Goal: Task Accomplishment & Management: Use online tool/utility

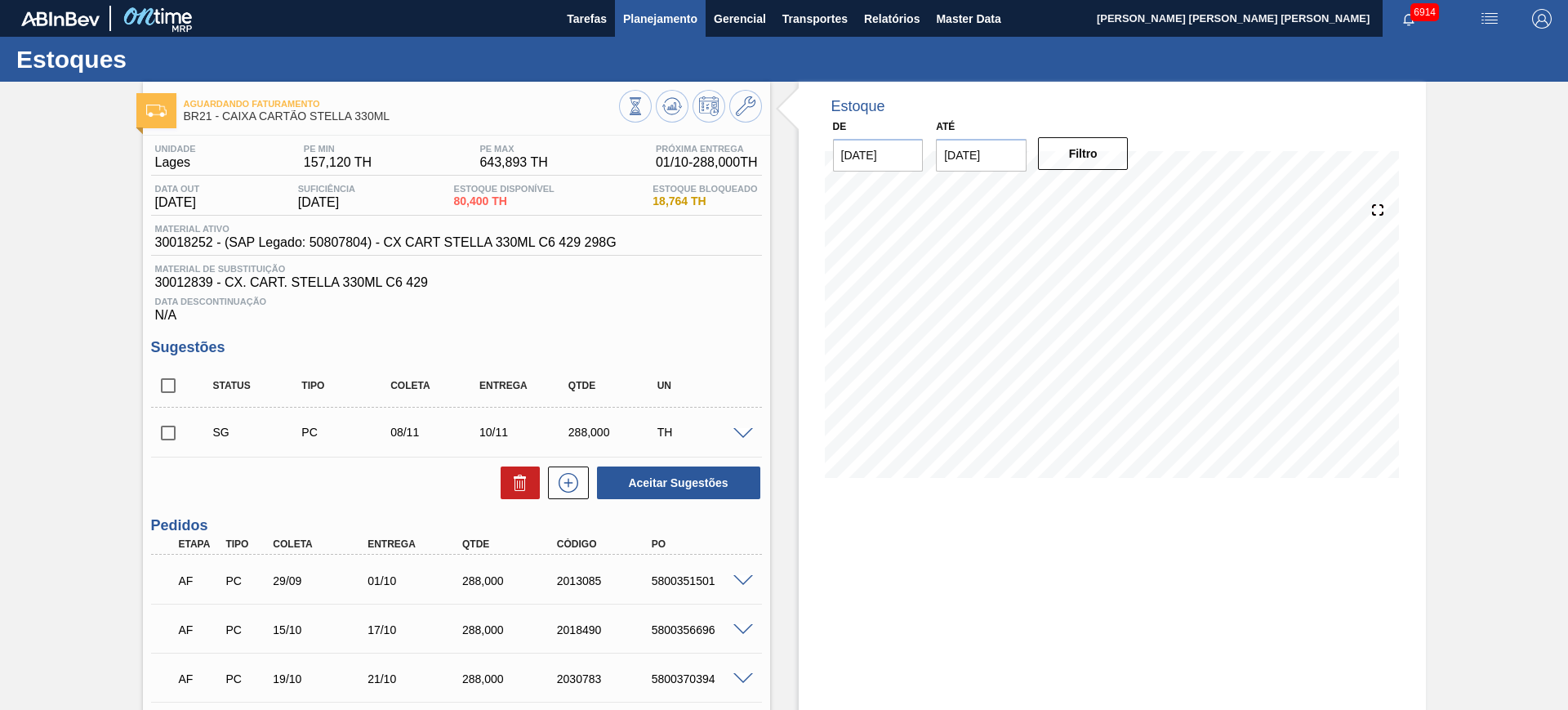
click at [684, 22] on span "Planejamento" at bounding box center [660, 19] width 74 height 20
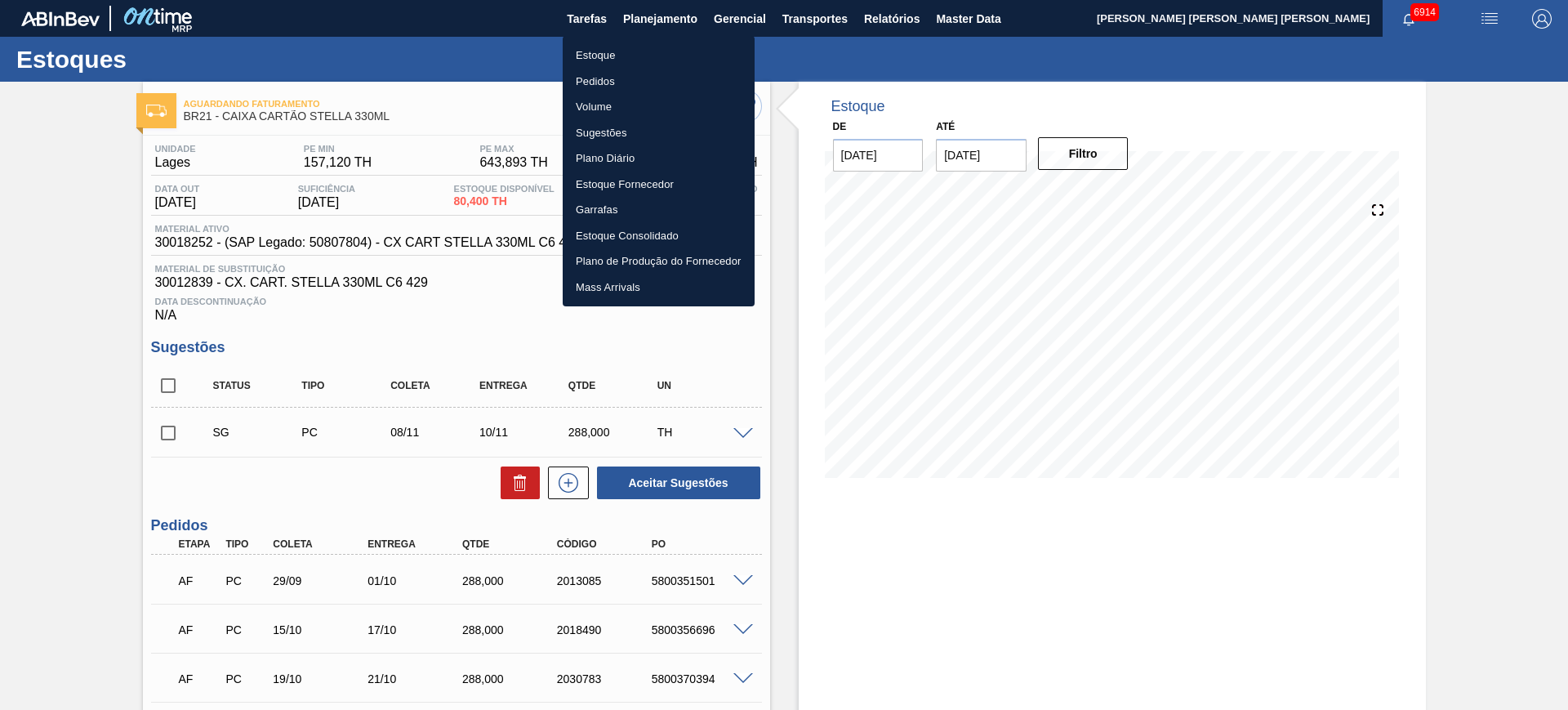
click at [649, 55] on li "Estoque" at bounding box center [658, 56] width 192 height 26
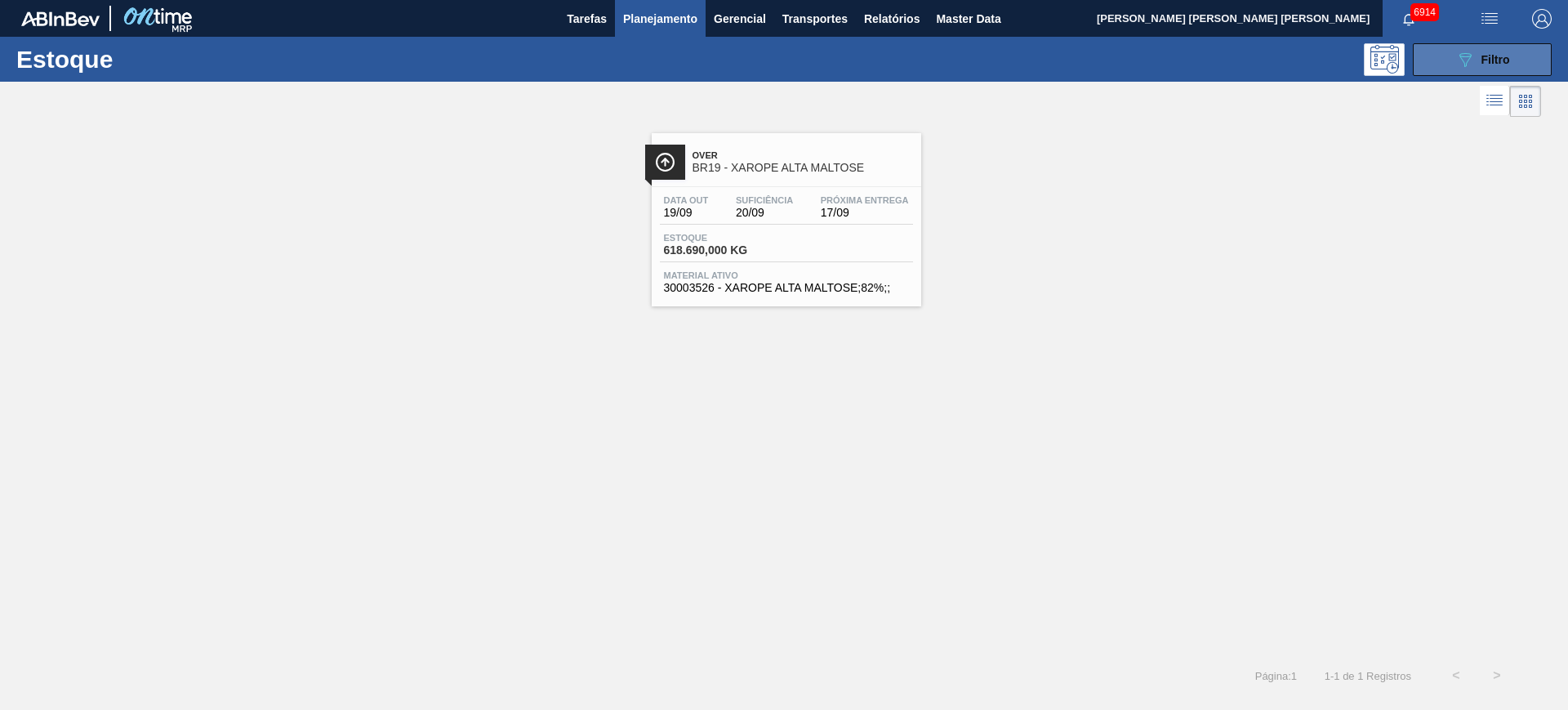
click at [1503, 57] on span "Filtro" at bounding box center [1496, 60] width 29 height 13
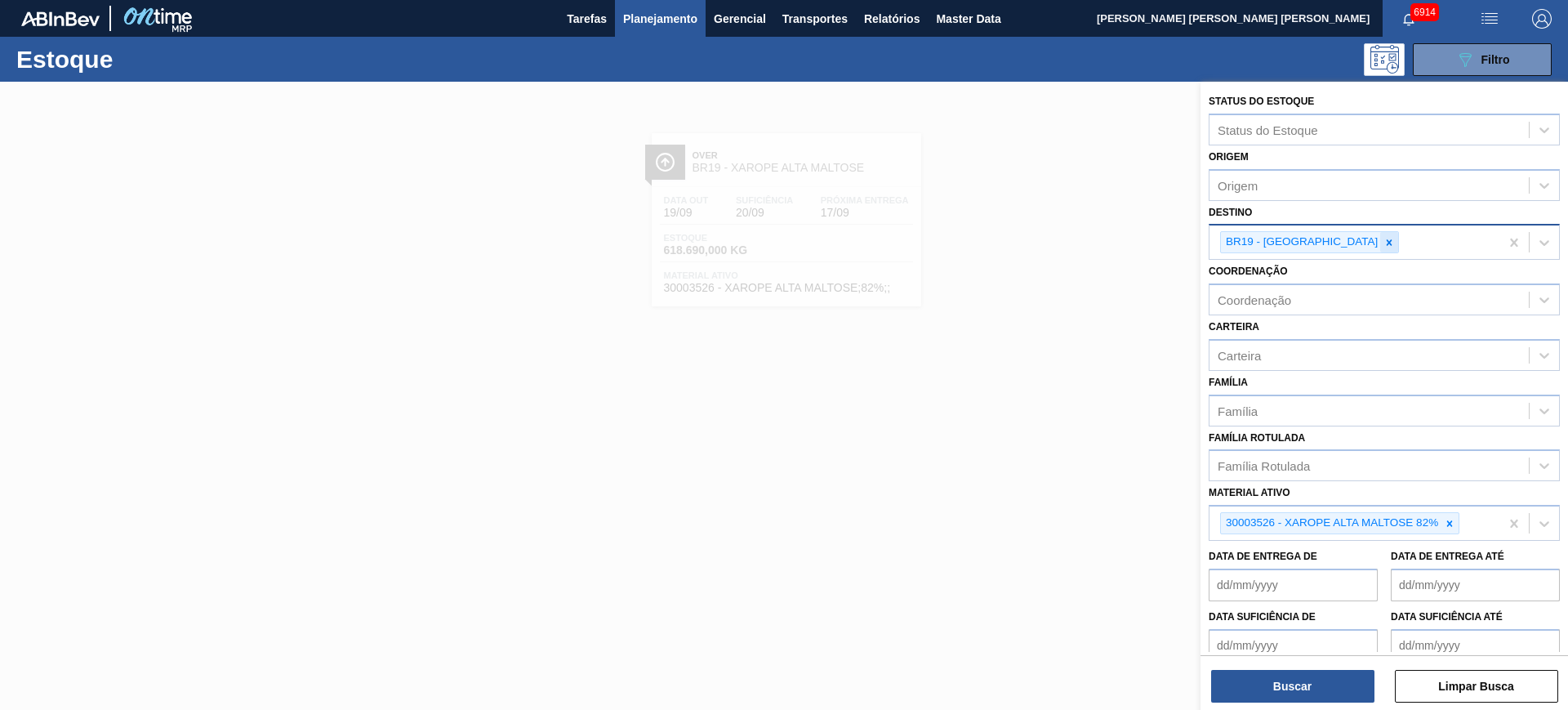
click at [1384, 246] on icon at bounding box center [1389, 243] width 12 height 12
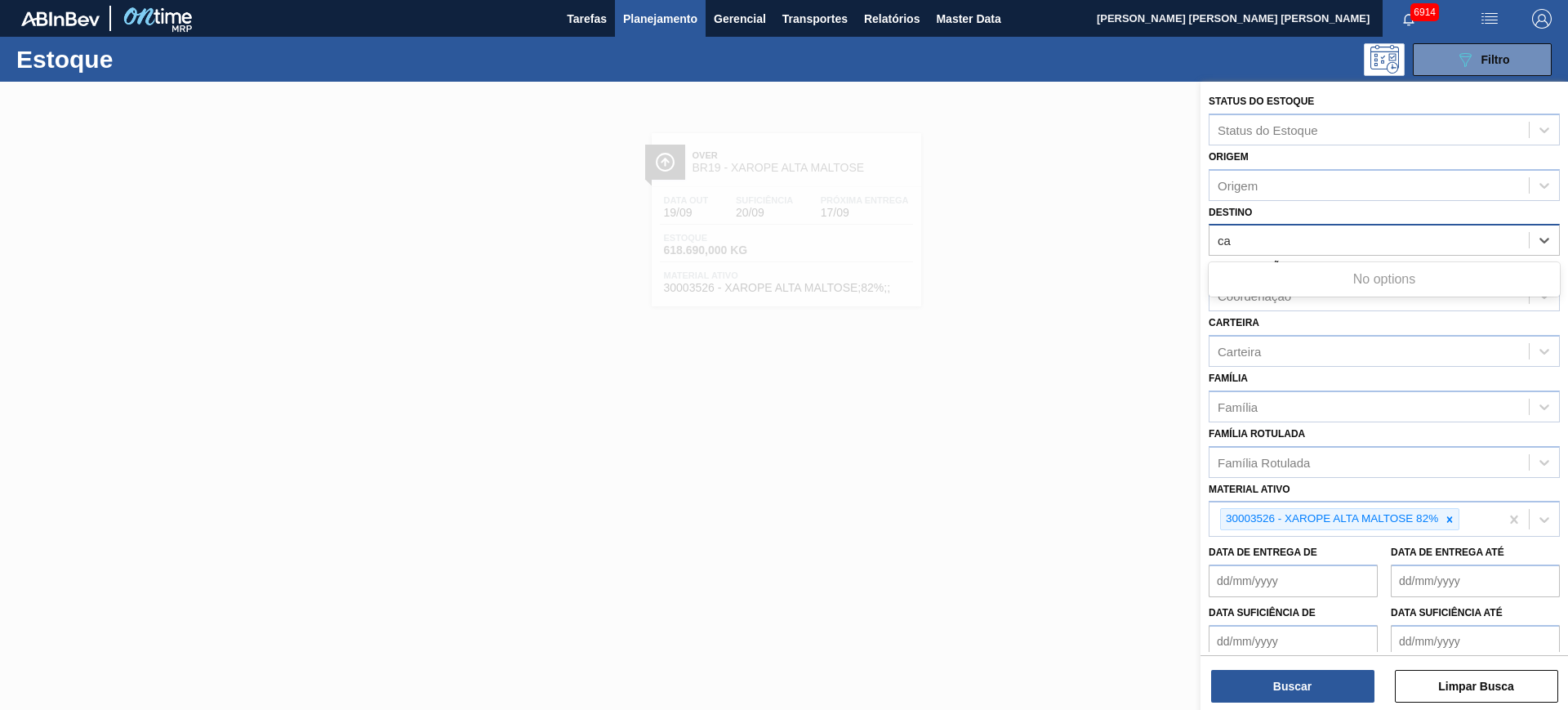
type input "c"
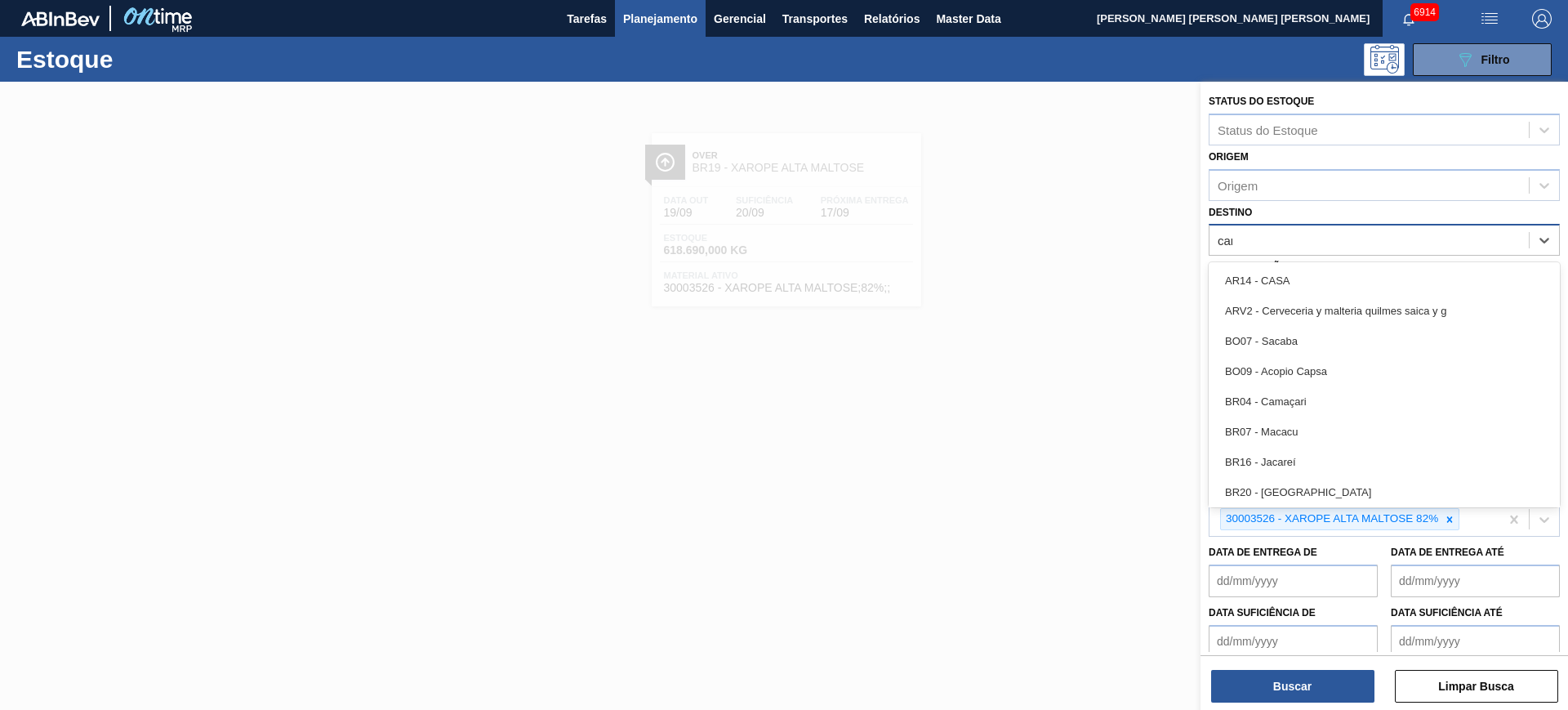
type input "cama"
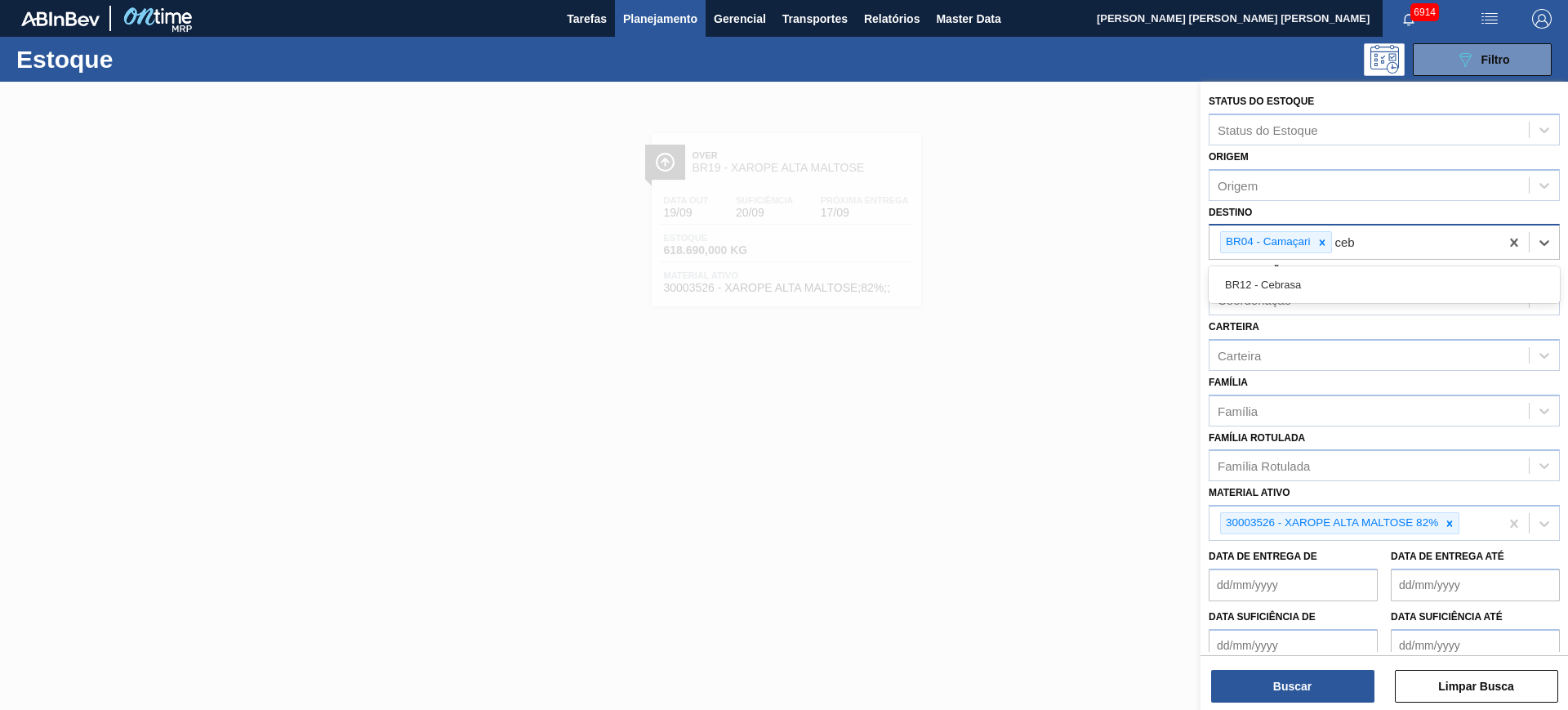
type input "cebr"
type input "nova r"
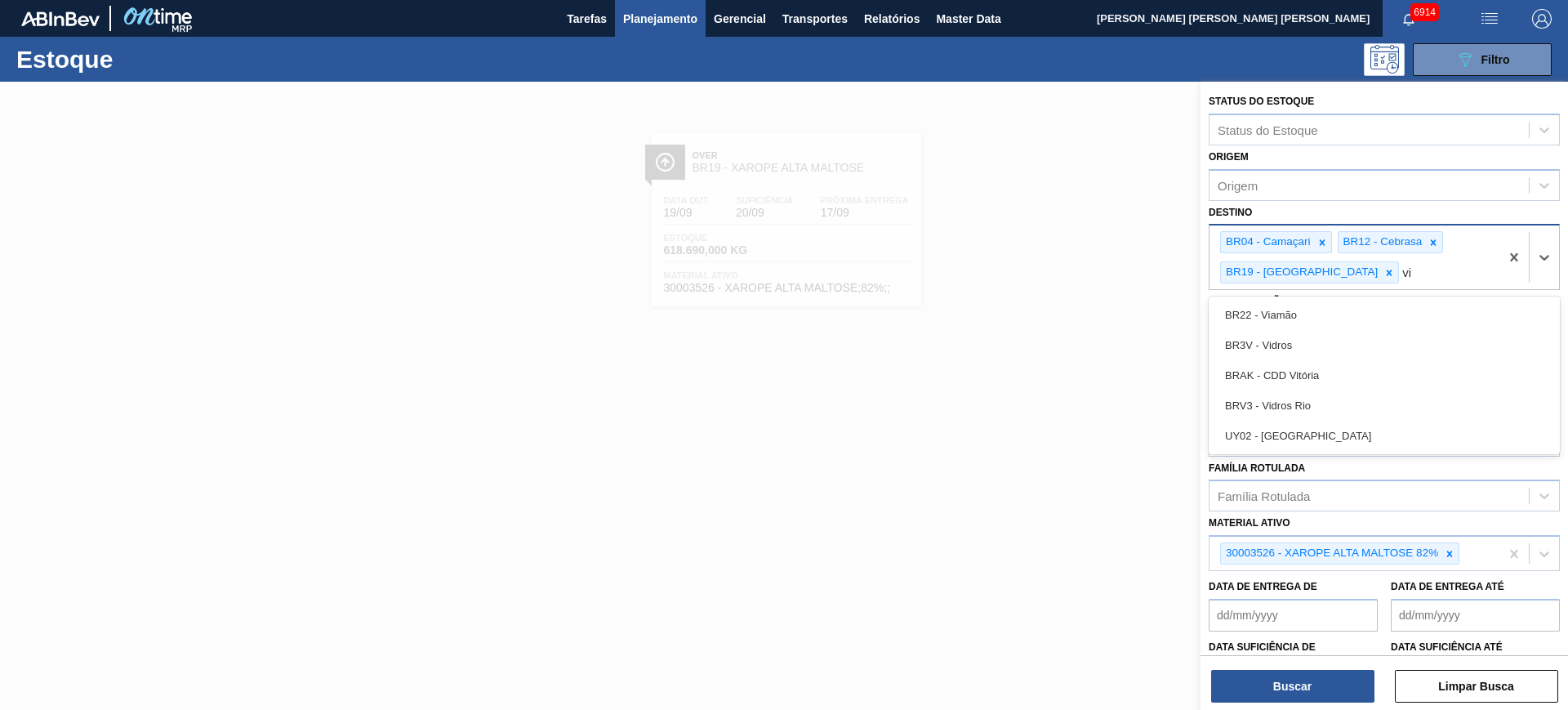
type input "via"
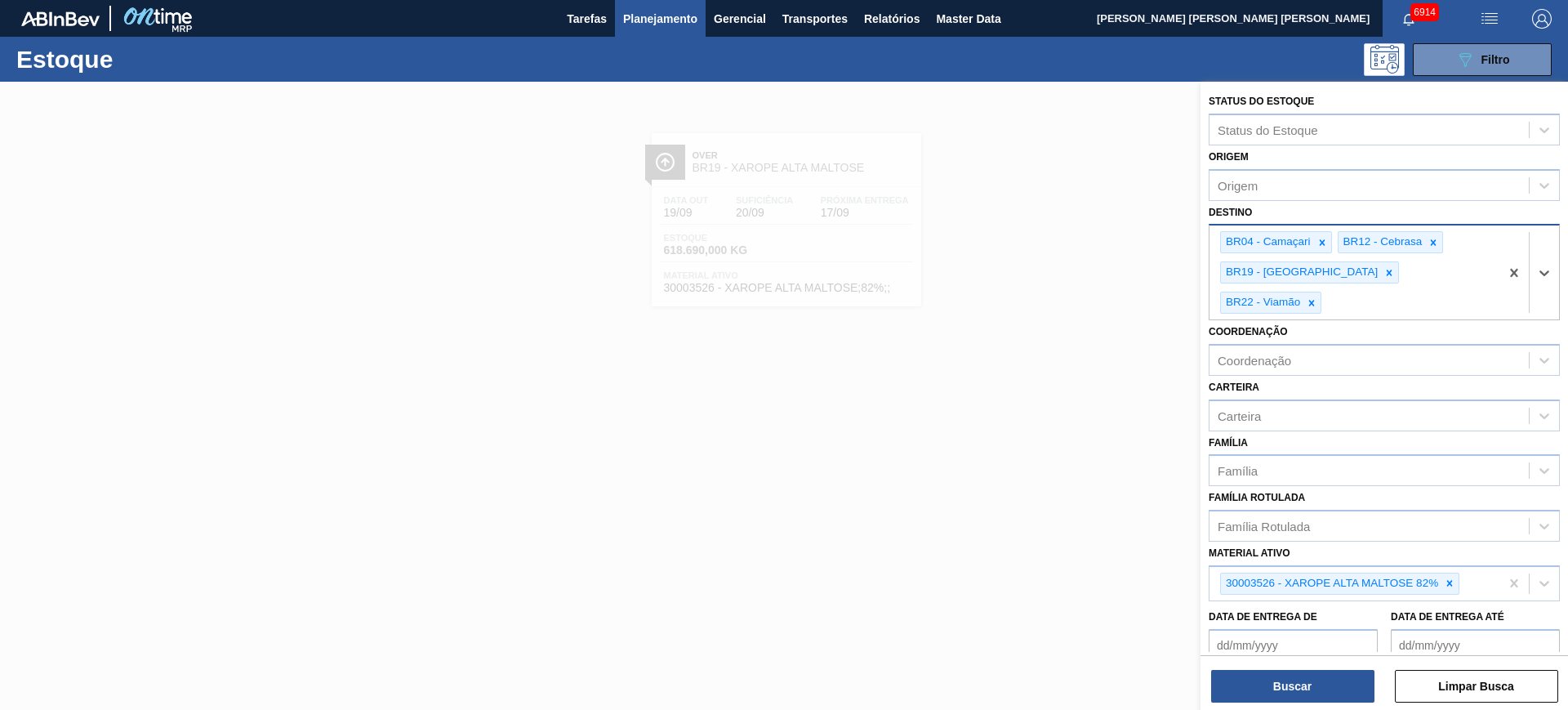
type input "p"
type input "ponta"
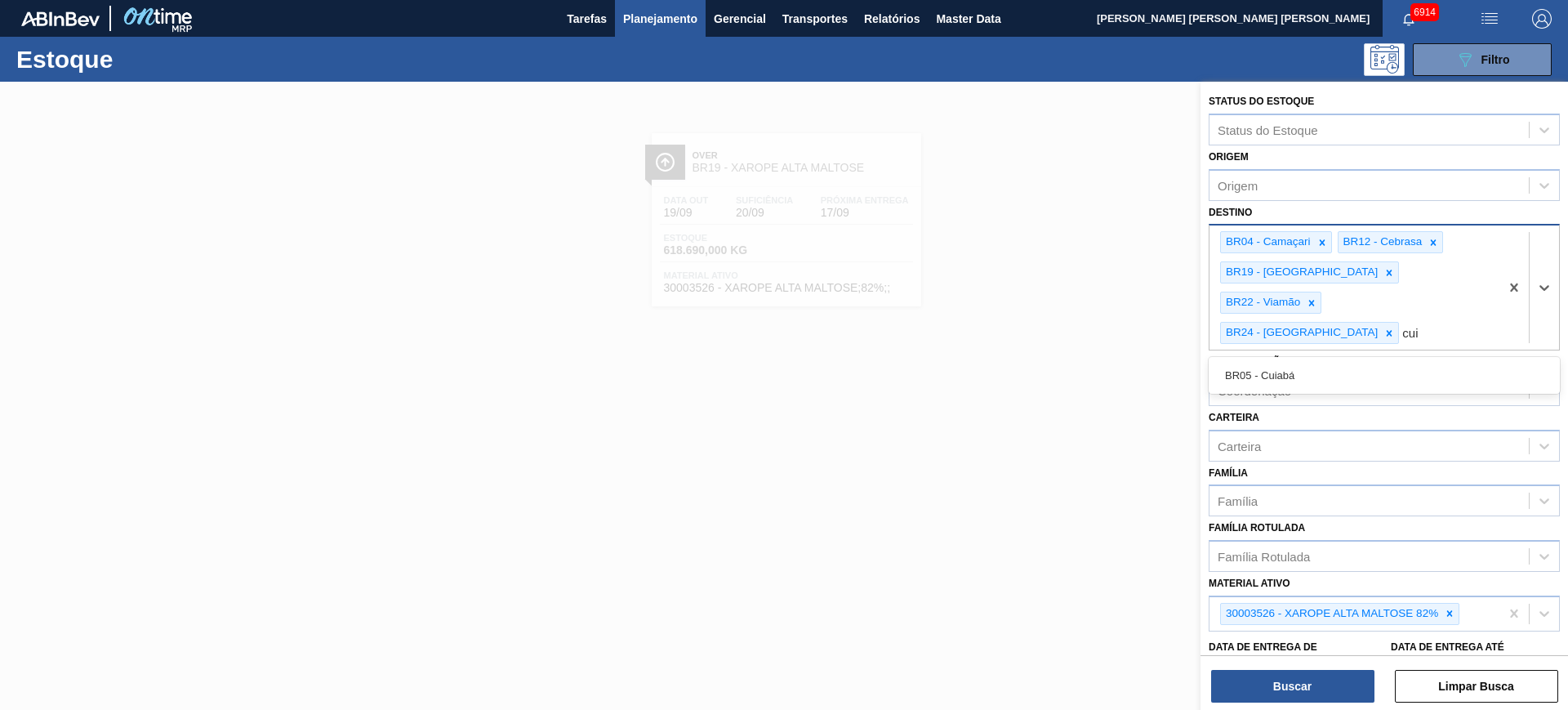
type input "cuia"
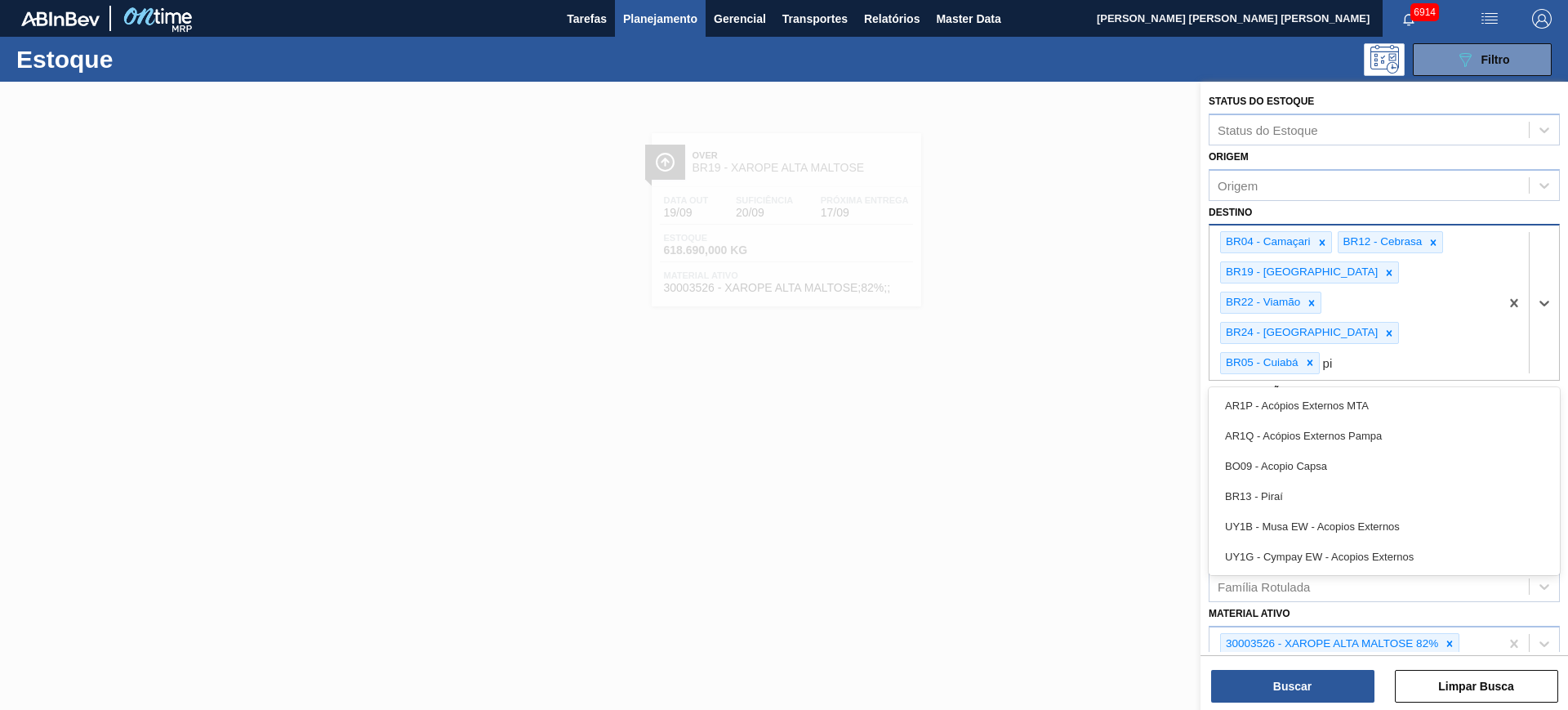
type input "pir"
type input "lag"
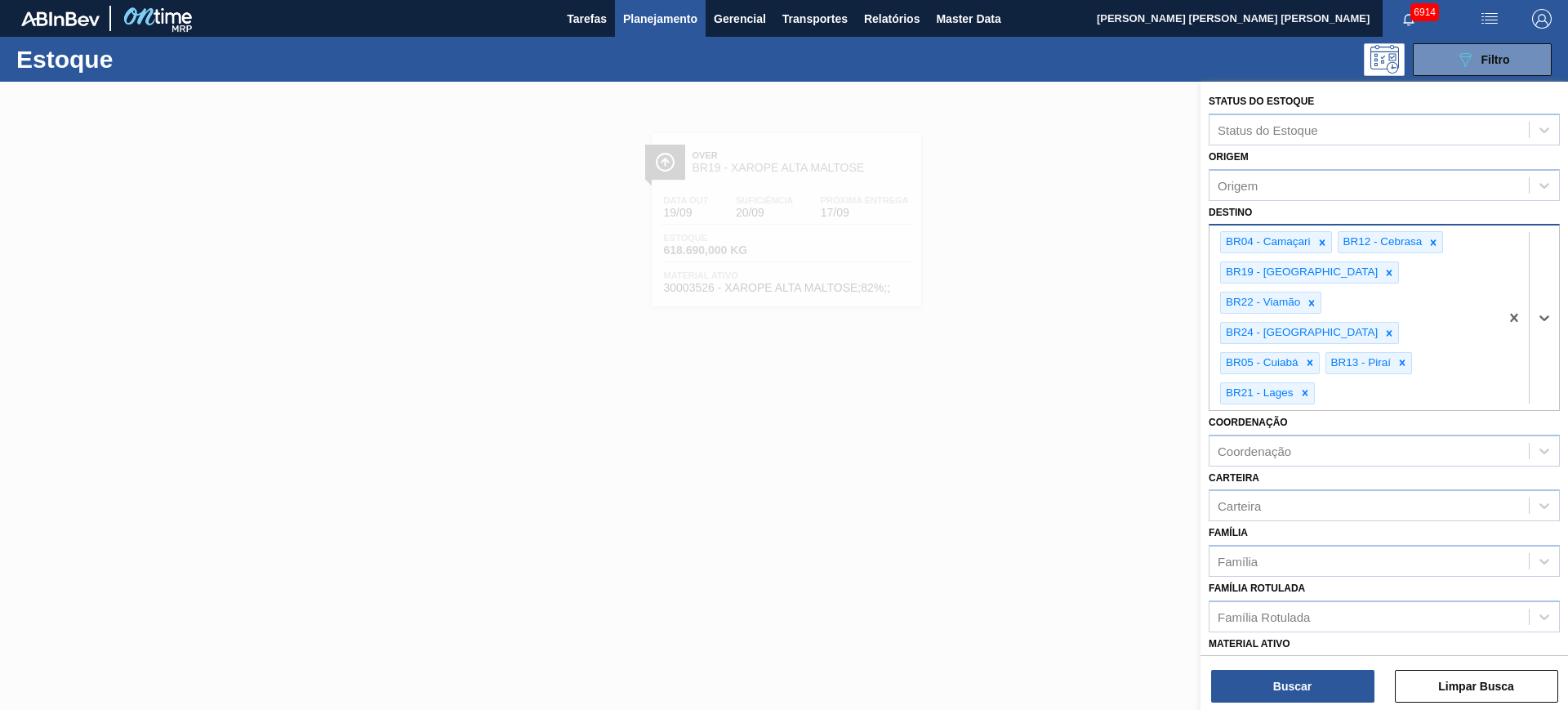
click at [1448, 668] on icon at bounding box center [1450, 674] width 12 height 12
click at [1287, 439] on div "Coordenação" at bounding box center [1369, 450] width 319 height 24
type input "packag"
click at [1299, 499] on div "Carteira" at bounding box center [1369, 510] width 319 height 24
click at [1317, 470] on div "Carteira option [BEES] Água focused, 1 of 101. 101 results available. Use Up an…" at bounding box center [1384, 498] width 351 height 56
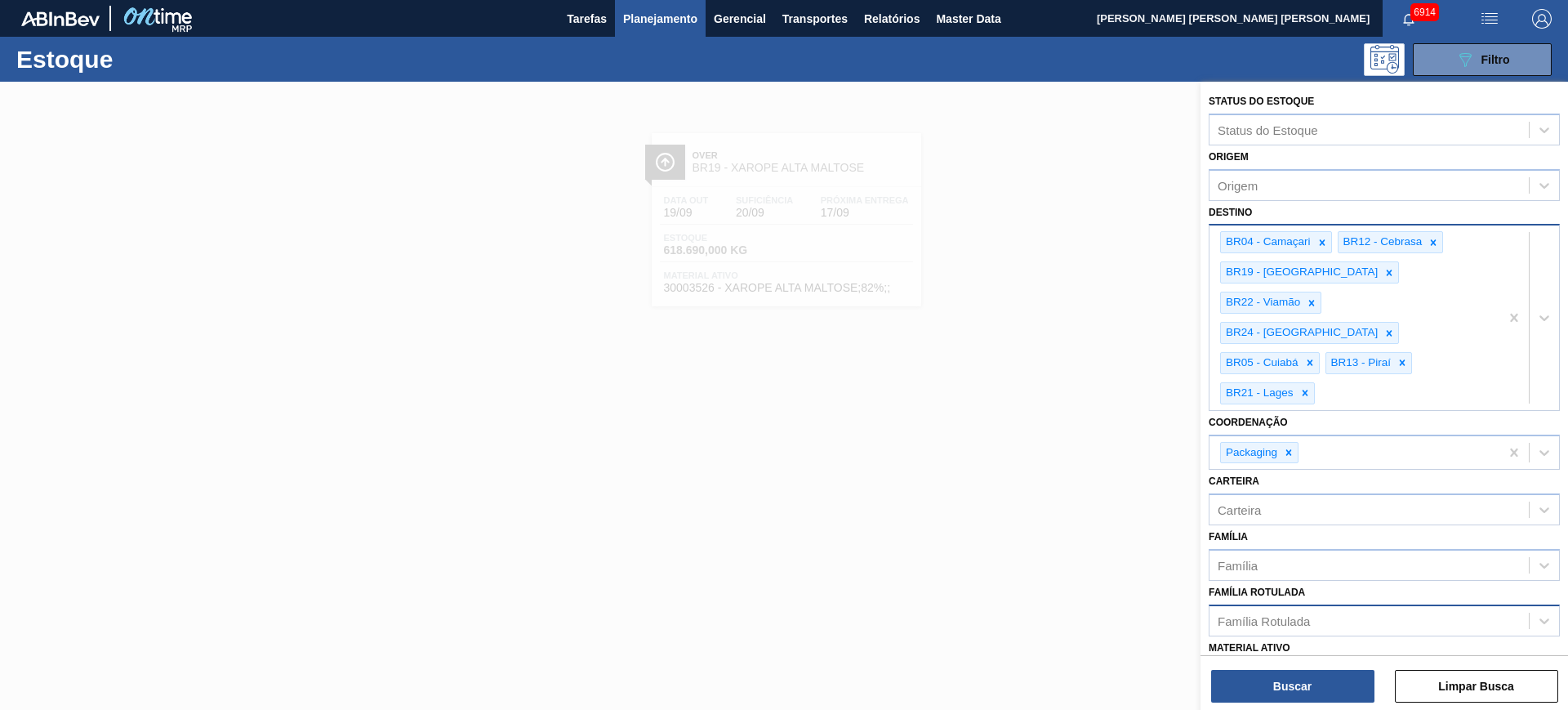
click at [1302, 609] on div "Família Rotulada" at bounding box center [1369, 620] width 319 height 24
type Rotulada "foil bc 6"
click at [1442, 470] on div "Carteira Carteira" at bounding box center [1384, 498] width 351 height 56
click at [1314, 609] on div "Família Rotulada" at bounding box center [1369, 620] width 319 height 24
type Rotulada "foil bc 6"
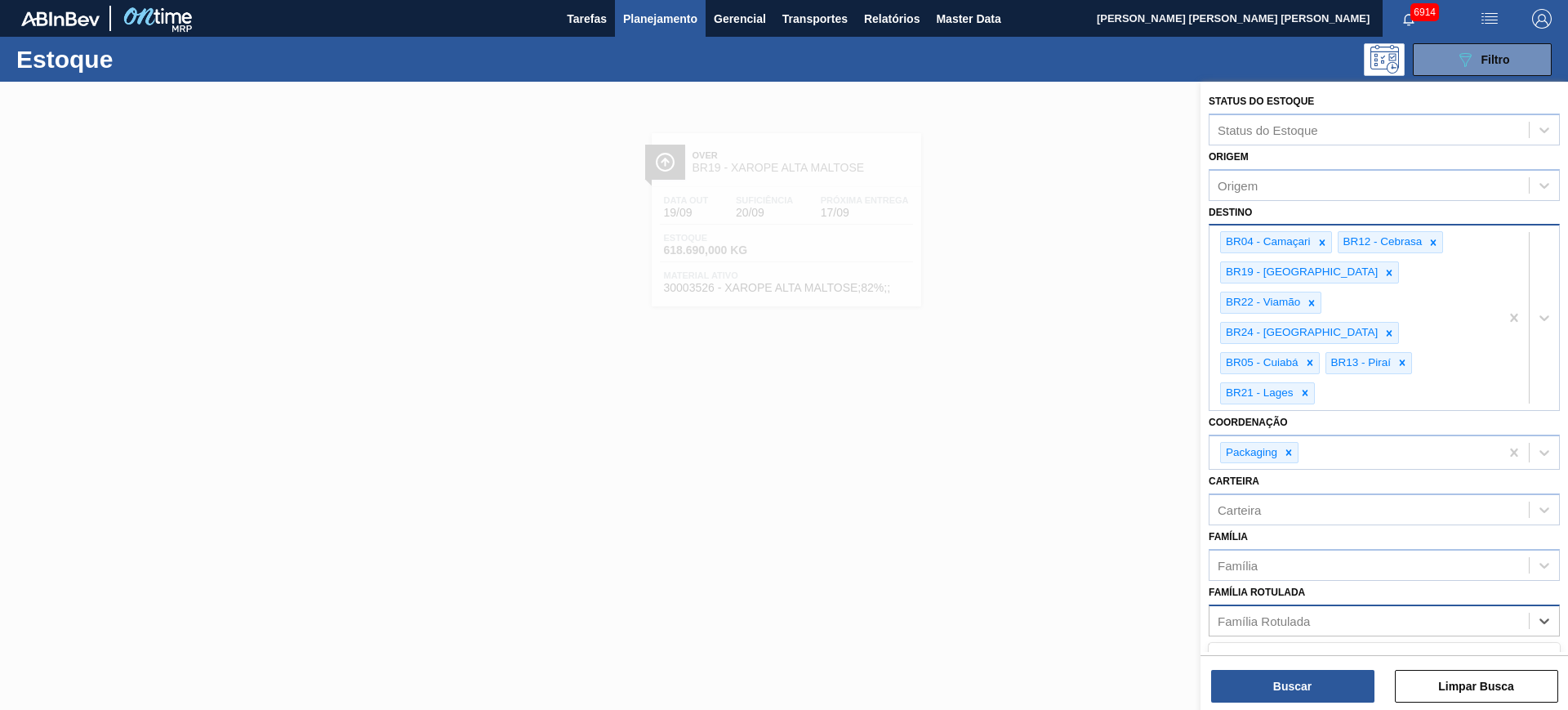
click at [1421, 609] on div "Família Rotulada" at bounding box center [1369, 620] width 319 height 24
type Rotulada "foil bc 6"
click at [1403, 676] on div "FOIL BC 600ML" at bounding box center [1384, 691] width 351 height 30
click at [1325, 683] on button "Buscar" at bounding box center [1292, 686] width 164 height 33
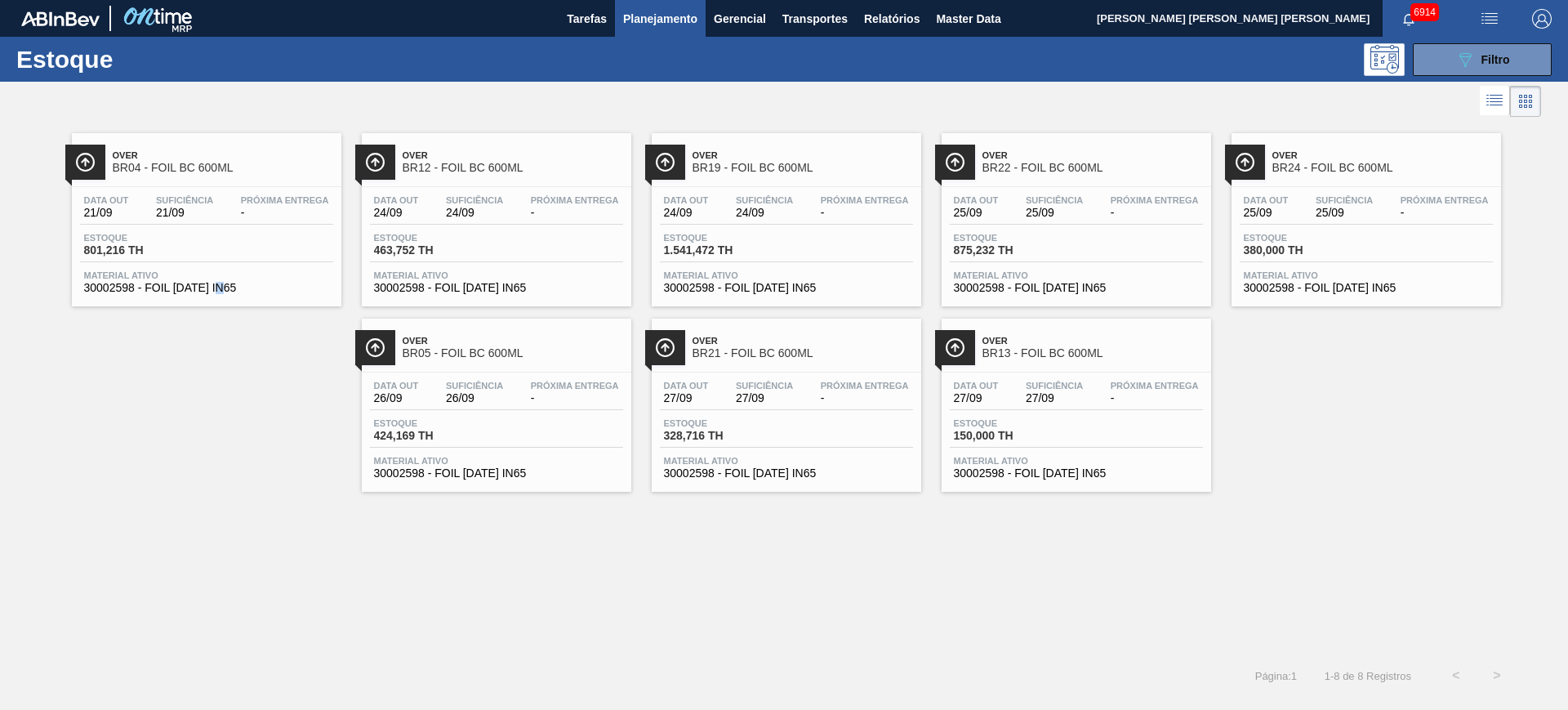
drag, startPoint x: 276, startPoint y: 179, endPoint x: 223, endPoint y: 413, distance: 239.9
click at [223, 413] on div "Over BR04 - FOIL BC 600ML Data out 21/09 Suficiência 21/09 Próxima Entrega - Es…" at bounding box center [784, 306] width 1568 height 371
click at [1488, 44] on button "089F7B8B-B2A5-4AFE-B5C0-19BA573D28AC Filtro" at bounding box center [1482, 60] width 139 height 33
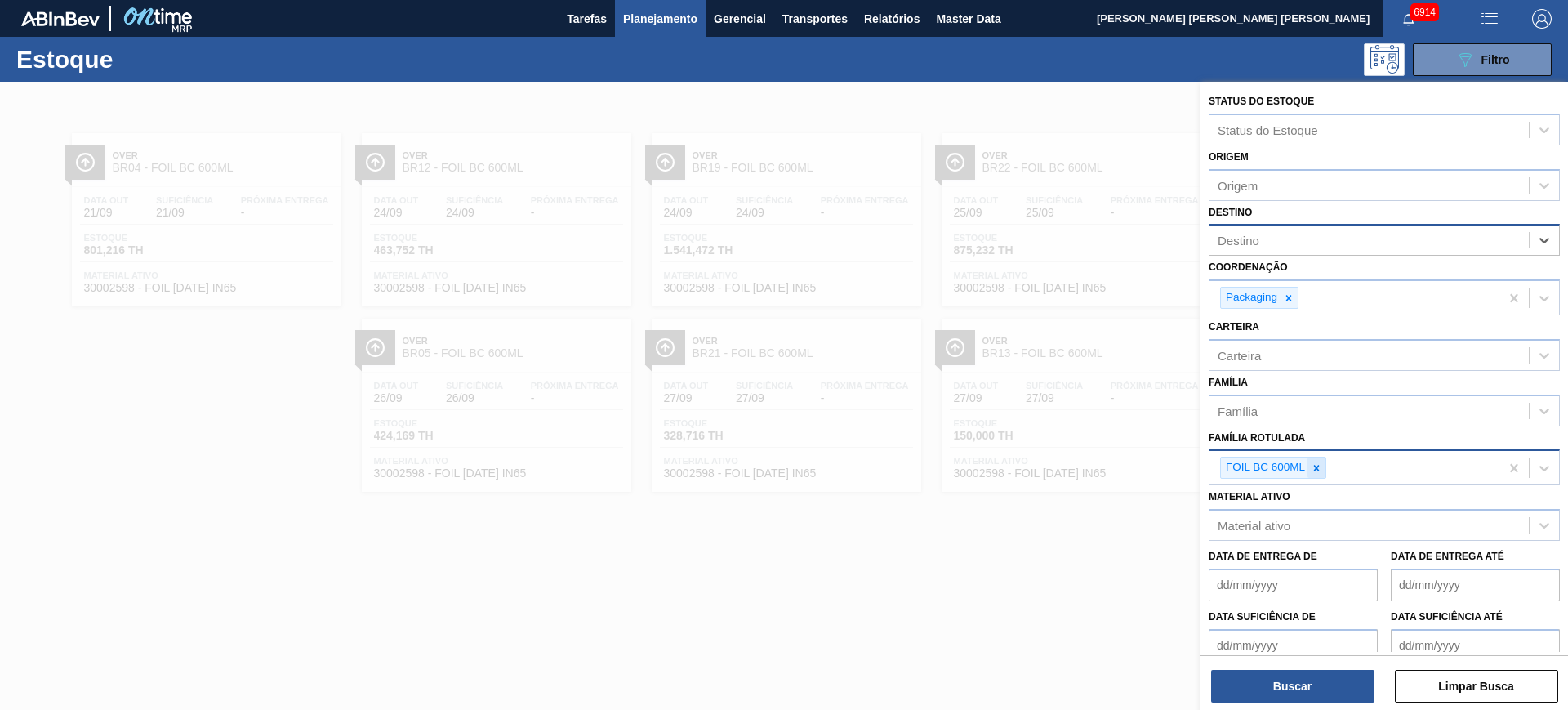
click at [1323, 470] on div at bounding box center [1316, 467] width 18 height 21
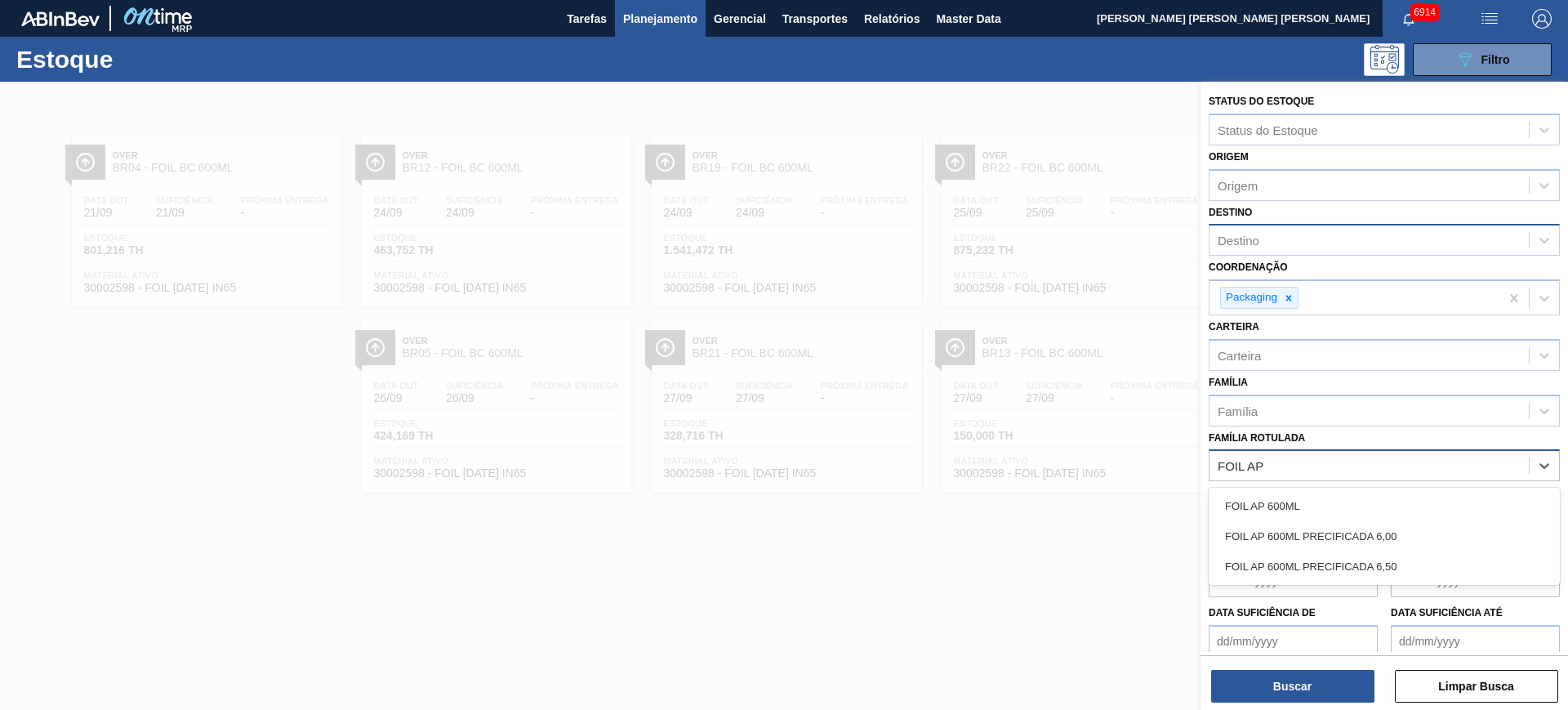
type Rotulada "FOIL AP 6"
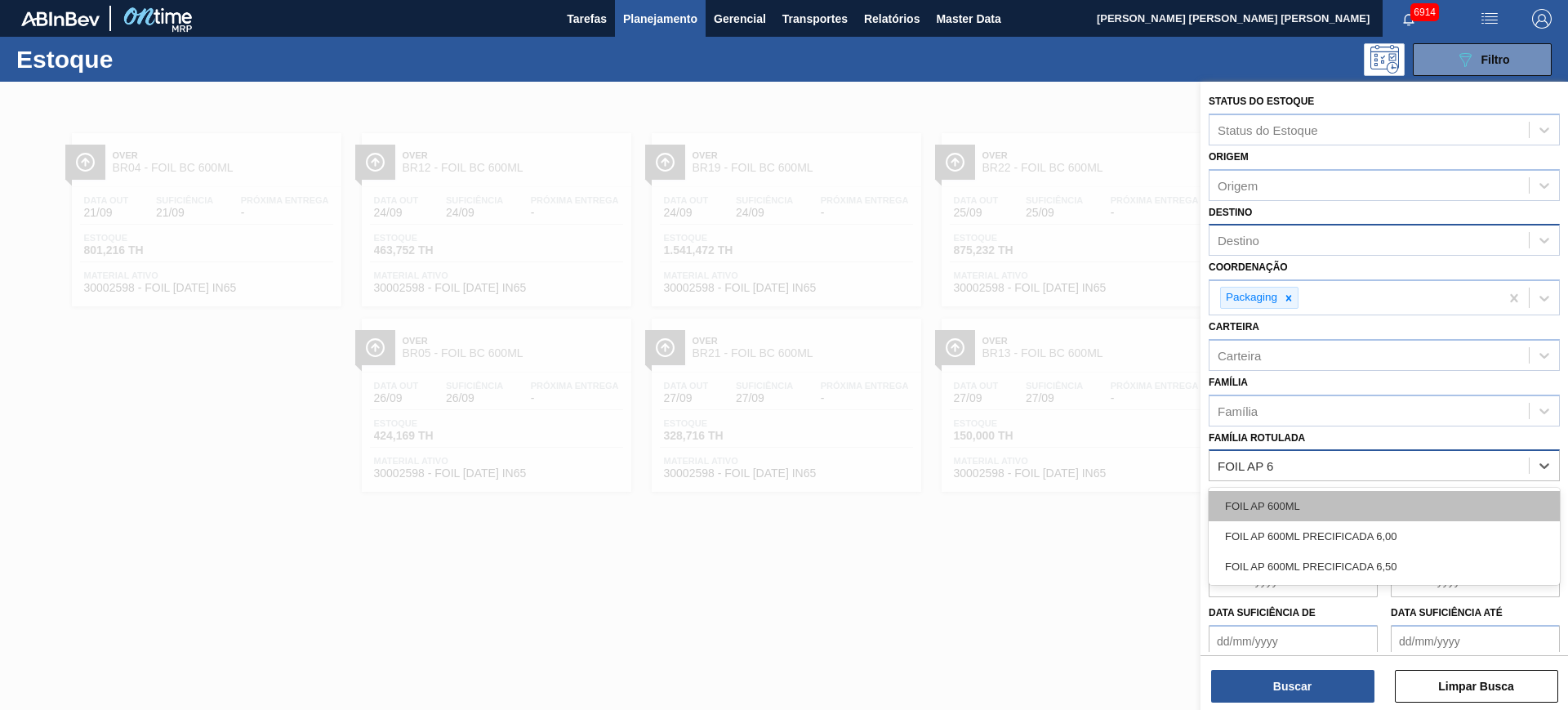
click at [1325, 503] on div "FOIL AP 600ML" at bounding box center [1384, 506] width 351 height 30
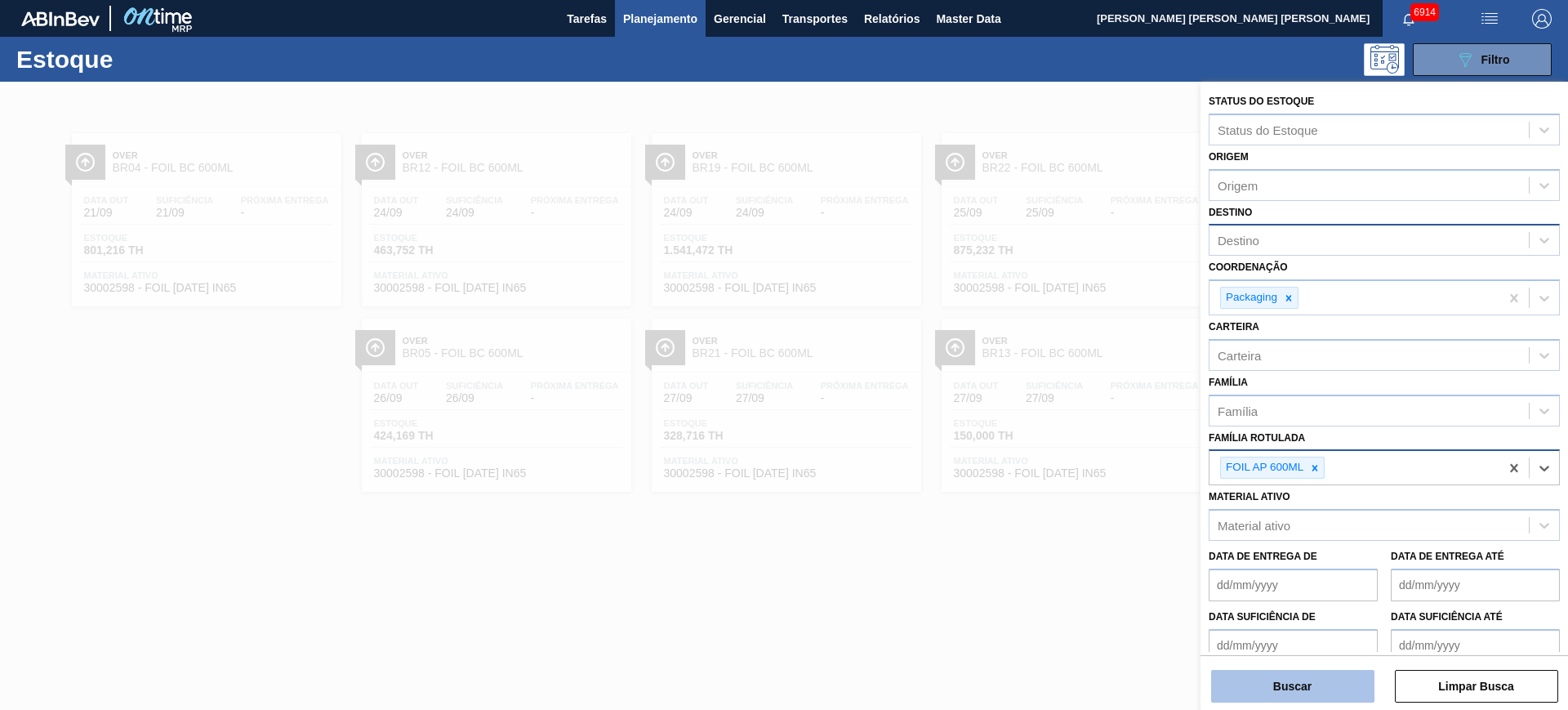
click at [1336, 676] on button "Buscar" at bounding box center [1292, 686] width 164 height 33
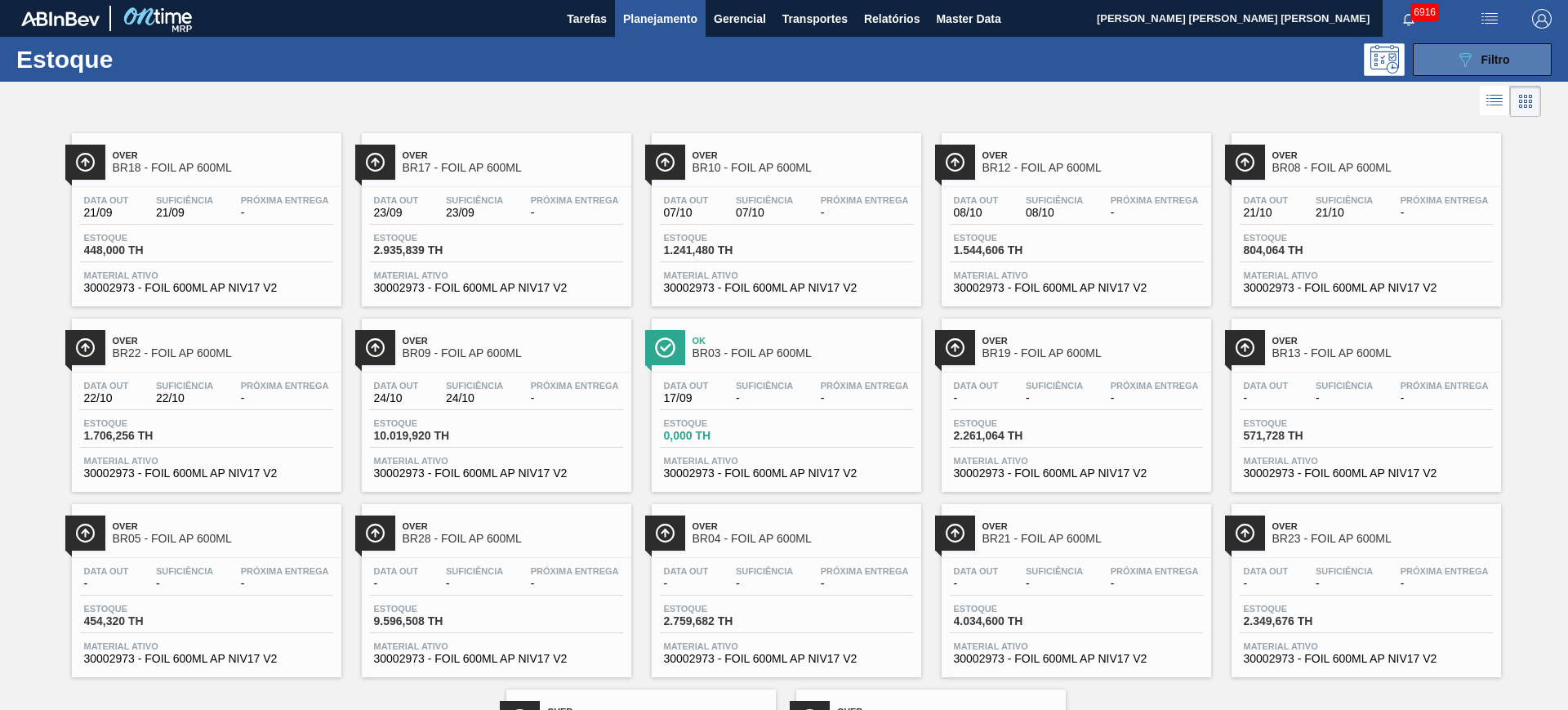
click at [1476, 59] on div "089F7B8B-B2A5-4AFE-B5C0-19BA573D28AC Filtro" at bounding box center [1482, 60] width 55 height 20
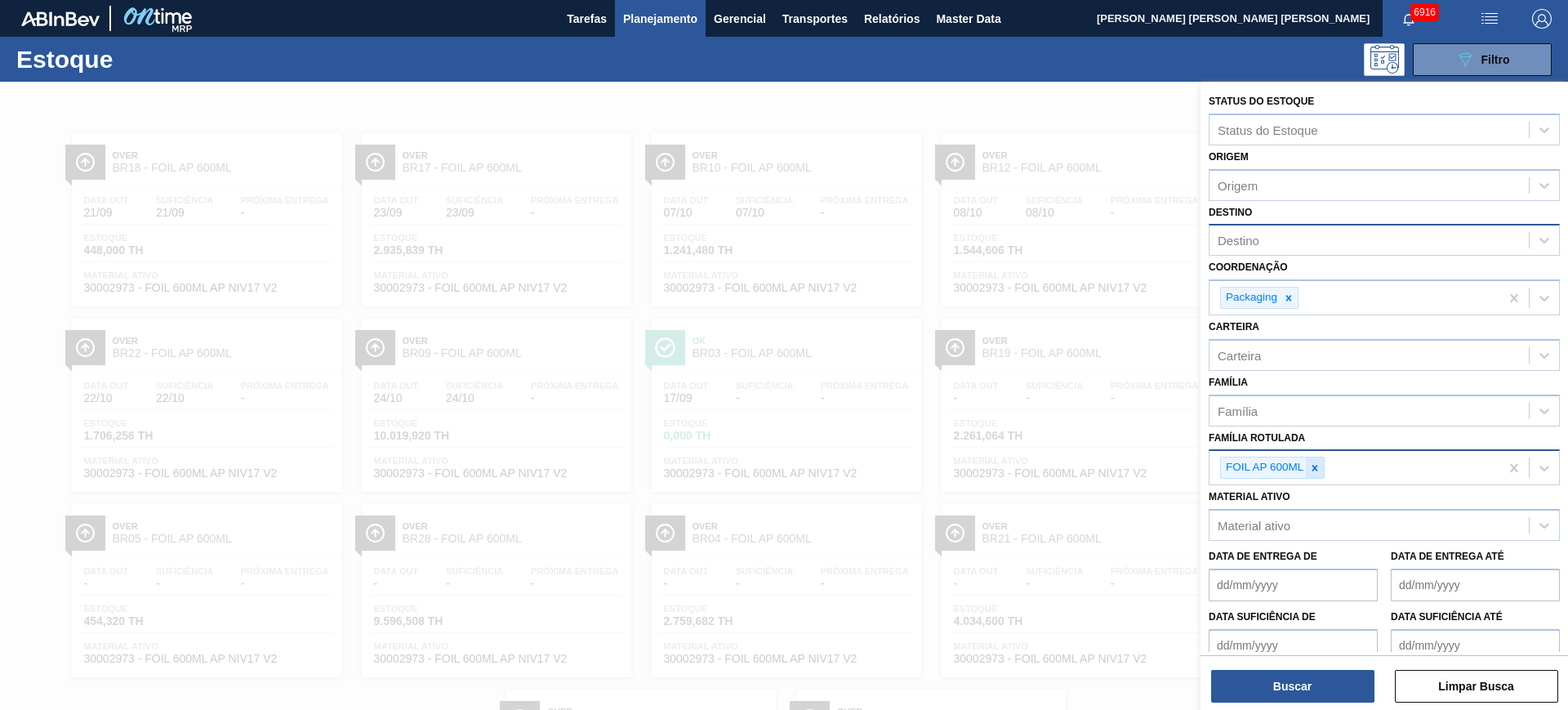
click at [1317, 468] on icon at bounding box center [1315, 468] width 12 height 12
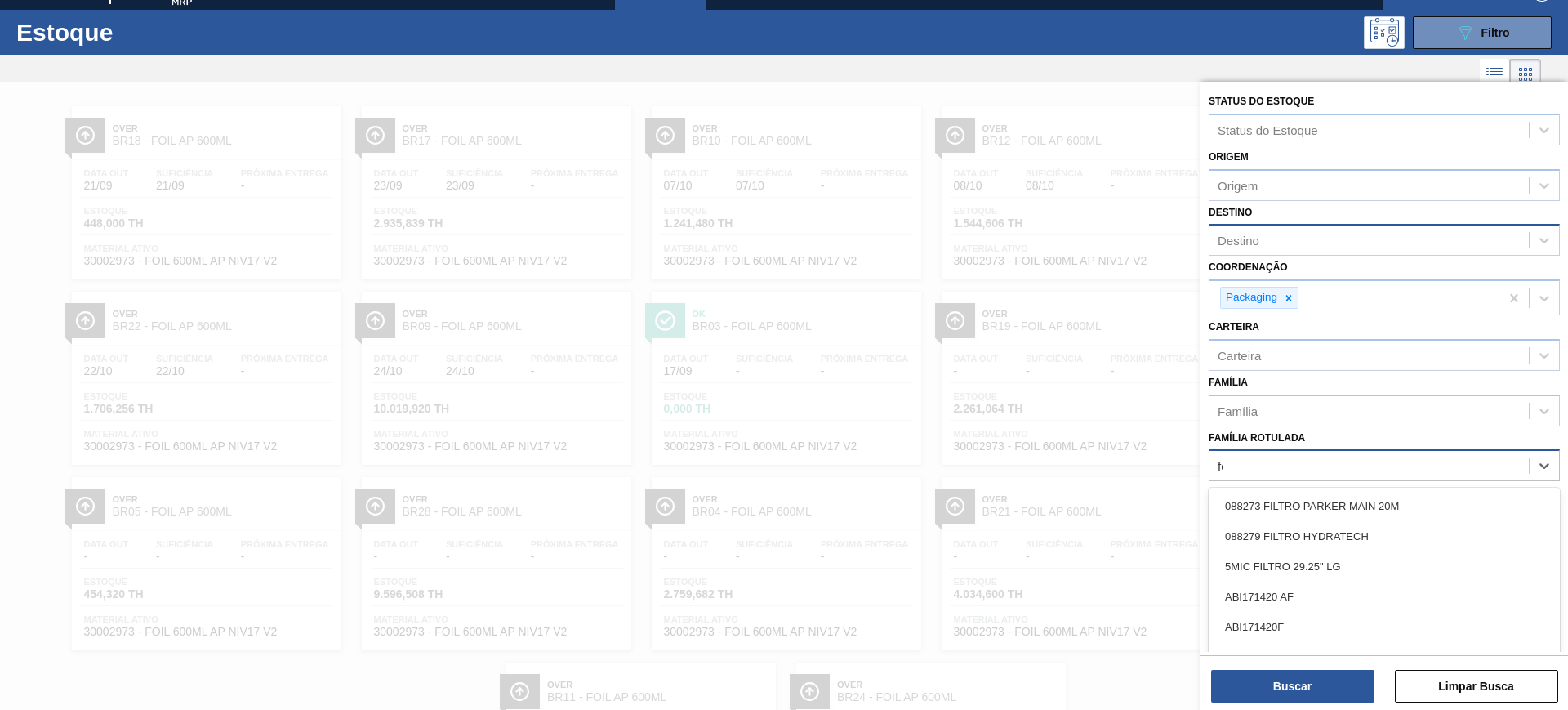
scroll to position [30, 0]
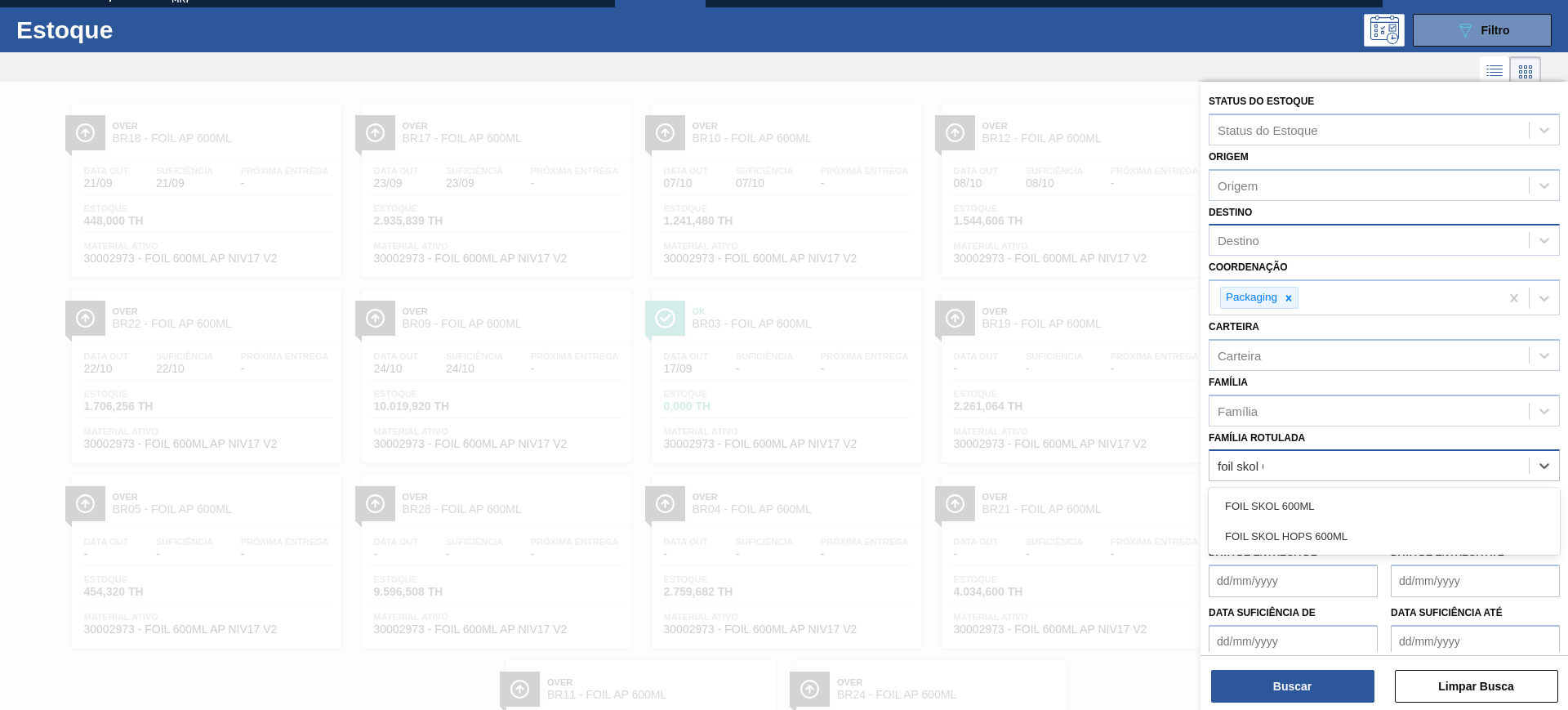
type Rotulada "foil skol 60"
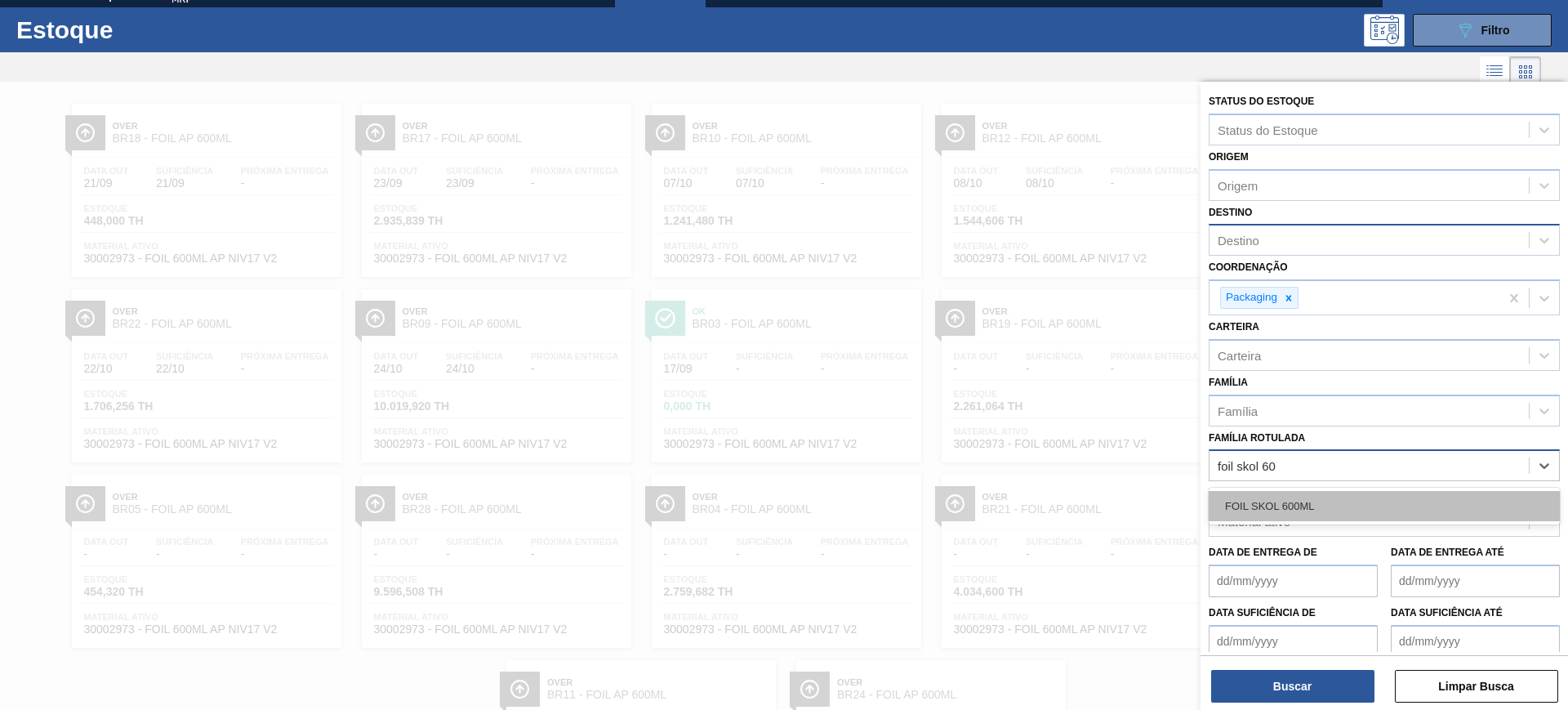
click at [1313, 513] on div "FOIL SKOL 600ML" at bounding box center [1384, 506] width 351 height 30
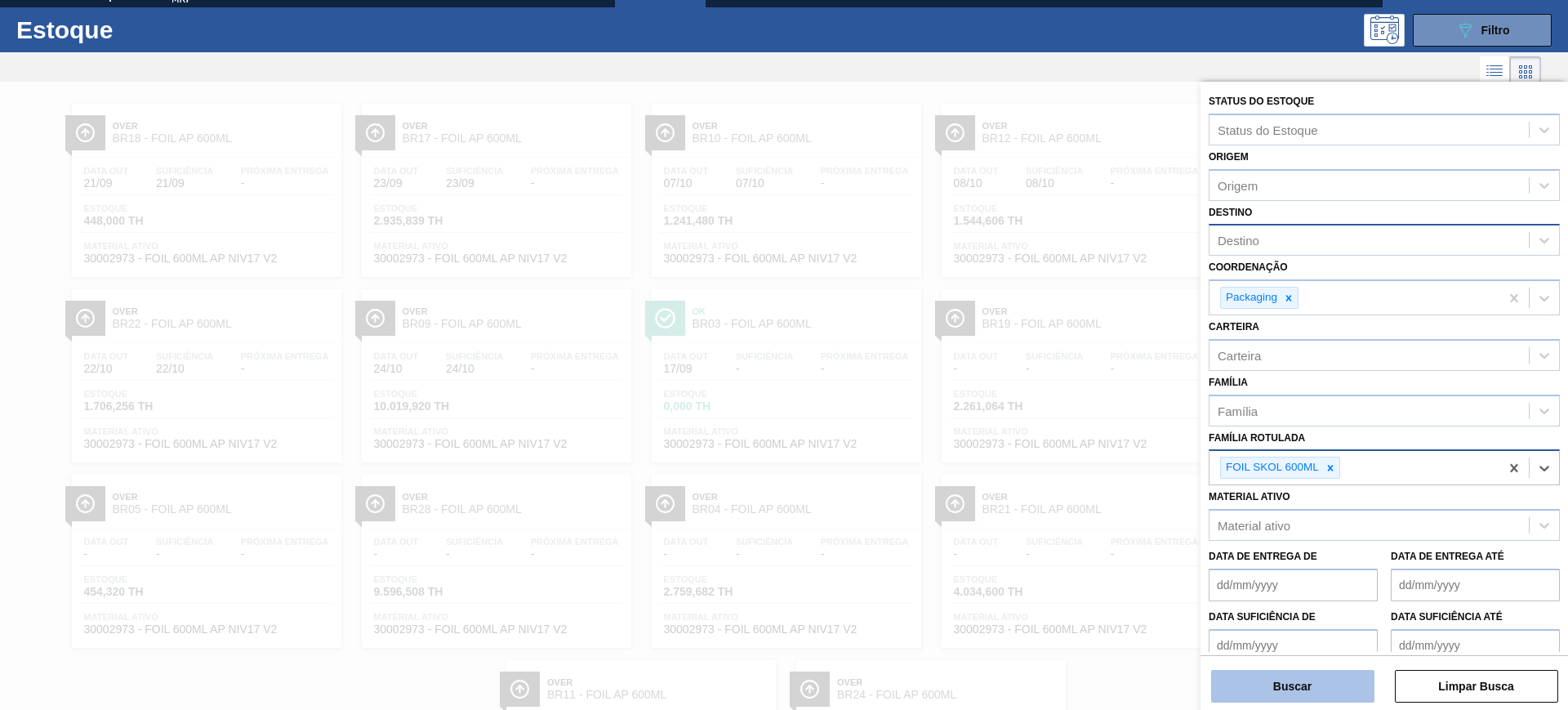
click at [1332, 695] on button "Buscar" at bounding box center [1292, 686] width 164 height 33
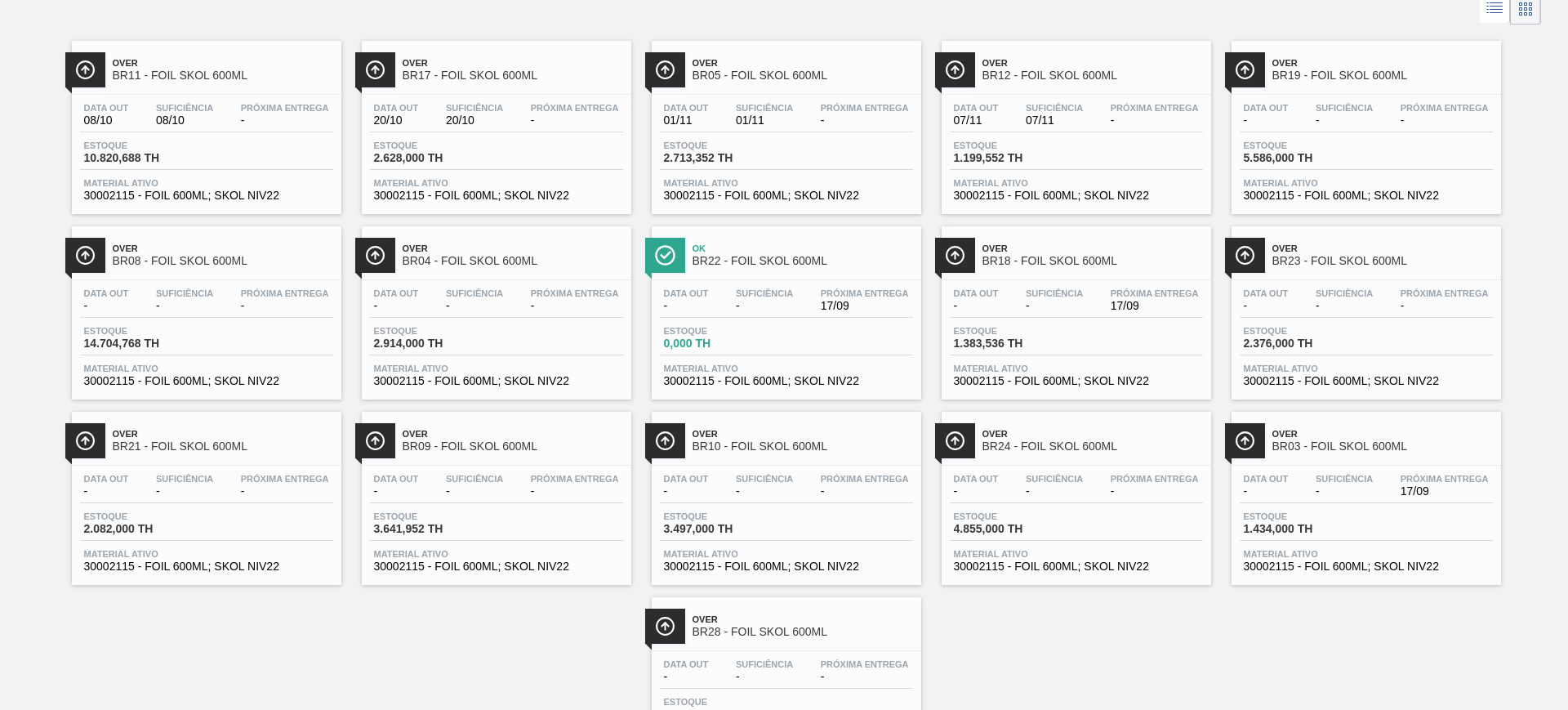
scroll to position [0, 0]
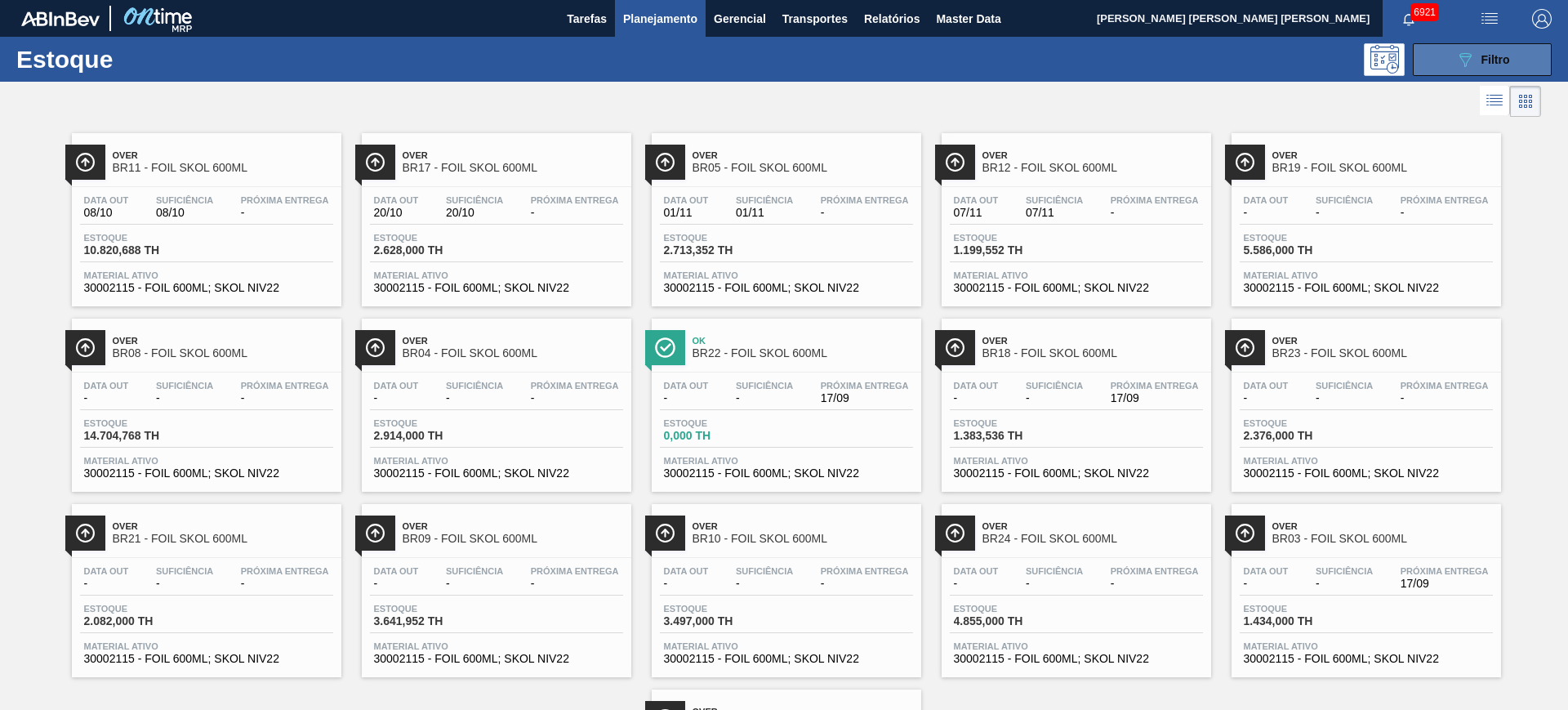
click at [1468, 56] on icon at bounding box center [1465, 60] width 12 height 14
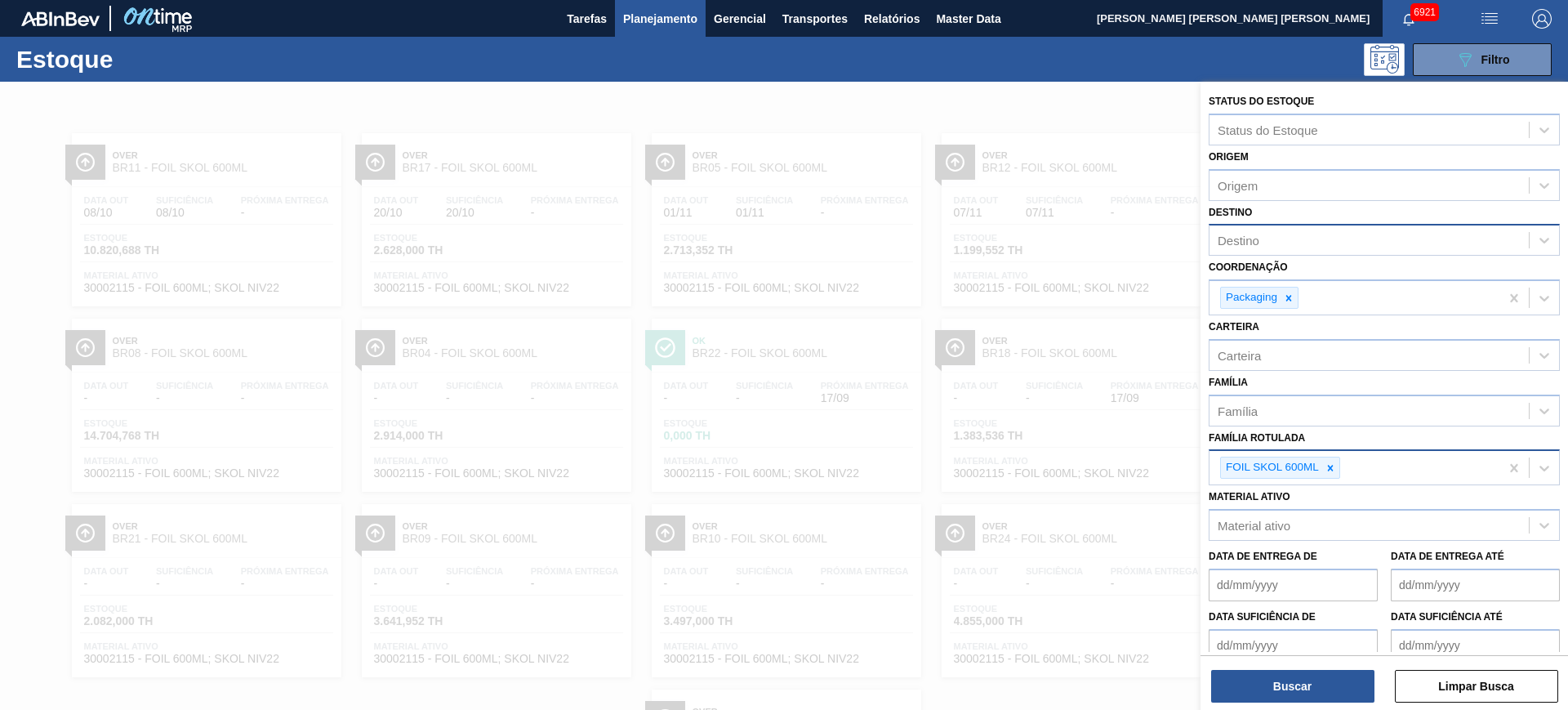
click at [1299, 244] on div "Destino" at bounding box center [1369, 240] width 319 height 24
type input "ponta"
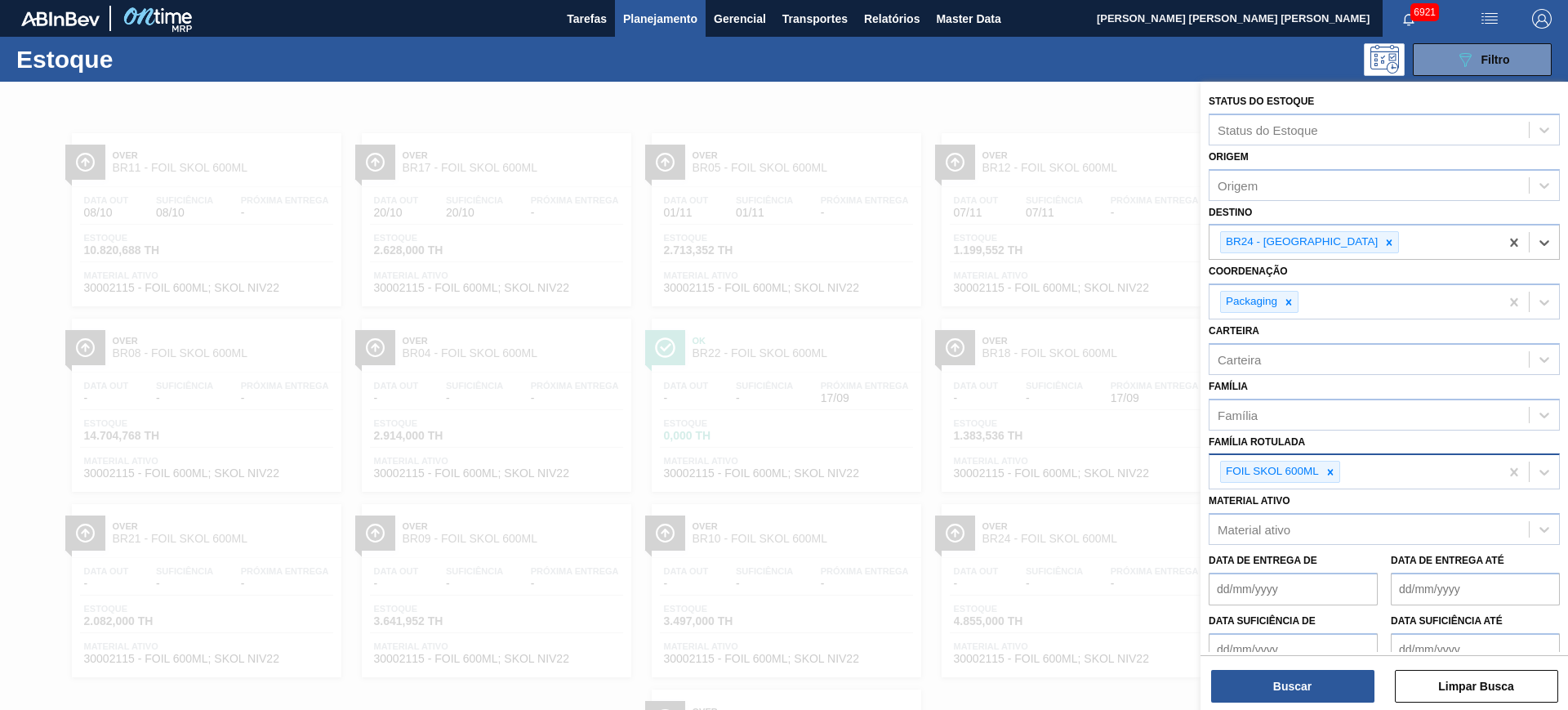
click at [1334, 480] on div at bounding box center [1330, 471] width 18 height 21
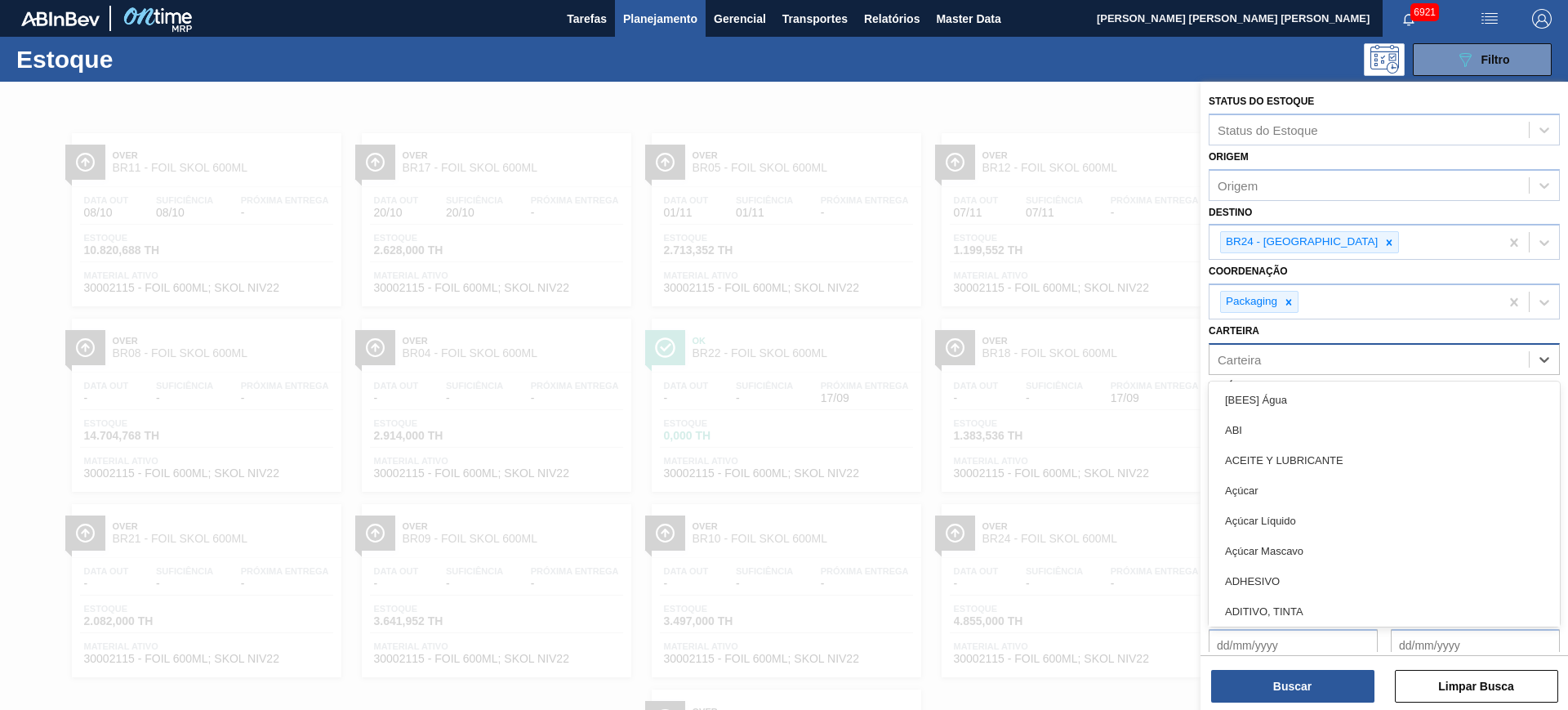
click at [1277, 347] on div "Carteira" at bounding box center [1369, 359] width 319 height 24
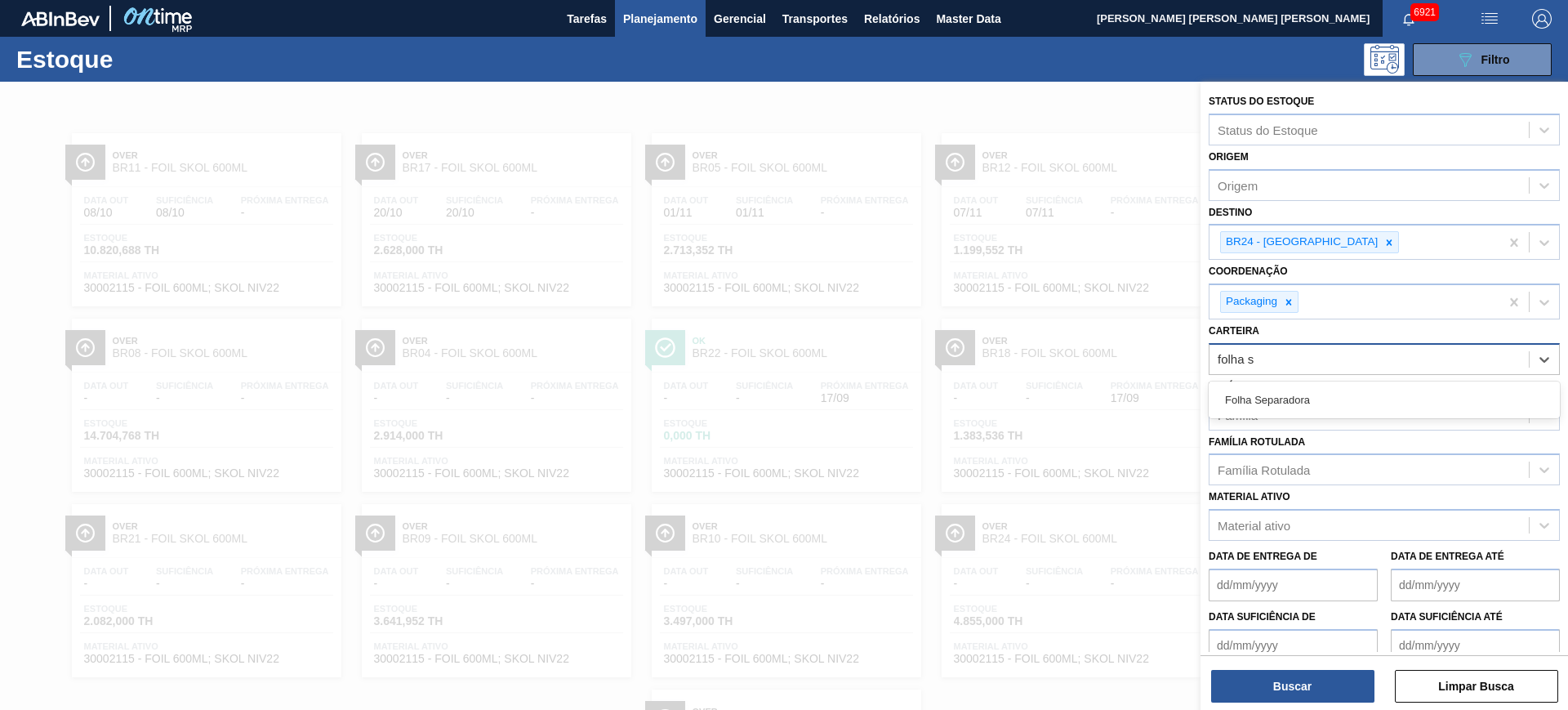
type input "folha se"
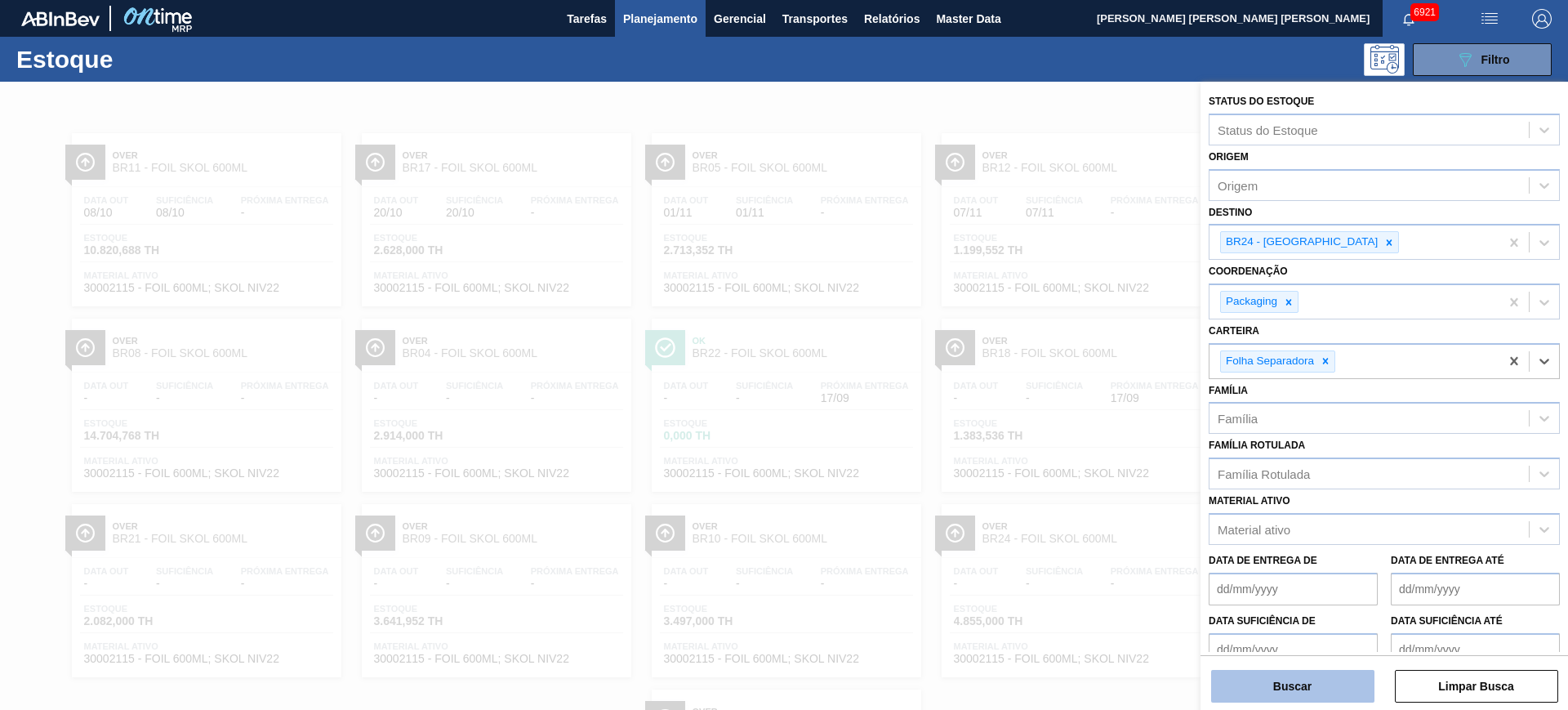
click at [1345, 687] on button "Buscar" at bounding box center [1292, 686] width 164 height 33
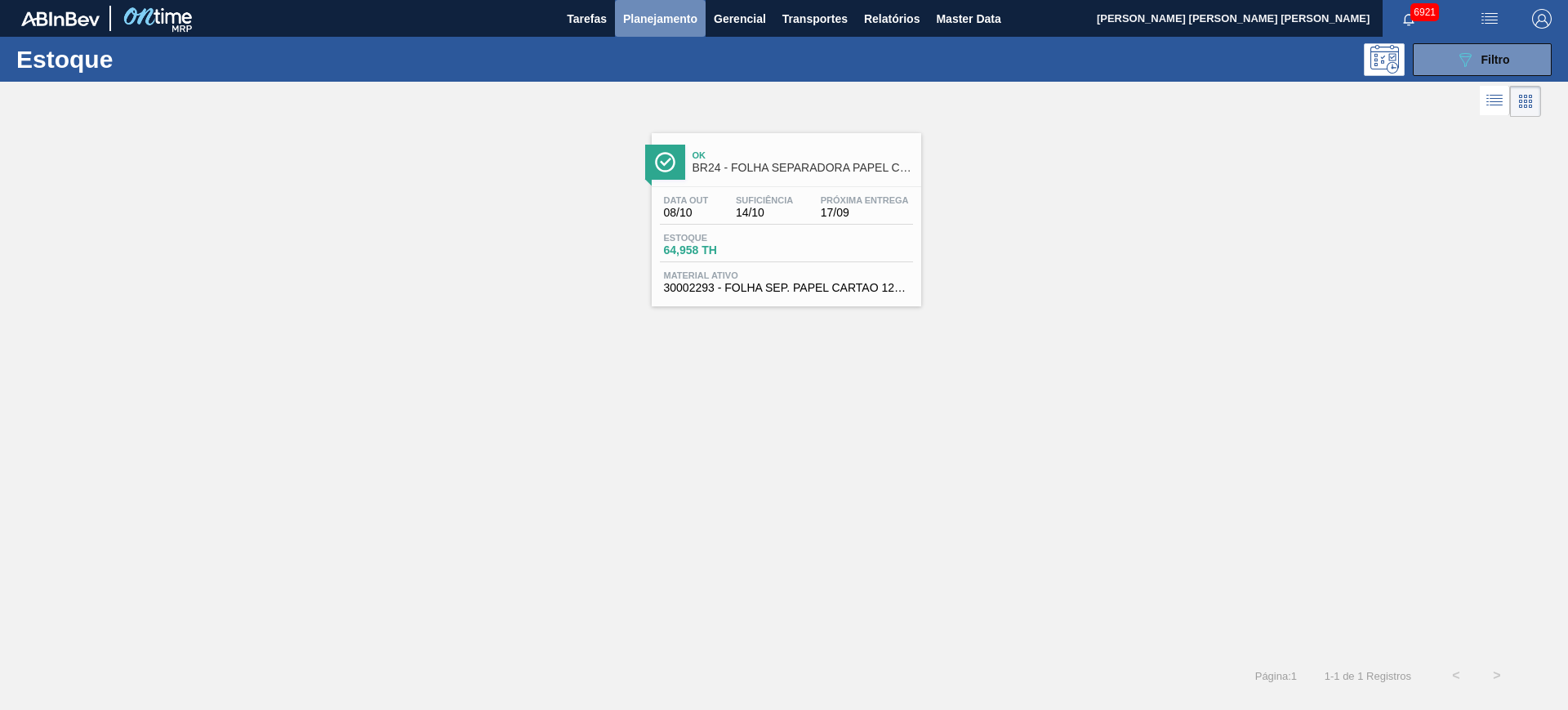
click at [636, 15] on span "Planejamento" at bounding box center [660, 19] width 74 height 20
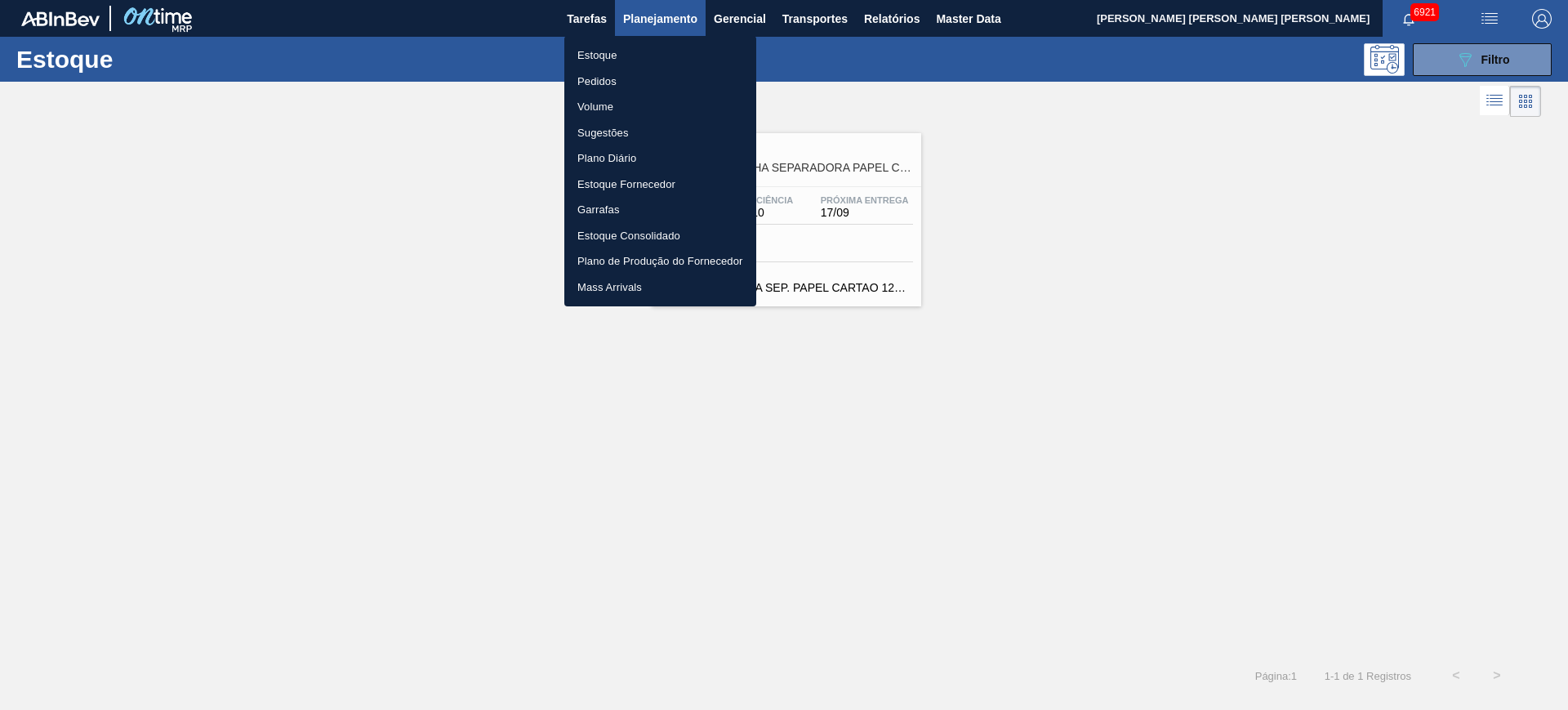
click at [1083, 246] on div at bounding box center [784, 355] width 1568 height 710
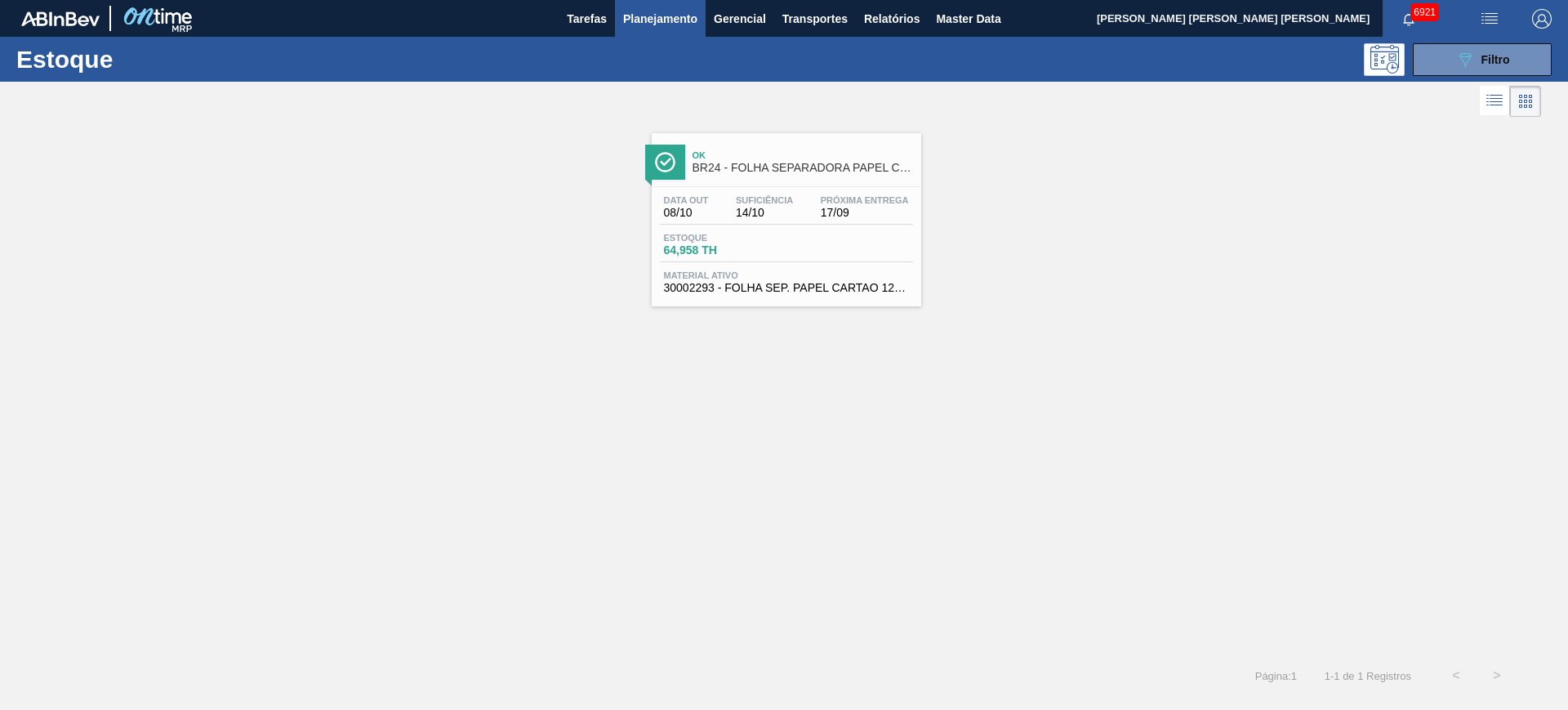
click at [667, 27] on span "Planejamento" at bounding box center [660, 19] width 74 height 20
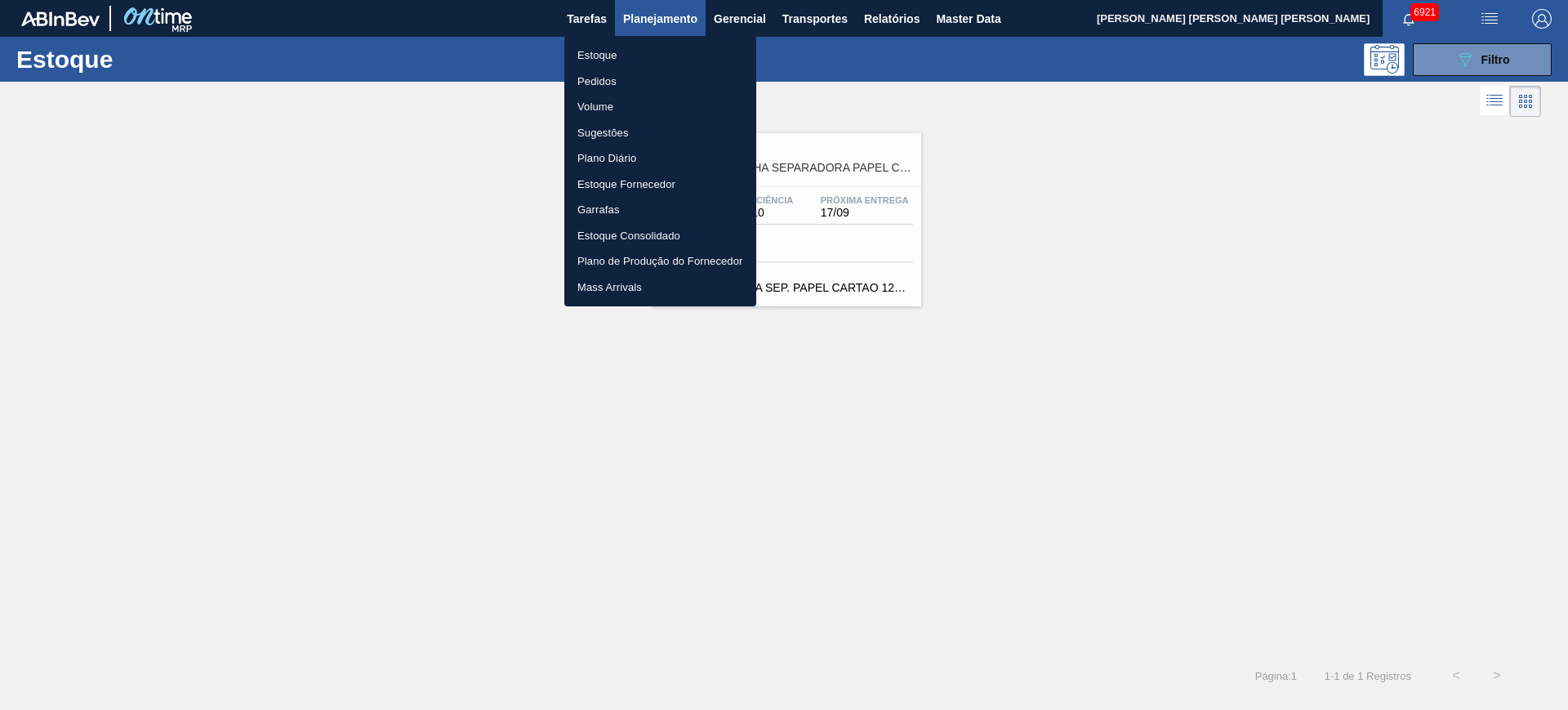
click at [625, 73] on li "Pedidos" at bounding box center [660, 81] width 192 height 26
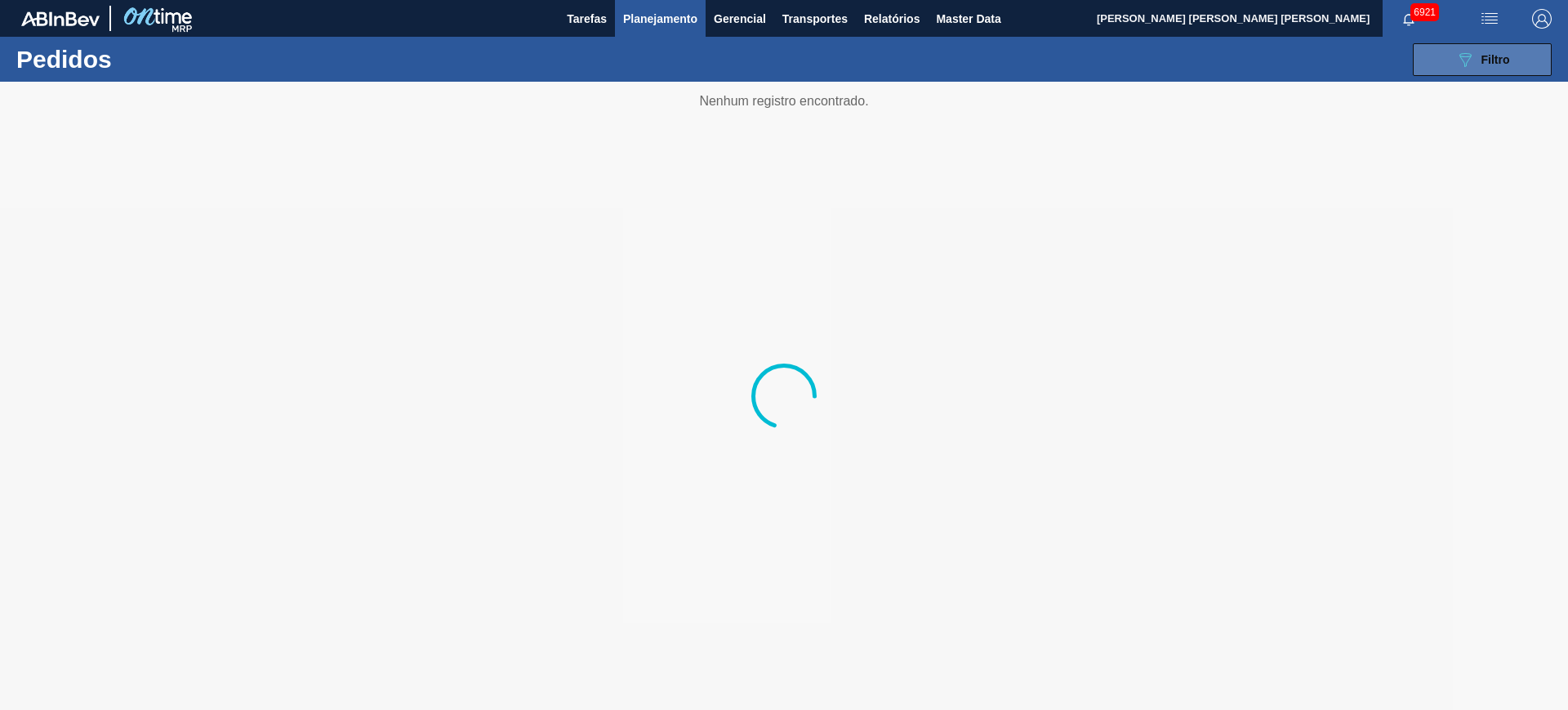
click at [1448, 47] on button "089F7B8B-B2A5-4AFE-B5C0-19BA573D28AC Filtro" at bounding box center [1482, 60] width 139 height 33
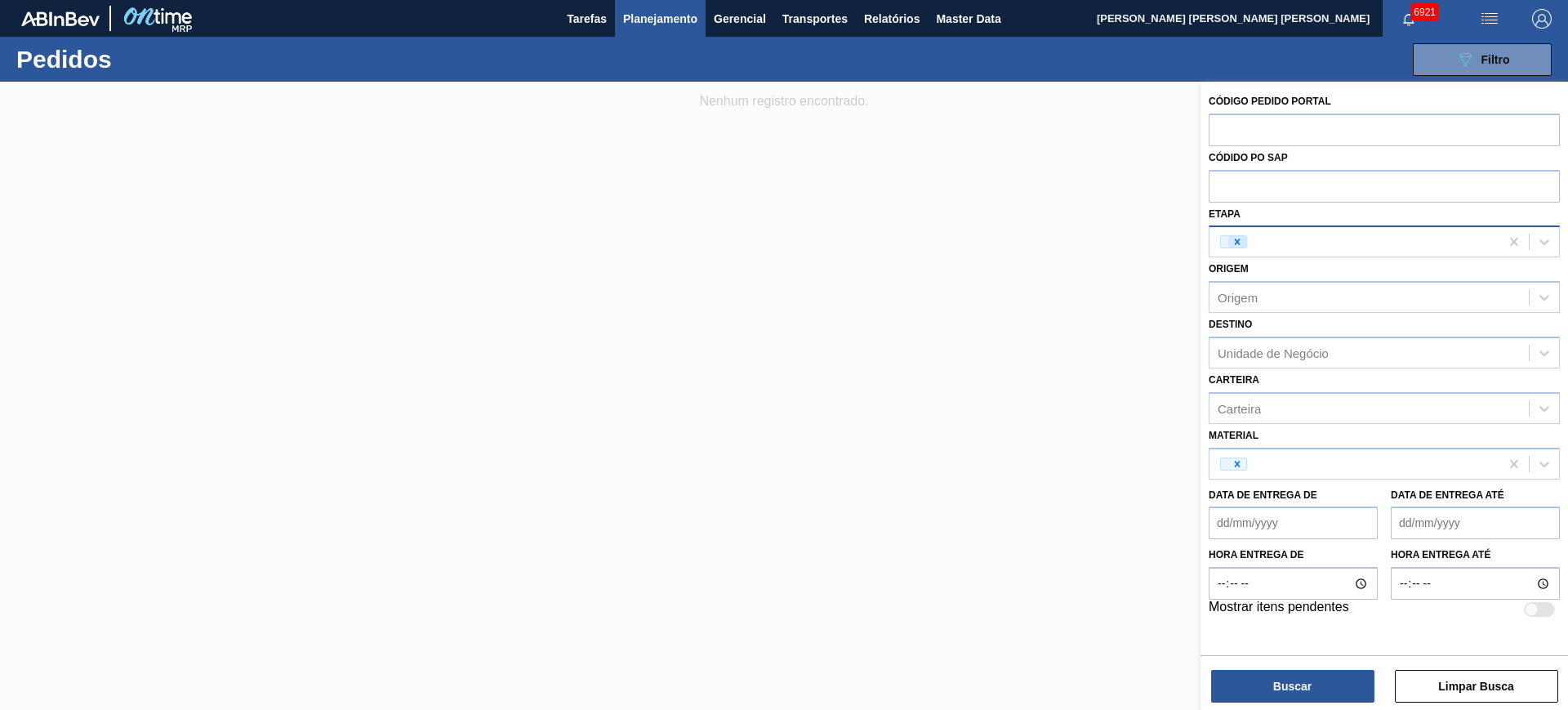
click at [1237, 241] on icon at bounding box center [1237, 242] width 6 height 6
click at [1240, 465] on icon at bounding box center [1237, 463] width 6 height 6
click at [1264, 207] on div "Etapa Etapa" at bounding box center [1384, 230] width 351 height 56
click at [1249, 199] on input "text" at bounding box center [1384, 185] width 351 height 31
paste input "5800371815"
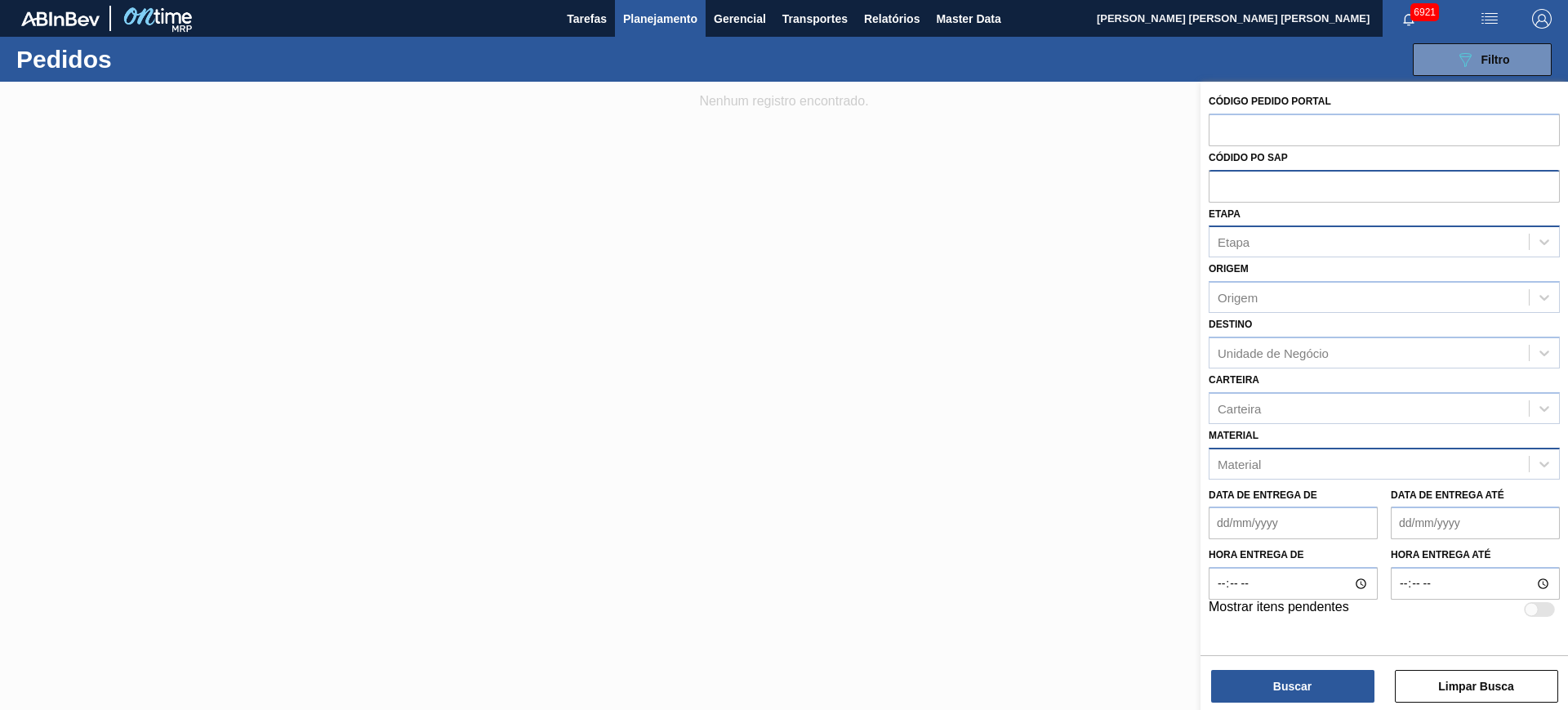
type input "5800371815"
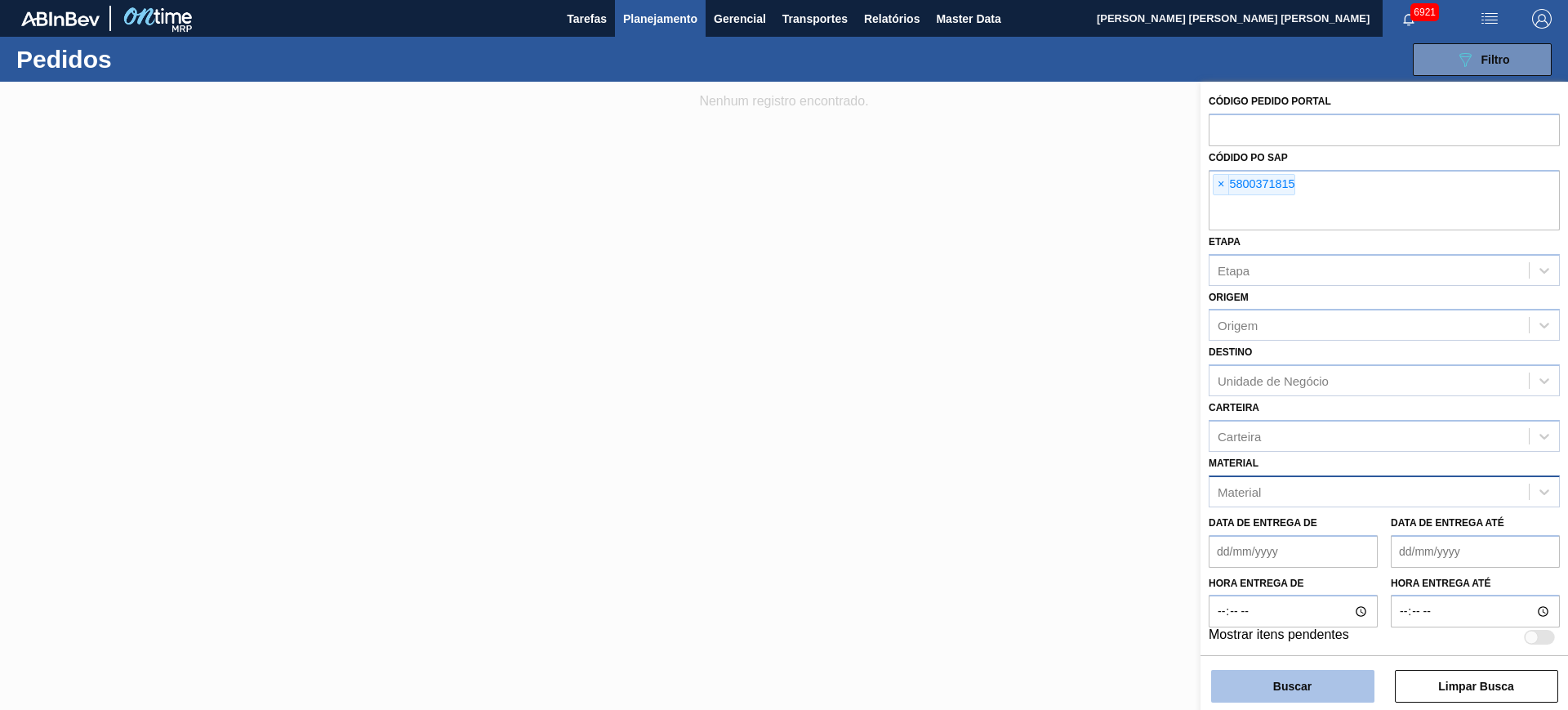
click at [1335, 677] on button "Buscar" at bounding box center [1292, 686] width 164 height 33
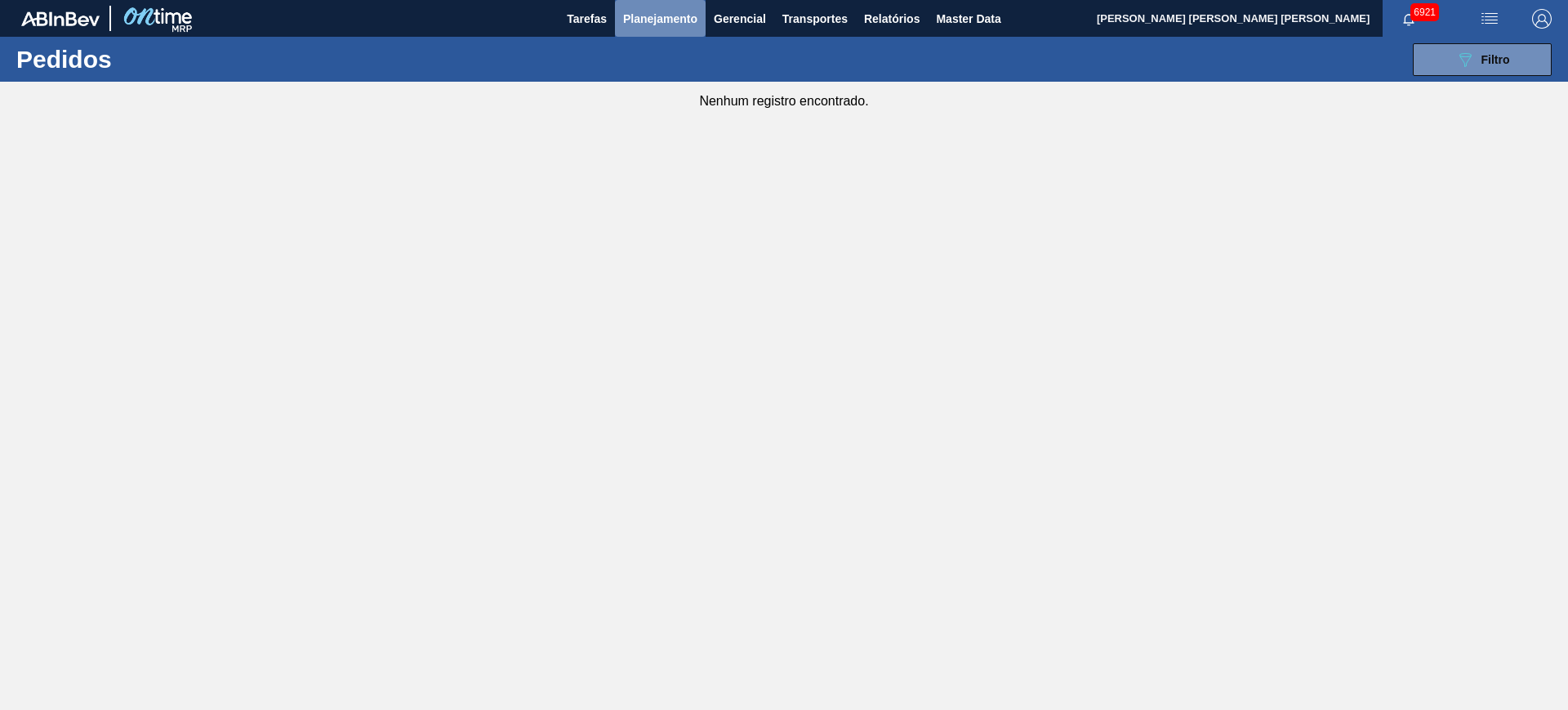
click at [630, 11] on span "Planejamento" at bounding box center [660, 19] width 74 height 20
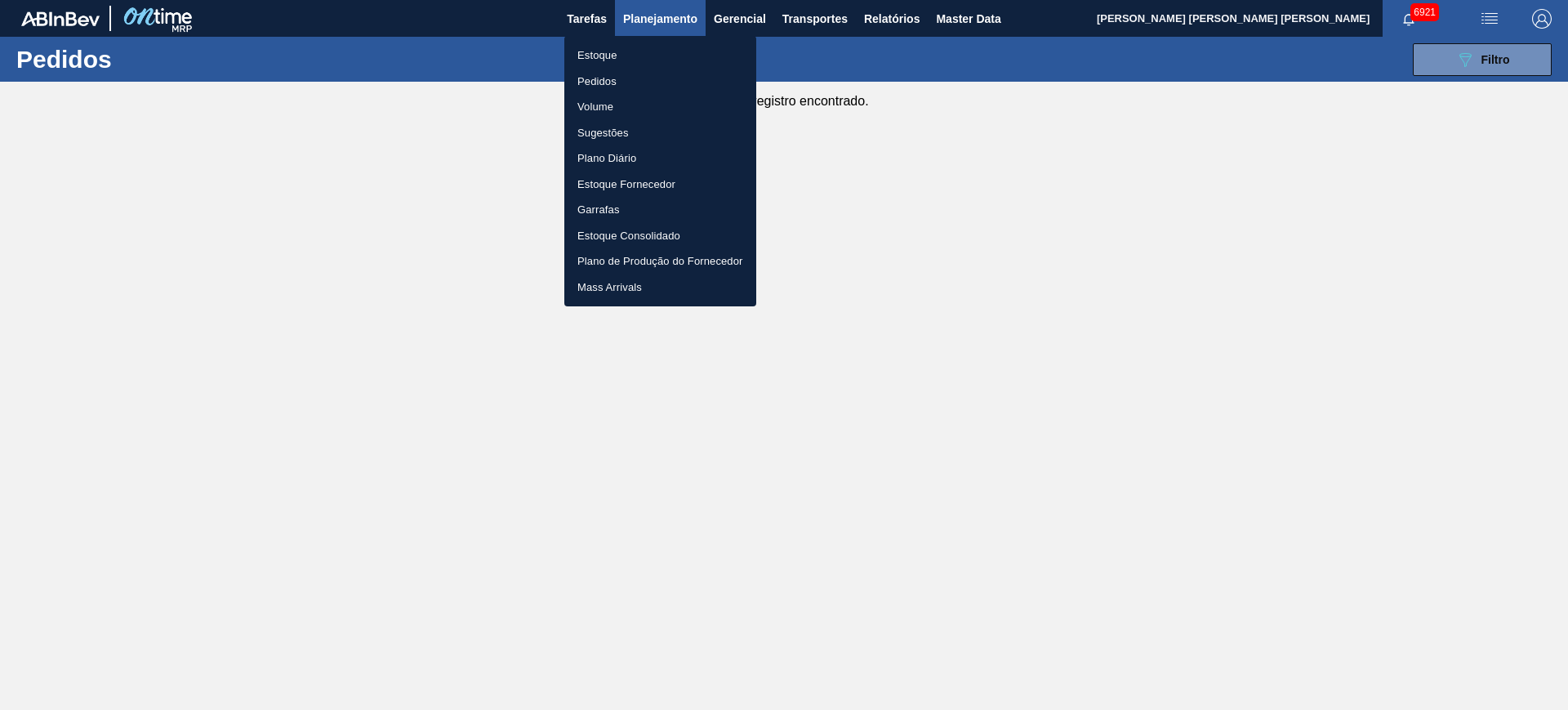
click at [667, 46] on li "Estoque" at bounding box center [660, 56] width 192 height 26
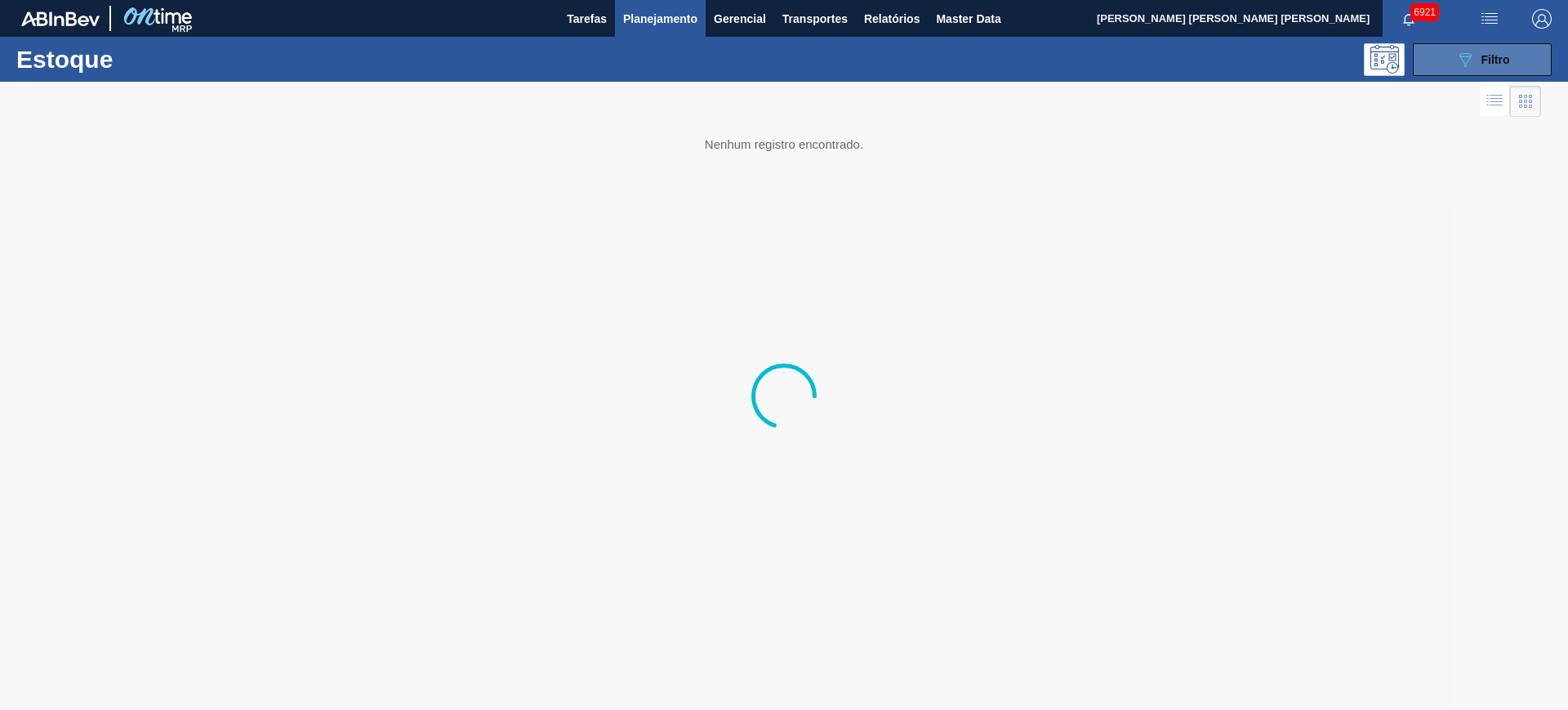
click at [1443, 58] on button "089F7B8B-B2A5-4AFE-B5C0-19BA573D28AC Filtro" at bounding box center [1482, 60] width 139 height 33
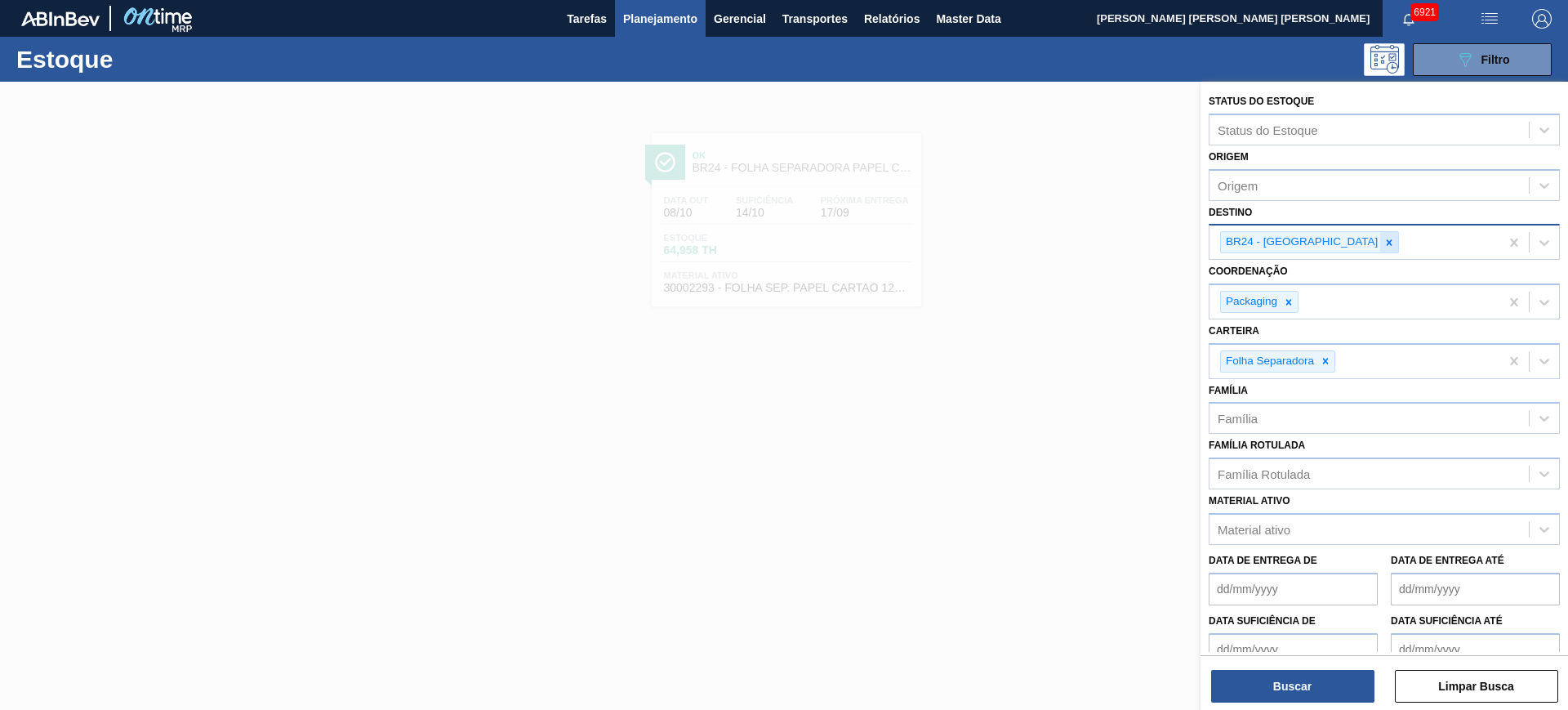
click at [1380, 249] on div at bounding box center [1389, 242] width 18 height 21
type input "h"
type input "guaru"
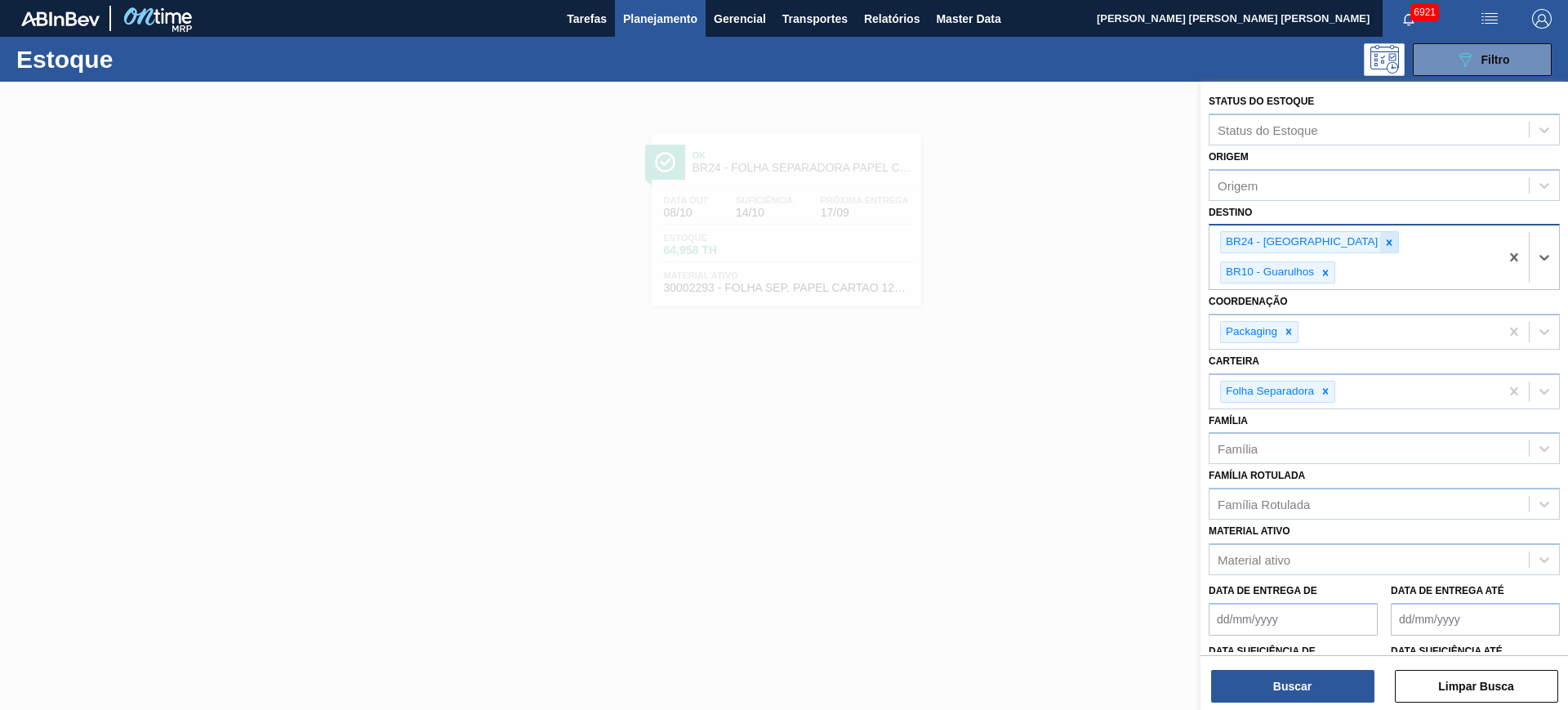
click at [1384, 237] on icon at bounding box center [1389, 243] width 12 height 12
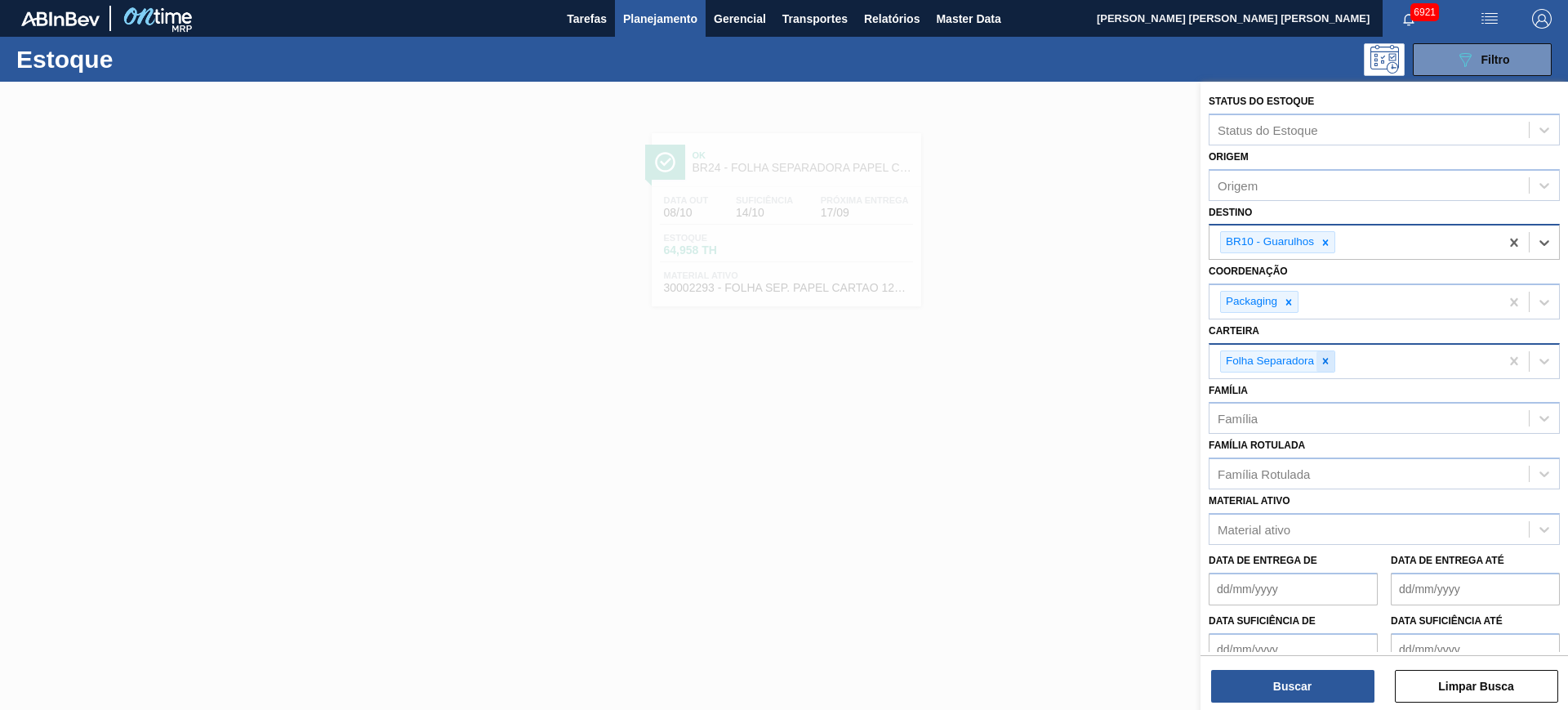
click at [1327, 366] on icon at bounding box center [1325, 361] width 12 height 12
type input "lacre"
click at [1332, 689] on button "Buscar" at bounding box center [1292, 686] width 164 height 33
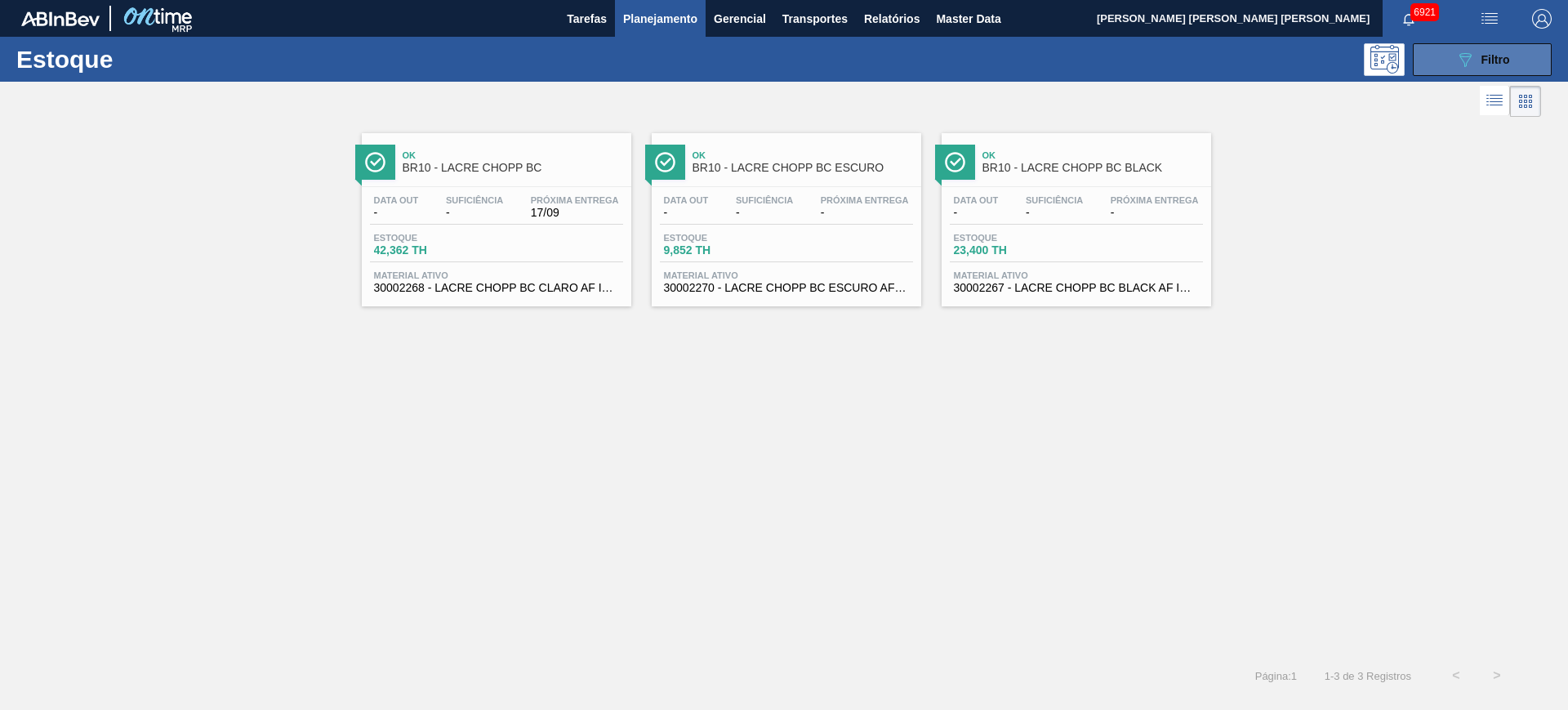
click at [1469, 51] on icon "089F7B8B-B2A5-4AFE-B5C0-19BA573D28AC" at bounding box center [1465, 60] width 20 height 20
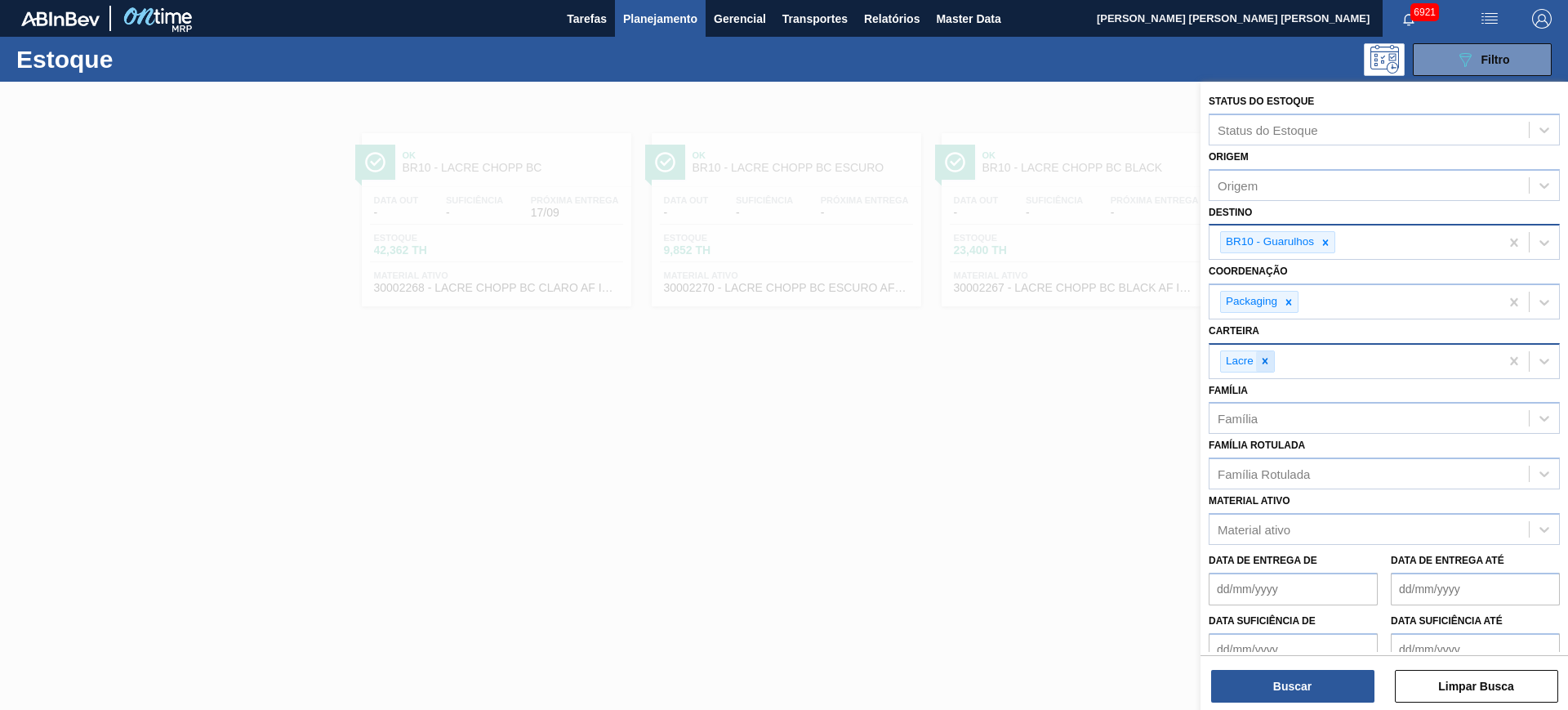
click at [1264, 363] on icon at bounding box center [1264, 361] width 6 height 6
drag, startPoint x: 1332, startPoint y: 248, endPoint x: 1324, endPoint y: 248, distance: 8.0
click at [1331, 248] on div at bounding box center [1325, 242] width 18 height 21
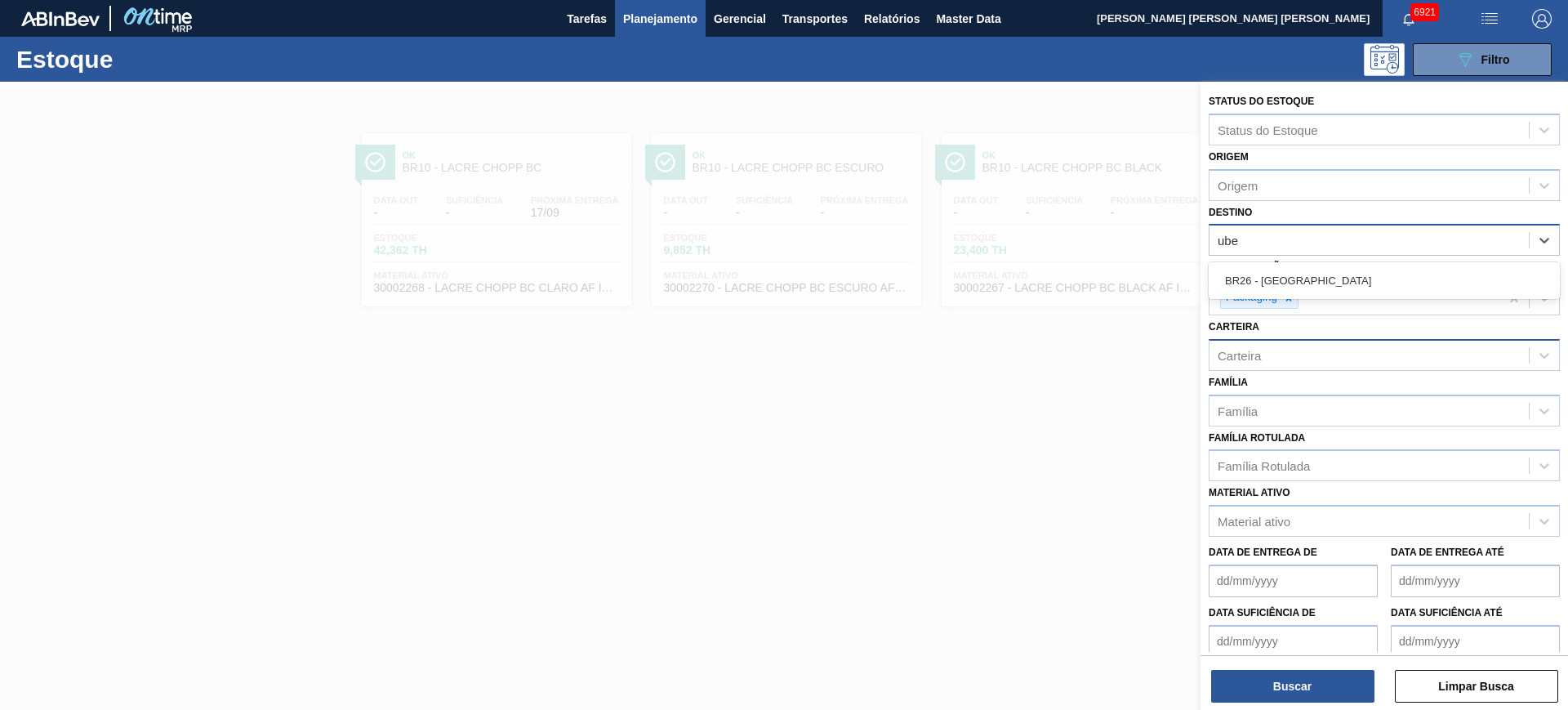
type input "uber"
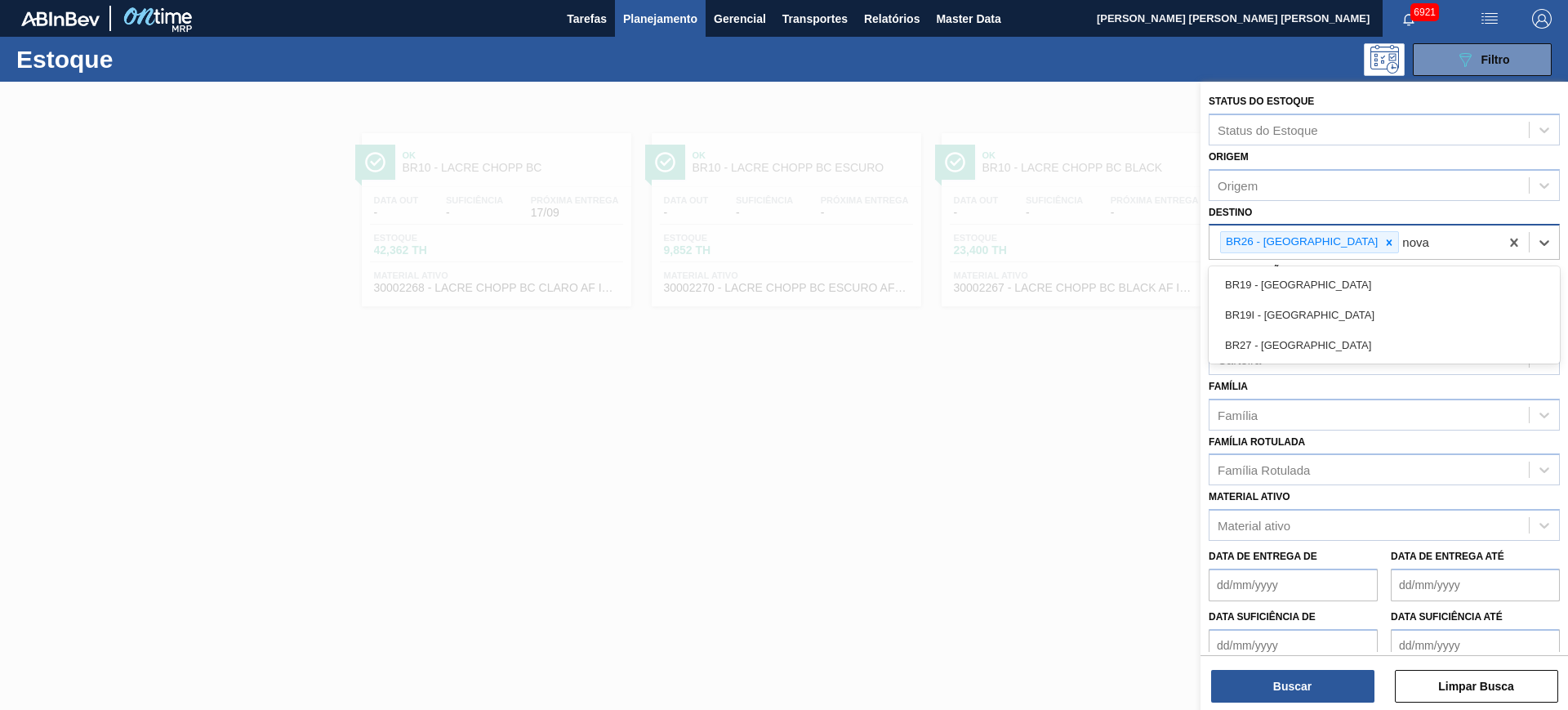
type input "nova m"
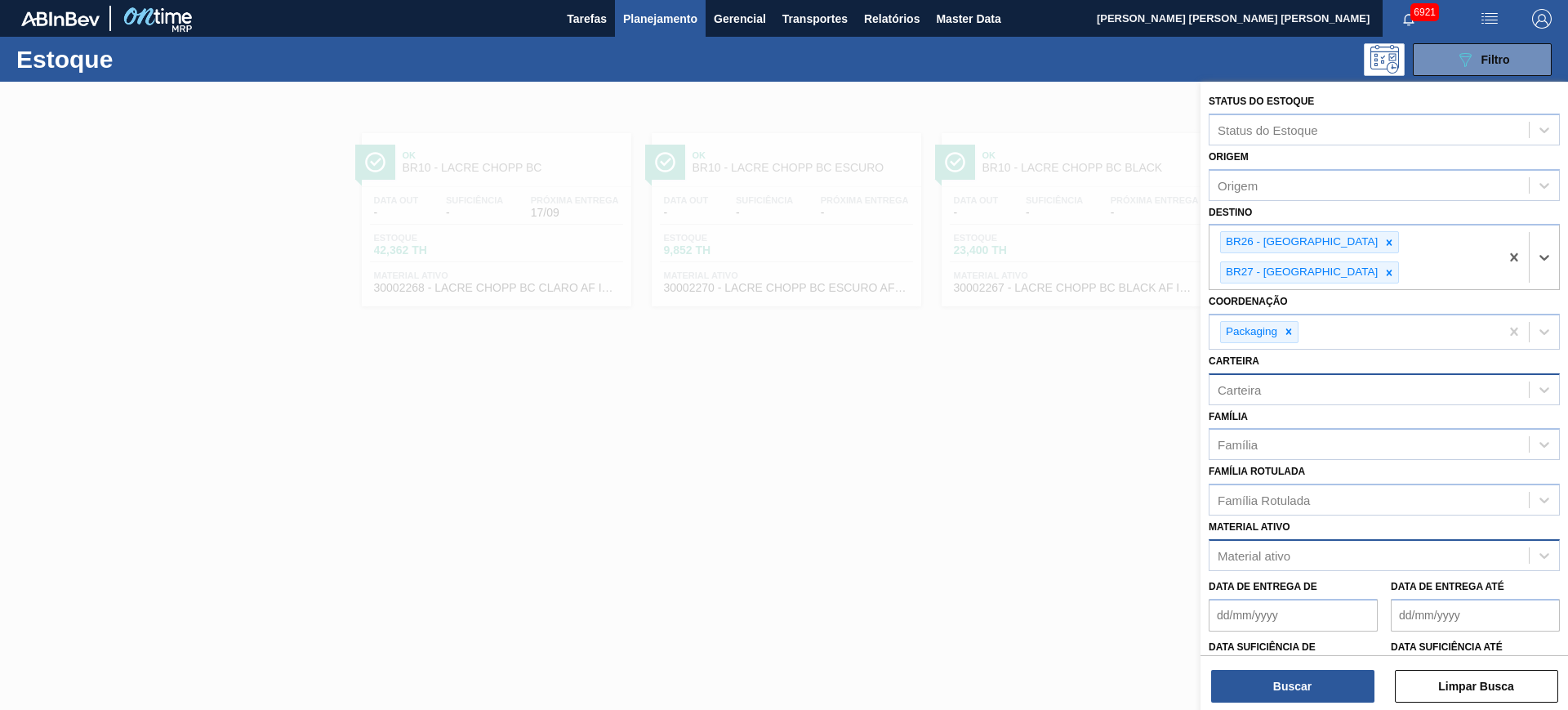
click at [1318, 544] on div "Material ativo" at bounding box center [1369, 555] width 319 height 24
type ativo "xarope a"
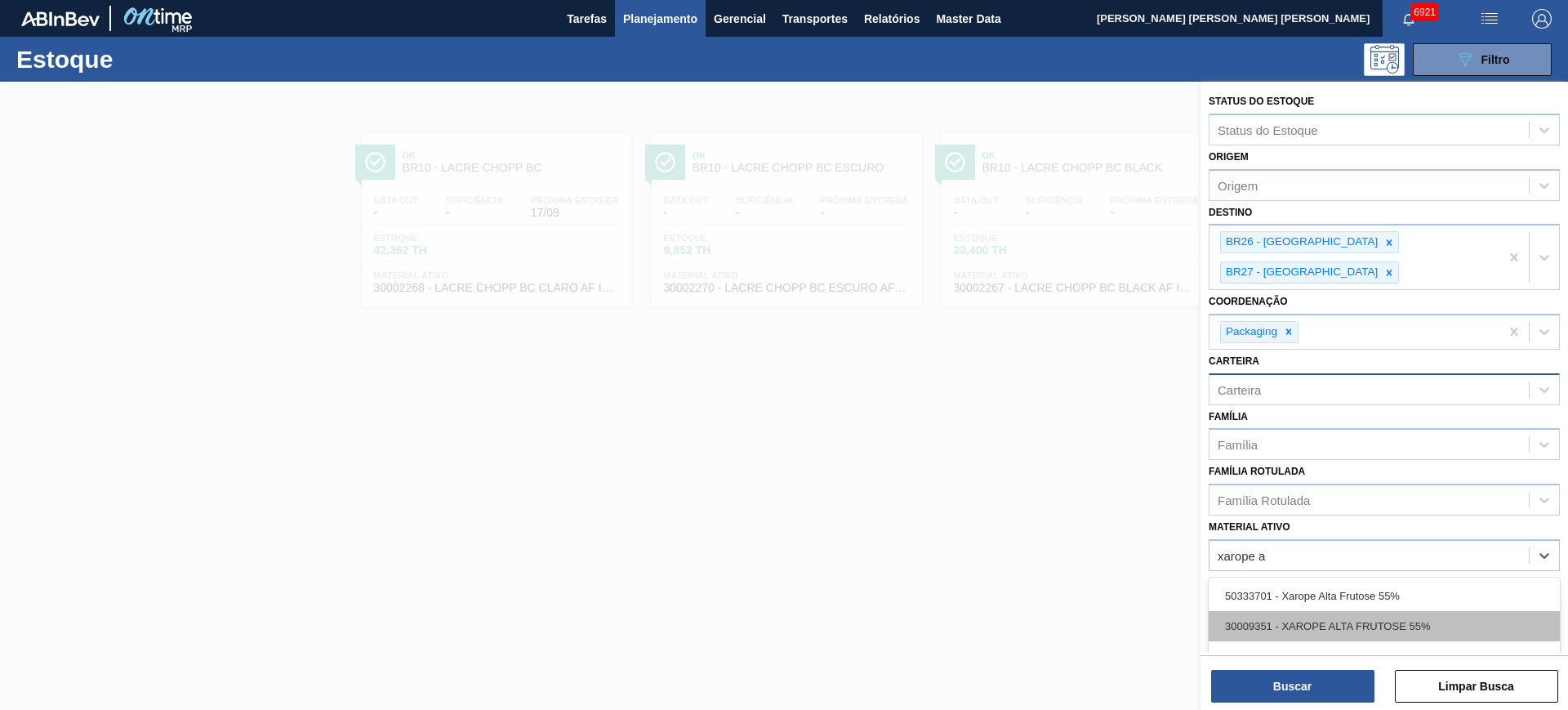
scroll to position [92, 0]
click at [1412, 610] on div "30003526 - XAROPE ALTA MALTOSE 82%" at bounding box center [1384, 624] width 351 height 30
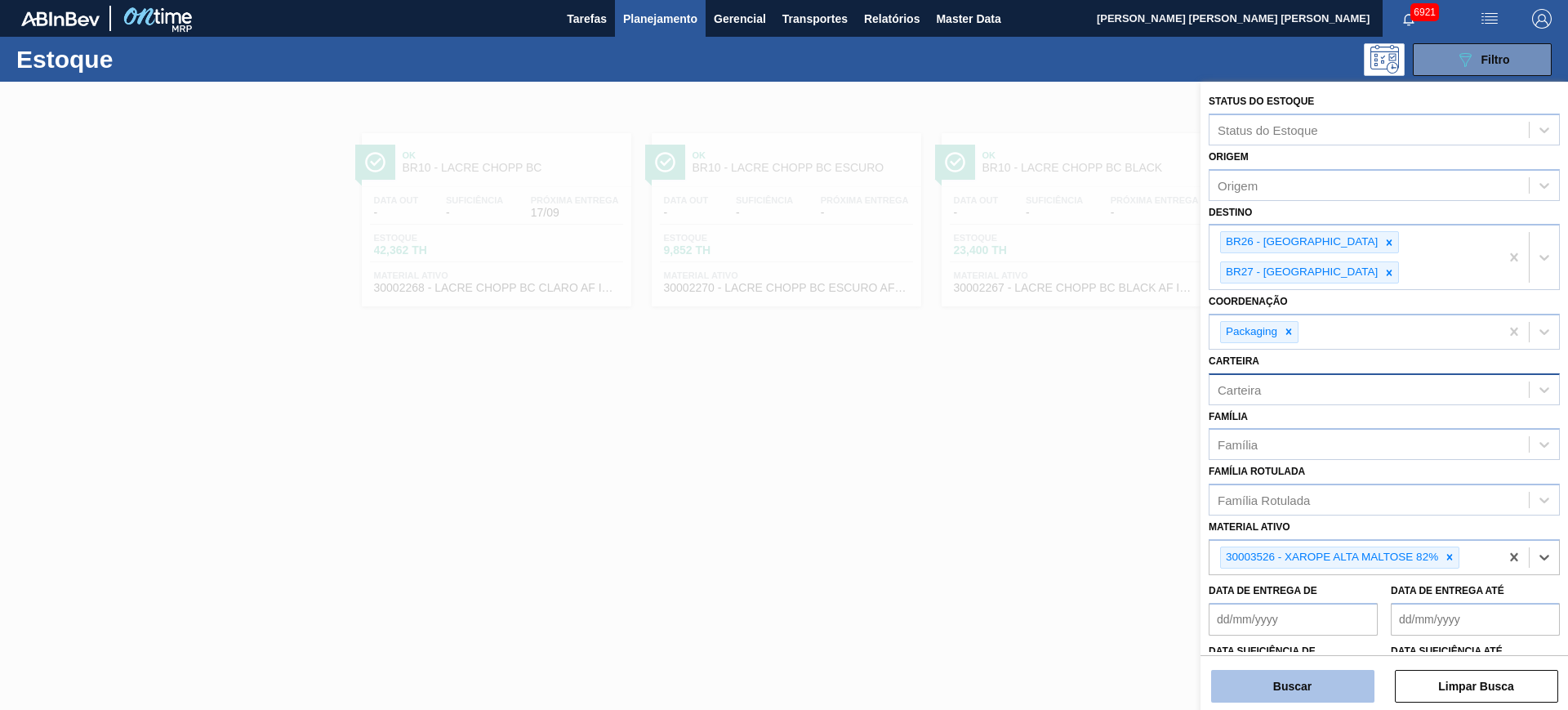
click at [1354, 688] on button "Buscar" at bounding box center [1292, 686] width 164 height 33
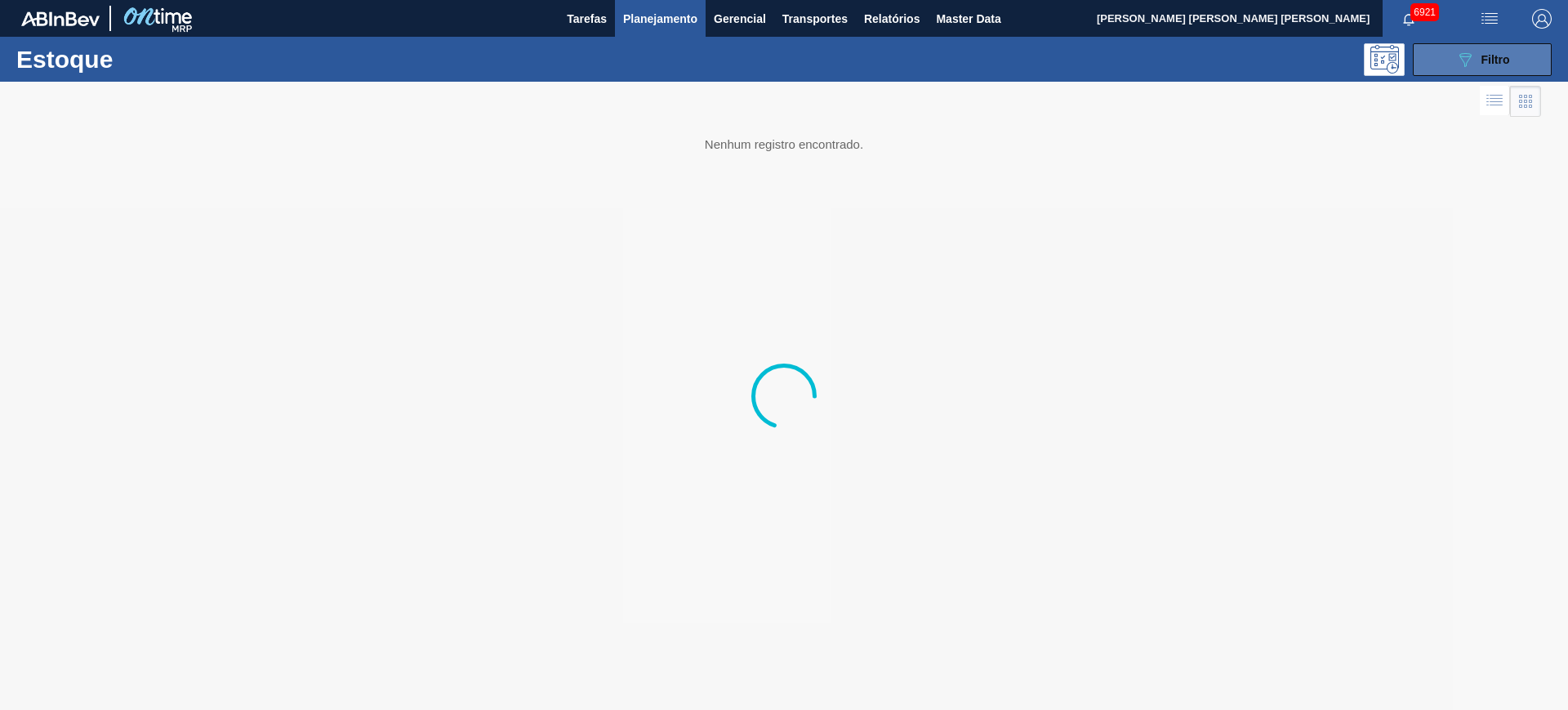
click at [1495, 50] on div "089F7B8B-B2A5-4AFE-B5C0-19BA573D28AC Filtro" at bounding box center [1482, 60] width 55 height 20
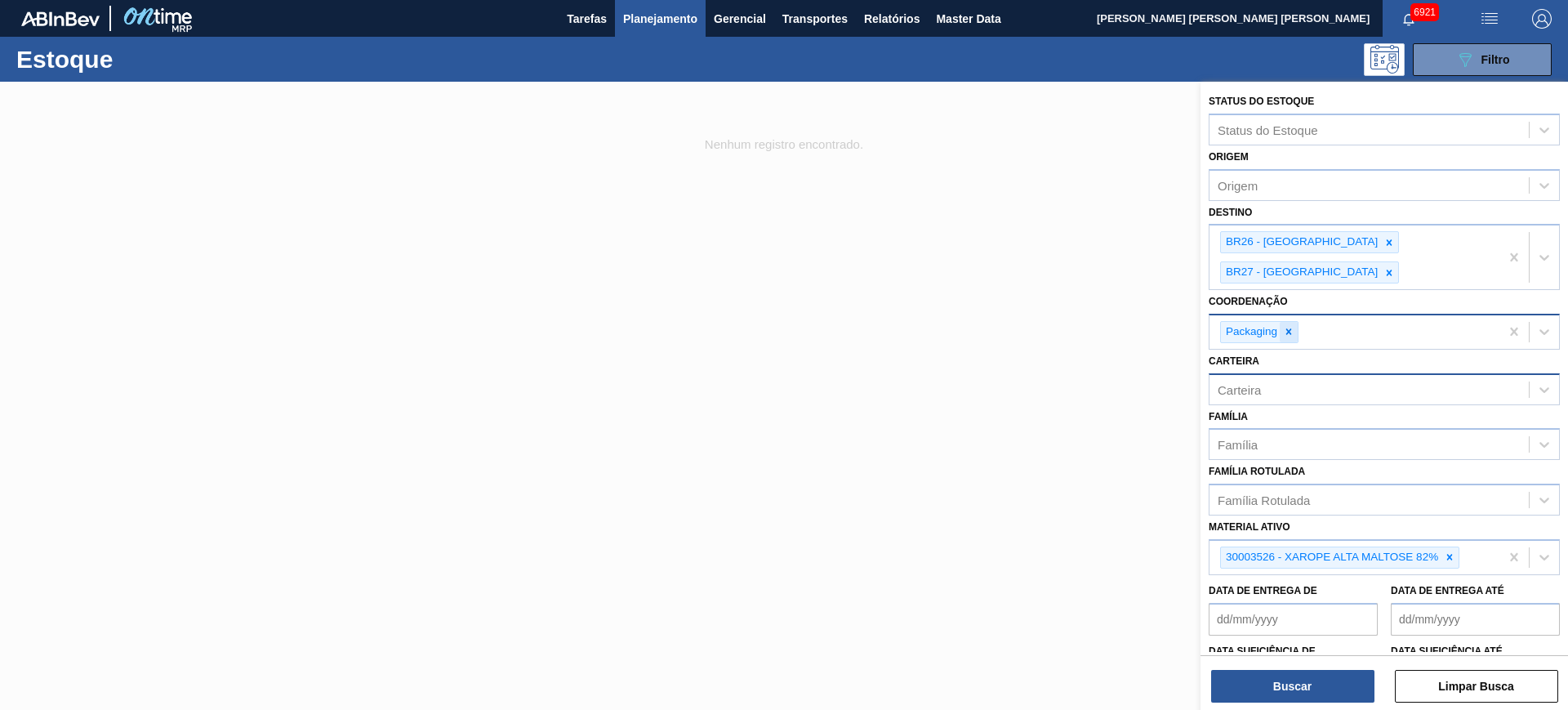
click at [1289, 329] on icon at bounding box center [1289, 332] width 6 height 6
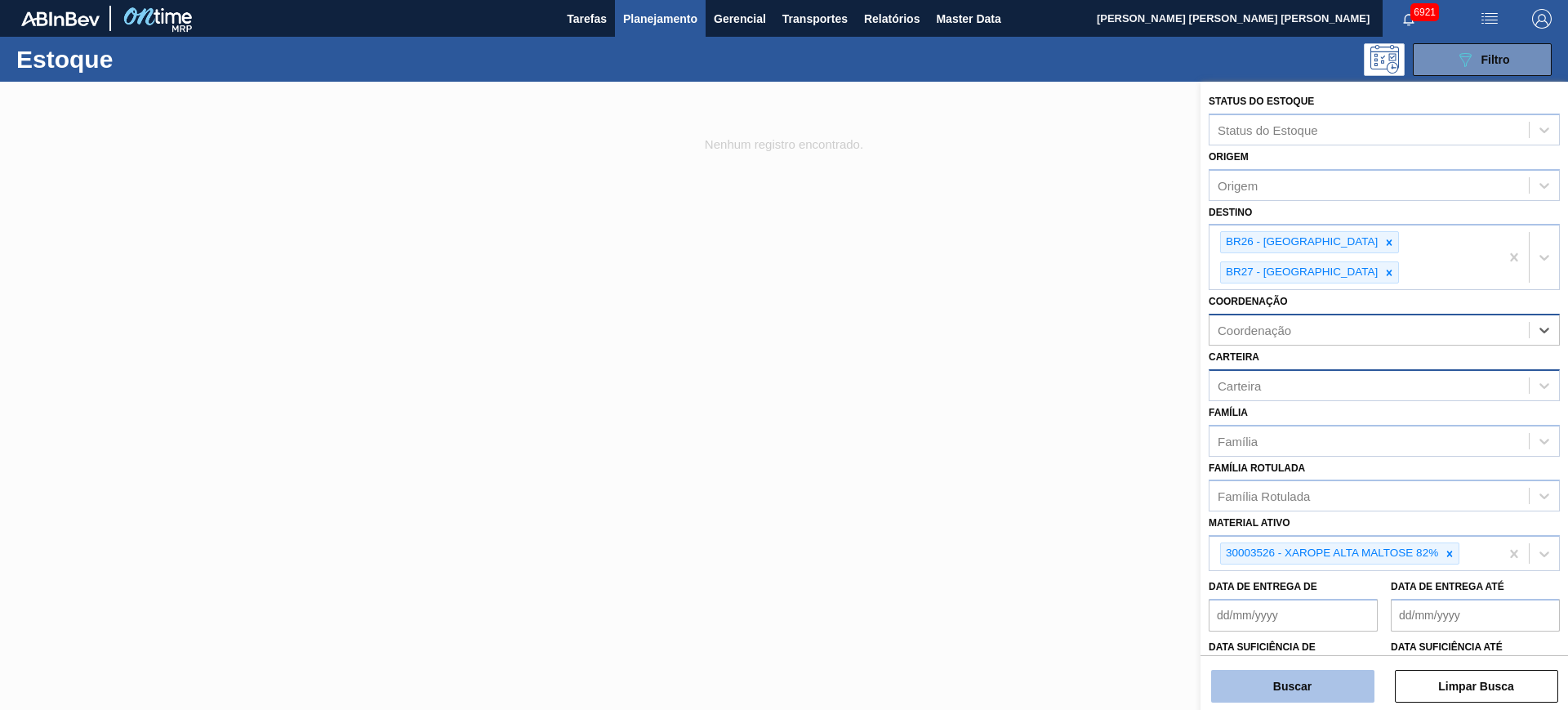
click at [1350, 689] on button "Buscar" at bounding box center [1292, 686] width 164 height 33
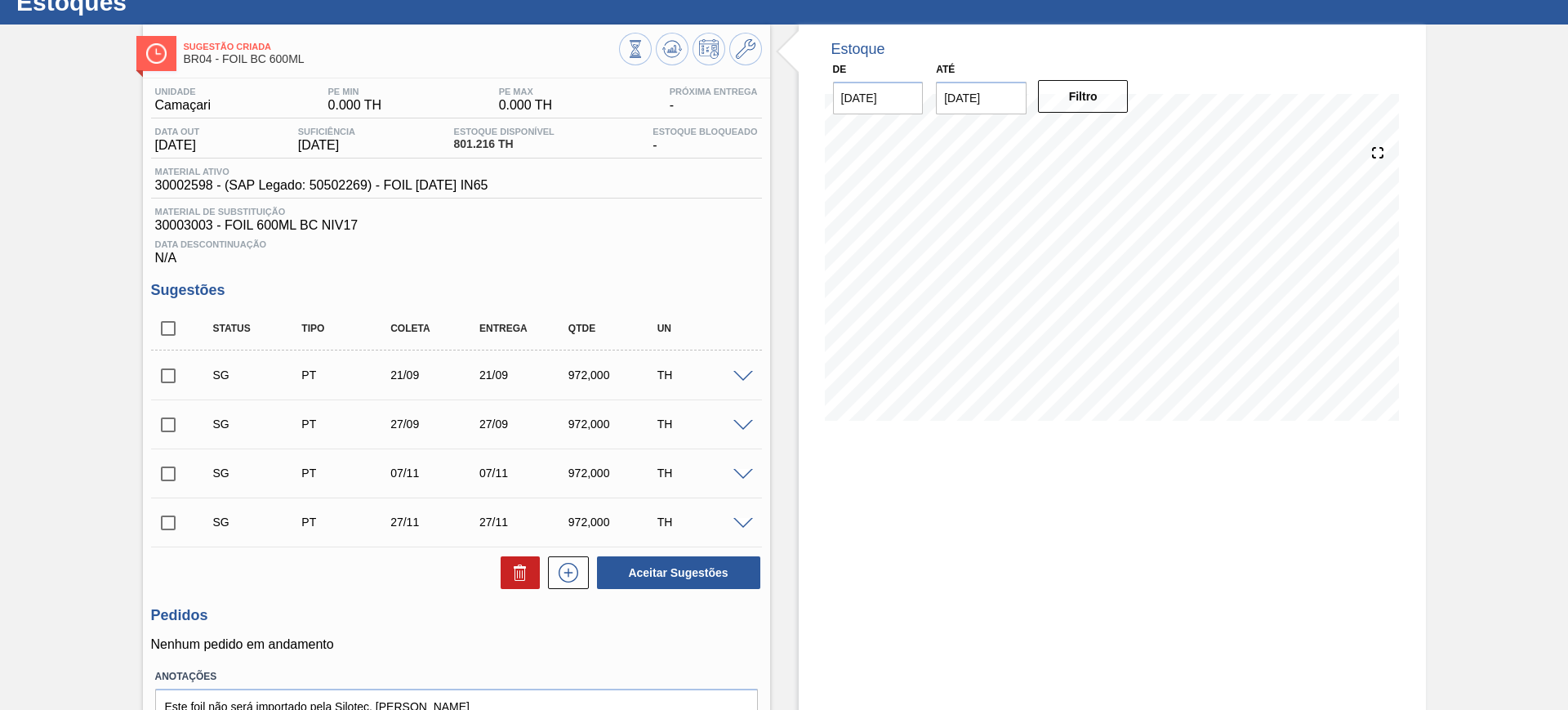
scroll to position [146, 0]
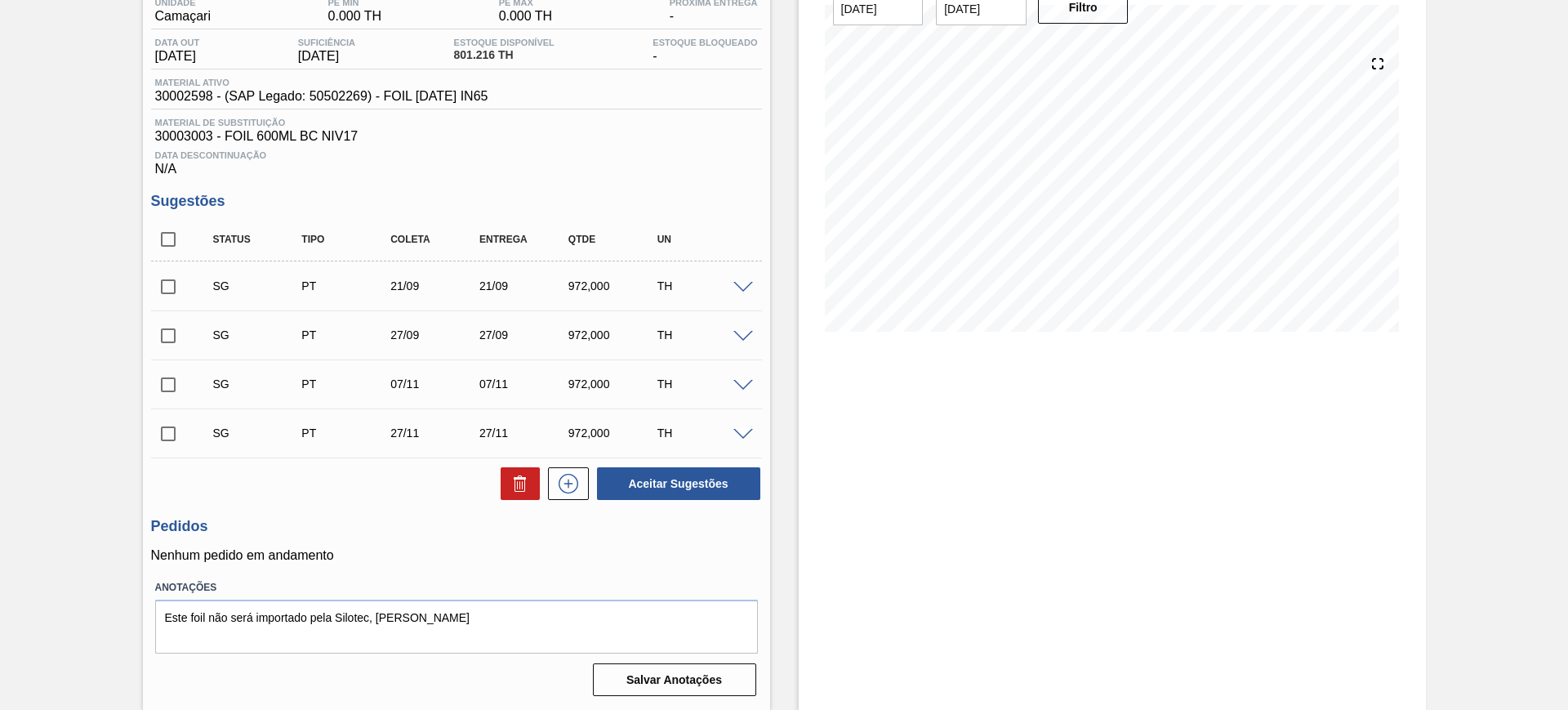
click at [171, 237] on input "checkbox" at bounding box center [169, 239] width 35 height 35
checkbox input "true"
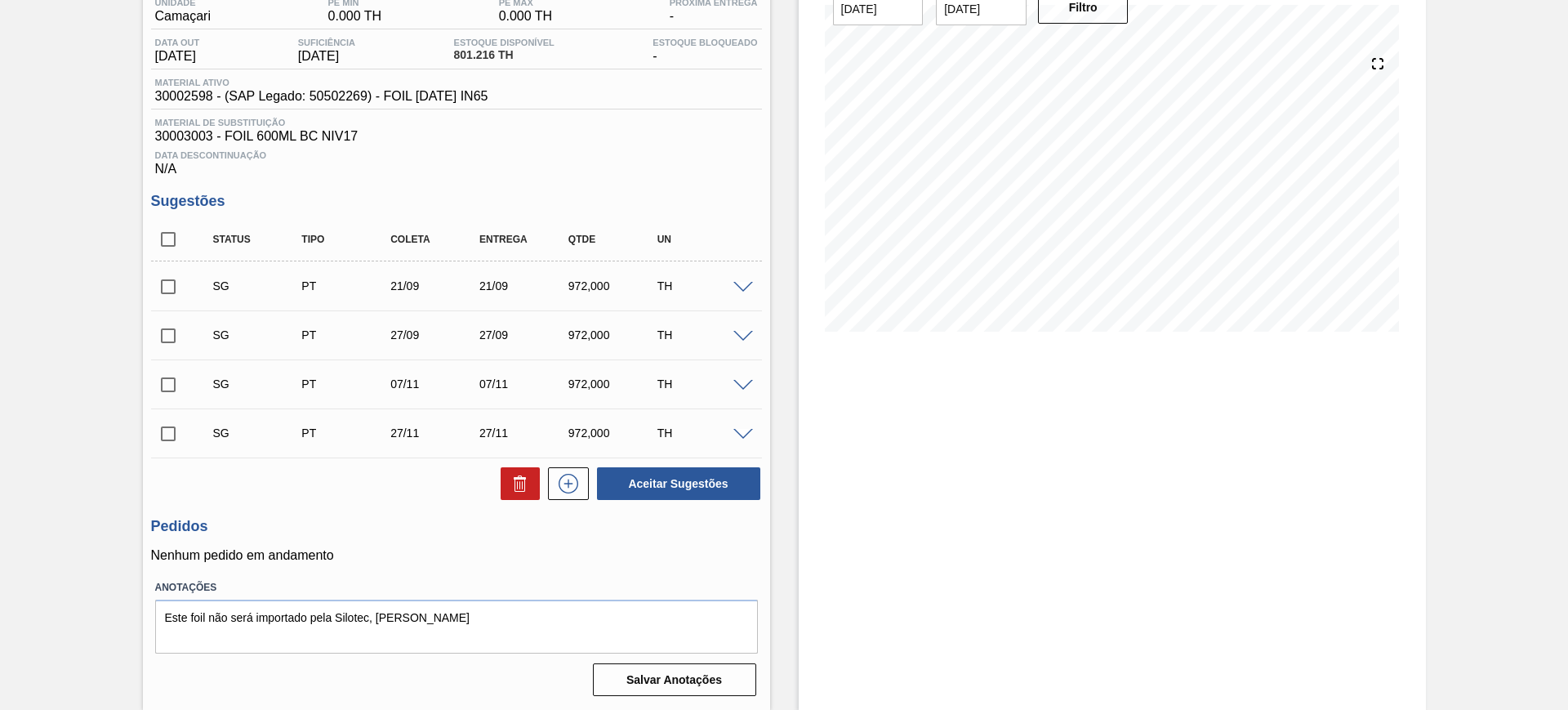
checkbox input "true"
click at [182, 287] on input "checkbox" at bounding box center [169, 287] width 35 height 35
checkbox input "false"
click at [514, 483] on icon at bounding box center [519, 485] width 11 height 12
checkbox input "false"
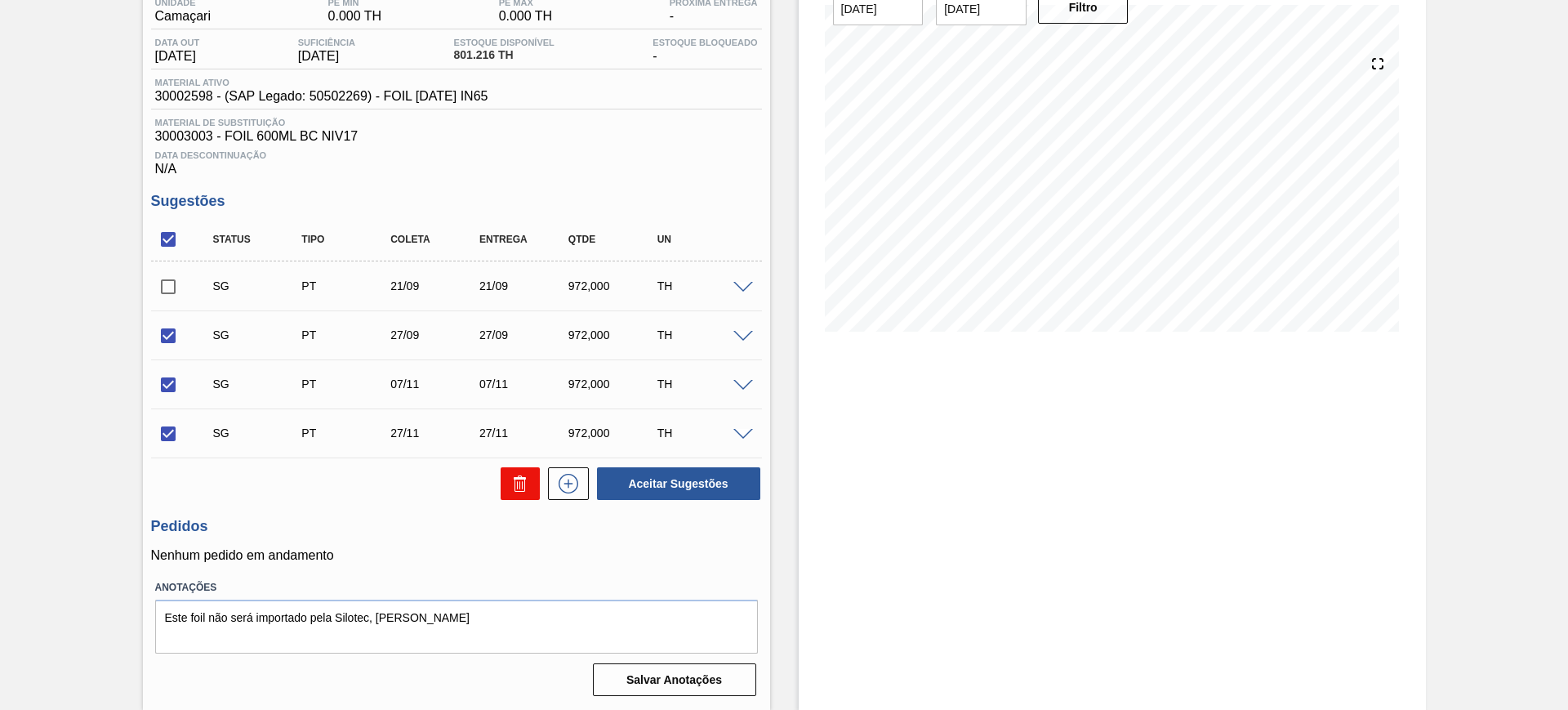
checkbox input "false"
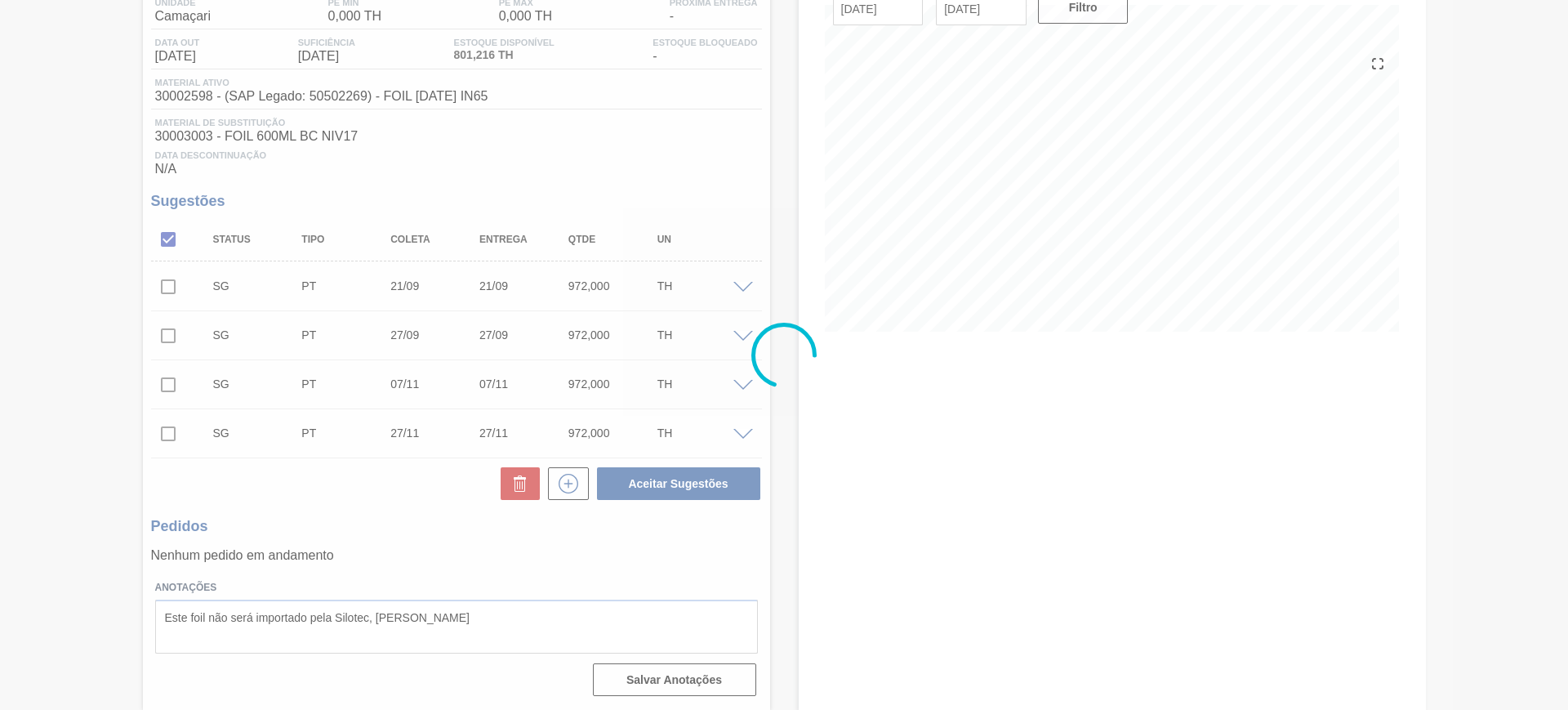
scroll to position [0, 0]
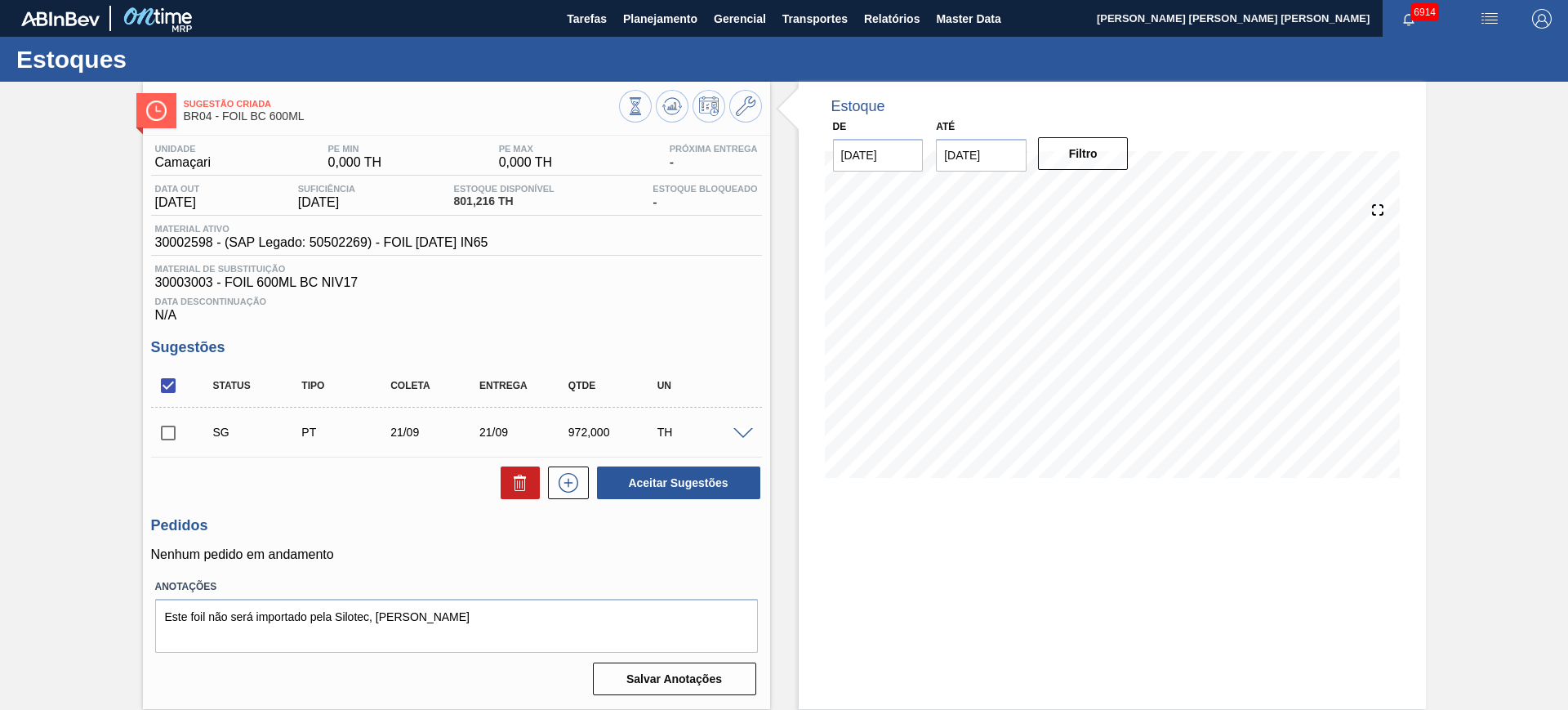
click at [737, 429] on span at bounding box center [743, 434] width 20 height 12
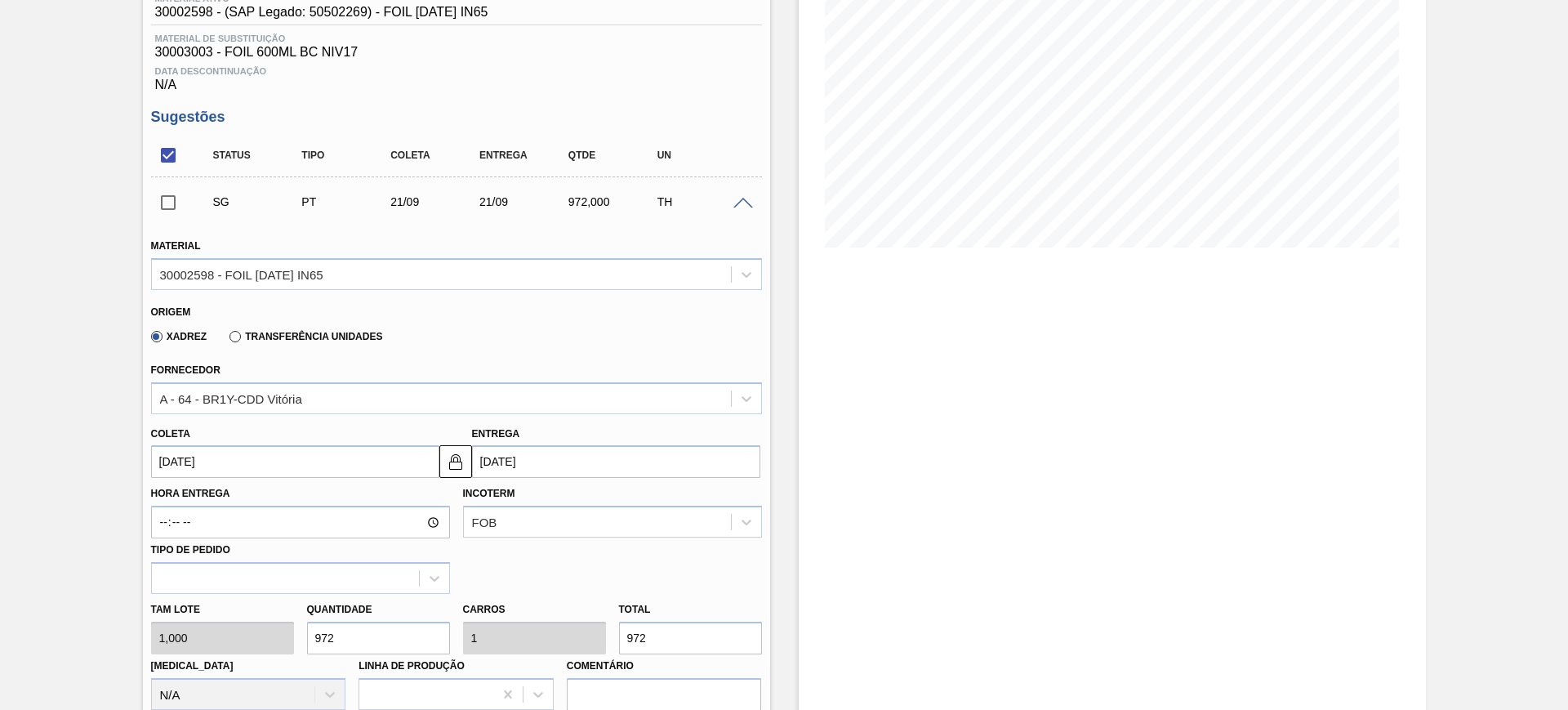
scroll to position [306, 0]
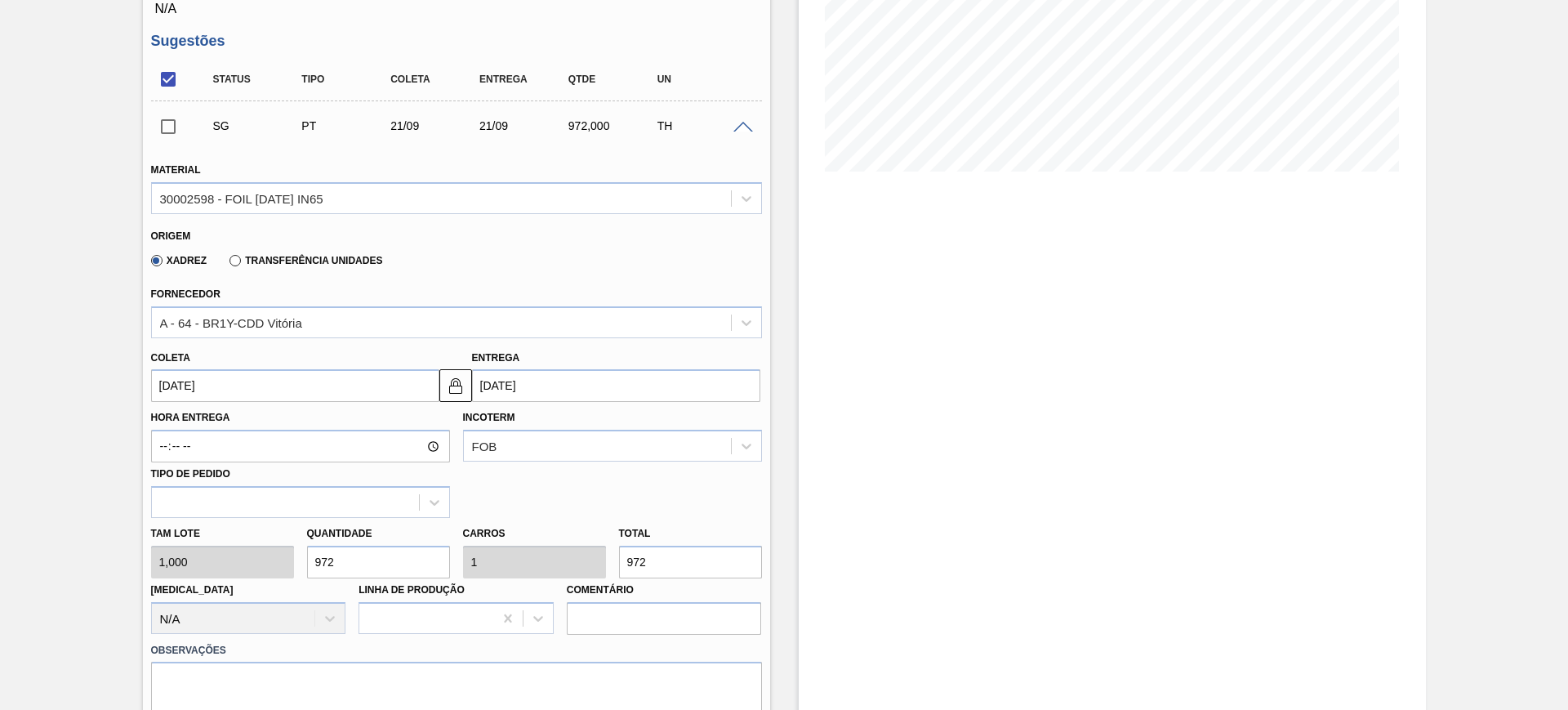
click at [378, 383] on input "[DATE]" at bounding box center [295, 386] width 288 height 33
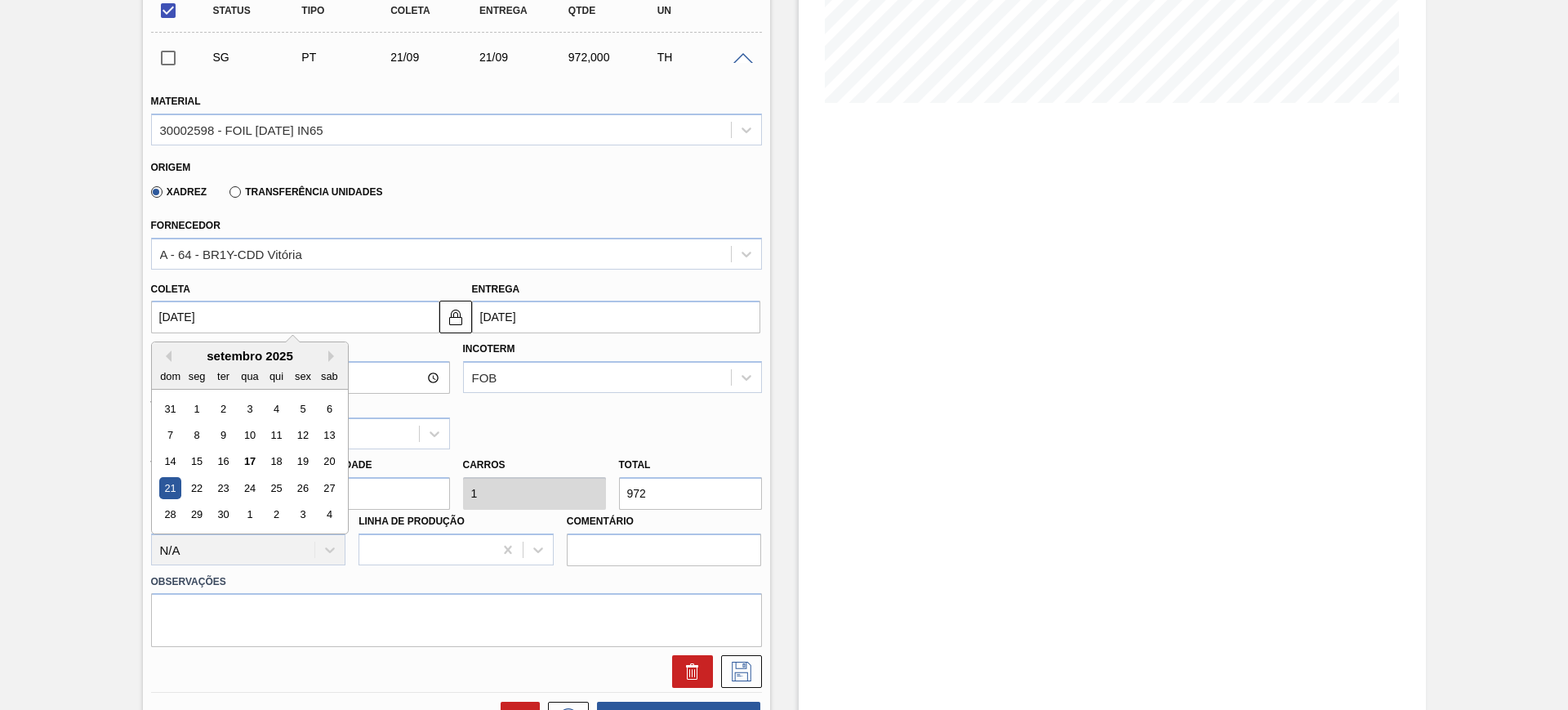
scroll to position [408, 0]
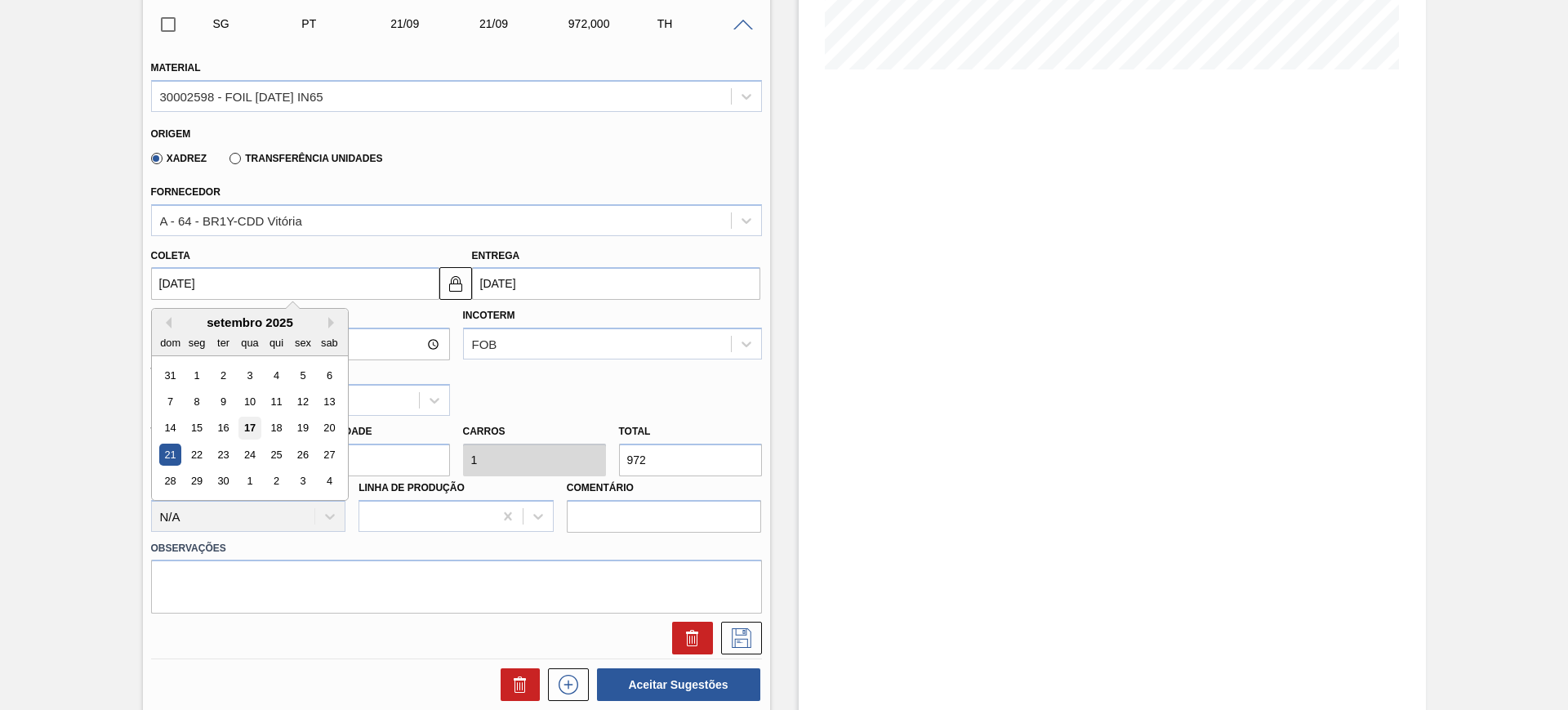
click at [256, 420] on div "17" at bounding box center [249, 428] width 22 height 22
type input "[DATE]"
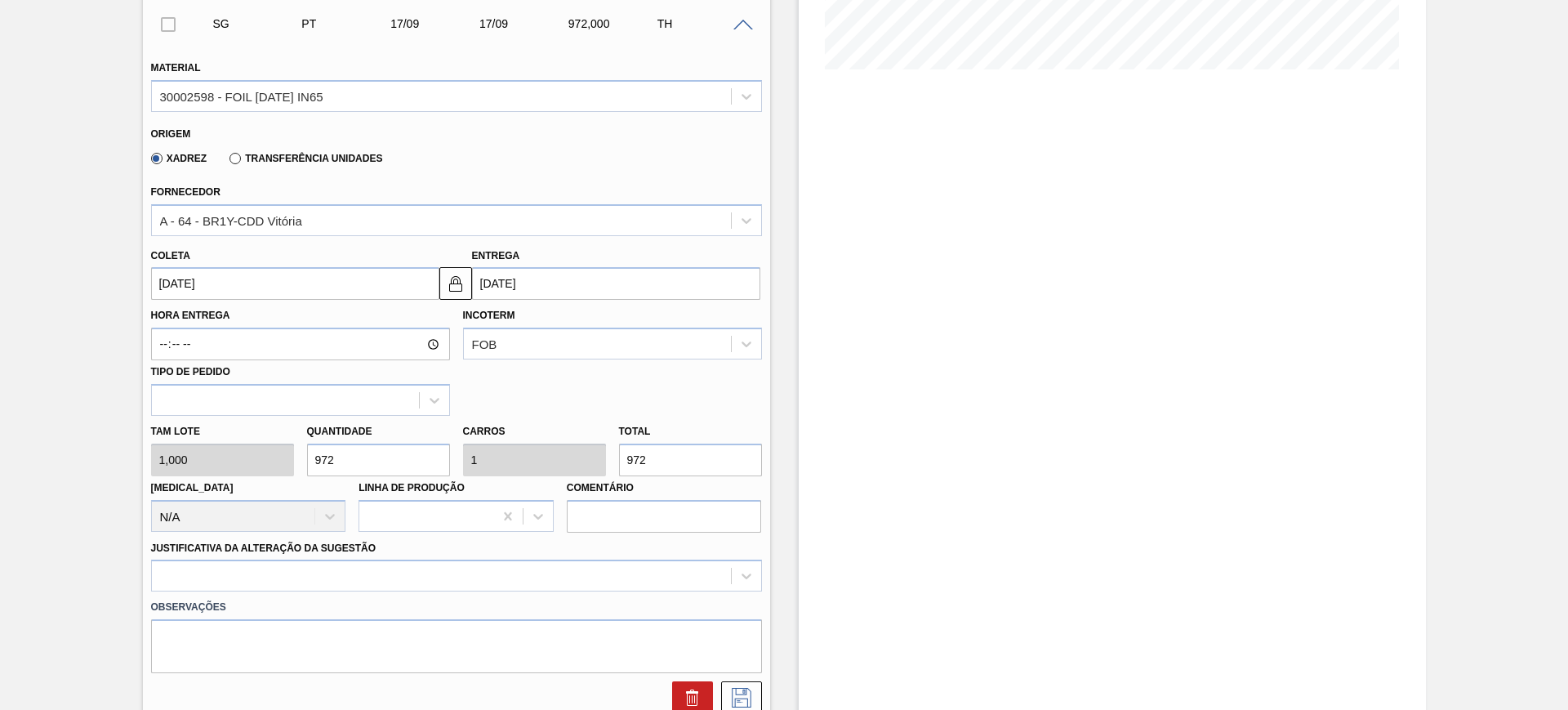
click at [648, 464] on input "972" at bounding box center [690, 460] width 143 height 33
type input "1"
type input "0,001"
type input "1"
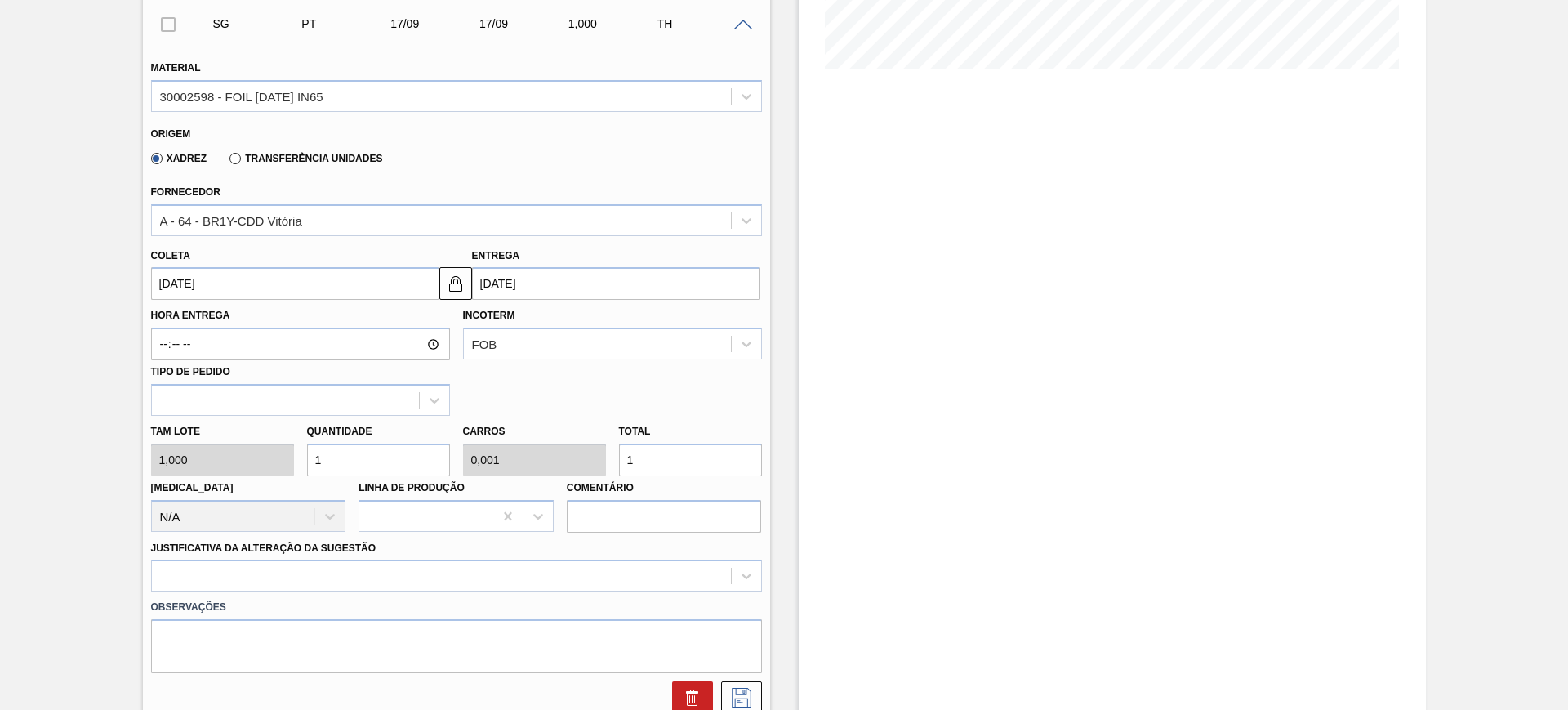
type input "19"
type input "0,02"
type input "19"
type input "194"
type input "0,2"
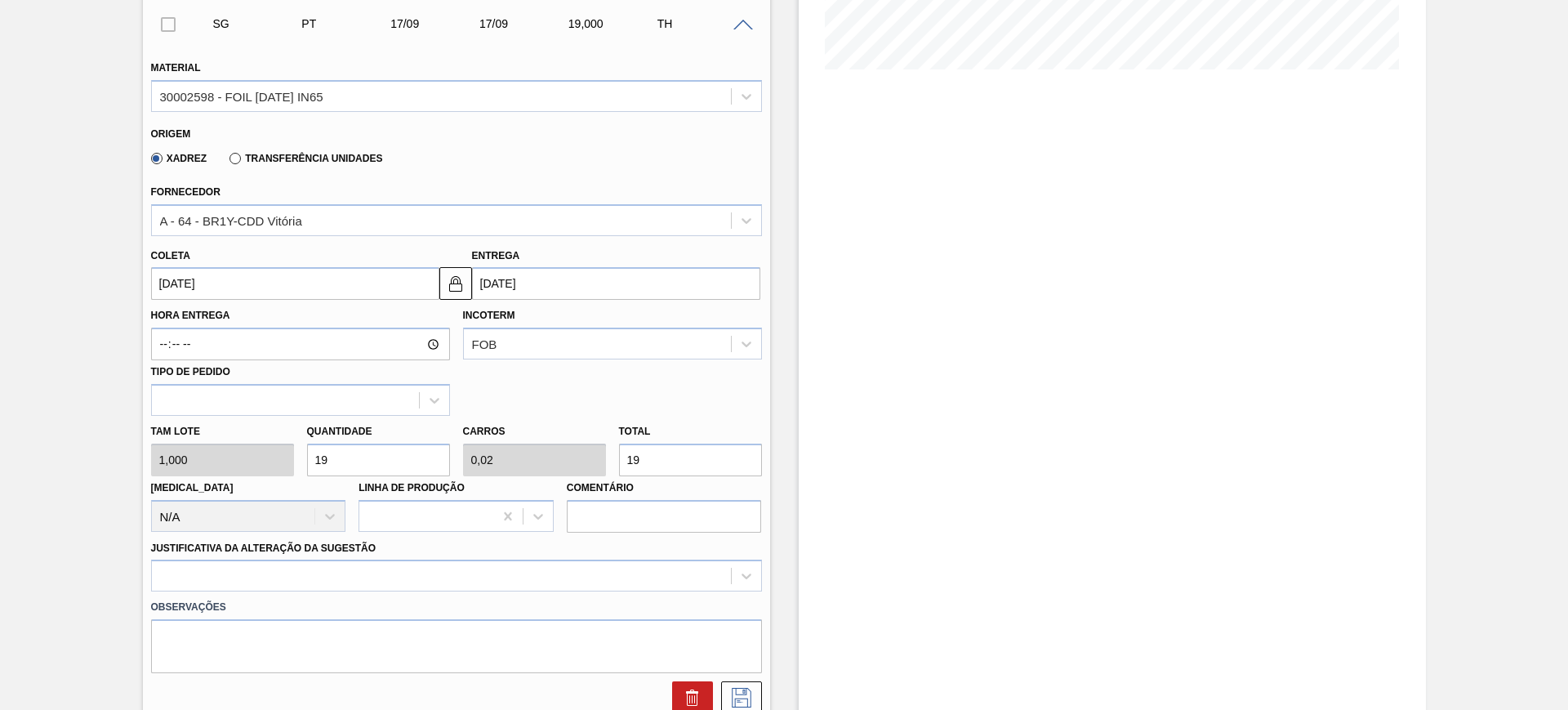
type input "194"
type input "1.944"
type input "2"
type input "1.944"
click at [459, 284] on img at bounding box center [456, 284] width 20 height 20
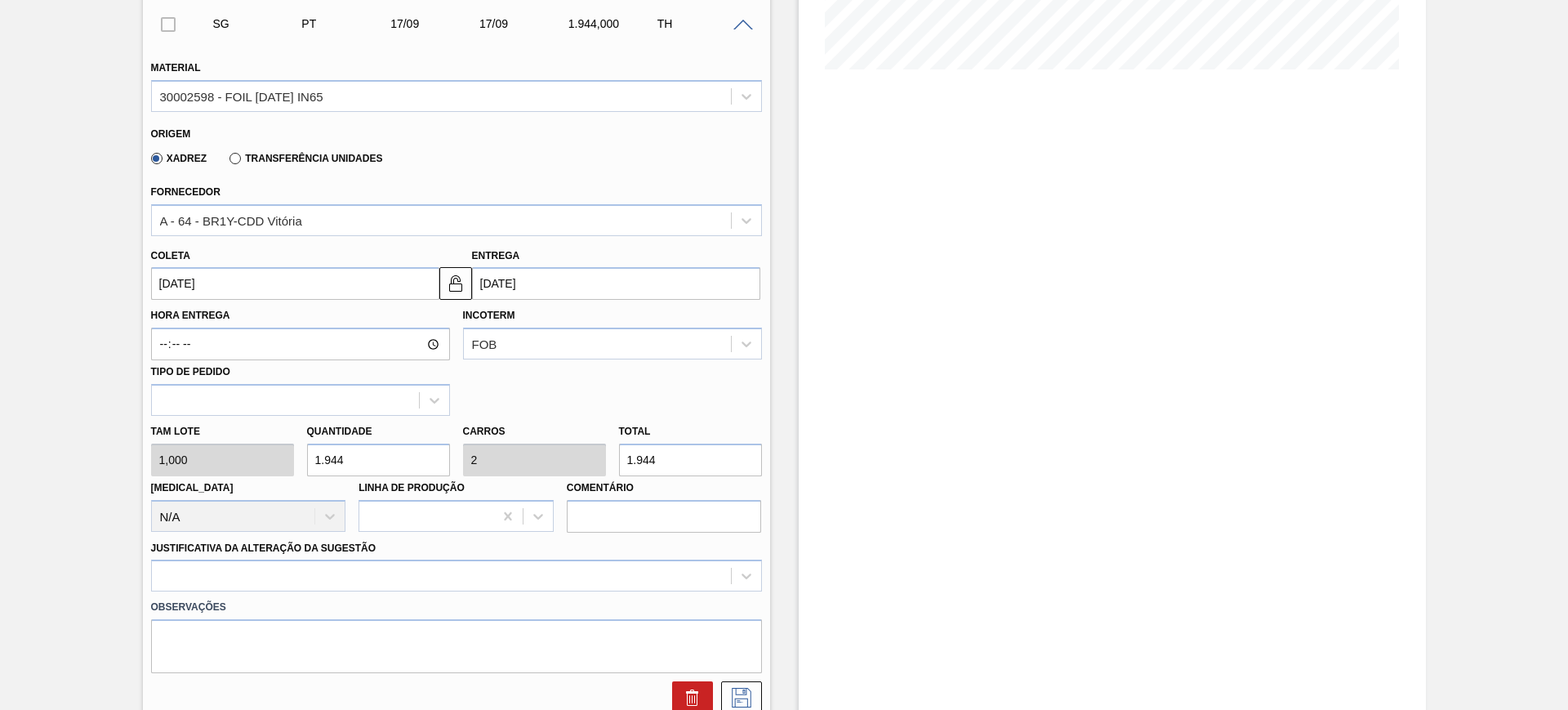
click at [517, 282] on input "[DATE]" at bounding box center [616, 284] width 288 height 33
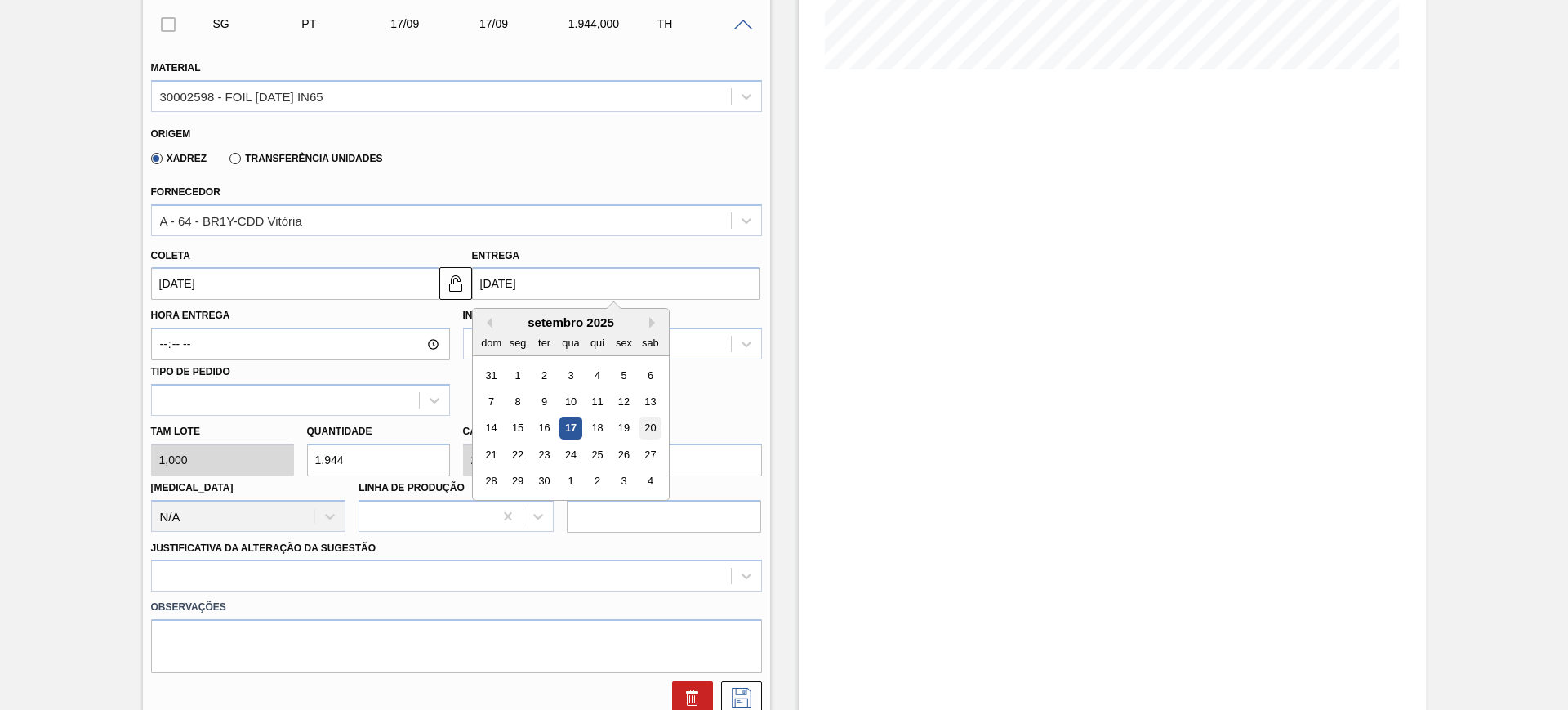
click at [649, 428] on div "20" at bounding box center [649, 428] width 22 height 22
type input "[DATE]"
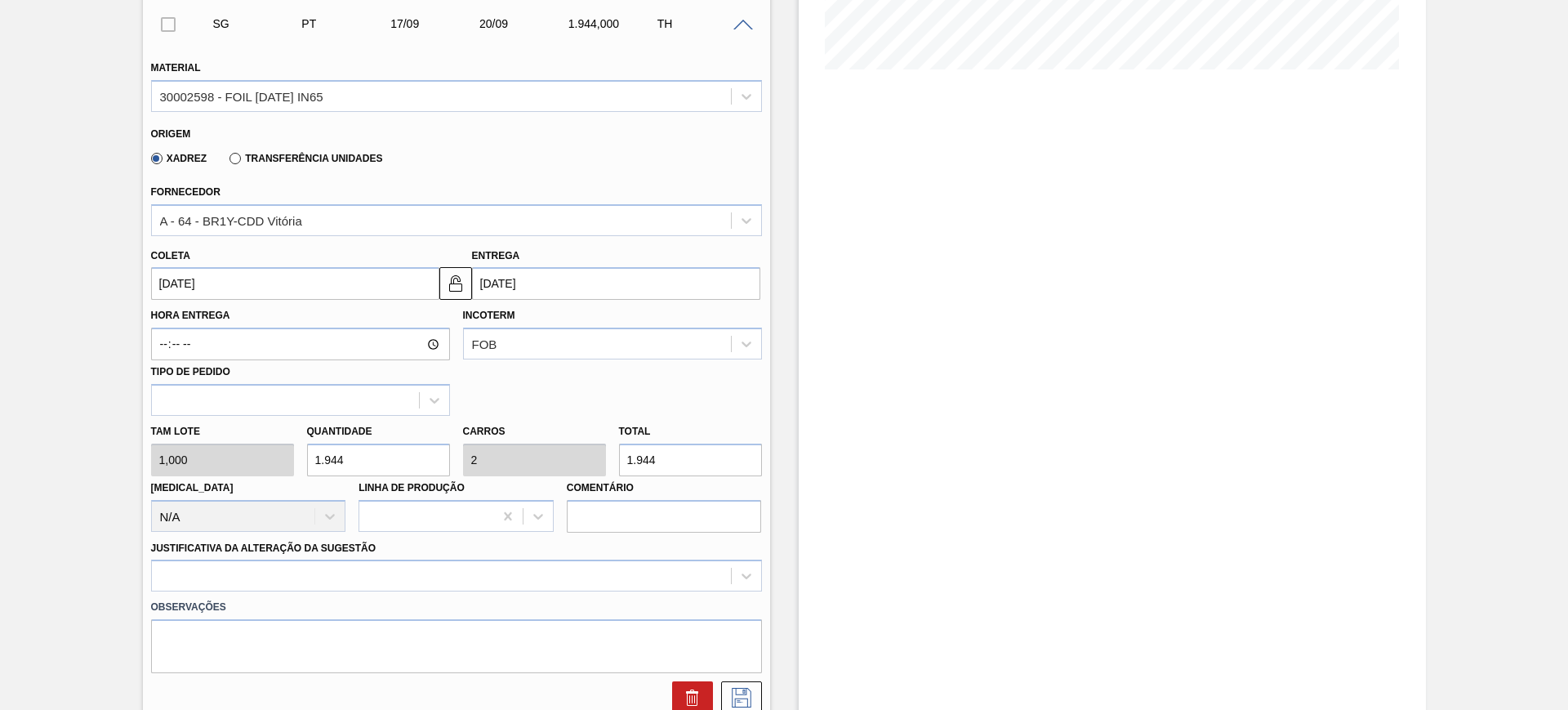
click at [271, 165] on div "Xadrez Transferência Unidades" at bounding box center [264, 158] width 239 height 28
click at [257, 156] on label "Transferência Unidades" at bounding box center [306, 159] width 153 height 12
click at [227, 162] on input "Transferência Unidades" at bounding box center [227, 162] width 0 height 0
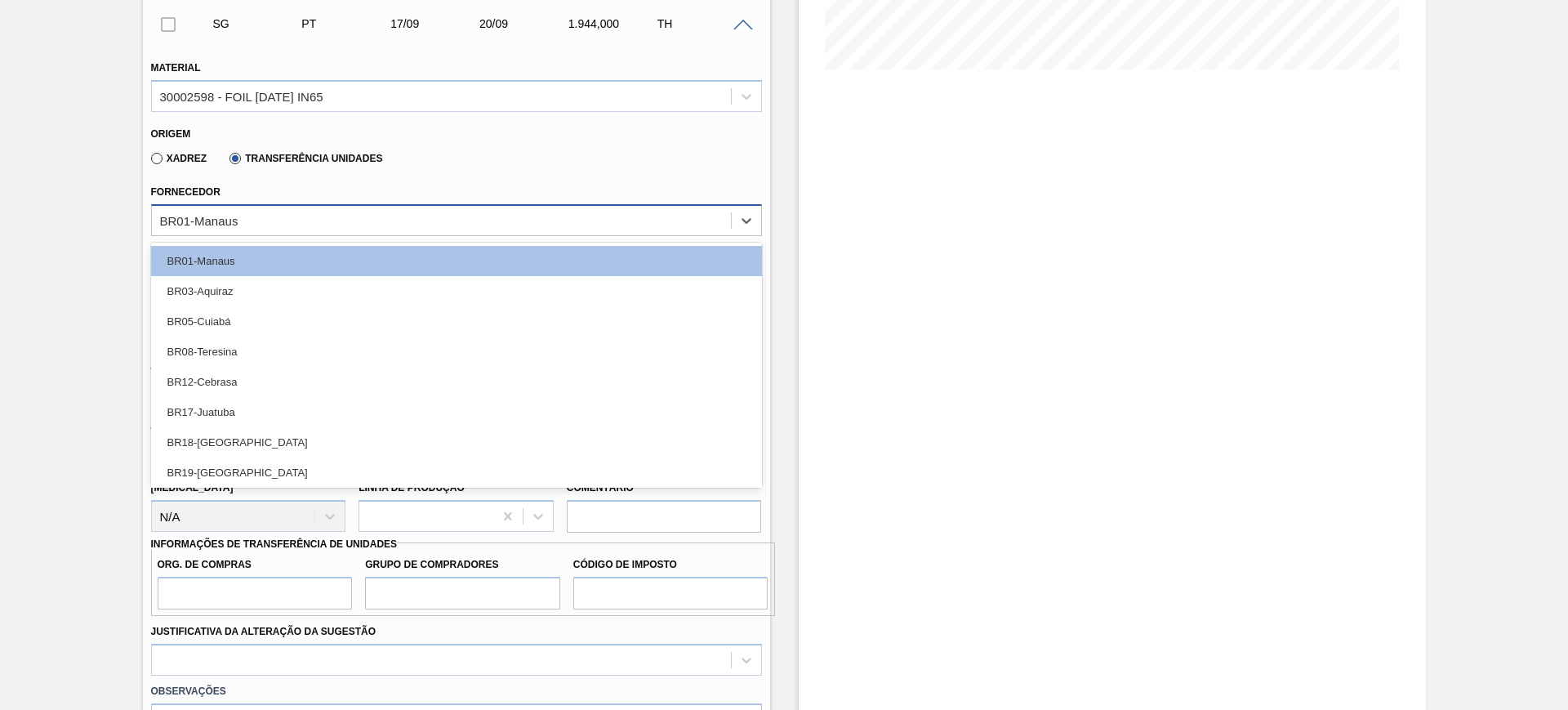
click at [250, 217] on div "BR01-Manaus" at bounding box center [442, 220] width 579 height 24
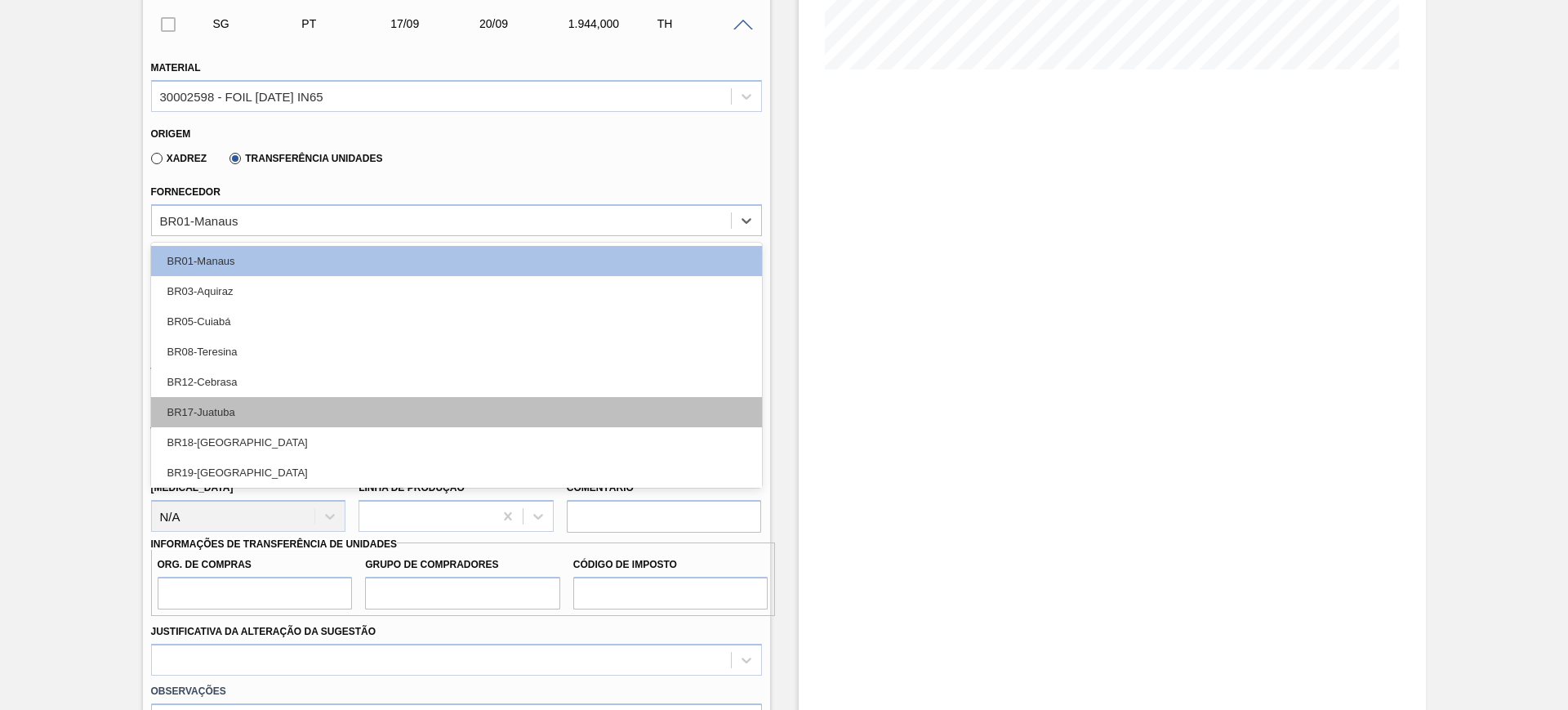
click at [345, 403] on div "BR17-Juatuba" at bounding box center [457, 411] width 611 height 30
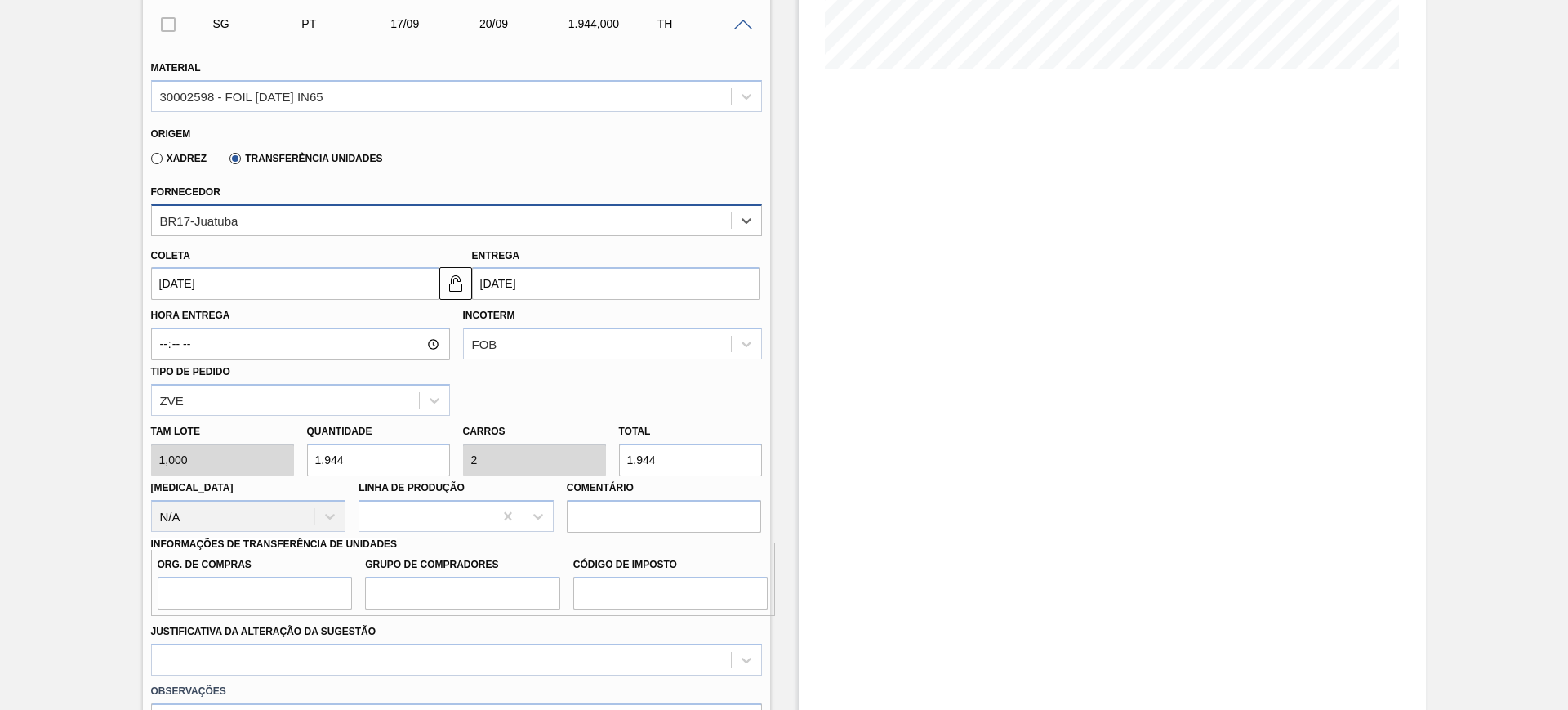
click at [272, 231] on div "BR17-Juatuba" at bounding box center [442, 220] width 579 height 24
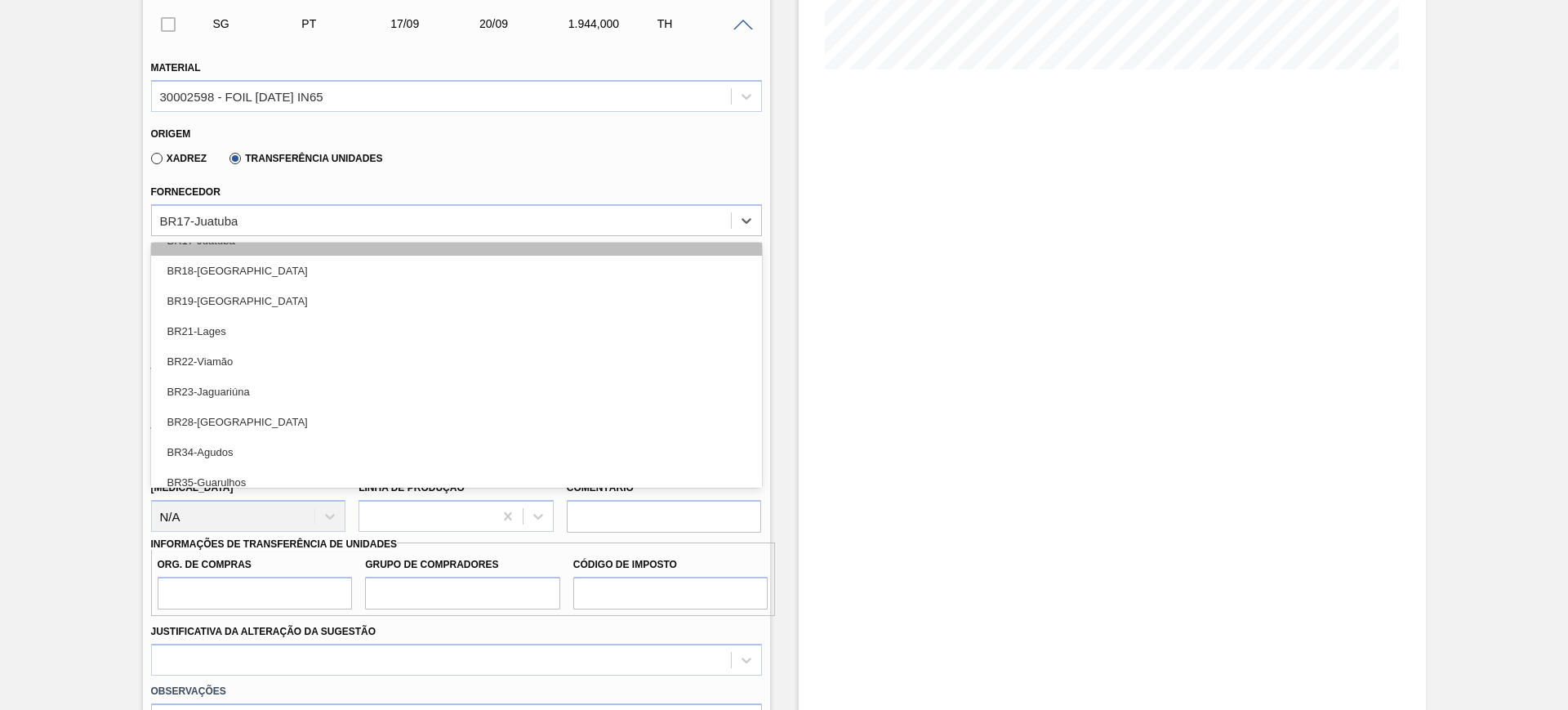
scroll to position [204, 0]
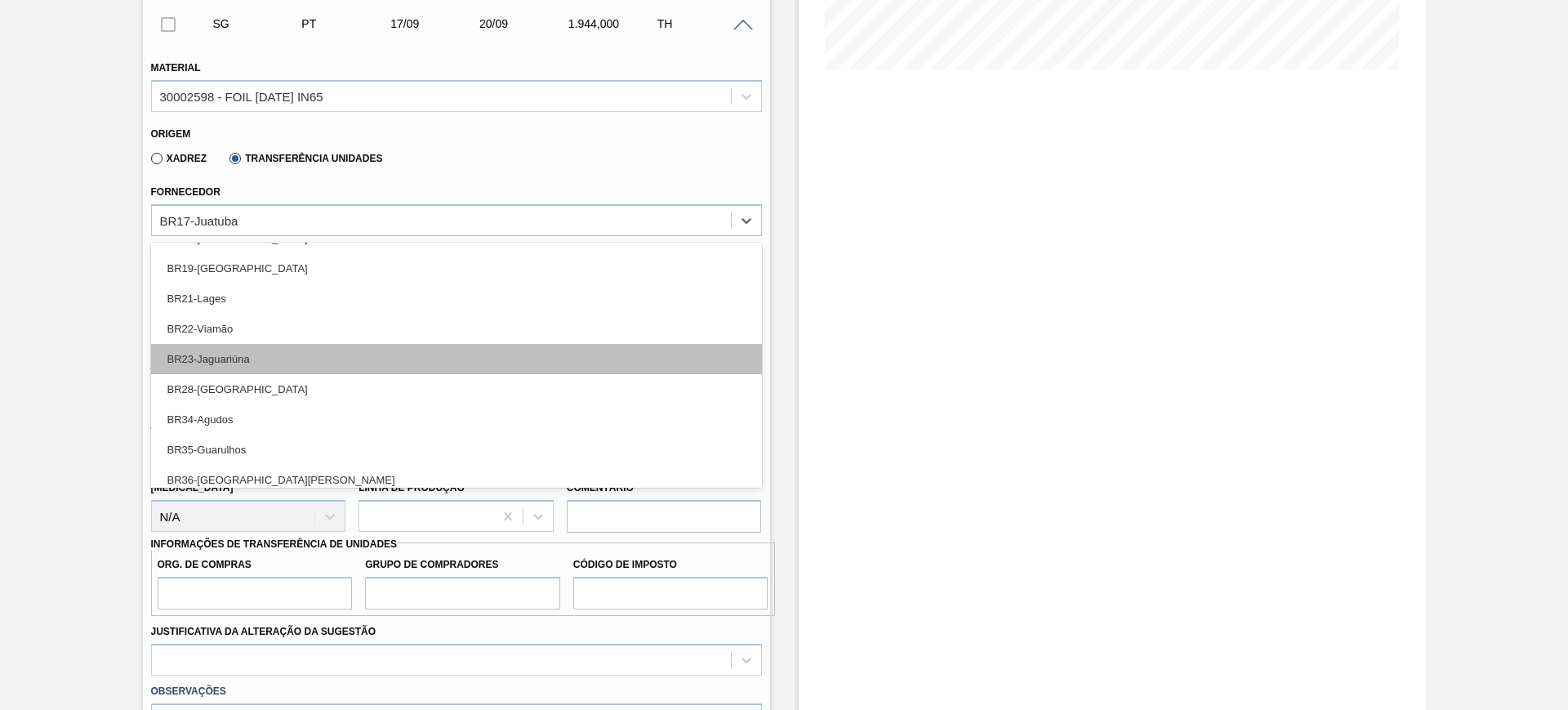
click at [310, 364] on div "BR23-Jaguariúna" at bounding box center [457, 359] width 611 height 30
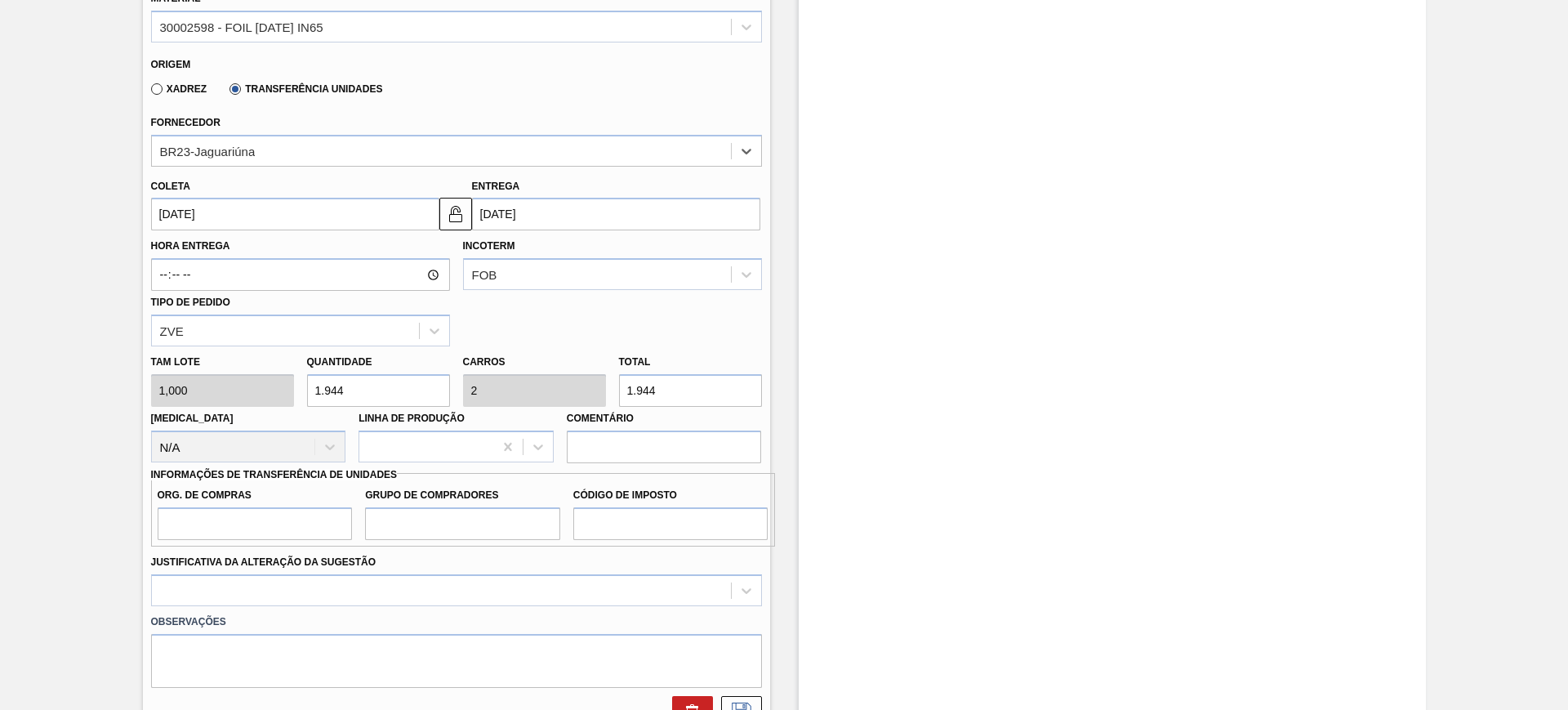
scroll to position [510, 0]
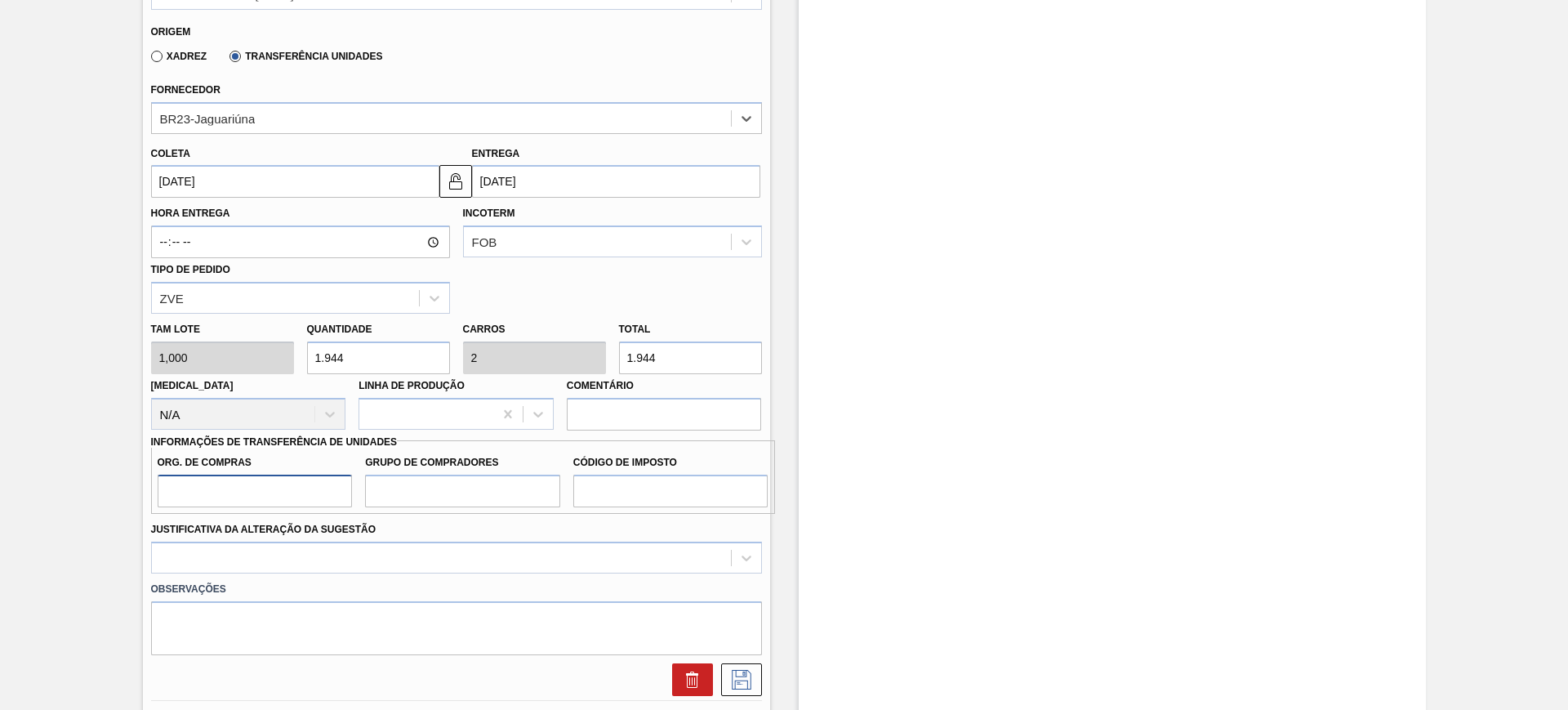
click at [319, 476] on input "Org. de Compras" at bounding box center [255, 491] width 195 height 33
type input "BR00"
type input "A01"
type input "I1"
click at [304, 556] on div at bounding box center [457, 557] width 611 height 32
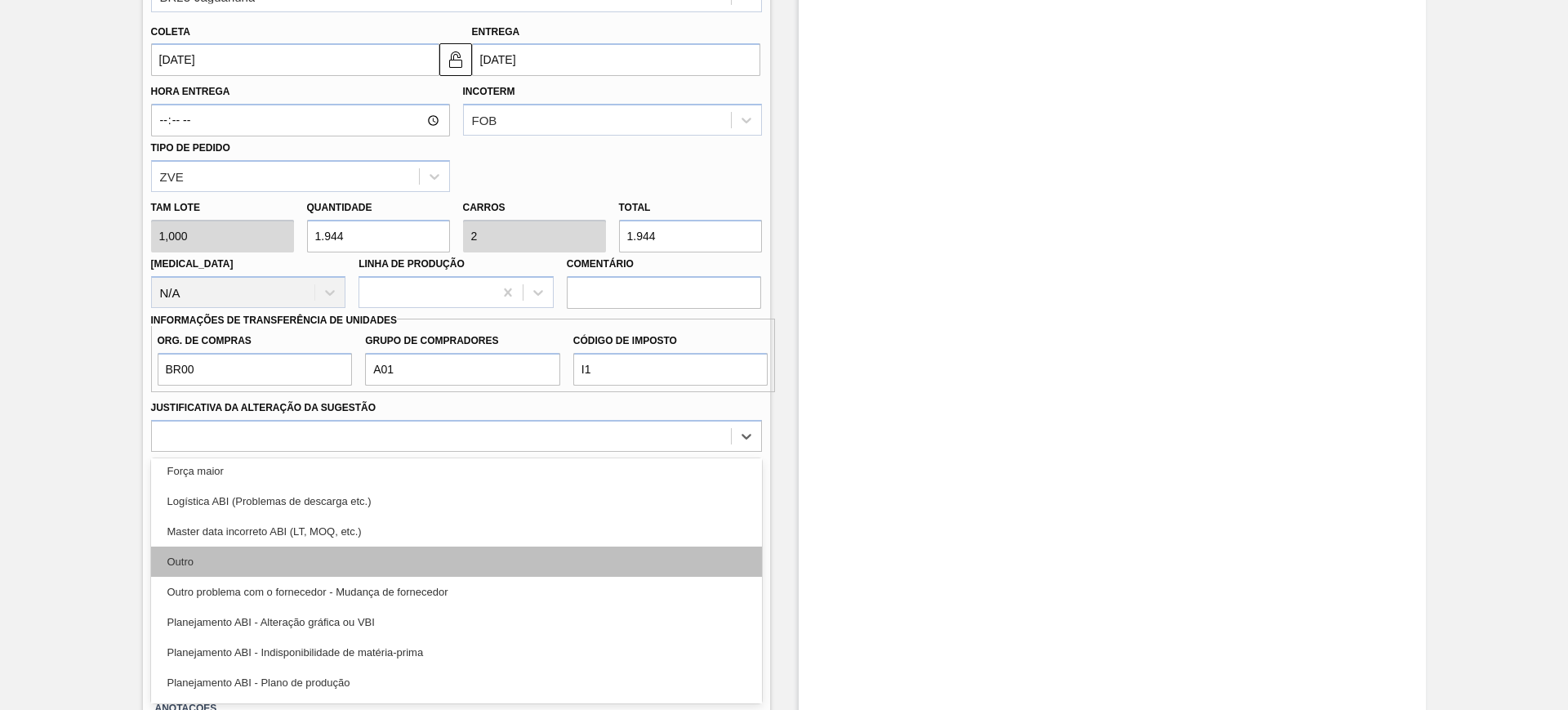
scroll to position [102, 0]
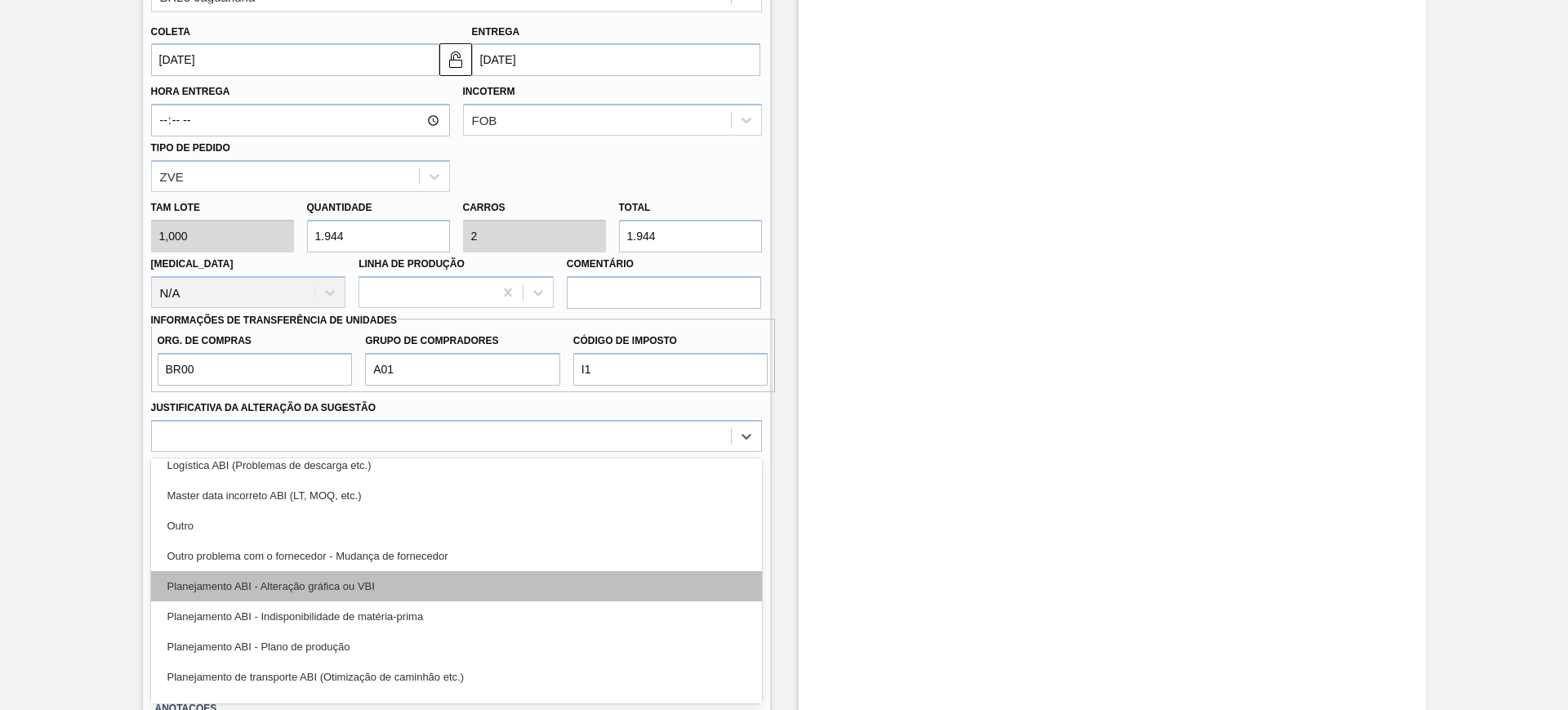
click at [420, 593] on div "Planejamento ABI - Alteração gráfica ou VBI" at bounding box center [457, 586] width 611 height 30
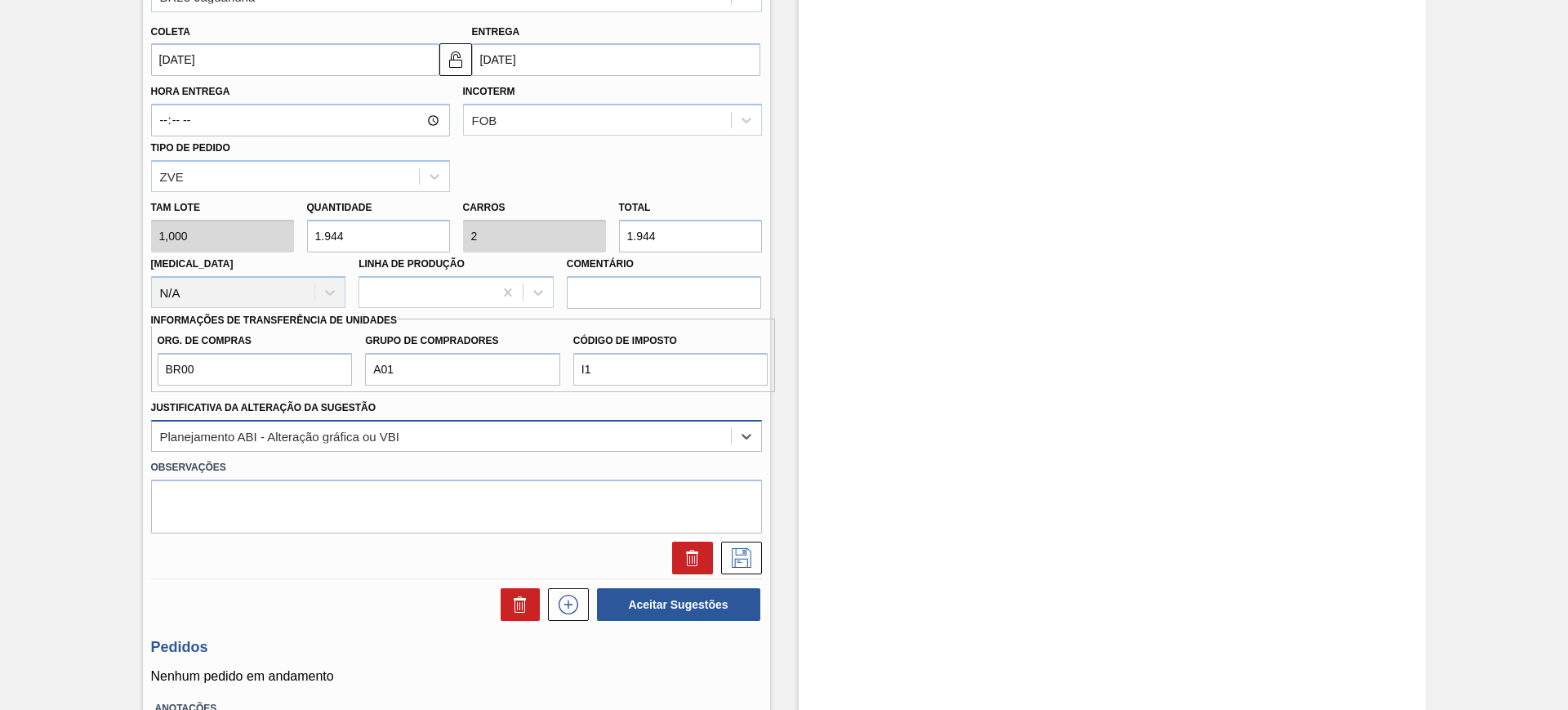
click at [407, 433] on div "Planejamento ABI - Alteração gráfica ou VBI" at bounding box center [442, 435] width 579 height 24
click at [837, 403] on div "Estoque De 17/09/2025 Até 03/01/2026 Filtro" at bounding box center [1112, 140] width 627 height 1381
click at [750, 560] on icon at bounding box center [741, 558] width 26 height 20
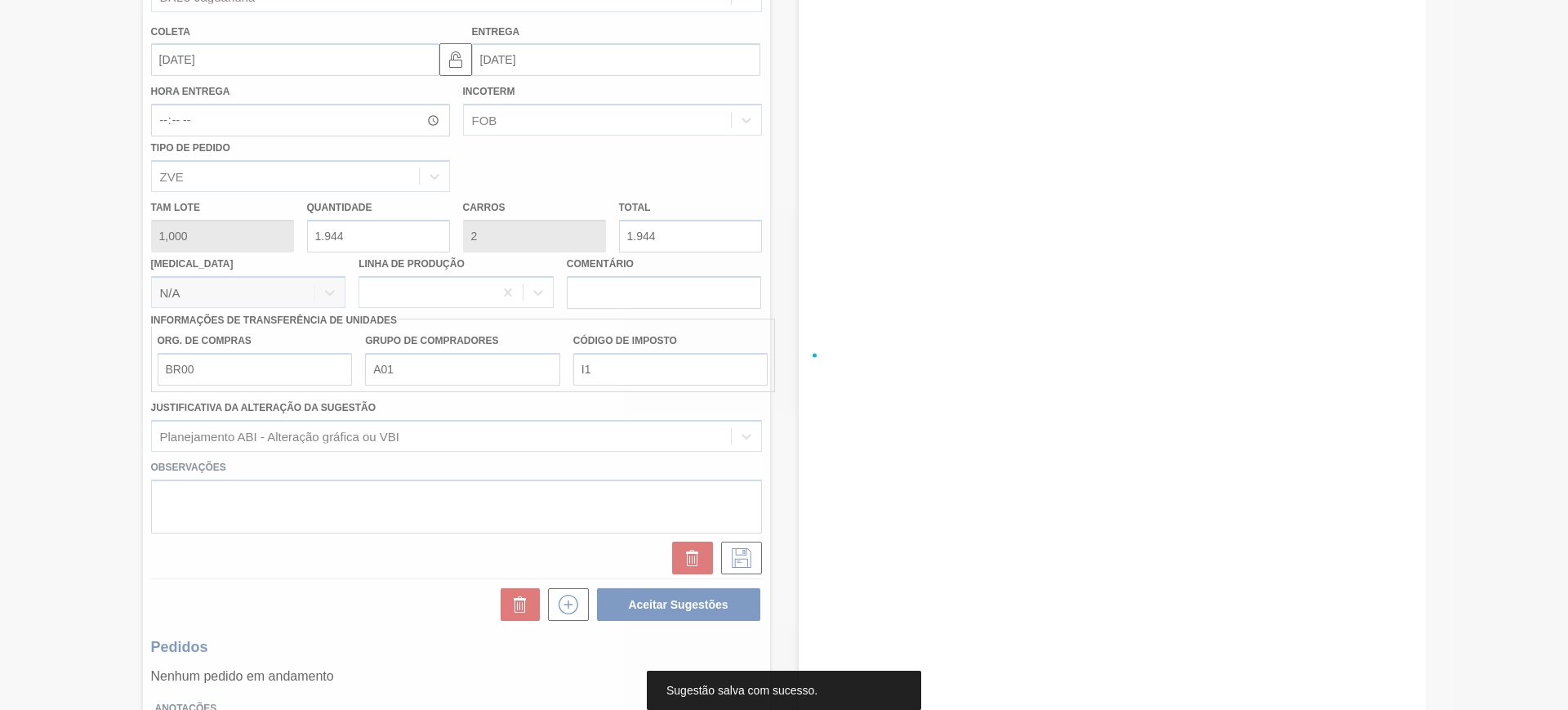
scroll to position [0, 0]
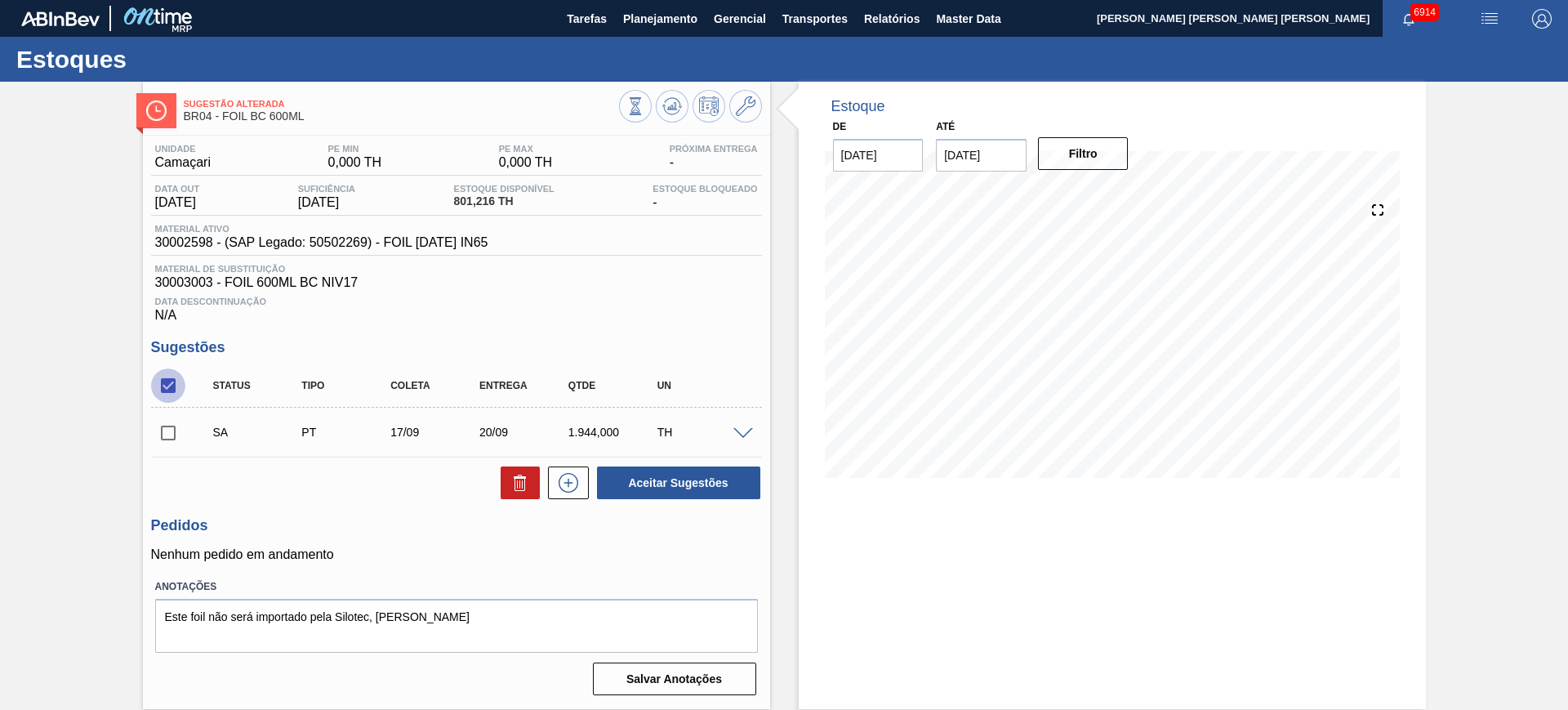
click at [160, 385] on input "checkbox" at bounding box center [169, 386] width 35 height 35
checkbox input "true"
click at [705, 485] on button "Aceitar Sugestões" at bounding box center [679, 483] width 164 height 33
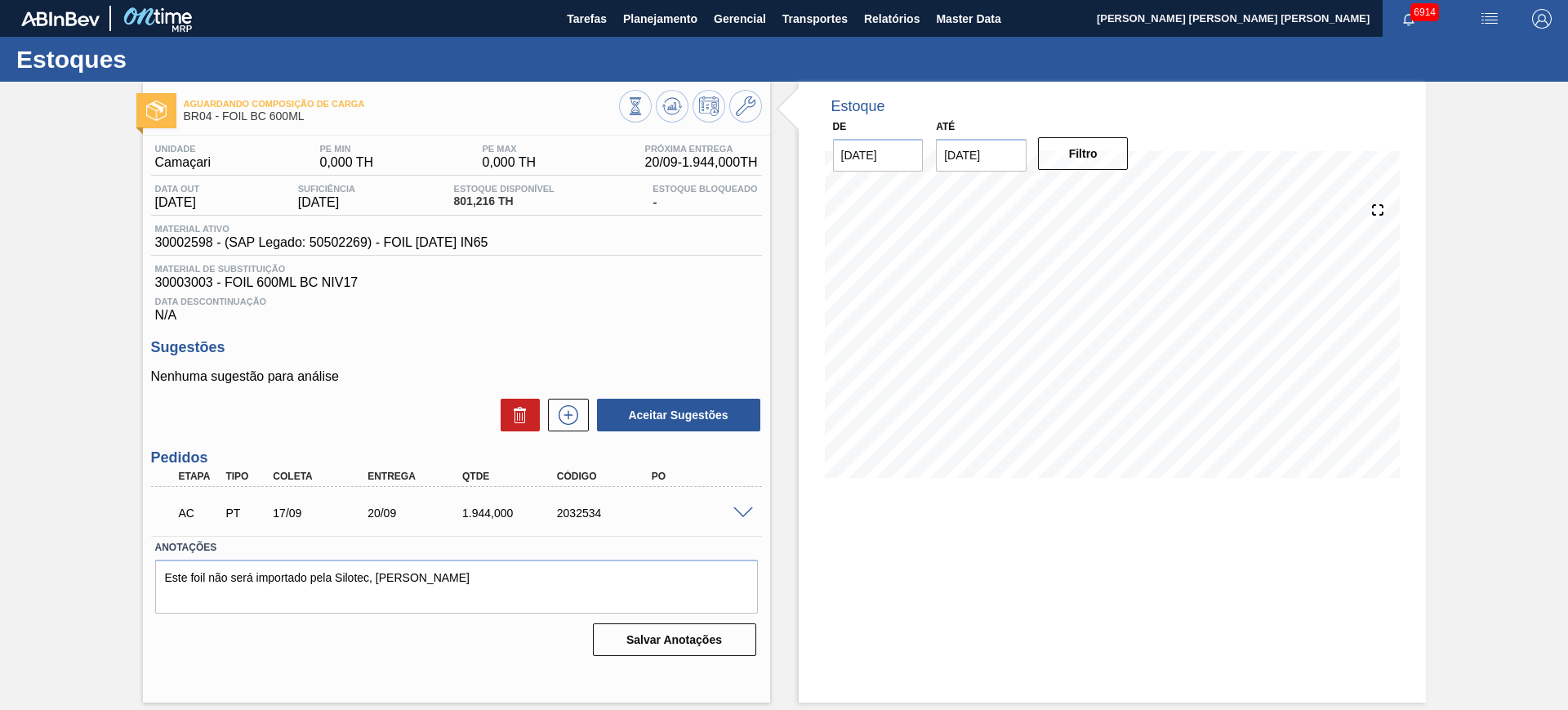
click at [746, 514] on span at bounding box center [743, 513] width 20 height 12
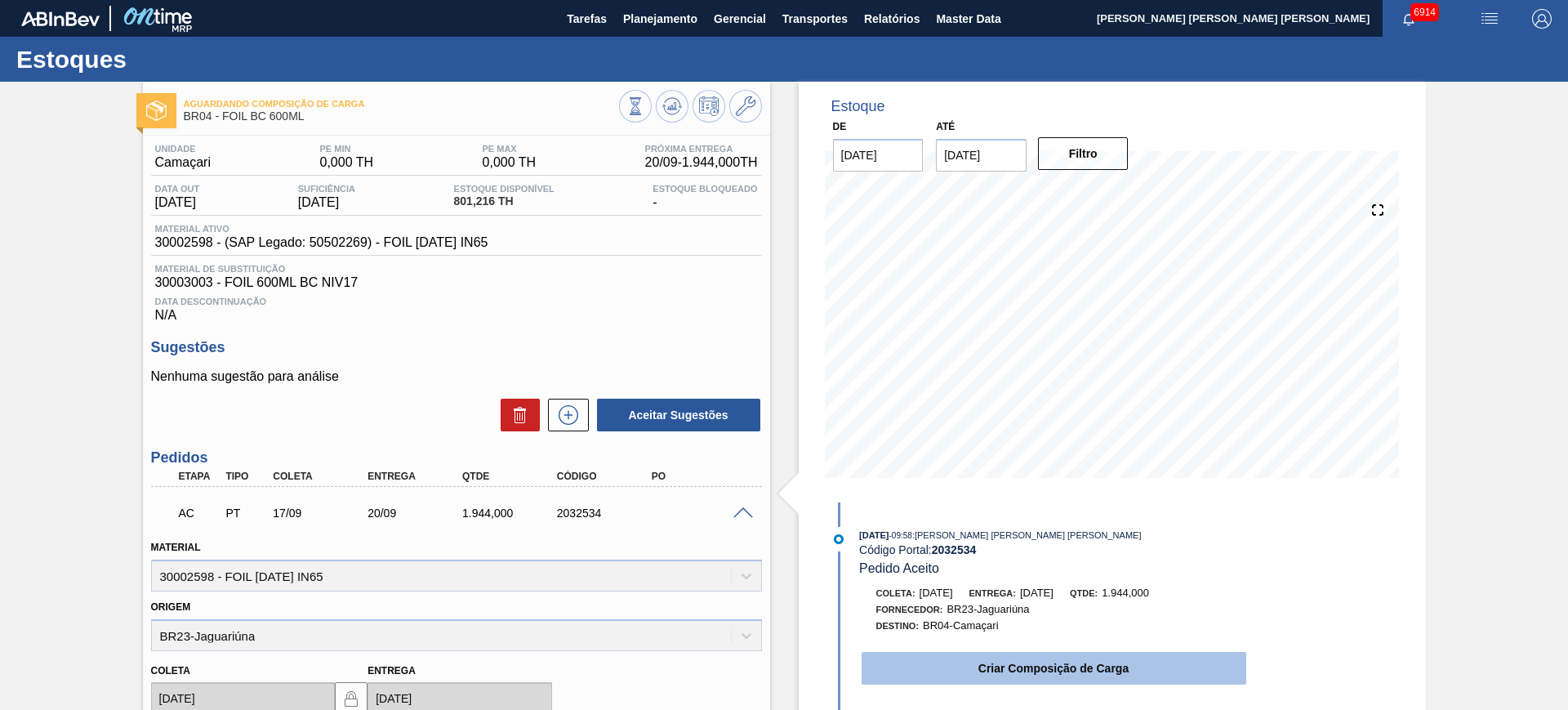
click at [1070, 660] on button "Criar Composição de Carga" at bounding box center [1054, 668] width 385 height 33
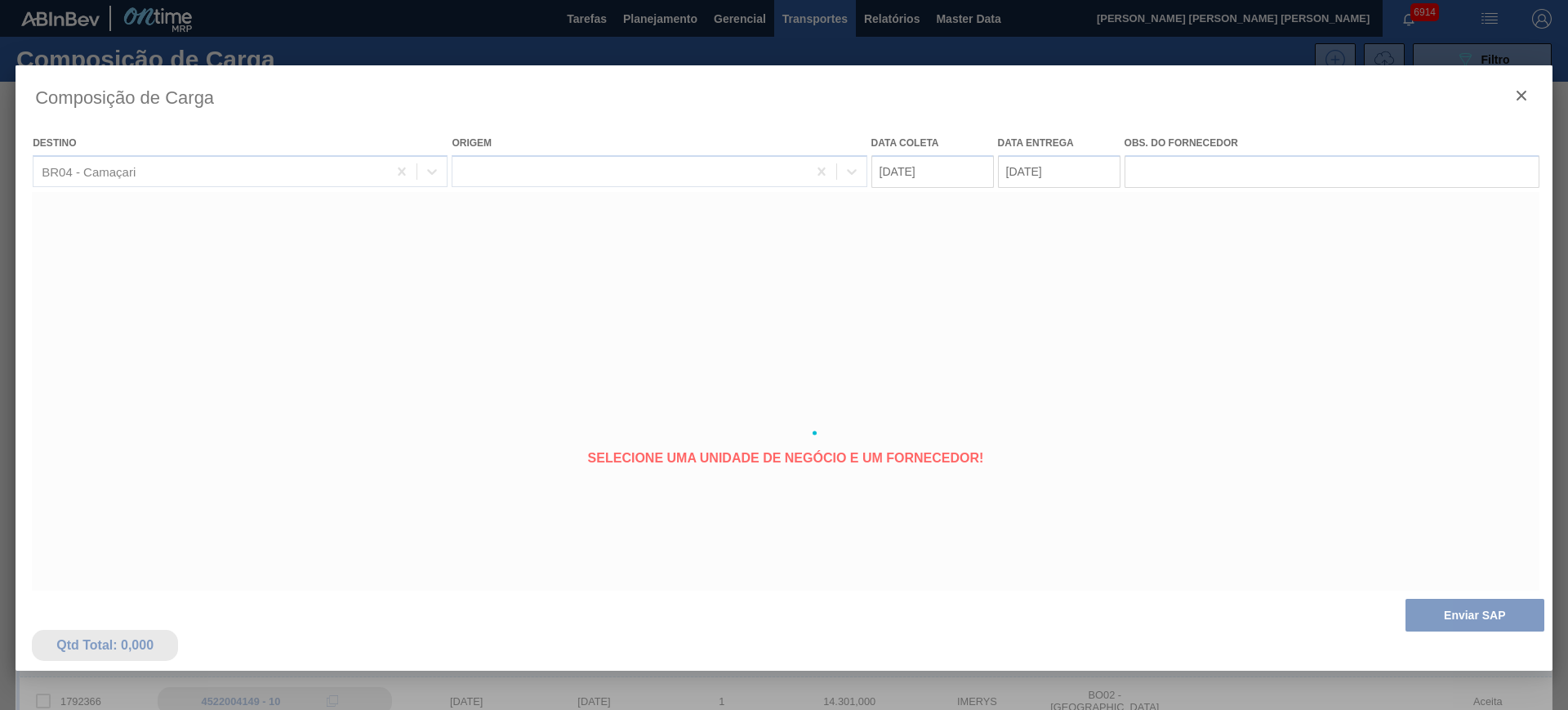
type coleta "[DATE]"
type entrega "[DATE]"
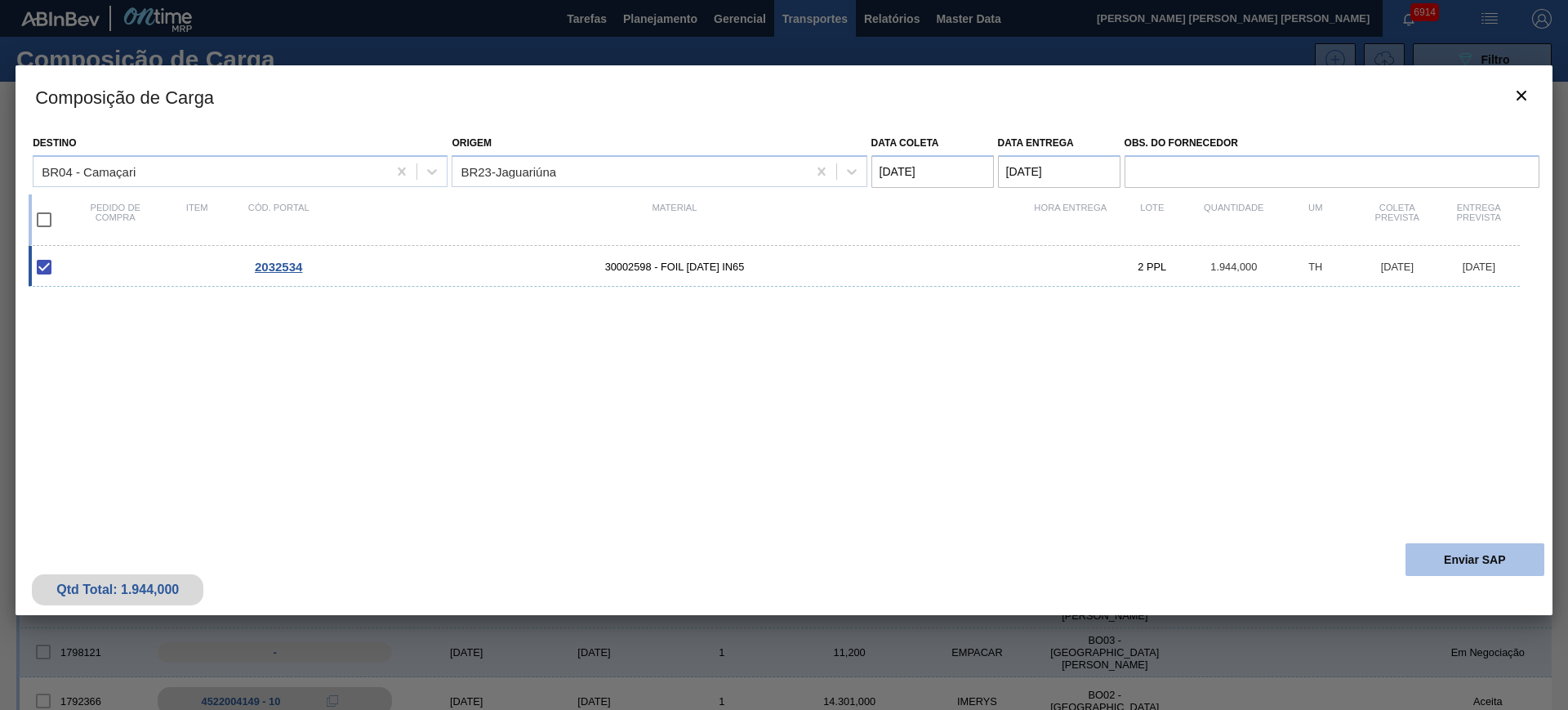
click at [1445, 560] on button "Enviar SAP" at bounding box center [1474, 559] width 139 height 33
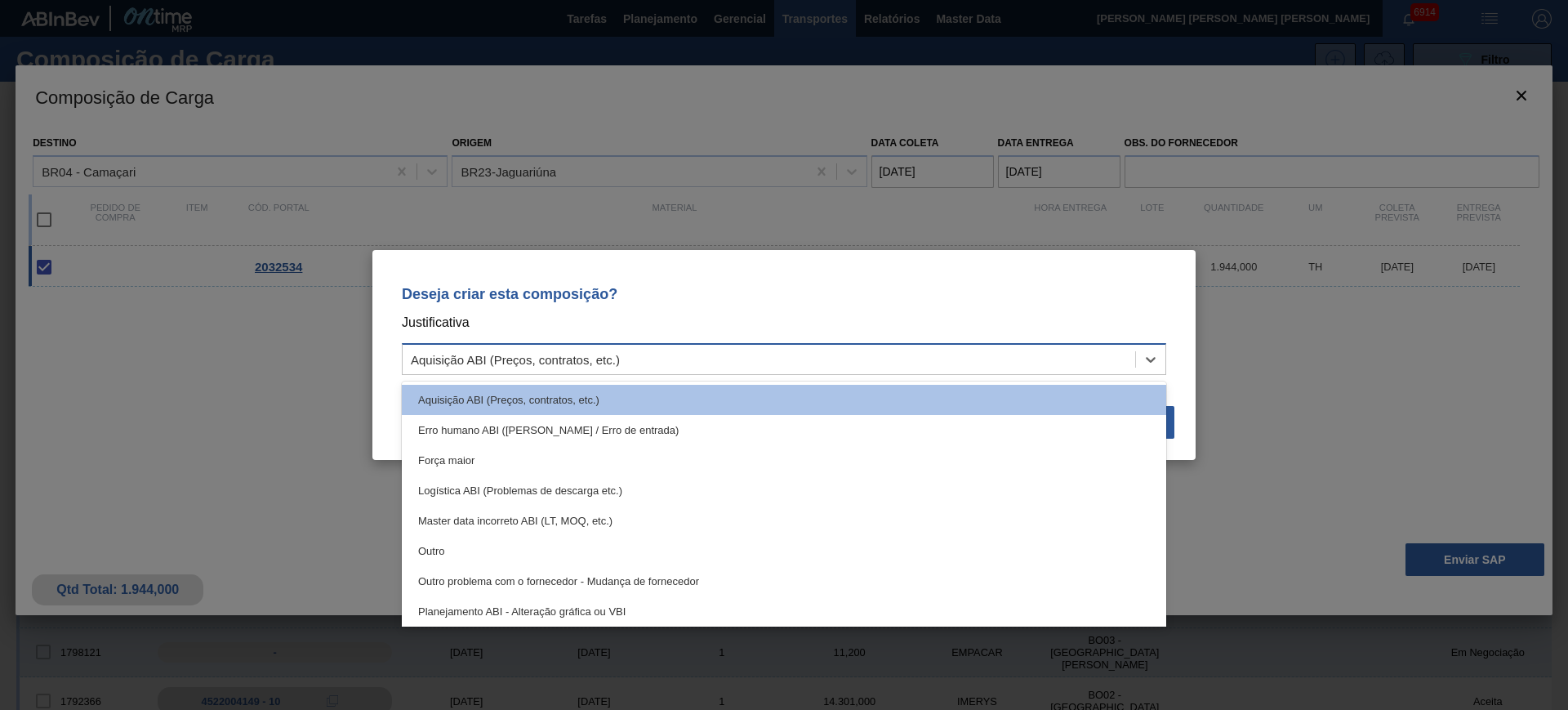
click at [994, 349] on div "Aquisição ABI (Preços, contratos, etc.)" at bounding box center [768, 360] width 732 height 24
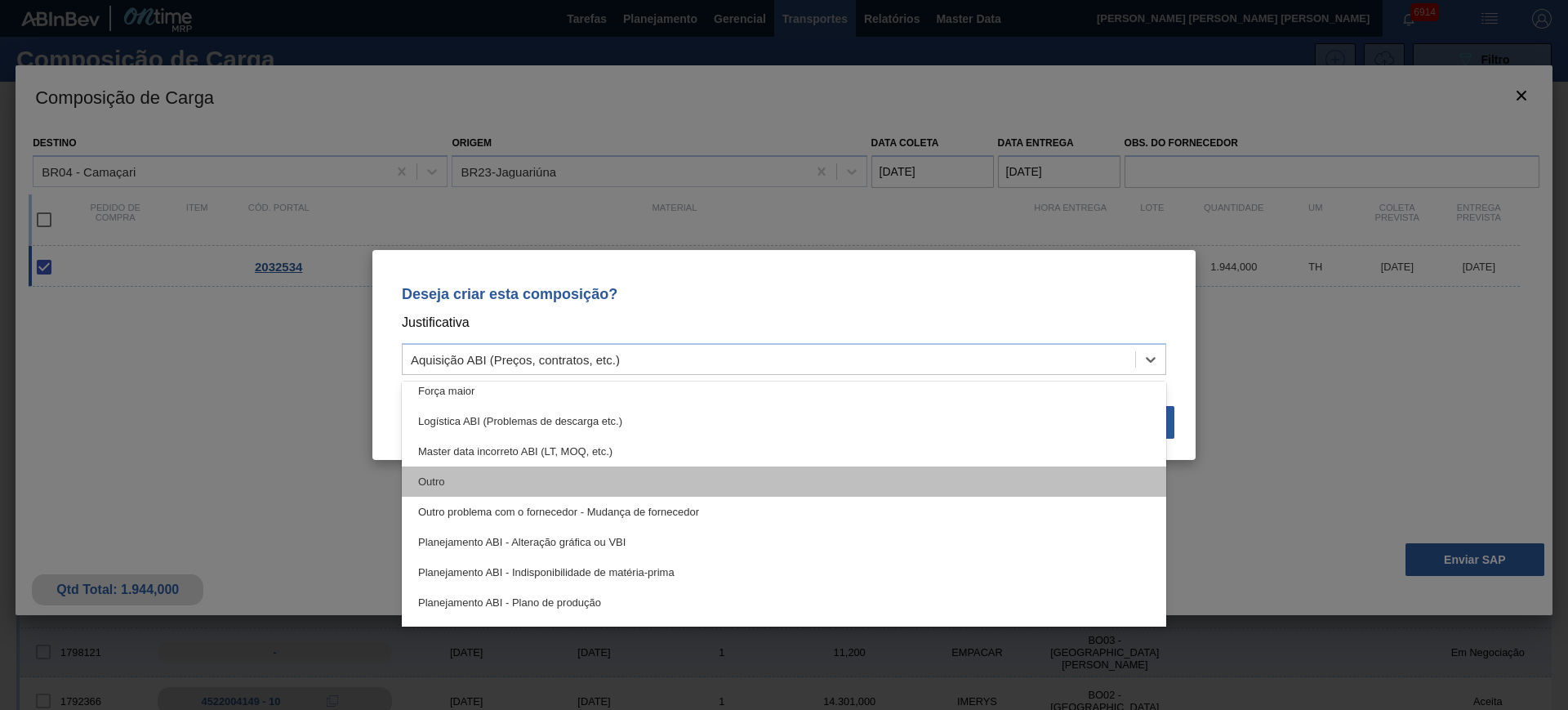
scroll to position [102, 0]
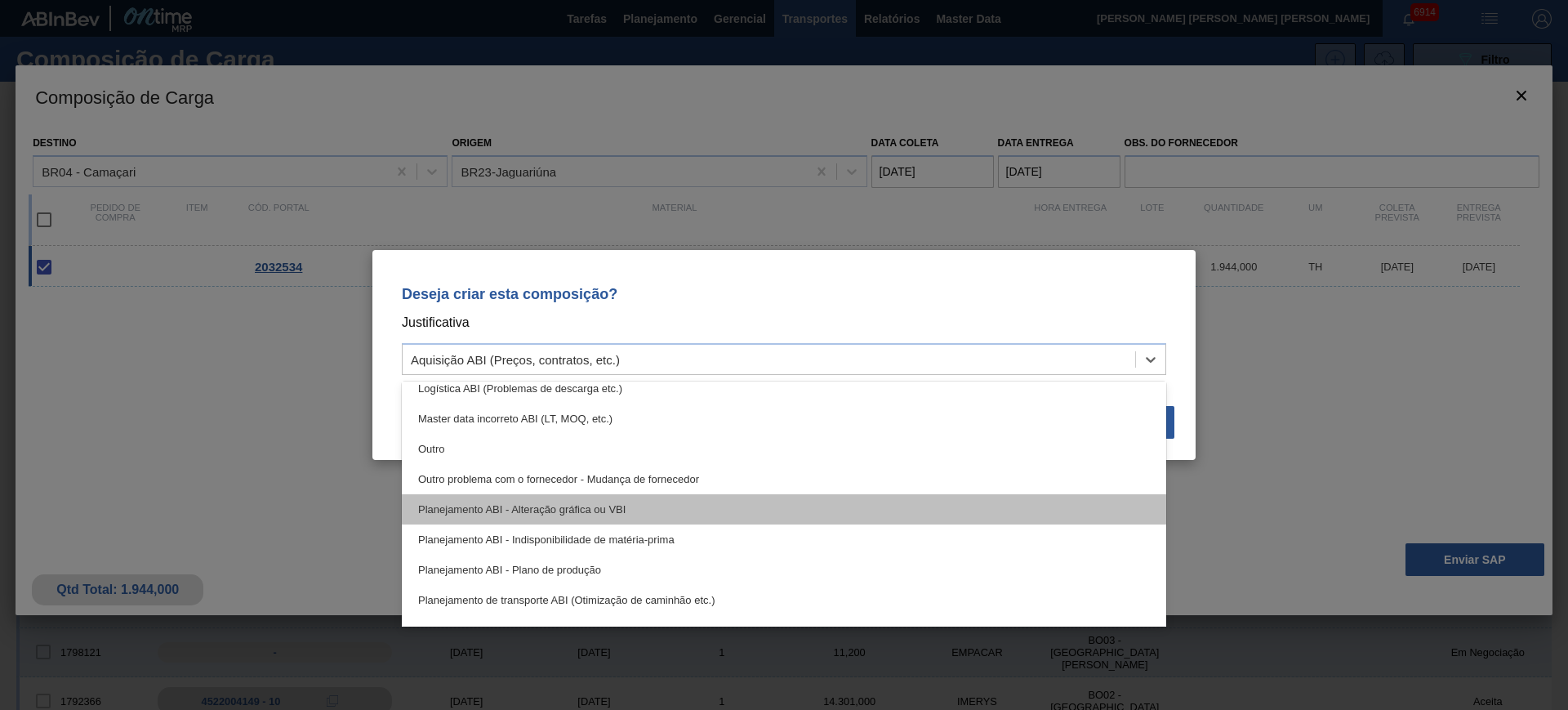
click at [814, 517] on div "Planejamento ABI - Alteração gráfica ou VBI" at bounding box center [783, 509] width 764 height 30
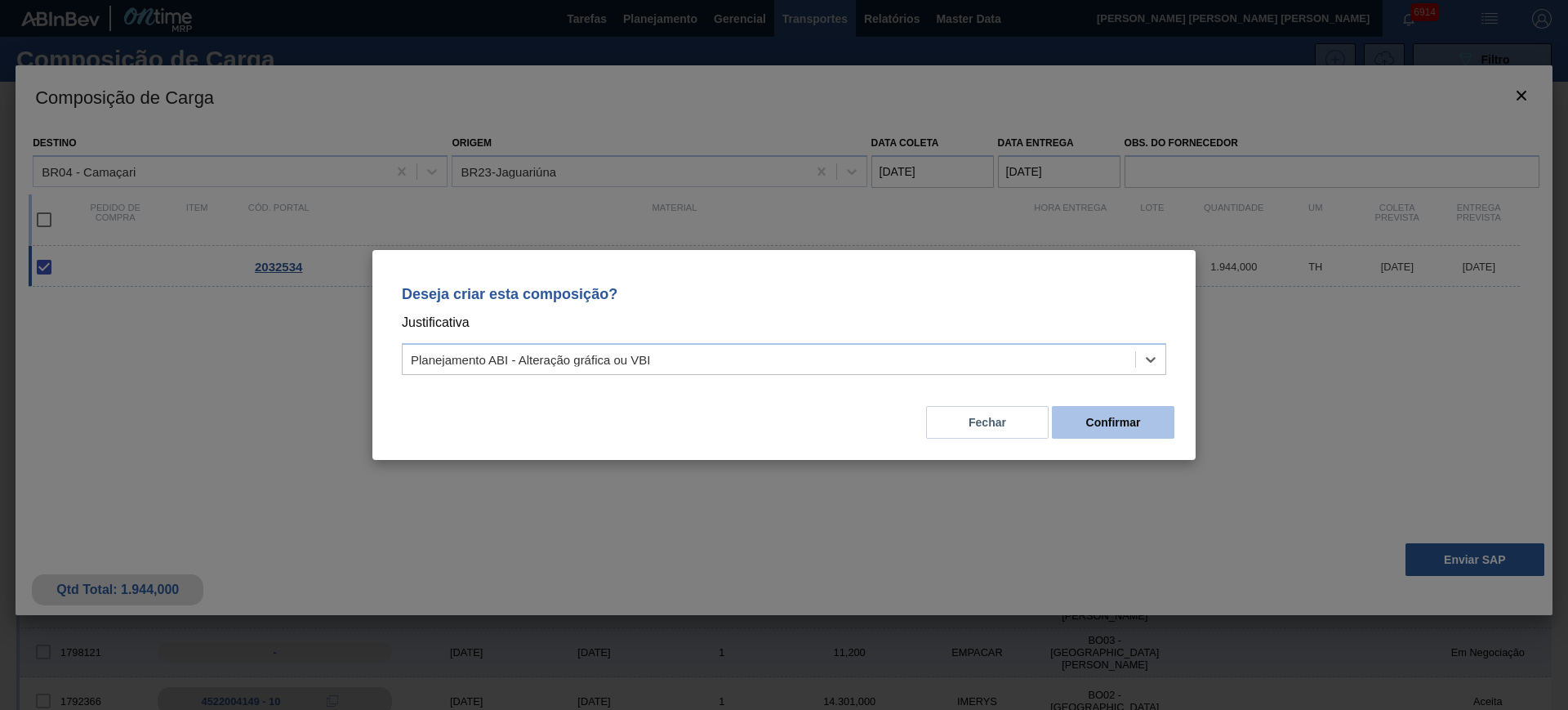
click at [1114, 411] on button "Confirmar" at bounding box center [1113, 422] width 123 height 33
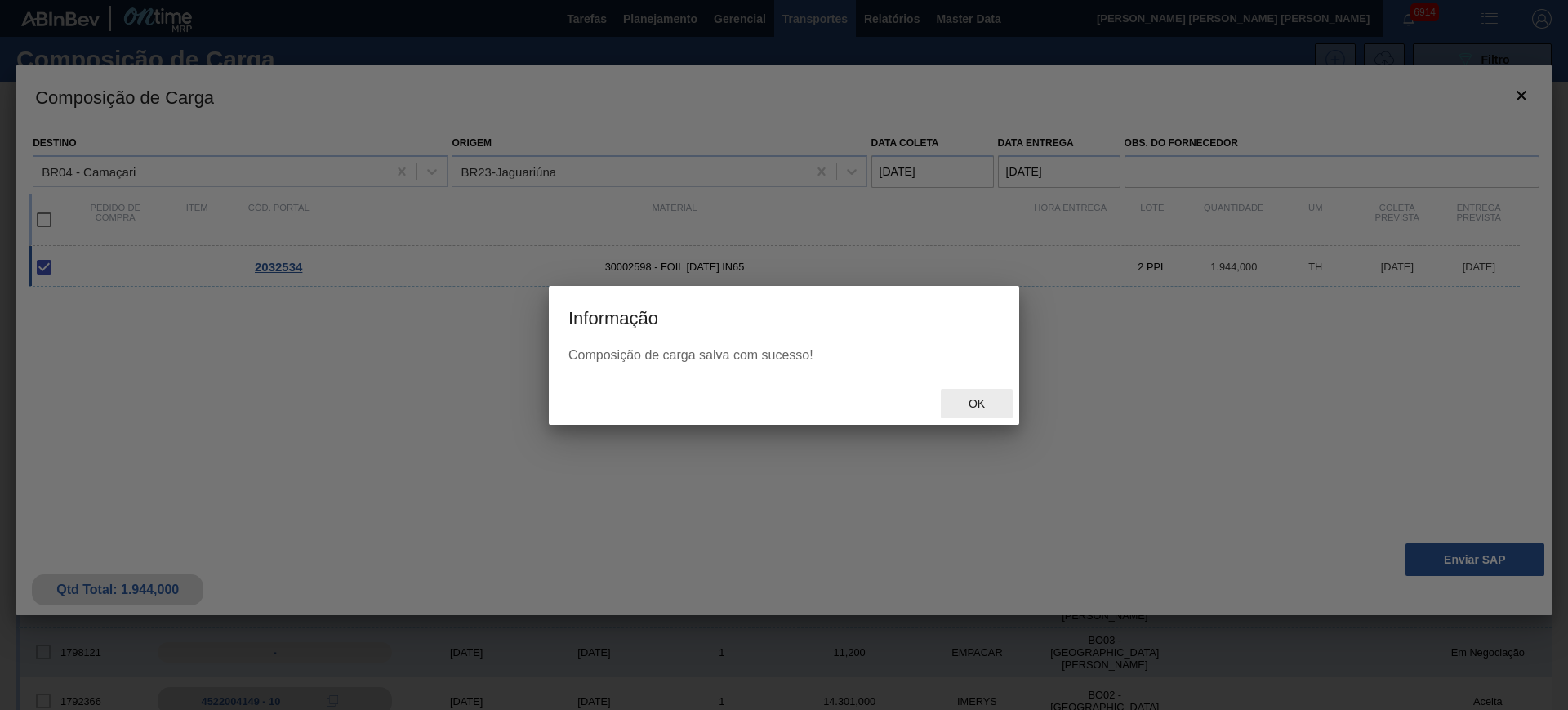
click at [986, 415] on div "Ok" at bounding box center [977, 404] width 72 height 30
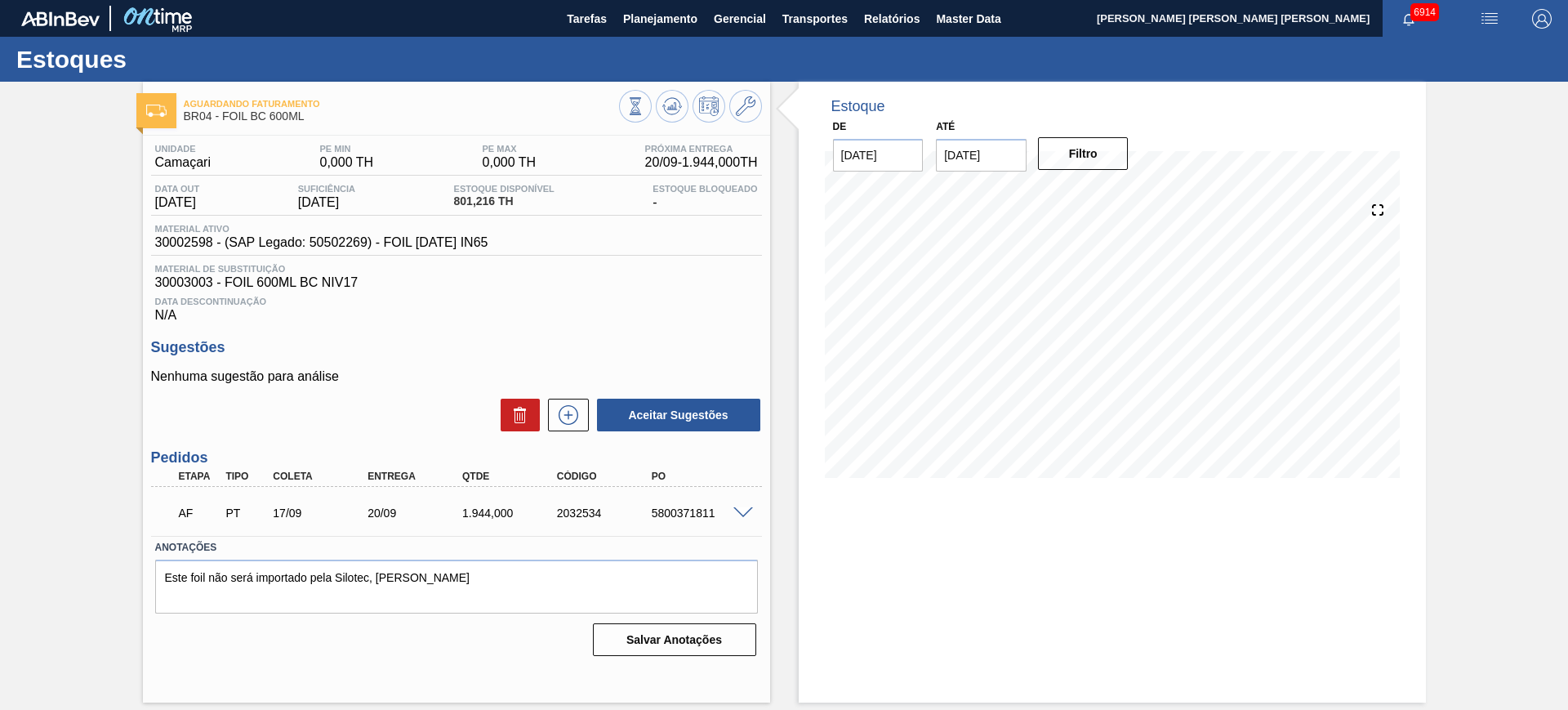
click at [689, 506] on div "5800371811" at bounding box center [700, 513] width 106 height 13
copy div "5800371811"
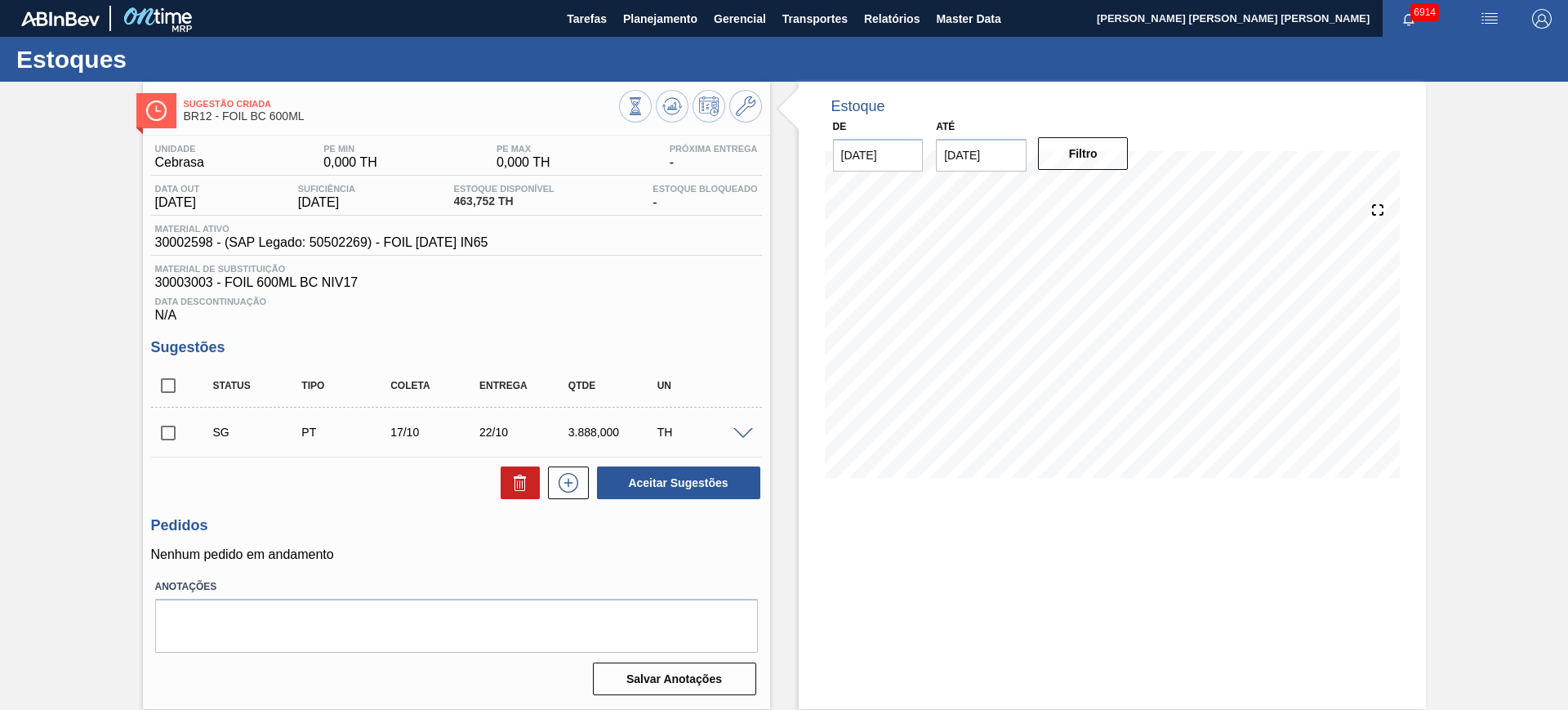
drag, startPoint x: 735, startPoint y: 433, endPoint x: 702, endPoint y: 431, distance: 33.1
click at [735, 432] on span at bounding box center [743, 434] width 20 height 12
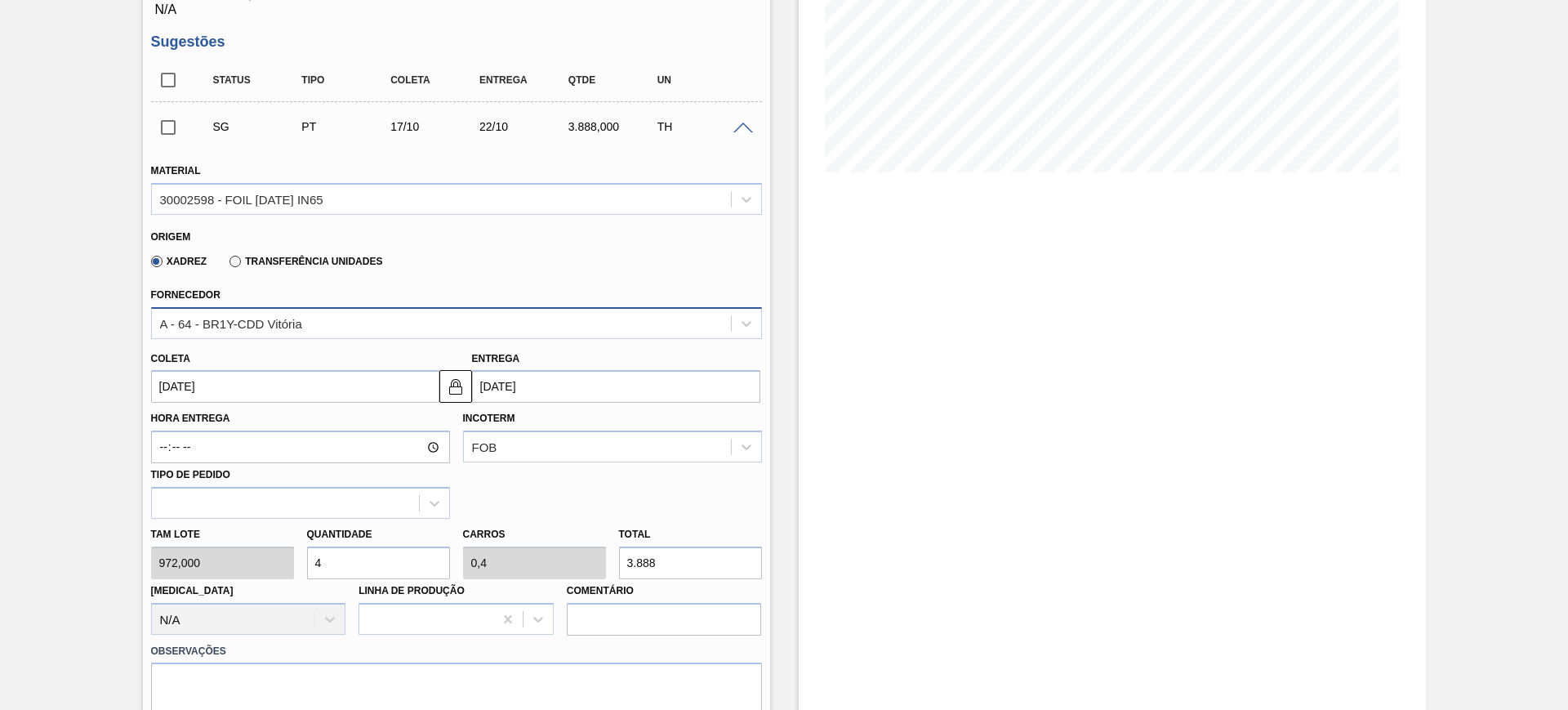
scroll to position [306, 0]
click at [244, 259] on label "Transferência Unidades" at bounding box center [306, 261] width 153 height 12
click at [227, 264] on input "Transferência Unidades" at bounding box center [227, 264] width 0 height 0
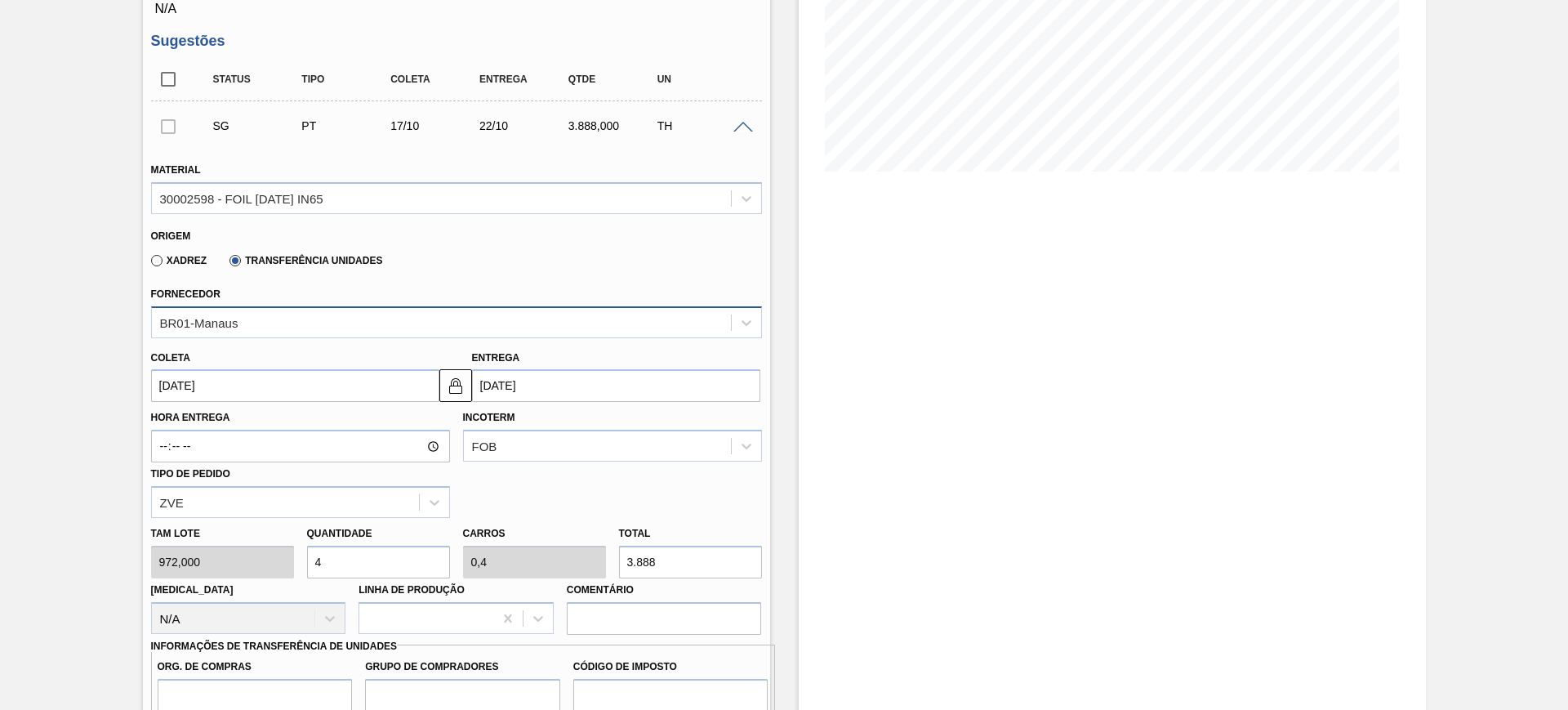
click at [262, 324] on div "BR01-Manaus" at bounding box center [442, 322] width 579 height 24
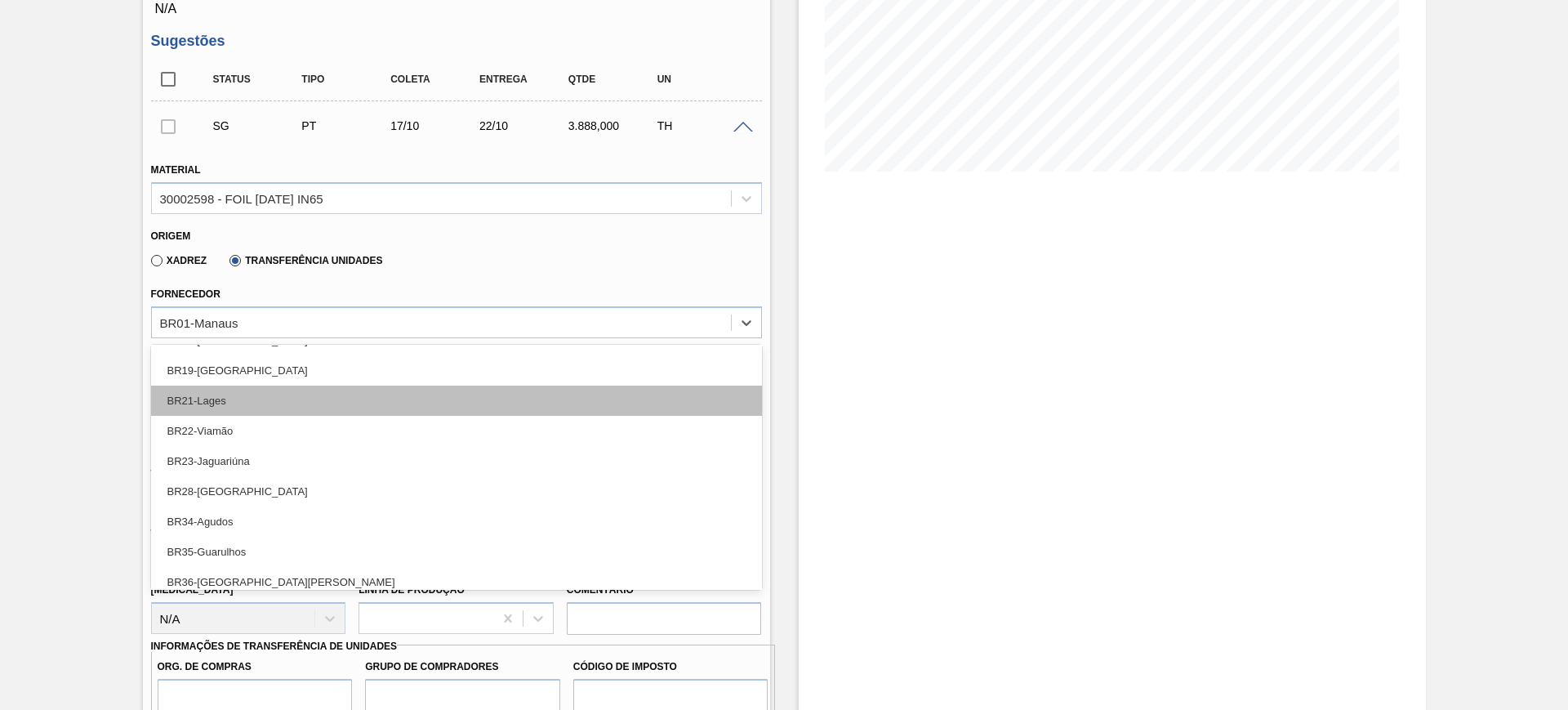
scroll to position [276, 0]
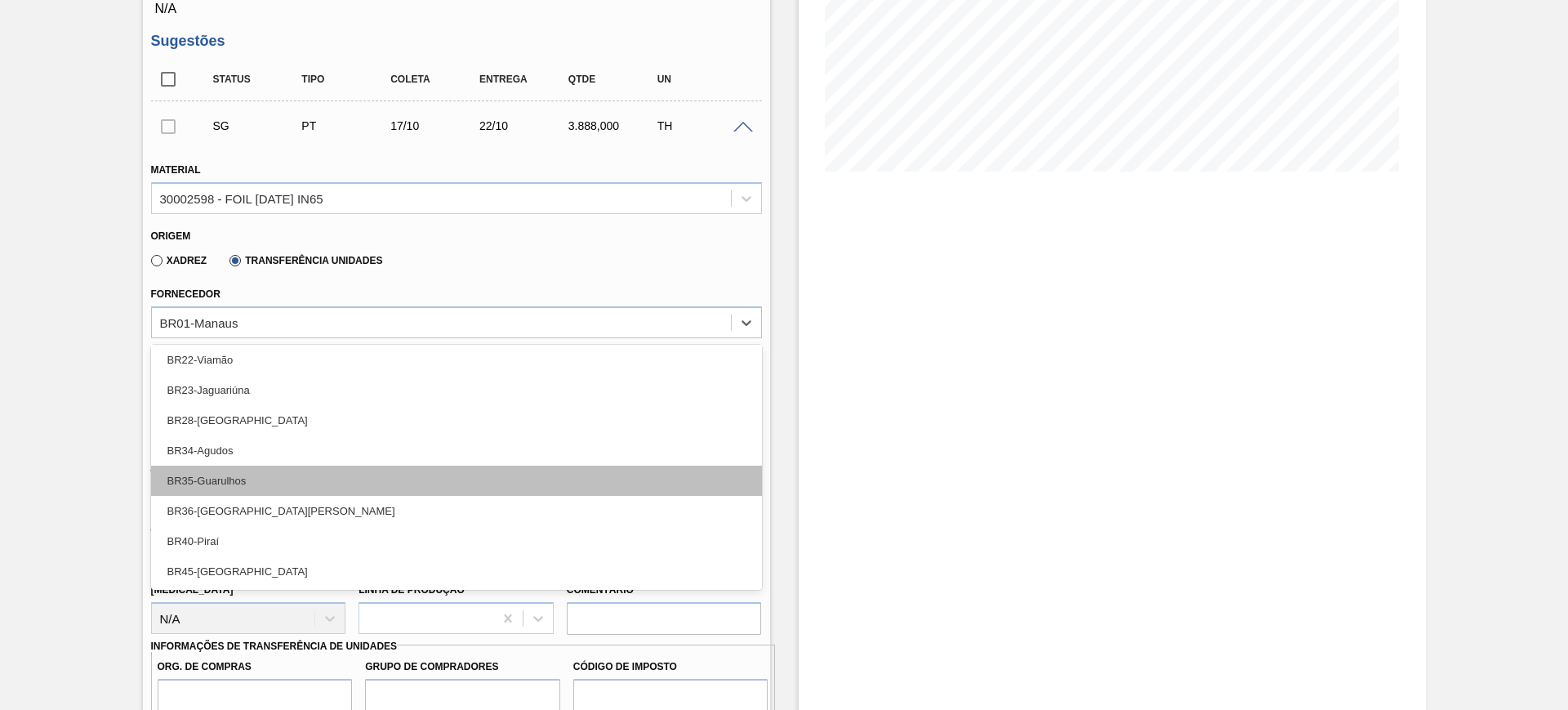
click at [312, 490] on div "BR35-Guarulhos" at bounding box center [457, 480] width 611 height 30
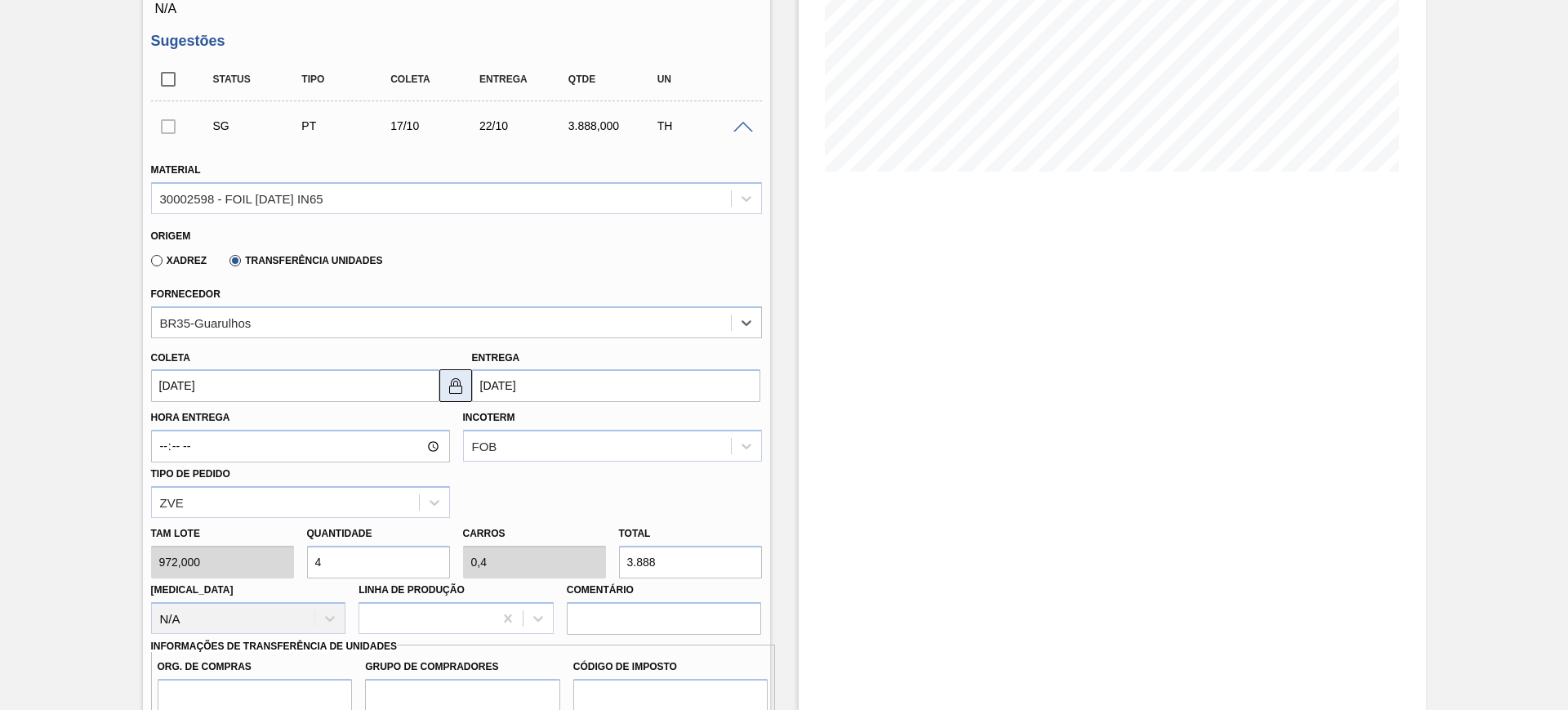
click at [457, 388] on img at bounding box center [456, 386] width 20 height 20
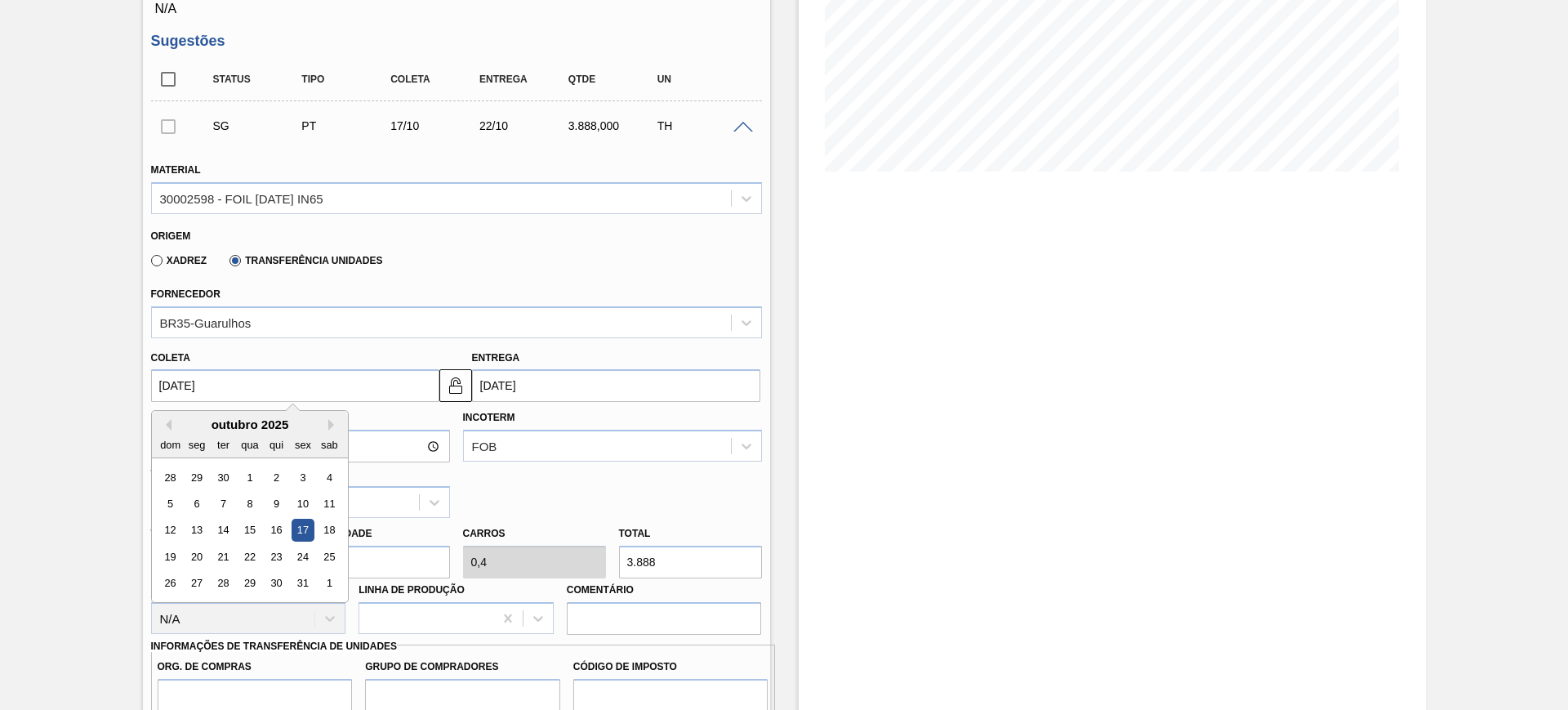
click at [364, 387] on input "[DATE]" at bounding box center [295, 386] width 288 height 33
click at [171, 424] on div "outubro 2025" at bounding box center [250, 424] width 196 height 14
click at [170, 424] on div "outubro 2025" at bounding box center [250, 424] width 196 height 14
click at [167, 422] on button "Previous Month" at bounding box center [166, 425] width 12 height 12
click at [242, 520] on div "17" at bounding box center [249, 530] width 22 height 22
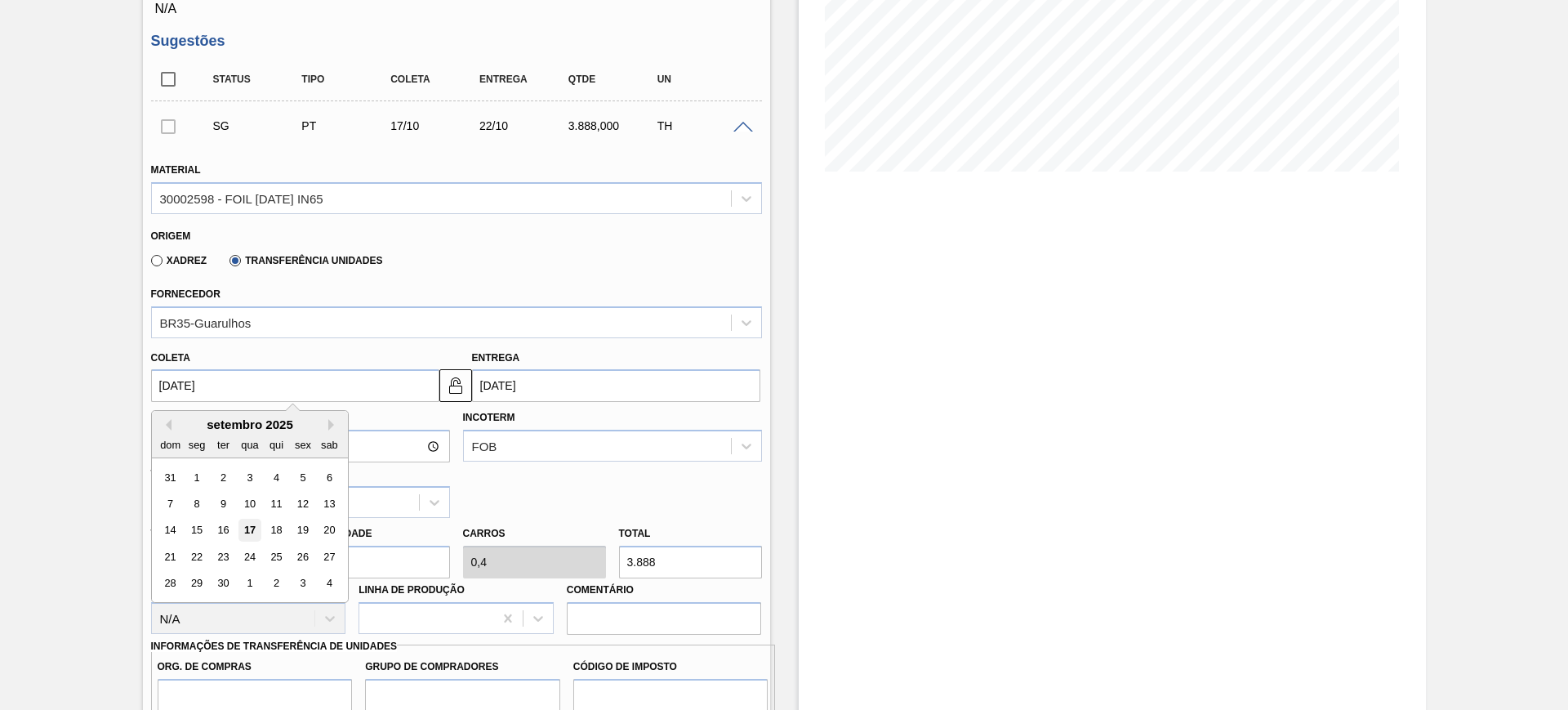
type input "[DATE]"
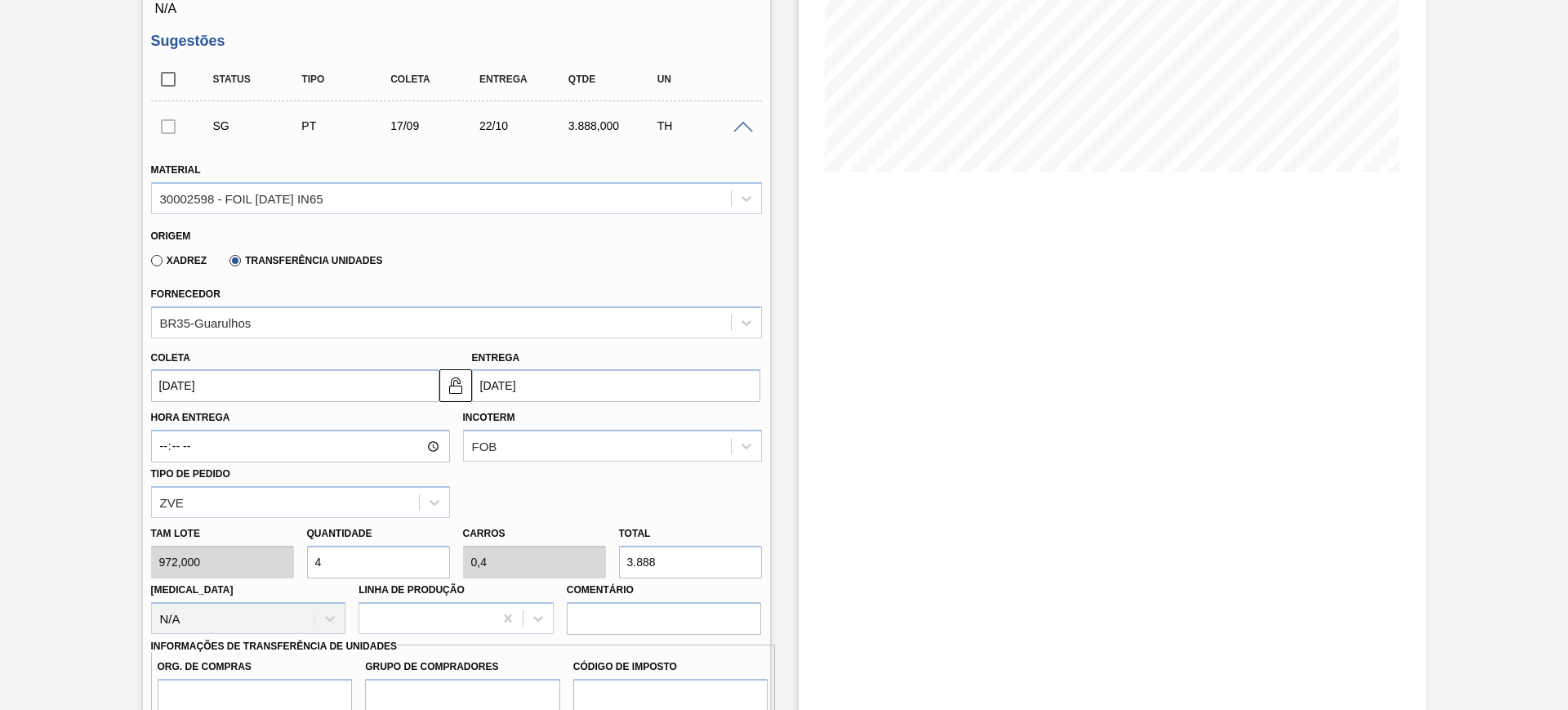
click at [554, 389] on input "22/10/2025" at bounding box center [616, 386] width 288 height 33
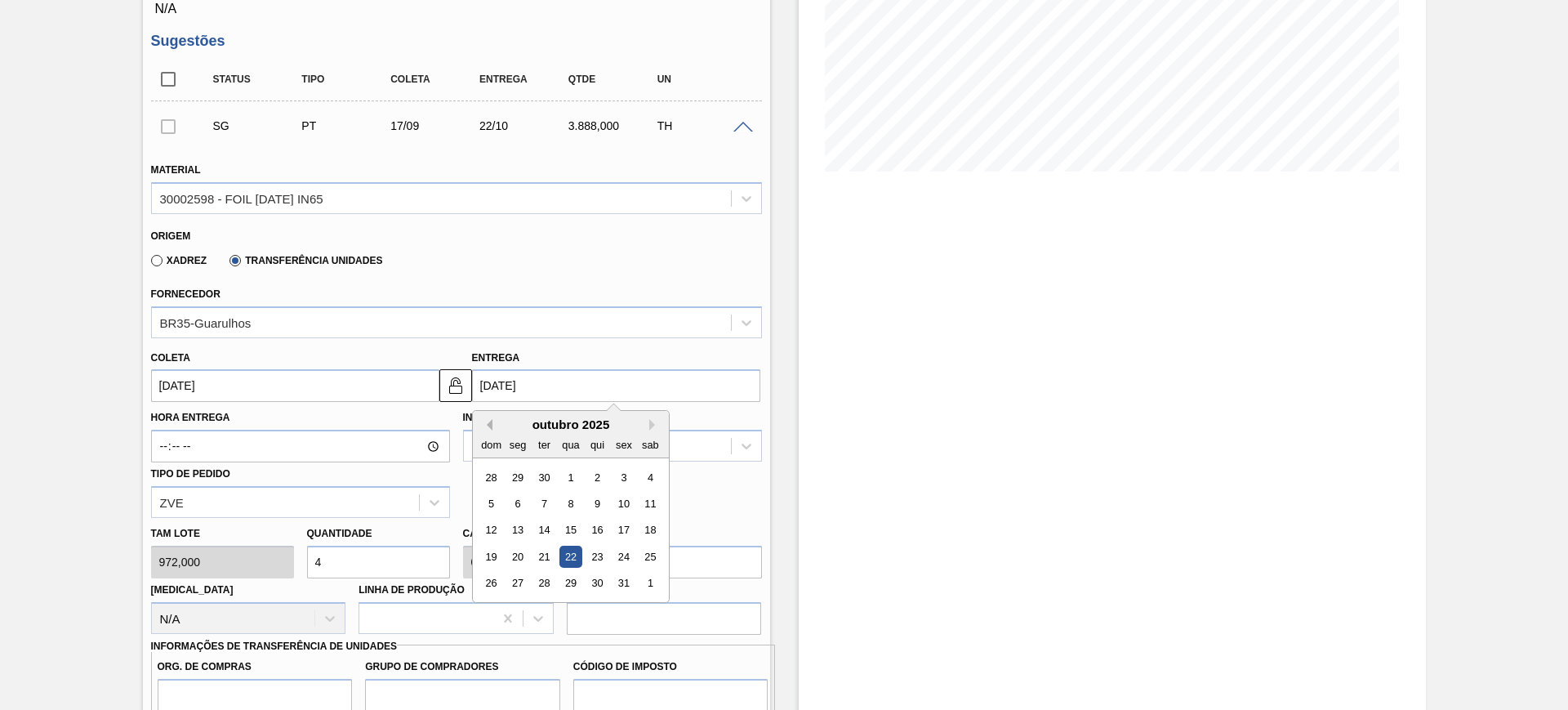
click at [490, 425] on button "Previous Month" at bounding box center [487, 425] width 12 height 12
click at [646, 531] on div "20" at bounding box center [649, 530] width 22 height 22
type input "20/09/2025"
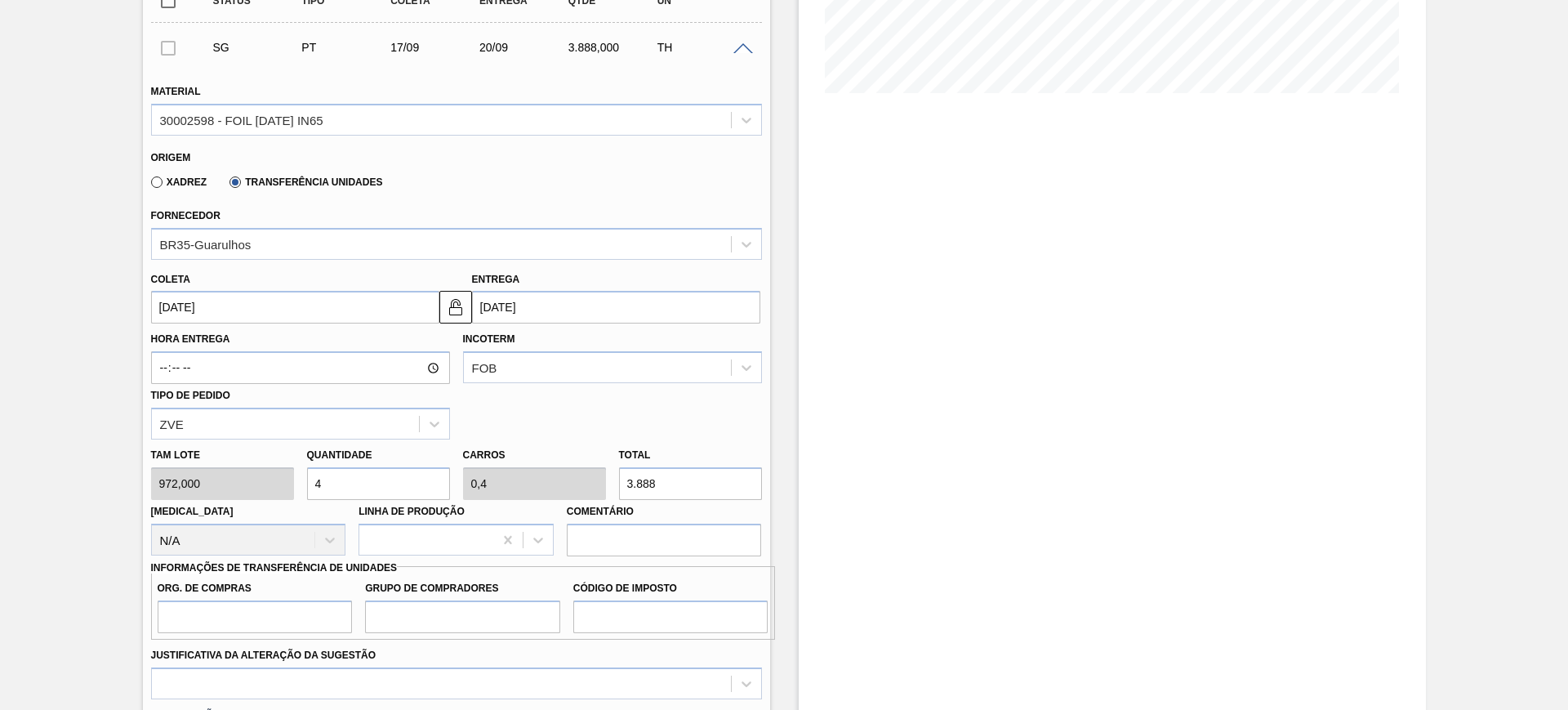
scroll to position [510, 0]
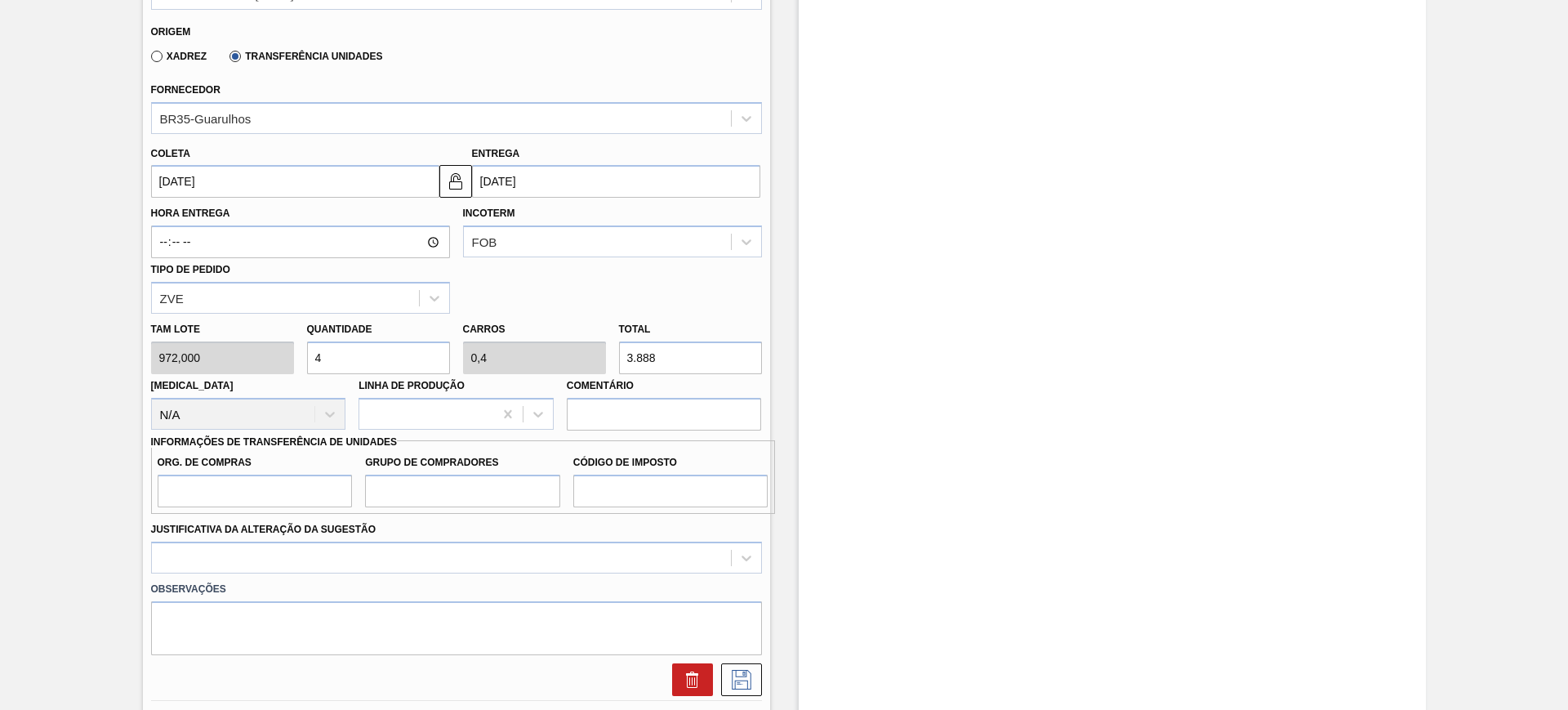
click at [684, 371] on input "3.888" at bounding box center [690, 358] width 143 height 33
type input "0,007"
type input "0,001"
type input "7"
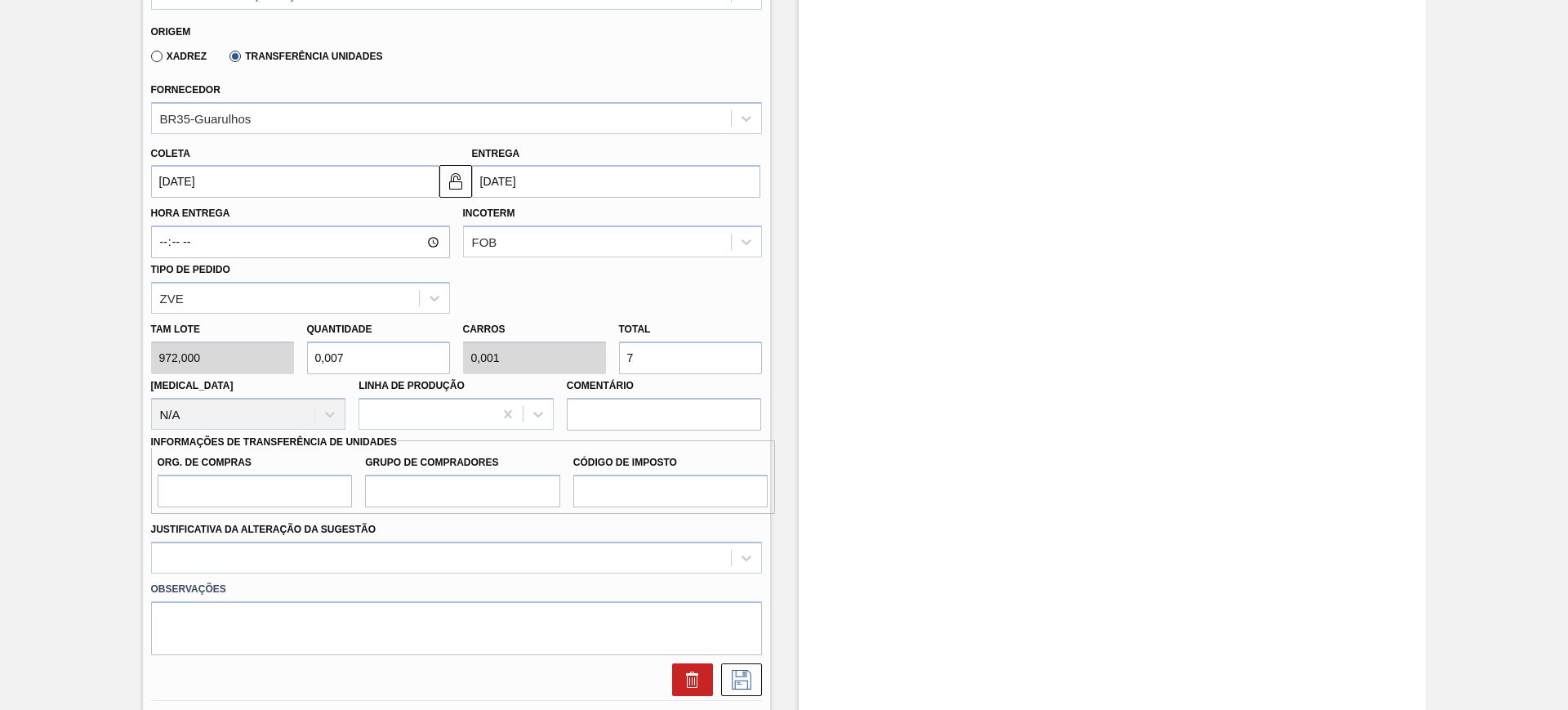
type input "0,078"
type input "0,008"
type input "76"
type input "0,786"
type input "0,079"
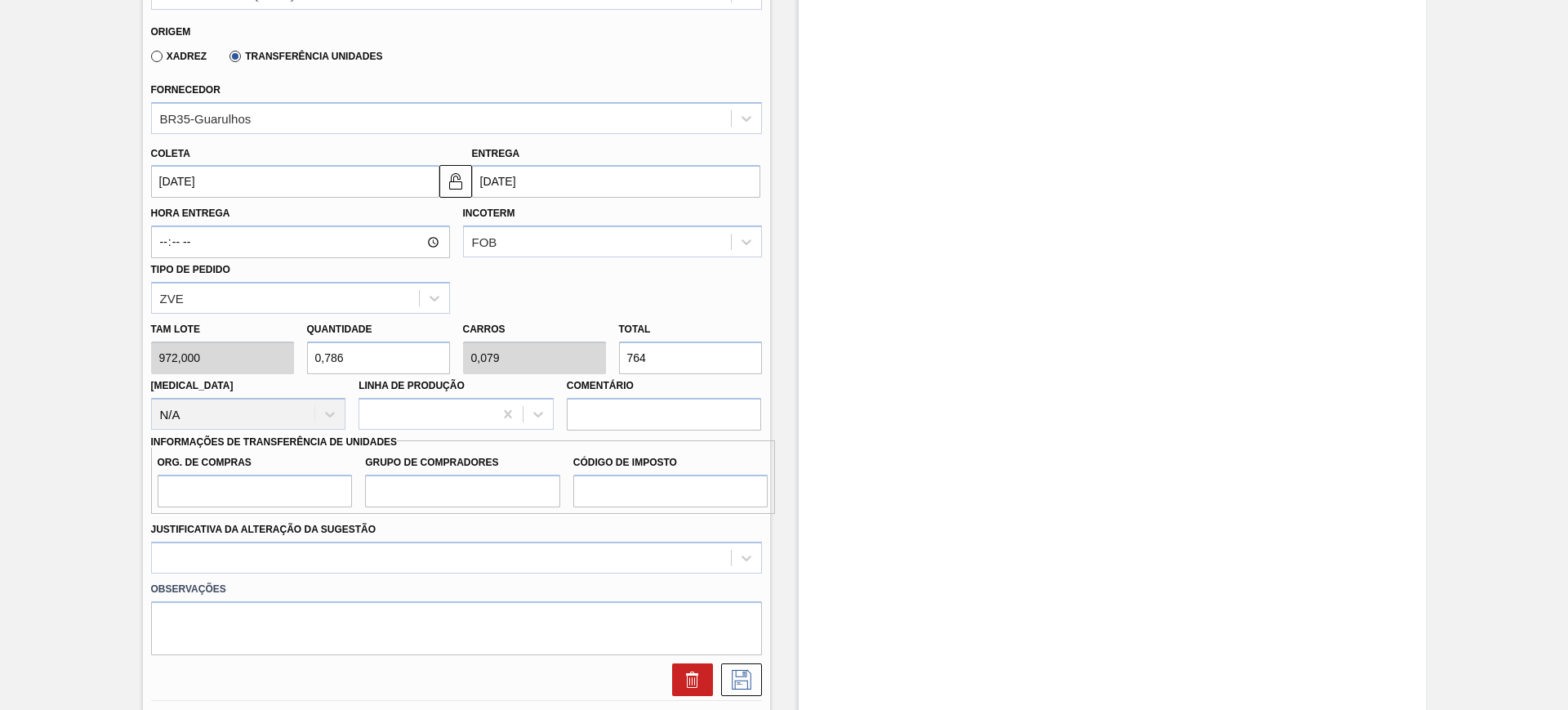
type input "764"
click at [226, 500] on input "Org. de Compras" at bounding box center [255, 491] width 195 height 33
type input "BR00"
type input "A01"
type input "I1"
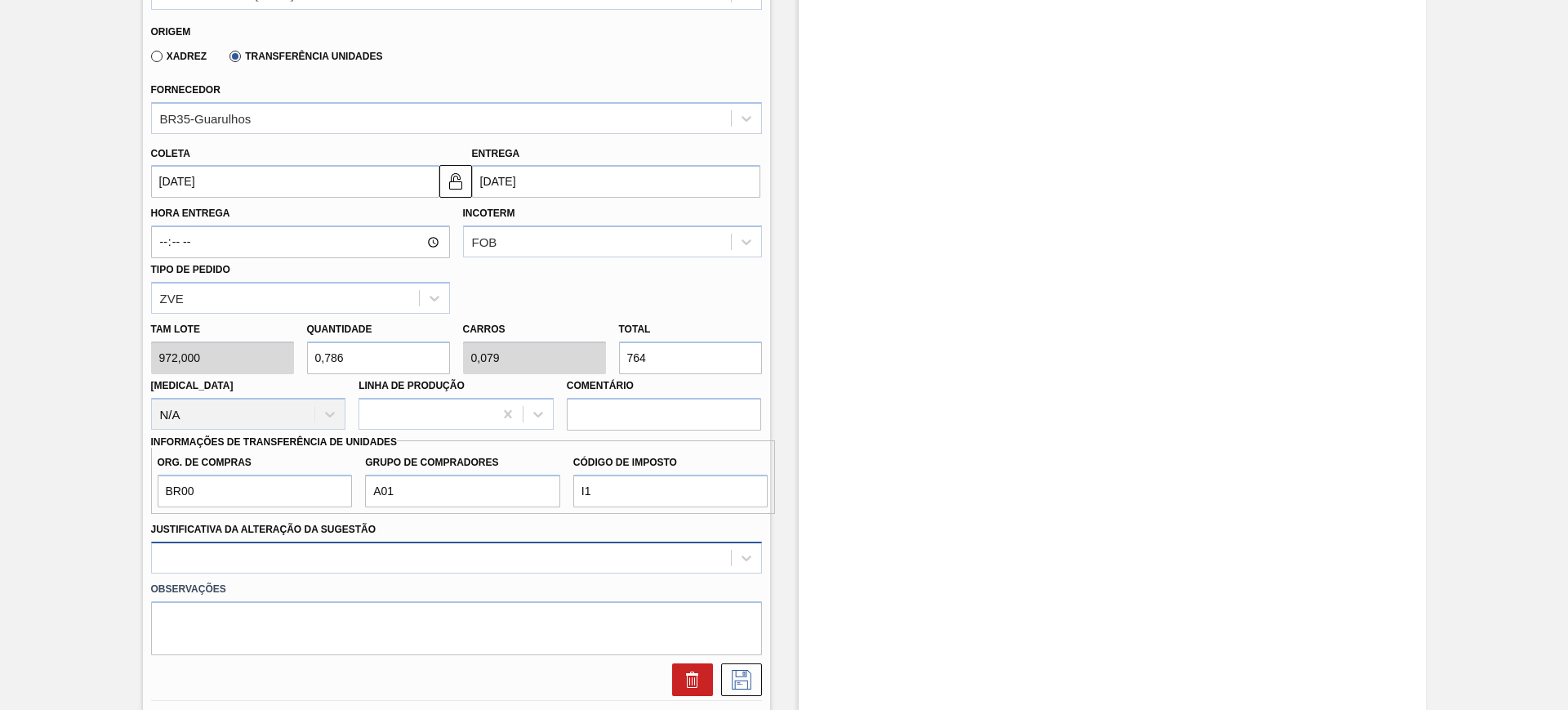
click at [295, 552] on div at bounding box center [457, 557] width 611 height 32
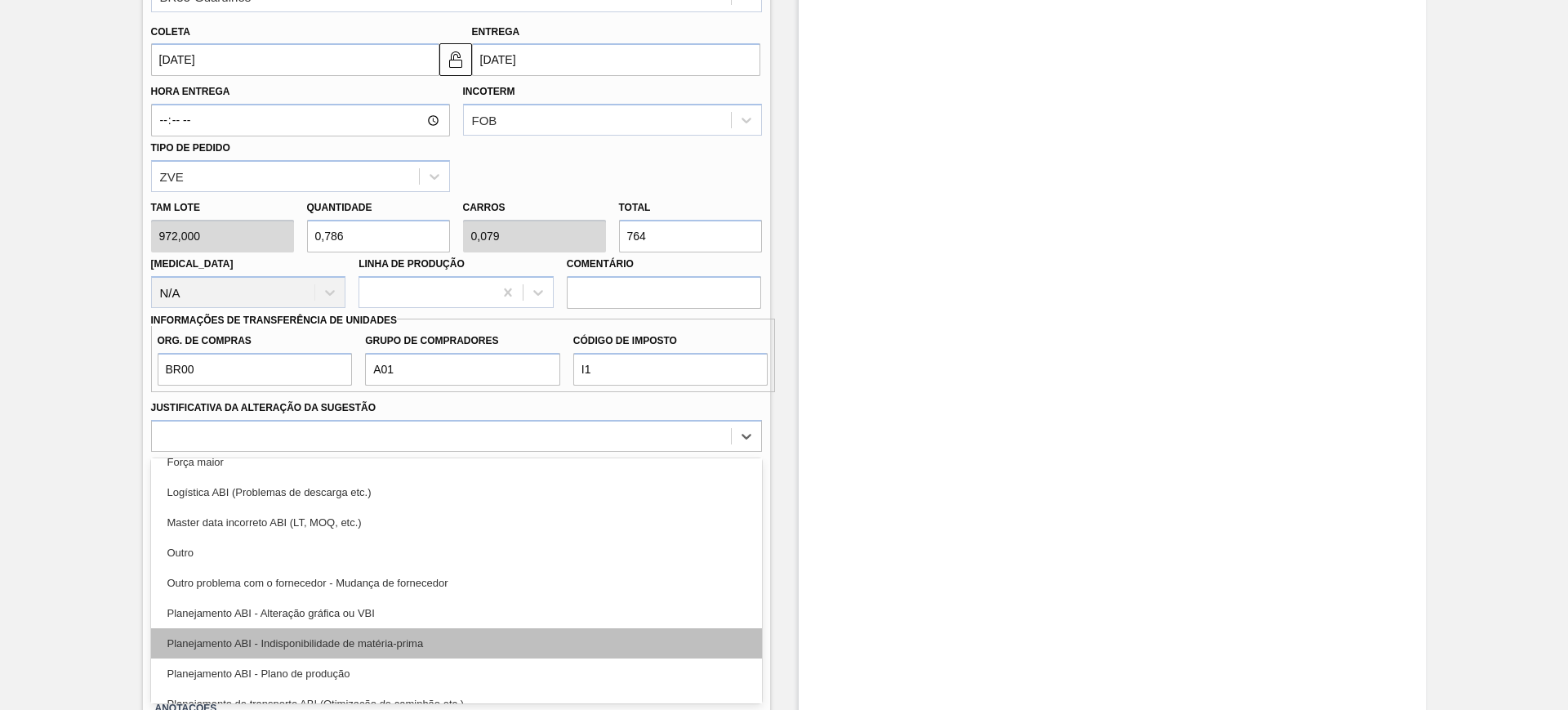
scroll to position [102, 0]
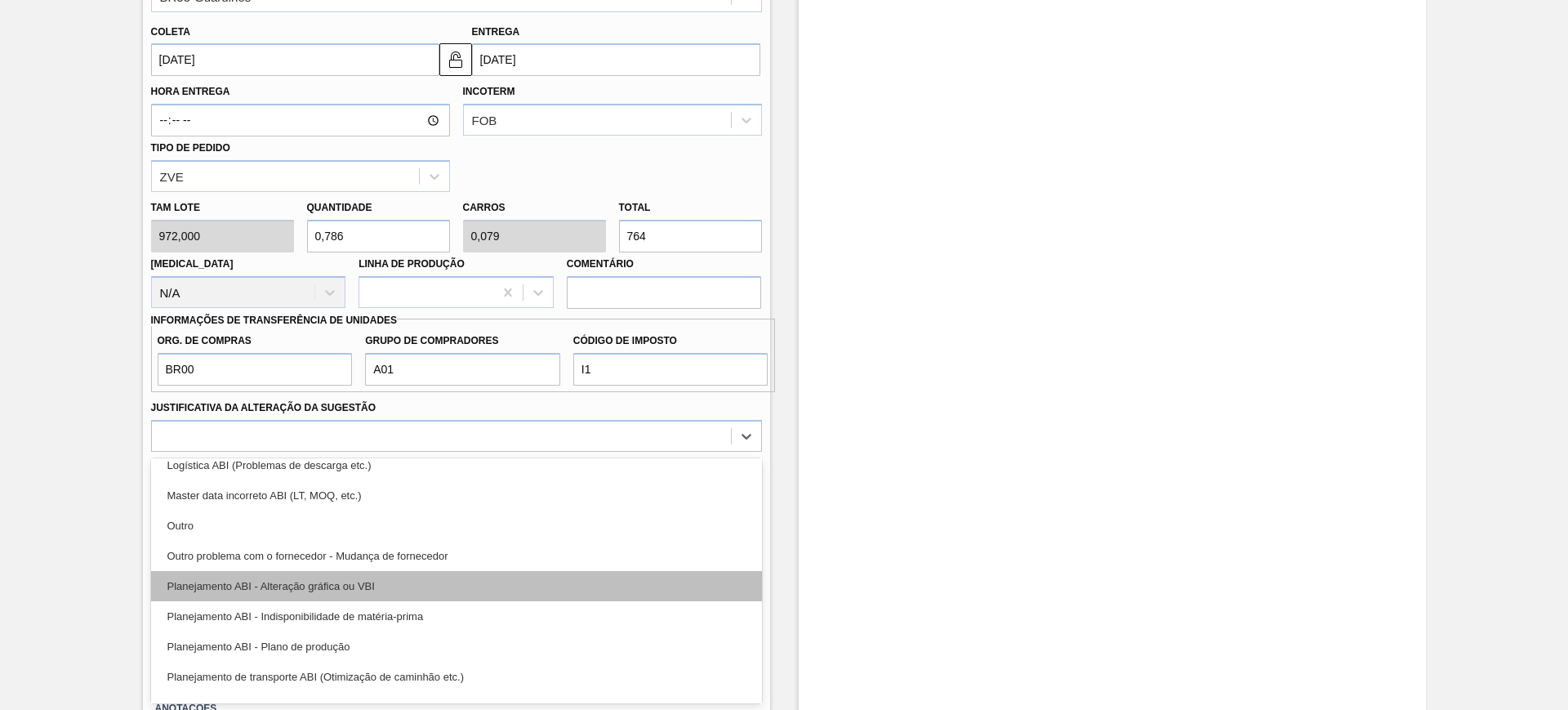
click at [397, 582] on div "Planejamento ABI - Alteração gráfica ou VBI" at bounding box center [457, 586] width 611 height 30
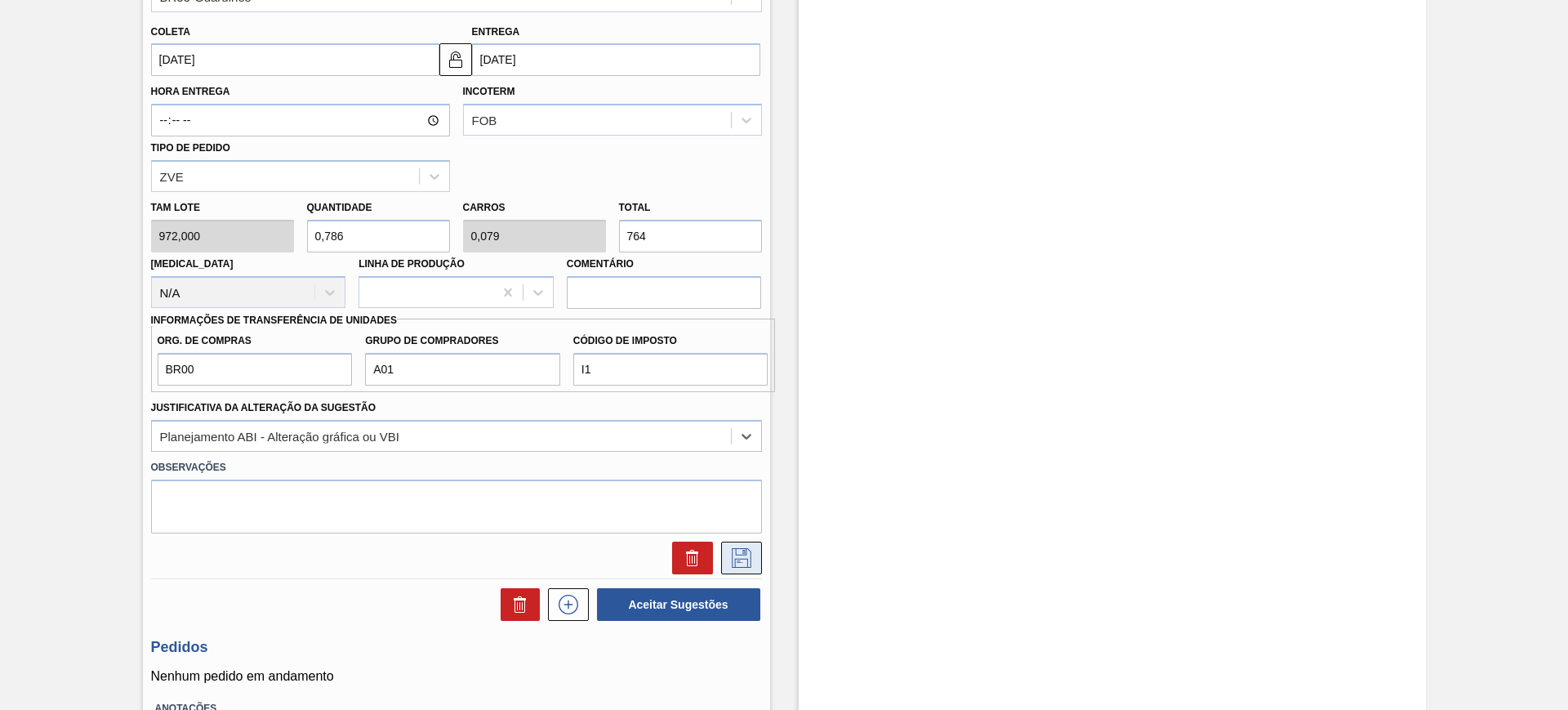
click at [745, 555] on icon at bounding box center [741, 558] width 26 height 20
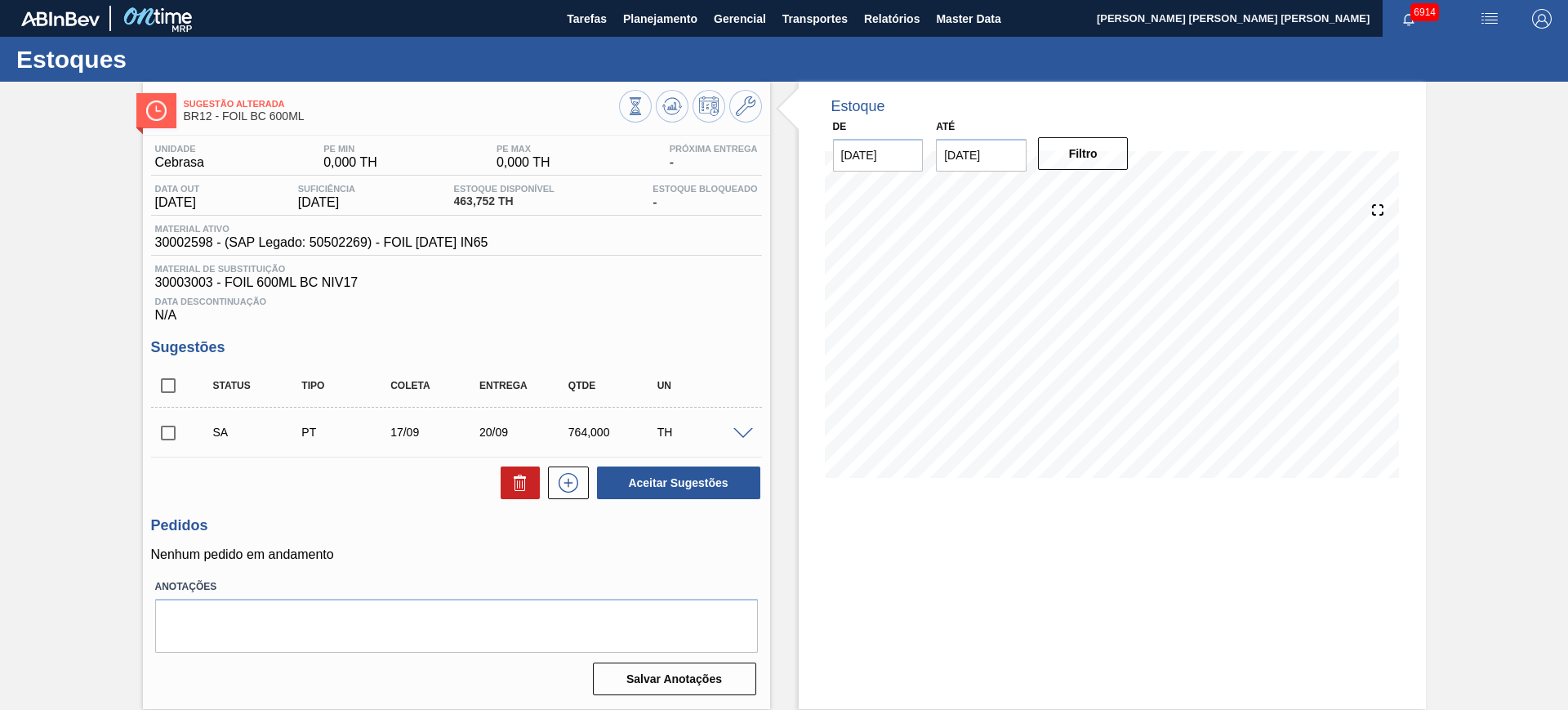
scroll to position [0, 0]
click at [175, 385] on input "checkbox" at bounding box center [169, 386] width 35 height 35
checkbox input "true"
click at [712, 489] on button "Aceitar Sugestões" at bounding box center [679, 483] width 164 height 33
checkbox input "false"
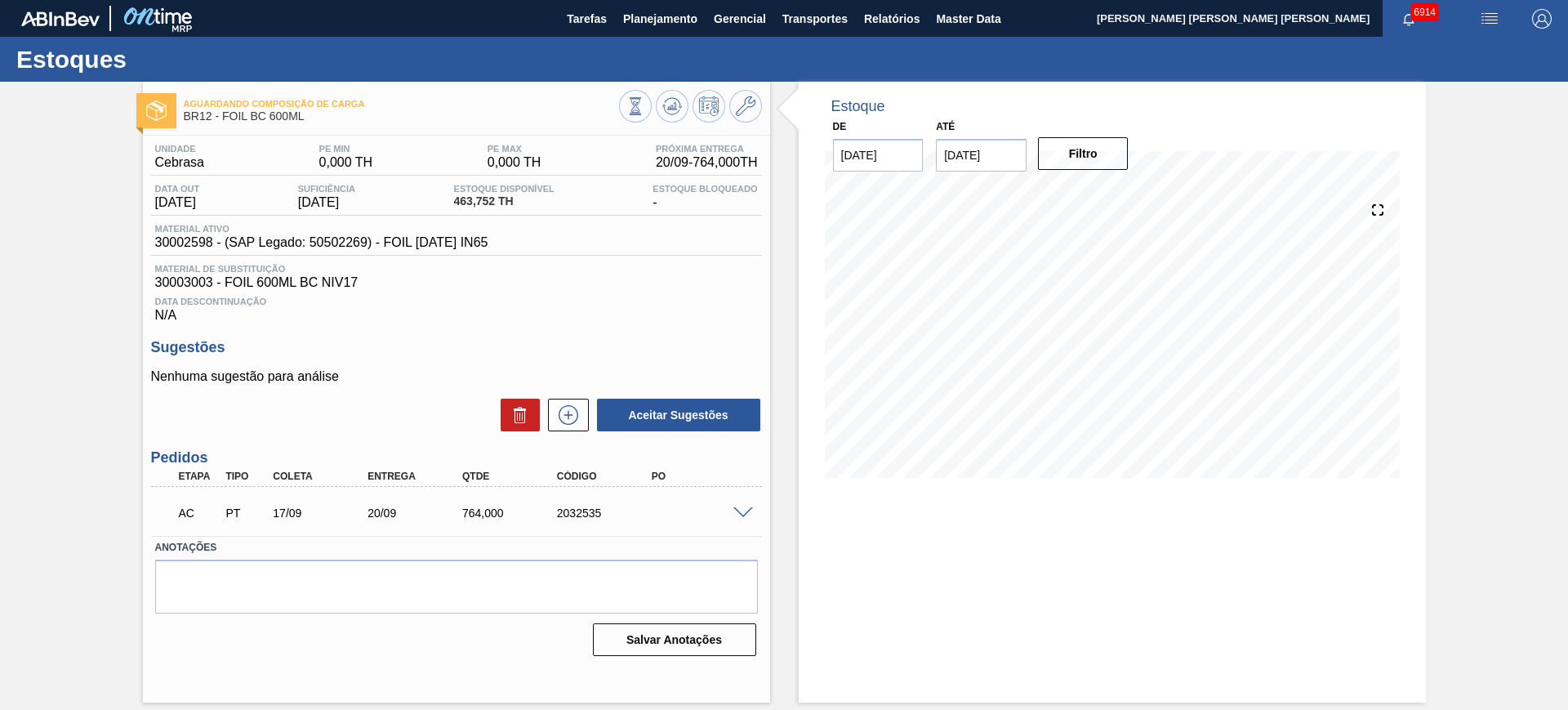
click at [744, 509] on span at bounding box center [743, 513] width 20 height 12
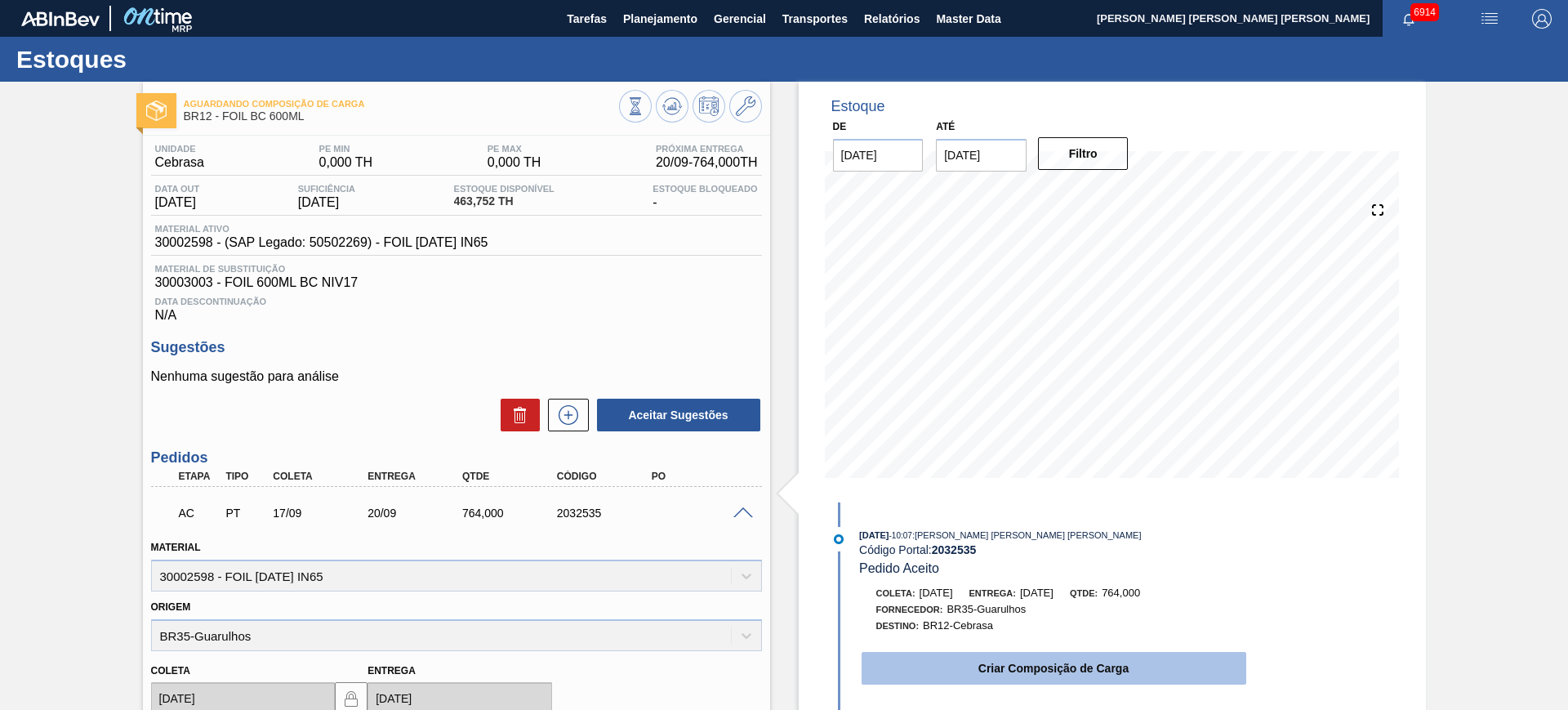
click at [1026, 661] on button "Criar Composição de Carga" at bounding box center [1054, 668] width 385 height 33
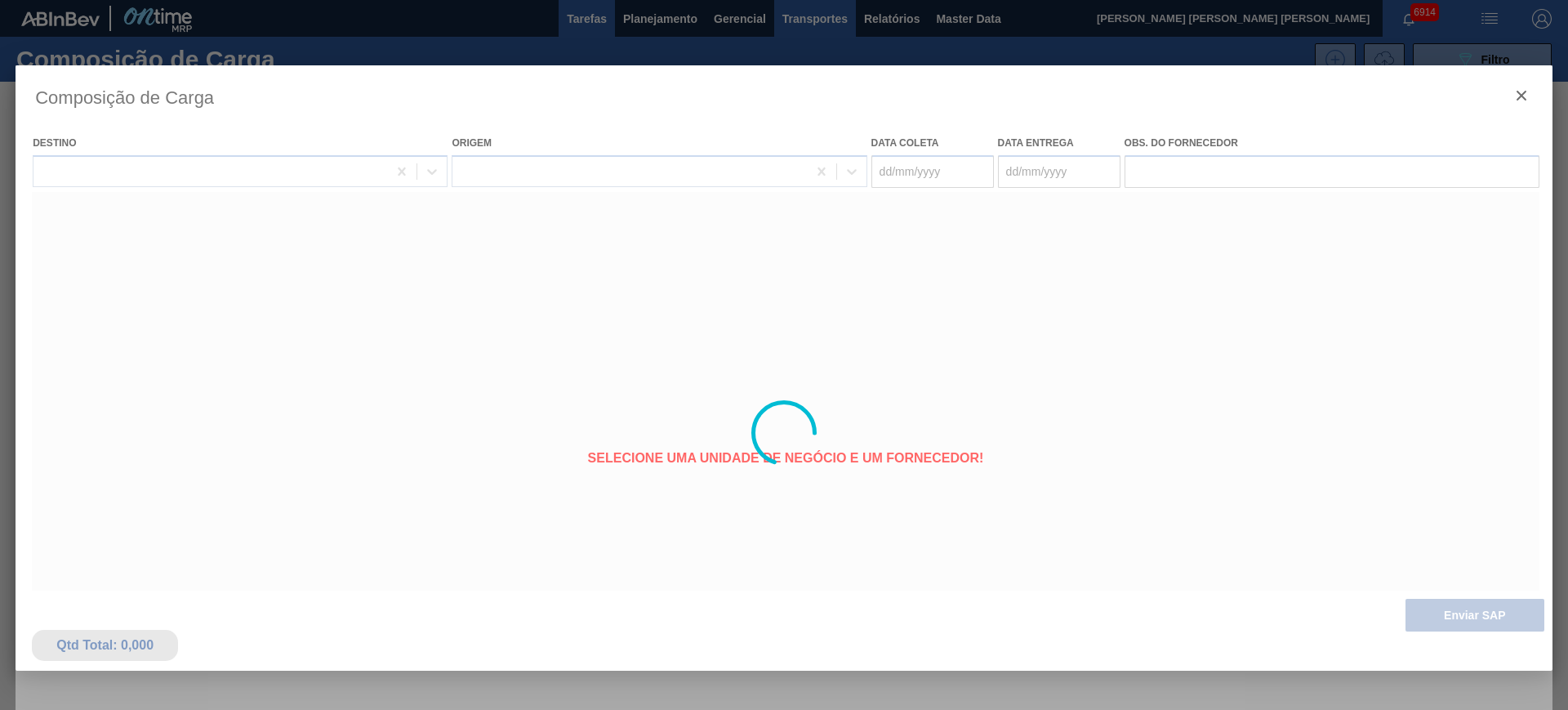
type coleta "[DATE]"
type entrega "20/09/2025"
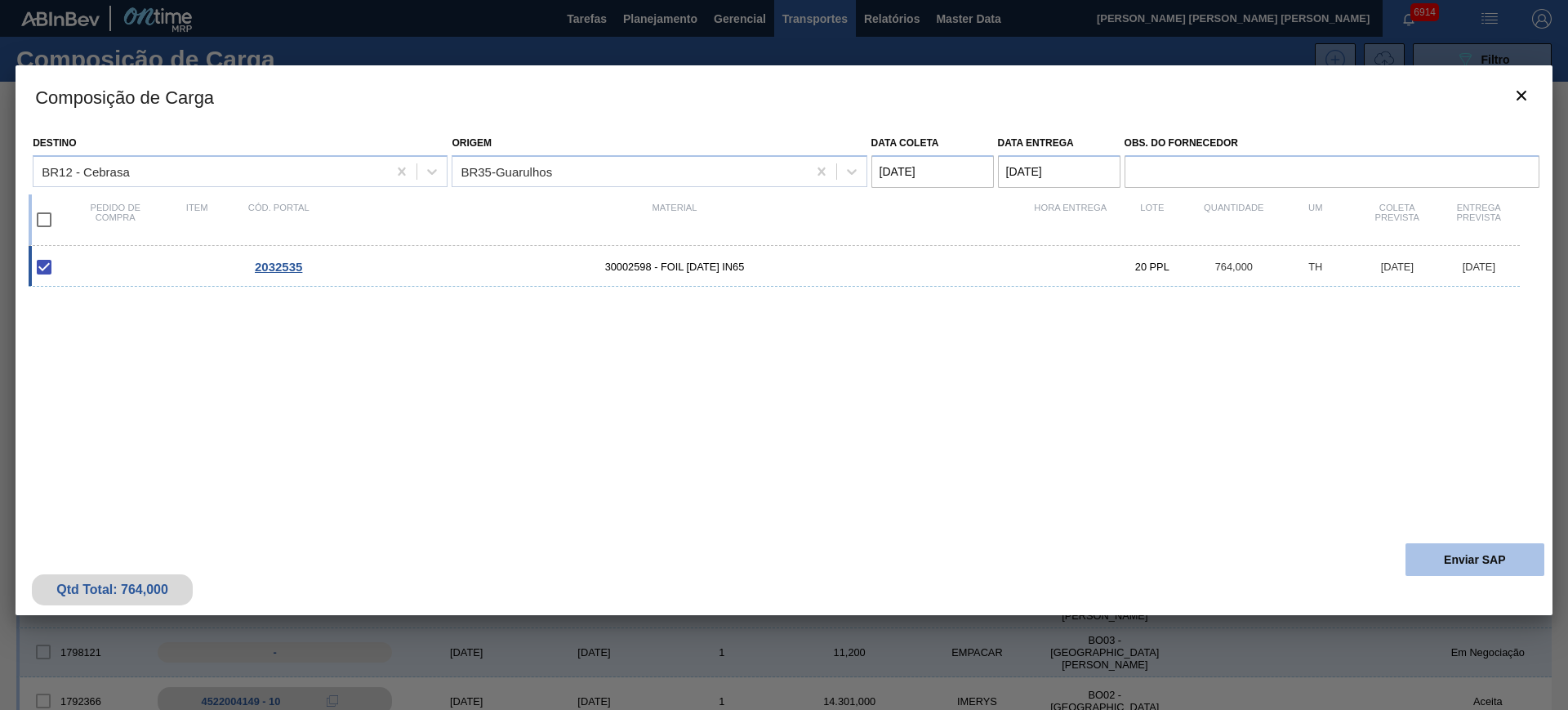
click at [1424, 549] on button "Enviar SAP" at bounding box center [1474, 559] width 139 height 33
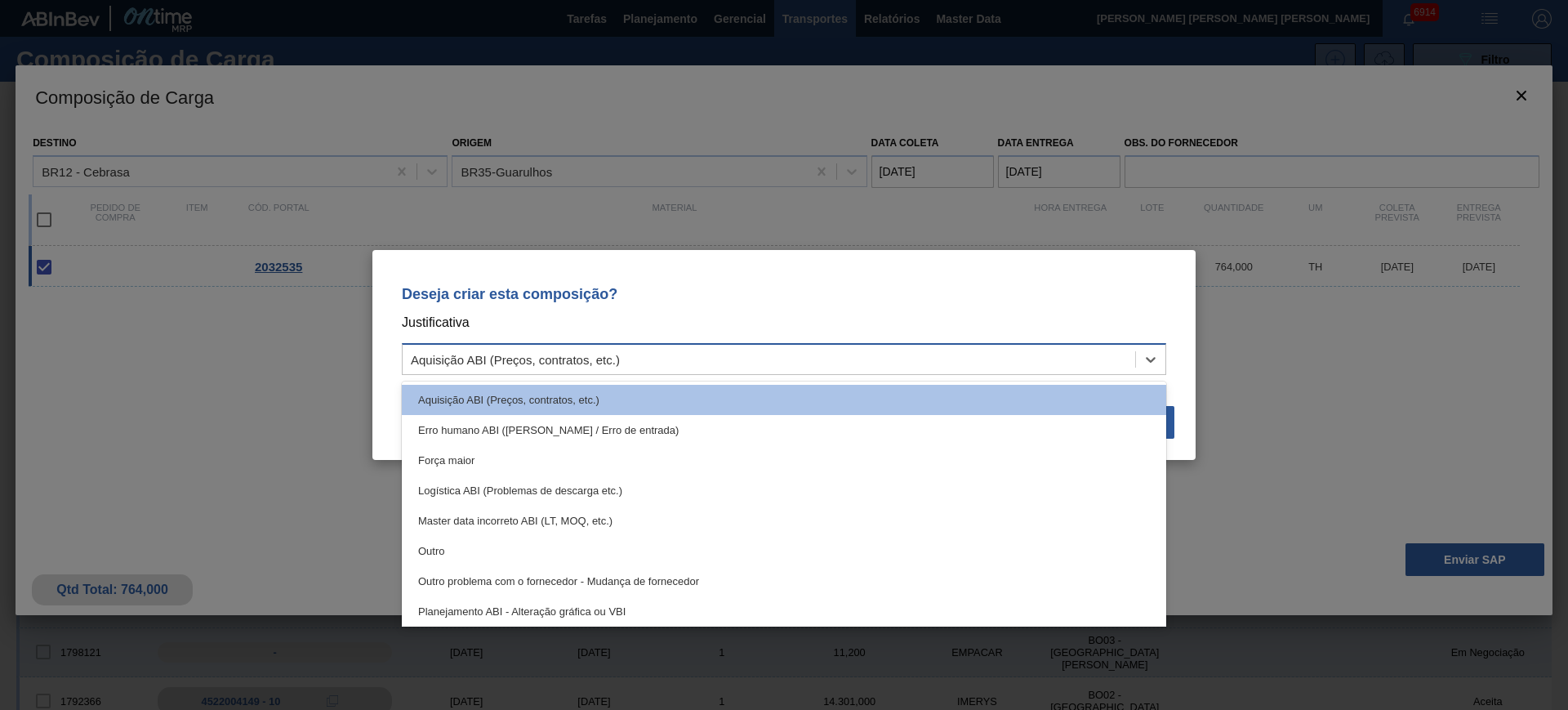
click at [1020, 357] on div "Aquisição ABI (Preços, contratos, etc.)" at bounding box center [768, 360] width 732 height 24
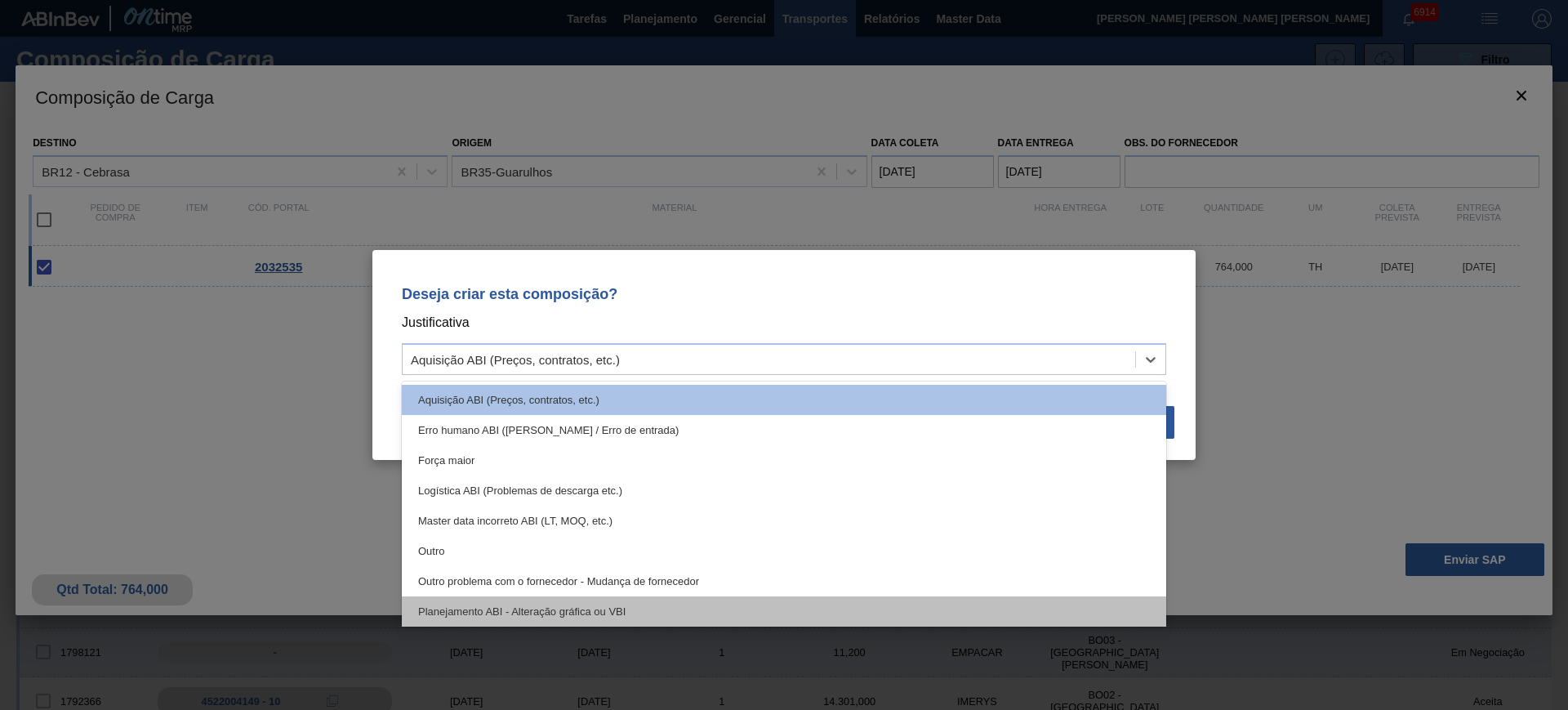
click at [748, 611] on div "Planejamento ABI - Alteração gráfica ou VBI" at bounding box center [783, 611] width 764 height 30
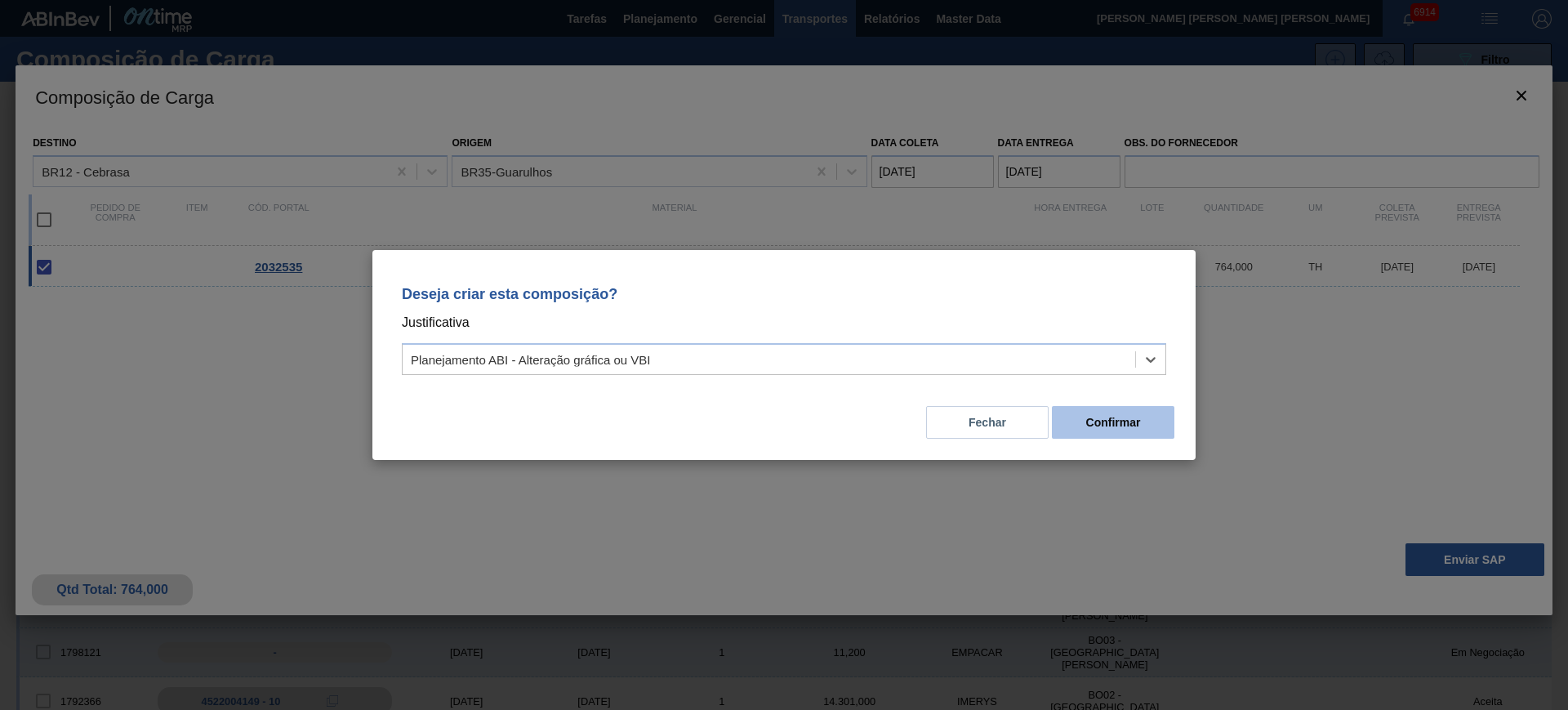
click at [1088, 420] on button "Confirmar" at bounding box center [1113, 422] width 123 height 33
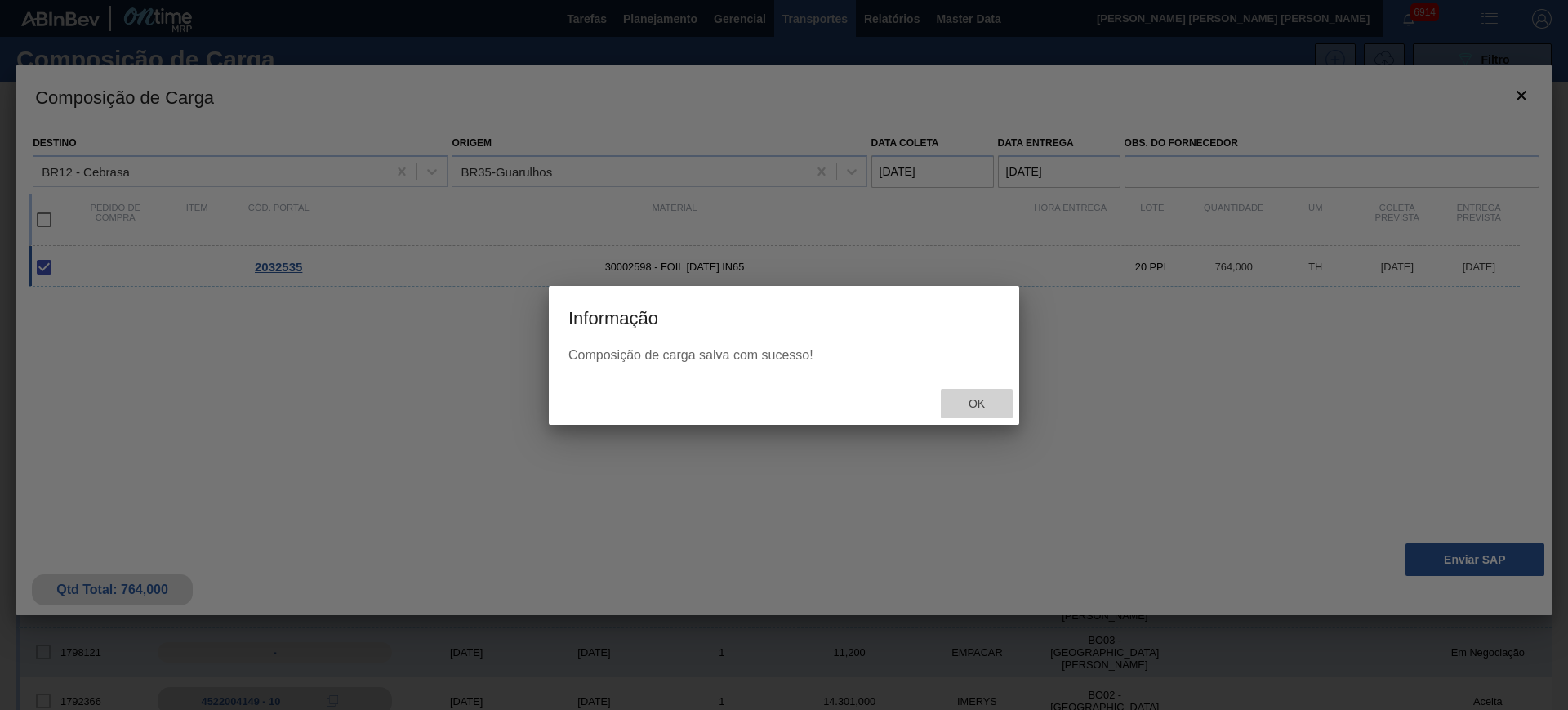
click at [990, 414] on div "Ok" at bounding box center [977, 404] width 72 height 30
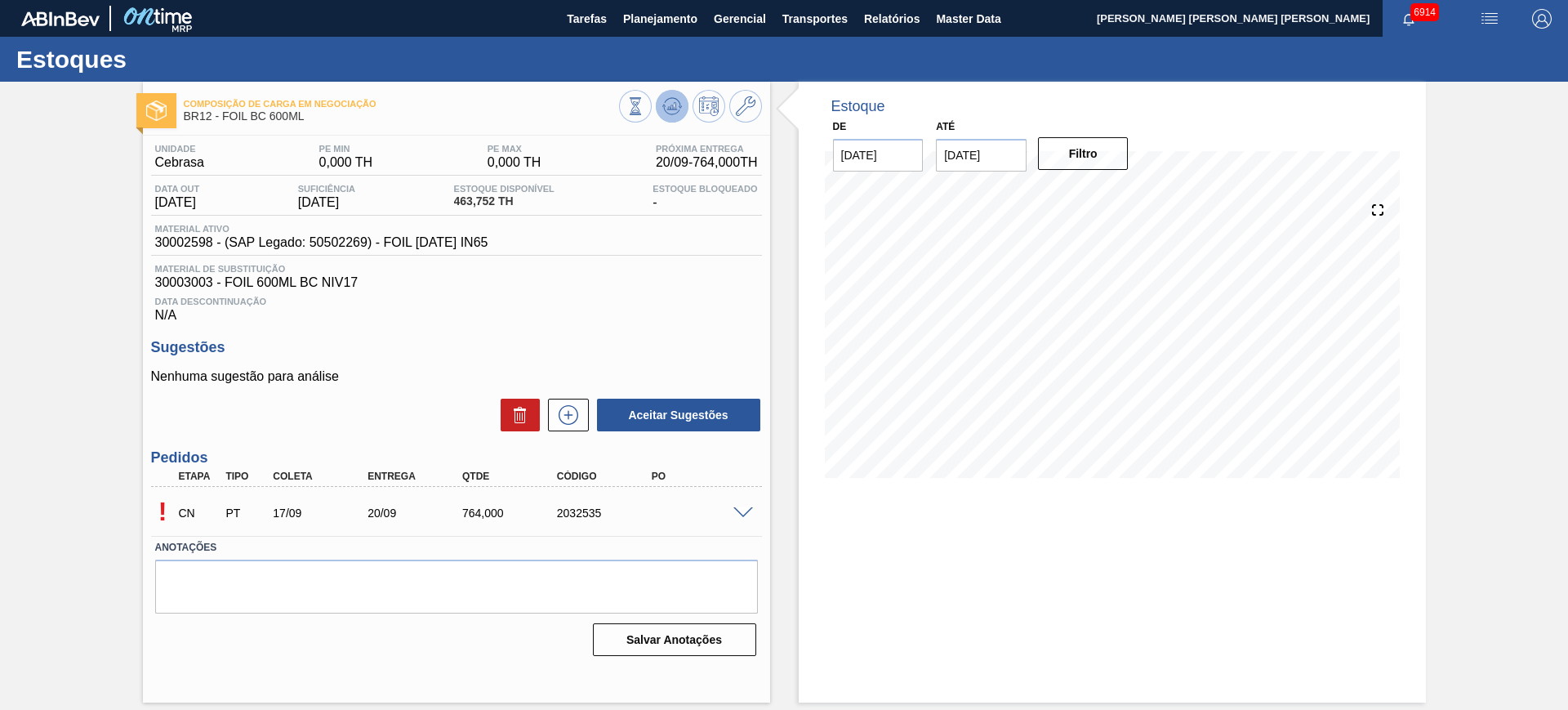
click at [670, 110] on icon at bounding box center [672, 106] width 20 height 20
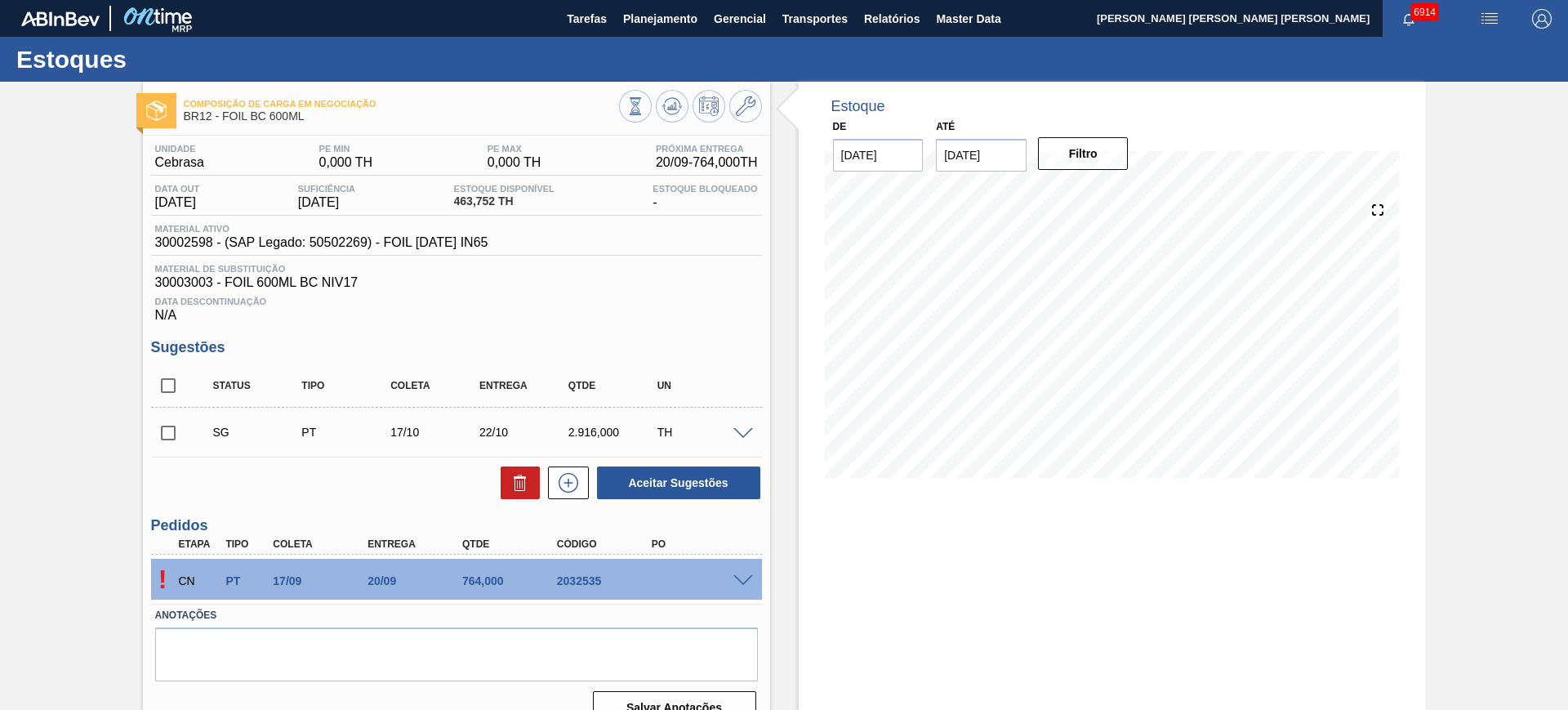
click at [739, 582] on span at bounding box center [743, 581] width 20 height 12
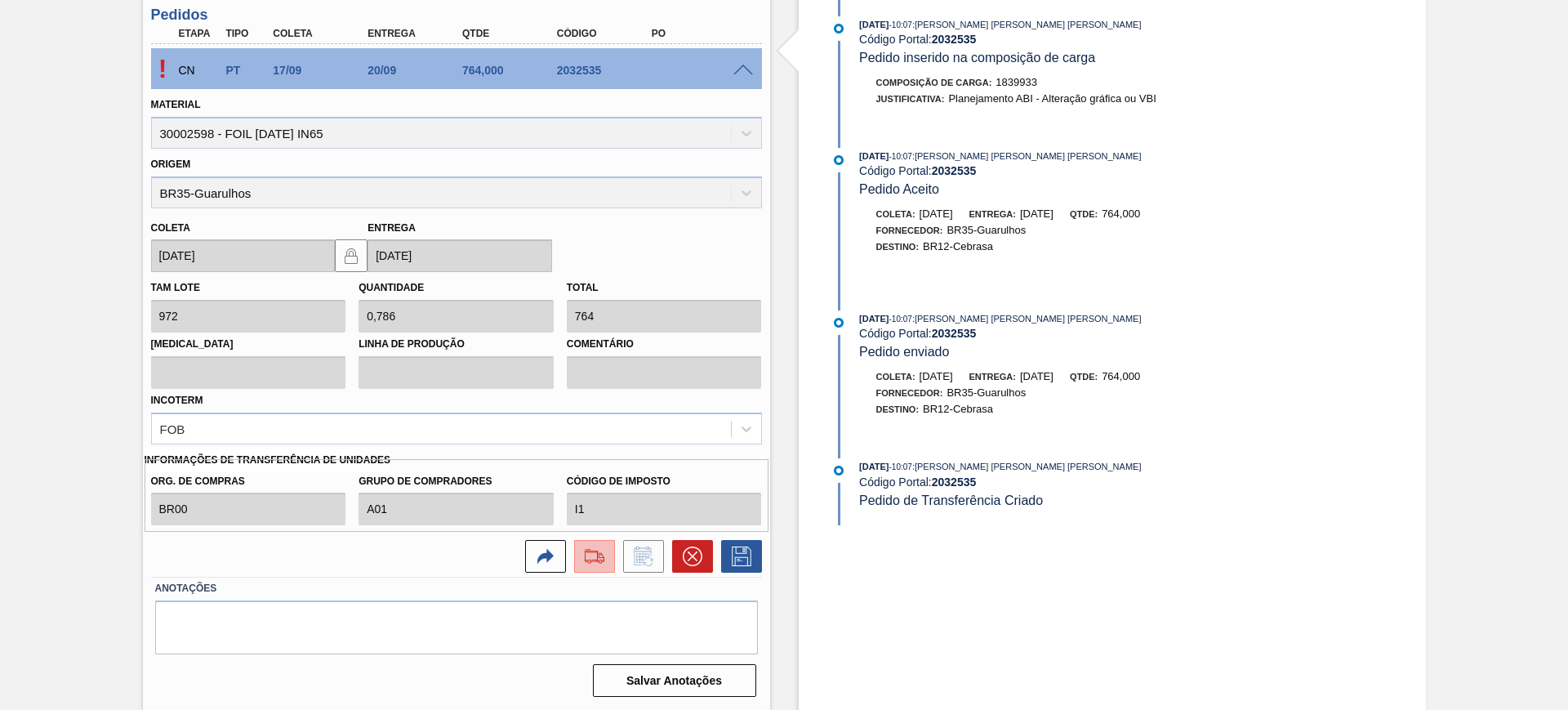
click at [599, 564] on img at bounding box center [595, 556] width 26 height 20
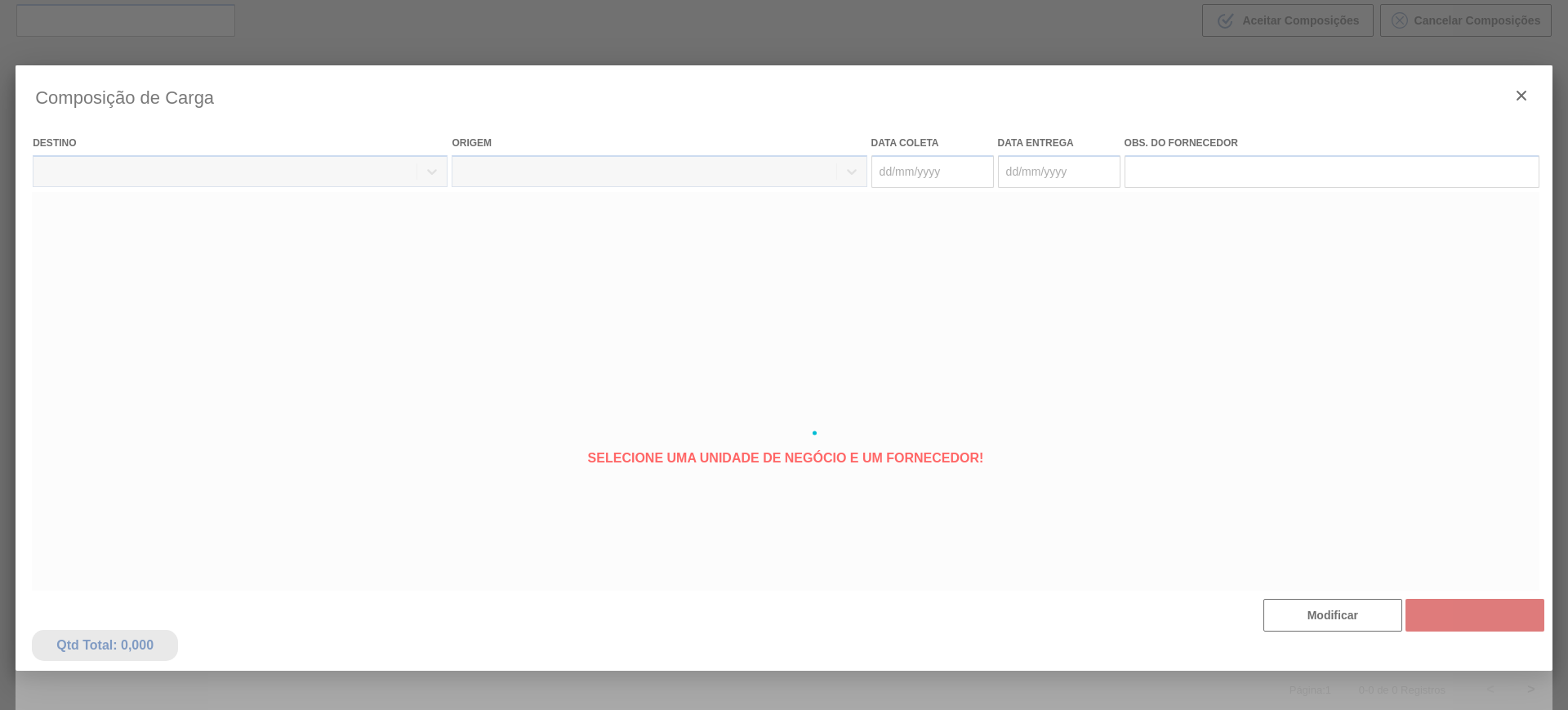
type coleta "[DATE]"
type entrega "20/09/2025"
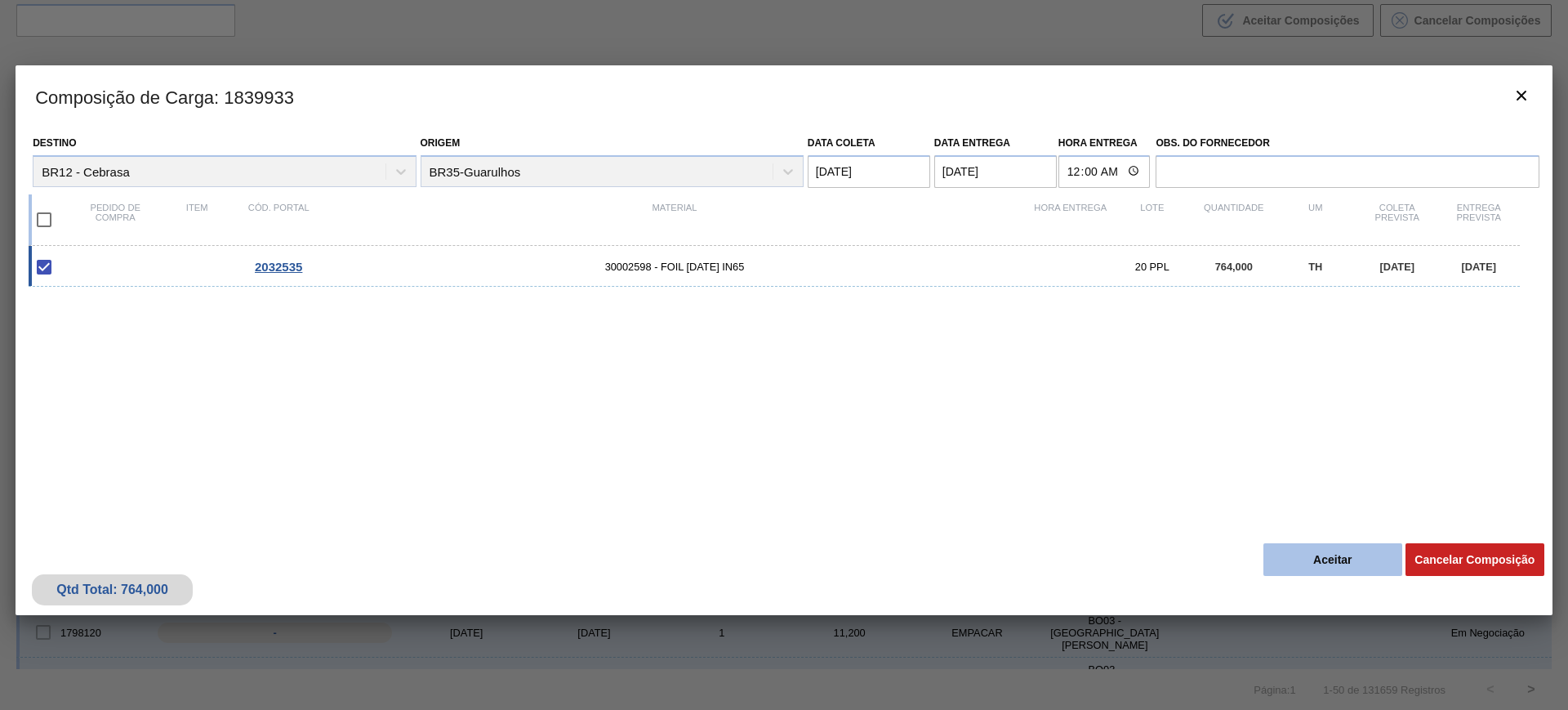
click at [1335, 559] on button "Aceitar" at bounding box center [1333, 559] width 139 height 33
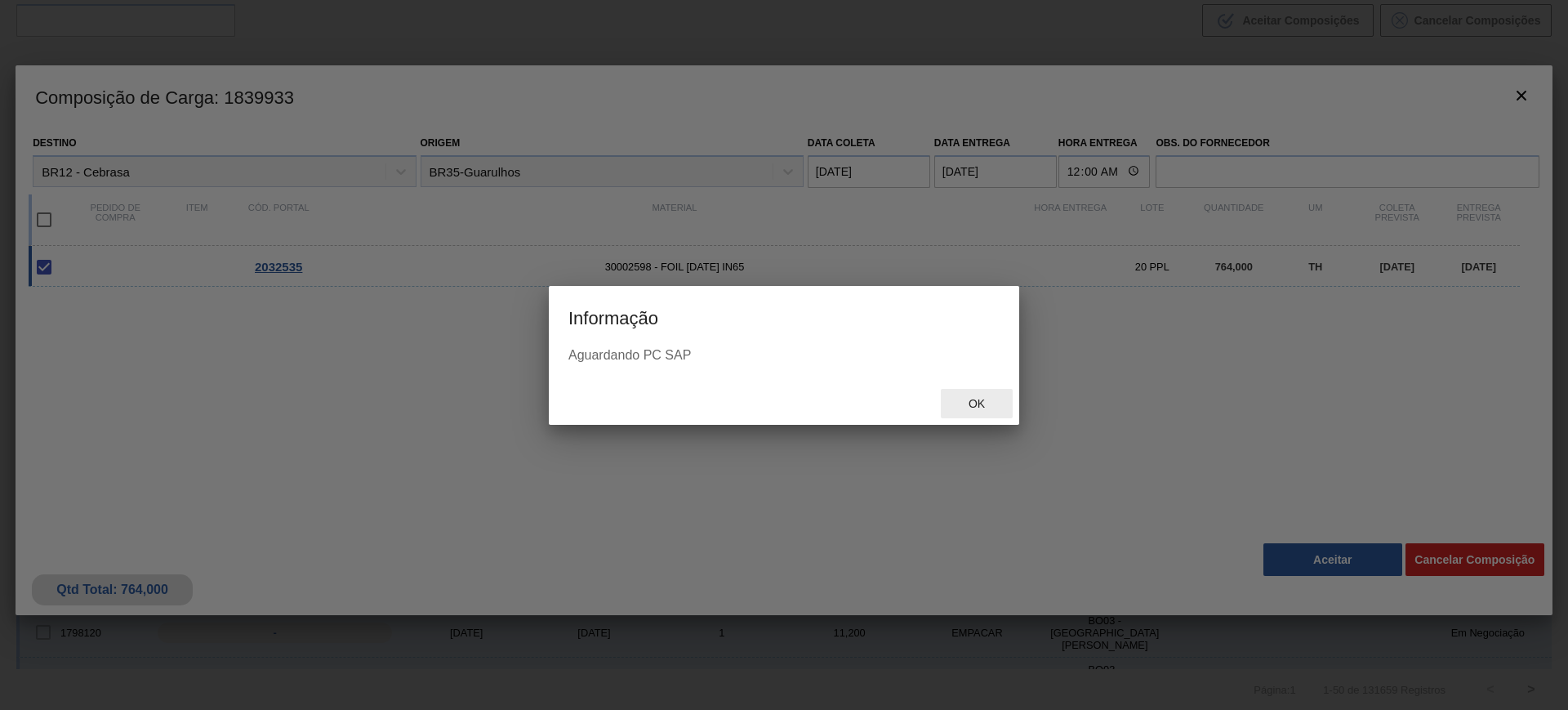
click at [986, 402] on span "Ok" at bounding box center [977, 403] width 43 height 13
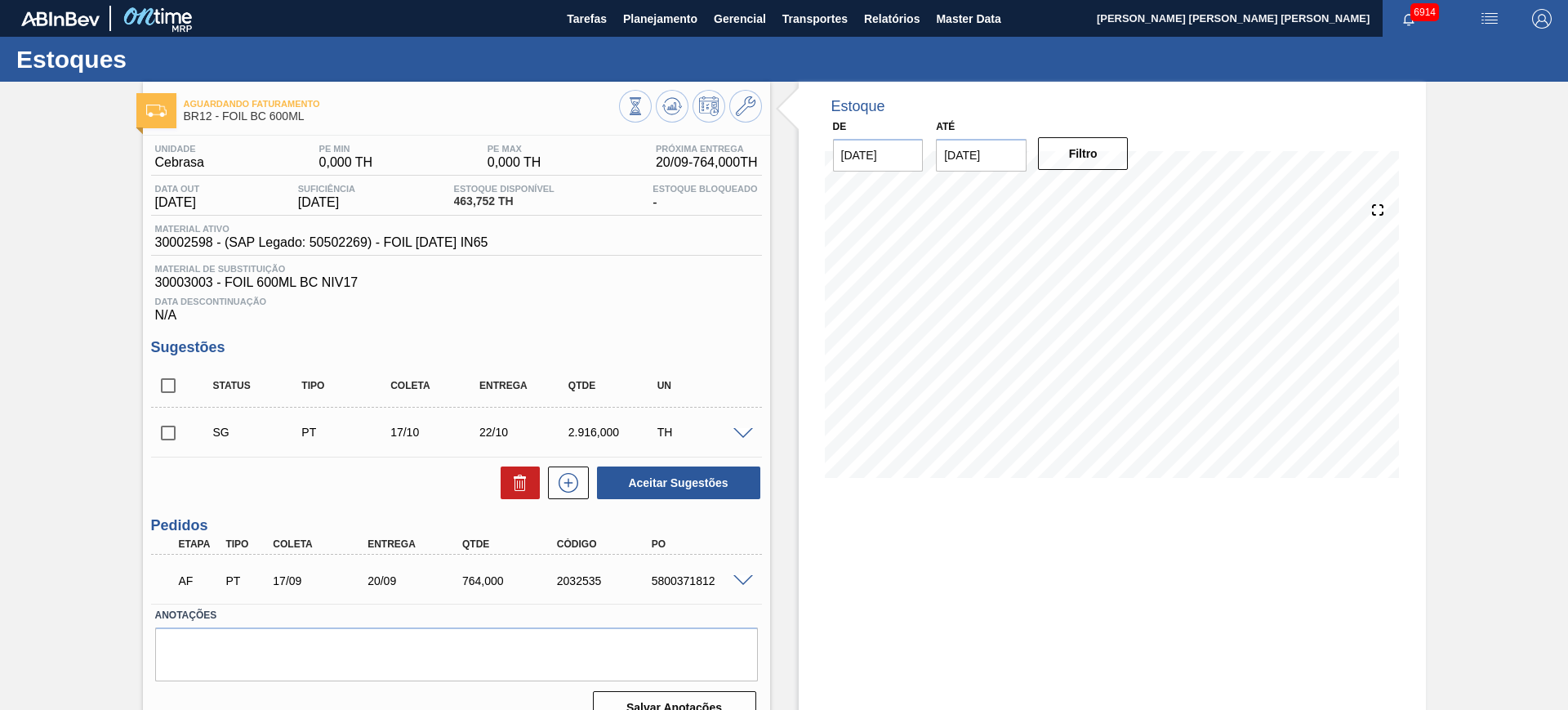
click at [686, 577] on div "5800371812" at bounding box center [700, 581] width 106 height 13
copy div "5800371812"
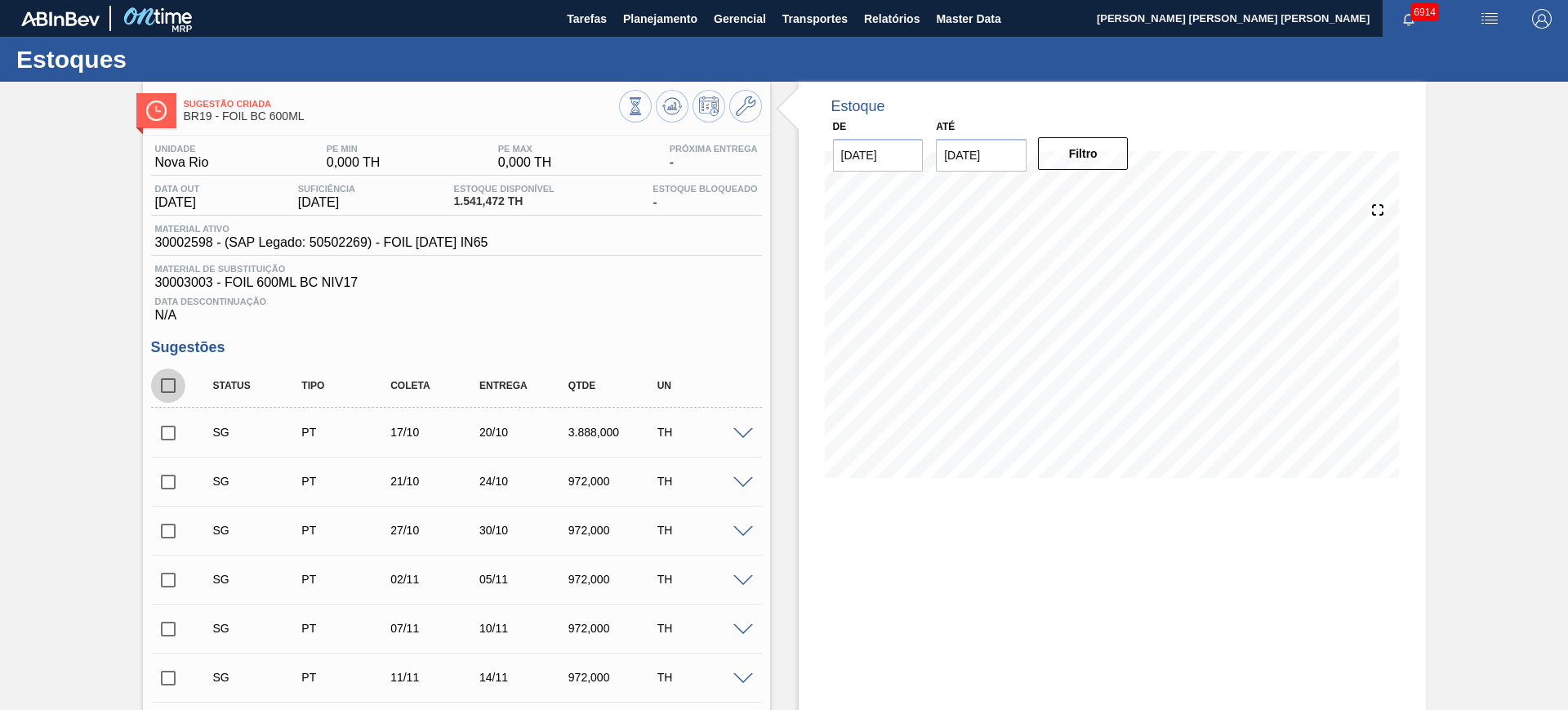
click at [173, 382] on input "checkbox" at bounding box center [169, 386] width 35 height 35
checkbox input "true"
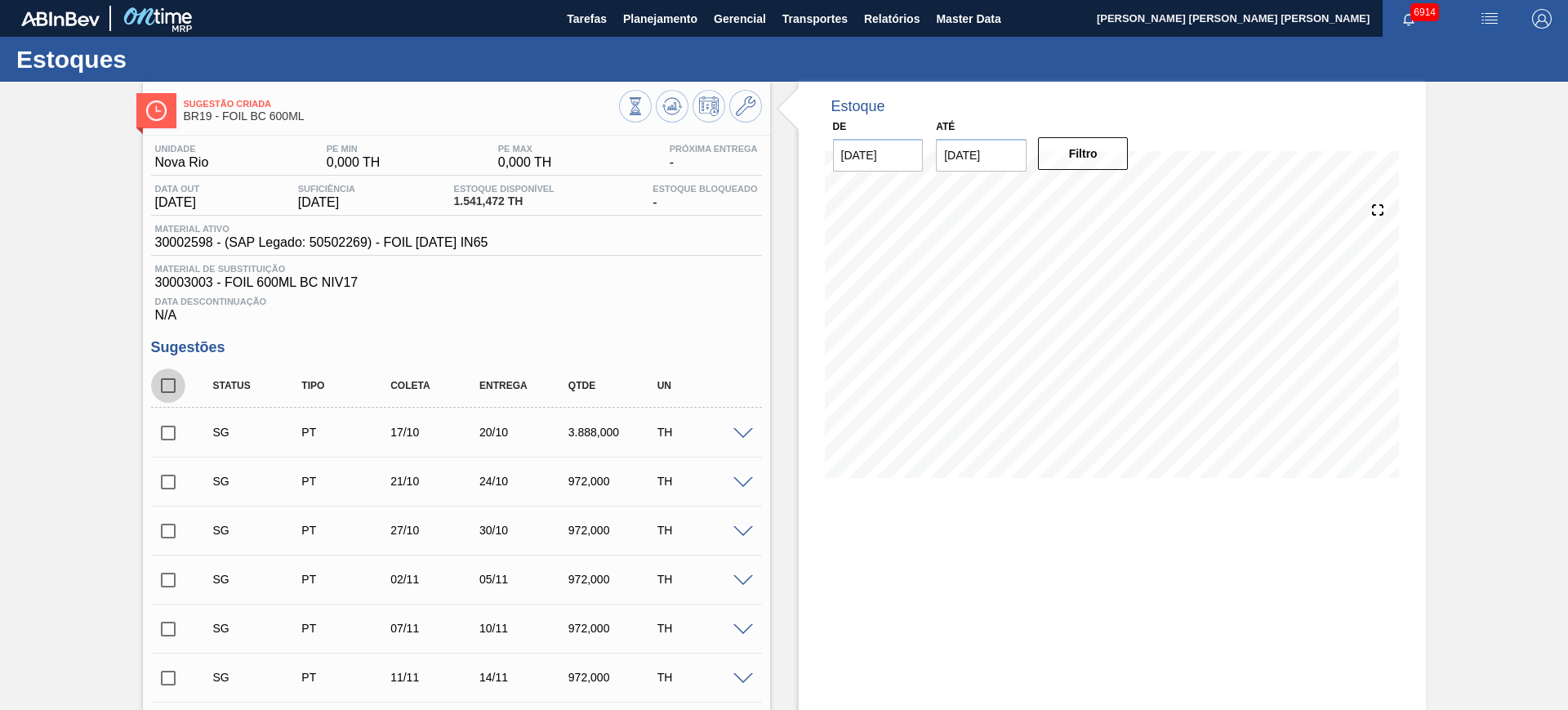
checkbox input "true"
drag, startPoint x: 172, startPoint y: 437, endPoint x: 244, endPoint y: 443, distance: 72.2
click at [173, 438] on input "checkbox" at bounding box center [169, 433] width 35 height 35
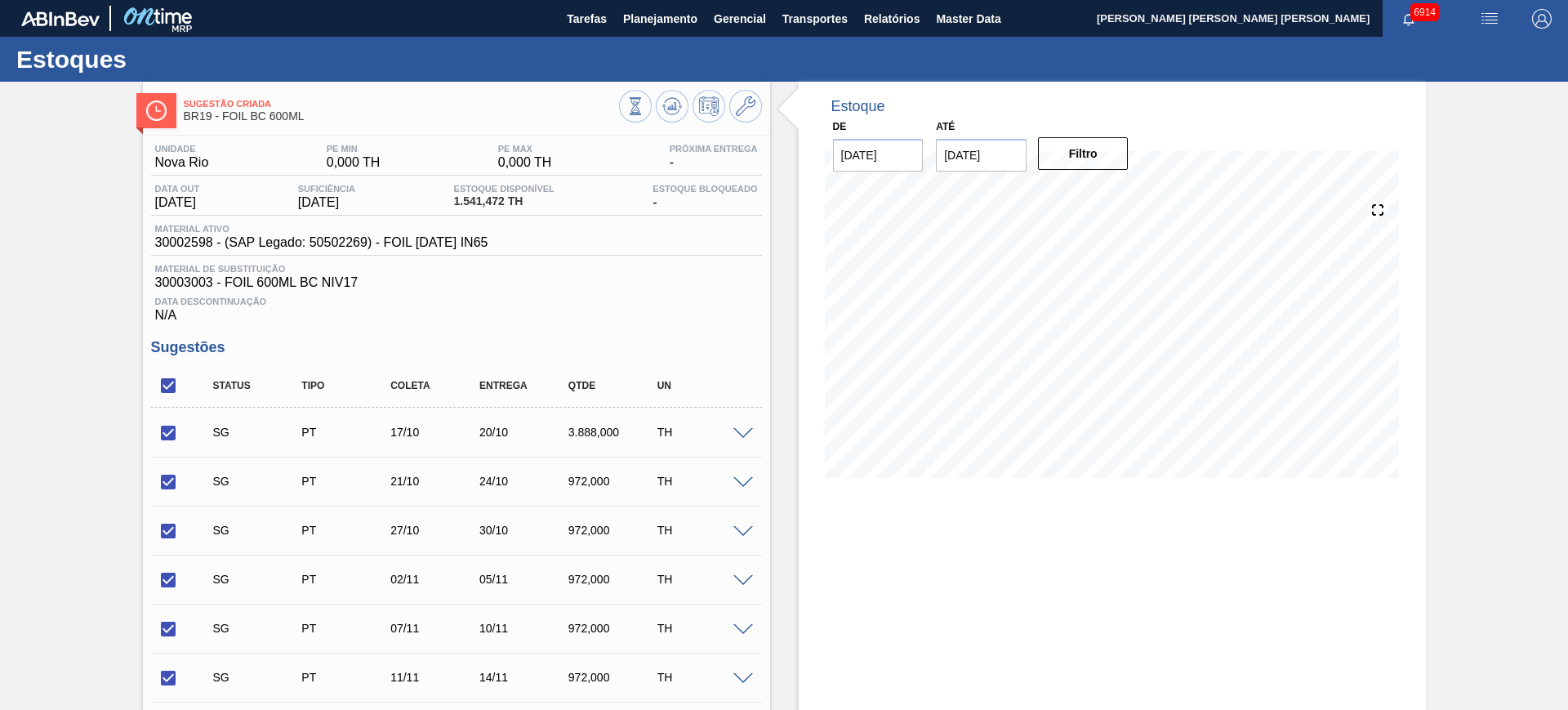
checkbox input "false"
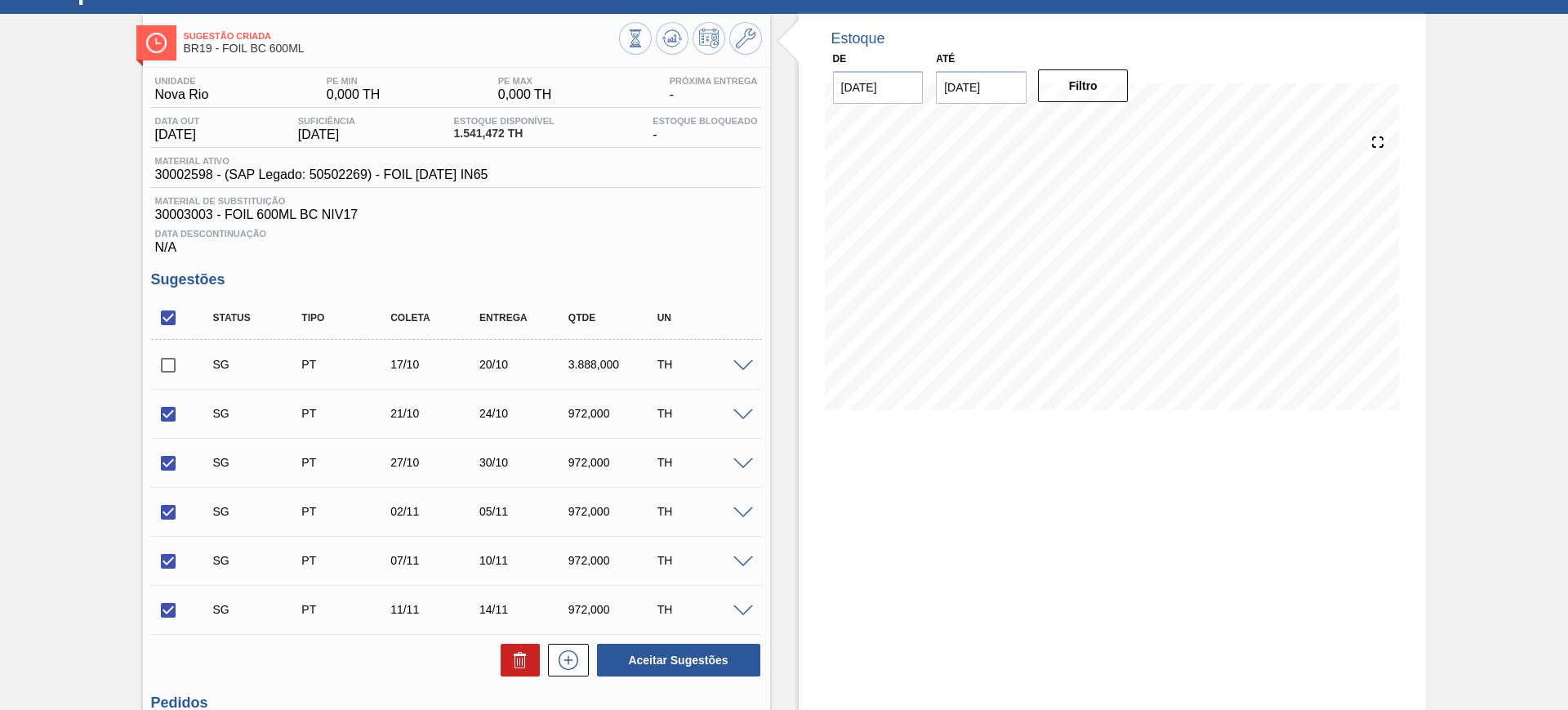
scroll to position [204, 0]
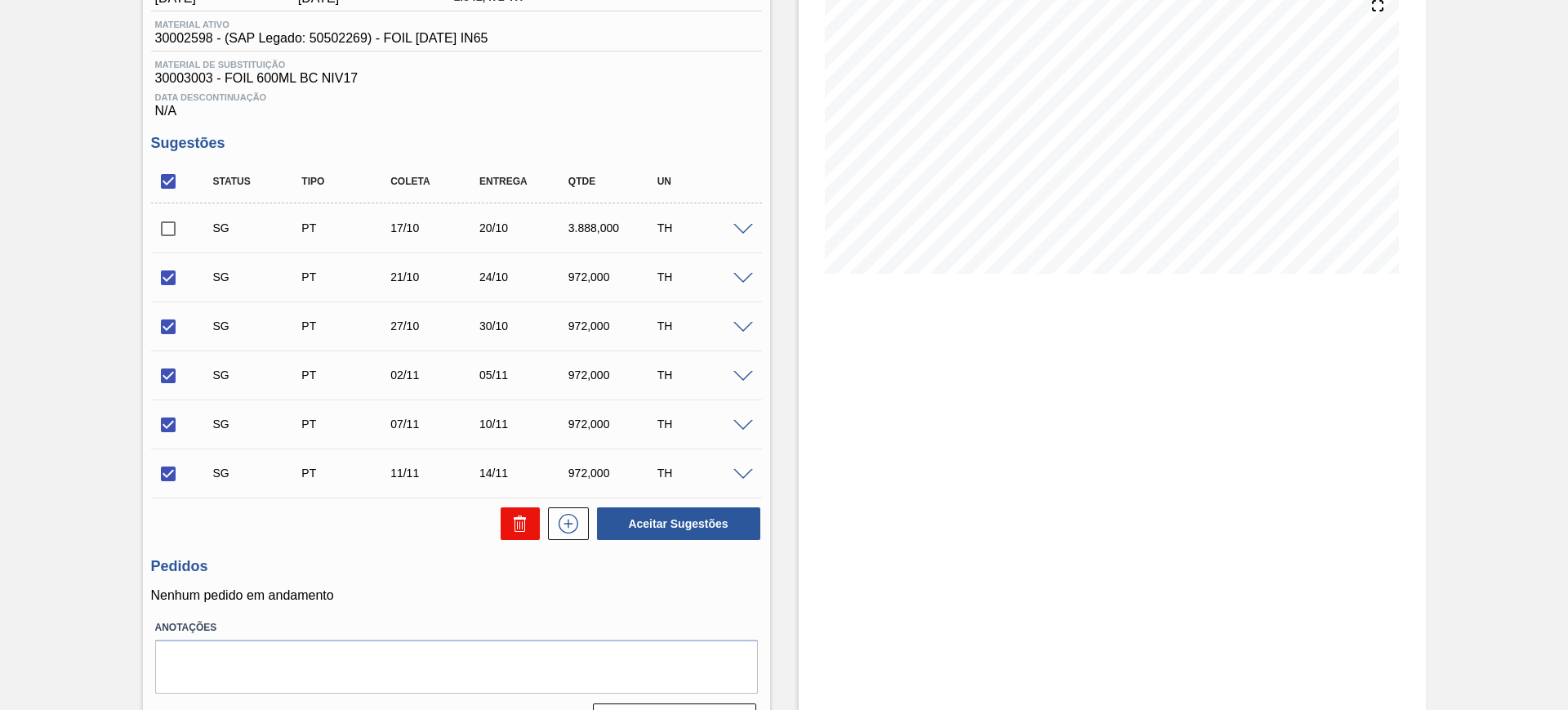
click at [530, 535] on button at bounding box center [521, 523] width 39 height 33
checkbox input "false"
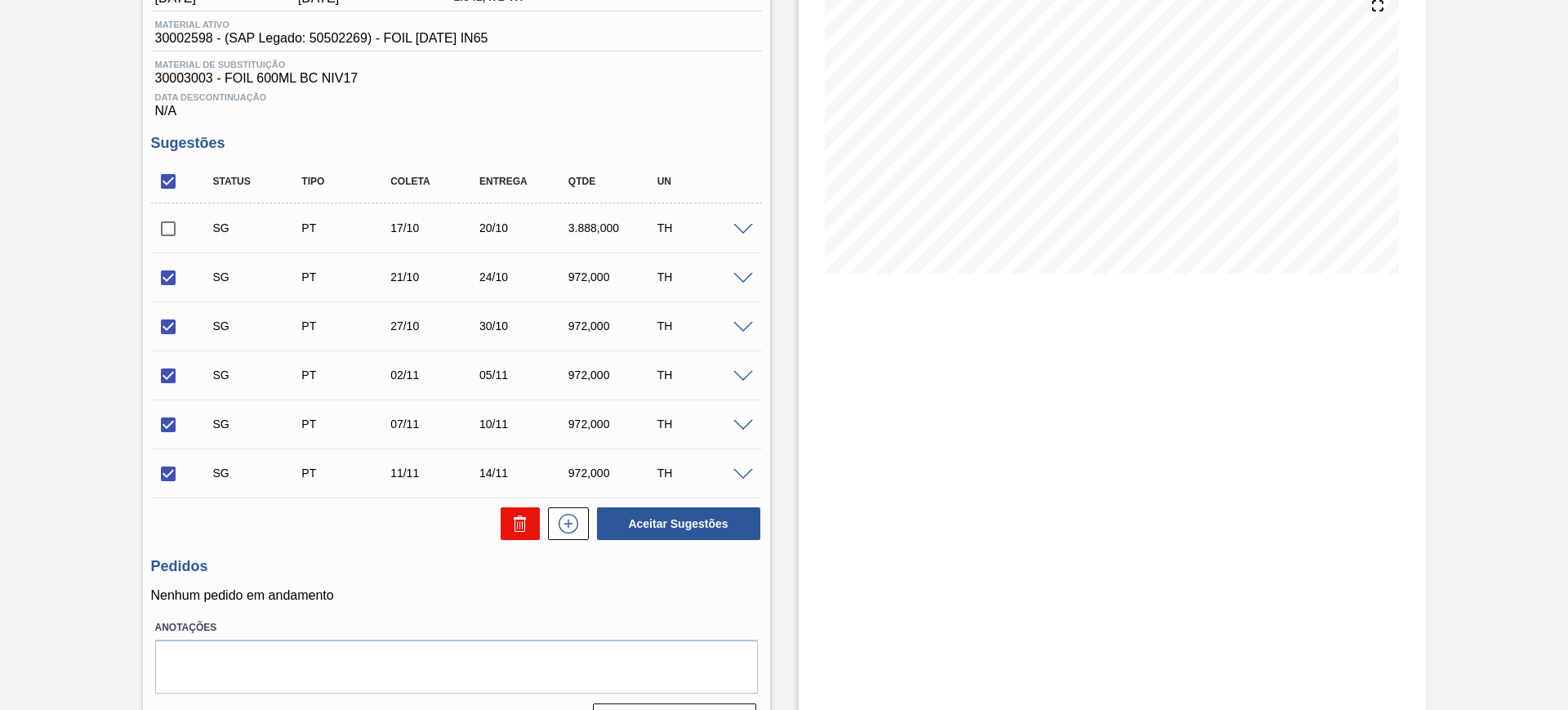
checkbox input "false"
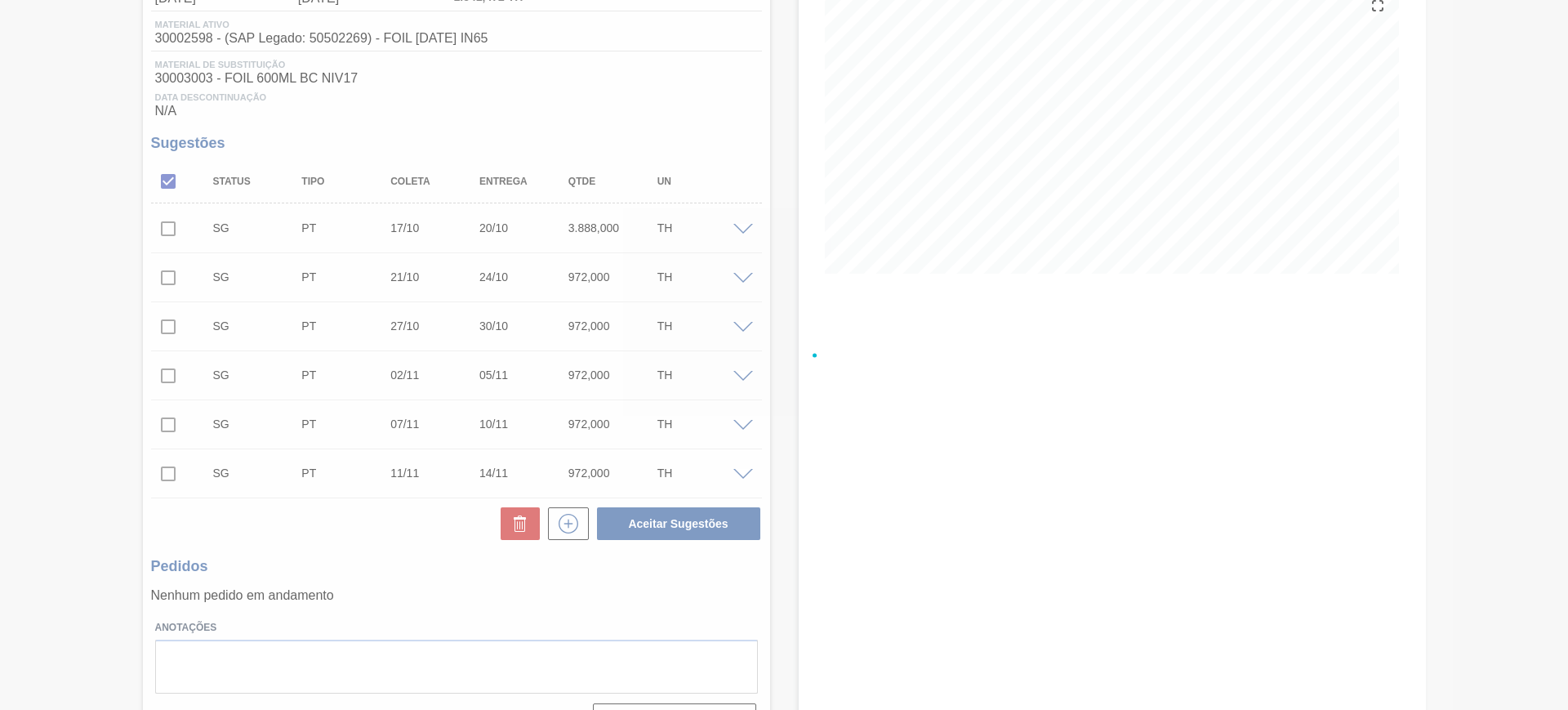
scroll to position [0, 0]
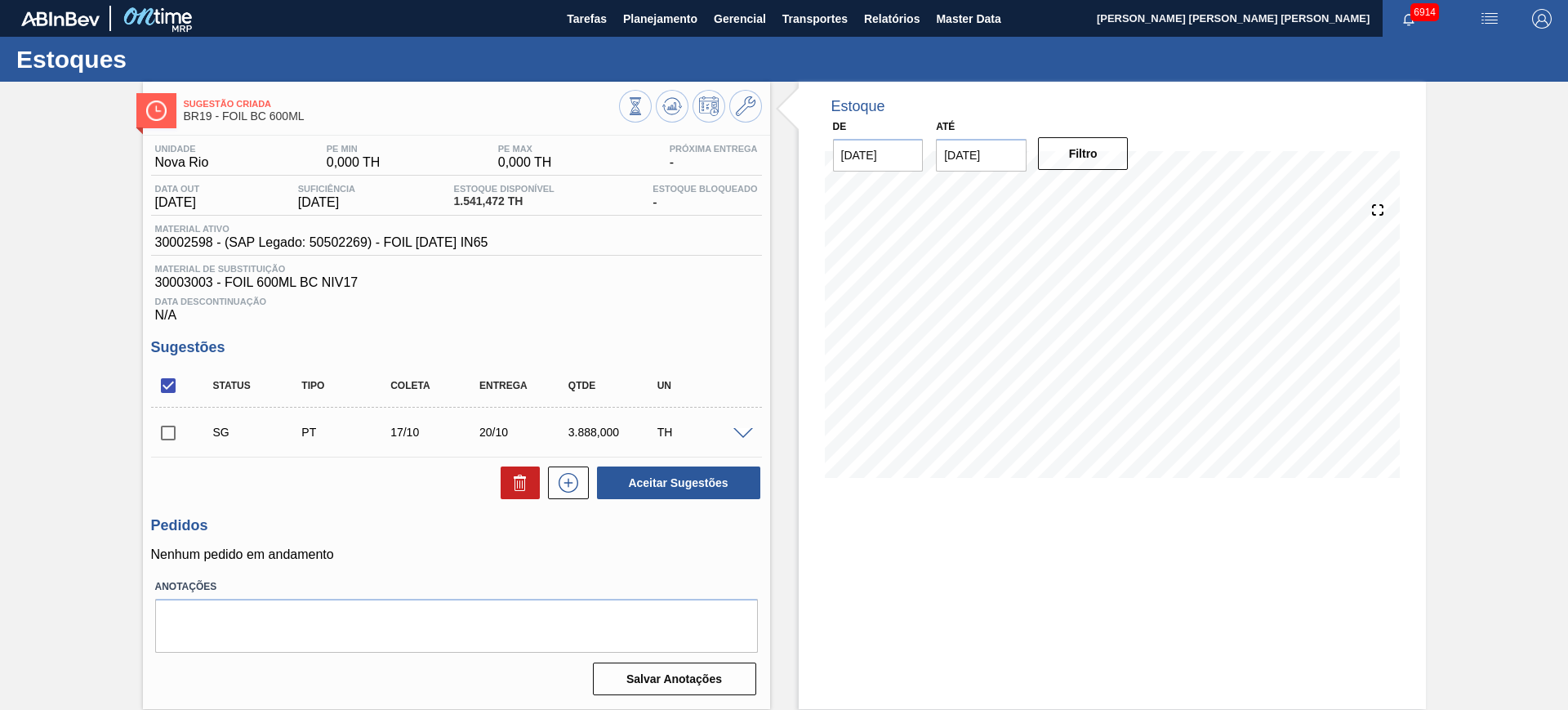
click at [744, 428] on span at bounding box center [743, 434] width 20 height 12
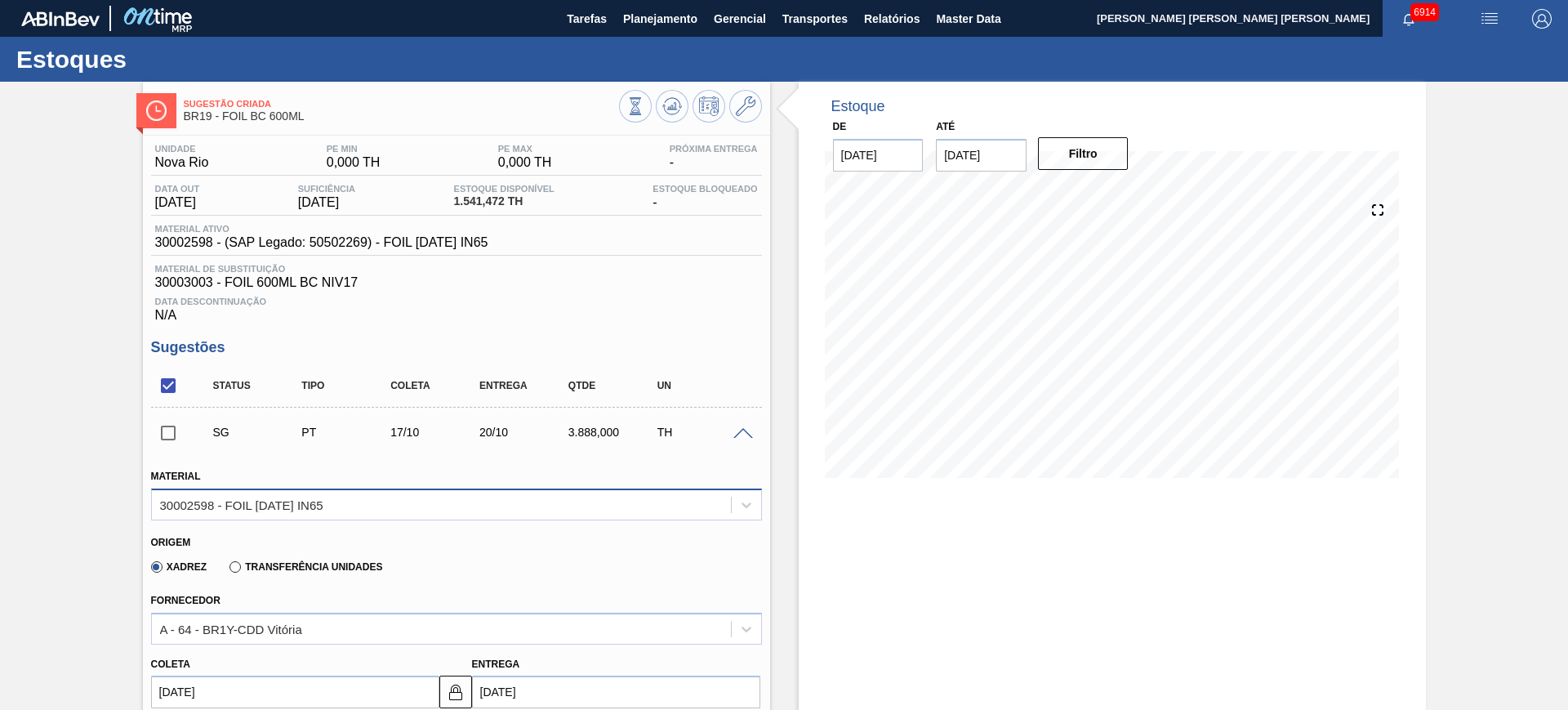
scroll to position [102, 0]
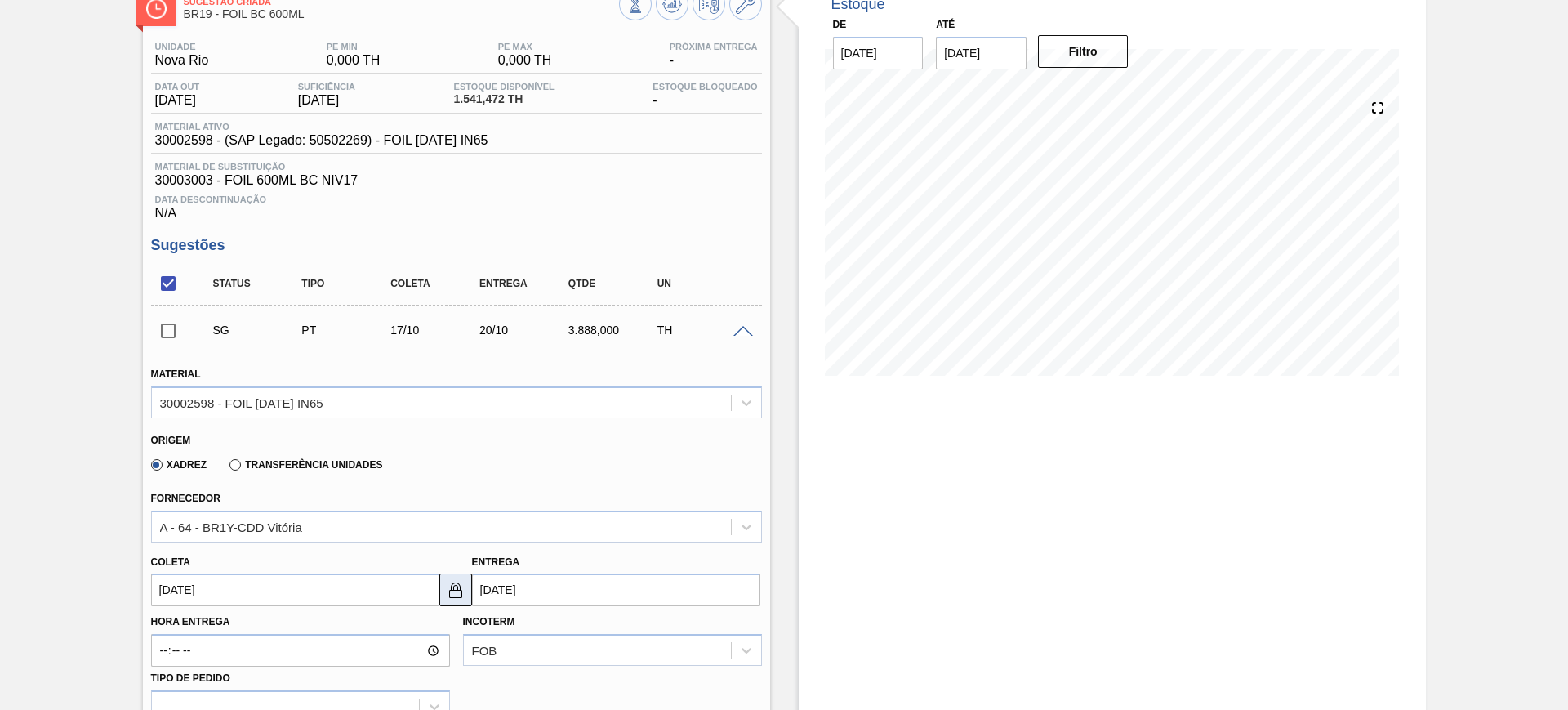
click at [449, 593] on img at bounding box center [456, 590] width 20 height 20
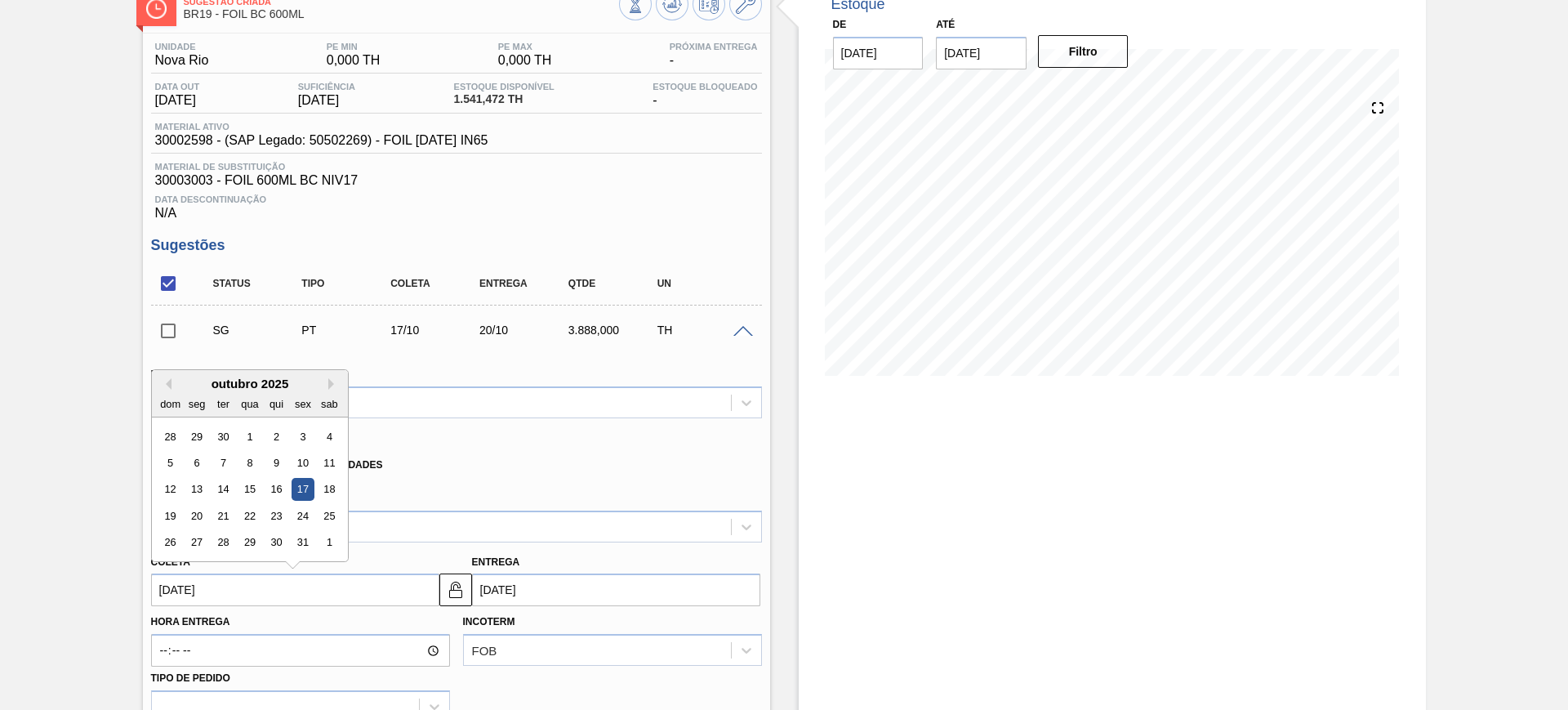
click at [360, 590] on input "[DATE]" at bounding box center [295, 590] width 288 height 33
click at [168, 385] on button "Previous Month" at bounding box center [166, 384] width 12 height 12
drag, startPoint x: 254, startPoint y: 485, endPoint x: 274, endPoint y: 490, distance: 20.6
click at [254, 487] on div "17" at bounding box center [249, 490] width 22 height 22
type input "[DATE]"
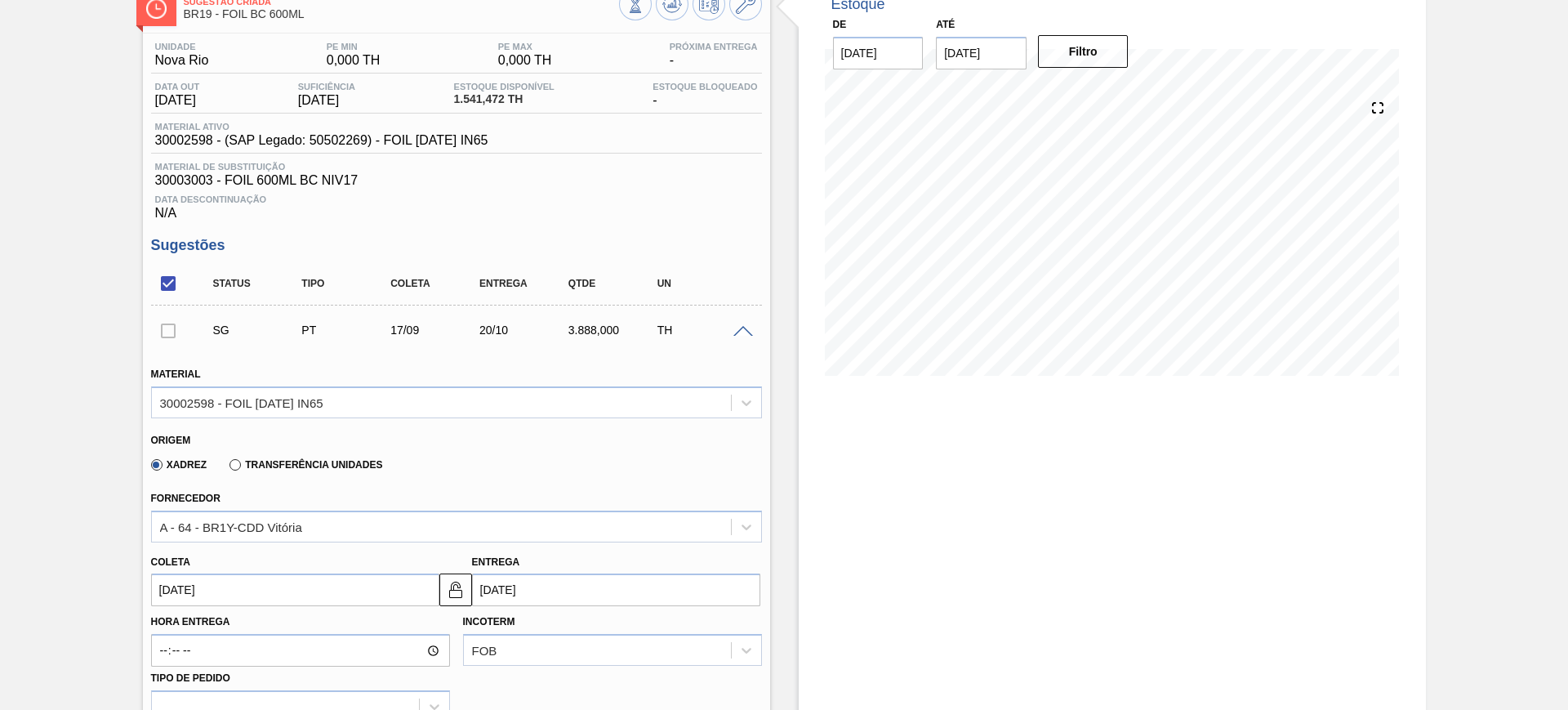
click at [582, 590] on input "20/10/2025" at bounding box center [616, 590] width 288 height 33
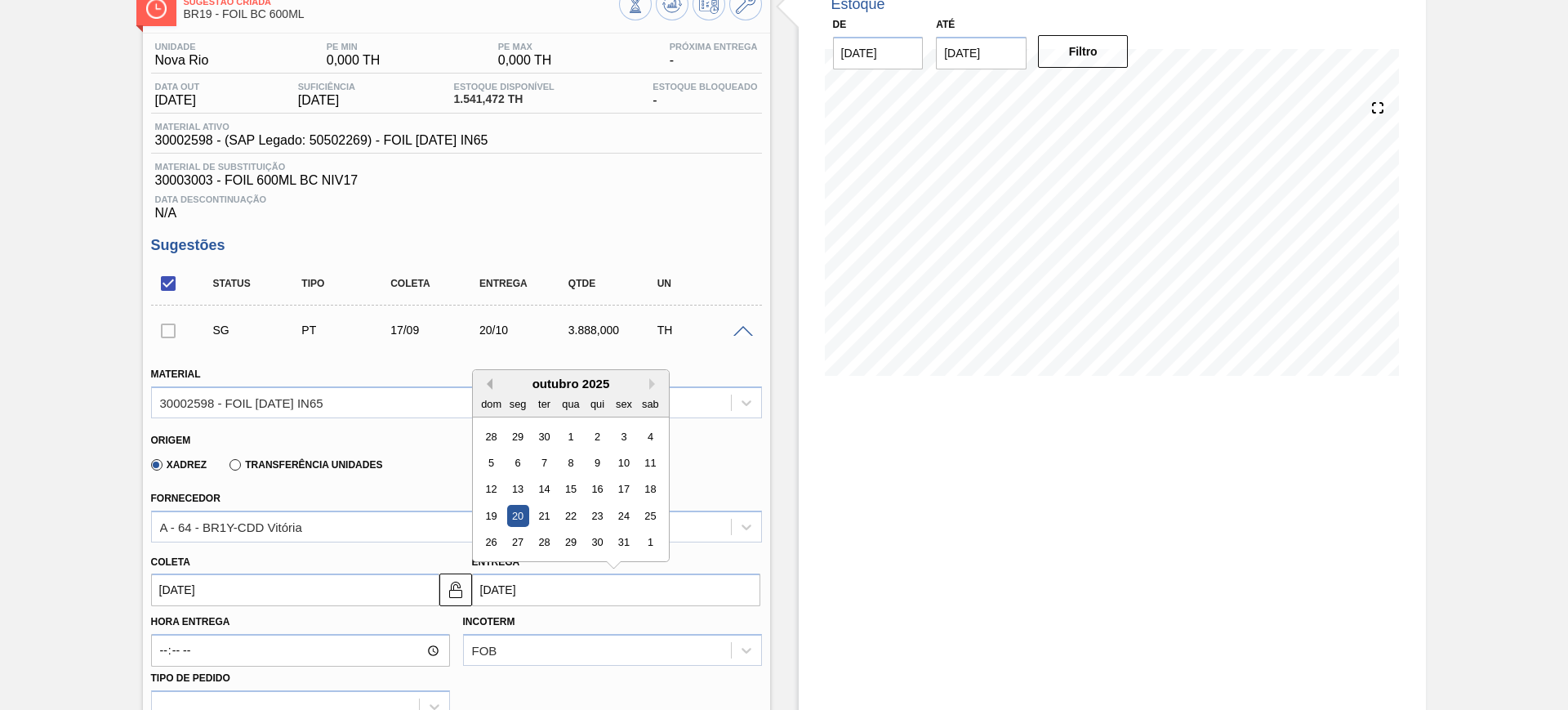
click at [486, 384] on button "Previous Month" at bounding box center [487, 384] width 12 height 12
click at [656, 486] on div "20" at bounding box center [649, 490] width 22 height 22
type input "20/09/2025"
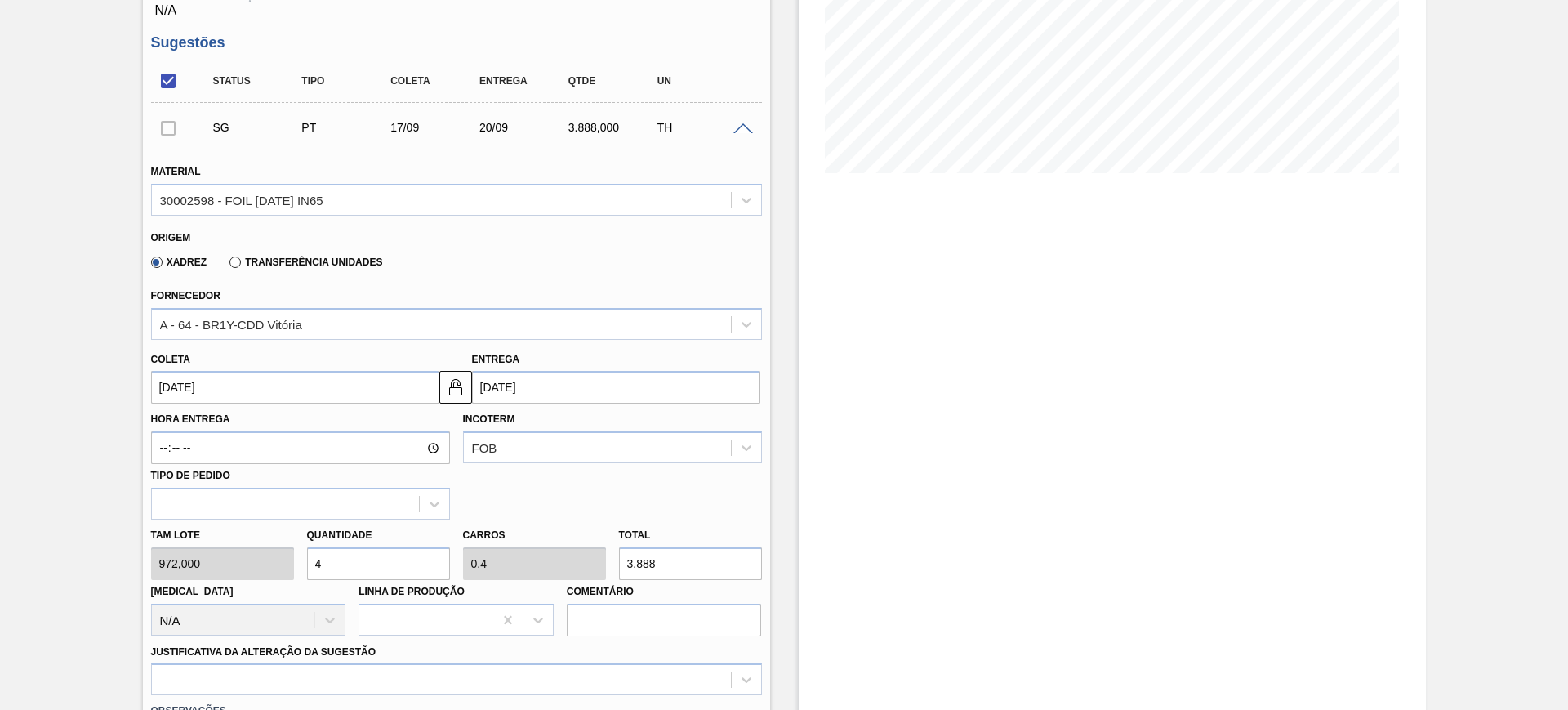
scroll to position [306, 0]
click at [260, 266] on label "Transferência Unidades" at bounding box center [306, 261] width 153 height 12
click at [227, 264] on input "Transferência Unidades" at bounding box center [227, 264] width 0 height 0
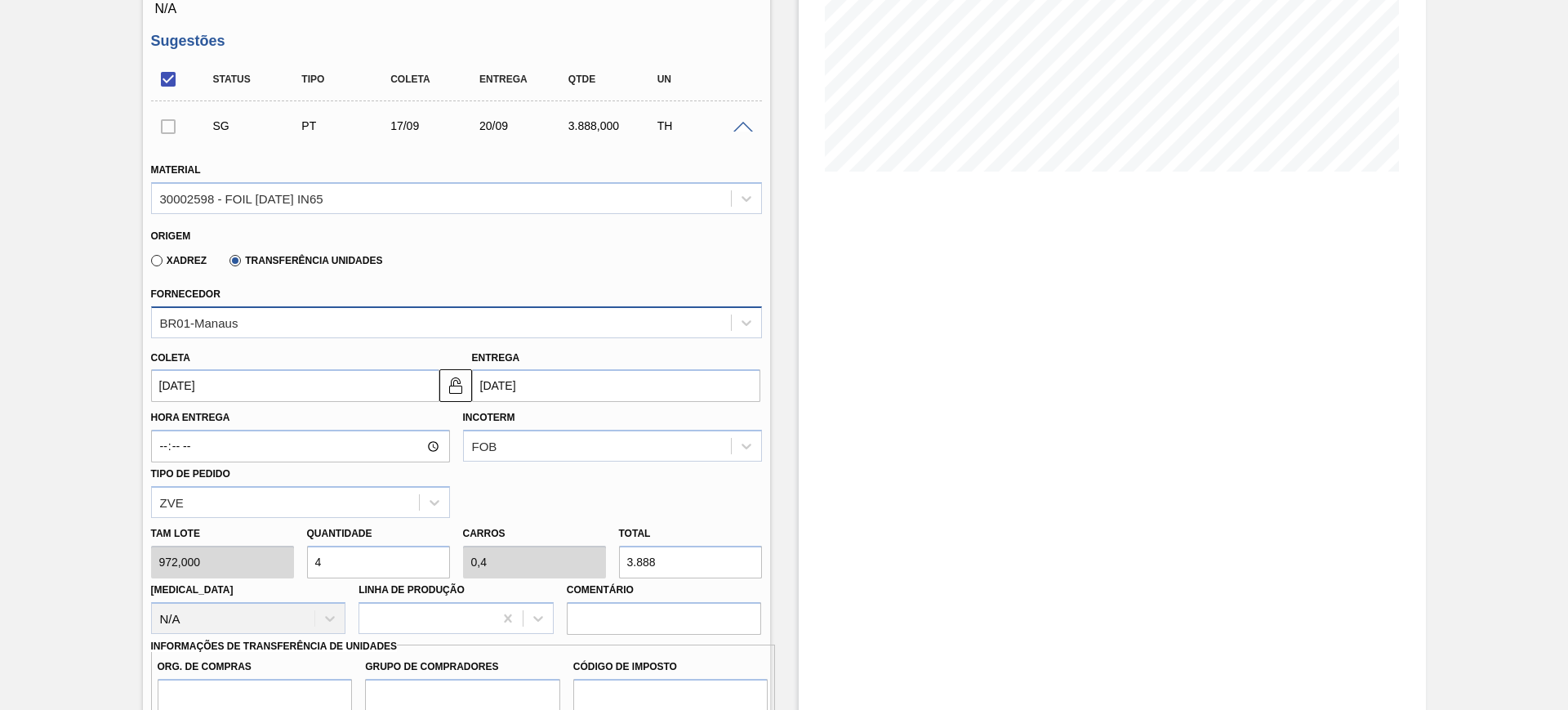
click at [276, 324] on div "BR01-Manaus" at bounding box center [442, 322] width 579 height 24
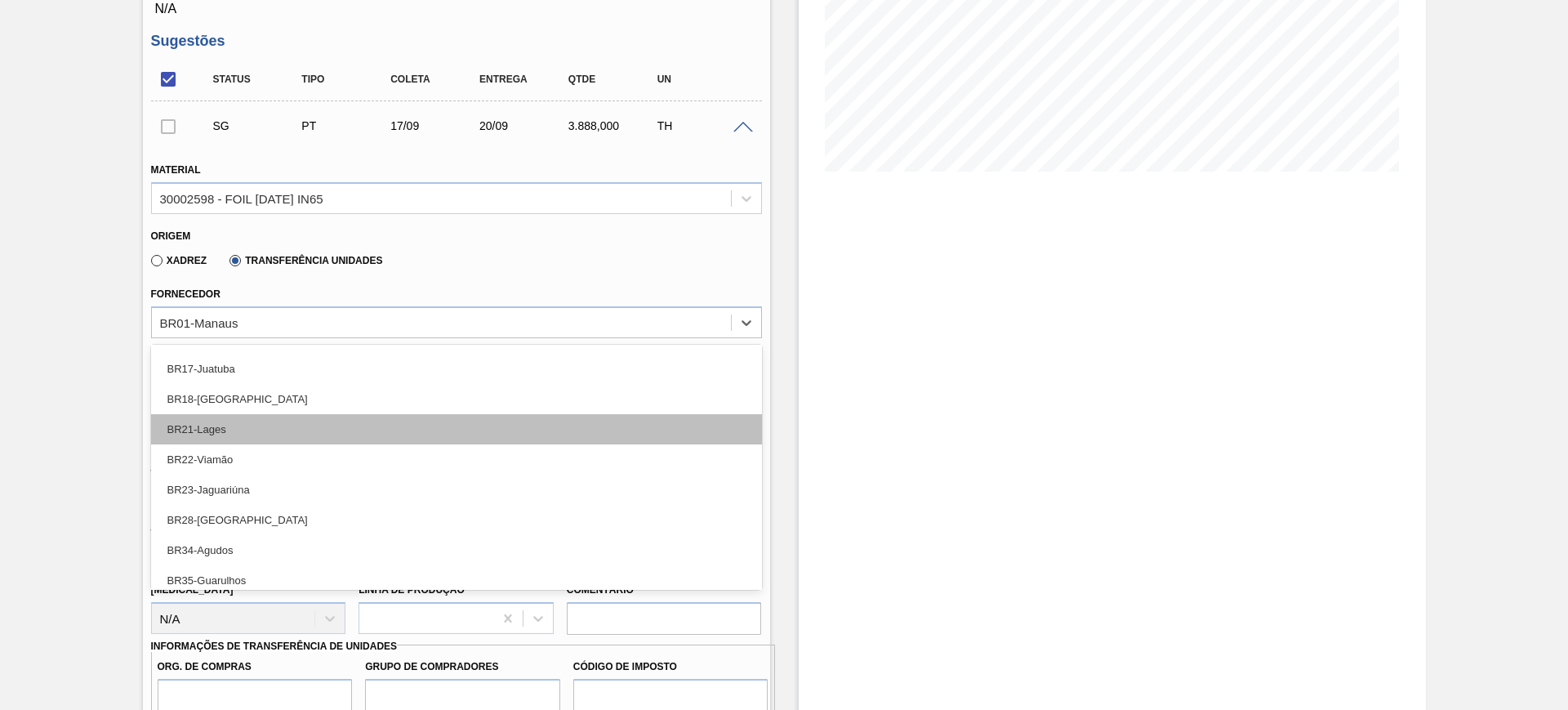
scroll to position [204, 0]
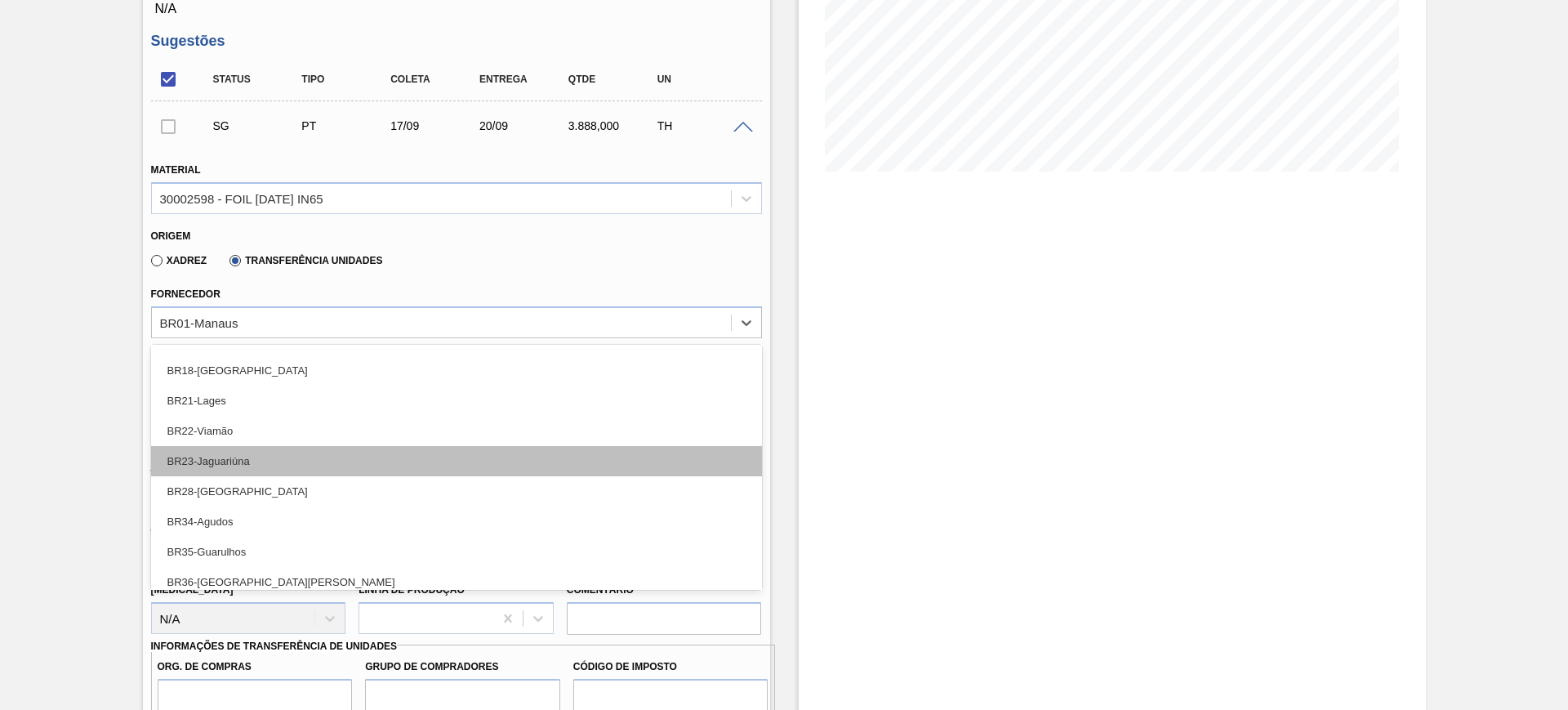
click at [324, 462] on div "BR23-Jaguariúna" at bounding box center [457, 461] width 611 height 30
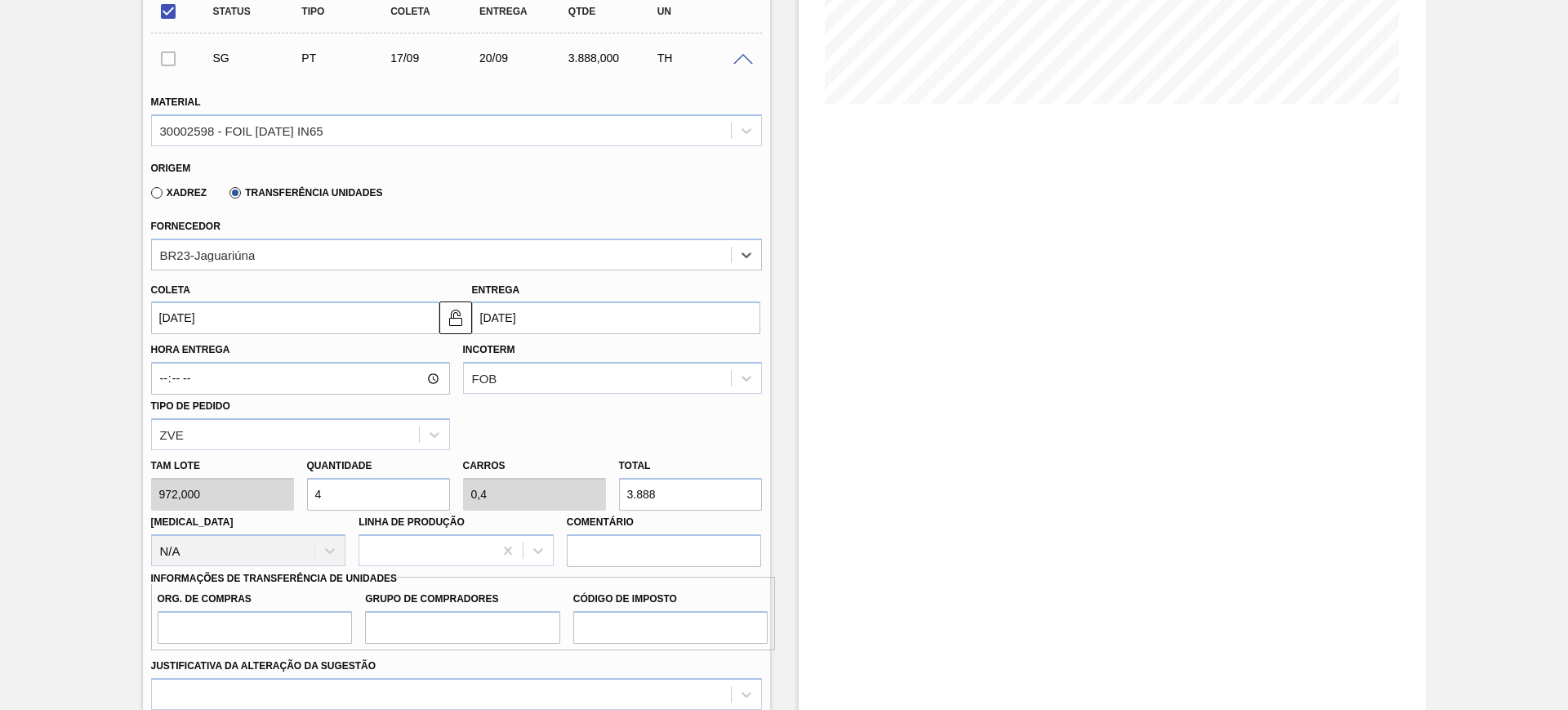
scroll to position [510, 0]
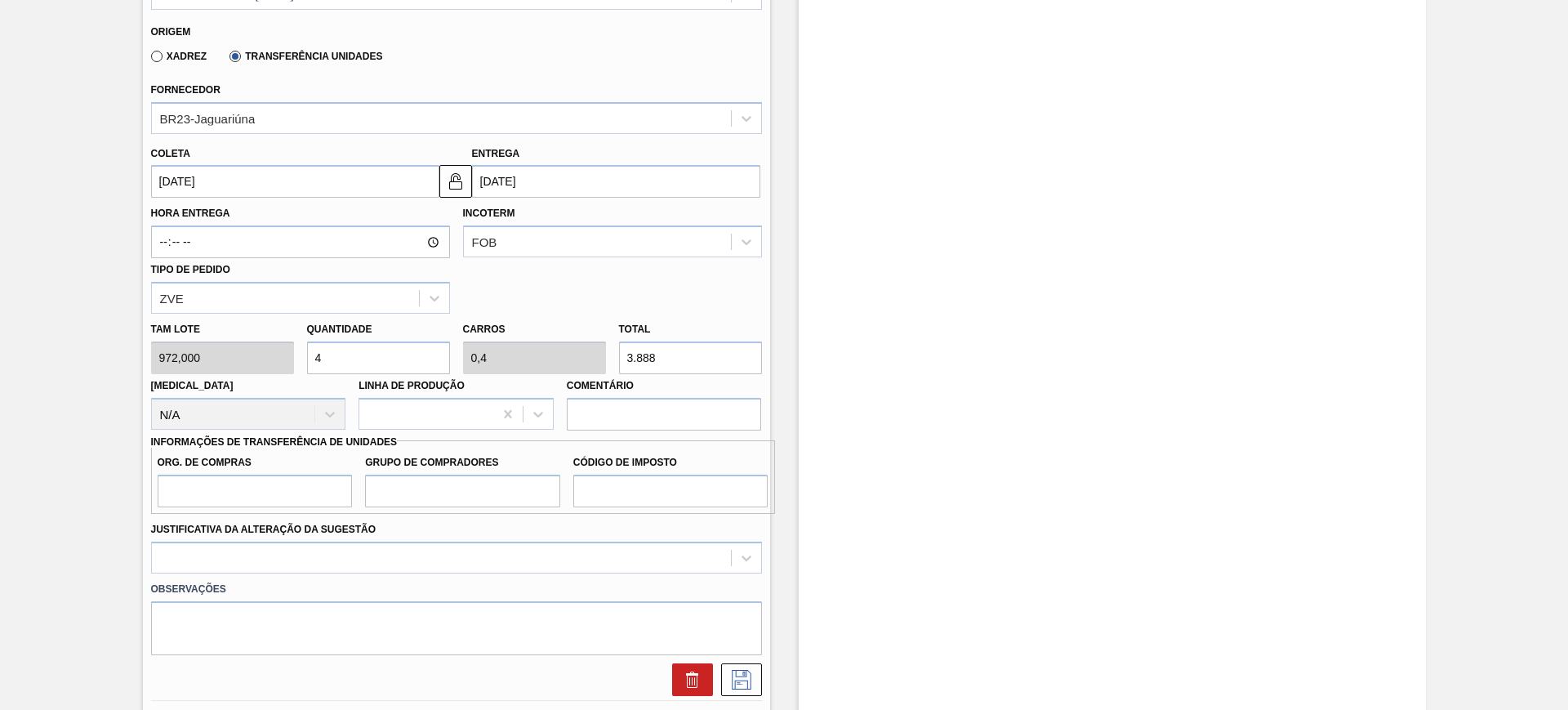
click at [717, 347] on input "3.888" at bounding box center [690, 358] width 143 height 33
type input "0,002"
type input "0"
type input "2"
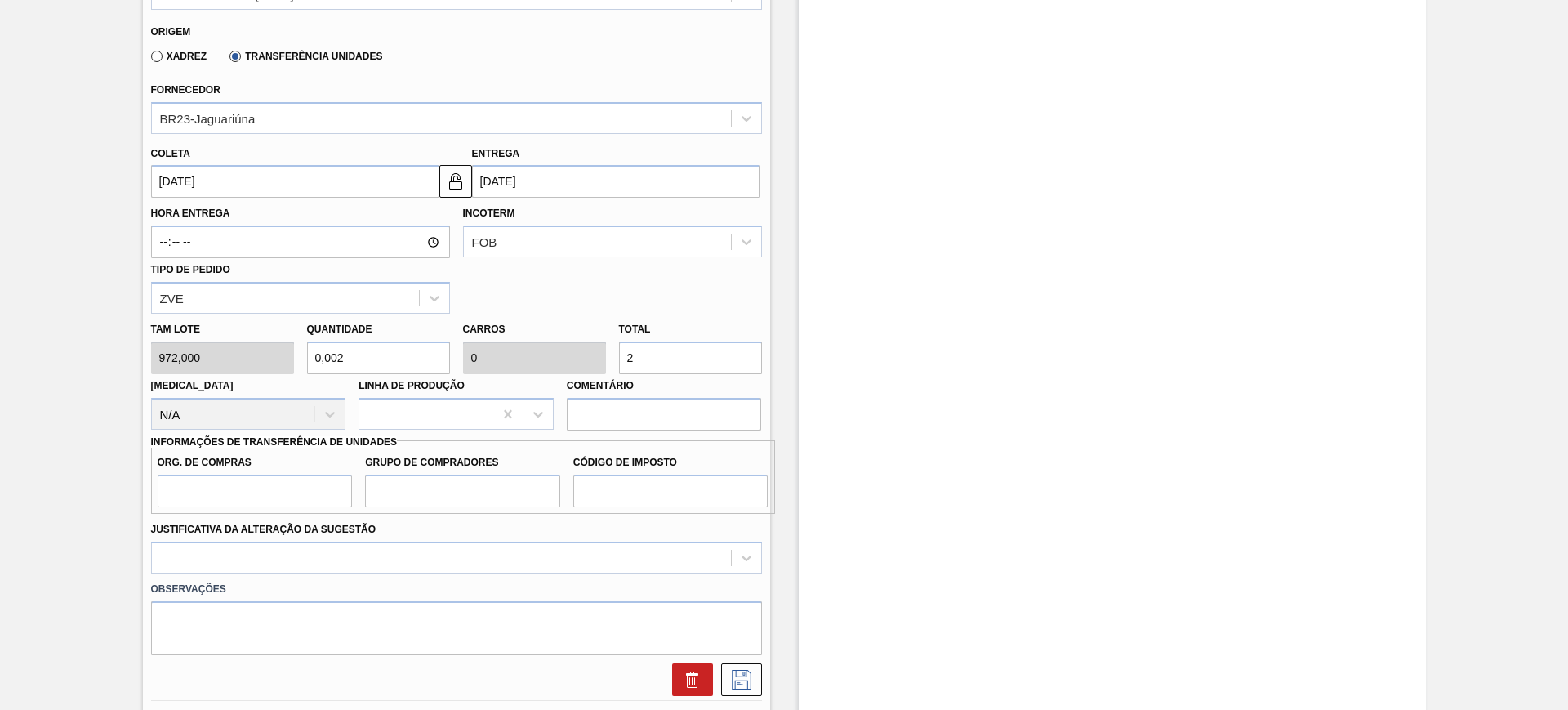
type input "0,03"
type input "0,003"
type input "29"
type input "0,299"
type input "0,03"
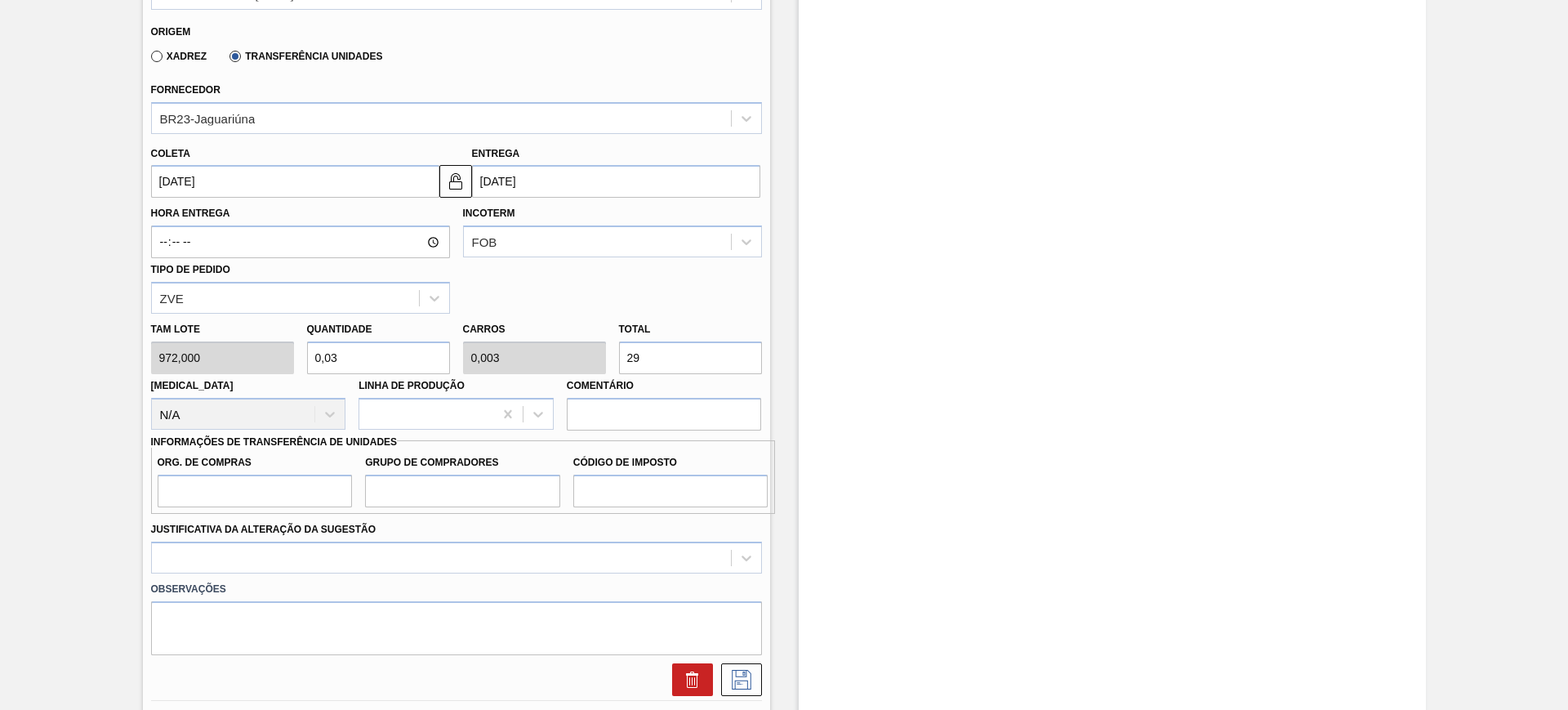
type input "291"
type input "3"
type input "0,3"
type input "2.916"
click at [248, 486] on input "Org. de Compras" at bounding box center [255, 491] width 195 height 33
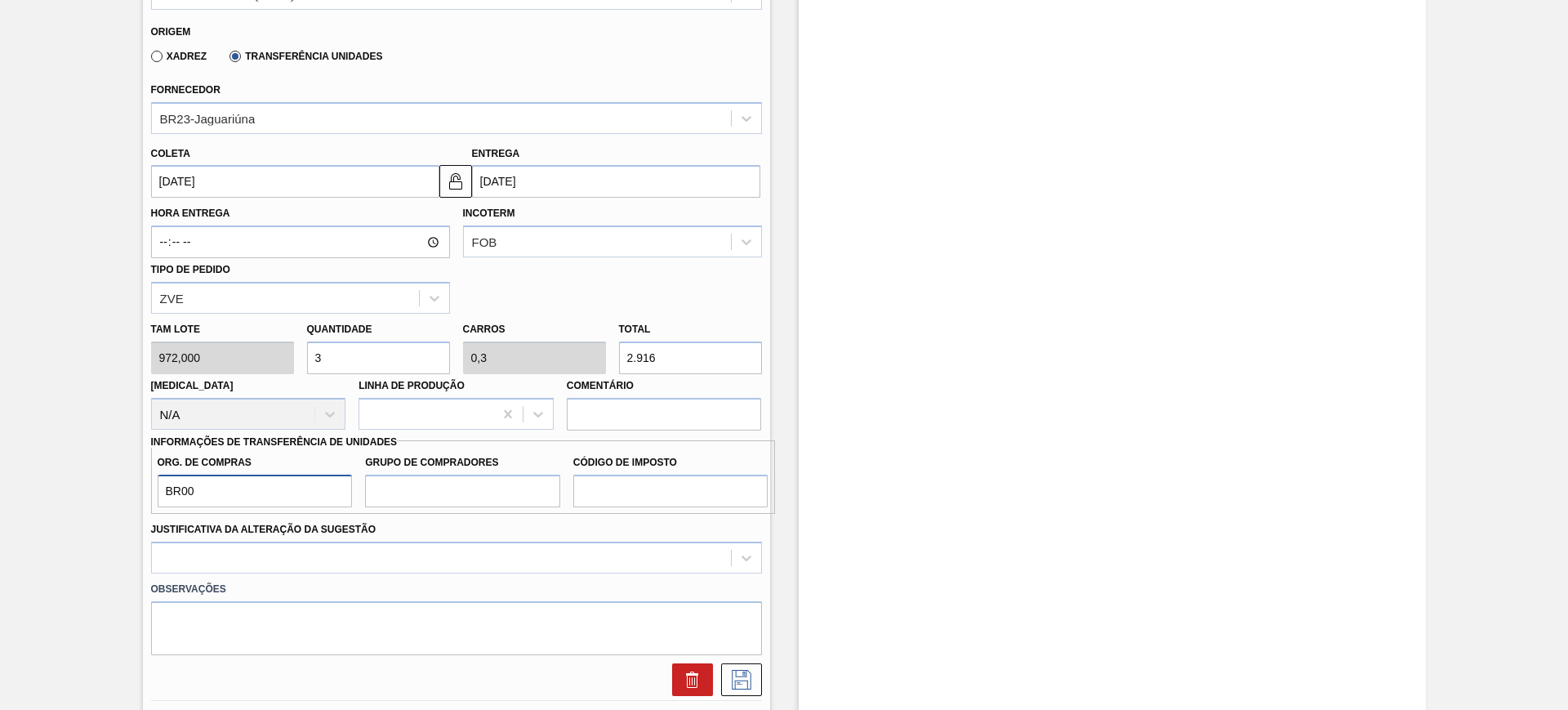
type input "BR00"
type input "A01"
type input "I1"
click at [488, 553] on div at bounding box center [457, 557] width 611 height 32
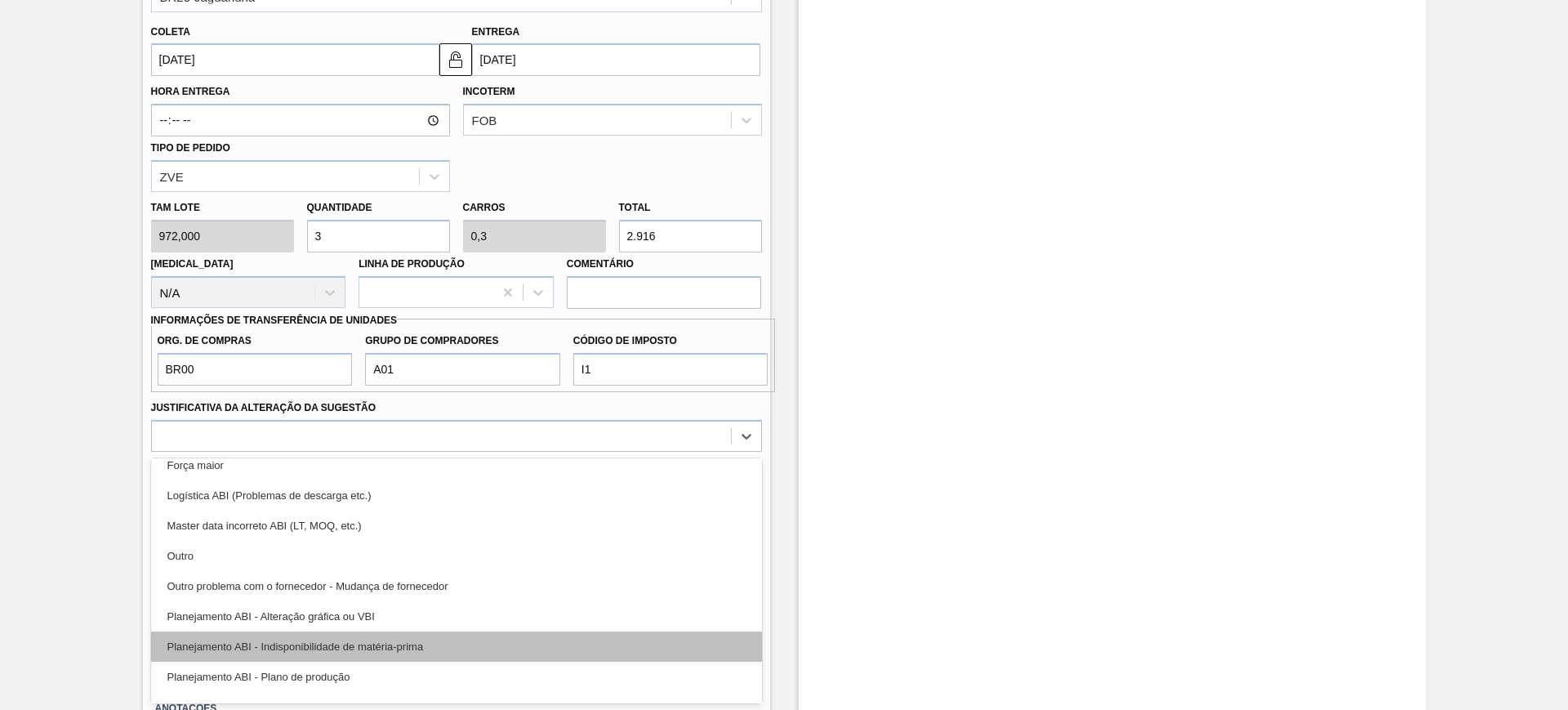
scroll to position [102, 0]
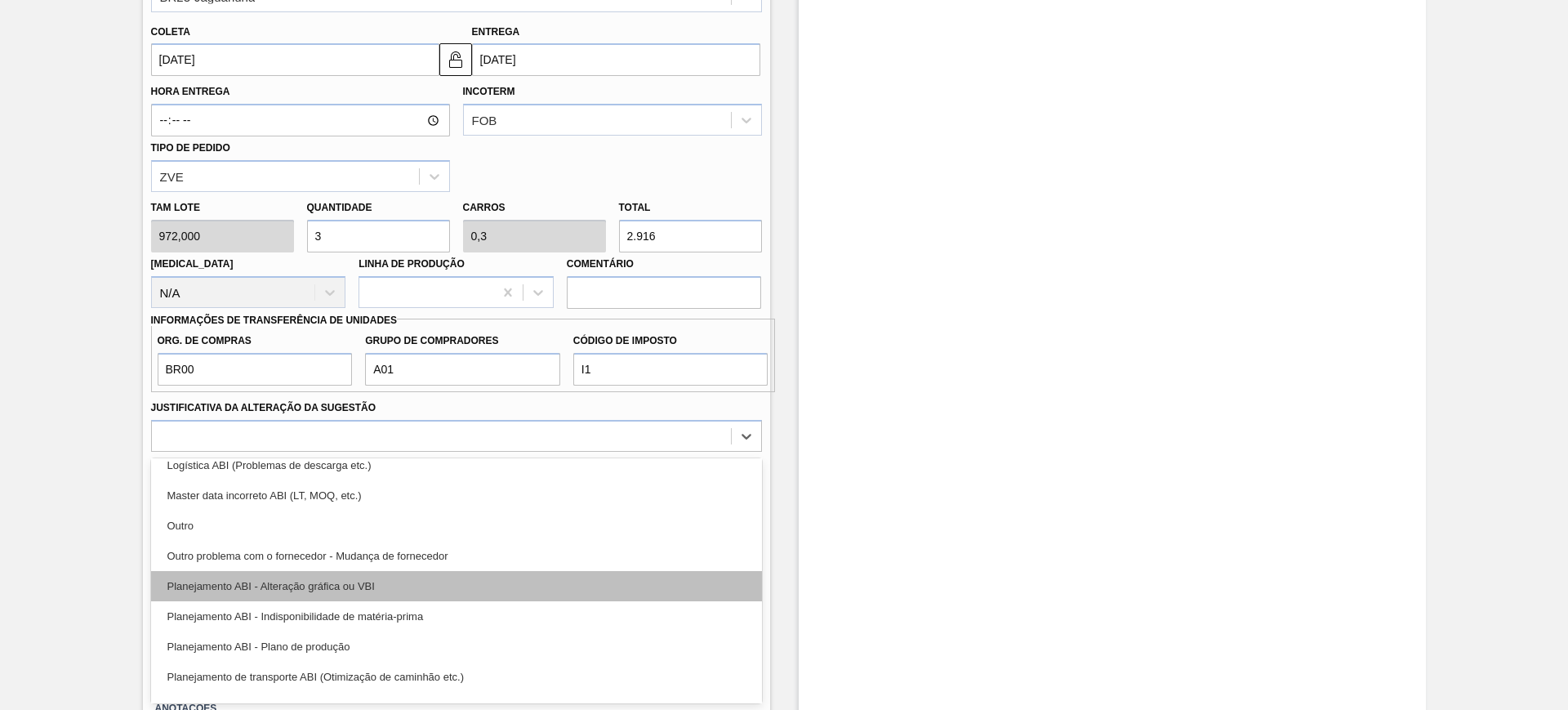
click at [449, 576] on div "Planejamento ABI - Alteração gráfica ou VBI" at bounding box center [457, 586] width 611 height 30
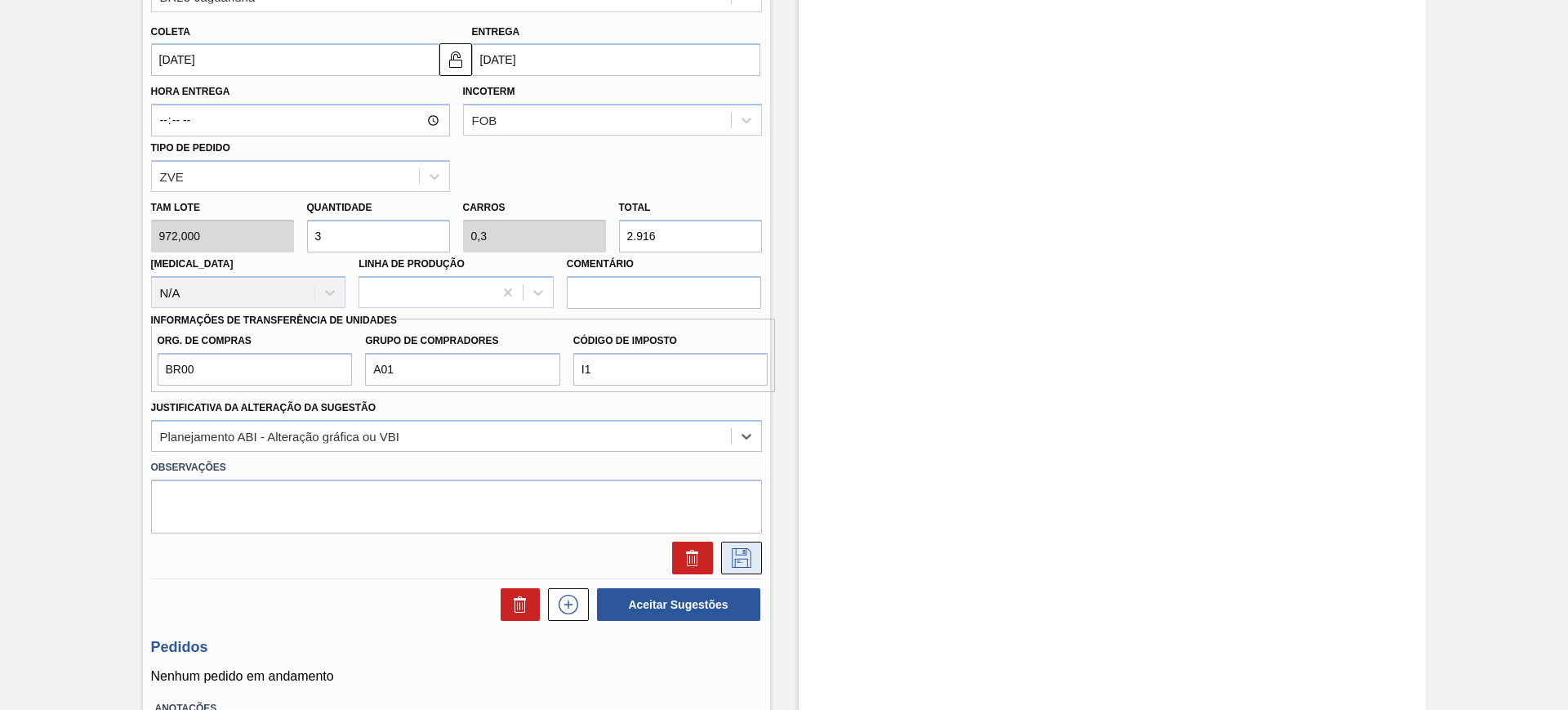
click at [735, 558] on icon at bounding box center [741, 558] width 20 height 20
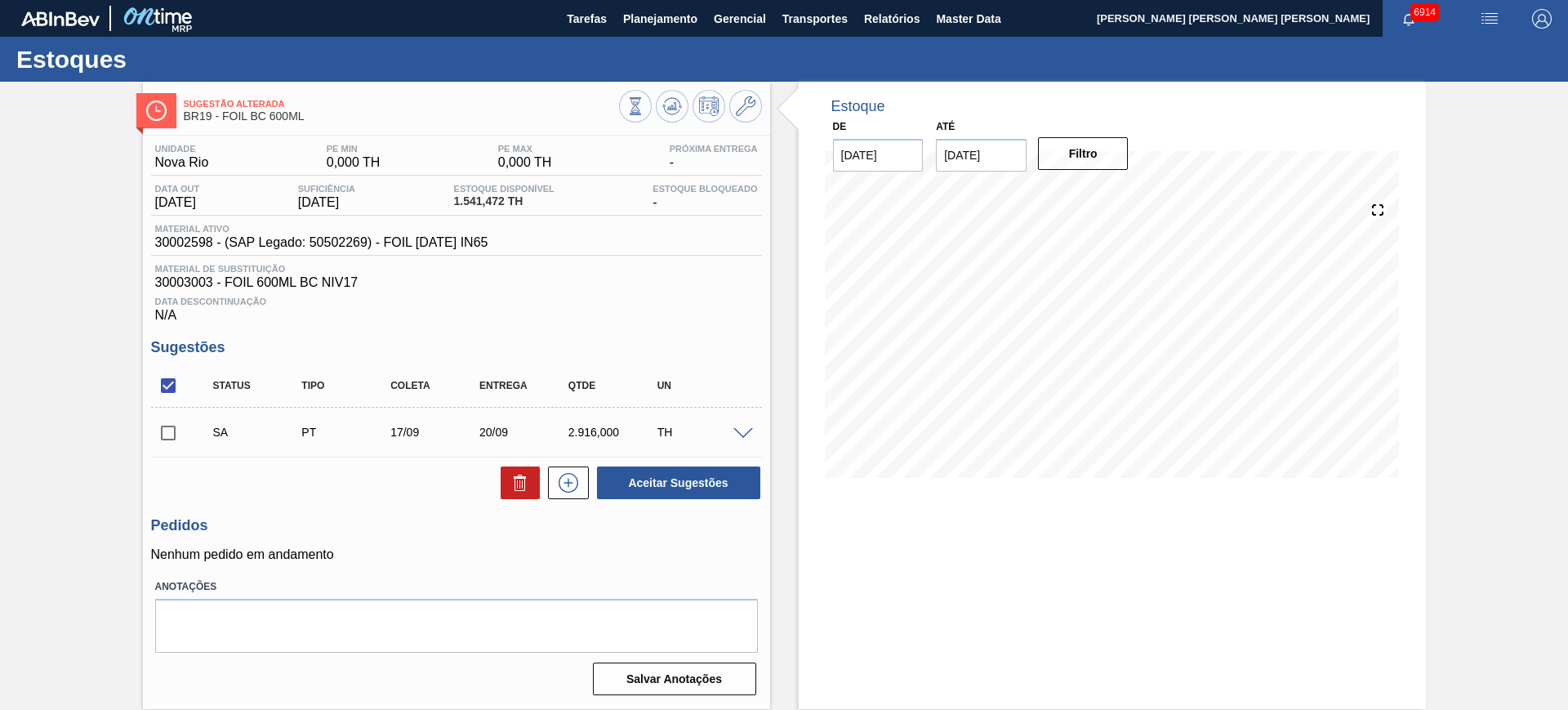
scroll to position [0, 0]
click at [165, 383] on input "checkbox" at bounding box center [169, 386] width 35 height 35
checkbox input "true"
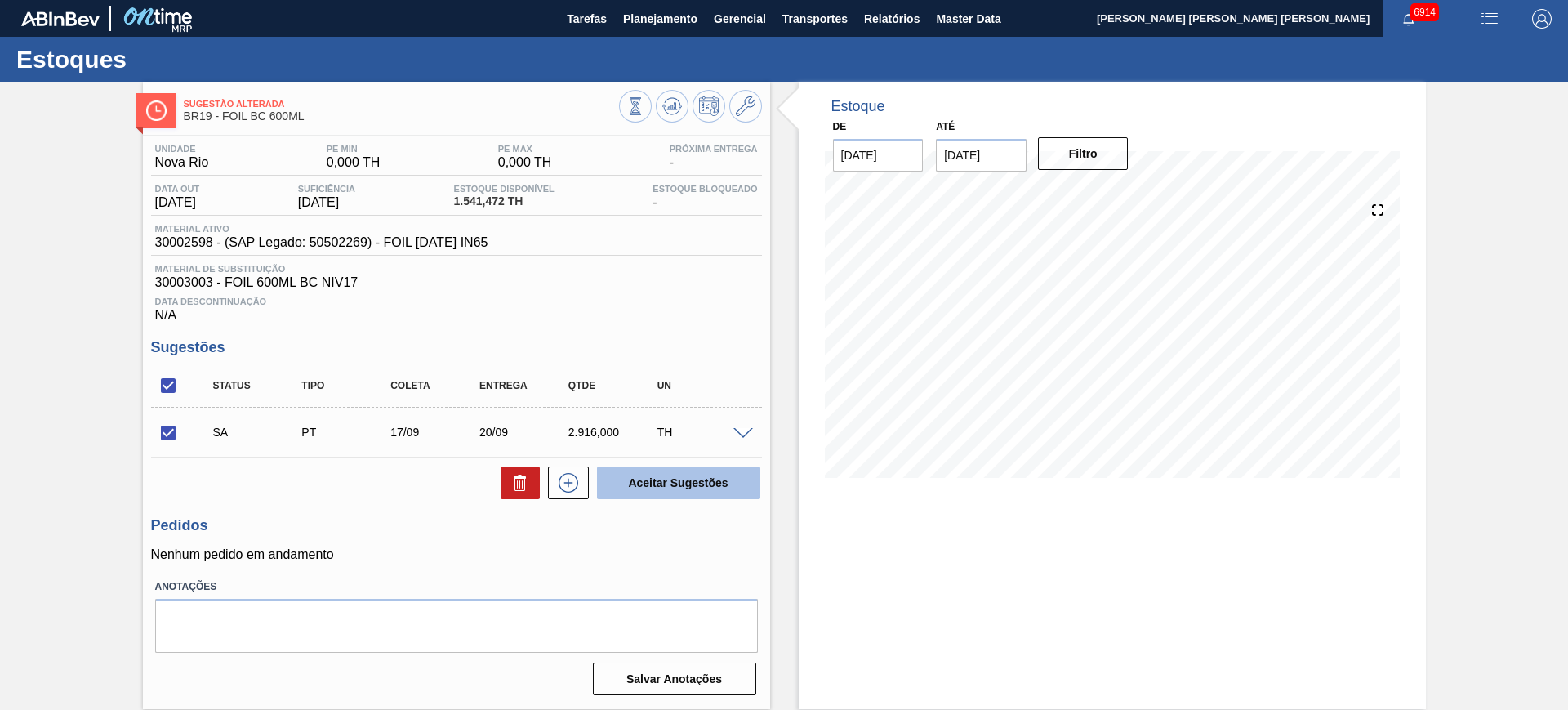
click at [660, 479] on button "Aceitar Sugestões" at bounding box center [679, 483] width 164 height 33
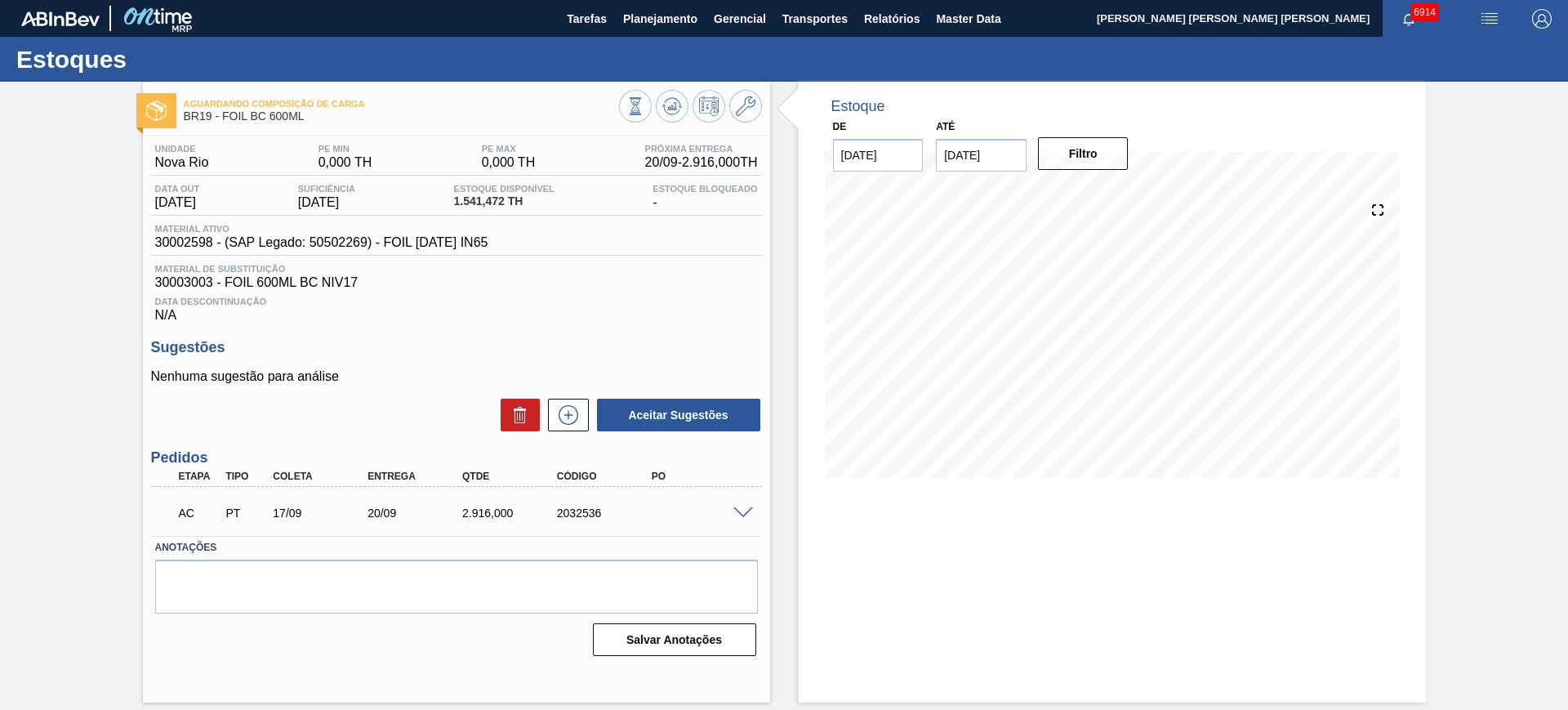
click at [740, 510] on span at bounding box center [743, 513] width 20 height 12
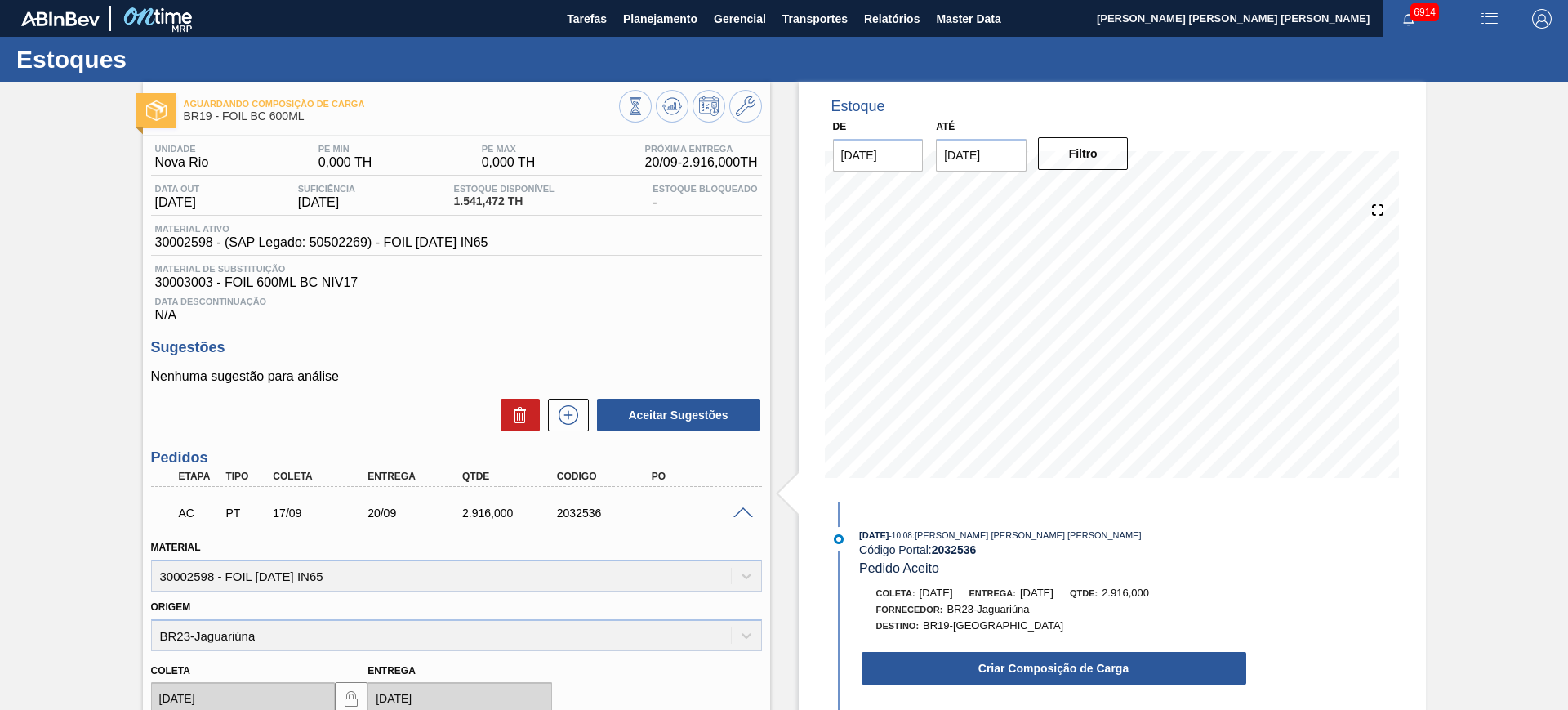
click at [1009, 666] on button "Criar Composição de Carga" at bounding box center [1054, 668] width 385 height 33
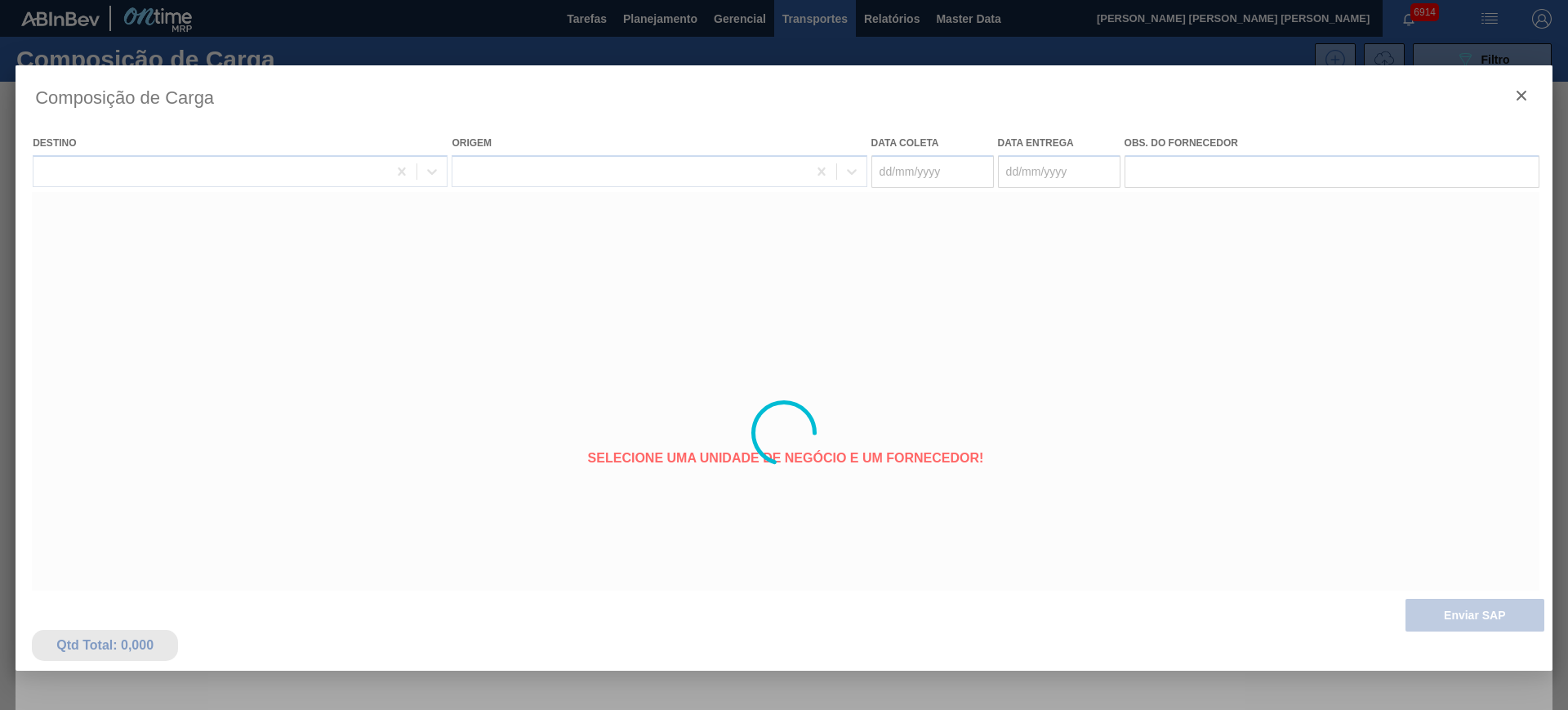
type coleta "[DATE]"
type entrega "20/09/2025"
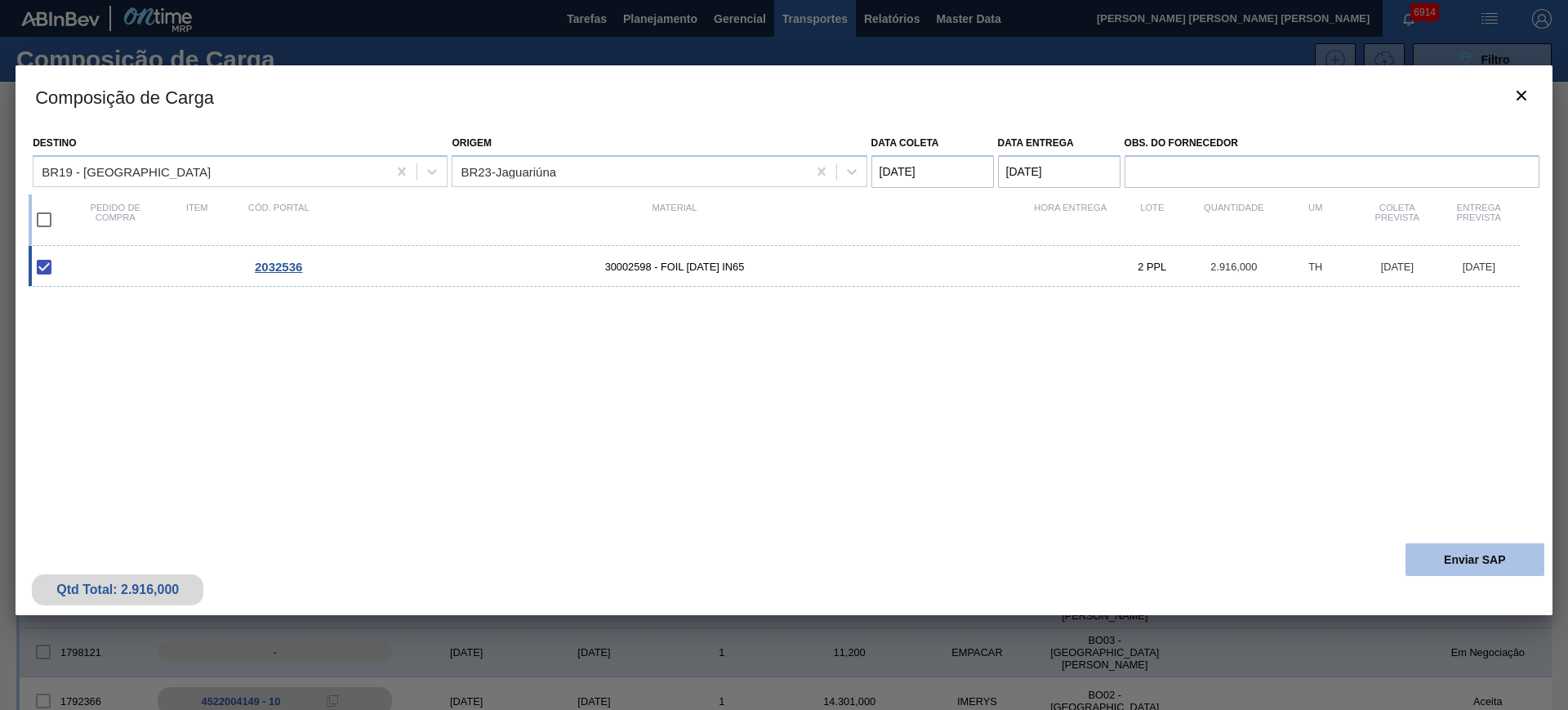
click at [1451, 568] on button "Enviar SAP" at bounding box center [1474, 559] width 139 height 33
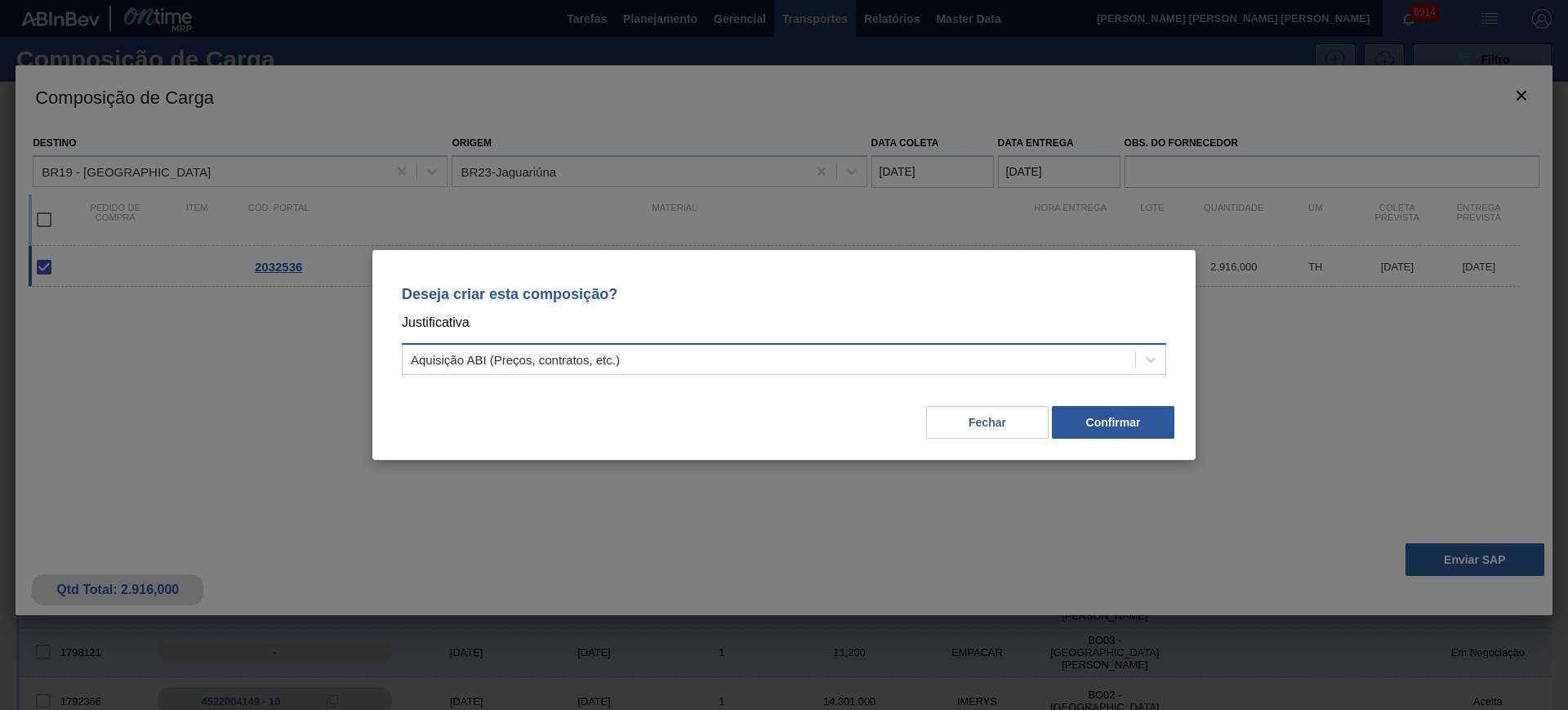
click at [1039, 363] on div "Aquisição ABI (Preços, contratos, etc.)" at bounding box center [768, 360] width 732 height 24
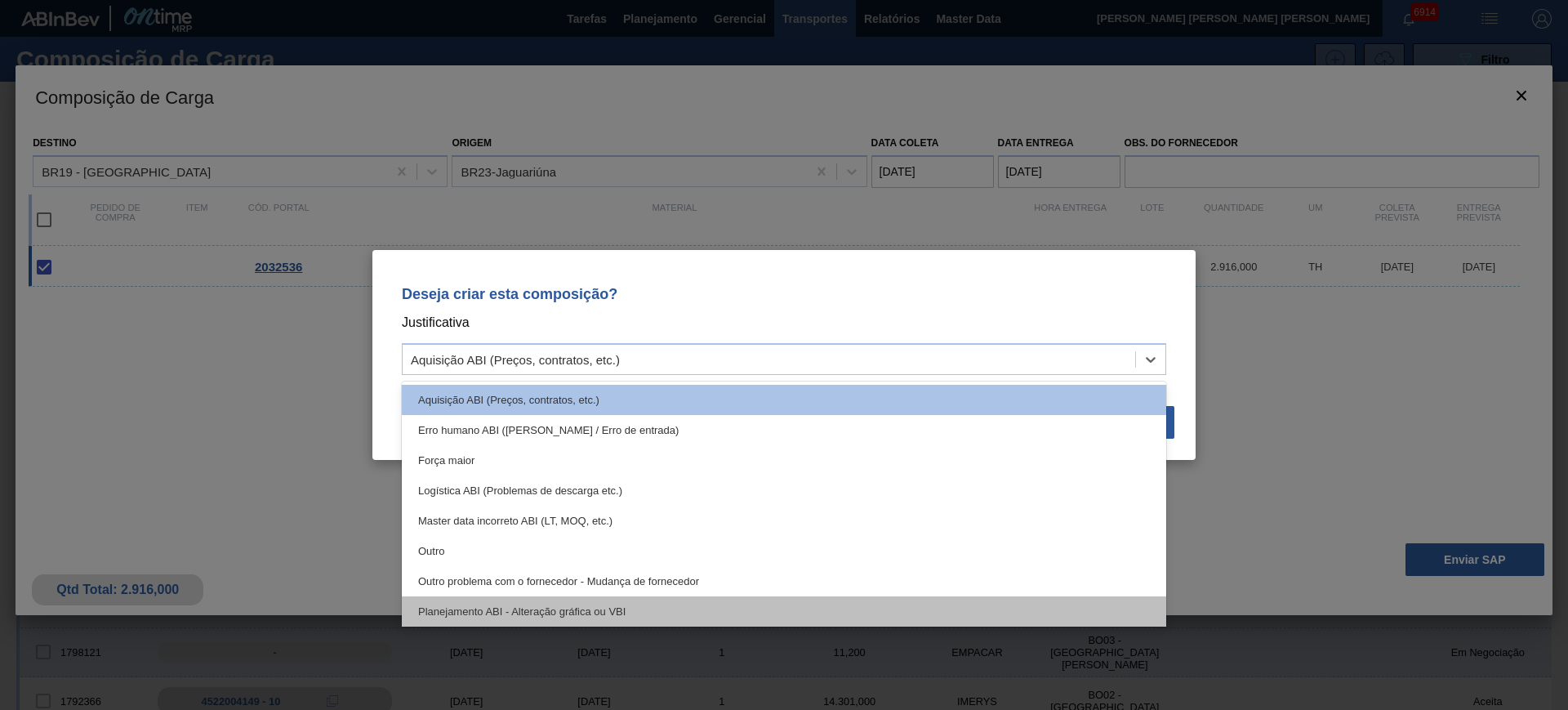
click at [885, 601] on div "Planejamento ABI - Alteração gráfica ou VBI" at bounding box center [783, 611] width 764 height 30
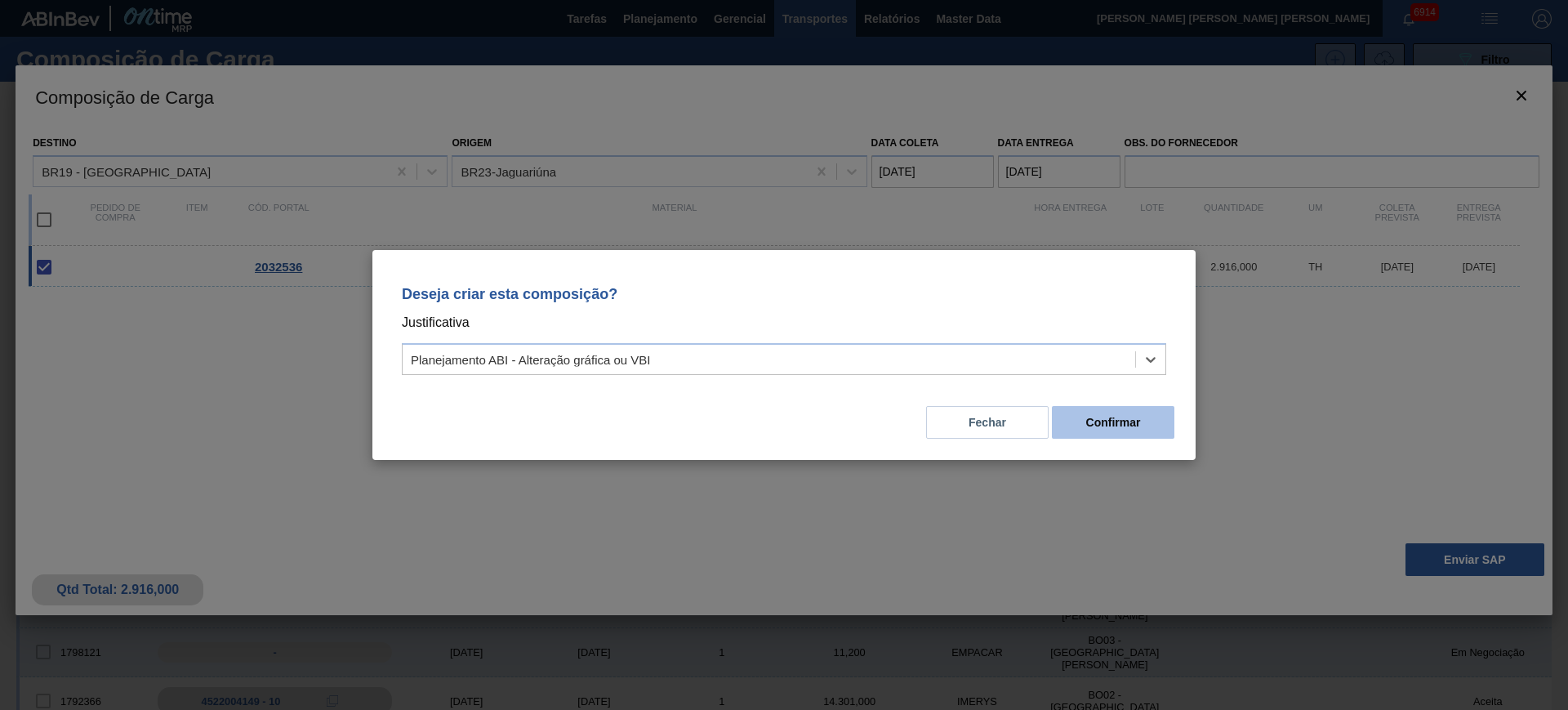
click at [1087, 428] on button "Confirmar" at bounding box center [1113, 422] width 123 height 33
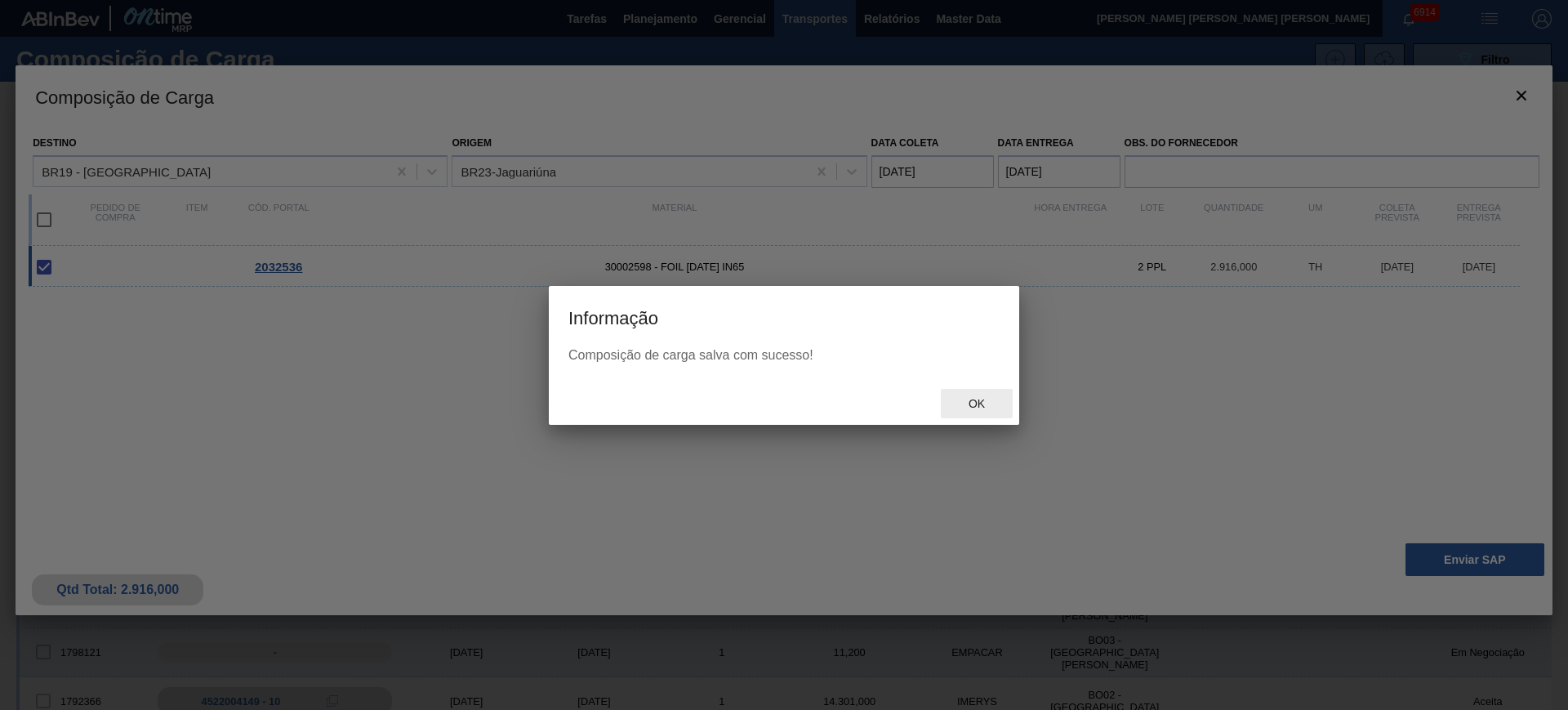
click at [968, 397] on span "Ok" at bounding box center [977, 403] width 43 height 13
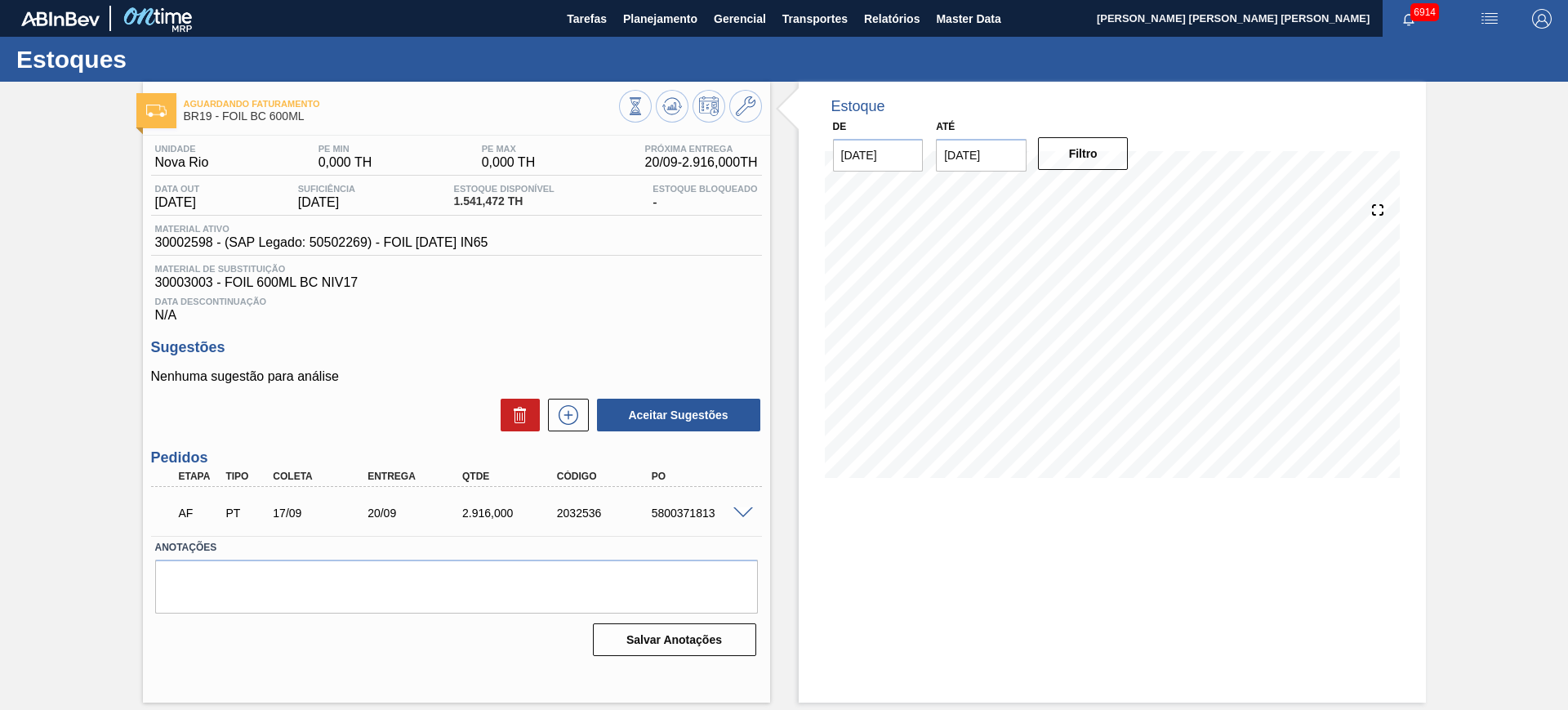
click at [696, 507] on div "5800371813" at bounding box center [700, 513] width 106 height 13
copy div "5800371813"
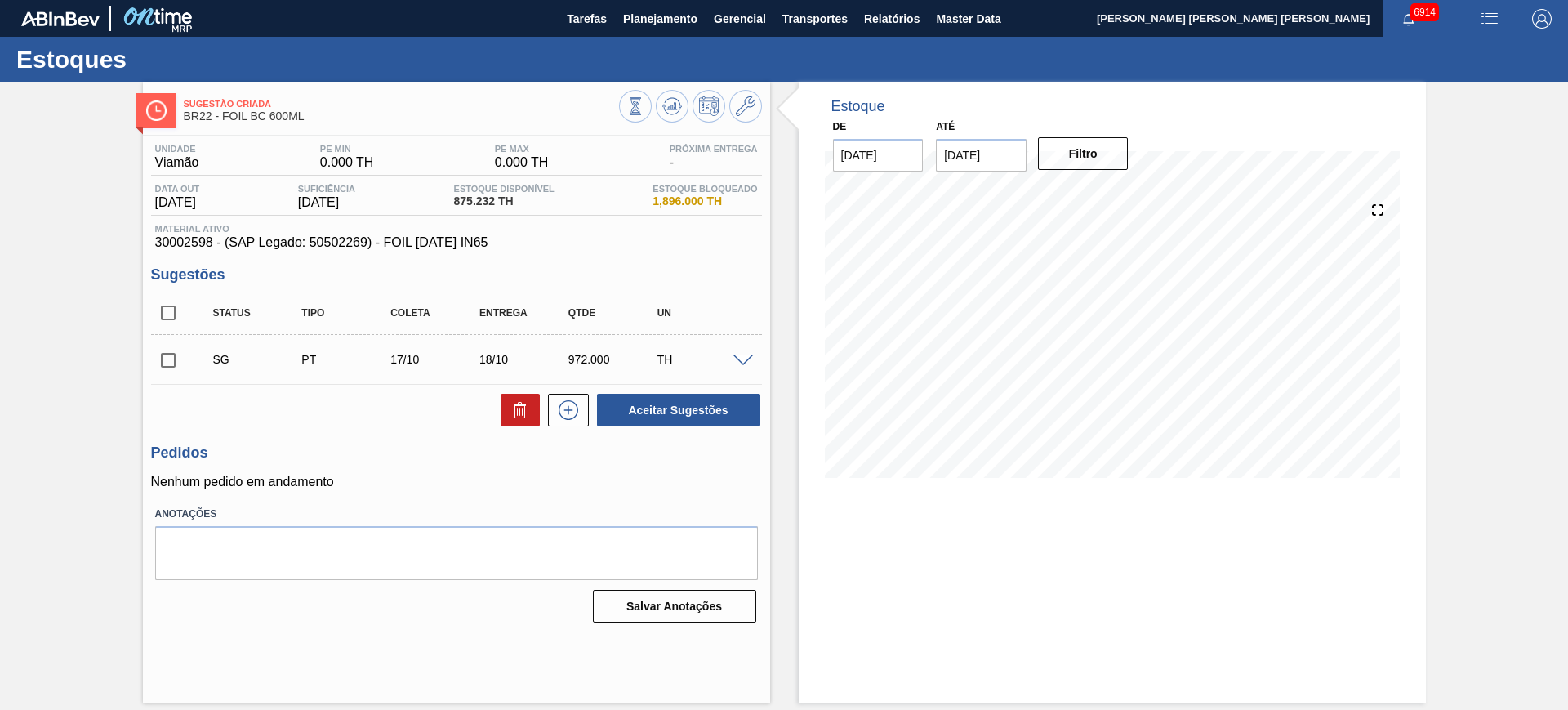
click at [745, 359] on span at bounding box center [743, 361] width 20 height 12
type input "972,000"
type input "0,1"
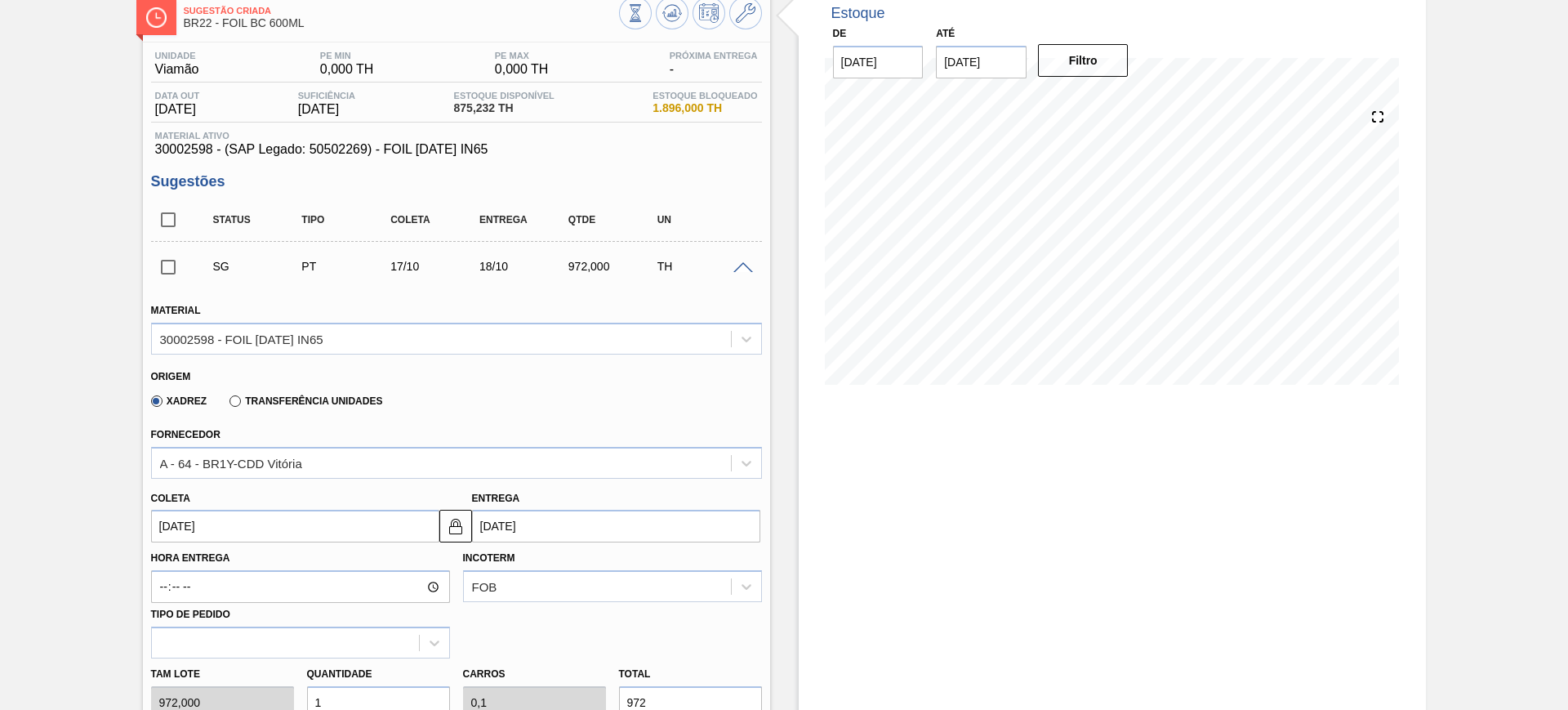
scroll to position [204, 0]
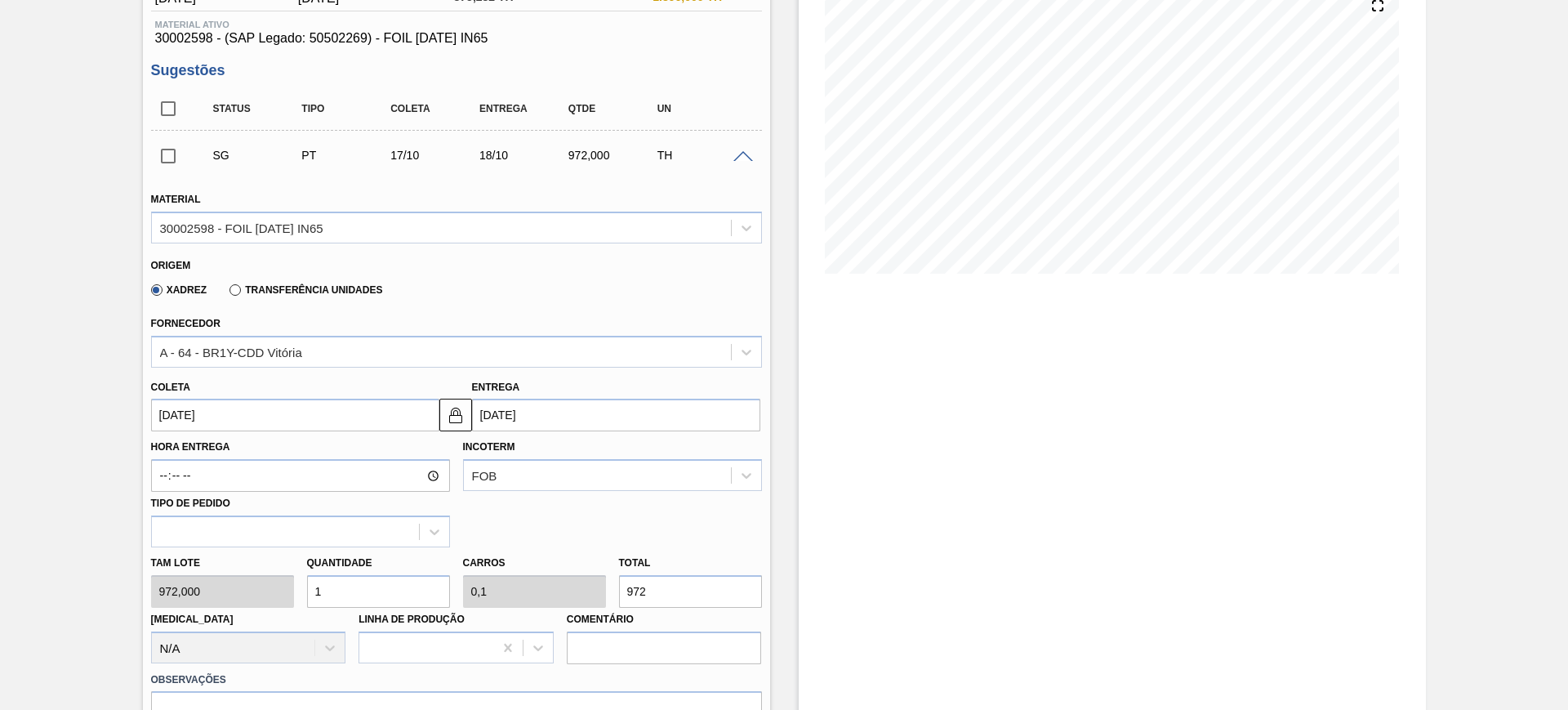
click at [235, 290] on label "Transferência Unidades" at bounding box center [306, 290] width 153 height 12
click at [227, 293] on input "Transferência Unidades" at bounding box center [227, 293] width 0 height 0
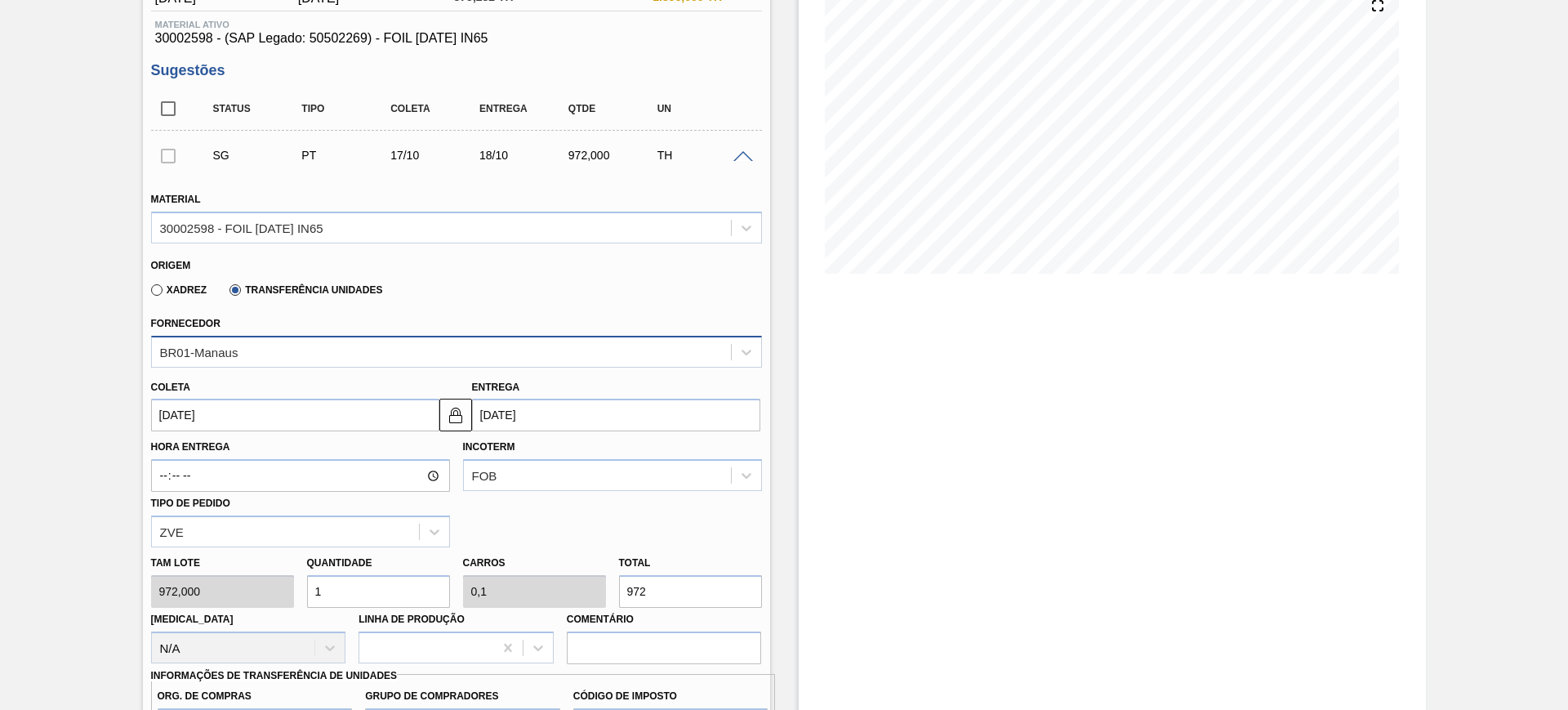
click at [279, 354] on div "BR01-Manaus" at bounding box center [442, 351] width 579 height 24
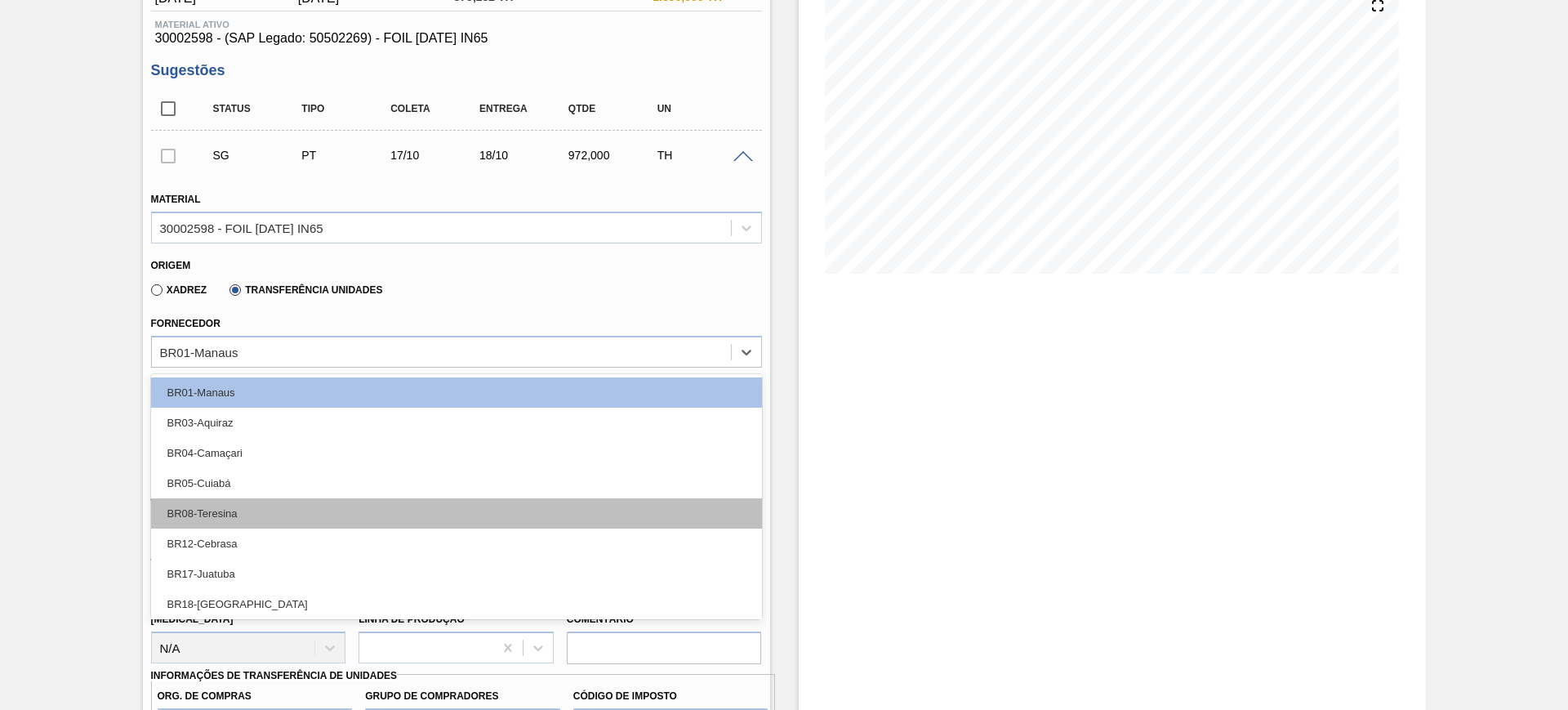
scroll to position [102, 0]
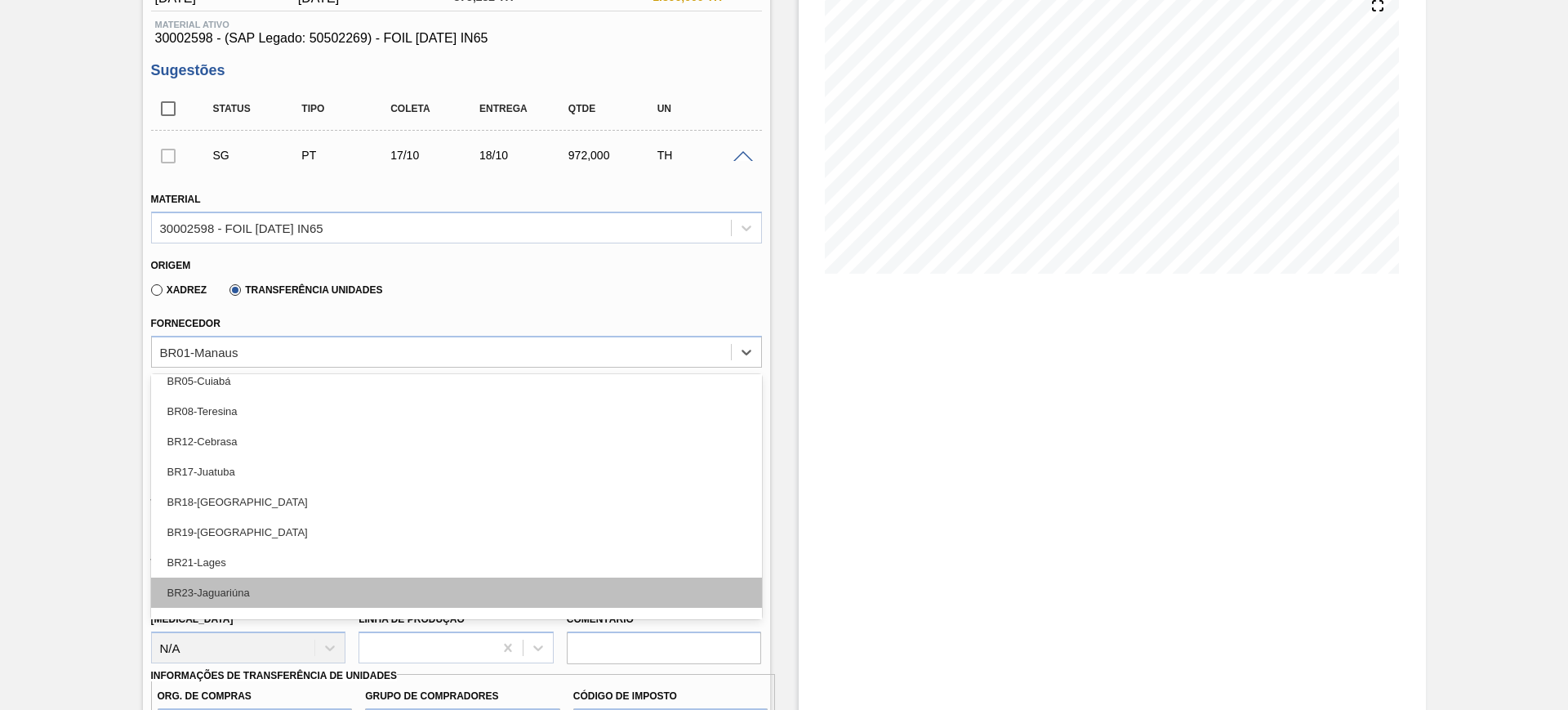
click at [317, 583] on div "BR23-Jaguariúna" at bounding box center [457, 592] width 611 height 30
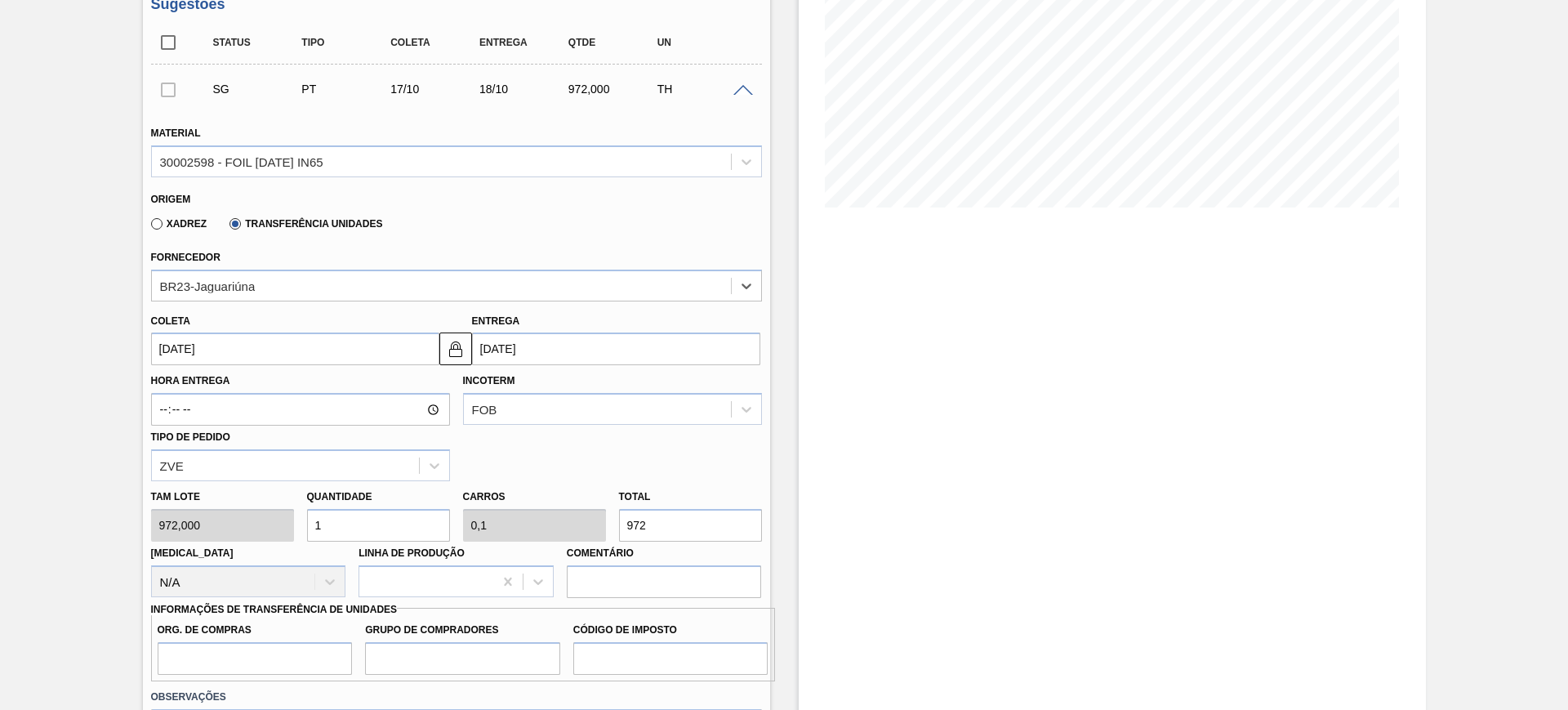
scroll to position [306, 0]
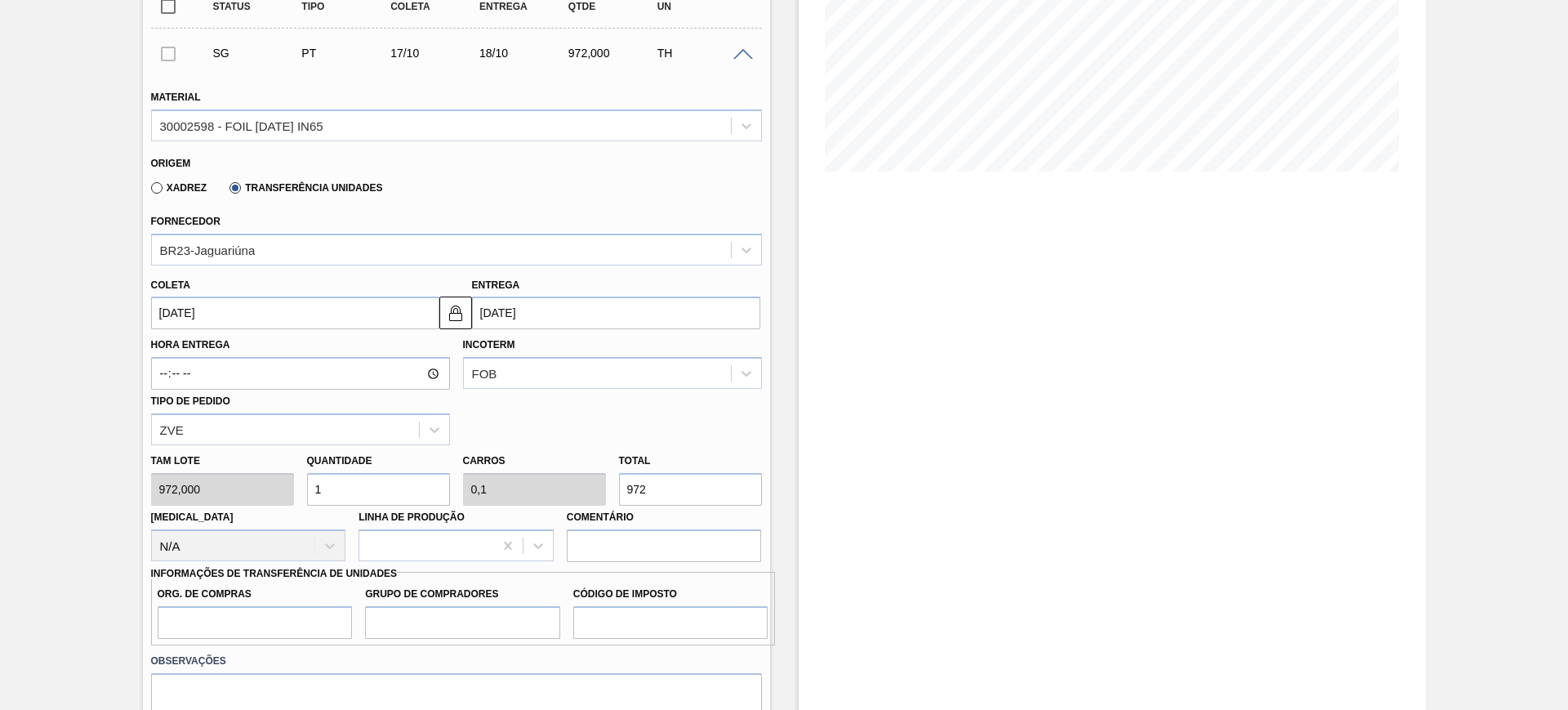
drag, startPoint x: 467, startPoint y: 310, endPoint x: 388, endPoint y: 318, distance: 79.4
click at [466, 310] on button at bounding box center [456, 313] width 33 height 33
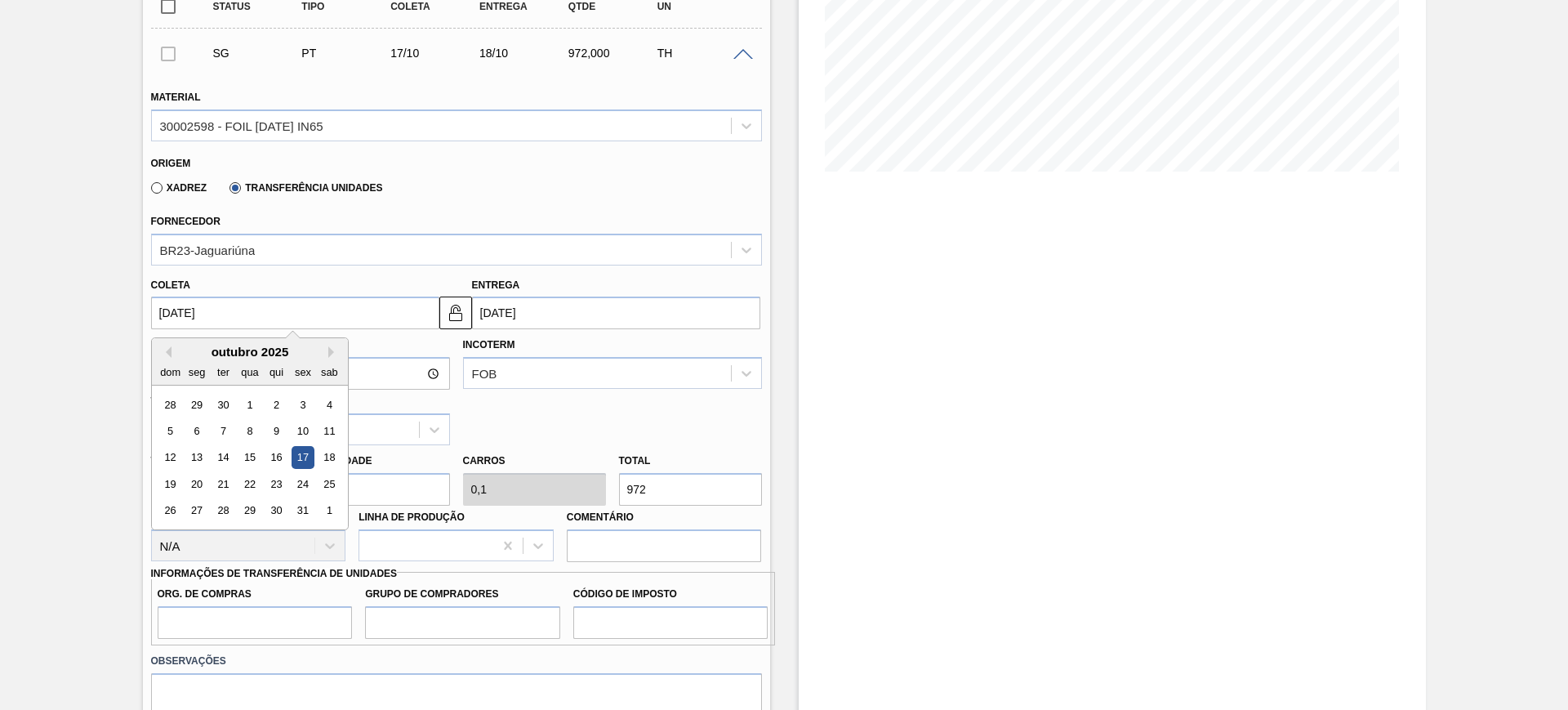
click at [386, 317] on input "17/10/2025" at bounding box center [295, 313] width 288 height 33
click at [171, 352] on div "outubro 2025" at bounding box center [250, 351] width 196 height 14
click at [169, 354] on button "Previous Month" at bounding box center [166, 352] width 12 height 12
click at [252, 451] on div "17" at bounding box center [249, 457] width 22 height 22
type input "[DATE]"
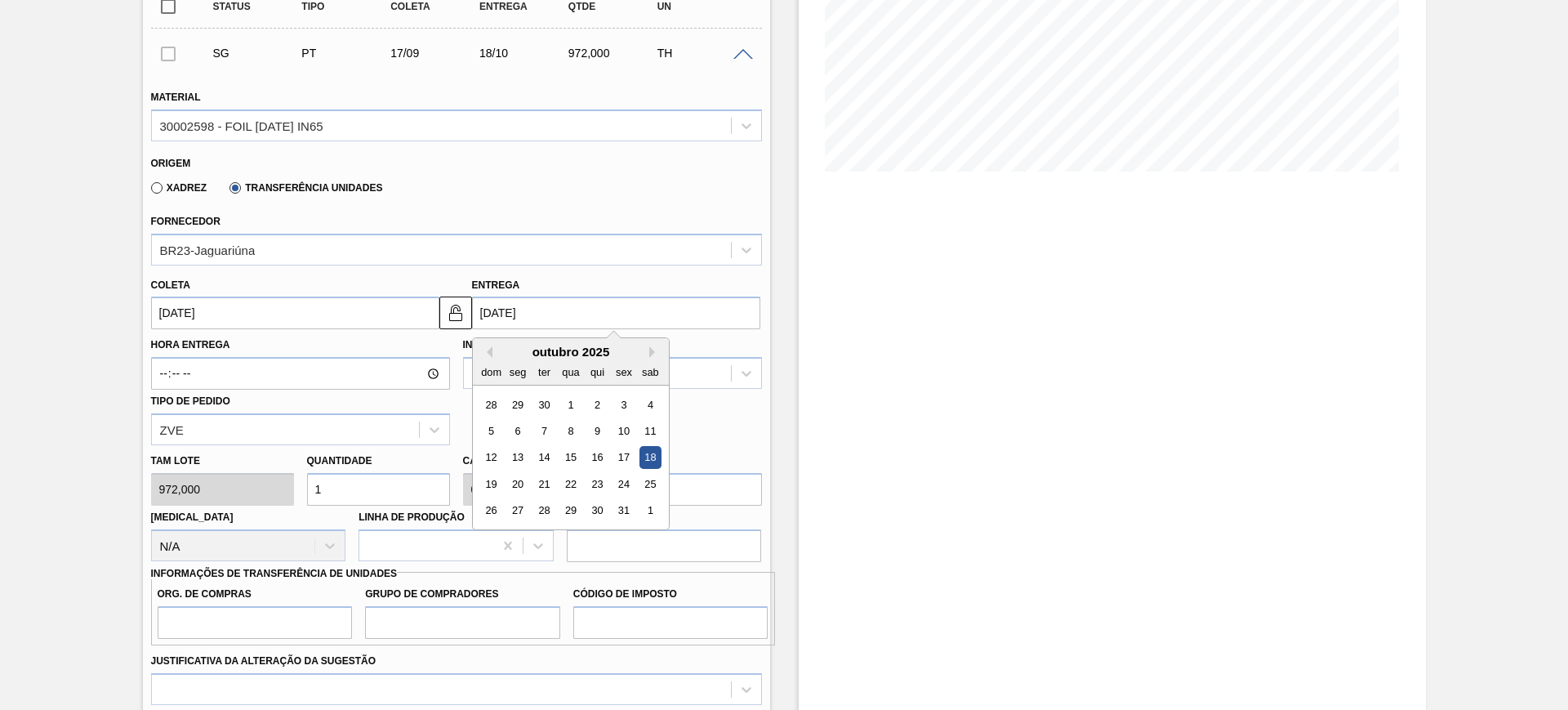
click at [549, 314] on input "18/10/2025" at bounding box center [616, 313] width 288 height 33
click at [488, 351] on button "Previous Month" at bounding box center [487, 352] width 12 height 12
click at [652, 457] on div "20" at bounding box center [649, 457] width 22 height 22
type input "[DATE]"
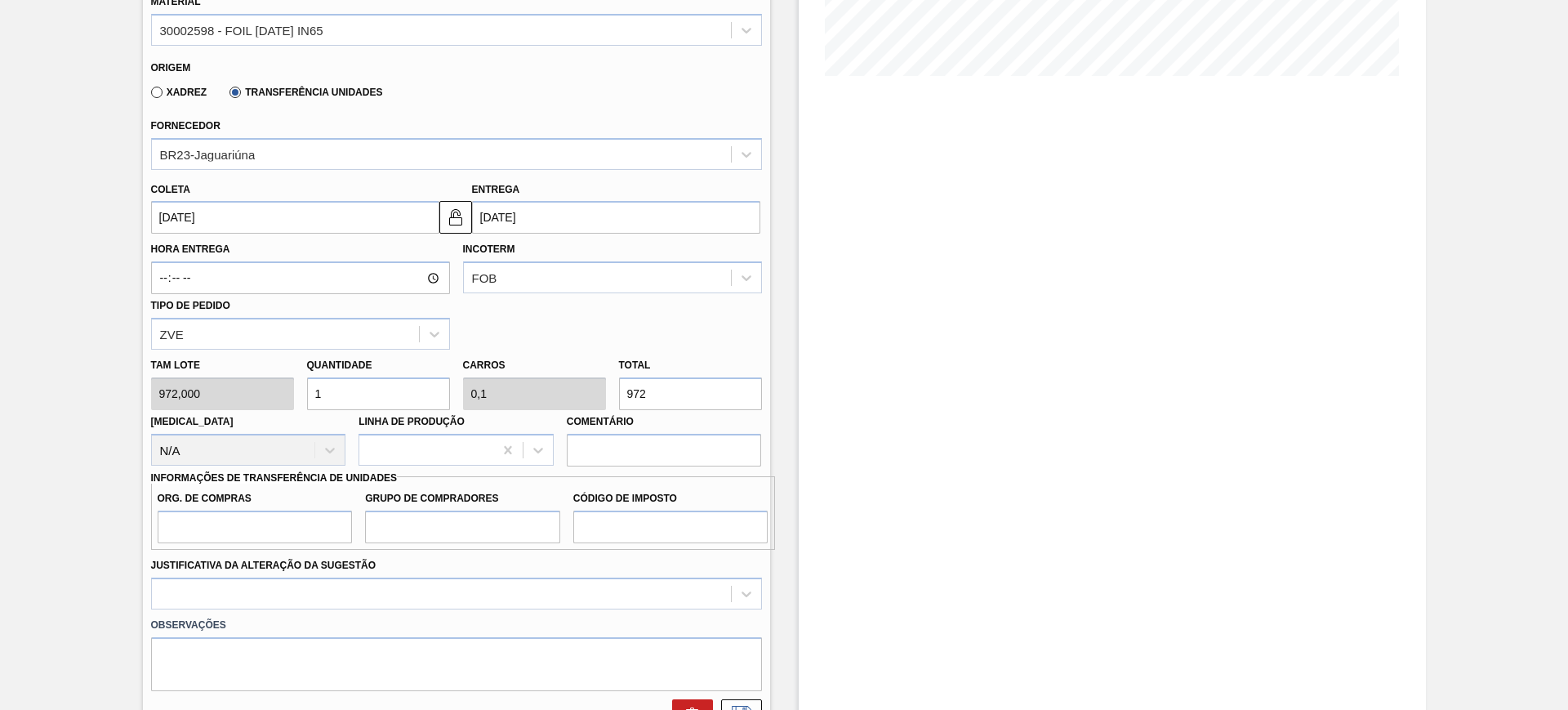
scroll to position [510, 0]
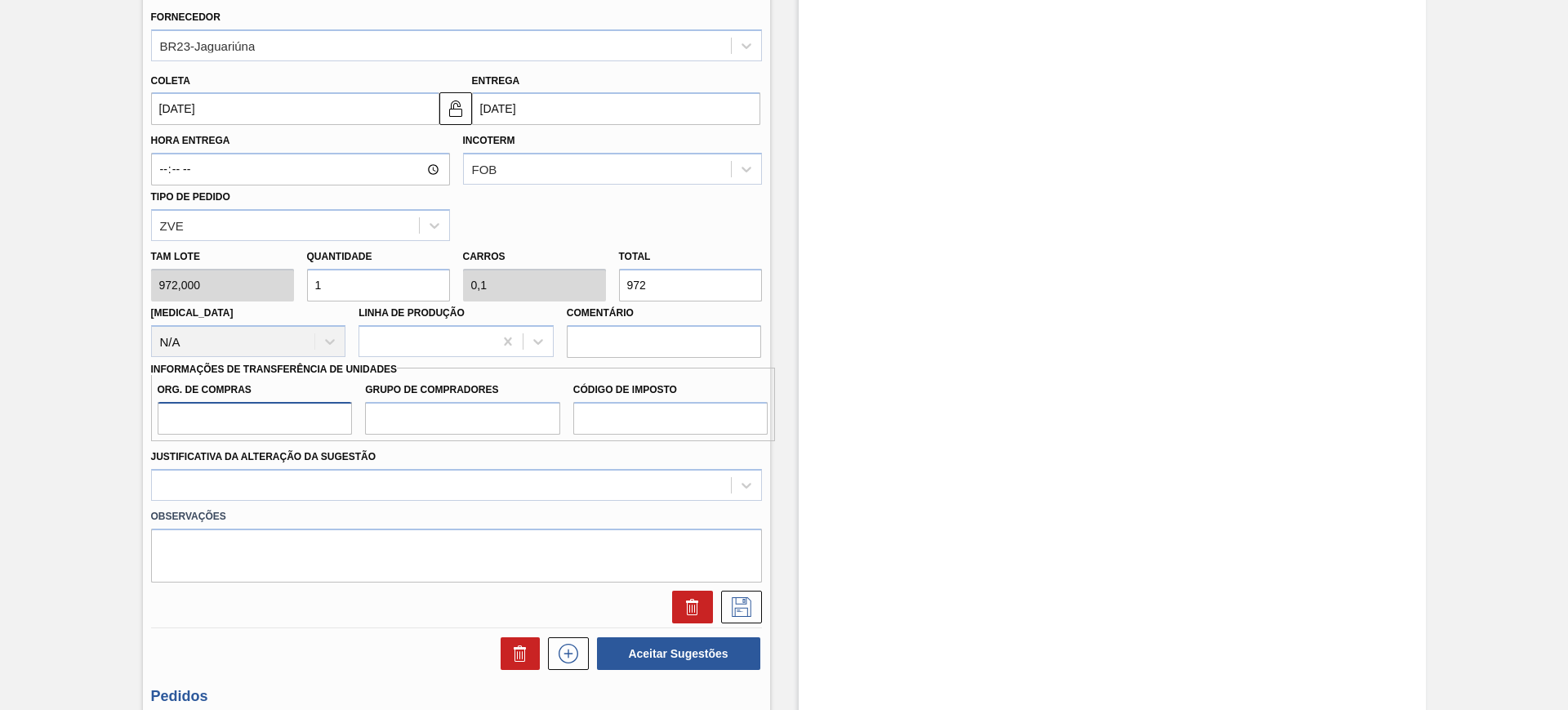
click at [337, 419] on input "Org. de Compras" at bounding box center [255, 418] width 195 height 33
type input "BR00"
type input "A01"
type input "I1"
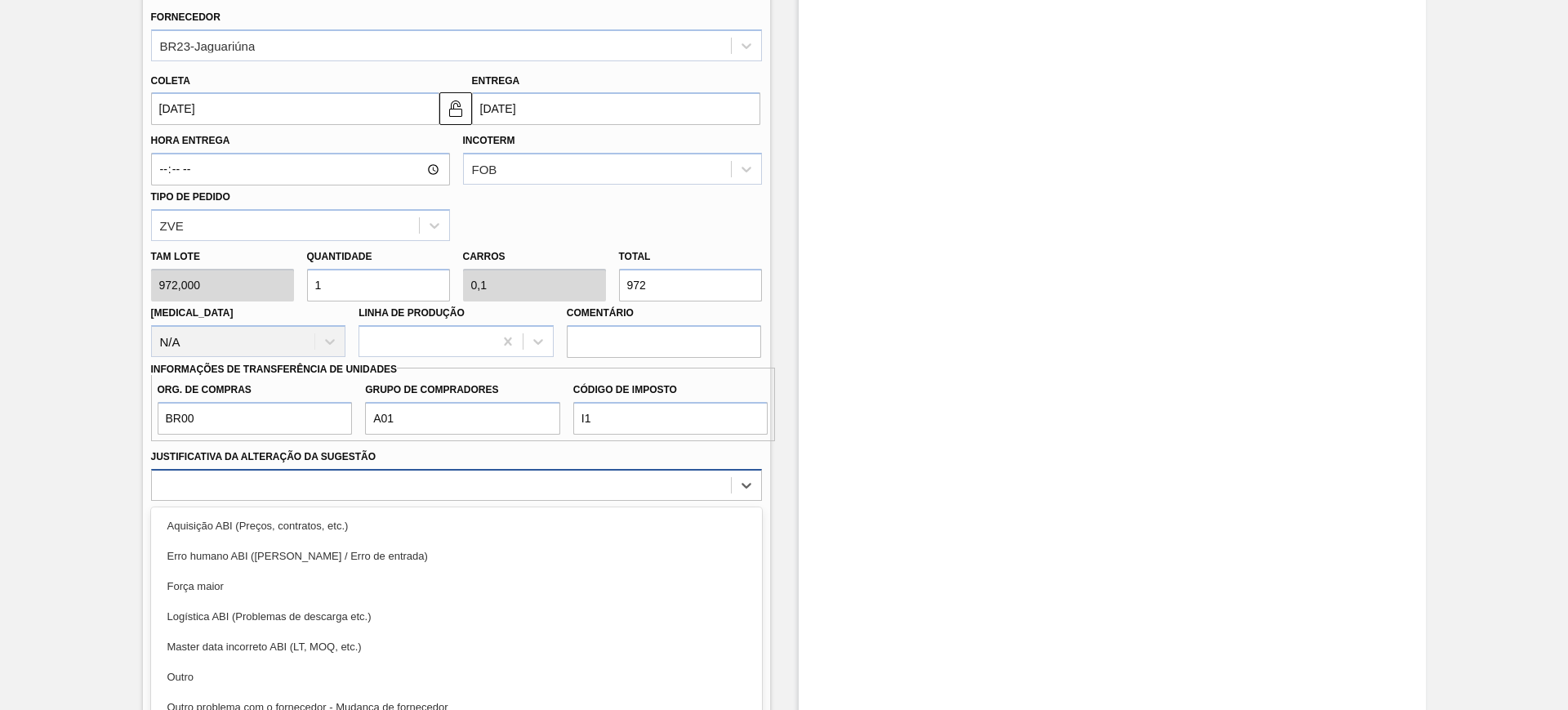
click at [335, 486] on div "option Aquisição ABI (Preços, contratos, etc.) focused, 1 of 18. 18 results ava…" at bounding box center [457, 485] width 611 height 32
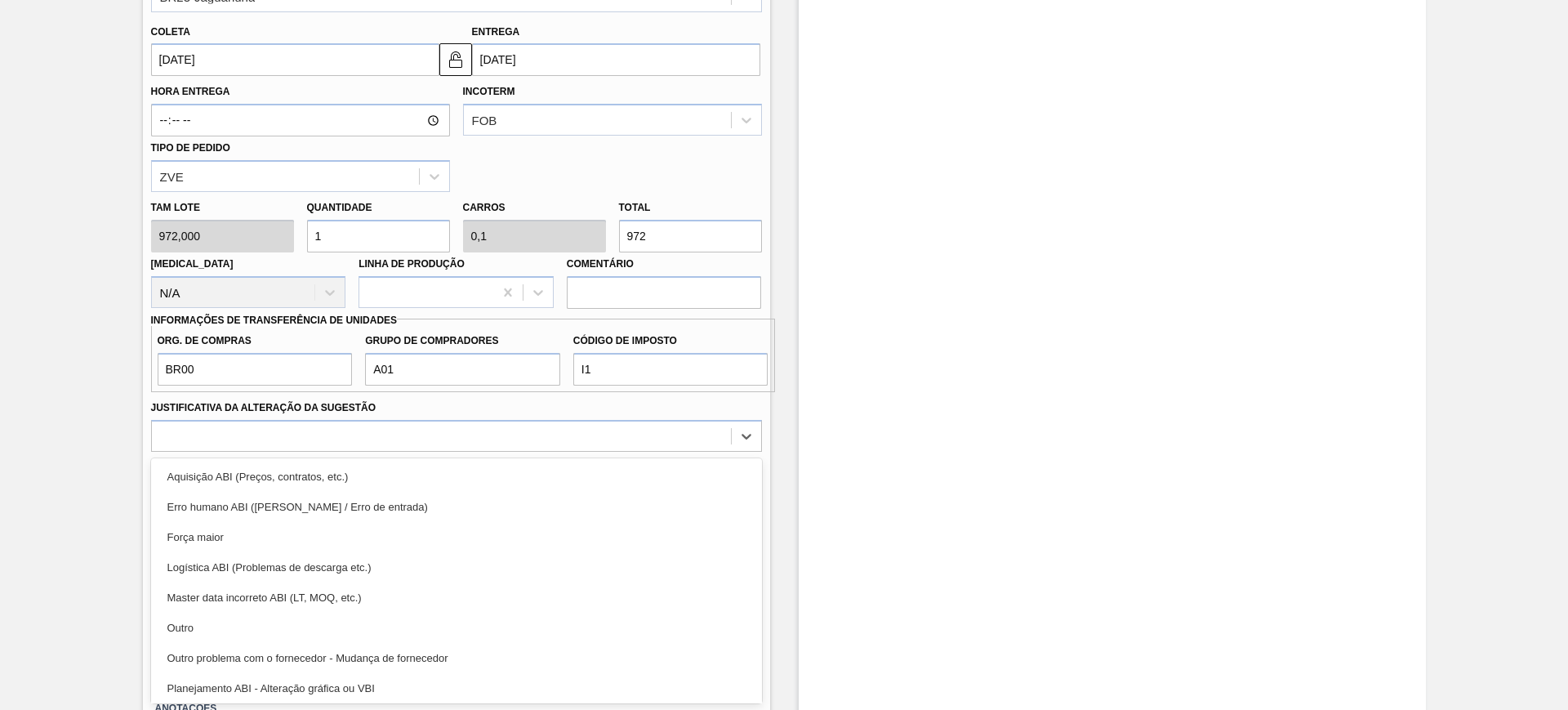
drag, startPoint x: 429, startPoint y: 694, endPoint x: 519, endPoint y: 671, distance: 92.9
click at [429, 694] on div "Planejamento ABI - Alteração gráfica ou VBI" at bounding box center [457, 688] width 611 height 30
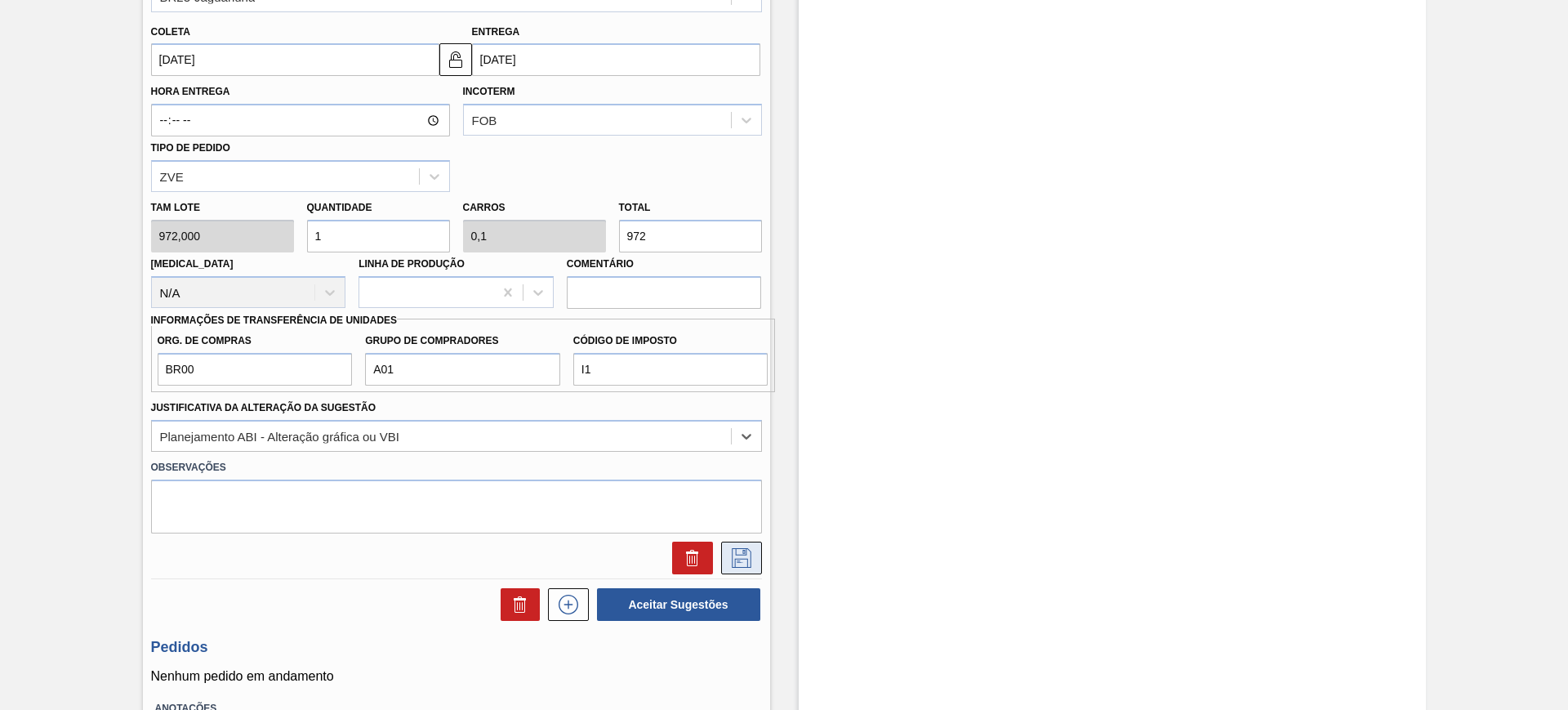
drag, startPoint x: 727, startPoint y: 565, endPoint x: 733, endPoint y: 557, distance: 10.0
click at [728, 564] on icon at bounding box center [741, 558] width 26 height 20
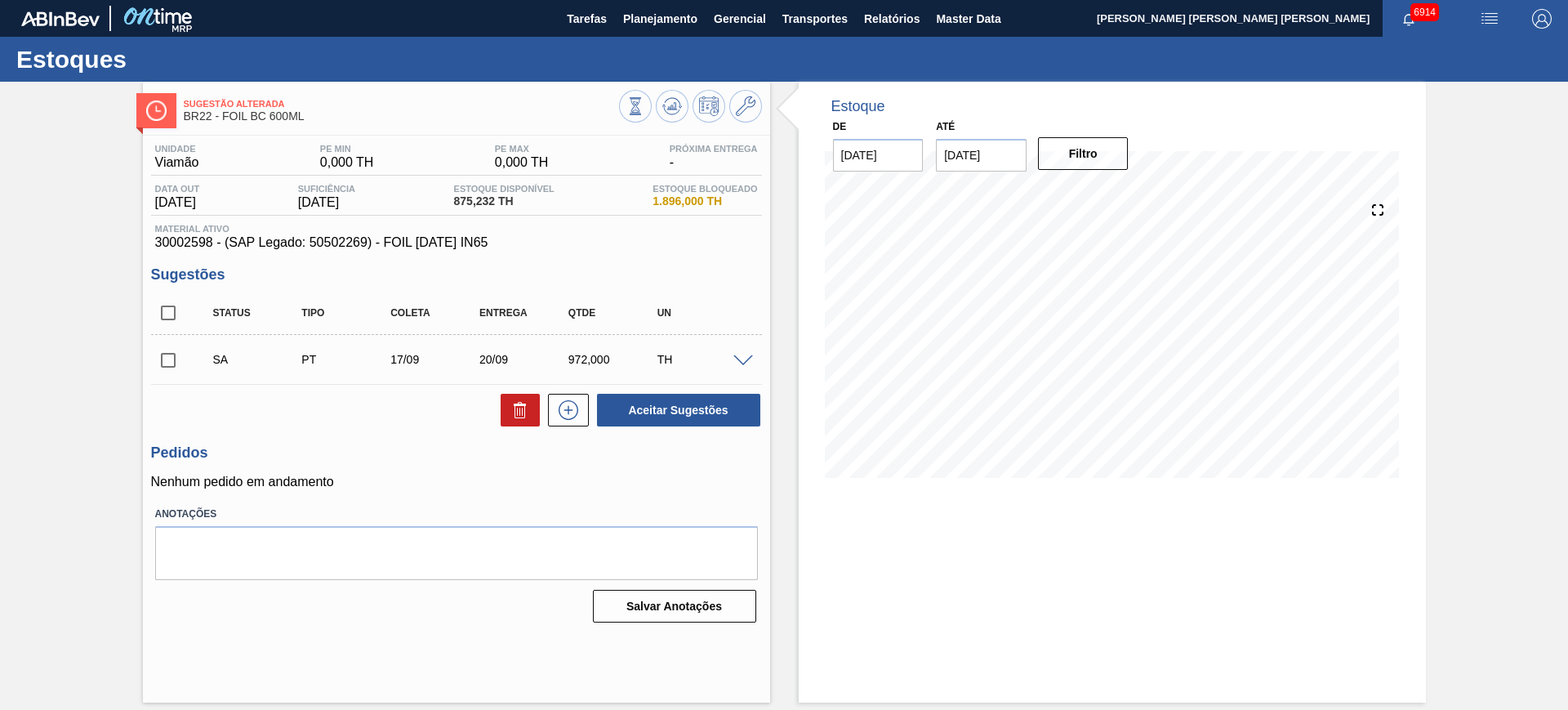
scroll to position [0, 0]
click at [164, 310] on input "checkbox" at bounding box center [169, 313] width 35 height 35
checkbox input "true"
click at [660, 409] on button "Aceitar Sugestões" at bounding box center [679, 410] width 164 height 33
checkbox input "false"
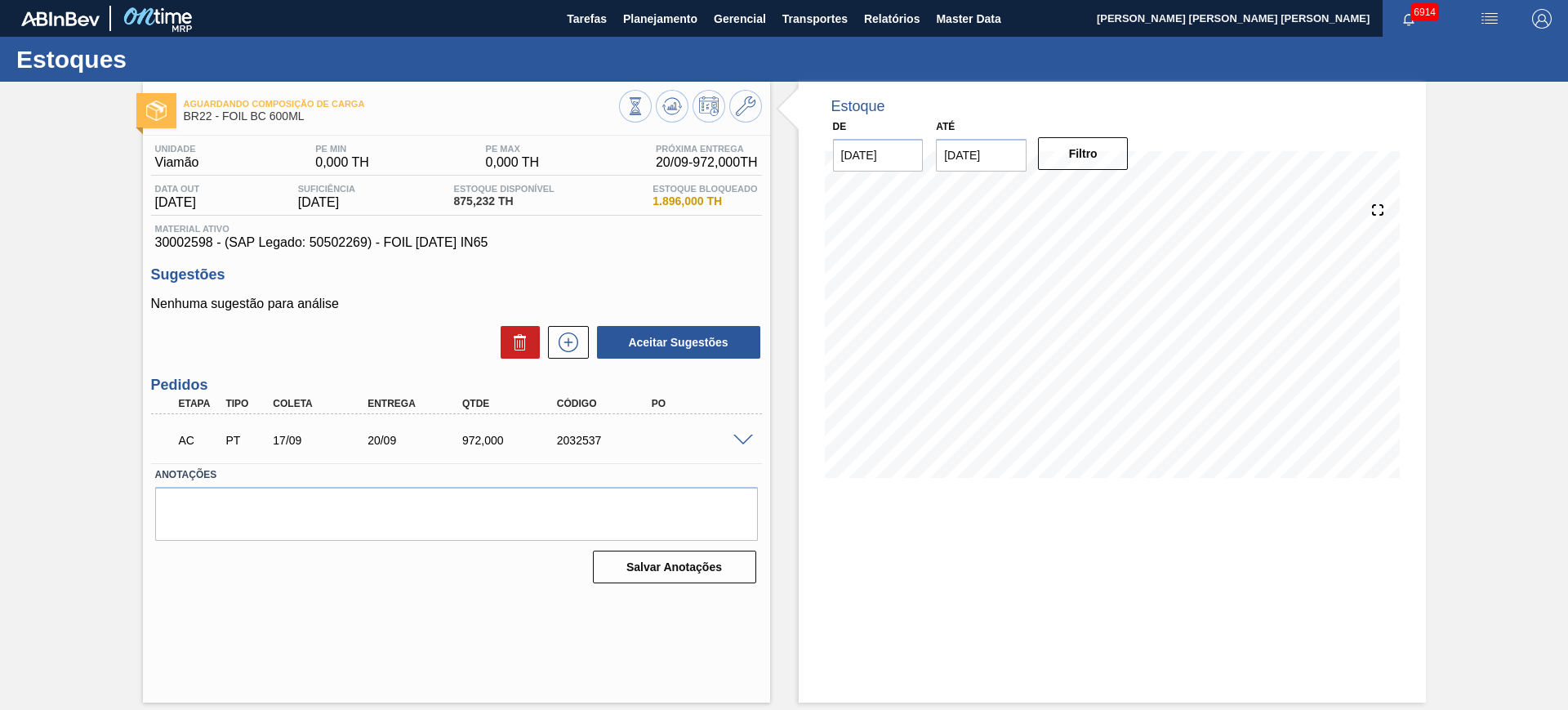
click at [749, 440] on span at bounding box center [743, 440] width 20 height 12
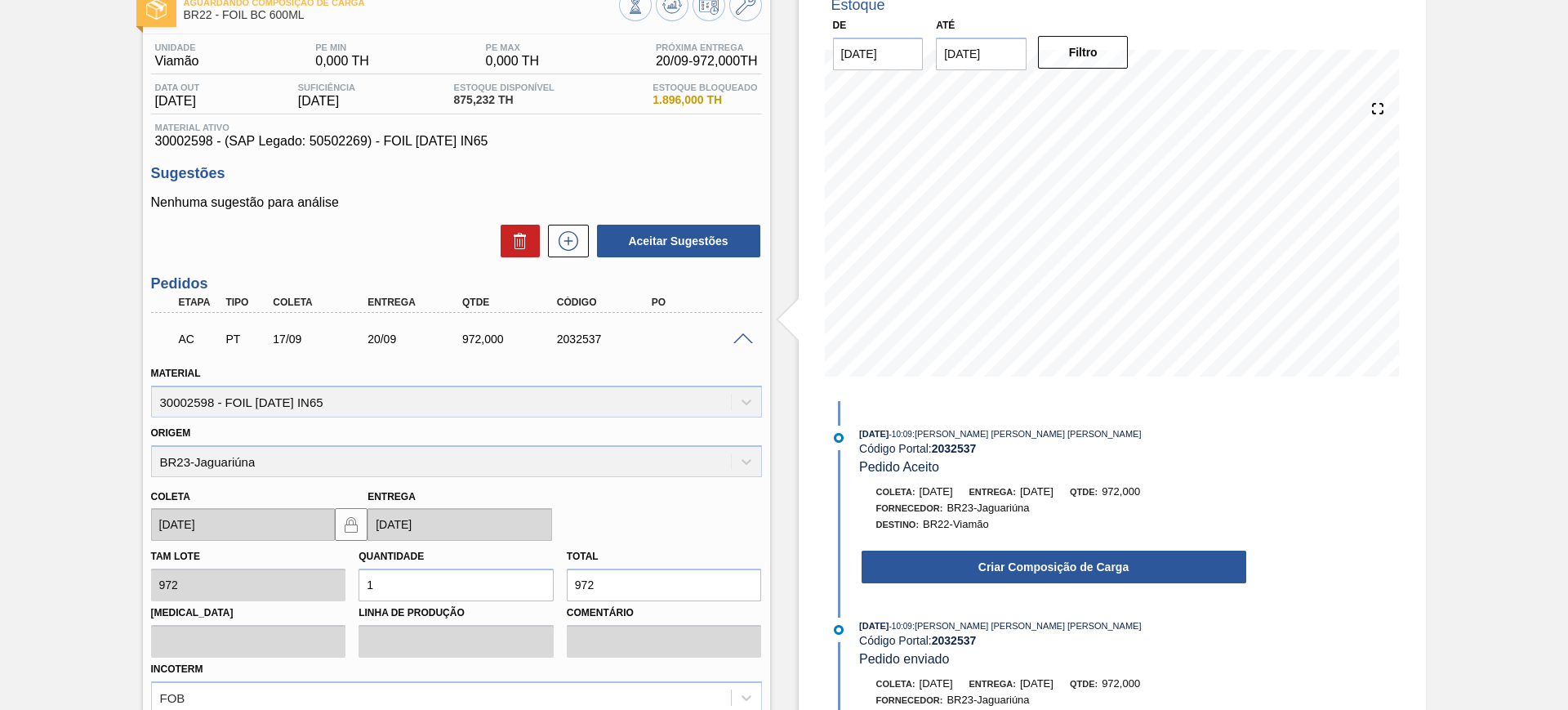
scroll to position [102, 0]
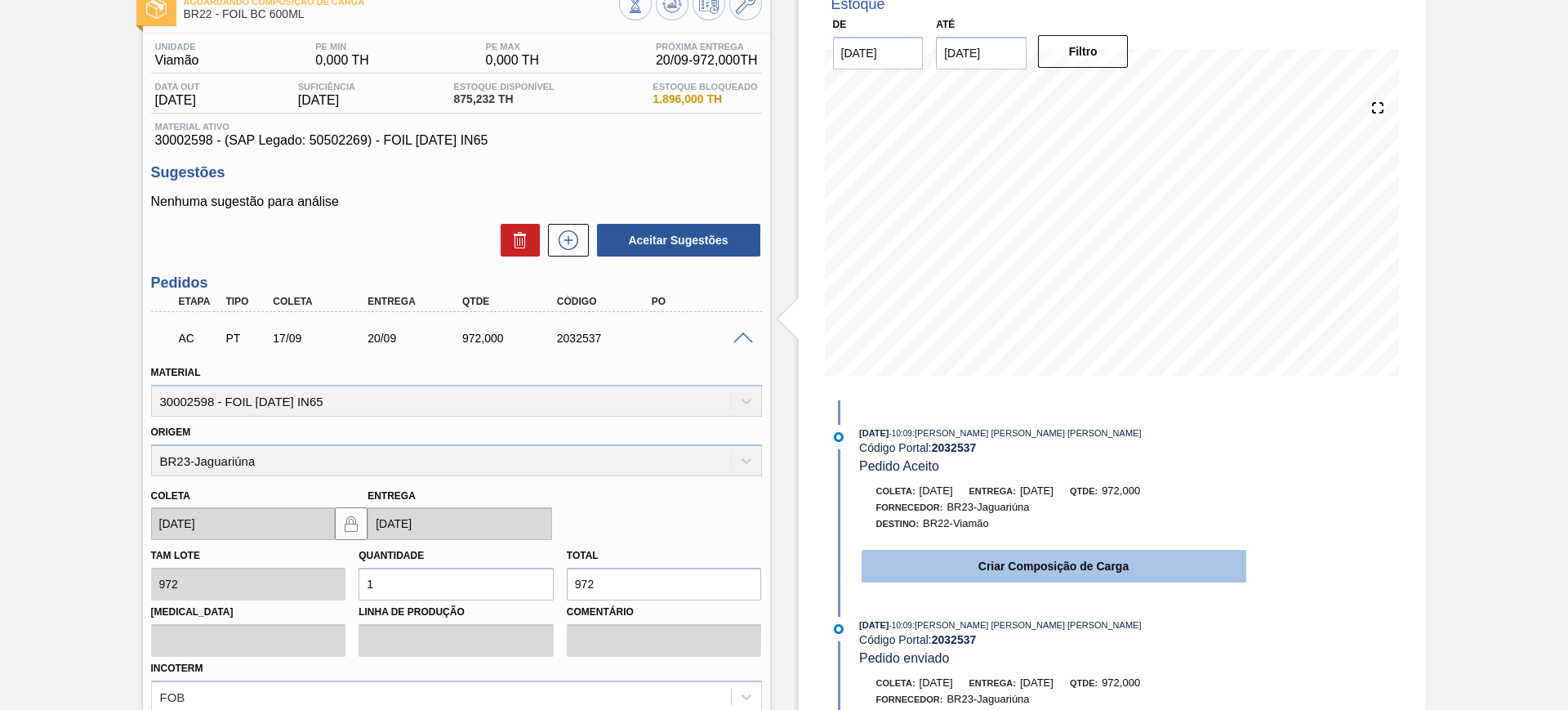
click at [1055, 573] on button "Criar Composição de Carga" at bounding box center [1054, 566] width 385 height 33
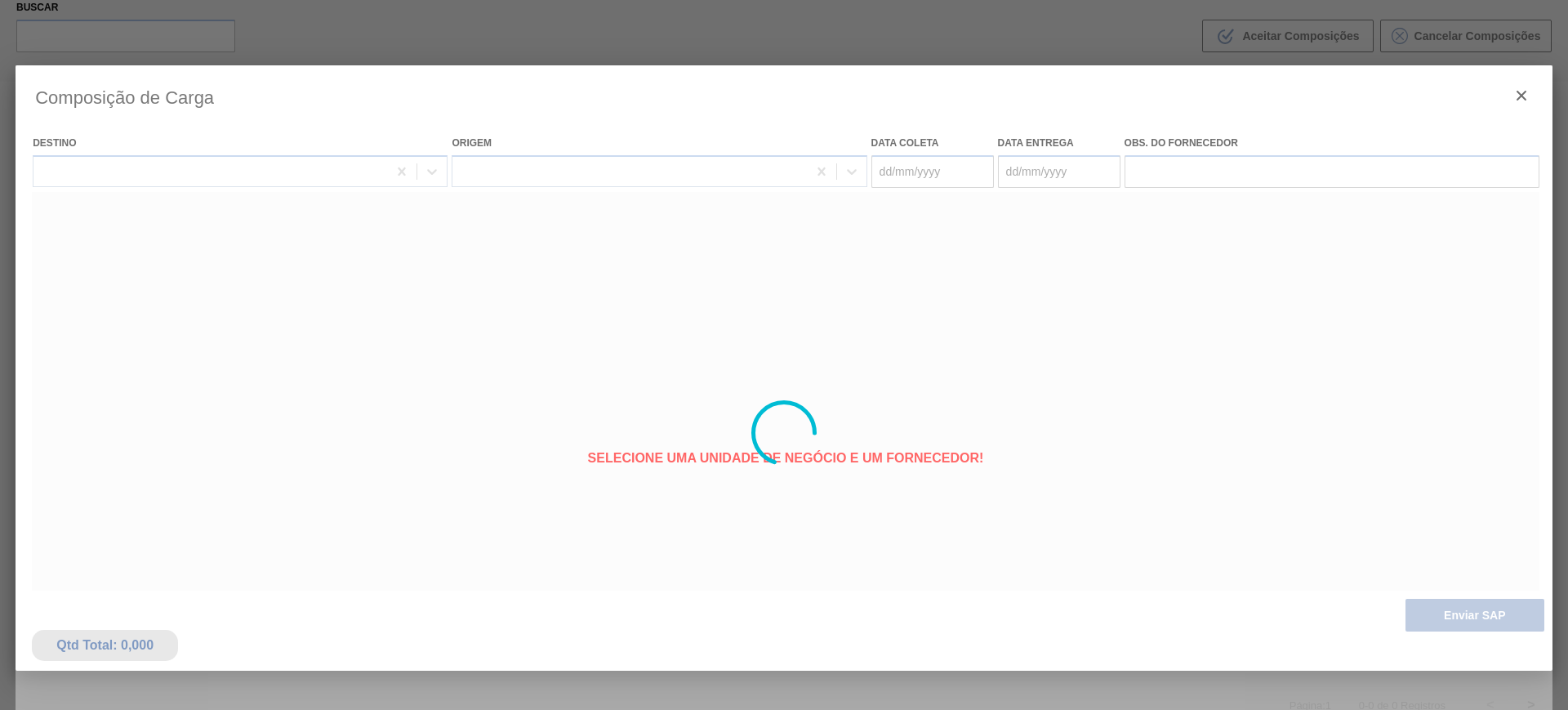
type coleta "[DATE]"
type entrega "[DATE]"
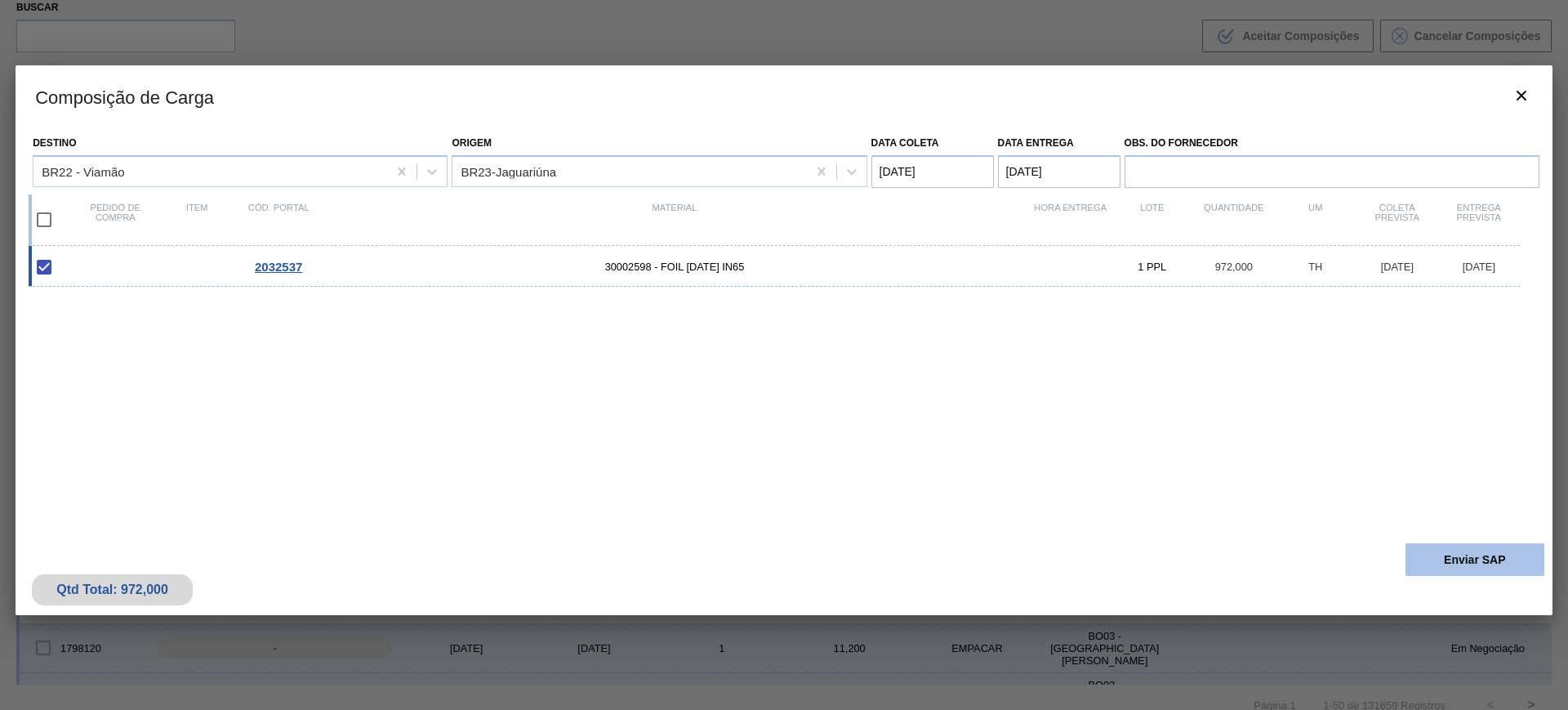
click at [1421, 551] on button "Enviar SAP" at bounding box center [1474, 559] width 139 height 33
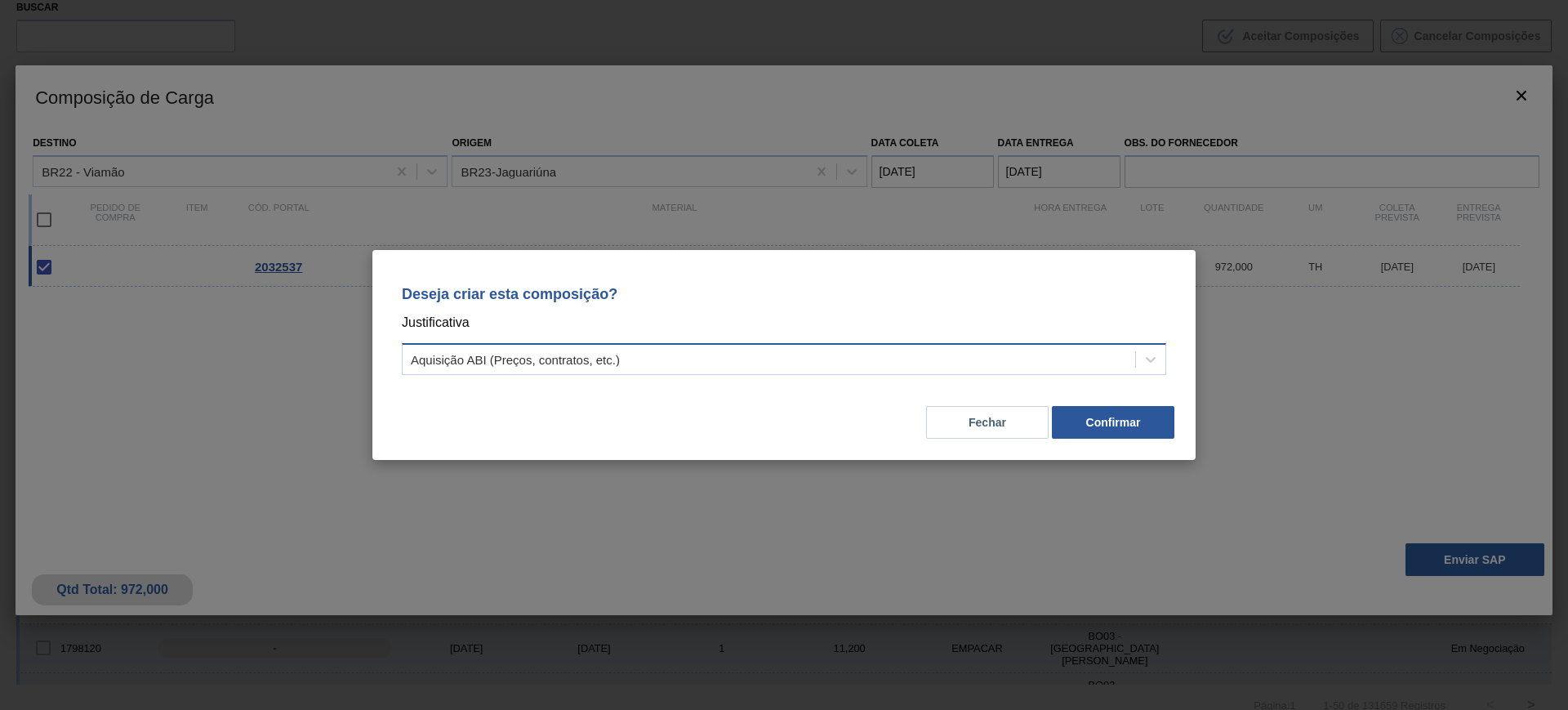
click at [981, 348] on div "Aquisição ABI (Preços, contratos, etc.)" at bounding box center [768, 360] width 732 height 24
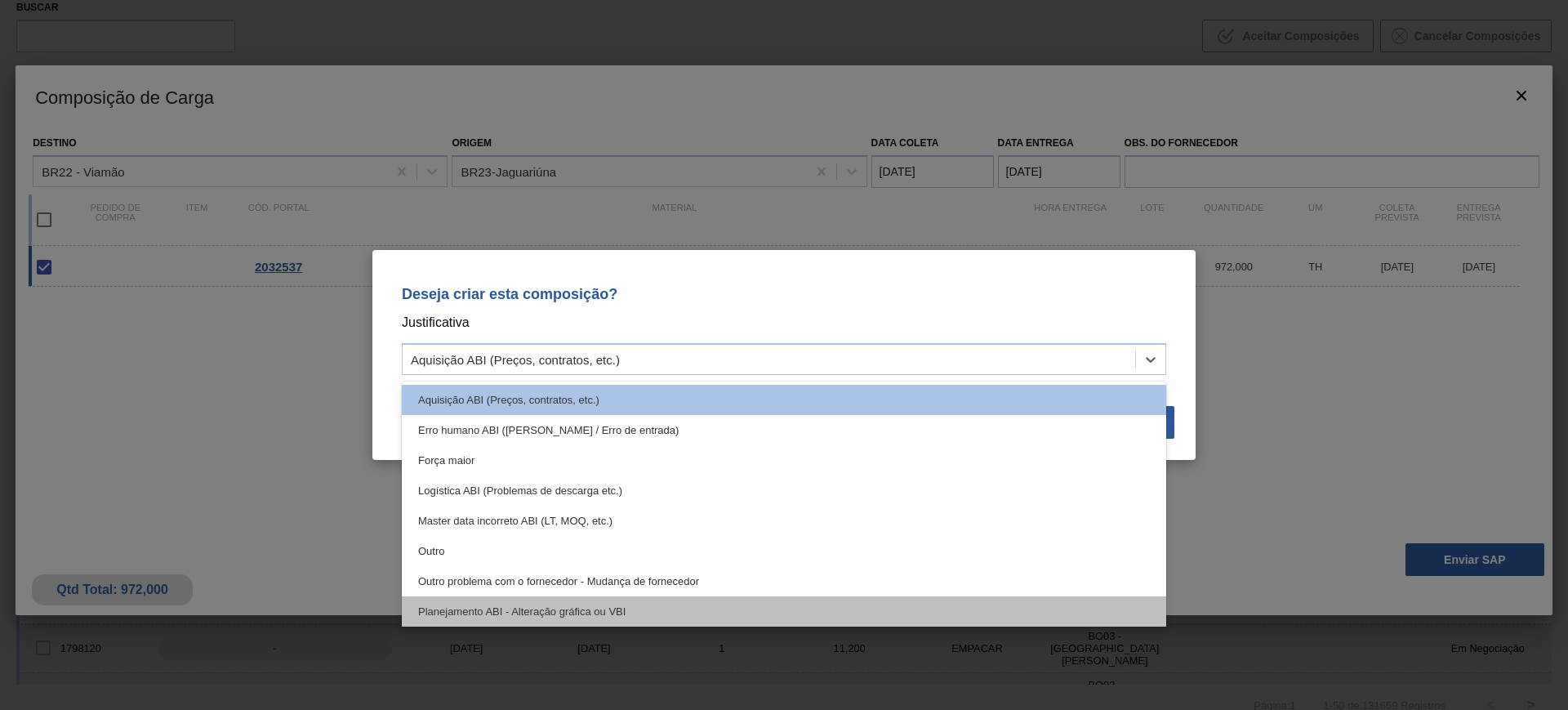
click at [703, 602] on div "Planejamento ABI - Alteração gráfica ou VBI" at bounding box center [783, 611] width 764 height 30
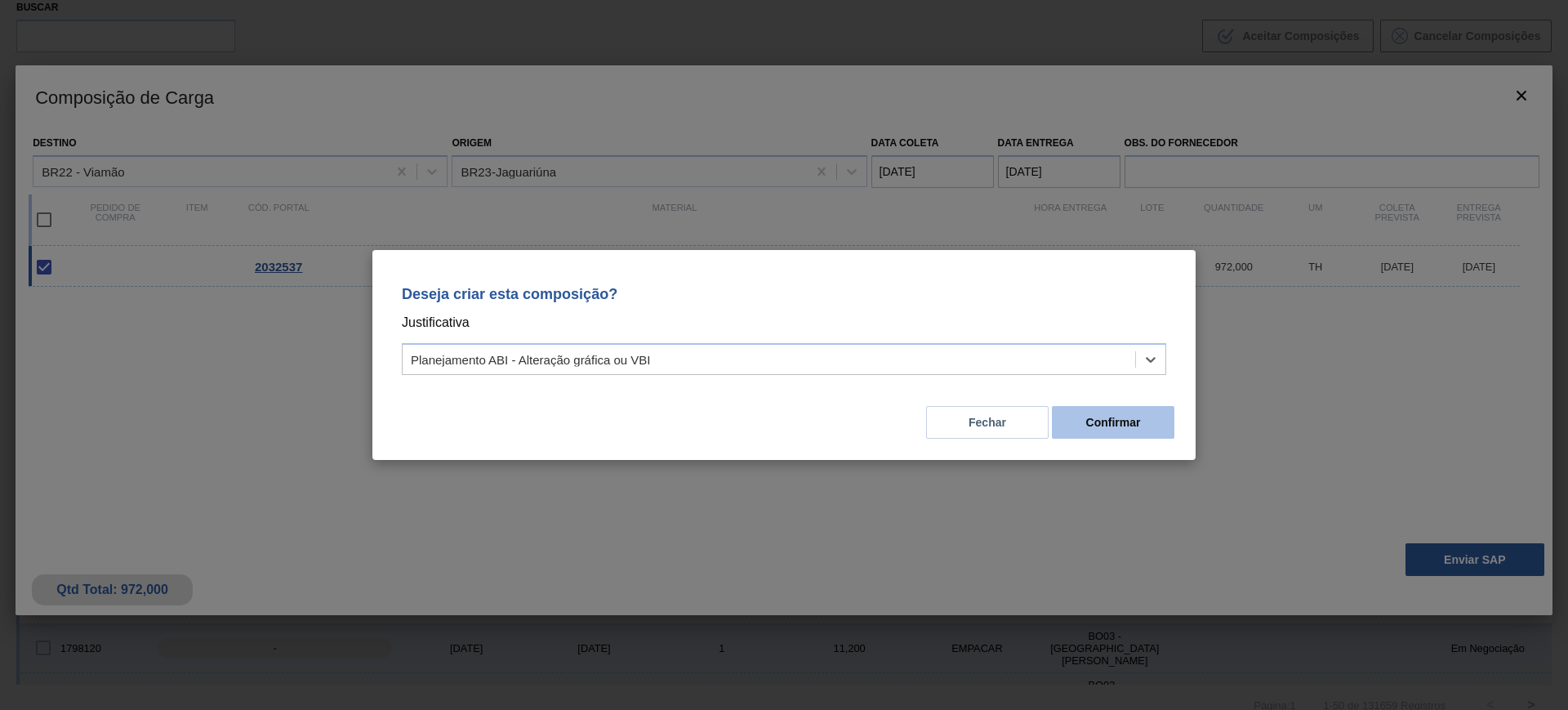
click at [1102, 415] on button "Confirmar" at bounding box center [1113, 422] width 123 height 33
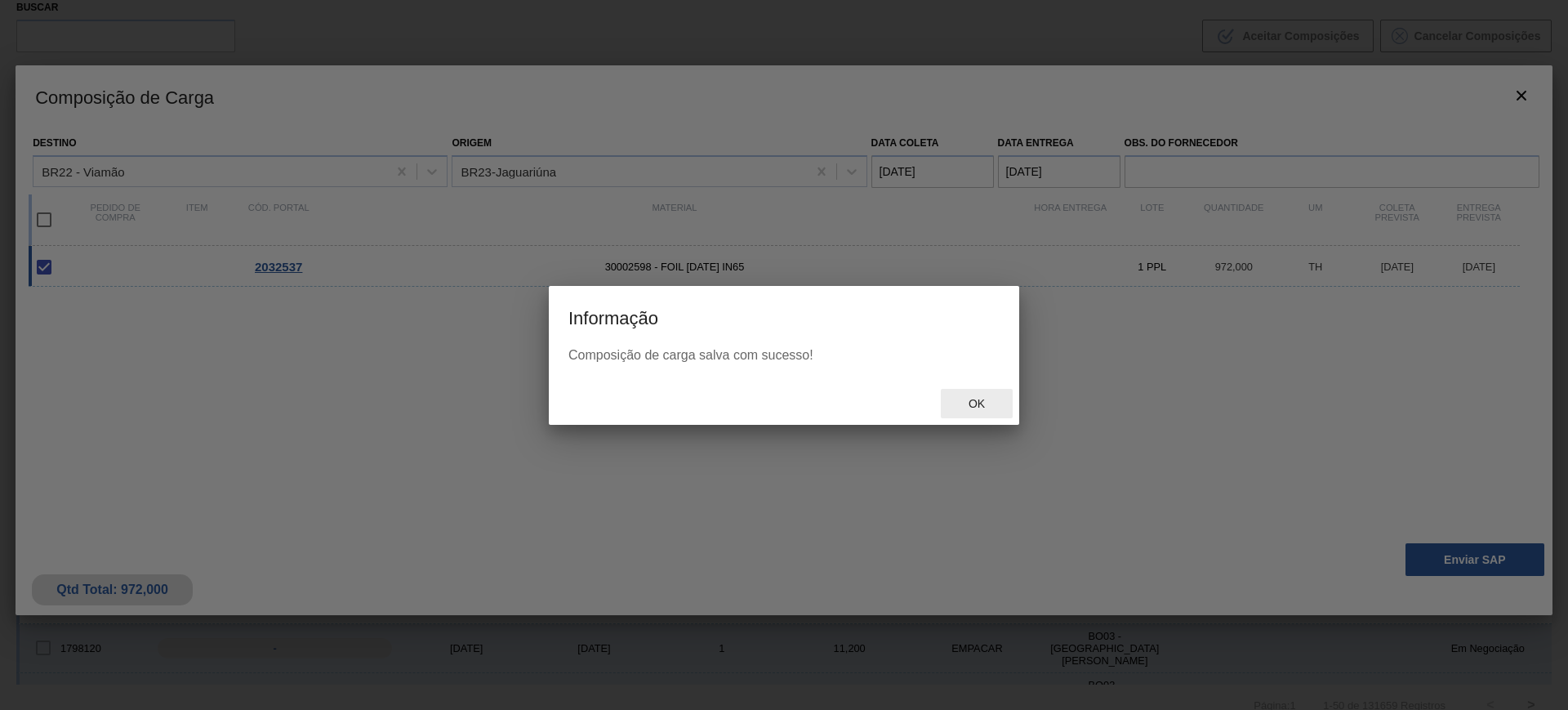
click at [958, 401] on span "Ok" at bounding box center [977, 403] width 43 height 13
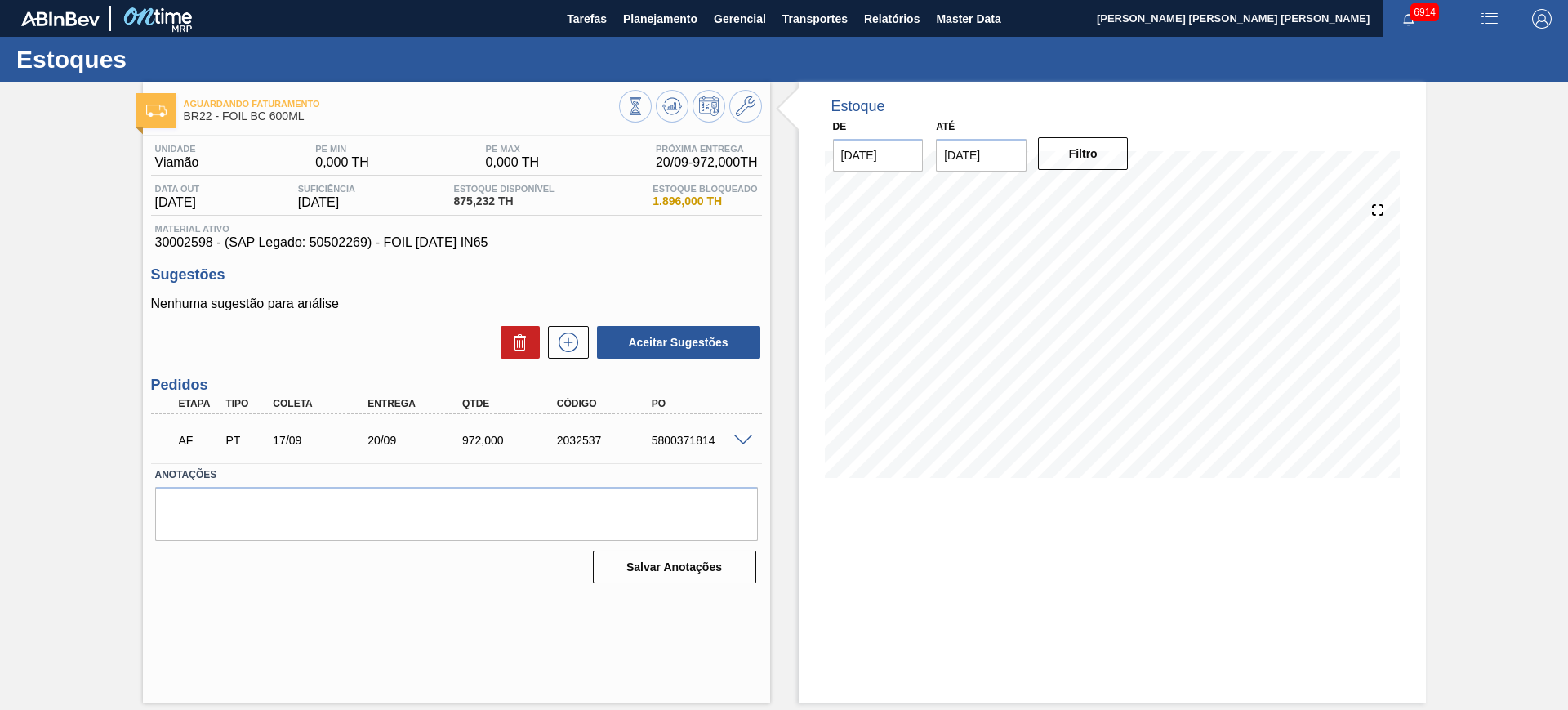
click at [667, 438] on div "5800371814" at bounding box center [700, 440] width 106 height 13
copy div "5800371814"
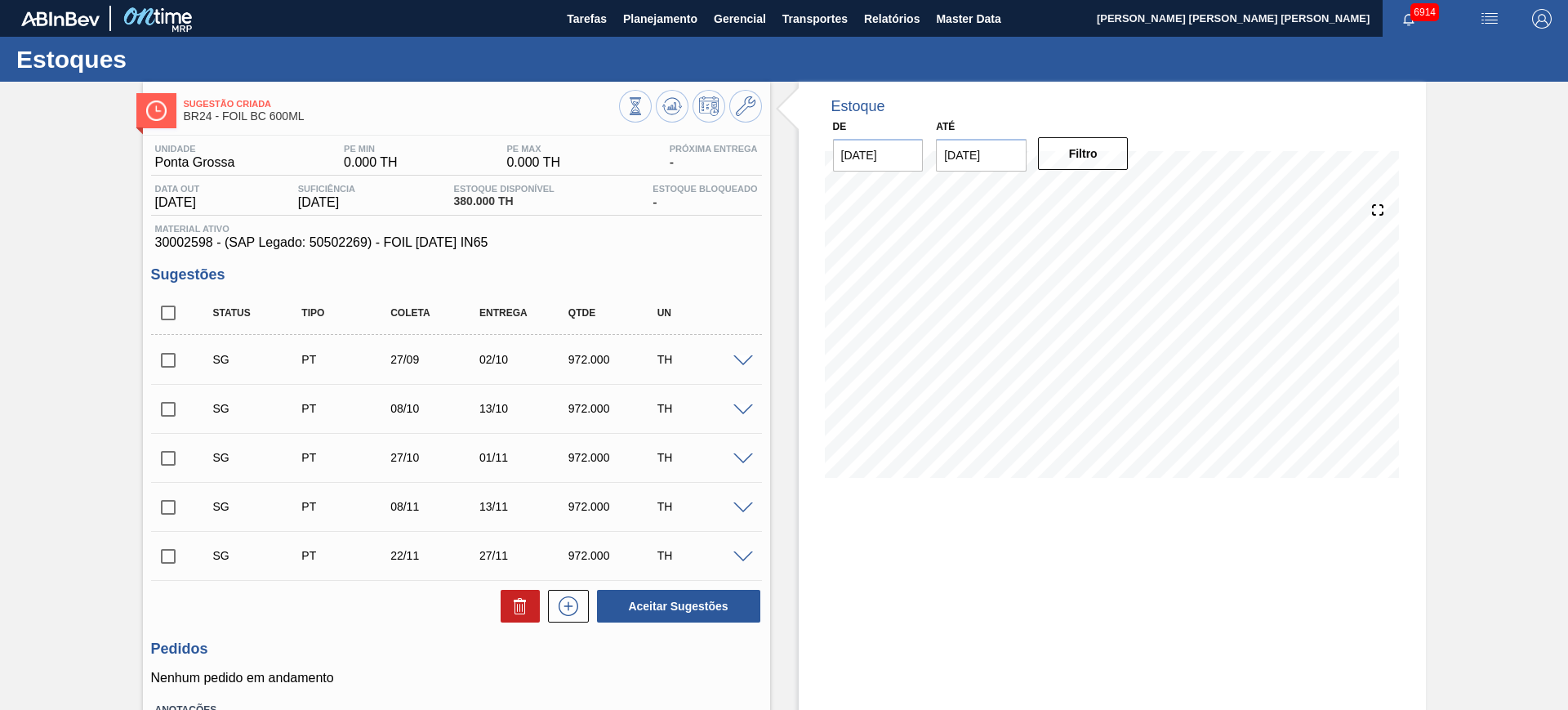
click at [164, 308] on input "checkbox" at bounding box center [169, 313] width 35 height 35
checkbox input "true"
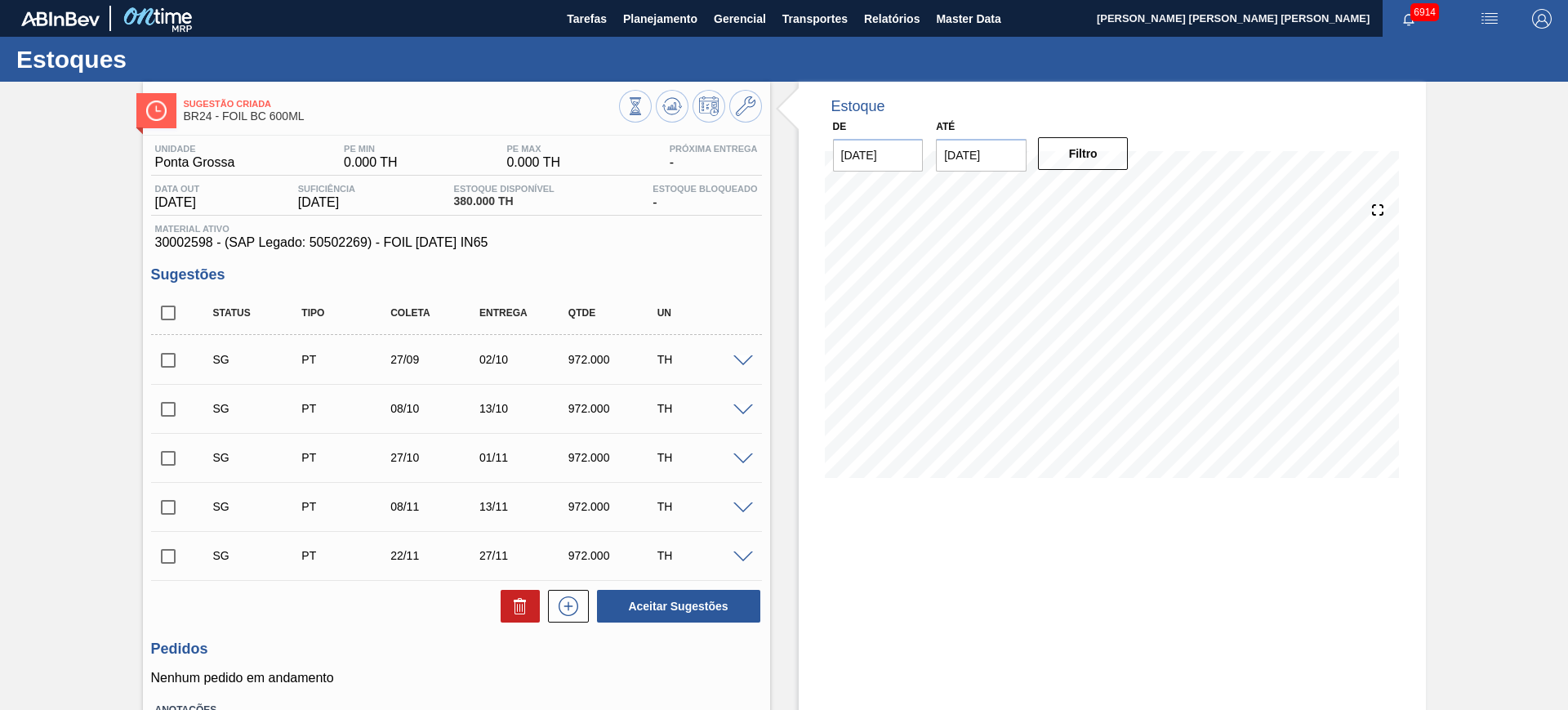
checkbox input "true"
click at [171, 361] on input "checkbox" at bounding box center [169, 360] width 35 height 35
checkbox input "false"
click at [523, 601] on icon at bounding box center [519, 601] width 12 height 2
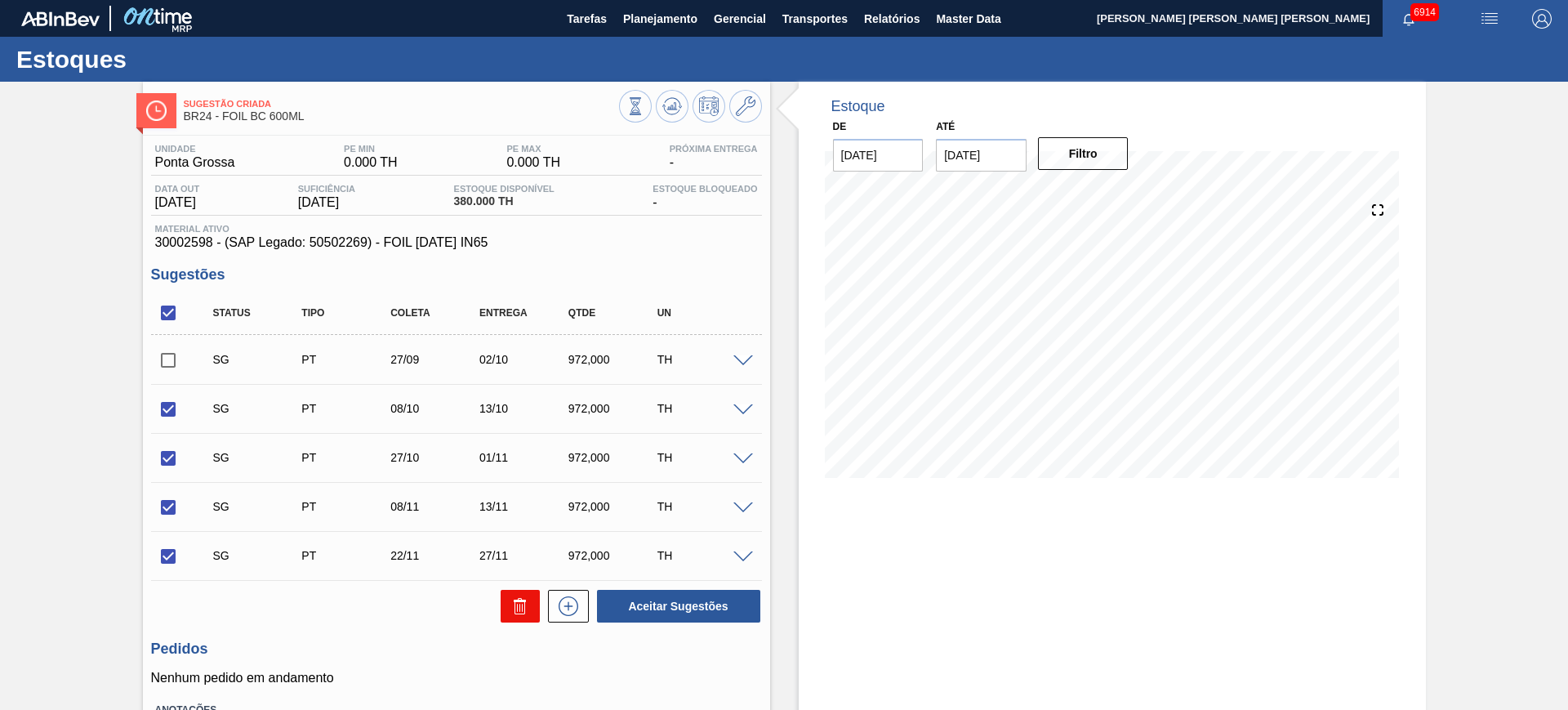
checkbox input "false"
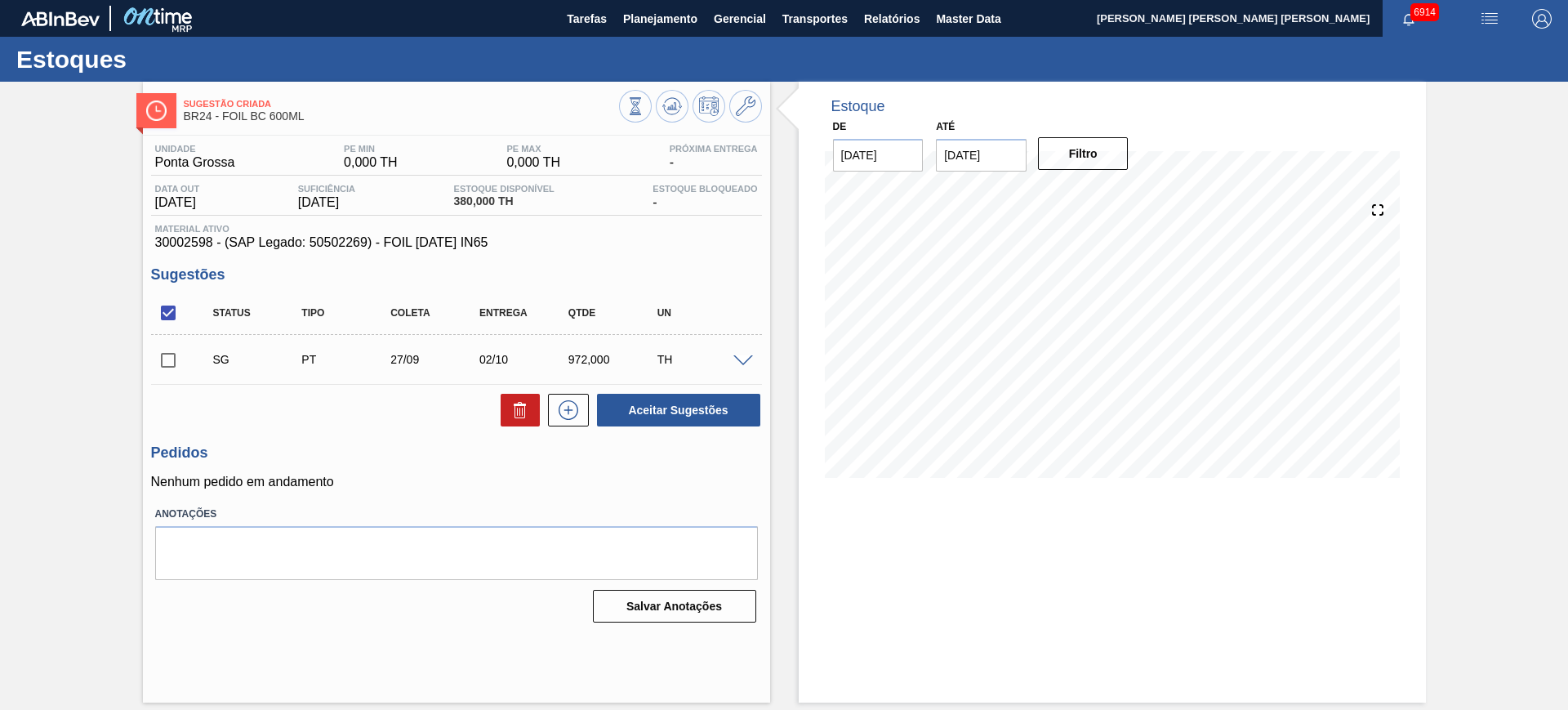
click at [746, 356] on span at bounding box center [743, 361] width 20 height 12
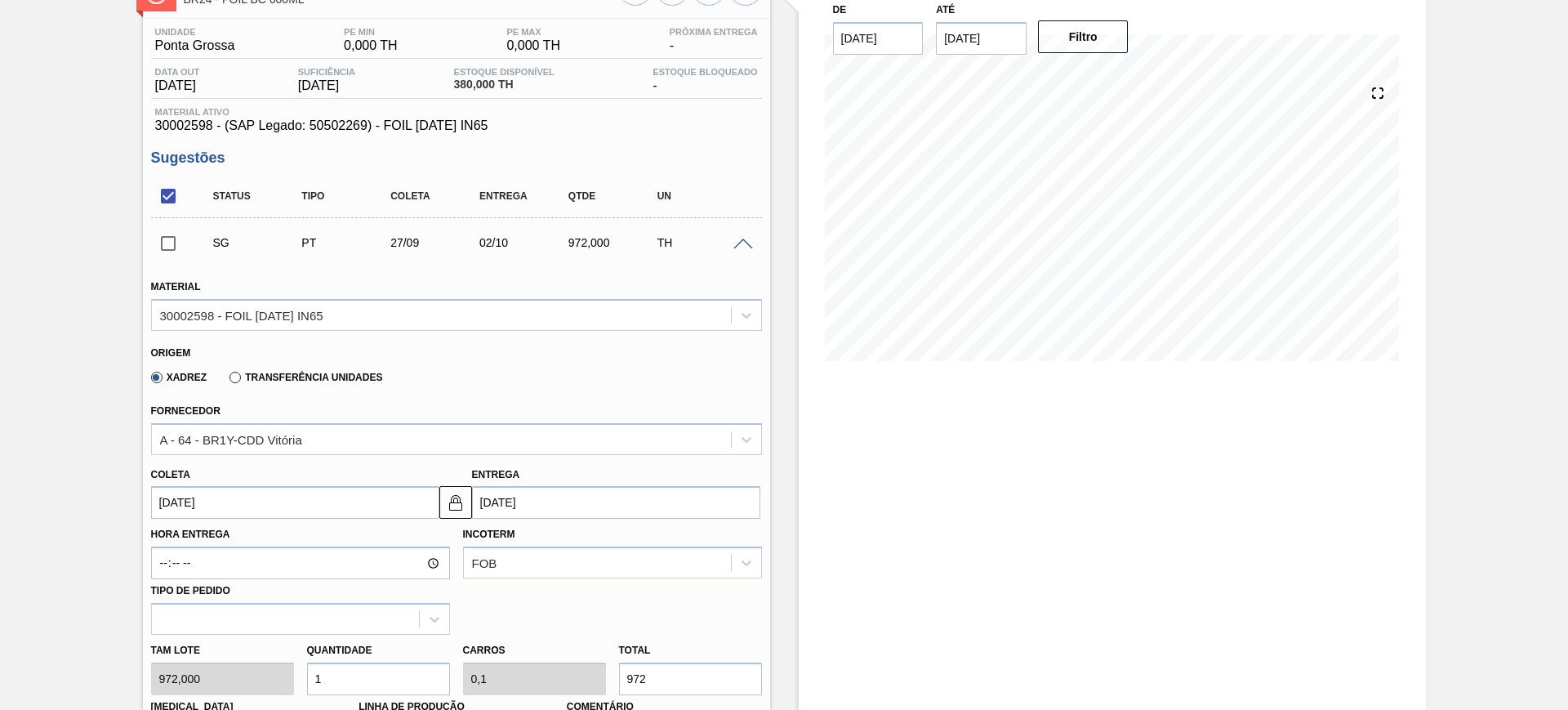
scroll to position [204, 0]
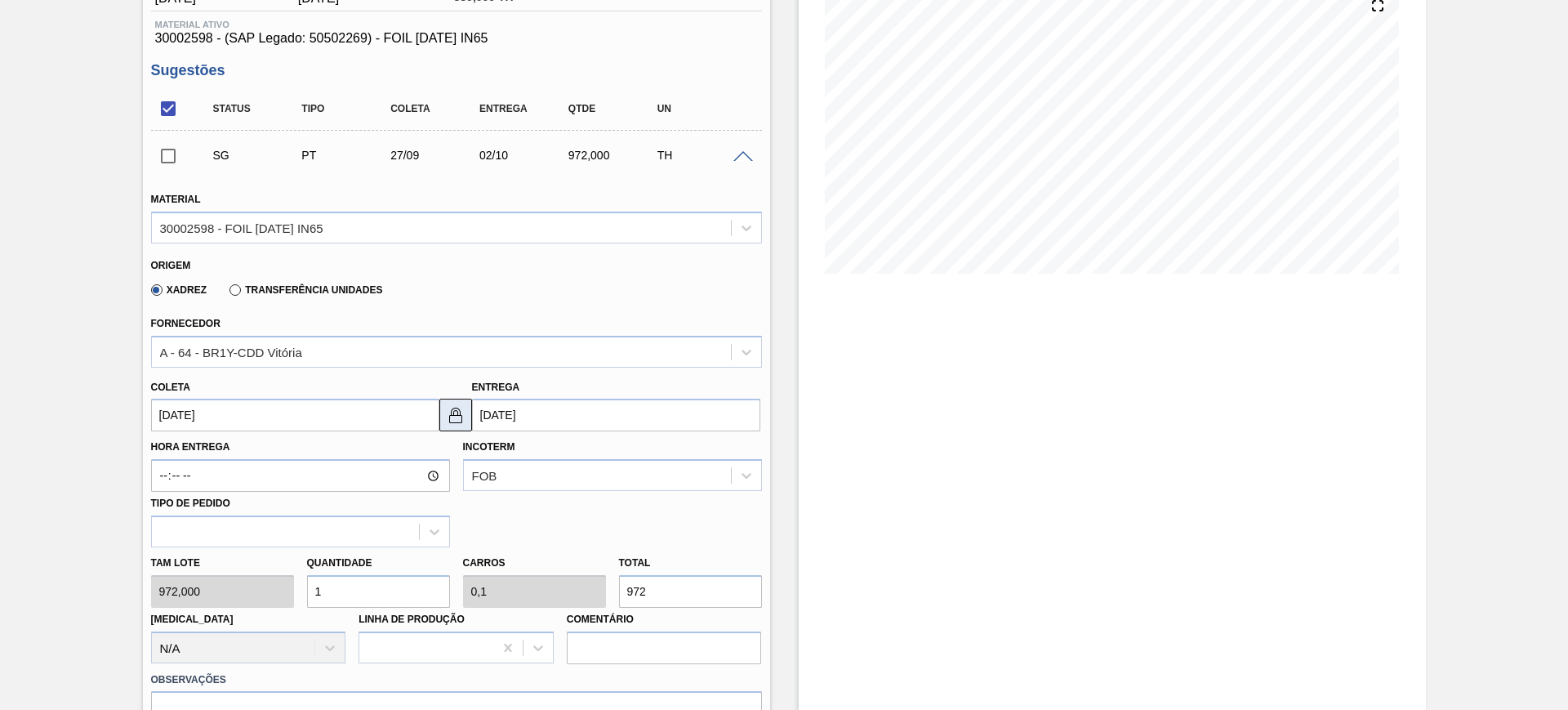
click at [462, 402] on button at bounding box center [456, 415] width 33 height 33
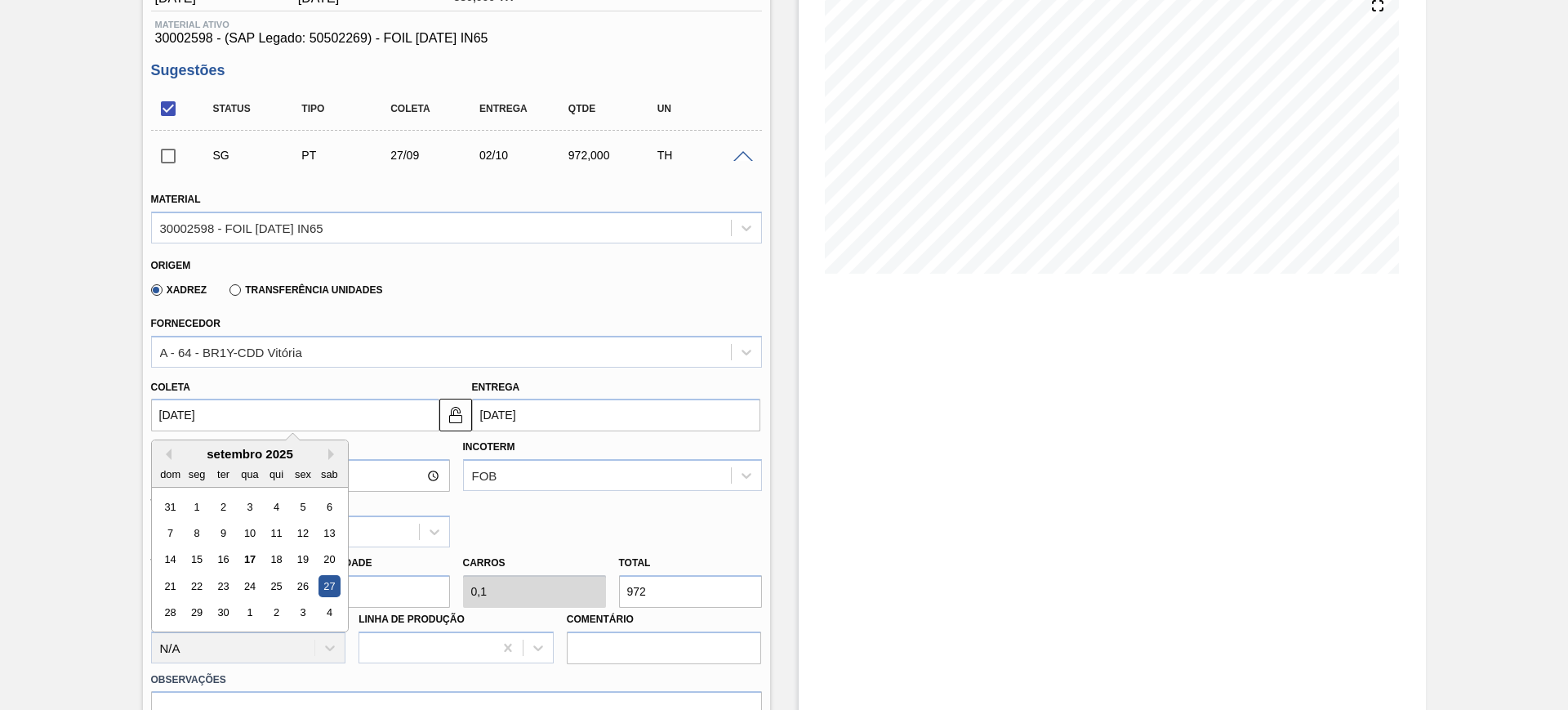
click at [384, 411] on input "[DATE]" at bounding box center [295, 415] width 288 height 33
drag, startPoint x: 244, startPoint y: 563, endPoint x: 388, endPoint y: 536, distance: 146.5
click at [244, 560] on div "17" at bounding box center [249, 559] width 22 height 22
type input "[DATE]"
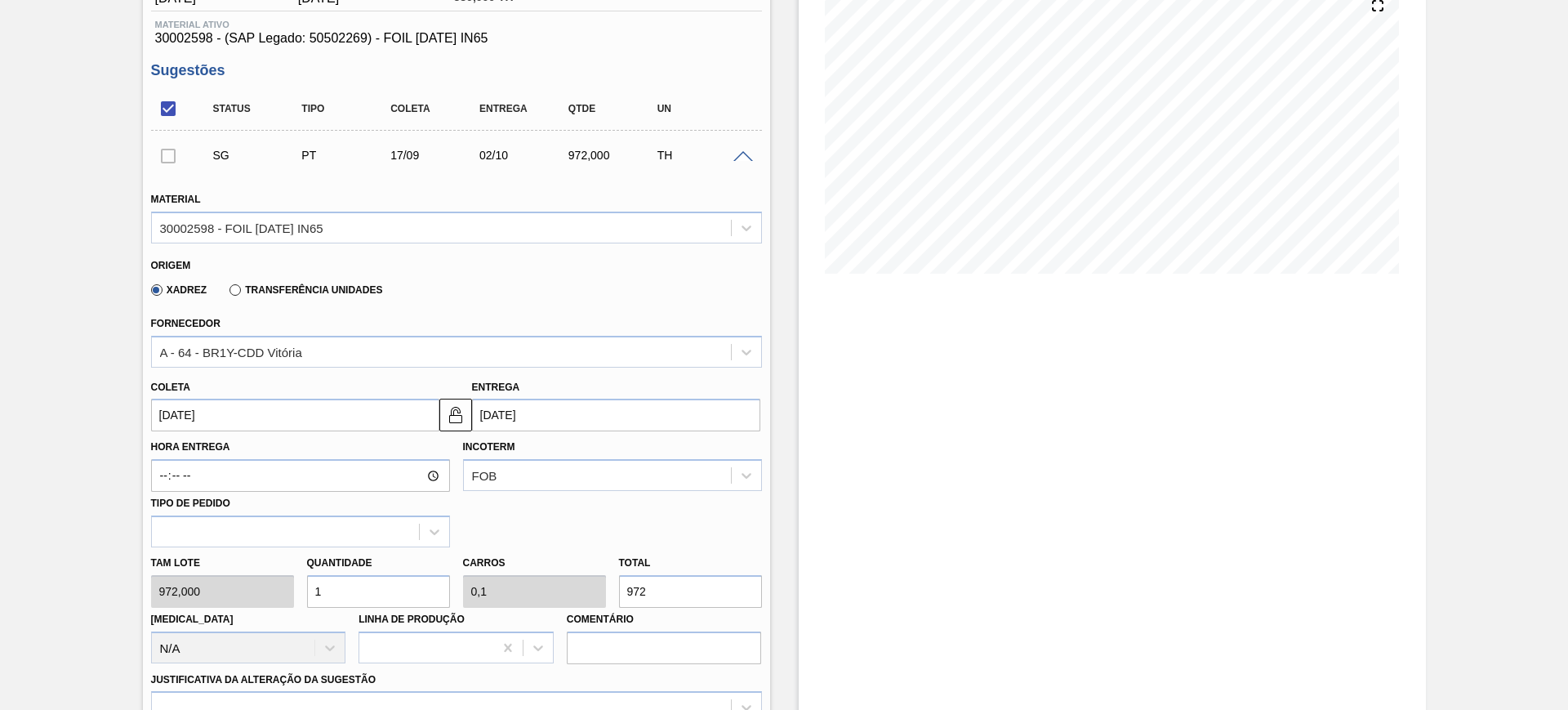
click at [557, 421] on input "[DATE]" at bounding box center [616, 415] width 288 height 33
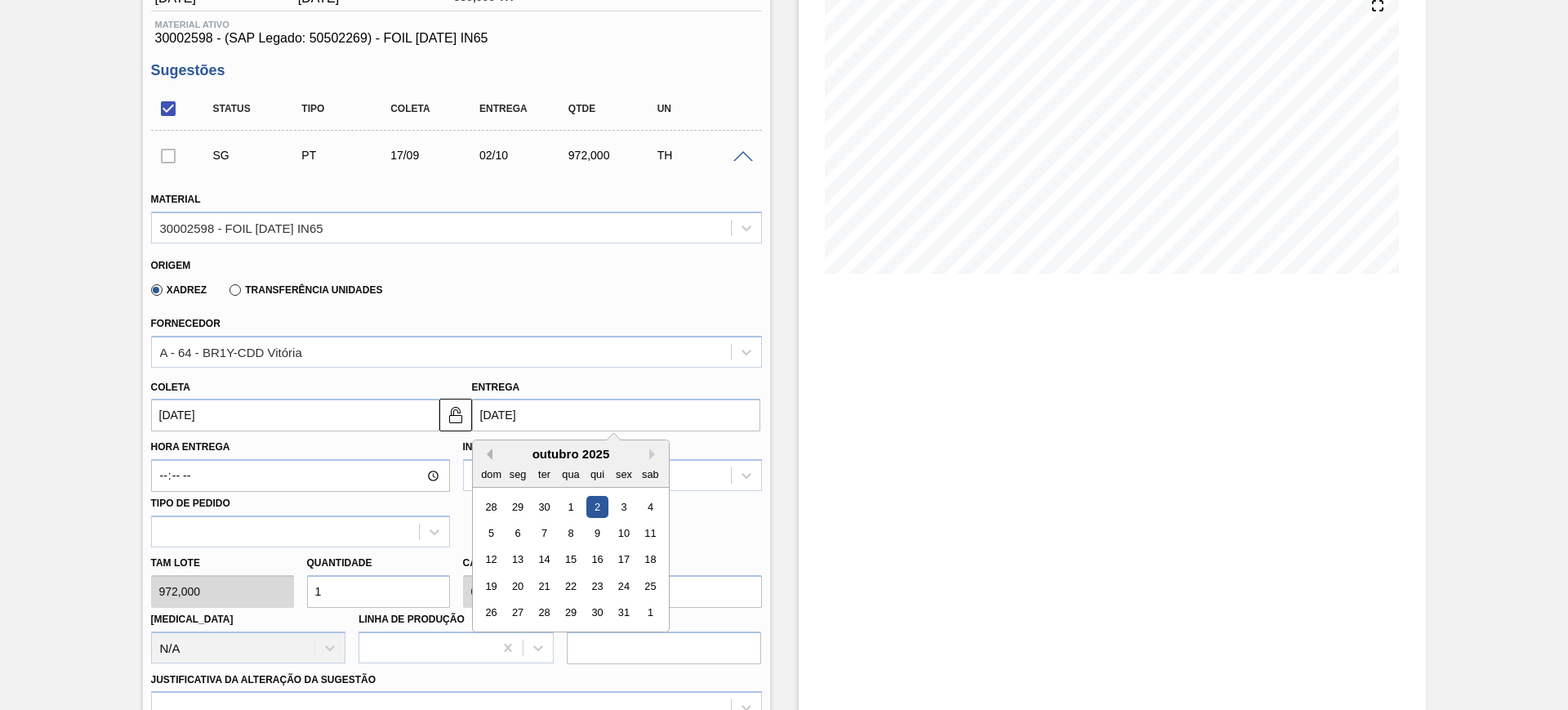
click at [489, 452] on button "Previous Month" at bounding box center [487, 454] width 12 height 12
click at [659, 560] on div "20" at bounding box center [649, 559] width 22 height 22
type input "[DATE]"
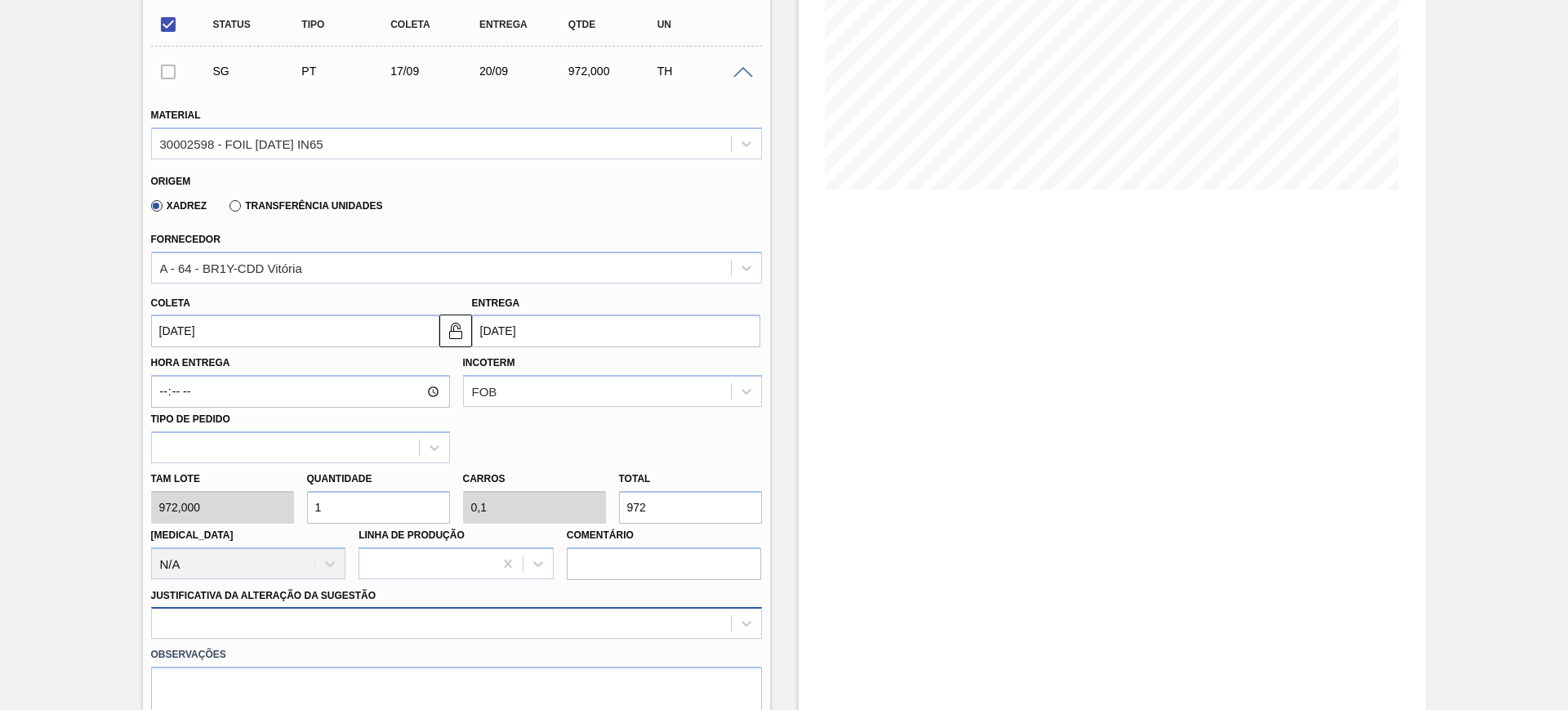
scroll to position [408, 0]
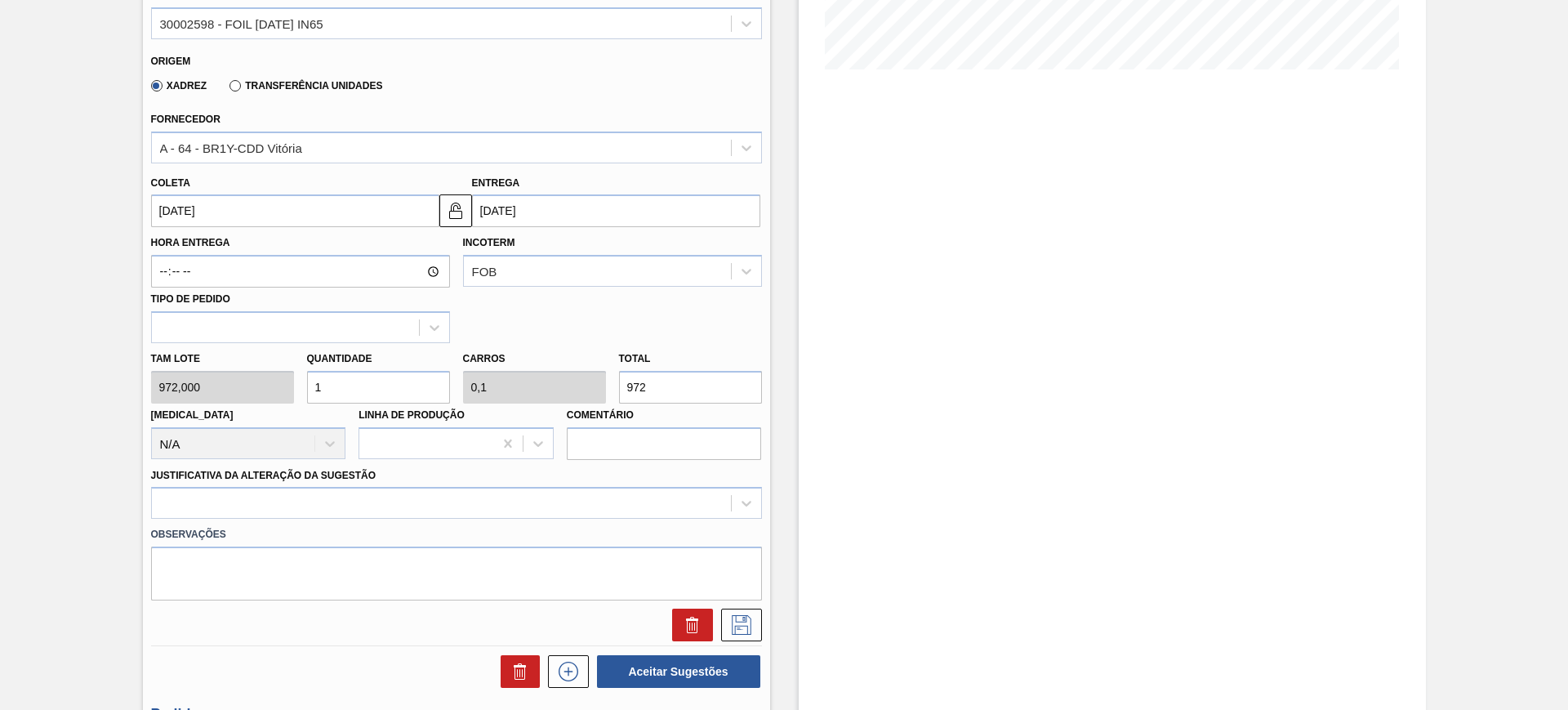
click at [268, 86] on label "Transferência Unidades" at bounding box center [306, 86] width 153 height 12
click at [227, 89] on input "Transferência Unidades" at bounding box center [227, 89] width 0 height 0
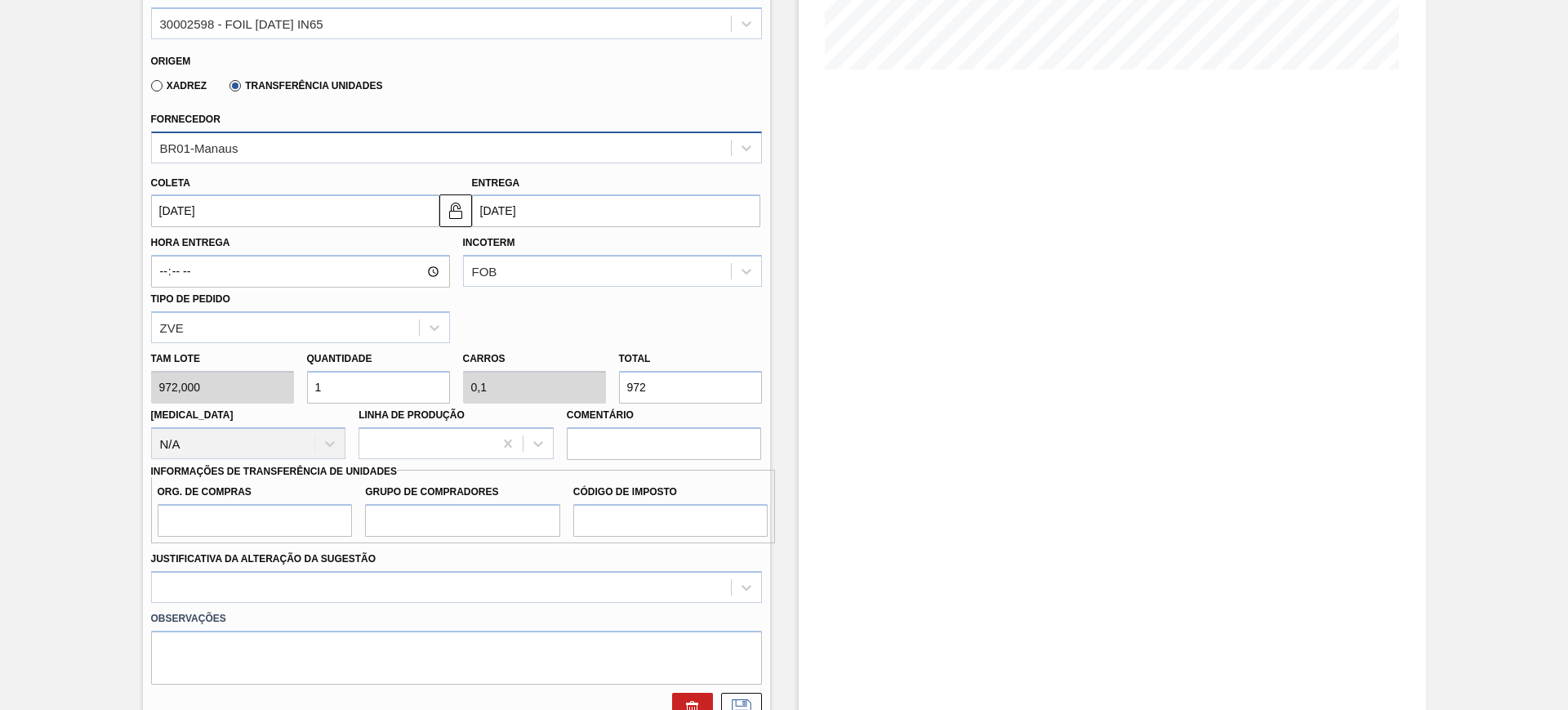
click at [246, 156] on div "BR01-Manaus" at bounding box center [442, 147] width 579 height 24
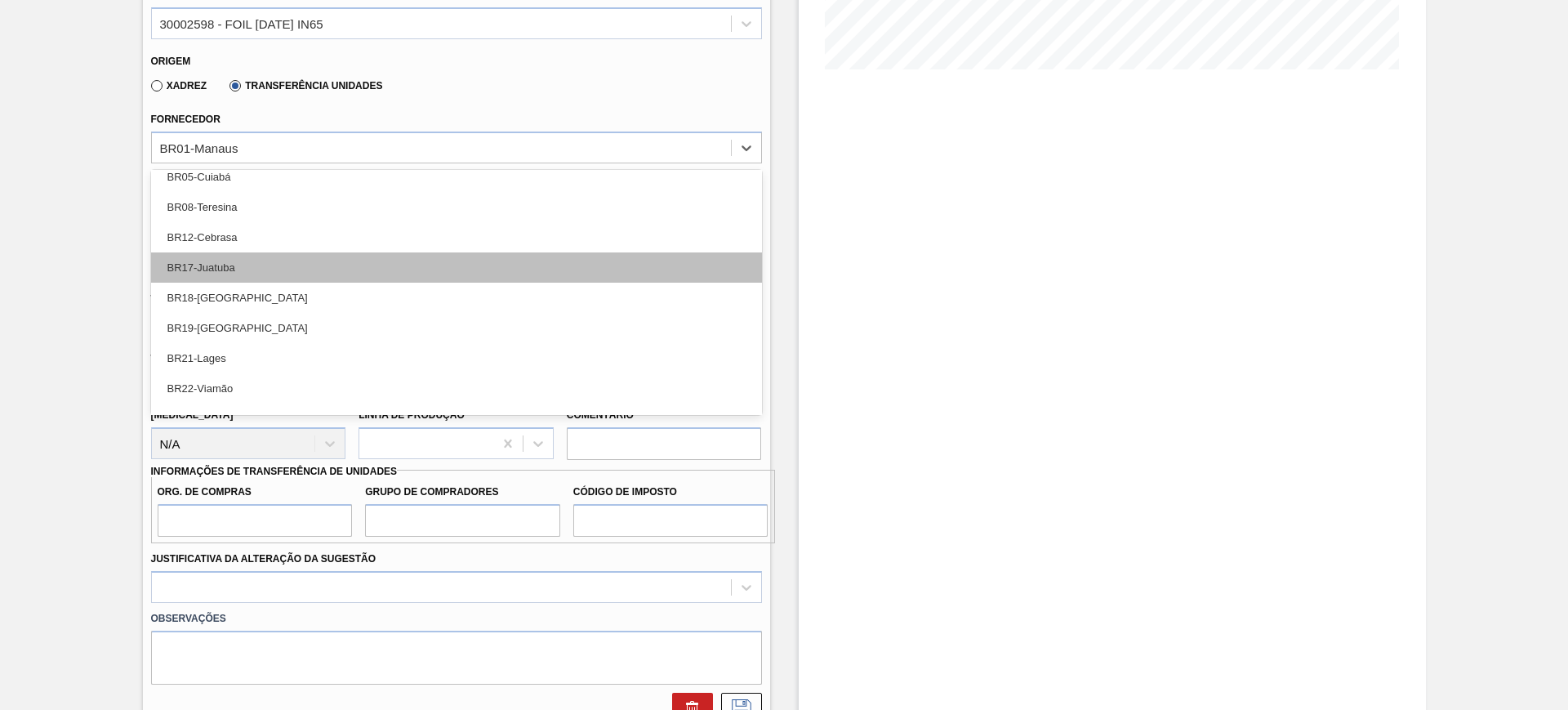
scroll to position [204, 0]
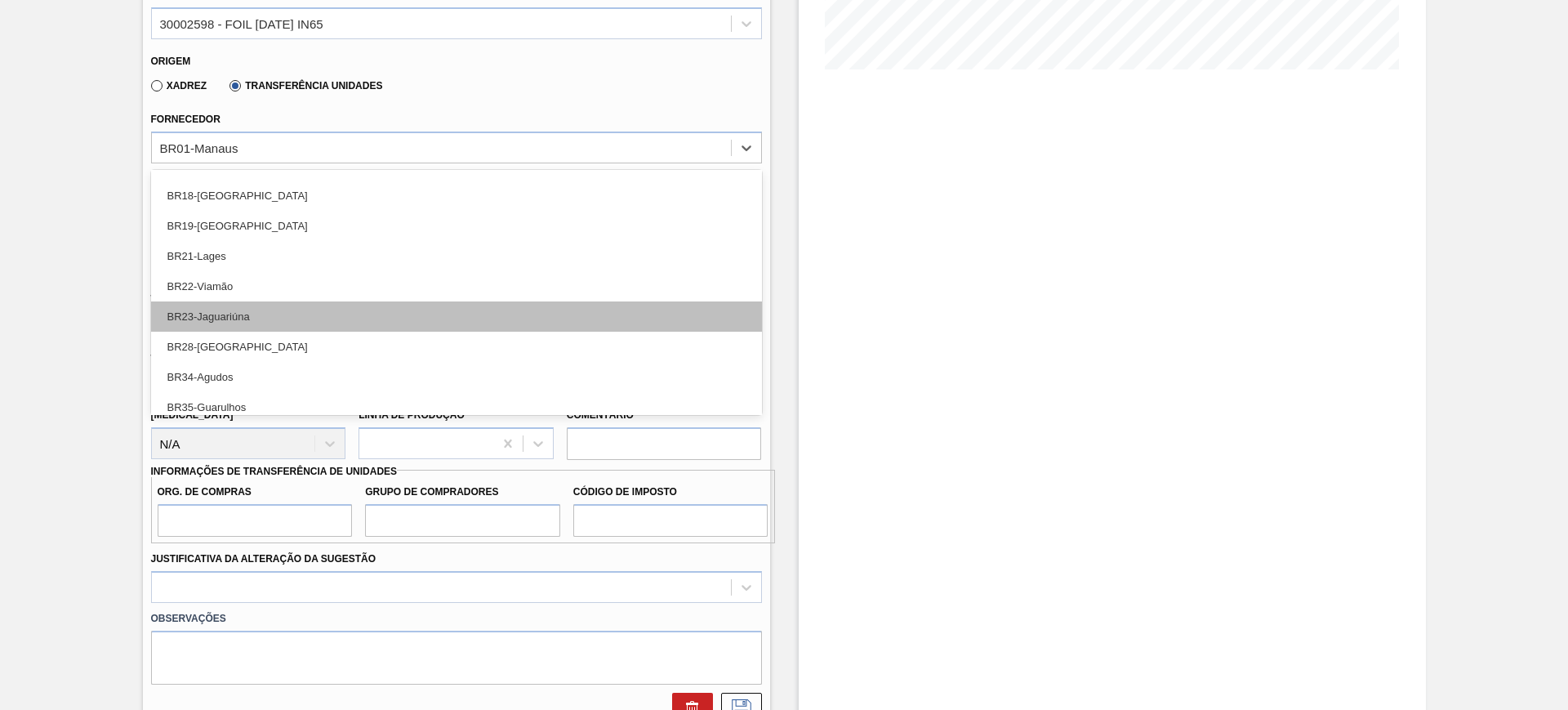
click at [303, 316] on div "BR23-Jaguariúna" at bounding box center [457, 316] width 611 height 30
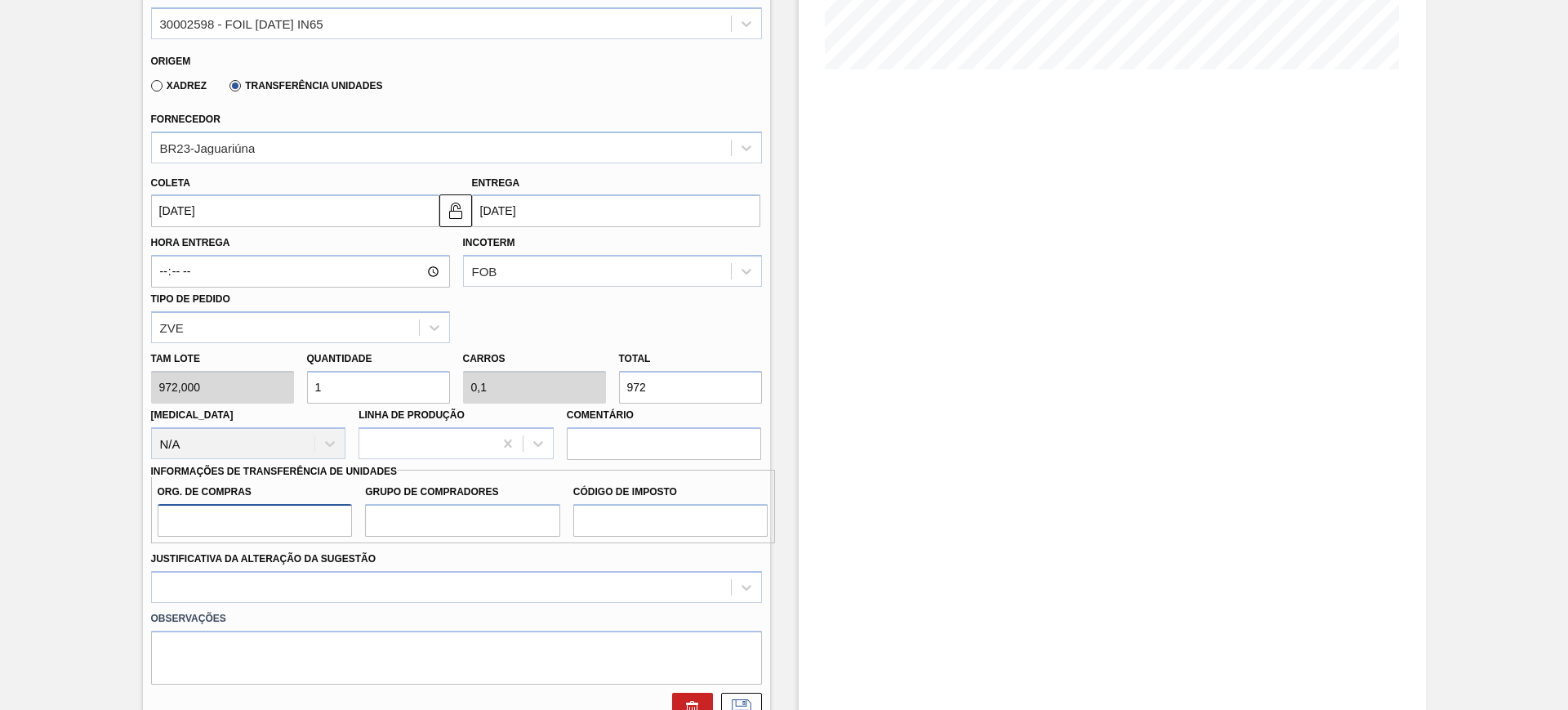
click at [295, 527] on input "Org. de Compras" at bounding box center [255, 521] width 195 height 33
type input "BR00"
type input "A01"
type input "I1"
click at [509, 603] on div "Observações" at bounding box center [457, 643] width 624 height 81
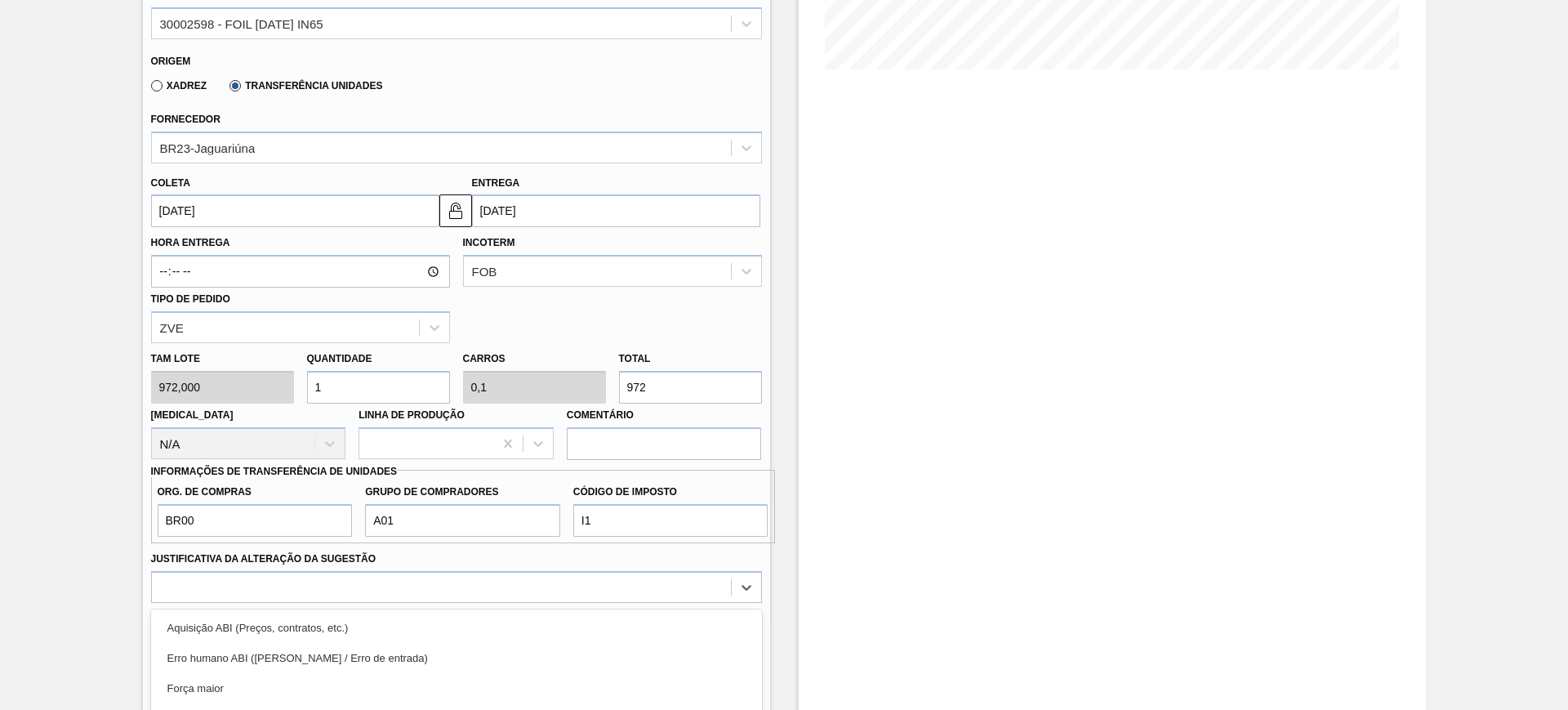
drag, startPoint x: 429, startPoint y: 591, endPoint x: 421, endPoint y: 589, distance: 8.2
click at [429, 592] on div "option Master data incorreto ABI (LT, MOQ, etc.) focused, 5 of 18. 18 results a…" at bounding box center [457, 587] width 611 height 32
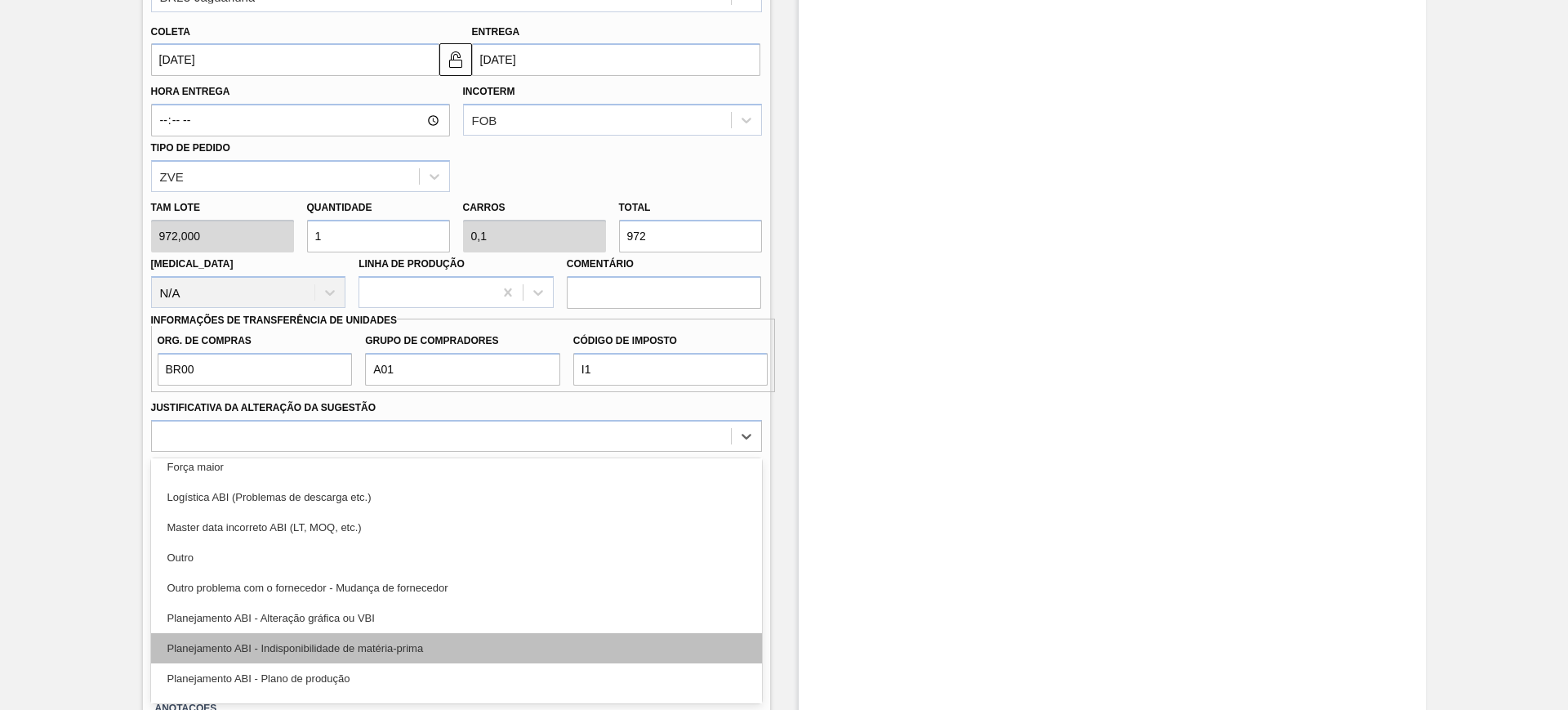
scroll to position [102, 0]
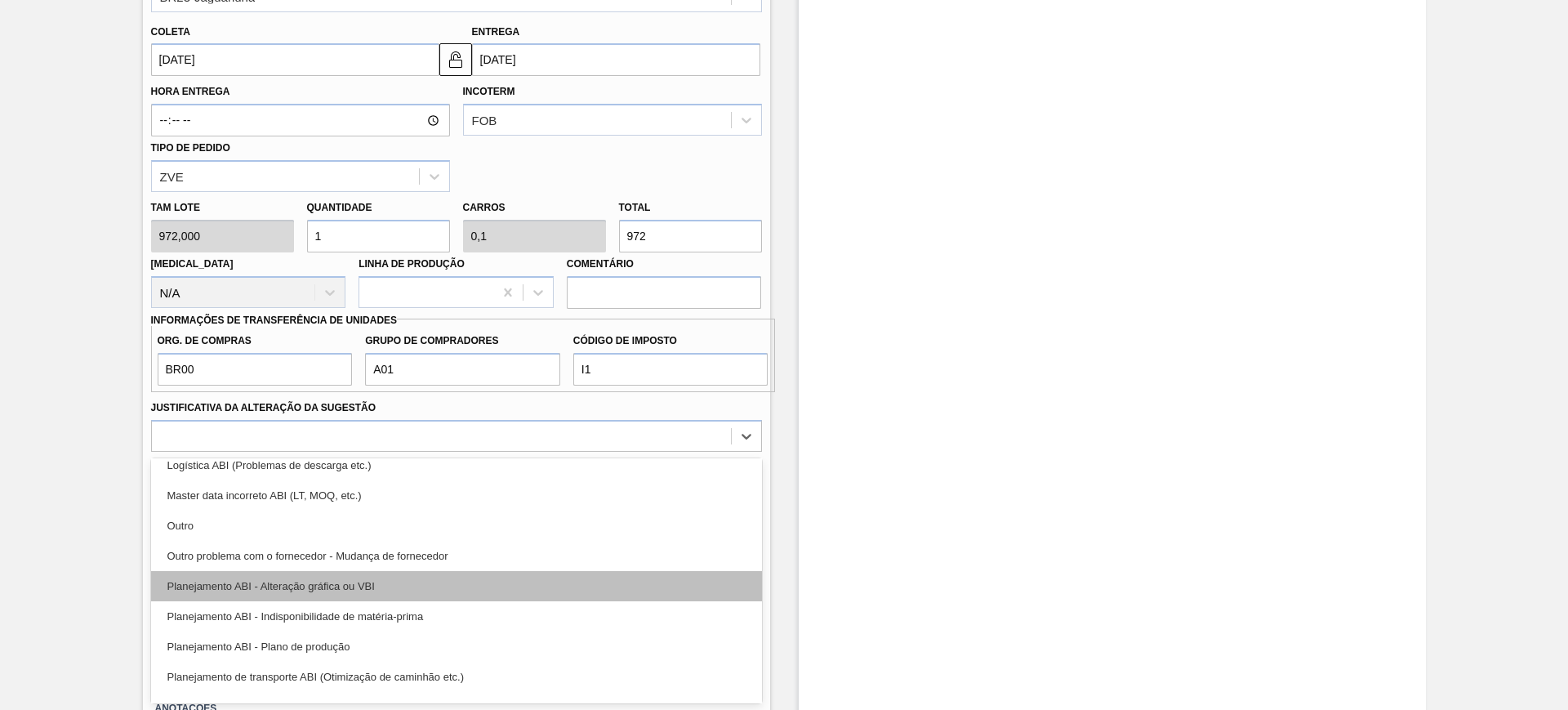
click at [410, 589] on div "Planejamento ABI - Alteração gráfica ou VBI" at bounding box center [457, 586] width 611 height 30
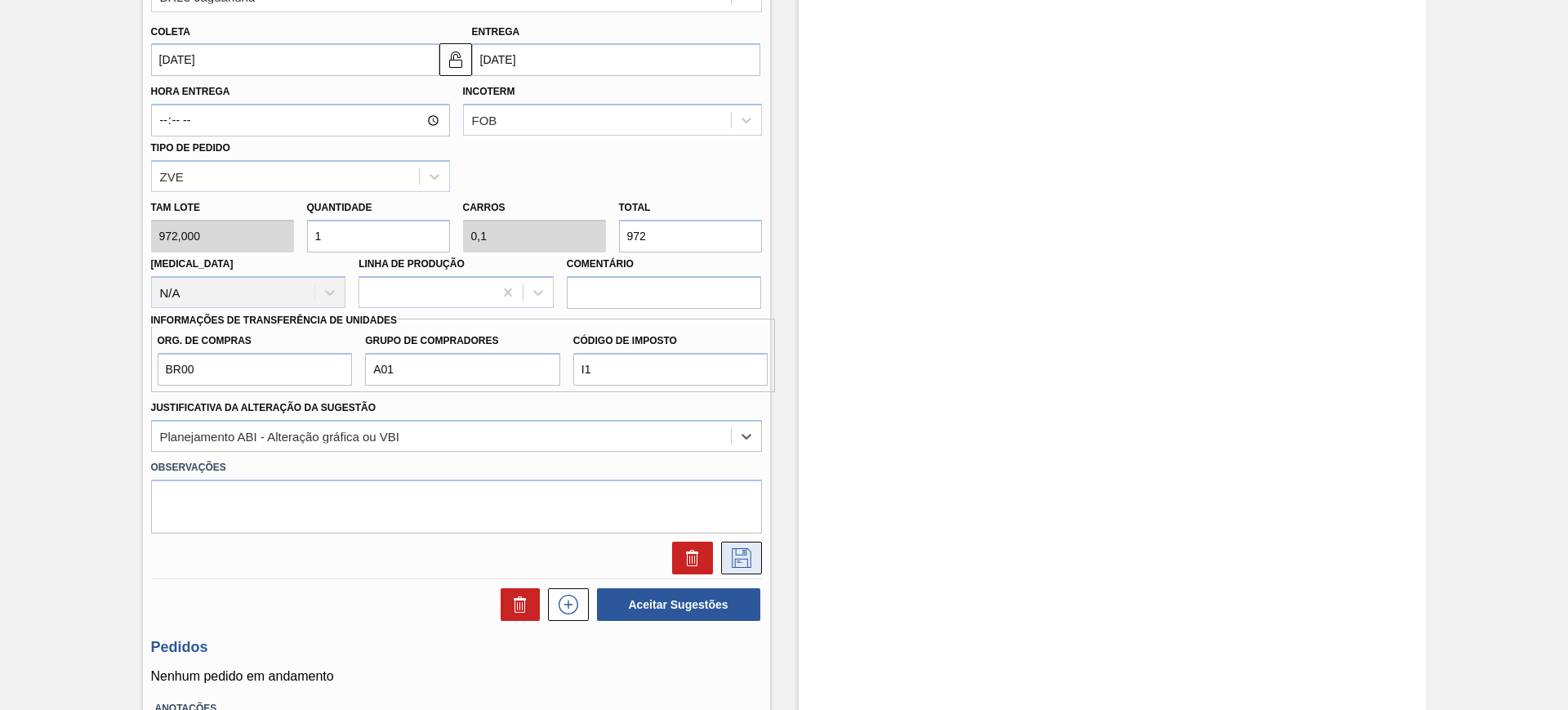
click at [738, 565] on icon at bounding box center [741, 558] width 26 height 20
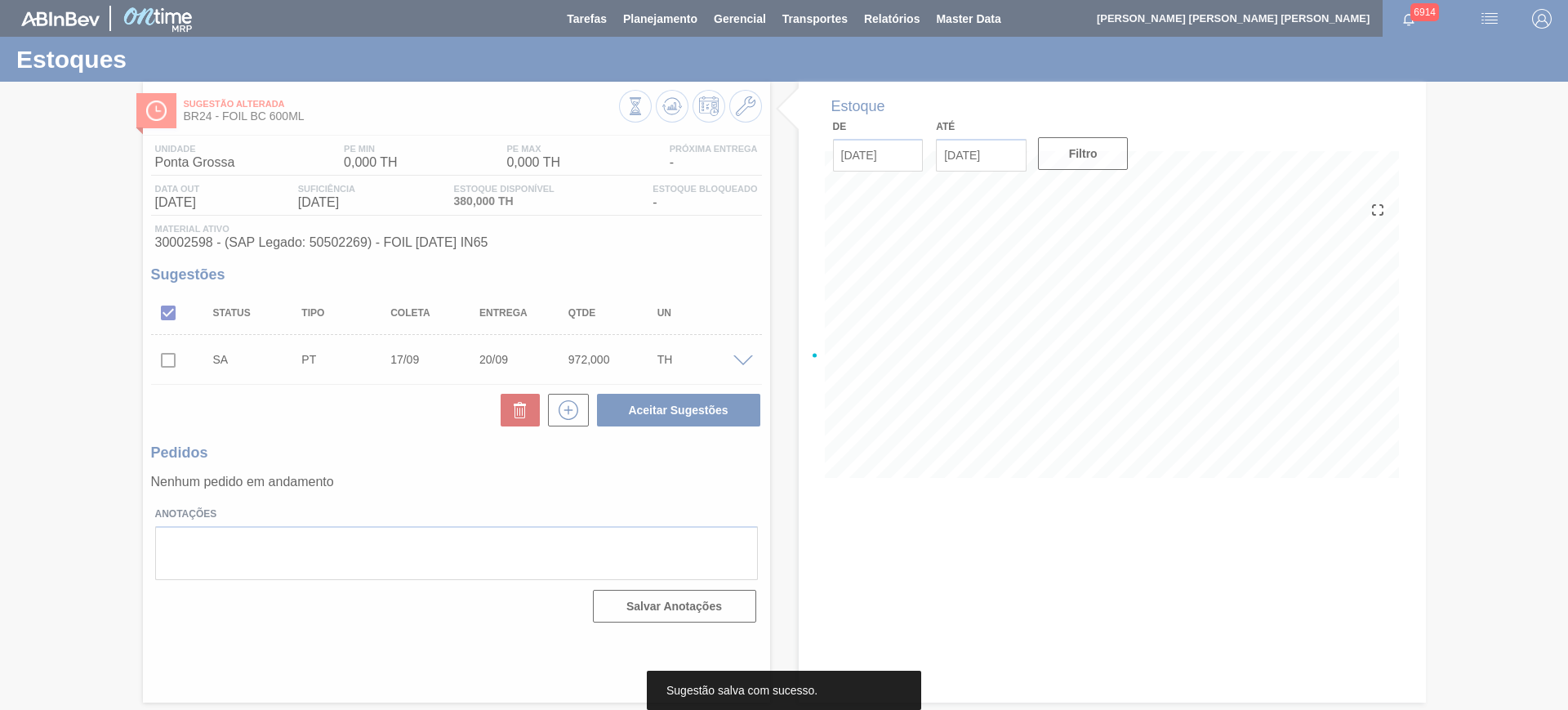
scroll to position [0, 0]
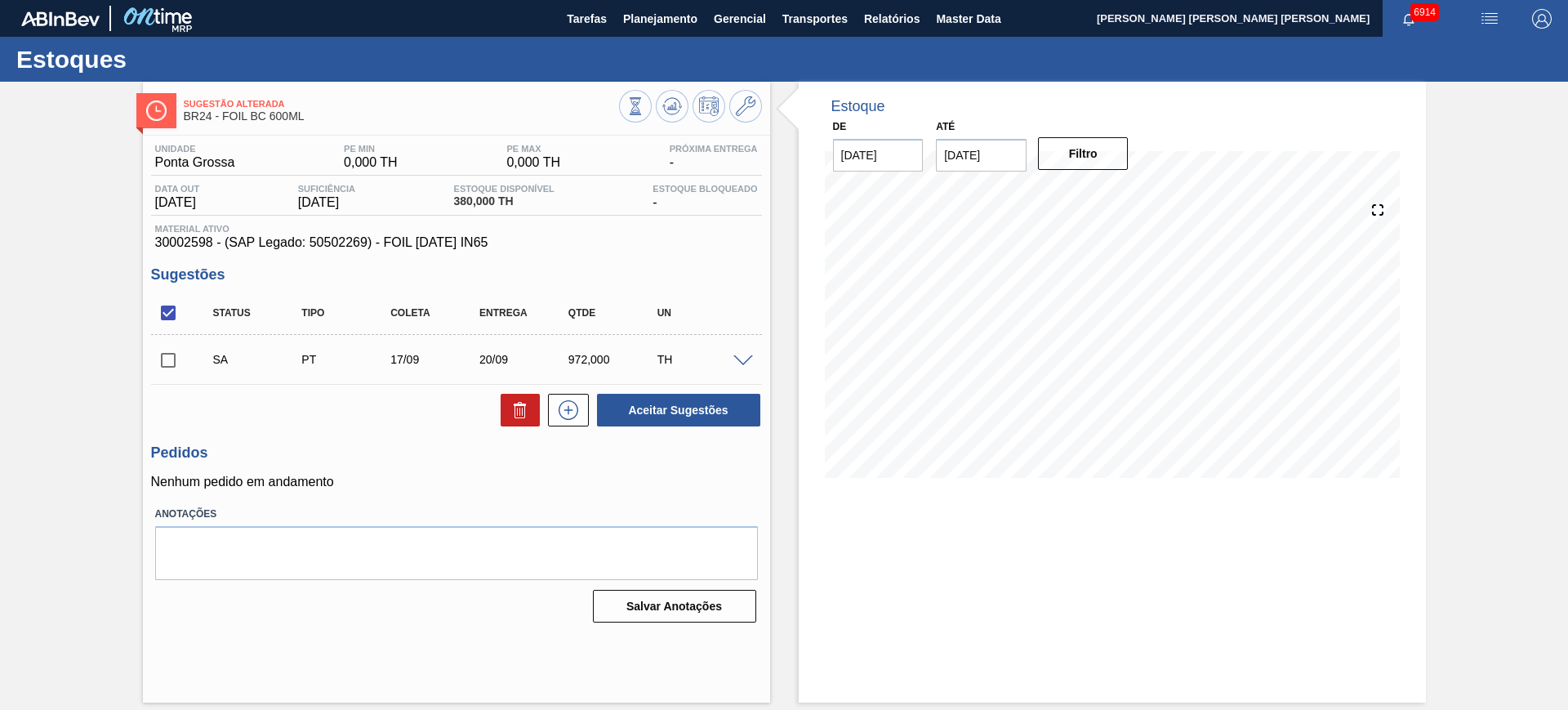
click at [172, 317] on input "checkbox" at bounding box center [169, 313] width 35 height 35
checkbox input "true"
click at [633, 401] on button "Aceitar Sugestões" at bounding box center [679, 410] width 164 height 33
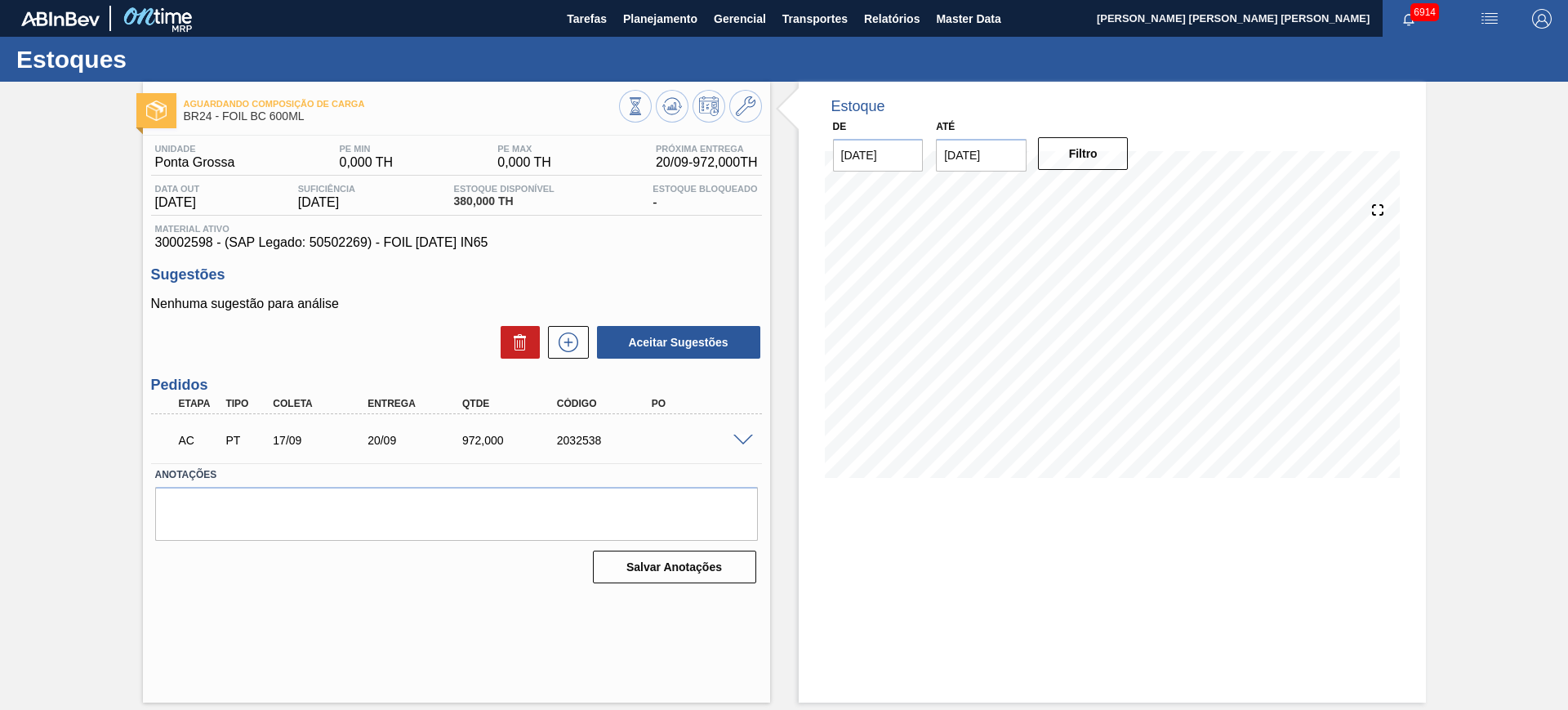
click at [741, 441] on span at bounding box center [743, 440] width 20 height 12
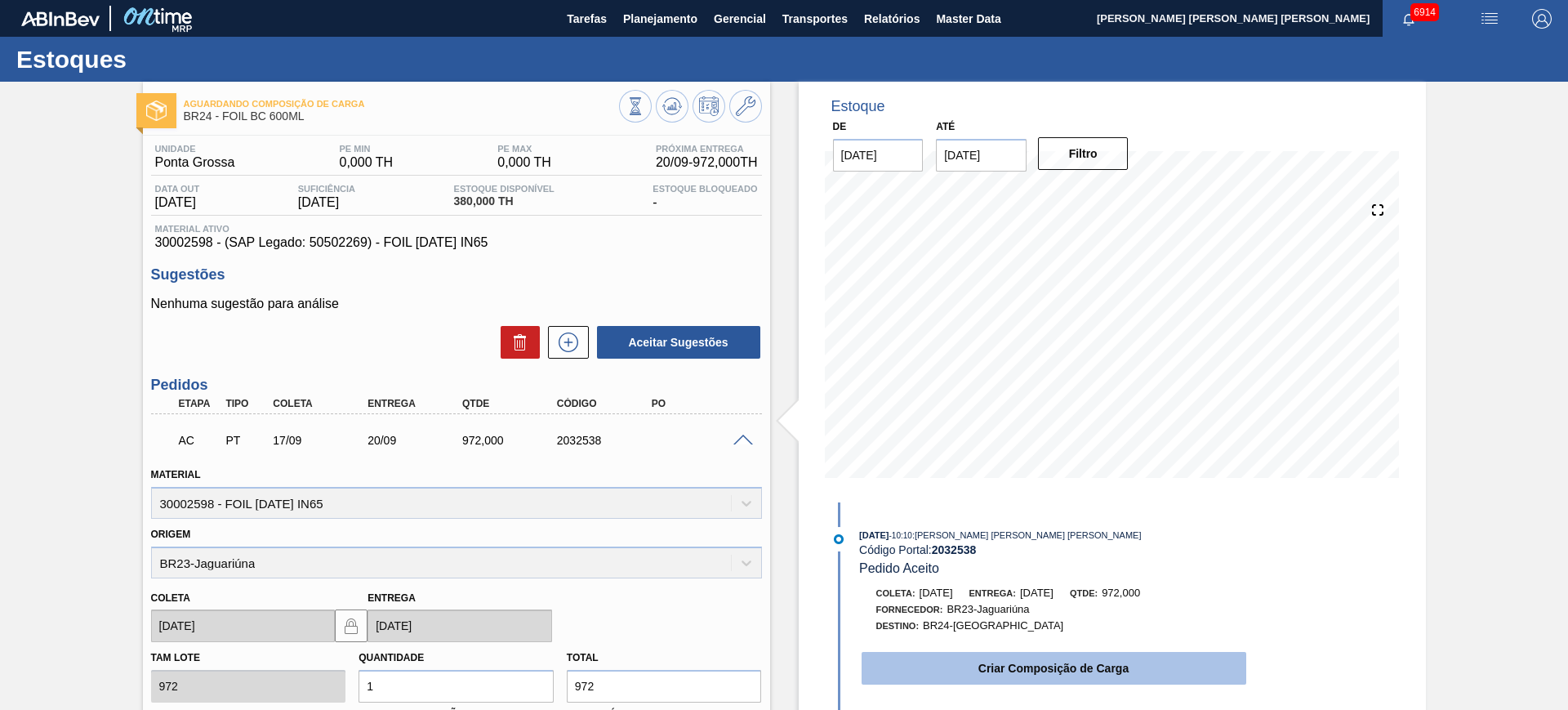
click at [1021, 675] on button "Criar Composição de Carga" at bounding box center [1054, 668] width 385 height 33
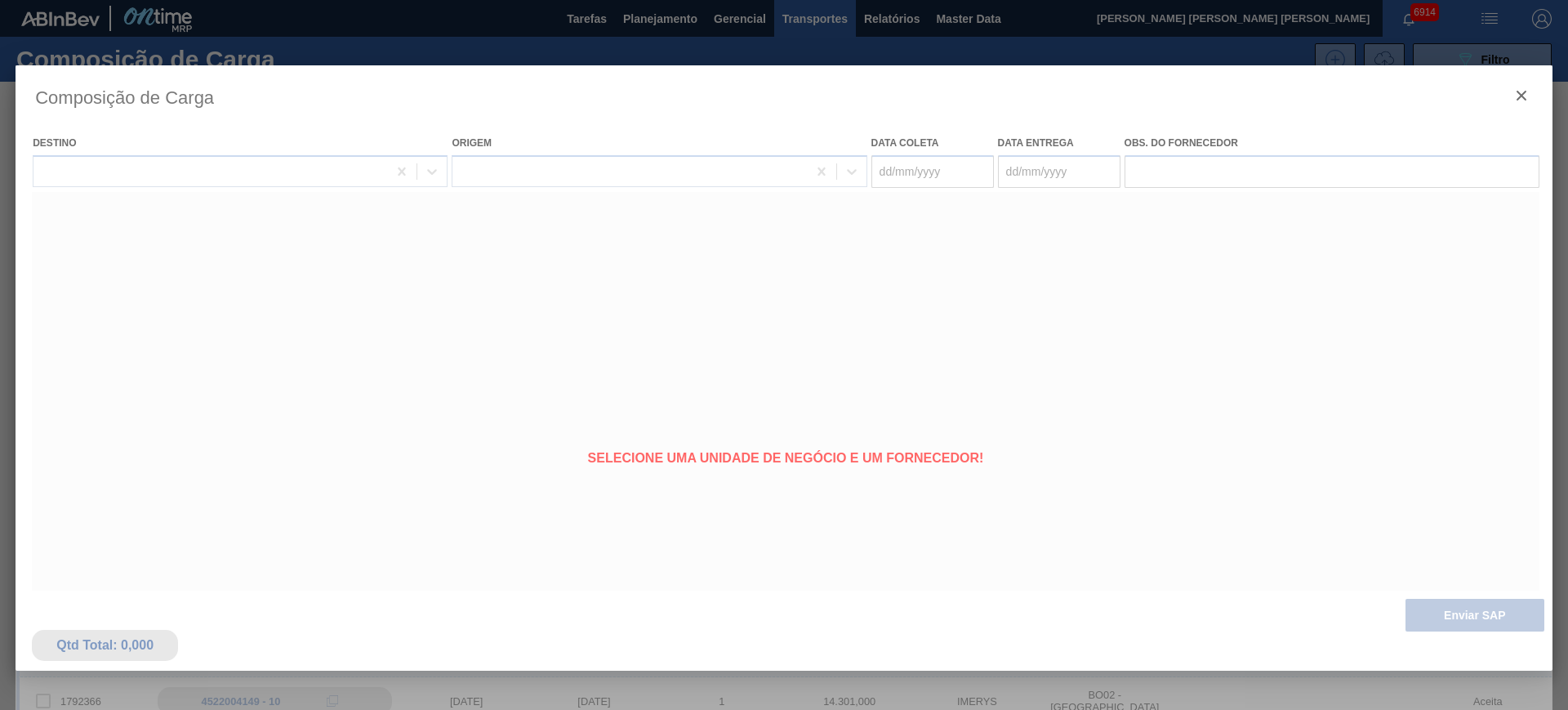
type coleta "[DATE]"
type entrega "[DATE]"
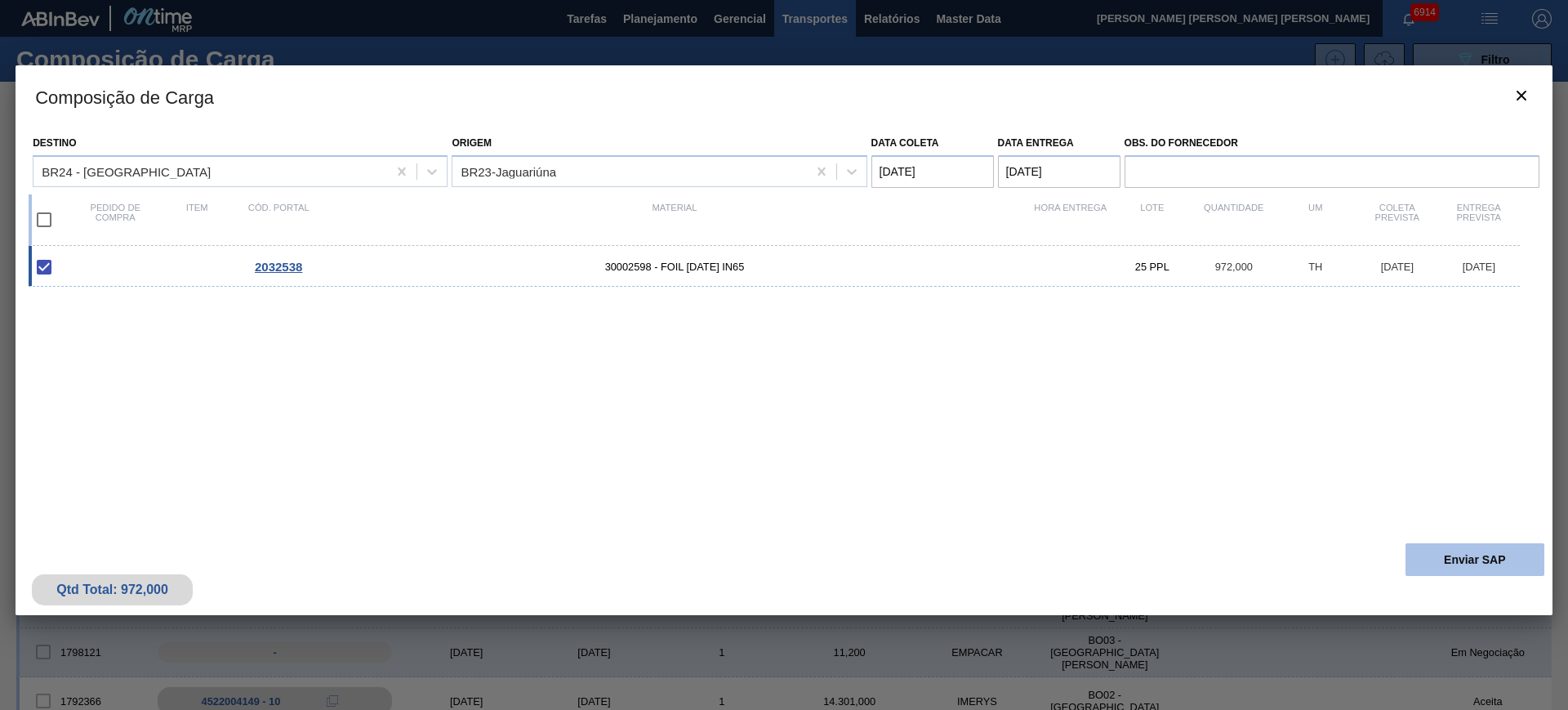
click at [1438, 551] on button "Enviar SAP" at bounding box center [1474, 559] width 139 height 33
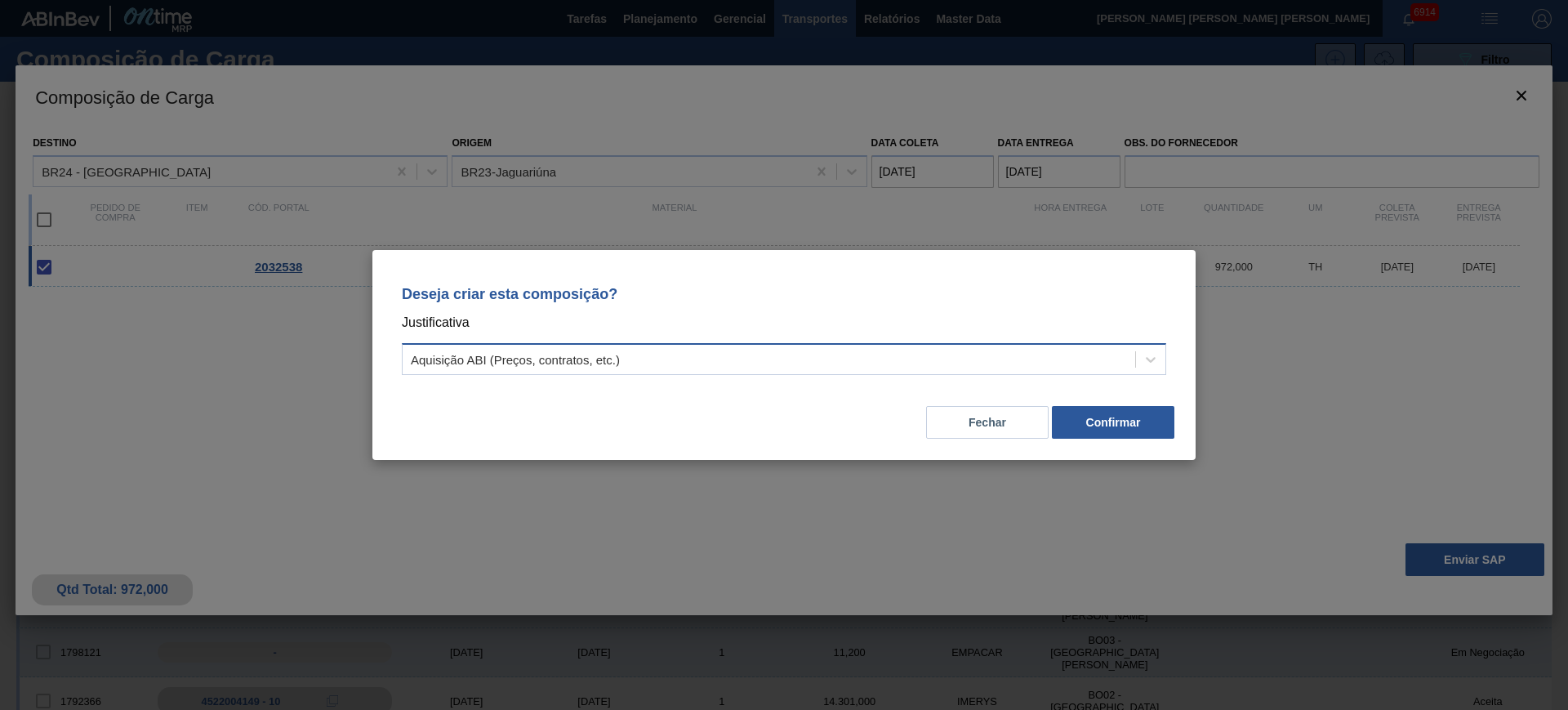
click at [865, 355] on div "Aquisição ABI (Preços, contratos, etc.)" at bounding box center [768, 360] width 732 height 24
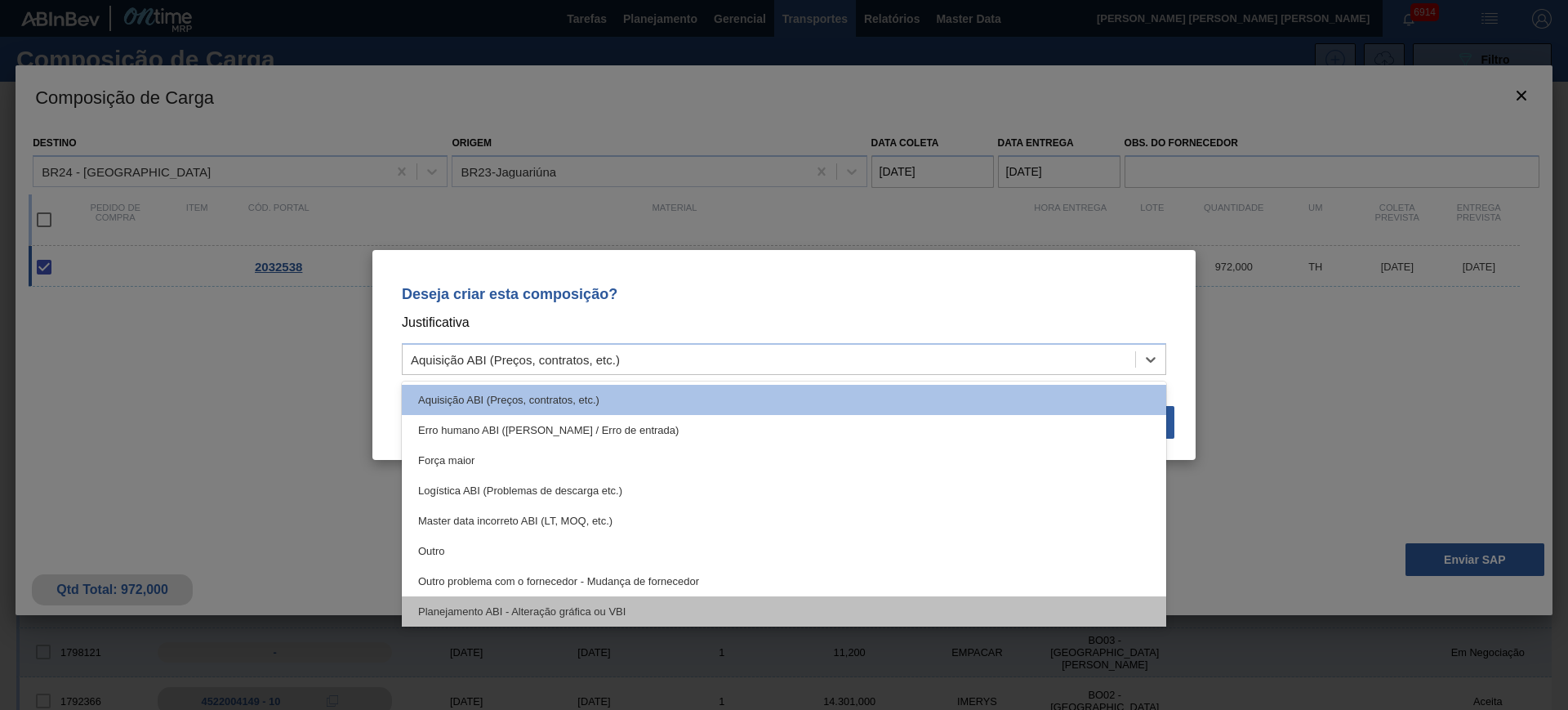
click at [805, 602] on div "Planejamento ABI - Alteração gráfica ou VBI" at bounding box center [783, 611] width 764 height 30
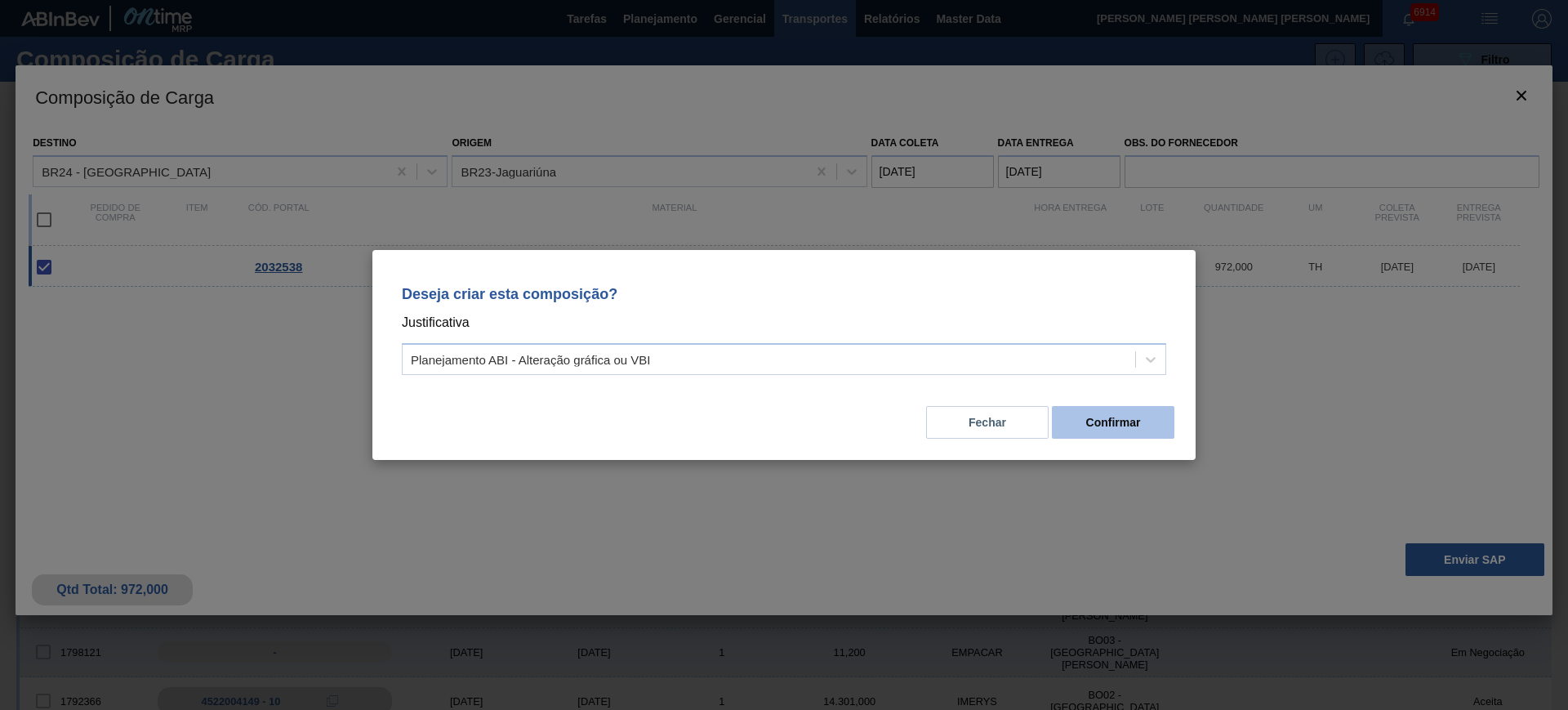
click at [1094, 416] on button "Confirmar" at bounding box center [1113, 422] width 123 height 33
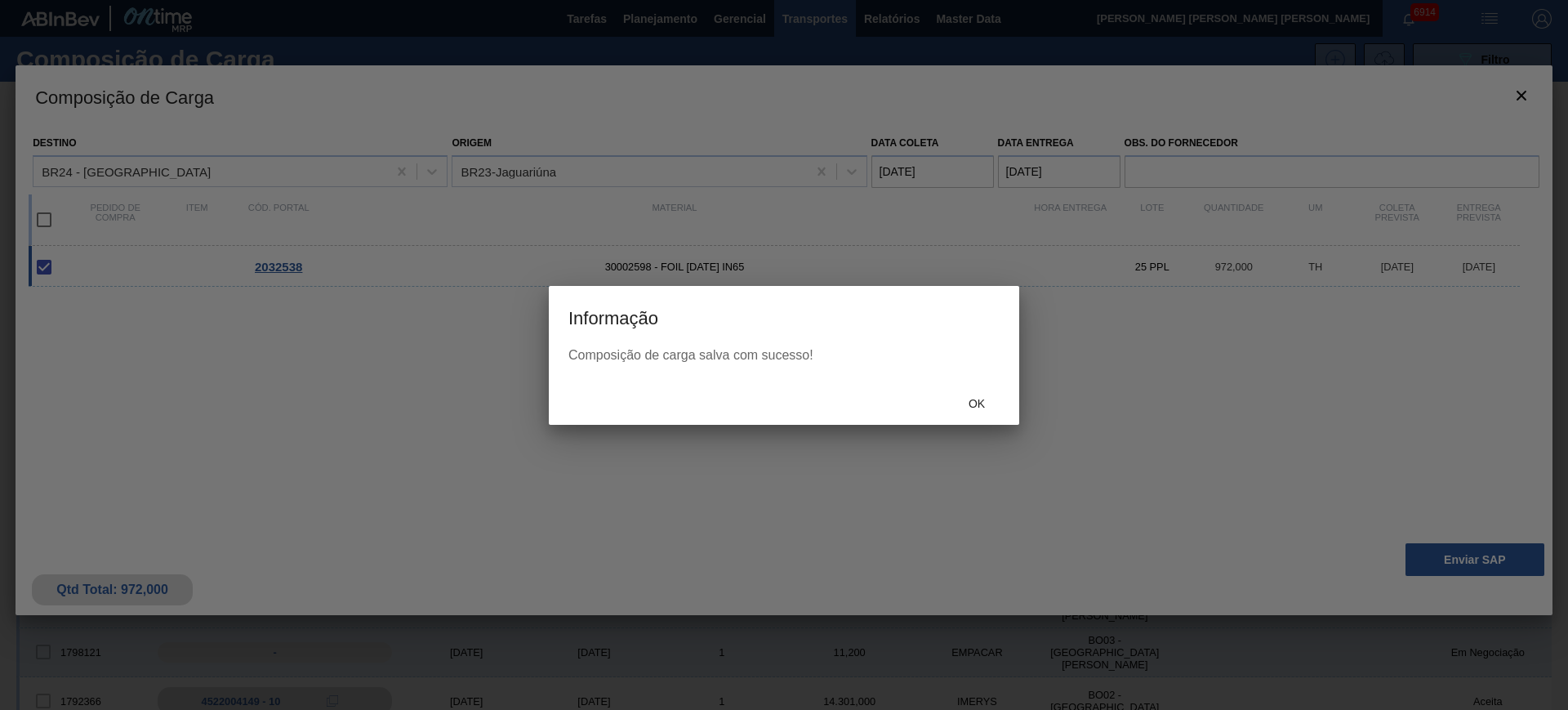
click at [973, 392] on div "Ok" at bounding box center [977, 404] width 72 height 30
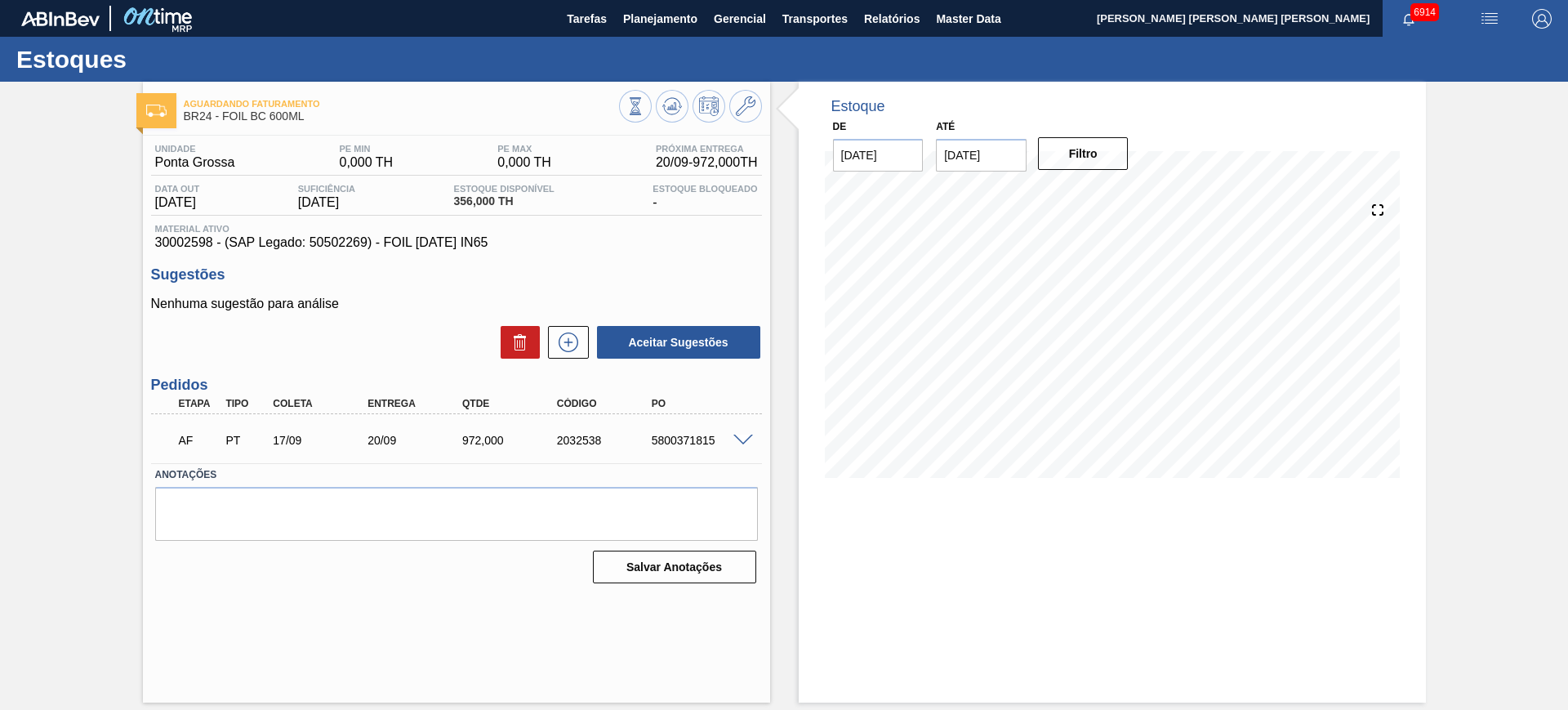
click at [685, 445] on div "5800371815" at bounding box center [700, 440] width 106 height 13
copy div "5800371815"
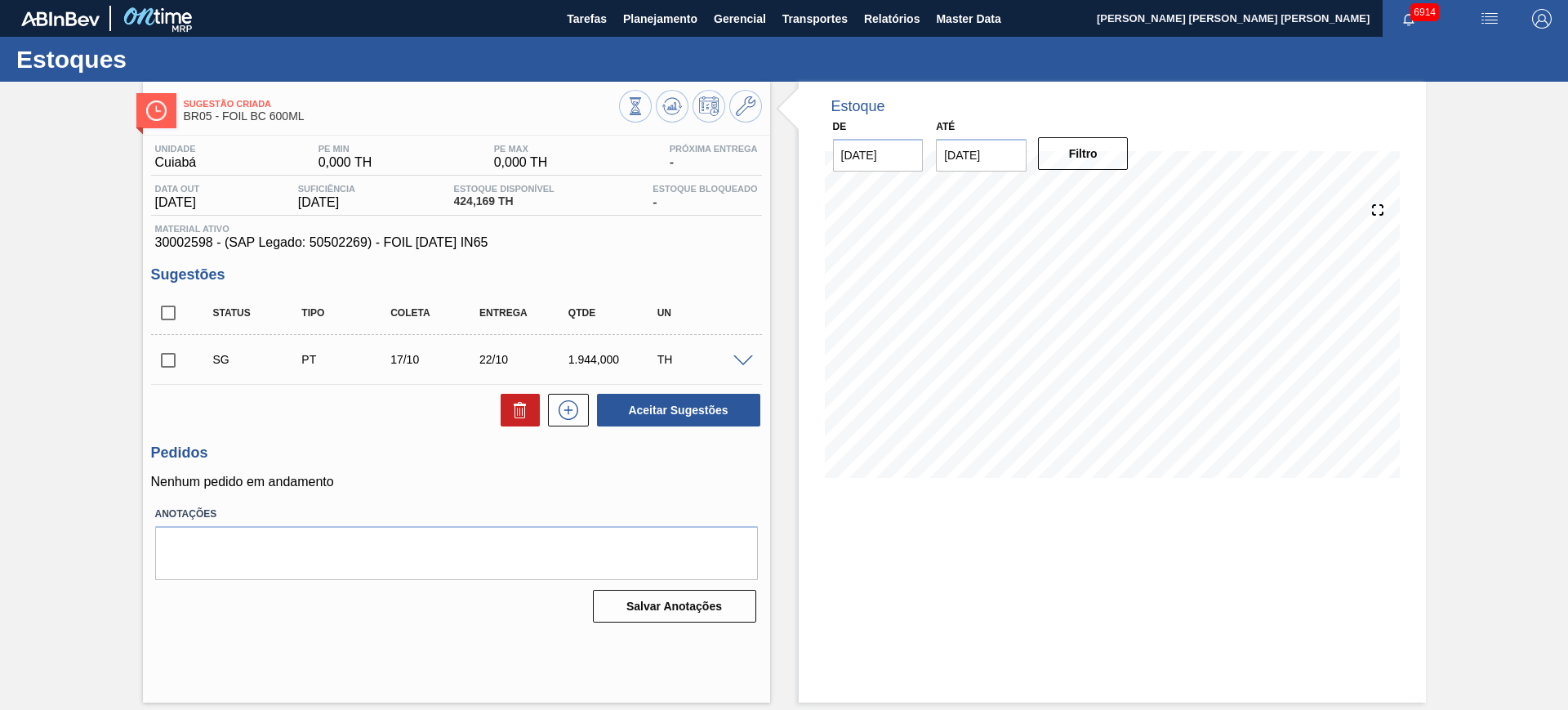
click at [748, 358] on span at bounding box center [743, 361] width 20 height 12
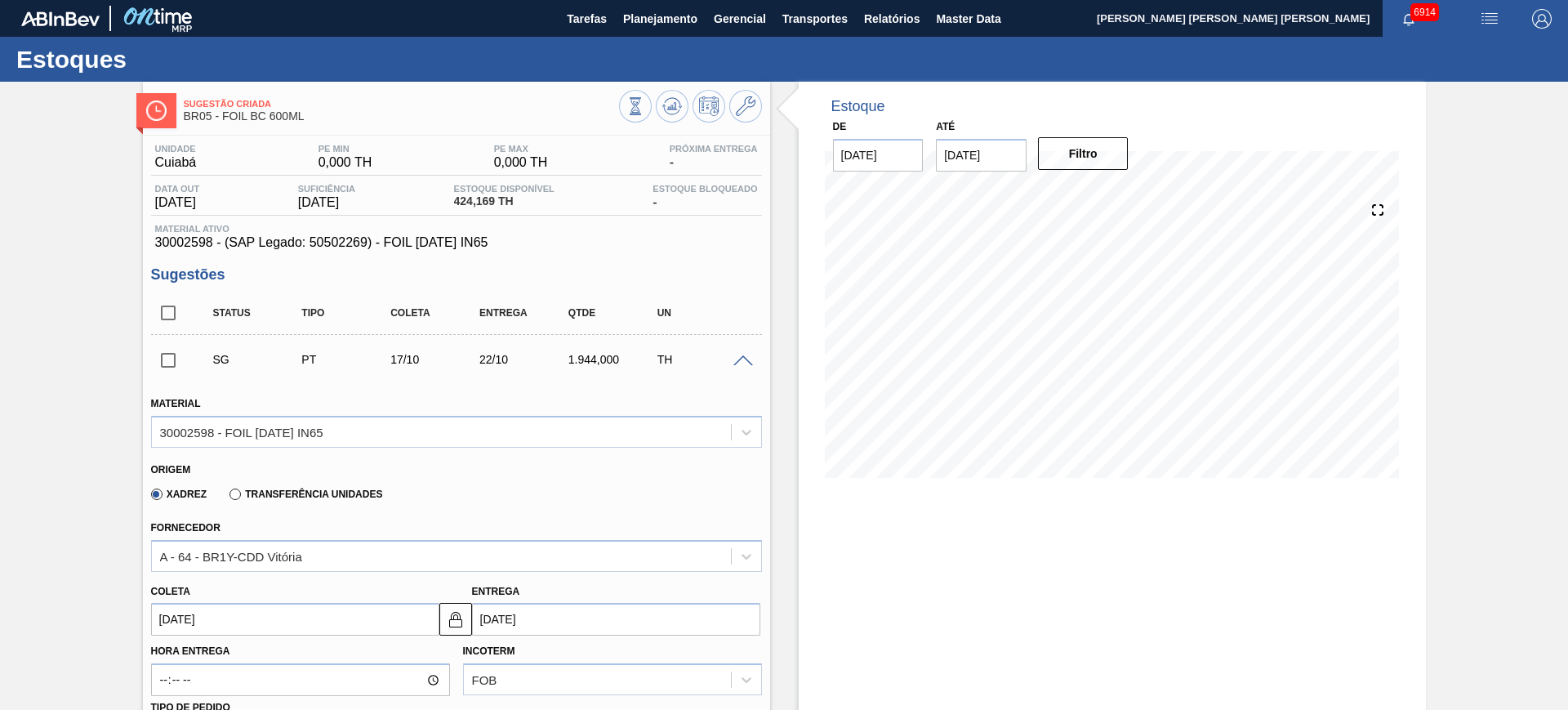
scroll to position [204, 0]
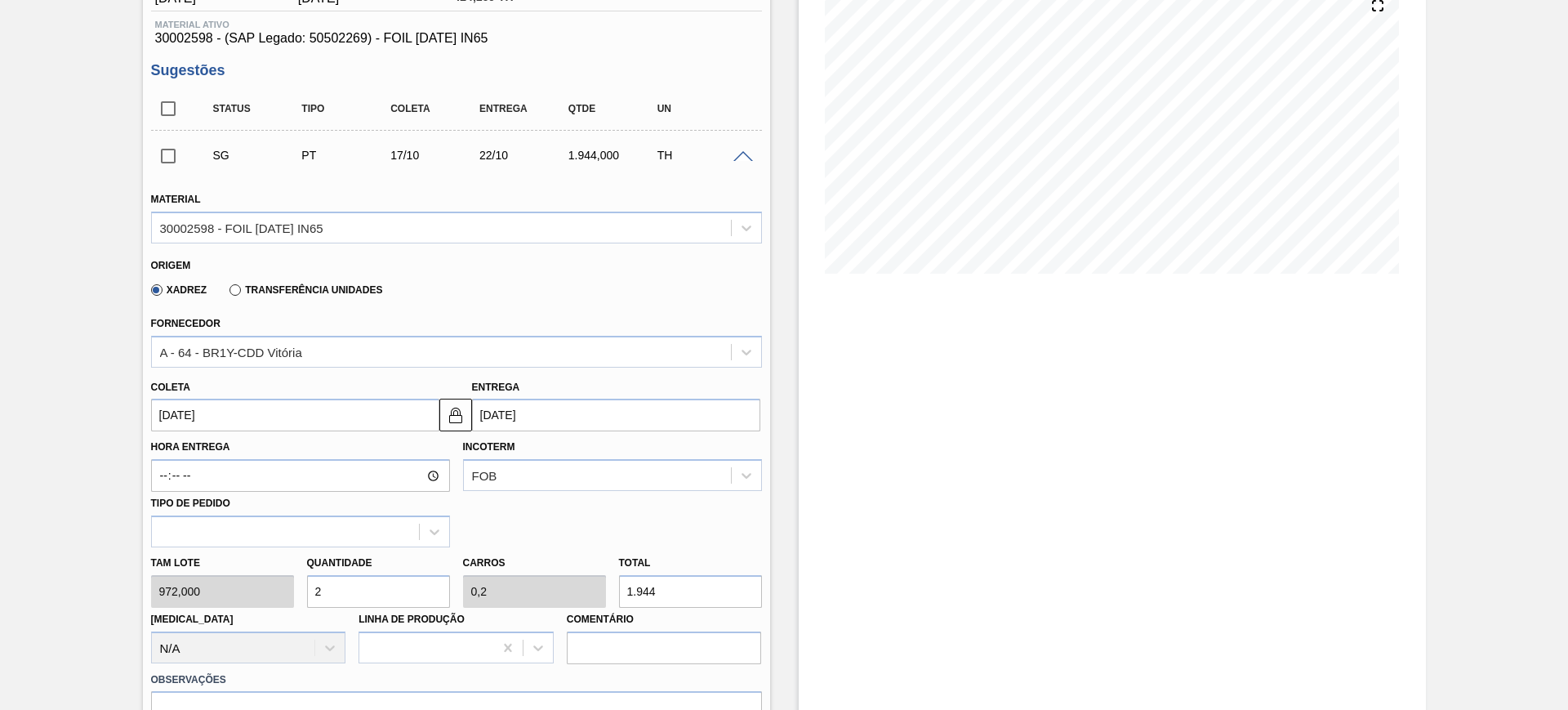
click at [688, 604] on input "1.944" at bounding box center [690, 592] width 143 height 33
type input "0,009"
type input "0,001"
type input "9"
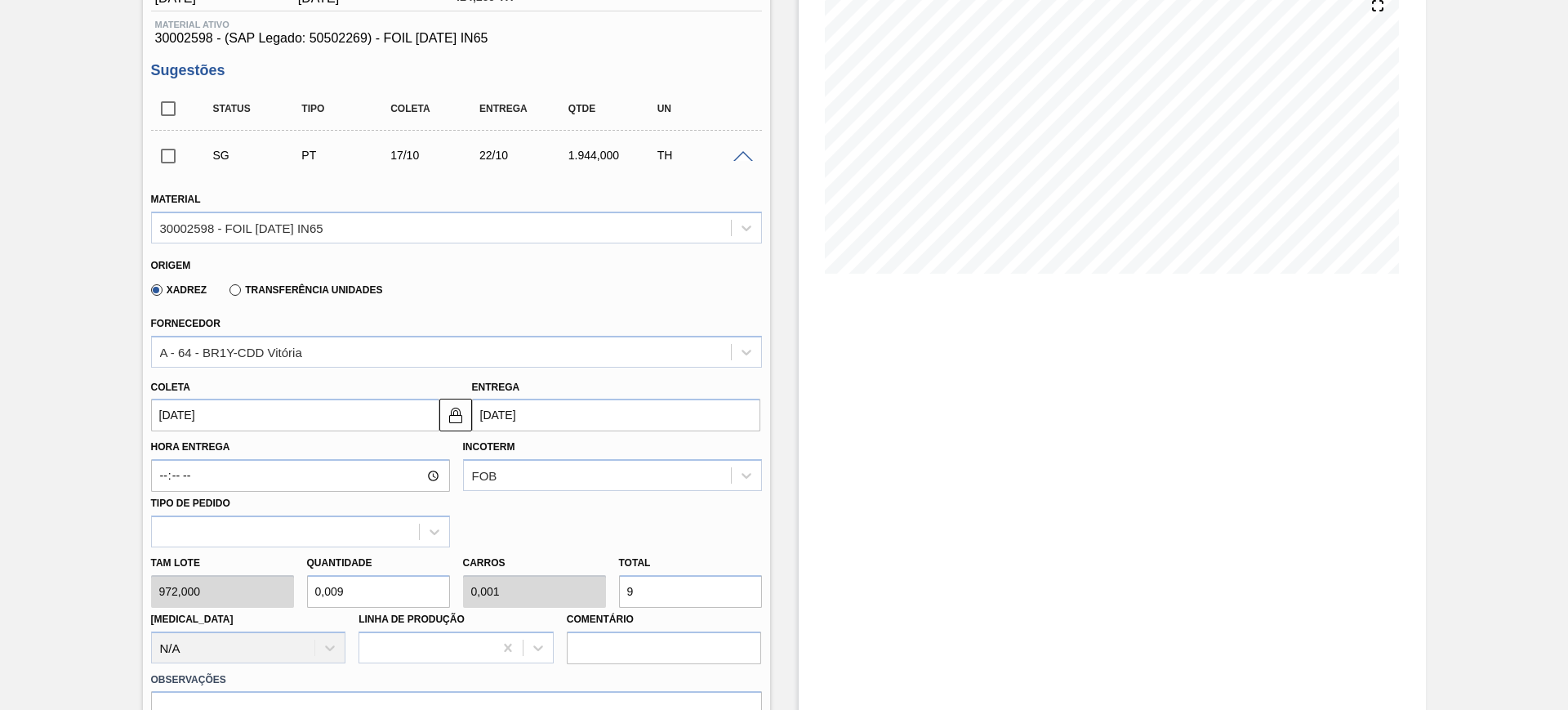
type input "0,1"
type input "0,01"
type input "97"
type input "1"
type input "0,1"
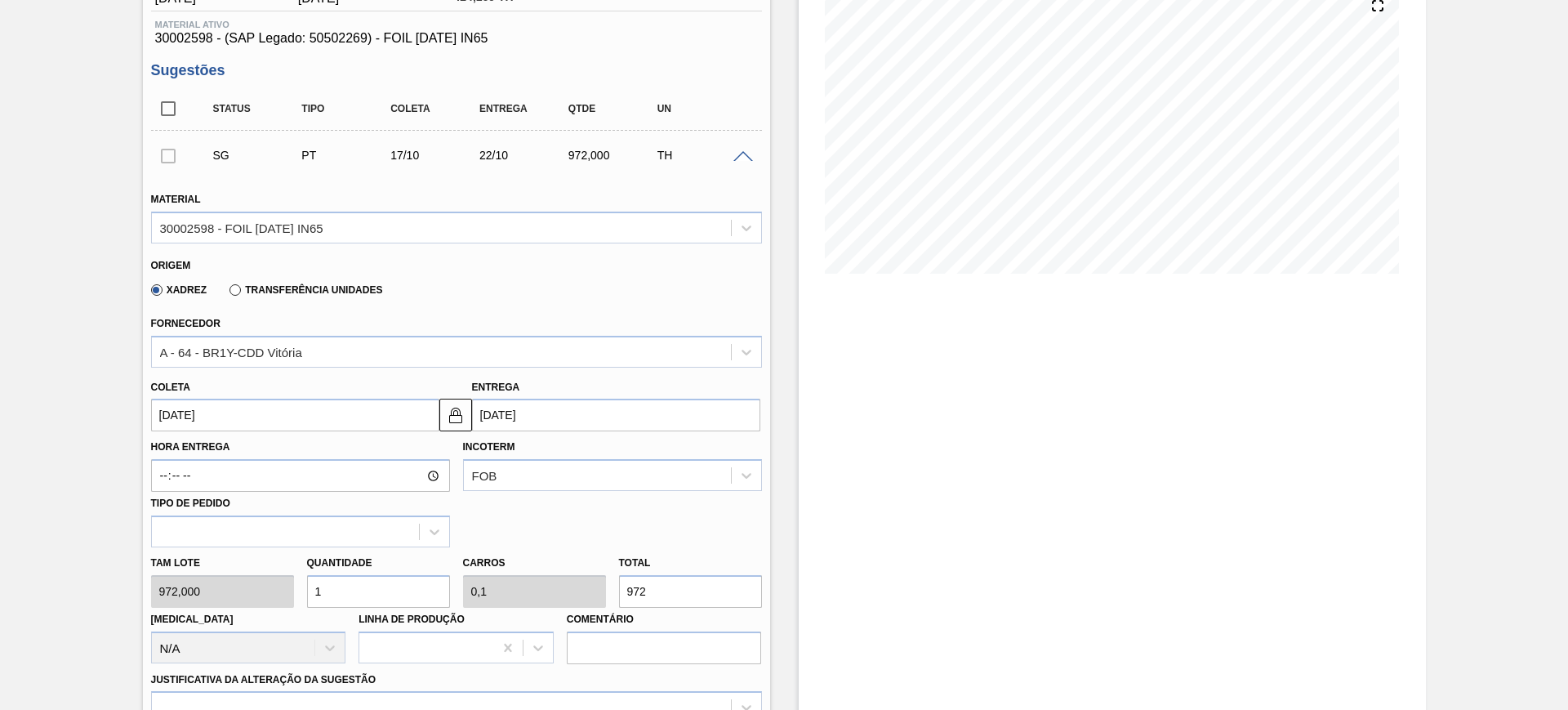
type input "972"
click at [245, 288] on label "Transferência Unidades" at bounding box center [306, 290] width 153 height 12
click at [227, 293] on input "Transferência Unidades" at bounding box center [227, 293] width 0 height 0
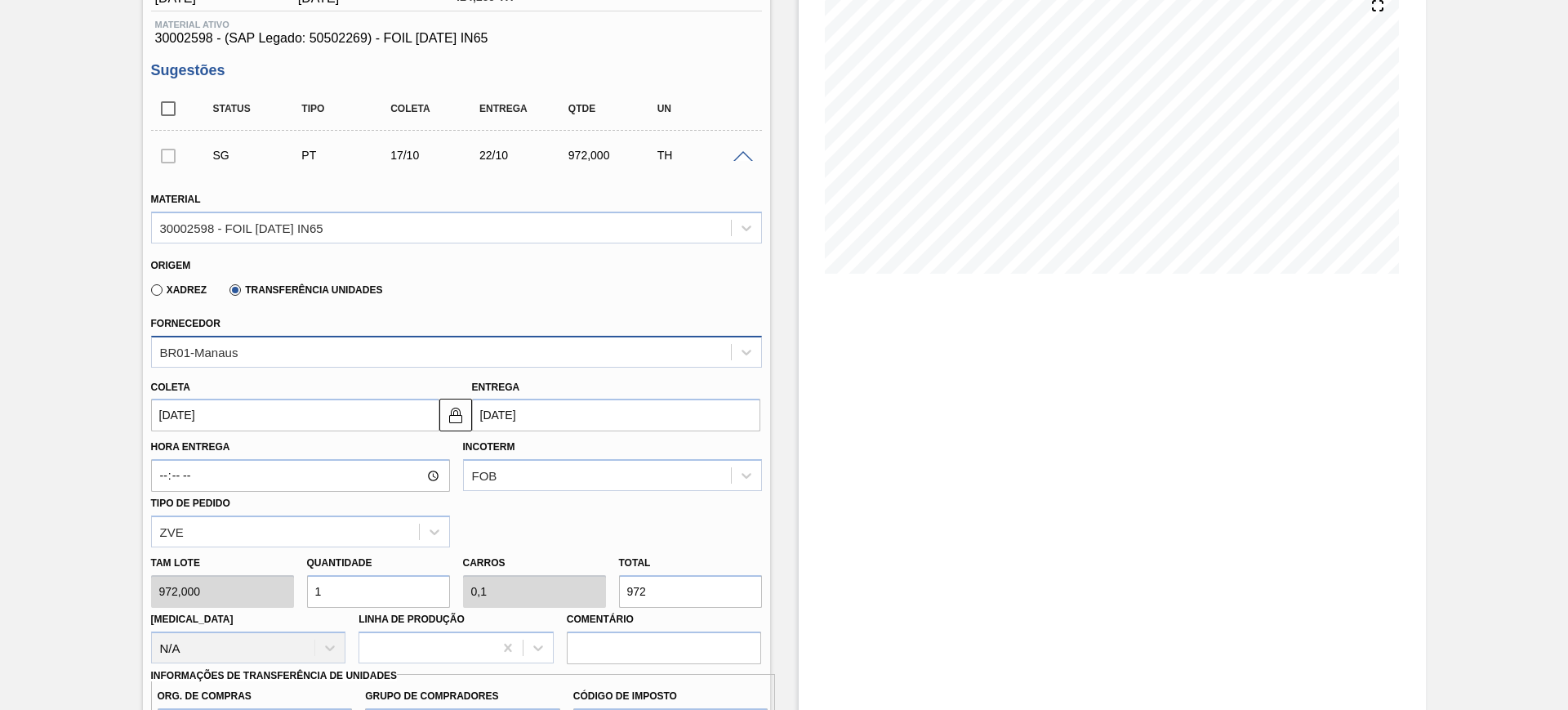
click at [275, 336] on div "BR01-Manaus" at bounding box center [457, 351] width 611 height 32
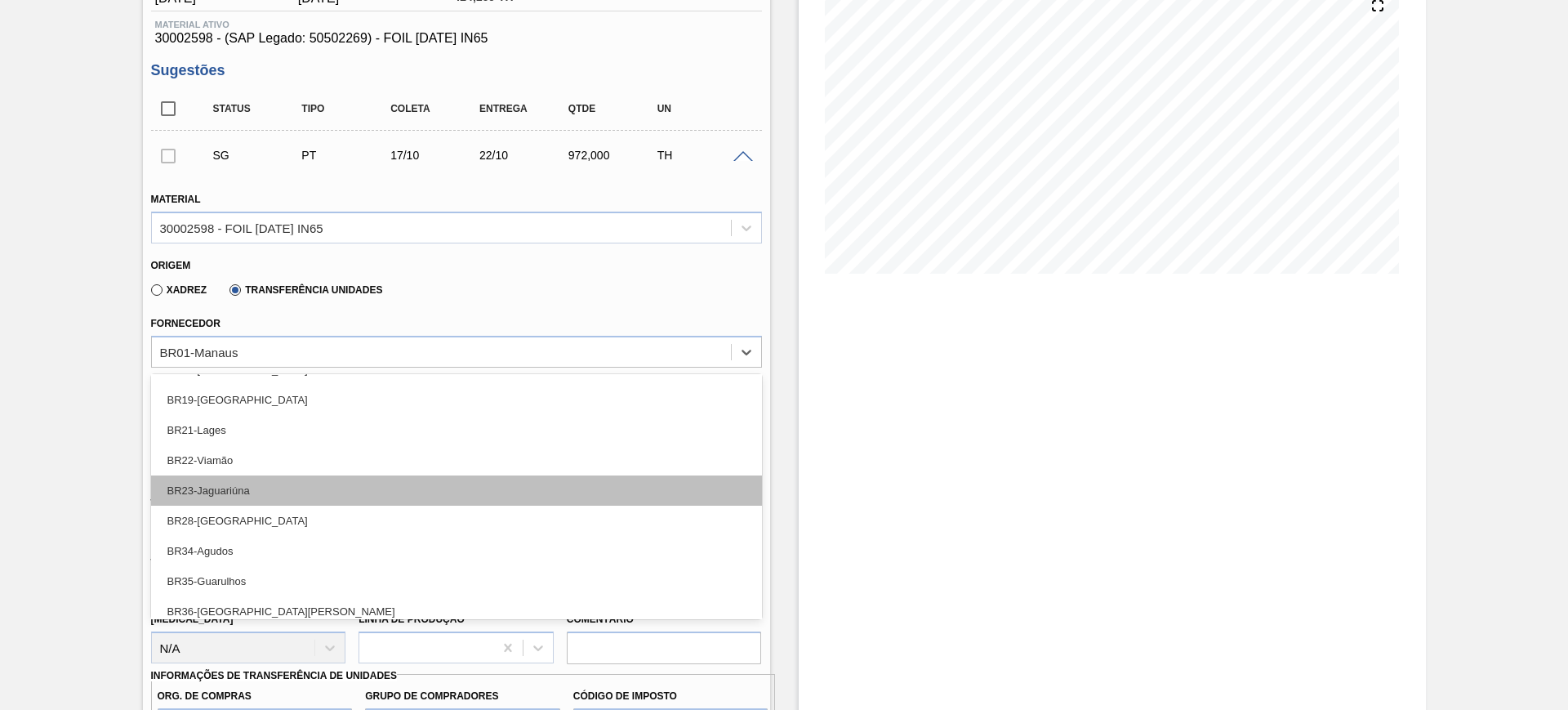
click at [322, 494] on div "BR23-Jaguariúna" at bounding box center [457, 490] width 611 height 30
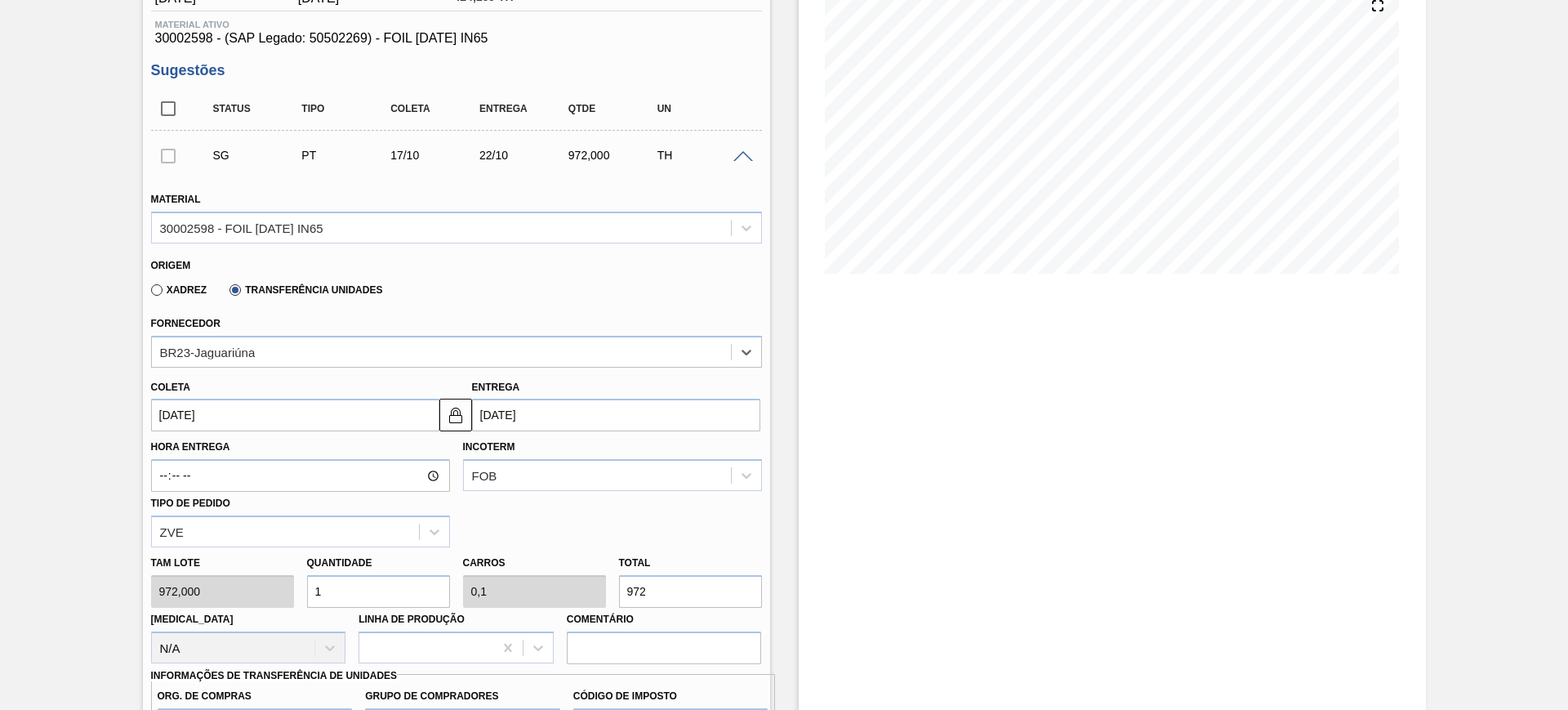
click at [444, 424] on button at bounding box center [456, 415] width 33 height 33
click at [406, 422] on input "[DATE]" at bounding box center [295, 415] width 288 height 33
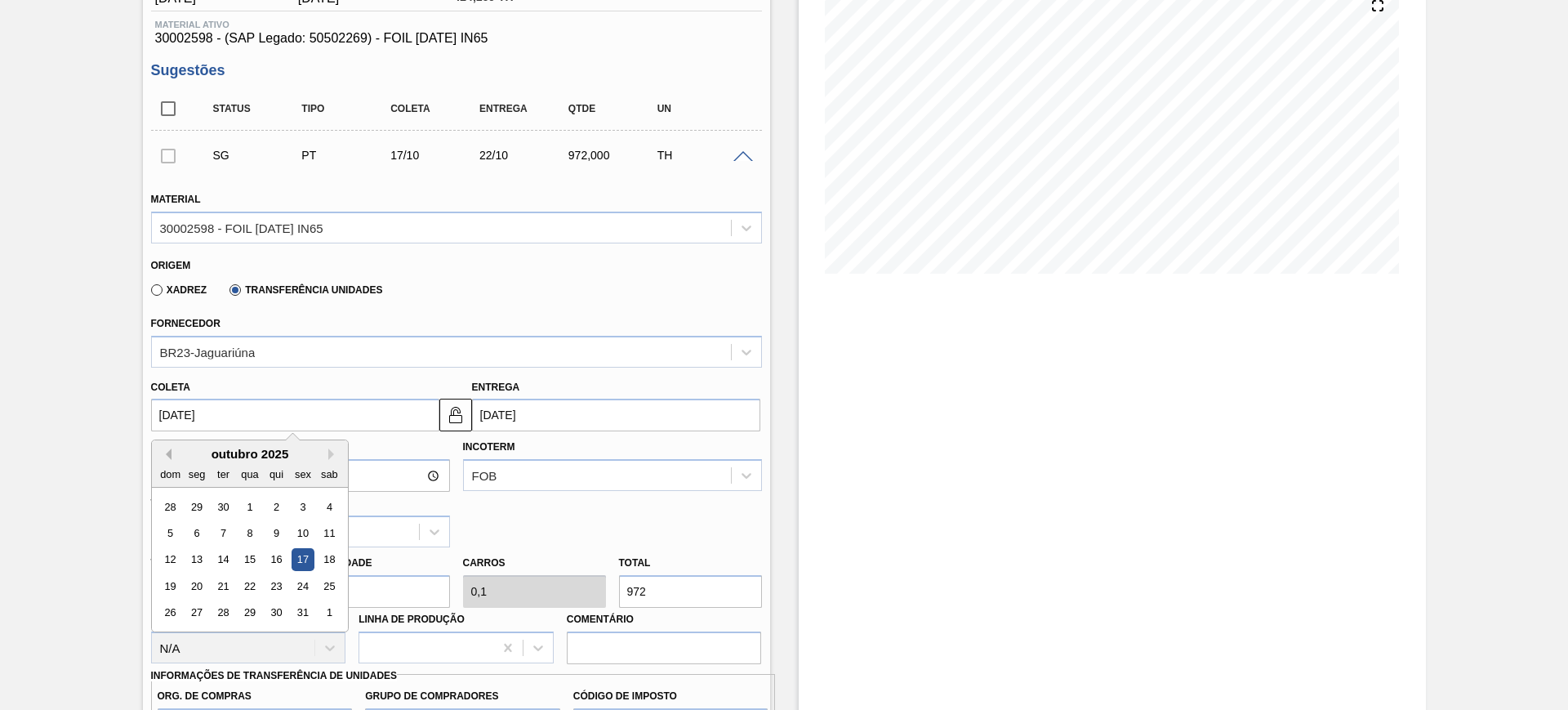
click at [164, 452] on button "Previous Month" at bounding box center [166, 454] width 12 height 12
click at [250, 555] on div "17" at bounding box center [249, 559] width 22 height 22
type input "[DATE]"
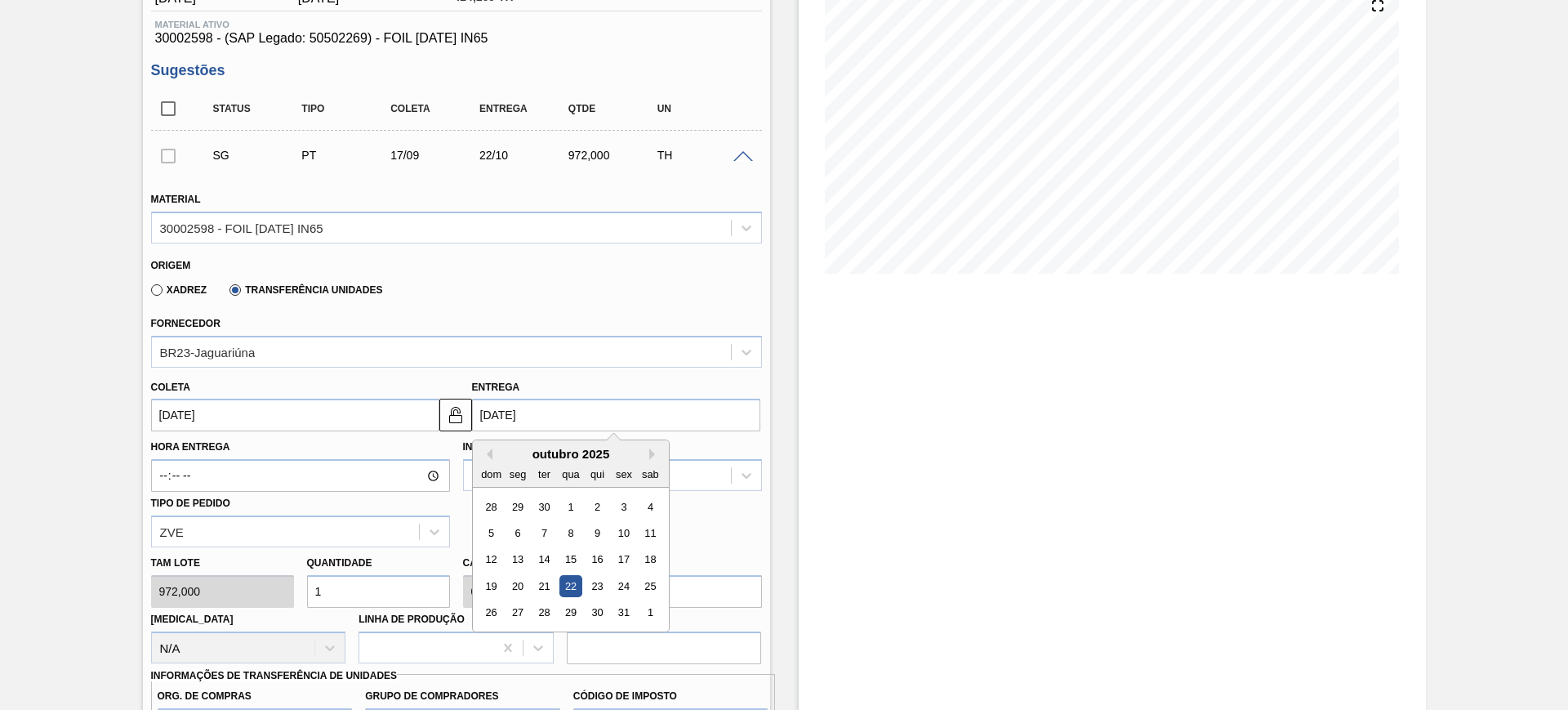
click at [543, 416] on input "[DATE]" at bounding box center [616, 415] width 288 height 33
click at [484, 448] on button "Previous Month" at bounding box center [487, 454] width 12 height 12
click at [660, 555] on div "20" at bounding box center [649, 559] width 22 height 22
type input "20/09/2025"
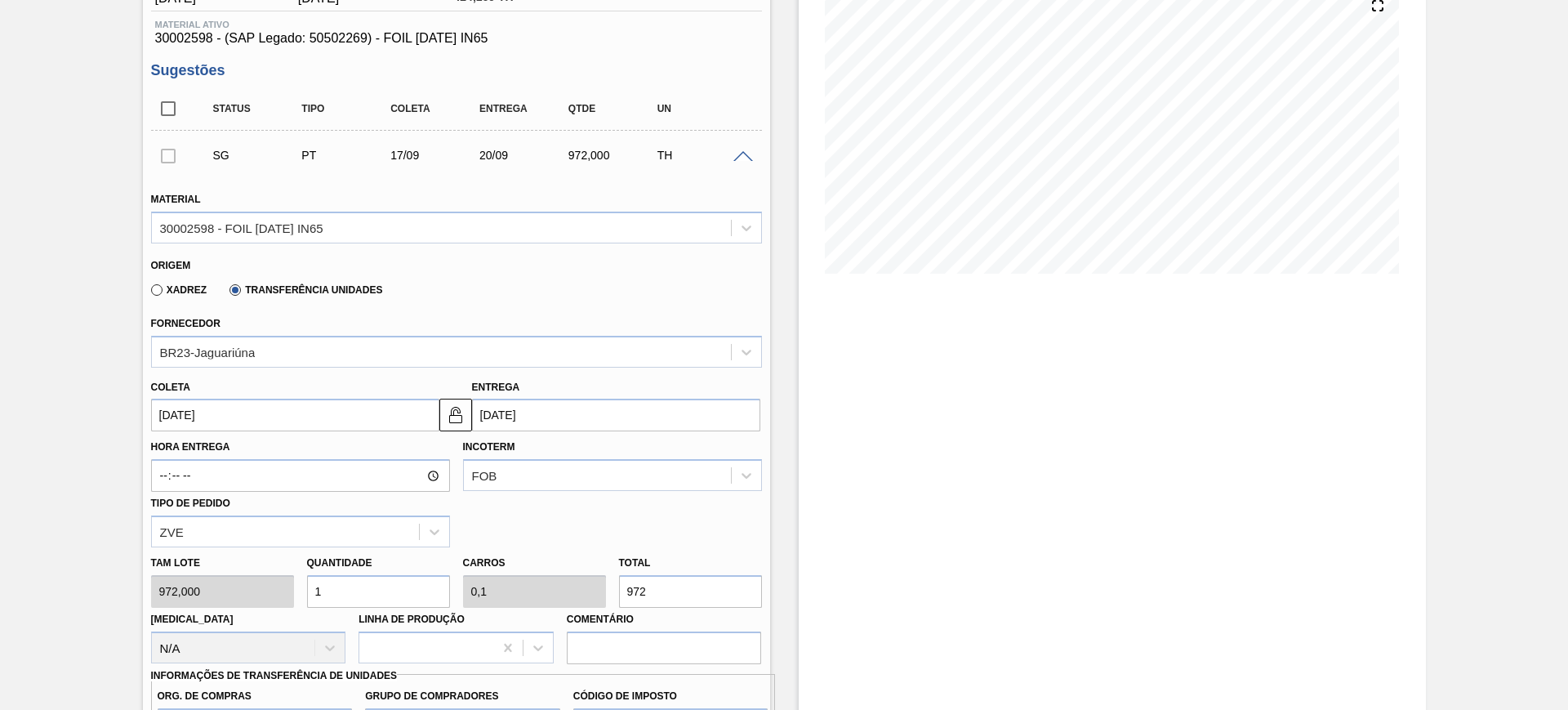
scroll to position [510, 0]
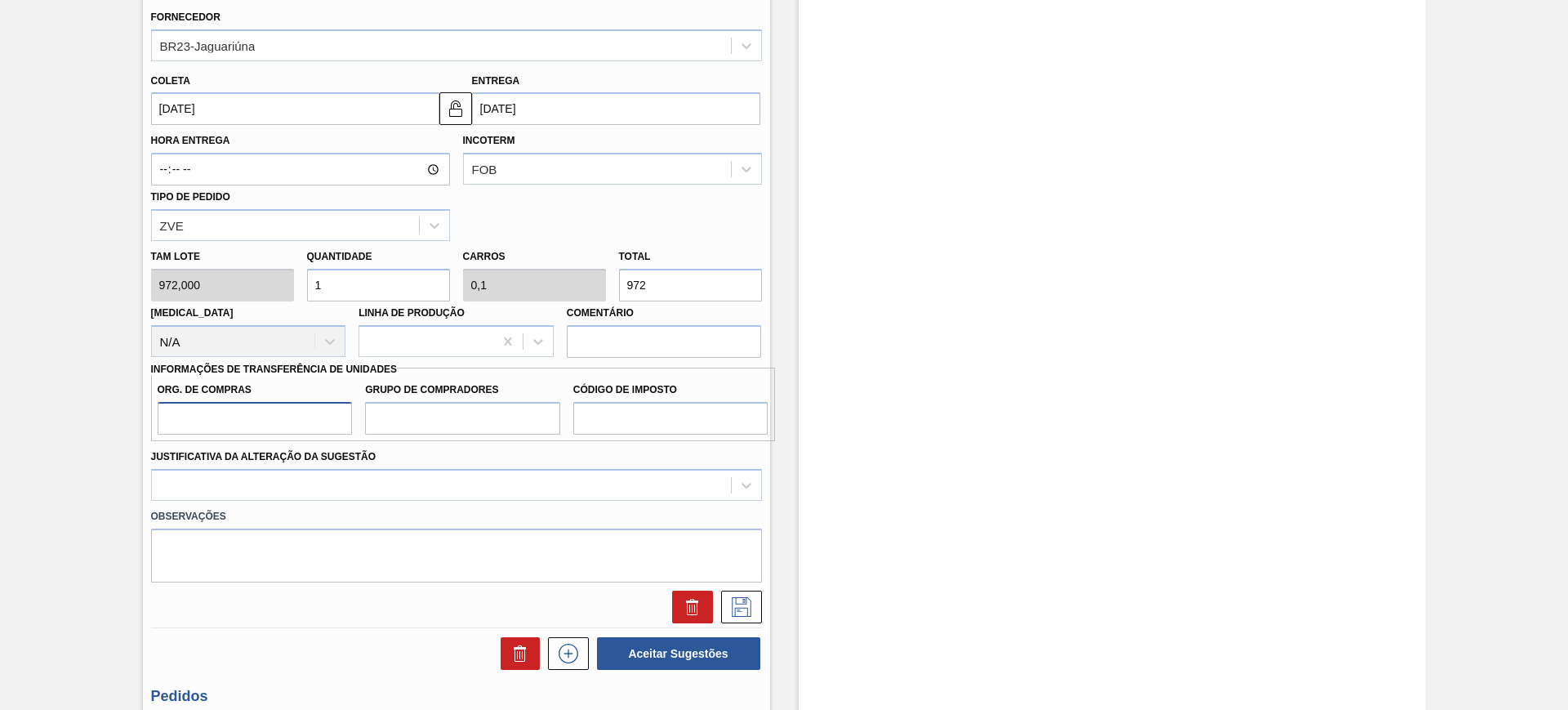
click at [253, 415] on input "Org. de Compras" at bounding box center [255, 418] width 195 height 33
type input "BR00"
type input "A01"
type input "I1"
click at [295, 487] on div at bounding box center [457, 485] width 611 height 32
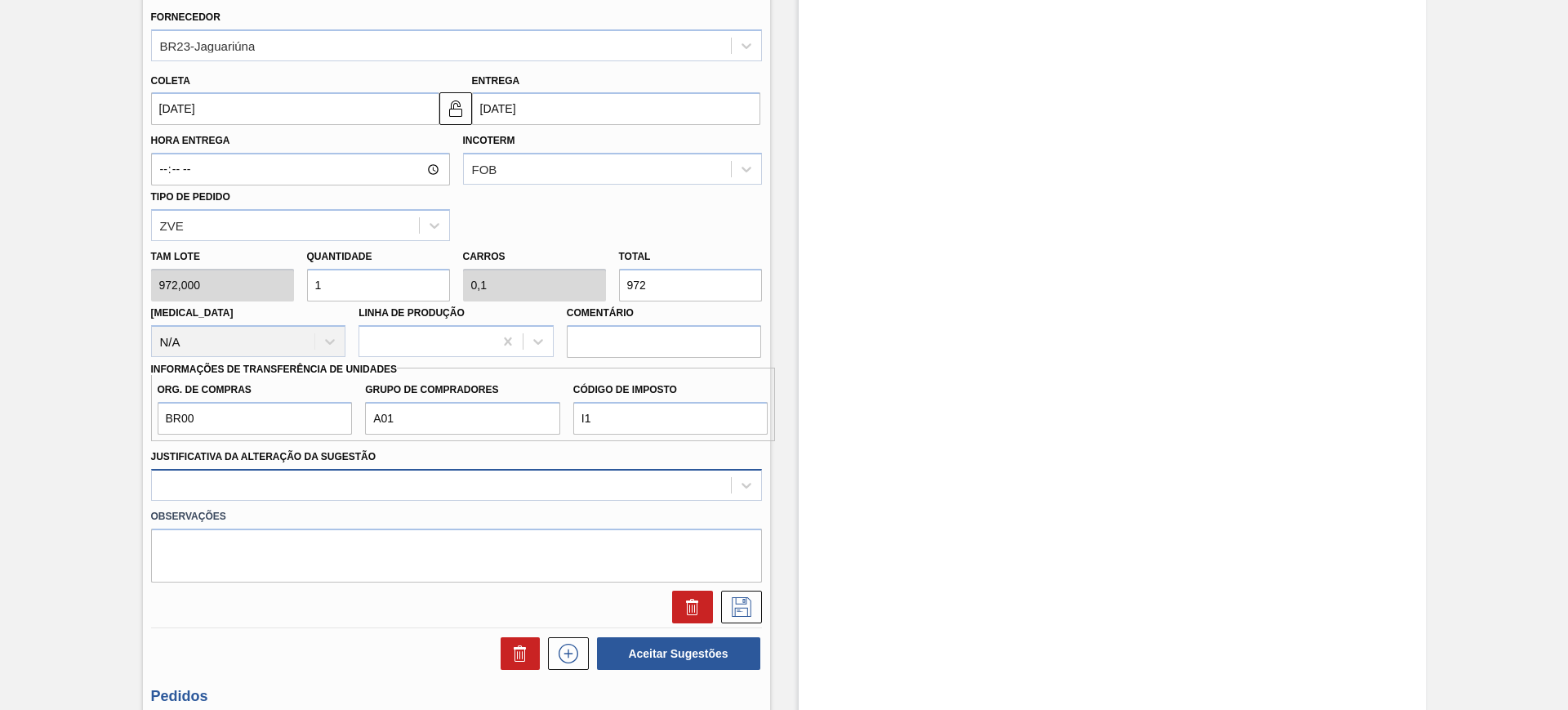
scroll to position [559, 0]
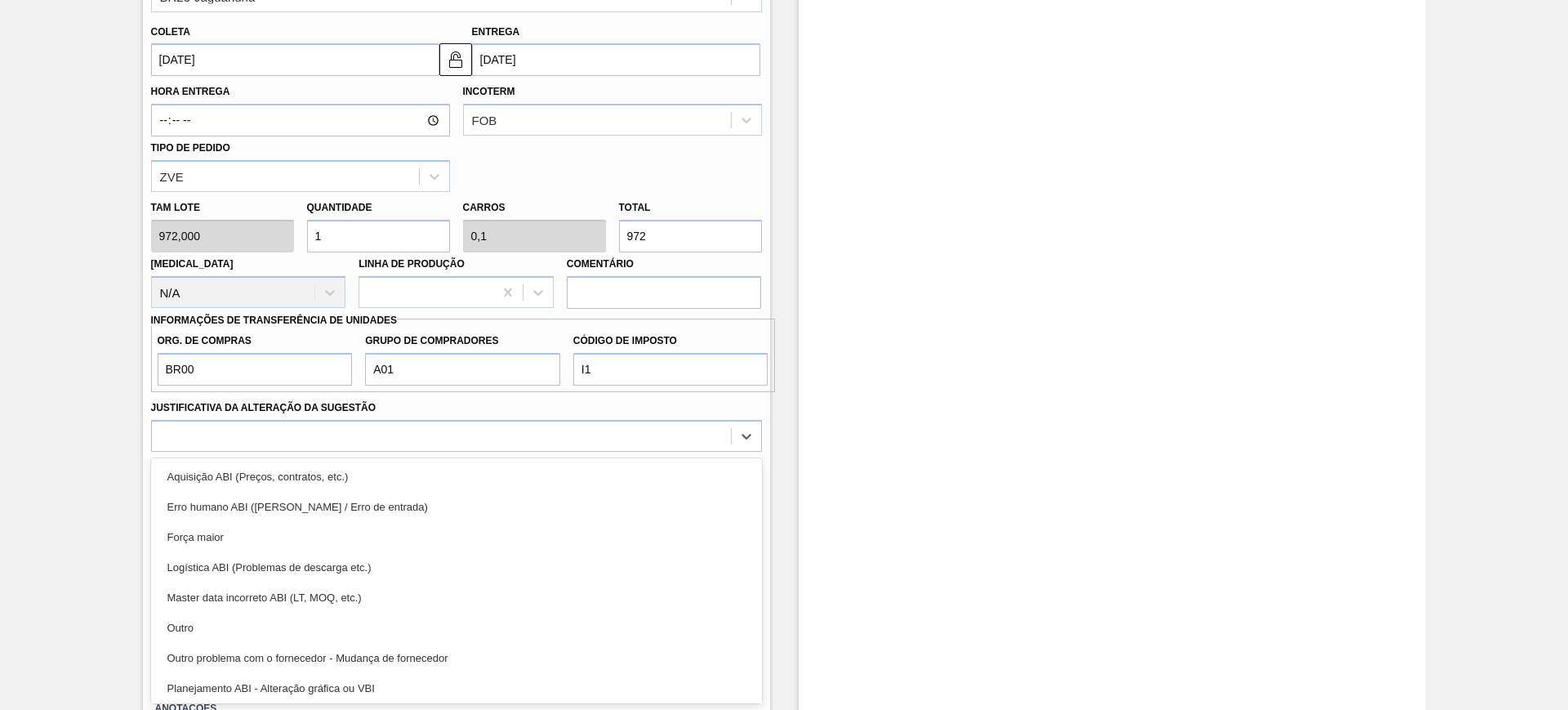
drag, startPoint x: 403, startPoint y: 694, endPoint x: 466, endPoint y: 661, distance: 71.1
click at [404, 694] on div "Planejamento ABI - Alteração gráfica ou VBI" at bounding box center [457, 688] width 611 height 30
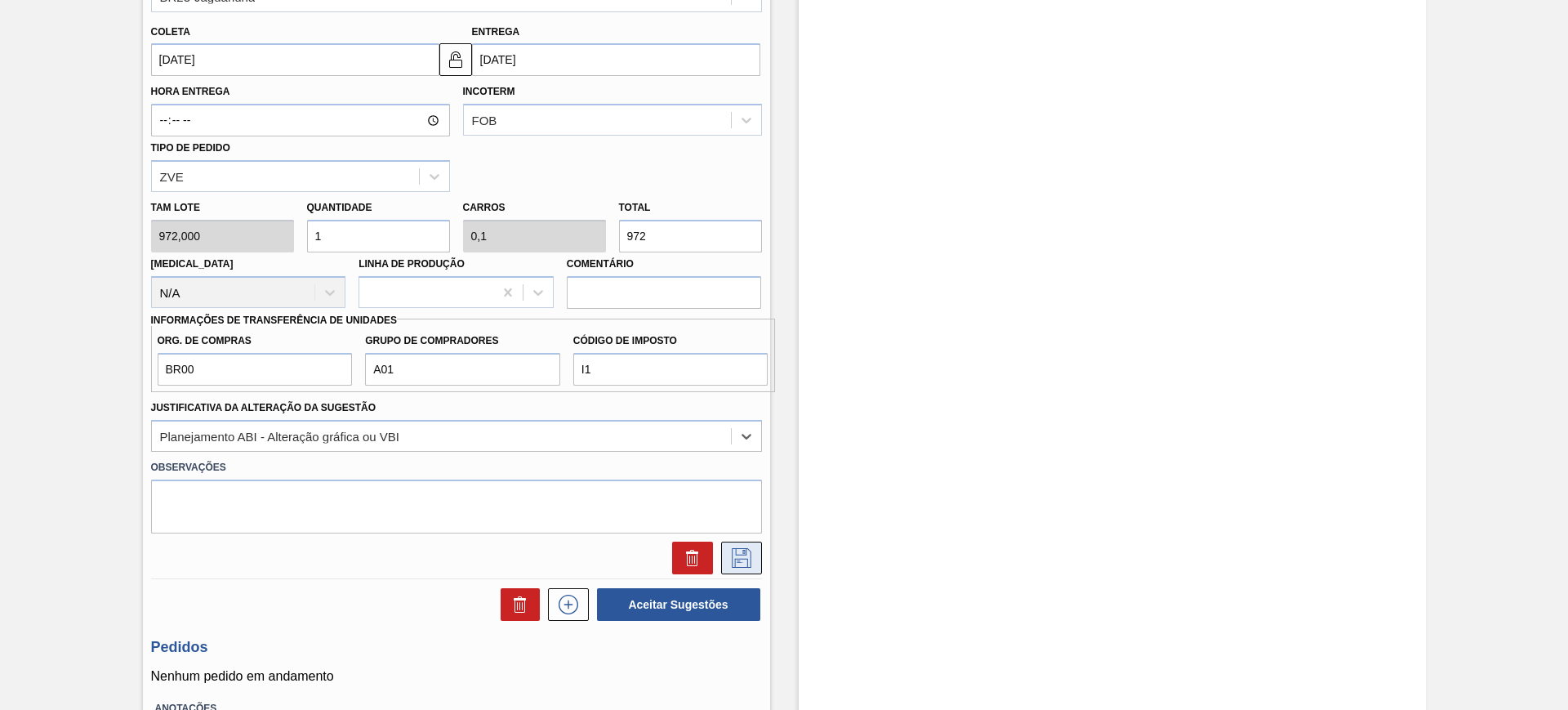
click at [747, 543] on button at bounding box center [742, 558] width 41 height 33
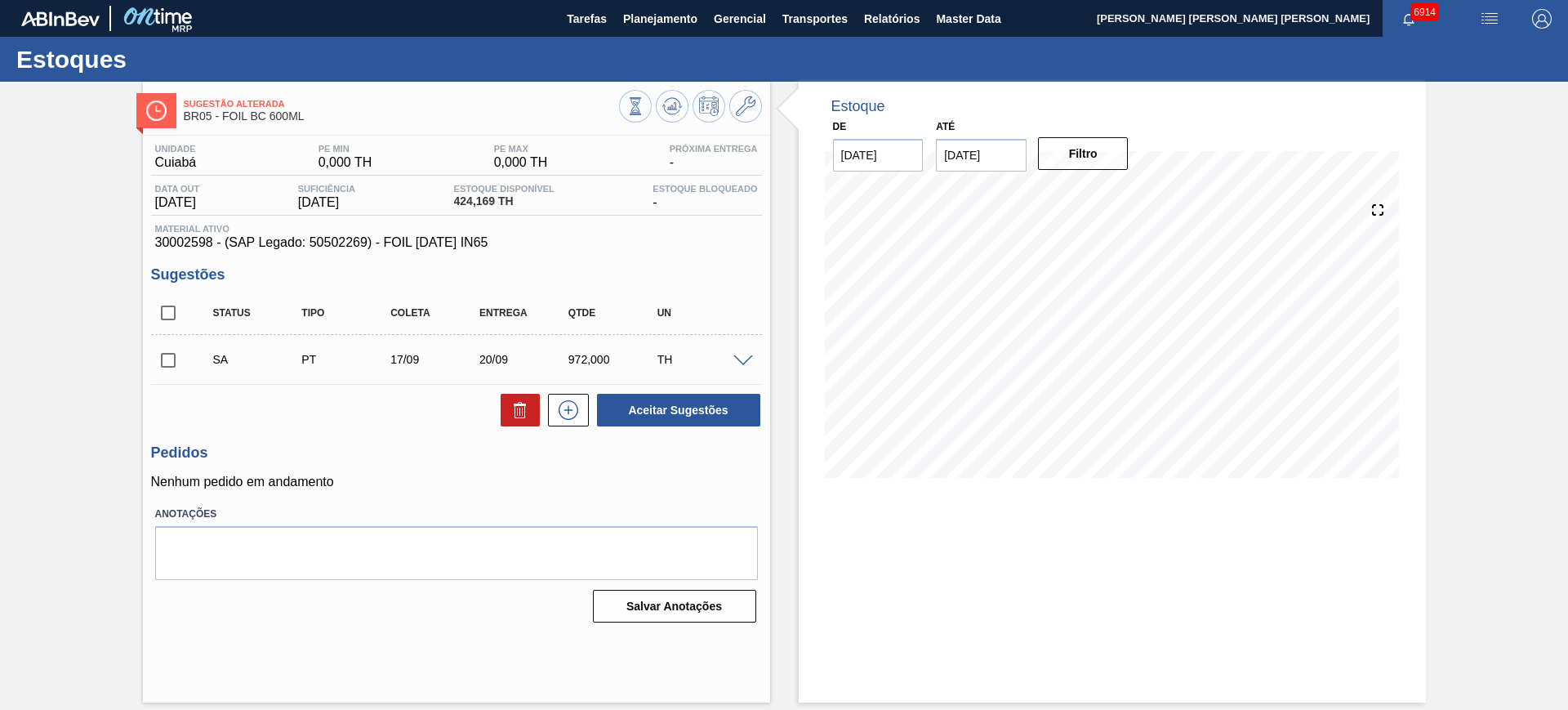
scroll to position [0, 0]
click at [174, 312] on input "checkbox" at bounding box center [169, 313] width 35 height 35
checkbox input "true"
click at [642, 408] on button "Aceitar Sugestões" at bounding box center [679, 410] width 164 height 33
checkbox input "false"
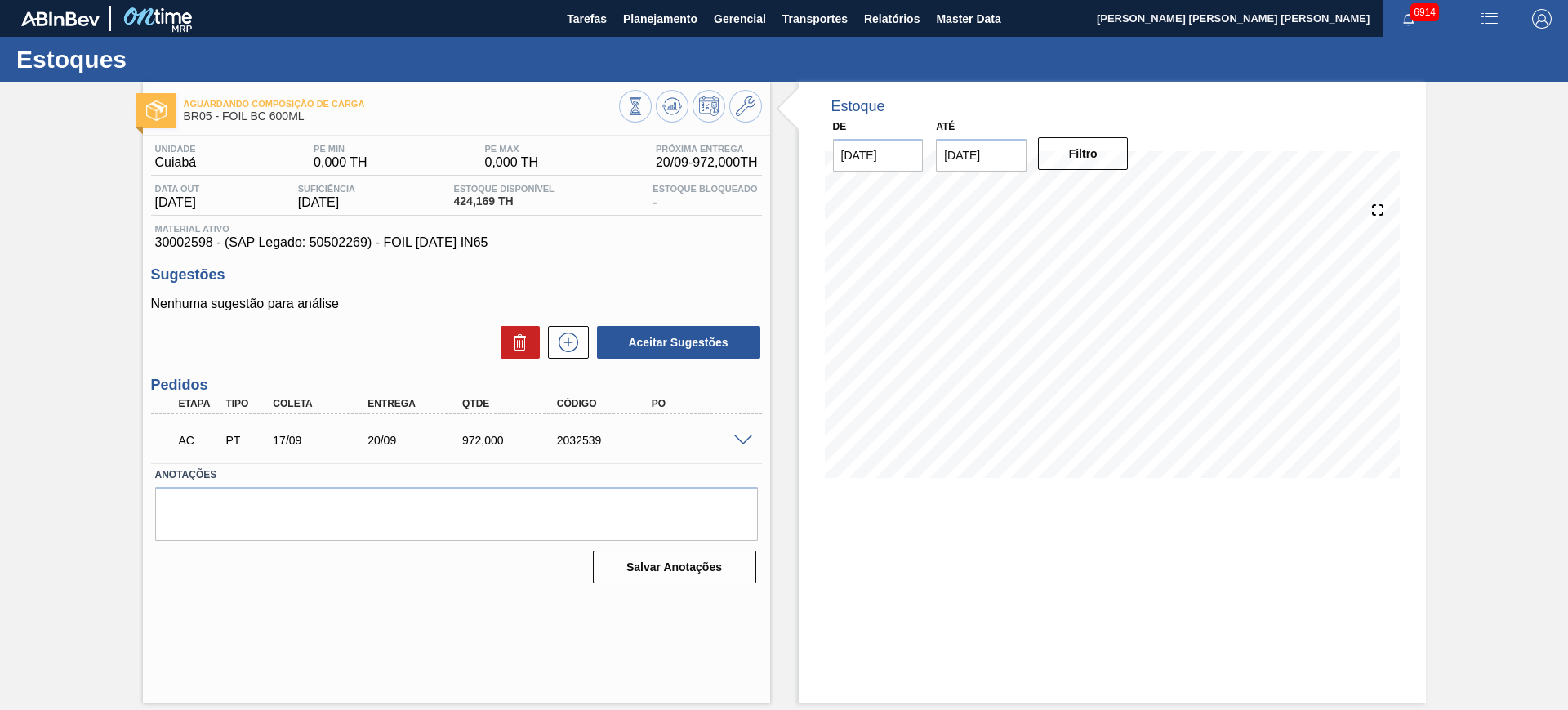
click at [747, 436] on span at bounding box center [743, 440] width 20 height 12
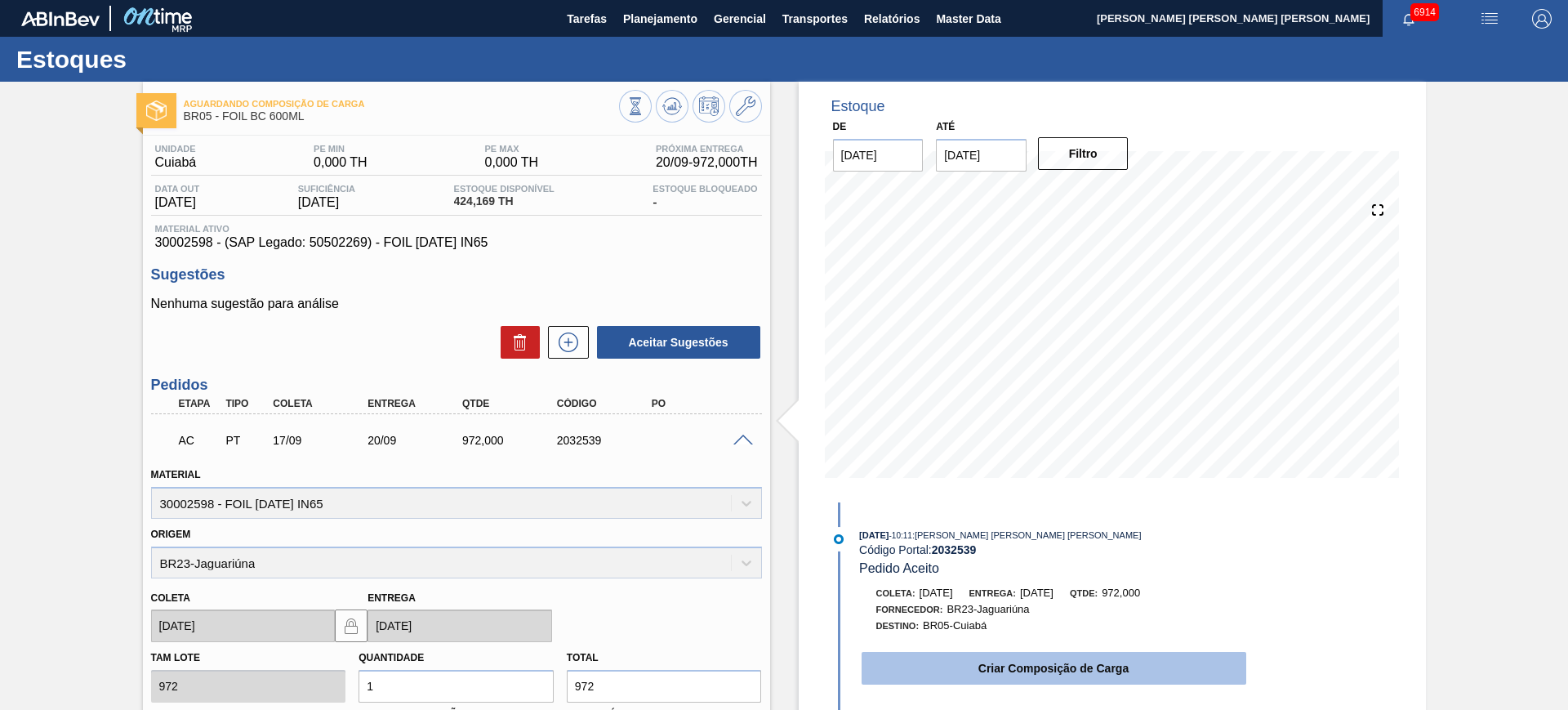
click at [1015, 652] on button "Criar Composição de Carga" at bounding box center [1054, 668] width 385 height 33
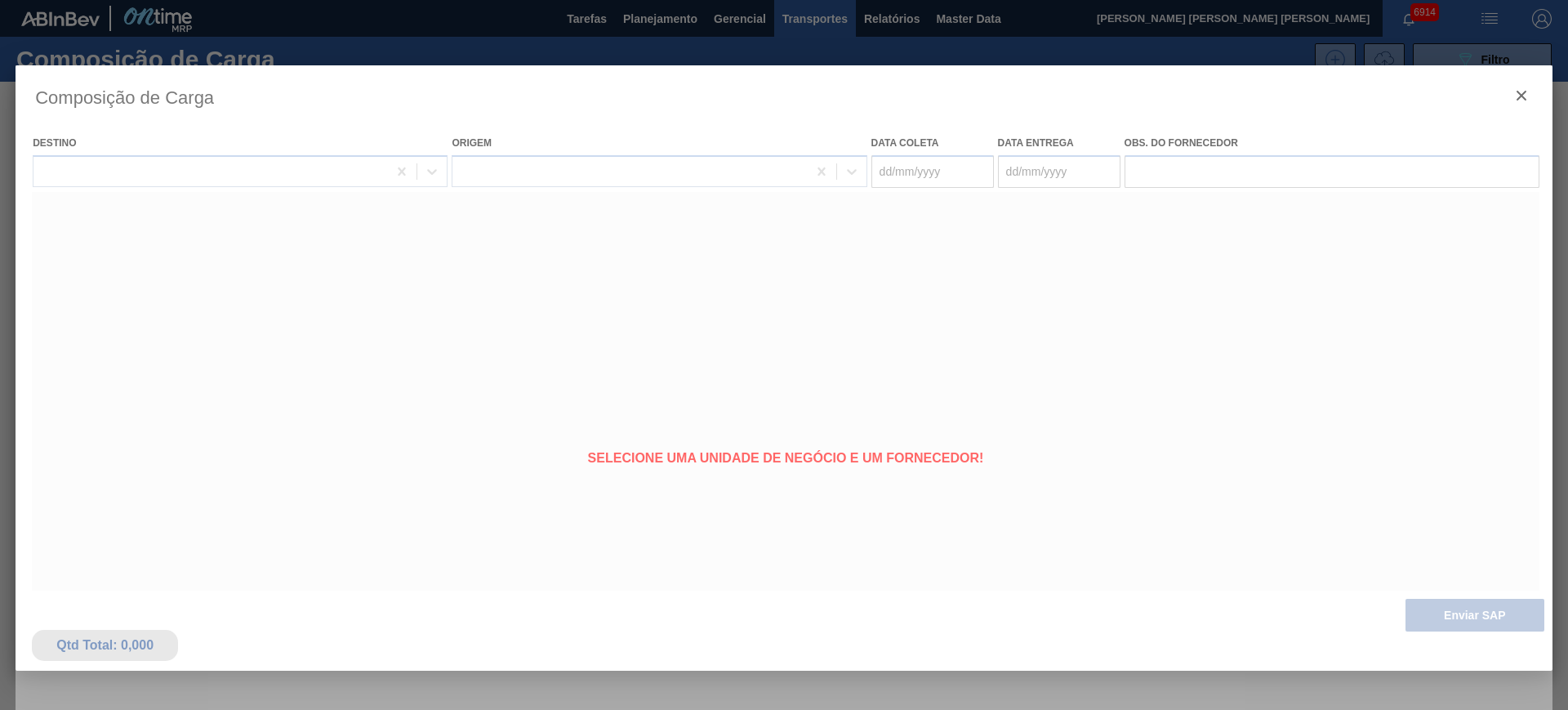
type coleta "[DATE]"
type entrega "20/09/2025"
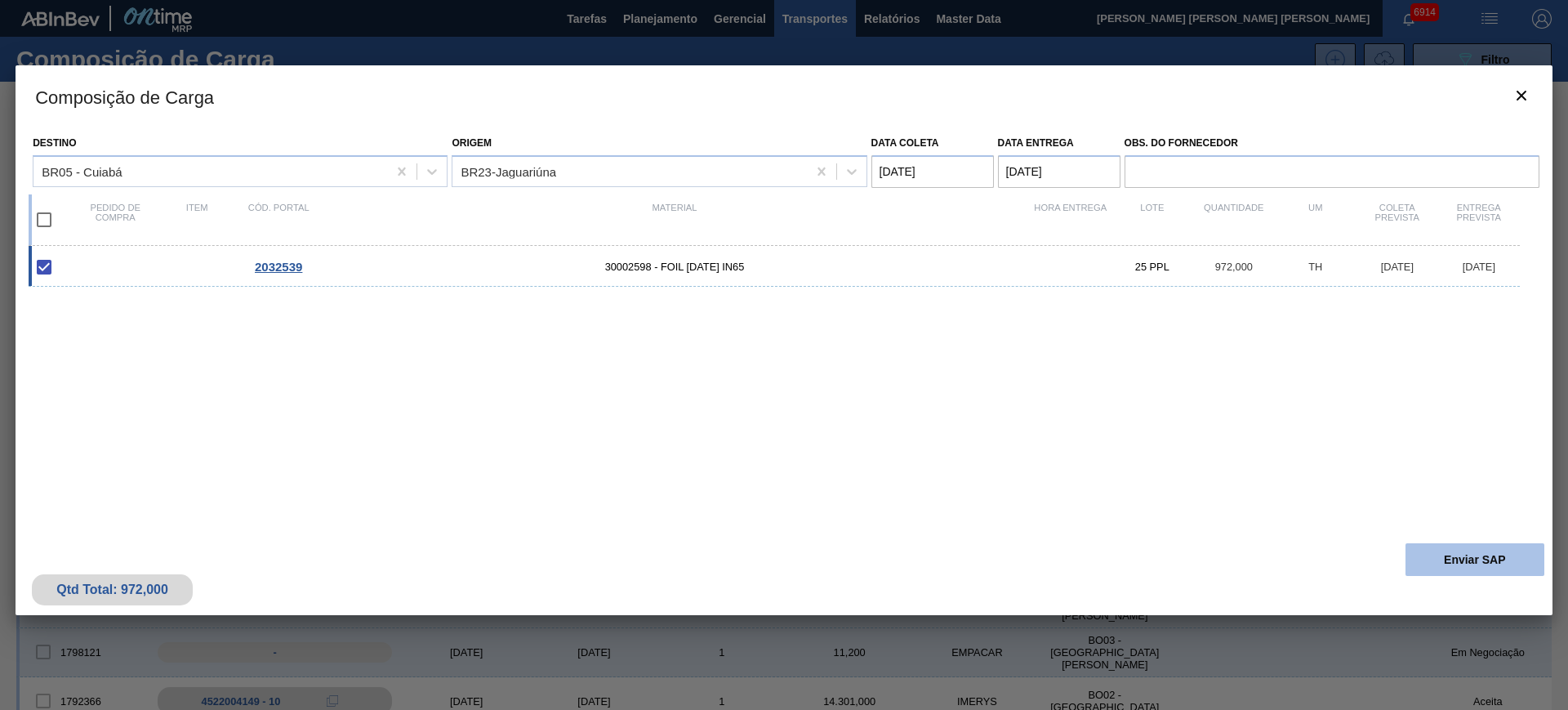
click at [1441, 561] on button "Enviar SAP" at bounding box center [1474, 559] width 139 height 33
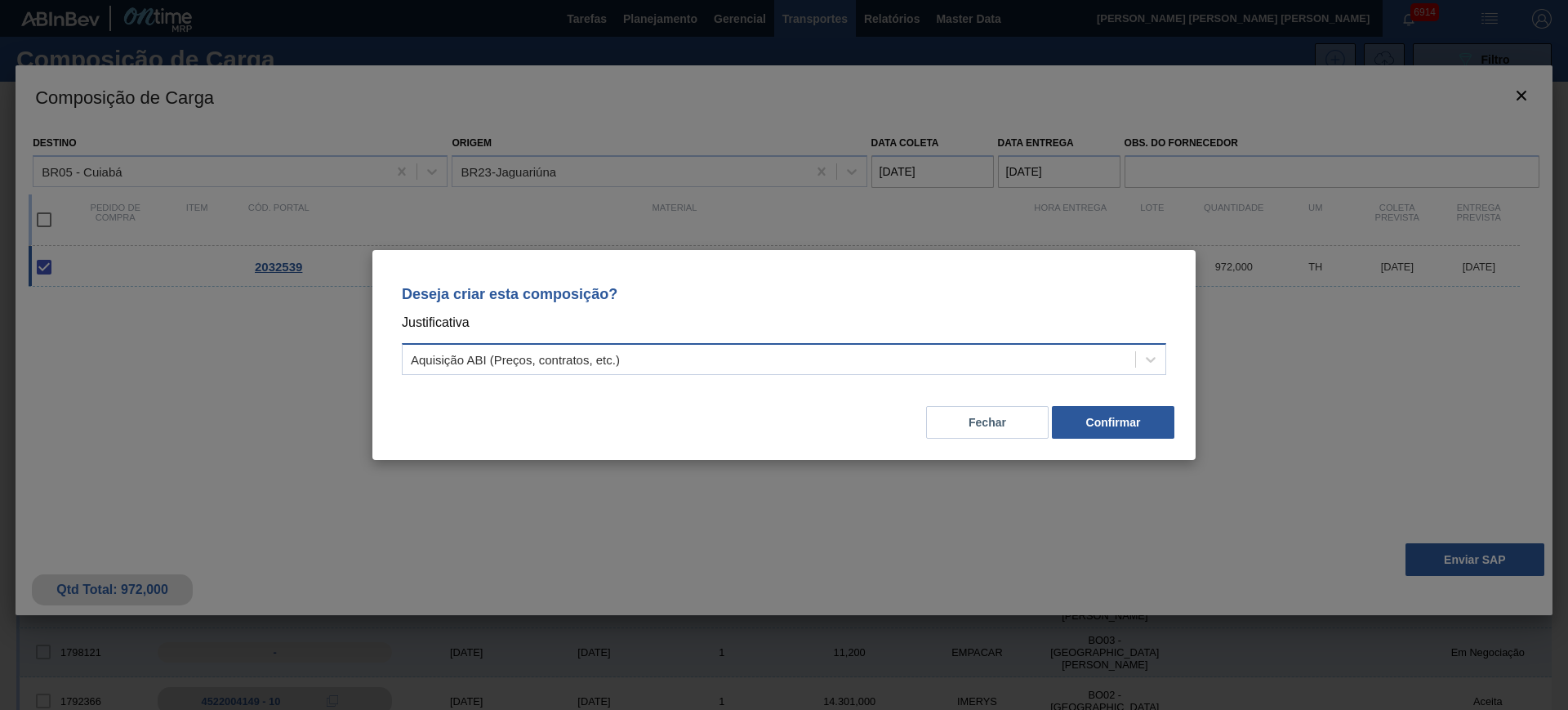
drag, startPoint x: 913, startPoint y: 362, endPoint x: 902, endPoint y: 369, distance: 13.0
click at [908, 362] on div "Aquisição ABI (Preços, contratos, etc.)" at bounding box center [768, 360] width 732 height 24
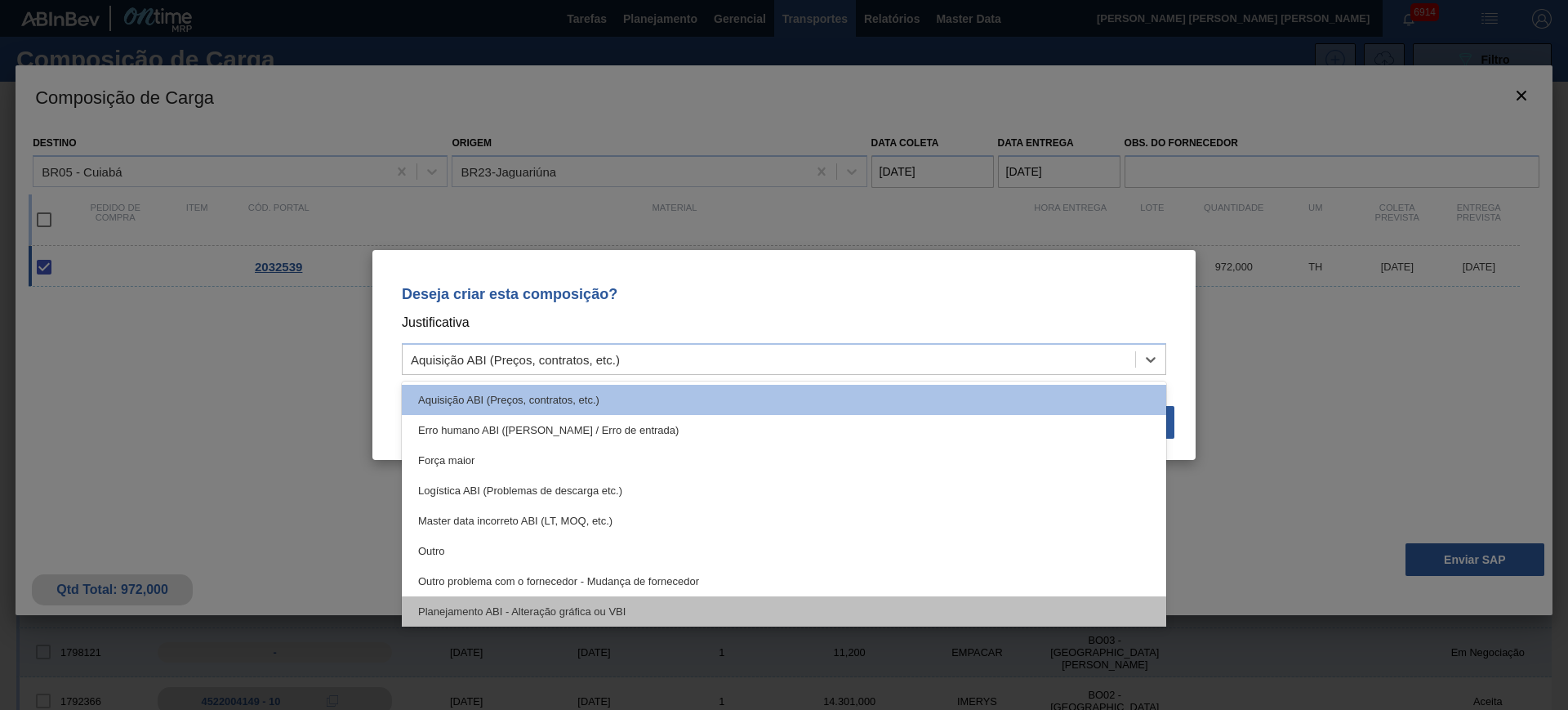
click at [739, 608] on div "Planejamento ABI - Alteração gráfica ou VBI" at bounding box center [783, 611] width 764 height 30
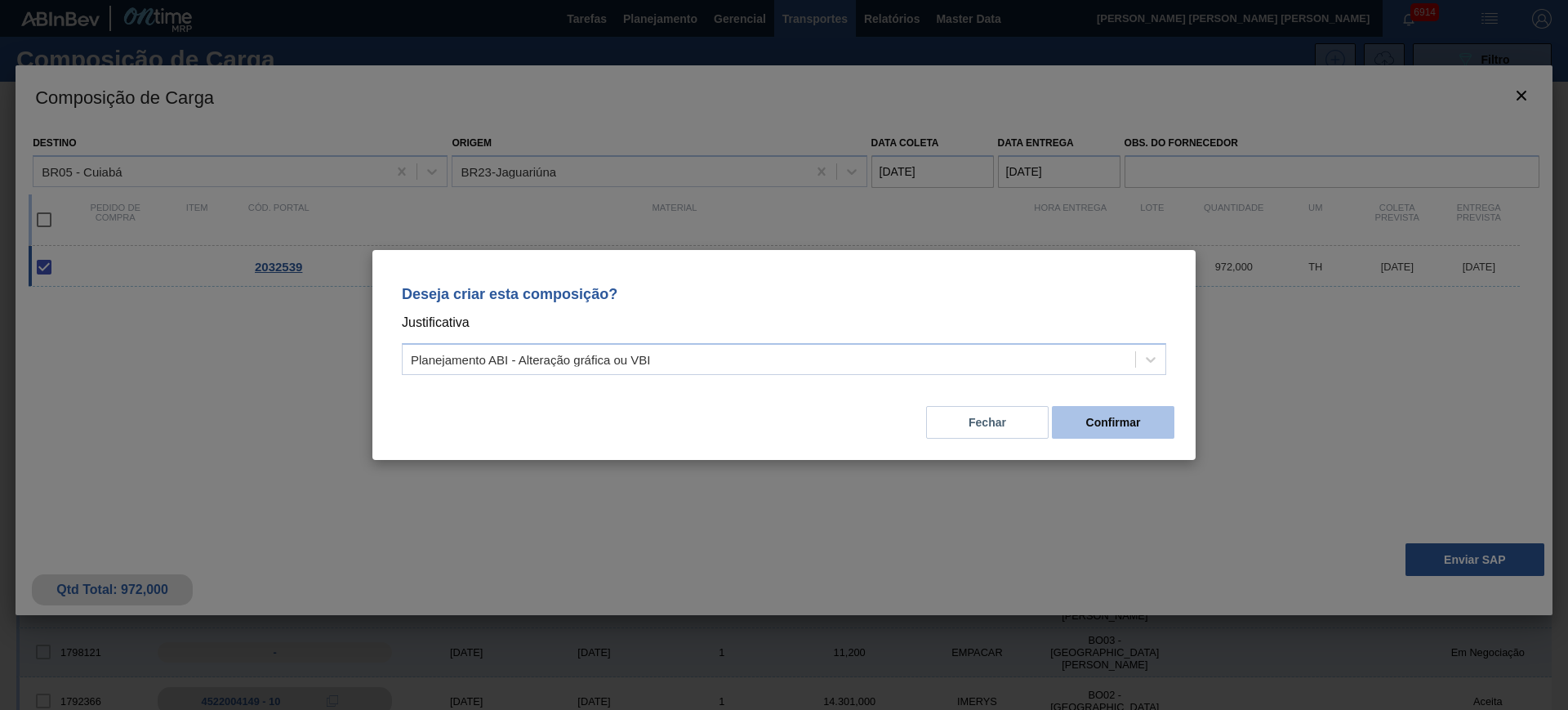
click at [1081, 408] on button "Confirmar" at bounding box center [1113, 422] width 123 height 33
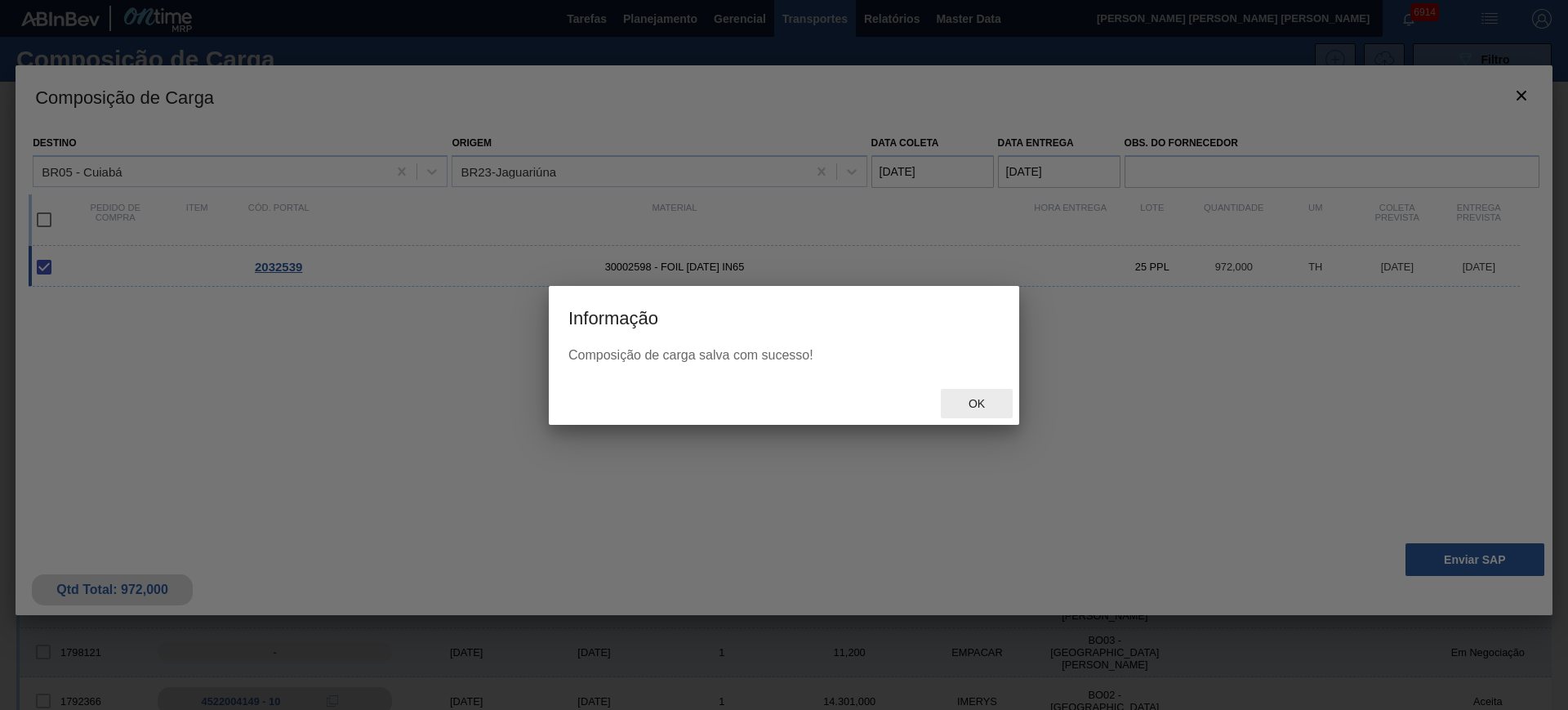
click at [972, 399] on span "Ok" at bounding box center [977, 403] width 43 height 13
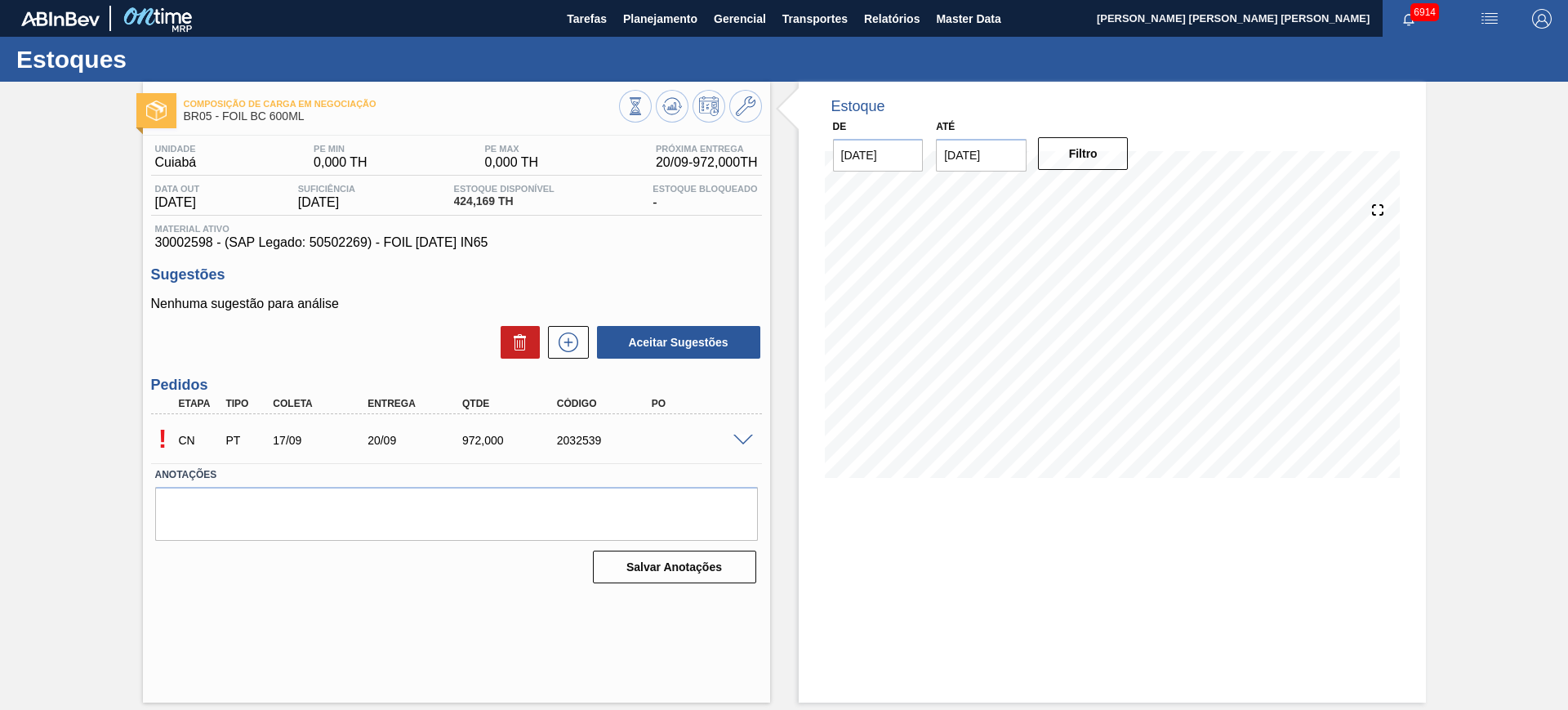
click at [746, 439] on span at bounding box center [743, 440] width 20 height 12
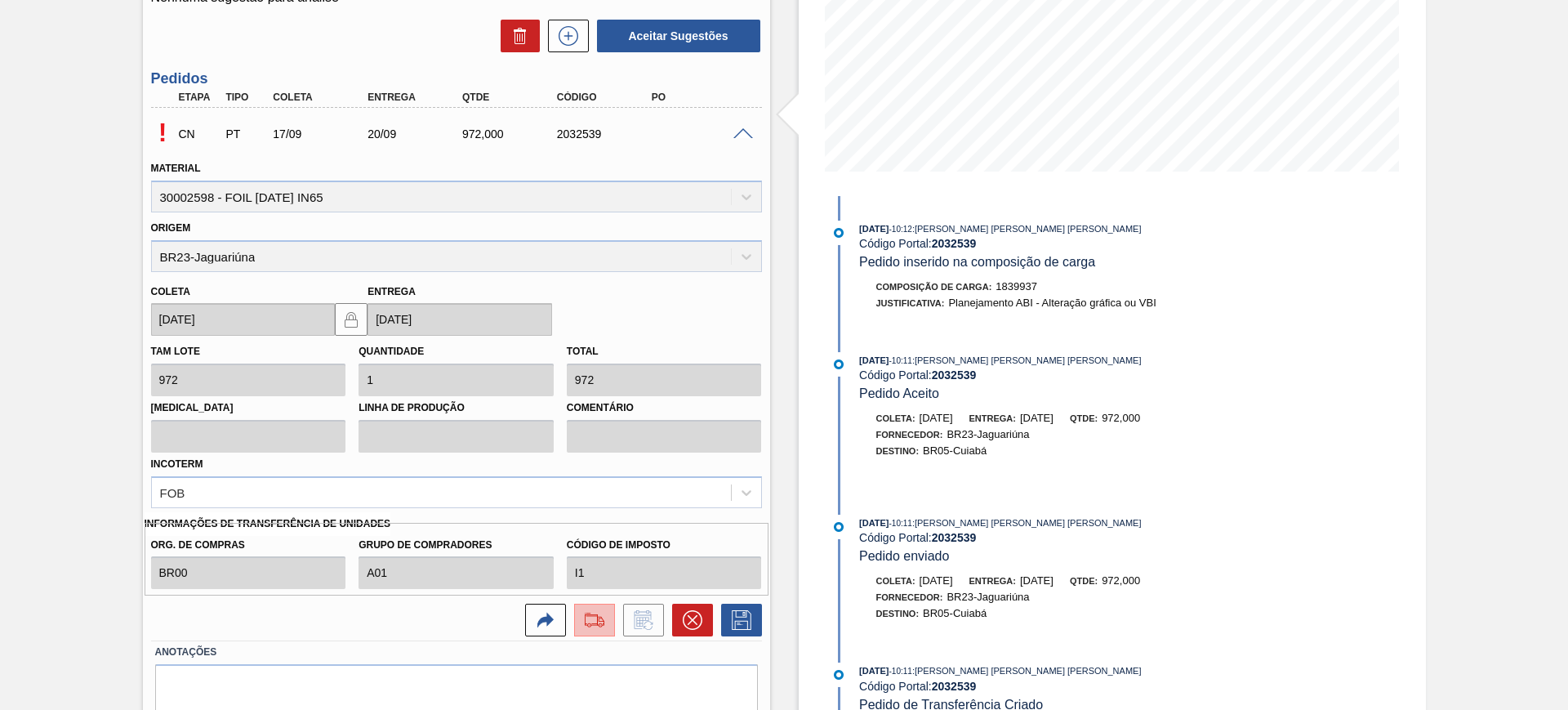
click at [603, 629] on button at bounding box center [595, 620] width 41 height 33
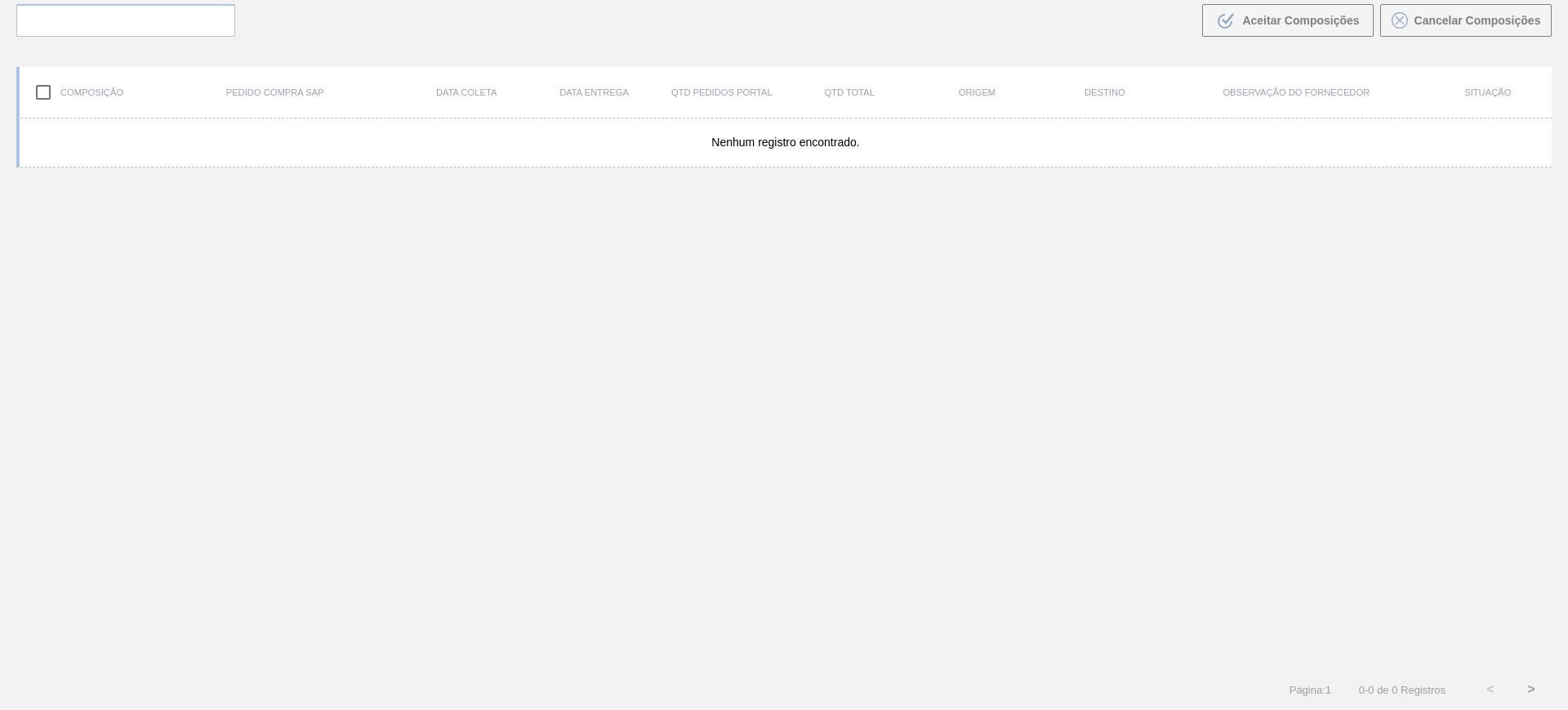
scroll to position [118, 0]
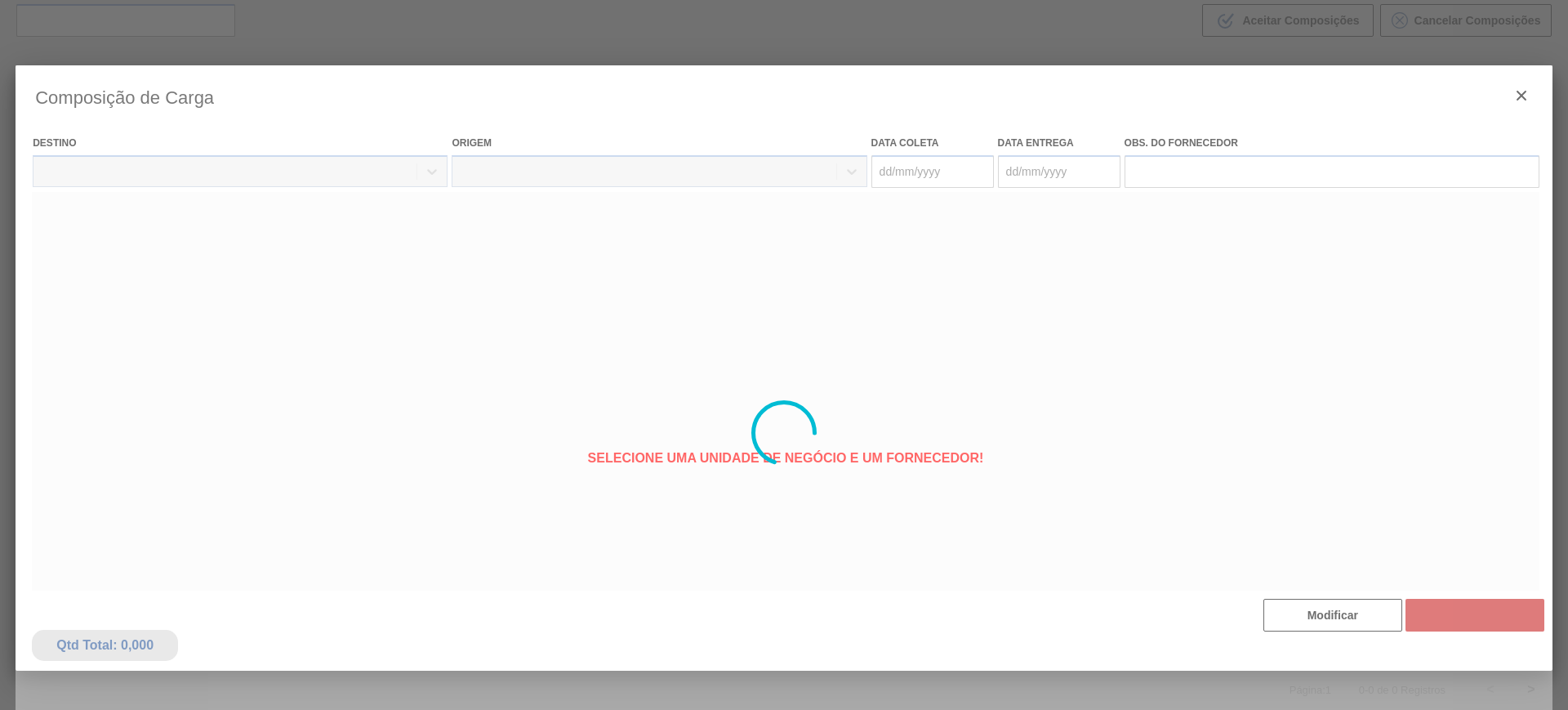
type coleta "[DATE]"
type entrega "20/09/2025"
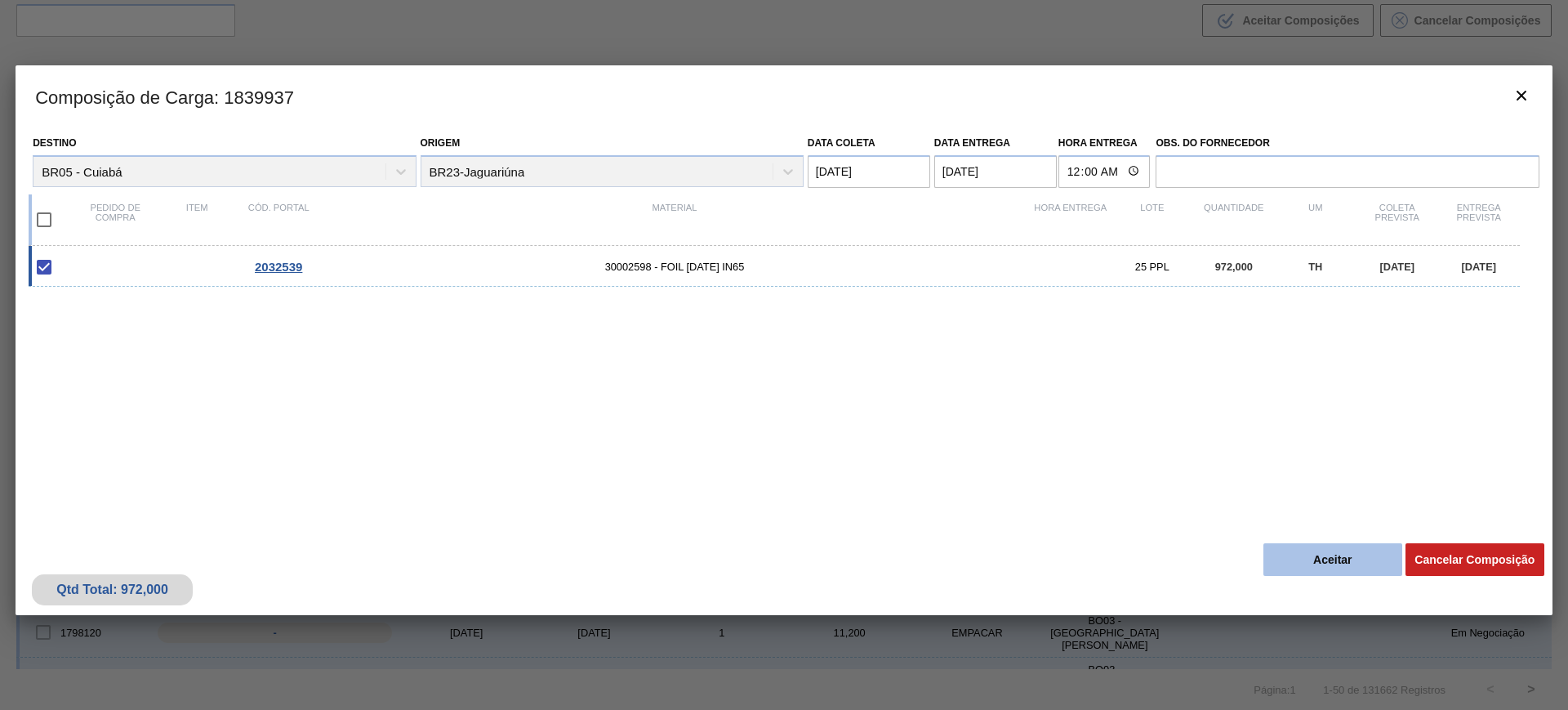
click at [1298, 559] on button "Aceitar" at bounding box center [1333, 559] width 139 height 33
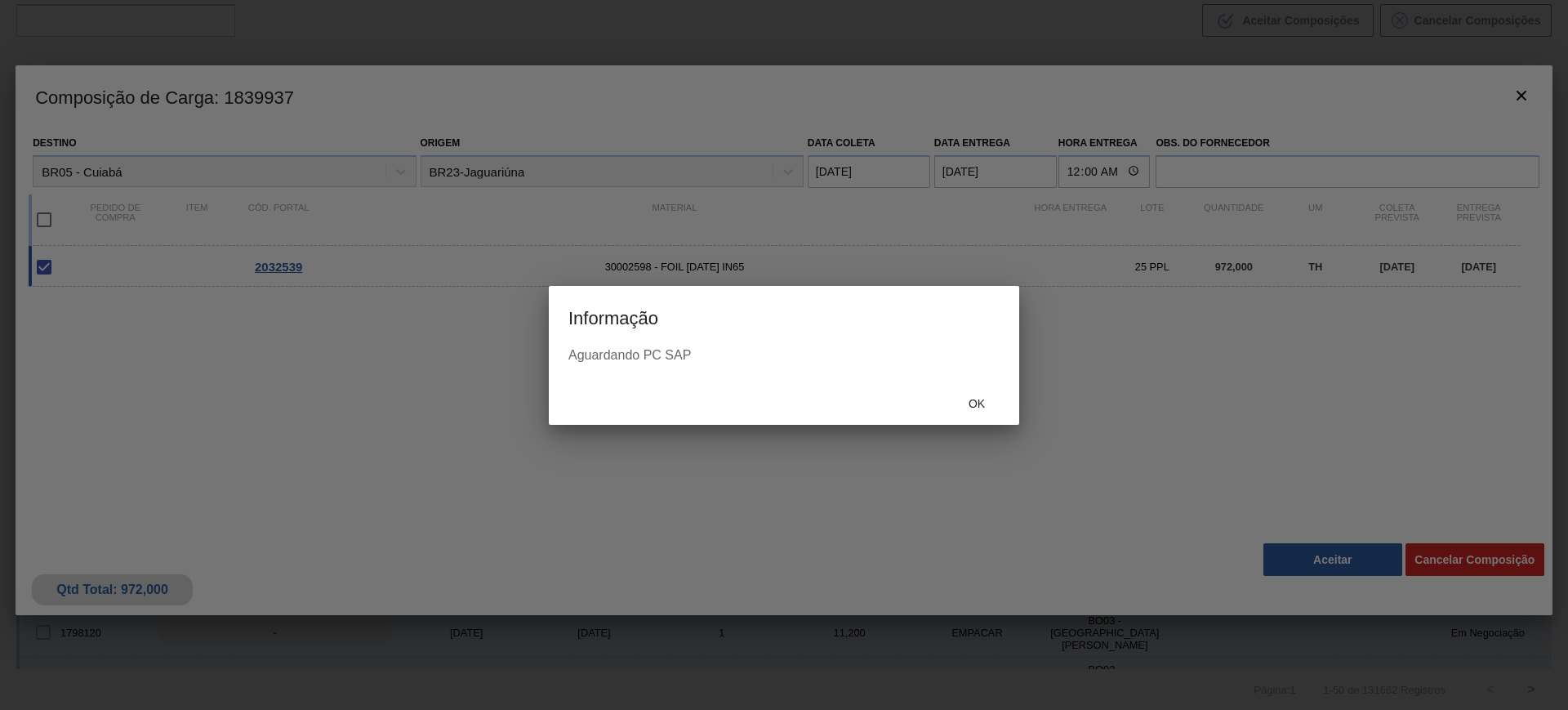
click at [977, 399] on span "Ok" at bounding box center [977, 403] width 43 height 13
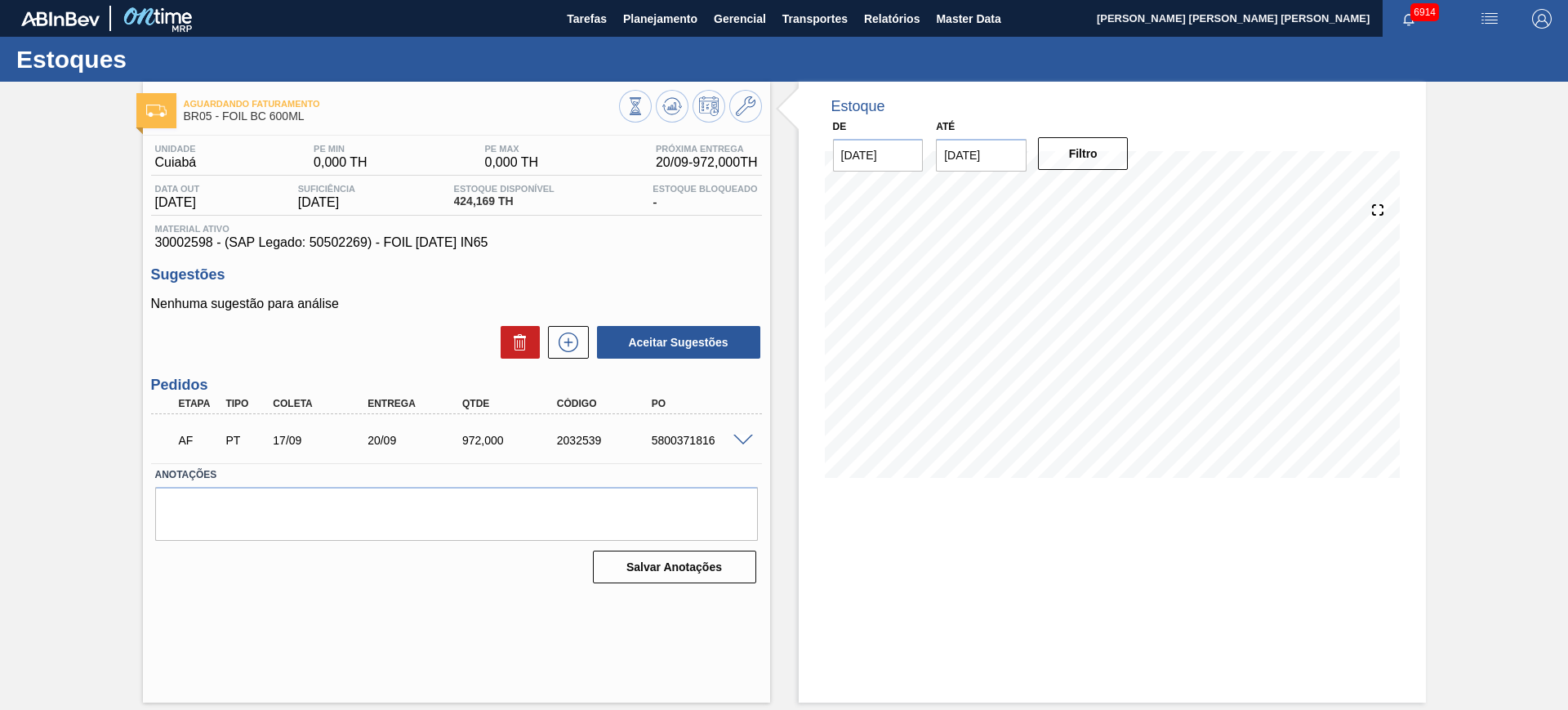
click at [692, 439] on div "5800371816" at bounding box center [700, 440] width 106 height 13
copy div "5800371816"
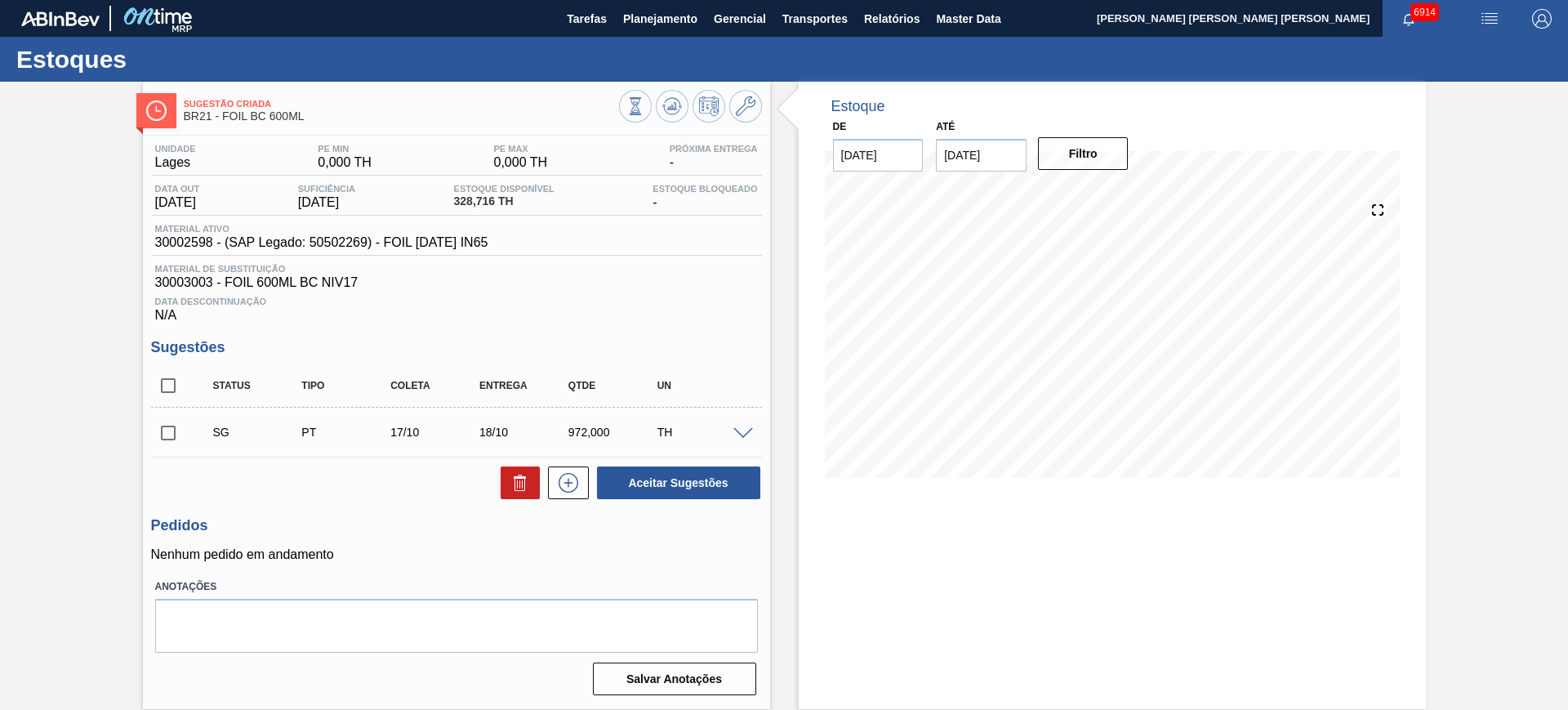
click at [746, 429] on span at bounding box center [743, 434] width 20 height 12
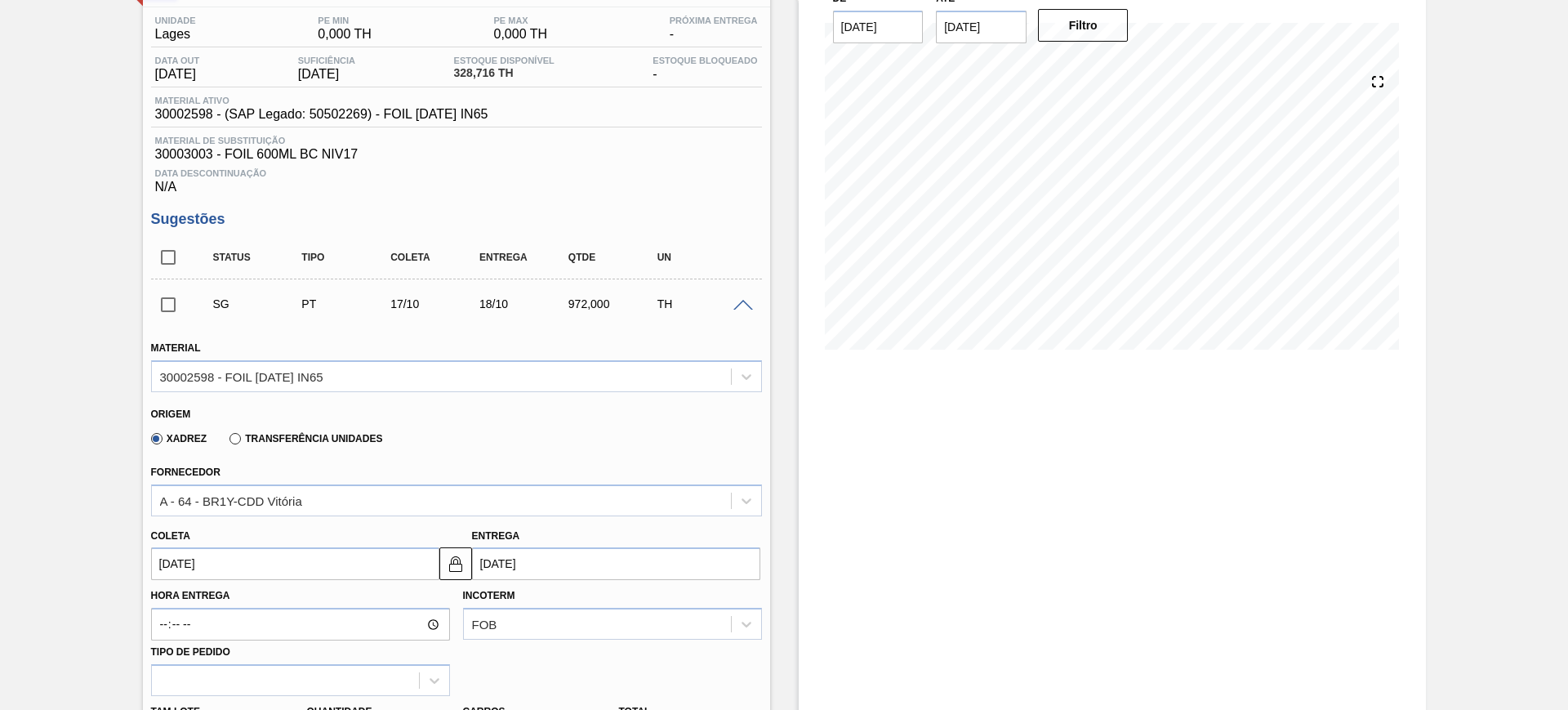
scroll to position [306, 0]
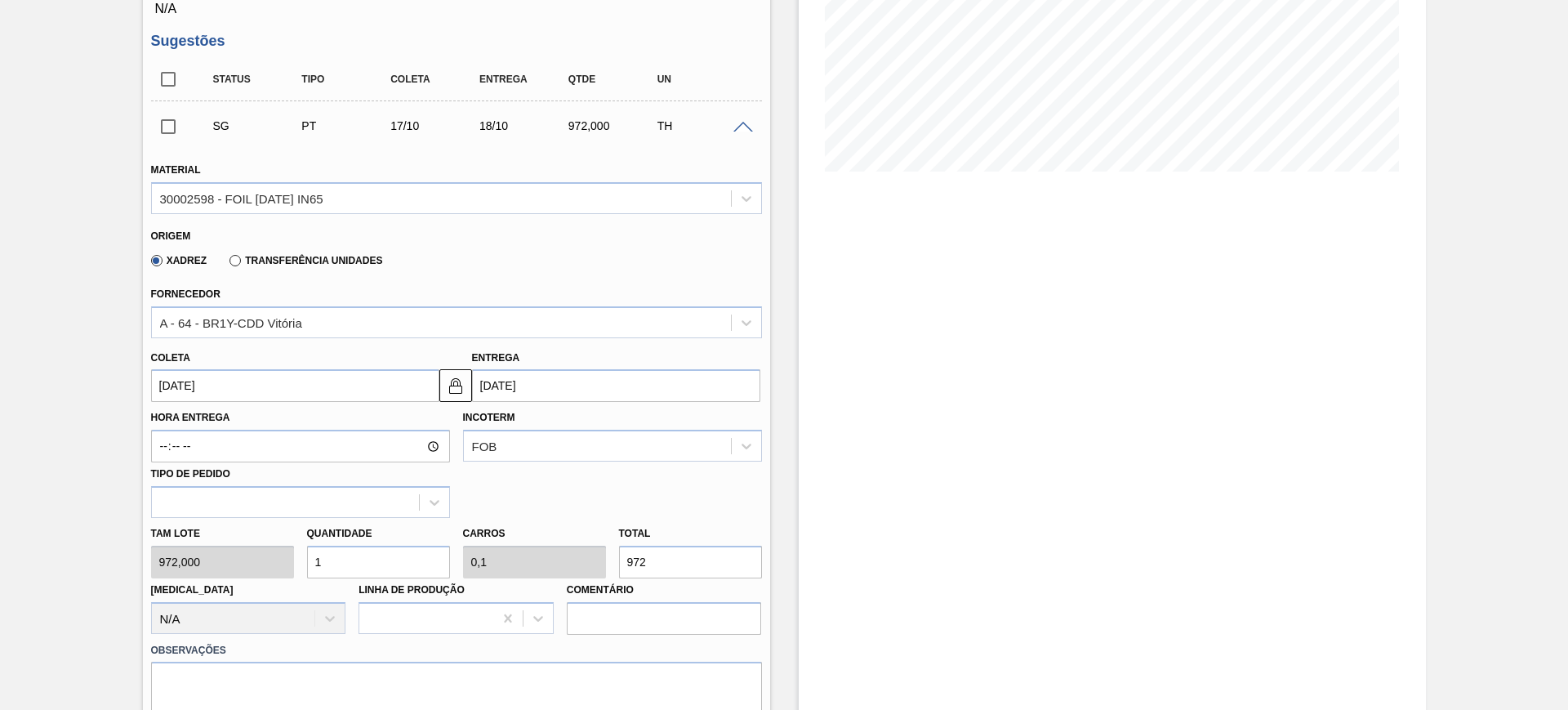
click at [258, 269] on div "Xadrez Transferência Unidades" at bounding box center [264, 260] width 239 height 28
click at [236, 256] on label "Transferência Unidades" at bounding box center [306, 261] width 153 height 12
click at [227, 264] on input "Transferência Unidades" at bounding box center [227, 264] width 0 height 0
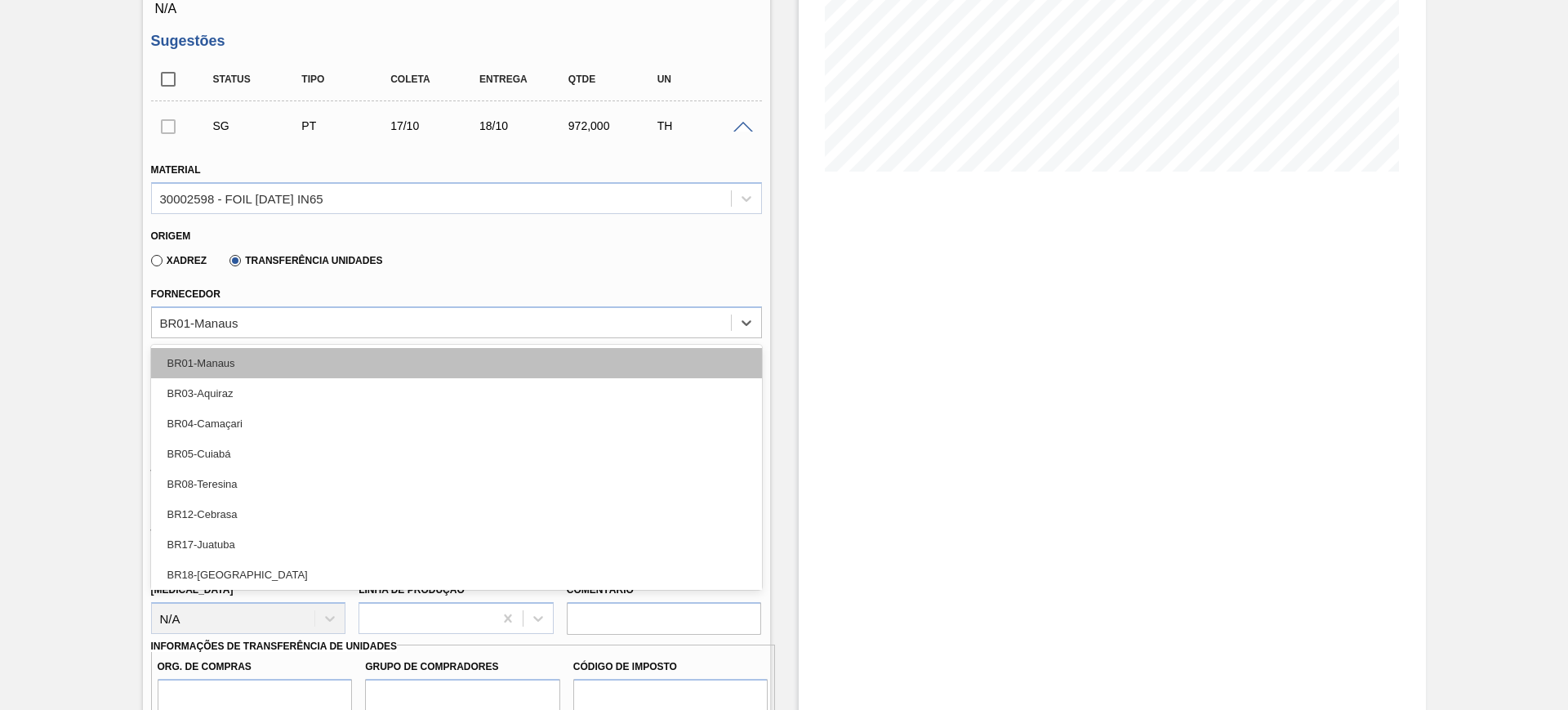
drag, startPoint x: 239, startPoint y: 316, endPoint x: 249, endPoint y: 361, distance: 46.1
click at [239, 317] on div "BR01-Manaus" at bounding box center [442, 322] width 579 height 24
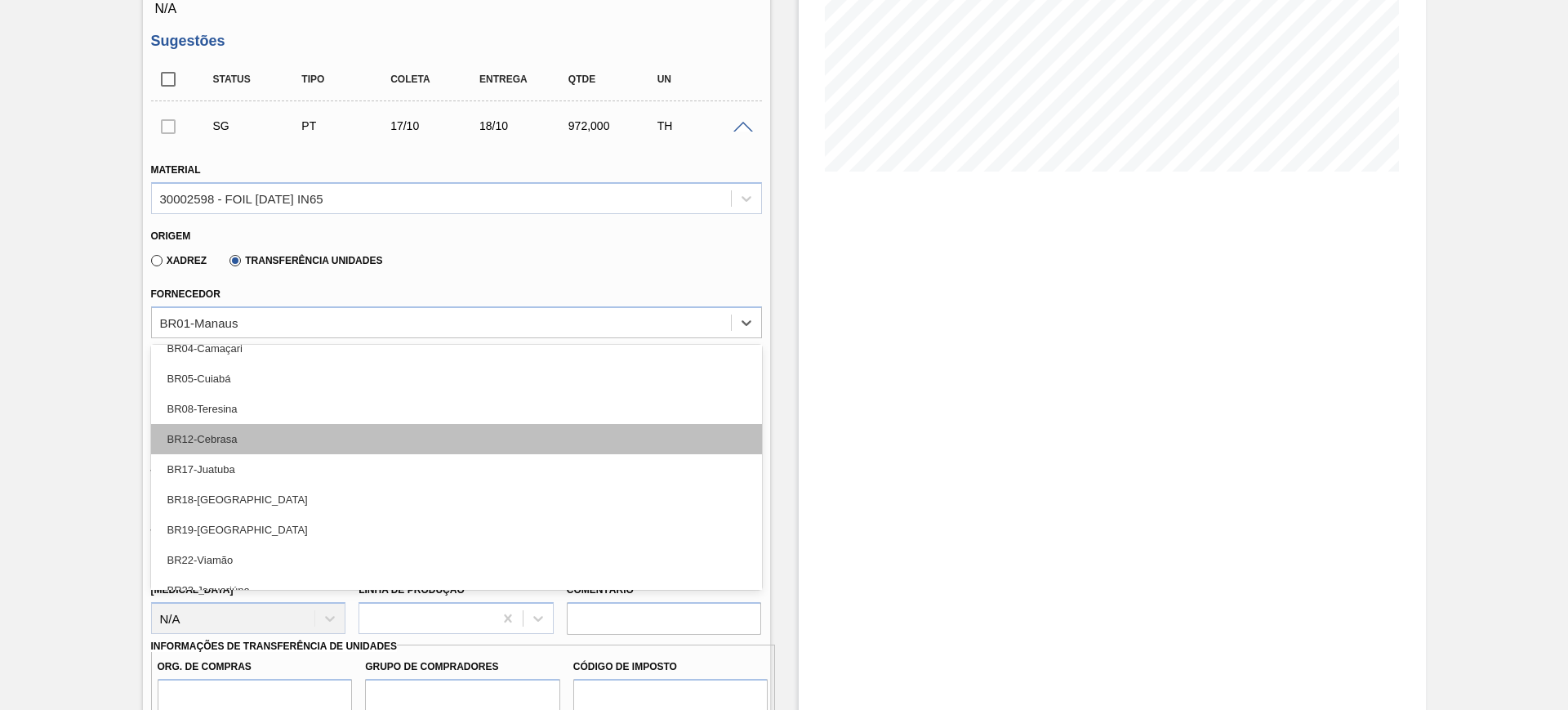
scroll to position [204, 0]
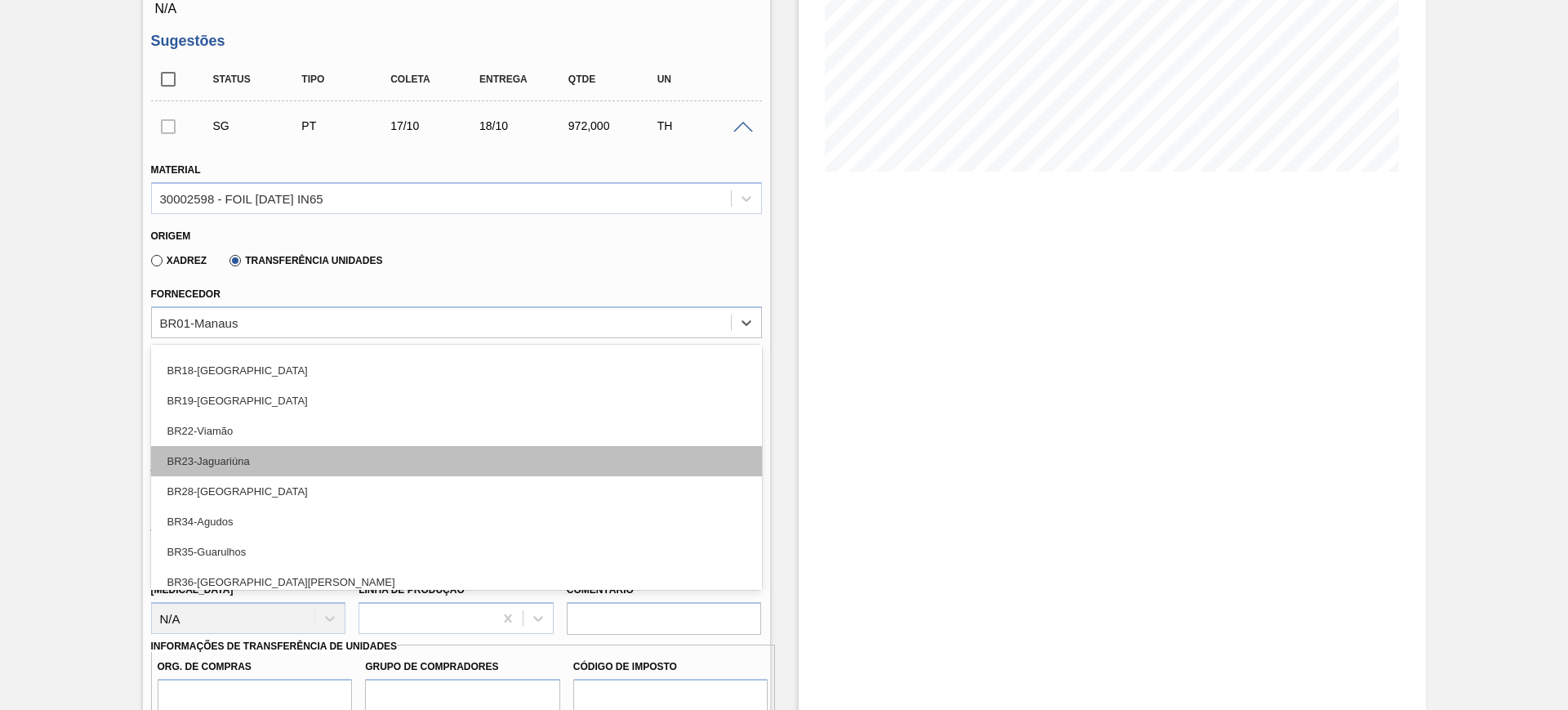
click at [313, 457] on div "BR23-Jaguariúna" at bounding box center [457, 461] width 611 height 30
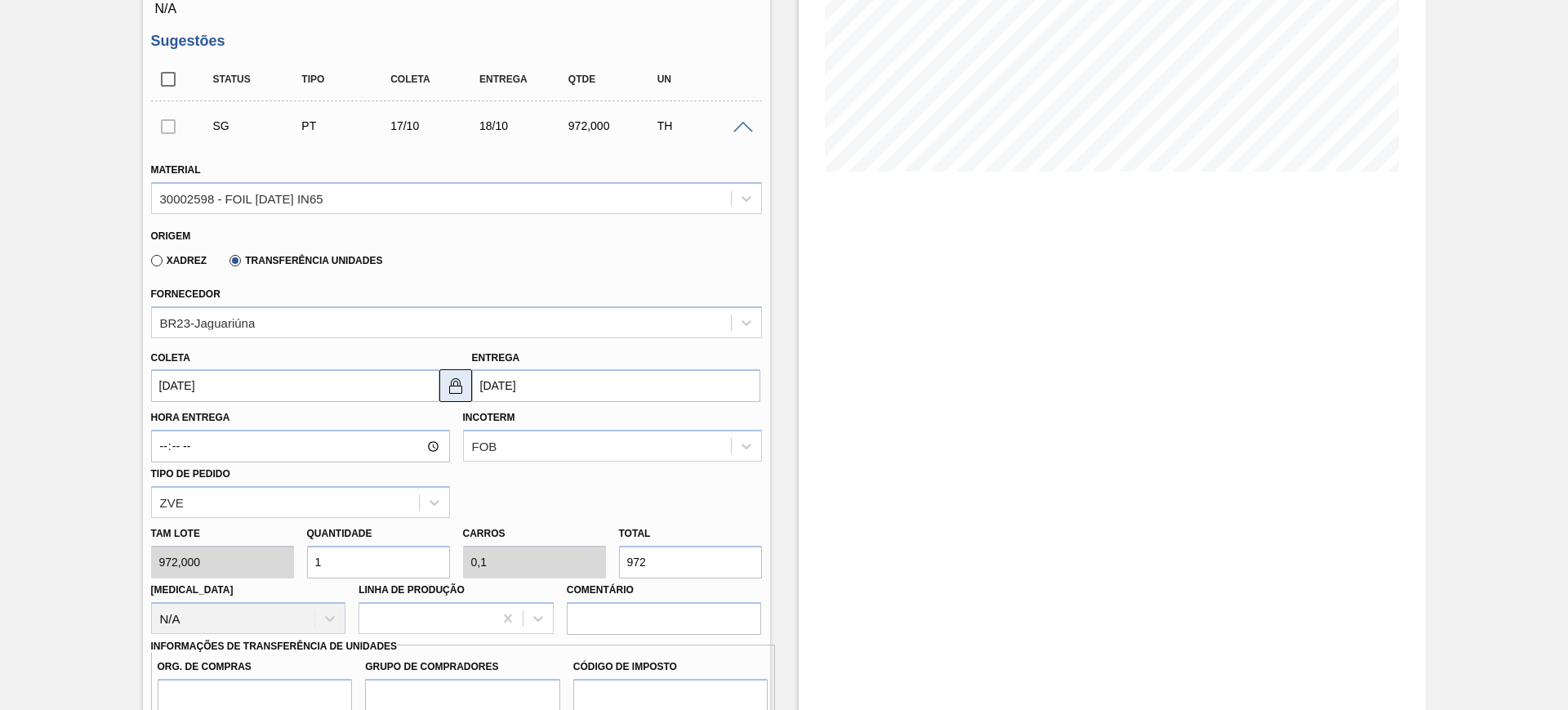
click at [452, 388] on img at bounding box center [456, 386] width 20 height 20
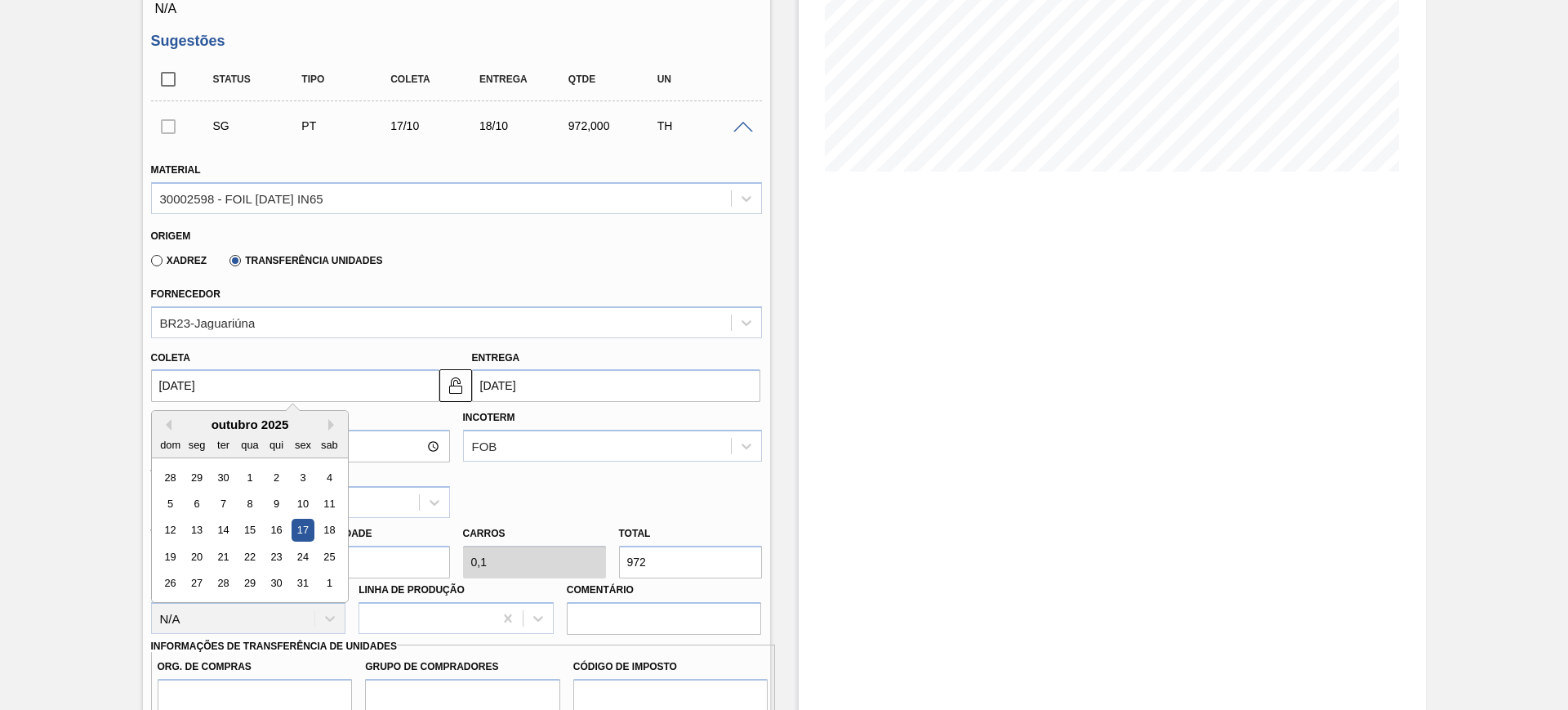
click at [382, 387] on input "[DATE]" at bounding box center [295, 386] width 288 height 33
click at [165, 425] on button "Previous Month" at bounding box center [166, 425] width 12 height 12
click at [254, 522] on div "17" at bounding box center [249, 530] width 22 height 22
type input "[DATE]"
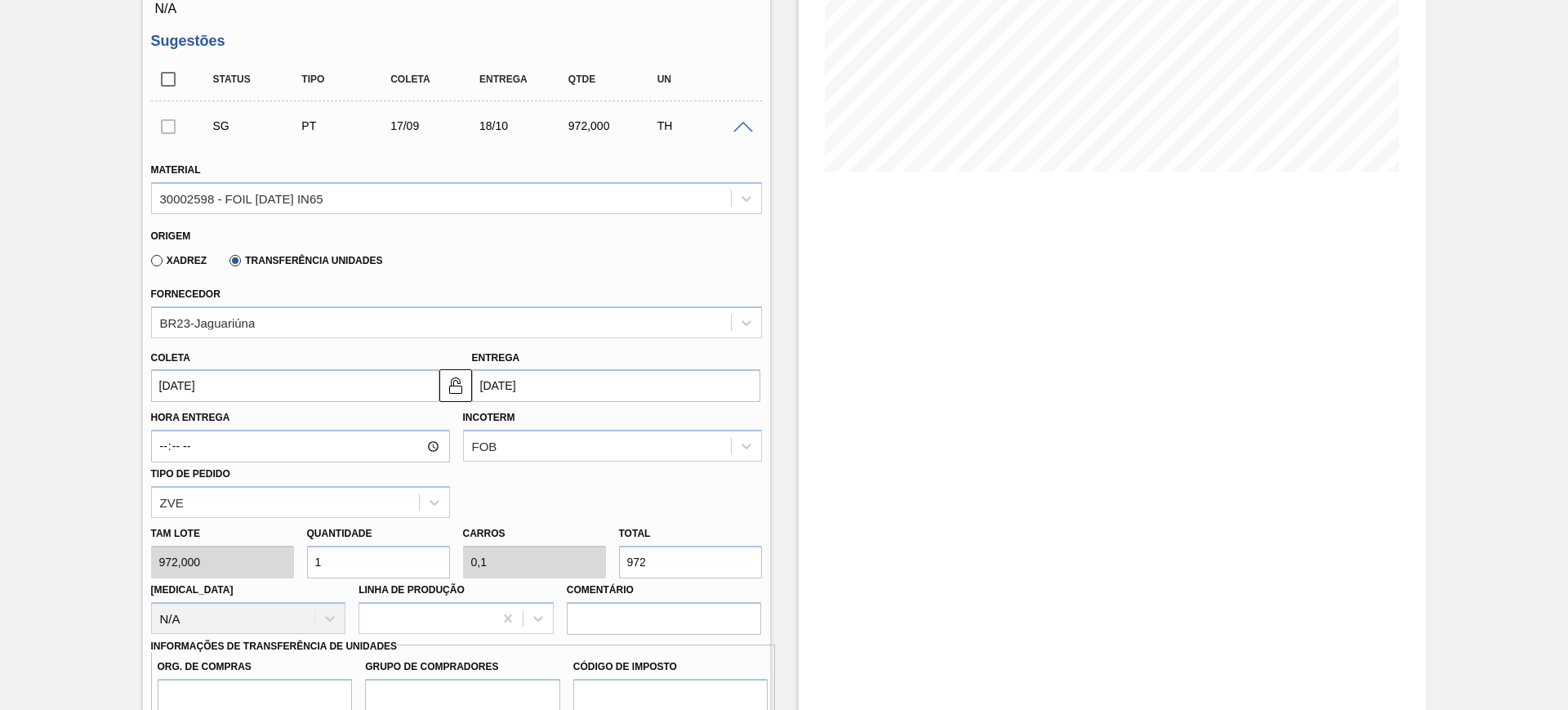
click at [545, 392] on input "[DATE]" at bounding box center [616, 386] width 288 height 33
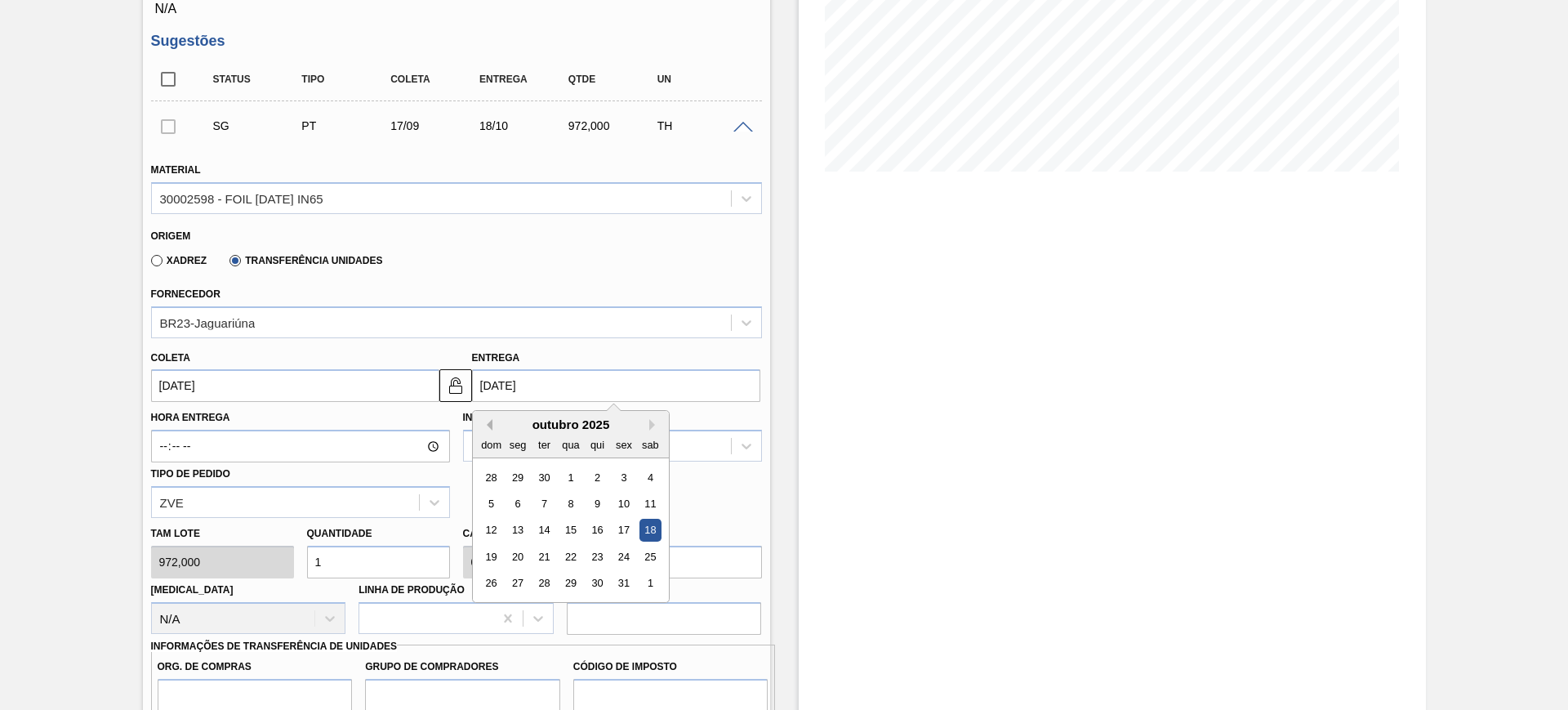
click at [490, 424] on button "Previous Month" at bounding box center [487, 425] width 12 height 12
click at [644, 530] on div "20" at bounding box center [649, 530] width 22 height 22
type input "[DATE]"
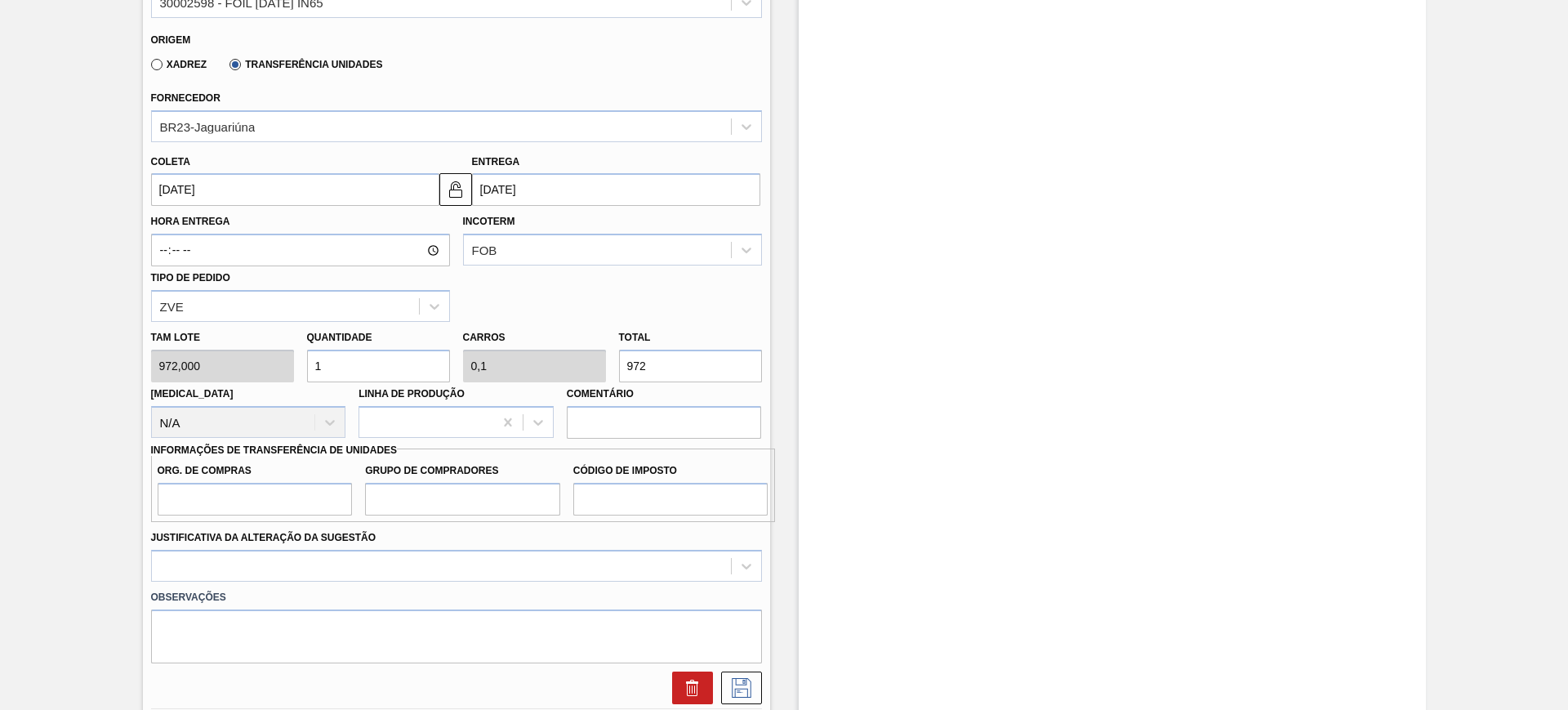
scroll to position [510, 0]
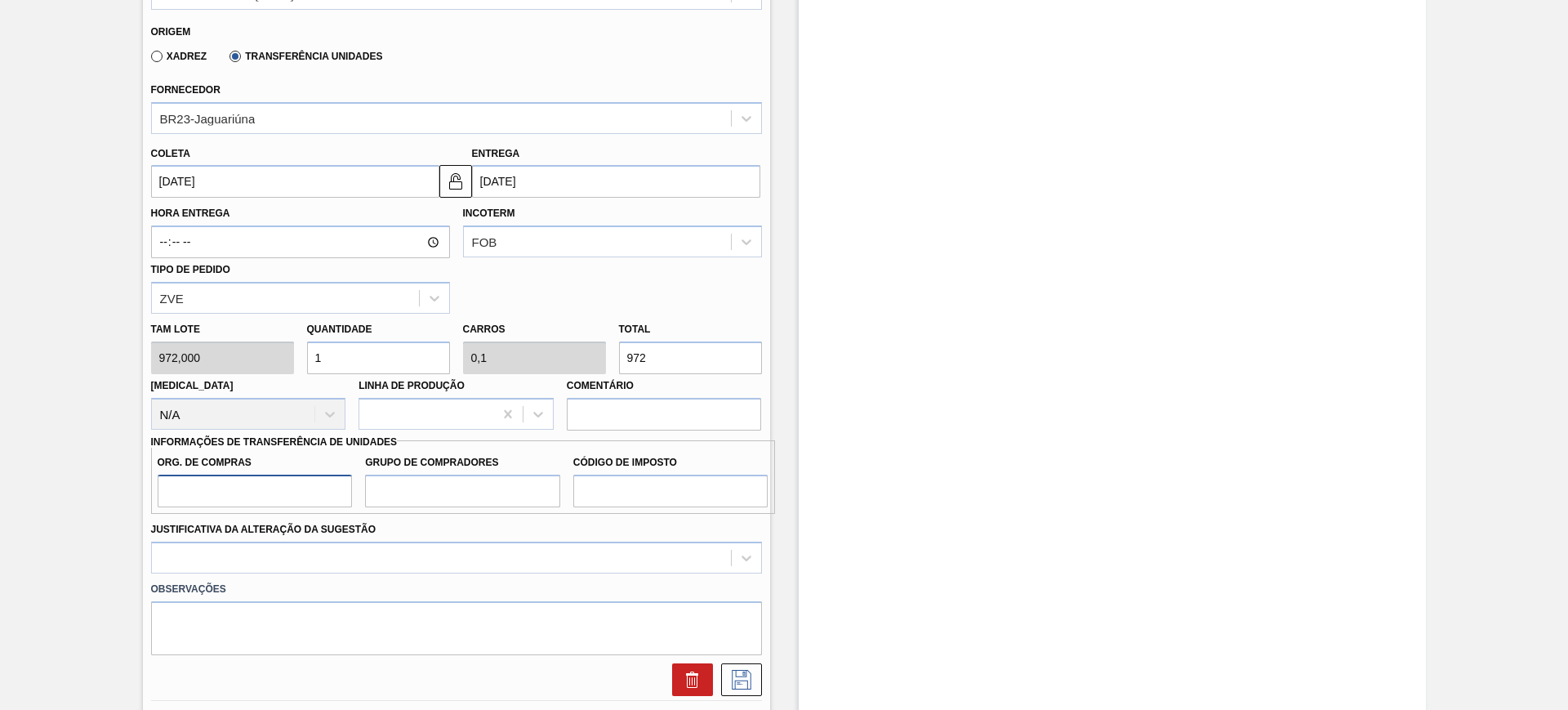
click at [324, 504] on input "Org. de Compras" at bounding box center [255, 491] width 195 height 33
type input "BR00"
type input "A01"
type input "I1"
click at [332, 578] on label "Observações" at bounding box center [457, 589] width 611 height 24
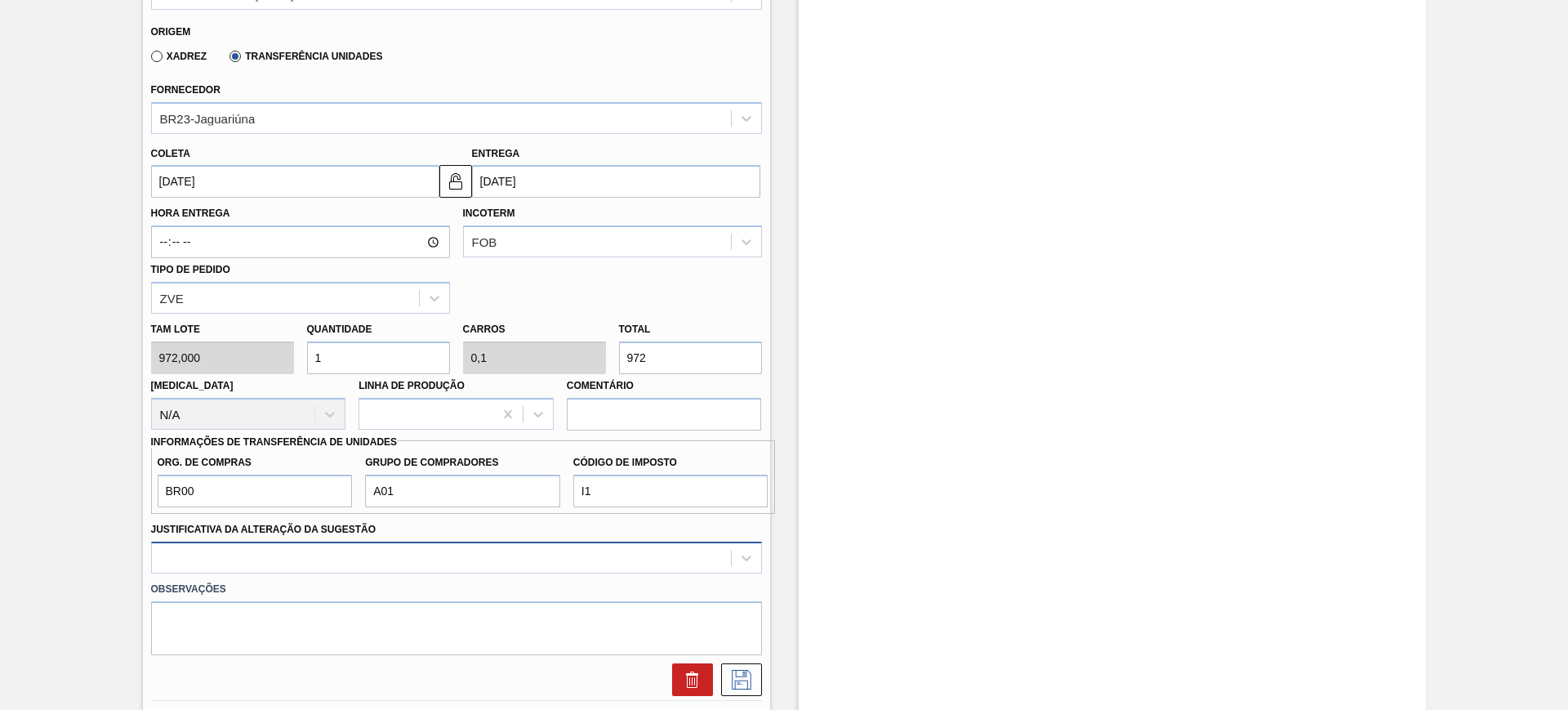
click at [332, 559] on div at bounding box center [457, 557] width 611 height 32
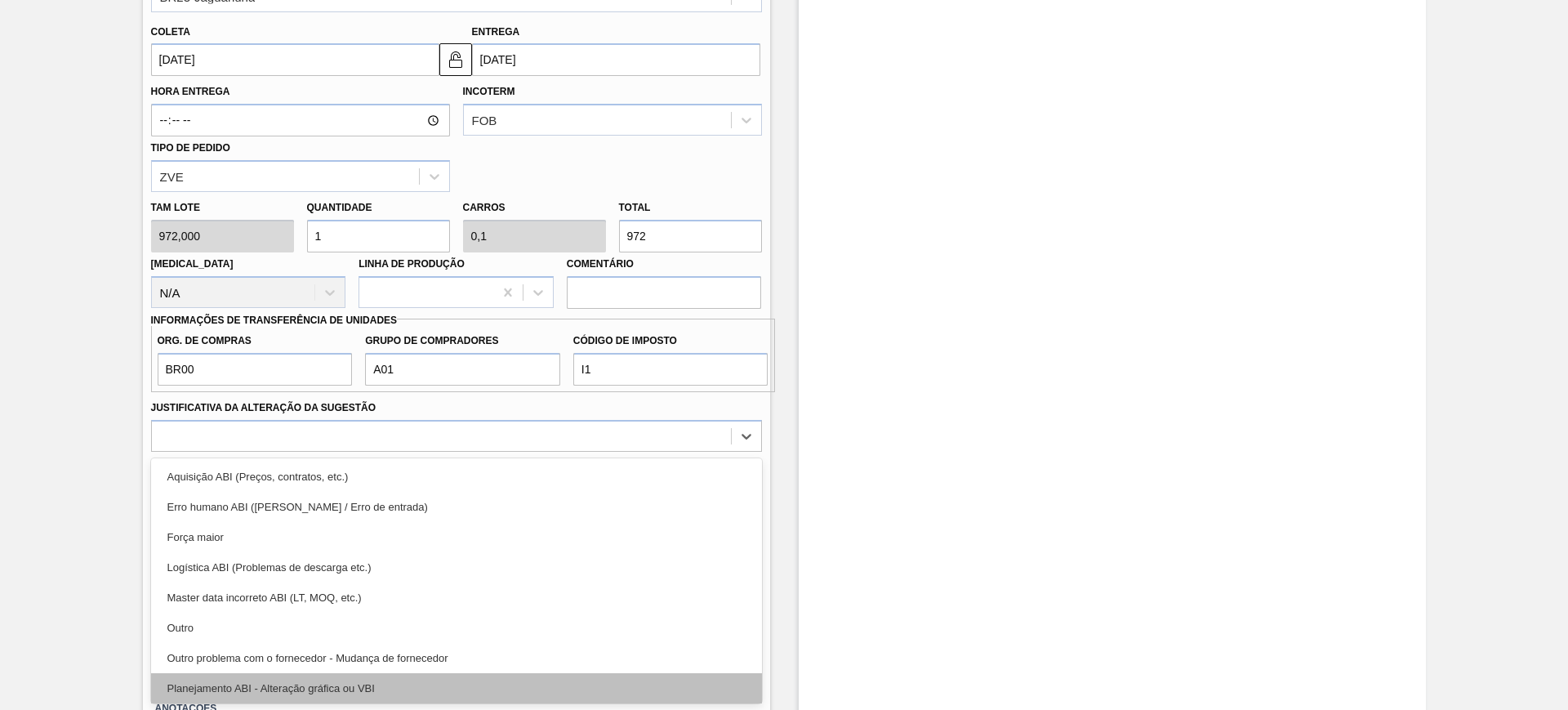
click at [373, 689] on div "Planejamento ABI - Alteração gráfica ou VBI" at bounding box center [457, 688] width 611 height 30
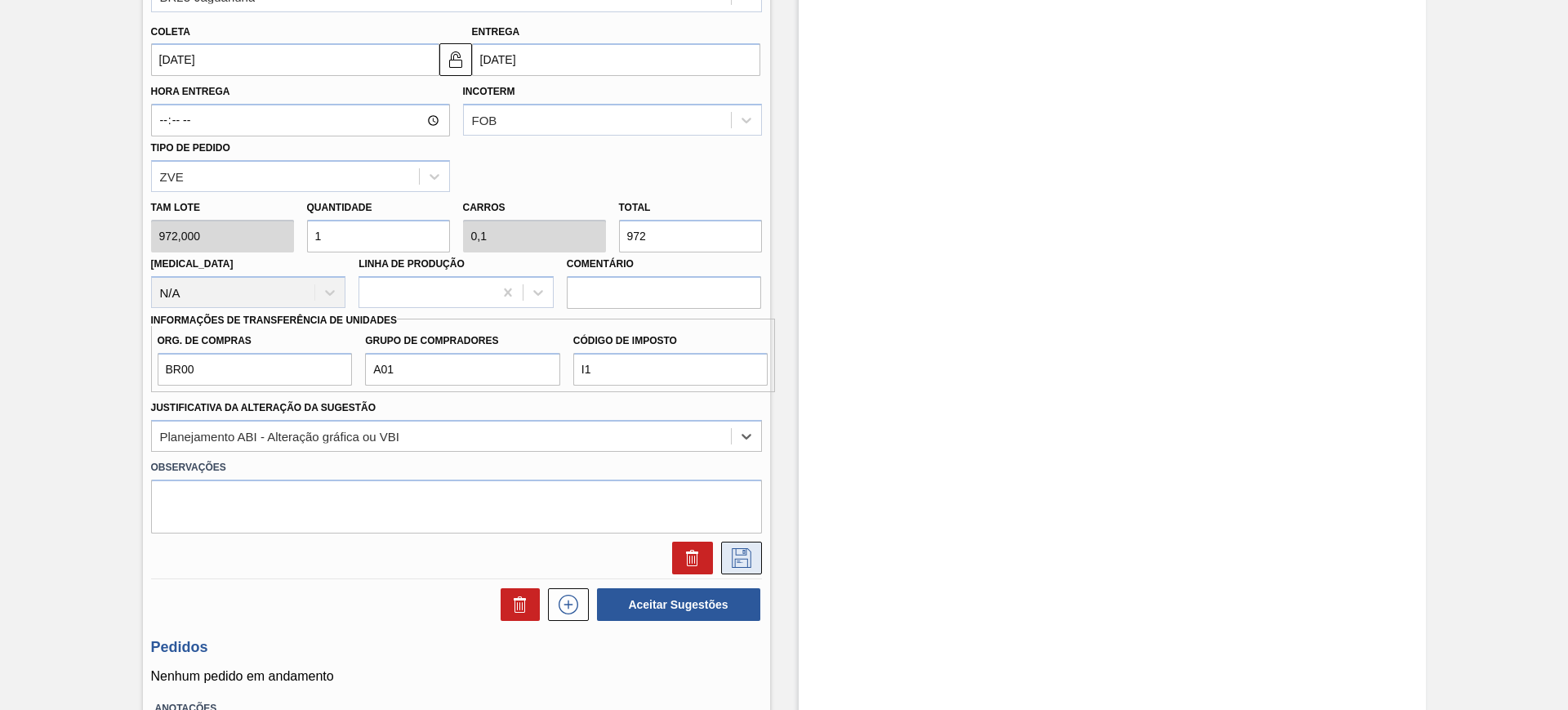
click at [754, 564] on button at bounding box center [742, 558] width 41 height 33
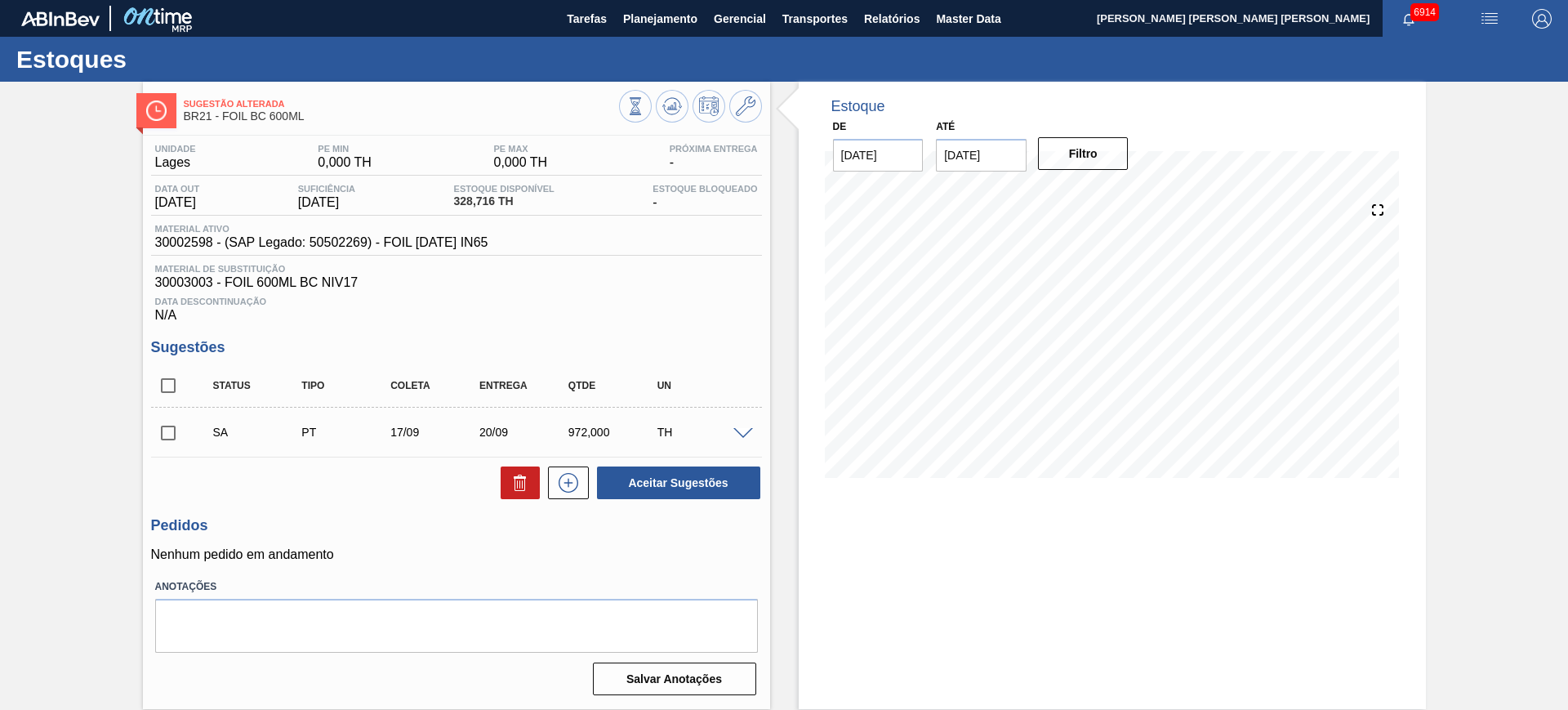
scroll to position [0, 0]
click at [166, 383] on input "checkbox" at bounding box center [169, 386] width 35 height 35
checkbox input "true"
click at [688, 487] on button "Aceitar Sugestões" at bounding box center [679, 483] width 164 height 33
checkbox input "false"
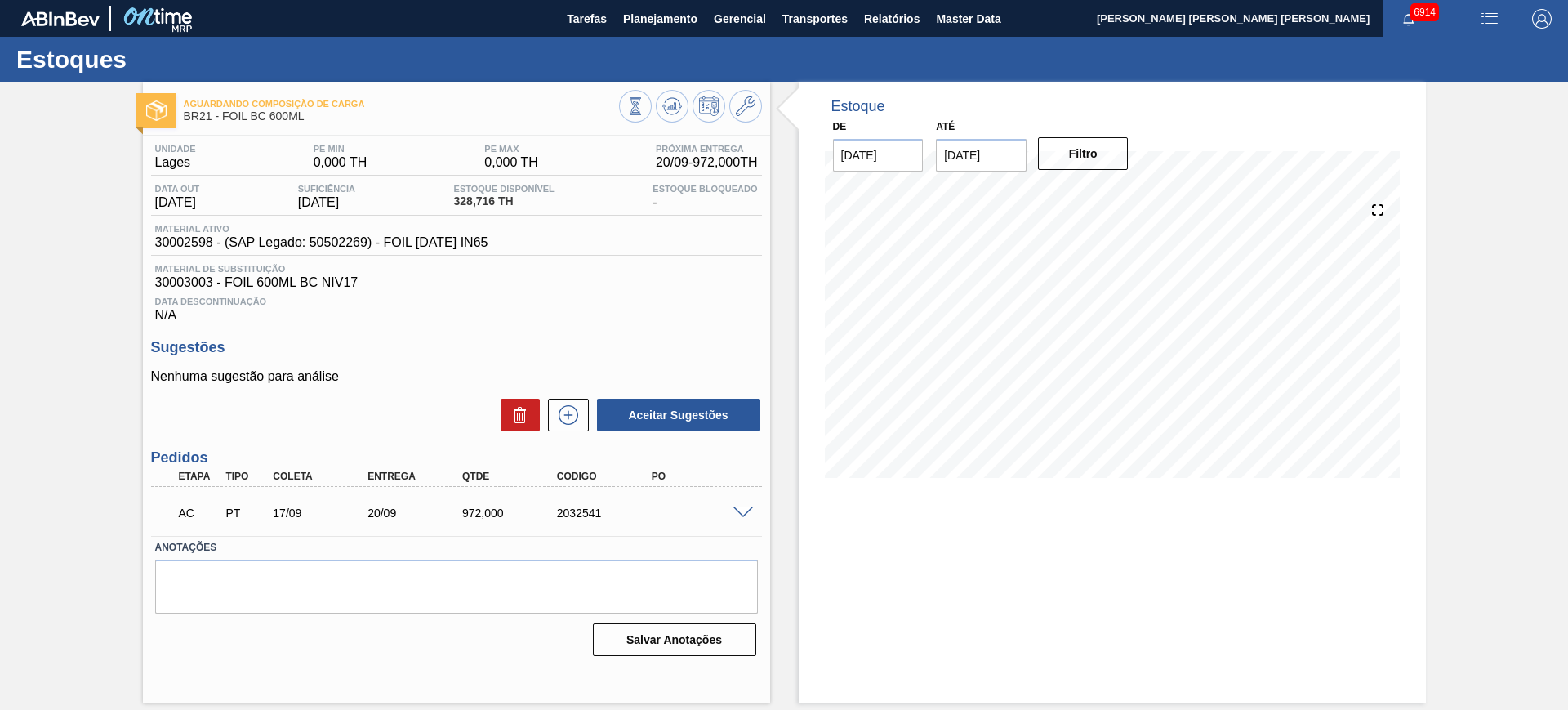
click at [745, 508] on span at bounding box center [743, 513] width 20 height 12
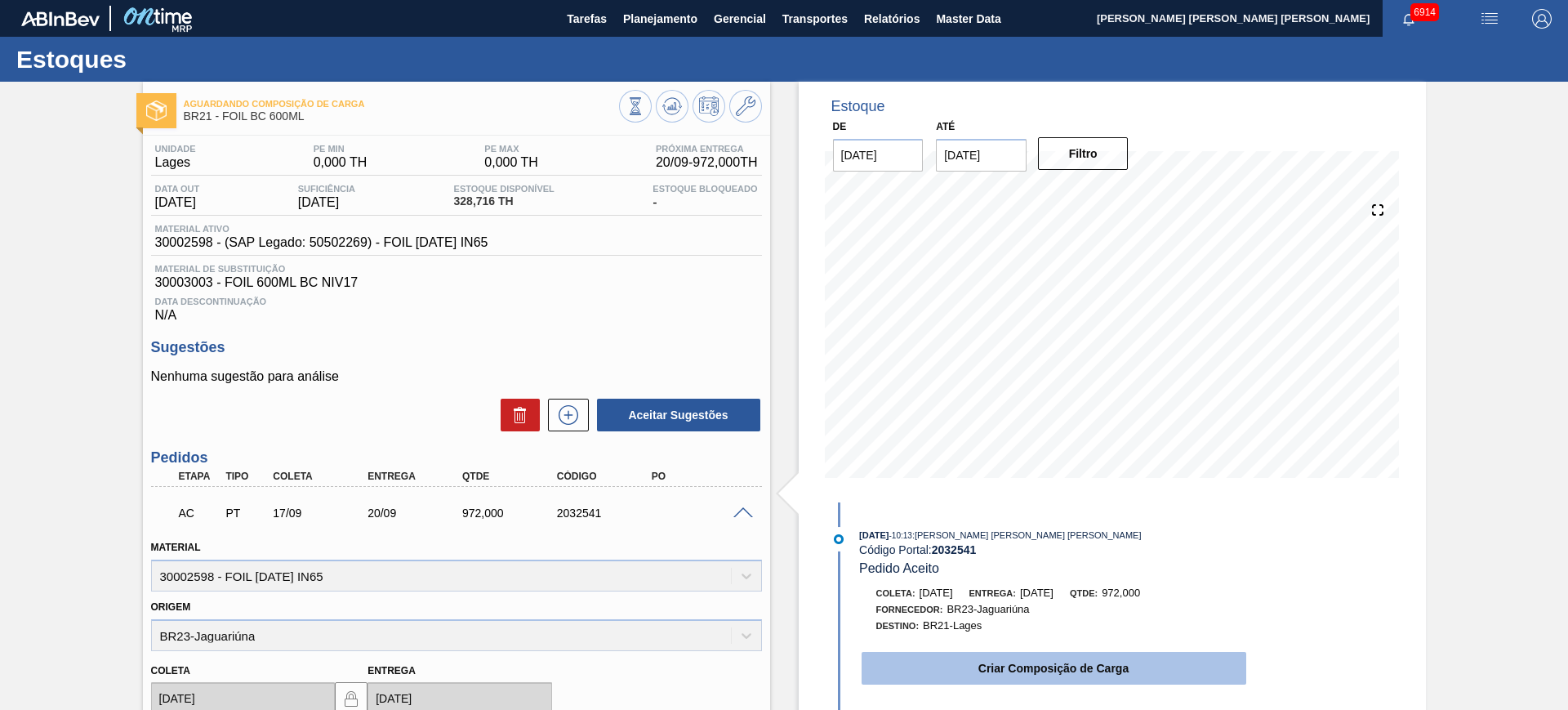
click at [972, 653] on button "Criar Composição de Carga" at bounding box center [1054, 668] width 385 height 33
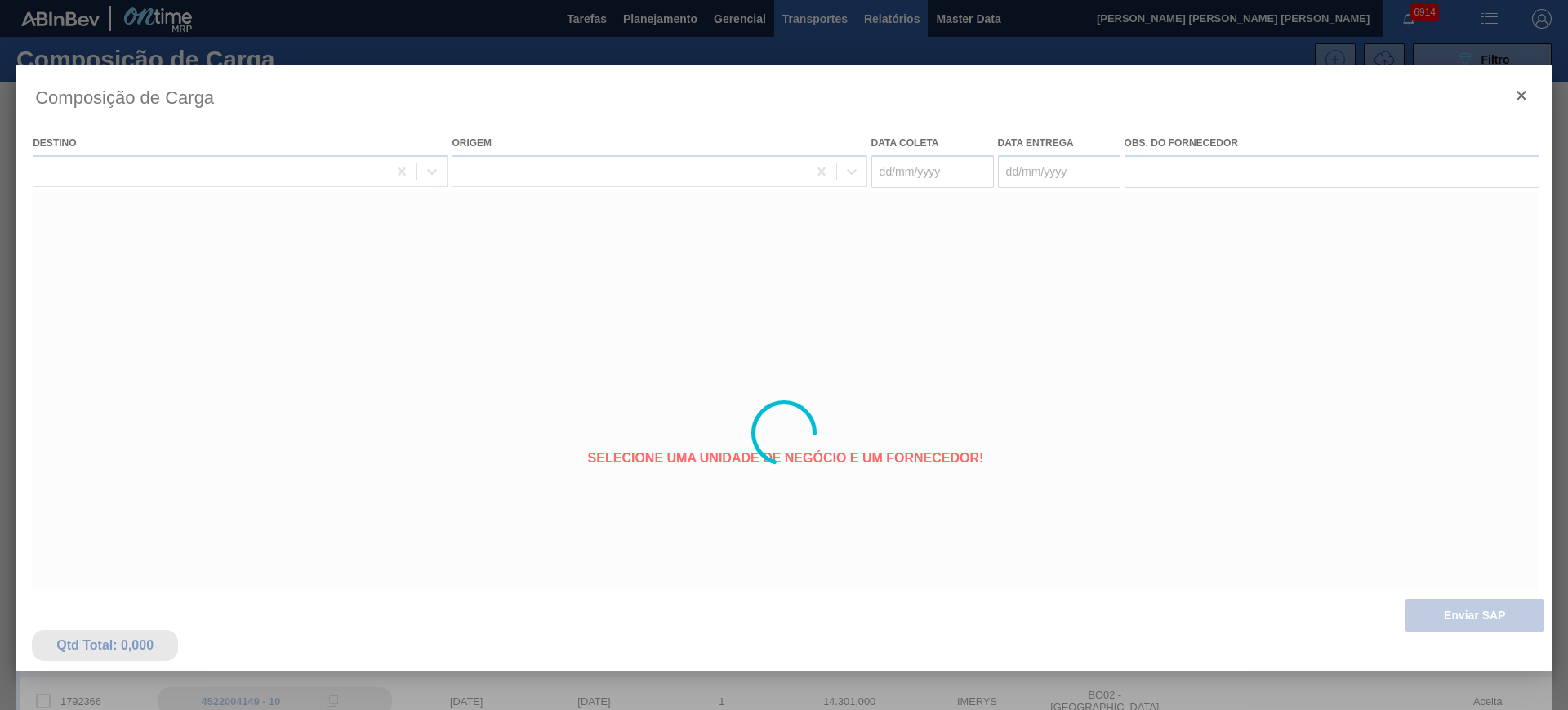
type coleta "[DATE]"
type entrega "[DATE]"
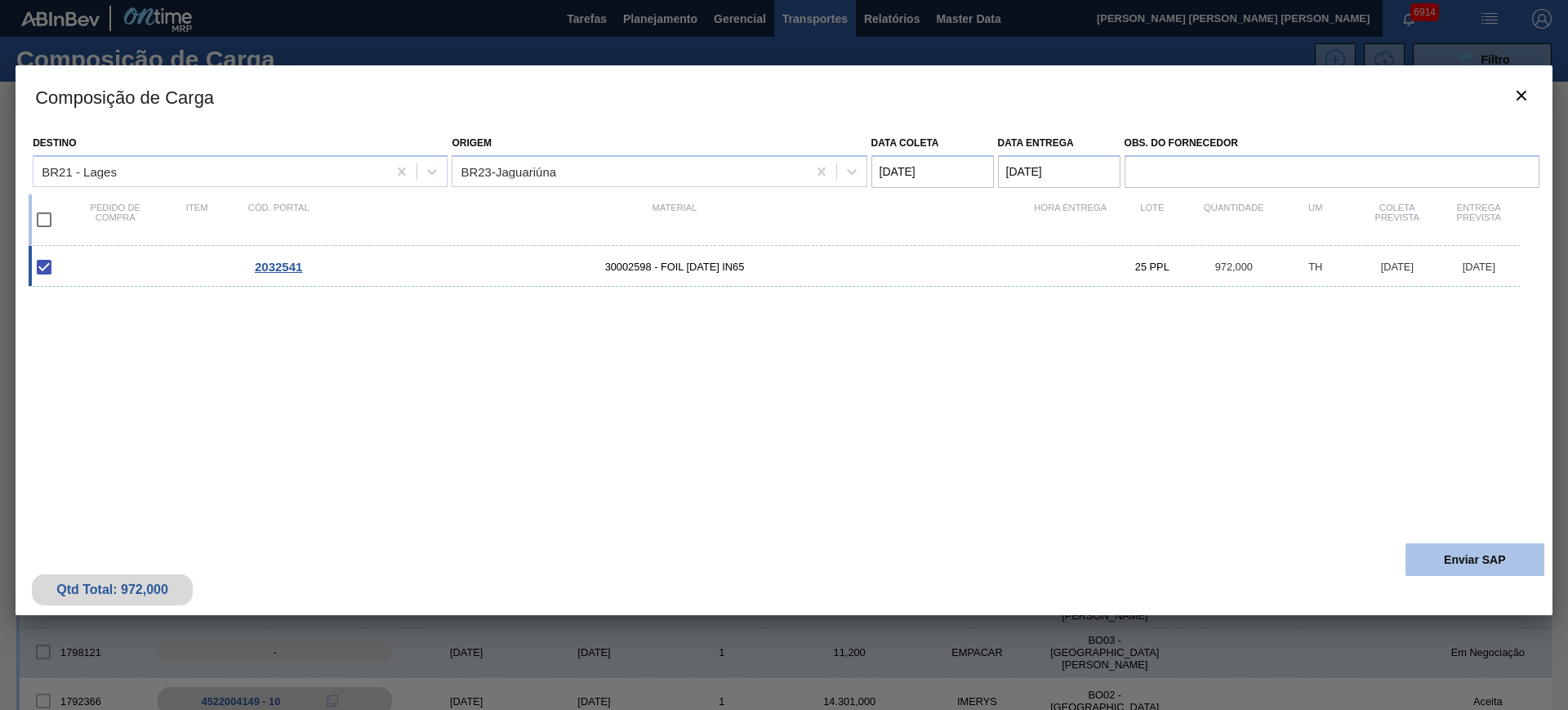
click at [1487, 552] on button "Enviar SAP" at bounding box center [1474, 559] width 139 height 33
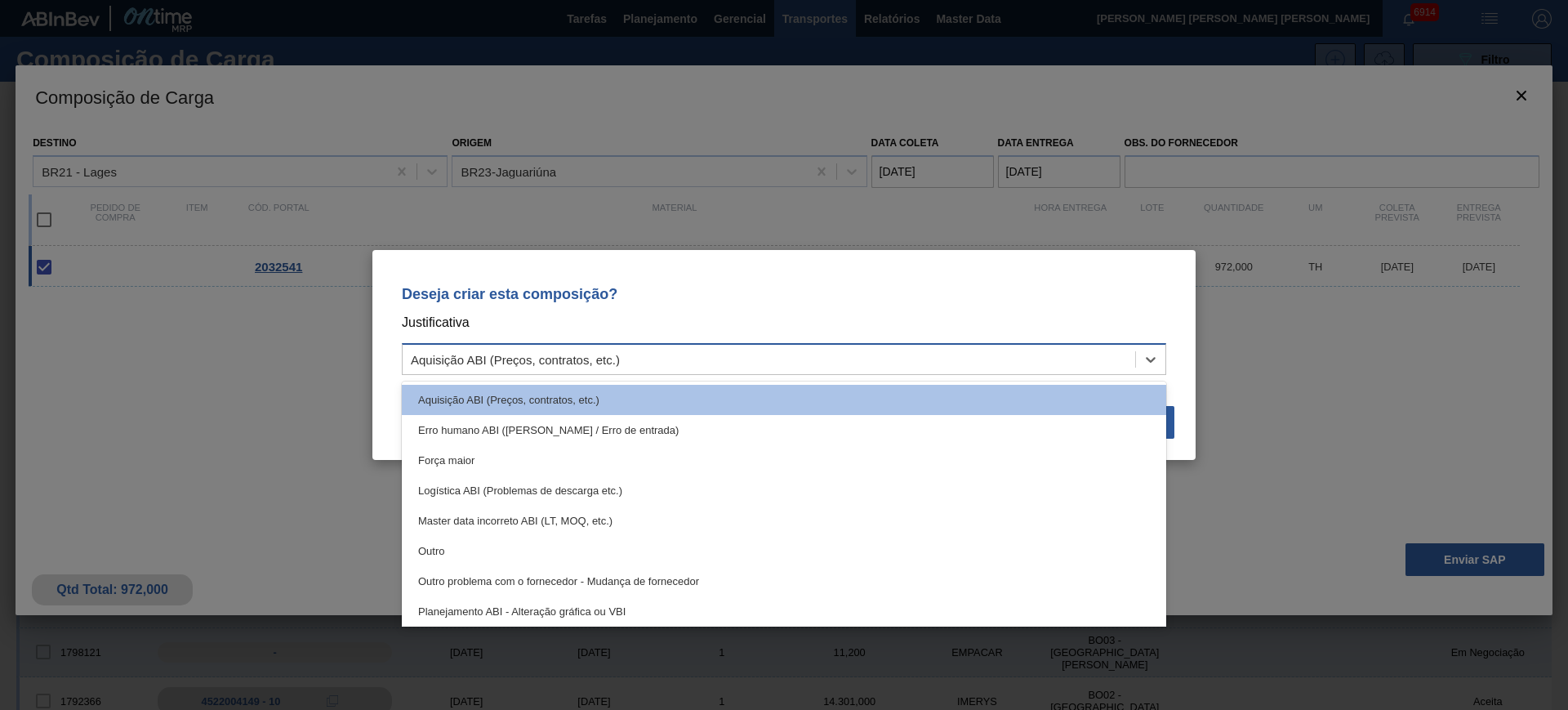
click at [1003, 374] on div "Aquisição ABI (Preços, contratos, etc.)" at bounding box center [783, 359] width 764 height 32
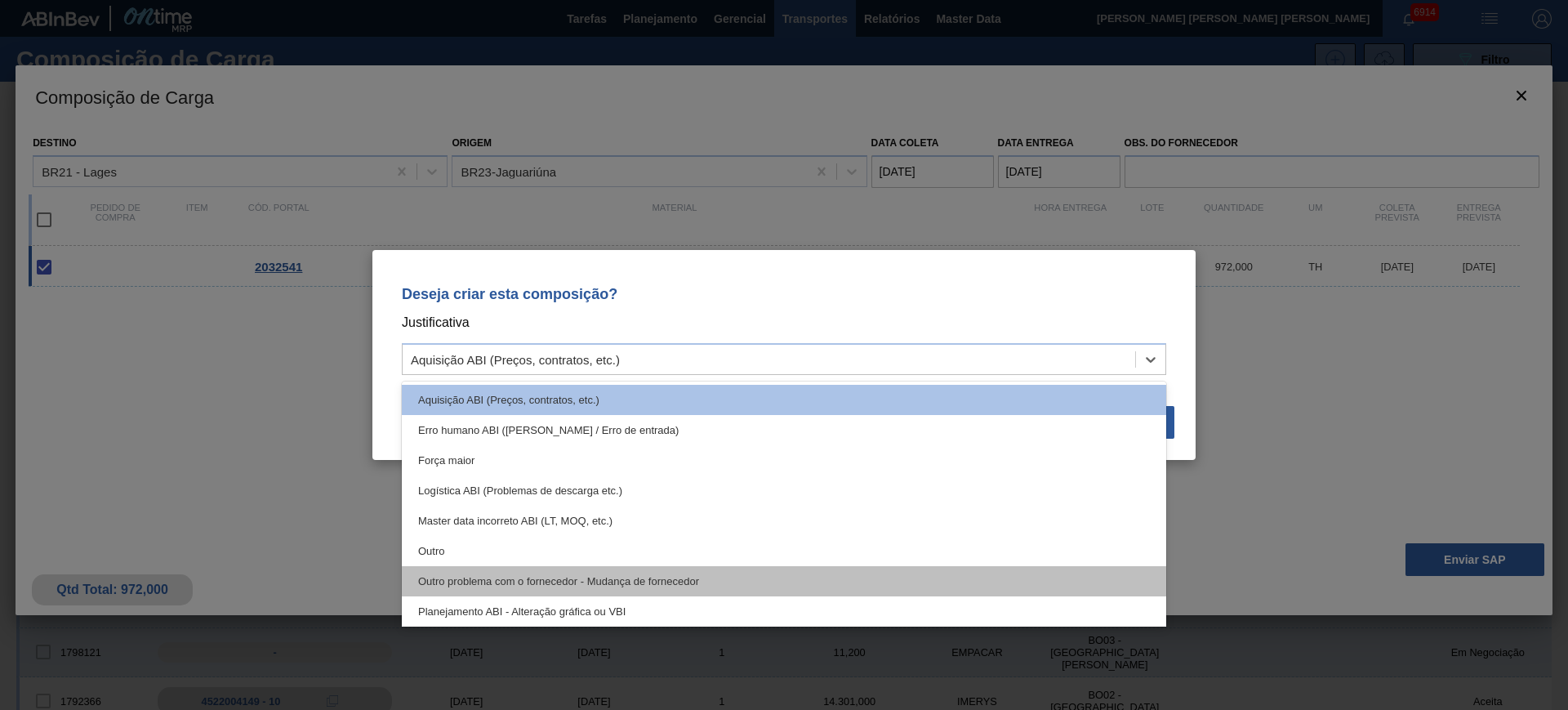
click at [840, 595] on div "Outro problema com o fornecedor - Mudança de fornecedor" at bounding box center [783, 581] width 764 height 30
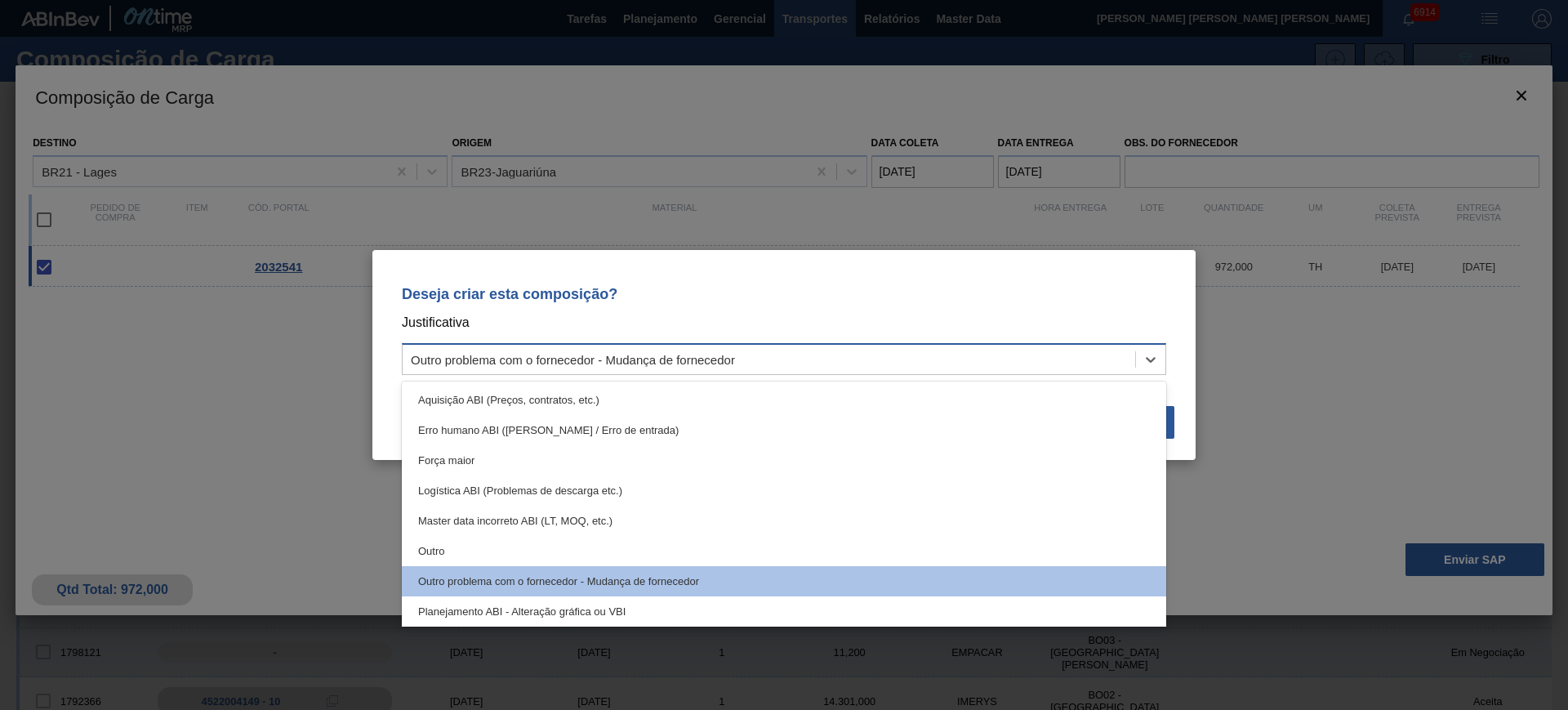
click at [864, 356] on div "Outro problema com o fornecedor - Mudança de fornecedor" at bounding box center [768, 360] width 732 height 24
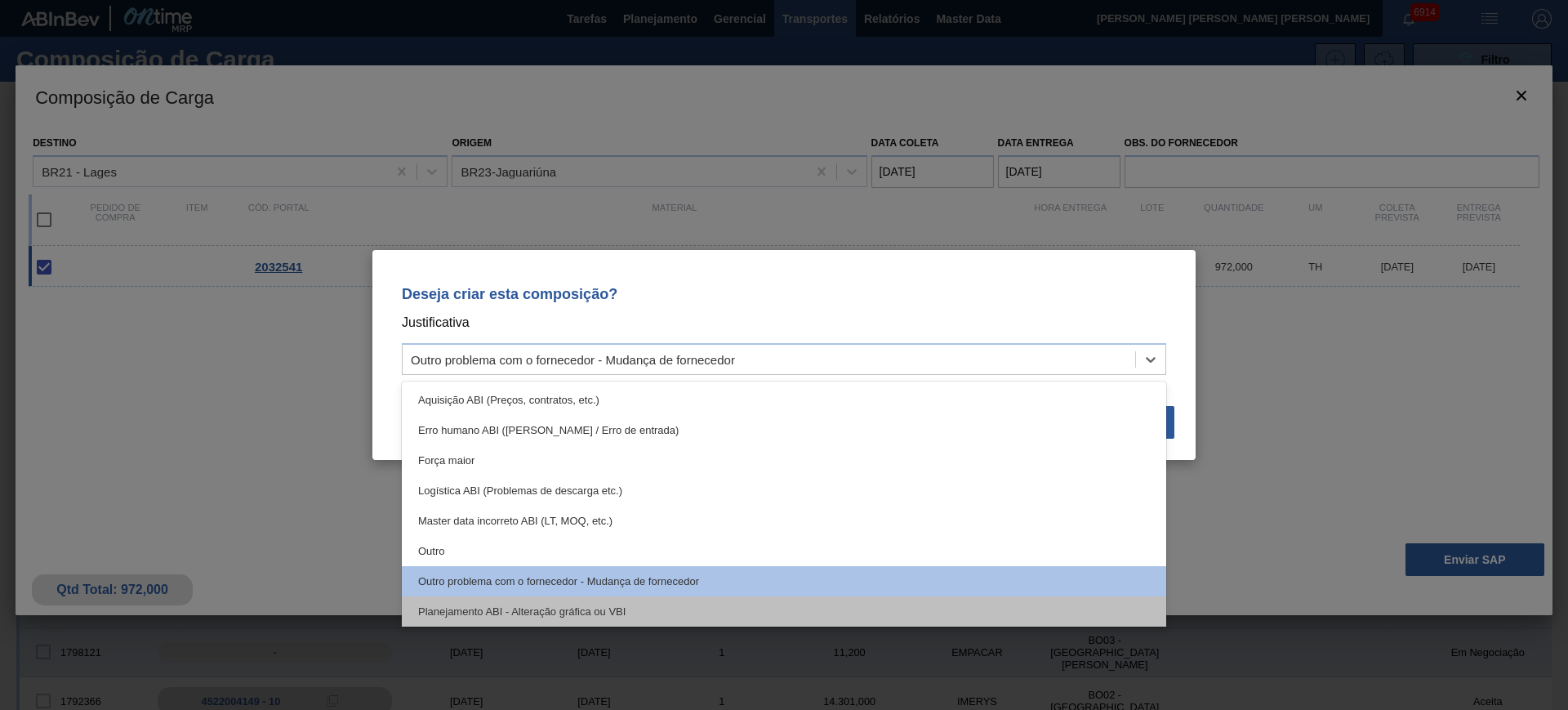
click at [777, 596] on div "Planejamento ABI - Alteração gráfica ou VBI" at bounding box center [783, 611] width 764 height 30
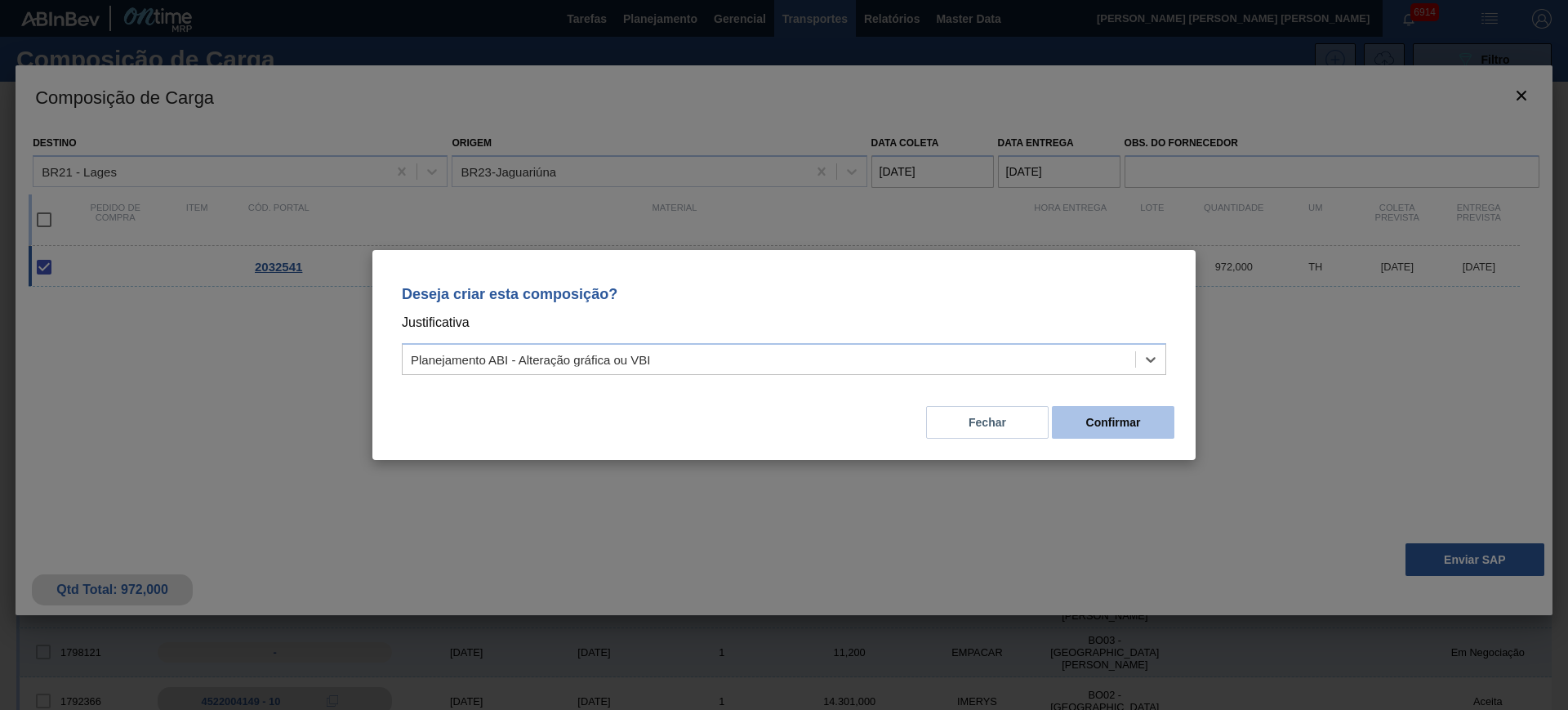
click at [1109, 417] on button "Confirmar" at bounding box center [1113, 422] width 123 height 33
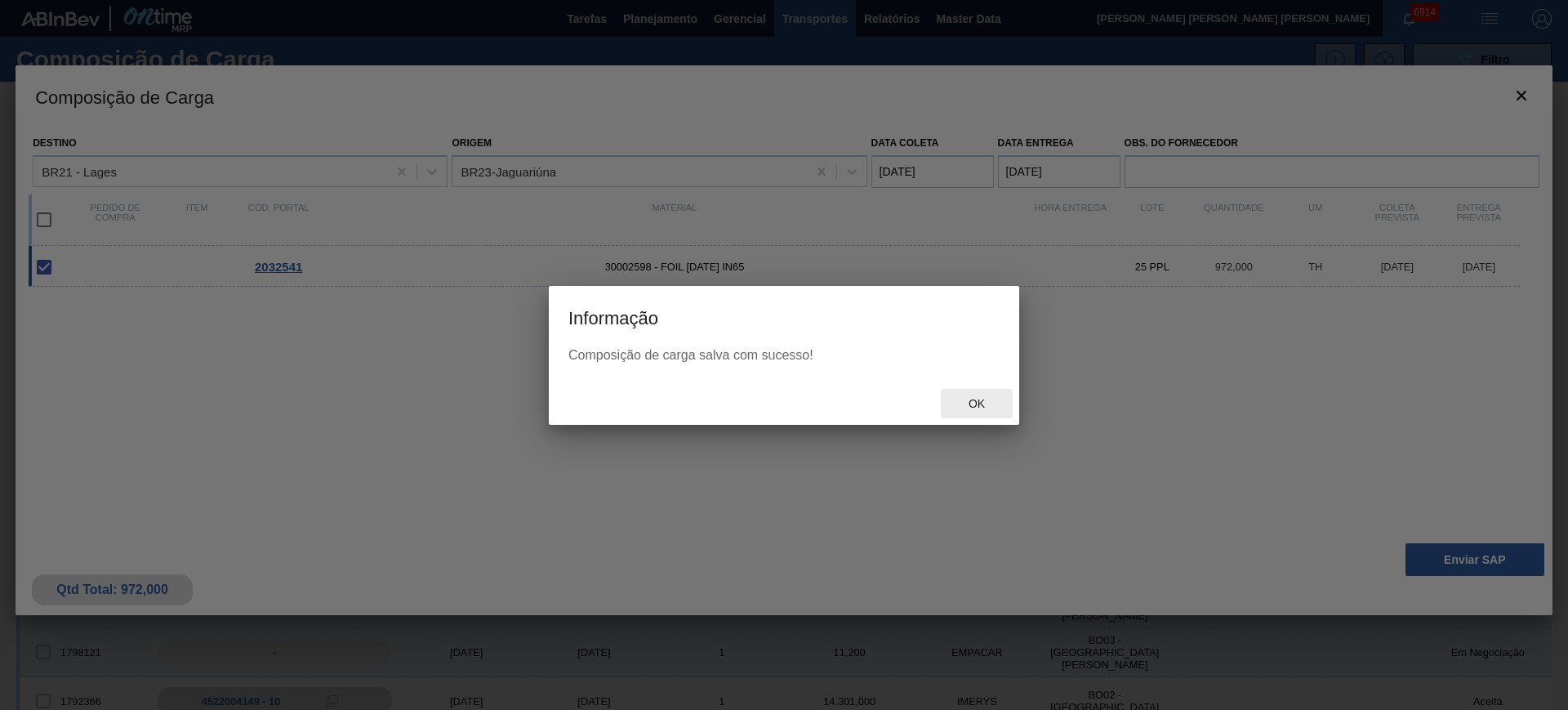
click at [981, 399] on span "Ok" at bounding box center [977, 403] width 43 height 13
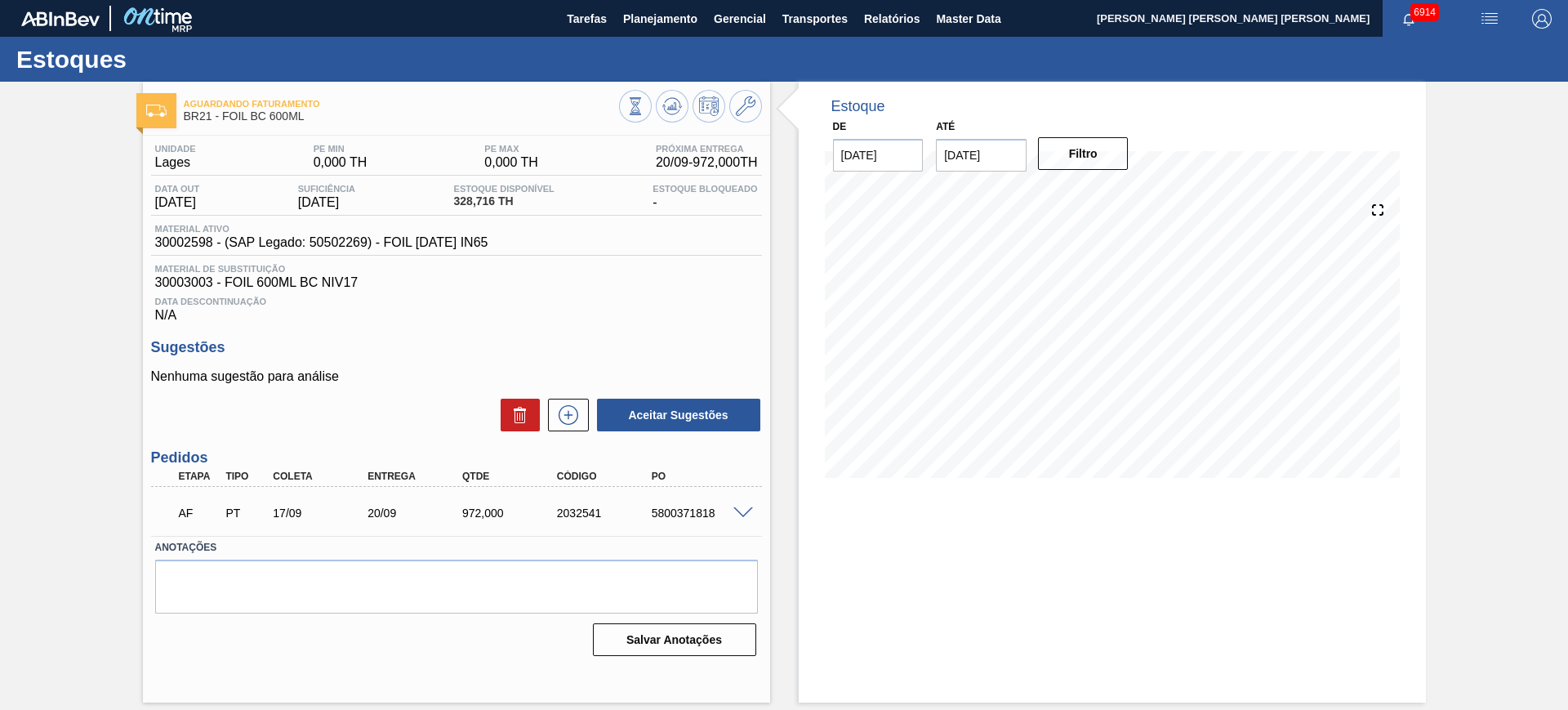
click at [698, 513] on div "5800371818" at bounding box center [700, 513] width 106 height 13
copy div "5800371818"
click at [676, 107] on icon at bounding box center [672, 106] width 20 height 20
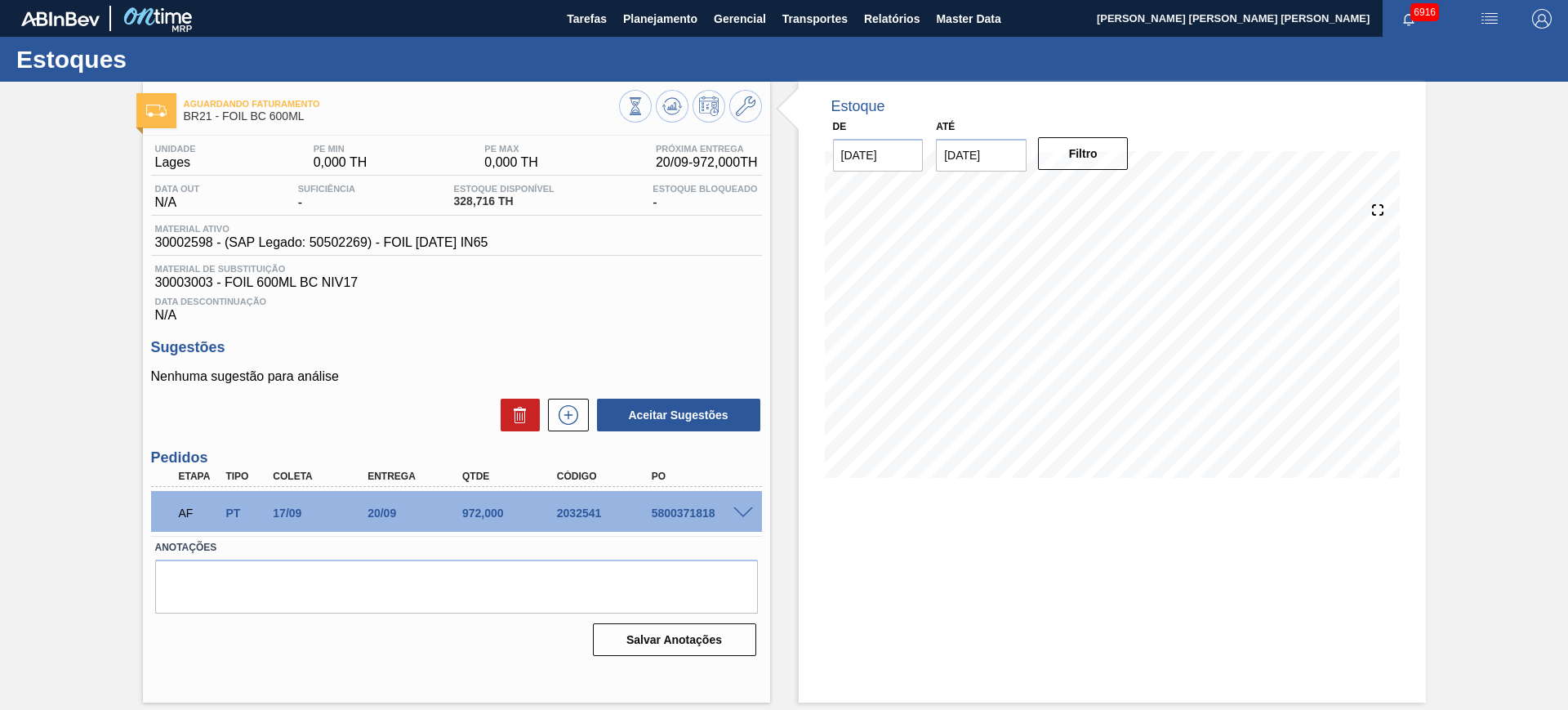
click at [750, 512] on span at bounding box center [743, 513] width 20 height 12
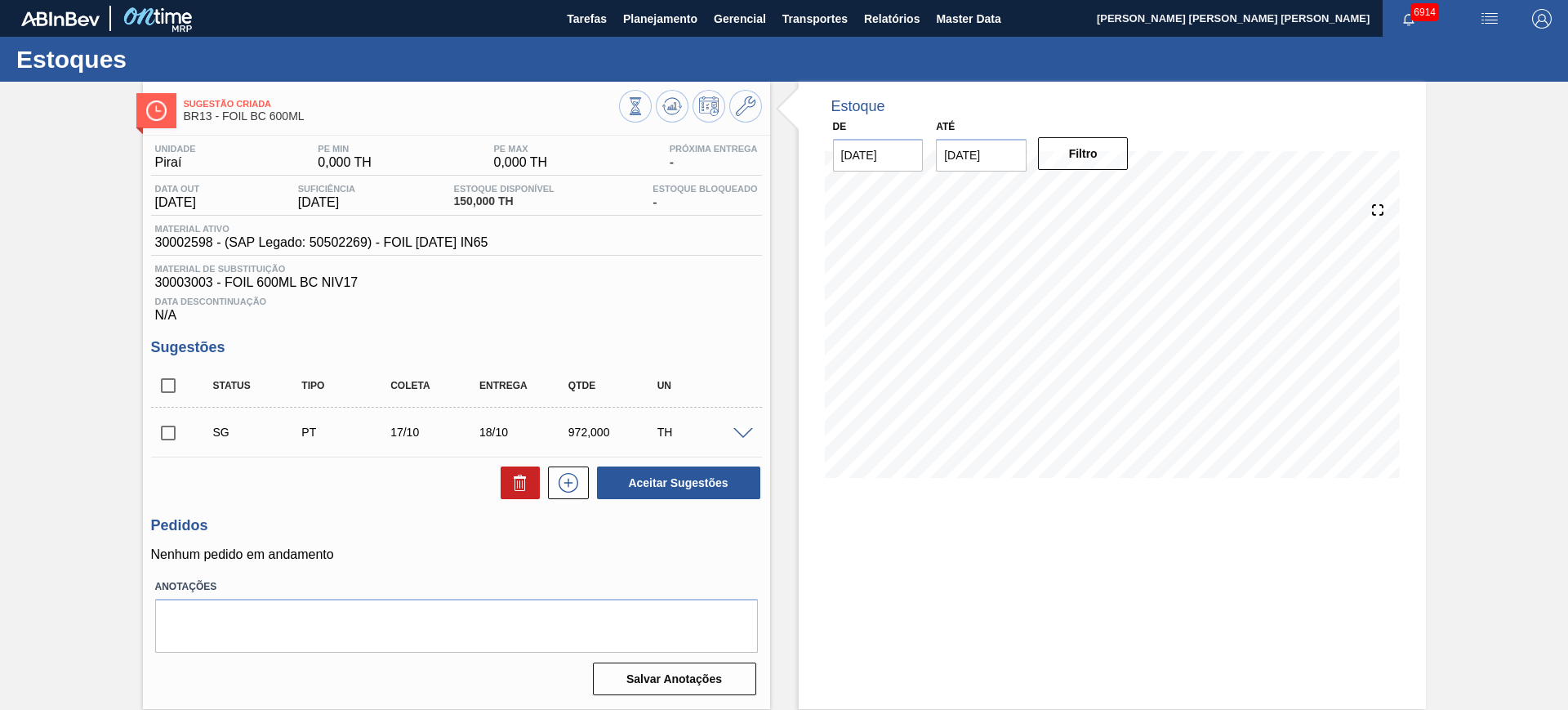
click at [746, 429] on span at bounding box center [743, 434] width 20 height 12
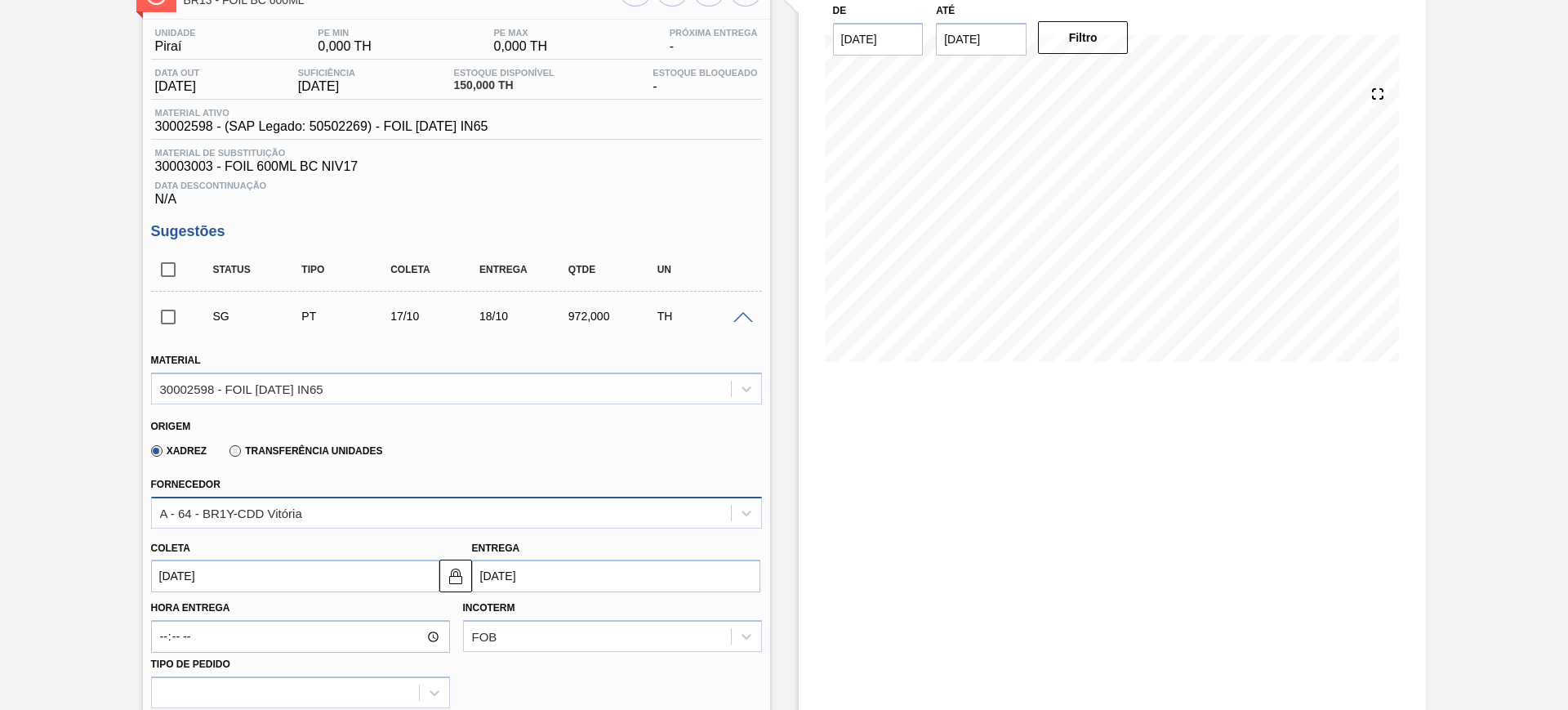
scroll to position [204, 0]
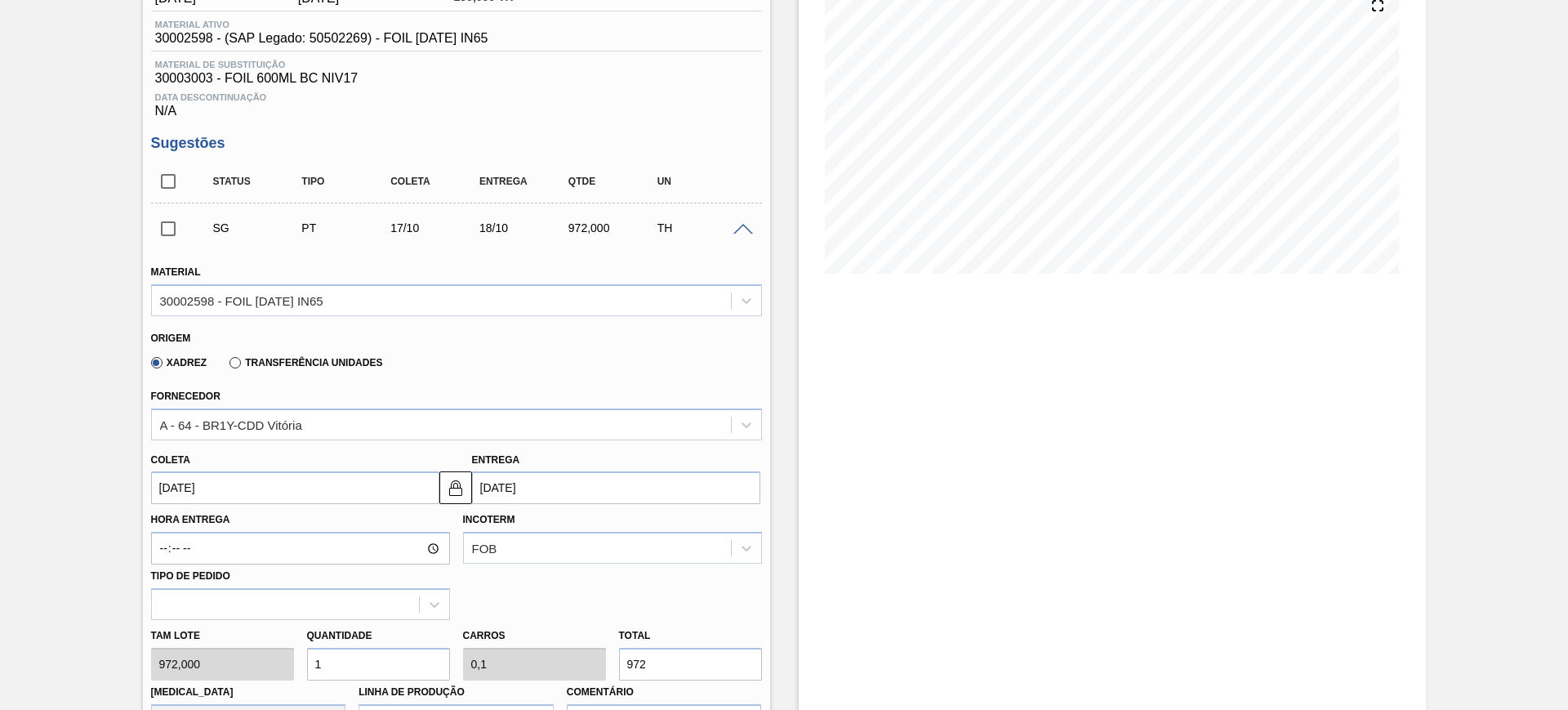
click at [267, 362] on label "Transferência Unidades" at bounding box center [306, 363] width 153 height 12
click at [227, 366] on input "Transferência Unidades" at bounding box center [227, 366] width 0 height 0
drag, startPoint x: 265, startPoint y: 402, endPoint x: 267, endPoint y: 433, distance: 31.1
click at [265, 406] on div "Fornecedor BR01-Manaus" at bounding box center [457, 413] width 611 height 56
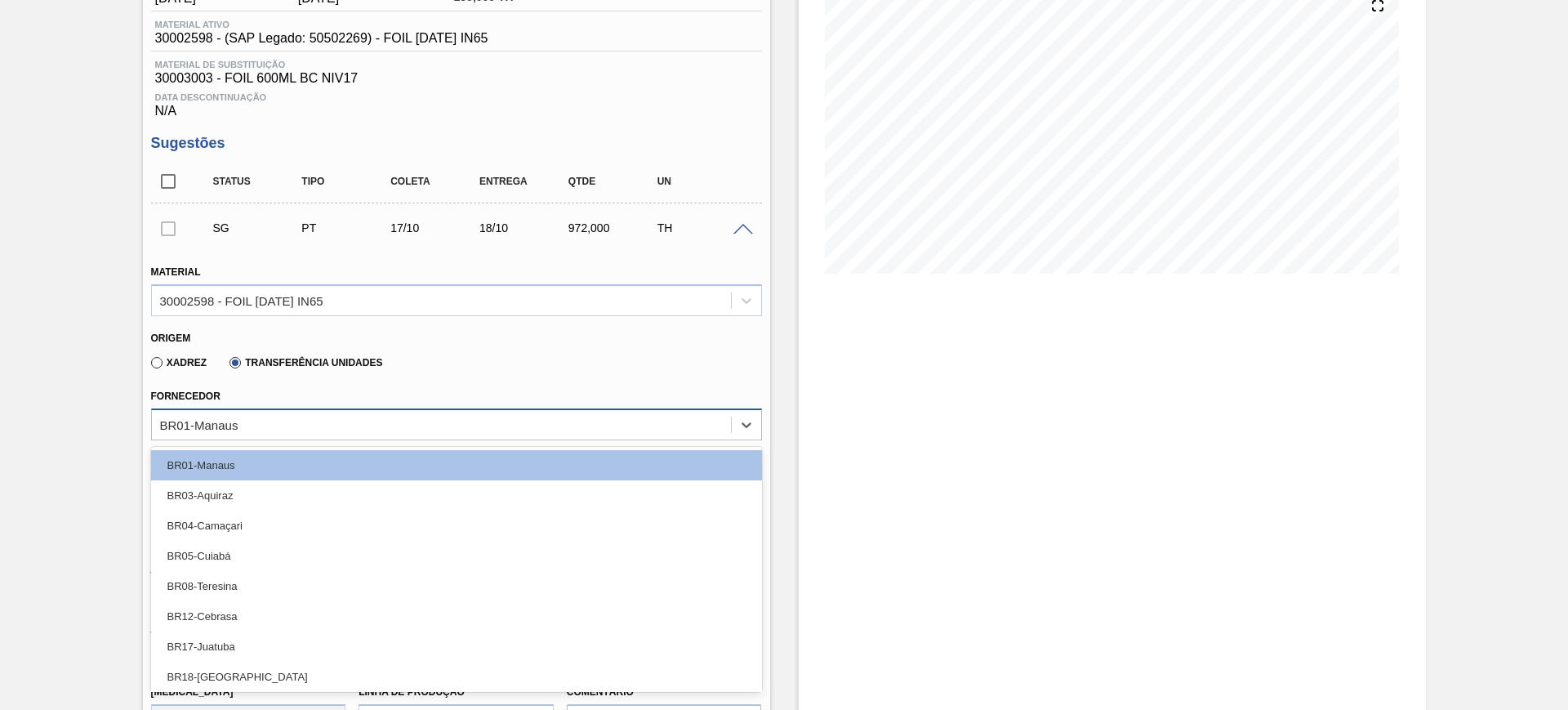
click at [264, 428] on div "BR01-Manaus" at bounding box center [442, 424] width 579 height 24
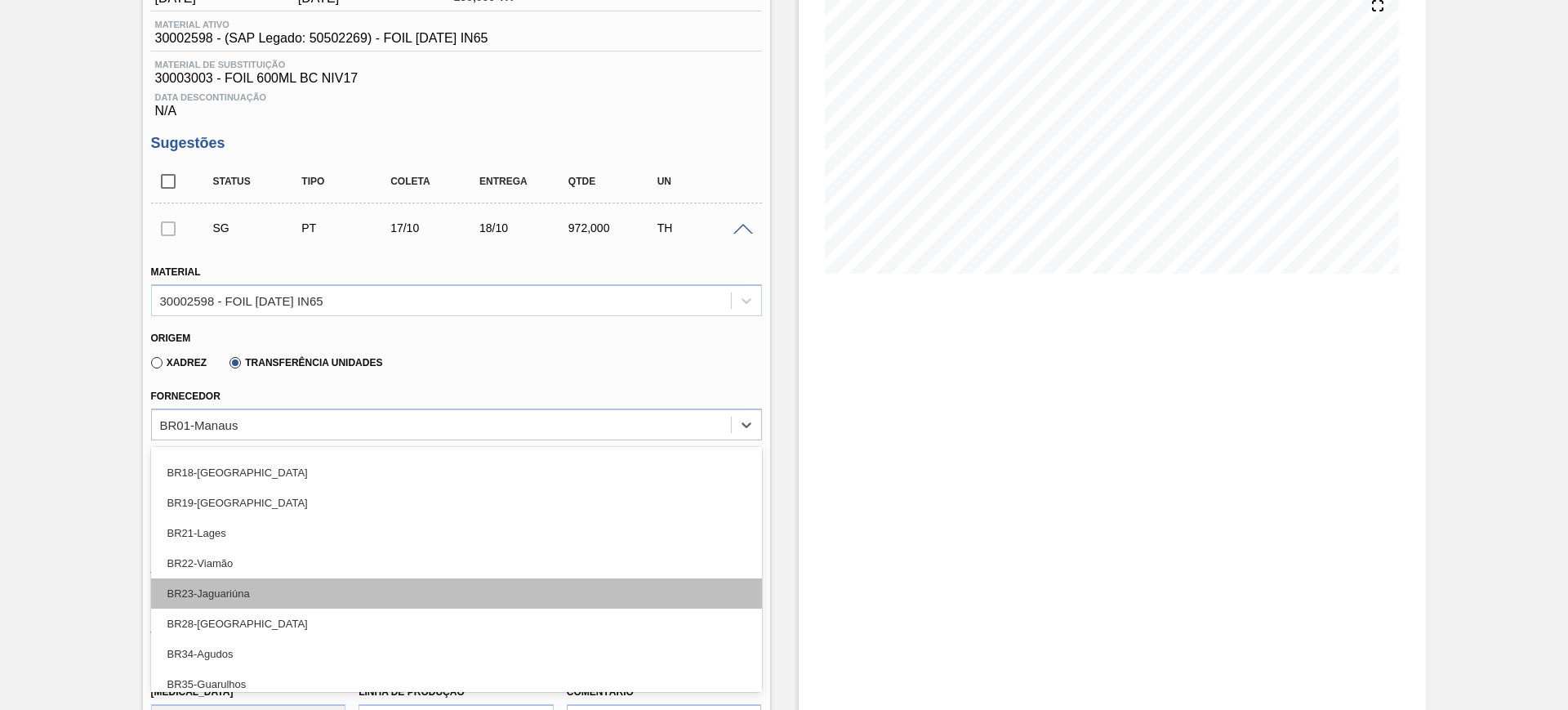
click at [326, 599] on div "BR23-Jaguariúna" at bounding box center [457, 593] width 611 height 30
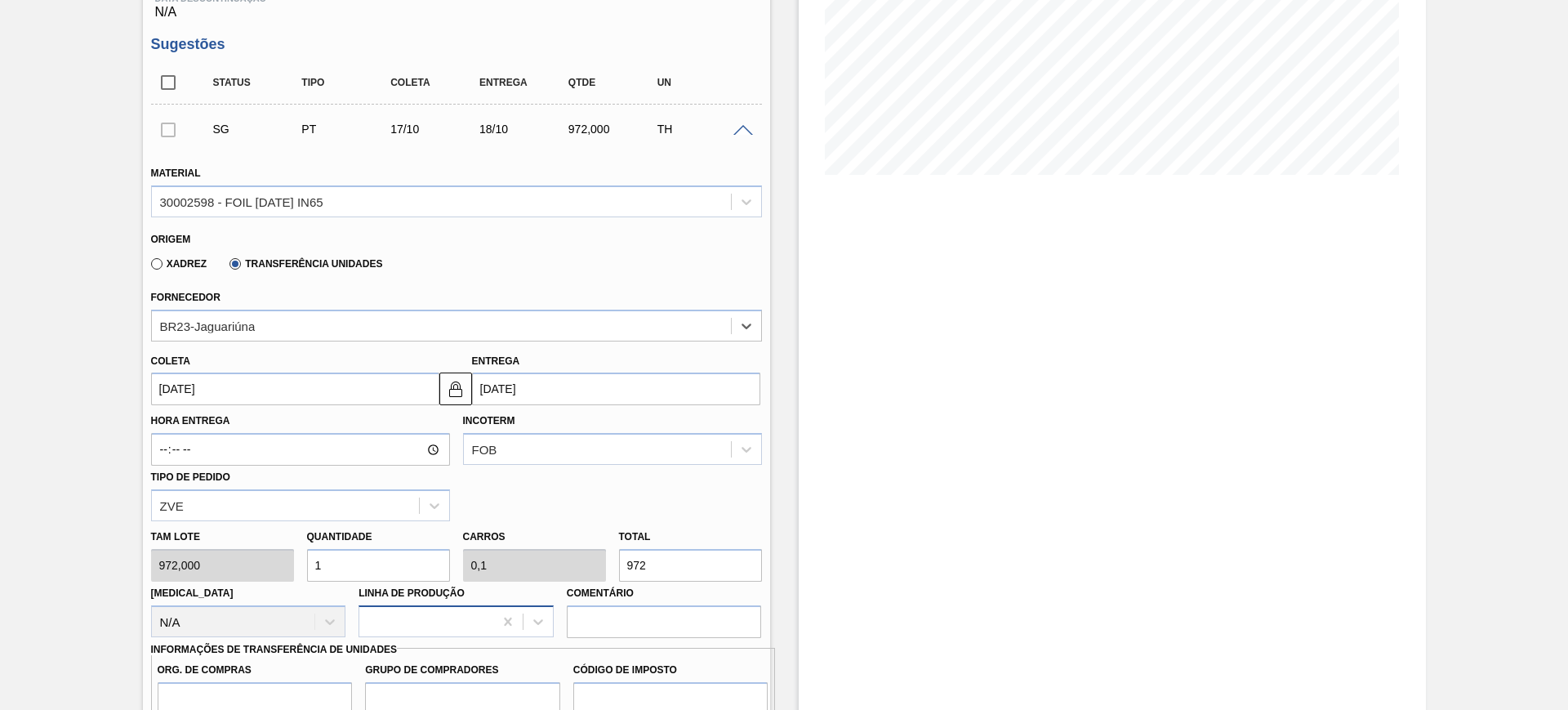
scroll to position [408, 0]
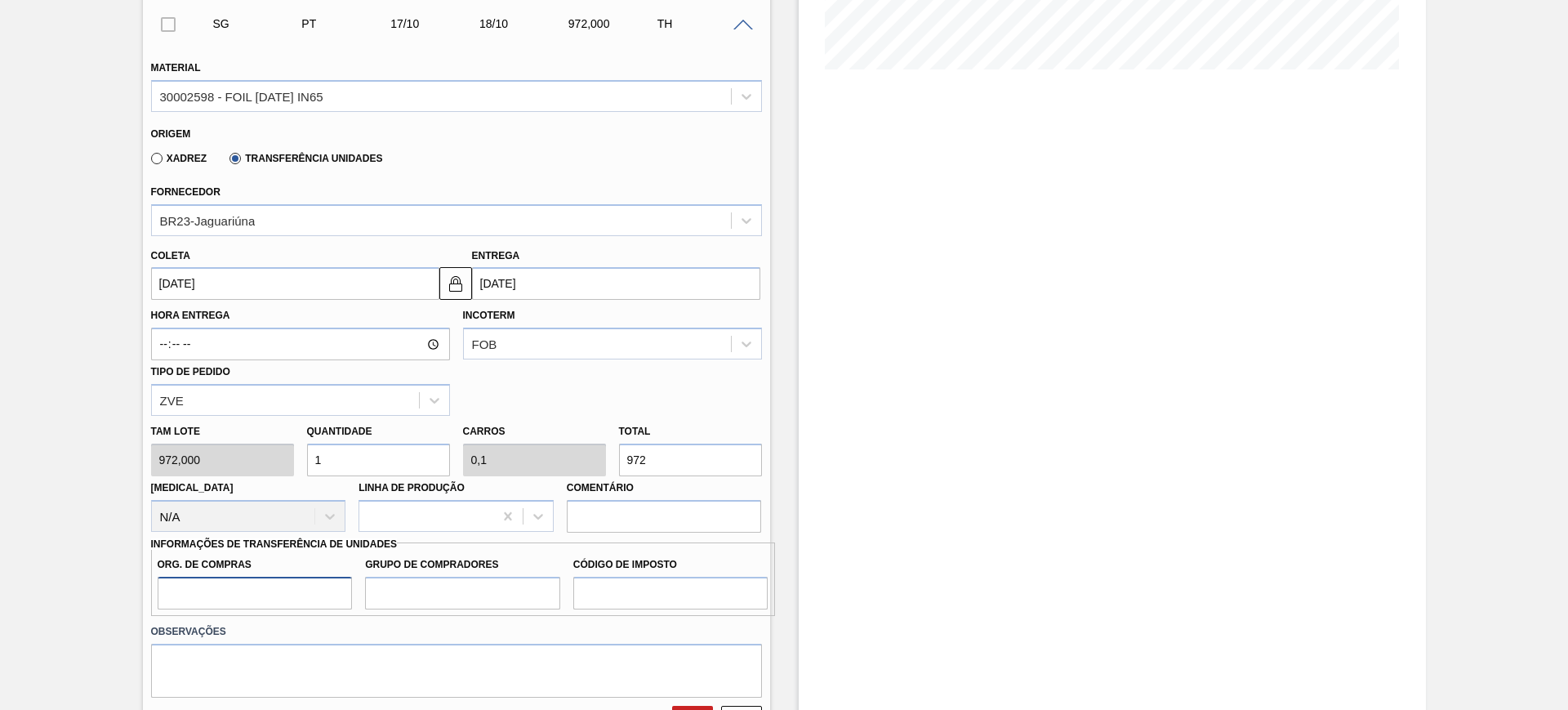
click at [295, 585] on input "Org. de Compras" at bounding box center [255, 593] width 195 height 33
type input "BR00"
type input "A01"
type input "I1"
click at [456, 281] on img at bounding box center [456, 284] width 20 height 20
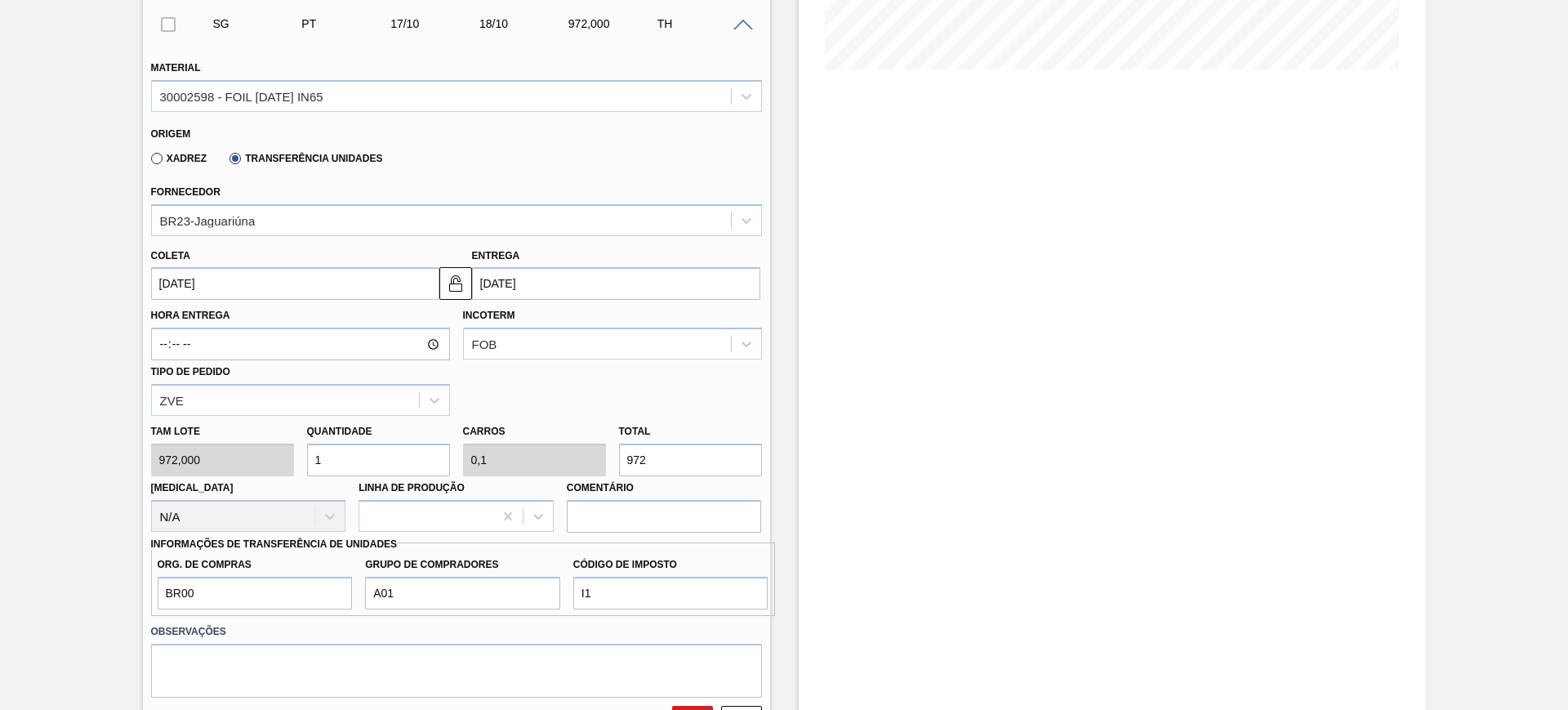
click at [392, 281] on input "[DATE]" at bounding box center [295, 284] width 288 height 33
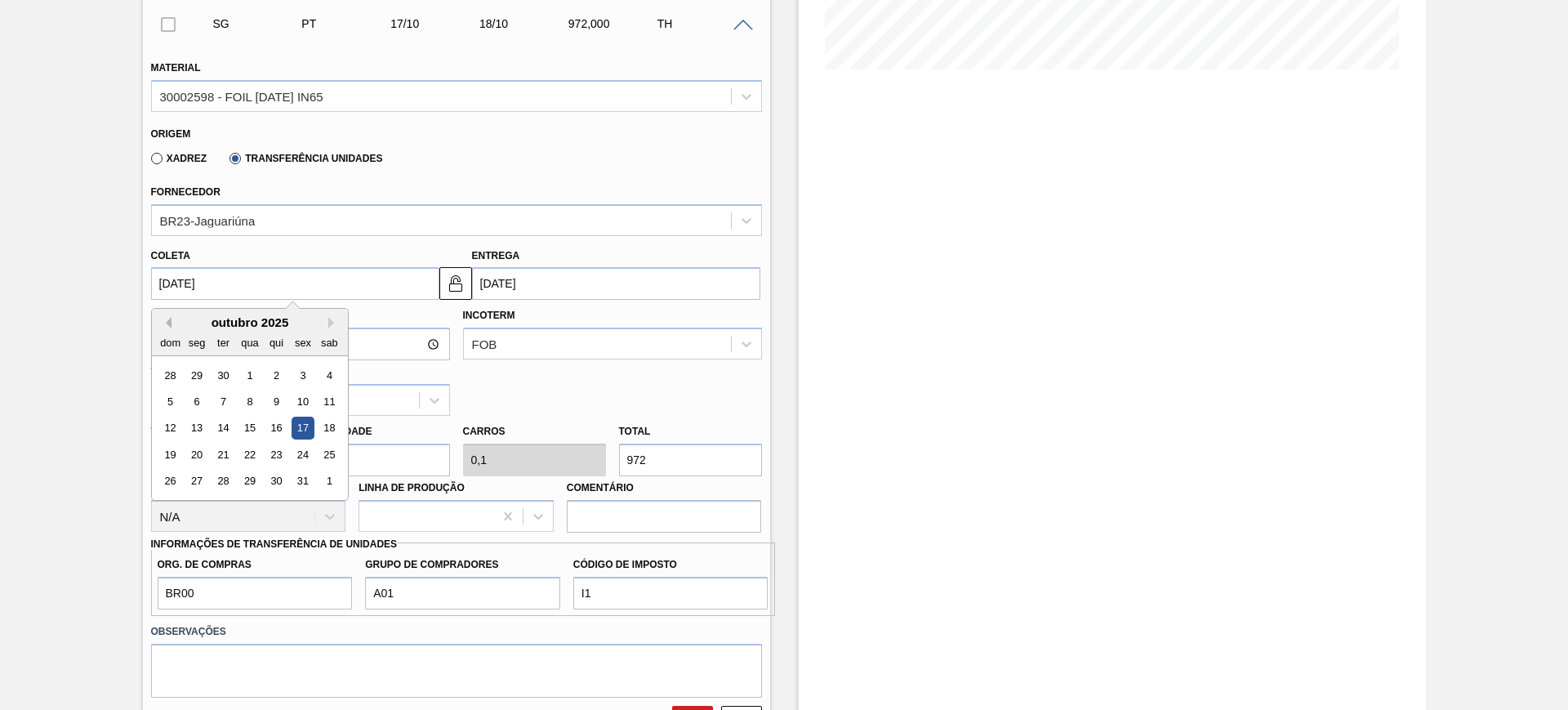
click at [165, 326] on button "Previous Month" at bounding box center [166, 323] width 12 height 12
click at [256, 425] on div "17" at bounding box center [249, 428] width 22 height 22
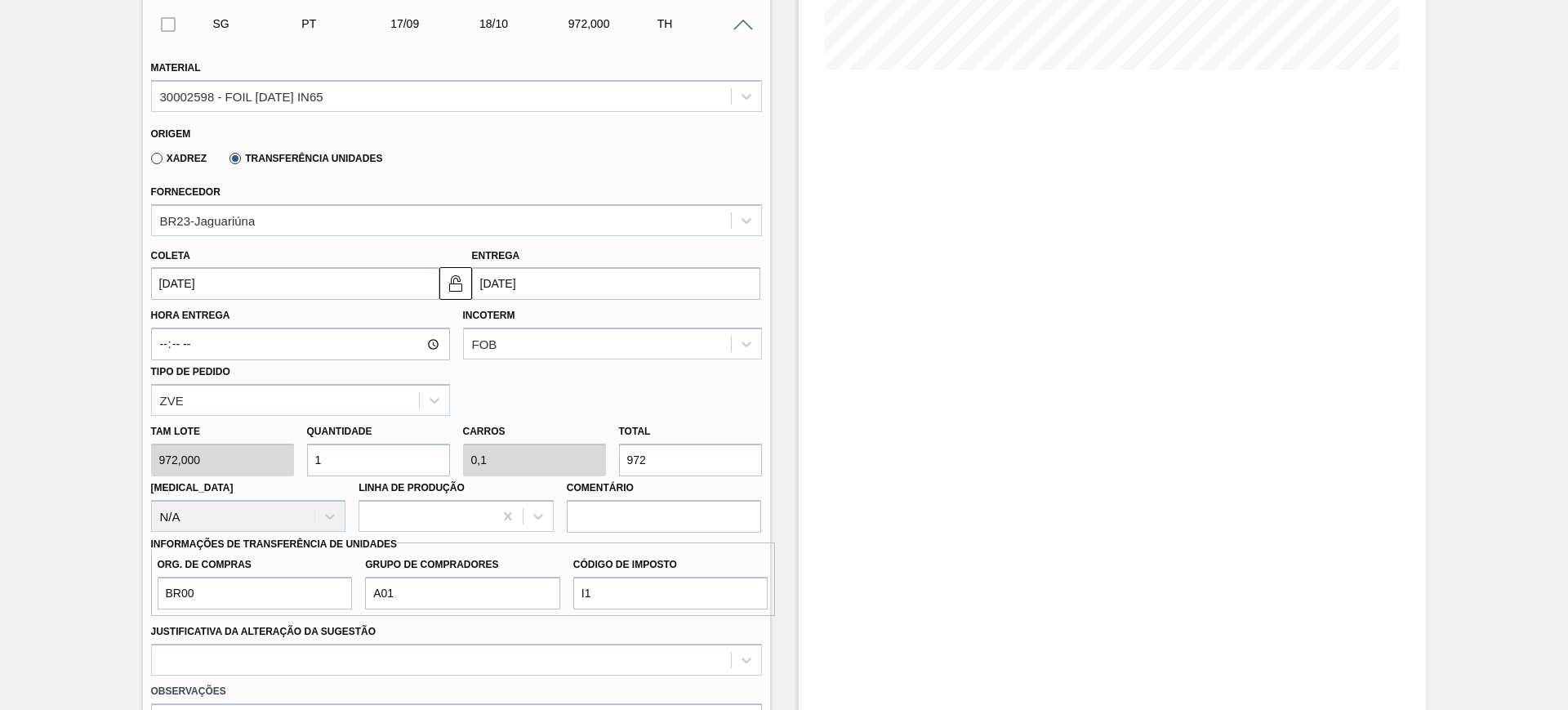
type input "[DATE]"
click at [536, 290] on input "[DATE]" at bounding box center [616, 284] width 288 height 33
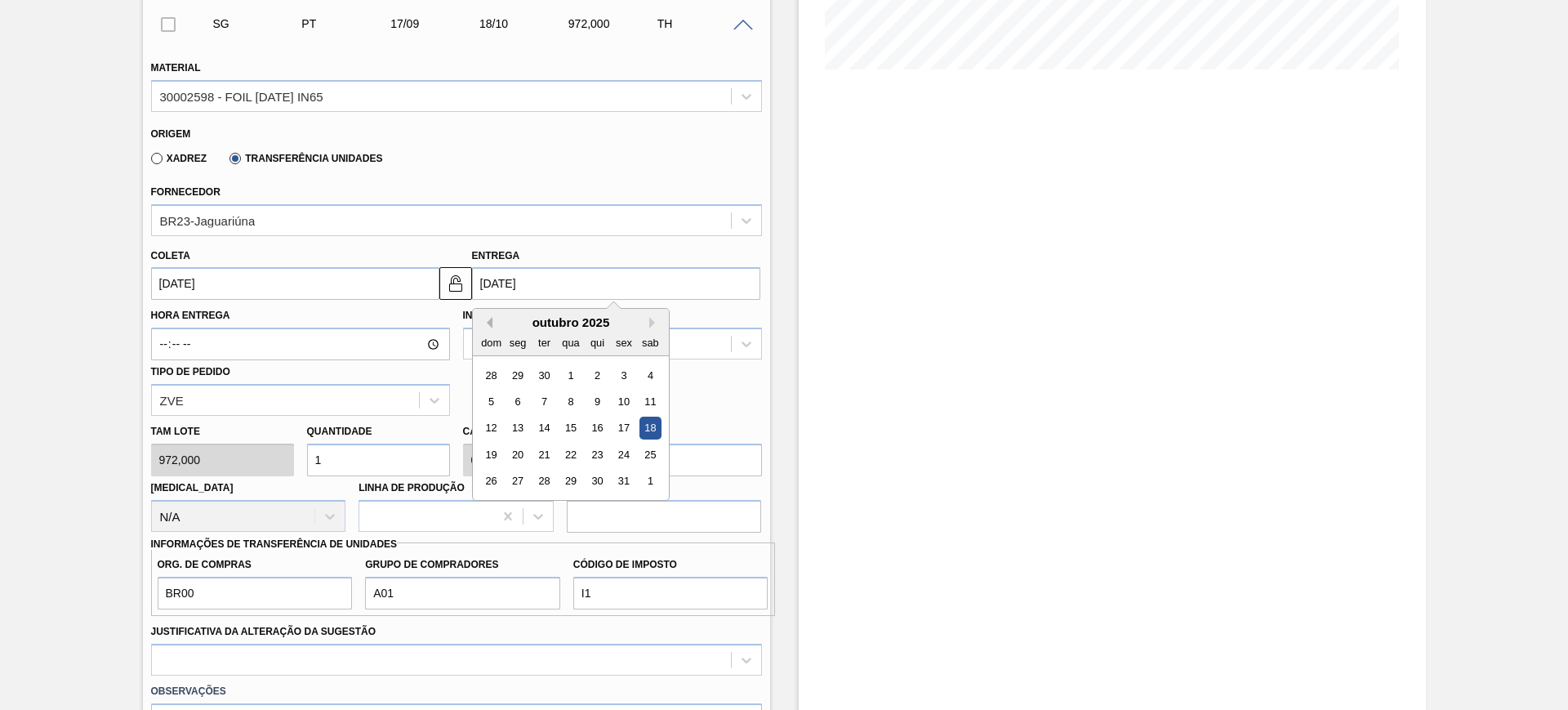
click at [489, 324] on button "Previous Month" at bounding box center [487, 323] width 12 height 12
click at [653, 423] on div "20" at bounding box center [649, 428] width 22 height 22
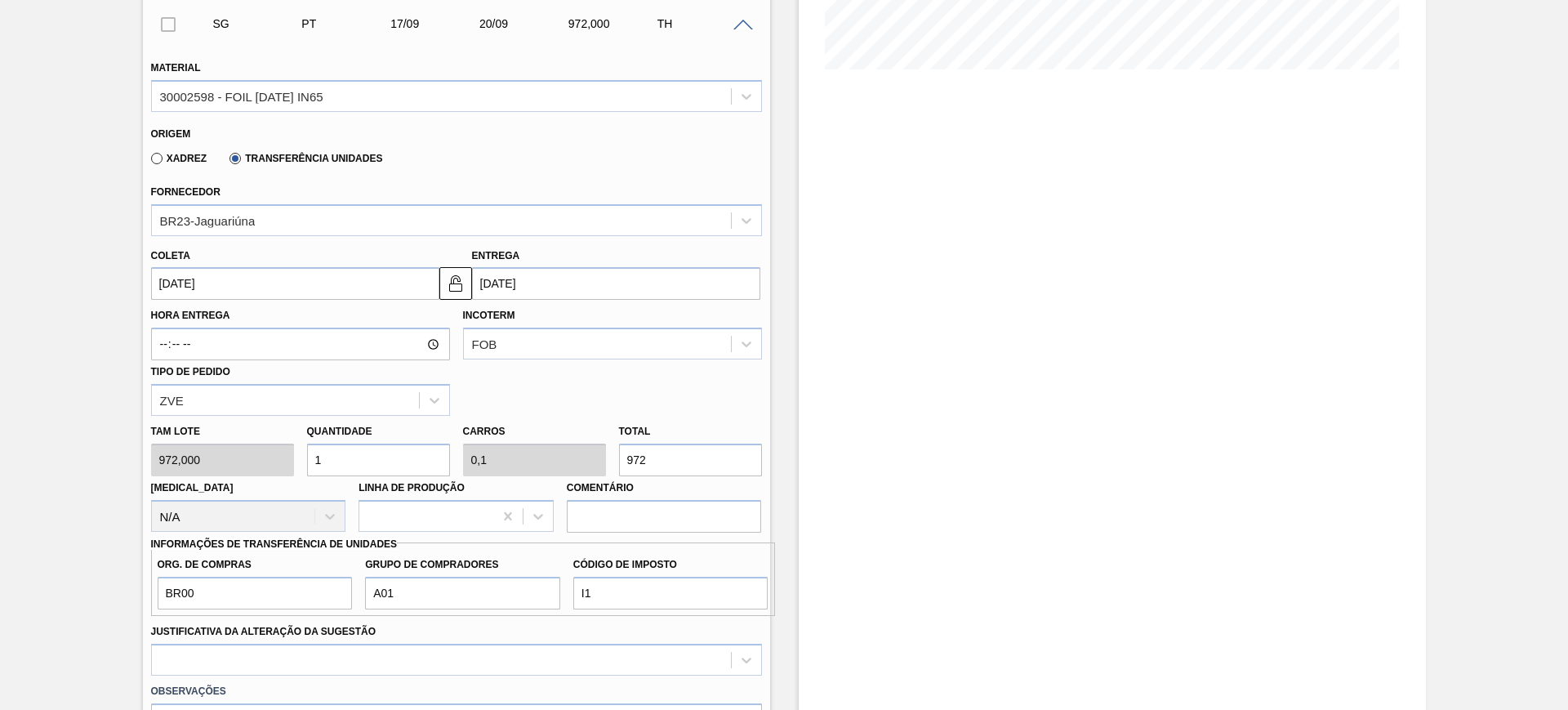
type input "[DATE]"
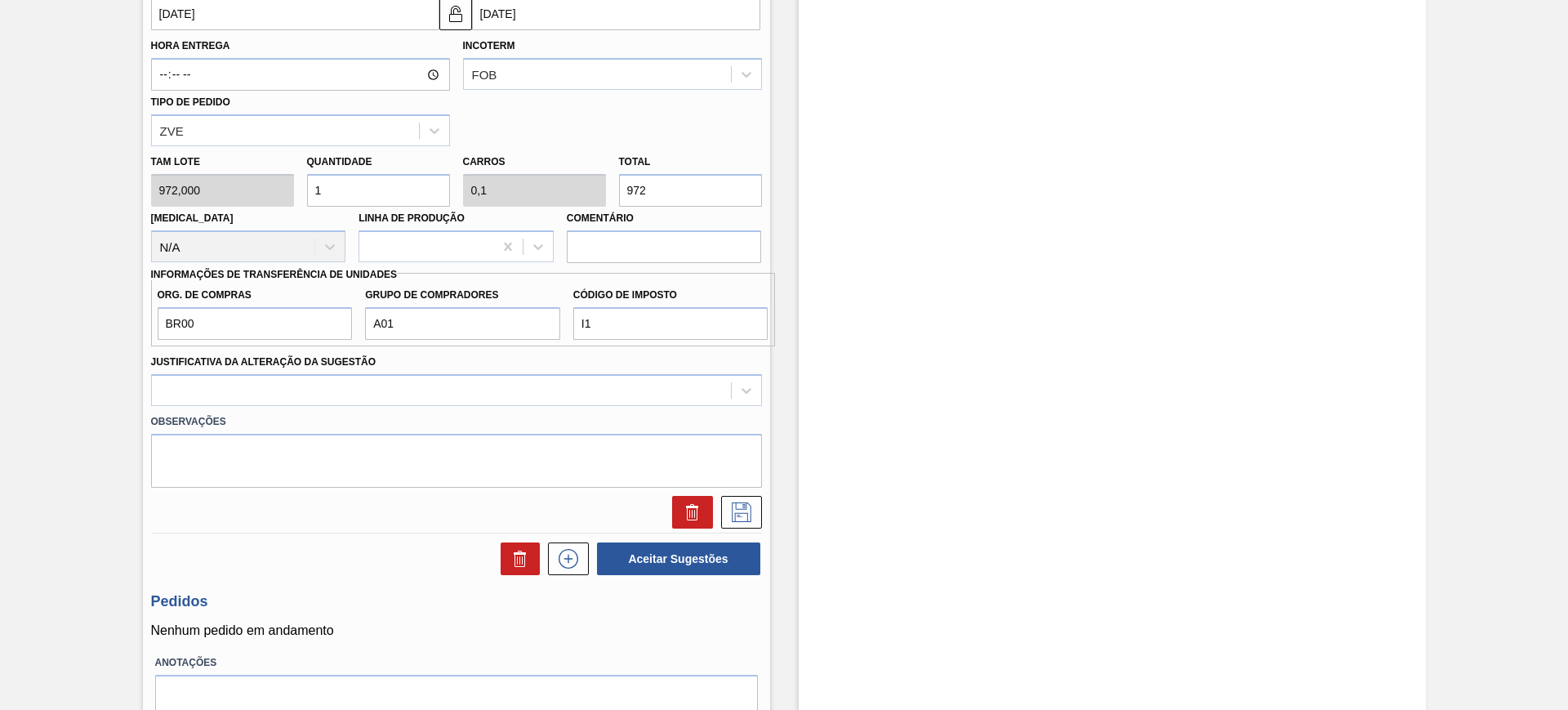
scroll to position [715, 0]
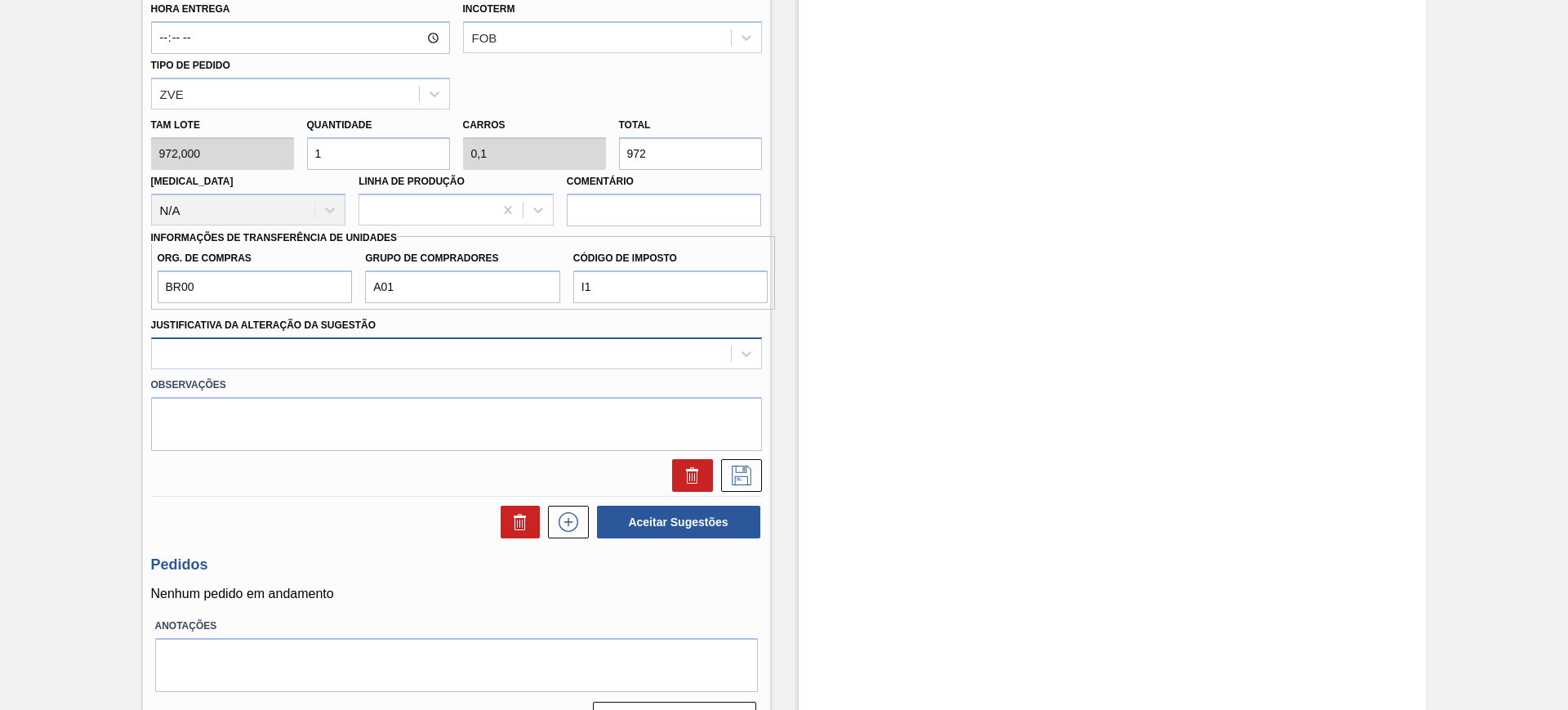
click at [648, 354] on div at bounding box center [442, 353] width 579 height 24
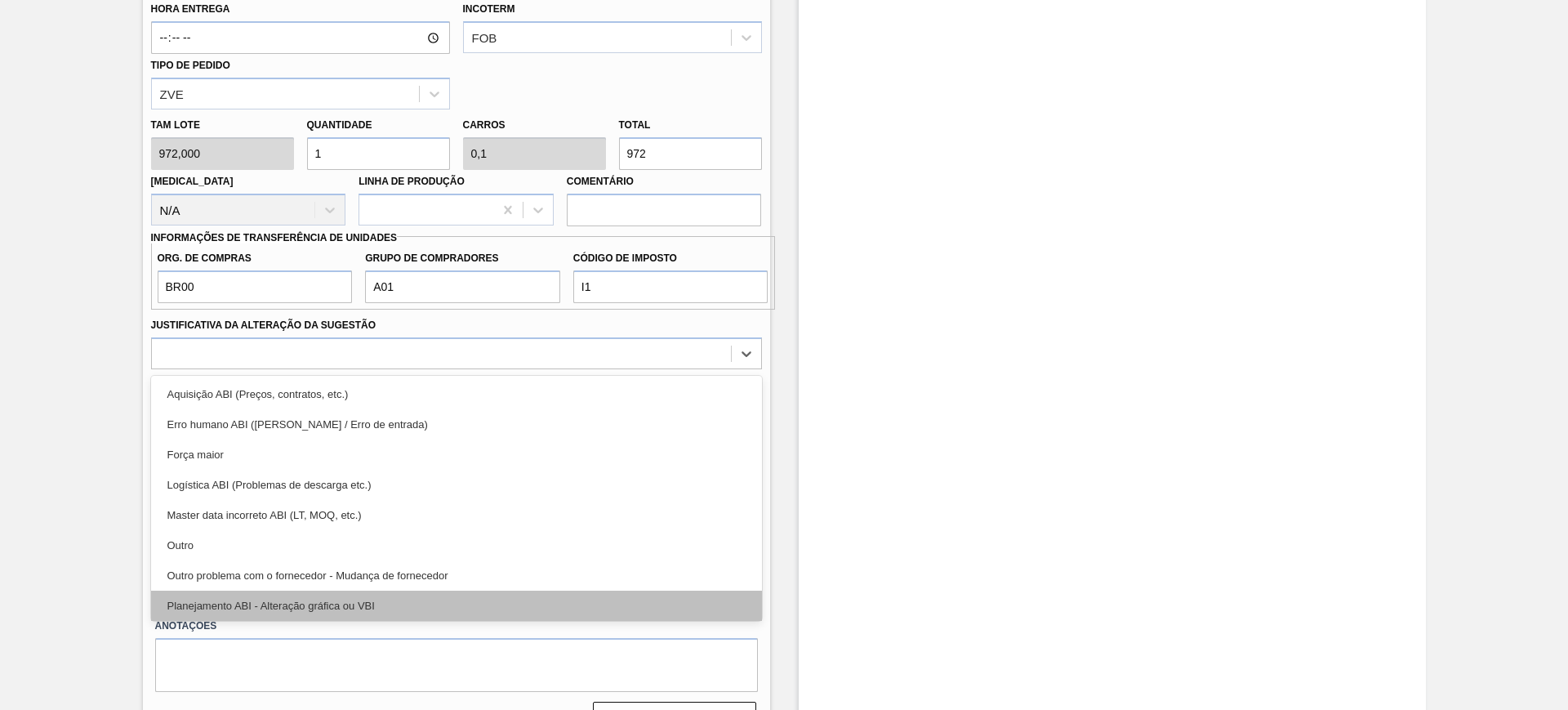
click at [562, 607] on div "Planejamento ABI - Alteração gráfica ou VBI" at bounding box center [457, 606] width 611 height 30
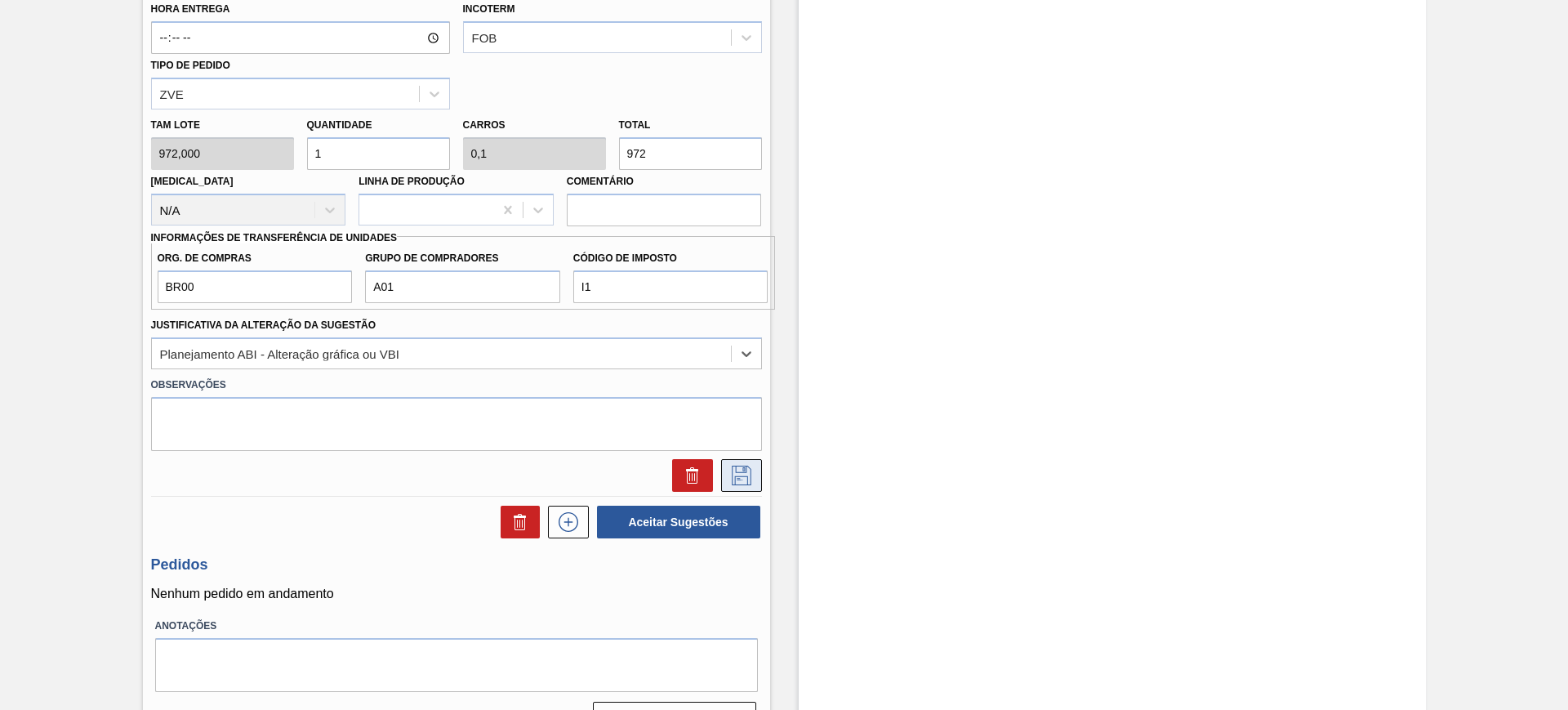
click at [731, 467] on icon at bounding box center [741, 476] width 26 height 20
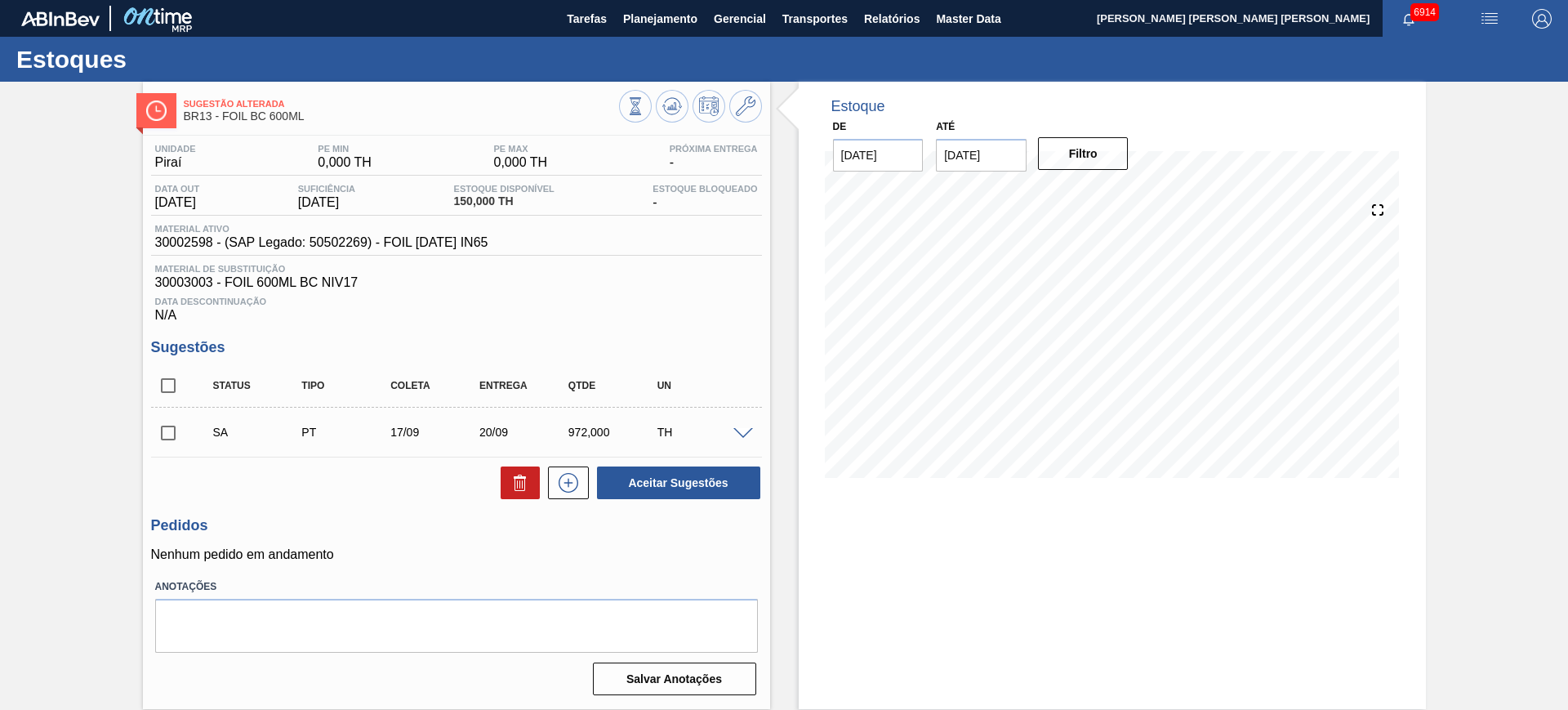
scroll to position [0, 0]
click at [174, 387] on input "checkbox" at bounding box center [169, 386] width 35 height 35
checkbox input "true"
click at [670, 469] on button "Aceitar Sugestões" at bounding box center [679, 483] width 164 height 33
checkbox input "false"
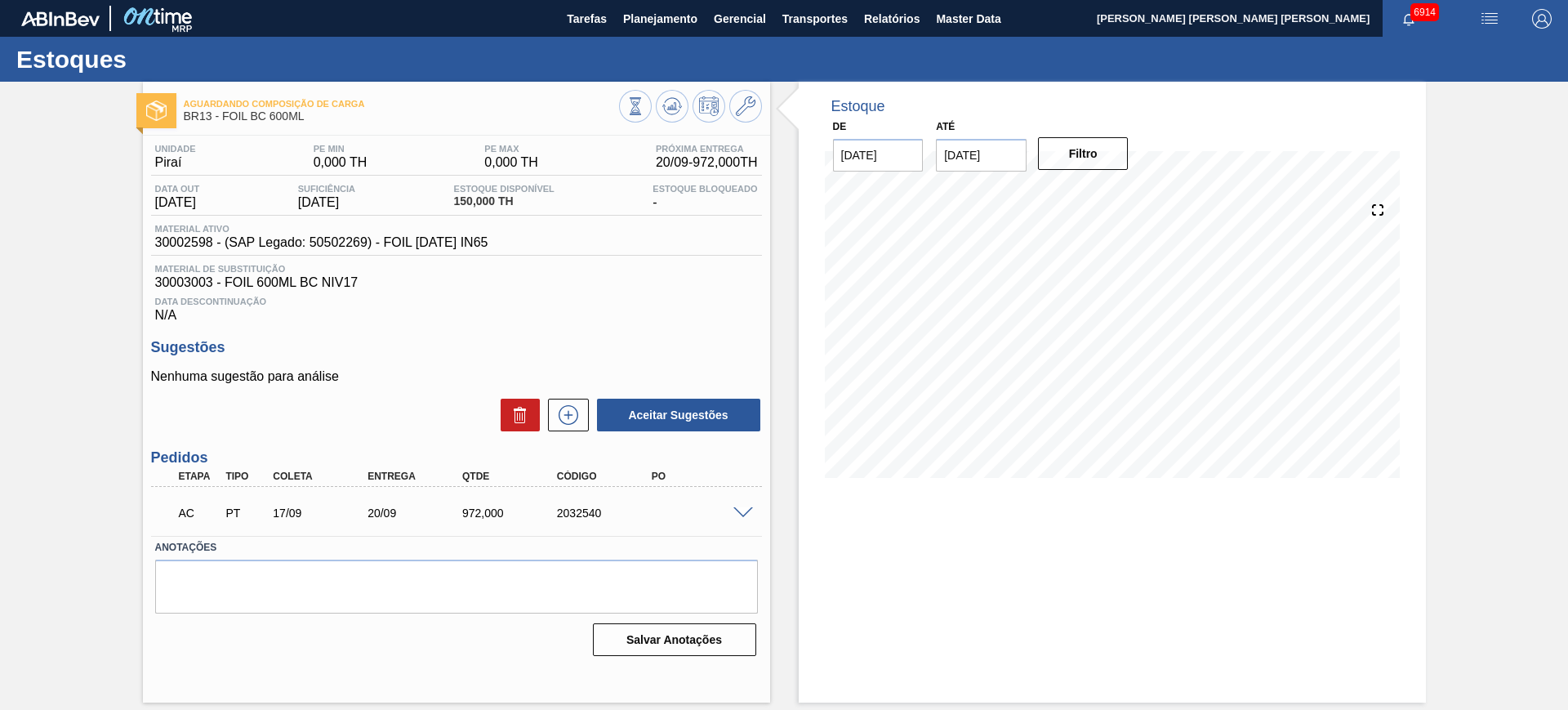
click at [743, 507] on span at bounding box center [743, 513] width 20 height 12
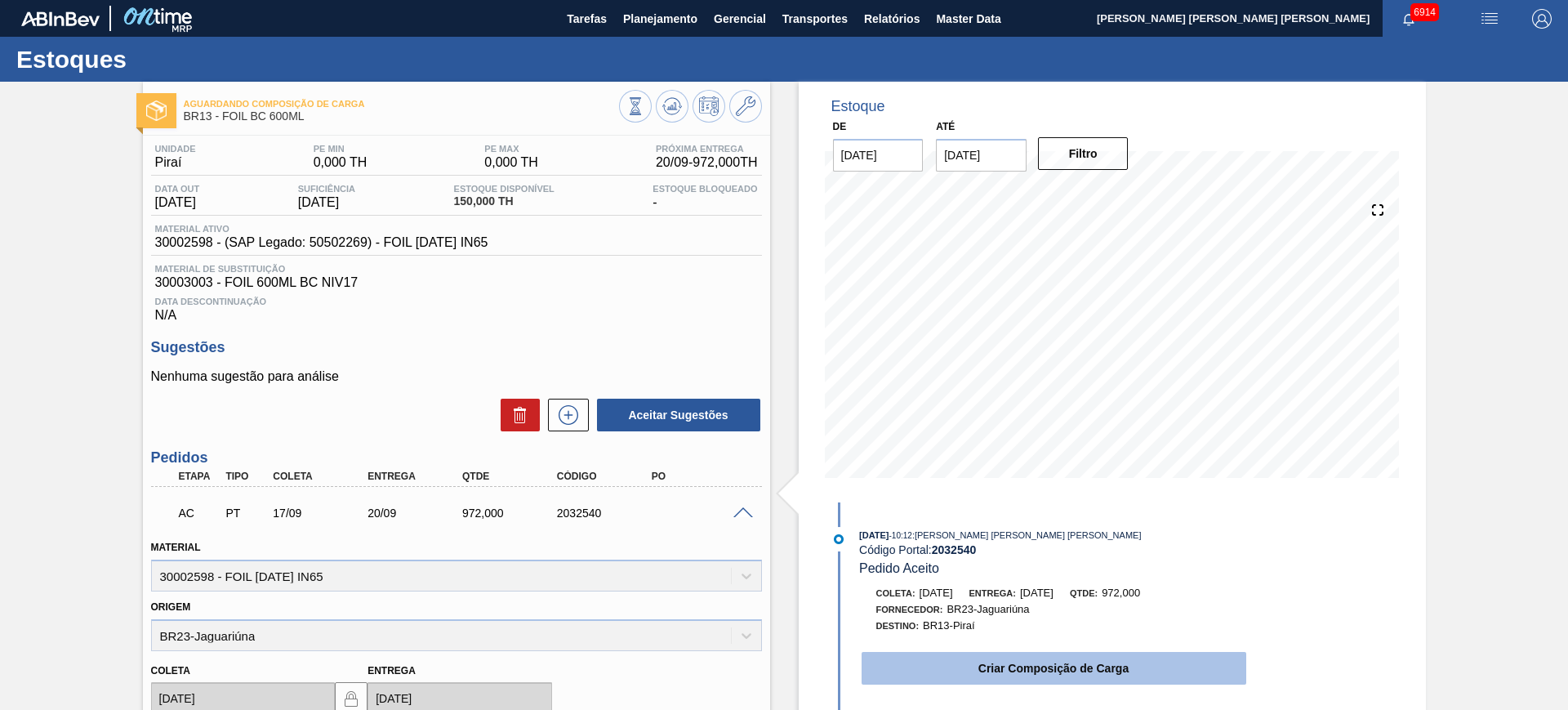
click at [952, 667] on button "Criar Composição de Carga" at bounding box center [1054, 668] width 385 height 33
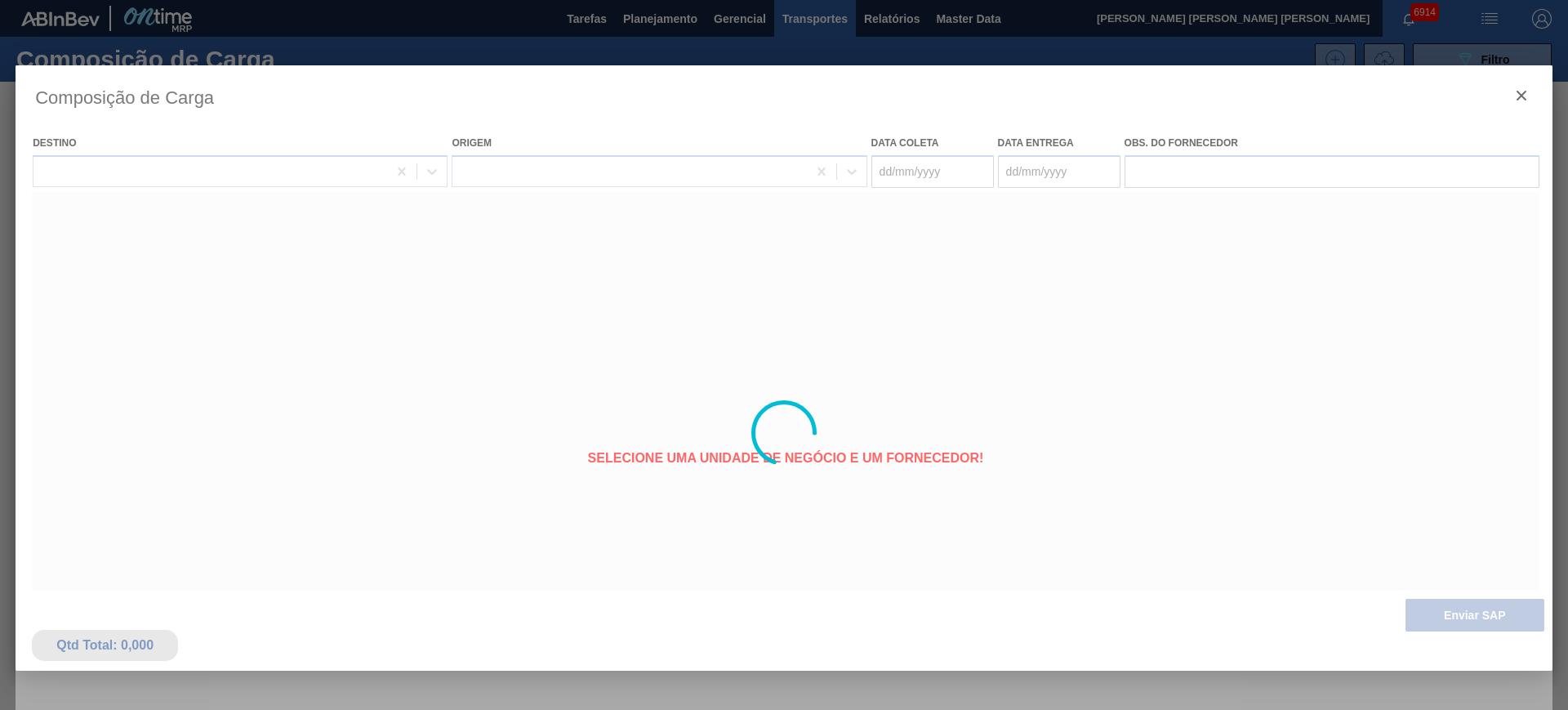
type coleta "17/09/2025"
type entrega "20/09/2025"
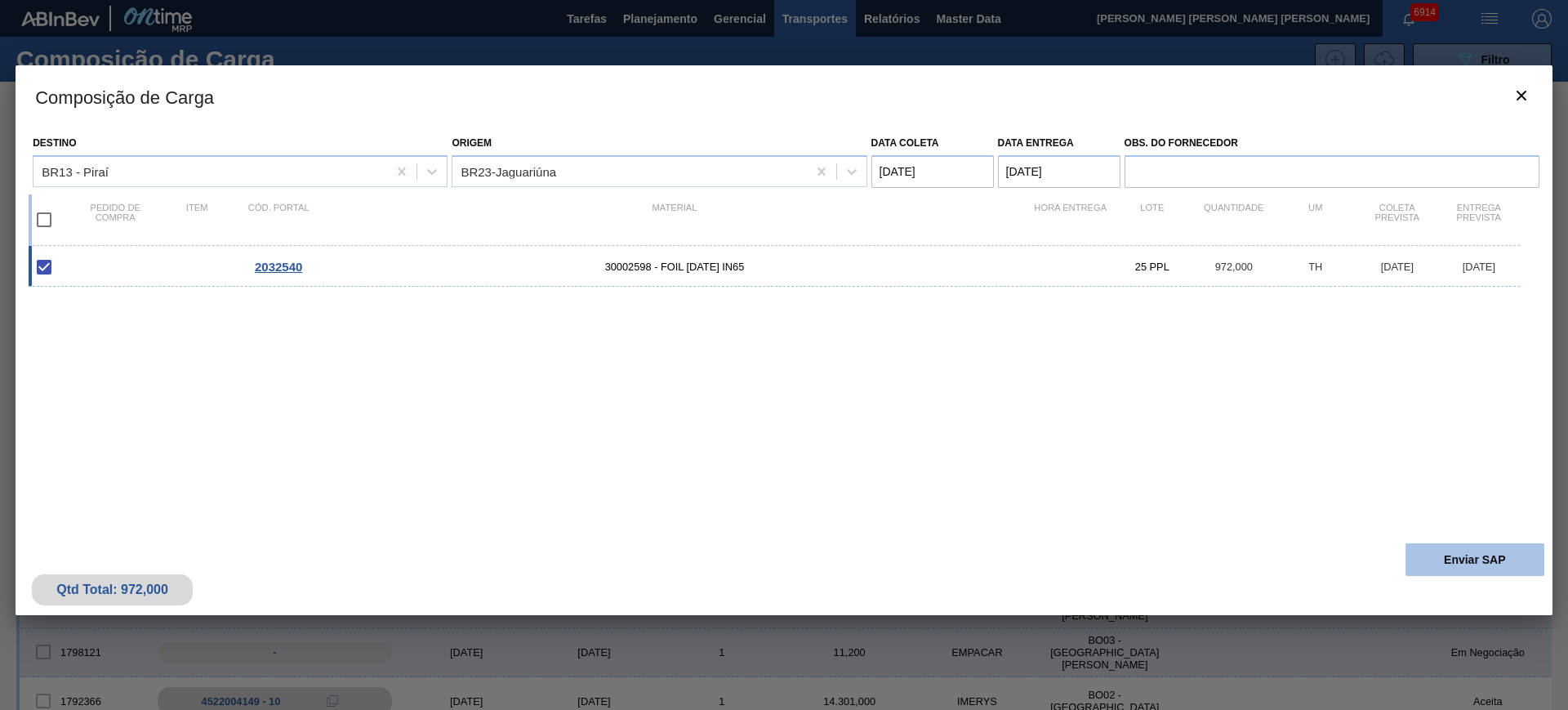
click at [1521, 550] on button "Enviar SAP" at bounding box center [1474, 559] width 139 height 33
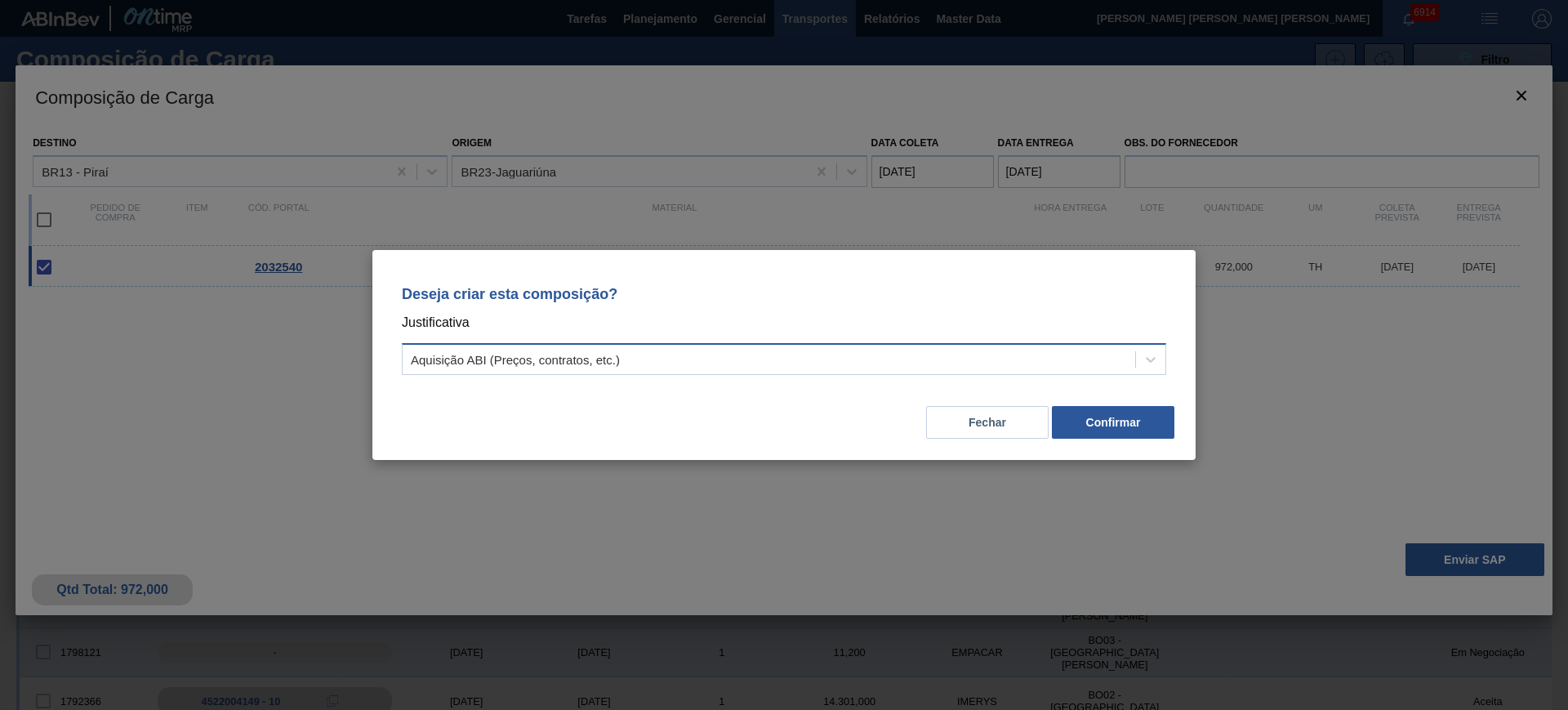
click at [964, 363] on div "Aquisição ABI (Preços, contratos, etc.)" at bounding box center [768, 360] width 732 height 24
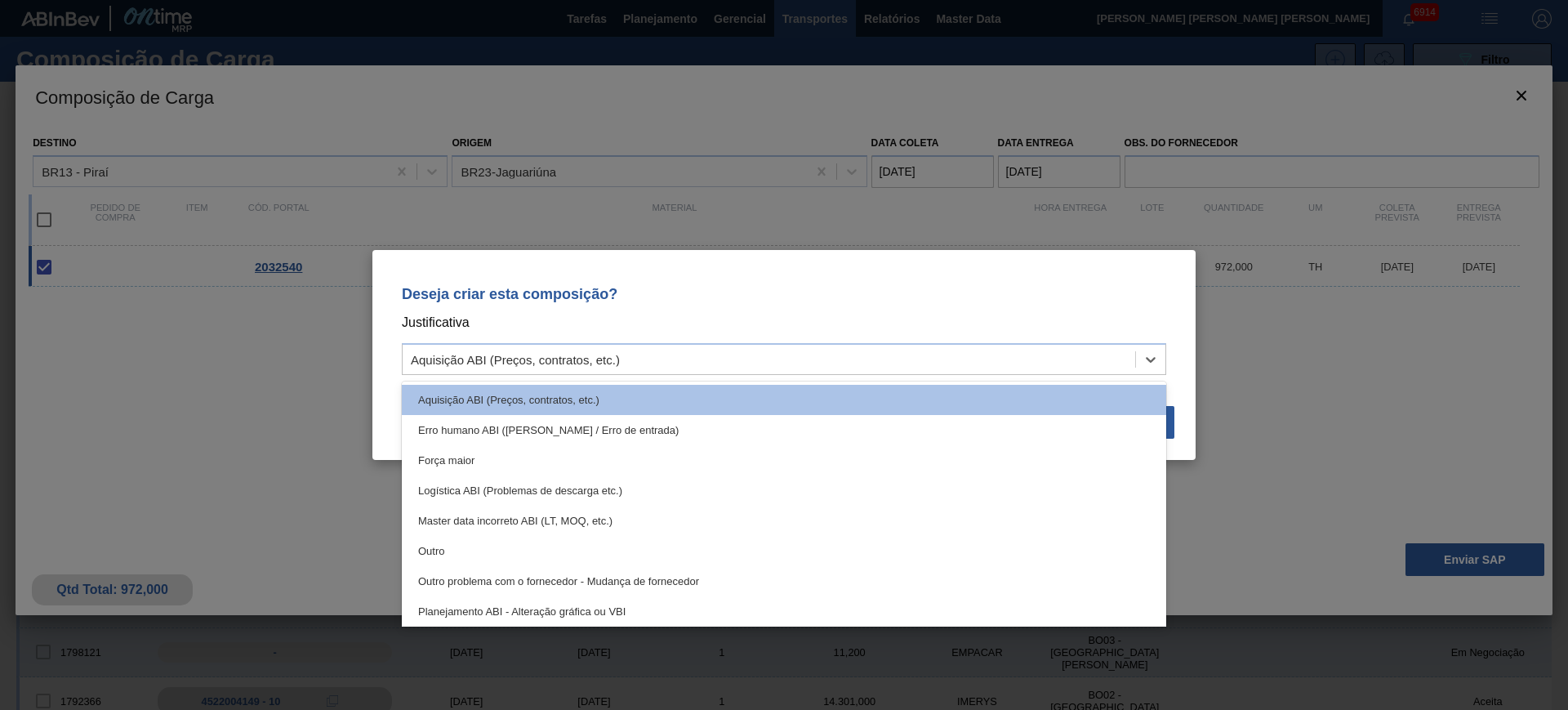
click at [791, 605] on div "Planejamento ABI - Alteração gráfica ou VBI" at bounding box center [783, 611] width 764 height 30
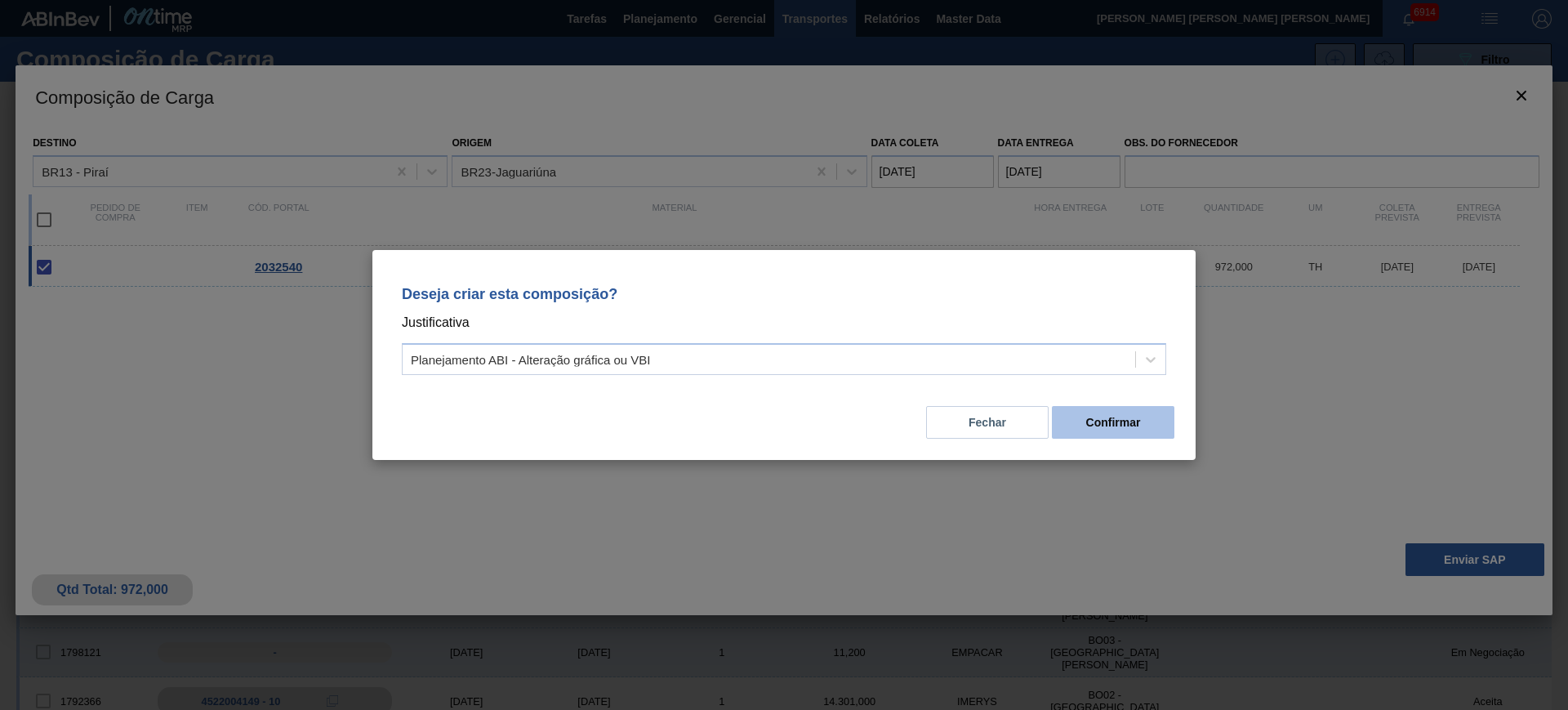
click at [1083, 425] on button "Confirmar" at bounding box center [1113, 422] width 123 height 33
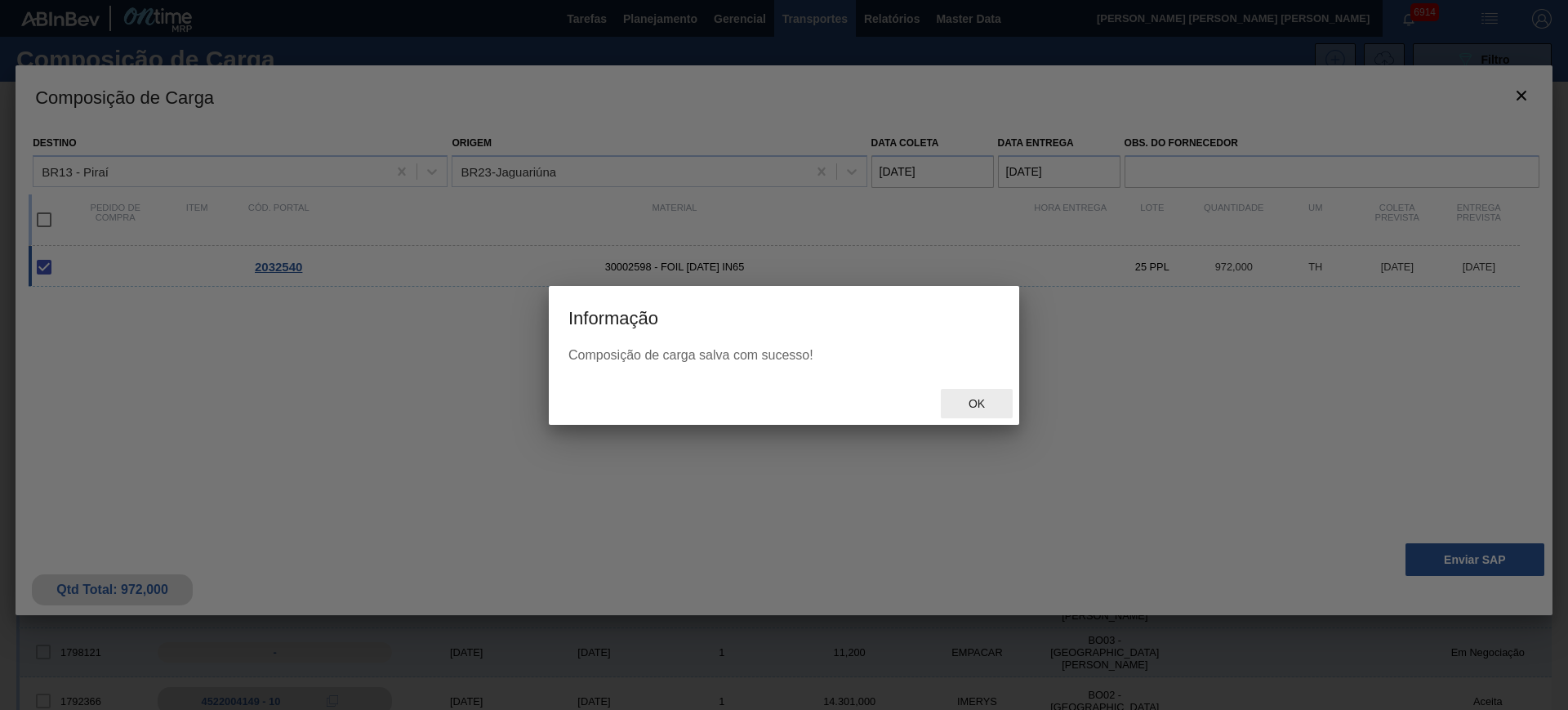
click at [986, 410] on div "Ok" at bounding box center [977, 404] width 72 height 30
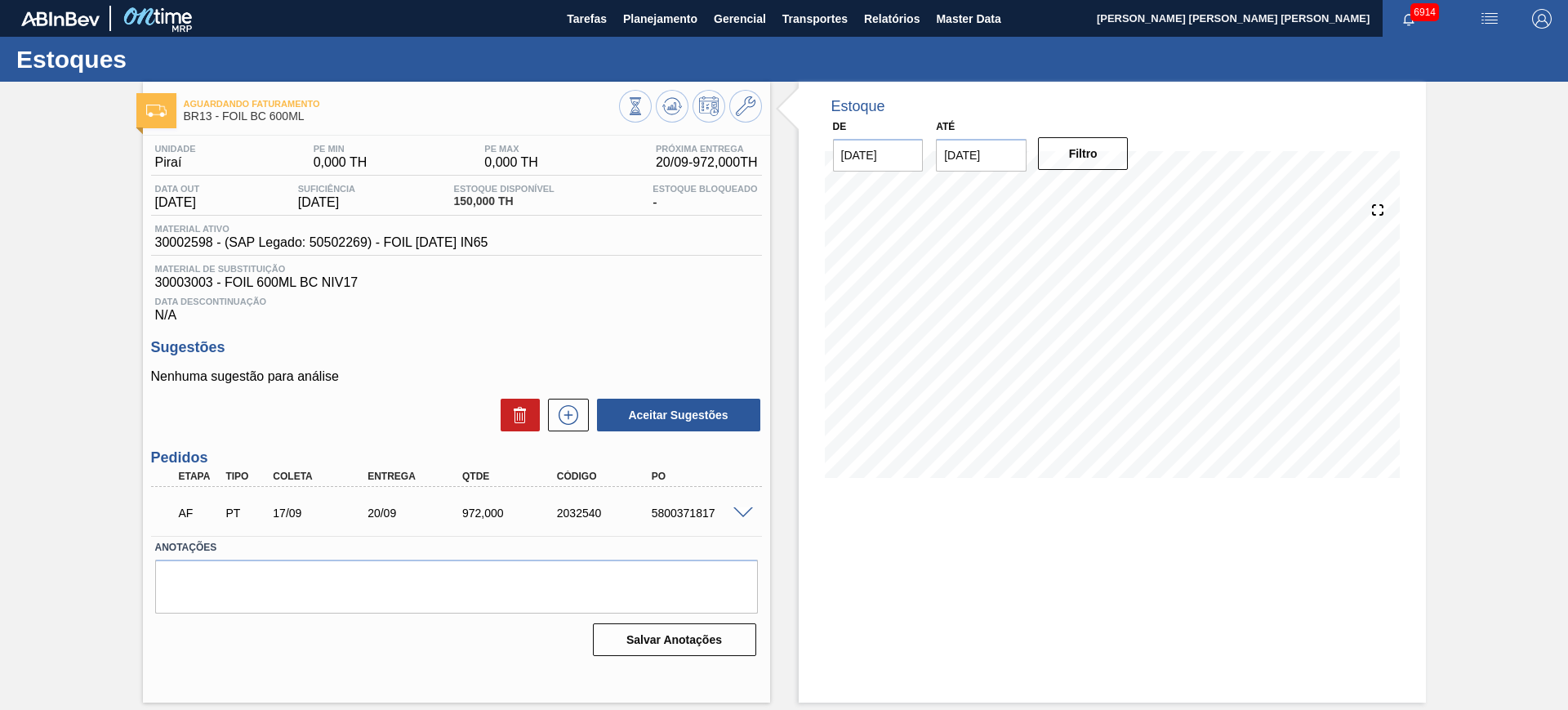
click at [688, 510] on div "5800371817" at bounding box center [700, 513] width 106 height 13
click at [688, 511] on div "5800371817" at bounding box center [700, 513] width 106 height 13
copy div "5800371817"
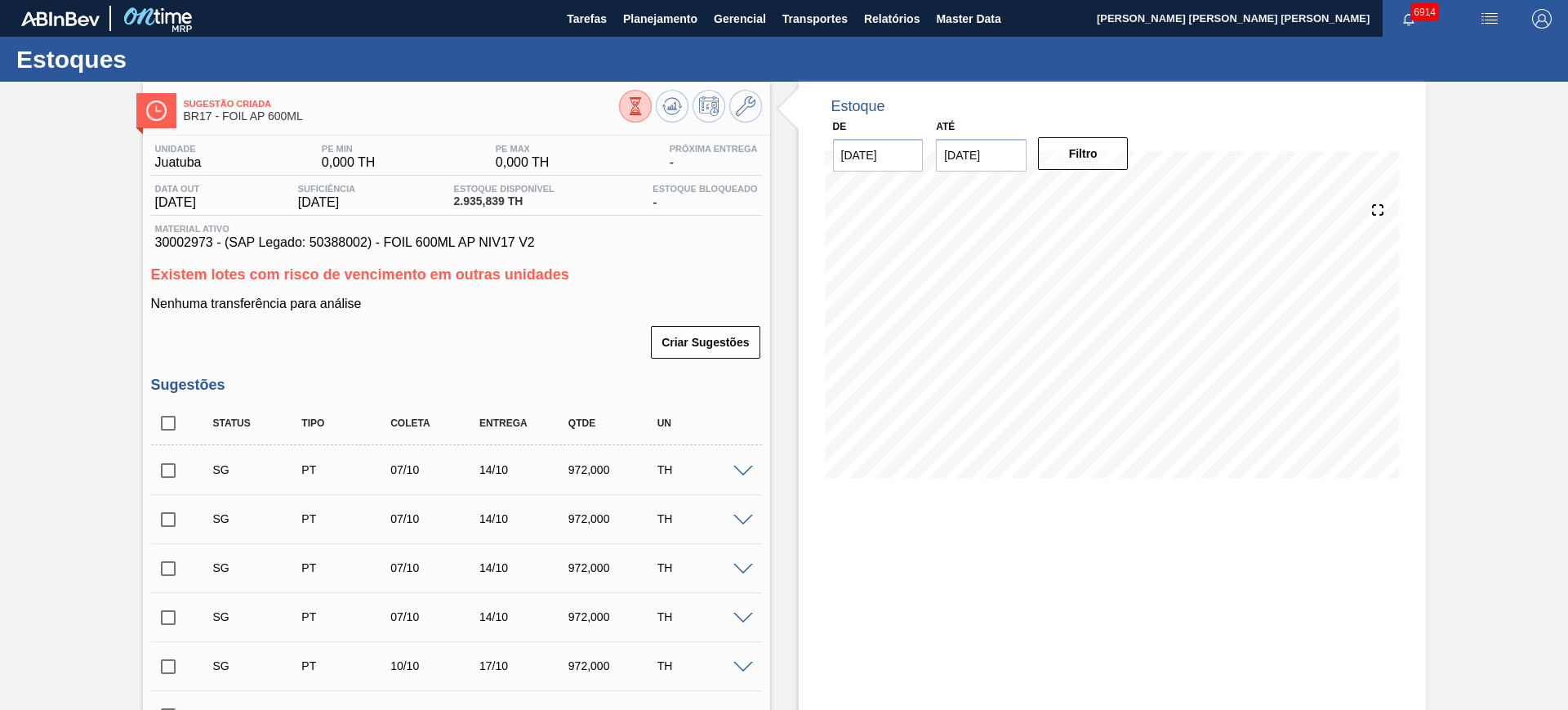
scroll to position [204, 0]
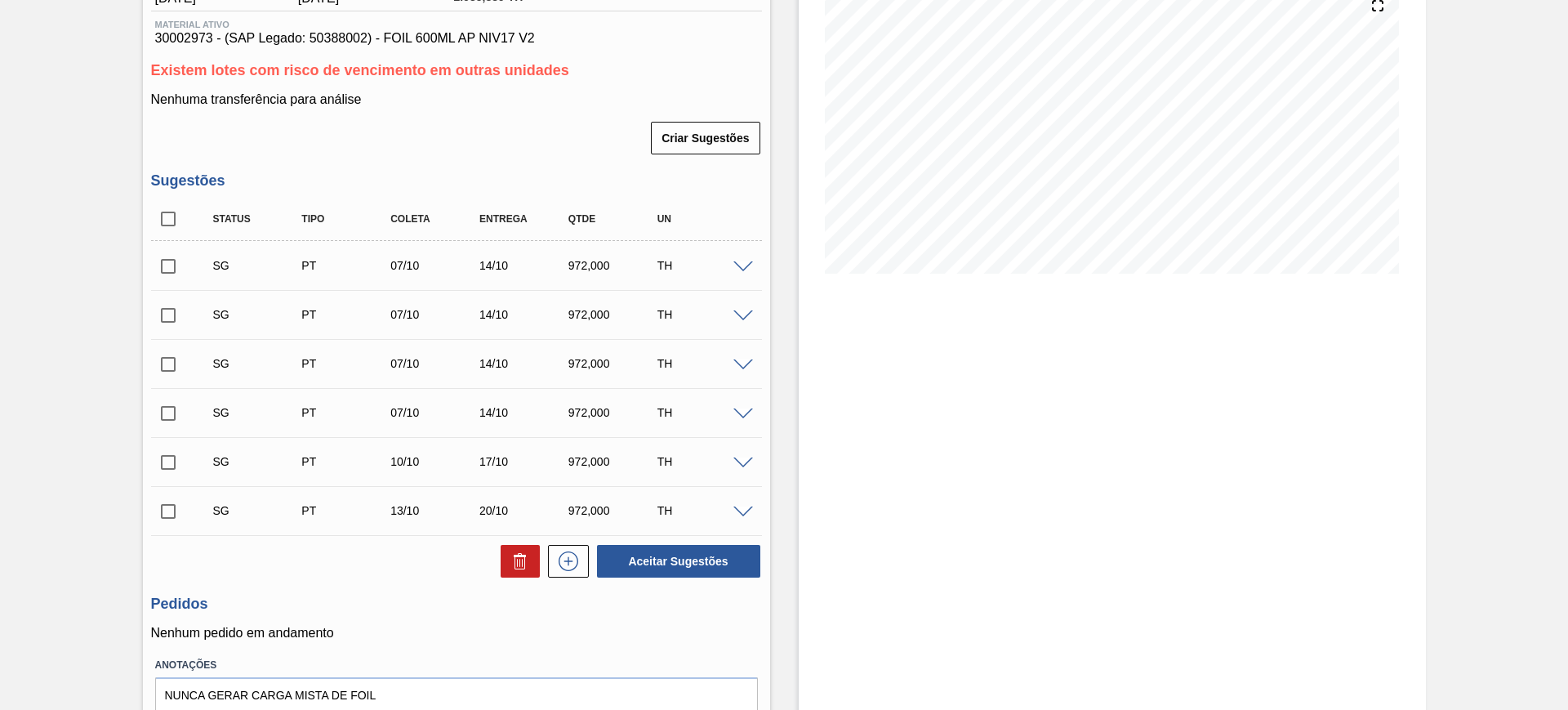
click at [170, 214] on input "checkbox" at bounding box center [169, 219] width 35 height 35
checkbox input "true"
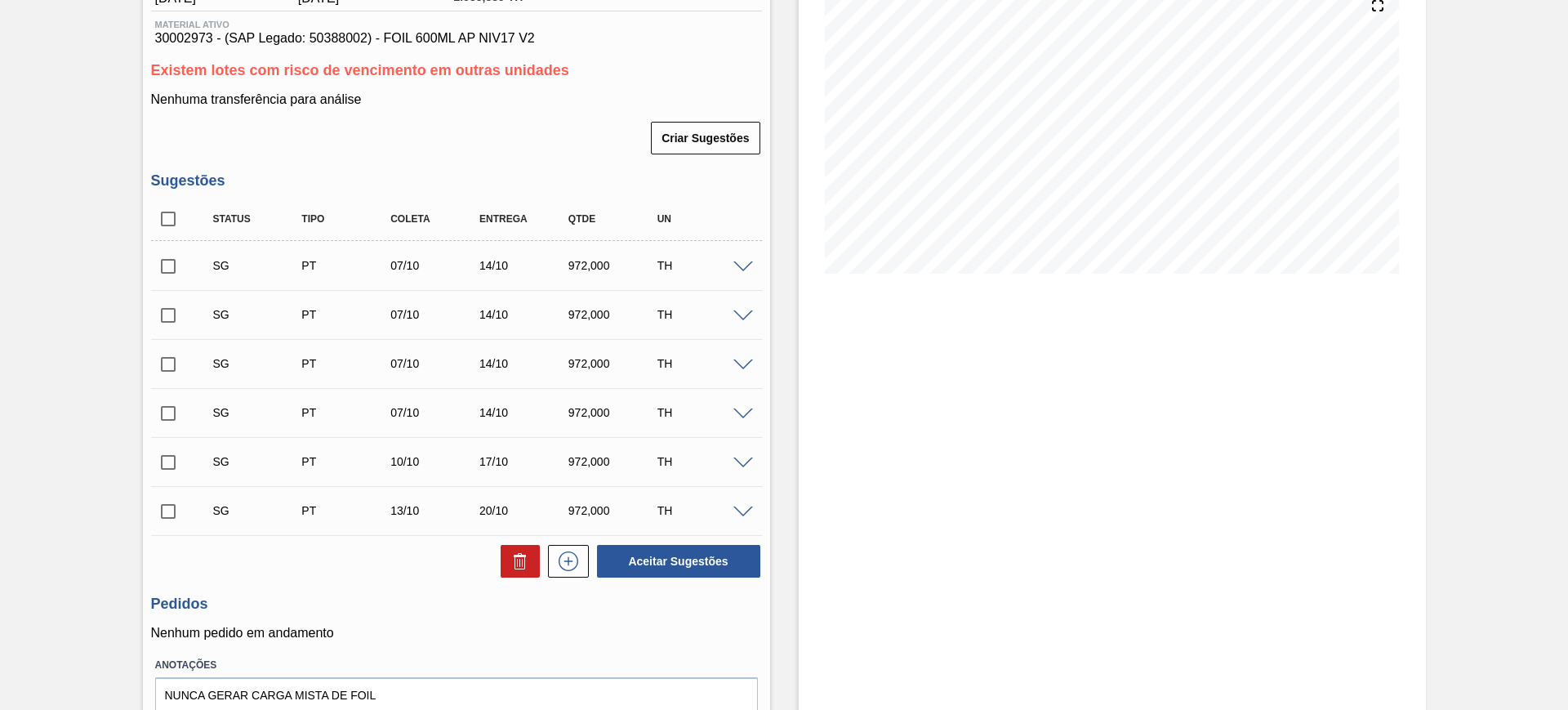
checkbox input "true"
click at [168, 271] on input "checkbox" at bounding box center [169, 267] width 35 height 35
checkbox input "false"
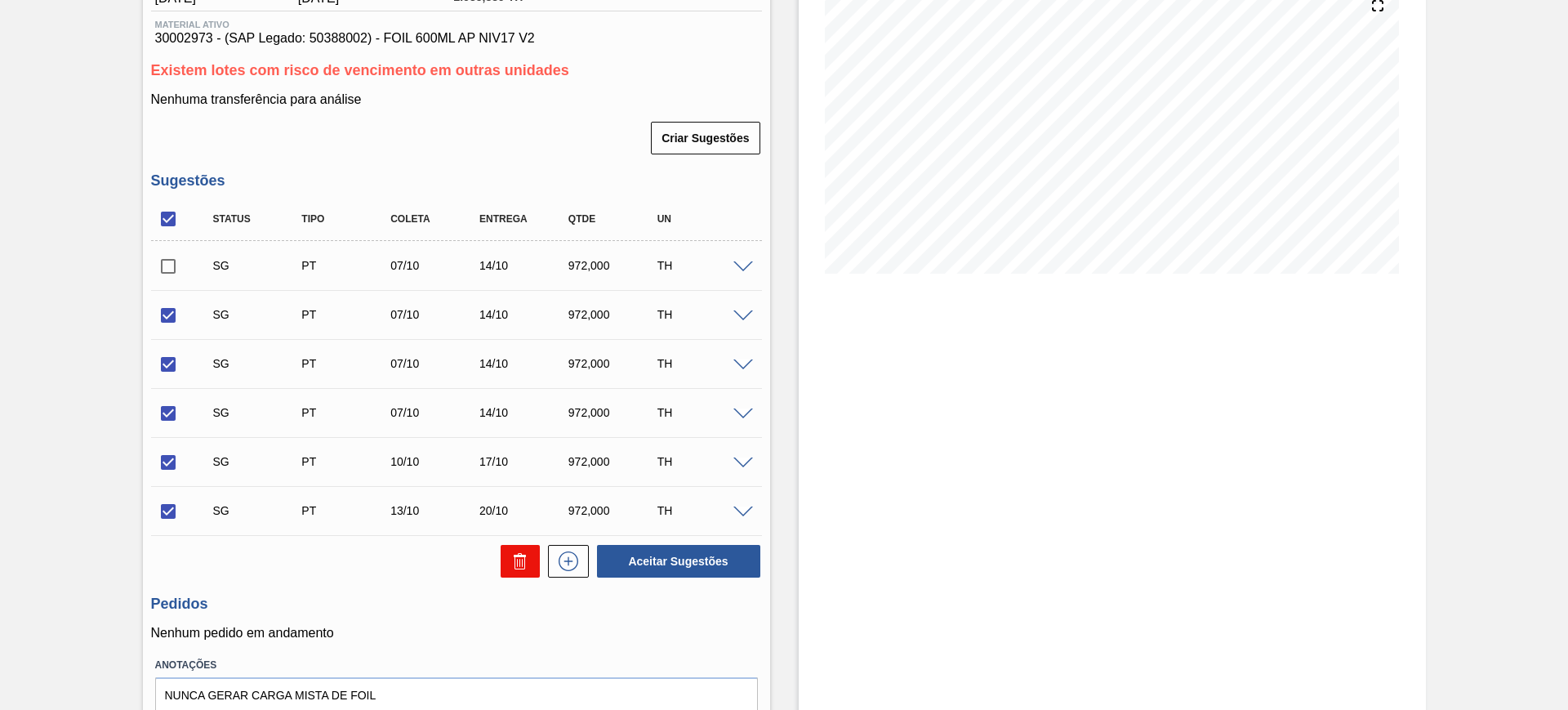
click at [530, 555] on button at bounding box center [521, 561] width 39 height 33
checkbox input "false"
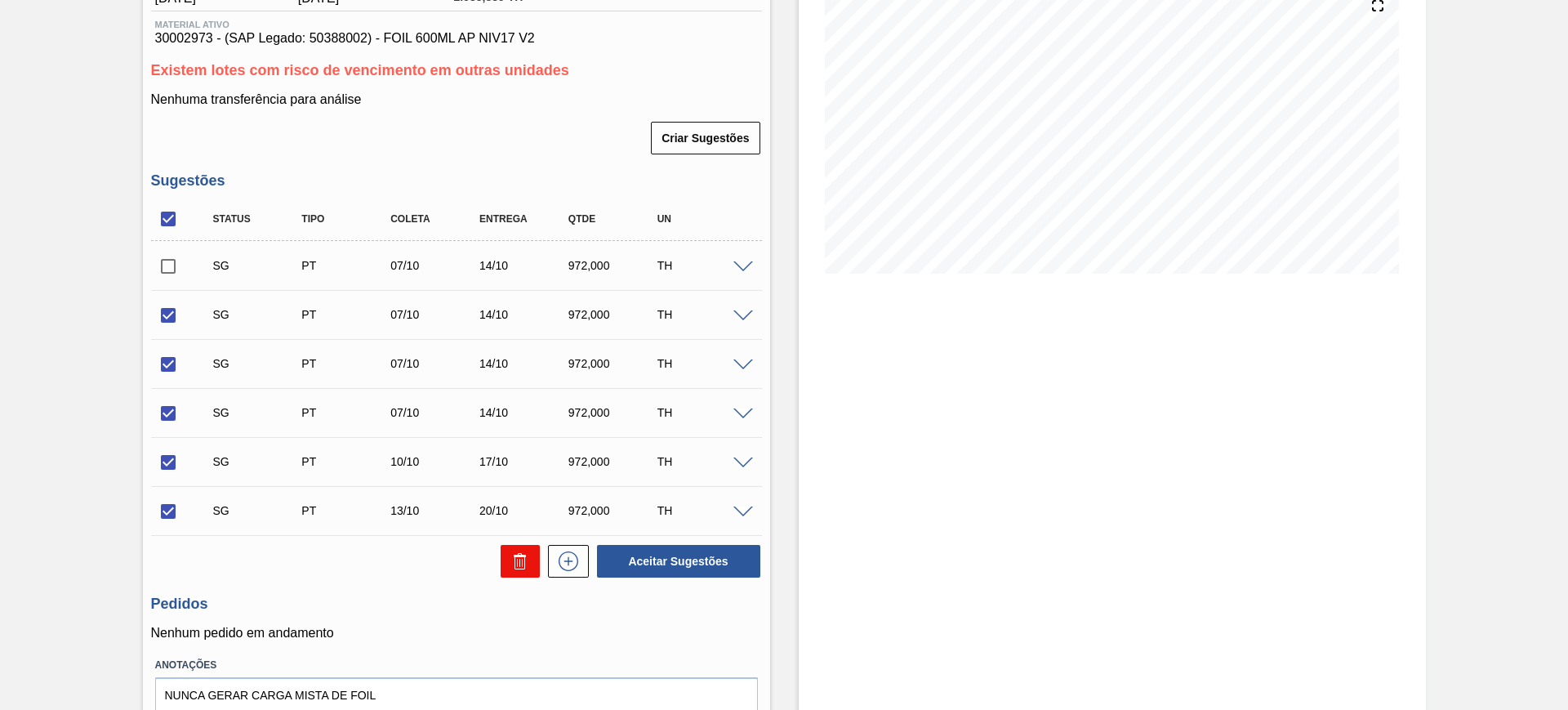
checkbox input "false"
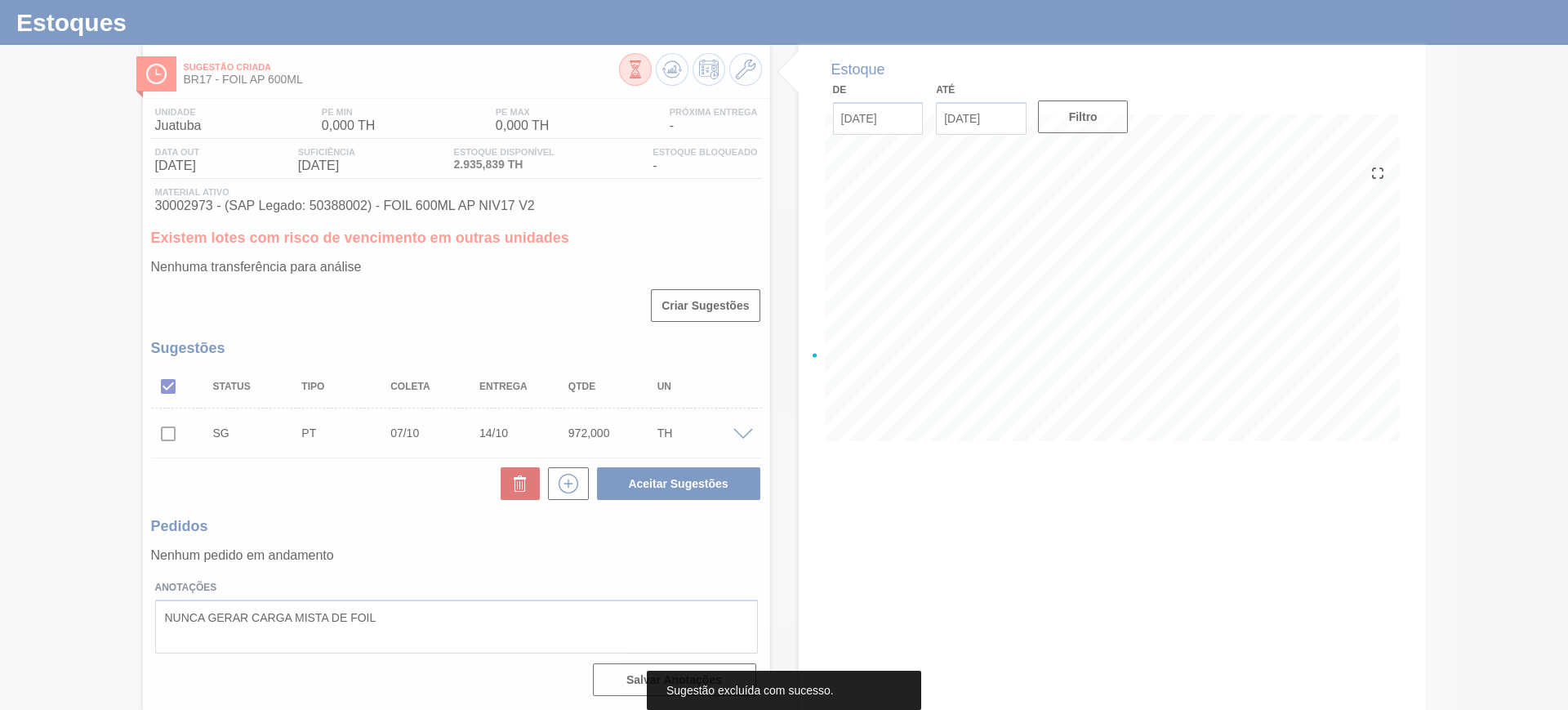
scroll to position [37, 0]
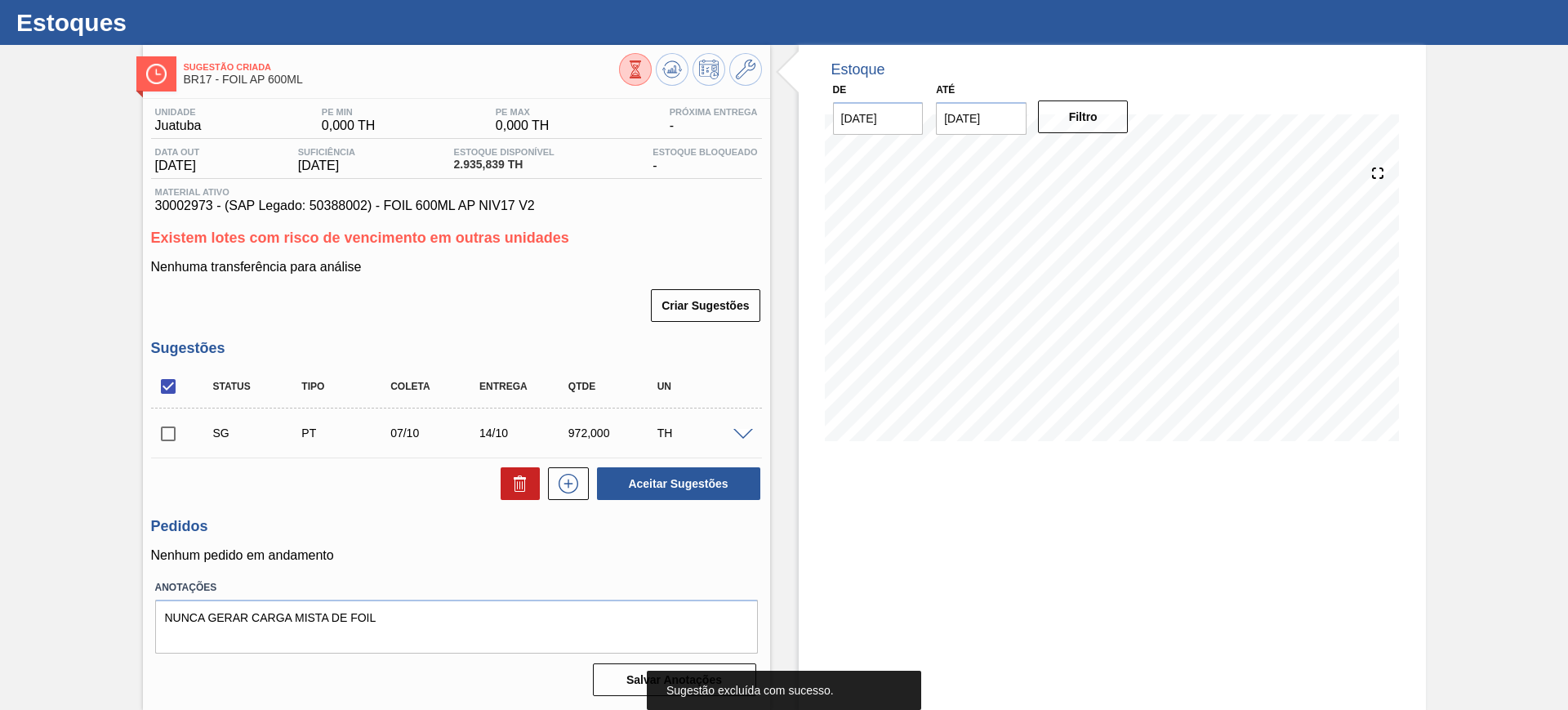
drag, startPoint x: 747, startPoint y: 433, endPoint x: 612, endPoint y: 476, distance: 141.7
click at [745, 433] on span at bounding box center [743, 434] width 20 height 12
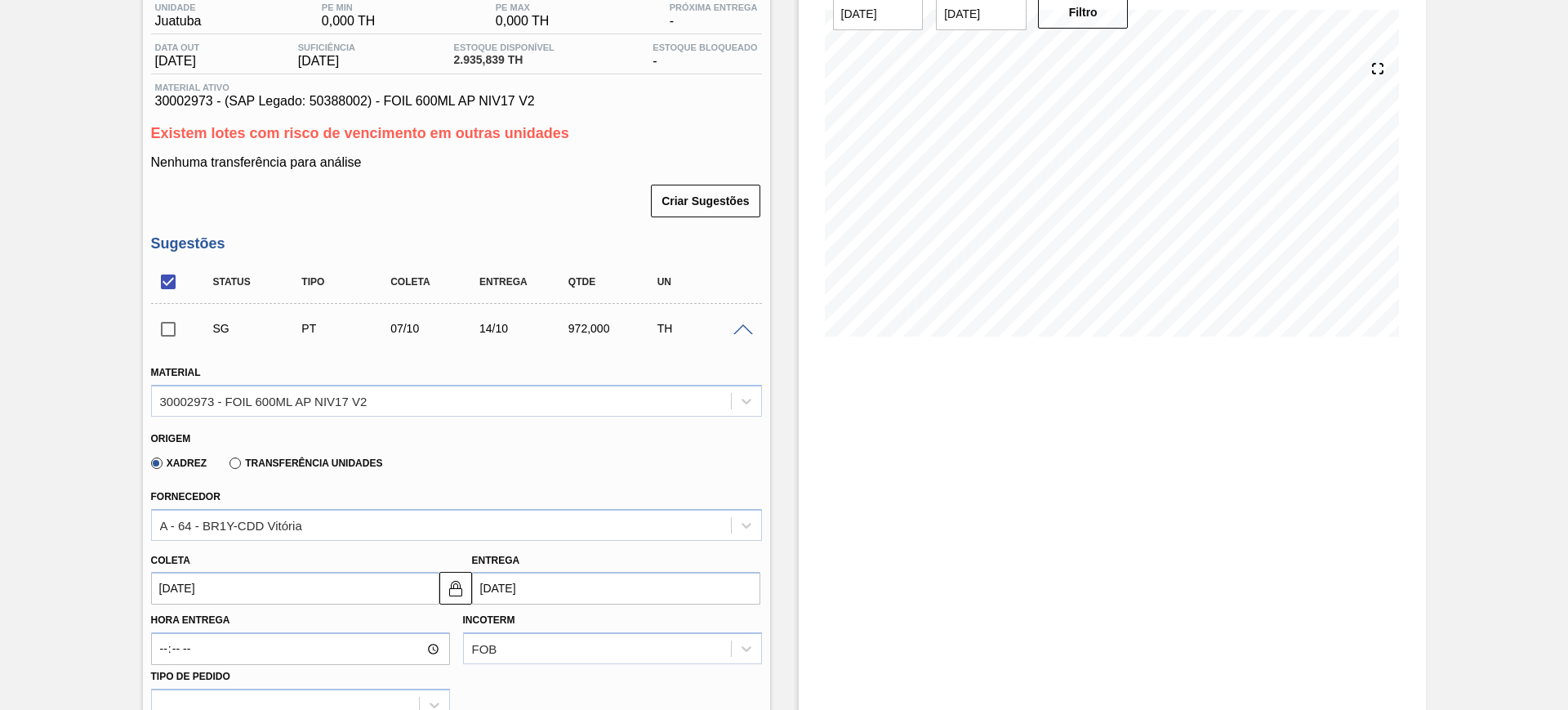
scroll to position [241, 0]
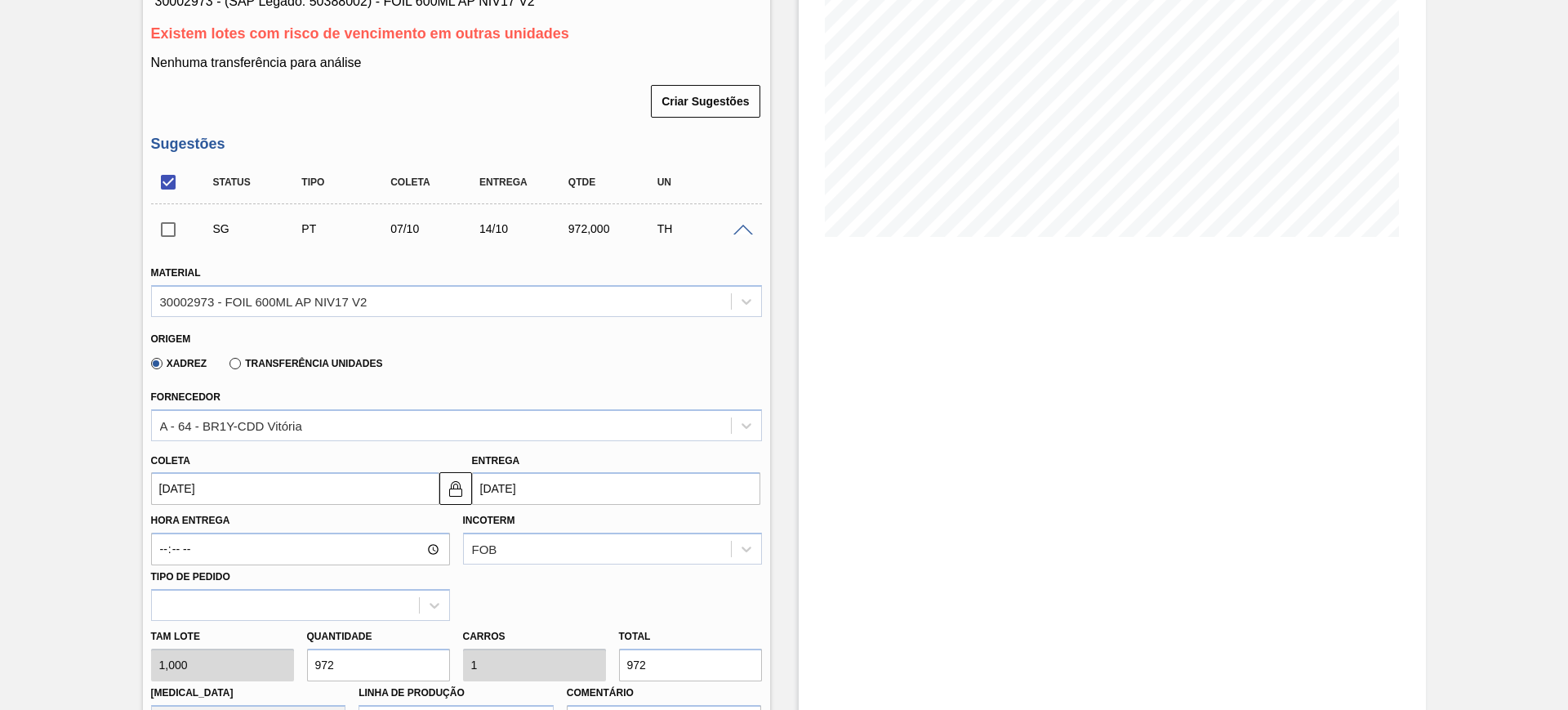
click at [558, 485] on input "14/10/2025" at bounding box center [616, 489] width 288 height 33
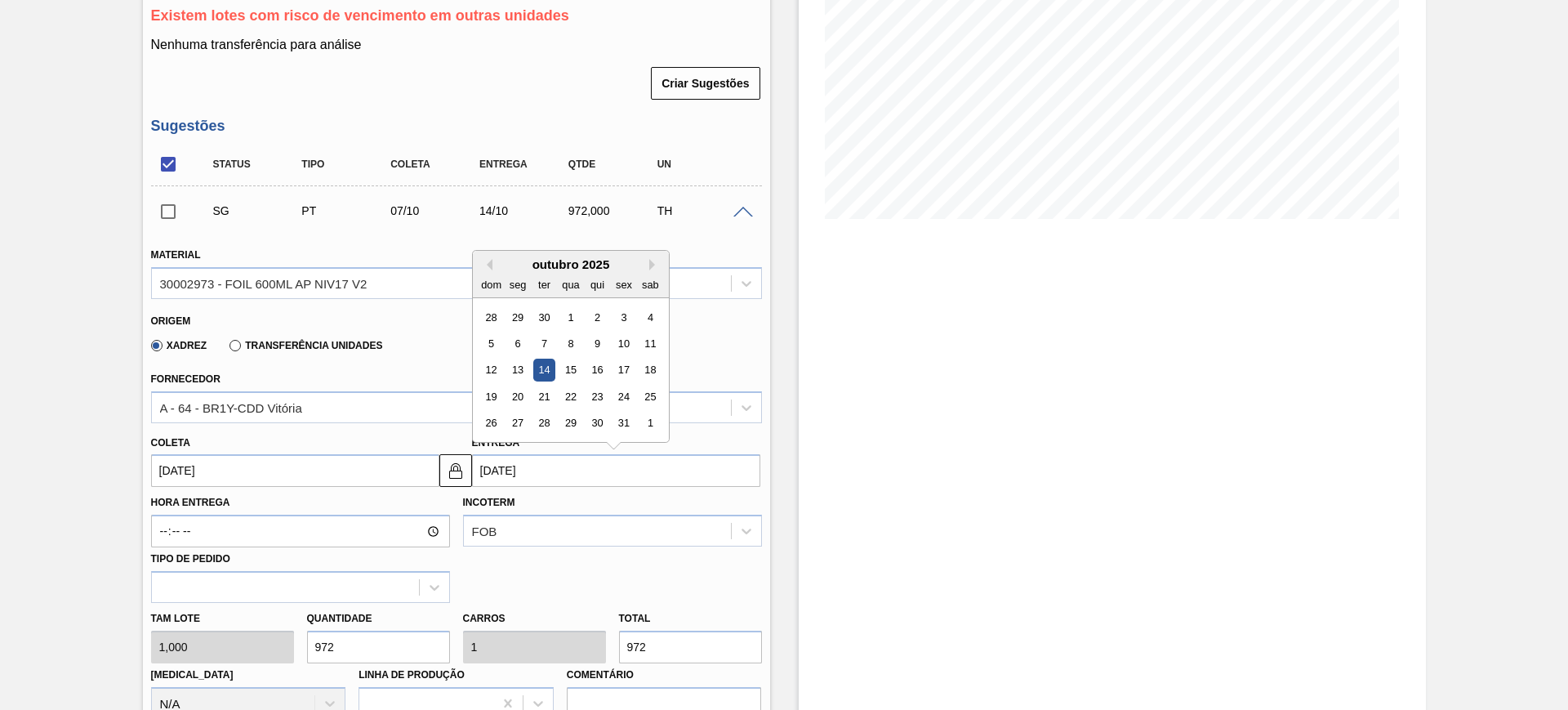
scroll to position [306, 0]
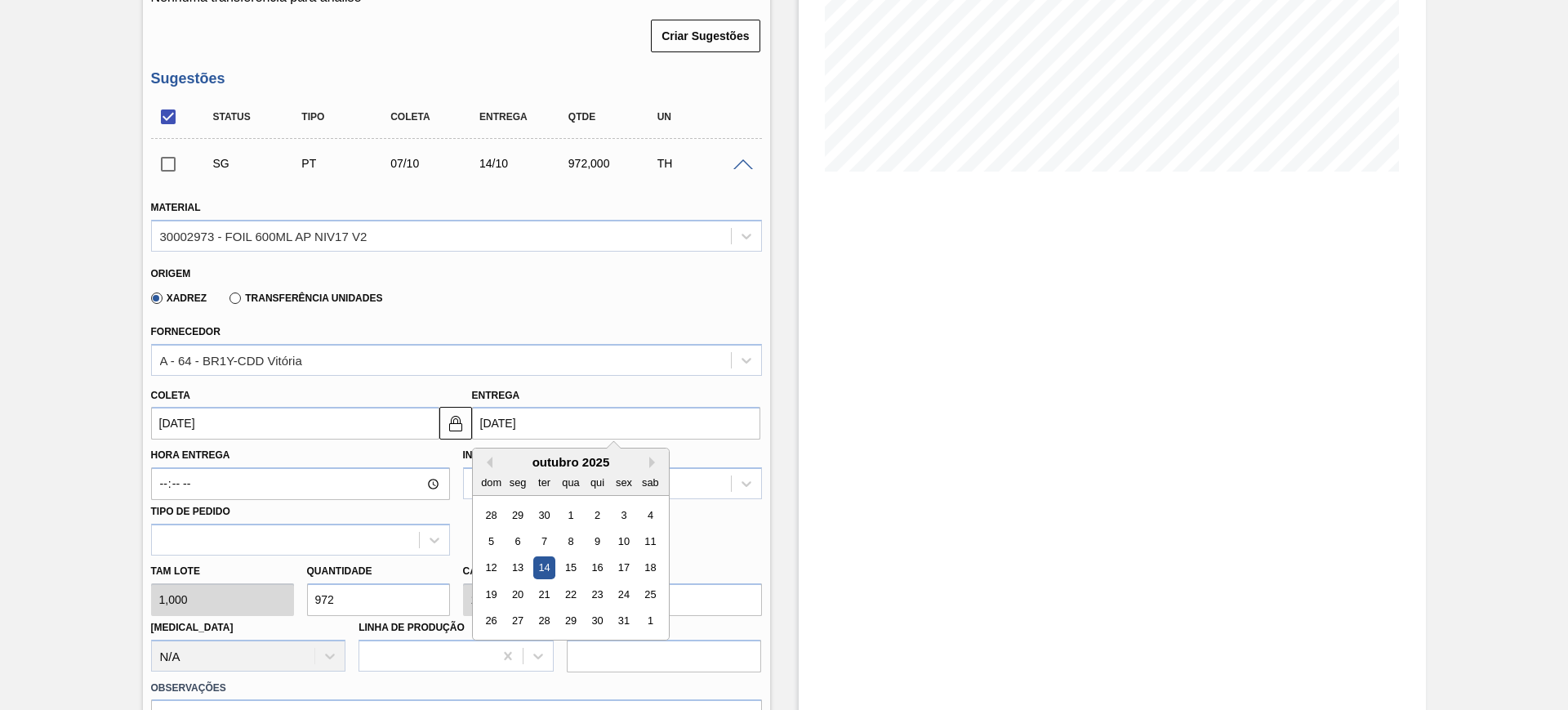
click at [314, 429] on input "07/10/2025" at bounding box center [295, 423] width 288 height 33
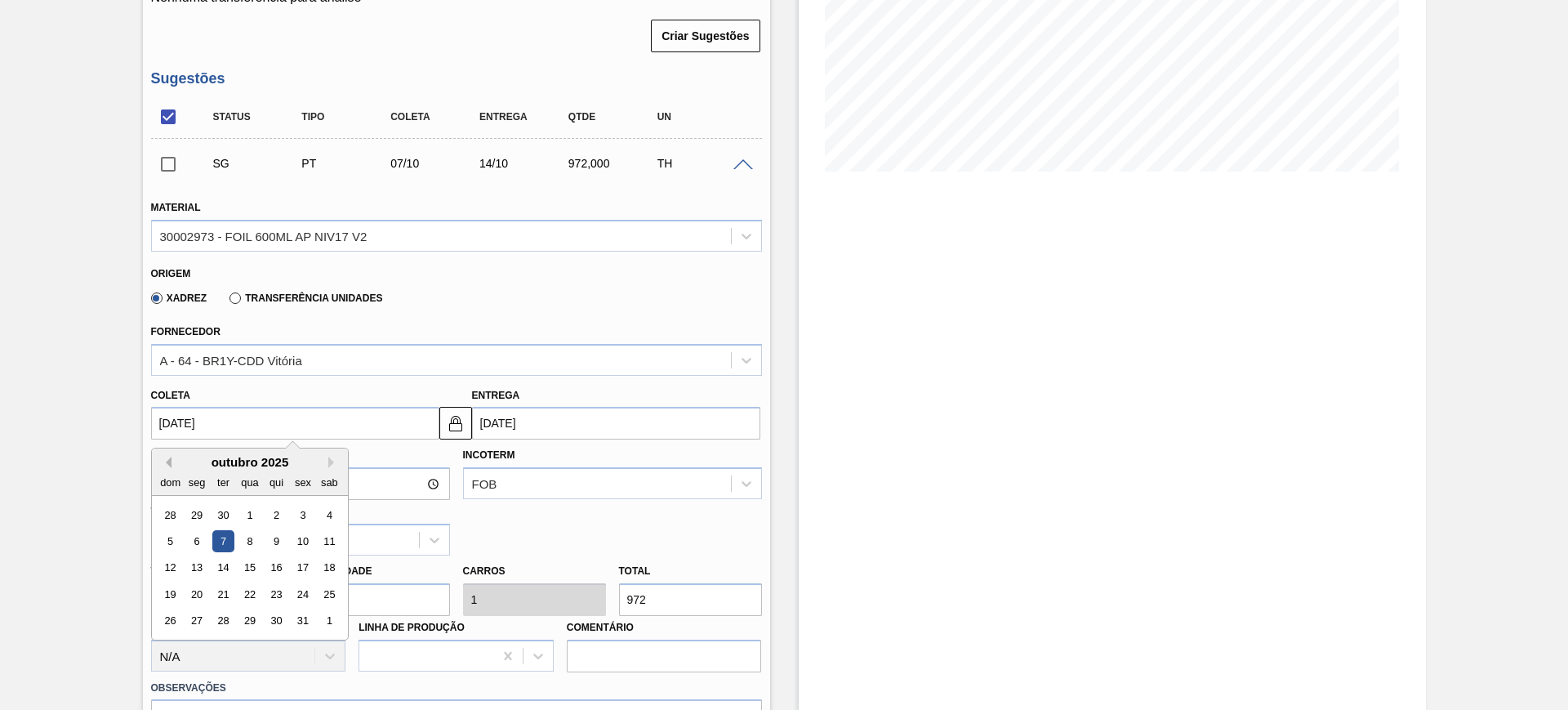
click at [165, 463] on button "Previous Month" at bounding box center [166, 462] width 12 height 12
click at [259, 568] on div "17" at bounding box center [249, 568] width 22 height 22
type input "[DATE]"
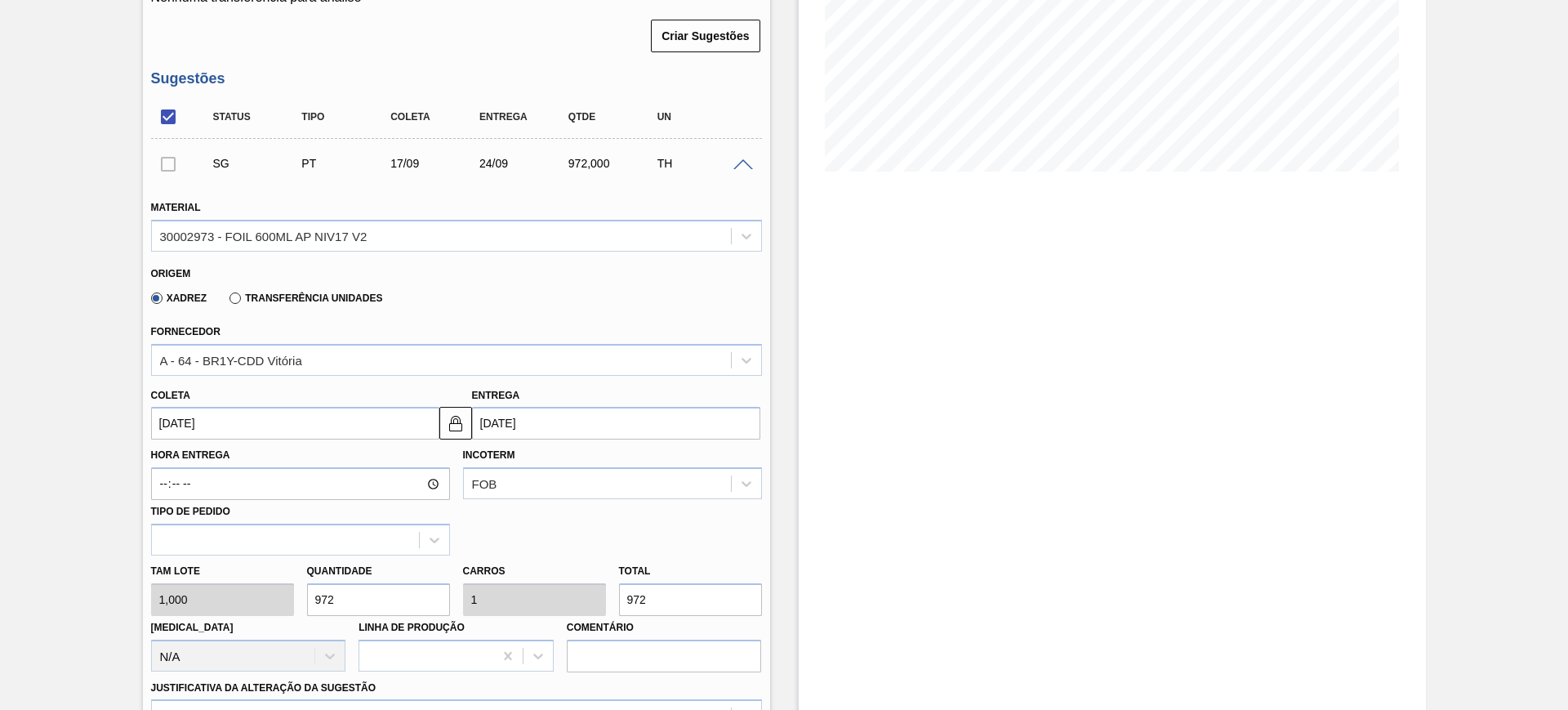
click at [593, 429] on input "24/09/2025" at bounding box center [616, 423] width 288 height 33
click at [457, 425] on img at bounding box center [456, 423] width 20 height 20
click at [531, 429] on input "24/09/2025" at bounding box center [616, 423] width 288 height 33
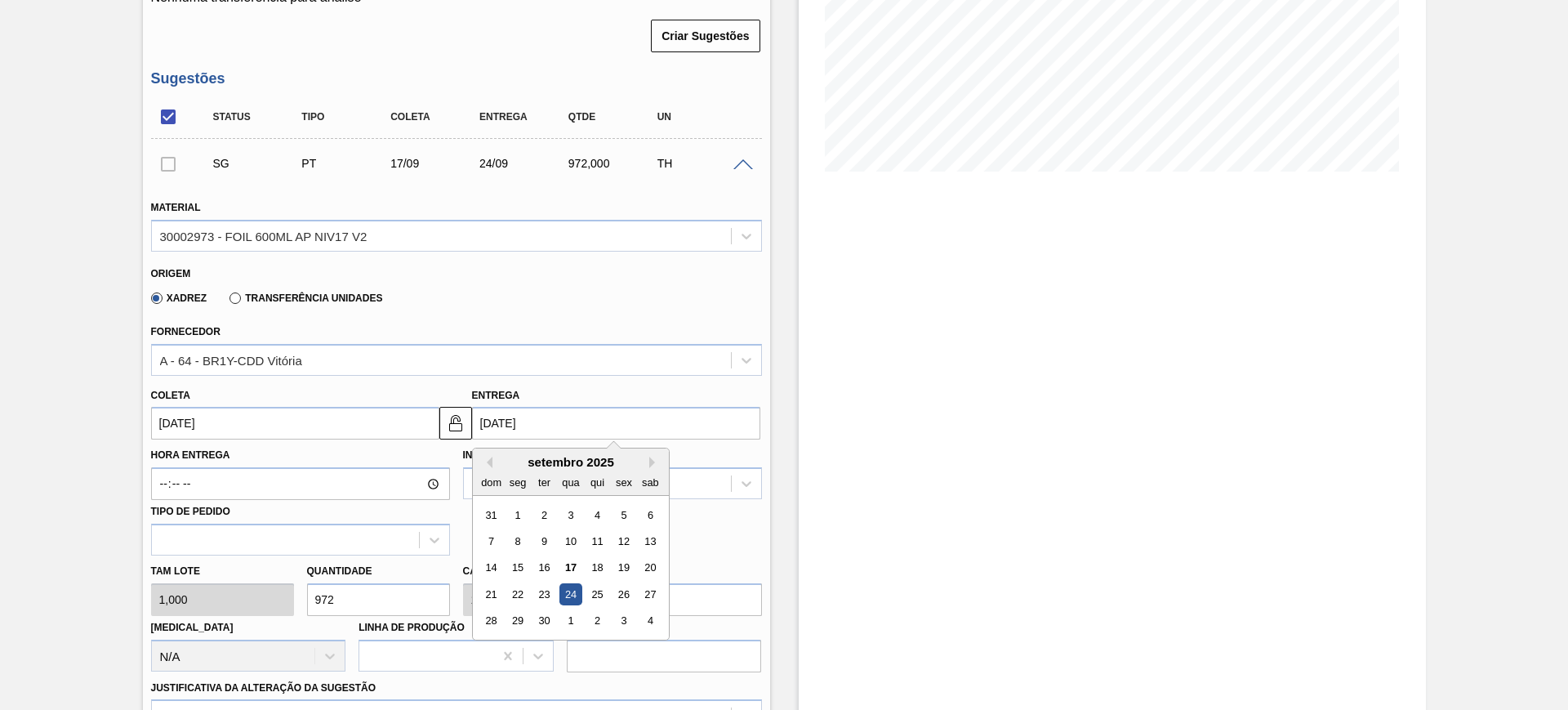
click at [478, 595] on div "21 22 23 24 25 26 27" at bounding box center [570, 595] width 185 height 26
click at [479, 595] on div "21 22 23 24 25 26 27" at bounding box center [570, 595] width 185 height 26
click at [491, 595] on div "21" at bounding box center [491, 594] width 22 height 22
type input "[DATE]"
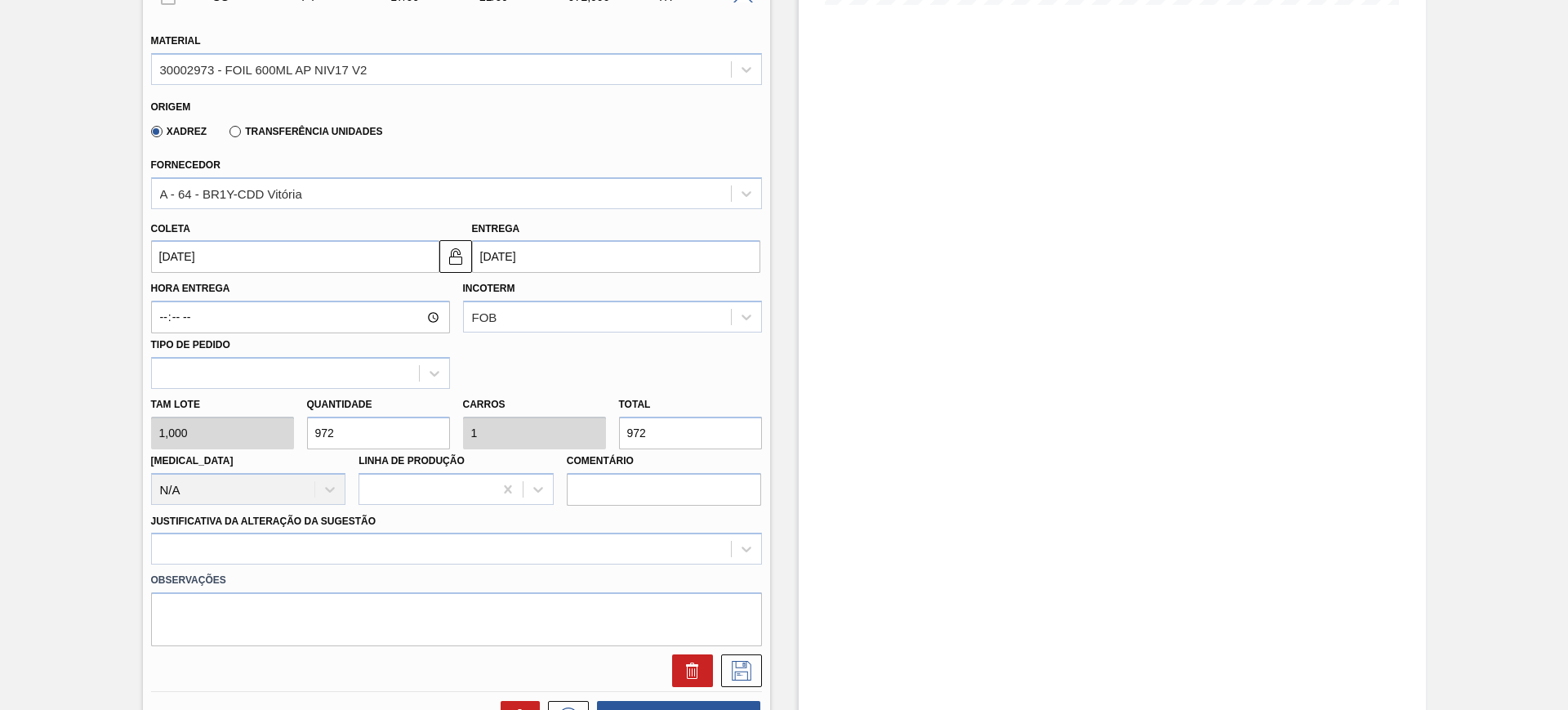
scroll to position [510, 0]
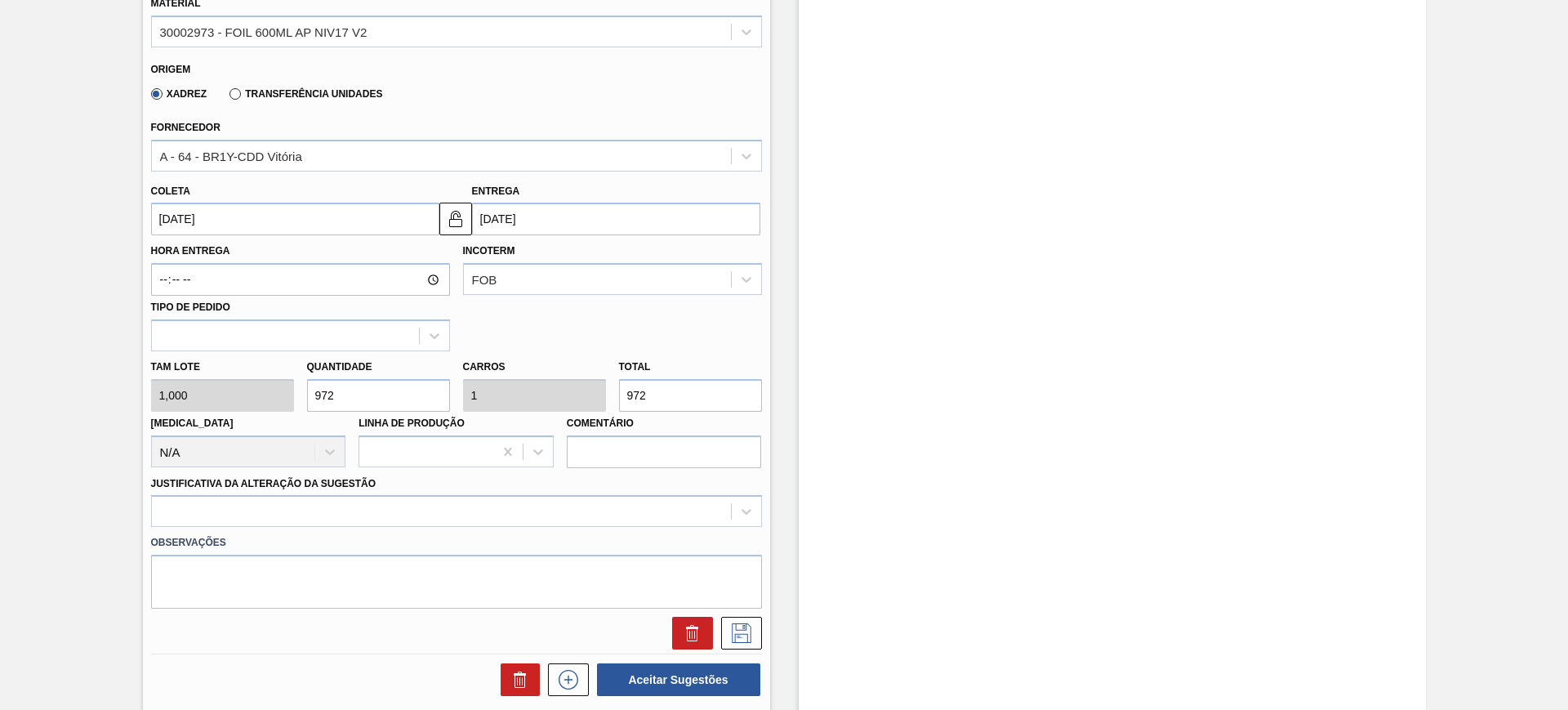
click at [661, 400] on input "972" at bounding box center [690, 396] width 143 height 33
type input "2"
type input "0,002"
type input "2"
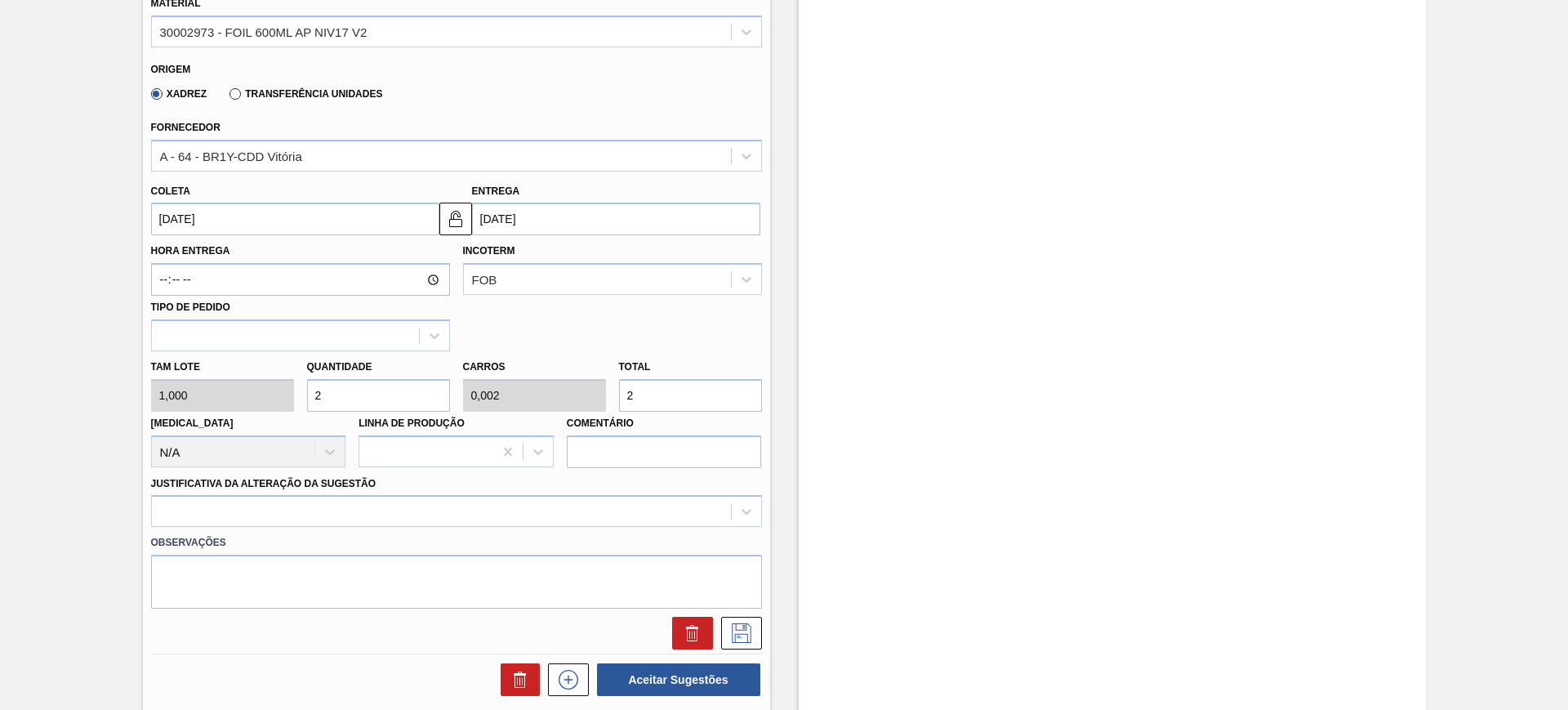
type input "29"
type input "0,03"
type input "29"
type input "291"
type input "0,299"
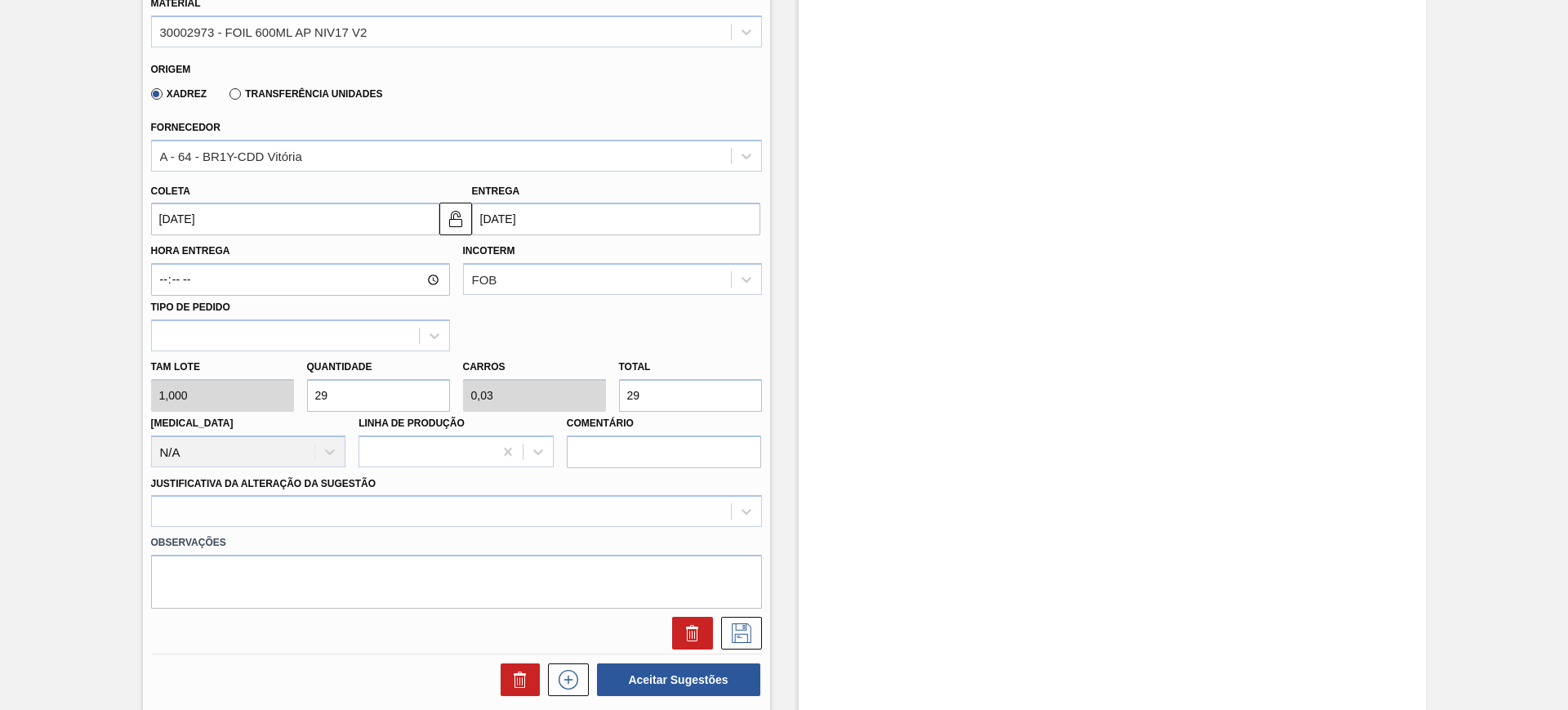
type input "291"
type input "2.916"
type input "3"
type input "2.916"
click at [467, 526] on div at bounding box center [457, 511] width 611 height 32
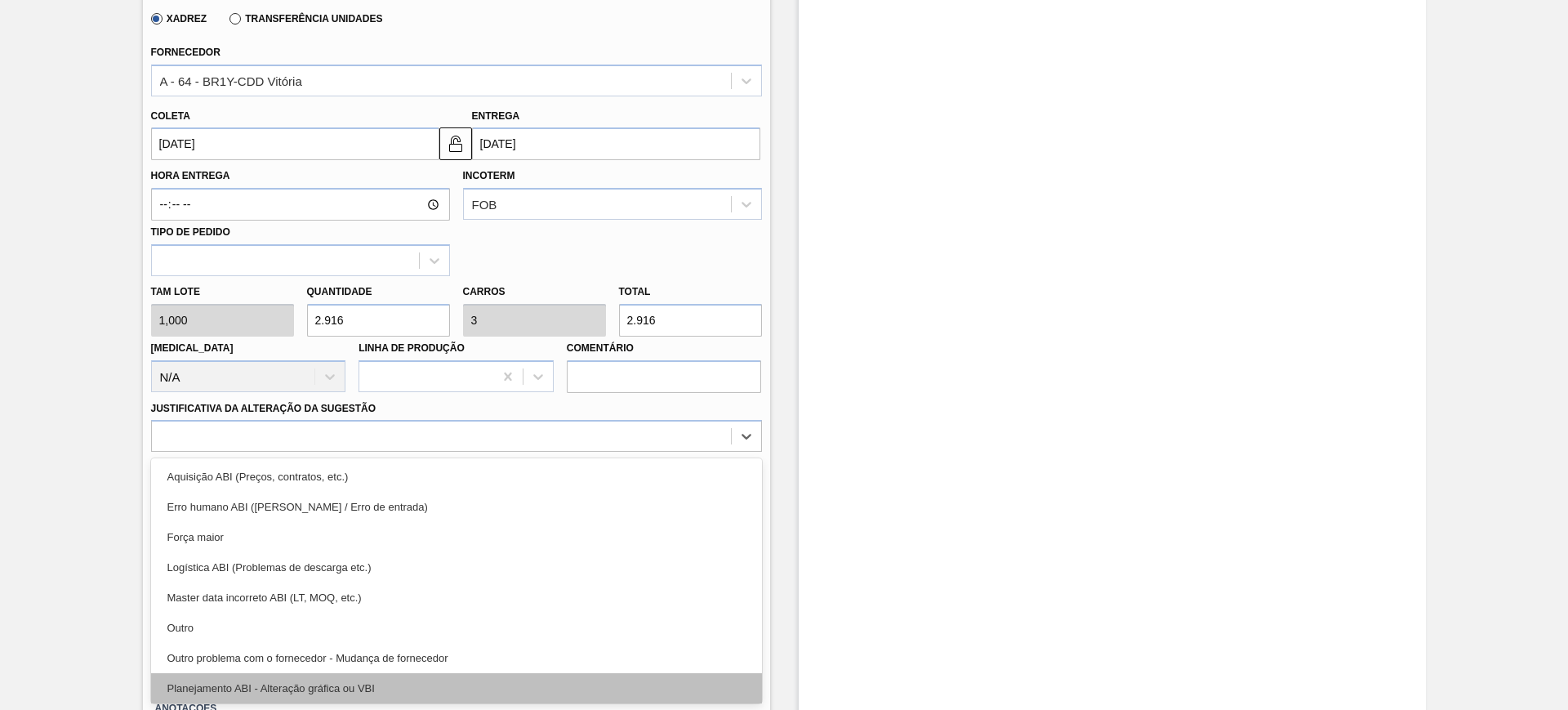
scroll to position [102, 0]
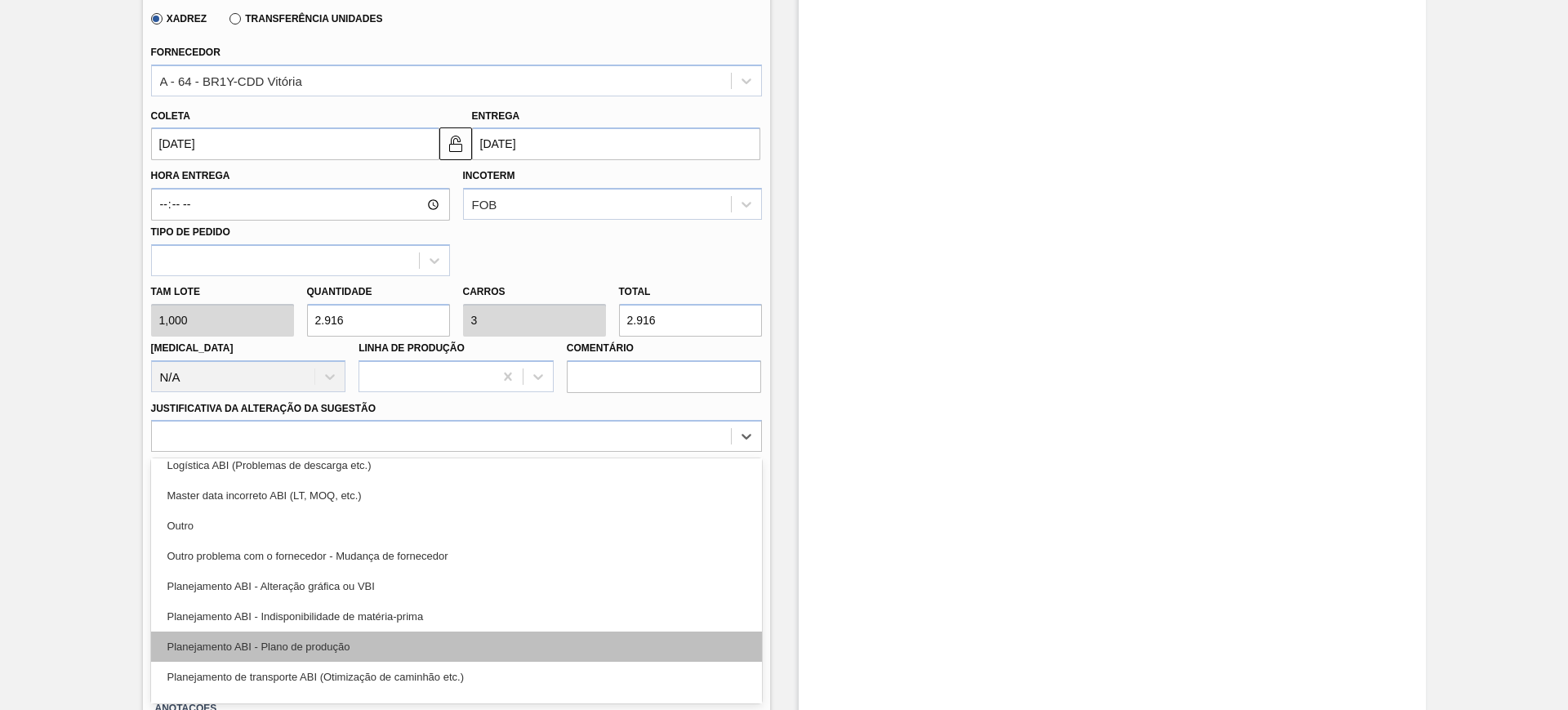
click at [451, 643] on div "Planejamento ABI - Plano de produção" at bounding box center [457, 646] width 611 height 30
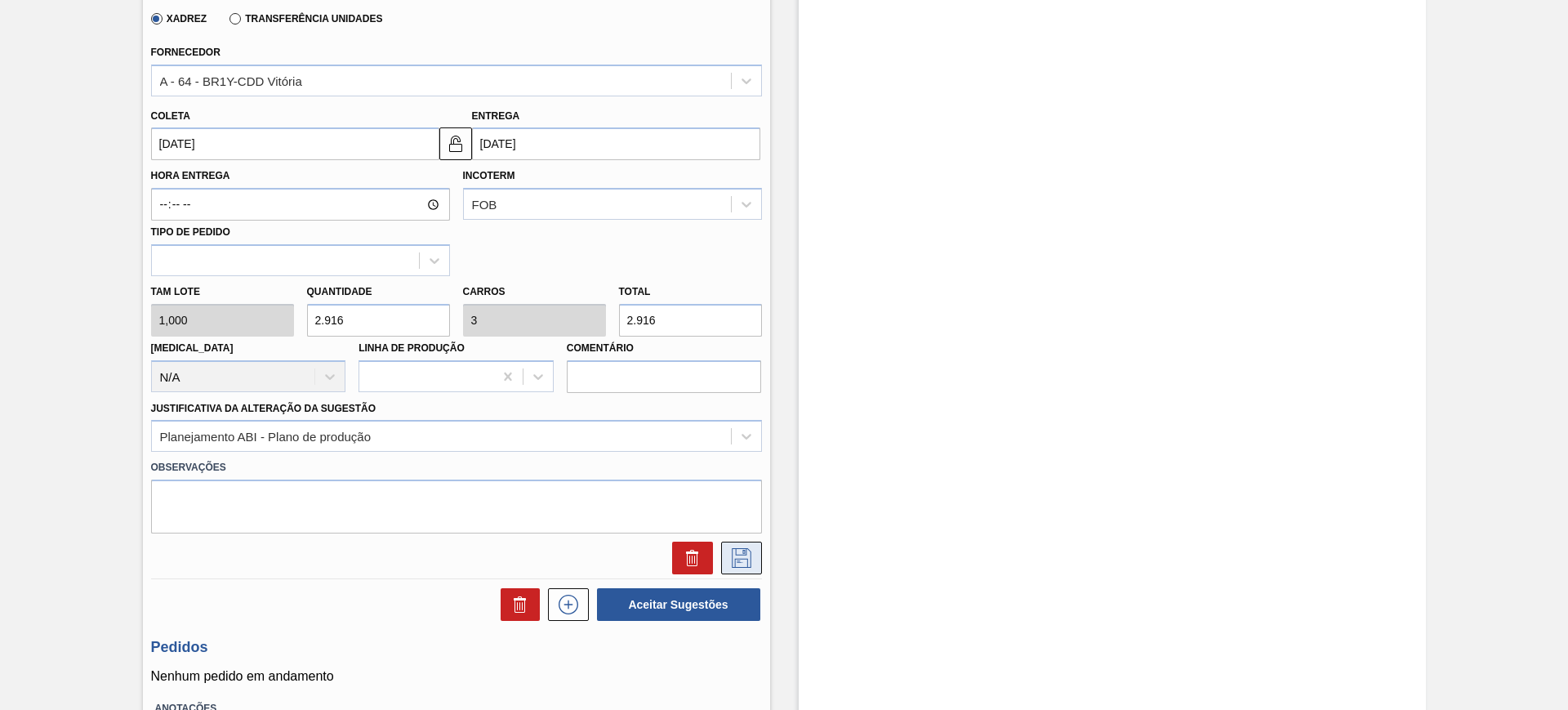
click at [743, 552] on icon at bounding box center [740, 556] width 8 height 13
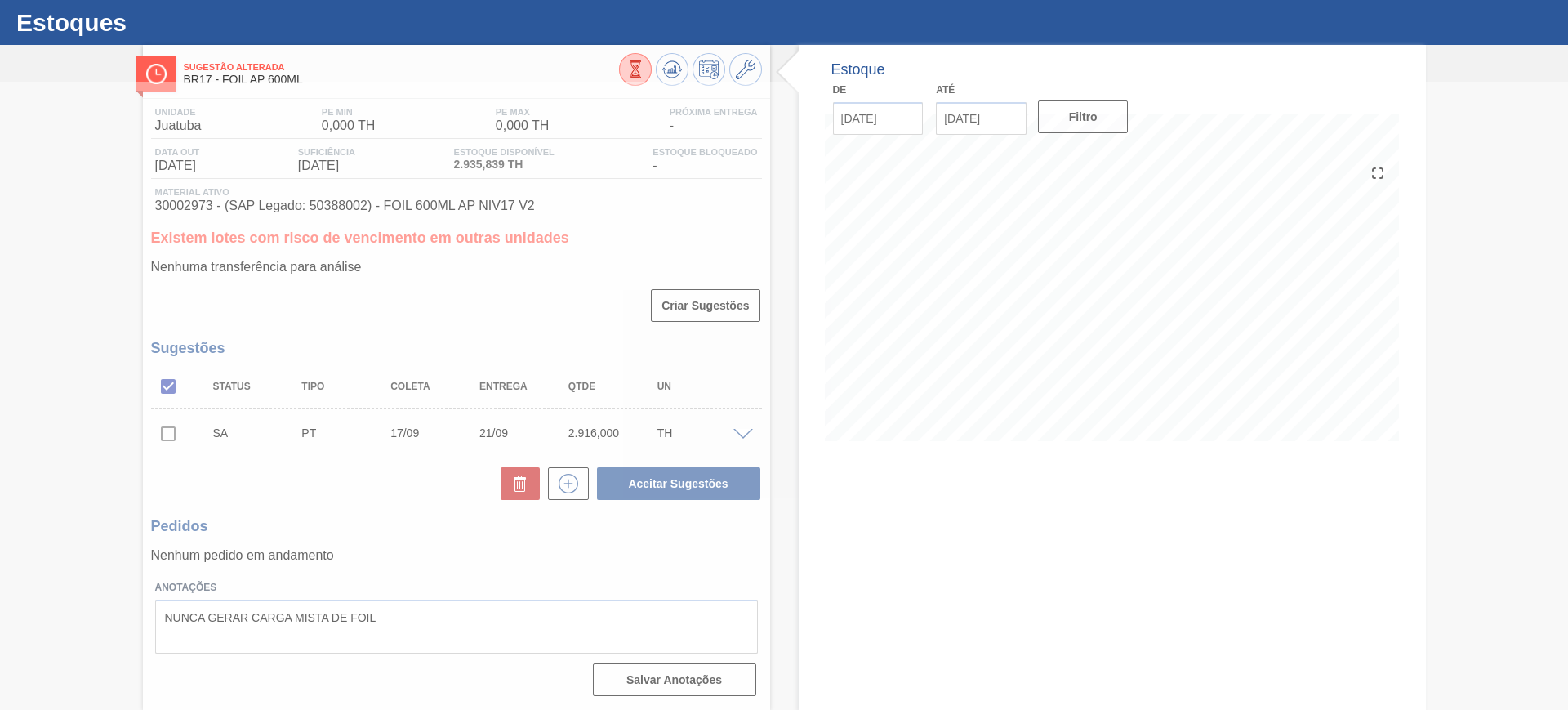
scroll to position [37, 0]
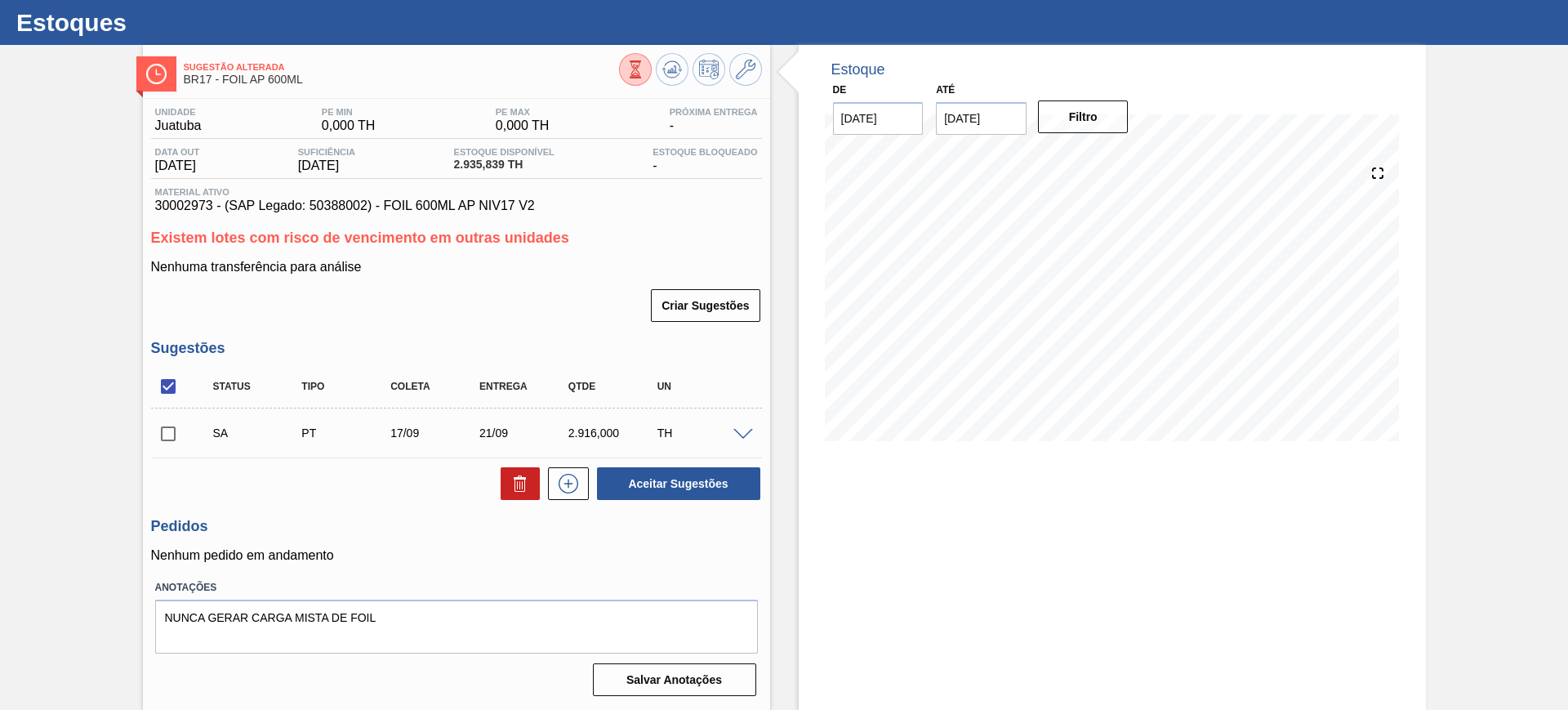
drag, startPoint x: 739, startPoint y: 431, endPoint x: 733, endPoint y: 445, distance: 15.2
click at [741, 431] on span at bounding box center [743, 434] width 20 height 12
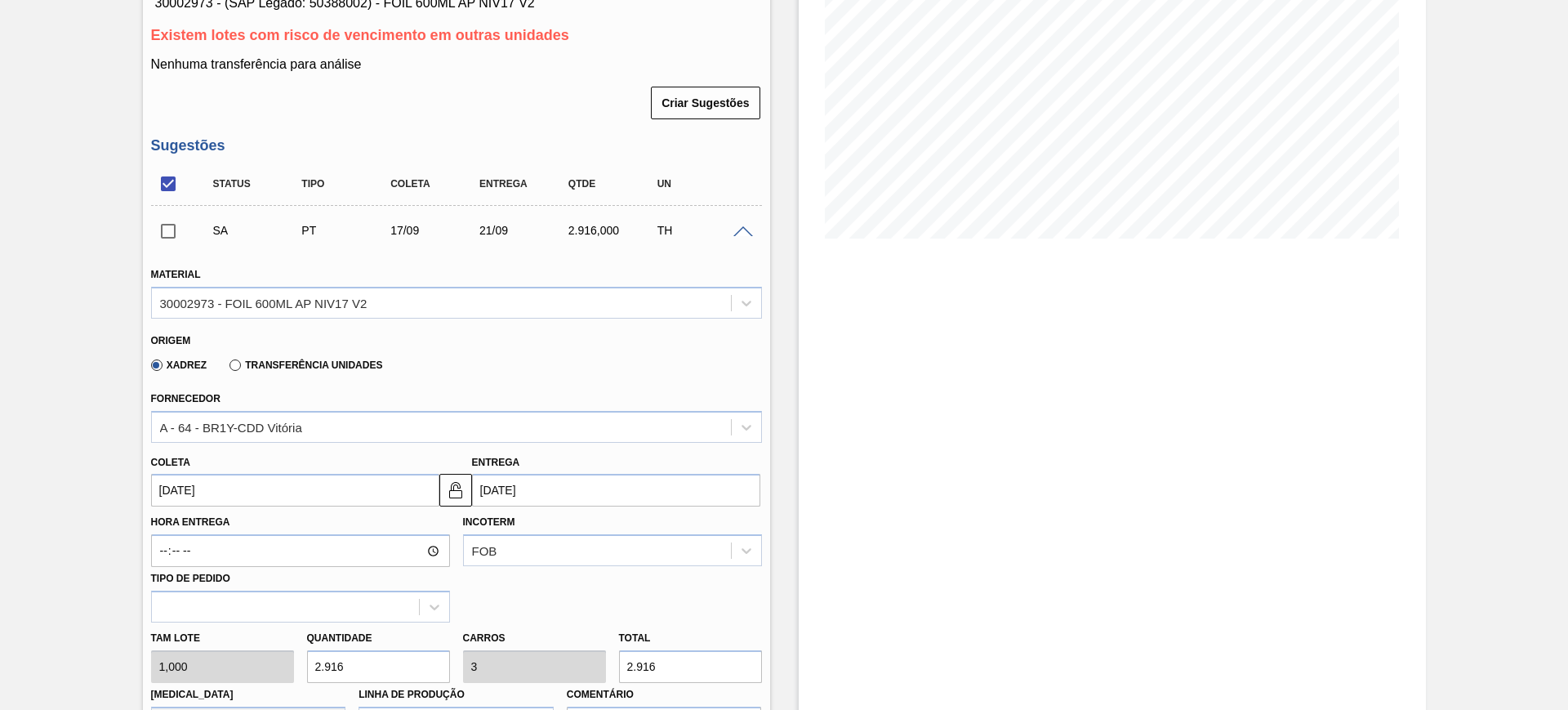
scroll to position [241, 0]
click at [664, 670] on input "2.916" at bounding box center [690, 665] width 143 height 33
type input "7"
type input "0,007"
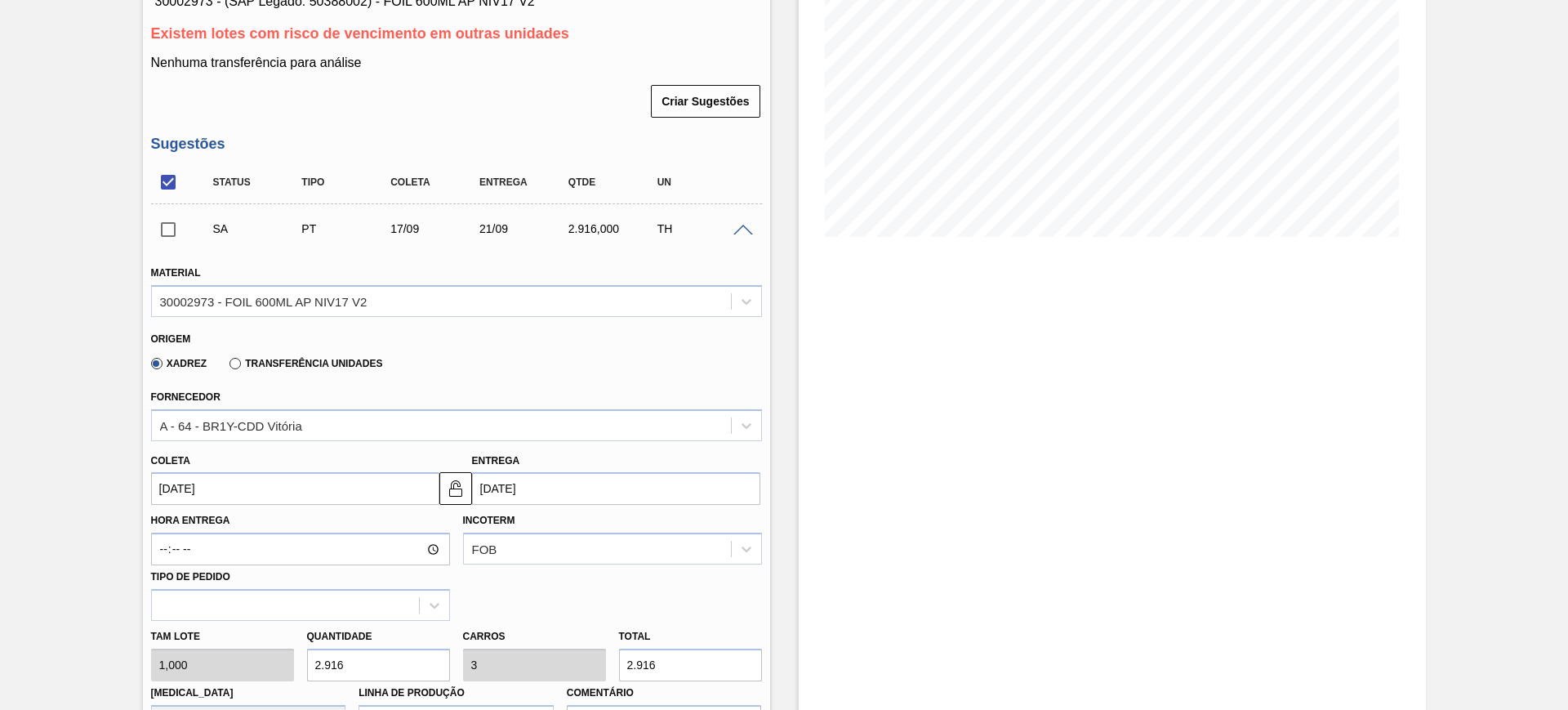
type input "7"
type input "77"
type input "0,079"
type input "77"
type input "777"
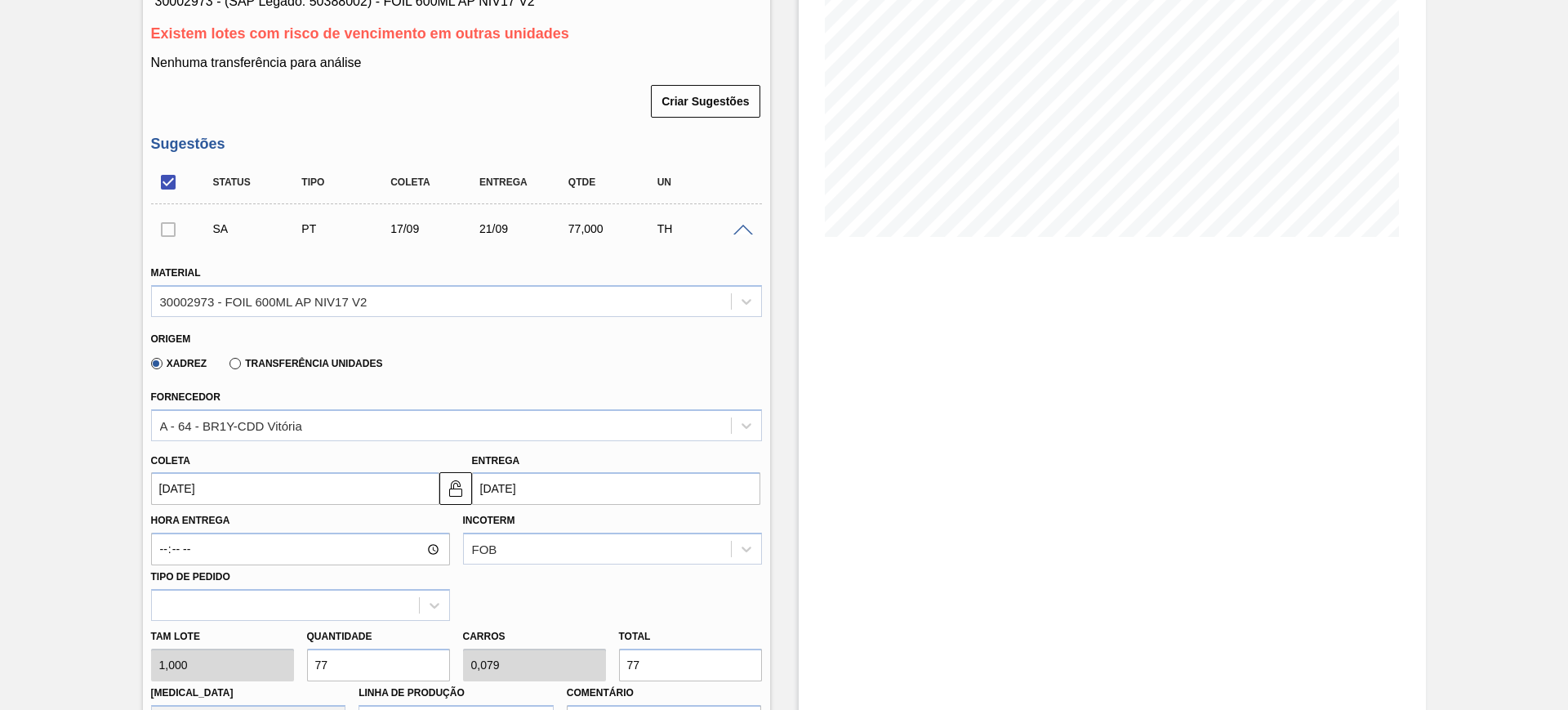
type input "0,799"
type input "777"
type input "7.776"
type input "8"
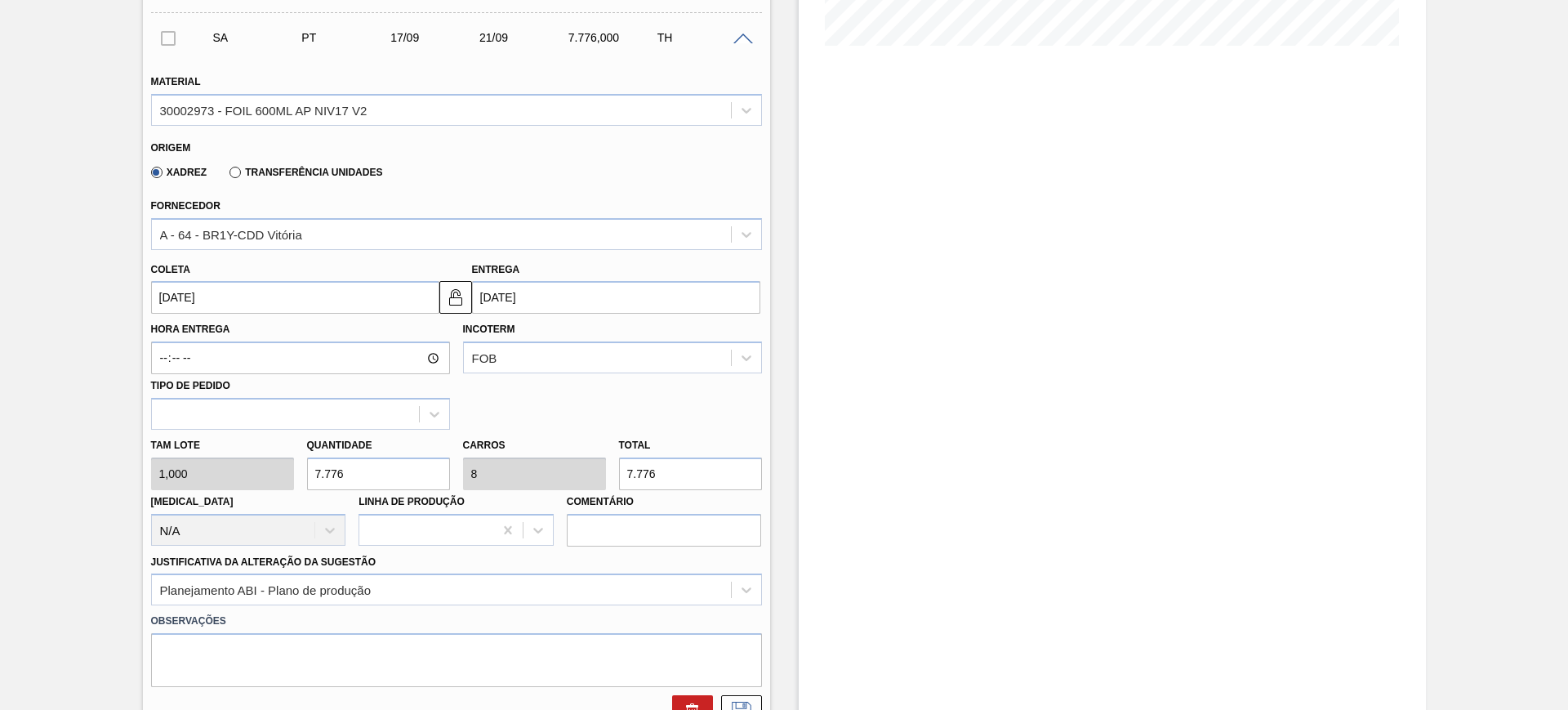
scroll to position [547, 0]
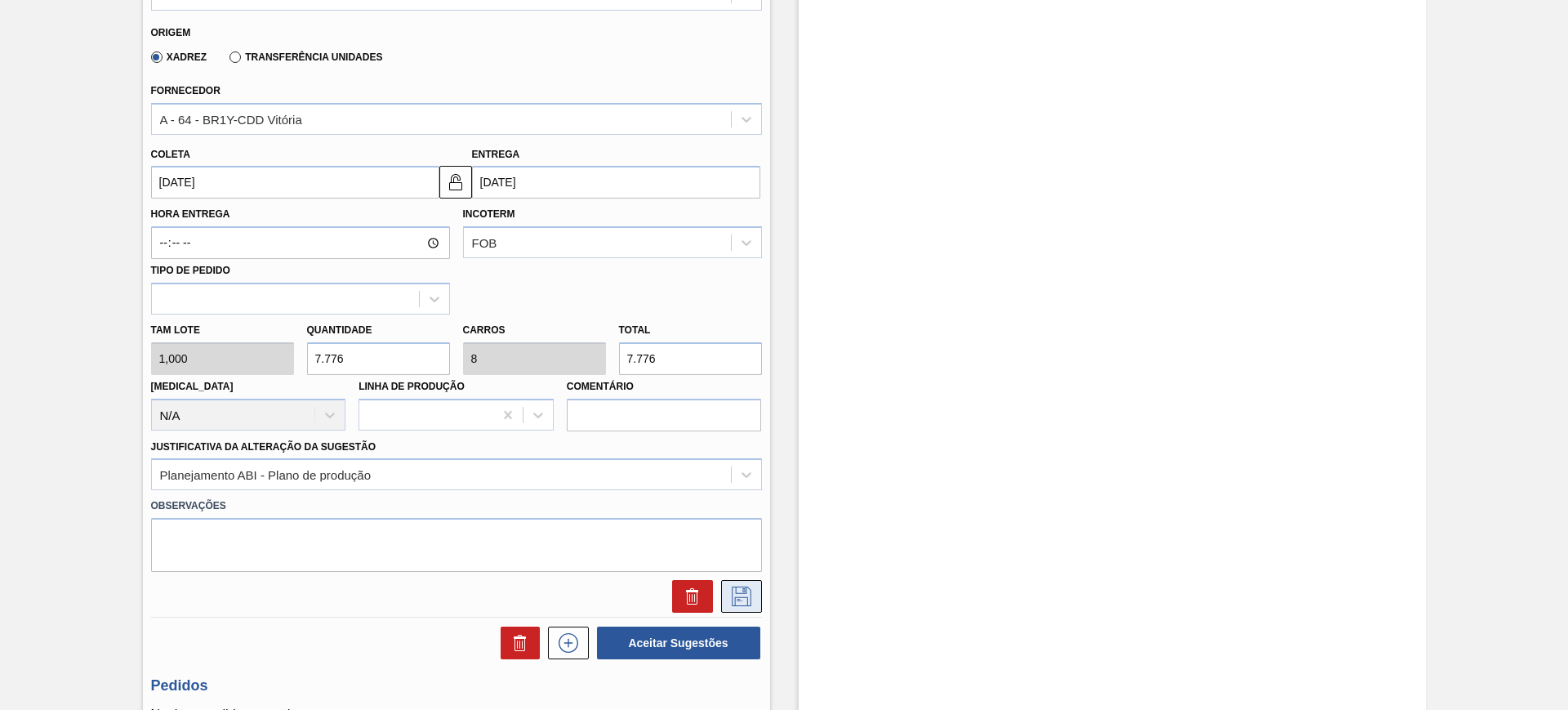
type input "7.776"
click at [741, 601] on icon at bounding box center [741, 596] width 26 height 20
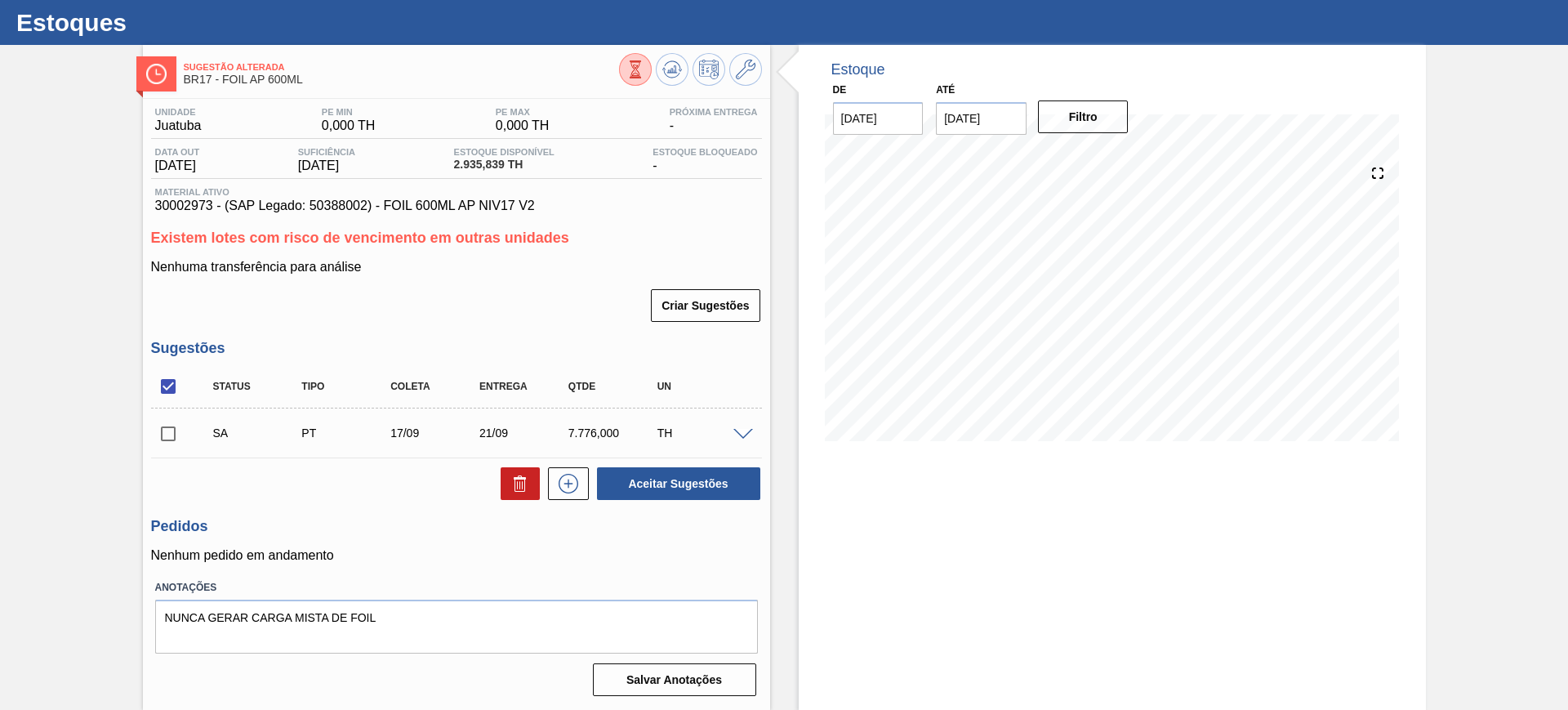
scroll to position [37, 0]
click at [746, 434] on span at bounding box center [743, 434] width 20 height 12
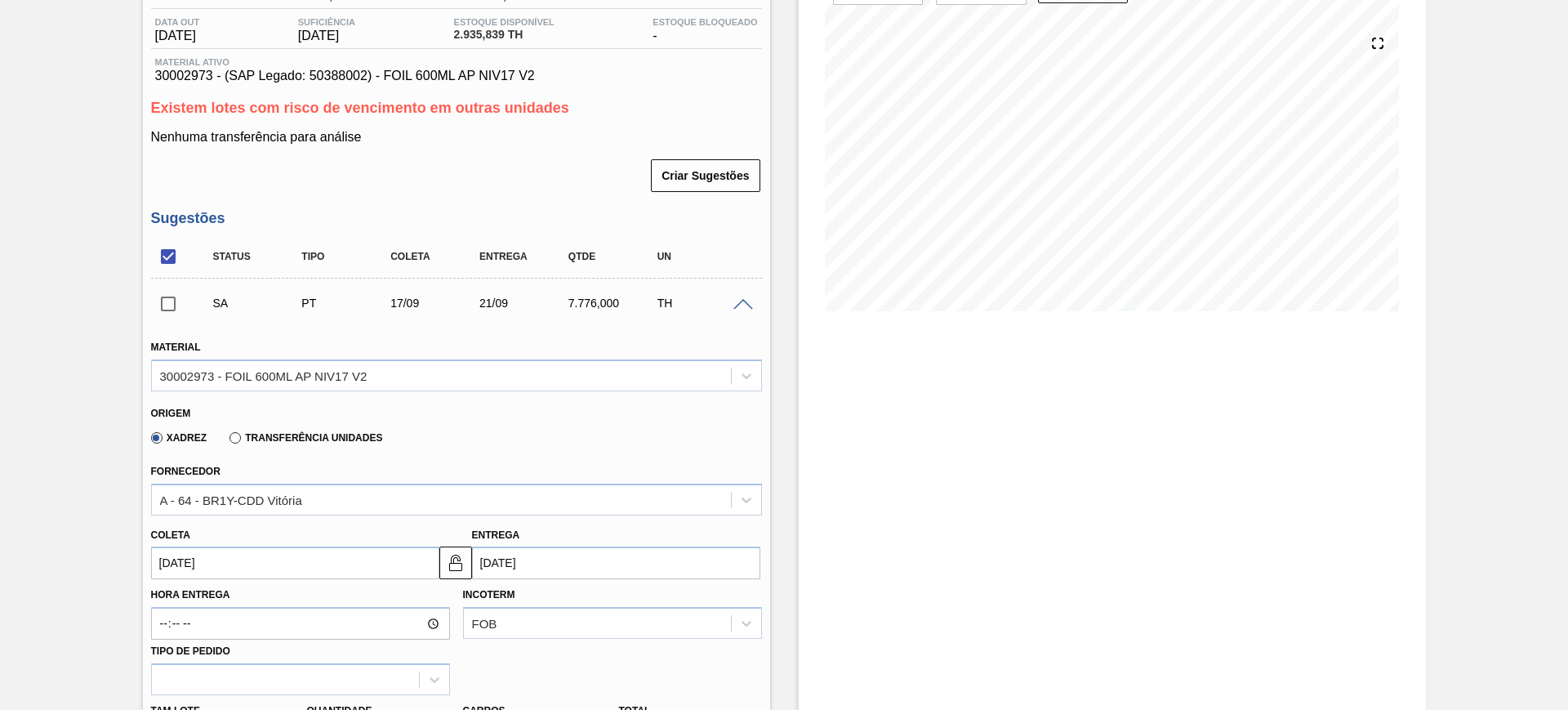
scroll to position [343, 0]
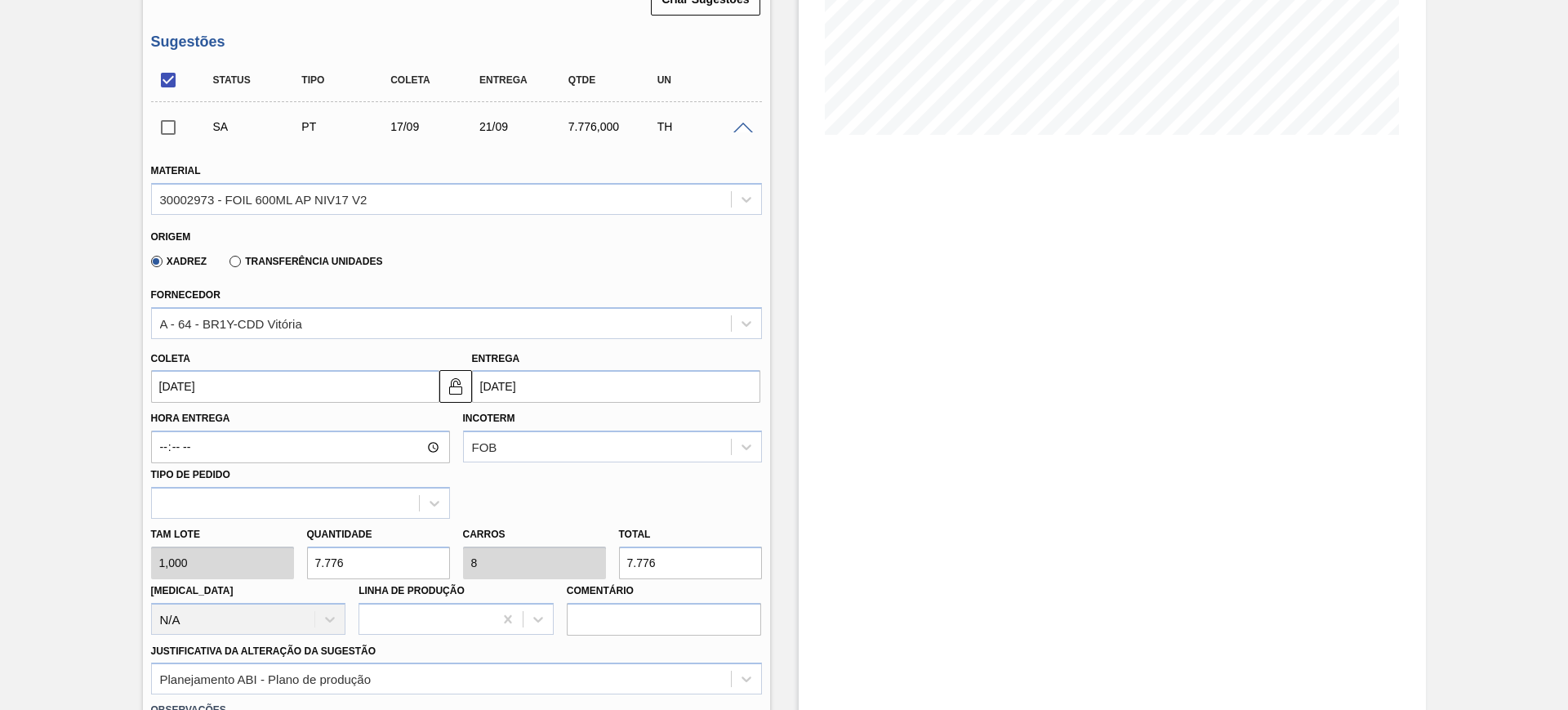
click at [700, 559] on input "7.776" at bounding box center [690, 563] width 143 height 33
type input "9"
type input "0,009"
type input "9"
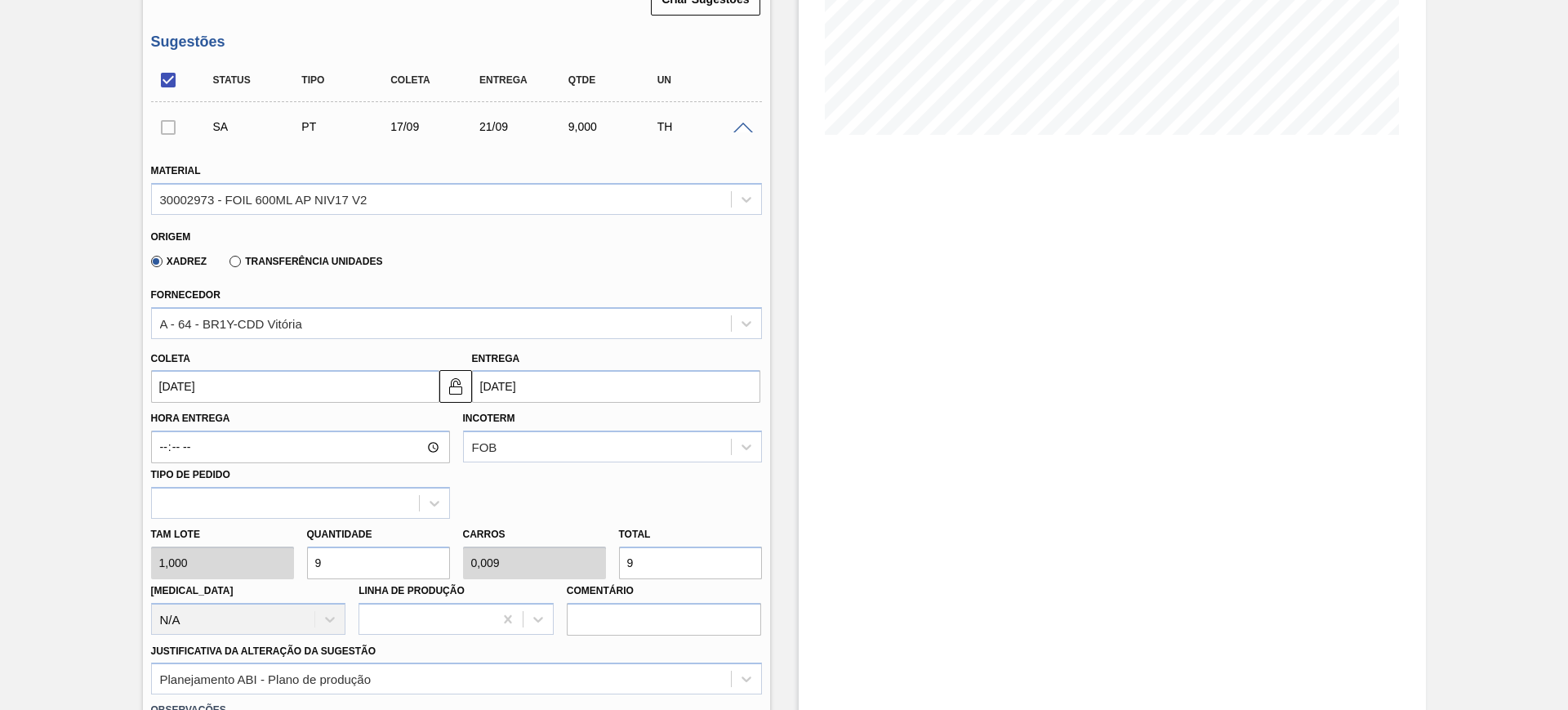
type input "97"
type input "0,1"
type input "97"
type input "972"
type input "1"
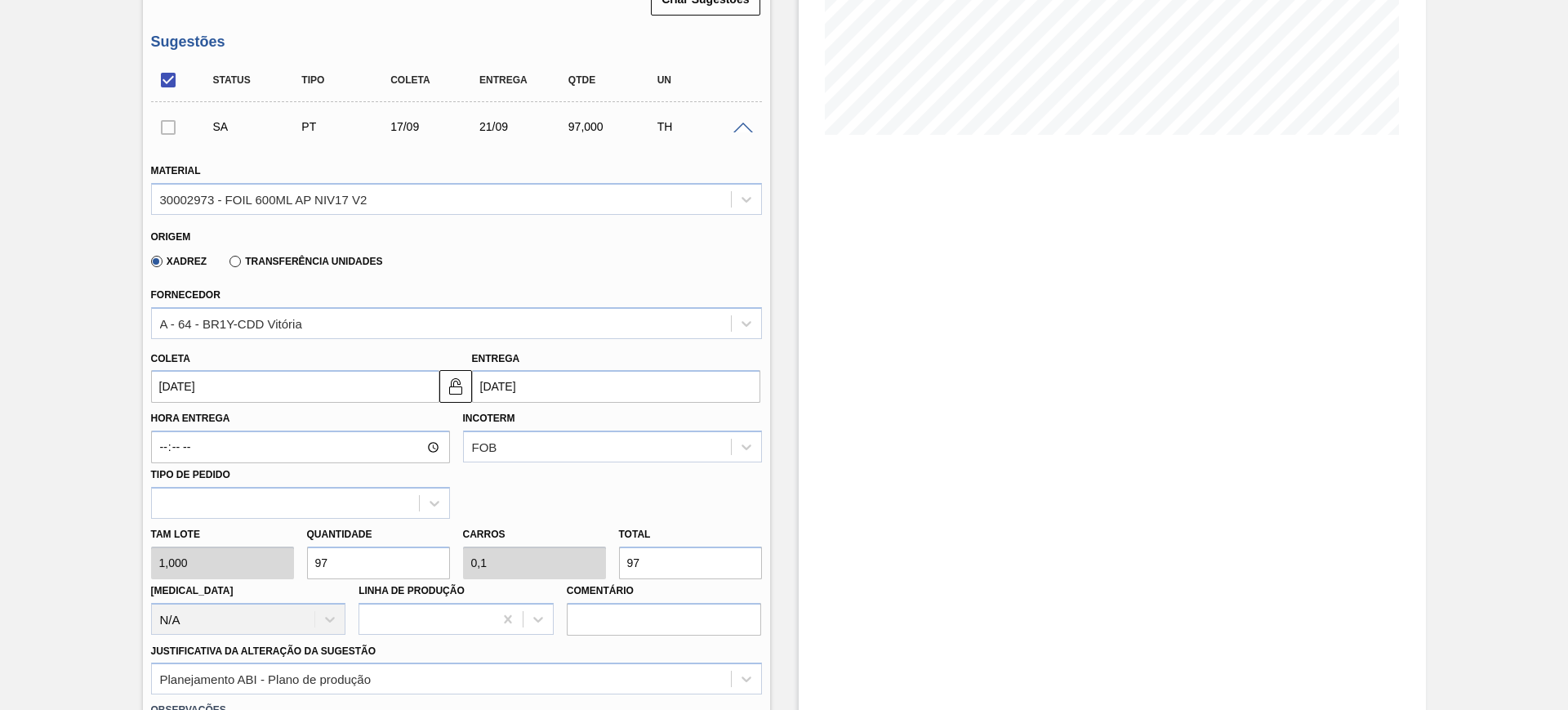
type input "972"
type input "9.720"
type input "10"
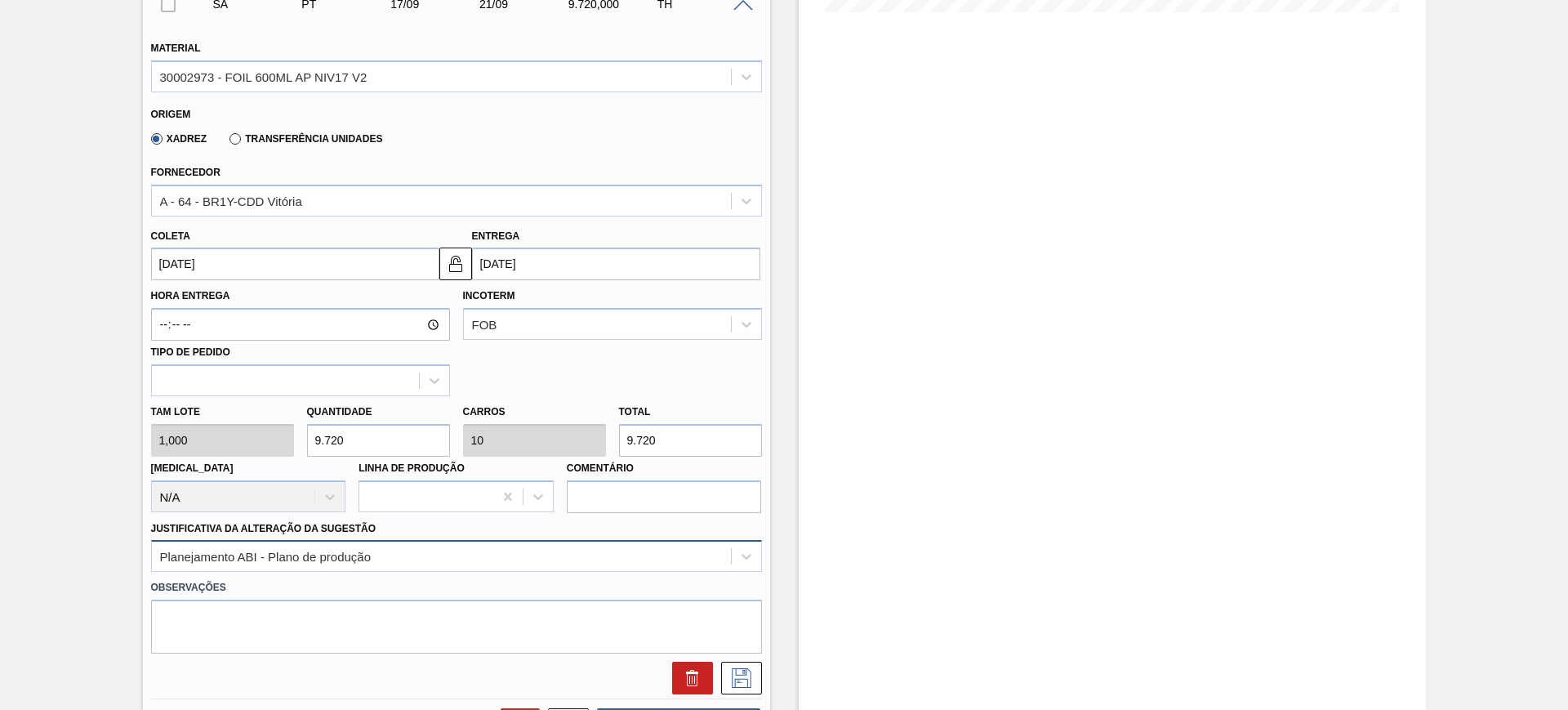
scroll to position [547, 0]
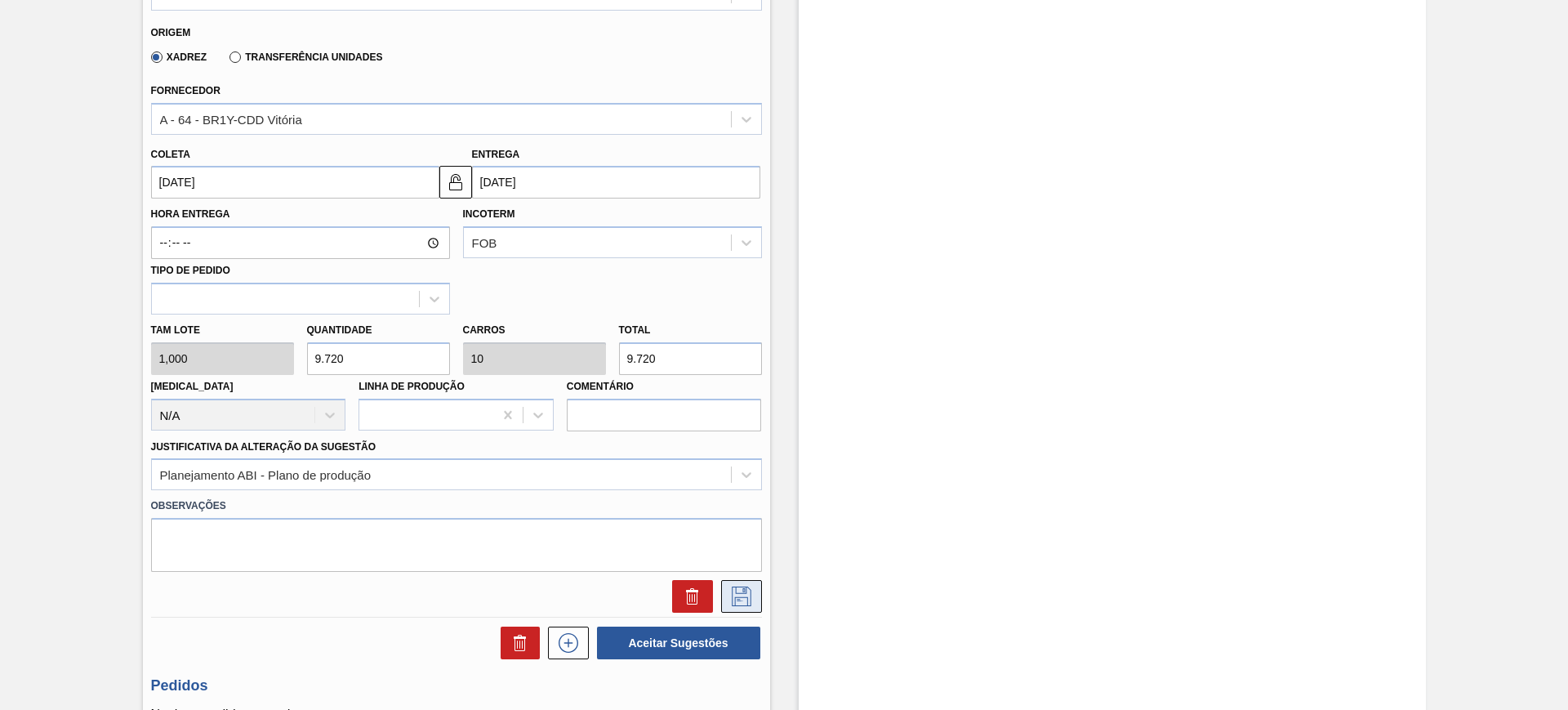
type input "9.720"
click at [756, 582] on button at bounding box center [742, 596] width 41 height 33
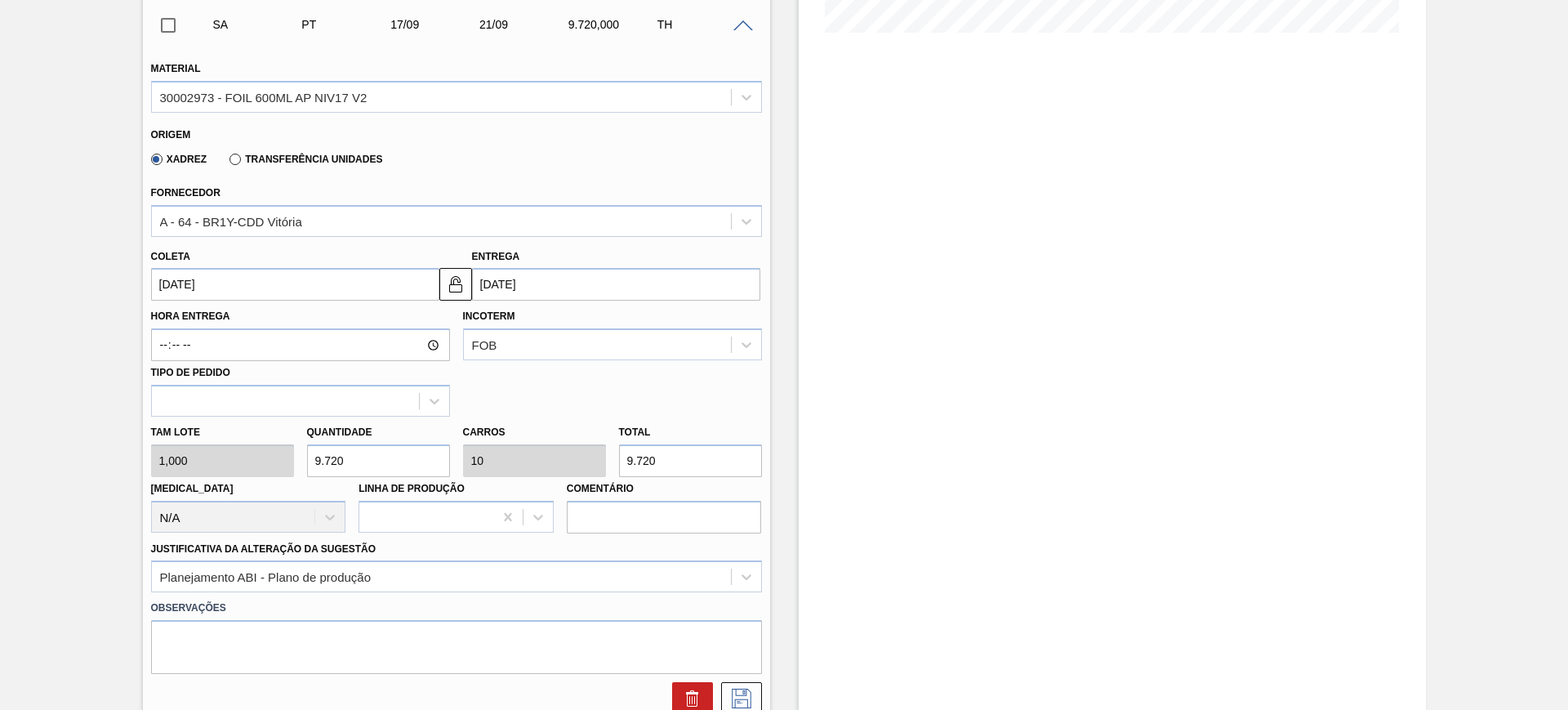
scroll to position [707, 0]
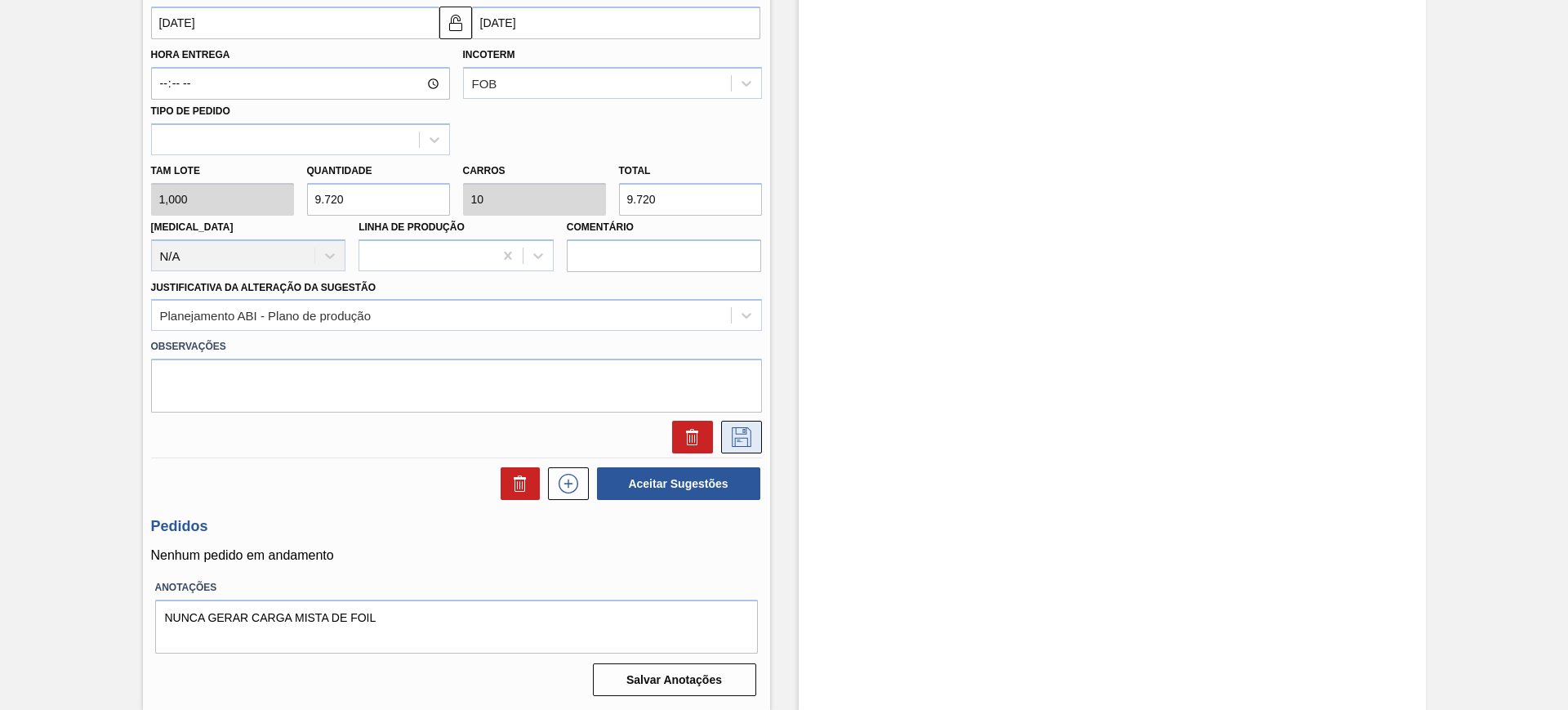
click at [740, 430] on icon at bounding box center [741, 437] width 26 height 20
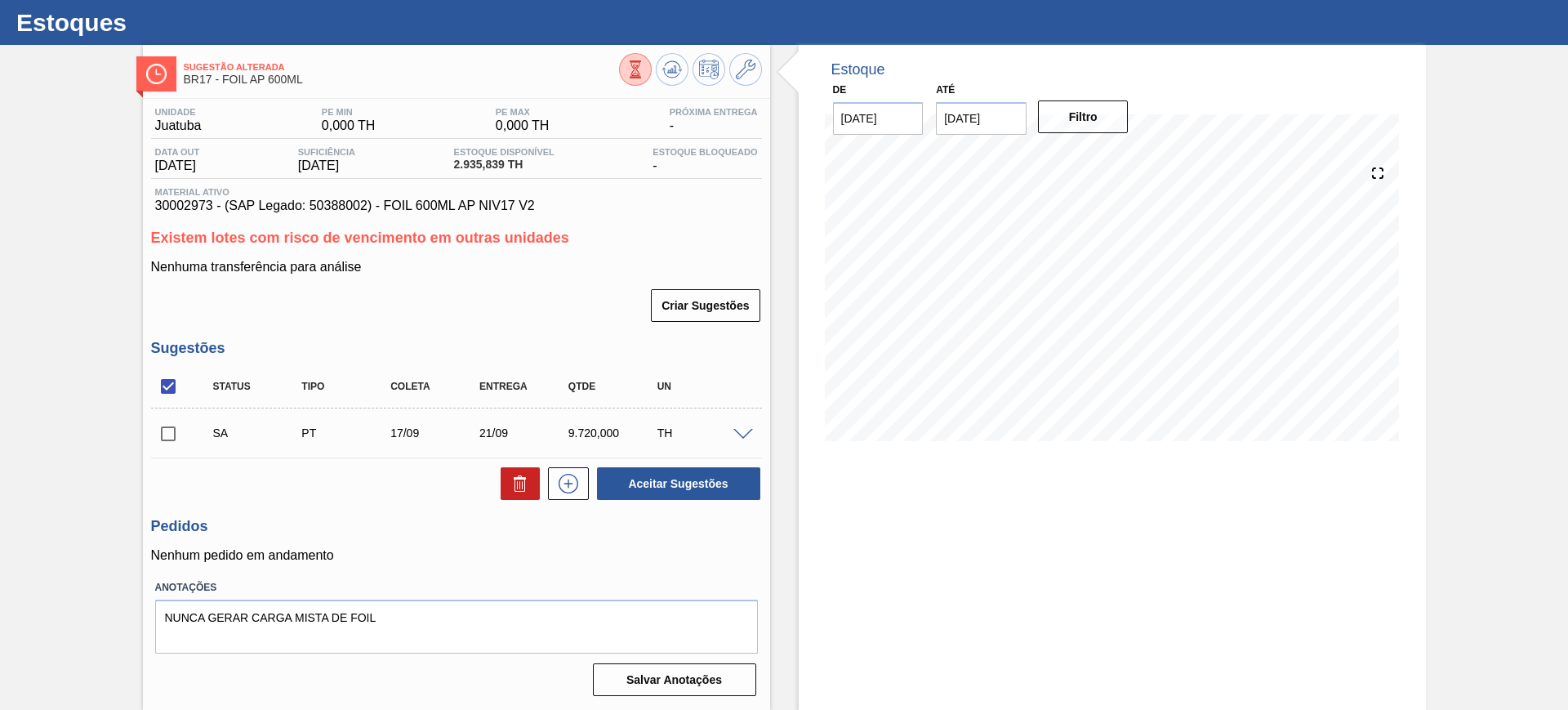
scroll to position [37, 0]
click at [173, 389] on input "checkbox" at bounding box center [169, 387] width 35 height 35
checkbox input "true"
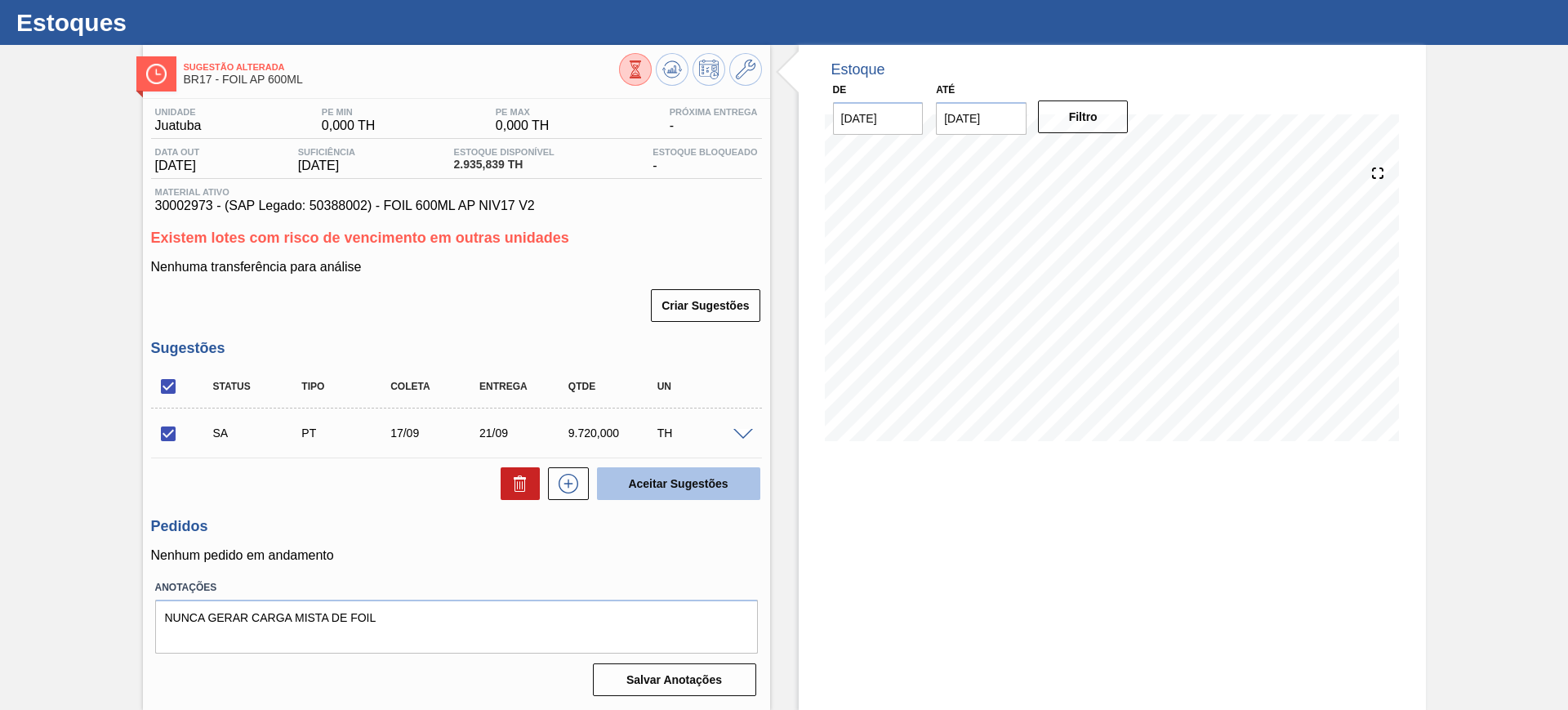
click at [675, 476] on button "Aceitar Sugestões" at bounding box center [679, 484] width 164 height 33
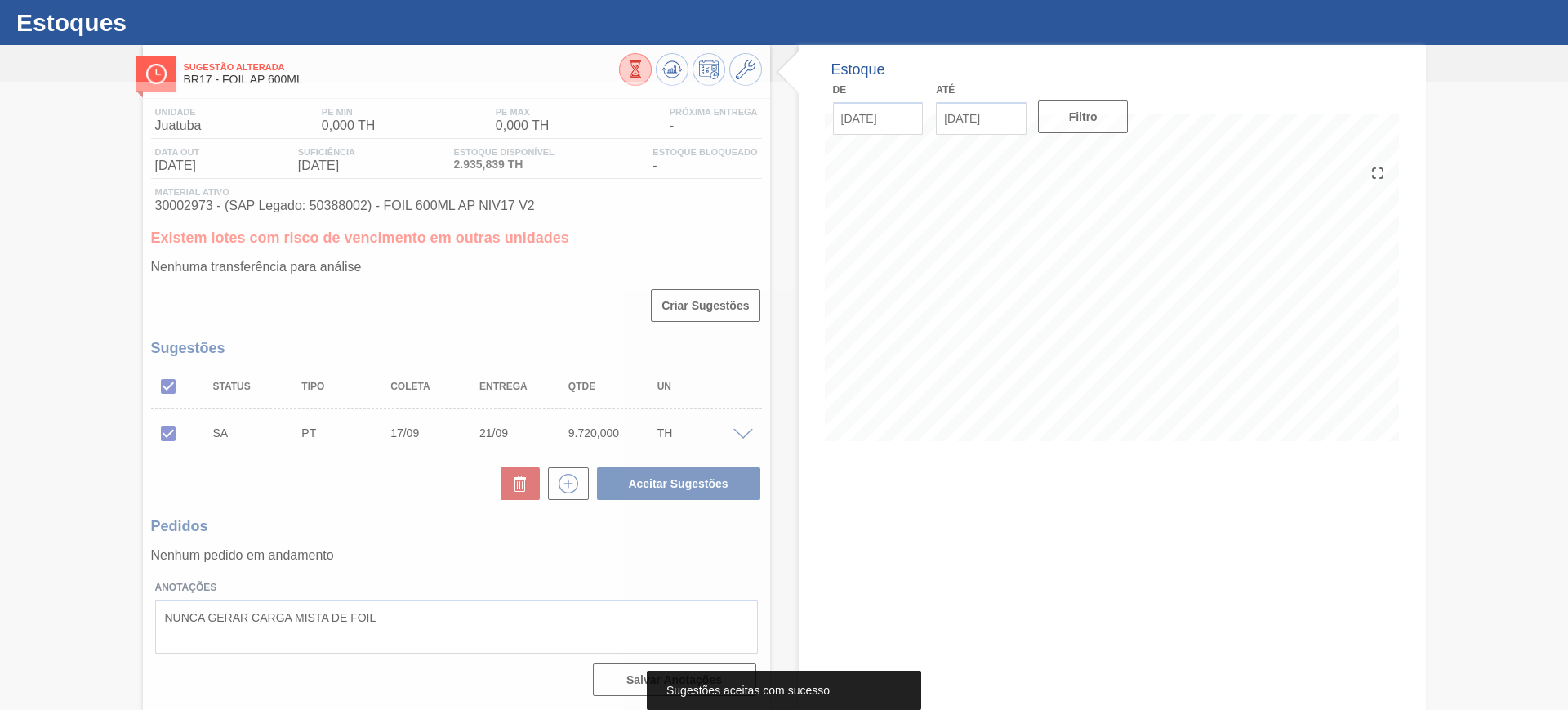
scroll to position [0, 0]
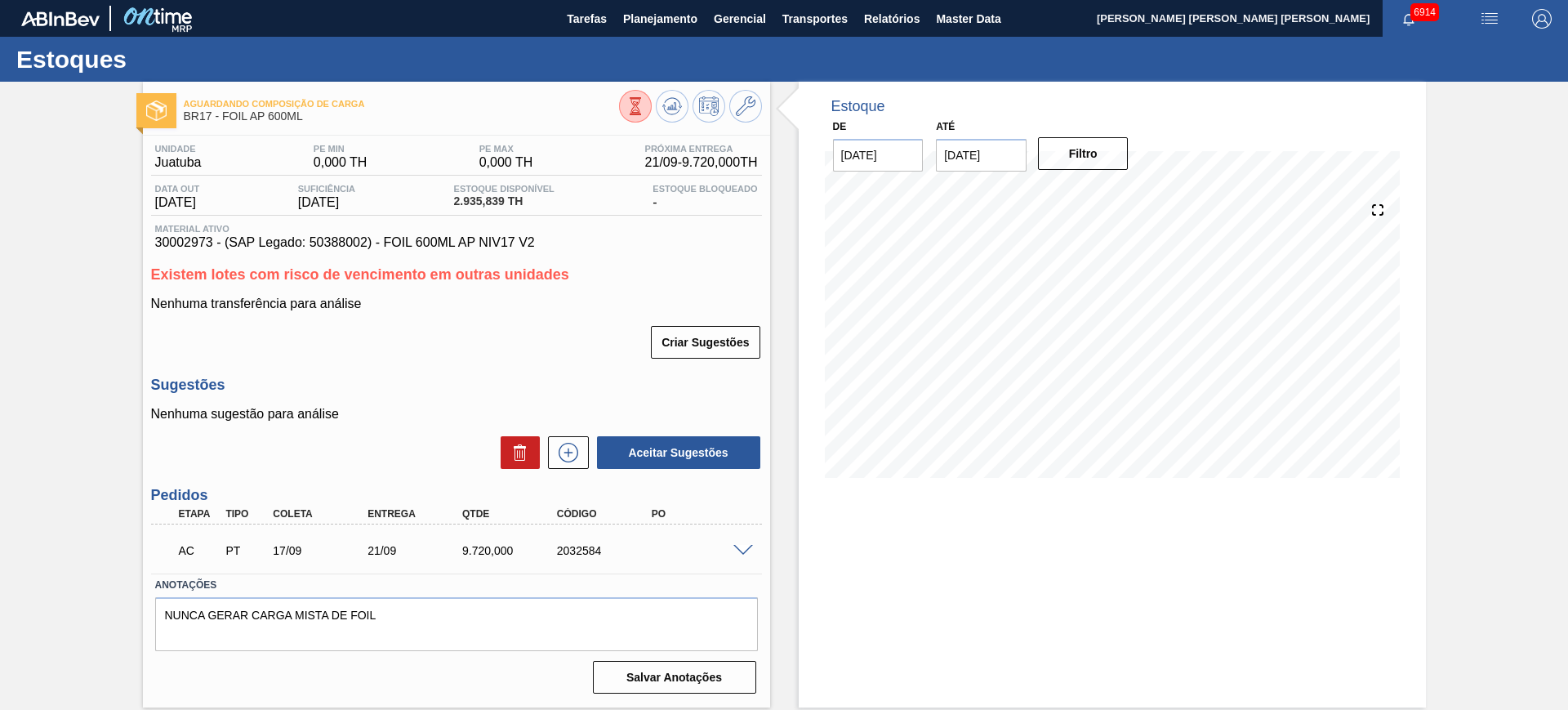
click at [739, 550] on span at bounding box center [743, 550] width 20 height 12
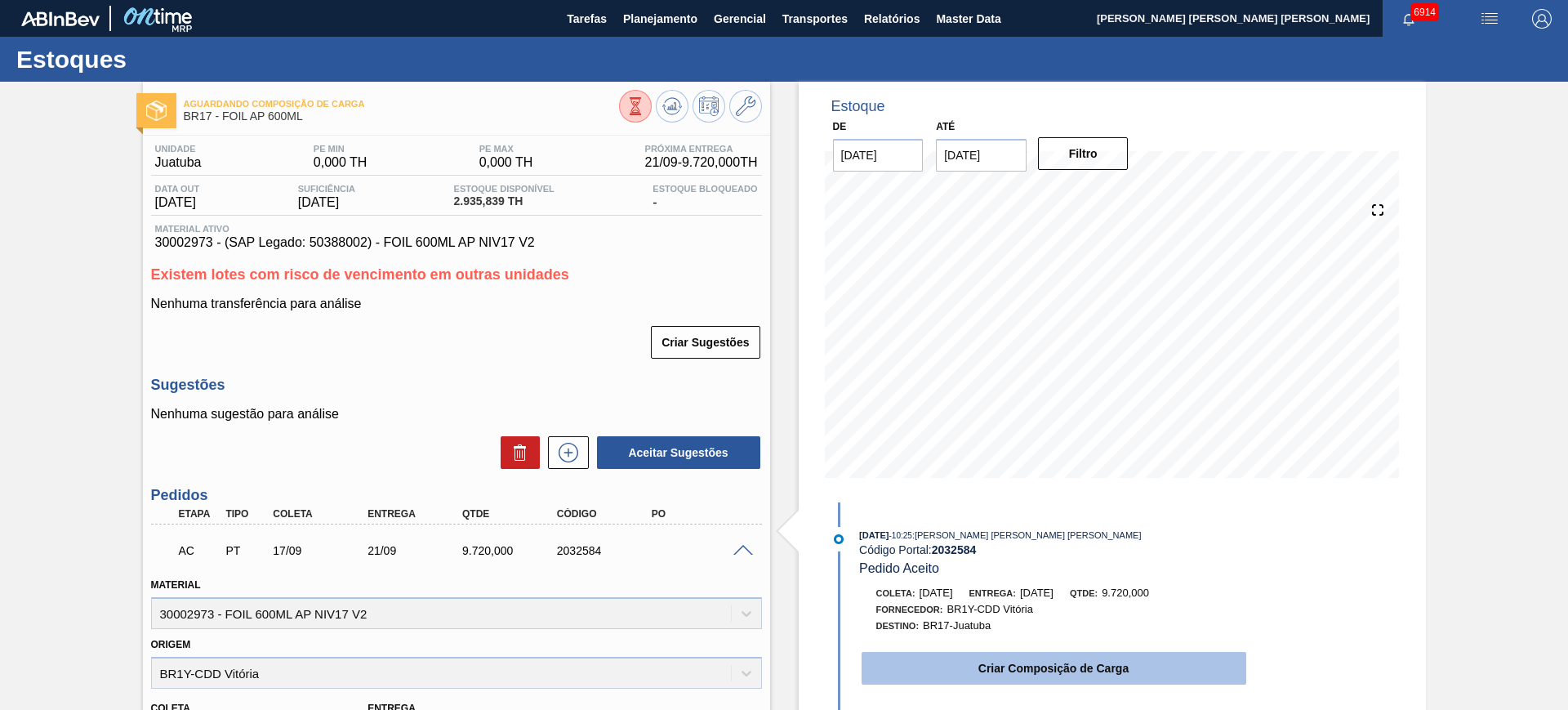
click at [1009, 675] on button "Criar Composição de Carga" at bounding box center [1054, 668] width 385 height 33
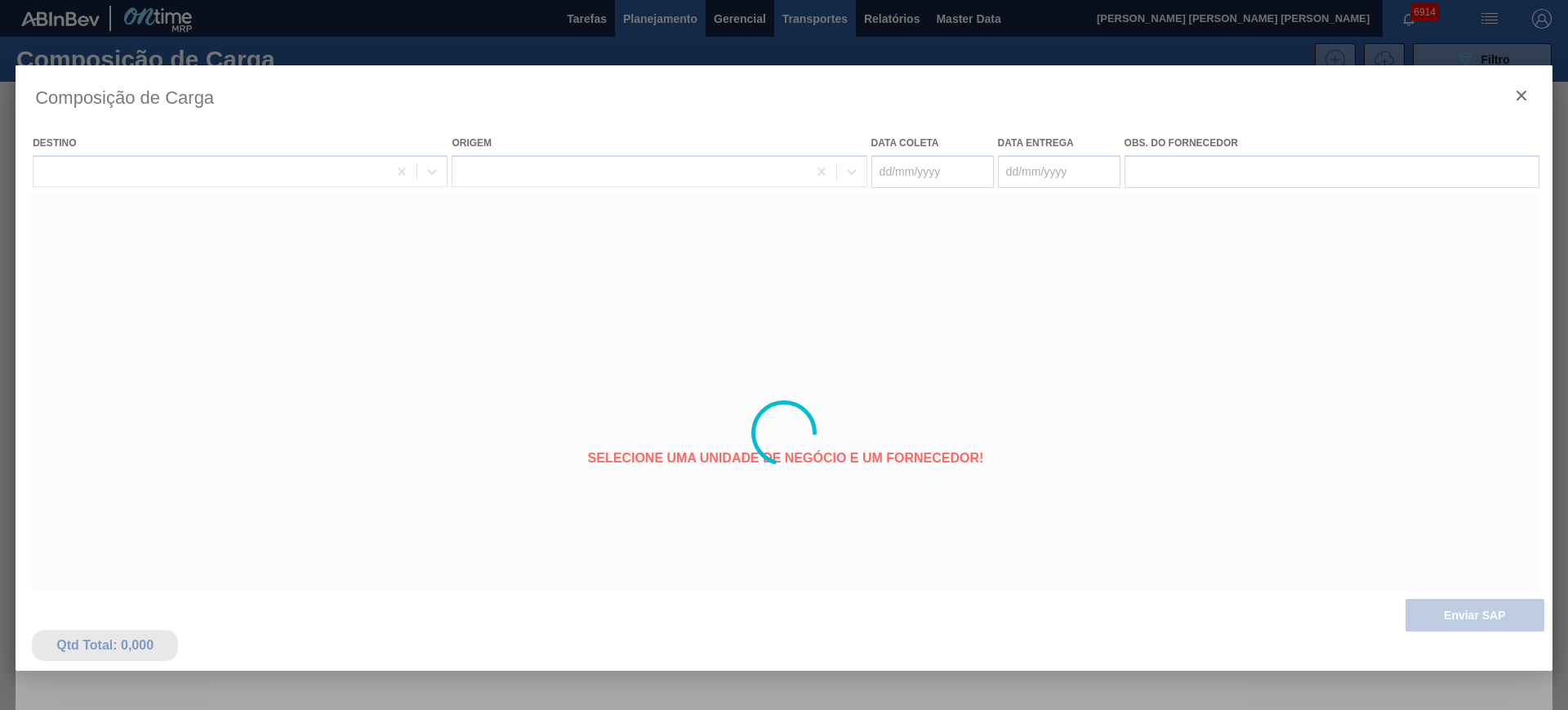
type coleta "[DATE]"
type entrega "[DATE]"
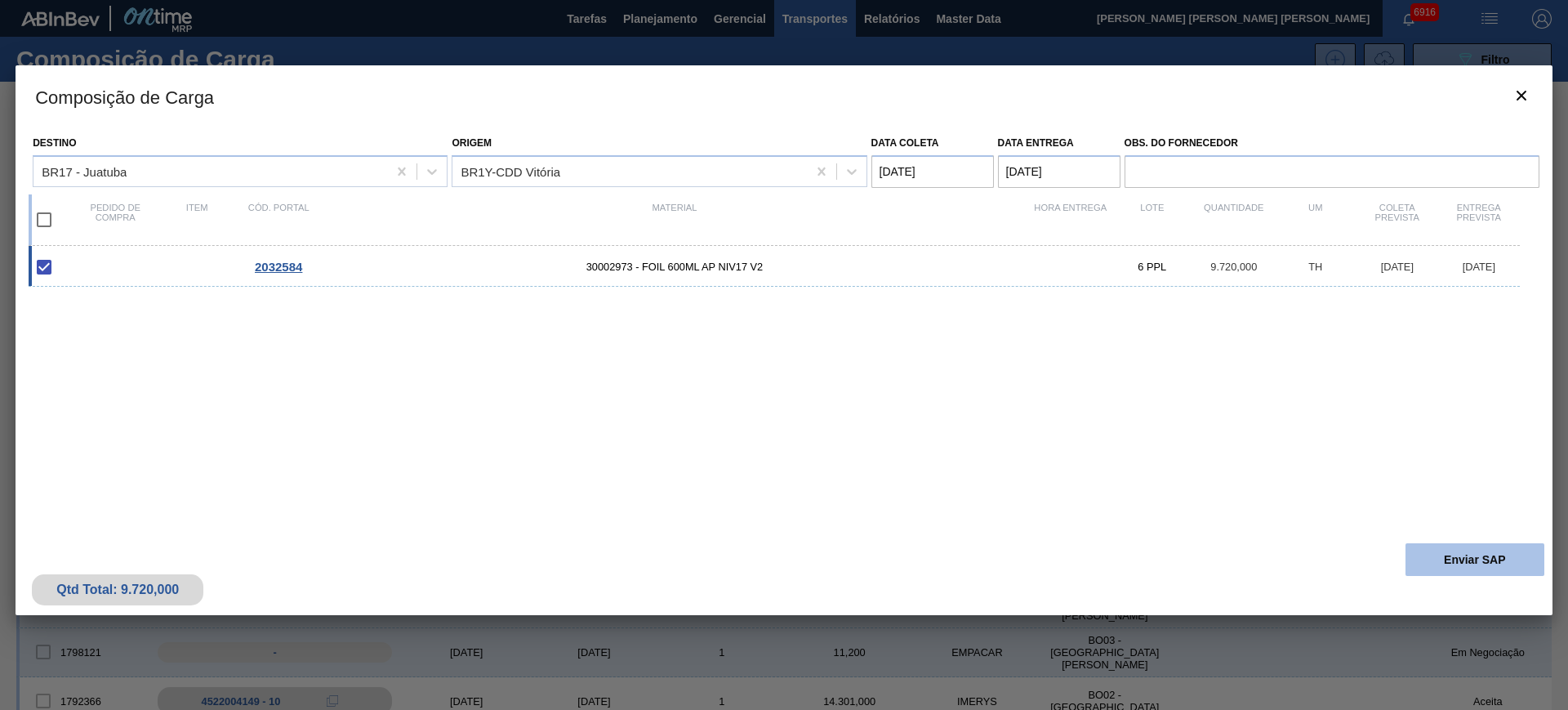
click at [1454, 564] on button "Enviar SAP" at bounding box center [1474, 559] width 139 height 33
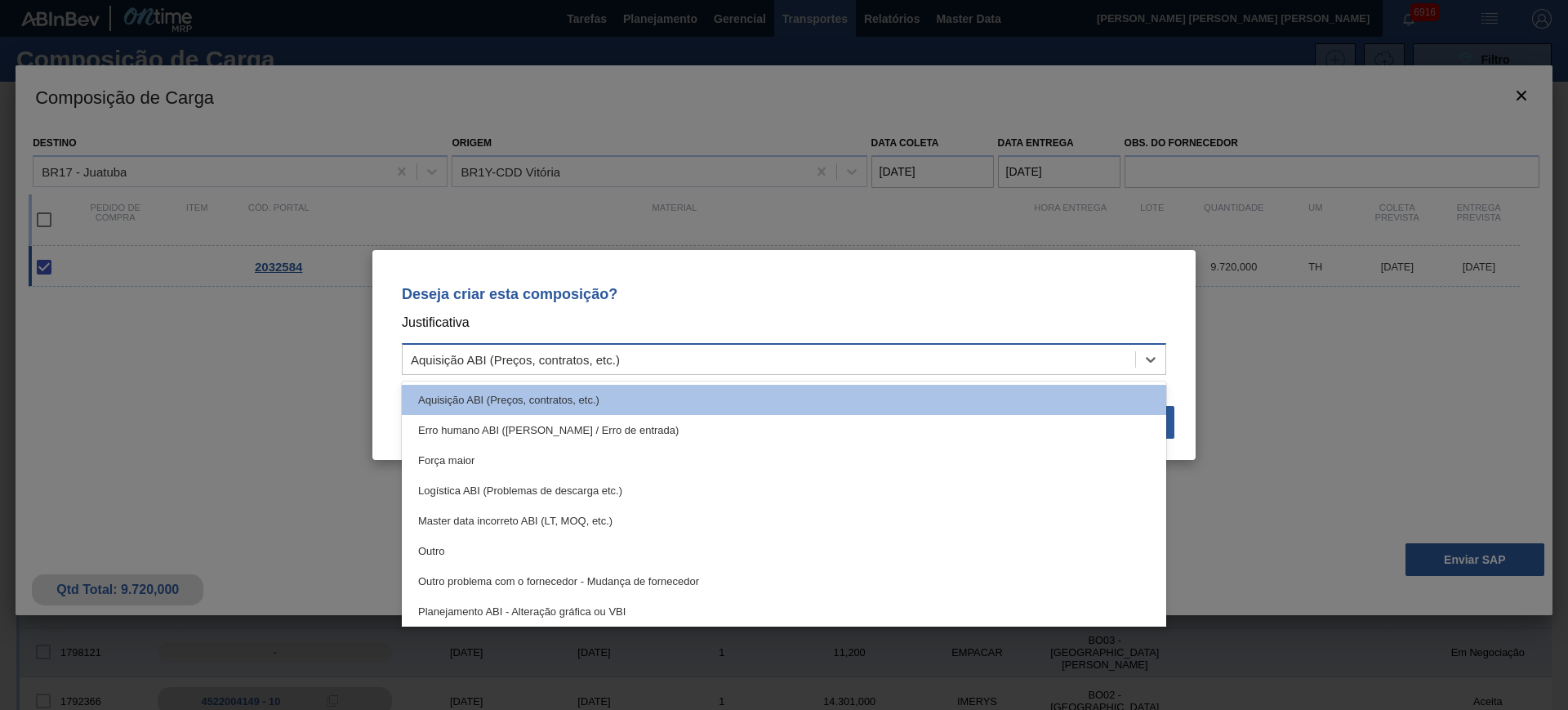
click at [944, 353] on div "Aquisição ABI (Preços, contratos, etc.)" at bounding box center [768, 360] width 732 height 24
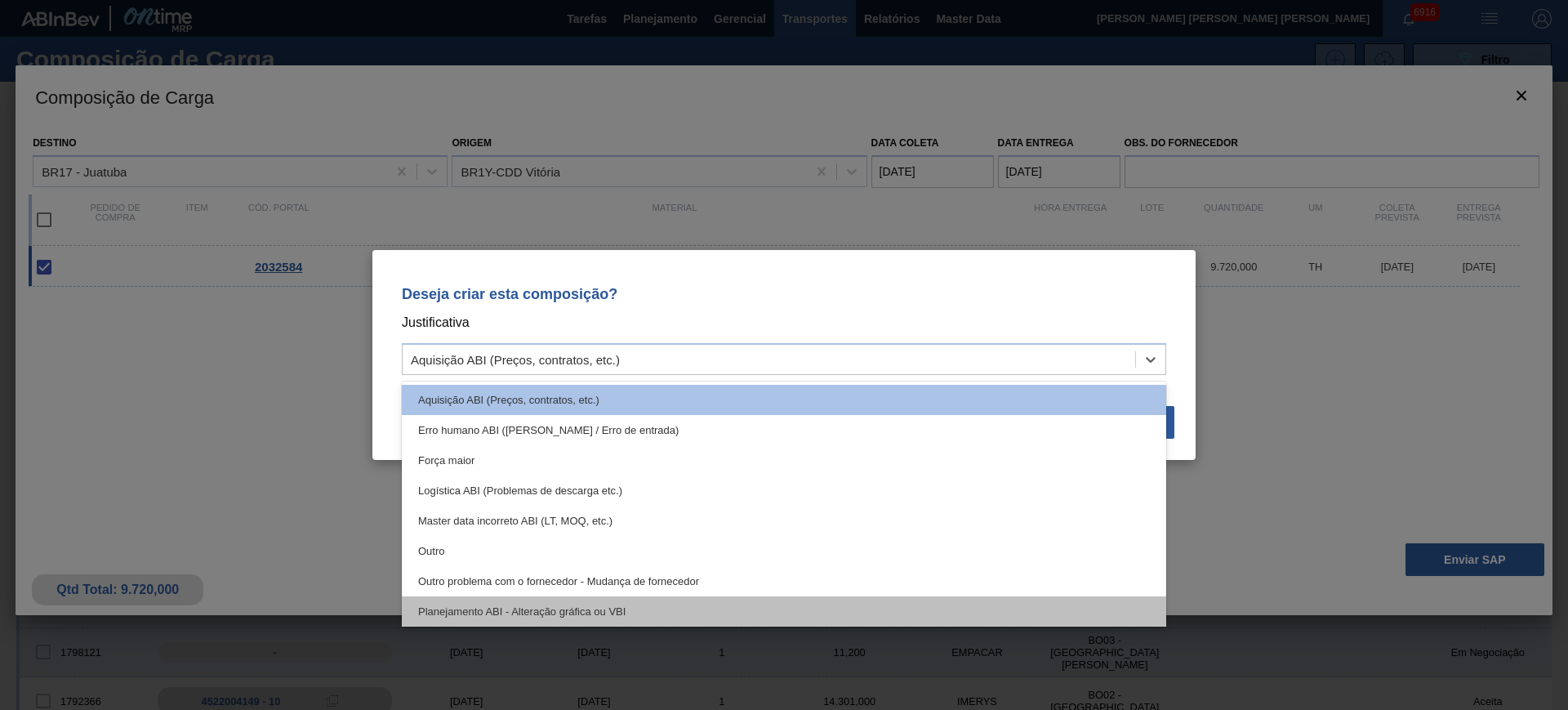
click at [811, 600] on div "Planejamento ABI - Alteração gráfica ou VBI" at bounding box center [783, 611] width 764 height 30
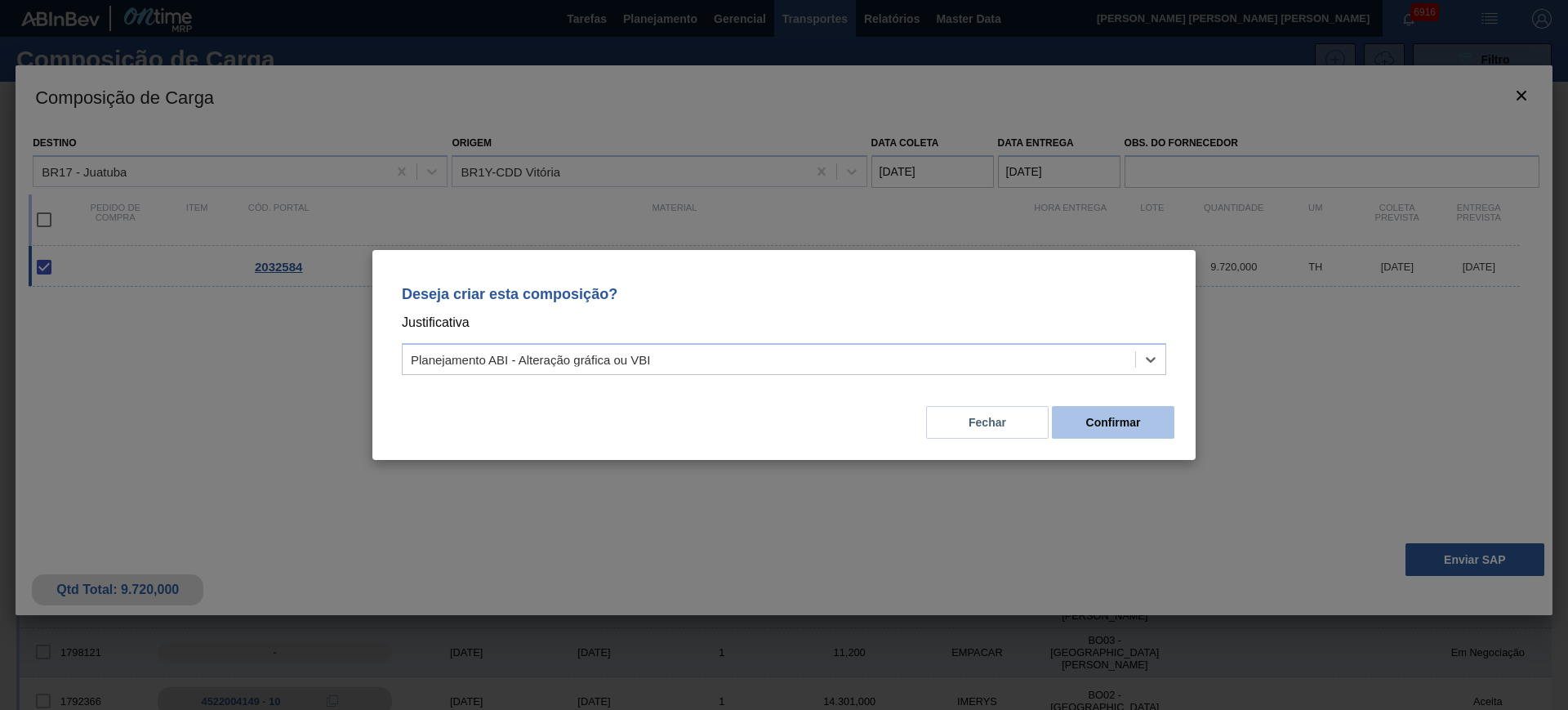
click at [1095, 415] on button "Confirmar" at bounding box center [1113, 422] width 123 height 33
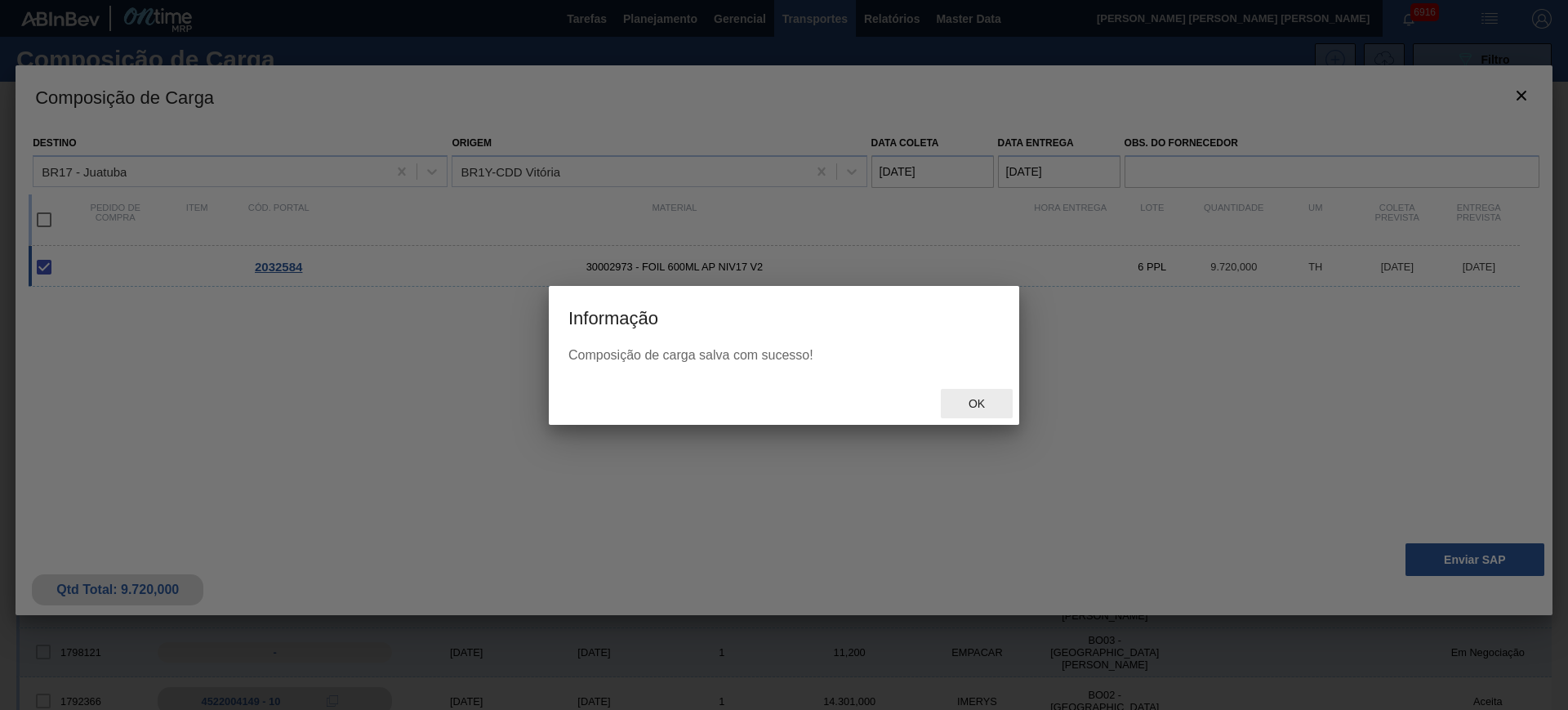
click at [968, 393] on div "Ok" at bounding box center [977, 404] width 72 height 30
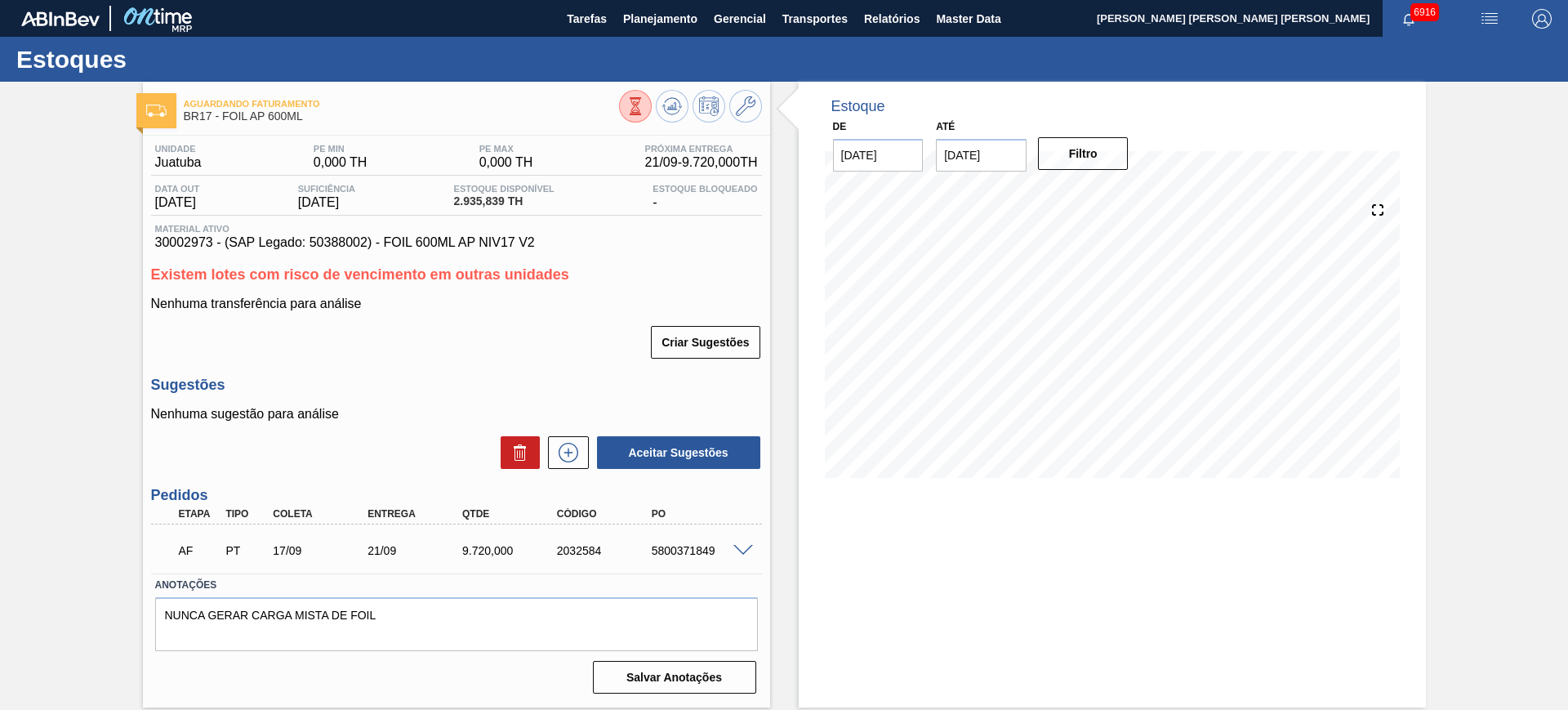
click at [687, 553] on div "5800371849" at bounding box center [700, 550] width 106 height 13
copy div "5800371849"
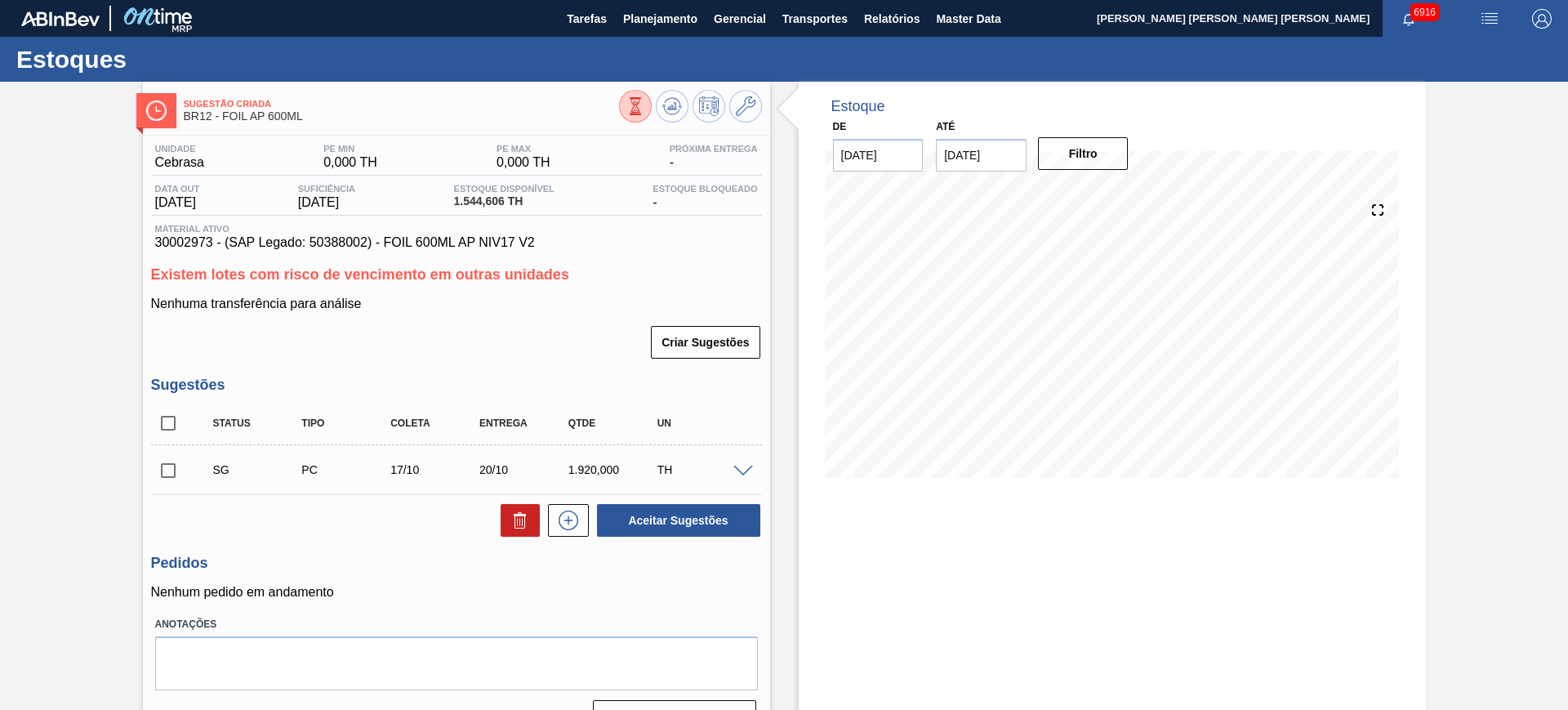
click at [740, 464] on div at bounding box center [745, 470] width 33 height 12
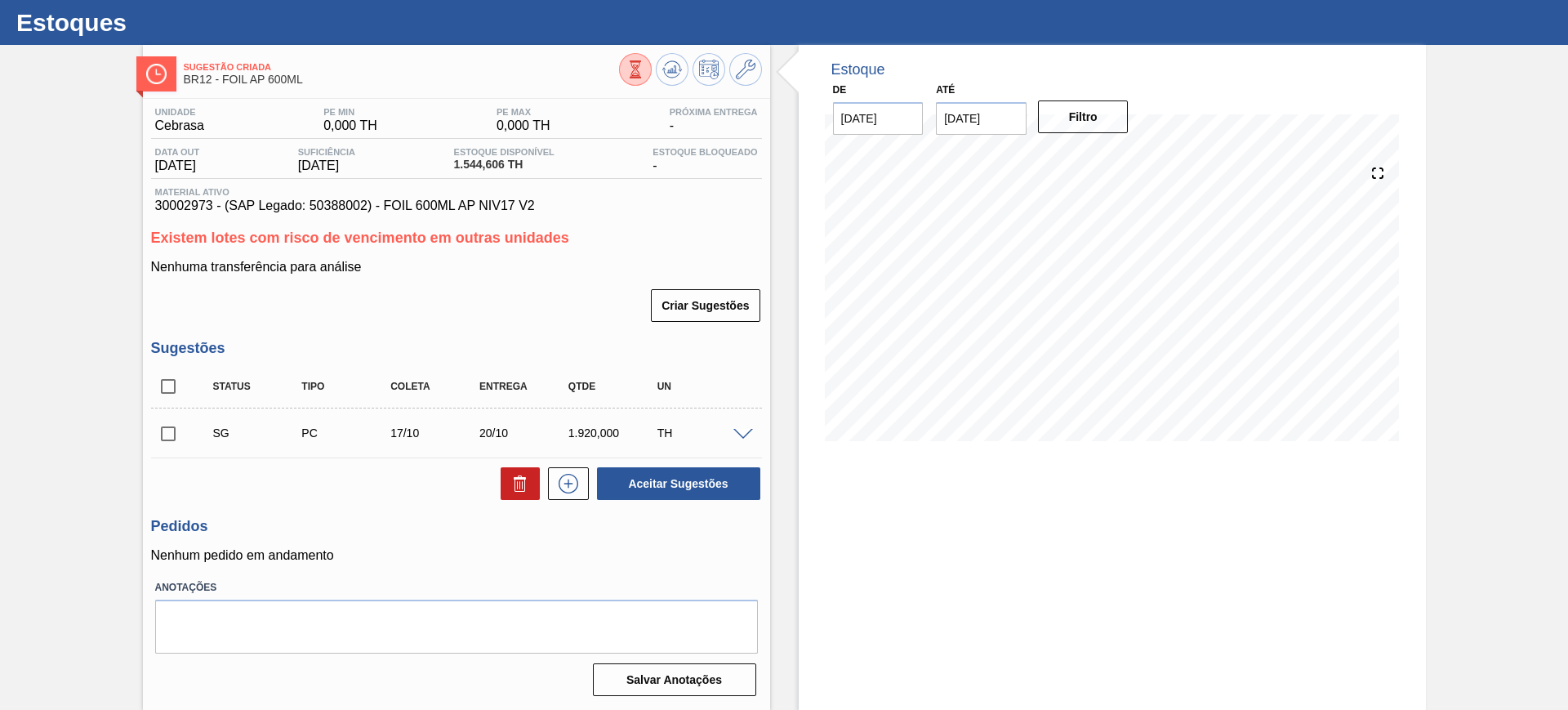
click at [736, 434] on span at bounding box center [743, 434] width 20 height 12
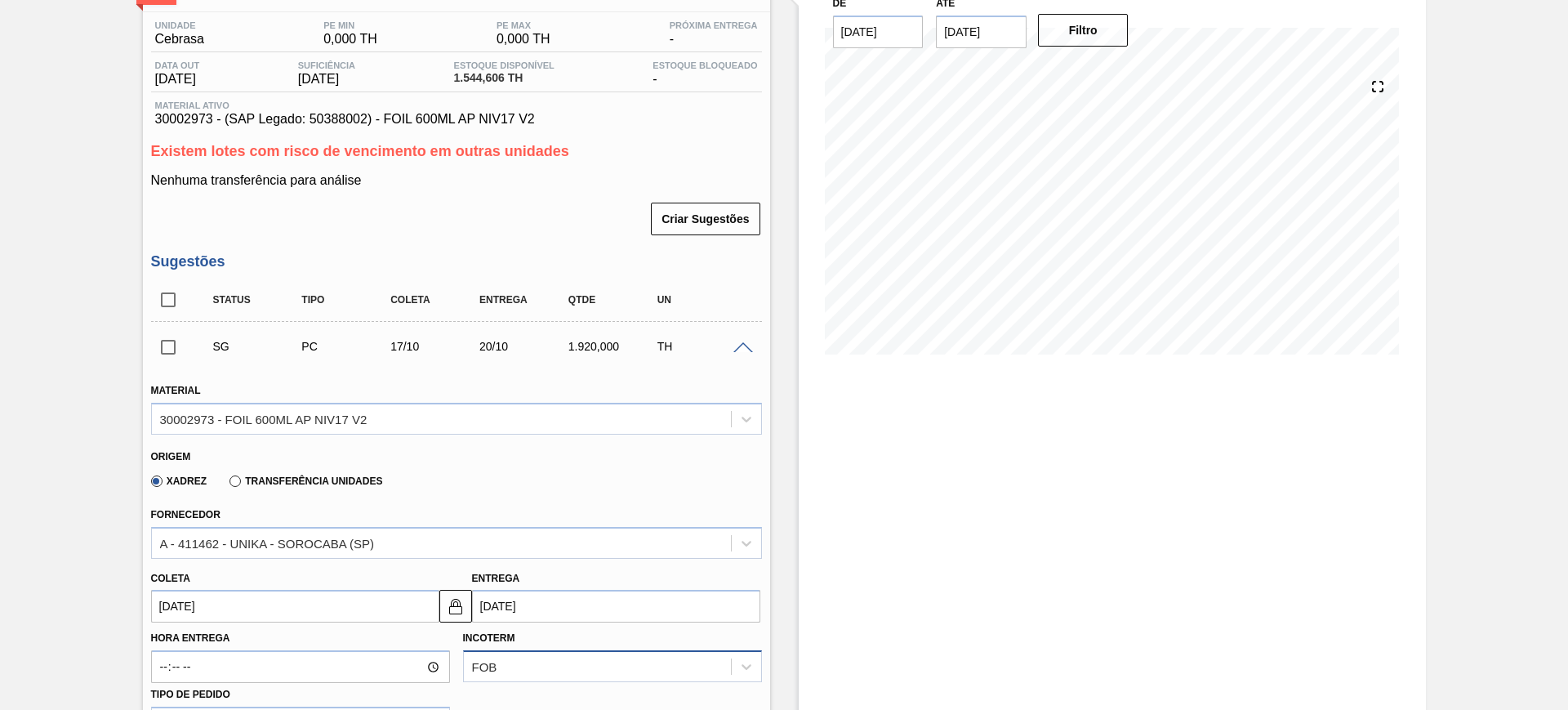
scroll to position [241, 0]
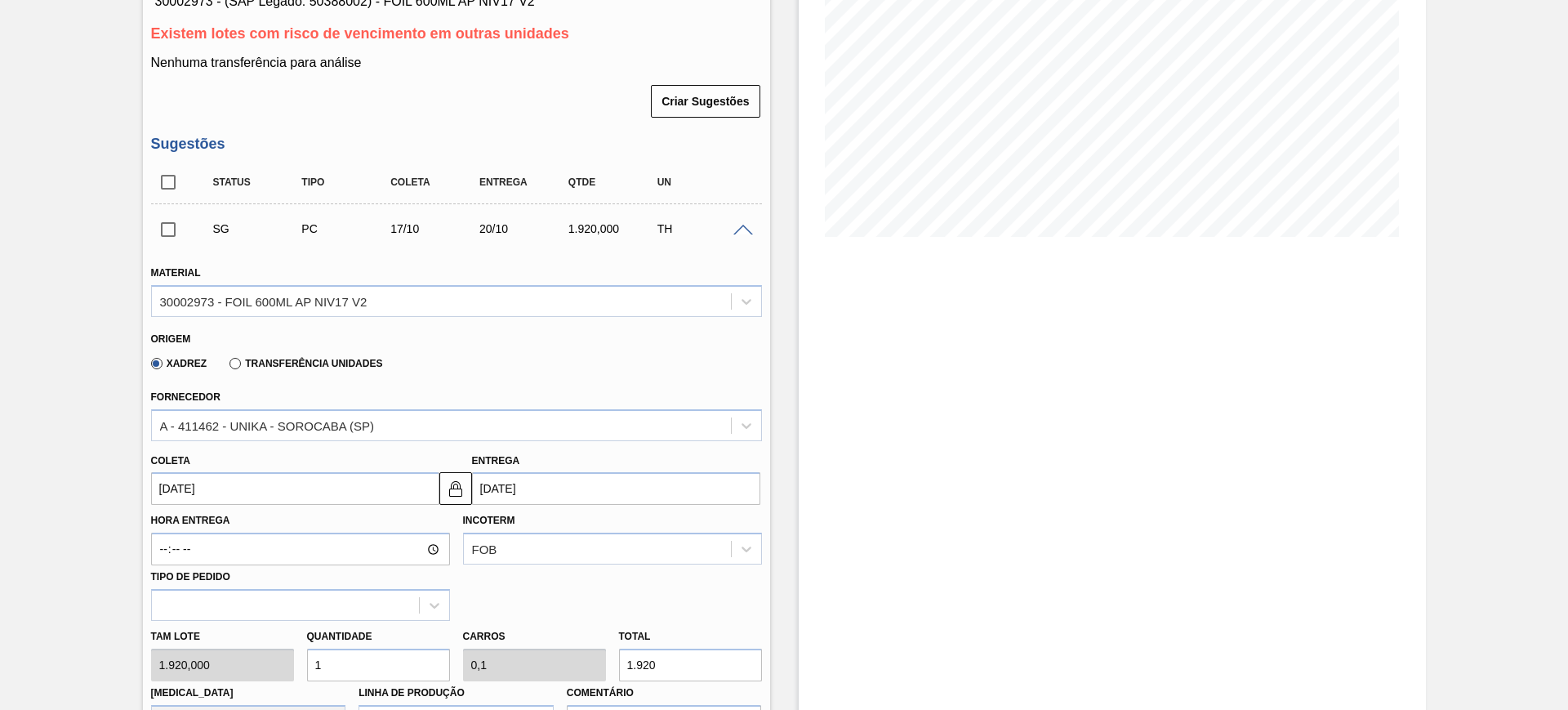
click at [419, 664] on input "1" at bounding box center [378, 665] width 143 height 33
click at [417, 423] on div "A - 411462 - UNIKA - SOROCABA (SP)" at bounding box center [442, 425] width 579 height 24
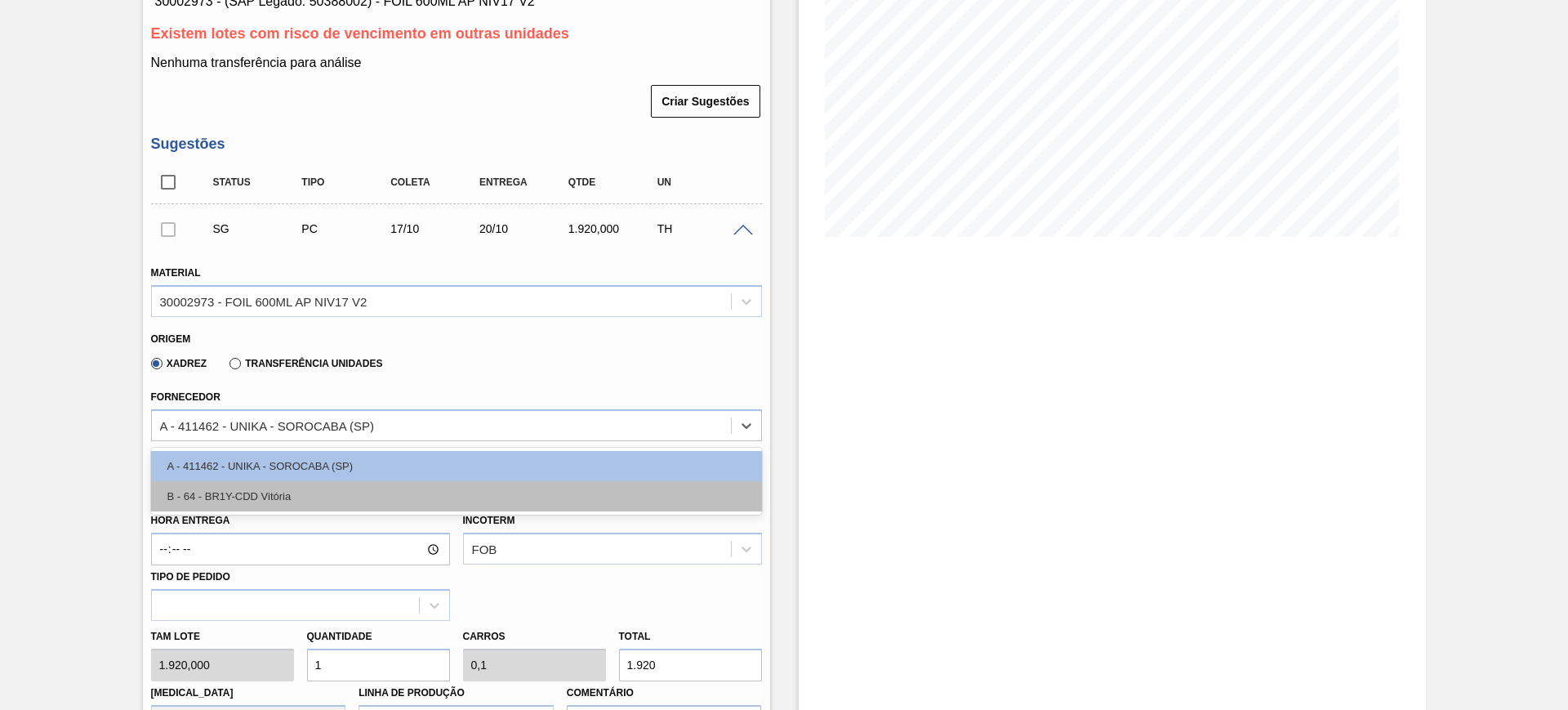
click at [398, 494] on div "B - 64 - BR1Y-CDD Vitória" at bounding box center [457, 496] width 611 height 30
type input "[DATE]"
type input "972,000"
type input "1,975"
type input "0,198"
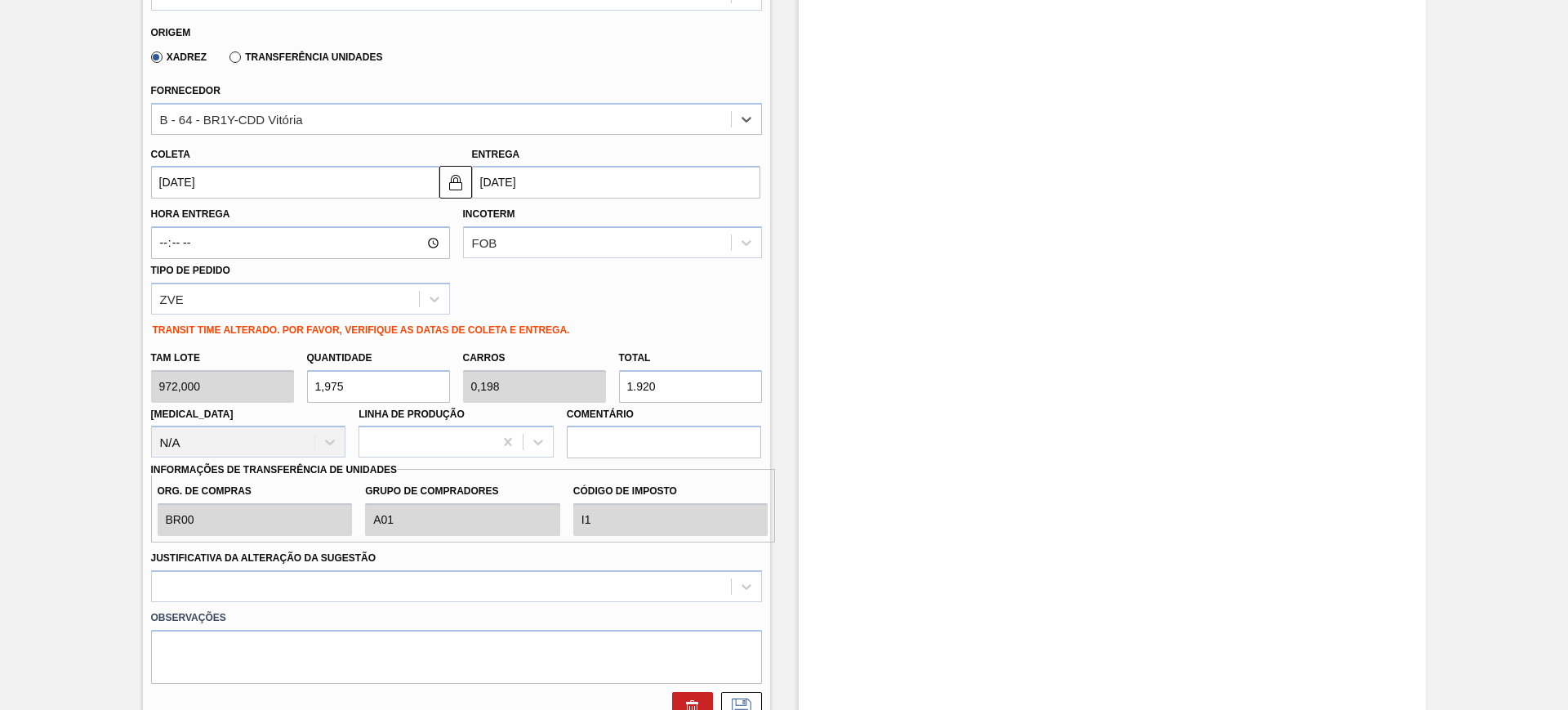
scroll to position [343, 0]
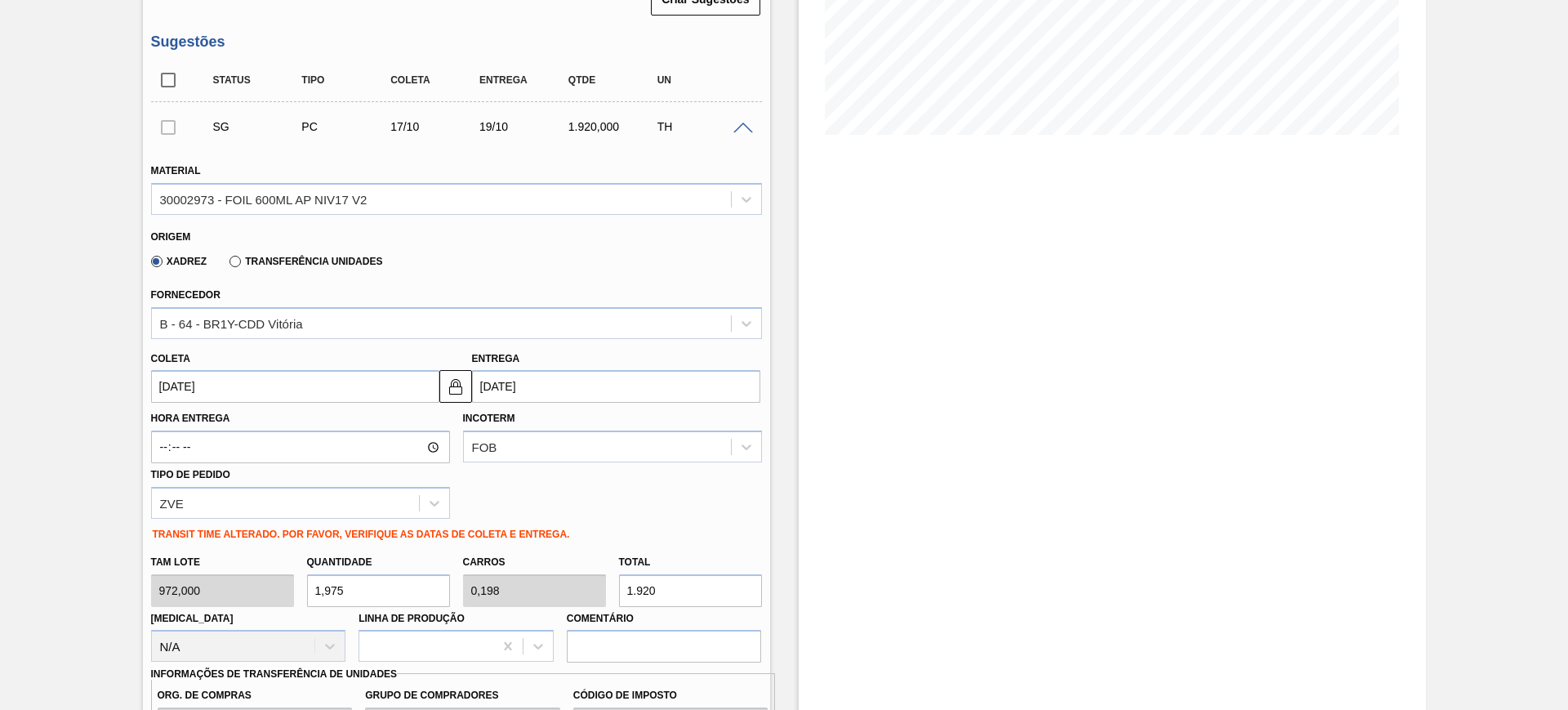
click at [392, 587] on input "1,975" at bounding box center [378, 591] width 143 height 33
type input "1"
type input "0,1"
type input "972"
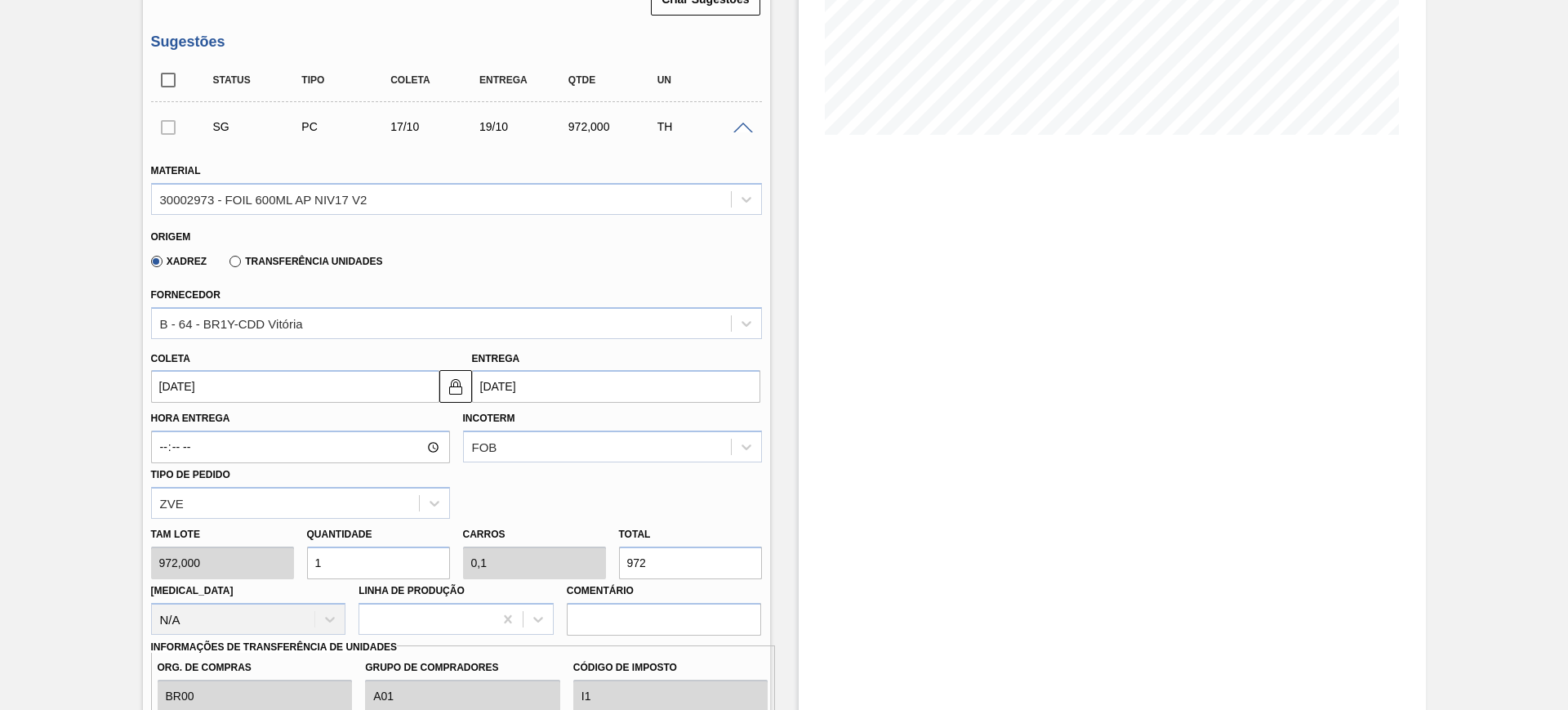
click at [401, 564] on input "1" at bounding box center [378, 563] width 143 height 33
type input "4"
type input "0,4"
type input "3.888"
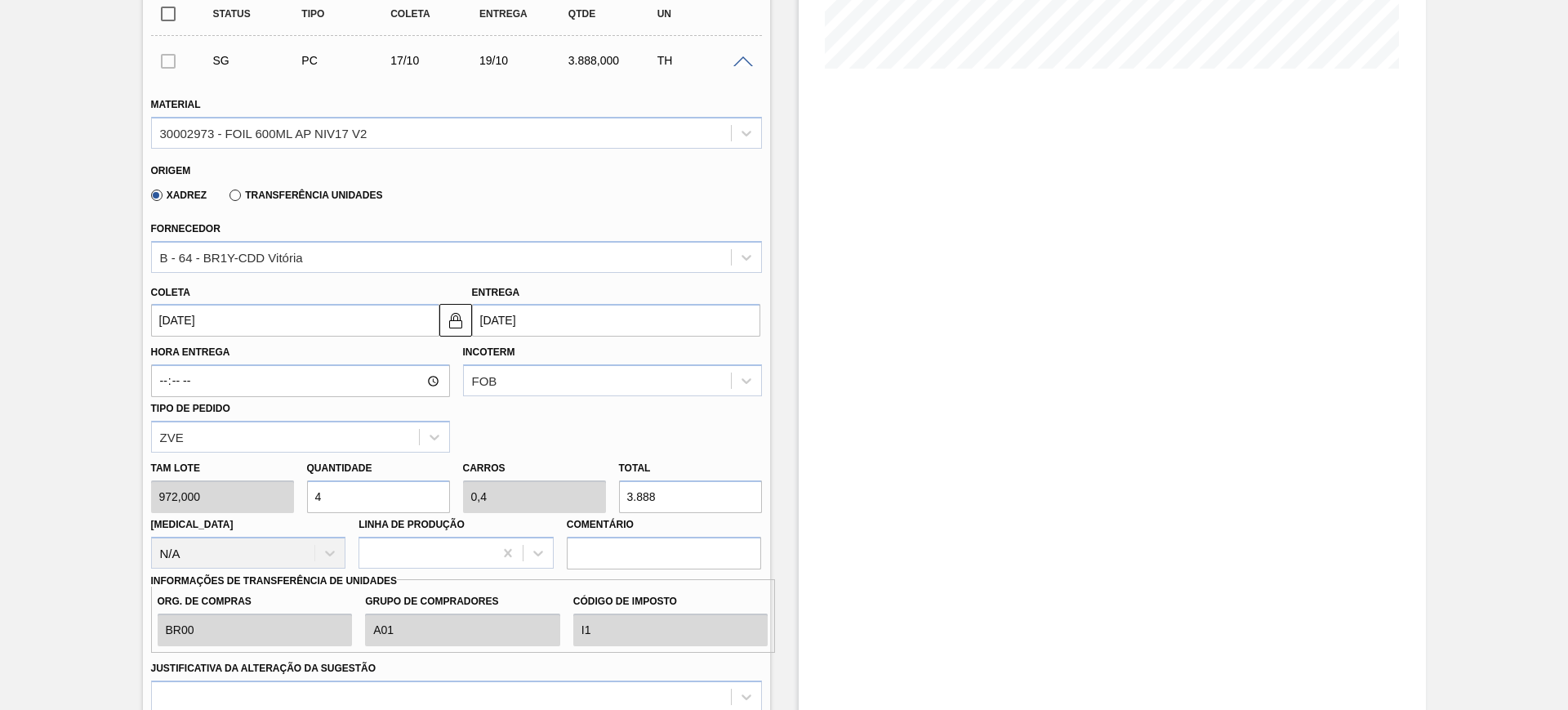
scroll to position [445, 0]
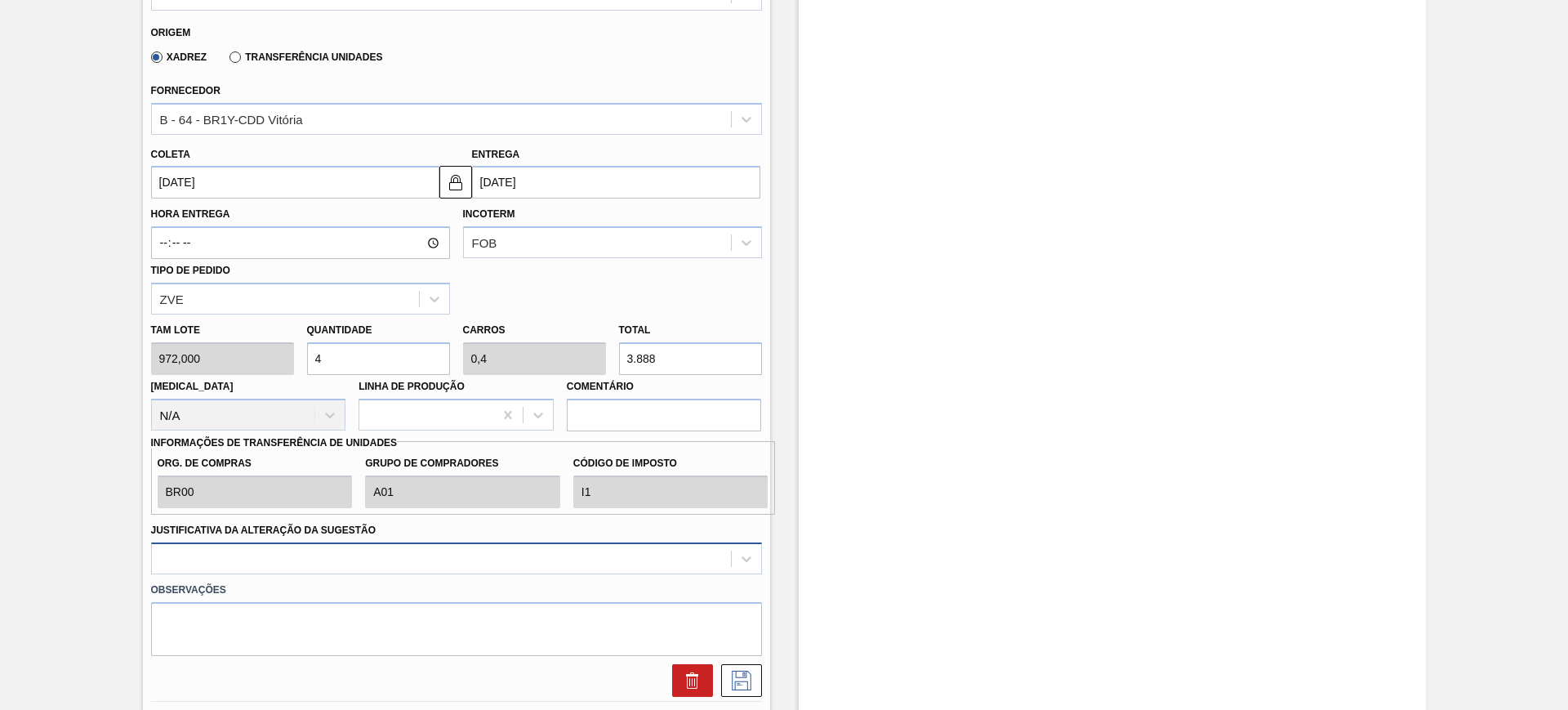
type input "4"
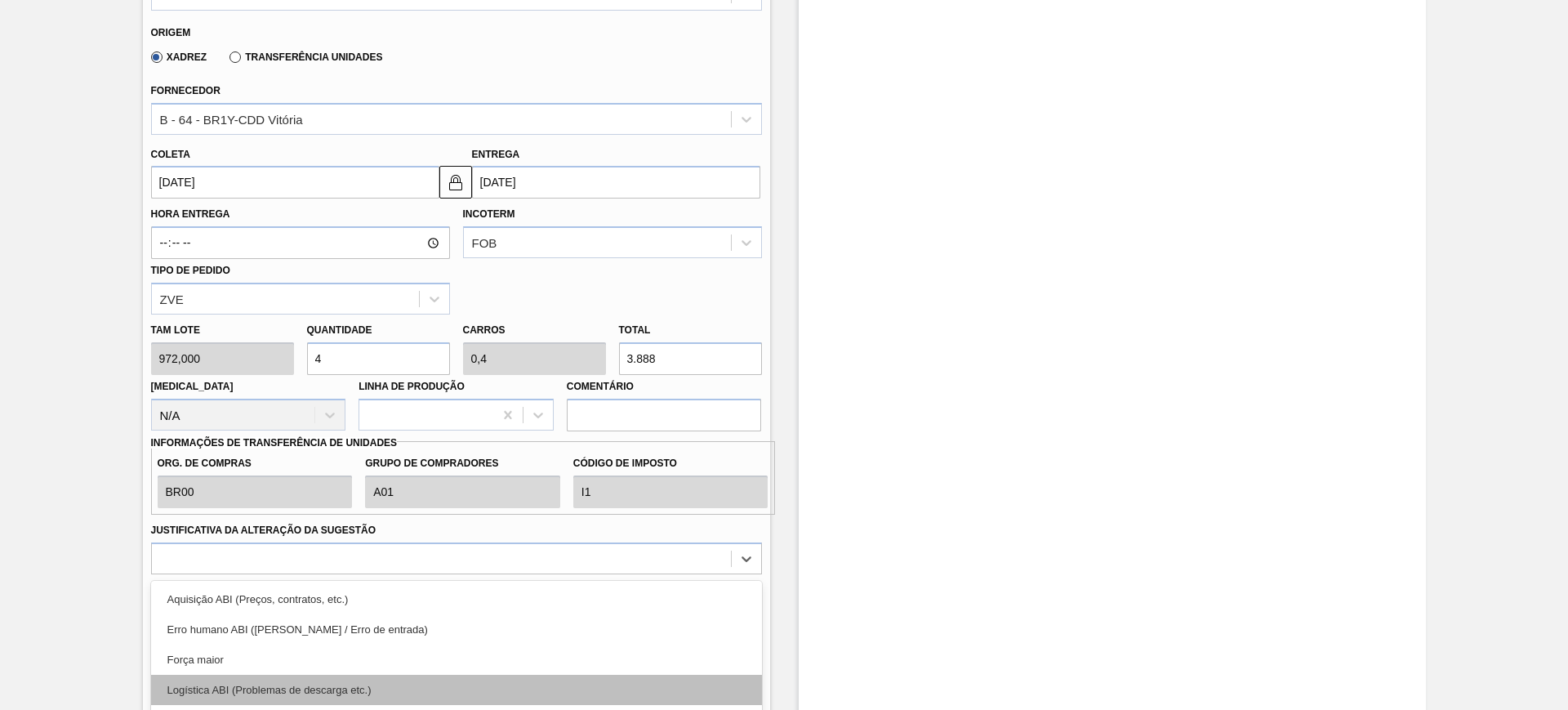
click at [448, 557] on div "option Logística ABI (Problemas de descarga etc.) focused, 4 of 18. 18 results …" at bounding box center [457, 558] width 611 height 32
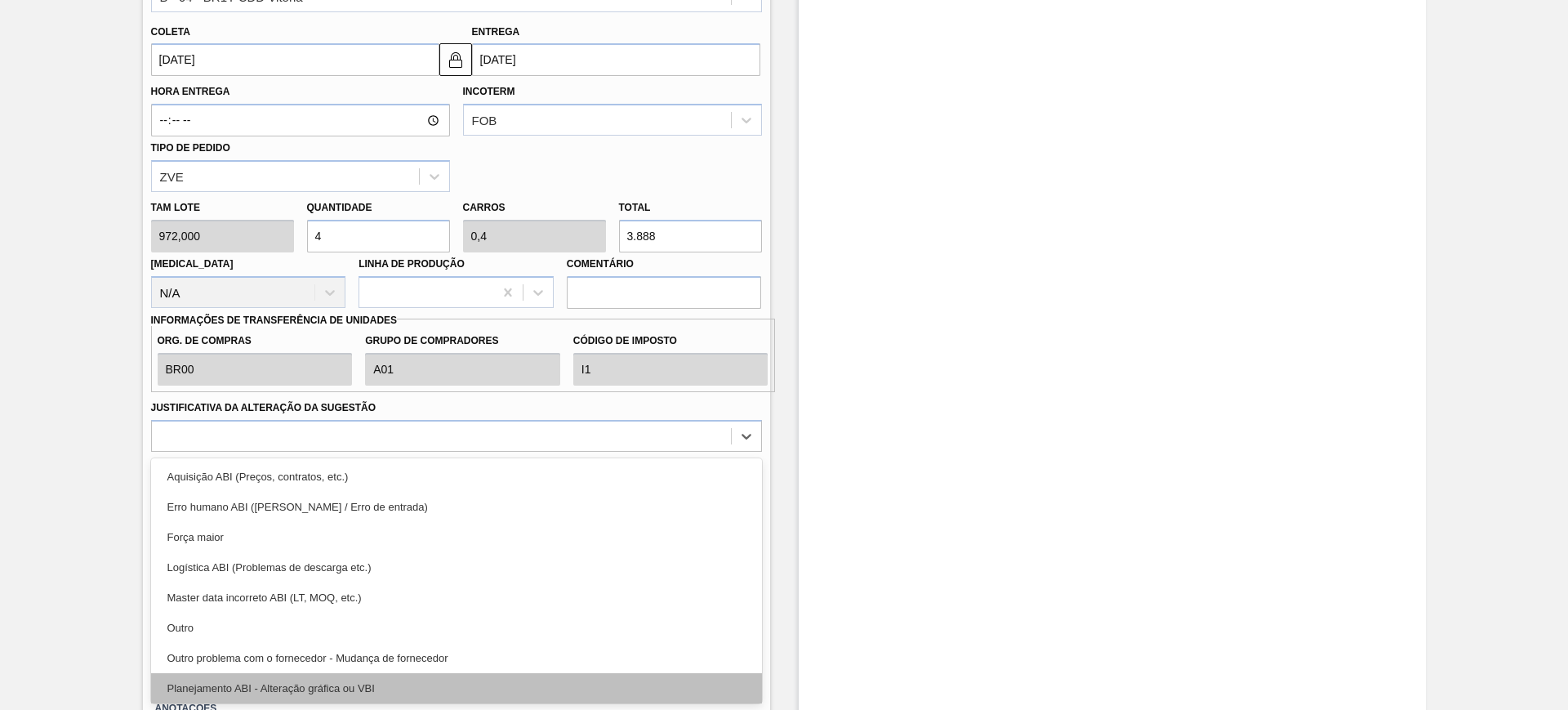
click at [443, 678] on div "Planejamento ABI - Alteração gráfica ou VBI" at bounding box center [457, 688] width 611 height 30
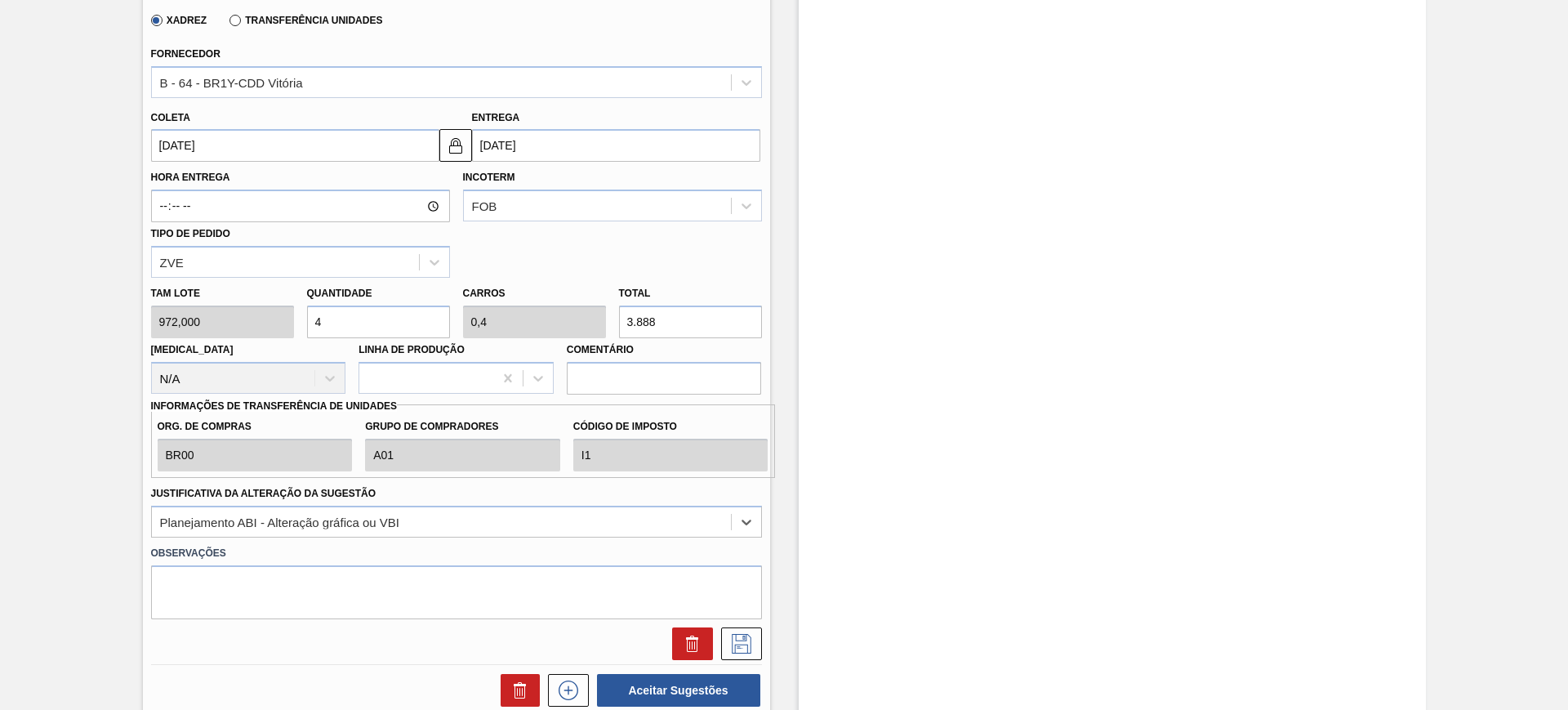
scroll to position [466, 0]
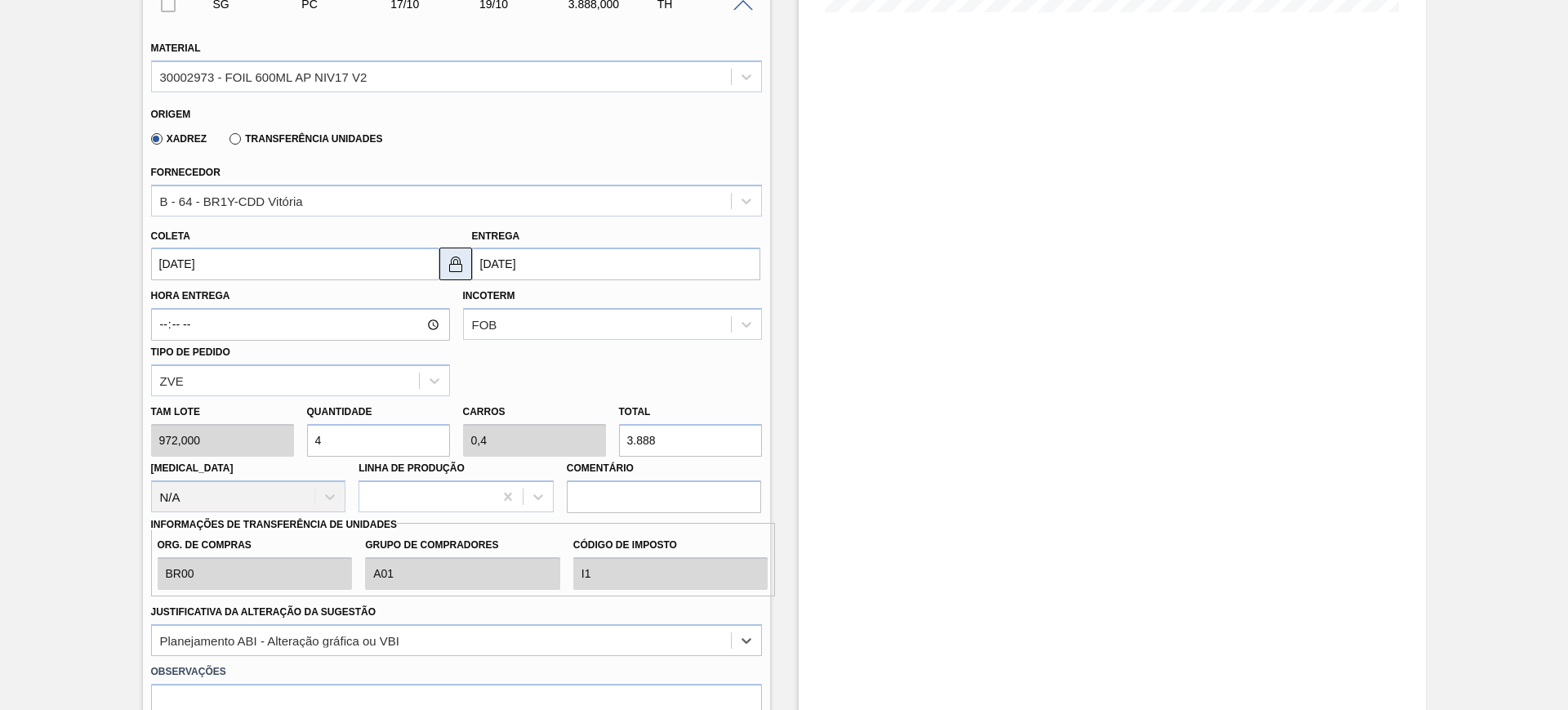
click at [453, 267] on img at bounding box center [456, 264] width 20 height 20
click at [377, 267] on input "[DATE]" at bounding box center [295, 264] width 288 height 33
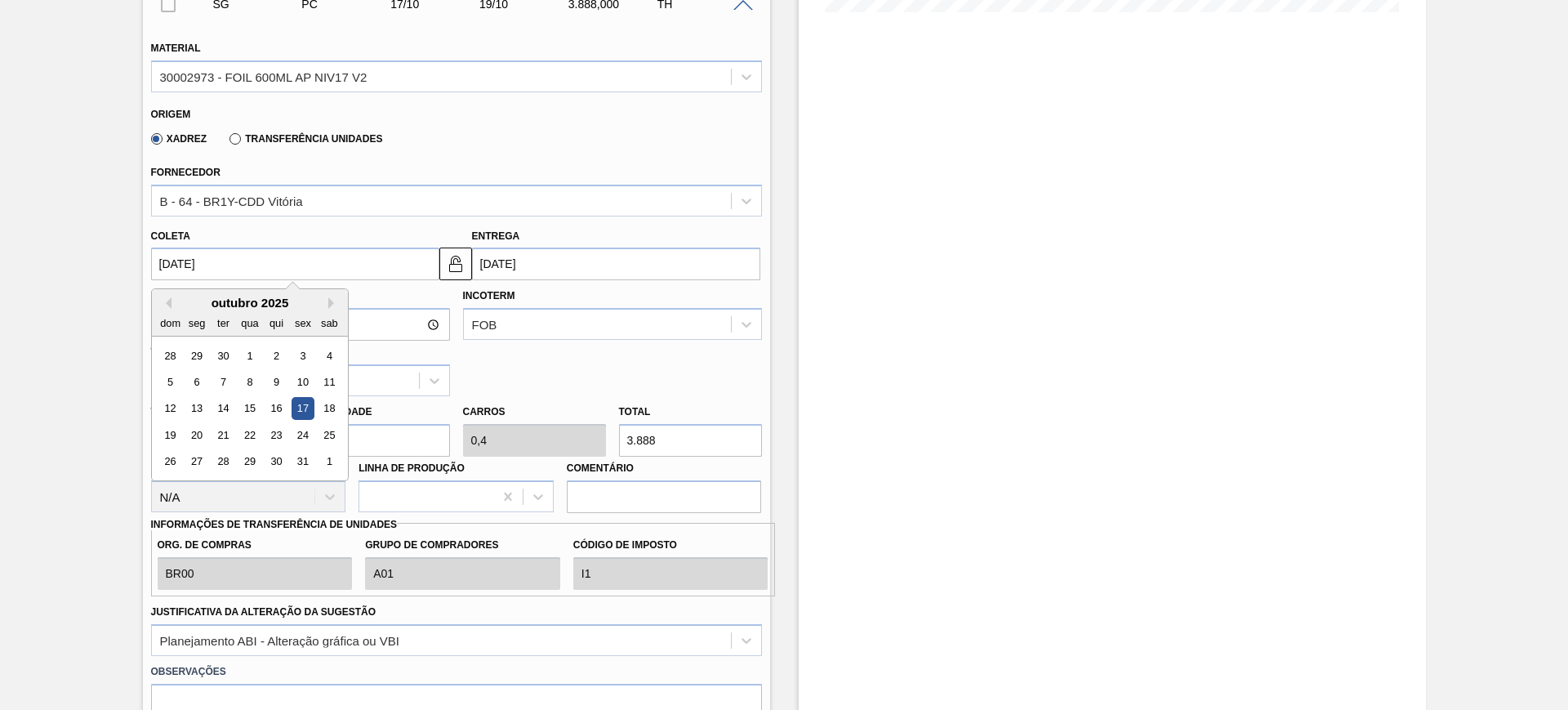
click at [300, 403] on div "17" at bounding box center [302, 408] width 22 height 22
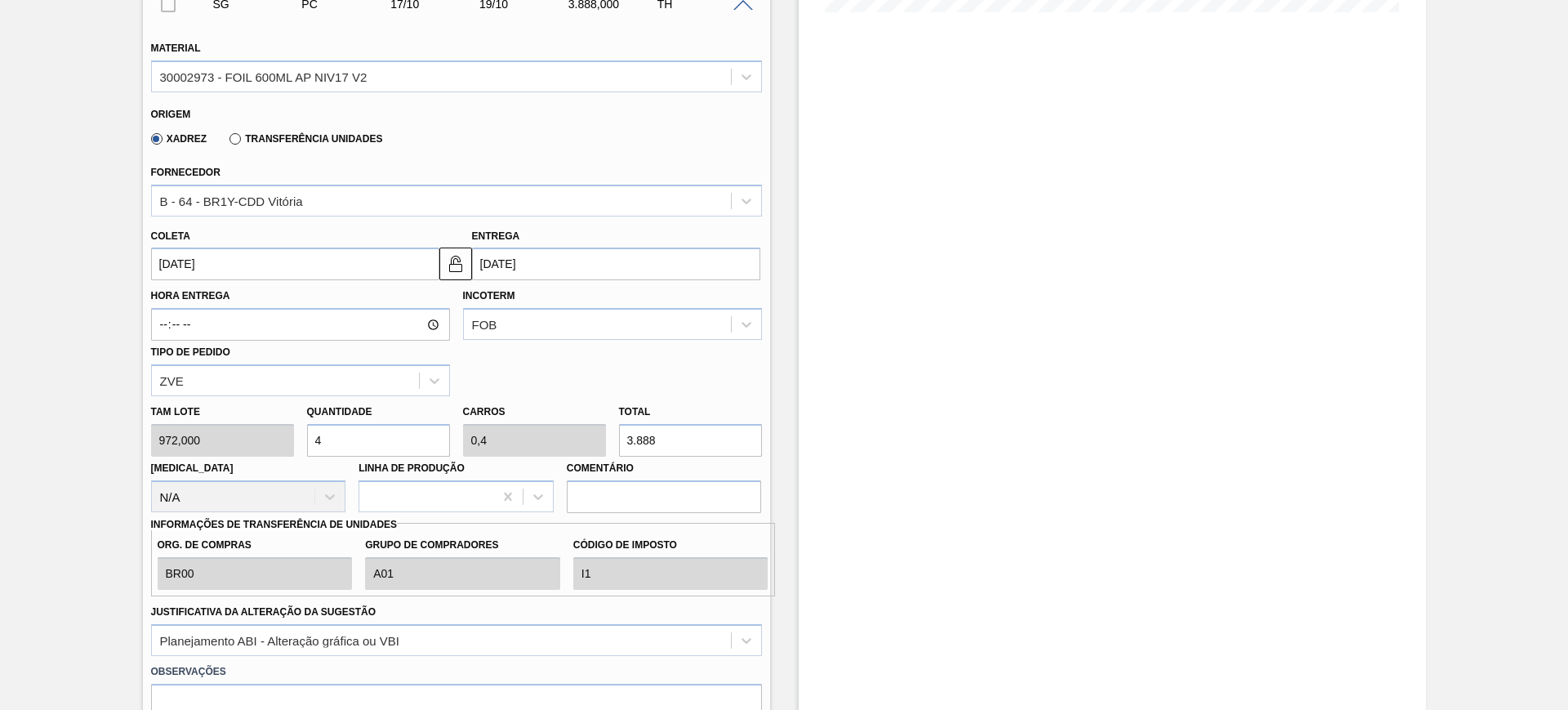
click at [378, 262] on input "[DATE]" at bounding box center [295, 264] width 288 height 33
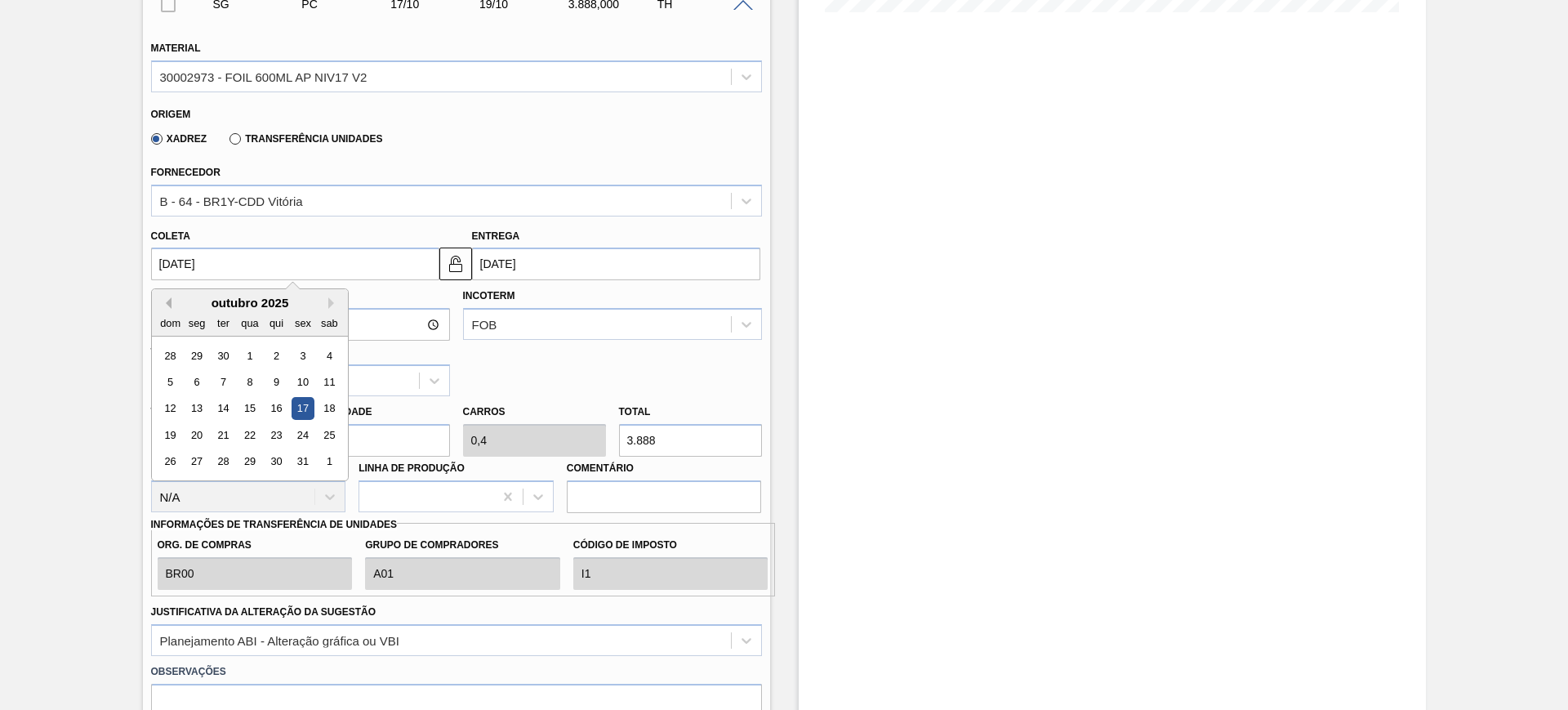
click at [167, 304] on button "Previous Month" at bounding box center [166, 303] width 12 height 12
click at [252, 401] on div "17" at bounding box center [249, 408] width 22 height 22
drag, startPoint x: 369, startPoint y: 260, endPoint x: 337, endPoint y: 344, distance: 89.9
click at [369, 262] on input "[DATE]" at bounding box center [295, 264] width 288 height 33
click at [281, 400] on div "18" at bounding box center [276, 408] width 22 height 22
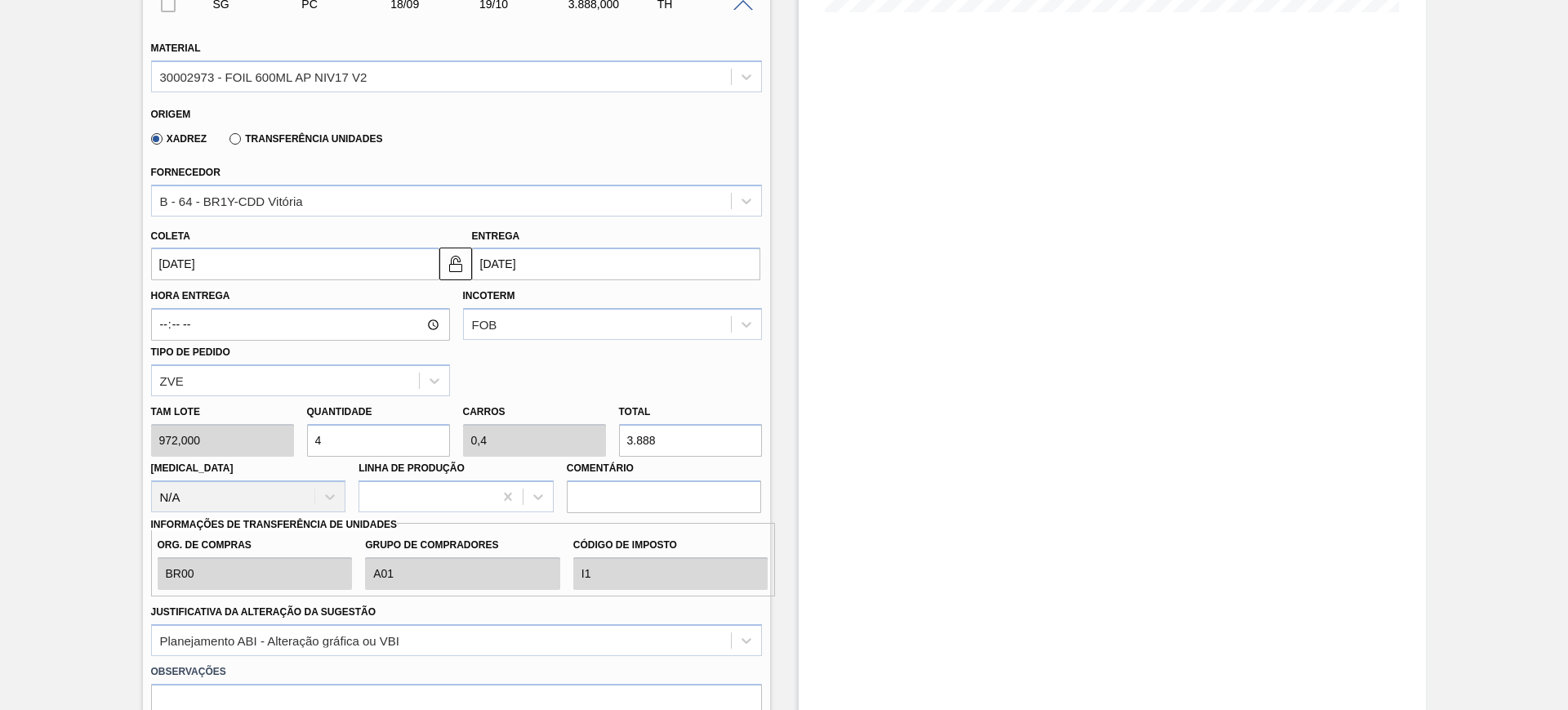
type input "[DATE]"
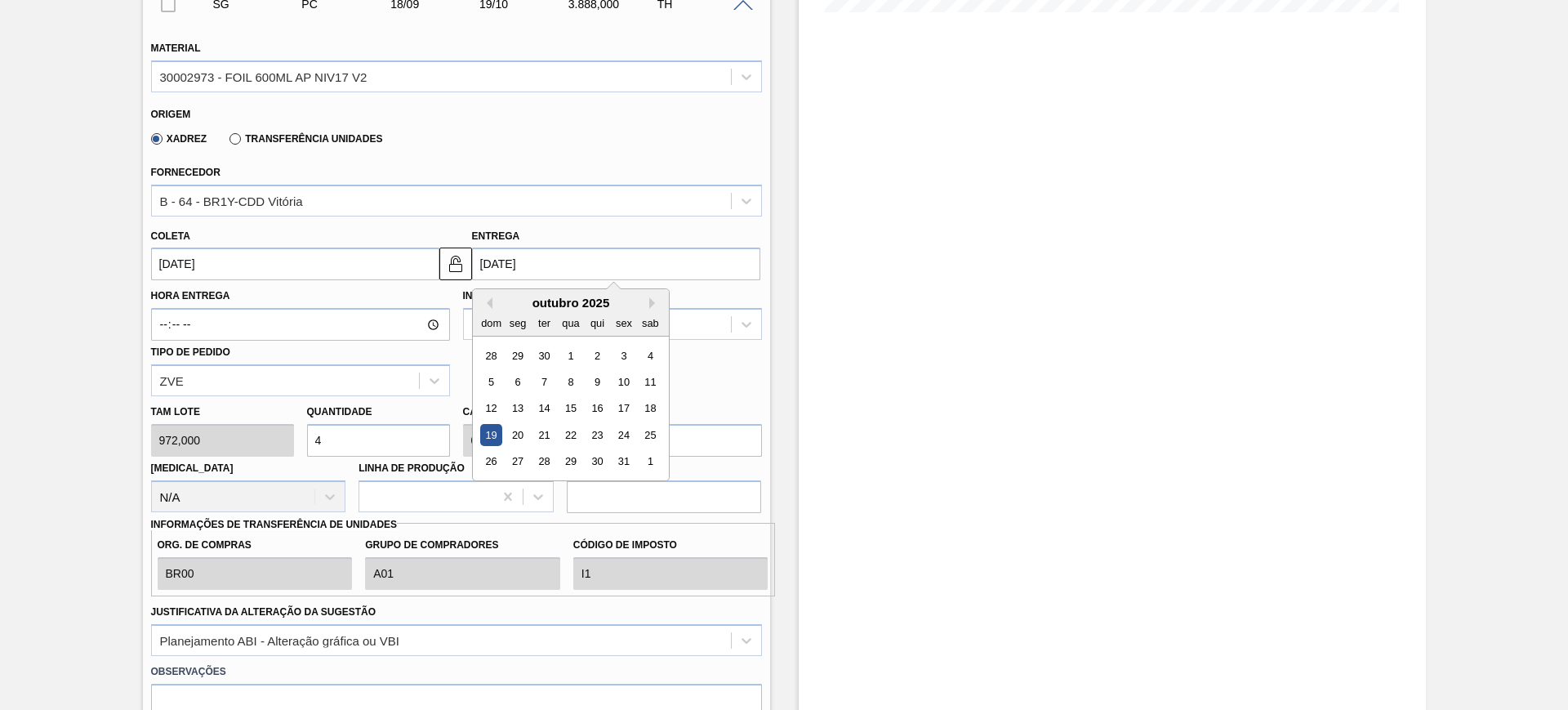
click at [560, 263] on input "[DATE]" at bounding box center [616, 264] width 288 height 33
click at [488, 305] on button "Previous Month" at bounding box center [487, 303] width 12 height 12
click at [573, 434] on div "24" at bounding box center [570, 434] width 22 height 22
type input "[DATE]"
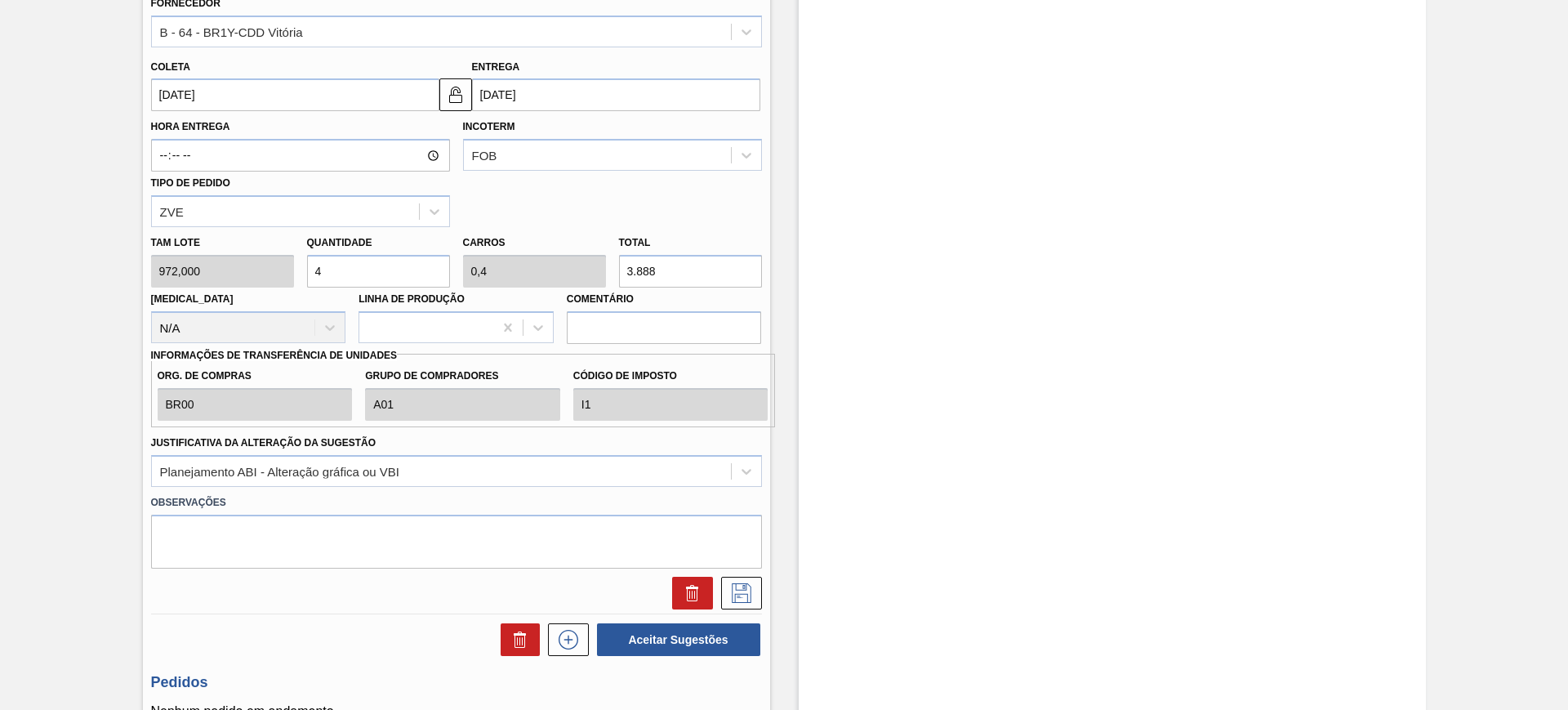
scroll to position [670, 0]
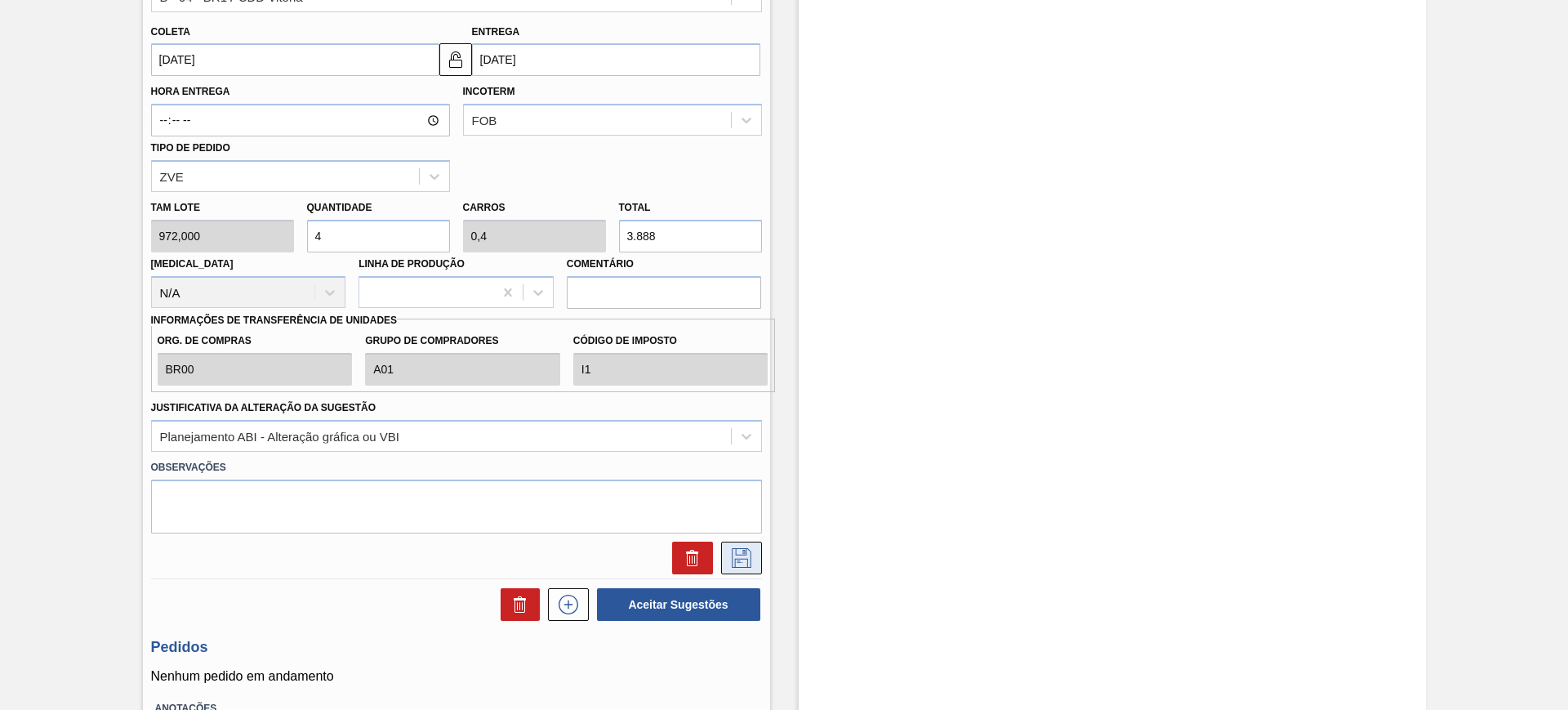
click at [749, 550] on icon at bounding box center [741, 558] width 26 height 20
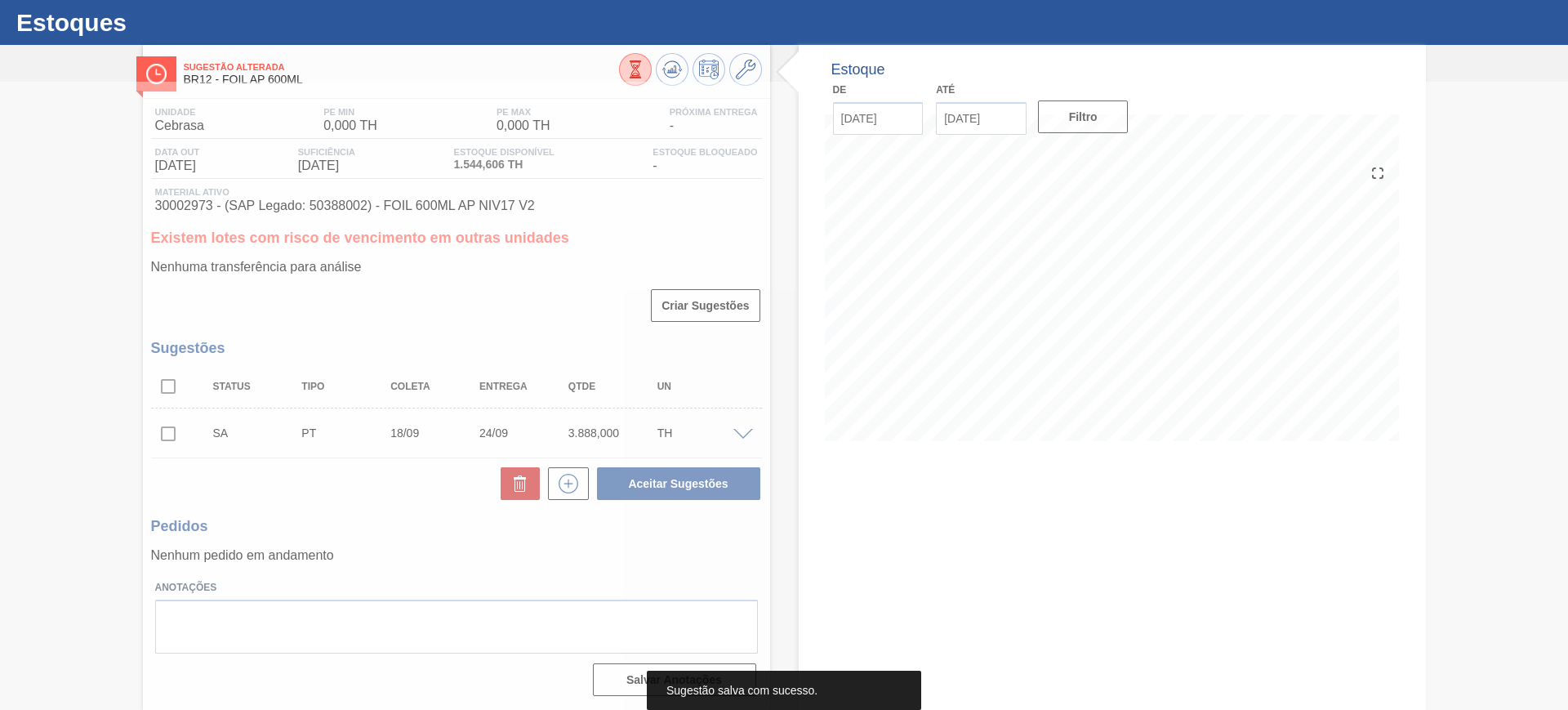
scroll to position [37, 0]
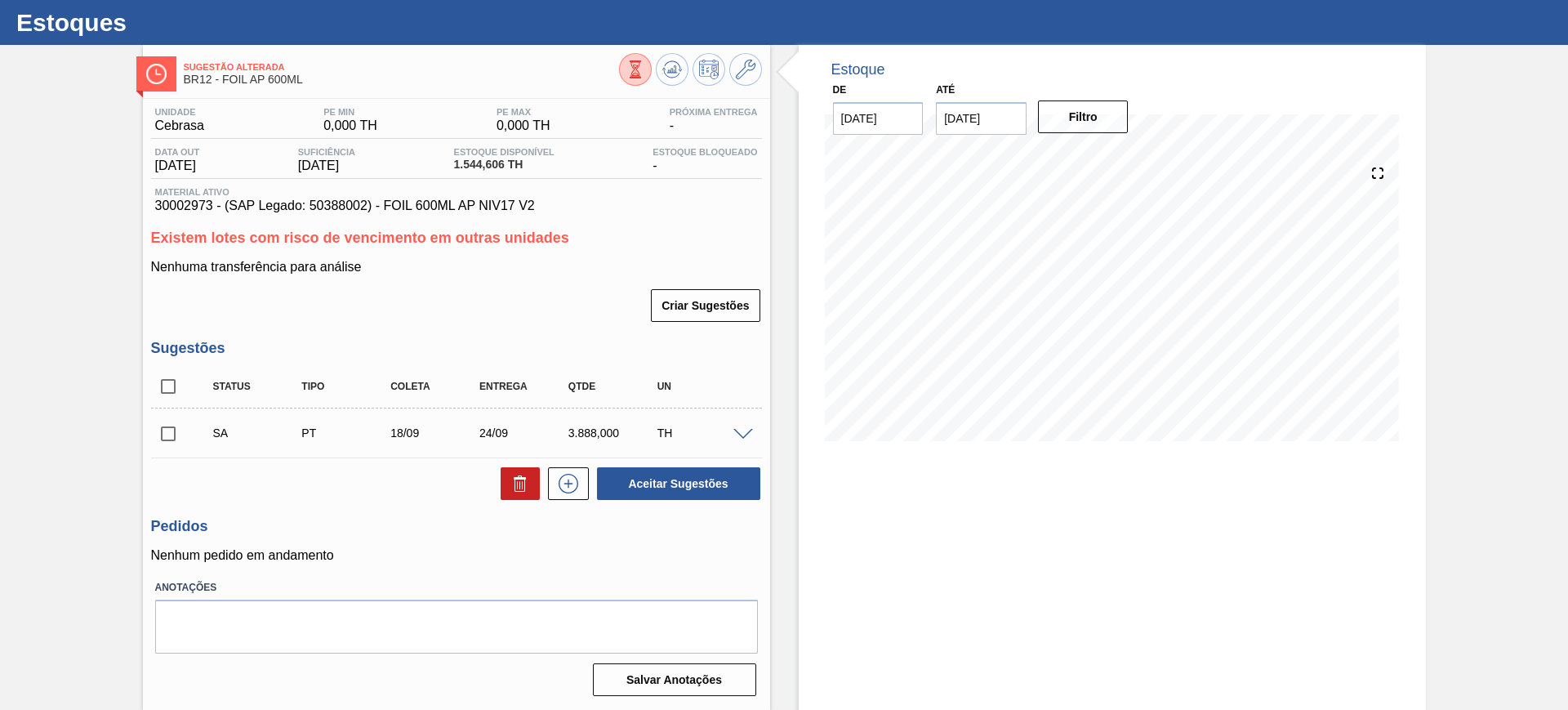
click at [169, 377] on input "checkbox" at bounding box center [169, 387] width 35 height 35
checkbox input "true"
click at [694, 485] on button "Aceitar Sugestões" at bounding box center [679, 484] width 164 height 33
checkbox input "false"
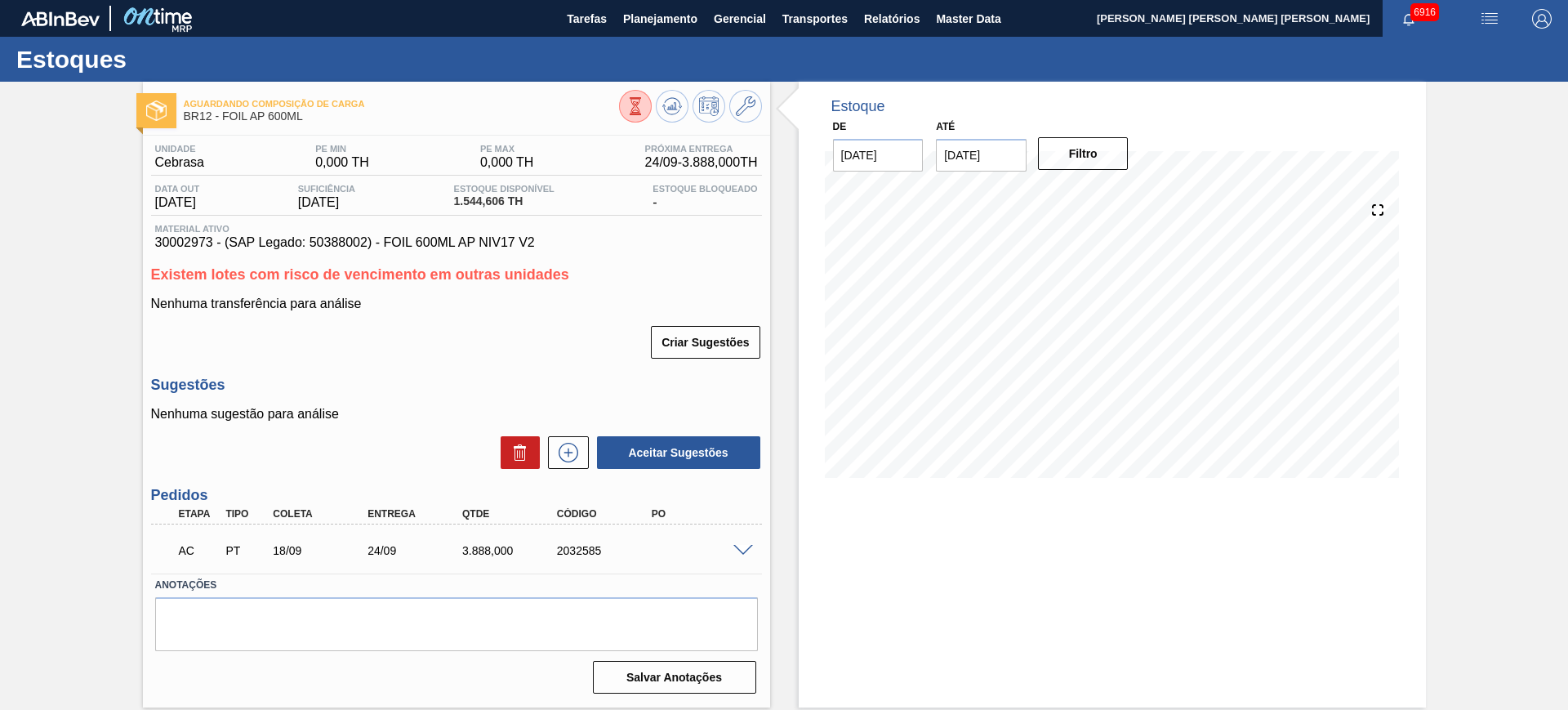
scroll to position [0, 0]
click at [740, 549] on span at bounding box center [743, 550] width 20 height 12
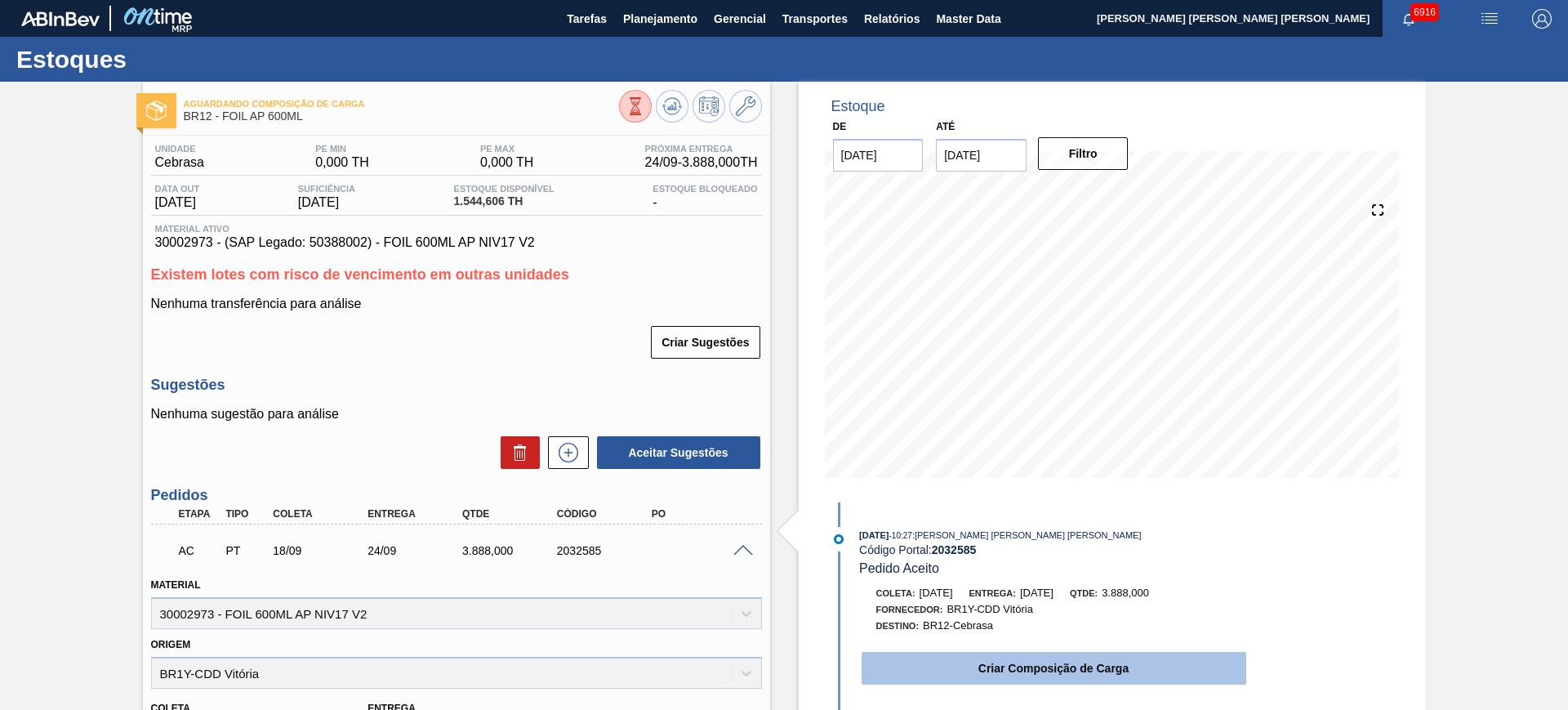
click at [974, 652] on button "Criar Composição de Carga" at bounding box center [1054, 668] width 385 height 33
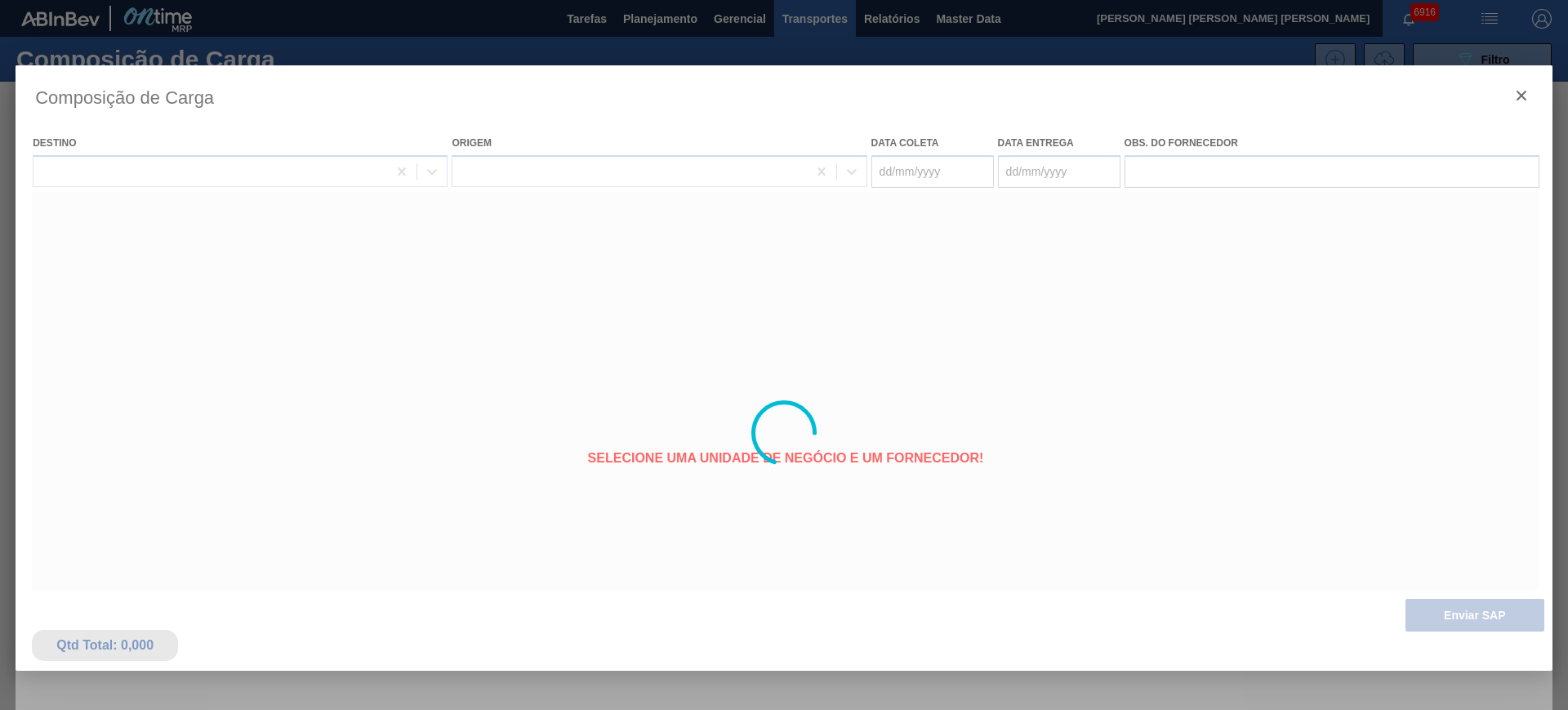
type coleta "[DATE]"
type entrega "[DATE]"
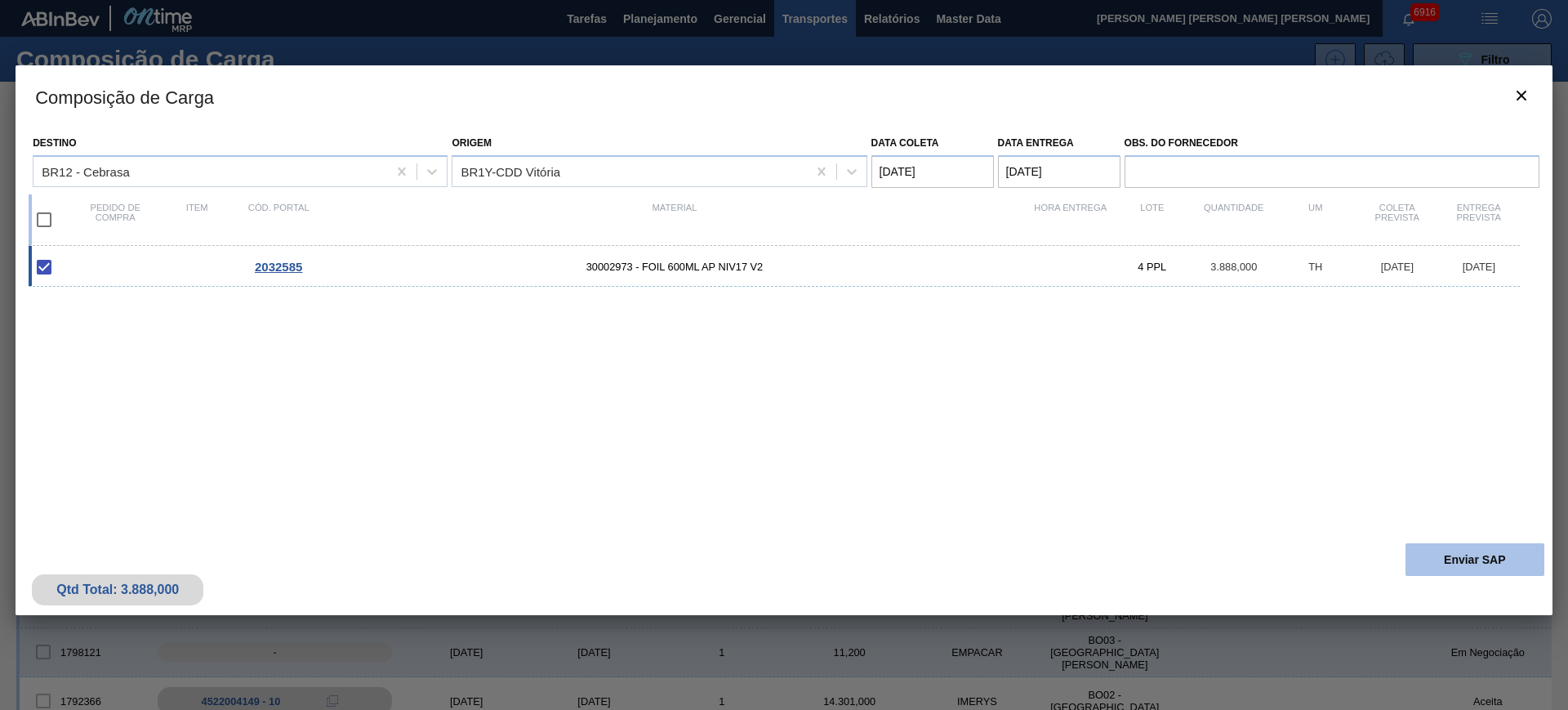
click at [1445, 552] on button "Enviar SAP" at bounding box center [1474, 559] width 139 height 33
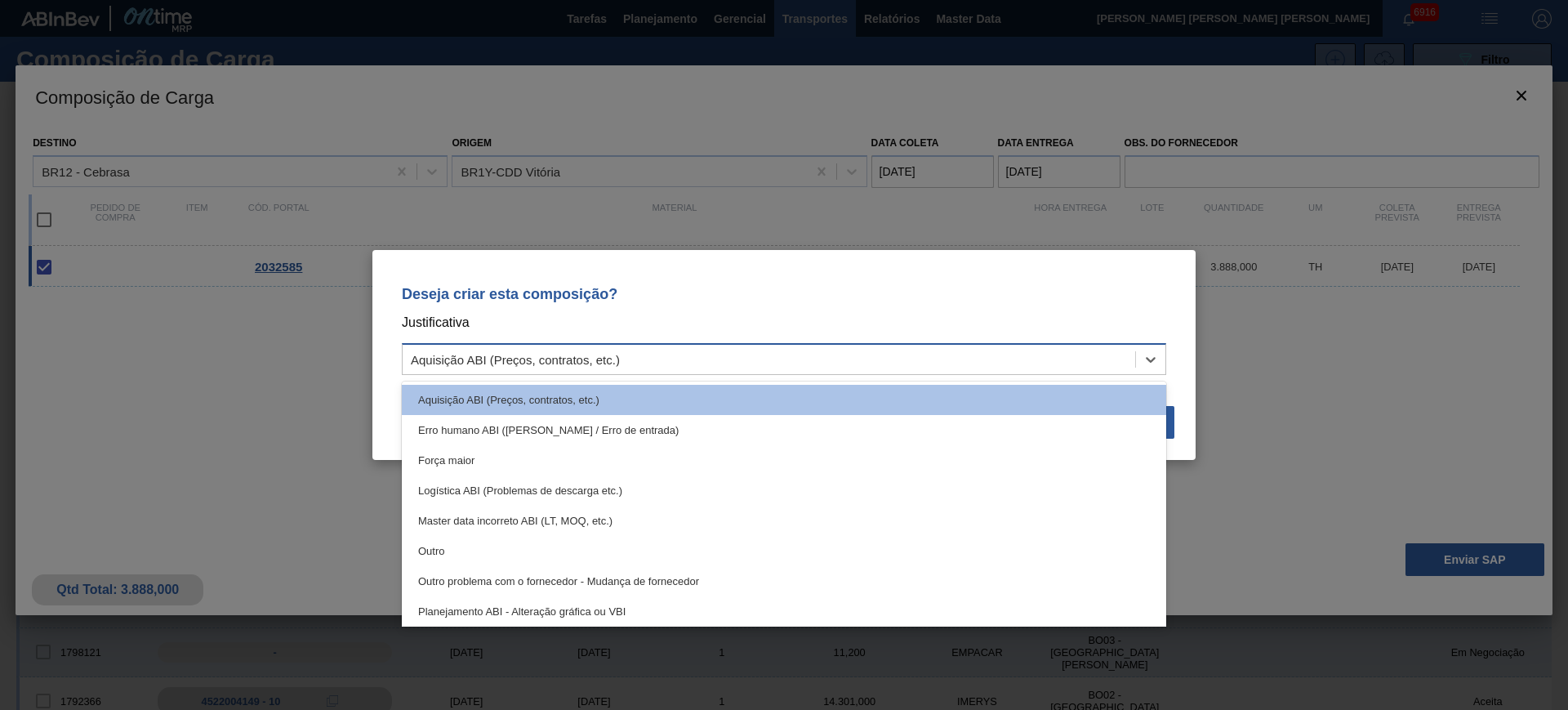
click at [988, 351] on div "Aquisição ABI (Preços, contratos, etc.)" at bounding box center [768, 360] width 732 height 24
click at [767, 602] on div "Planejamento ABI - Alteração gráfica ou VBI" at bounding box center [783, 611] width 764 height 30
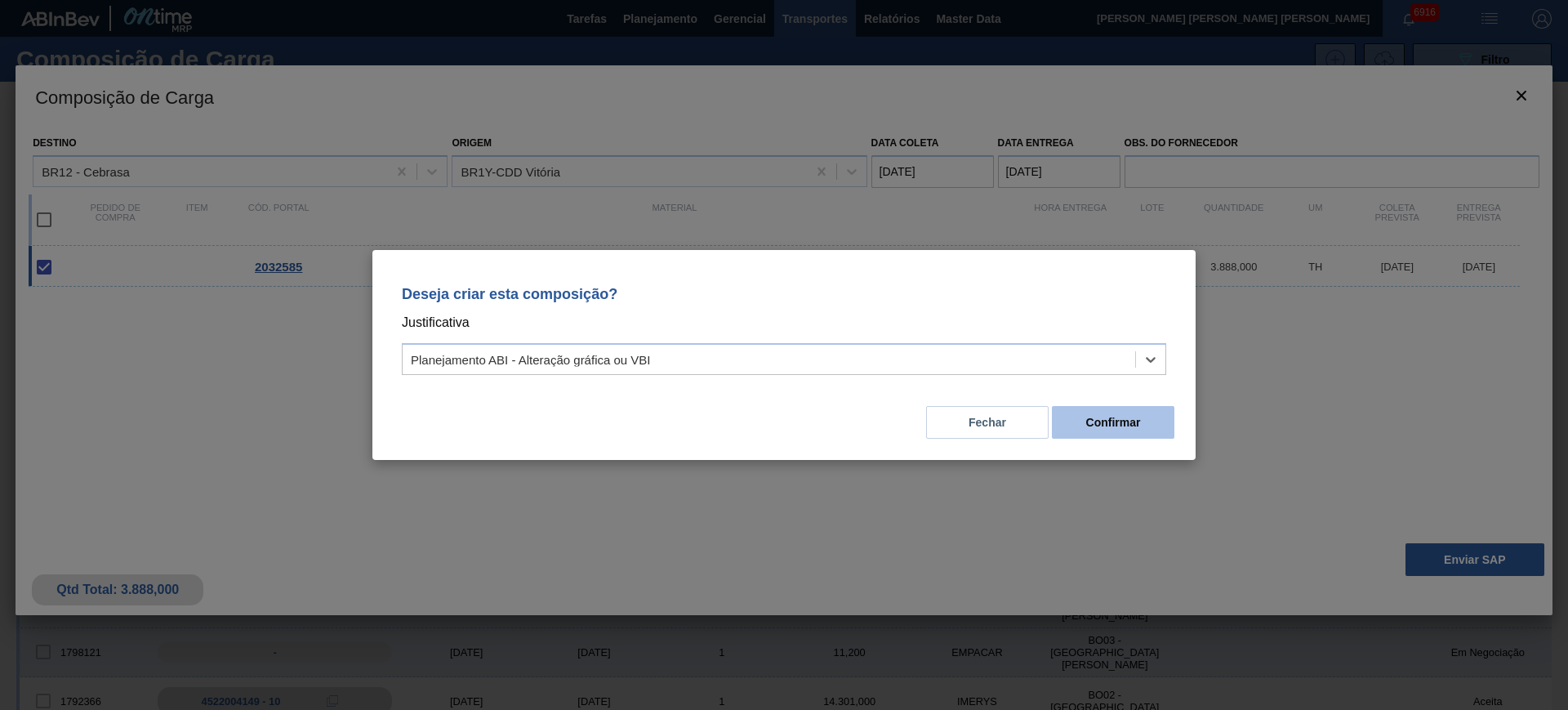
click at [1112, 427] on button "Confirmar" at bounding box center [1113, 422] width 123 height 33
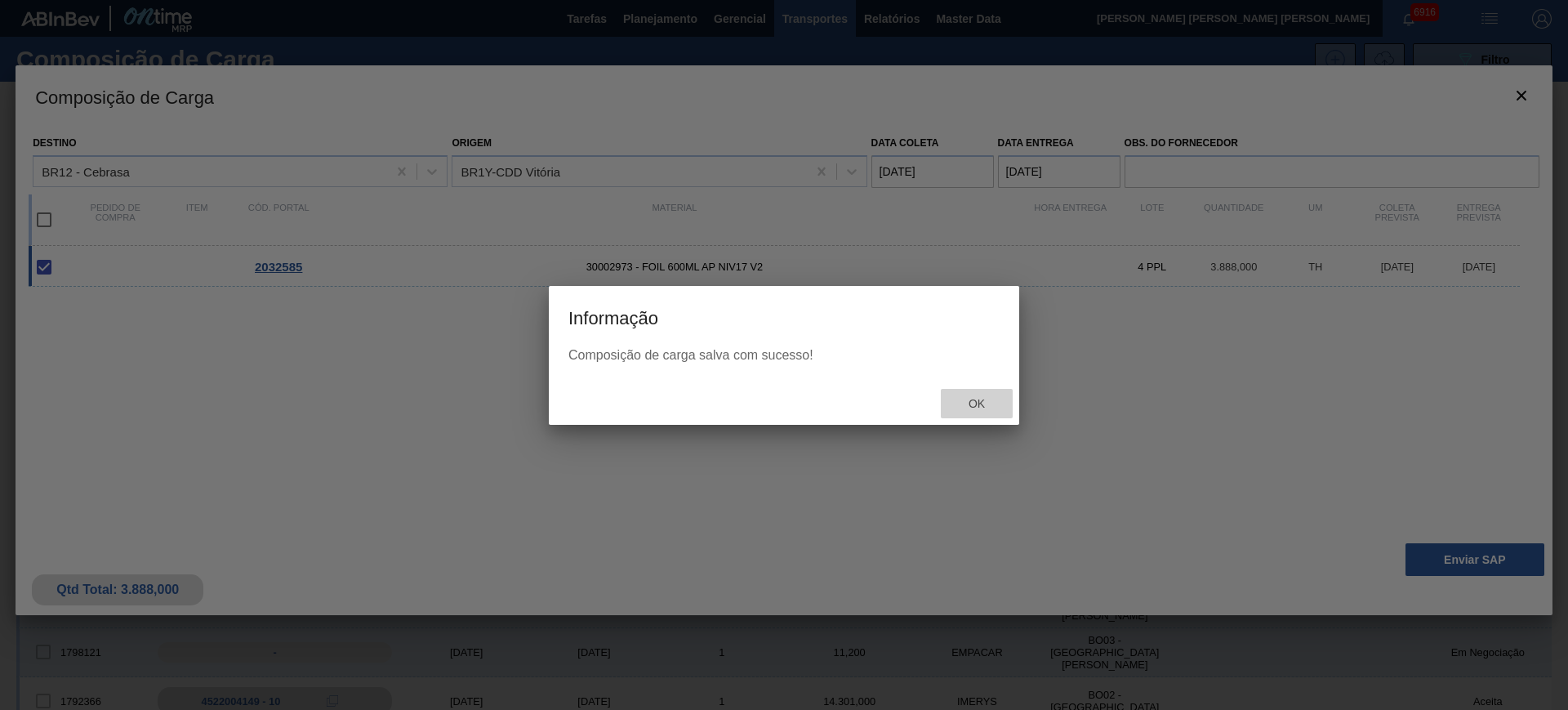
click at [986, 397] on span "Ok" at bounding box center [977, 403] width 43 height 13
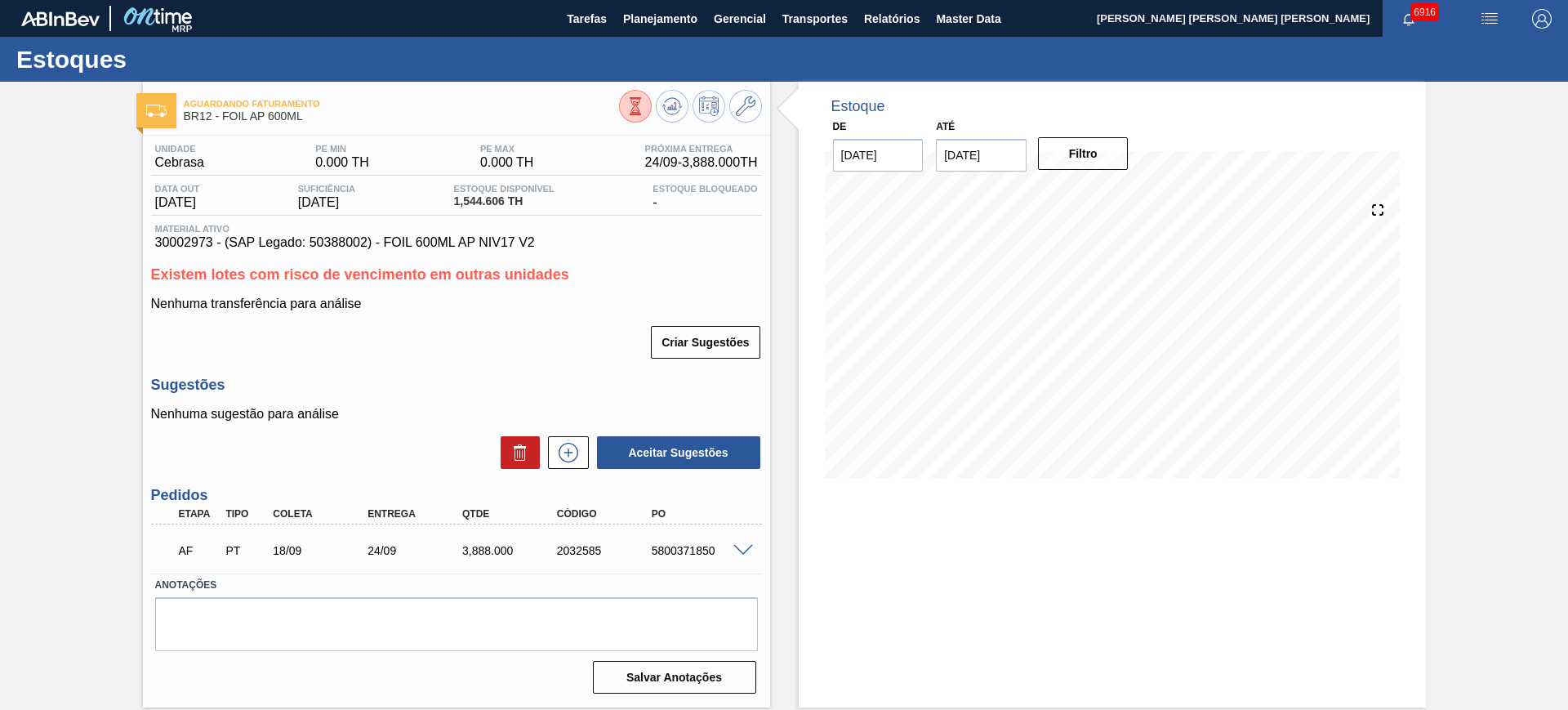
click at [712, 555] on div "5800371850" at bounding box center [700, 550] width 106 height 13
copy div "5800371850"
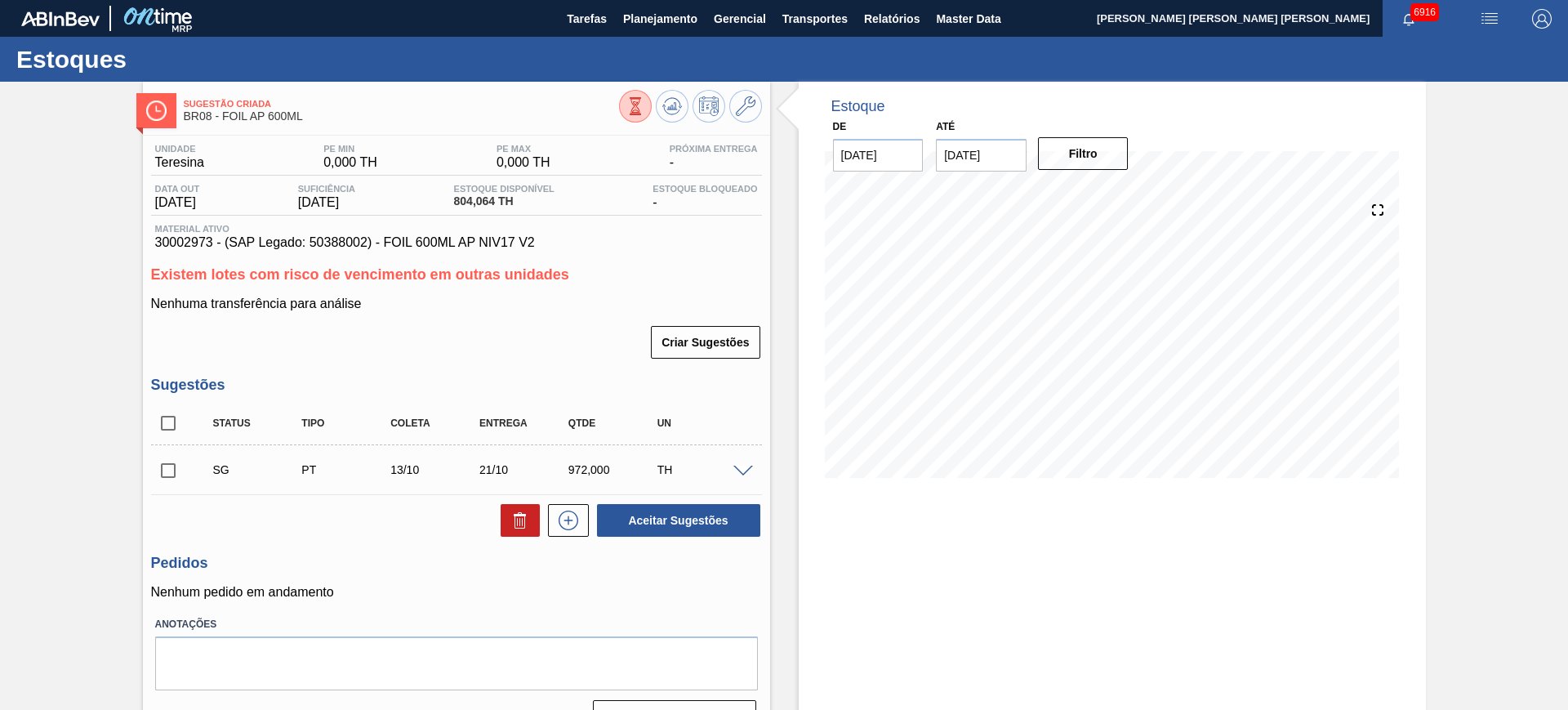
click at [750, 467] on span at bounding box center [743, 471] width 20 height 12
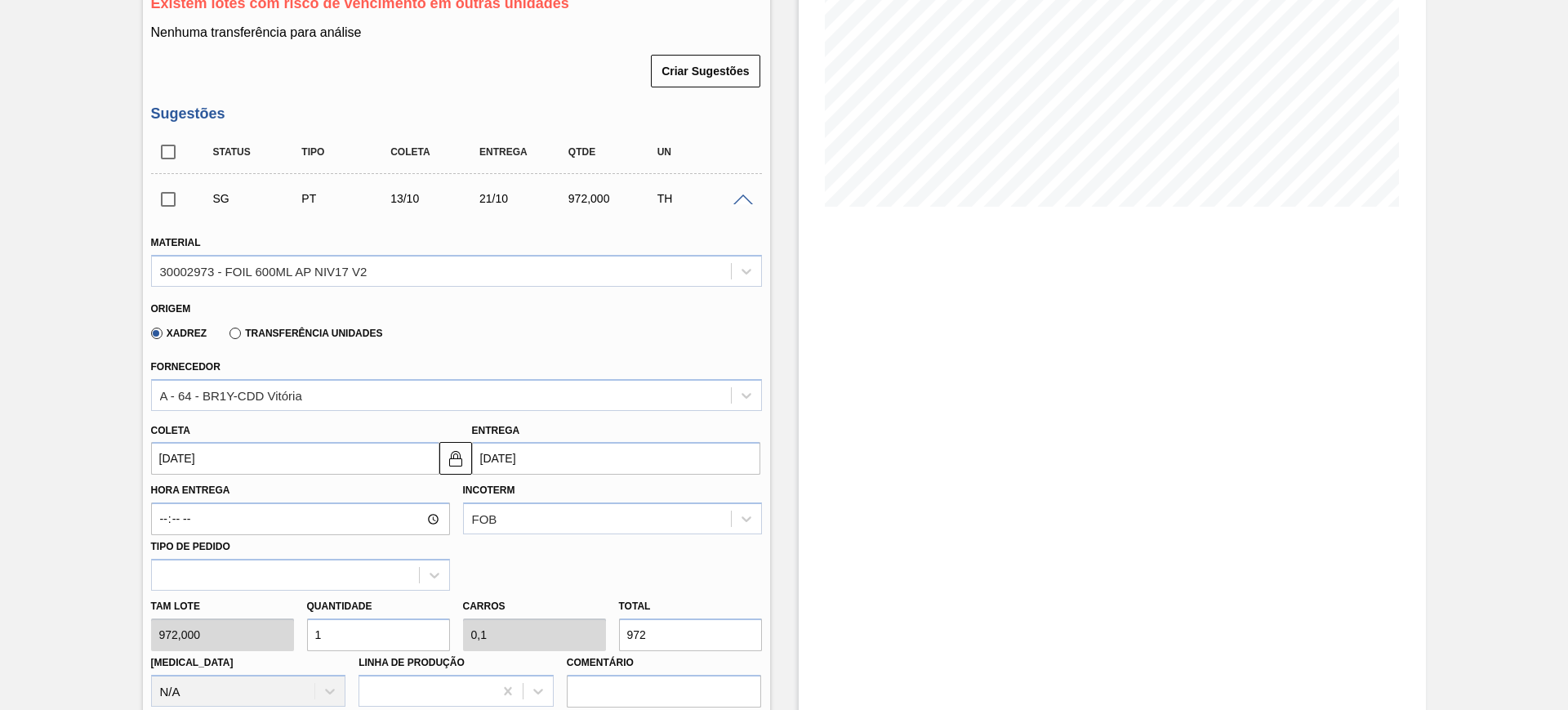
scroll to position [408, 0]
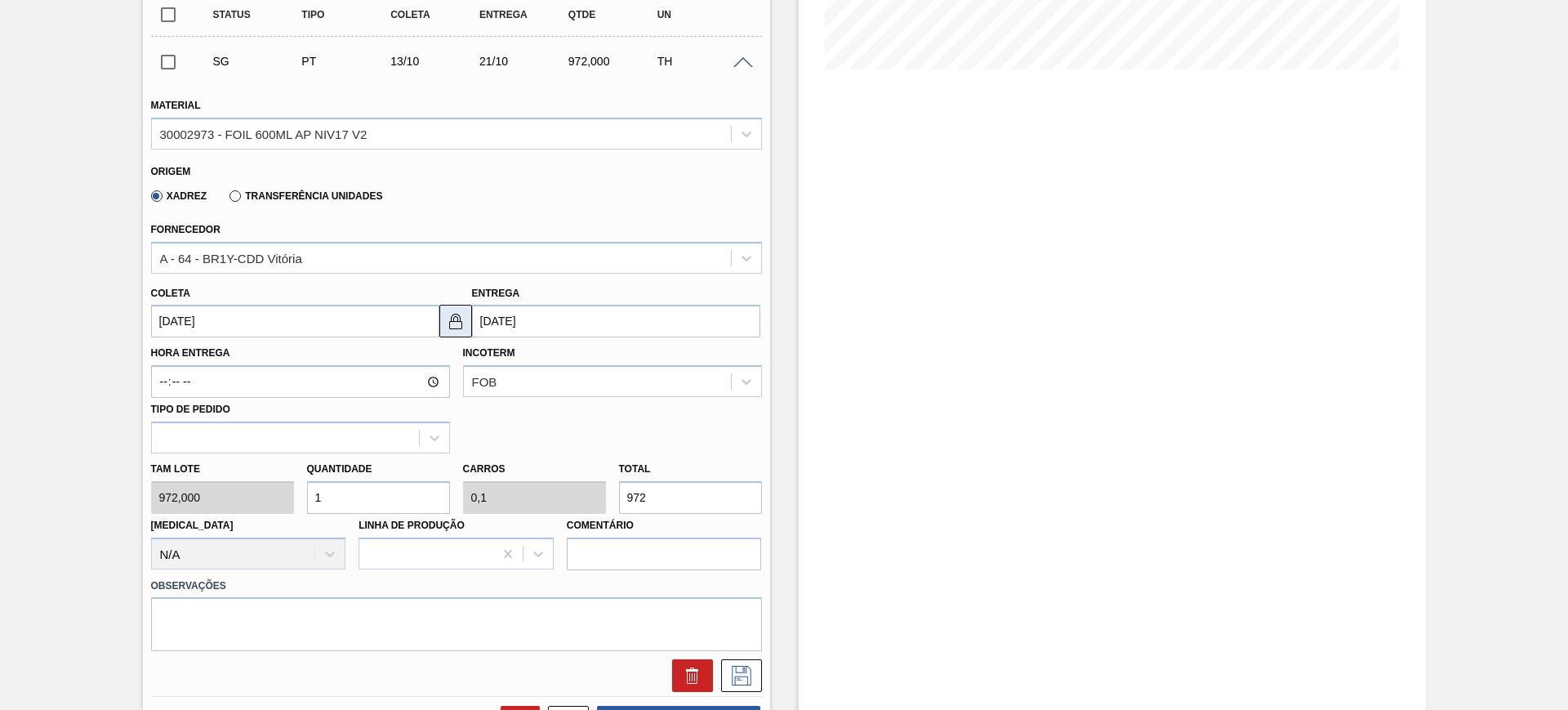
click at [452, 319] on img at bounding box center [456, 321] width 20 height 20
drag, startPoint x: 389, startPoint y: 323, endPoint x: 349, endPoint y: 366, distance: 58.7
click at [387, 323] on input "[DATE]" at bounding box center [295, 321] width 288 height 33
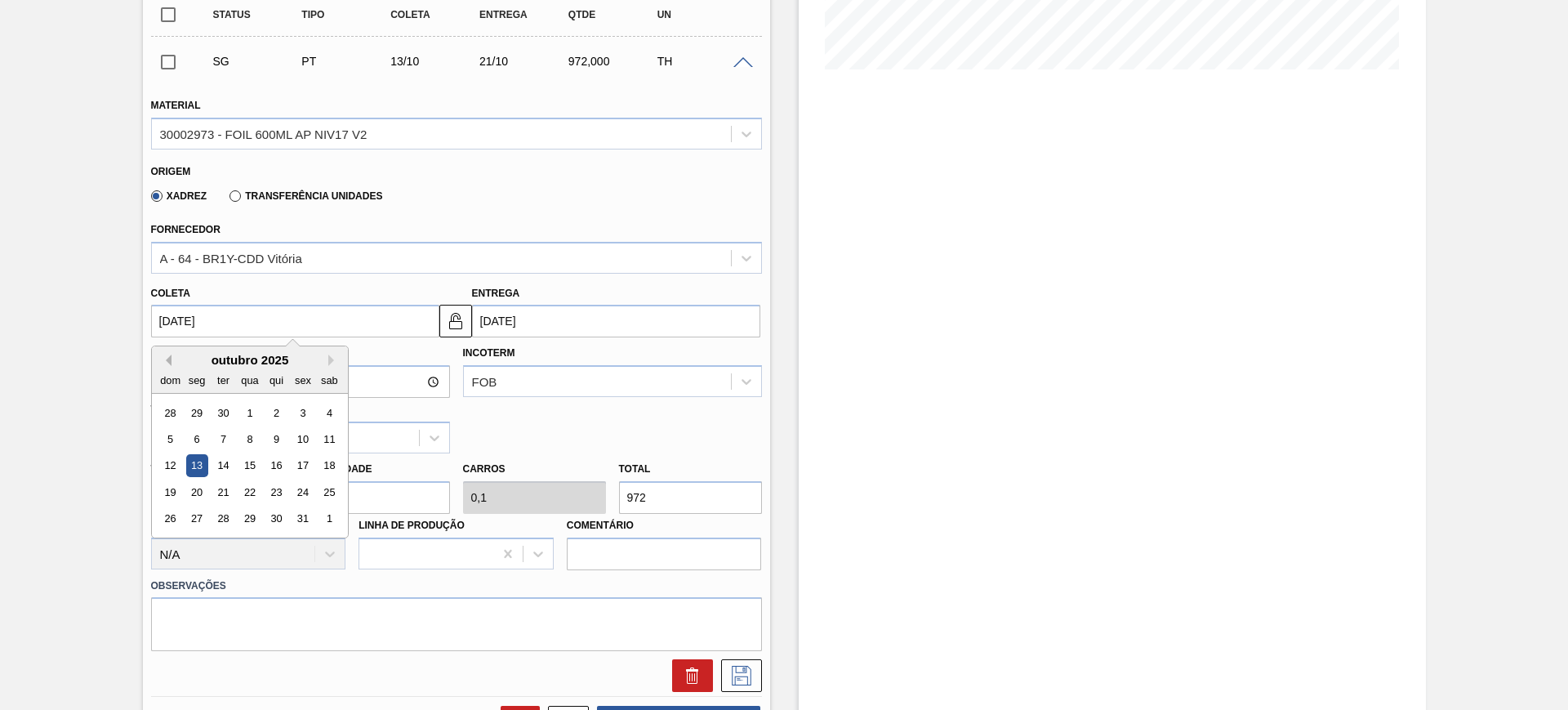
click at [168, 355] on button "Previous Month" at bounding box center [166, 360] width 12 height 12
click at [284, 466] on div "18" at bounding box center [276, 466] width 22 height 22
type input "[DATE]"
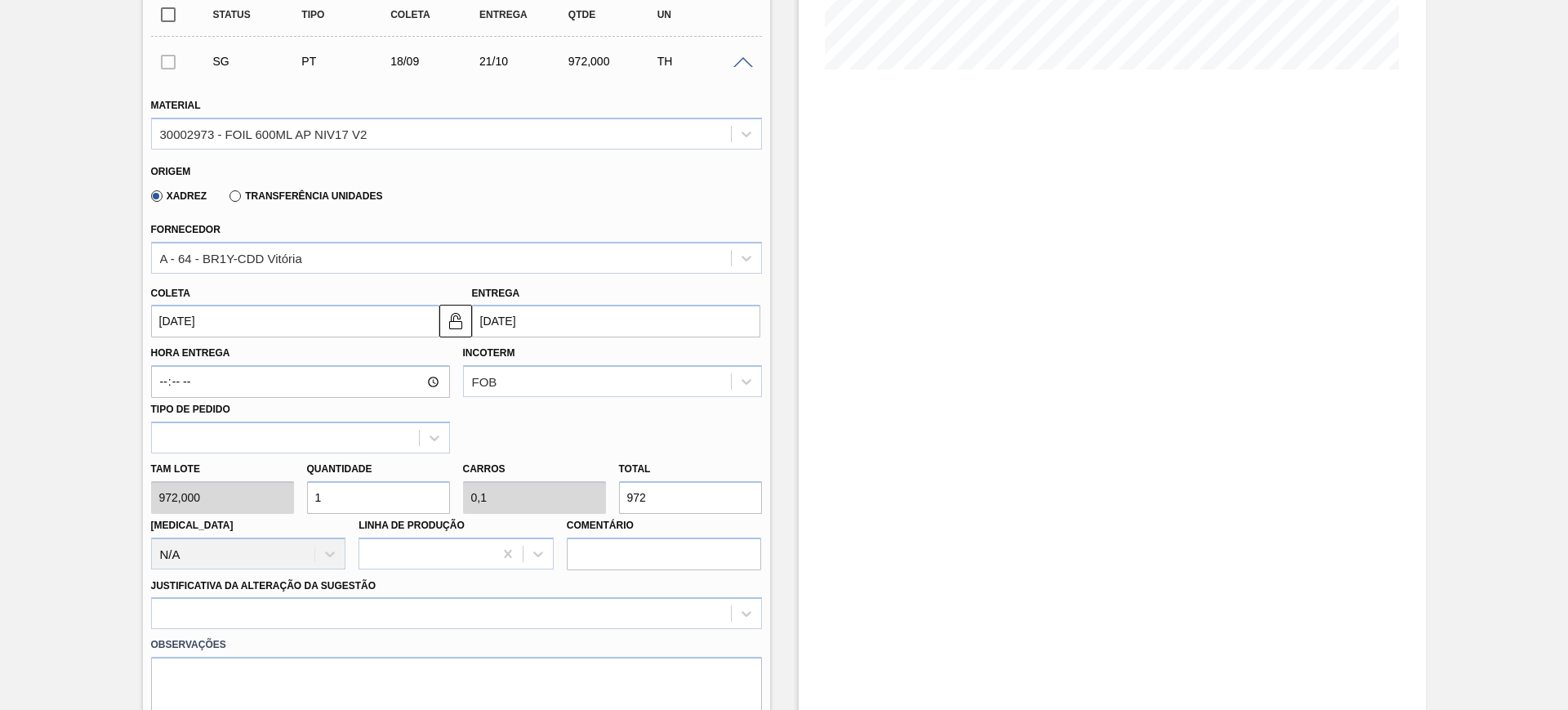
click at [550, 323] on input "[DATE]" at bounding box center [616, 321] width 288 height 33
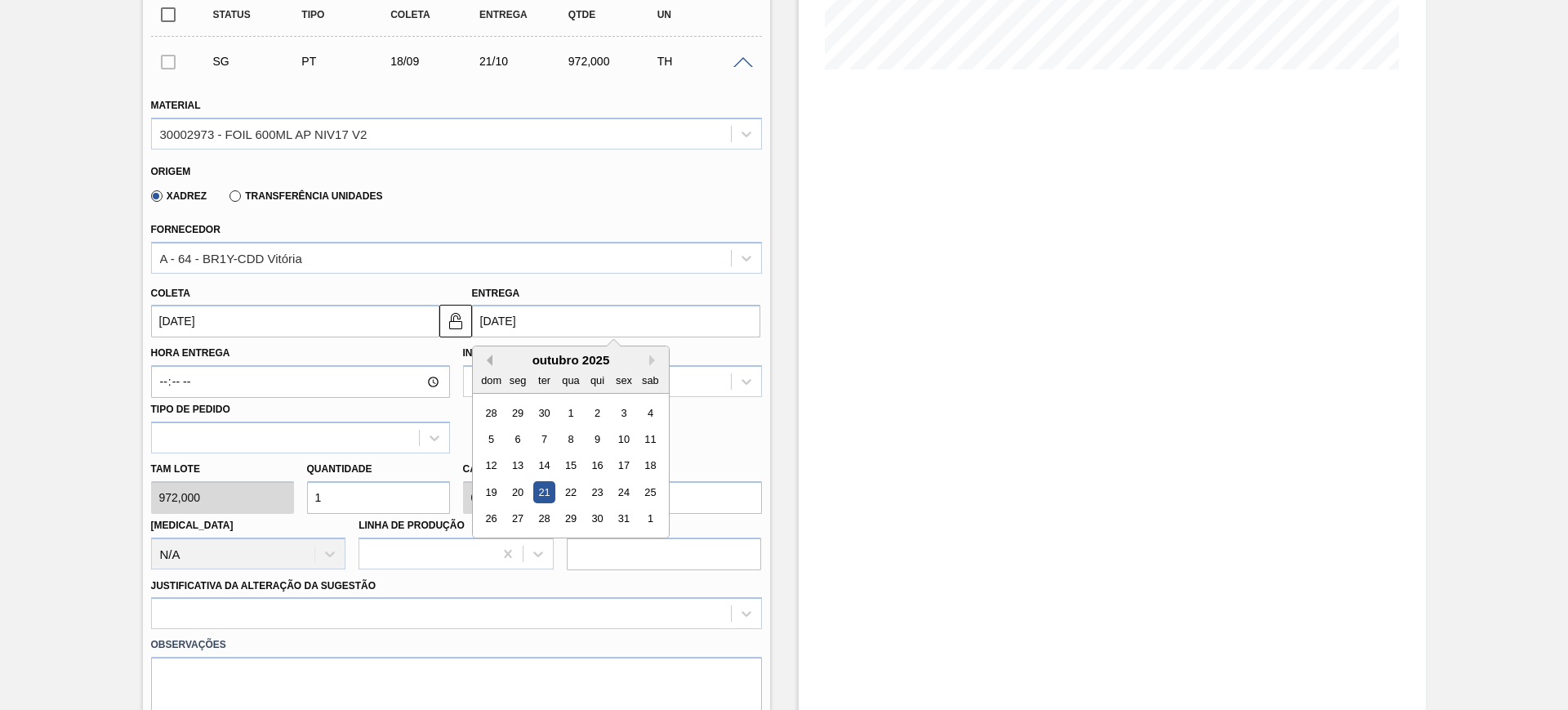
click at [489, 364] on button "Previous Month" at bounding box center [487, 360] width 12 height 12
click at [567, 490] on div "24" at bounding box center [570, 492] width 22 height 22
type input "[DATE]"
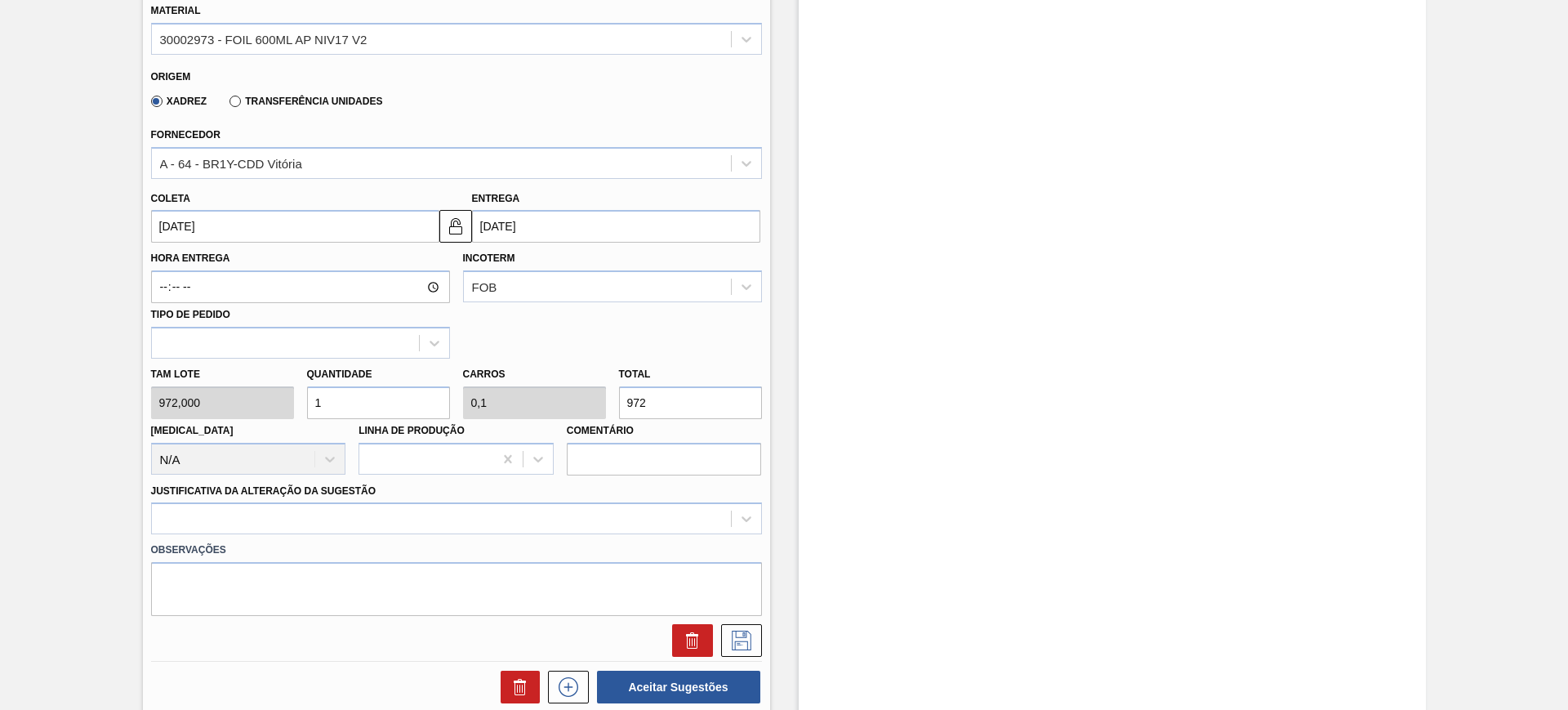
scroll to position [613, 0]
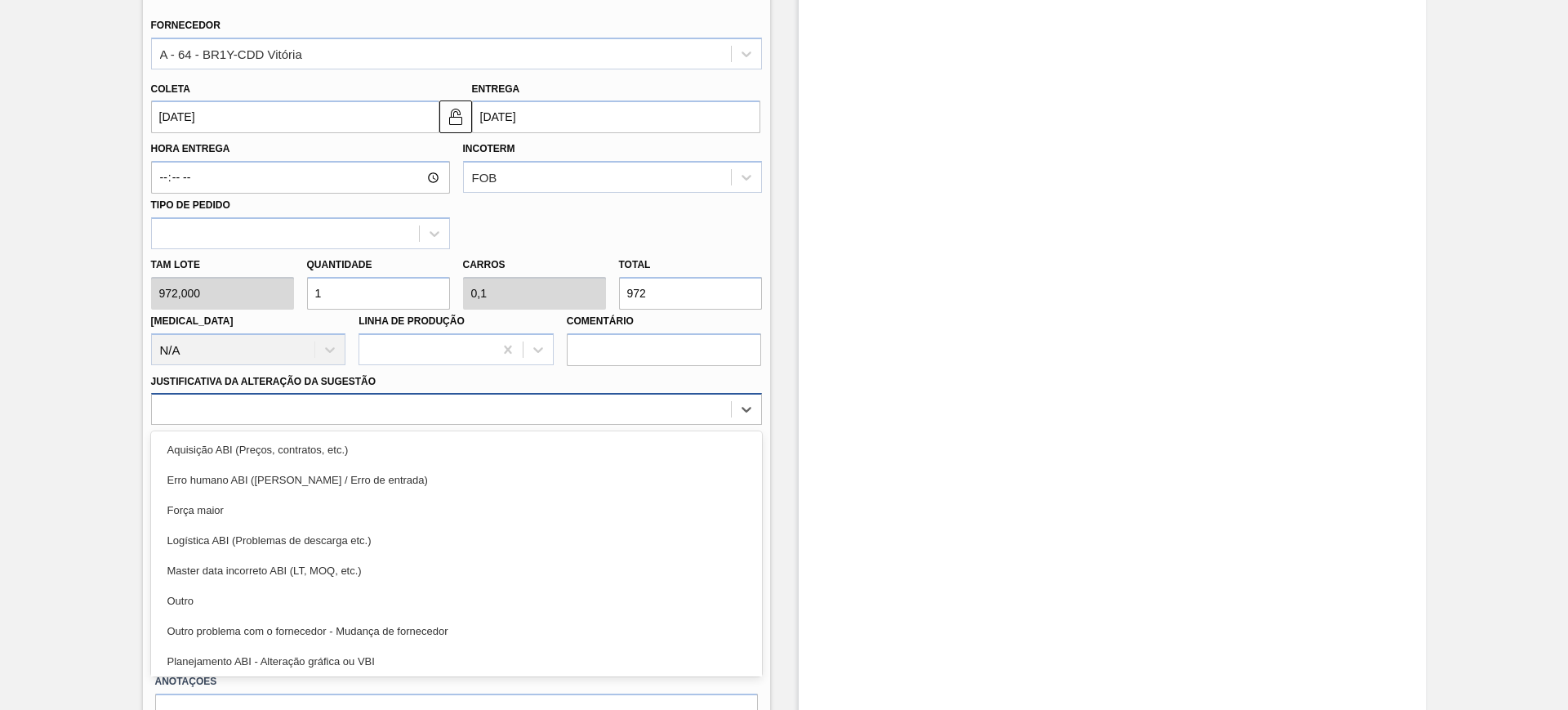
drag, startPoint x: 514, startPoint y: 392, endPoint x: 502, endPoint y: 422, distance: 32.3
click at [513, 393] on div at bounding box center [457, 408] width 611 height 32
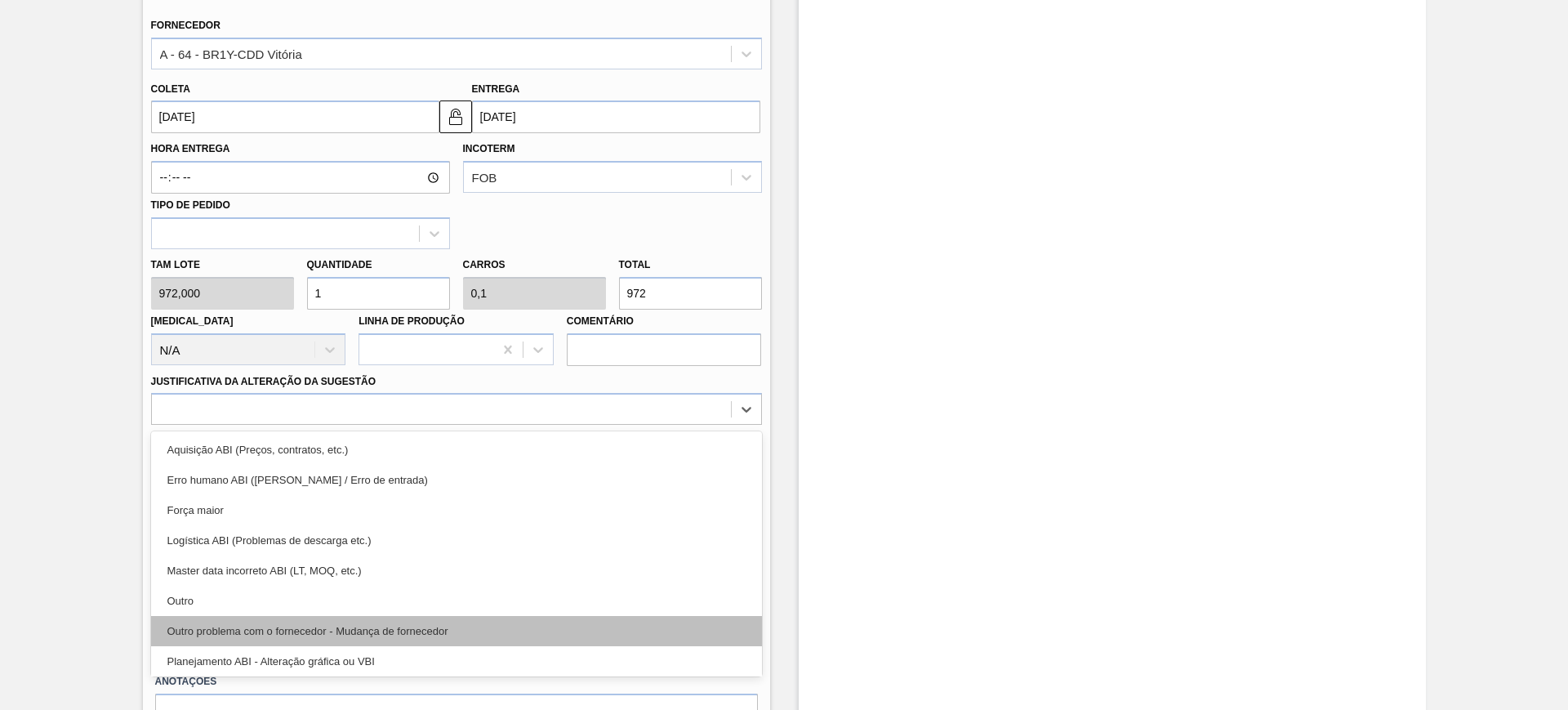
scroll to position [102, 0]
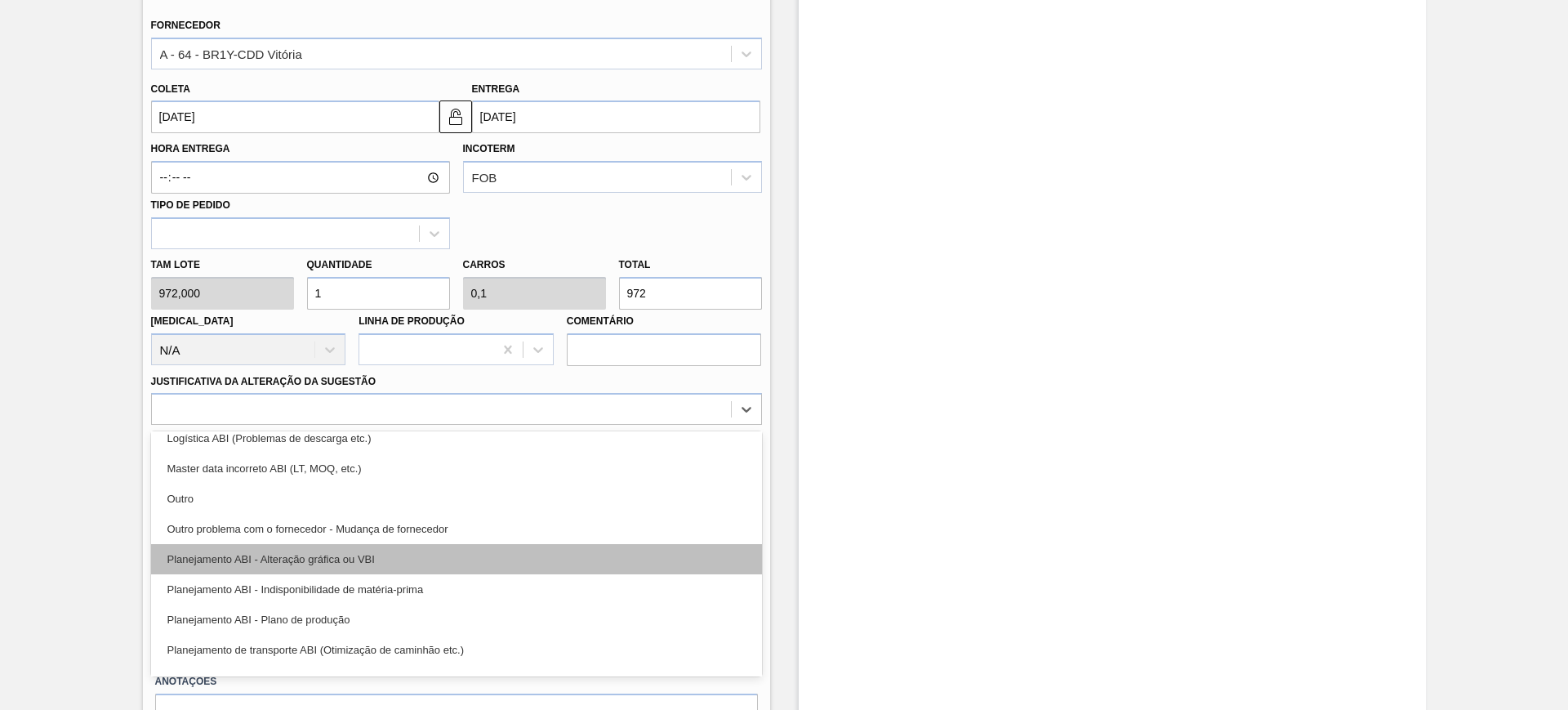
click at [453, 564] on div "Planejamento ABI - Alteração gráfica ou VBI" at bounding box center [457, 559] width 611 height 30
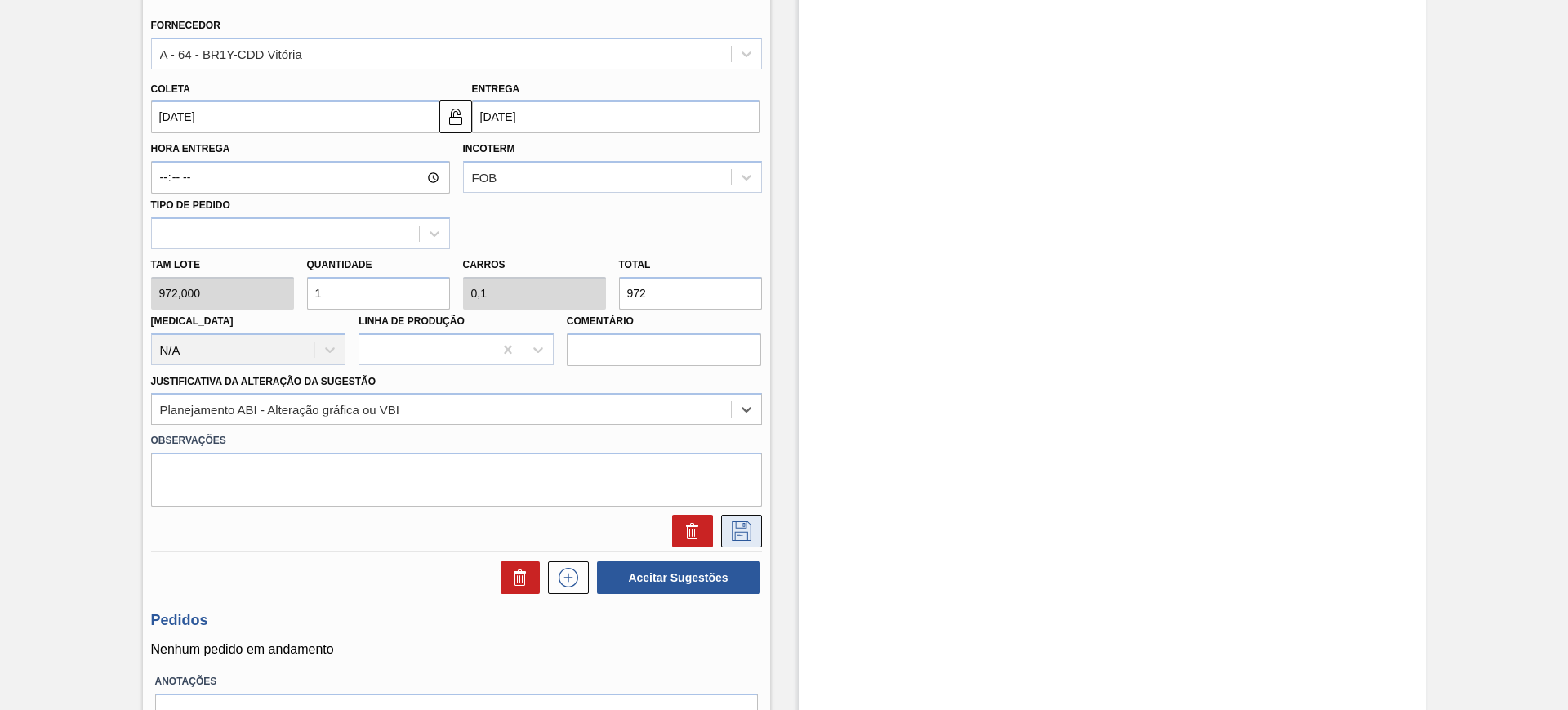
click at [744, 524] on icon at bounding box center [741, 531] width 26 height 20
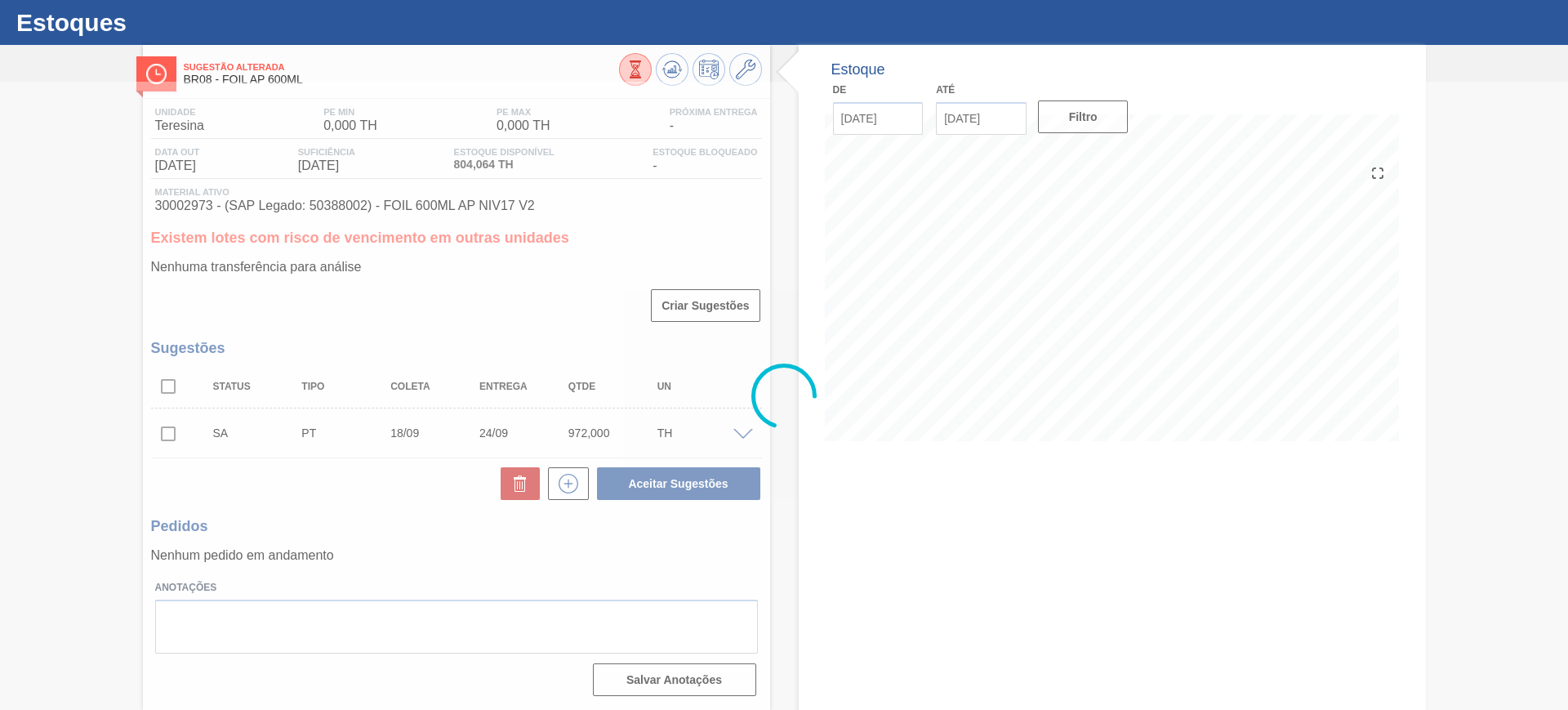
scroll to position [37, 0]
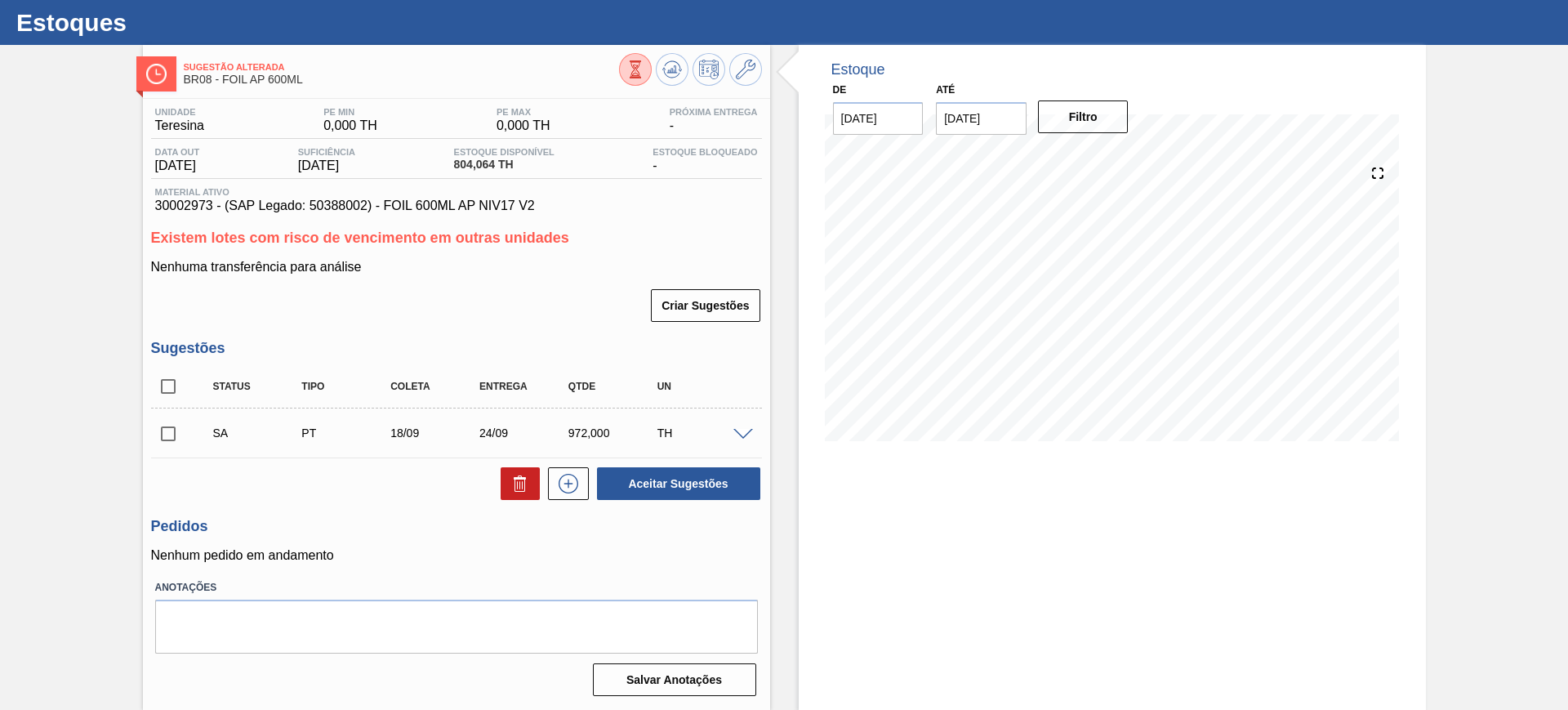
click at [169, 383] on input "checkbox" at bounding box center [169, 387] width 35 height 35
checkbox input "true"
click at [676, 482] on button "Aceitar Sugestões" at bounding box center [679, 484] width 164 height 33
checkbox input "false"
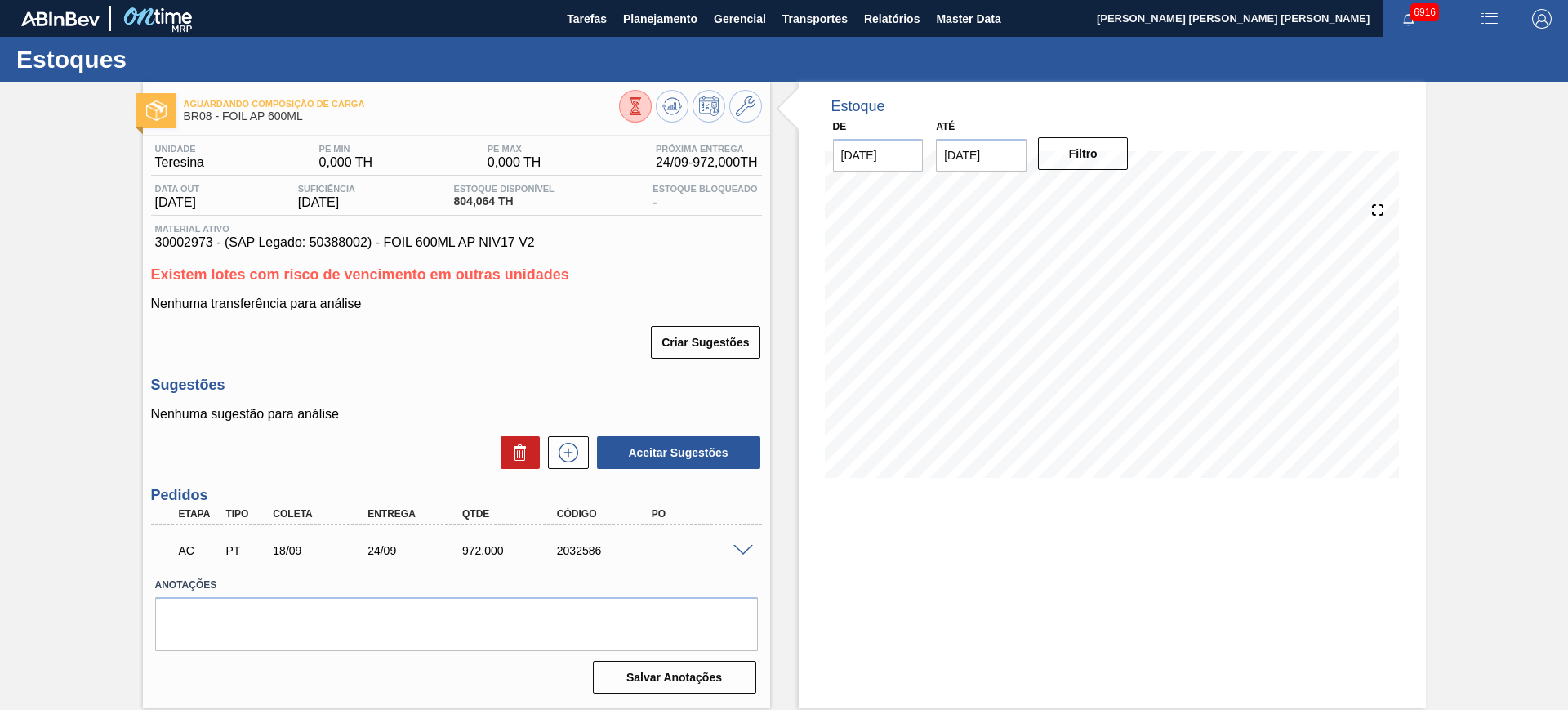
scroll to position [0, 0]
click at [746, 549] on span at bounding box center [743, 550] width 20 height 12
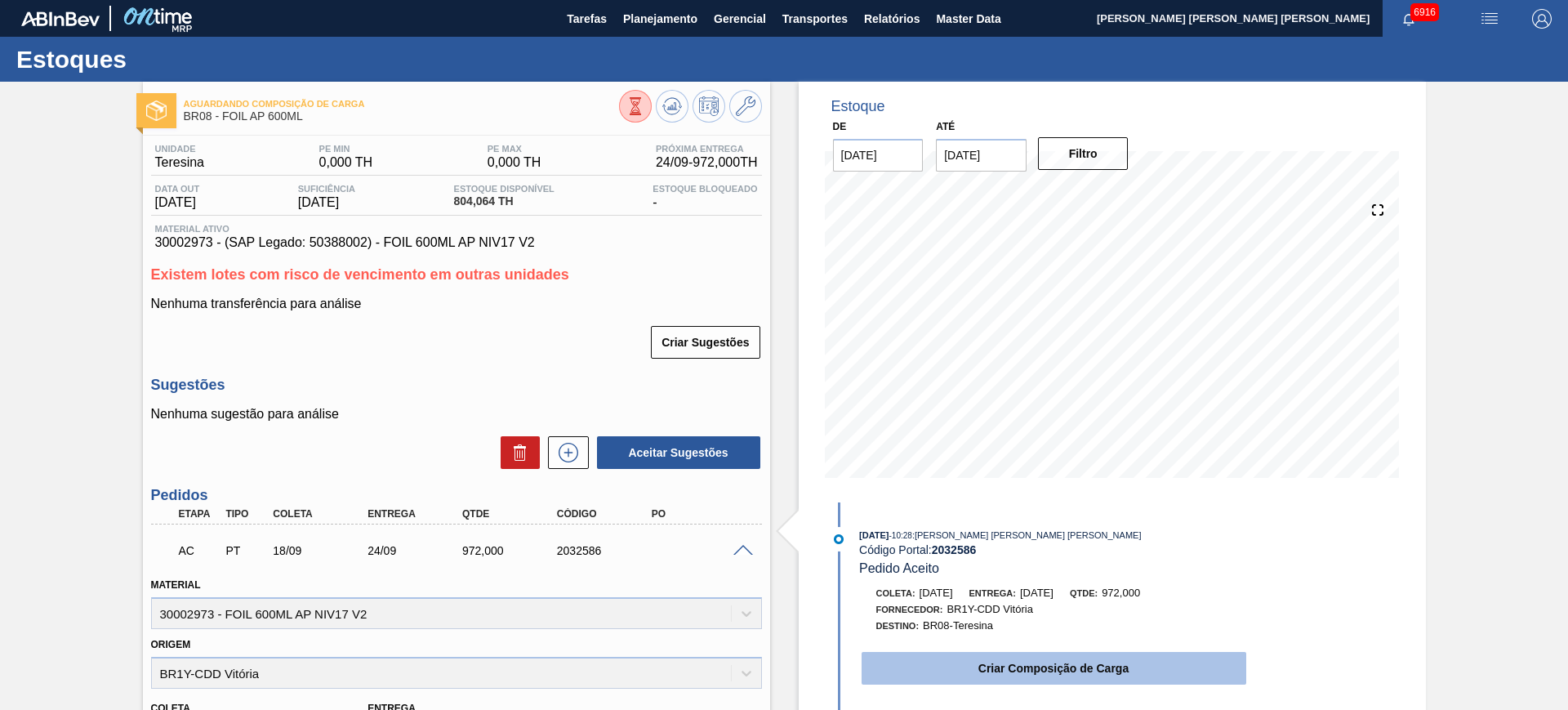
click at [1008, 672] on button "Criar Composição de Carga" at bounding box center [1054, 668] width 385 height 33
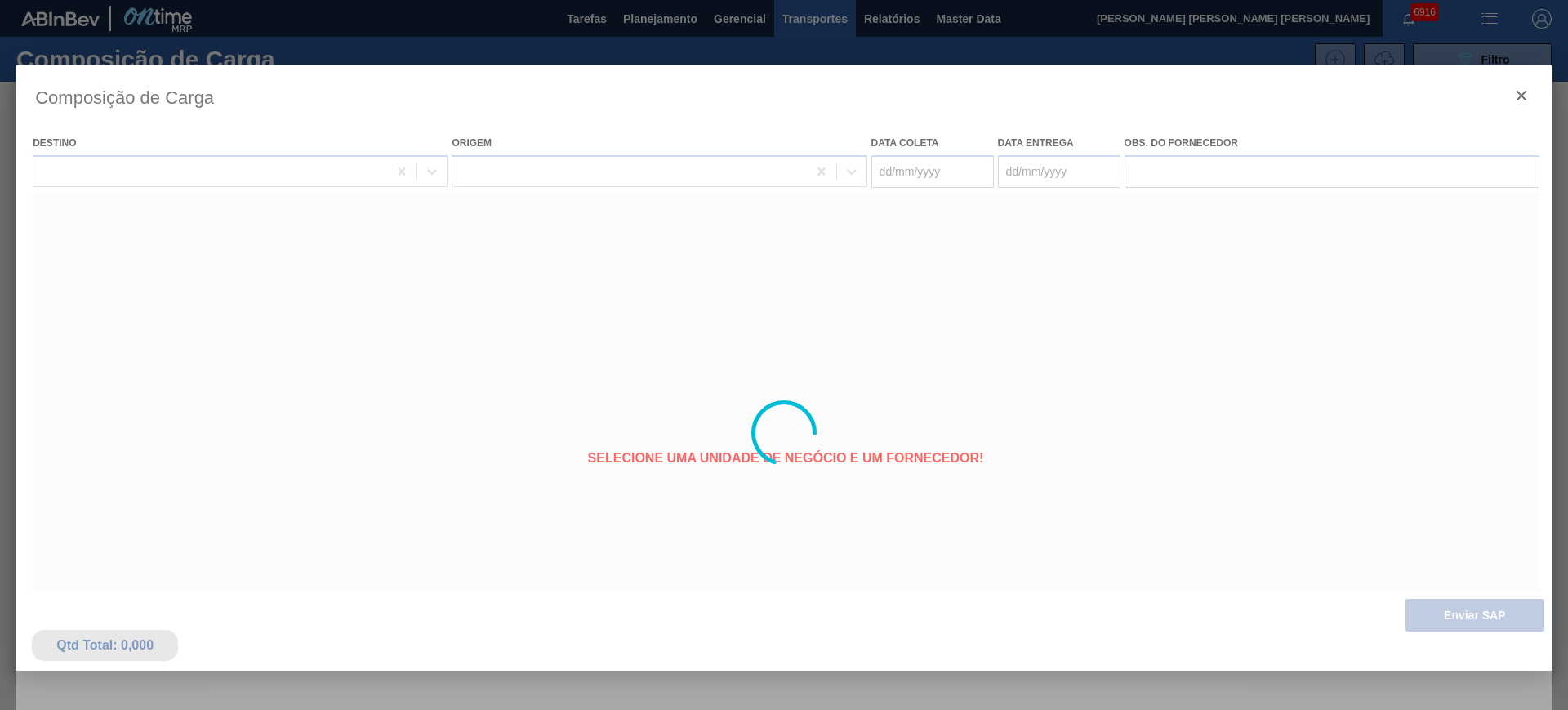
type coleta "[DATE]"
type entrega "[DATE]"
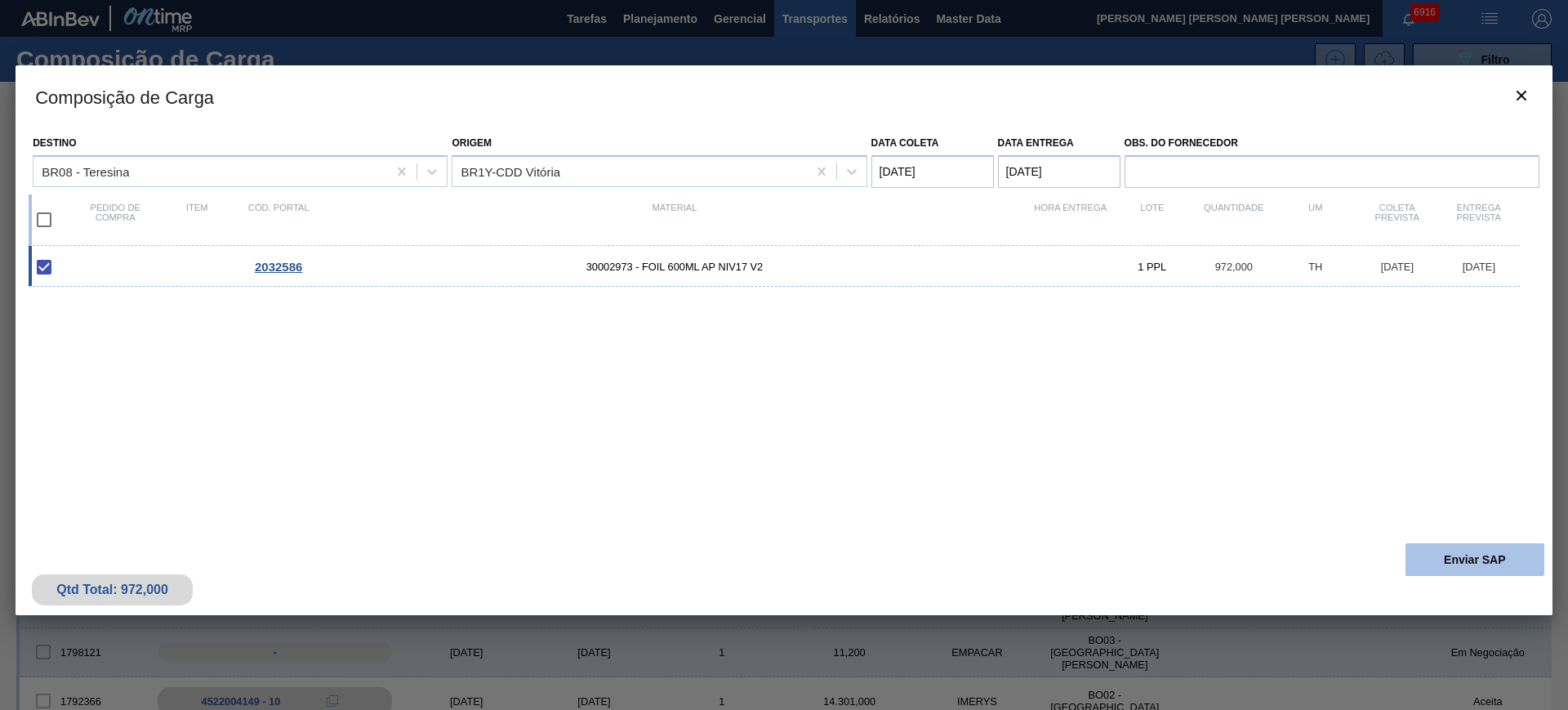
click at [1473, 560] on button "Enviar SAP" at bounding box center [1474, 559] width 139 height 33
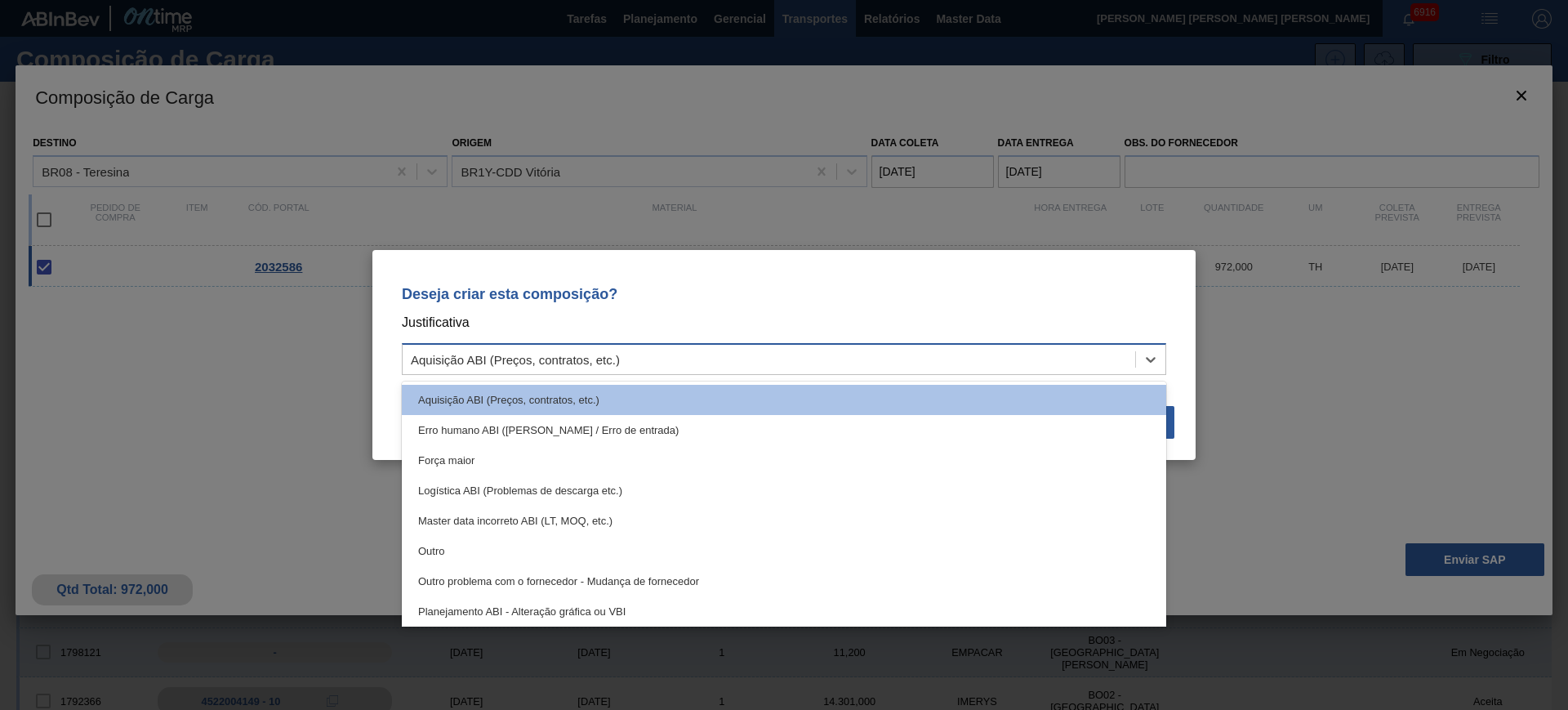
click at [1030, 364] on div "Aquisição ABI (Preços, contratos, etc.)" at bounding box center [768, 360] width 732 height 24
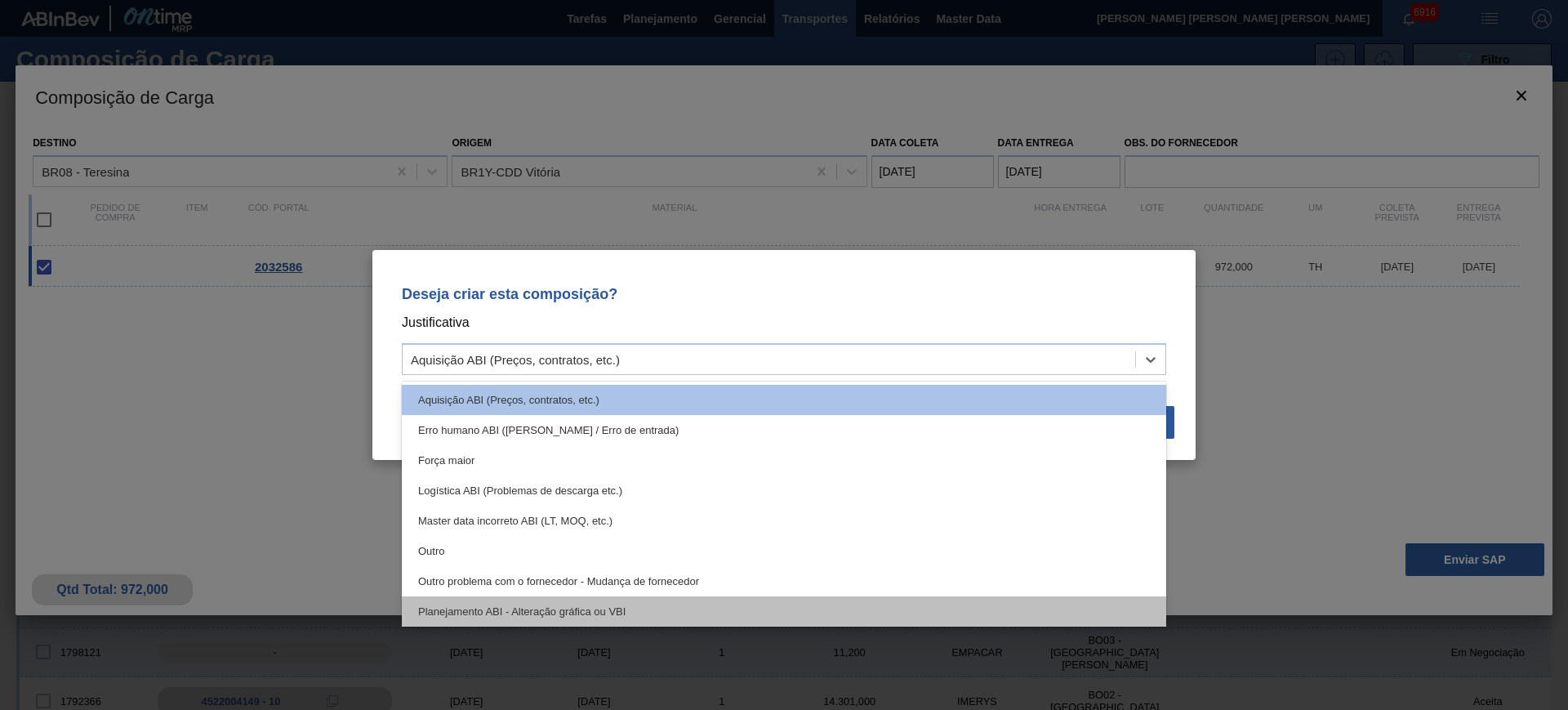
click at [860, 606] on div "Planejamento ABI - Alteração gráfica ou VBI" at bounding box center [783, 611] width 764 height 30
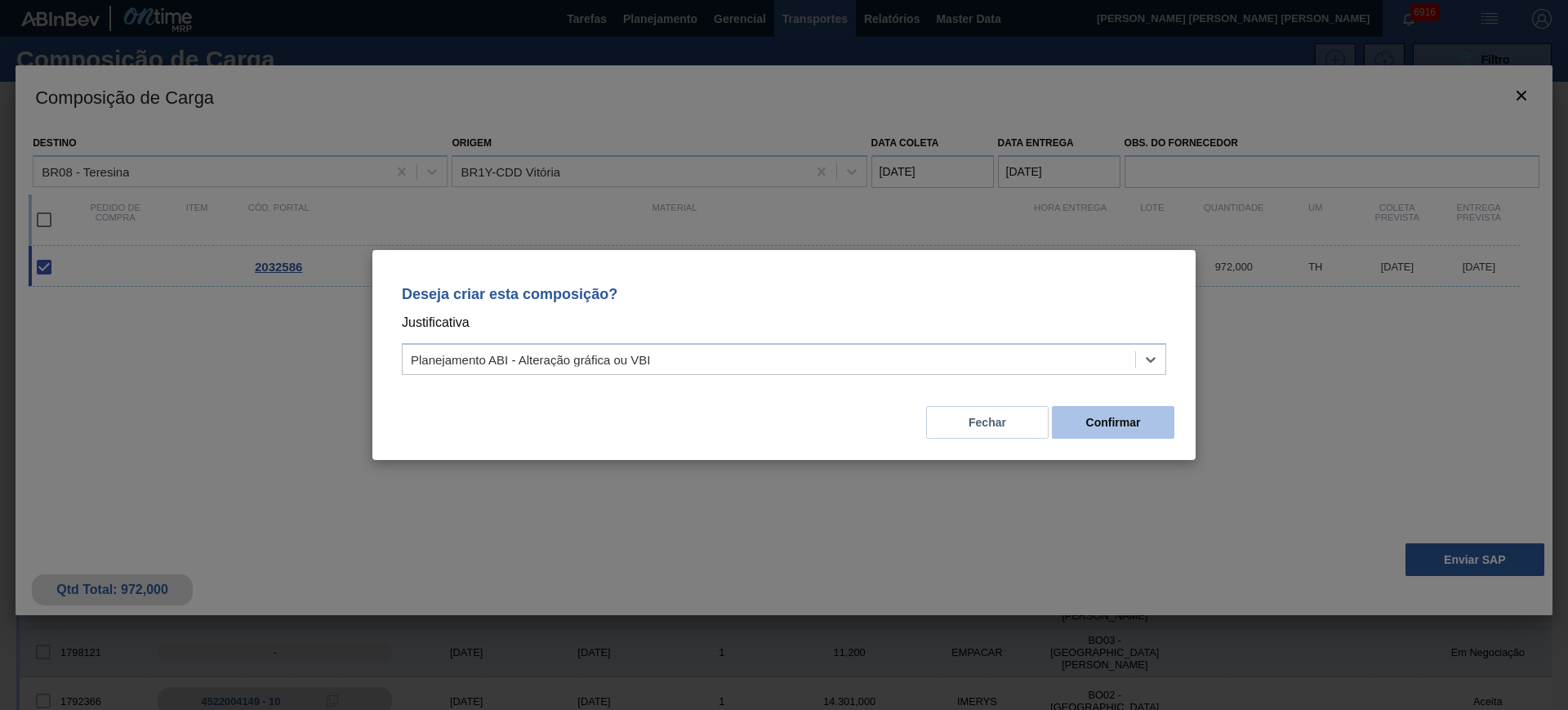
click at [1119, 422] on button "Confirmar" at bounding box center [1113, 422] width 123 height 33
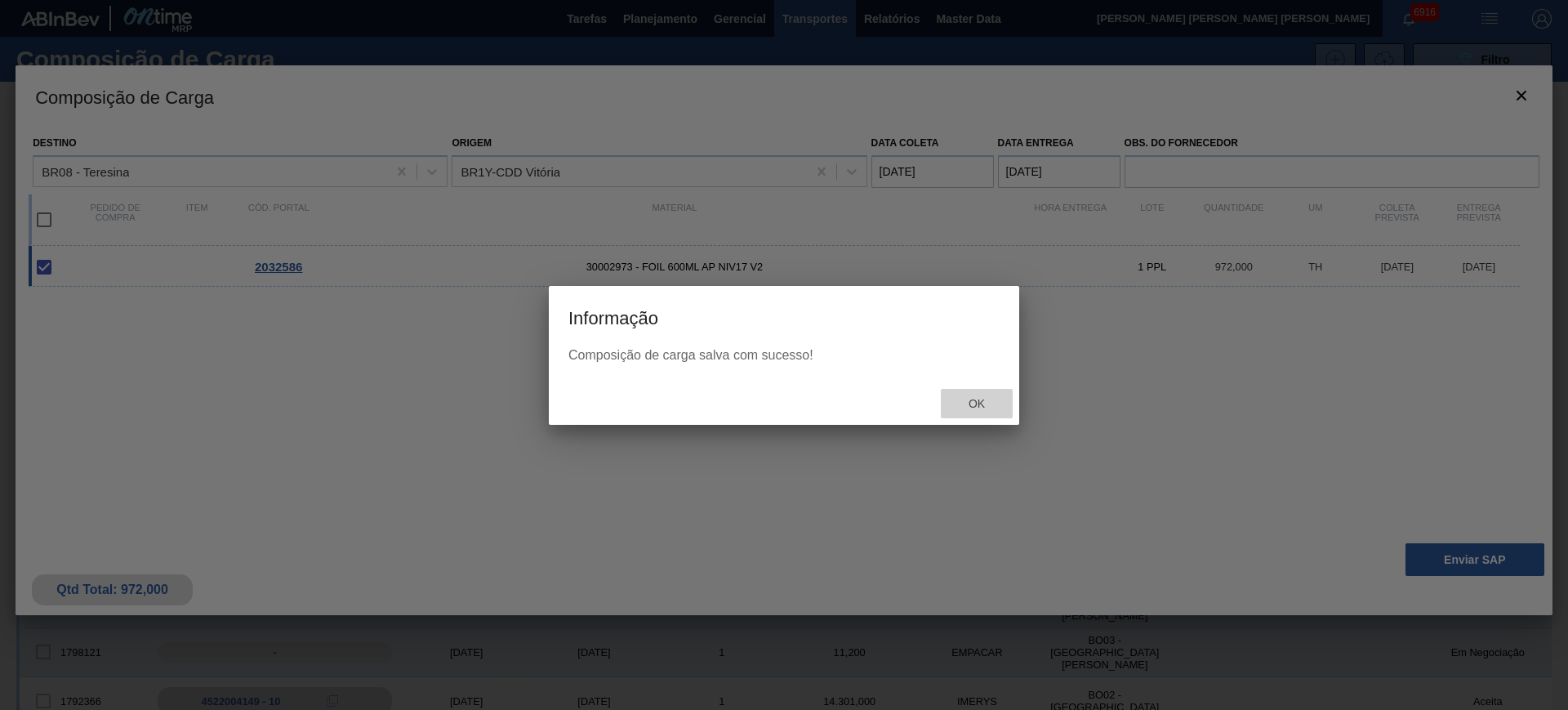
click at [979, 398] on span "Ok" at bounding box center [977, 403] width 43 height 13
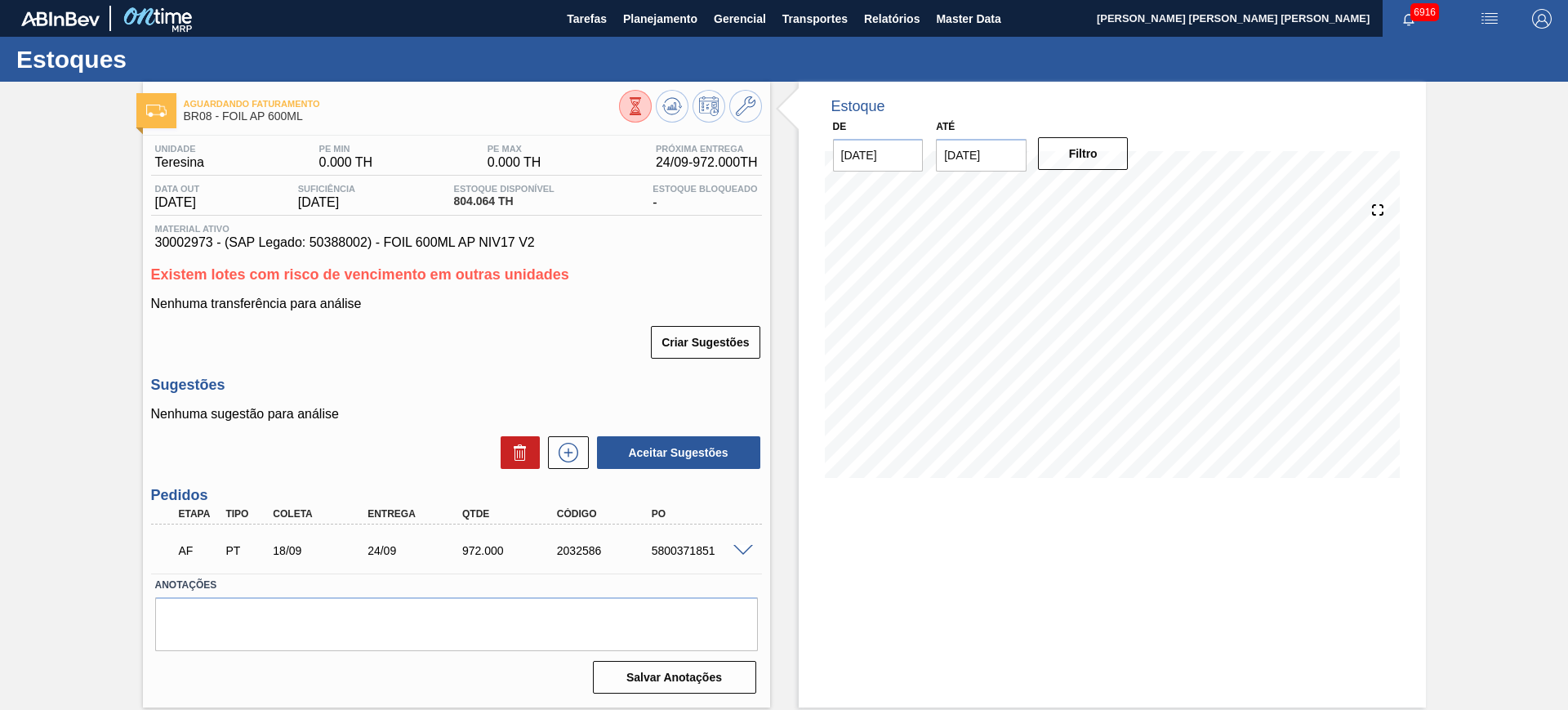
click at [686, 550] on div "5800371851" at bounding box center [700, 550] width 106 height 13
copy div "5800371851"
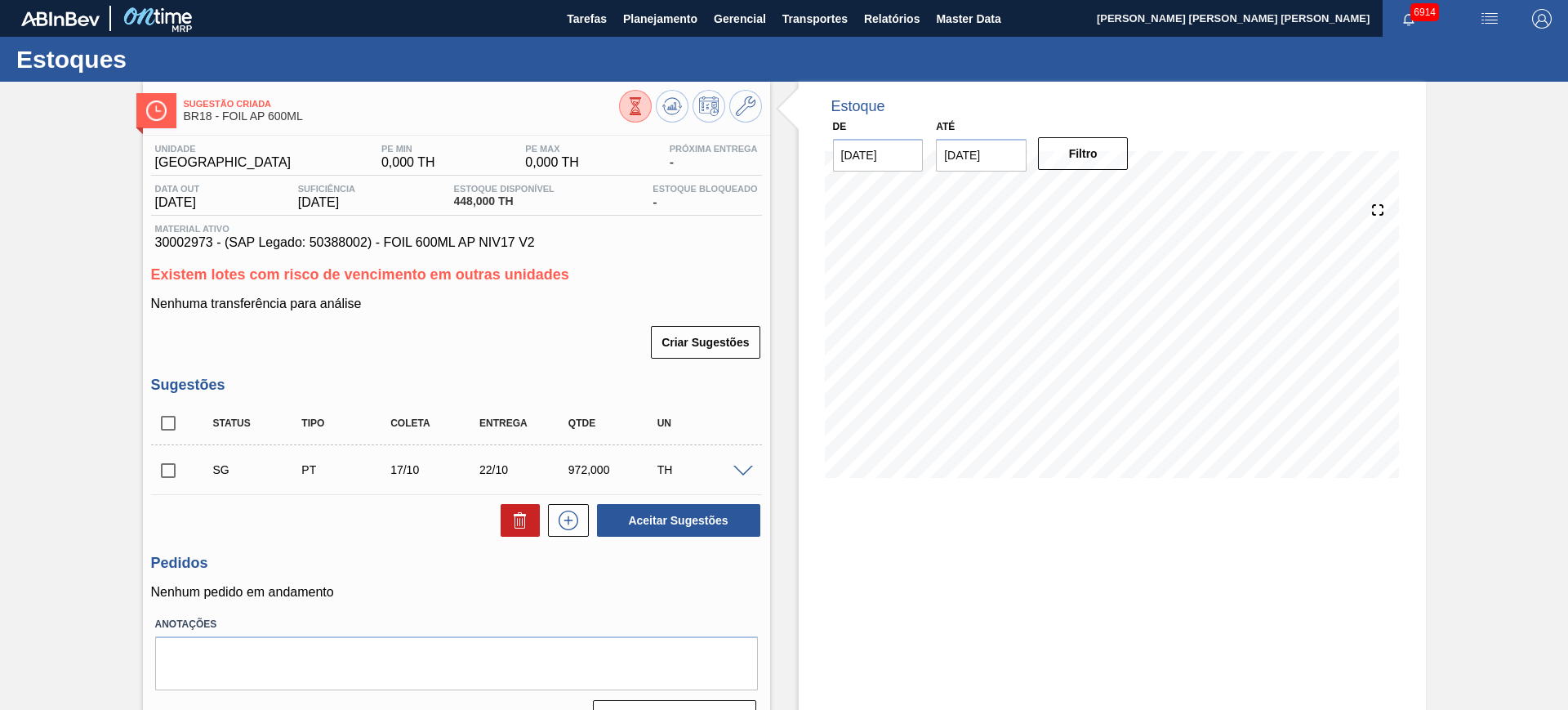
click at [745, 466] on span at bounding box center [743, 471] width 20 height 12
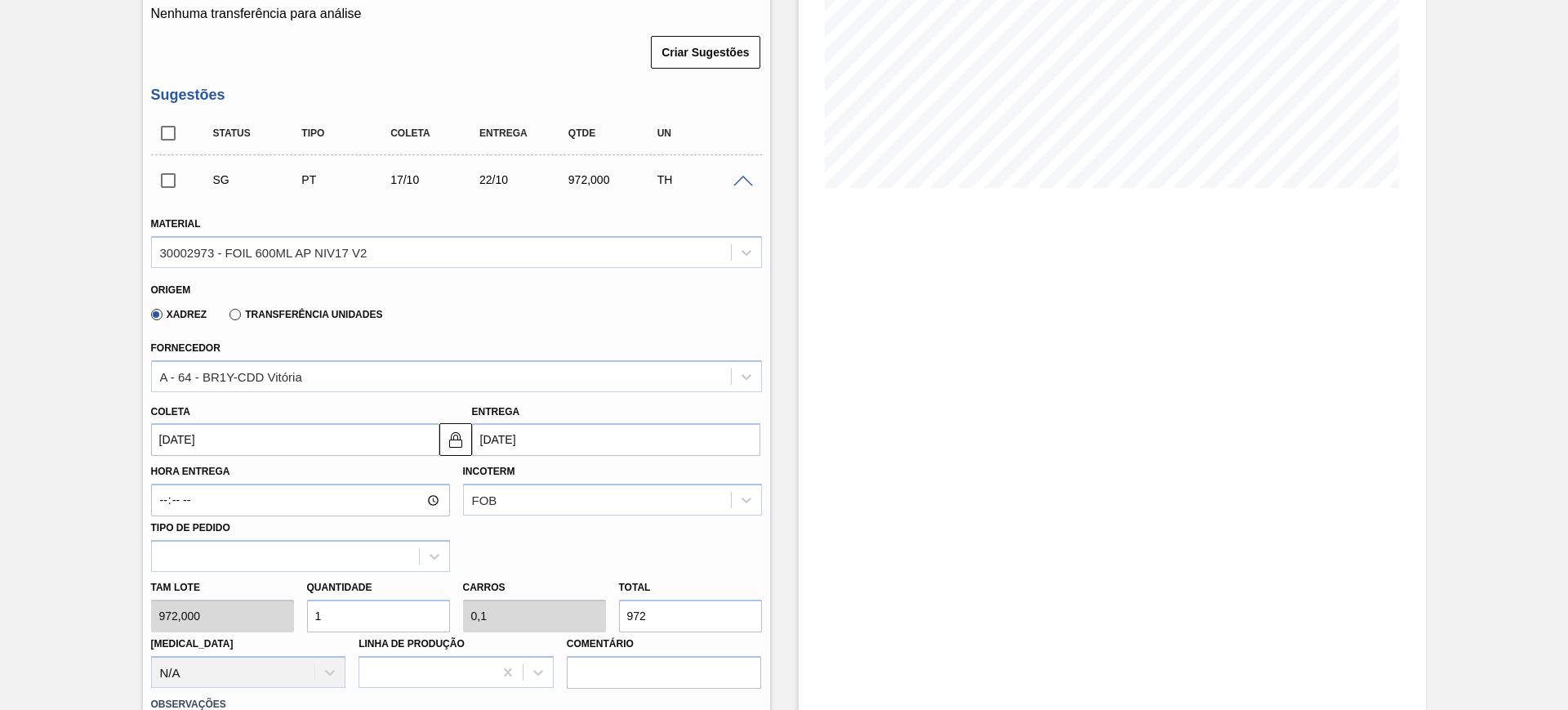
scroll to position [306, 0]
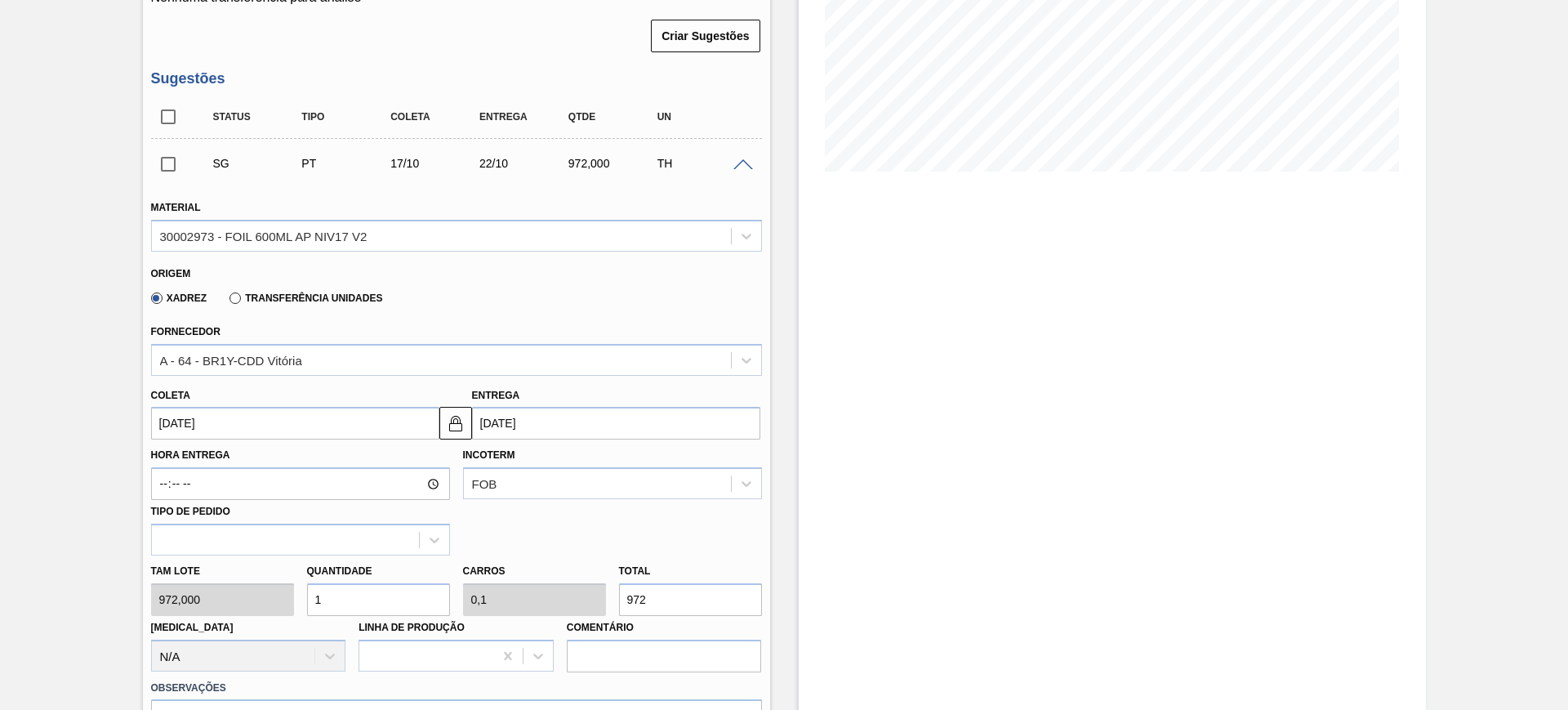
click at [411, 589] on input "1" at bounding box center [378, 600] width 143 height 33
type input "3"
type input "0,3"
type input "2.916"
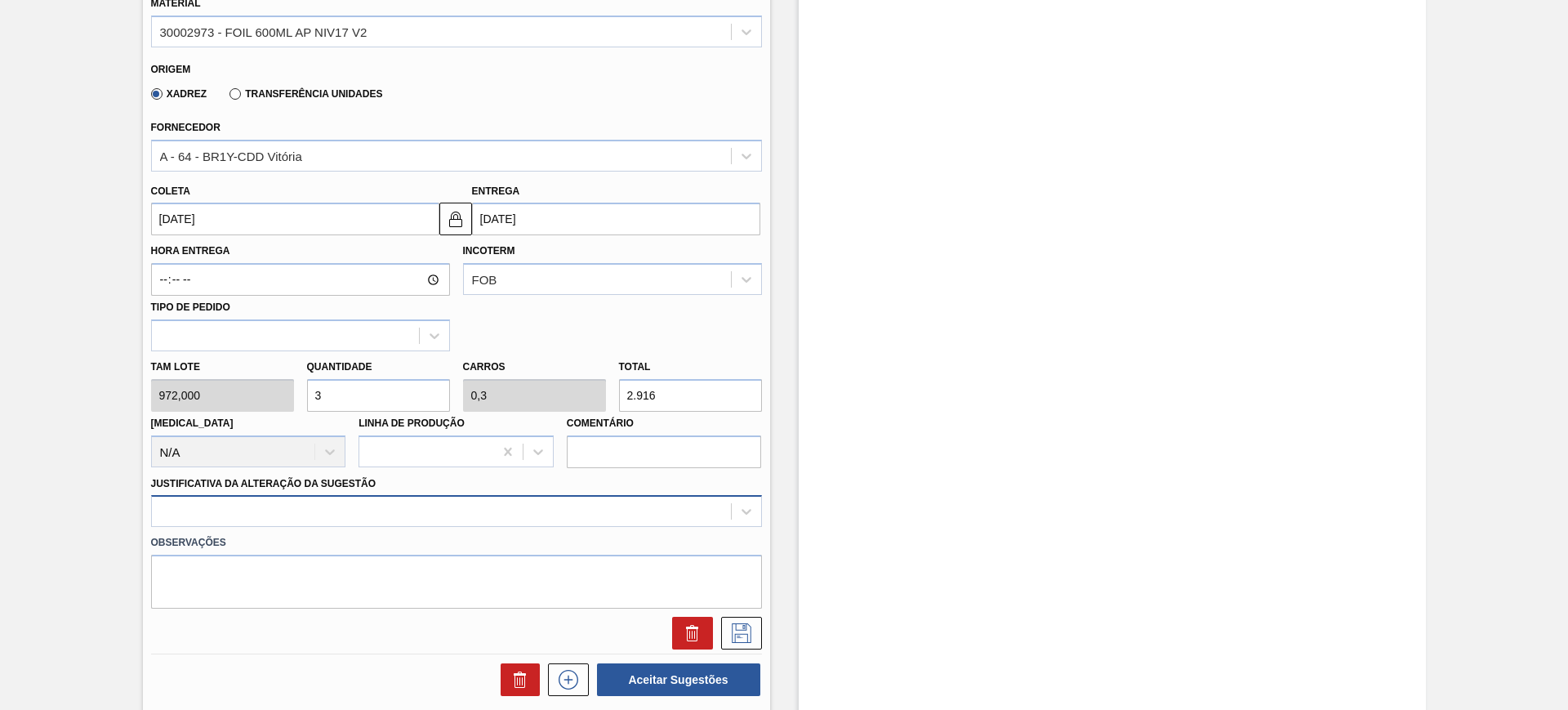
type input "3"
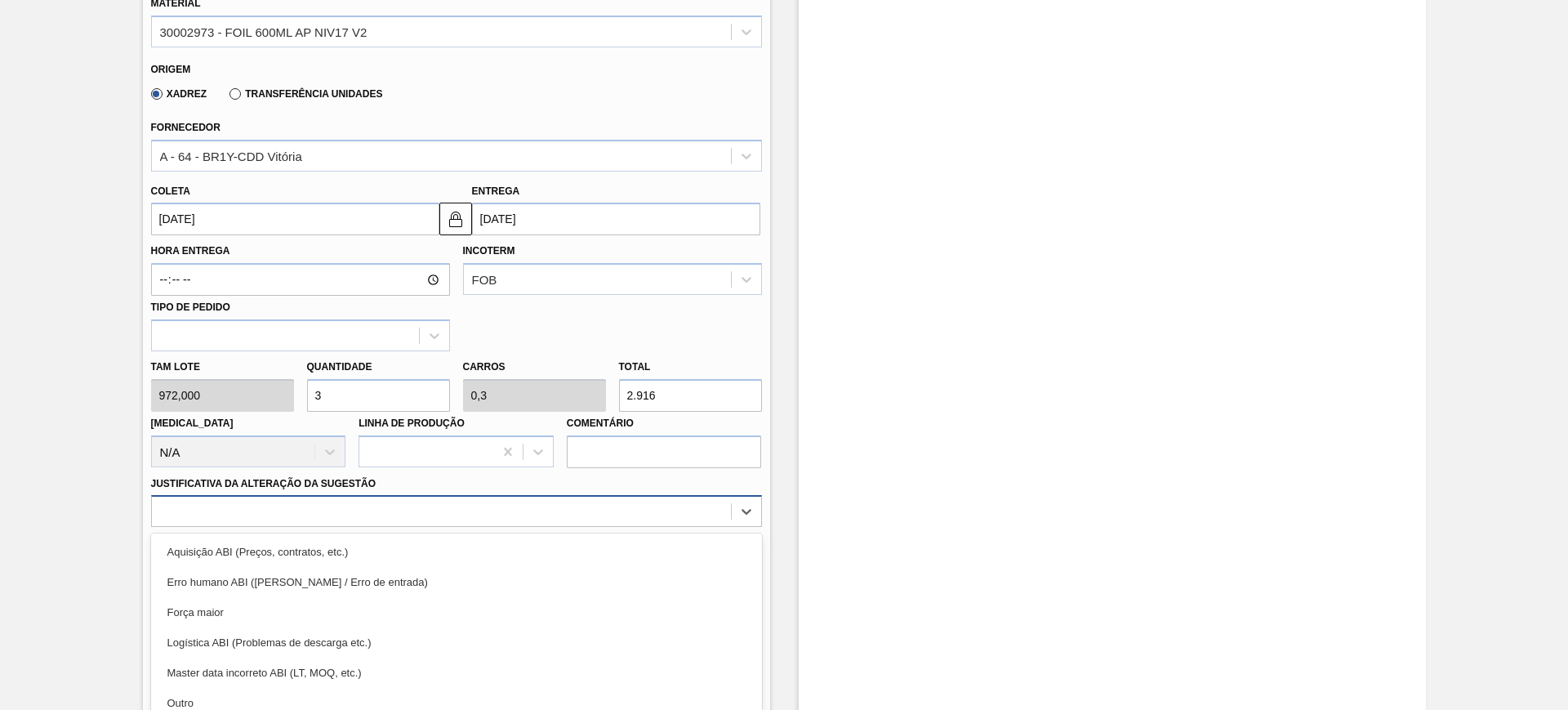
click at [383, 510] on div "option Erro humano ABI (Cálculo / Erro de entrada) focused, 2 of 18. 18 results…" at bounding box center [457, 511] width 611 height 32
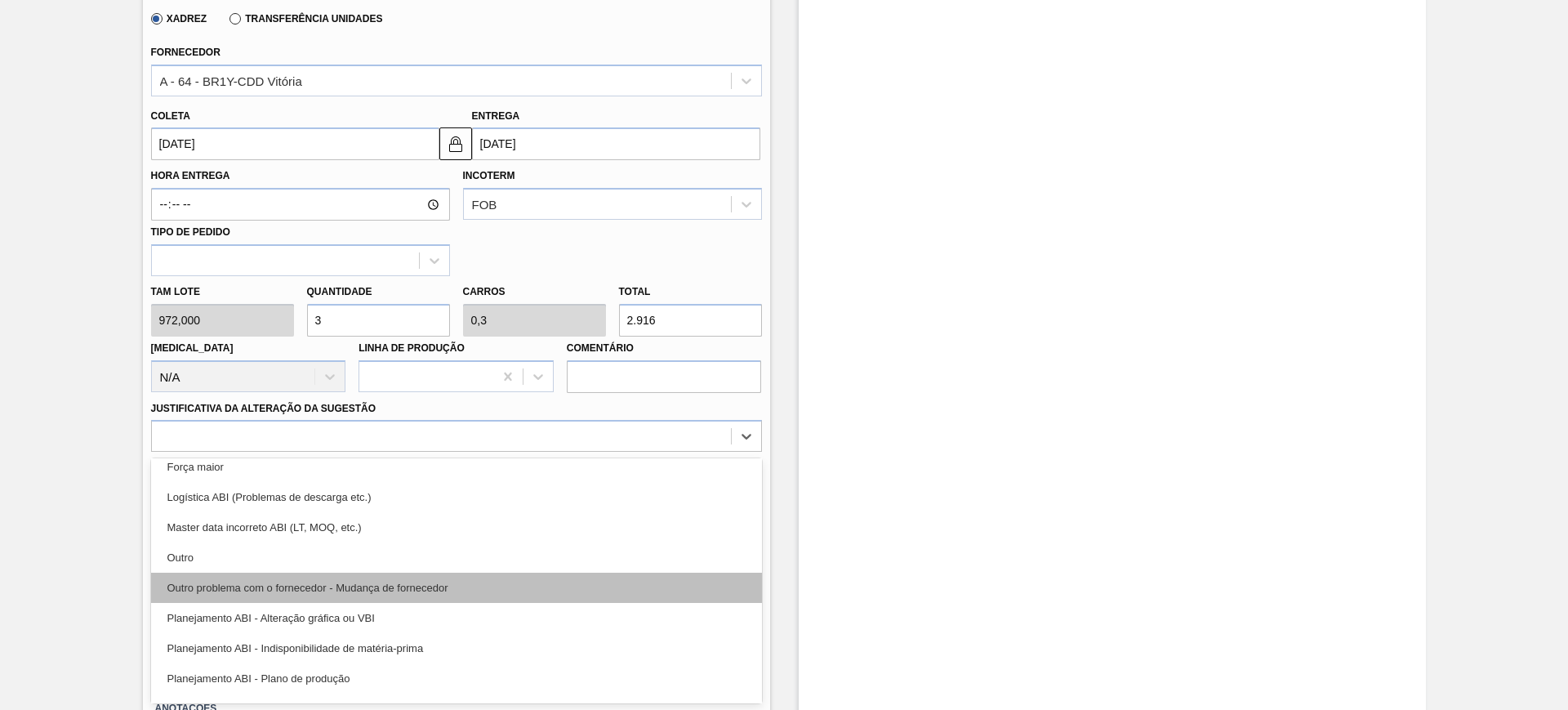
scroll to position [102, 0]
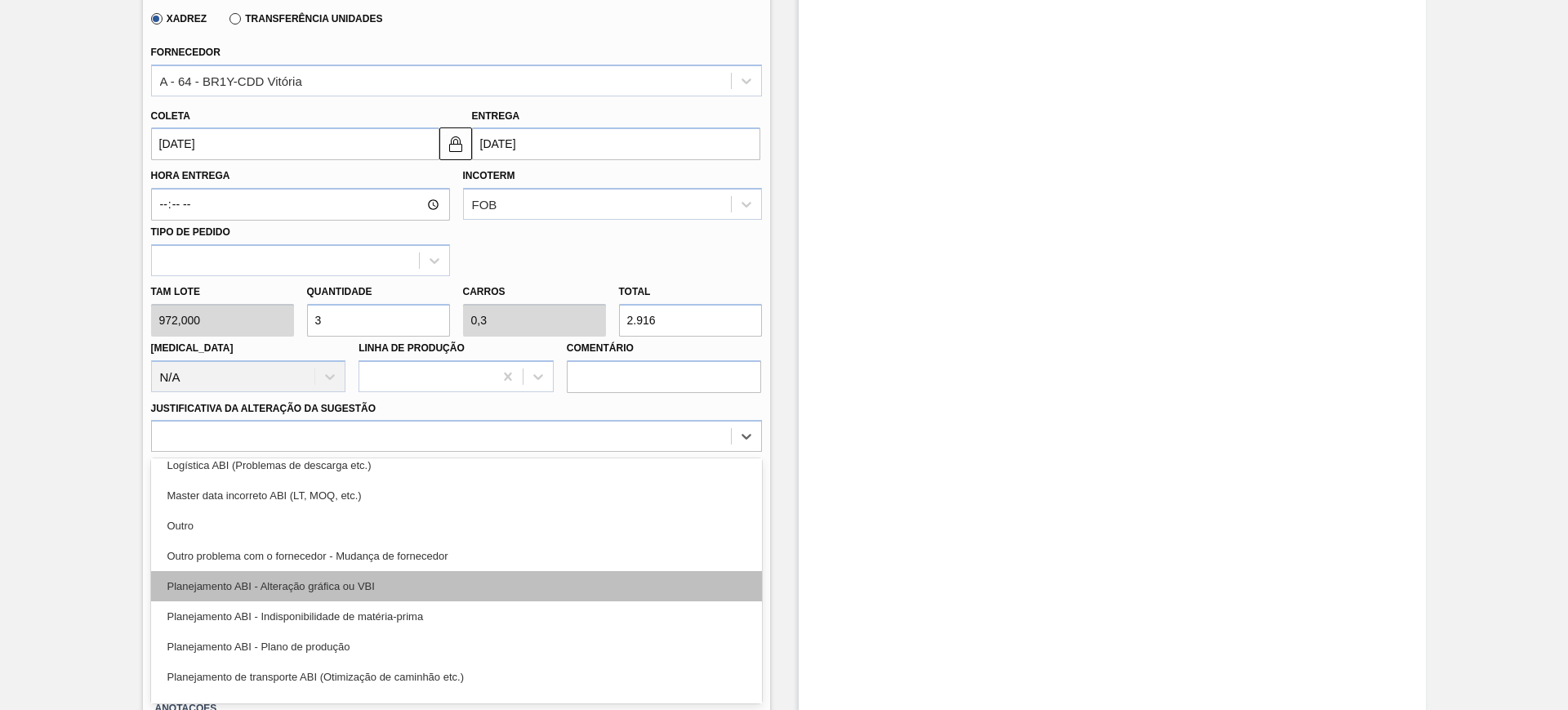
click at [453, 590] on div "Planejamento ABI - Alteração gráfica ou VBI" at bounding box center [457, 586] width 611 height 30
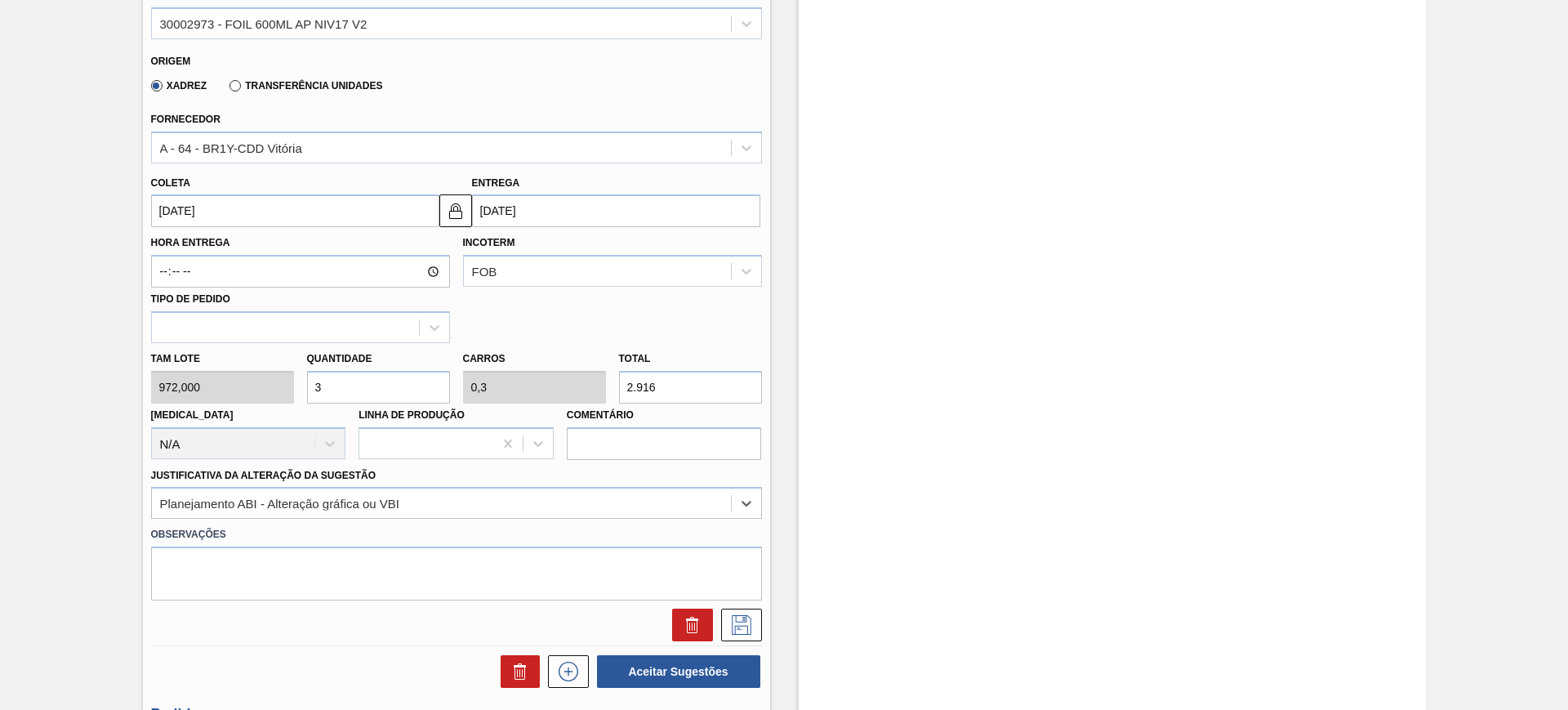
scroll to position [484, 0]
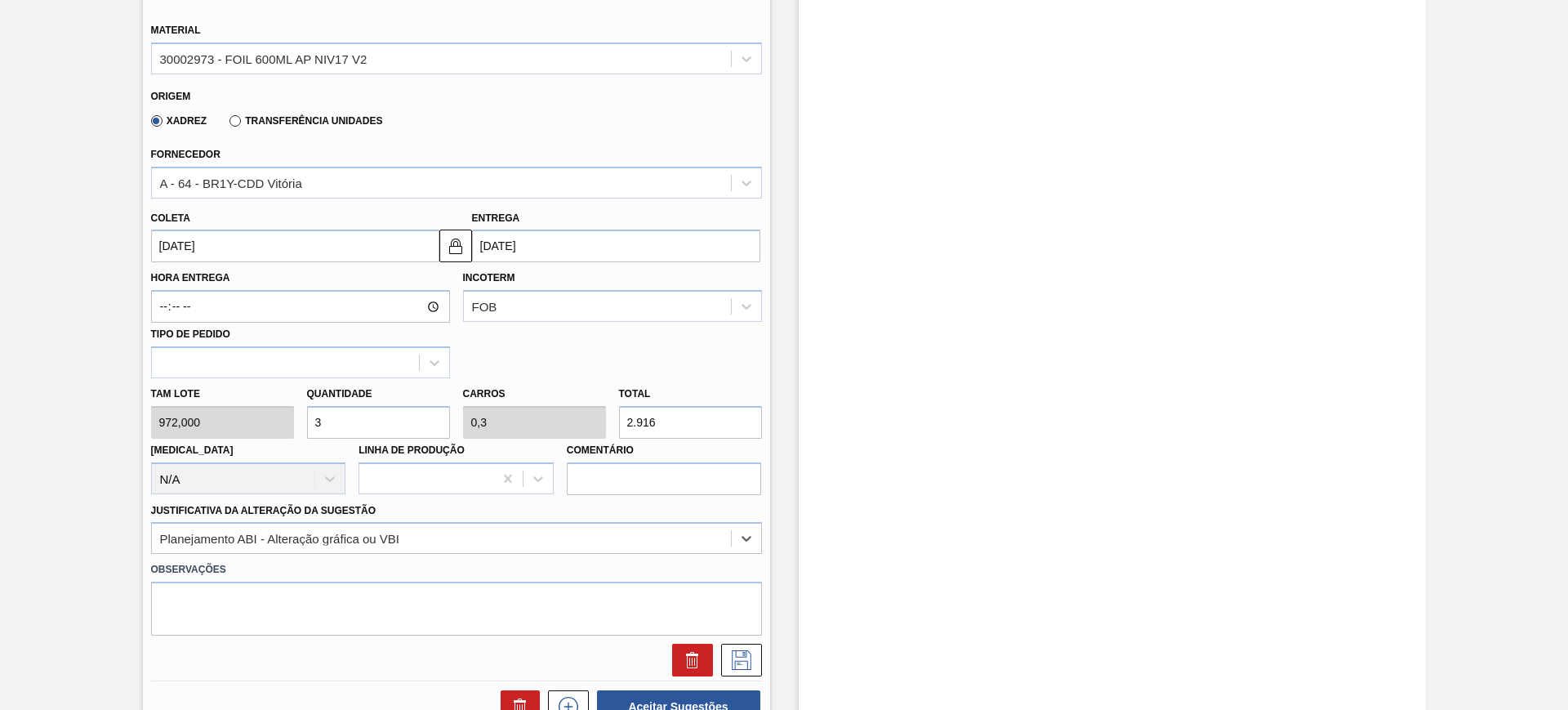
click at [341, 255] on input "[DATE]" at bounding box center [295, 246] width 288 height 33
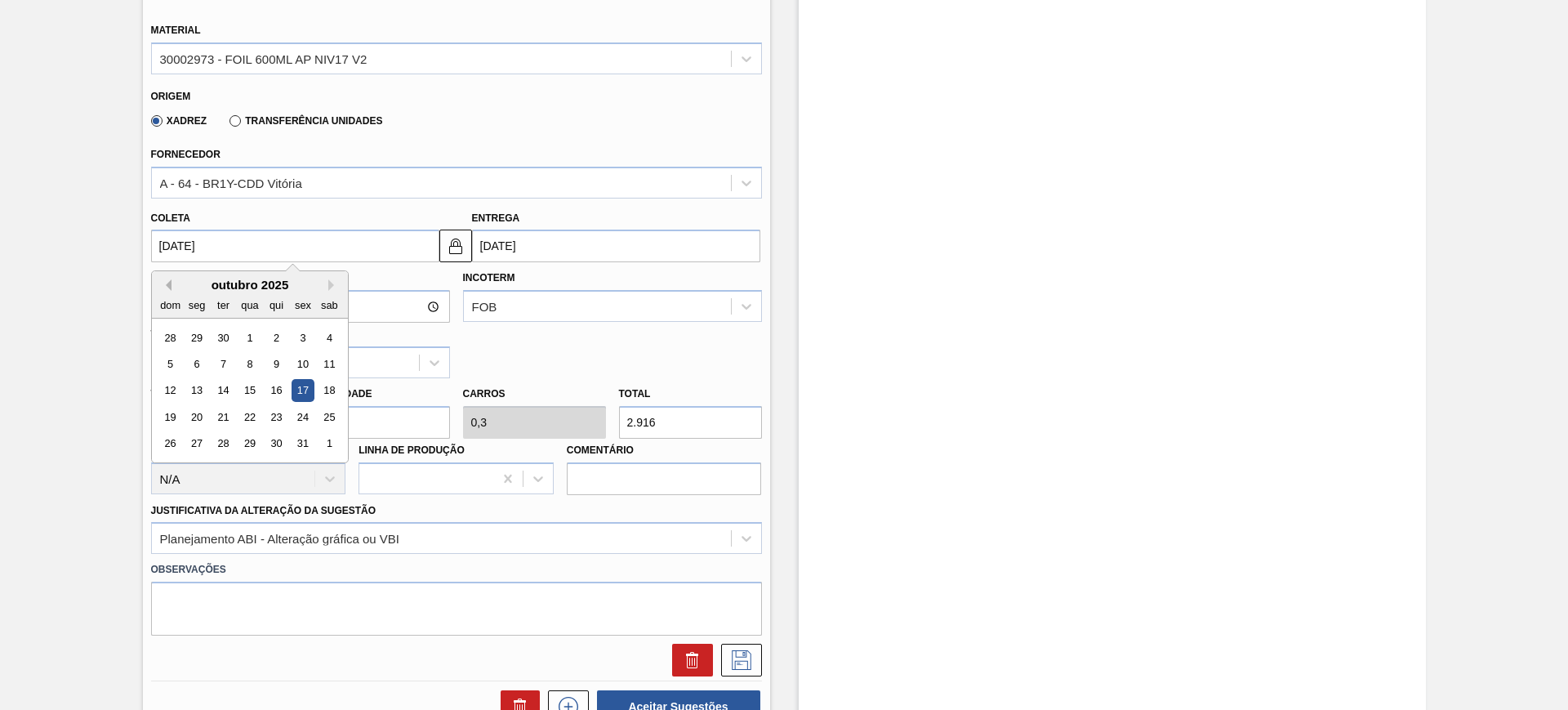
click at [167, 280] on button "Previous Month" at bounding box center [166, 285] width 12 height 12
click at [241, 387] on div "17" at bounding box center [249, 391] width 22 height 22
type input "[DATE]"
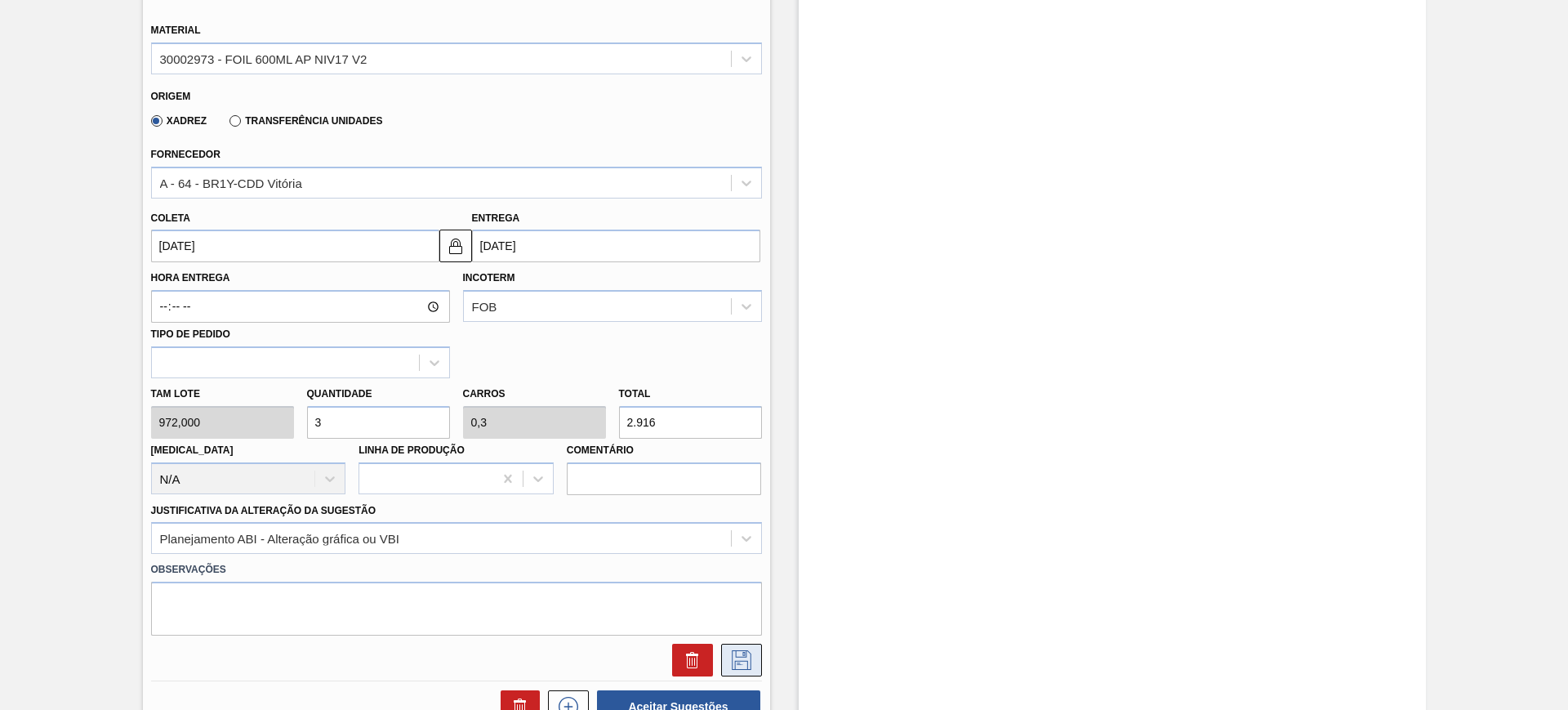
click at [741, 652] on icon at bounding box center [740, 658] width 8 height 13
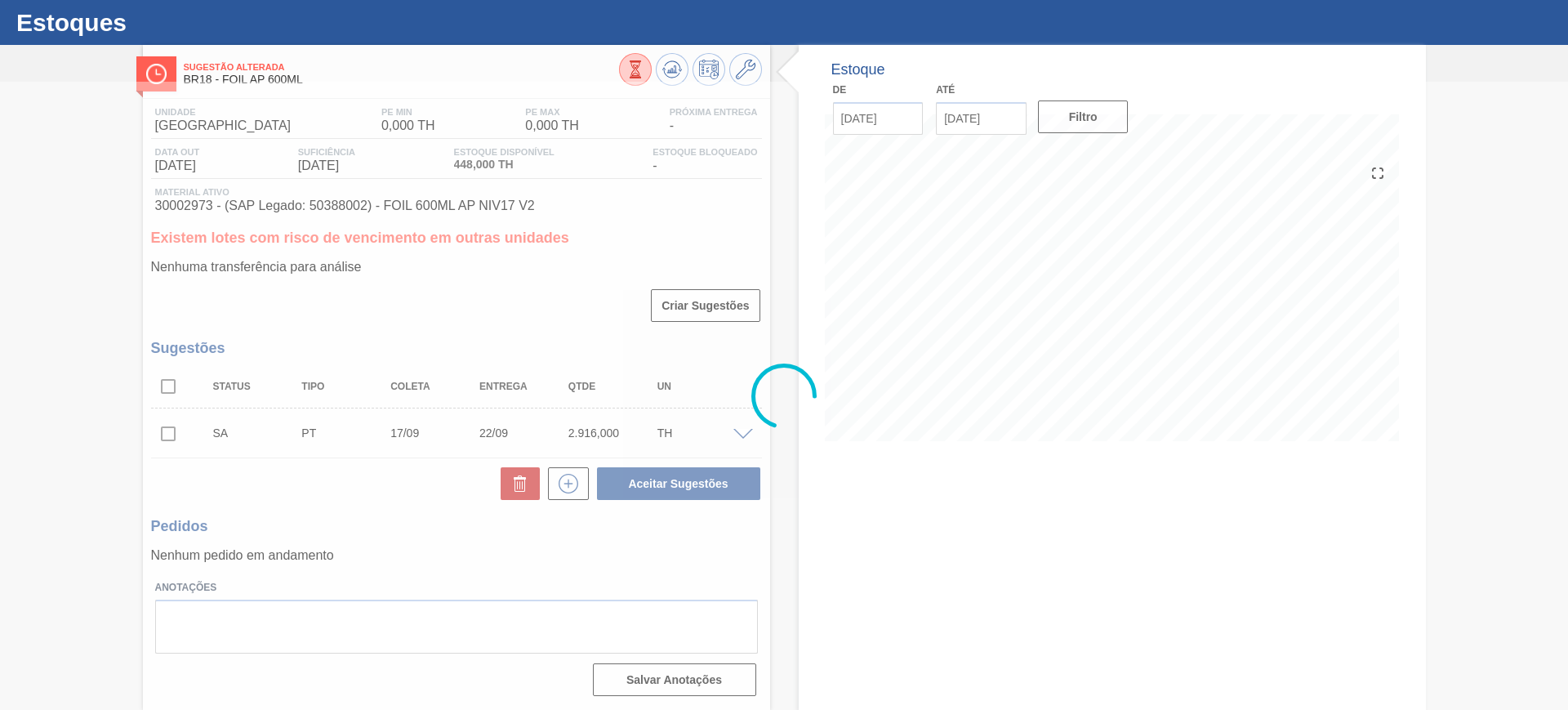
scroll to position [37, 0]
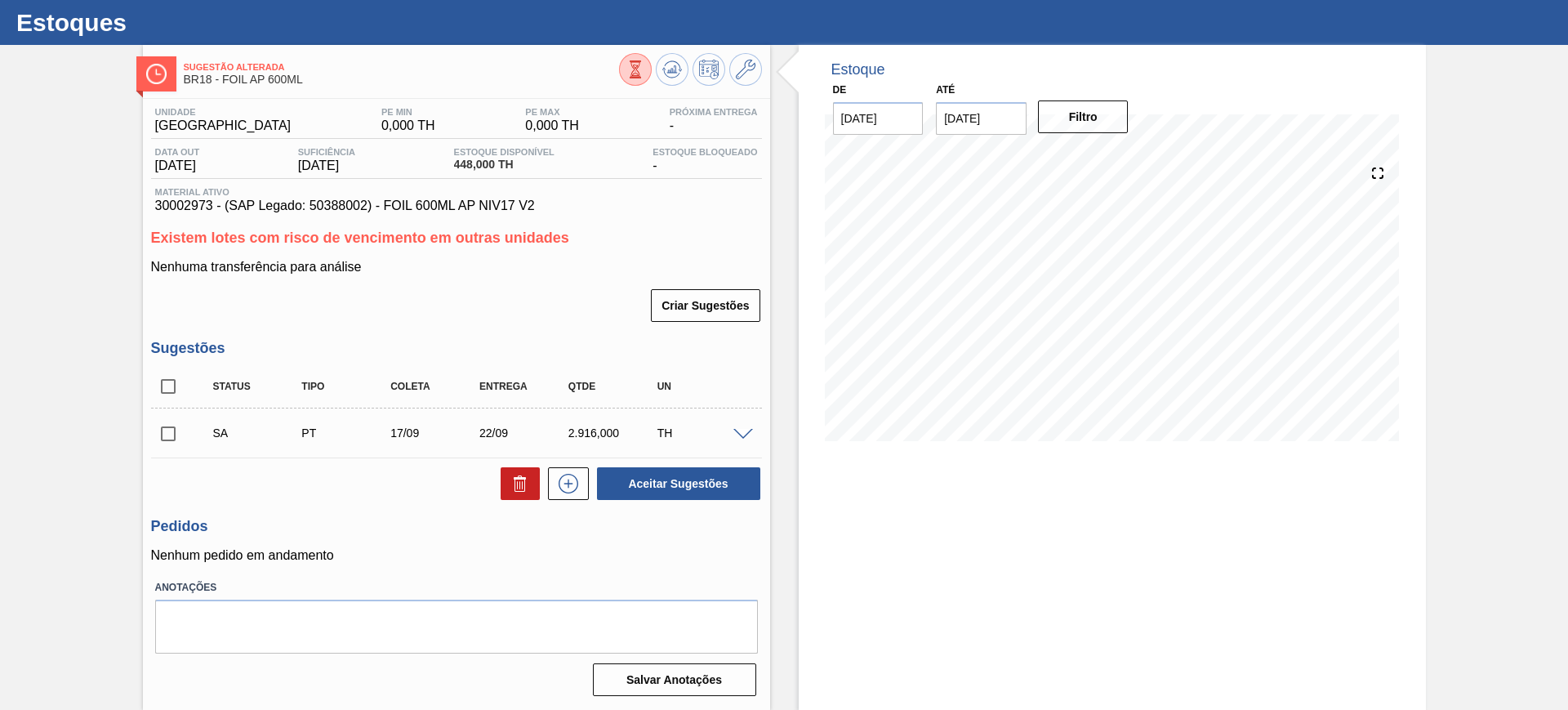
click at [740, 434] on span at bounding box center [743, 434] width 20 height 12
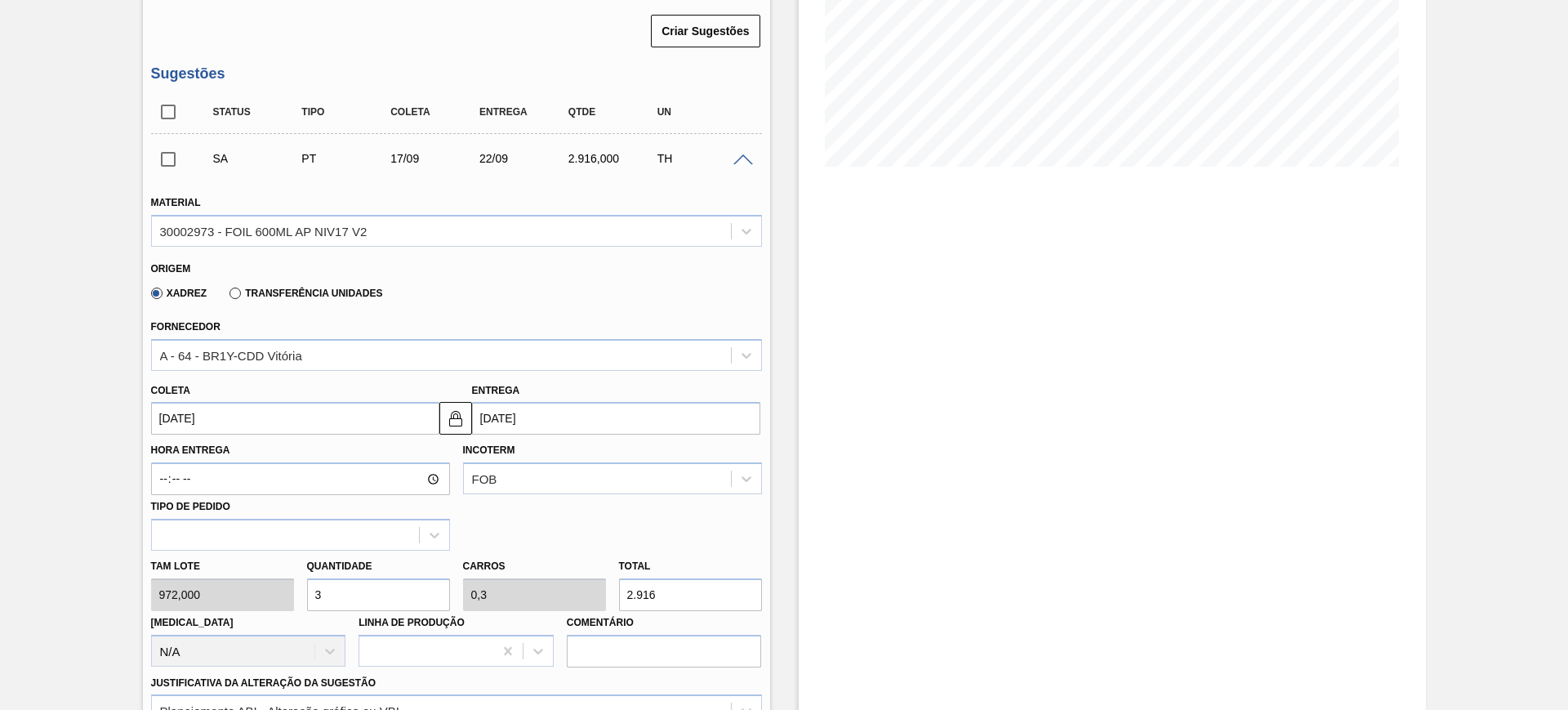
scroll to position [343, 0]
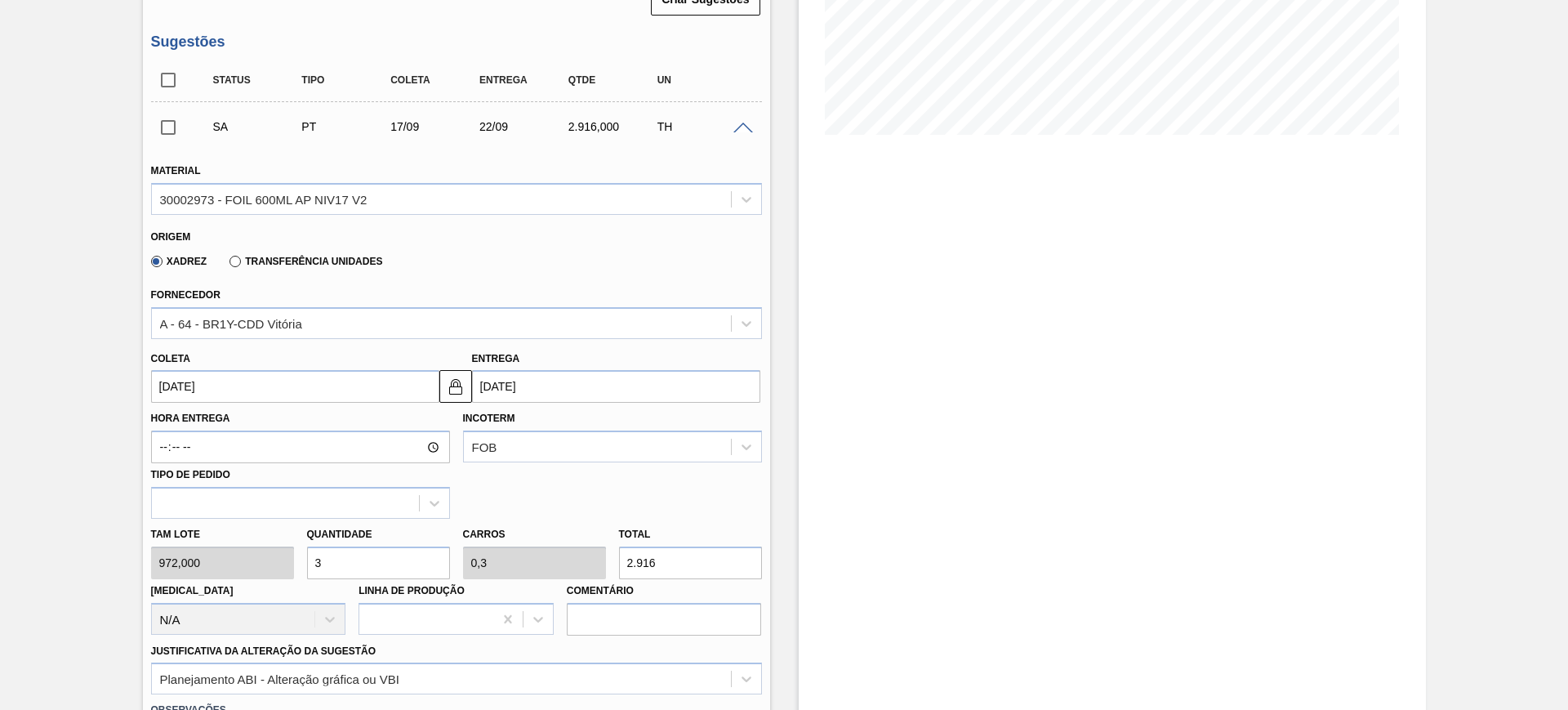
click at [369, 551] on input "3" at bounding box center [378, 563] width 143 height 33
type input "2"
type input "0,2"
type input "1.944"
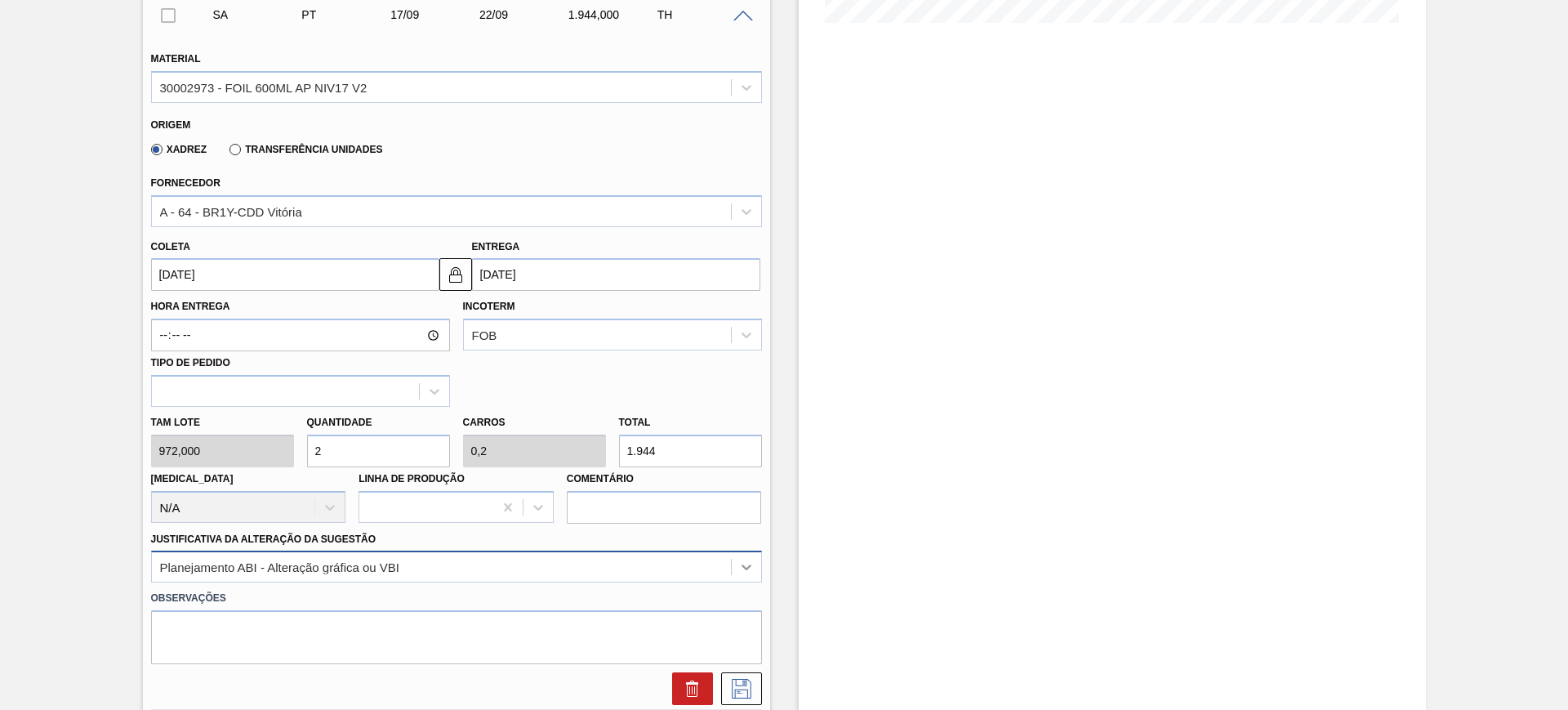
scroll to position [547, 0]
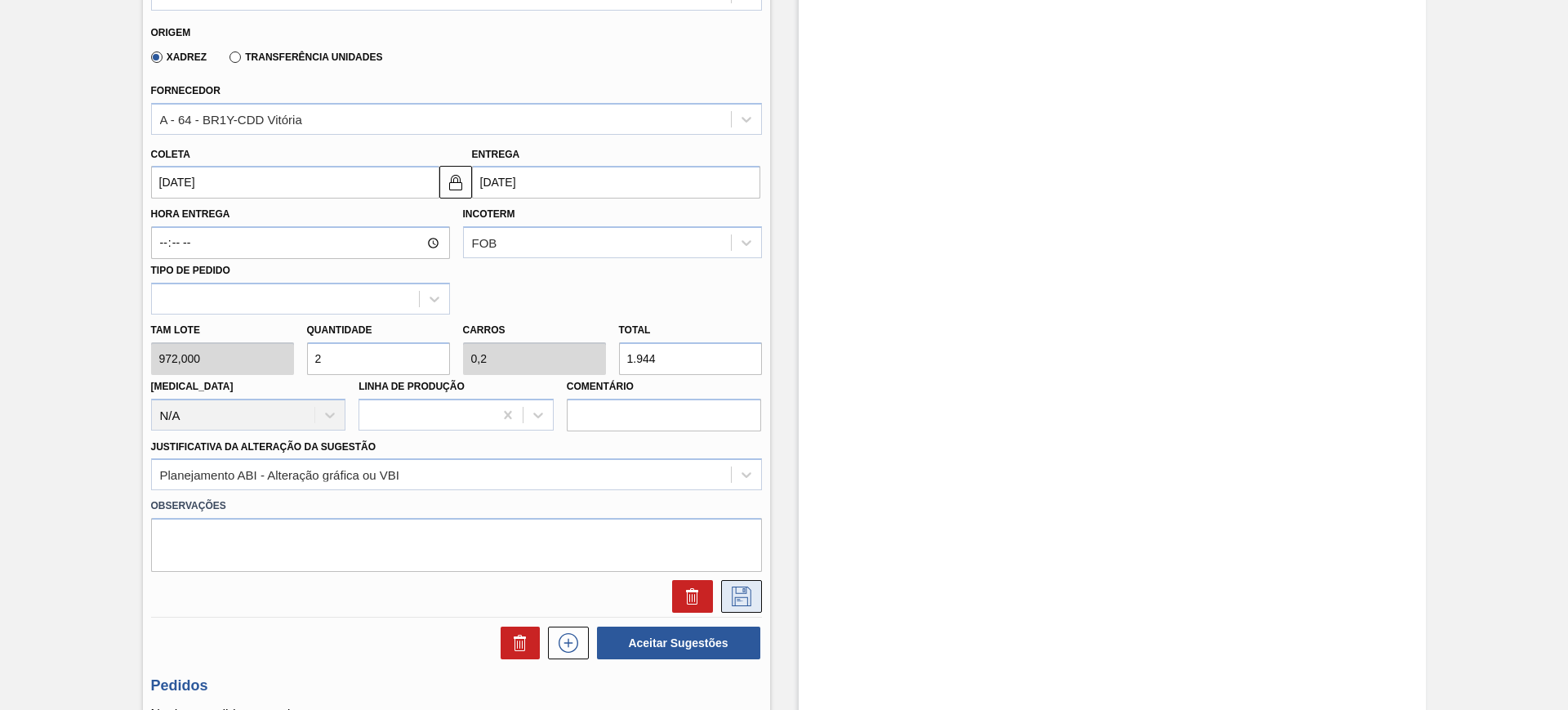
type input "2"
click at [741, 601] on icon at bounding box center [741, 596] width 26 height 20
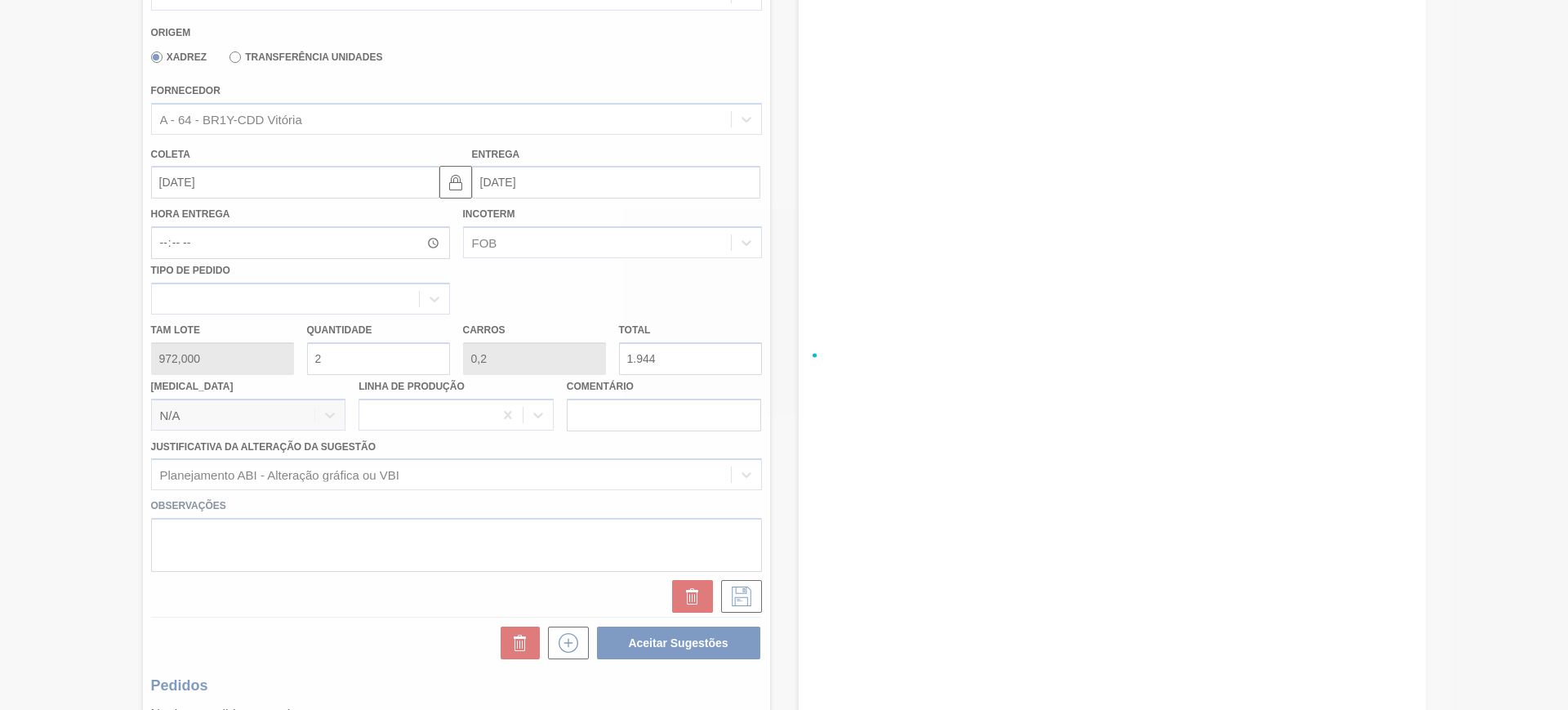
scroll to position [37, 0]
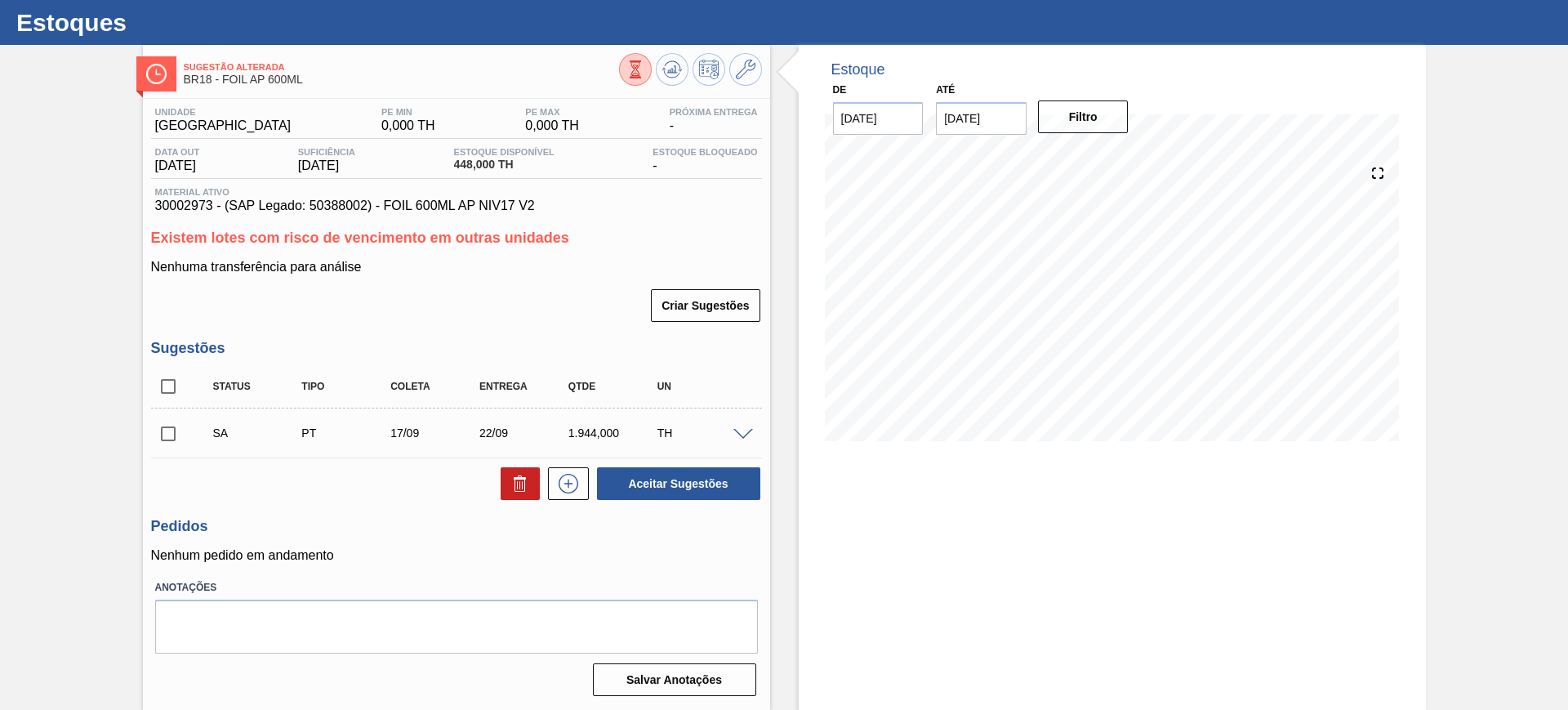
drag, startPoint x: 175, startPoint y: 387, endPoint x: 313, endPoint y: 426, distance: 143.4
click at [175, 387] on input "checkbox" at bounding box center [169, 387] width 35 height 35
checkbox input "true"
click at [649, 487] on button "Aceitar Sugestões" at bounding box center [679, 484] width 164 height 33
checkbox input "false"
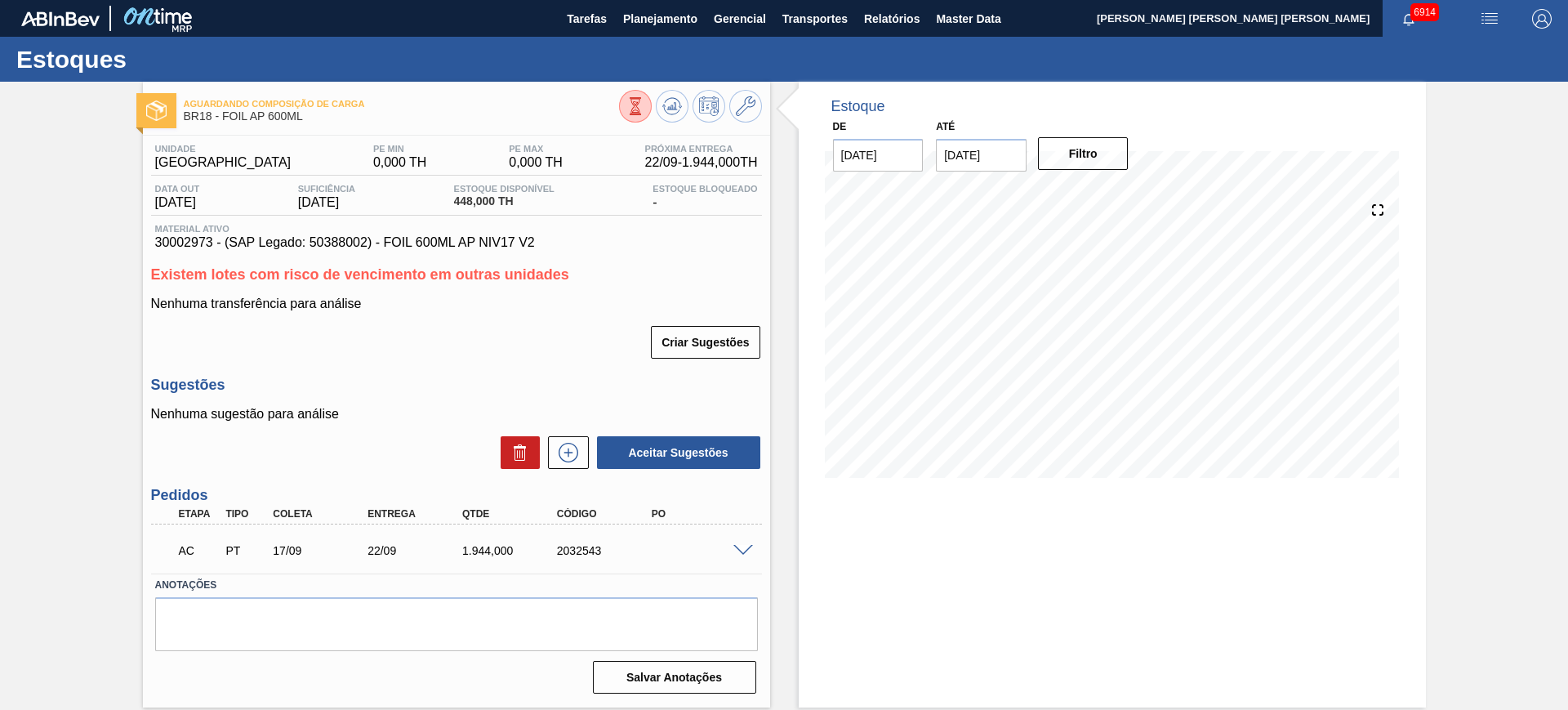
scroll to position [0, 0]
click at [666, 108] on icon at bounding box center [672, 106] width 20 height 20
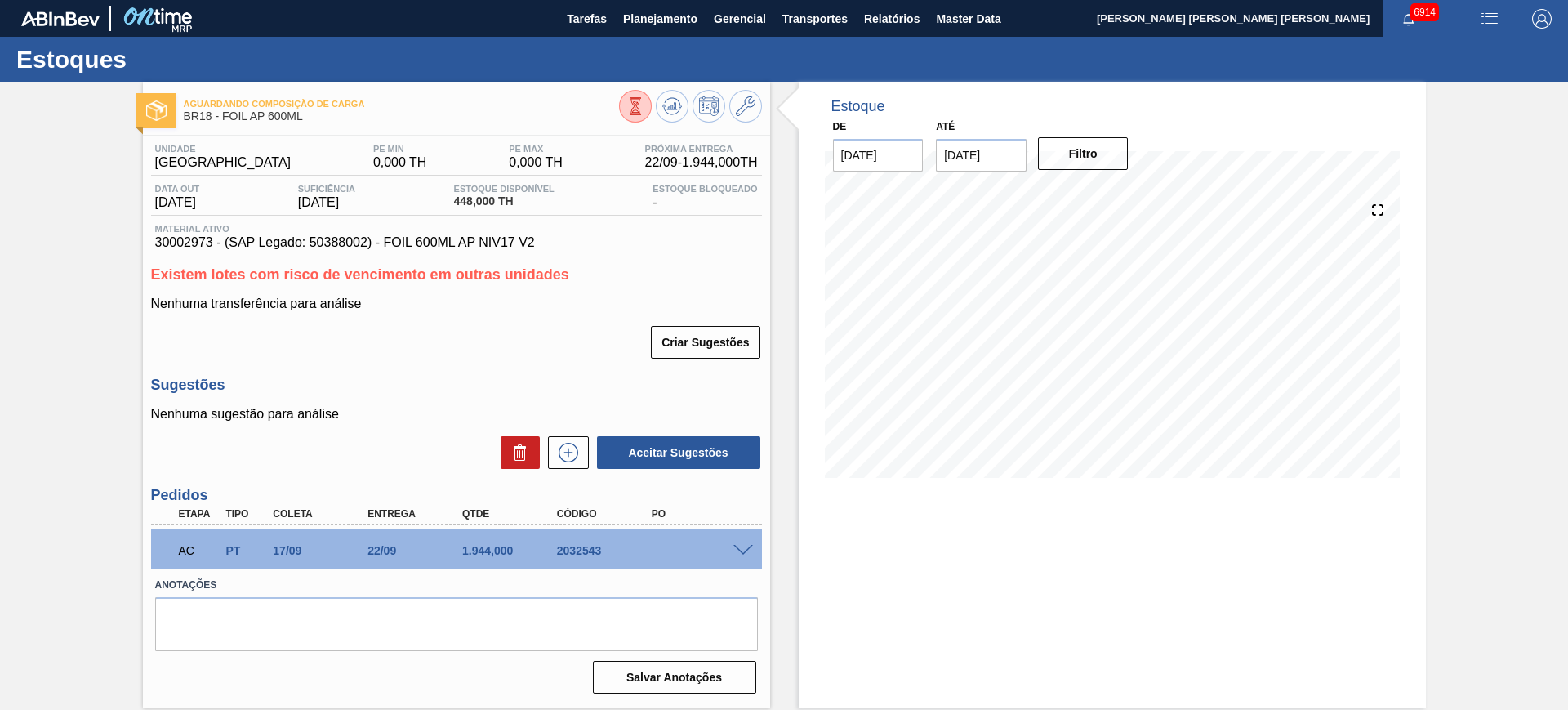
click at [749, 546] on span at bounding box center [743, 550] width 20 height 12
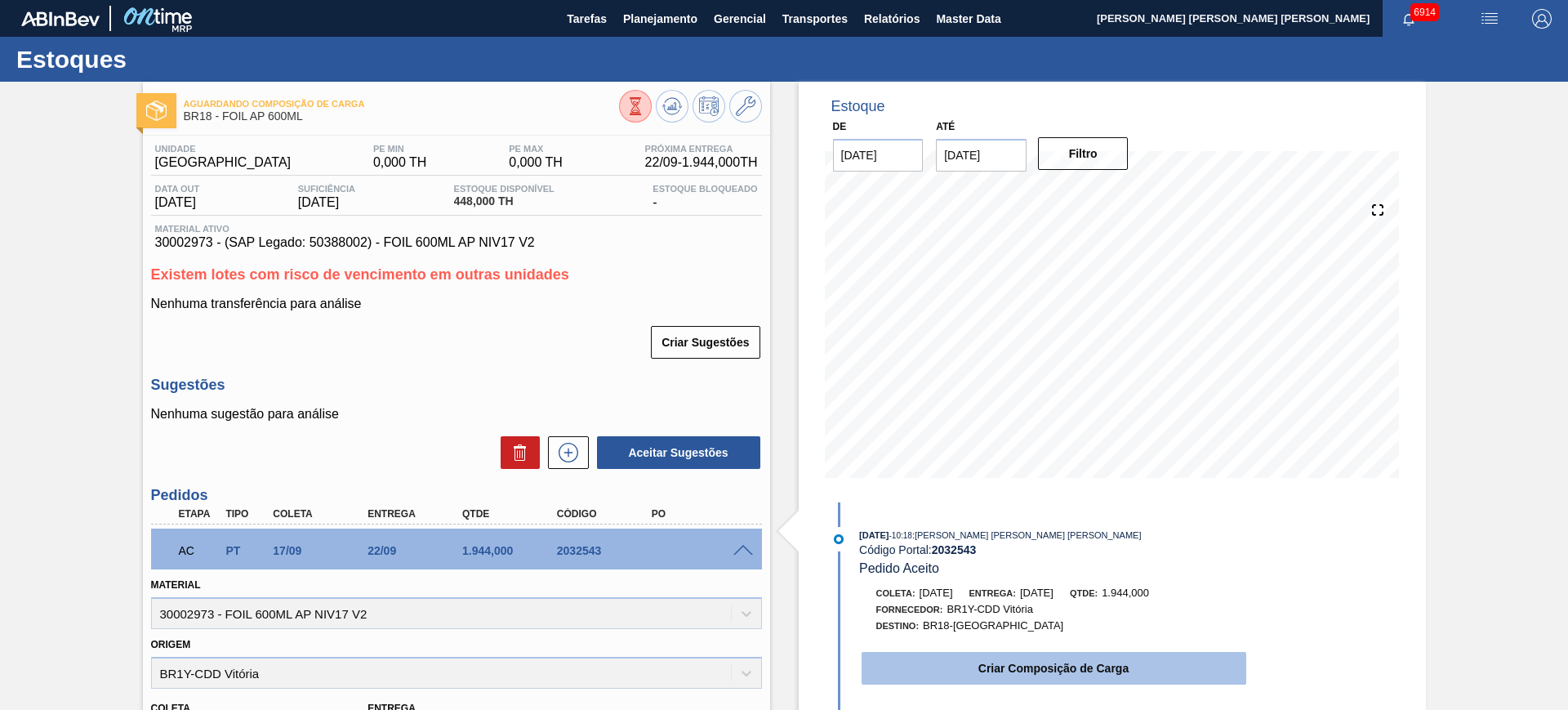
click at [1054, 653] on button "Criar Composição de Carga" at bounding box center [1054, 668] width 385 height 33
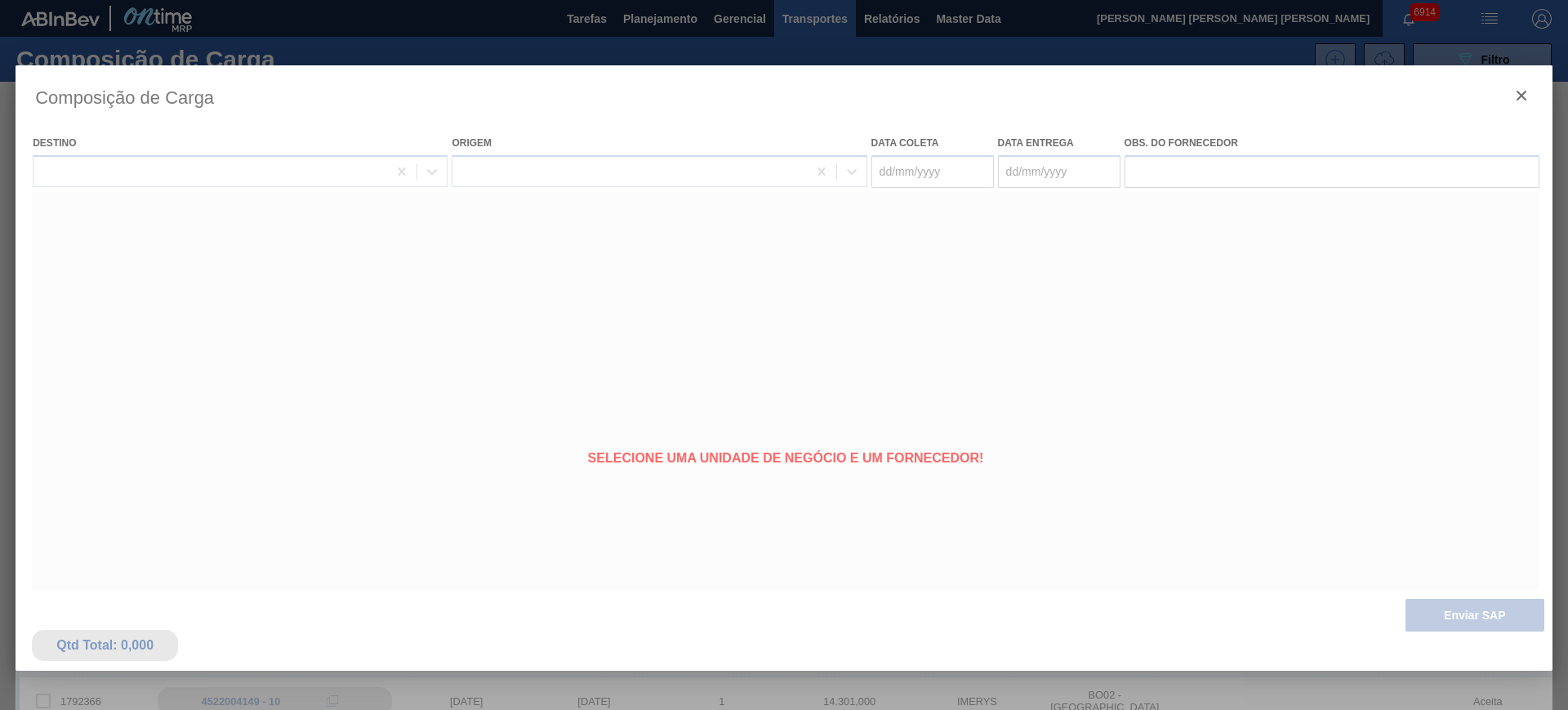
type coleta "[DATE]"
type entrega "[DATE]"
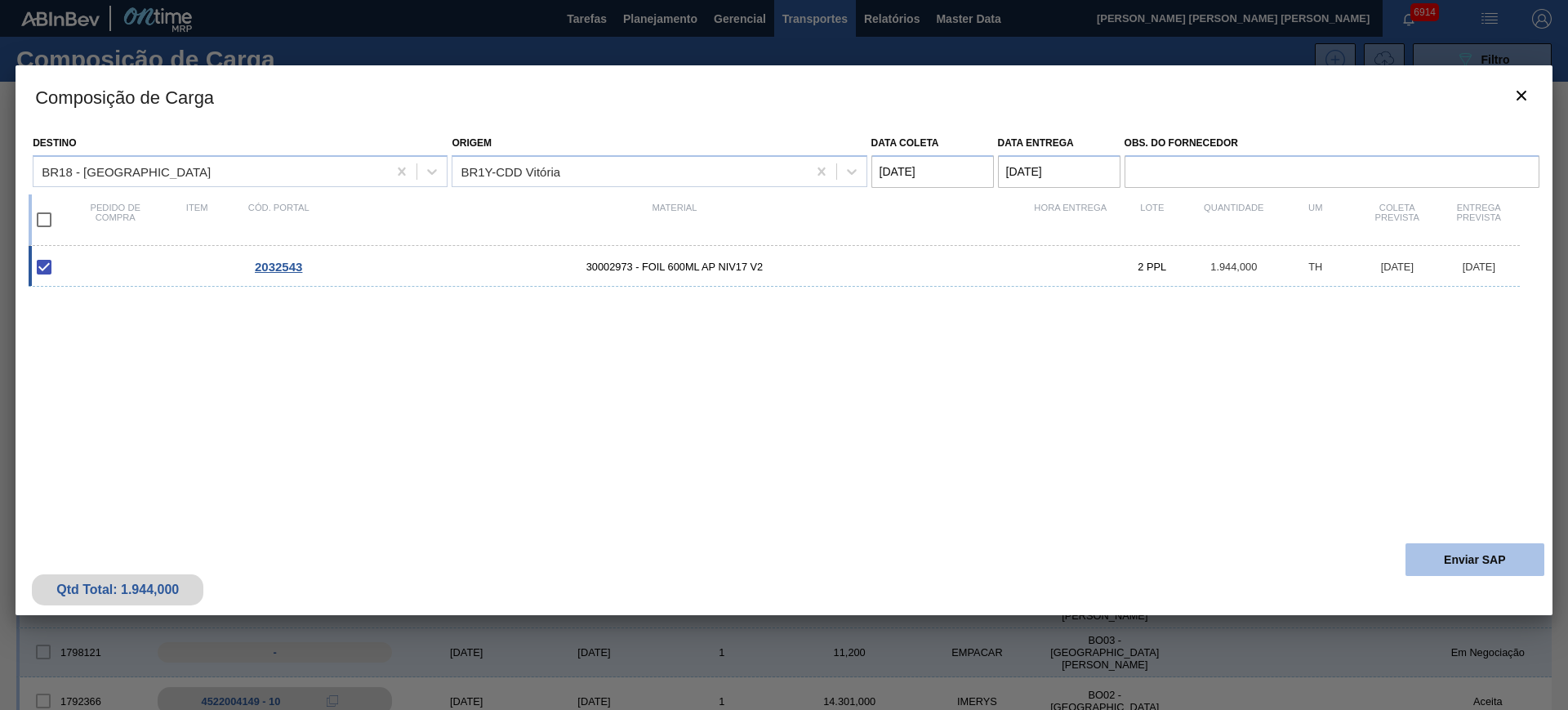
click at [1491, 556] on button "Enviar SAP" at bounding box center [1474, 559] width 139 height 33
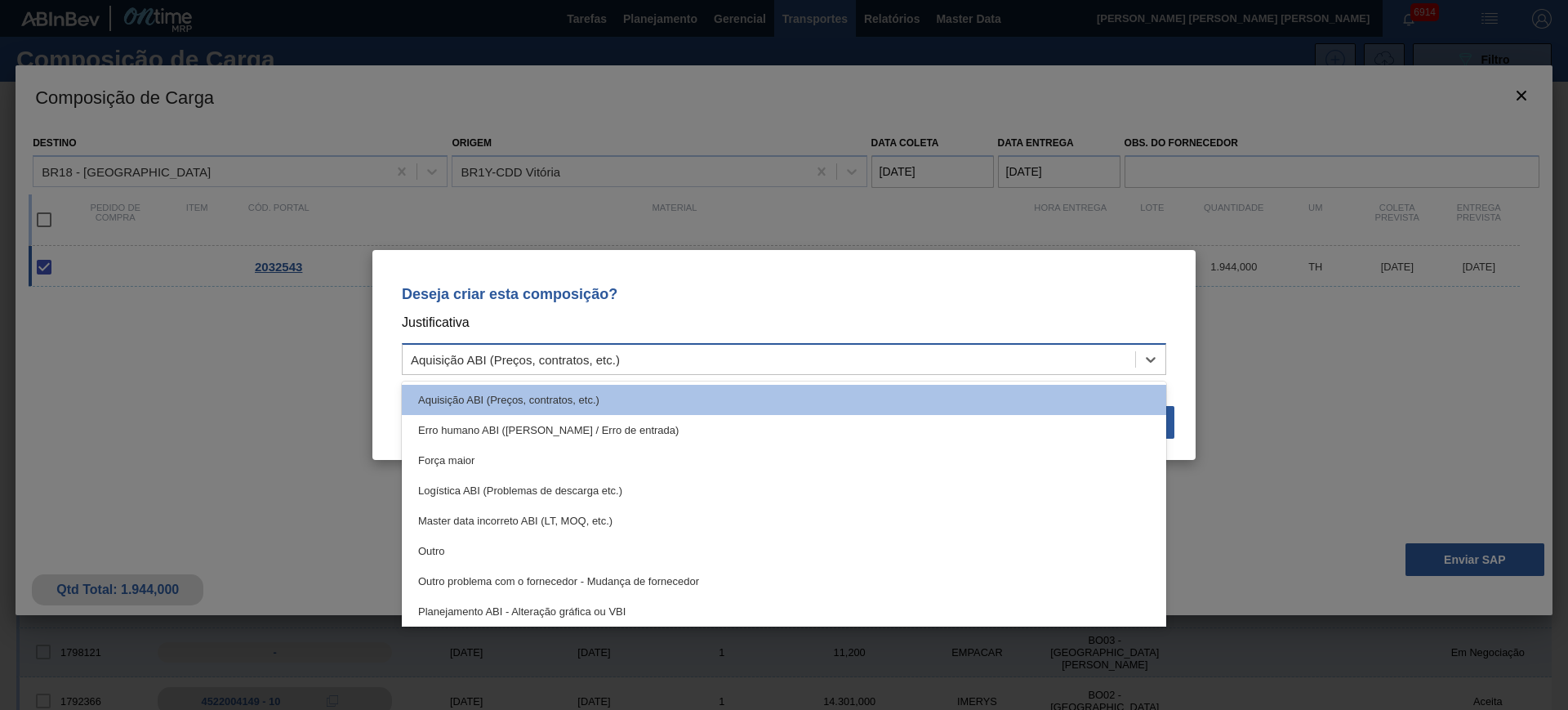
click at [996, 355] on div "Aquisição ABI (Preços, contratos, etc.)" at bounding box center [768, 360] width 732 height 24
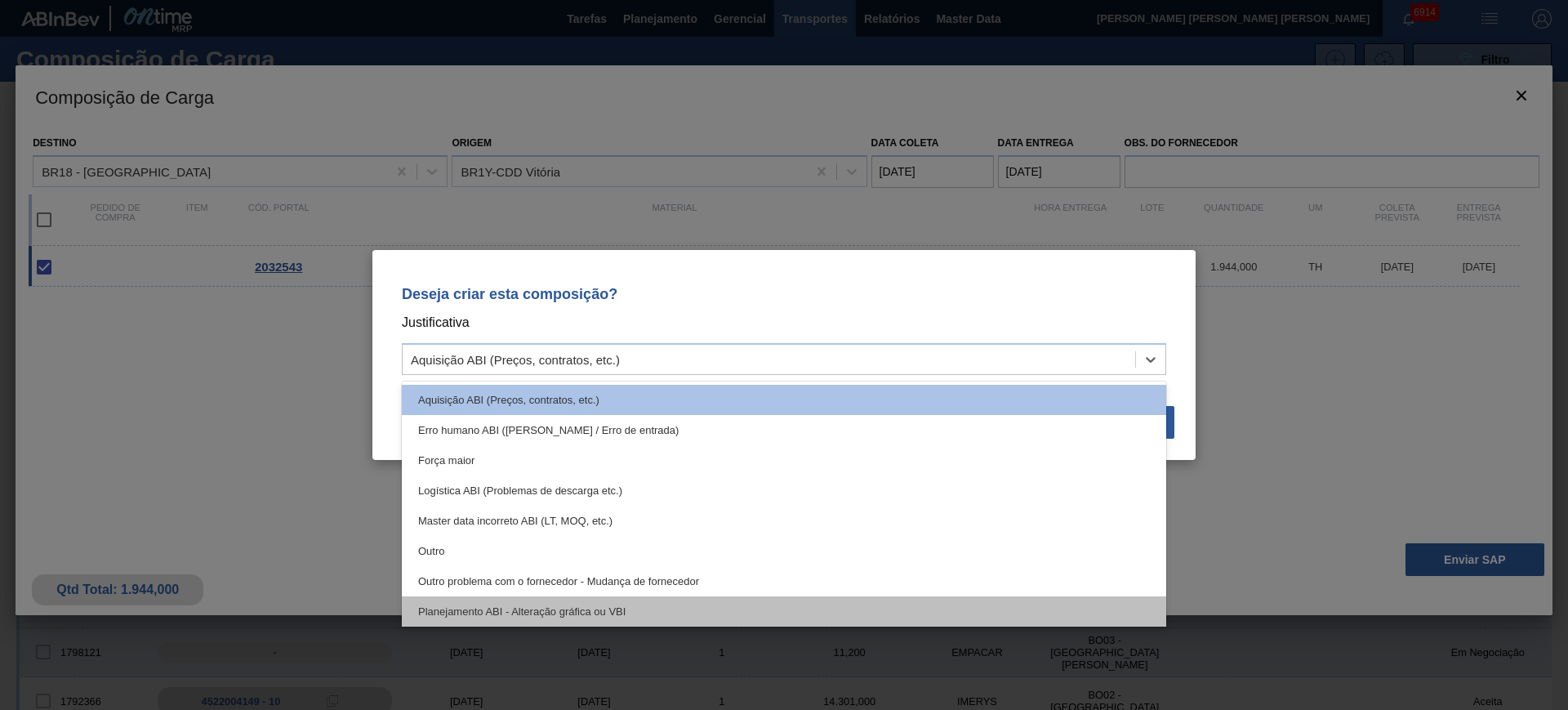
click at [745, 608] on div "Planejamento ABI - Alteração gráfica ou VBI" at bounding box center [783, 611] width 764 height 30
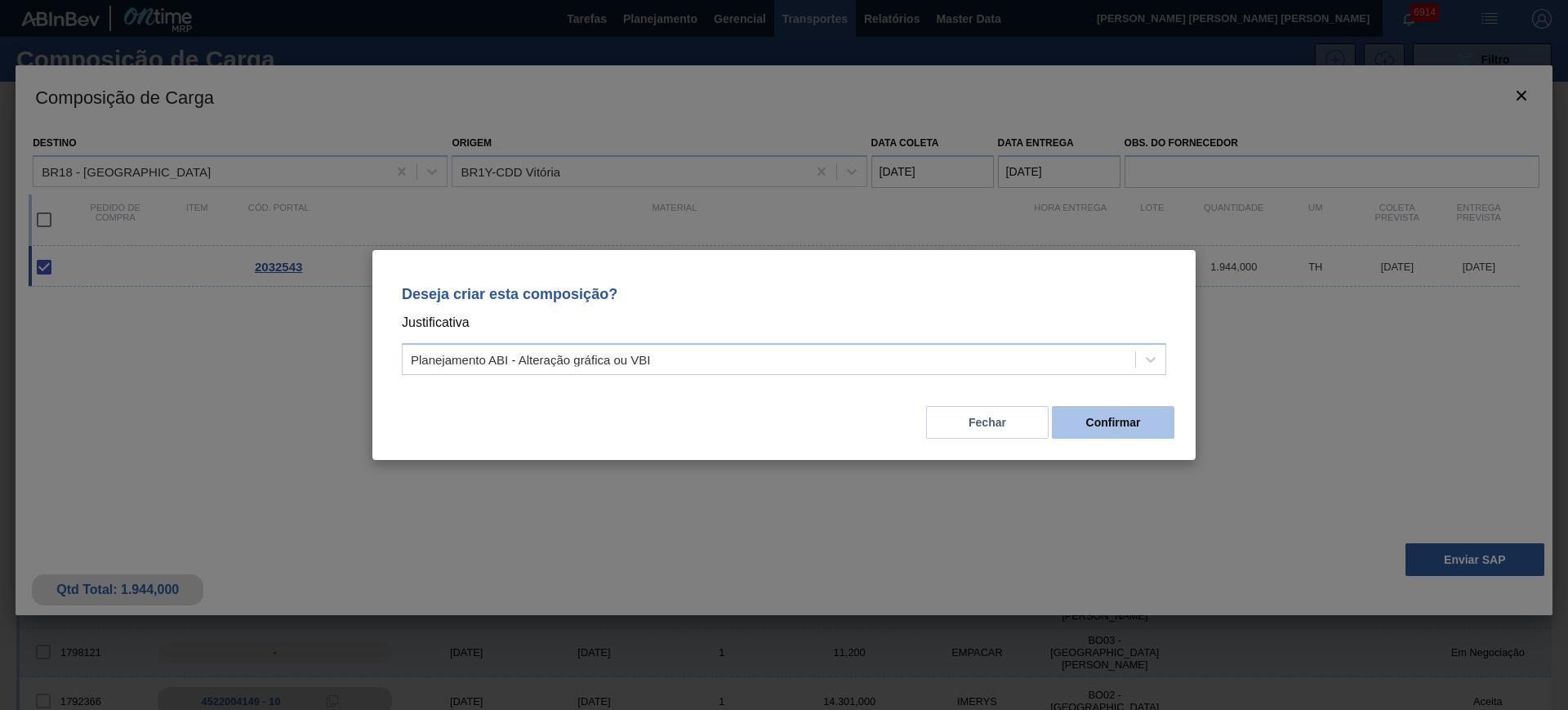
click at [1111, 416] on button "Confirmar" at bounding box center [1113, 422] width 123 height 33
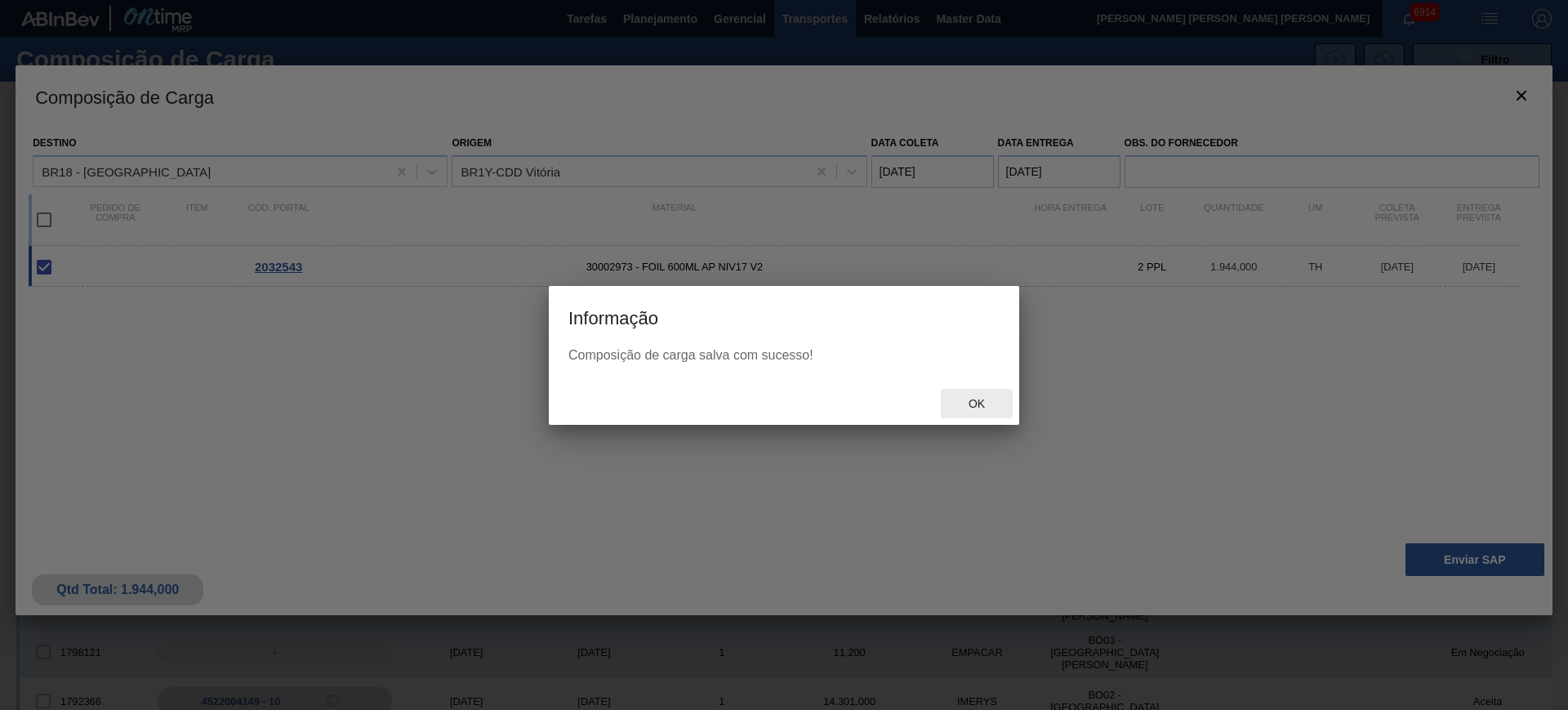
click at [975, 401] on span "Ok" at bounding box center [977, 403] width 43 height 13
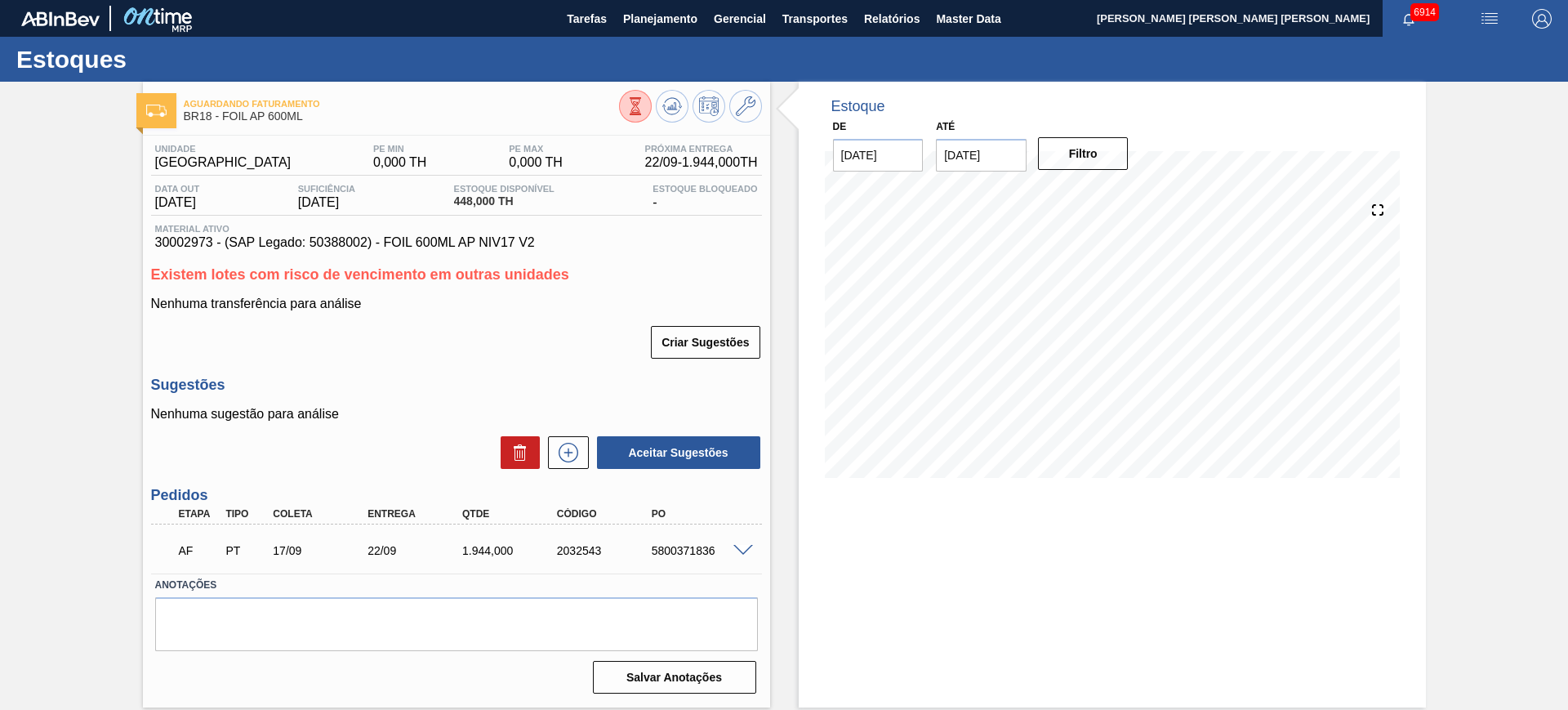
click at [696, 547] on div "5800371836" at bounding box center [700, 550] width 106 height 13
copy div "5800371836"
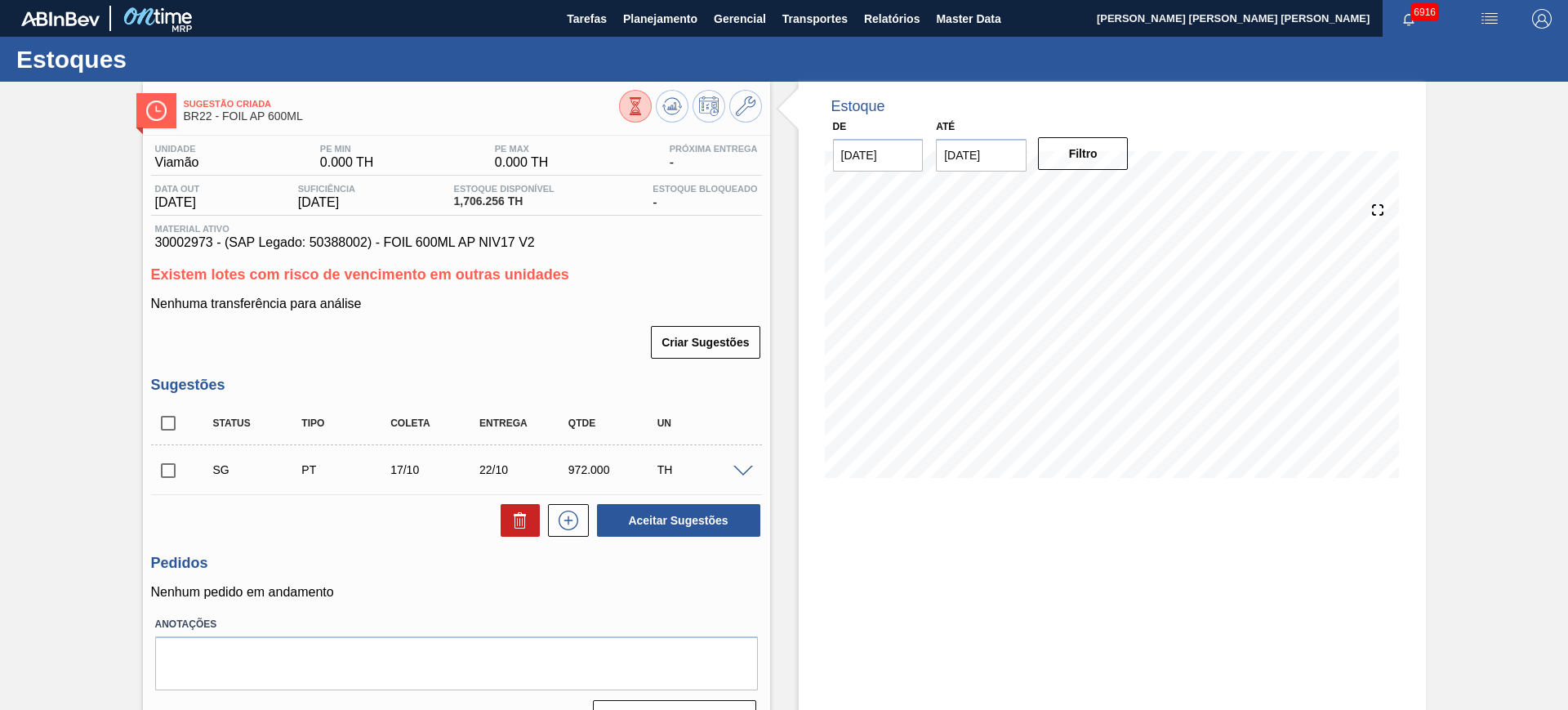
click at [746, 466] on span at bounding box center [743, 471] width 20 height 12
type input "972,000"
type input "0,5"
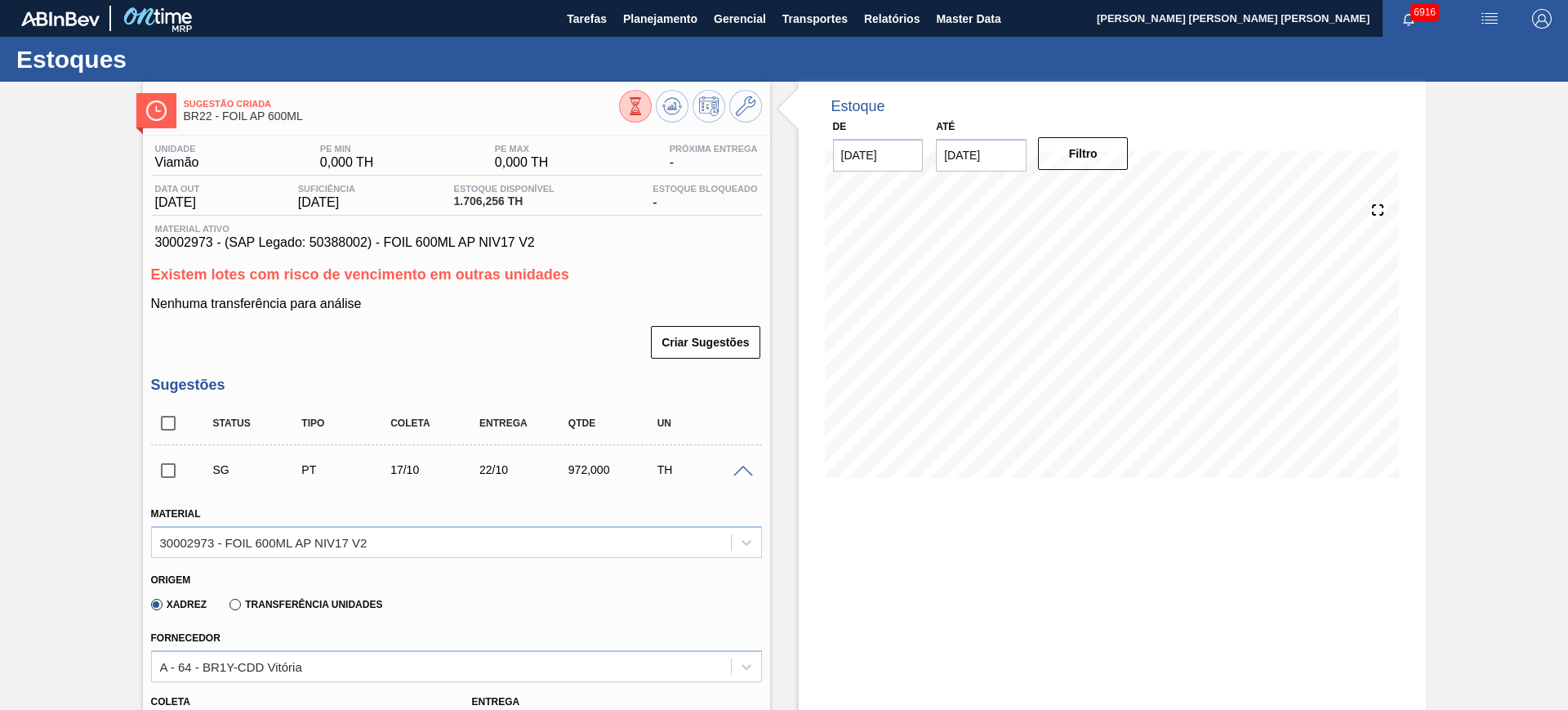
scroll to position [204, 0]
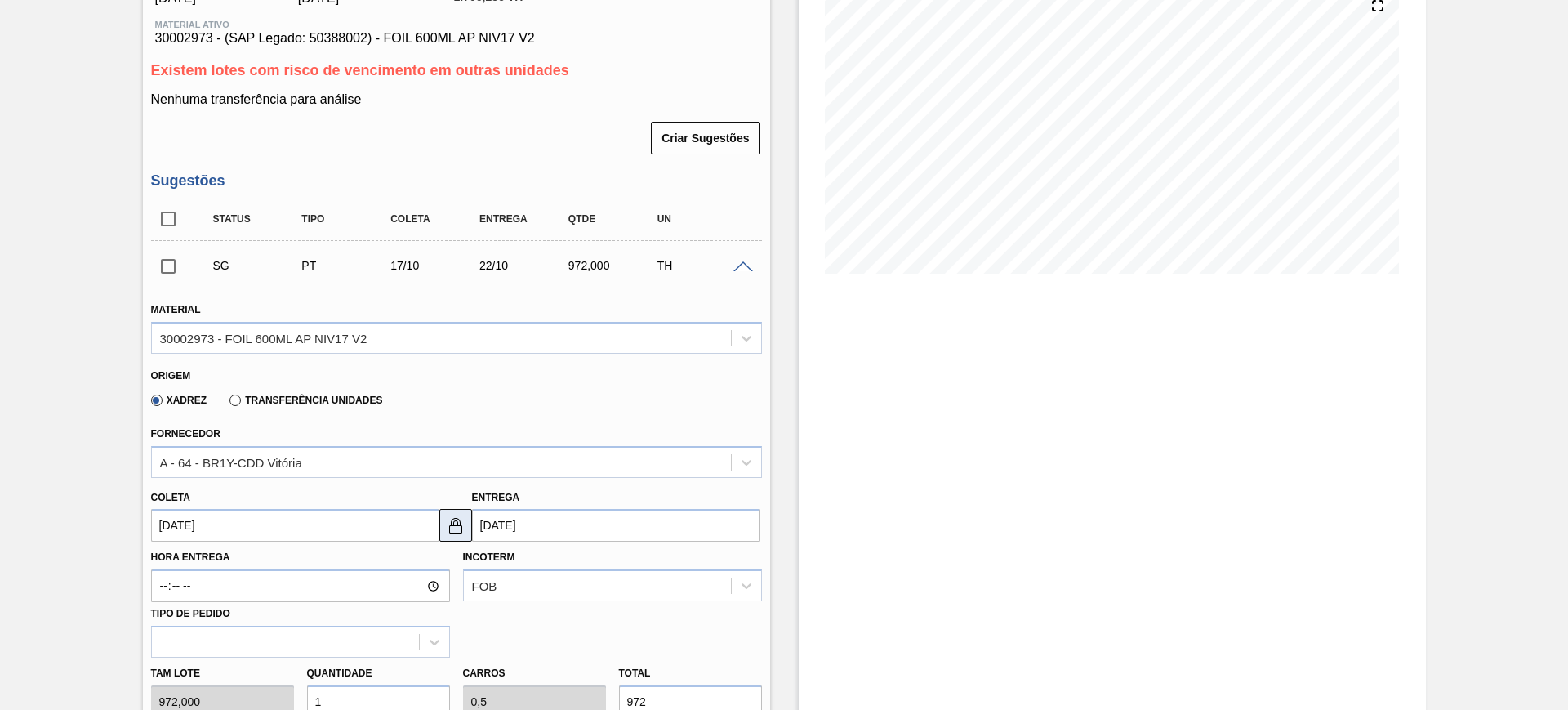
click at [450, 529] on img at bounding box center [456, 525] width 20 height 20
click at [386, 523] on input "[DATE]" at bounding box center [295, 525] width 288 height 33
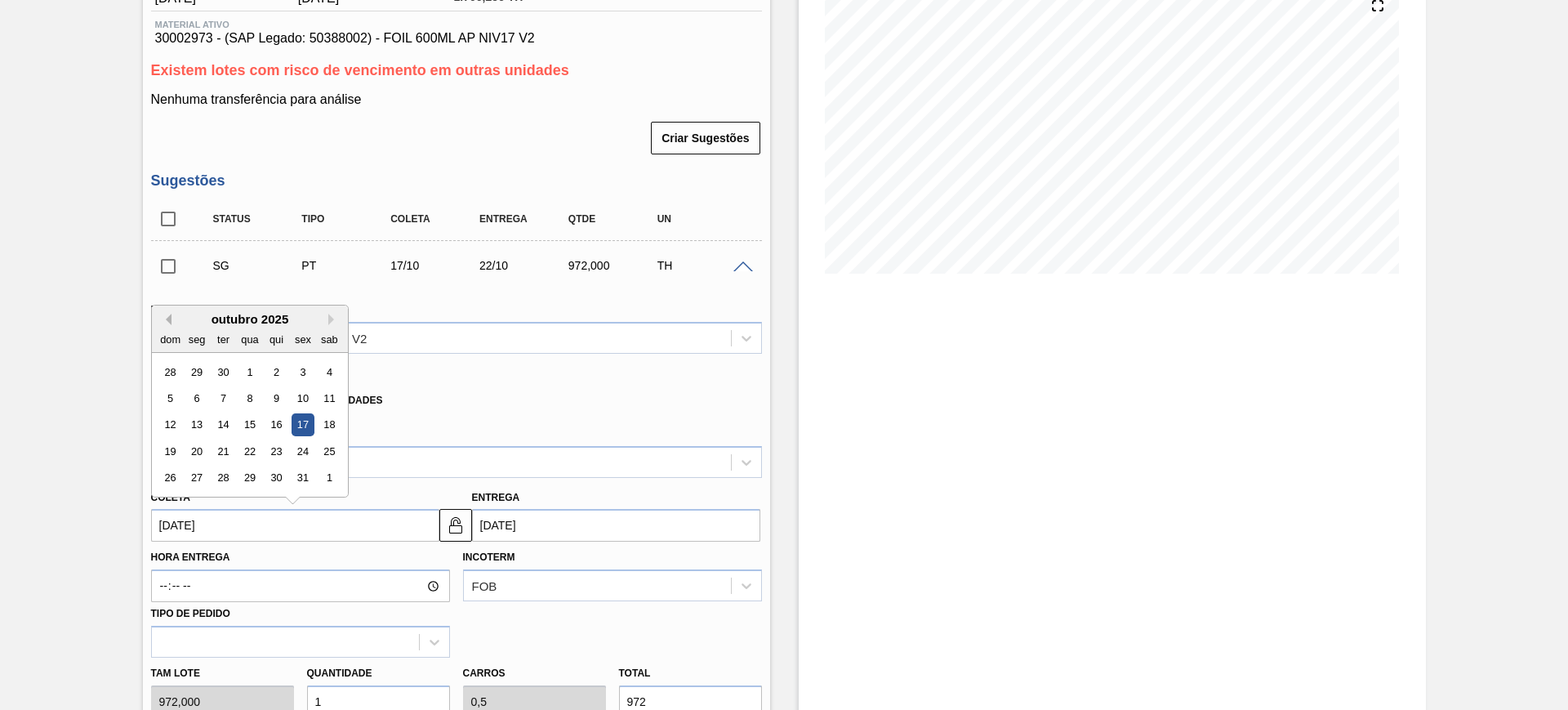
click at [168, 319] on button "Previous Month" at bounding box center [166, 319] width 12 height 12
click at [557, 525] on input "[DATE]" at bounding box center [616, 525] width 288 height 33
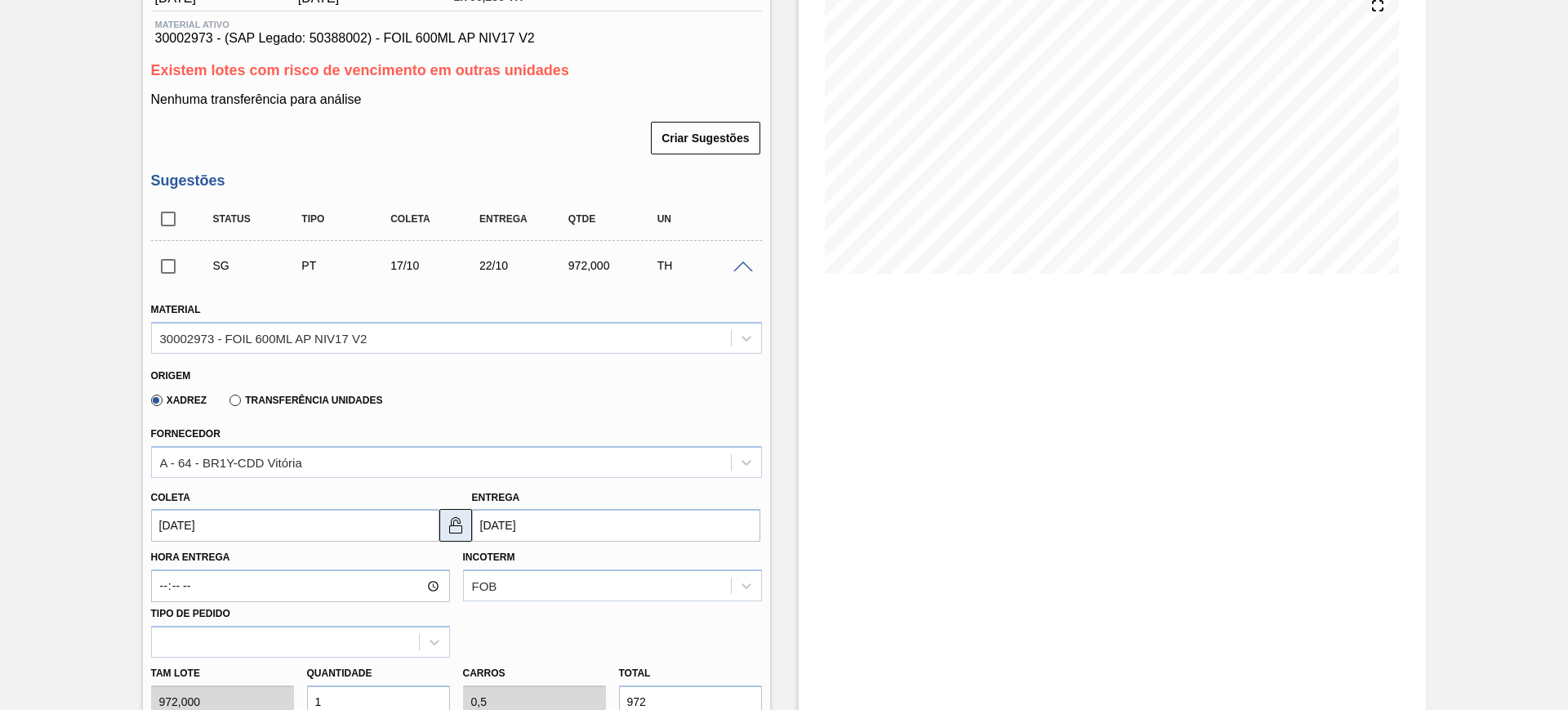
click at [460, 518] on img at bounding box center [456, 525] width 20 height 20
click at [523, 533] on input "[DATE]" at bounding box center [616, 525] width 288 height 33
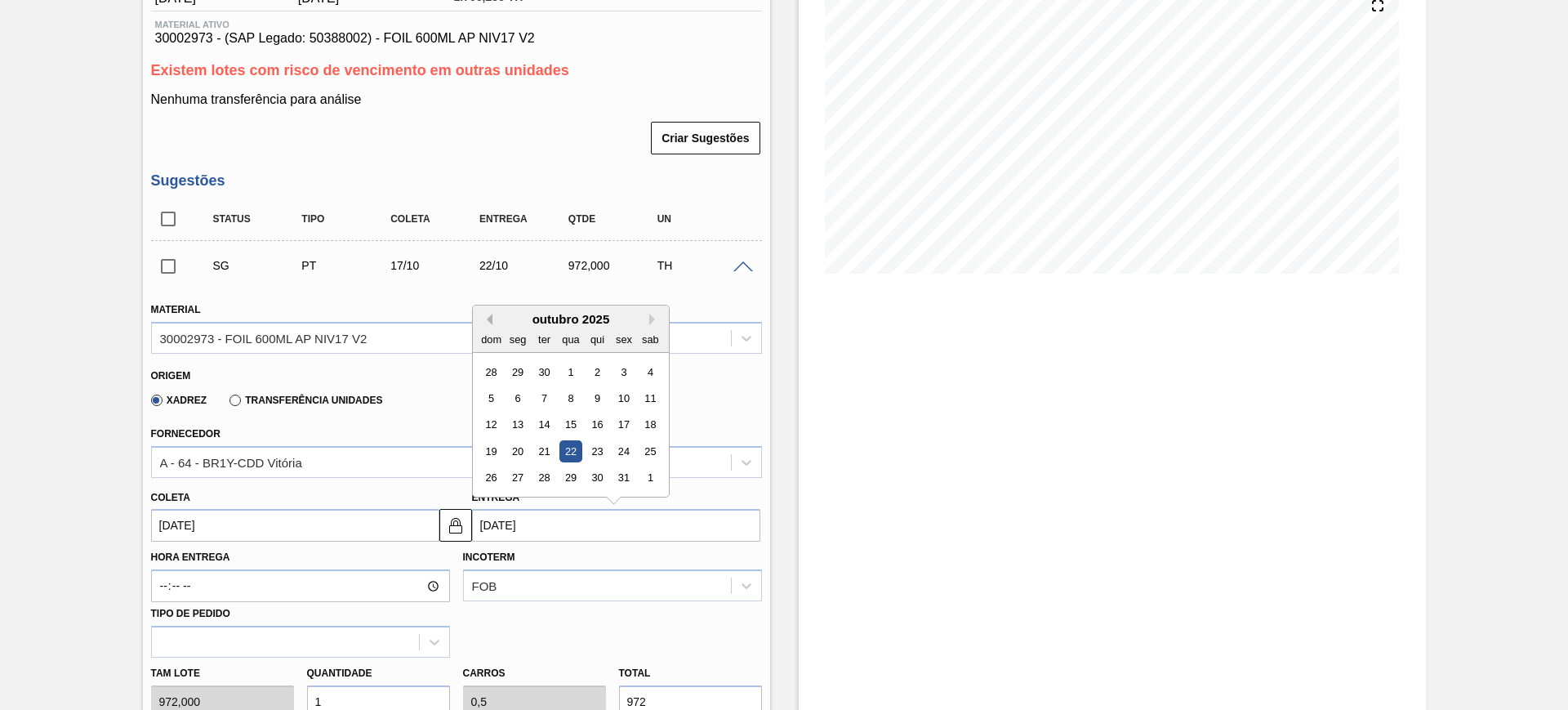
click at [486, 319] on button "Previous Month" at bounding box center [487, 319] width 12 height 12
click at [518, 483] on div "29" at bounding box center [517, 478] width 22 height 22
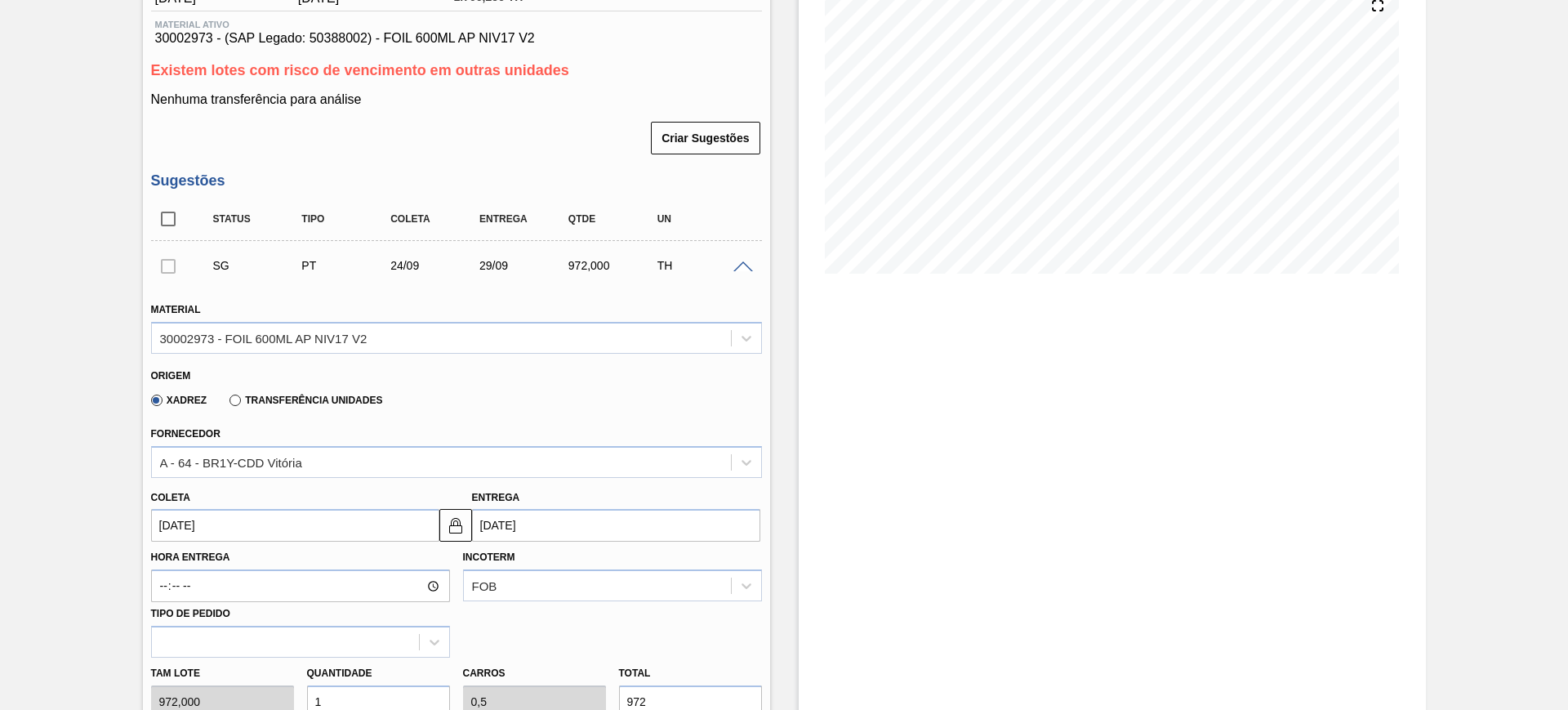
type input "[DATE]"
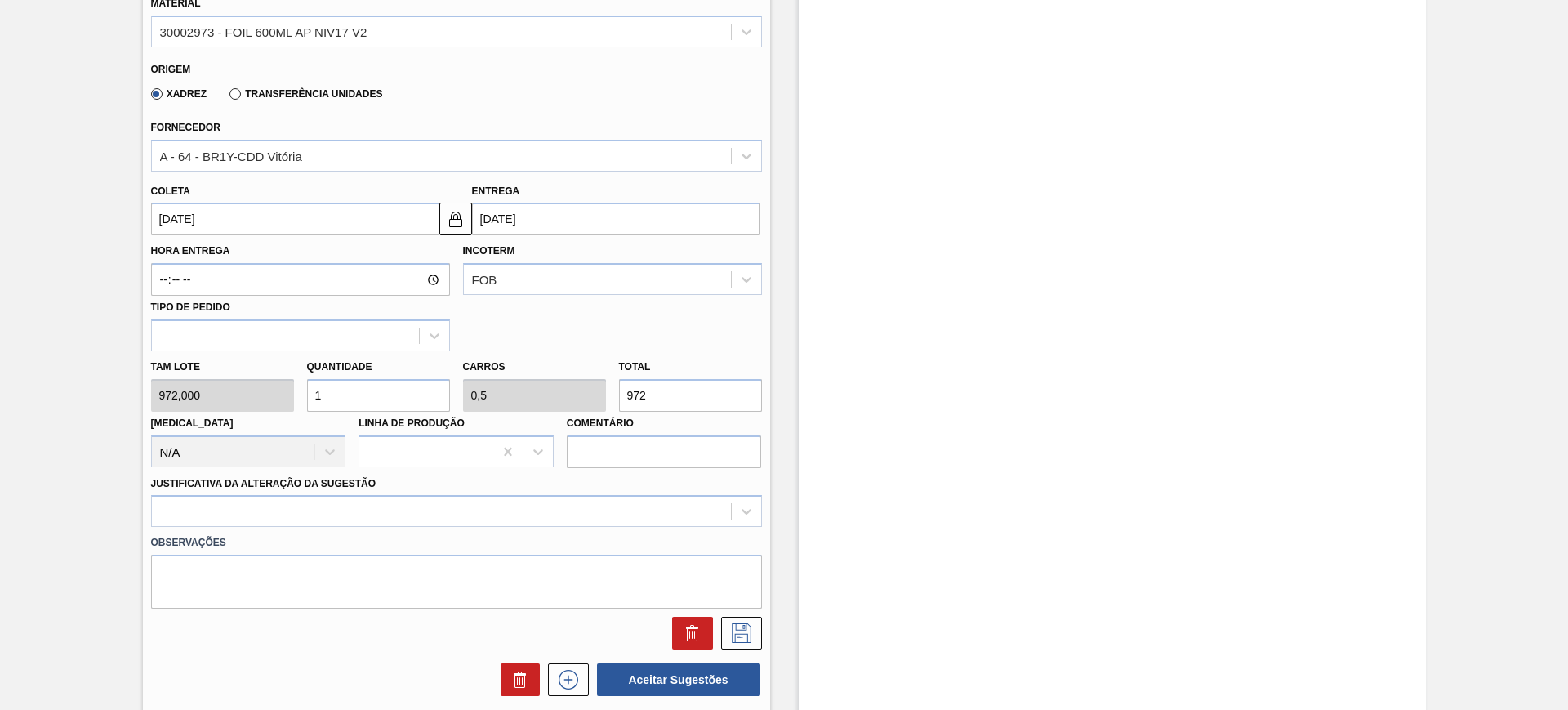
click at [405, 390] on input "1" at bounding box center [378, 396] width 143 height 33
click at [403, 390] on input "1" at bounding box center [378, 396] width 143 height 33
type input "13"
type input "6,5"
type input "12.636"
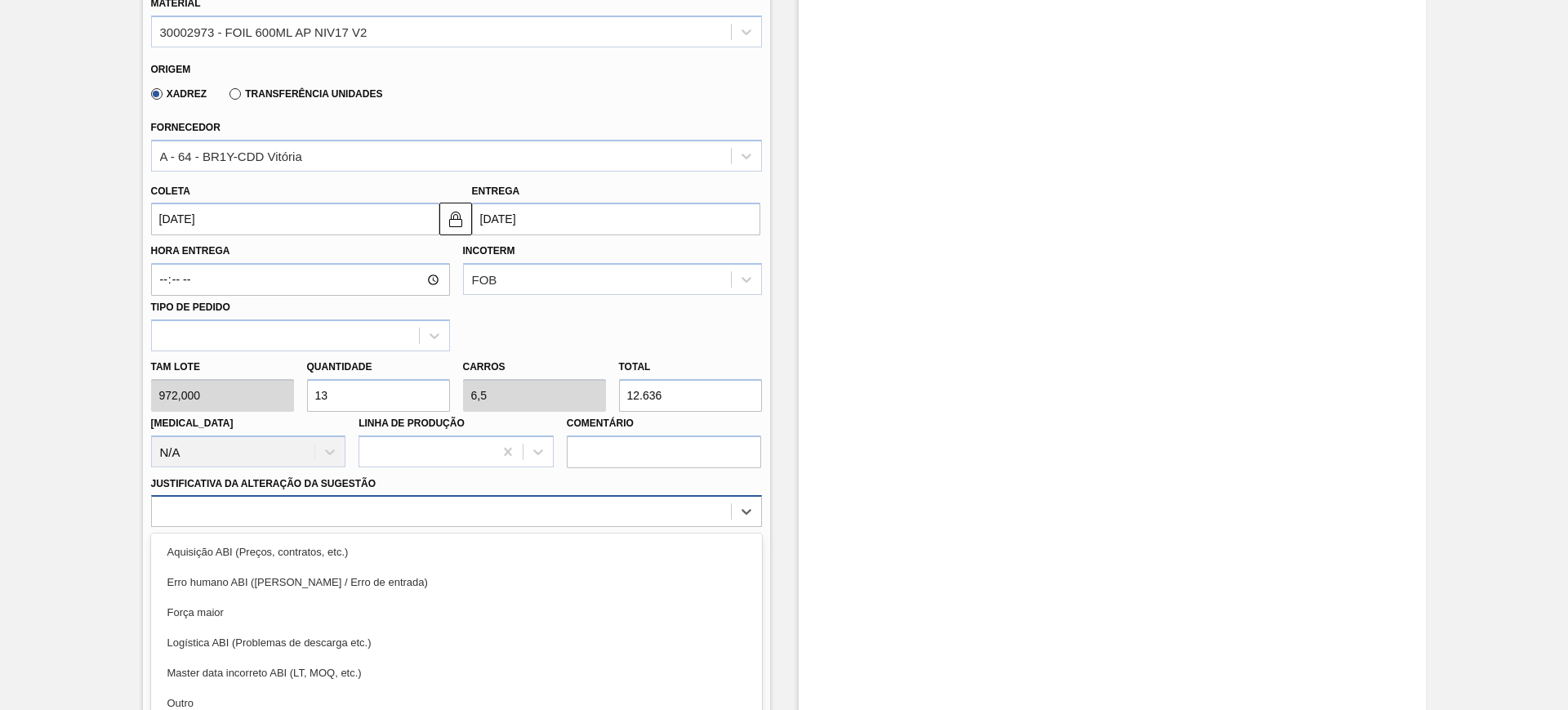
click at [485, 510] on div "option Erro humano ABI (Cálculo / Erro de entrada) focused, 2 of 18. 18 results…" at bounding box center [457, 511] width 611 height 32
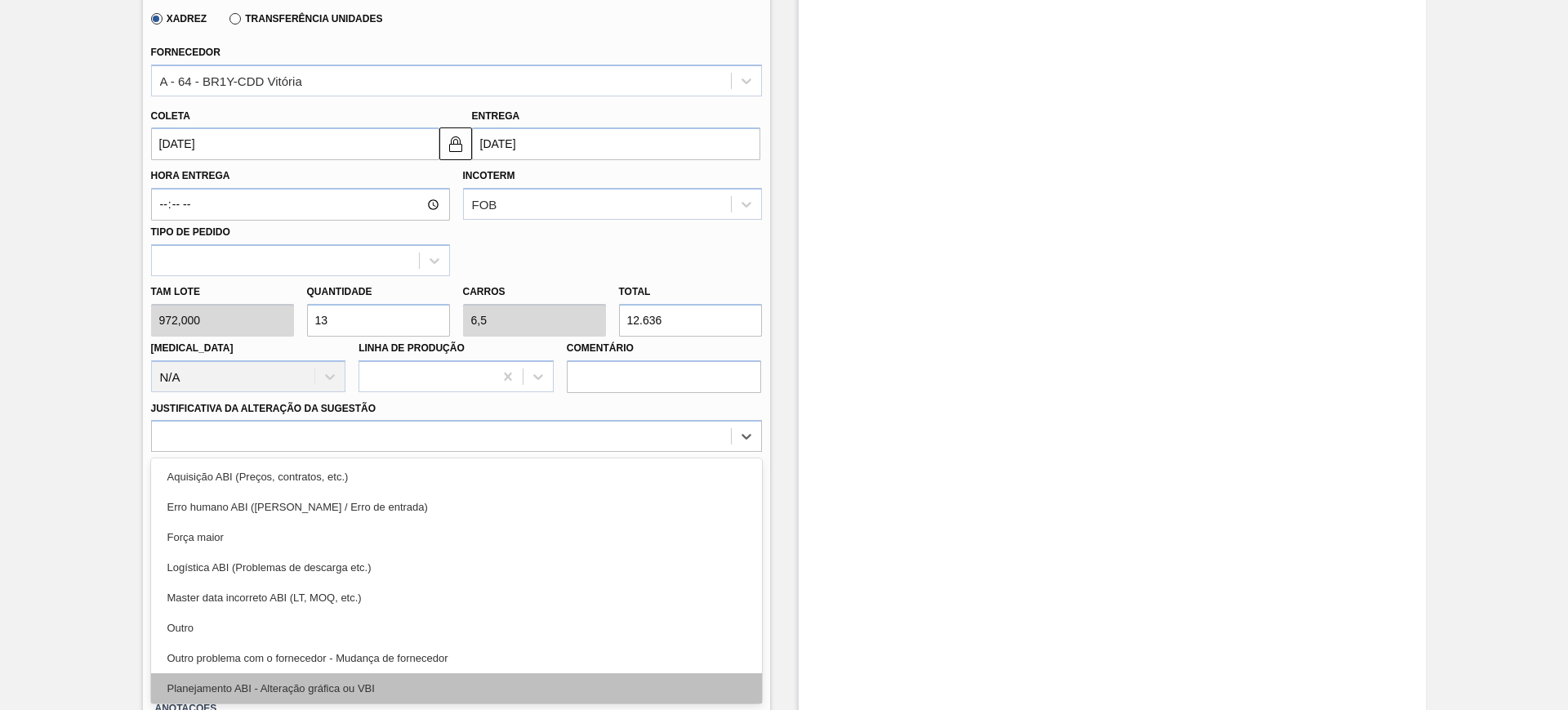
click at [493, 685] on div "Planejamento ABI - Alteração gráfica ou VBI" at bounding box center [457, 688] width 611 height 30
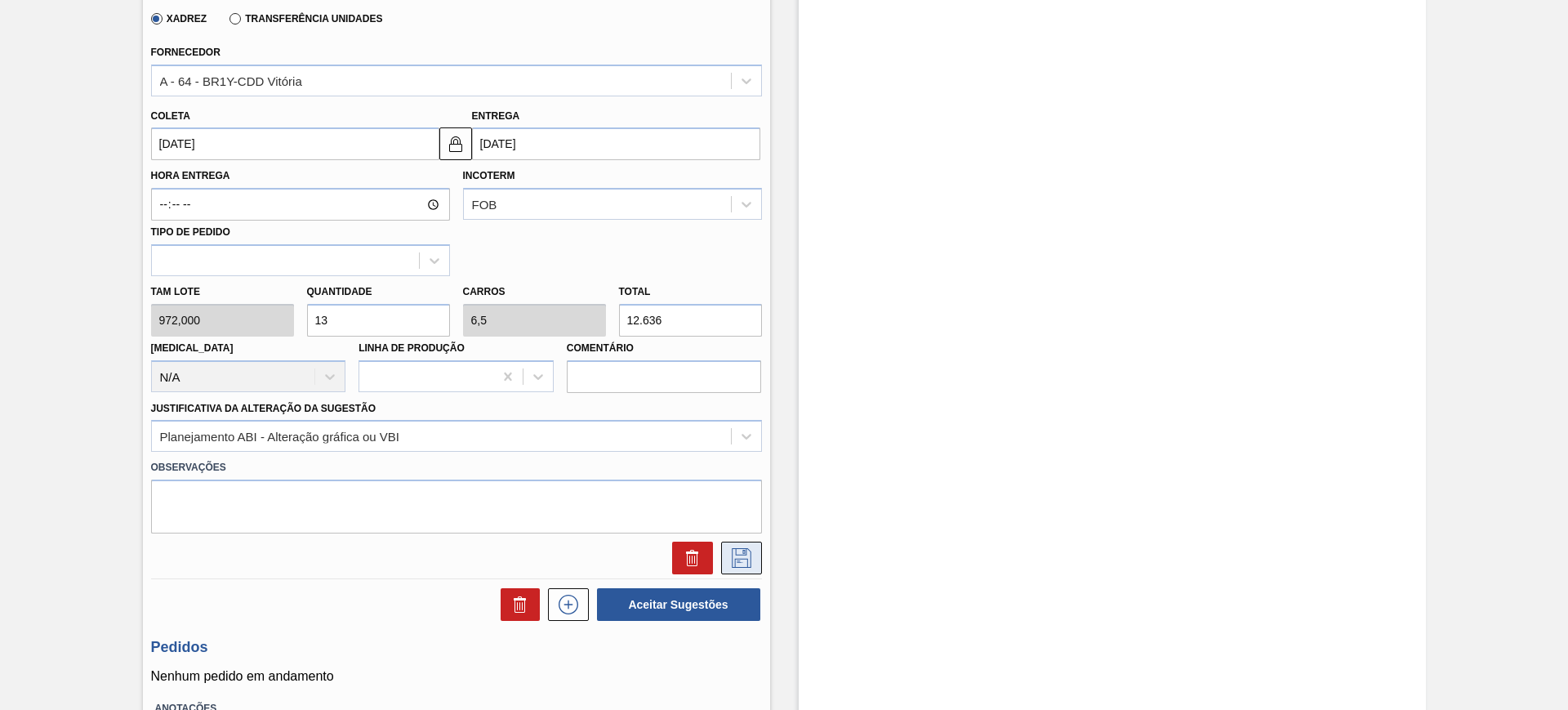
click at [757, 555] on button at bounding box center [742, 558] width 41 height 33
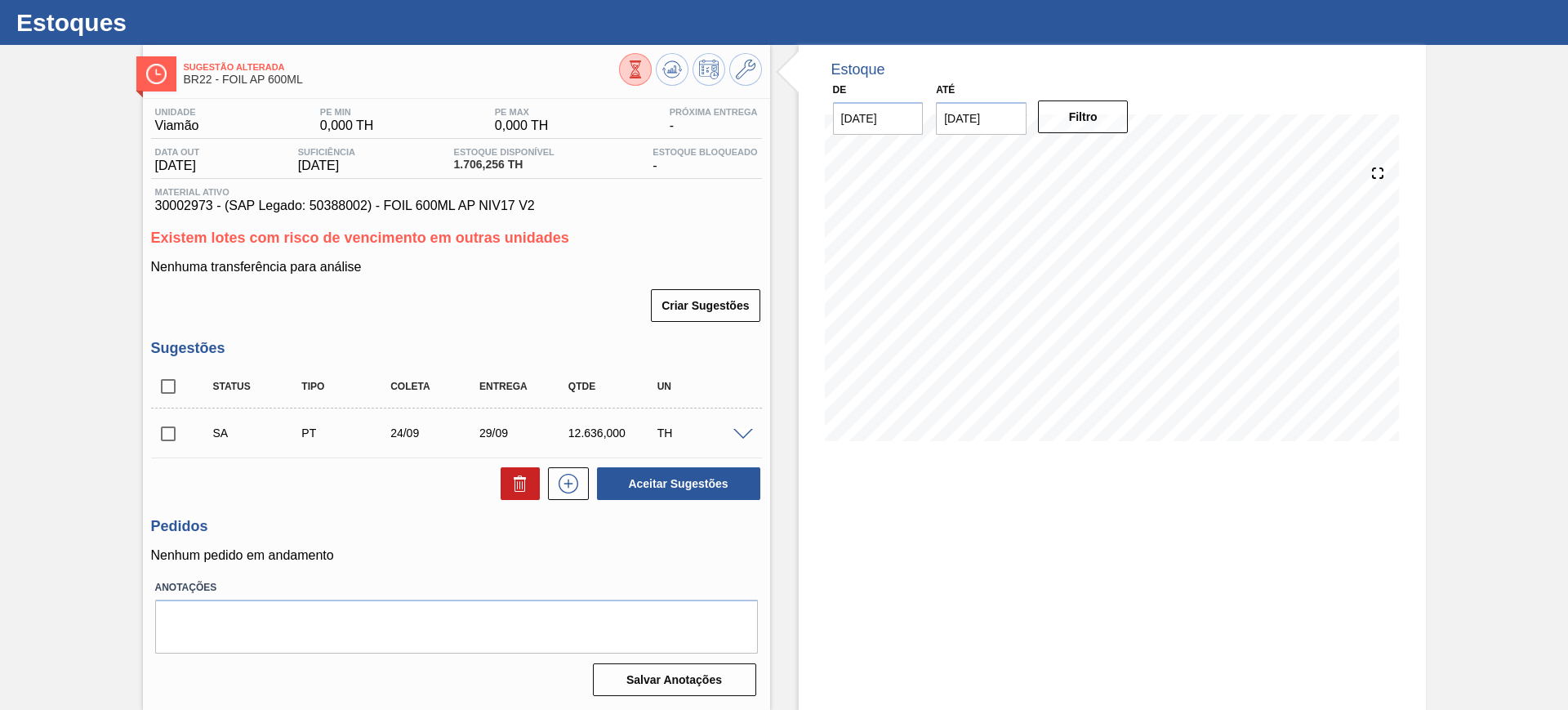
scroll to position [37, 0]
click at [744, 438] on span at bounding box center [743, 434] width 20 height 12
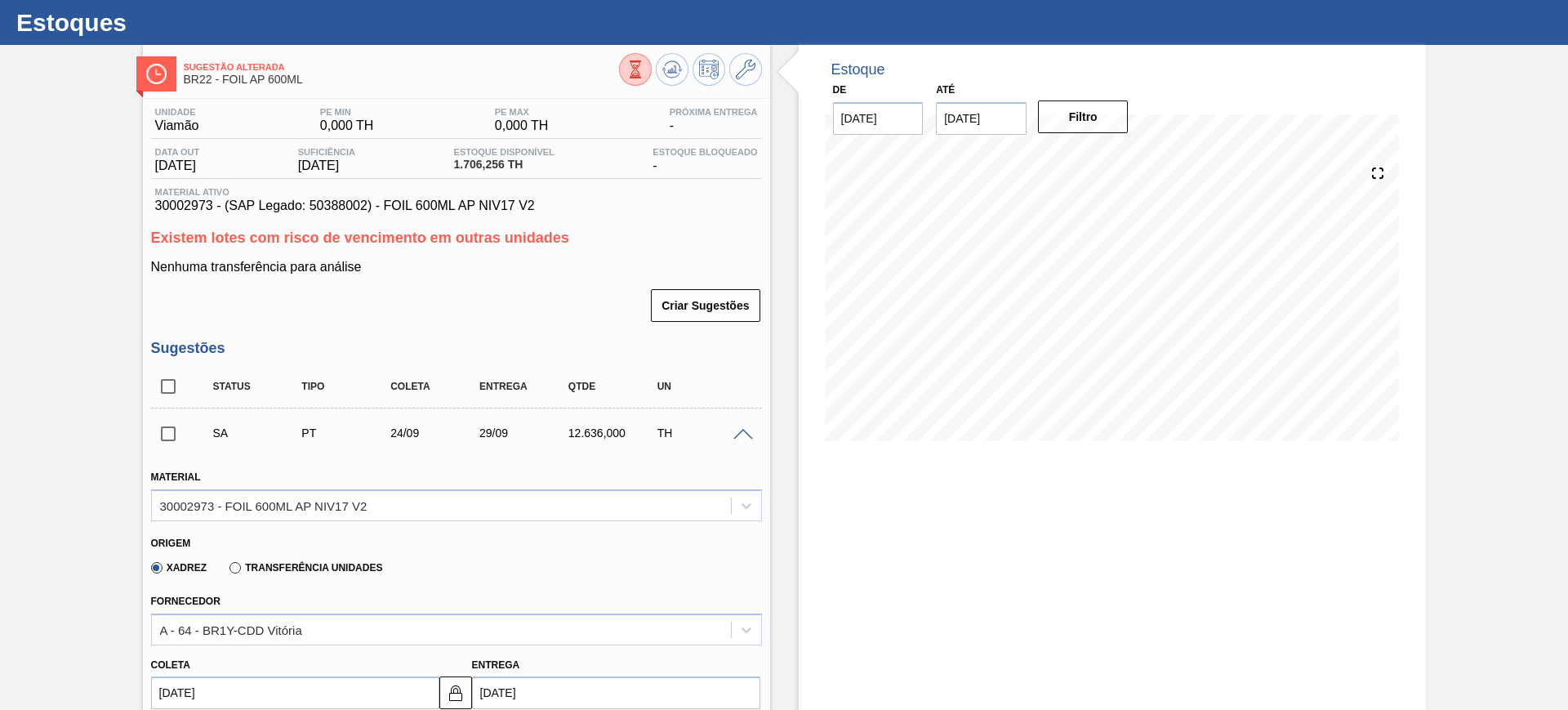
scroll to position [343, 0]
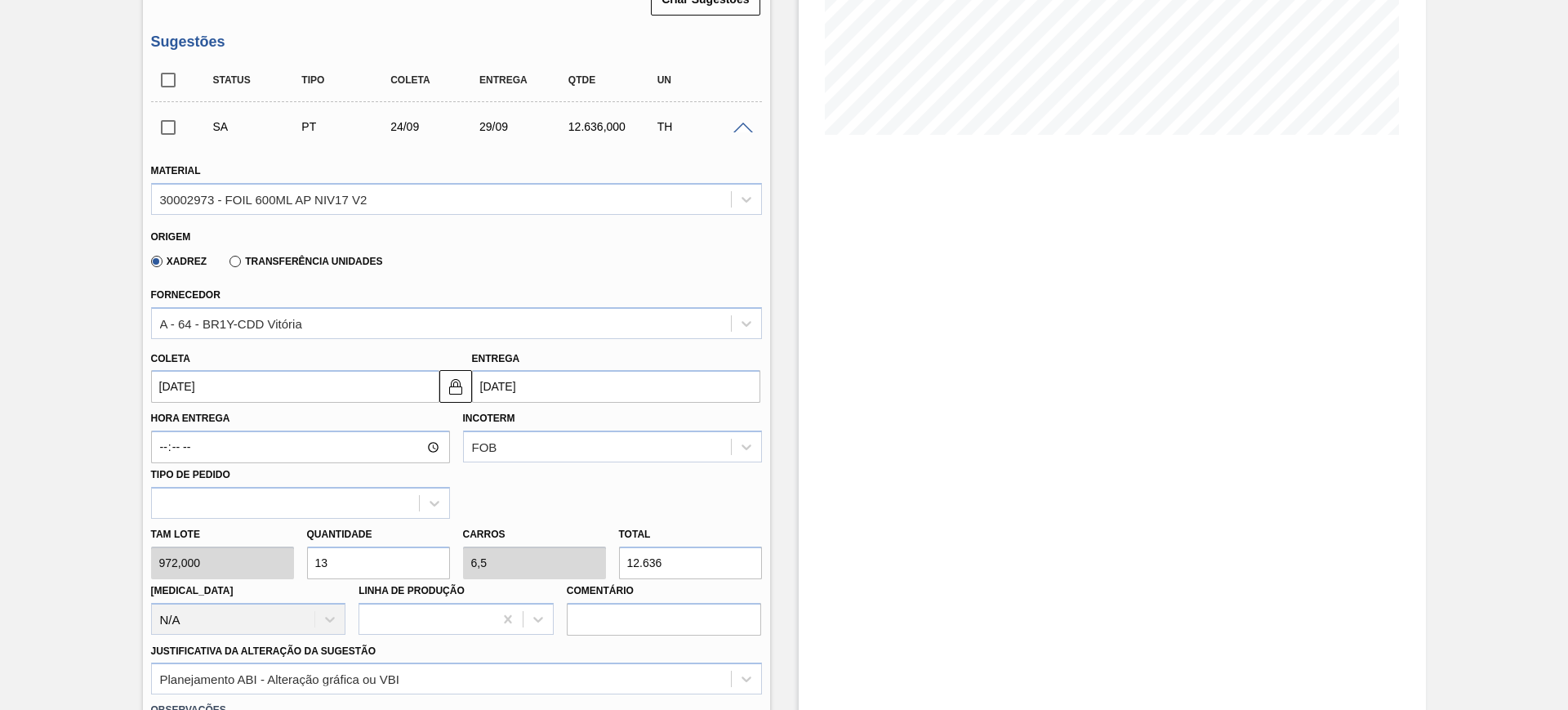
click at [386, 562] on input "13" at bounding box center [378, 563] width 143 height 33
type input "1"
type input "0,5"
type input "972"
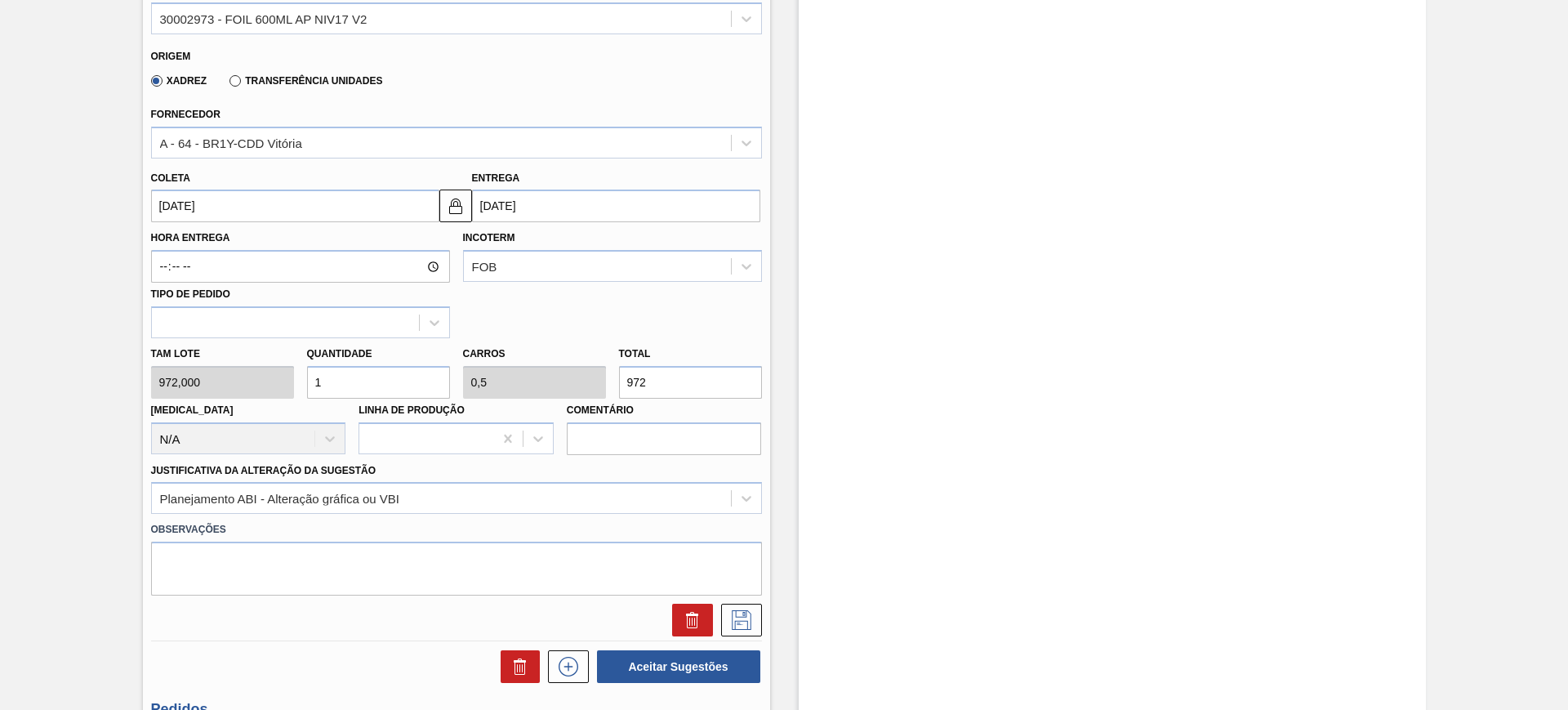
scroll to position [547, 0]
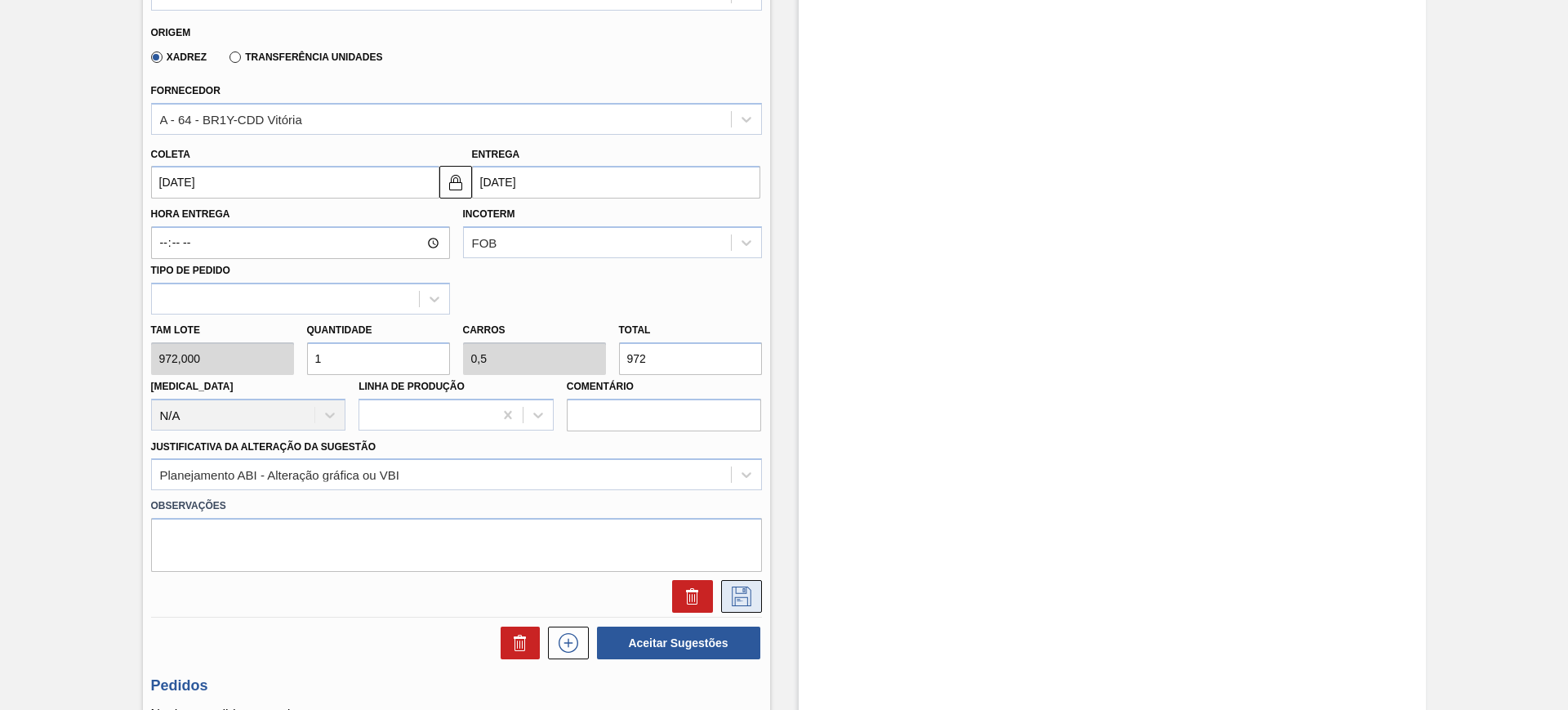
click at [737, 584] on button at bounding box center [742, 596] width 41 height 33
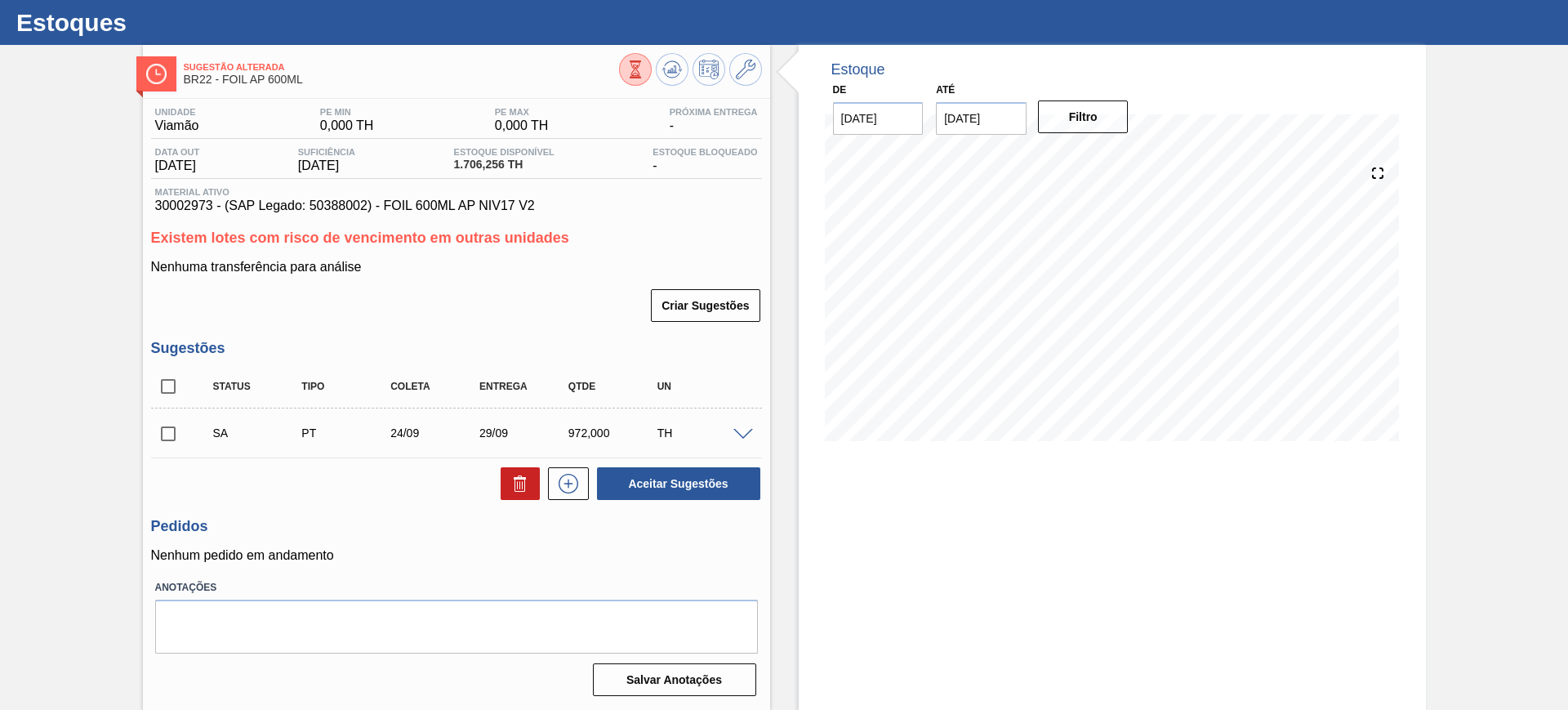
scroll to position [37, 0]
click at [738, 437] on span at bounding box center [743, 434] width 20 height 12
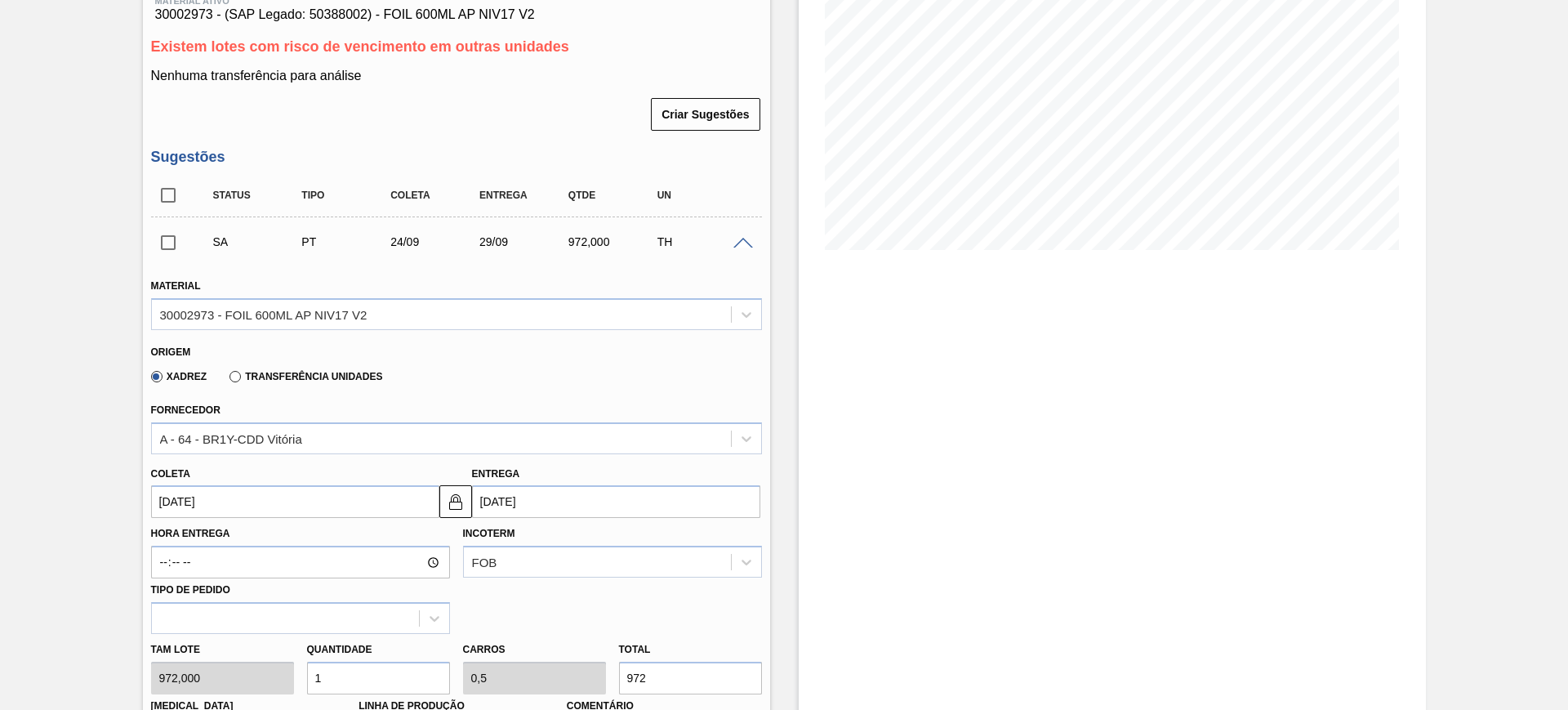
scroll to position [241, 0]
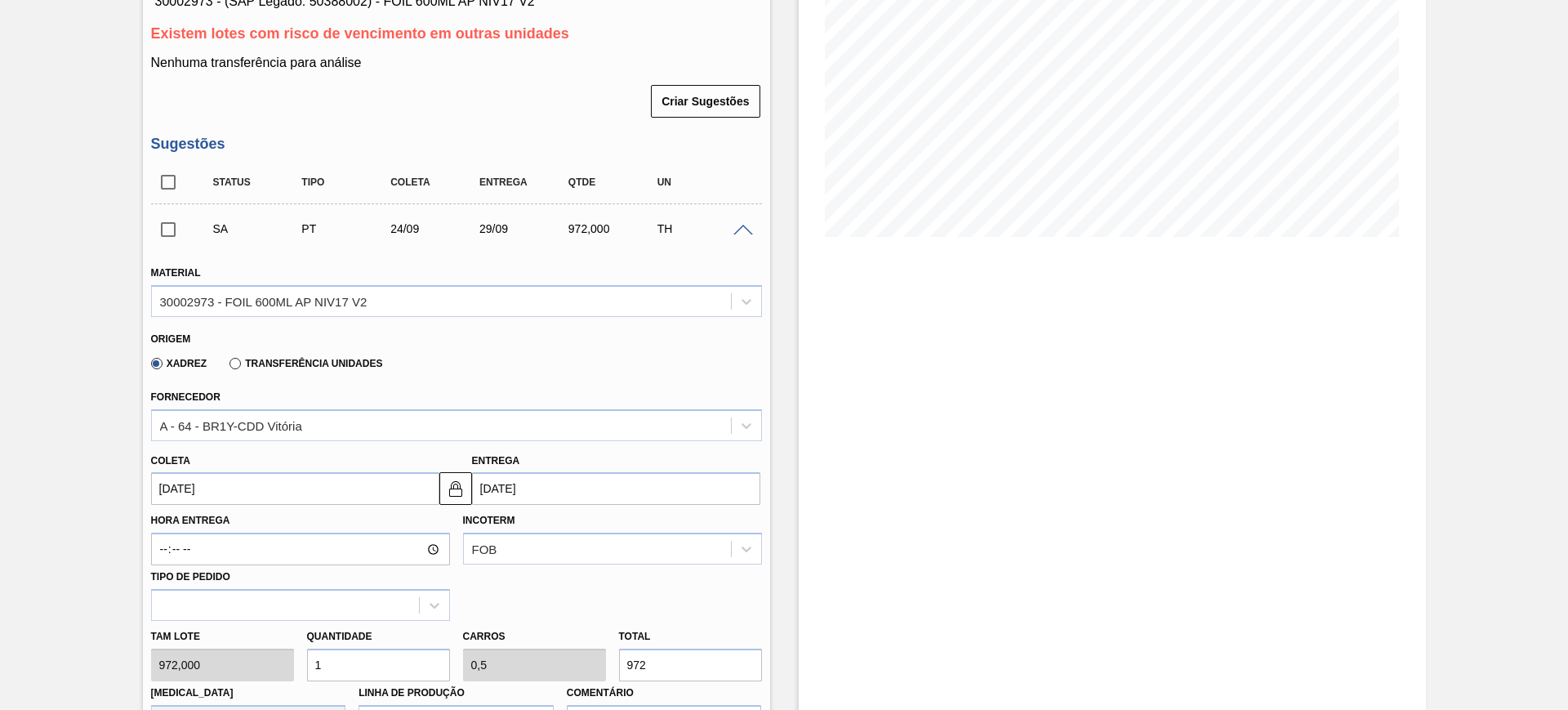
click at [411, 650] on input "1" at bounding box center [378, 665] width 143 height 33
type input "2"
type input "1"
type input "1.944"
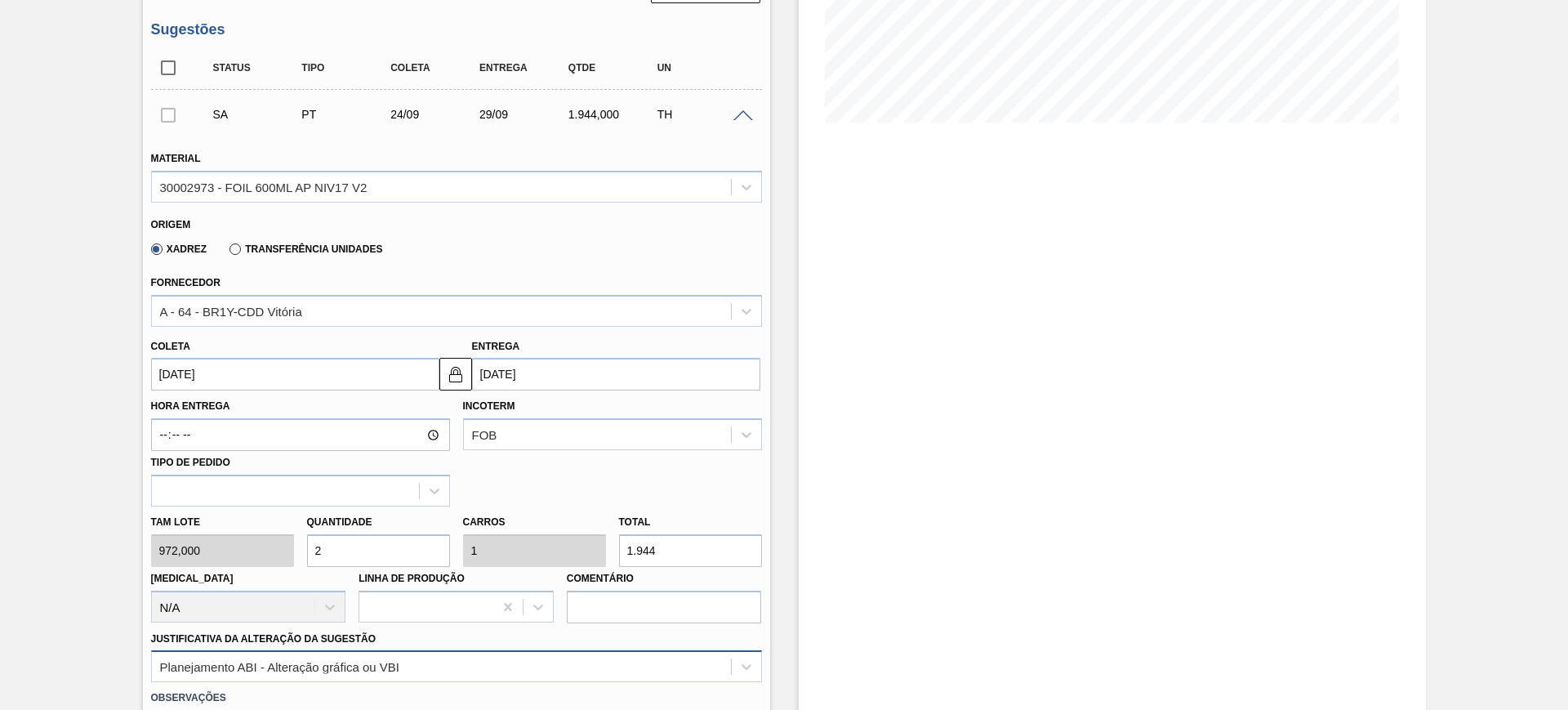
scroll to position [445, 0]
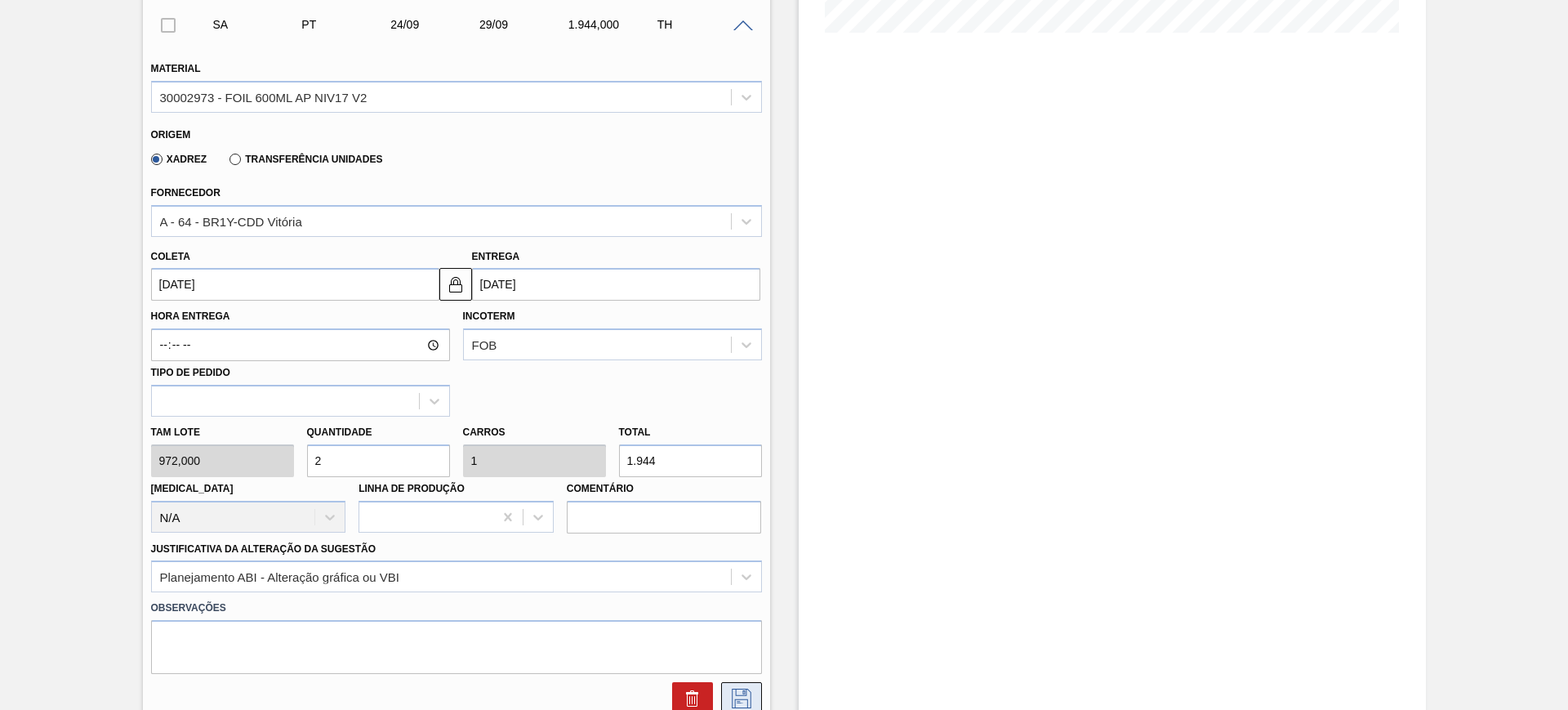
type input "2"
click at [749, 689] on icon at bounding box center [741, 698] width 26 height 20
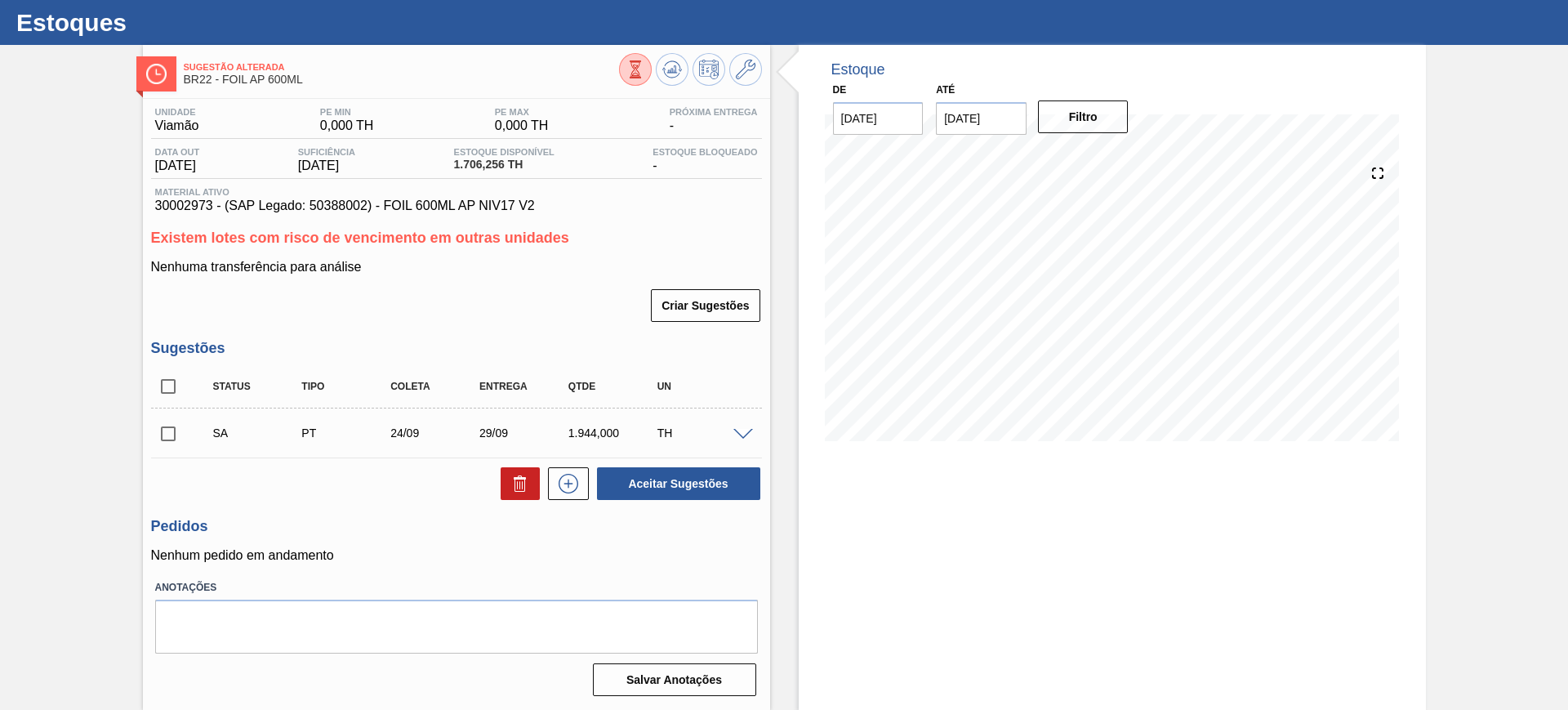
scroll to position [37, 0]
drag, startPoint x: 161, startPoint y: 387, endPoint x: 273, endPoint y: 402, distance: 113.0
click at [163, 387] on input "checkbox" at bounding box center [169, 387] width 35 height 35
checkbox input "true"
click at [696, 482] on button "Aceitar Sugestões" at bounding box center [679, 484] width 164 height 33
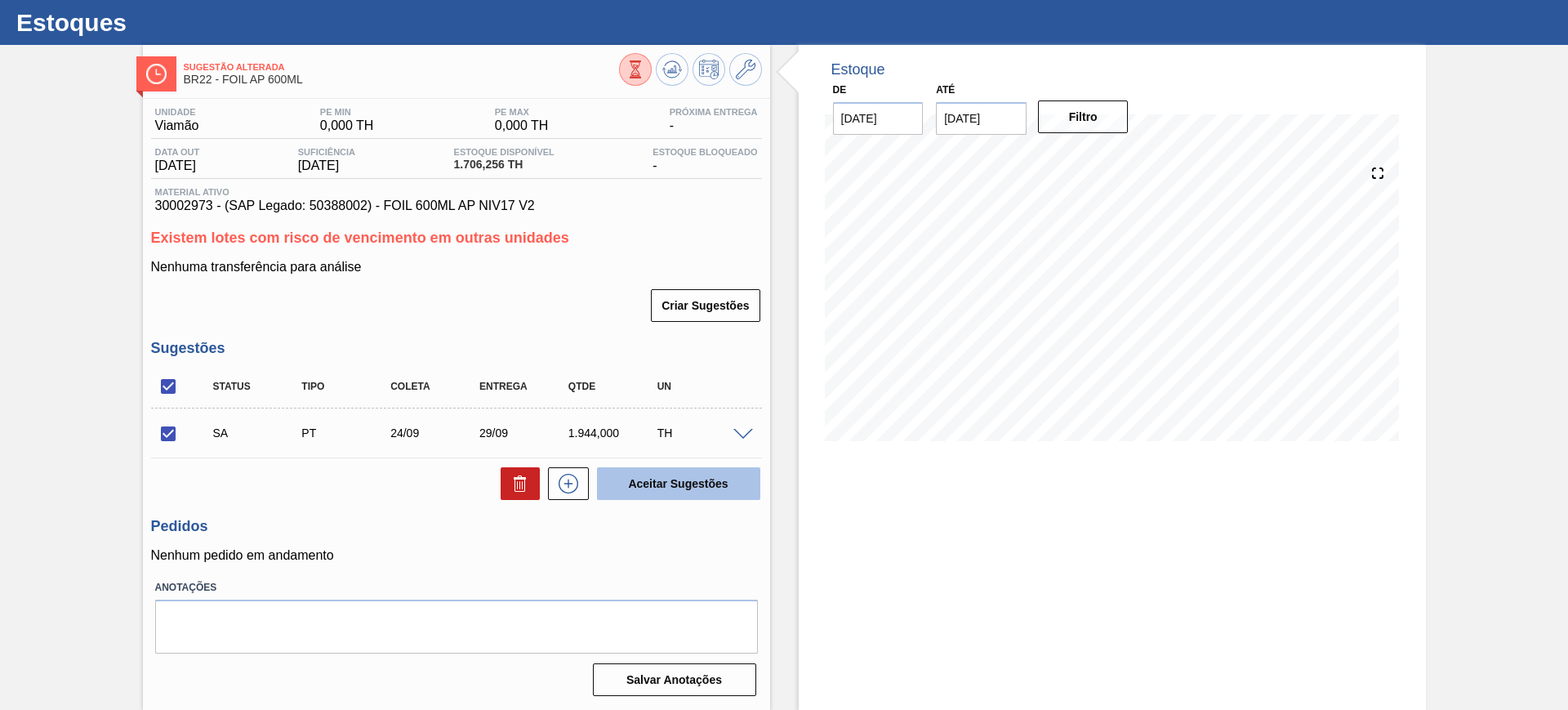
checkbox input "false"
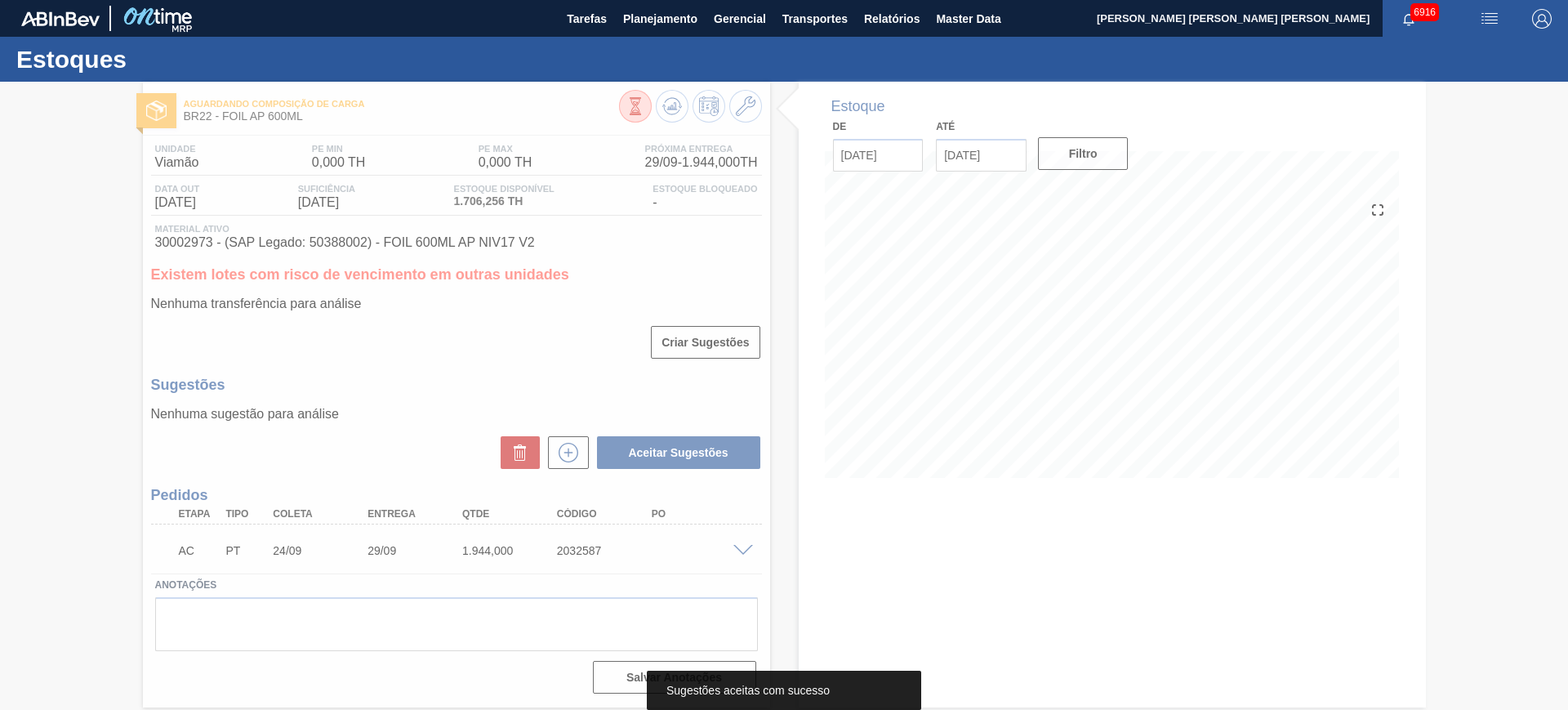
scroll to position [0, 0]
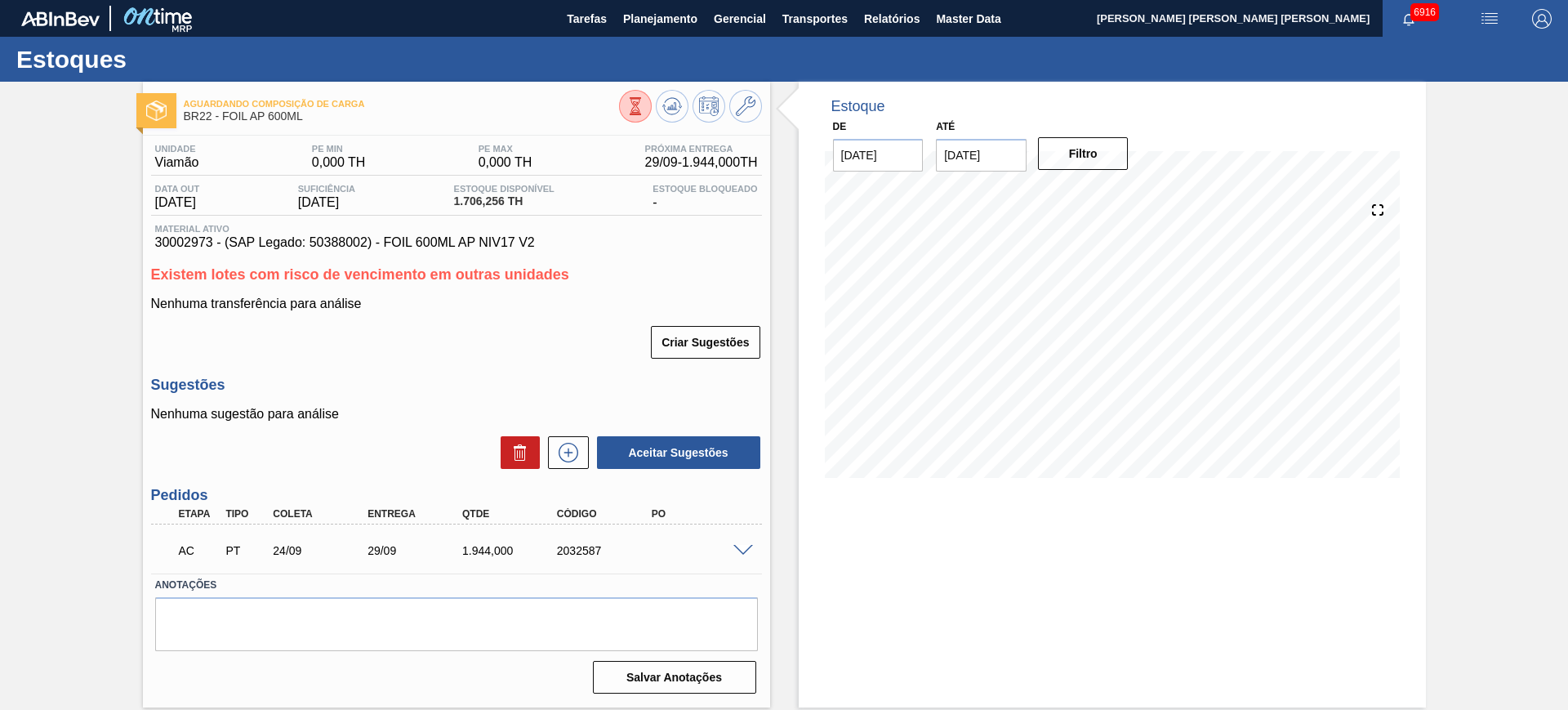
click at [746, 550] on span at bounding box center [743, 550] width 20 height 12
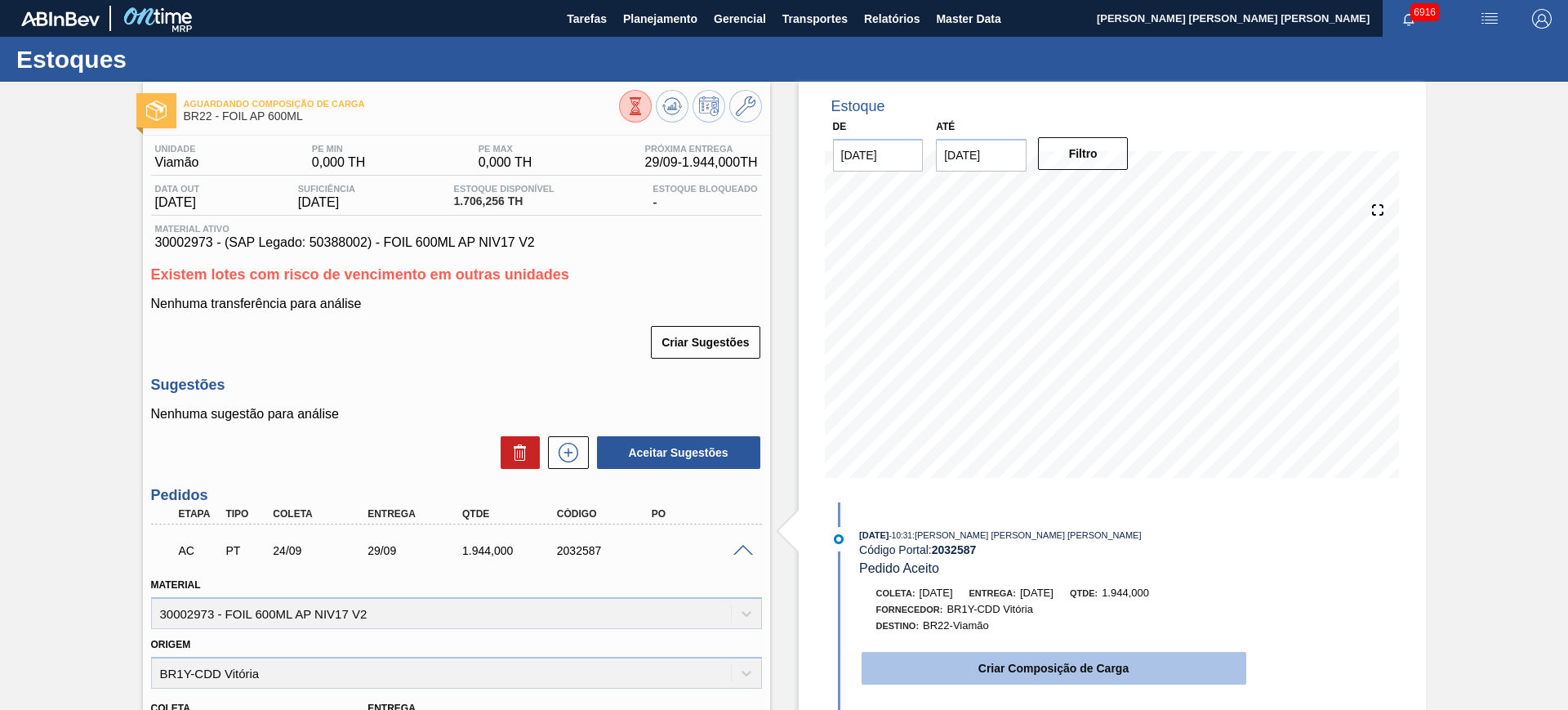
click at [1037, 662] on button "Criar Composição de Carga" at bounding box center [1054, 668] width 385 height 33
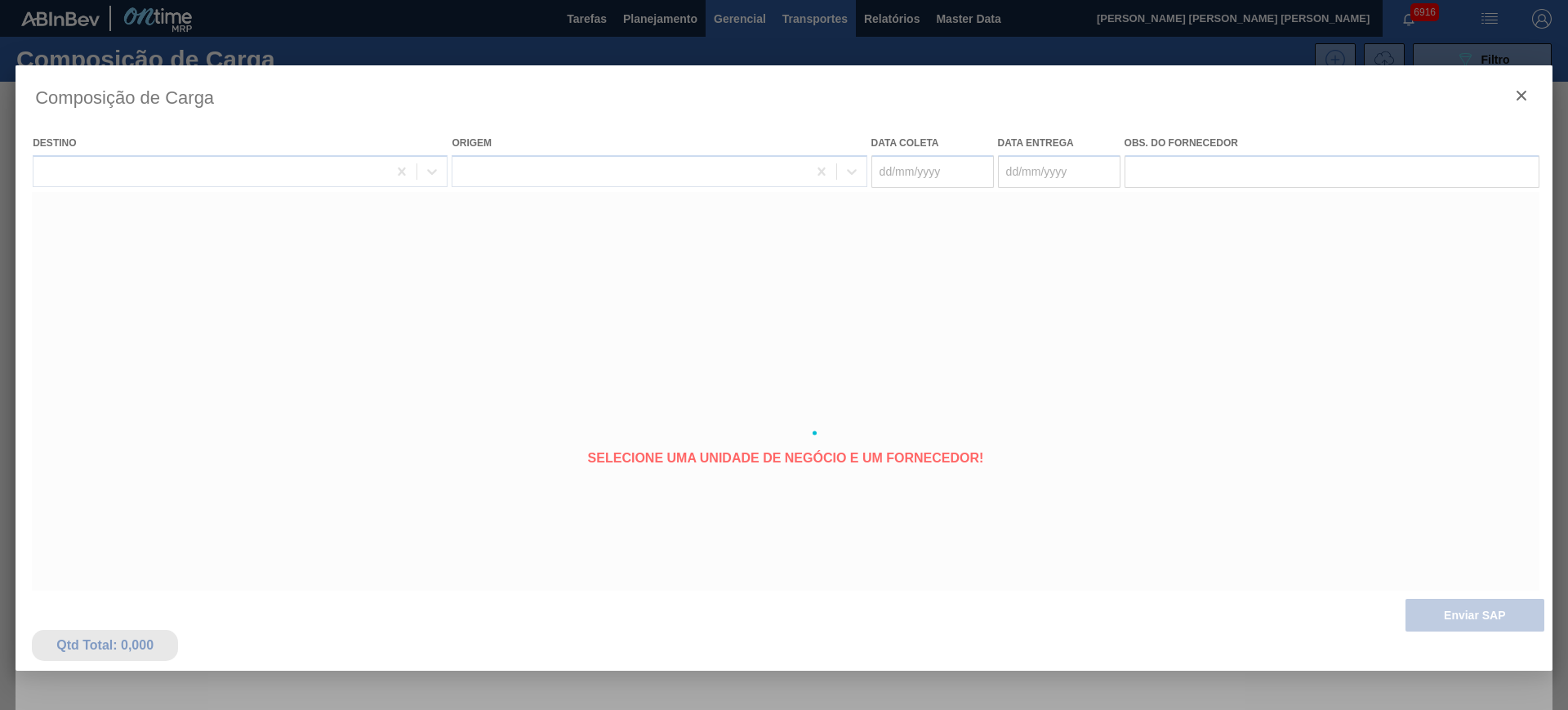
type coleta "[DATE]"
type entrega "[DATE]"
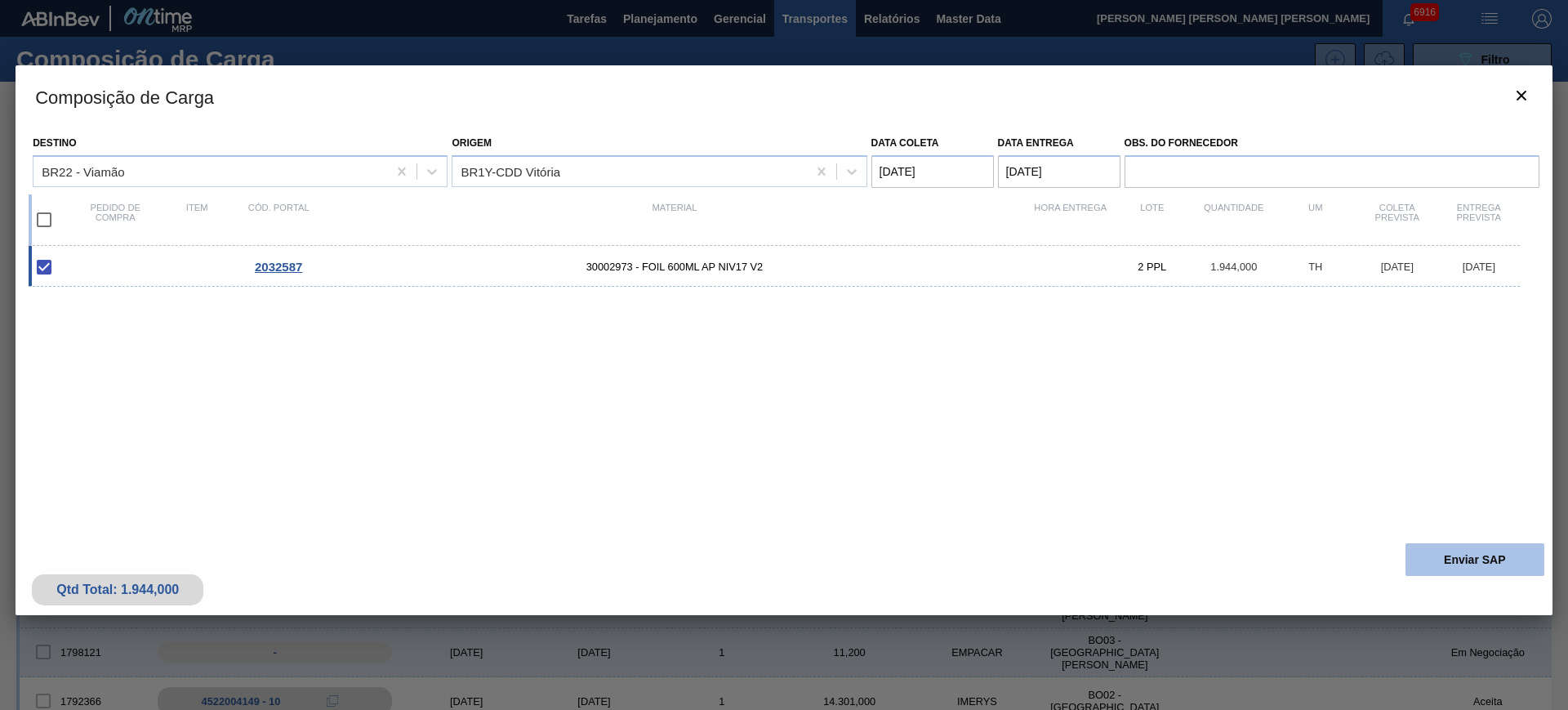
click at [1457, 554] on button "Enviar SAP" at bounding box center [1474, 559] width 139 height 33
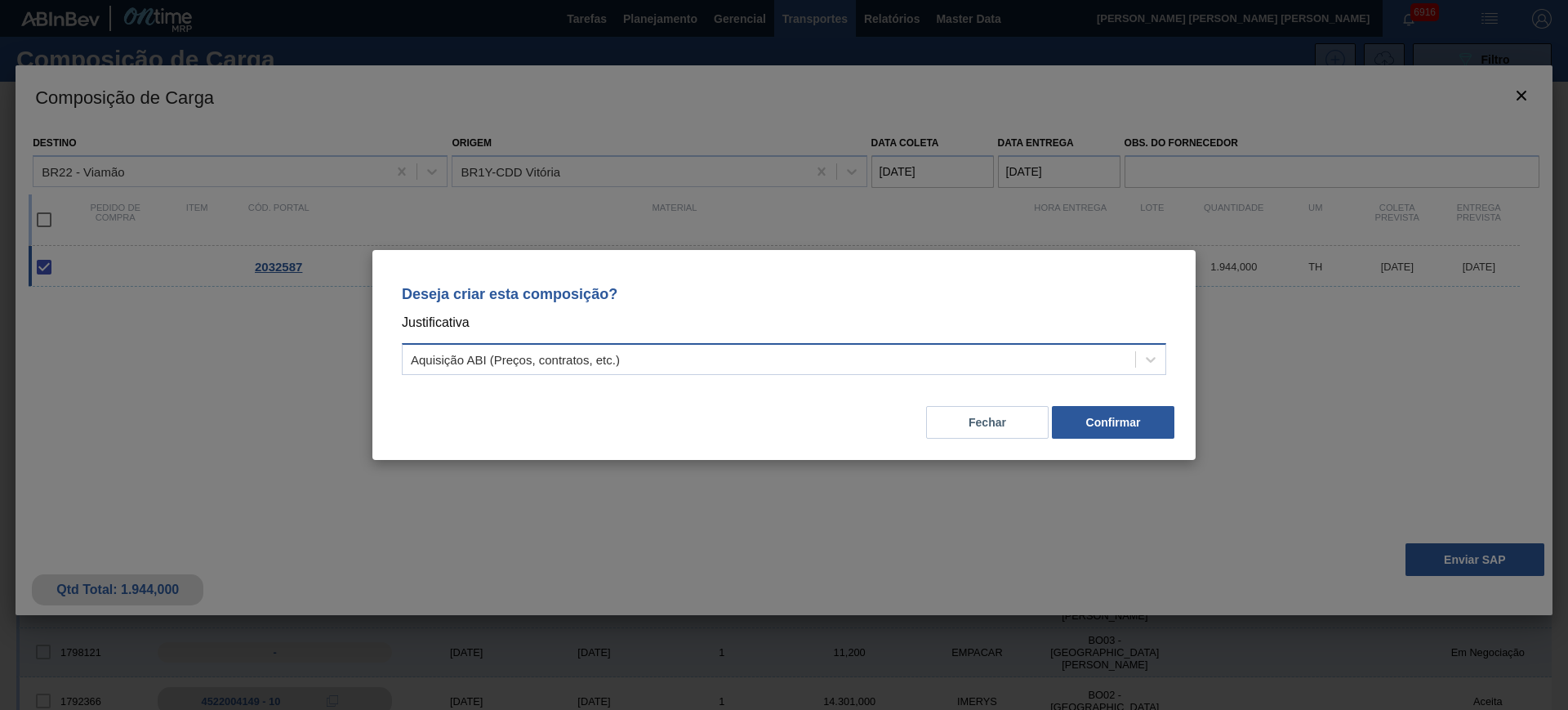
click at [939, 357] on div "Aquisição ABI (Preços, contratos, etc.)" at bounding box center [768, 360] width 732 height 24
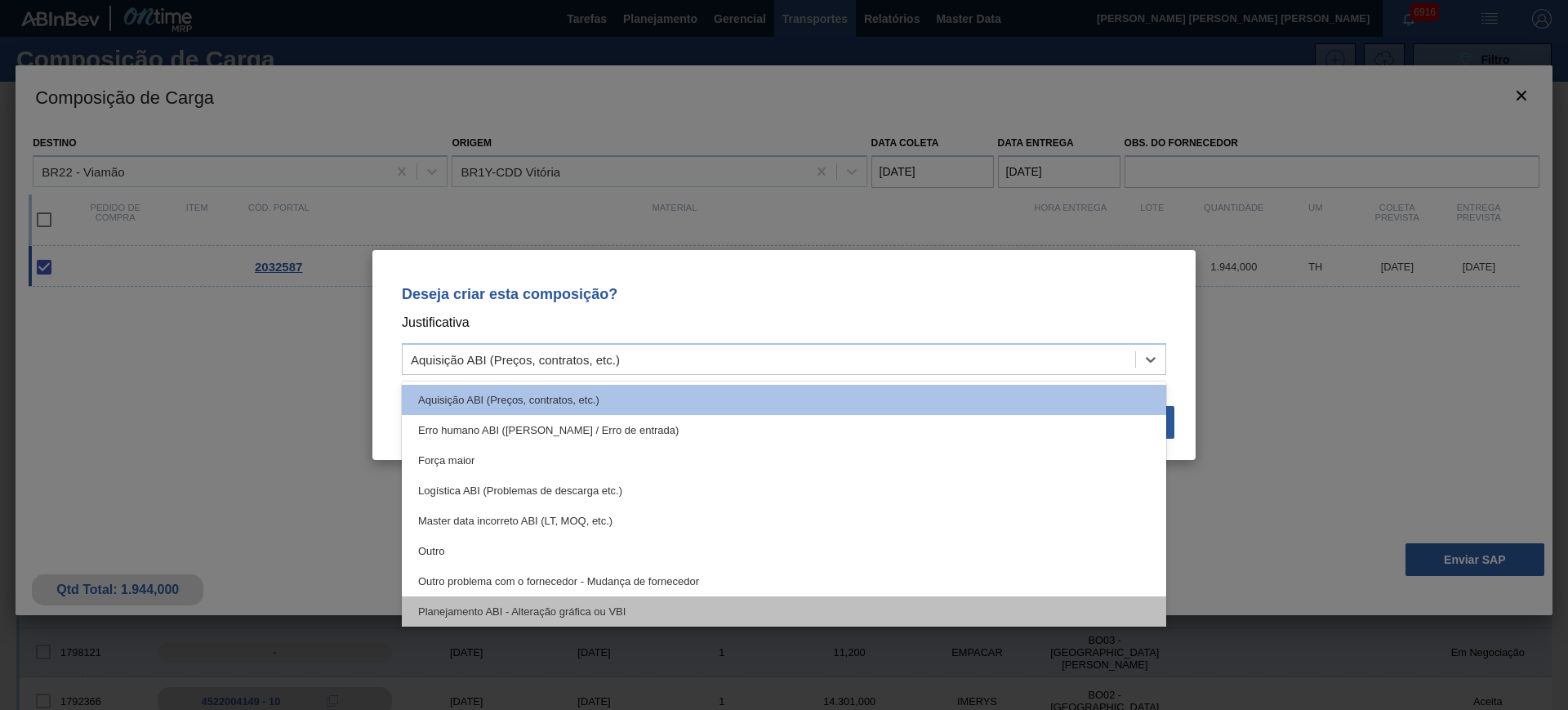
click at [758, 614] on div "Planejamento ABI - Alteração gráfica ou VBI" at bounding box center [783, 611] width 764 height 30
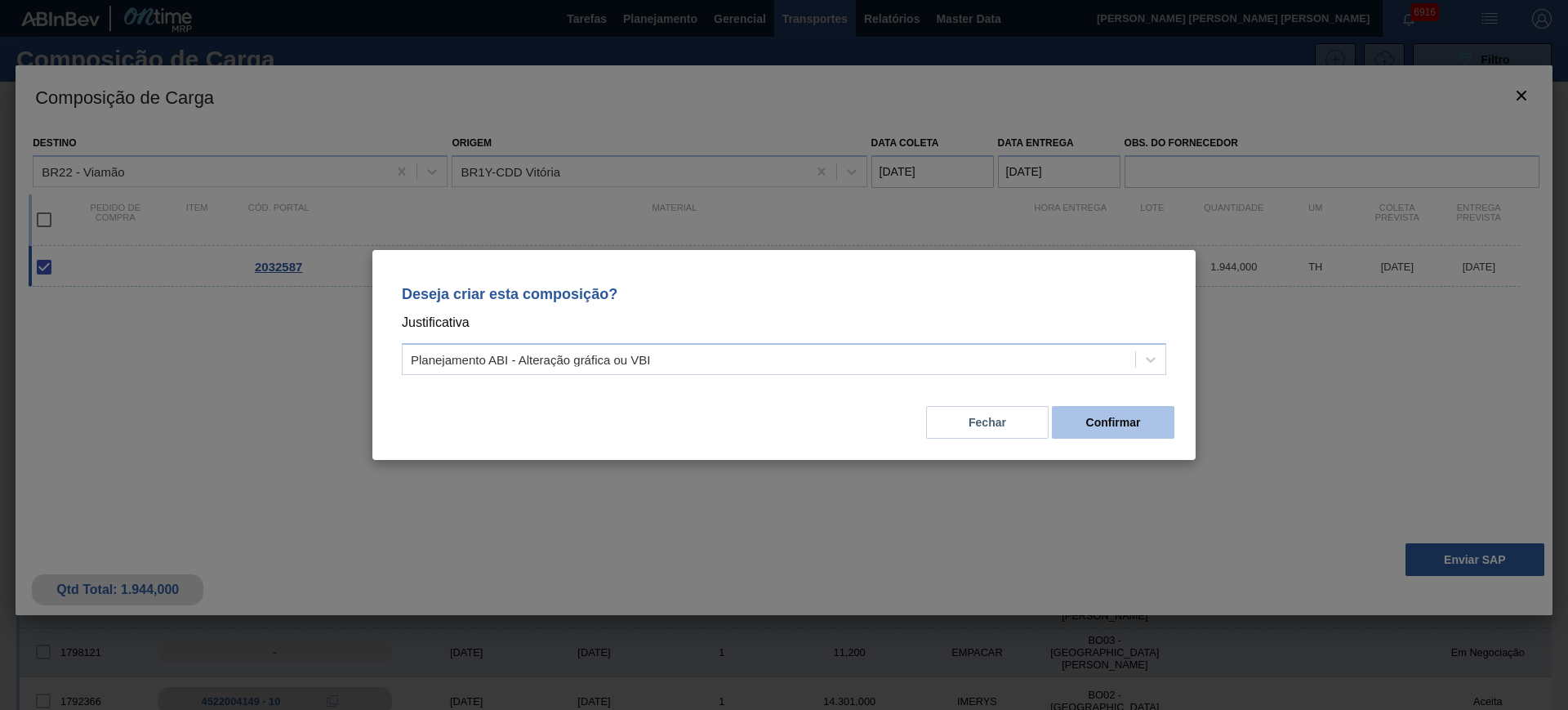
click at [1095, 424] on button "Confirmar" at bounding box center [1113, 422] width 123 height 33
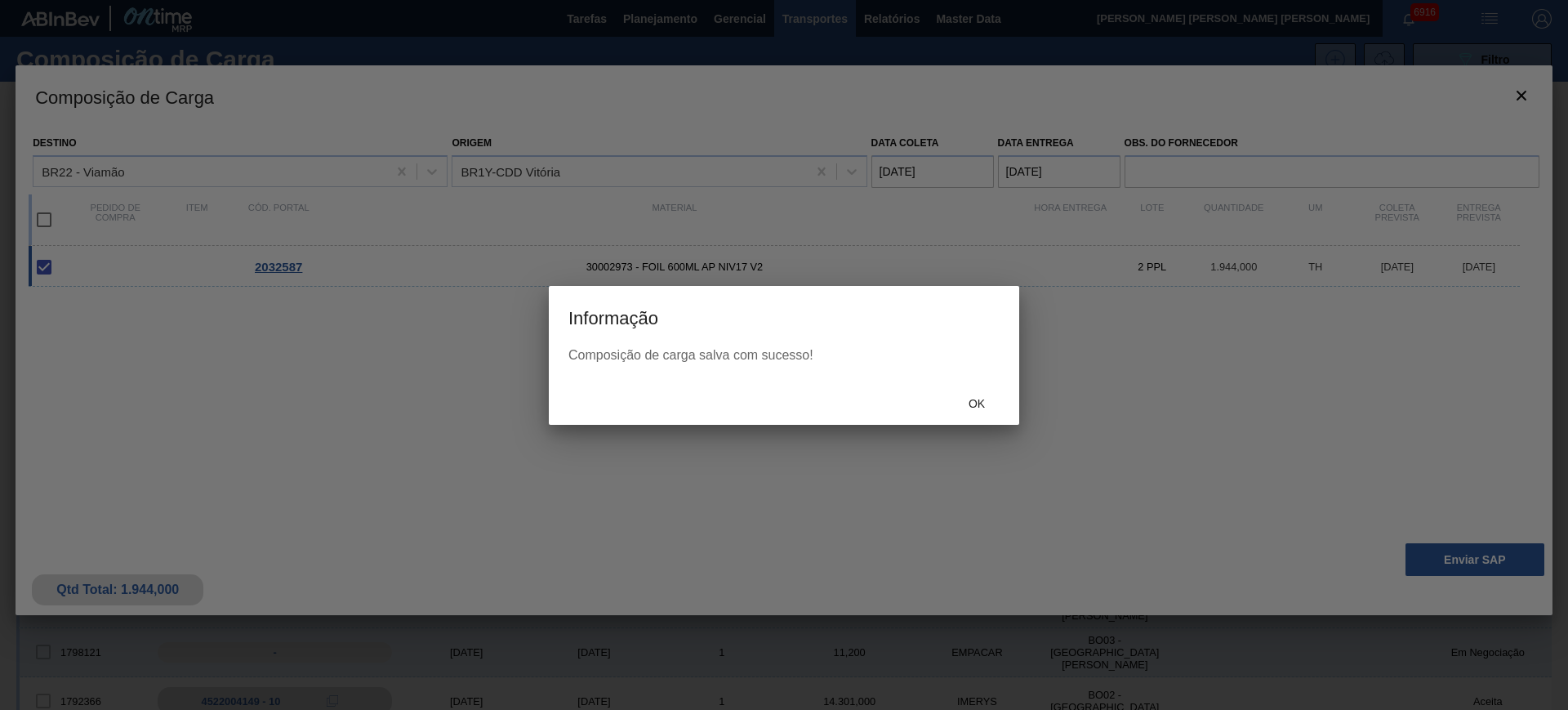
click at [976, 410] on div "Ok" at bounding box center [977, 404] width 72 height 30
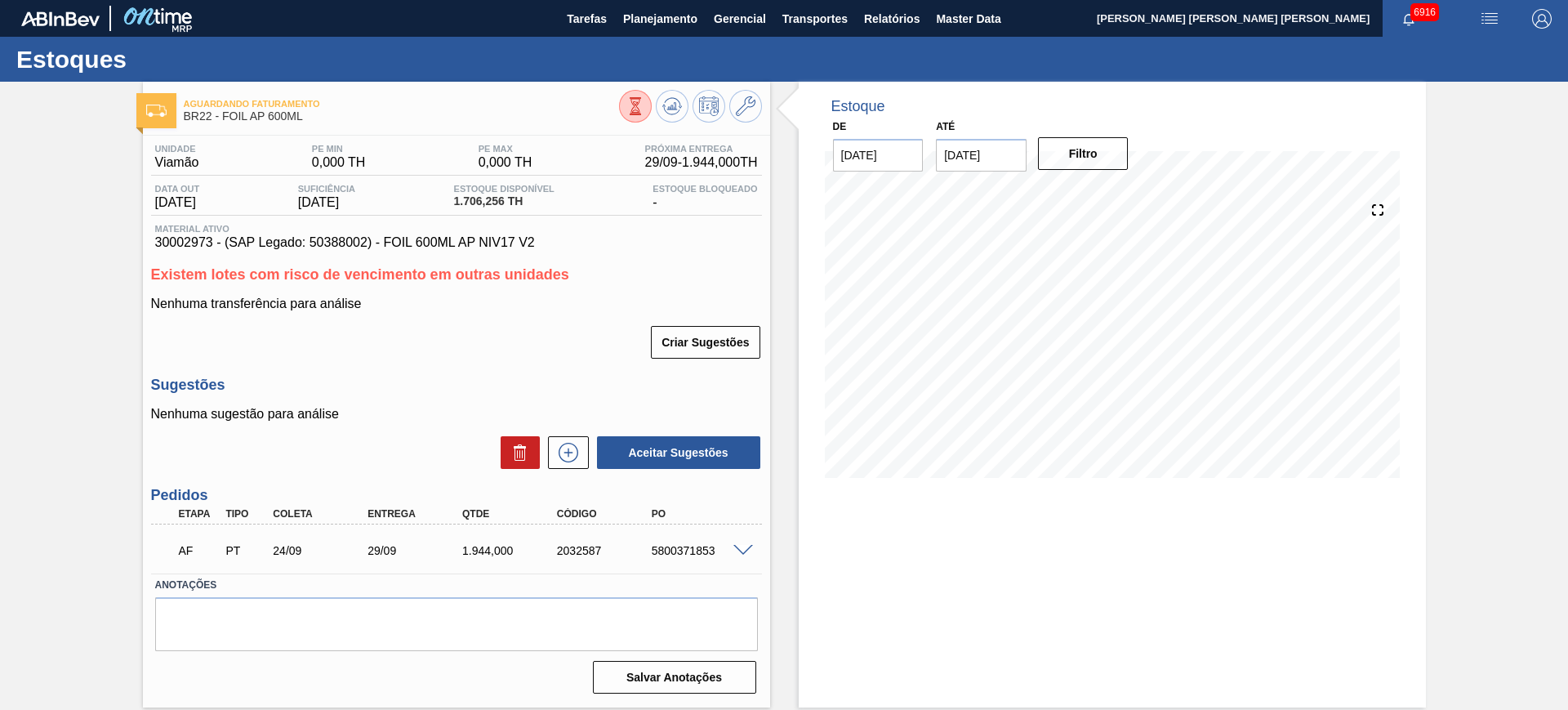
click at [697, 550] on div "5800371853" at bounding box center [700, 550] width 106 height 13
click at [698, 550] on div "5800371853" at bounding box center [700, 550] width 106 height 13
copy div "5800371853"
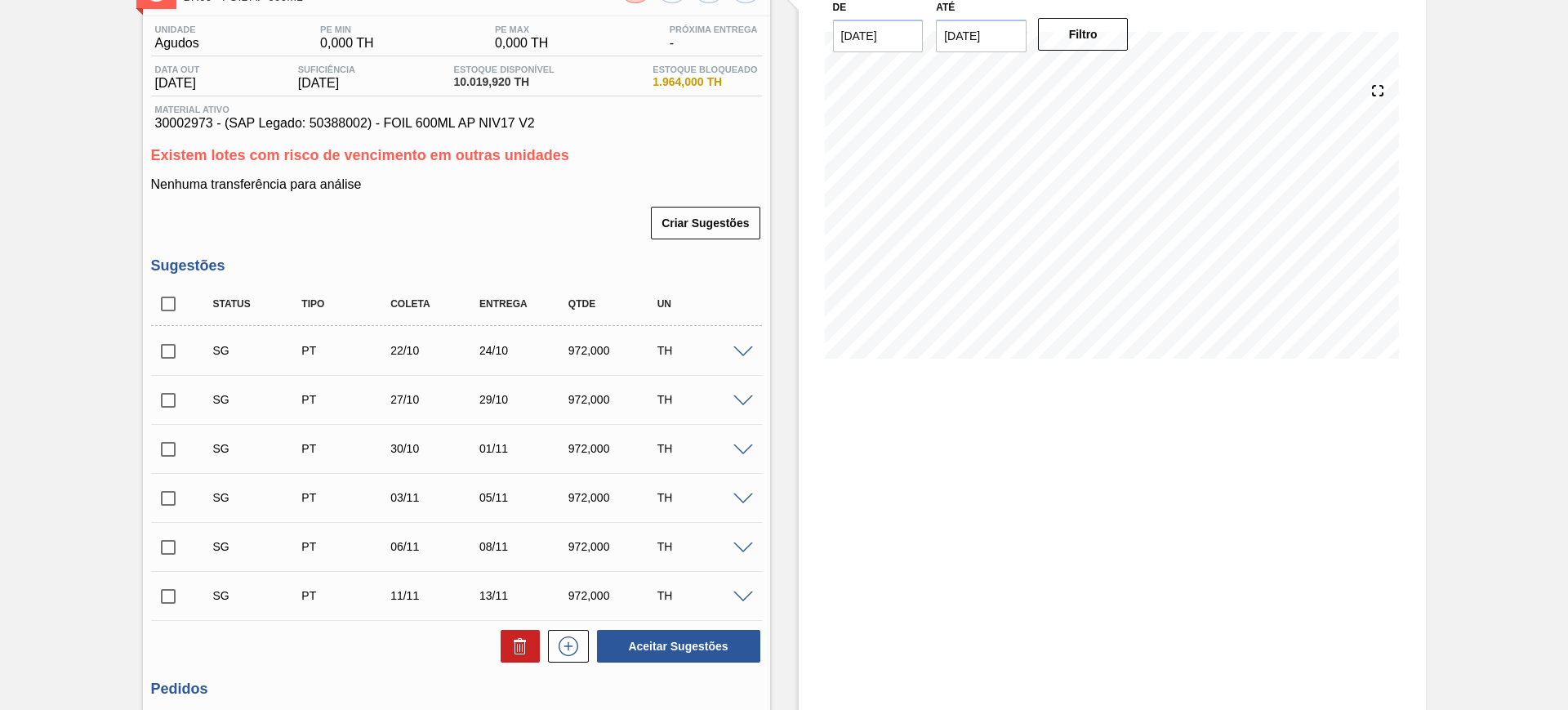
scroll to position [281, 0]
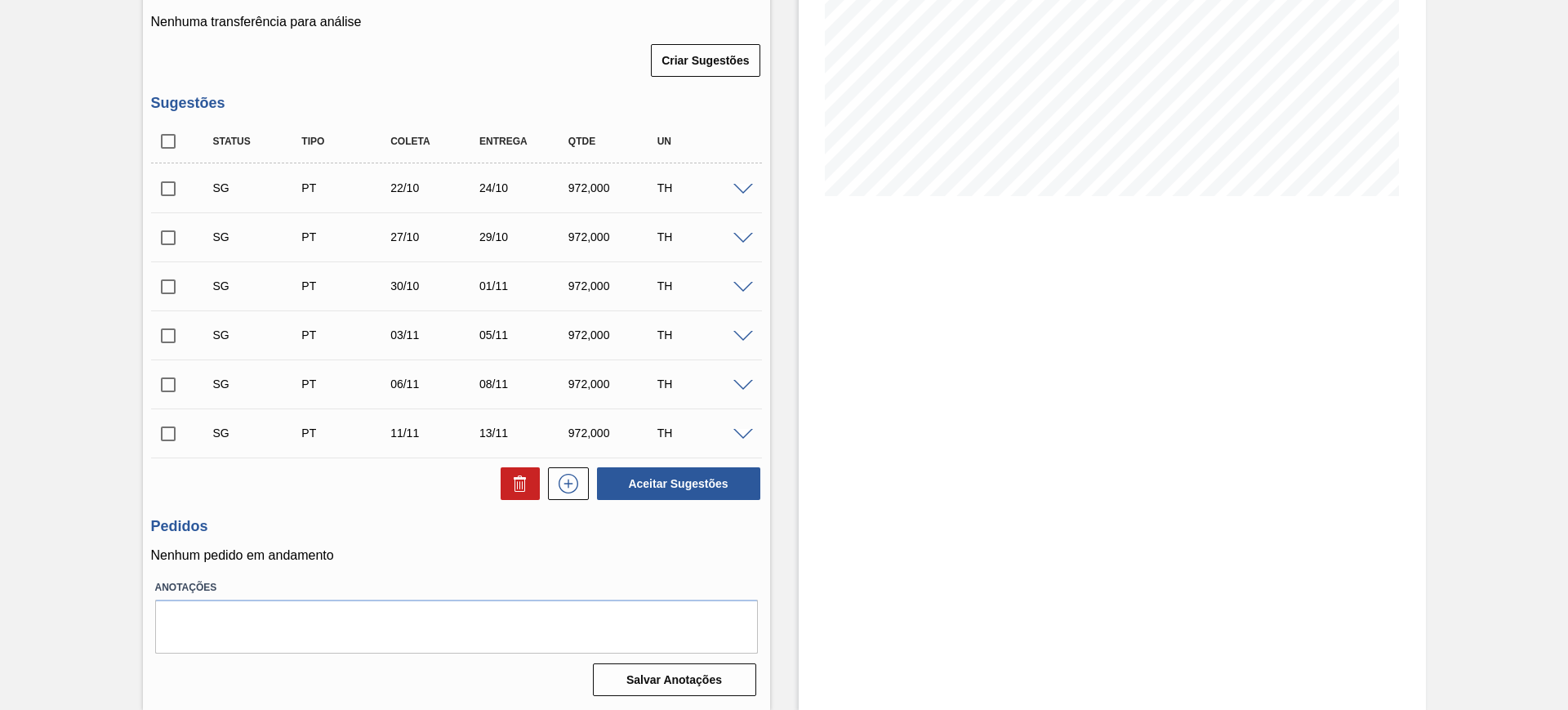
click at [170, 146] on input "checkbox" at bounding box center [169, 142] width 35 height 35
checkbox input "true"
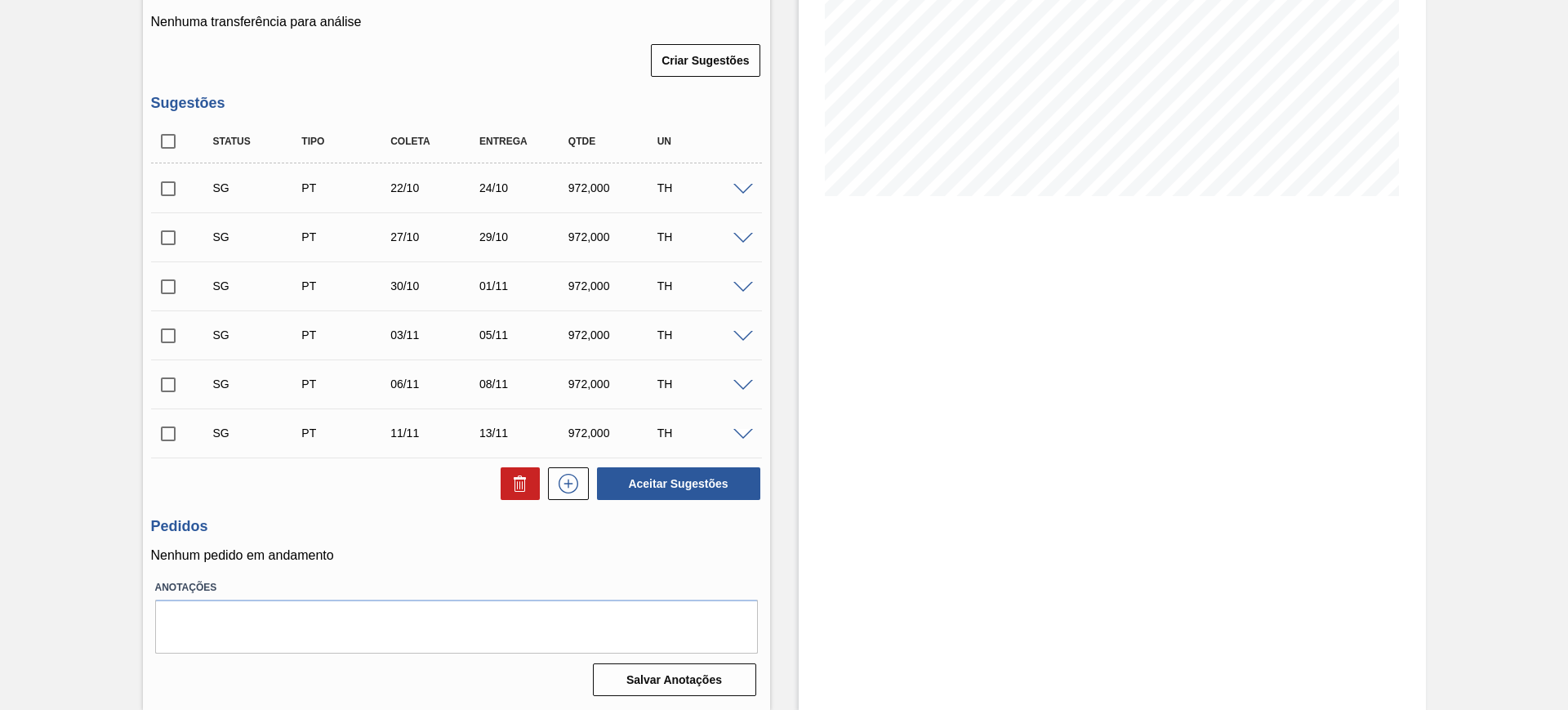
checkbox input "true"
click at [166, 190] on input "checkbox" at bounding box center [169, 188] width 35 height 35
checkbox input "false"
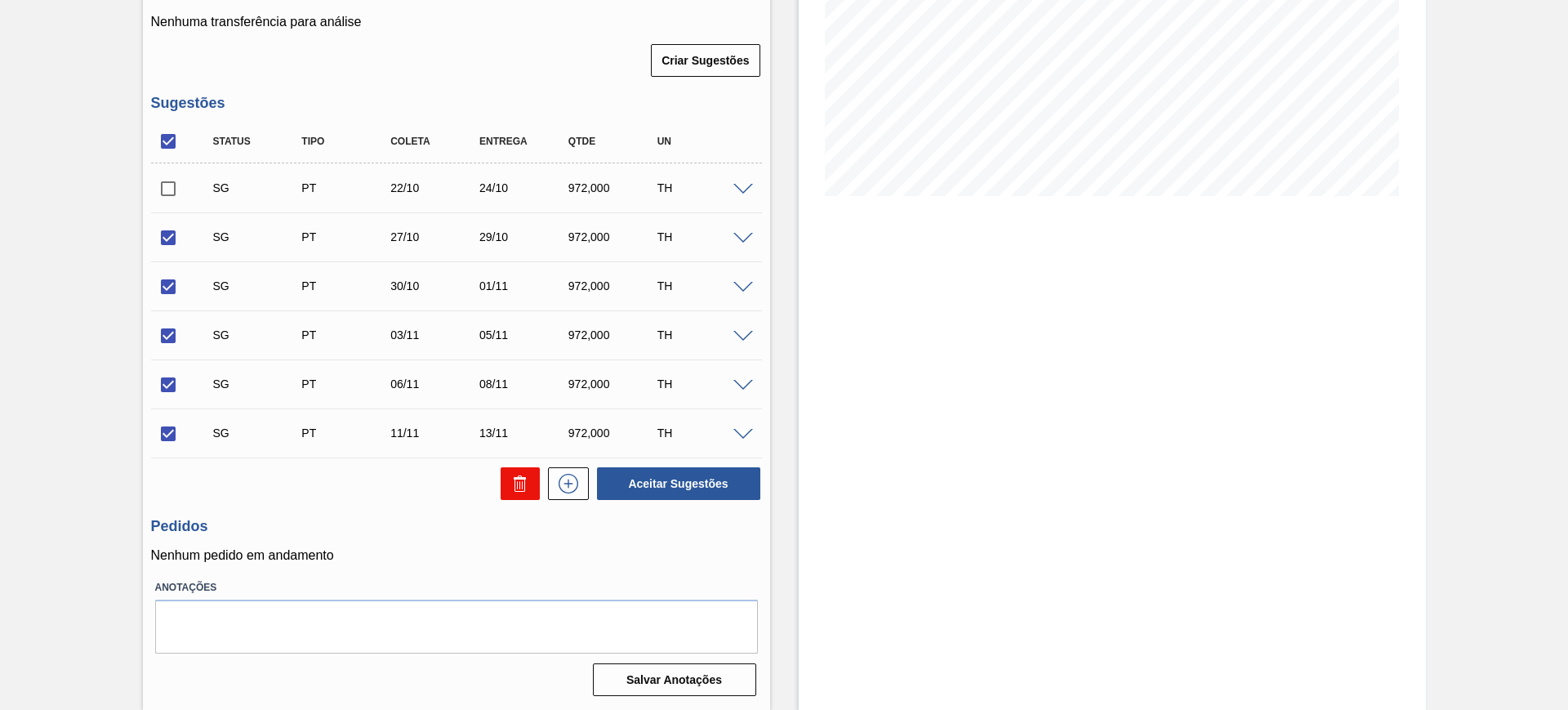
click at [511, 481] on icon at bounding box center [520, 484] width 20 height 20
checkbox input "false"
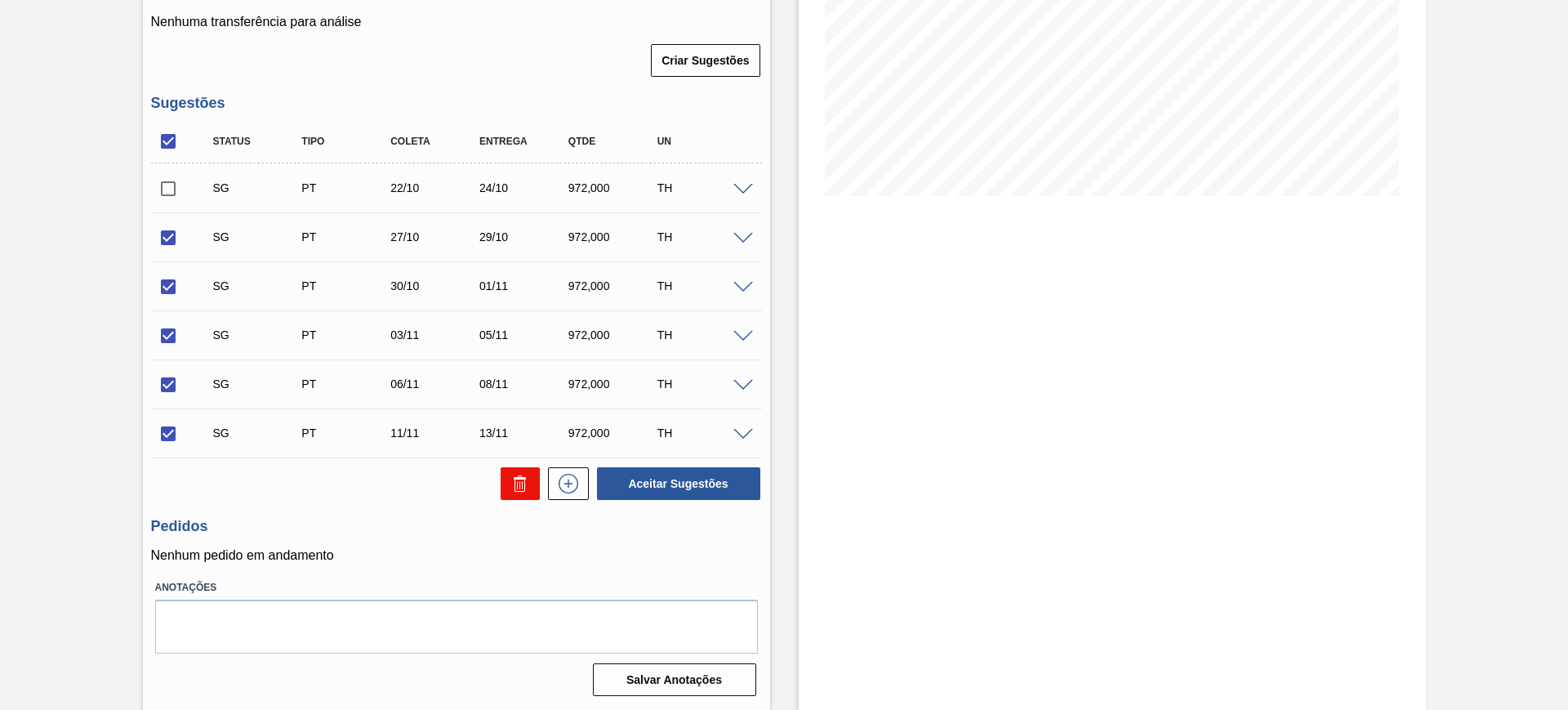
checkbox input "false"
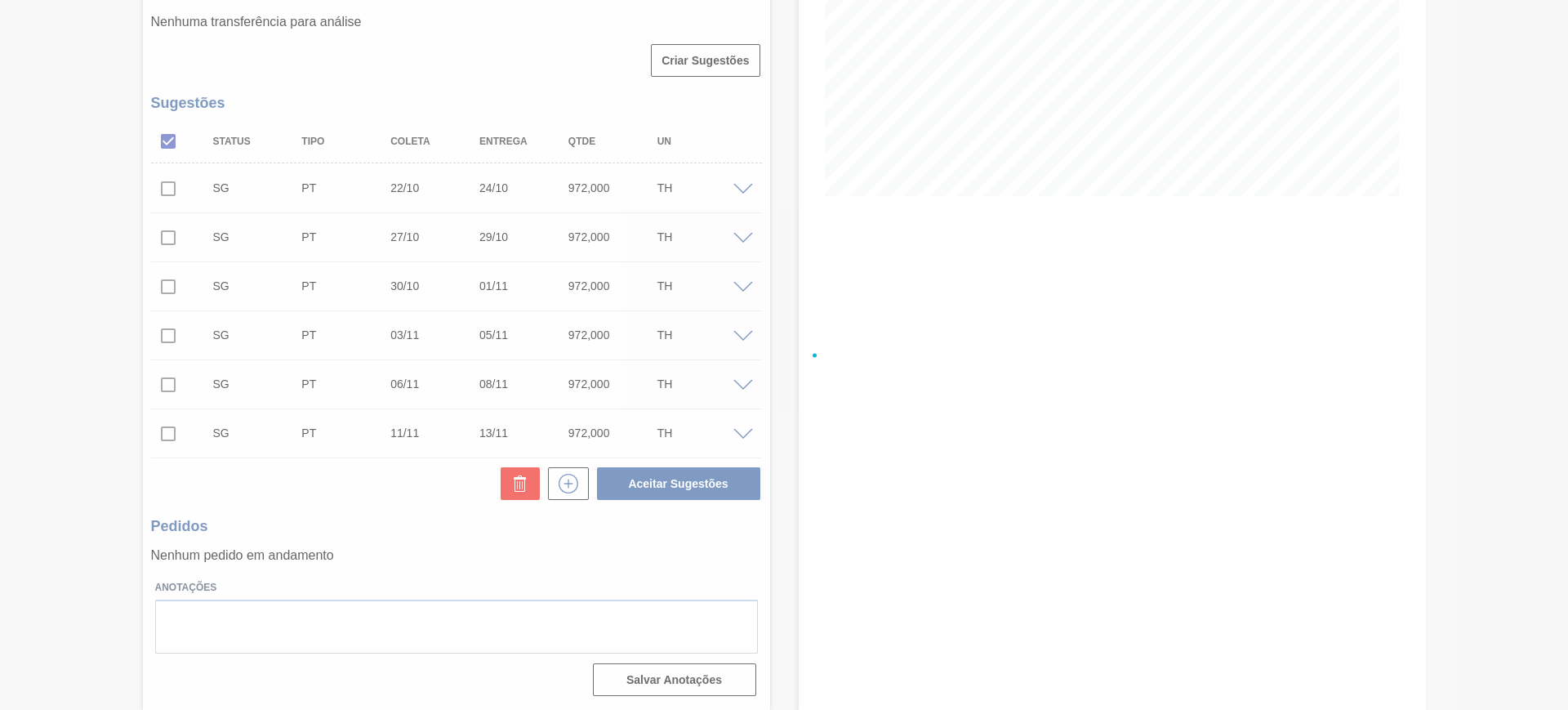
scroll to position [37, 0]
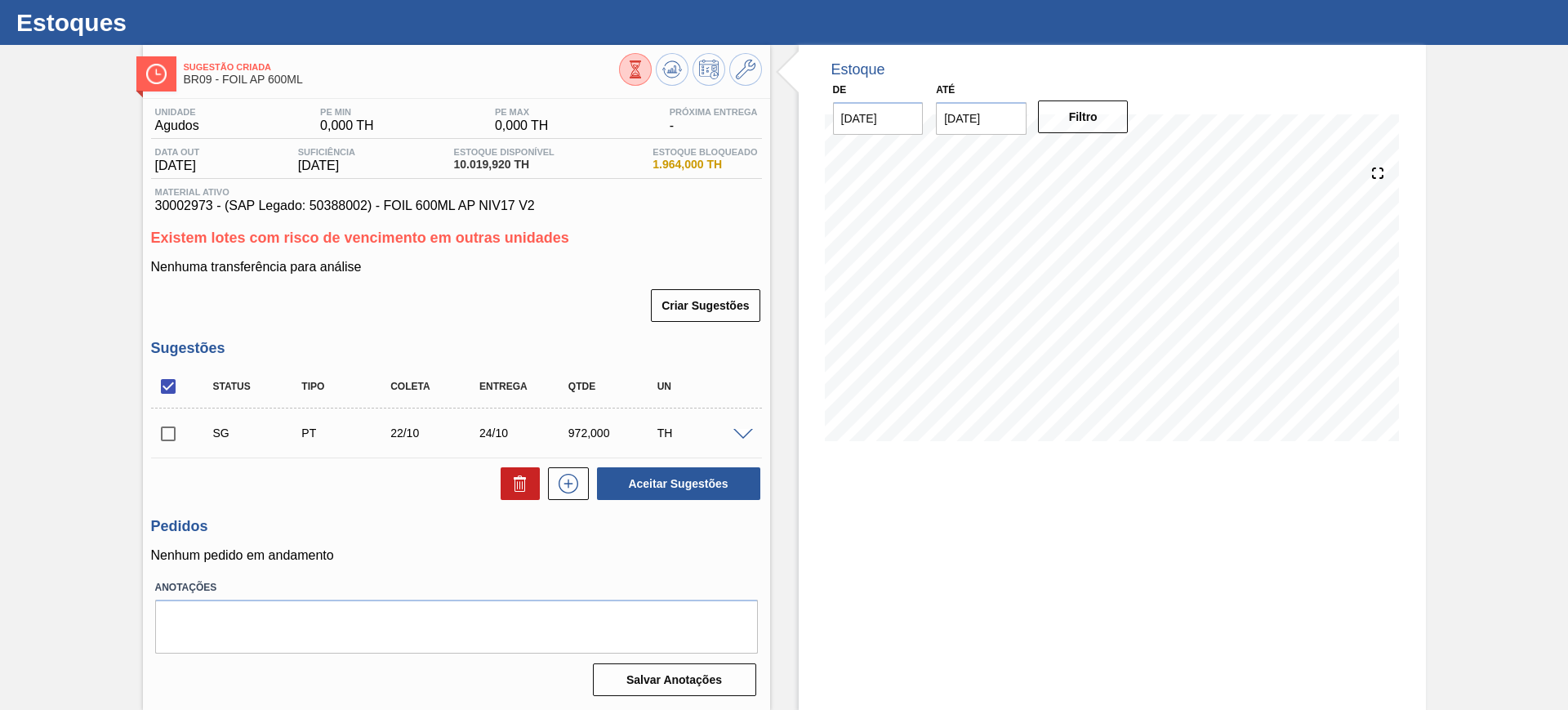
click at [737, 433] on span at bounding box center [743, 434] width 20 height 12
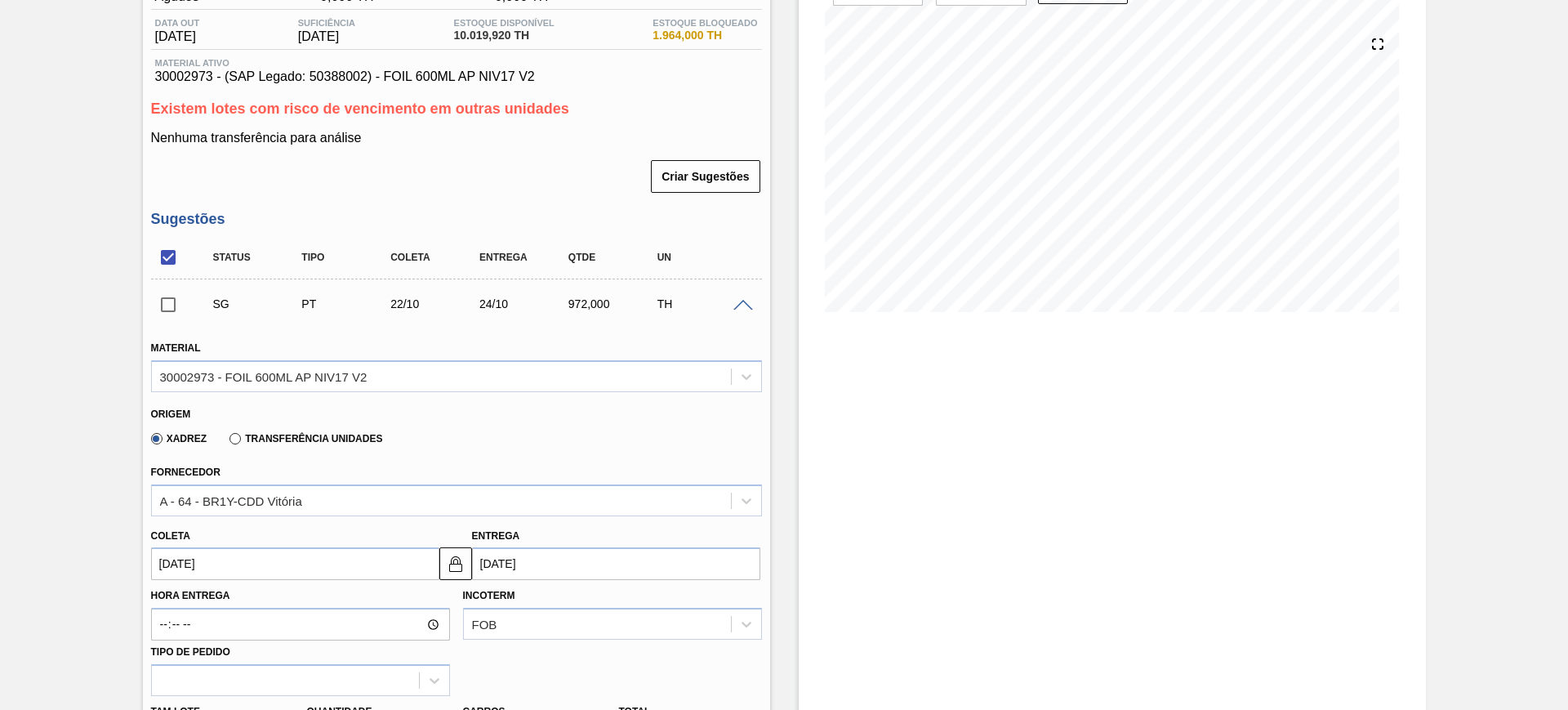
scroll to position [343, 0]
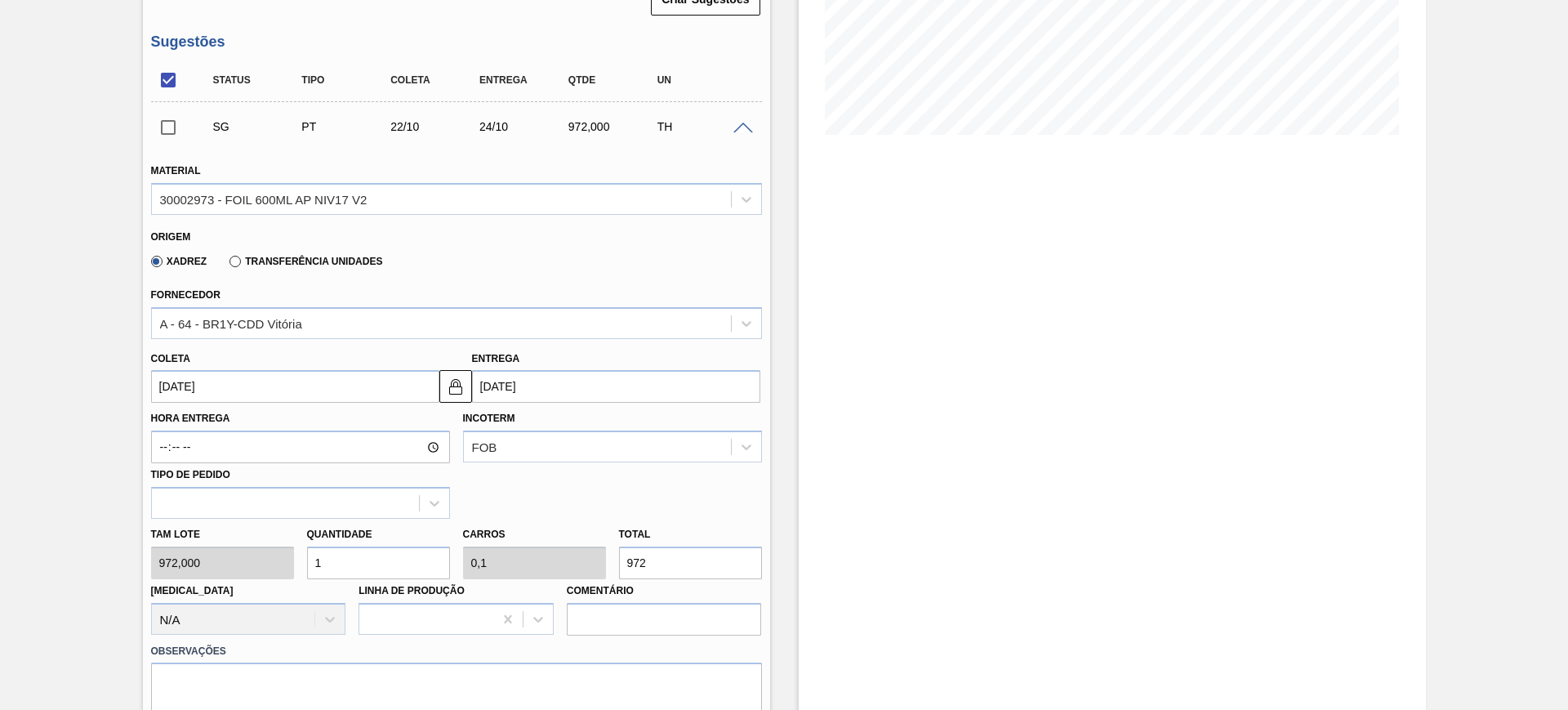
click at [426, 556] on input "1" at bounding box center [378, 563] width 143 height 33
type input "10"
type input "1"
type input "9.720"
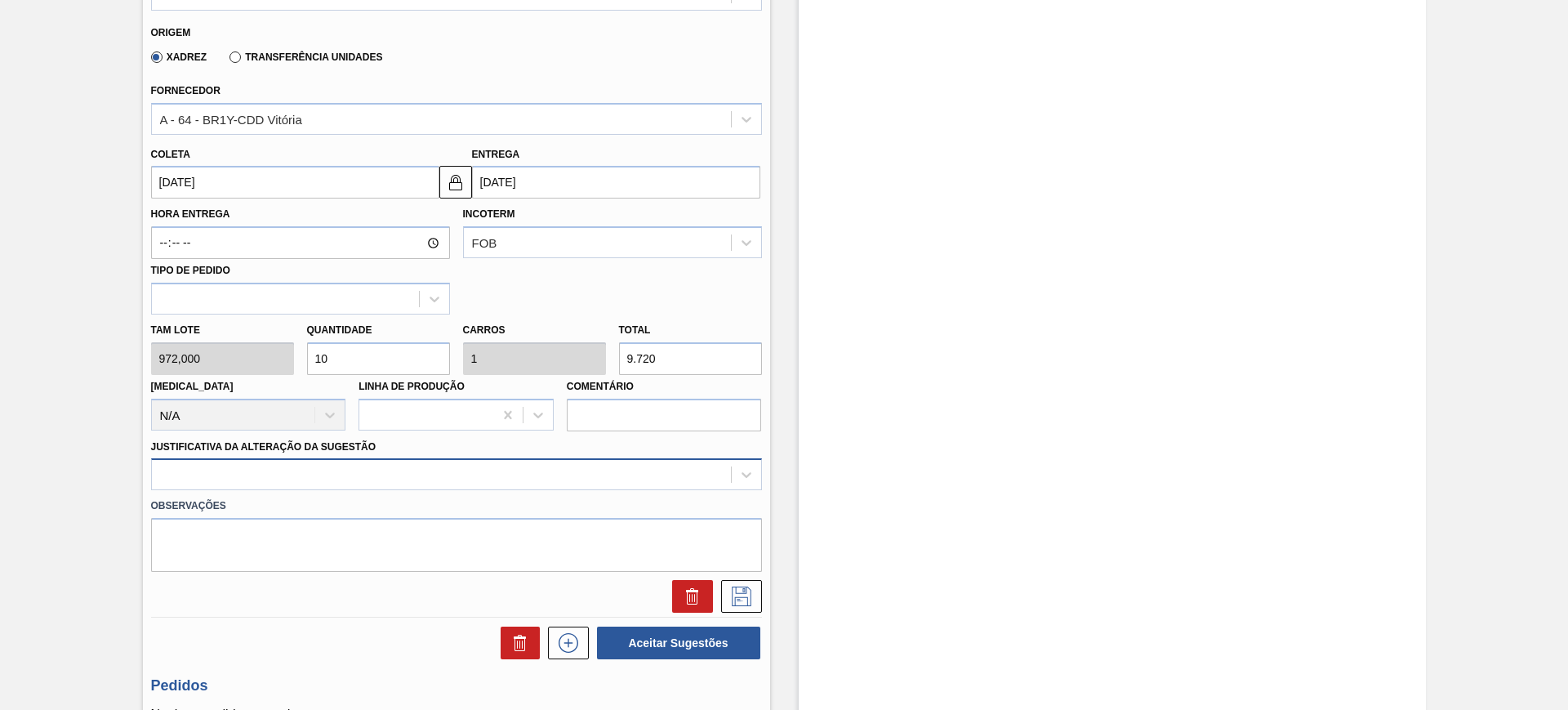
type input "10"
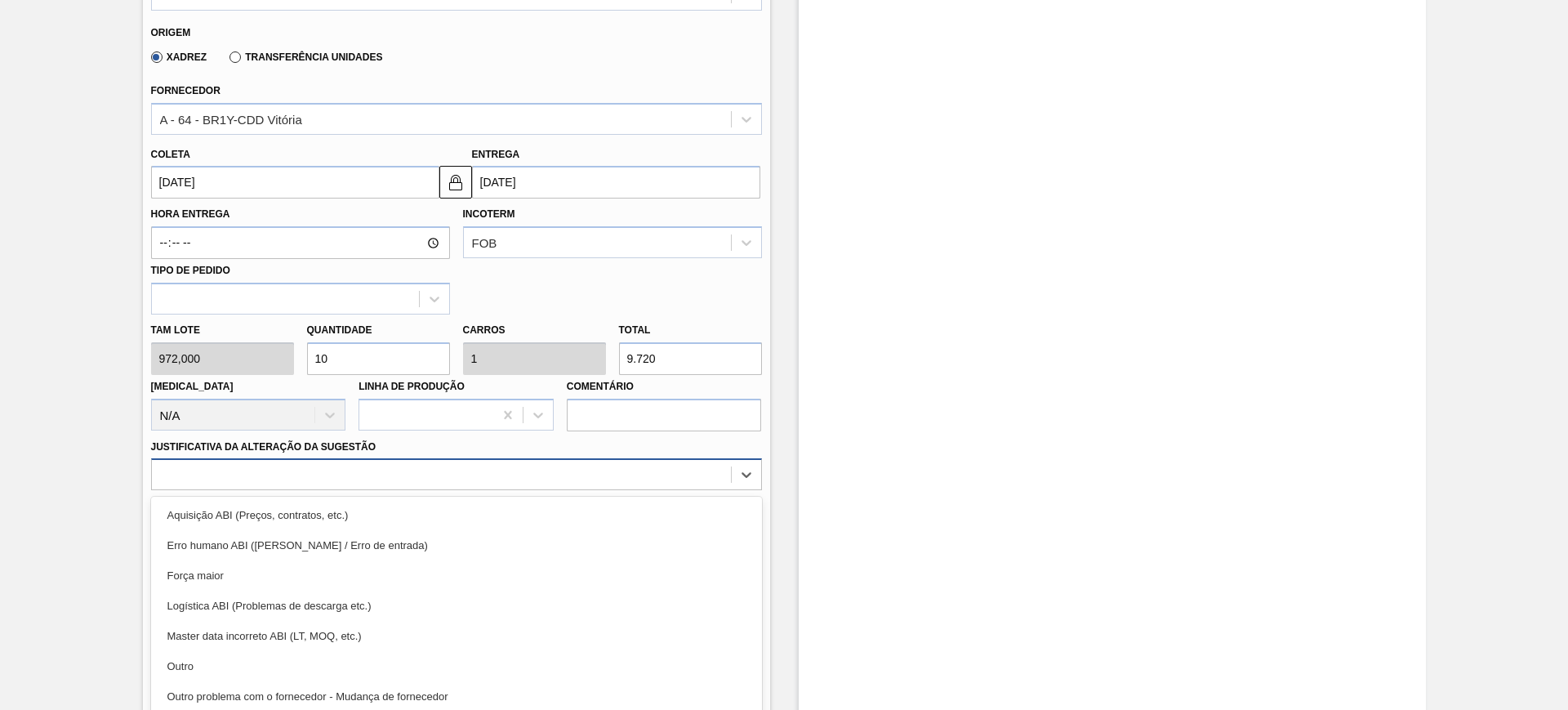
click at [414, 482] on div "option Aquisição ABI (Preços, contratos, etc.) focused, 1 of 18. 18 results ava…" at bounding box center [457, 474] width 611 height 32
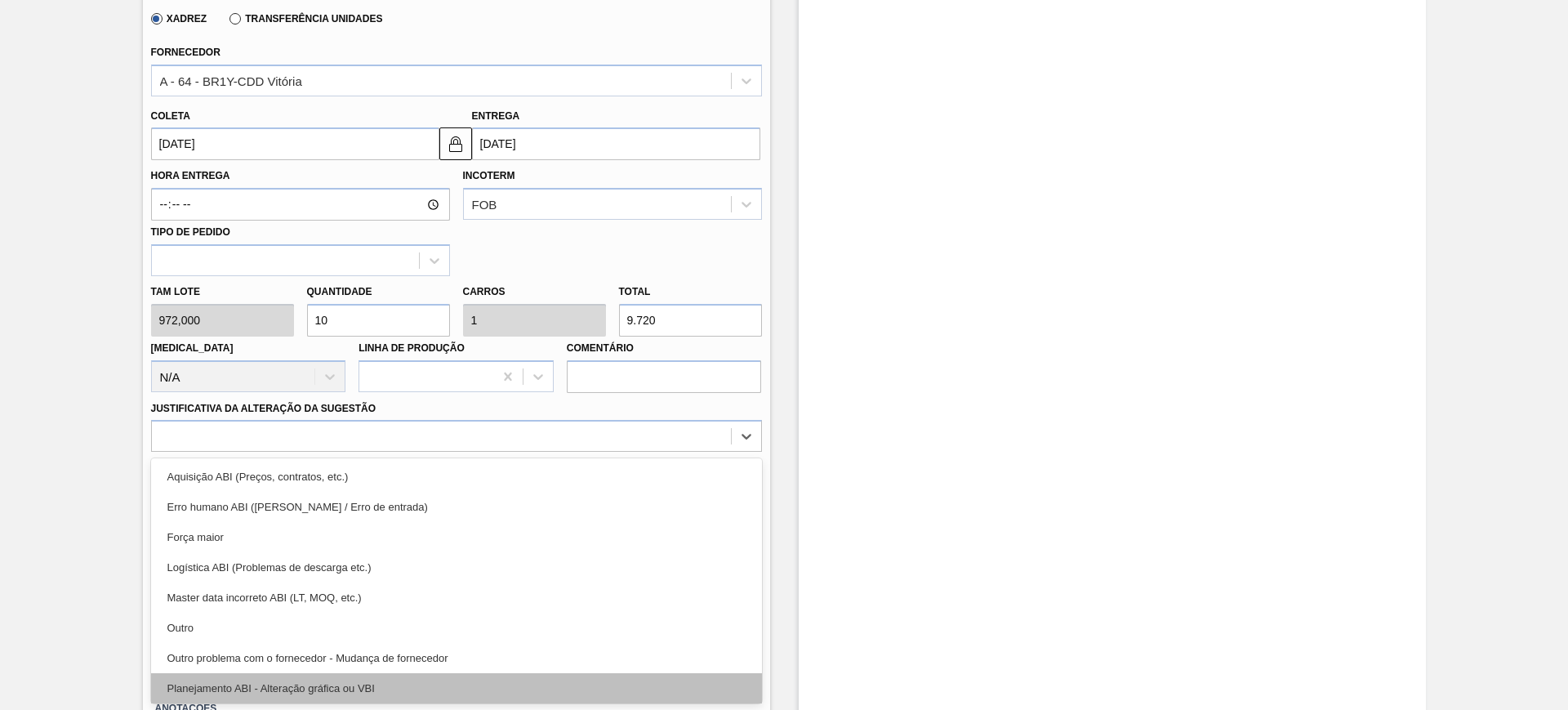
click at [424, 684] on div "Planejamento ABI - Alteração gráfica ou VBI" at bounding box center [457, 688] width 611 height 30
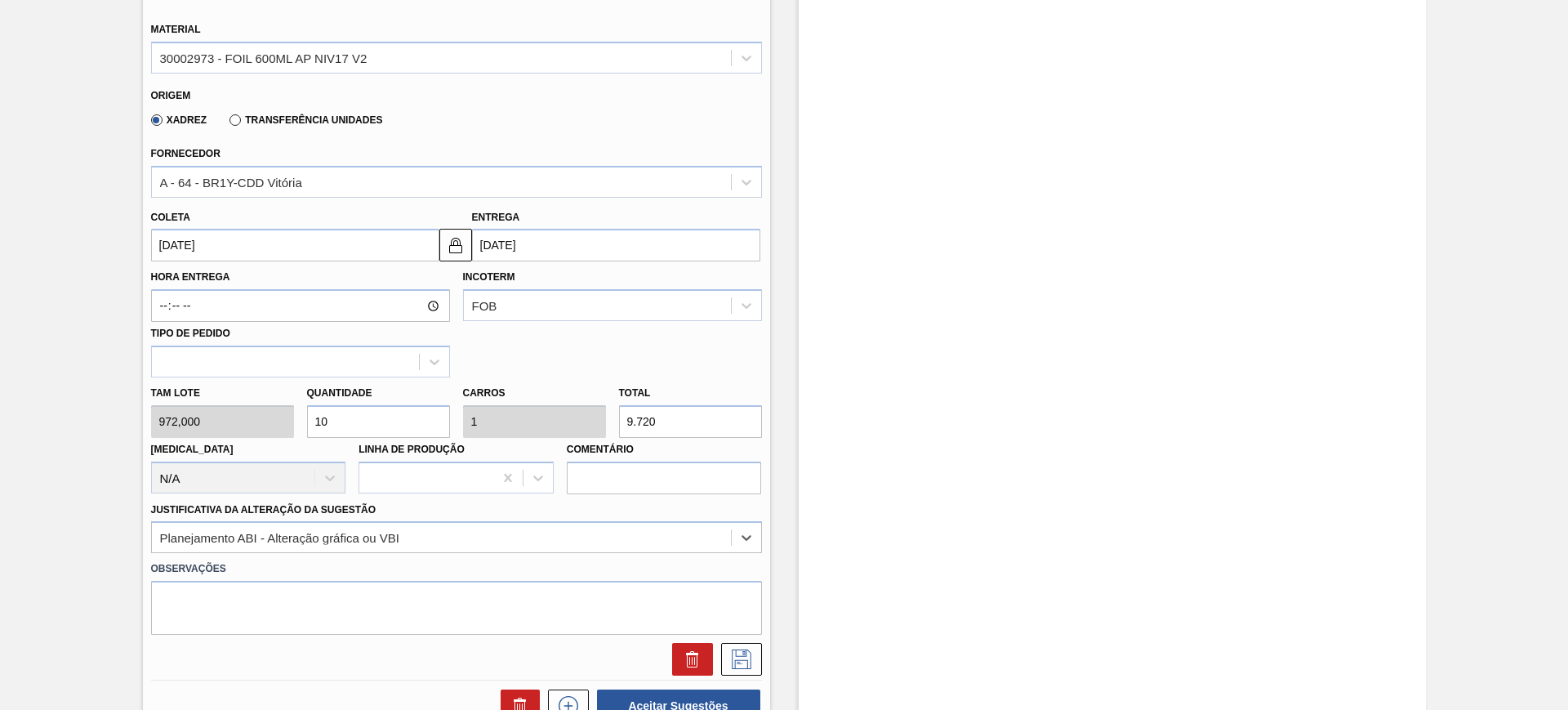
scroll to position [484, 0]
click at [755, 659] on button at bounding box center [742, 660] width 41 height 33
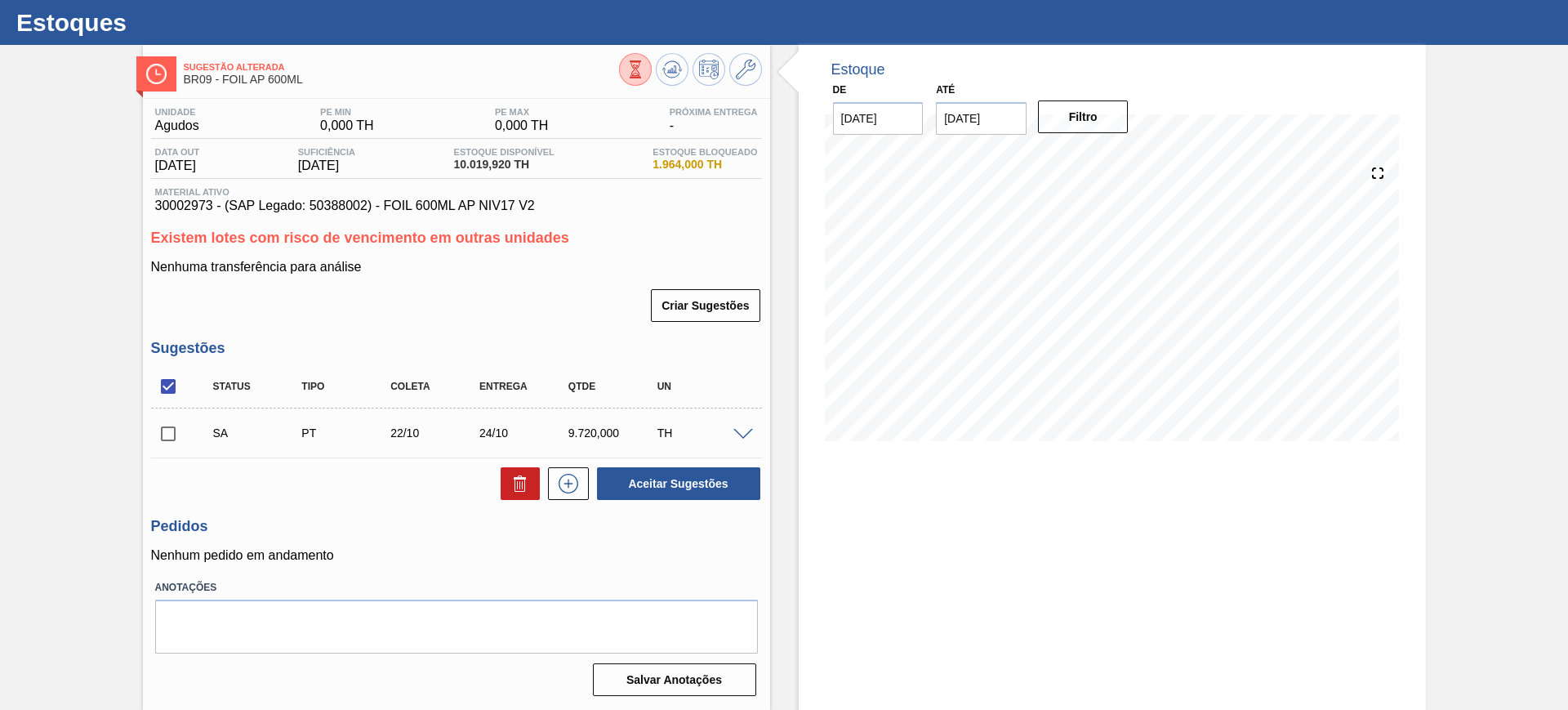
scroll to position [37, 0]
click at [741, 434] on span at bounding box center [743, 434] width 20 height 12
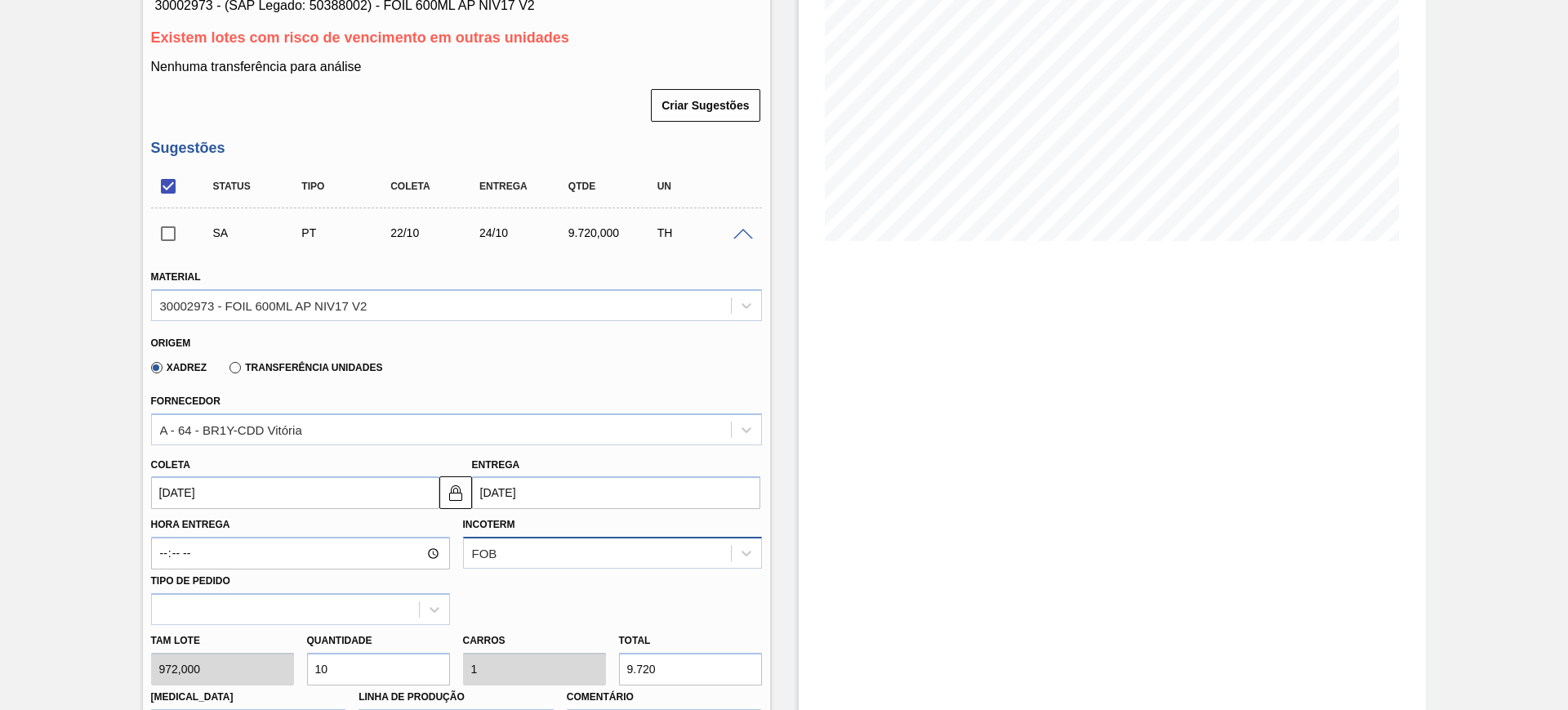
scroll to position [241, 0]
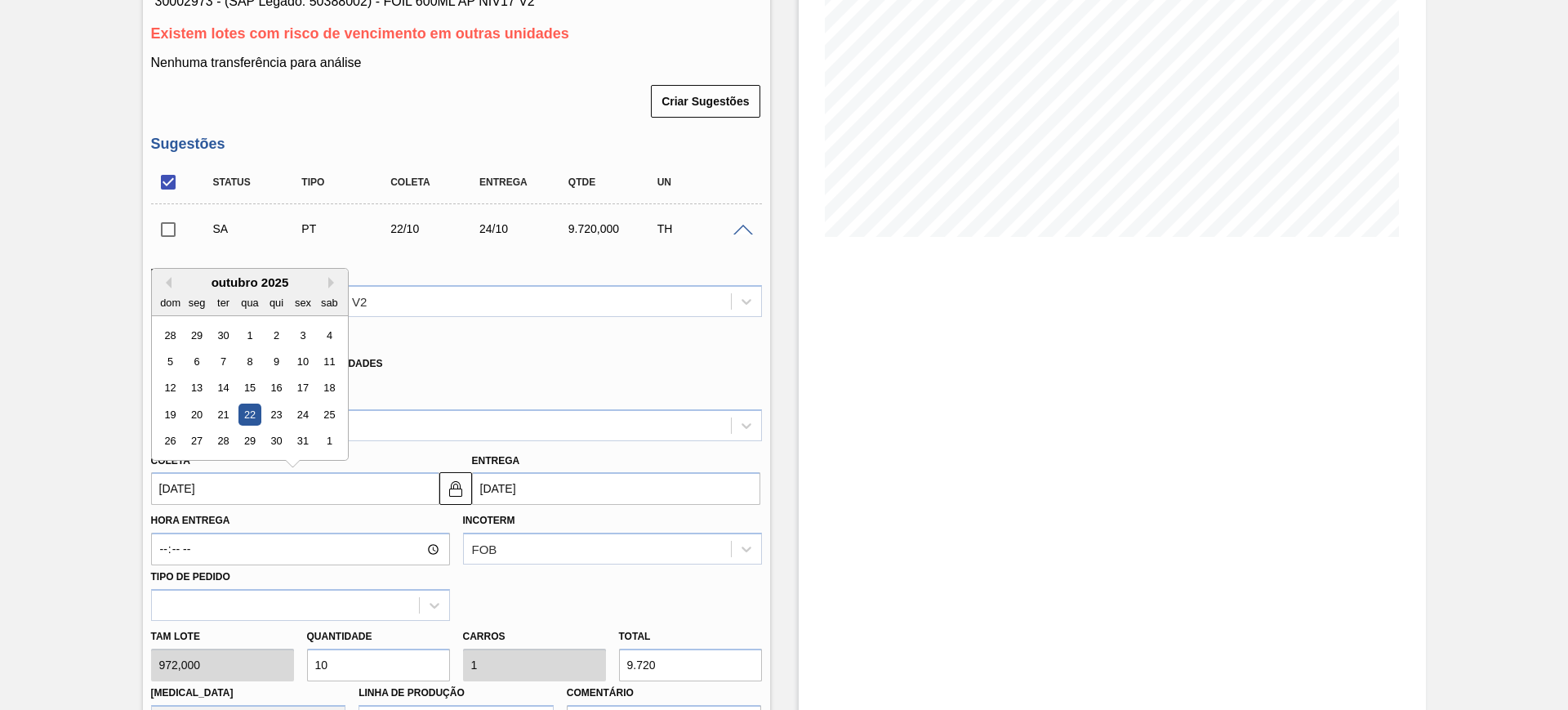
click at [373, 488] on input "22/10/2025" at bounding box center [295, 489] width 288 height 33
click at [165, 281] on button "Previous Month" at bounding box center [166, 283] width 12 height 12
click at [276, 392] on div "18" at bounding box center [276, 388] width 22 height 22
type input "18/09/2025"
type input "20/09/2025"
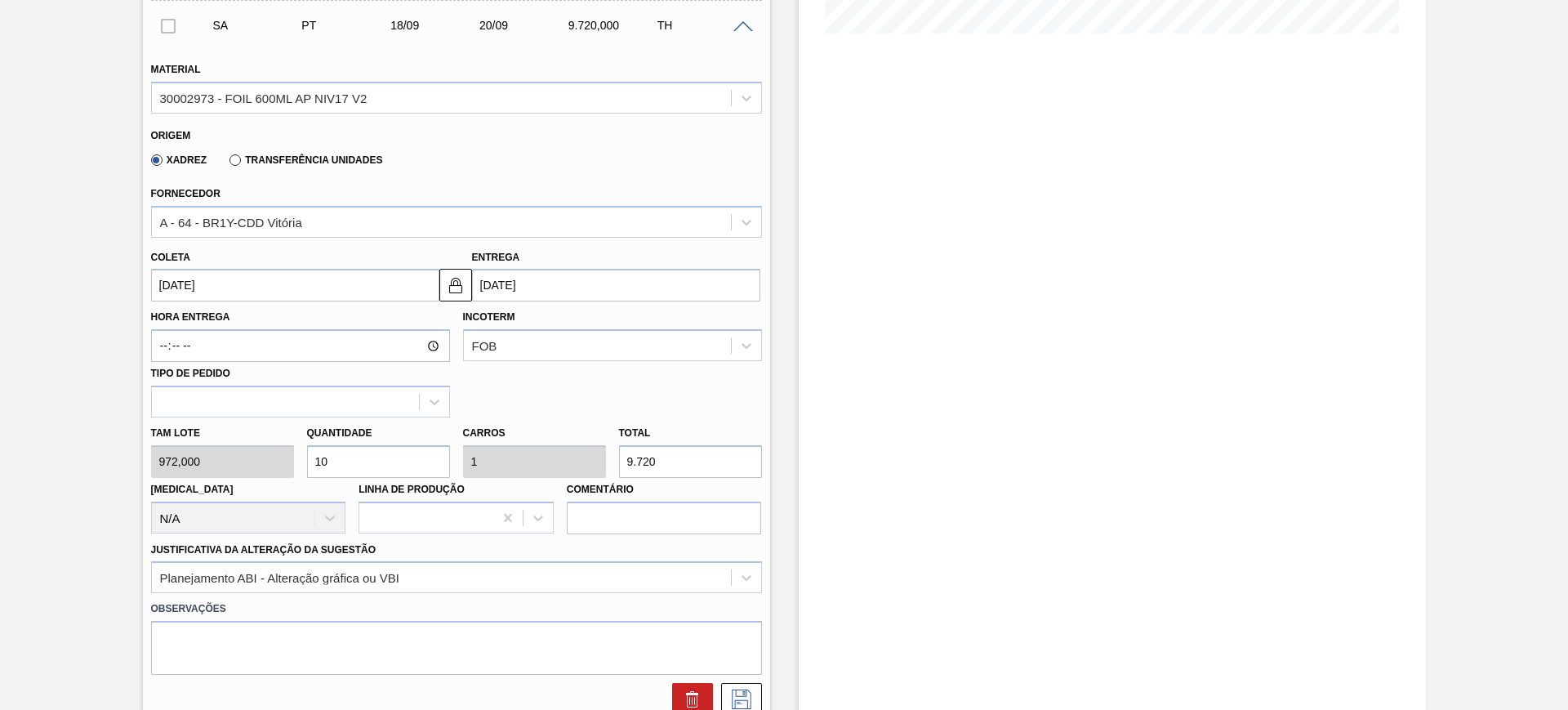
scroll to position [445, 0]
click at [751, 697] on icon at bounding box center [741, 698] width 26 height 20
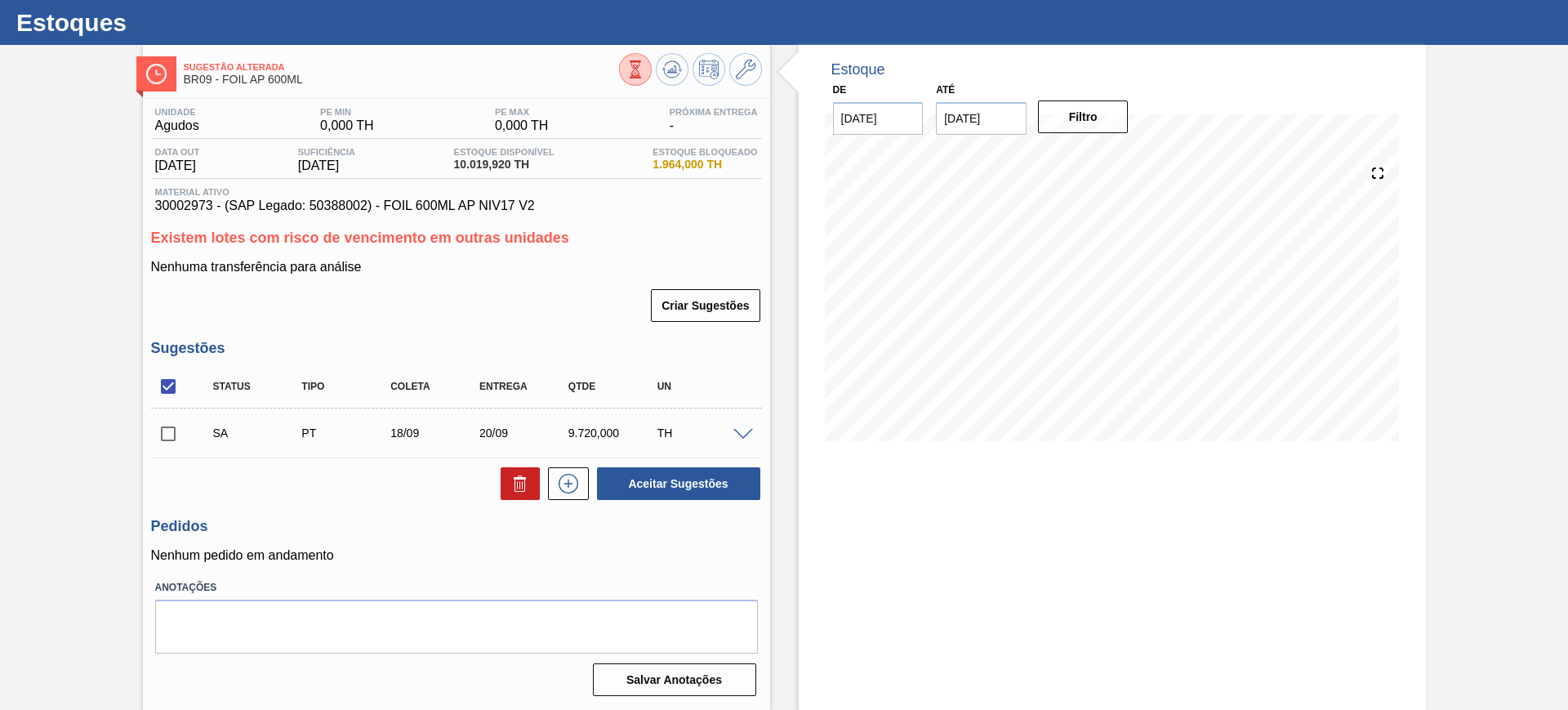
scroll to position [37, 0]
click at [174, 394] on input "checkbox" at bounding box center [169, 387] width 35 height 35
checkbox input "true"
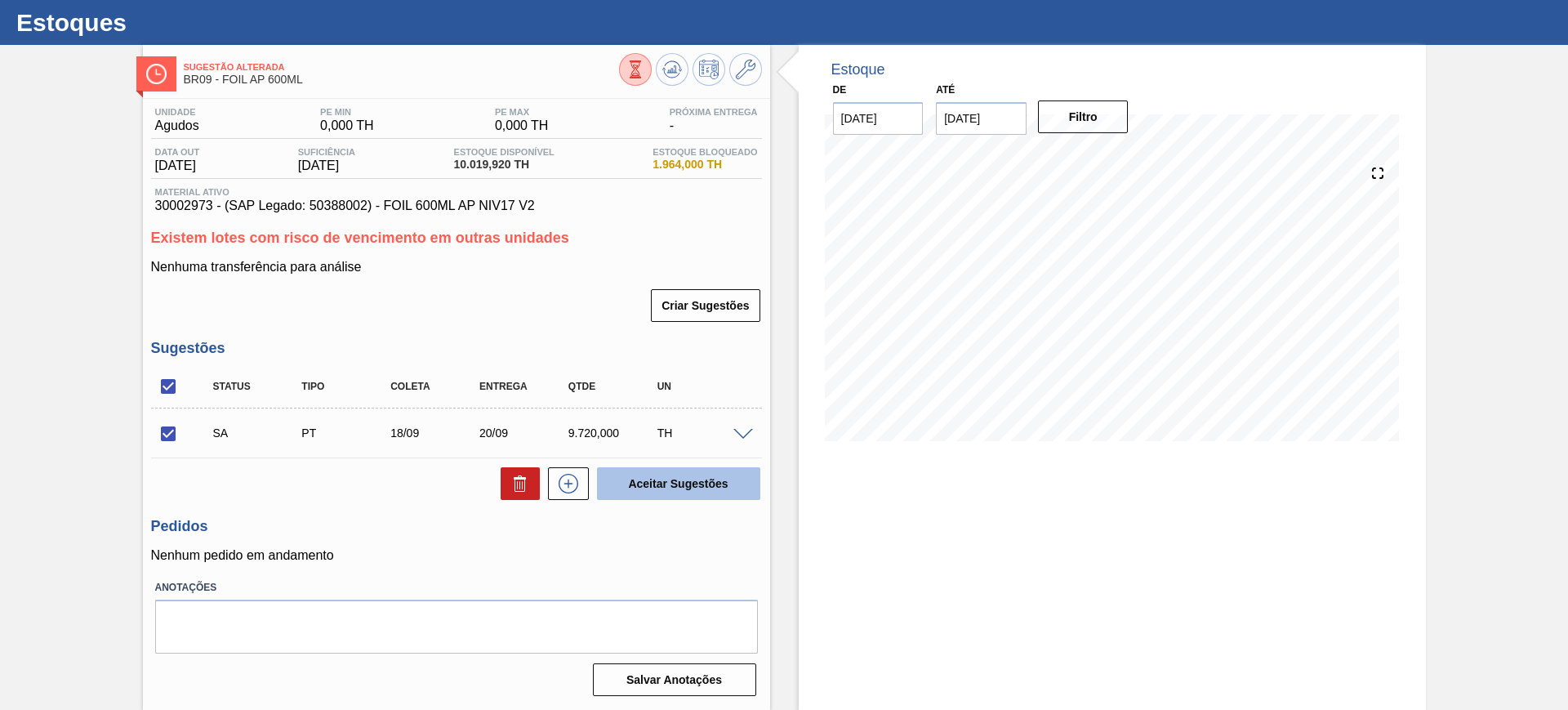
click at [701, 493] on button "Aceitar Sugestões" at bounding box center [679, 484] width 164 height 33
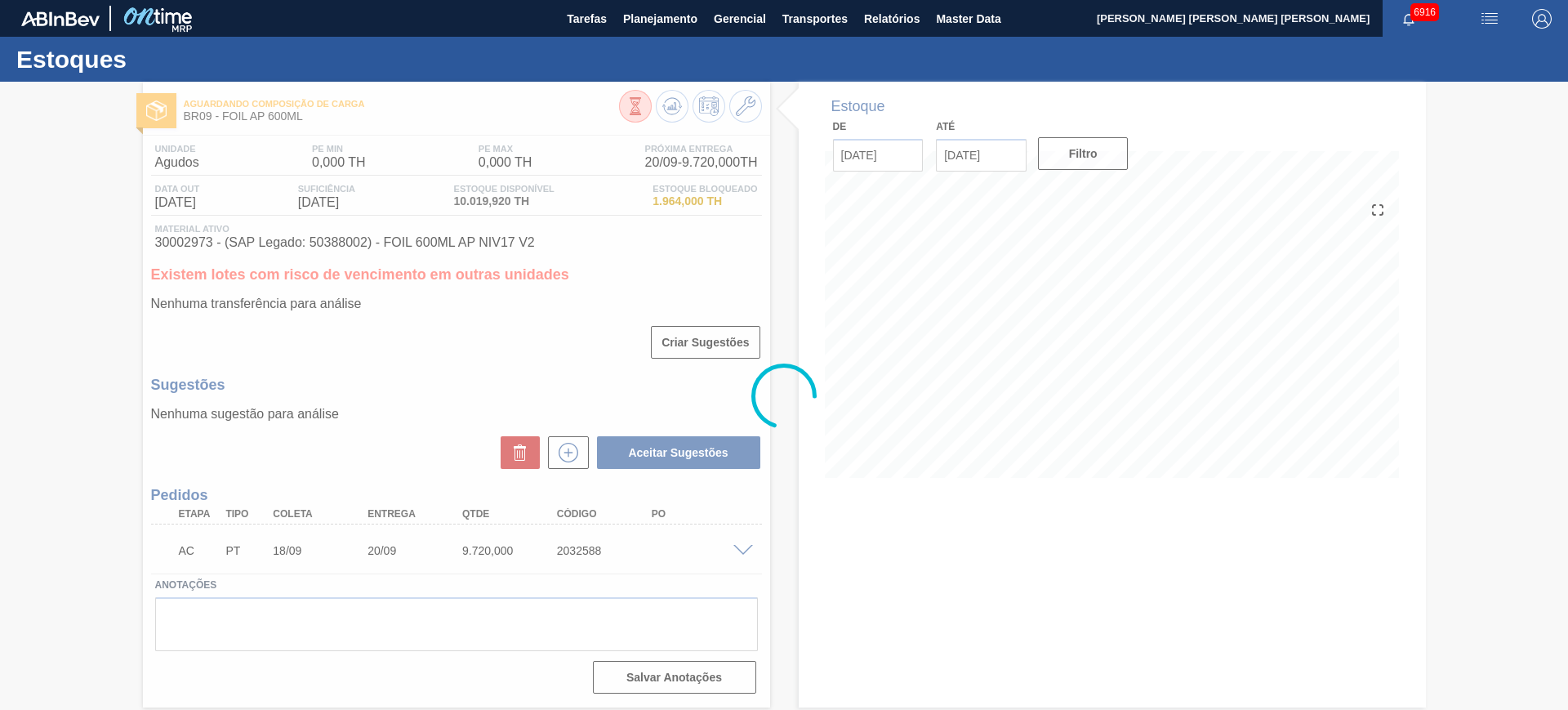
scroll to position [0, 0]
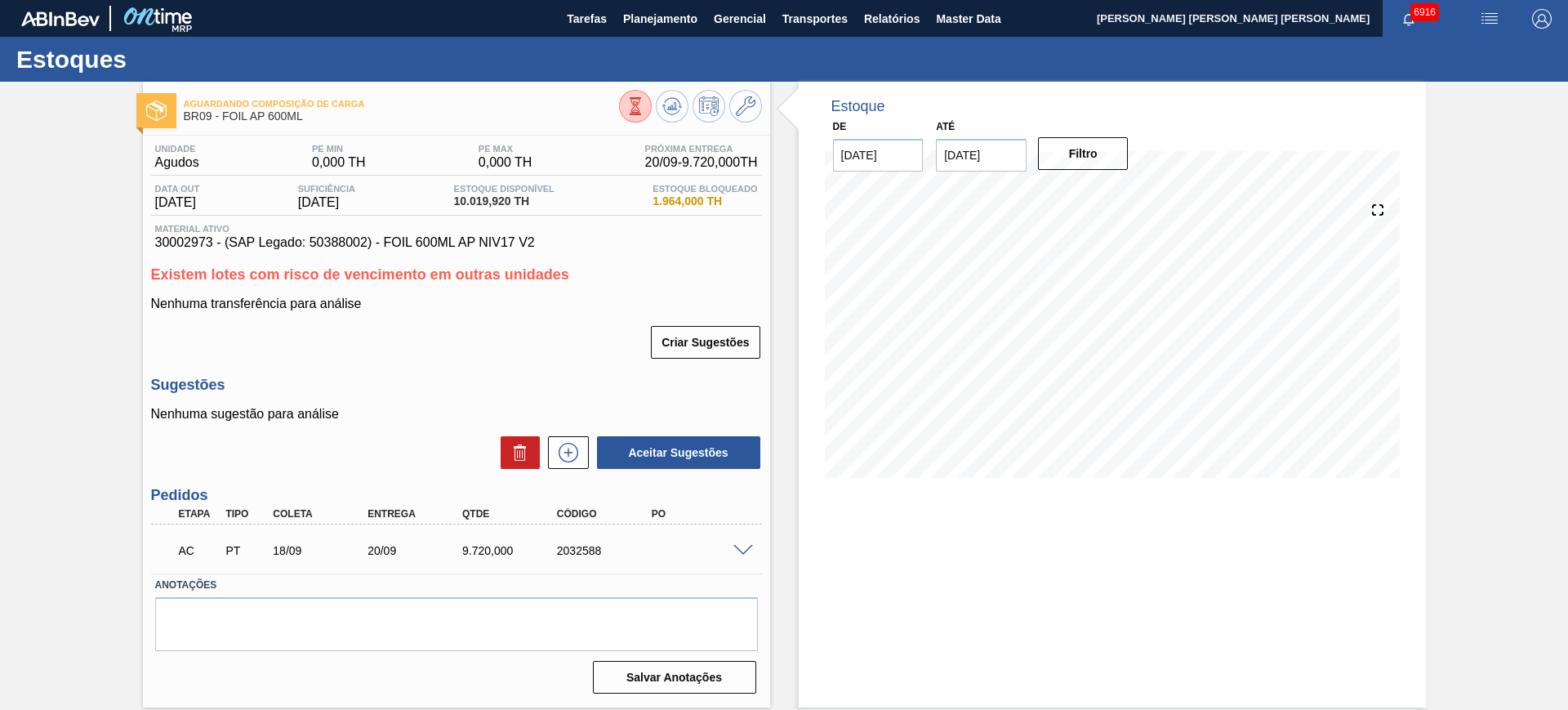
click at [741, 546] on span at bounding box center [743, 550] width 20 height 12
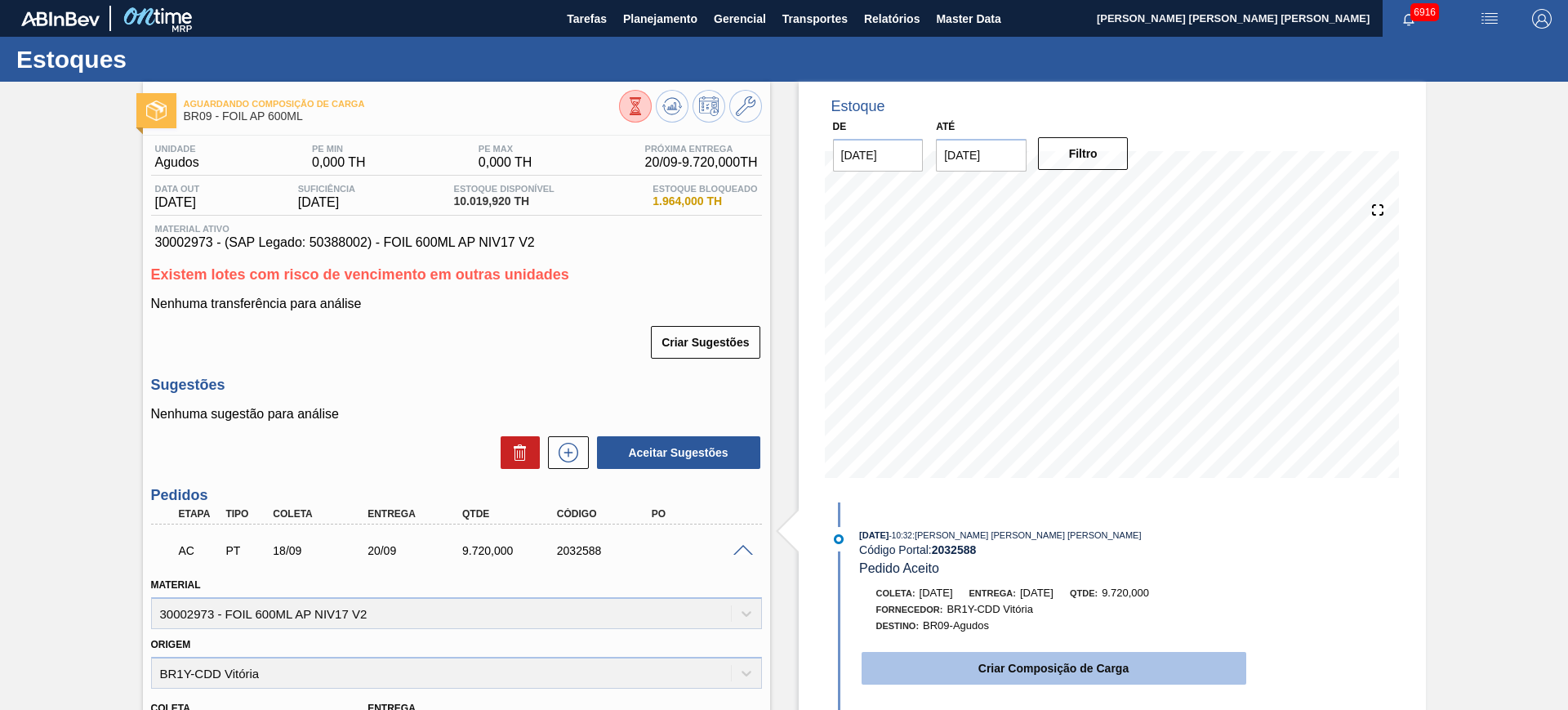
click at [1017, 652] on button "Criar Composição de Carga" at bounding box center [1054, 668] width 385 height 33
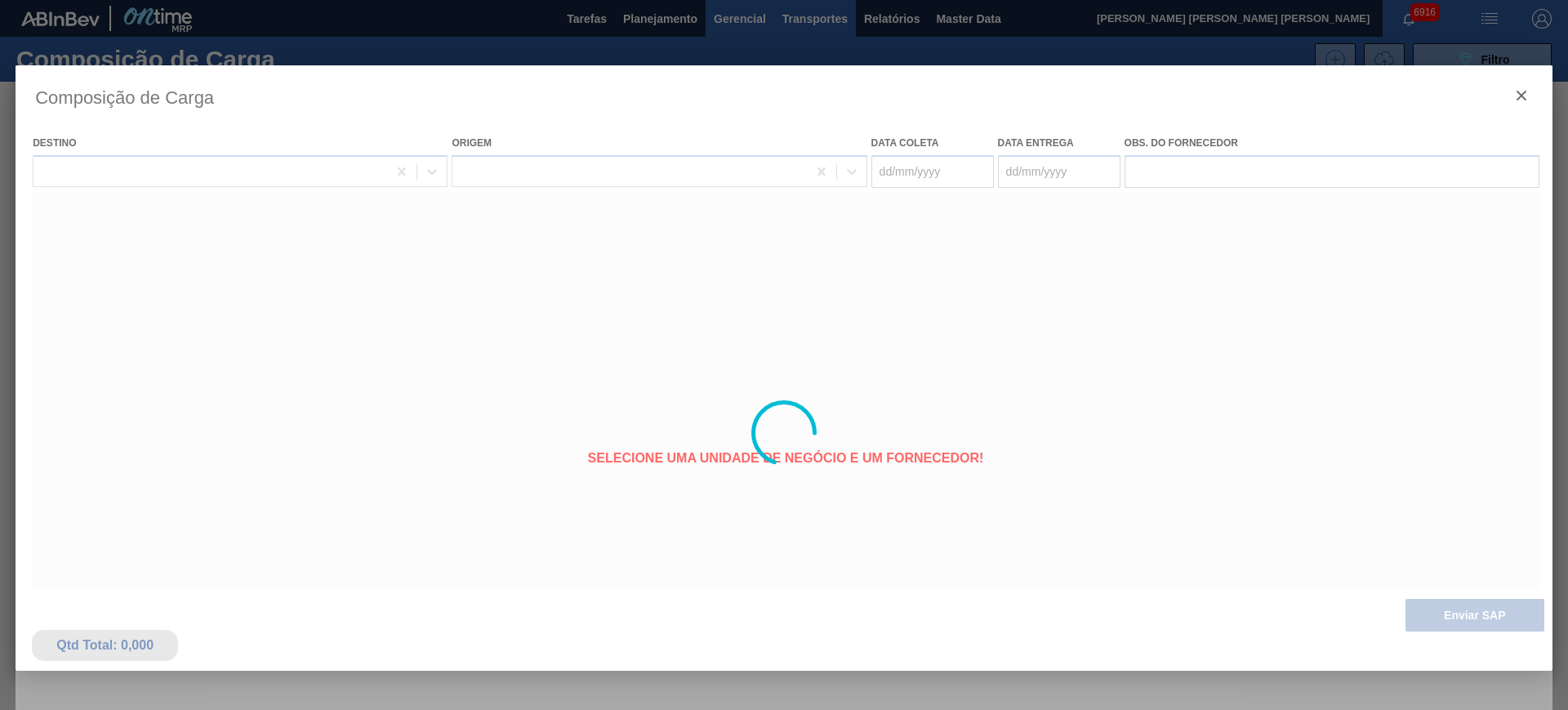
type coleta "[DATE]"
type entrega "20/09/2025"
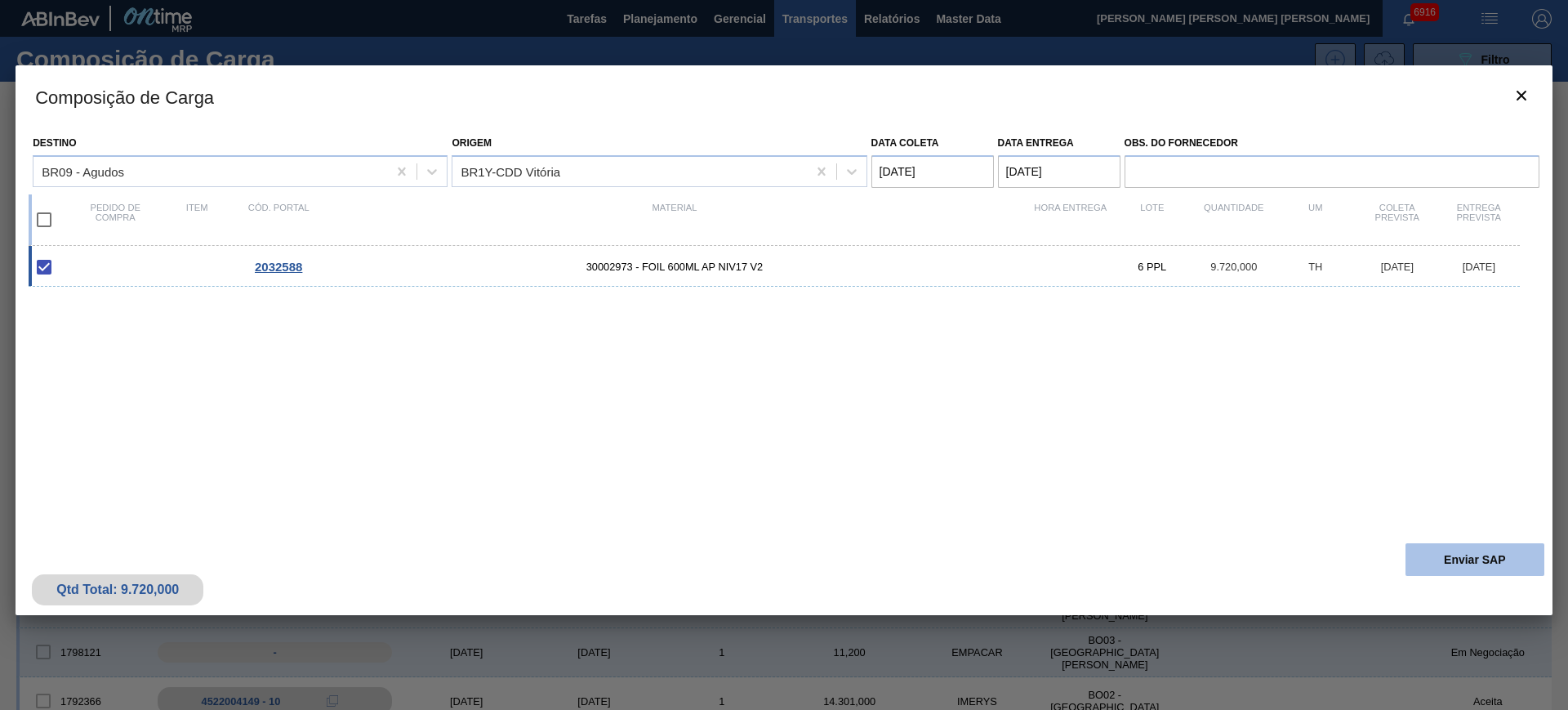
click at [1498, 556] on button "Enviar SAP" at bounding box center [1474, 559] width 139 height 33
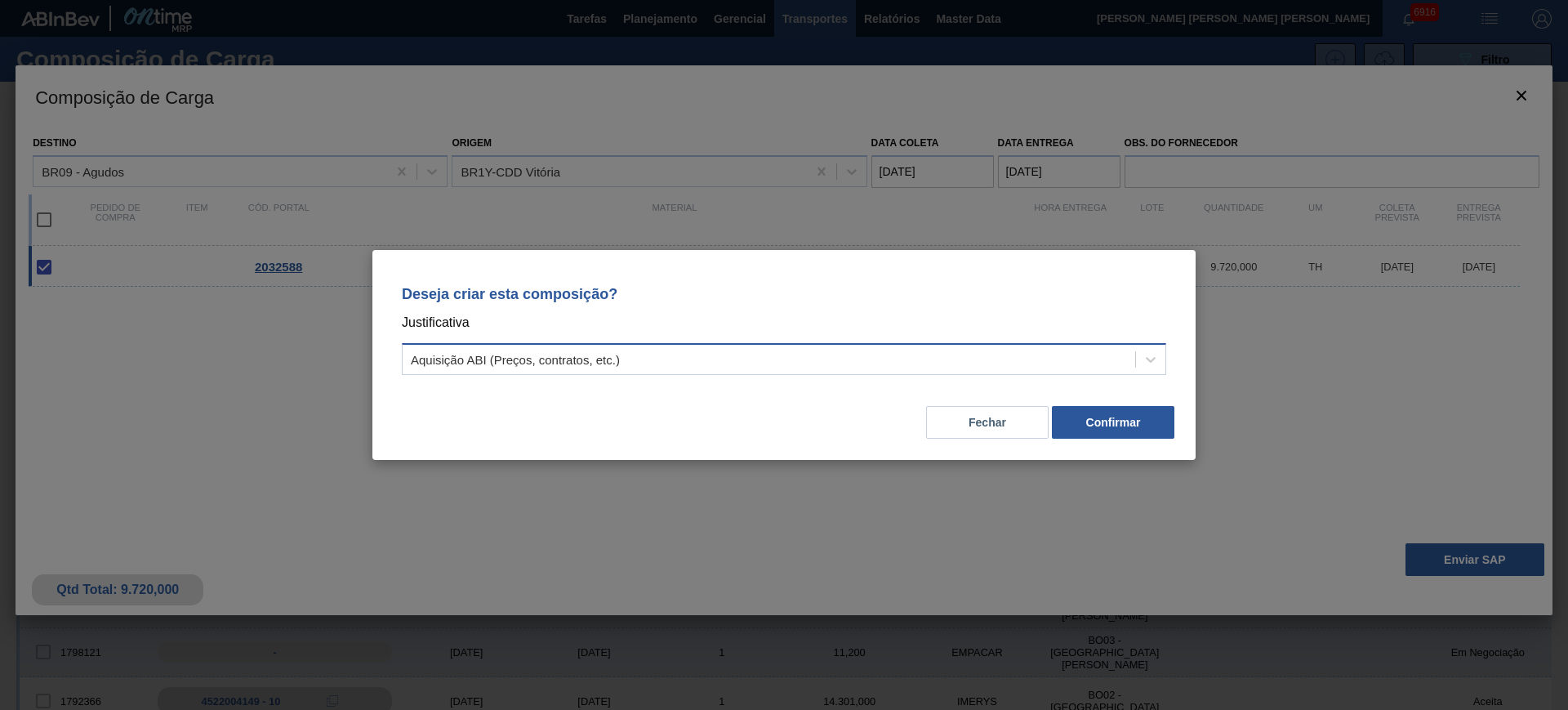
click at [1041, 350] on div "Aquisição ABI (Preços, contratos, etc.)" at bounding box center [768, 360] width 732 height 24
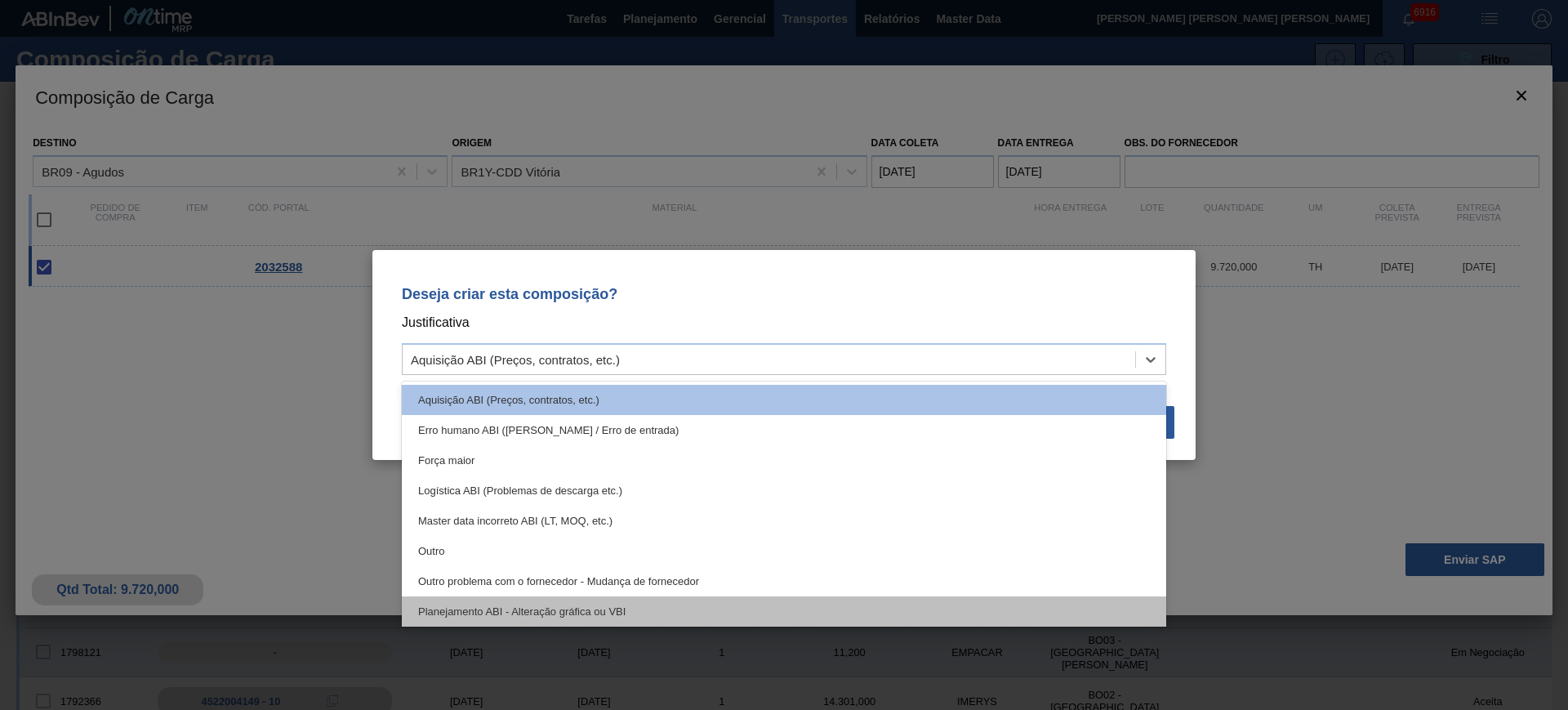
click at [786, 605] on div "Planejamento ABI - Alteração gráfica ou VBI" at bounding box center [783, 611] width 764 height 30
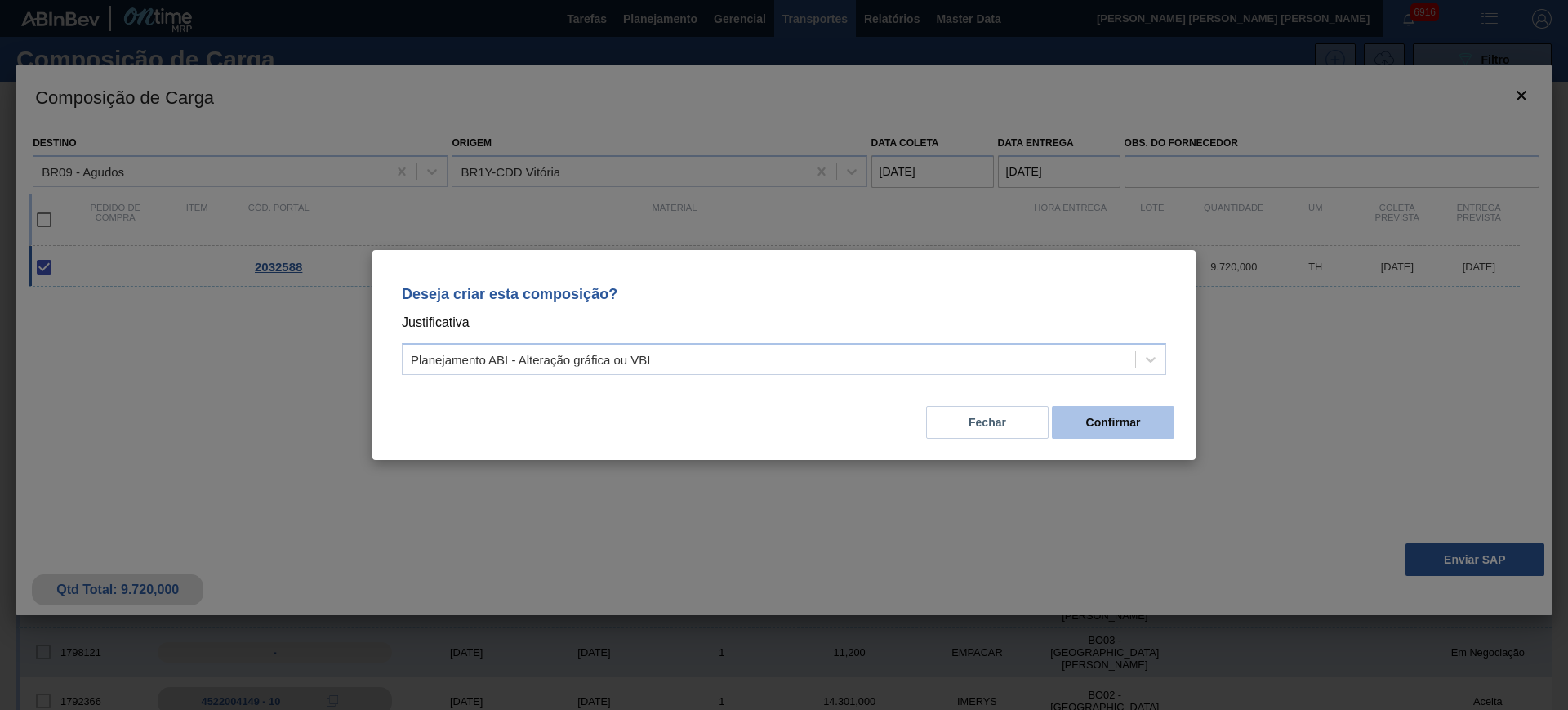
click at [1143, 420] on button "Confirmar" at bounding box center [1113, 422] width 123 height 33
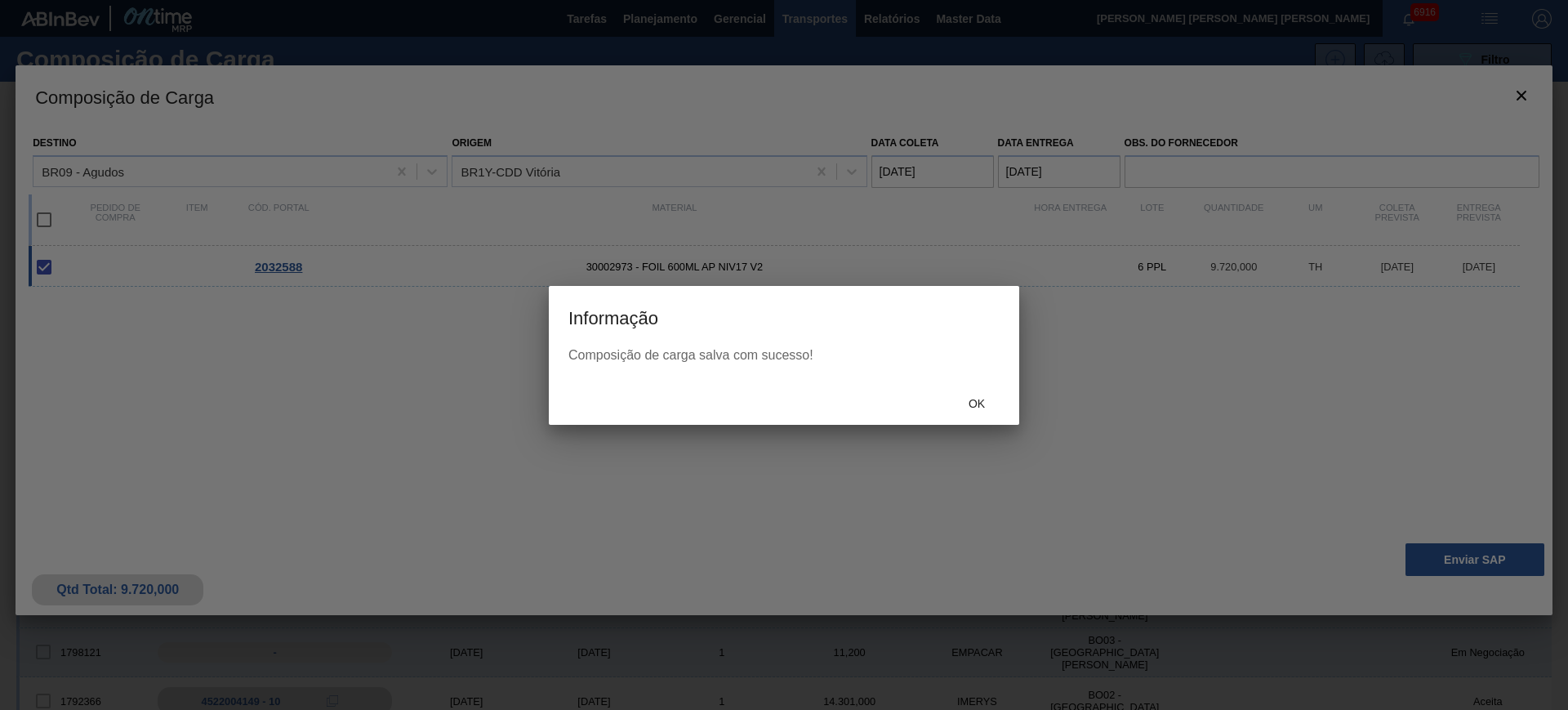
click at [977, 406] on span "Ok" at bounding box center [977, 403] width 43 height 13
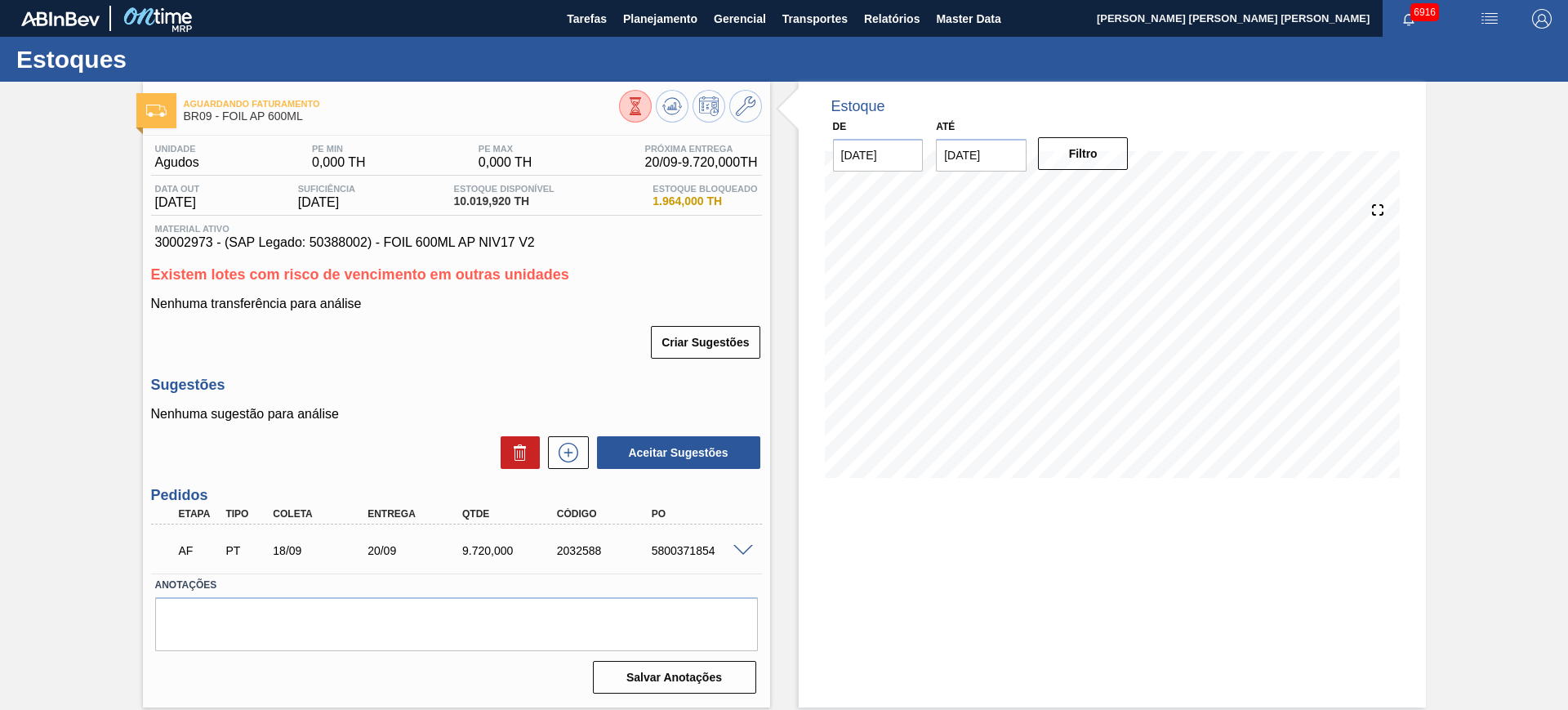
click at [697, 547] on div "5800371854" at bounding box center [700, 550] width 106 height 13
click at [697, 546] on div "5800371854" at bounding box center [700, 550] width 106 height 13
copy div "5800371854"
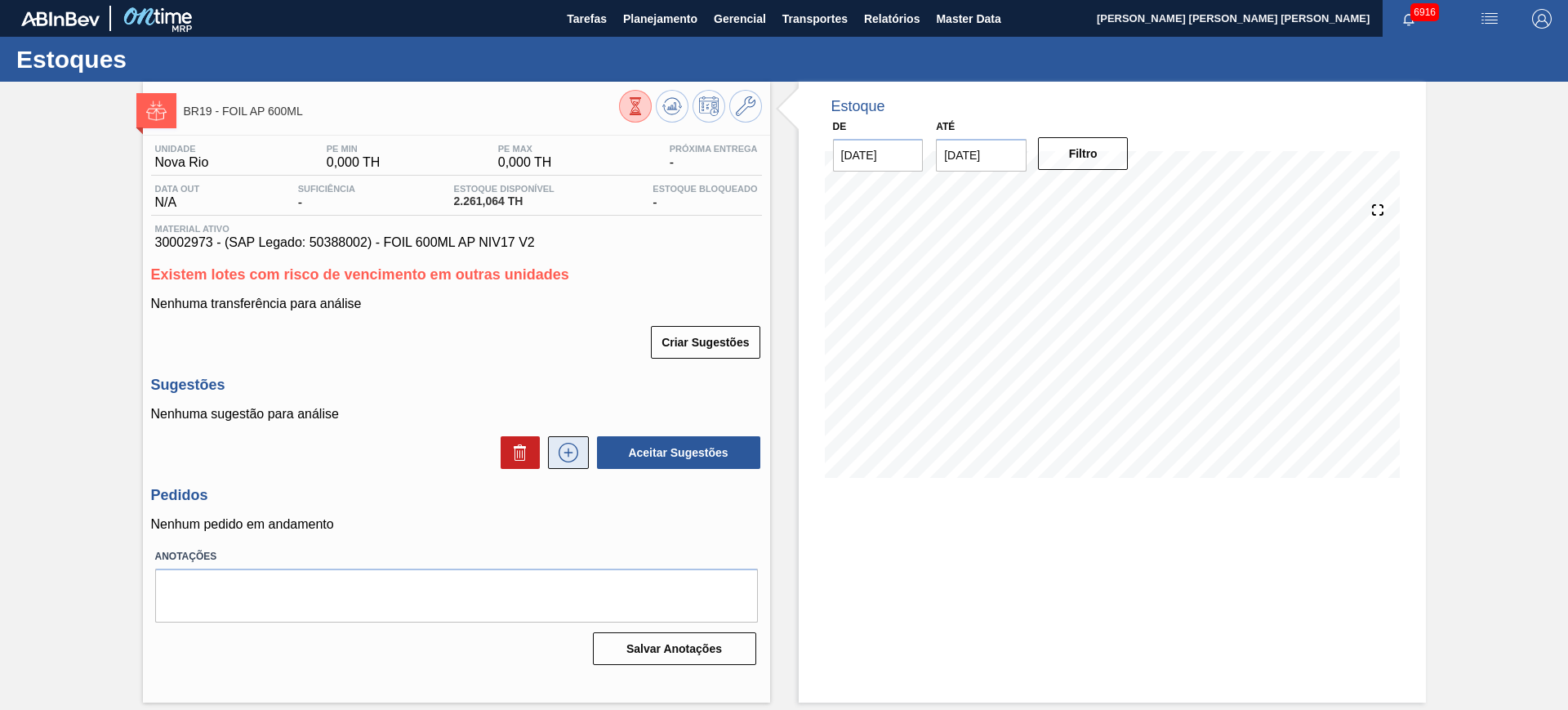
click at [558, 457] on icon at bounding box center [568, 452] width 26 height 20
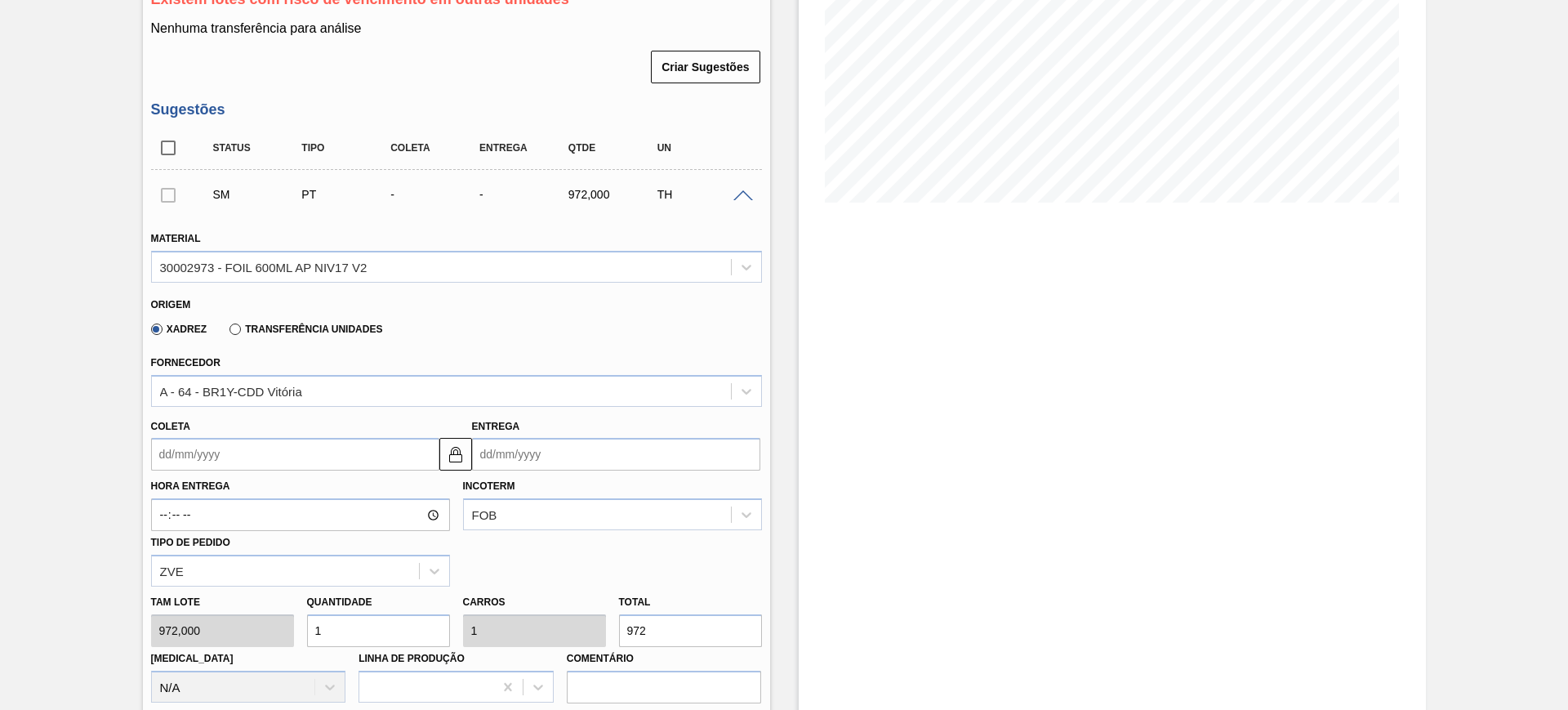
scroll to position [408, 0]
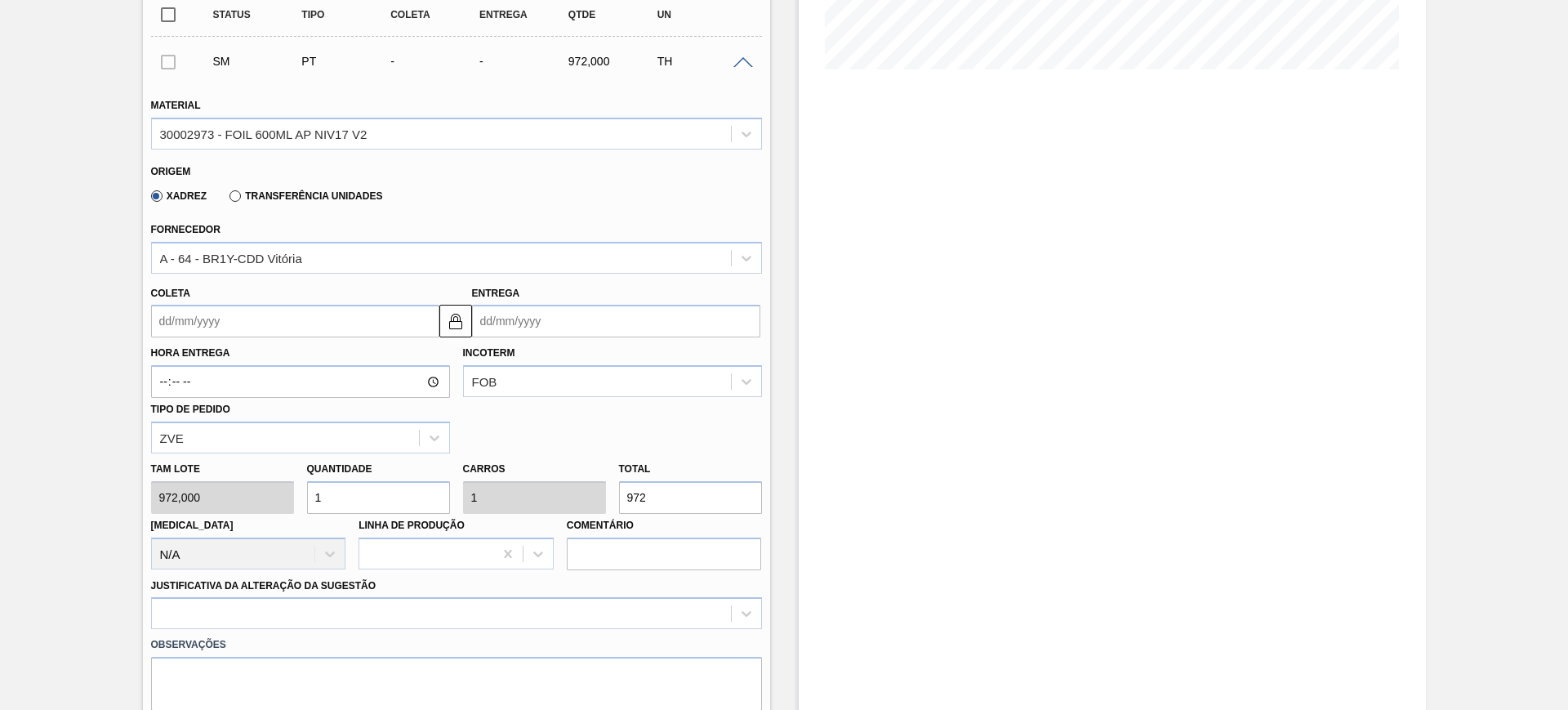
click at [382, 313] on input "Coleta" at bounding box center [295, 321] width 288 height 33
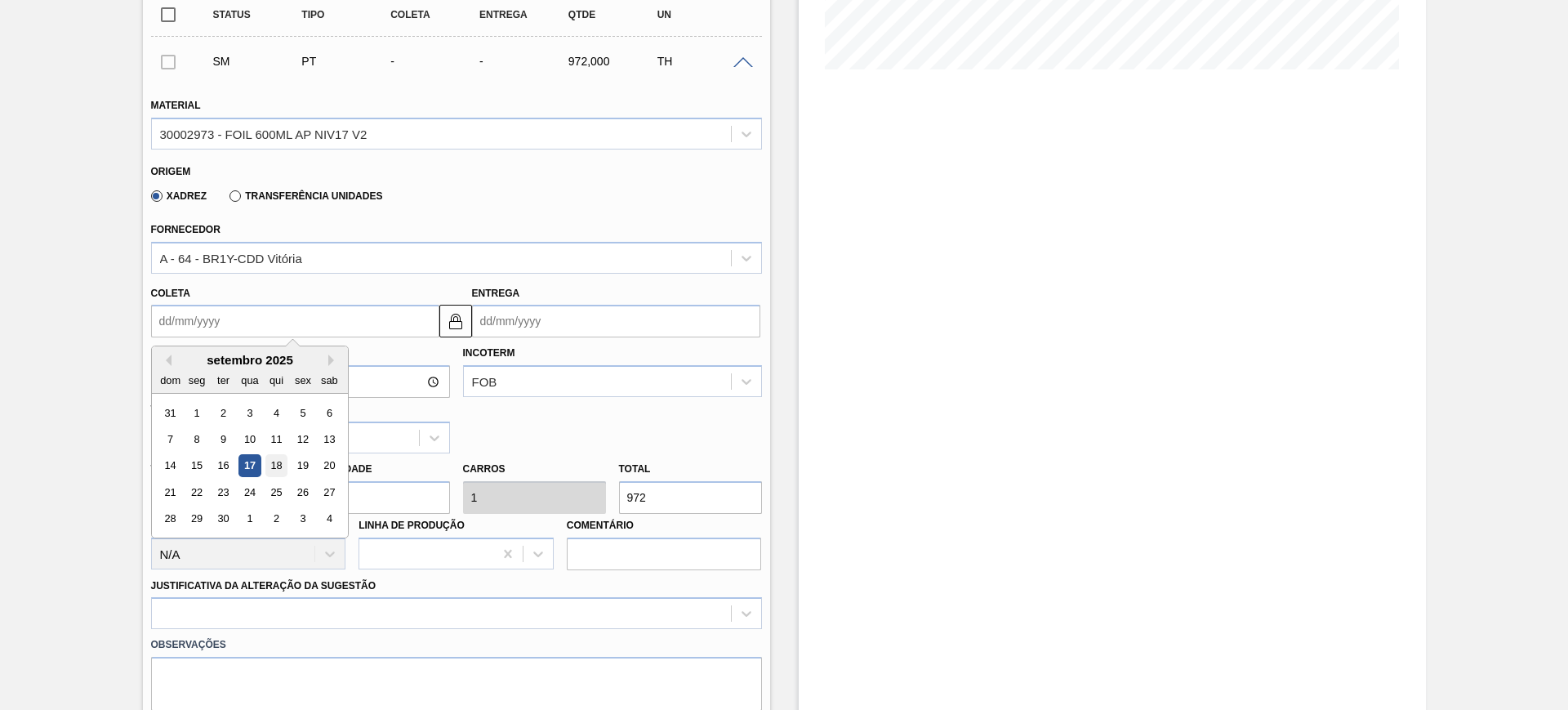
click at [280, 471] on div "18" at bounding box center [276, 466] width 22 height 22
type input "[DATE]"
type input "23/09/2025"
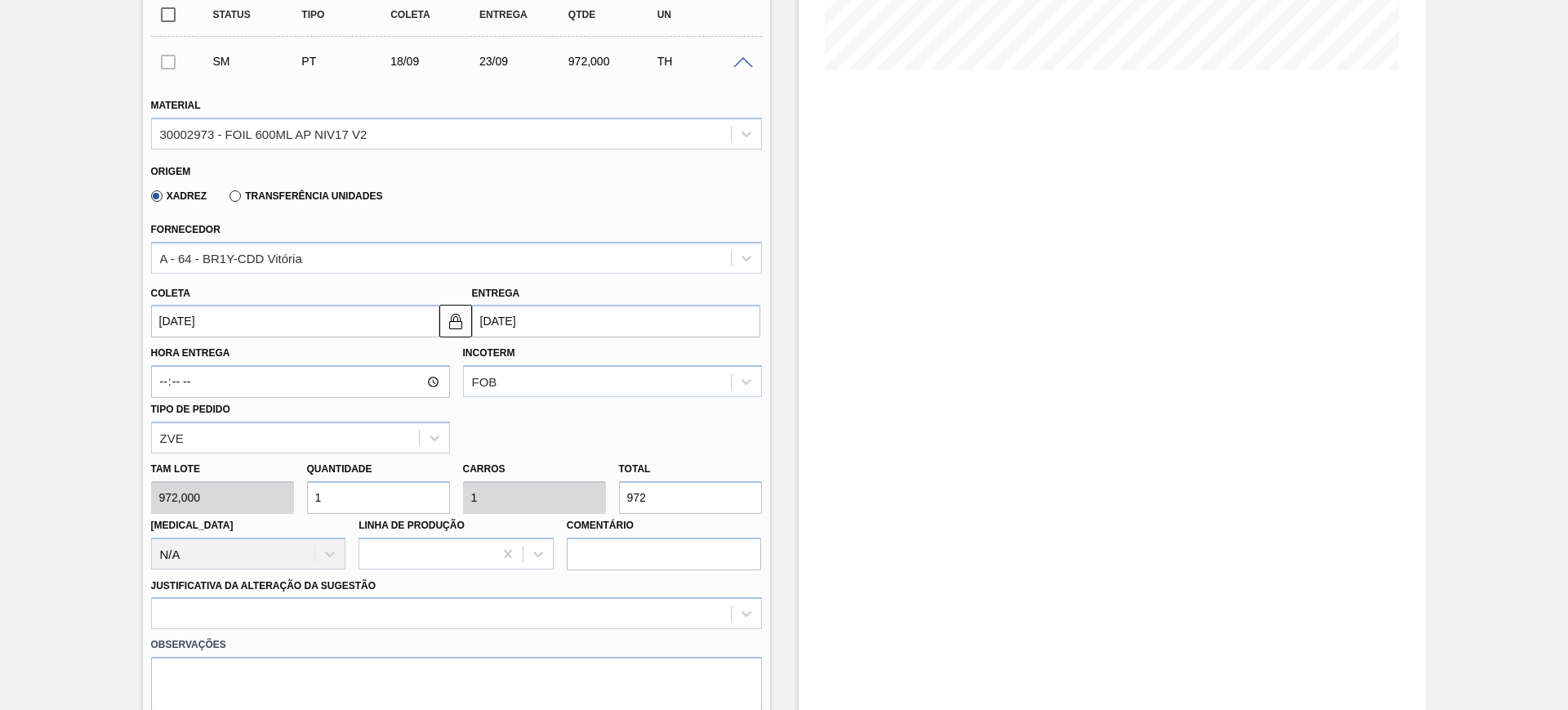
click at [648, 494] on input "972" at bounding box center [690, 498] width 143 height 33
click at [386, 489] on input "1" at bounding box center [378, 498] width 143 height 33
type input "3"
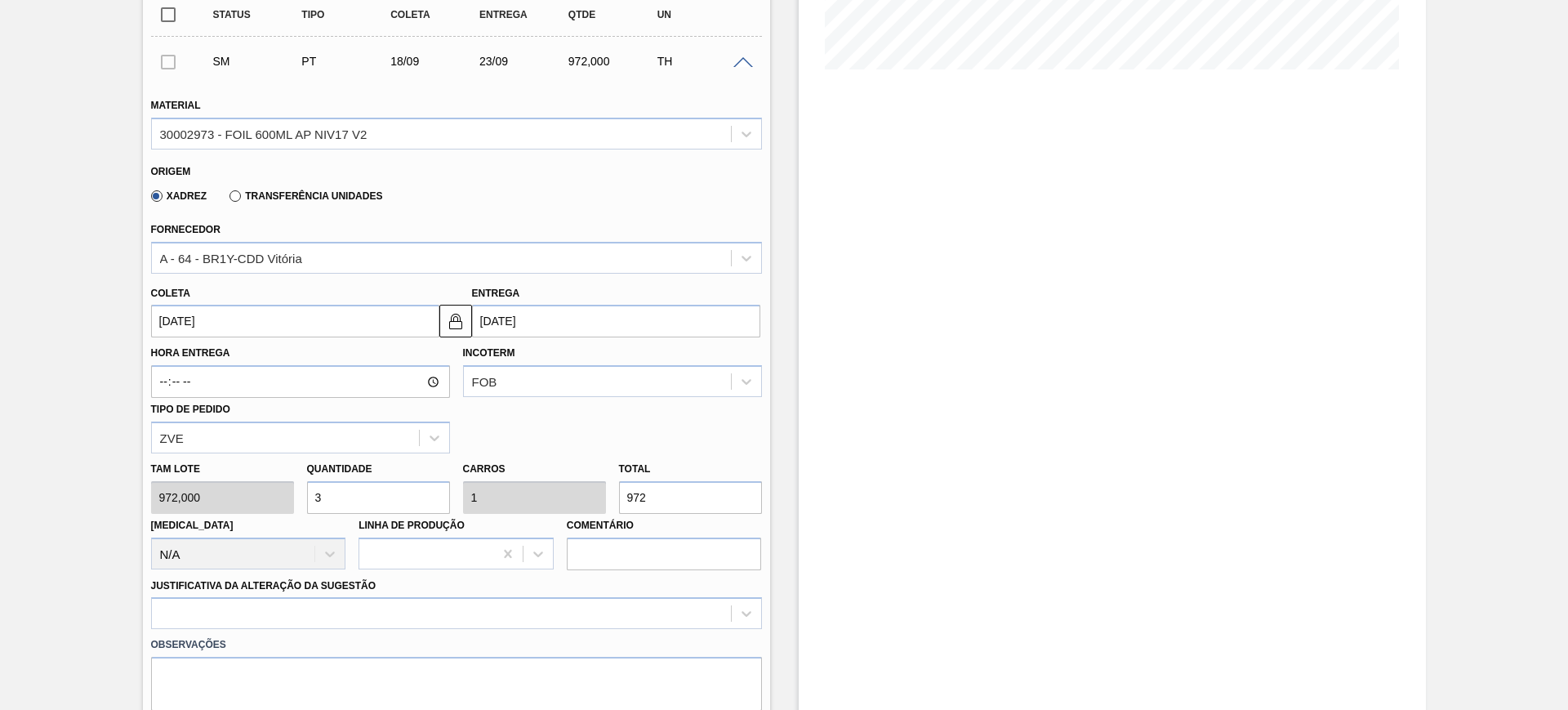
type input "3"
type input "2.916"
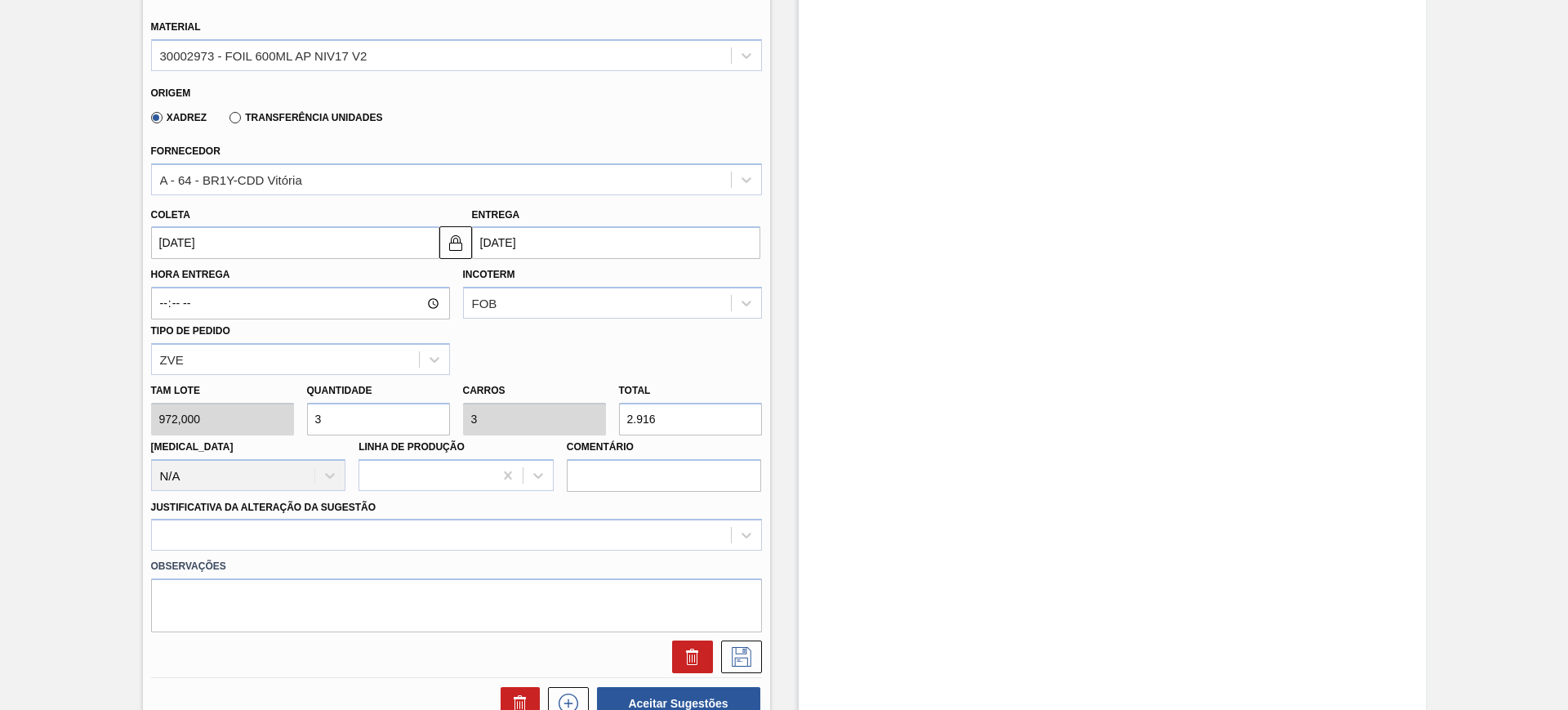
scroll to position [613, 0]
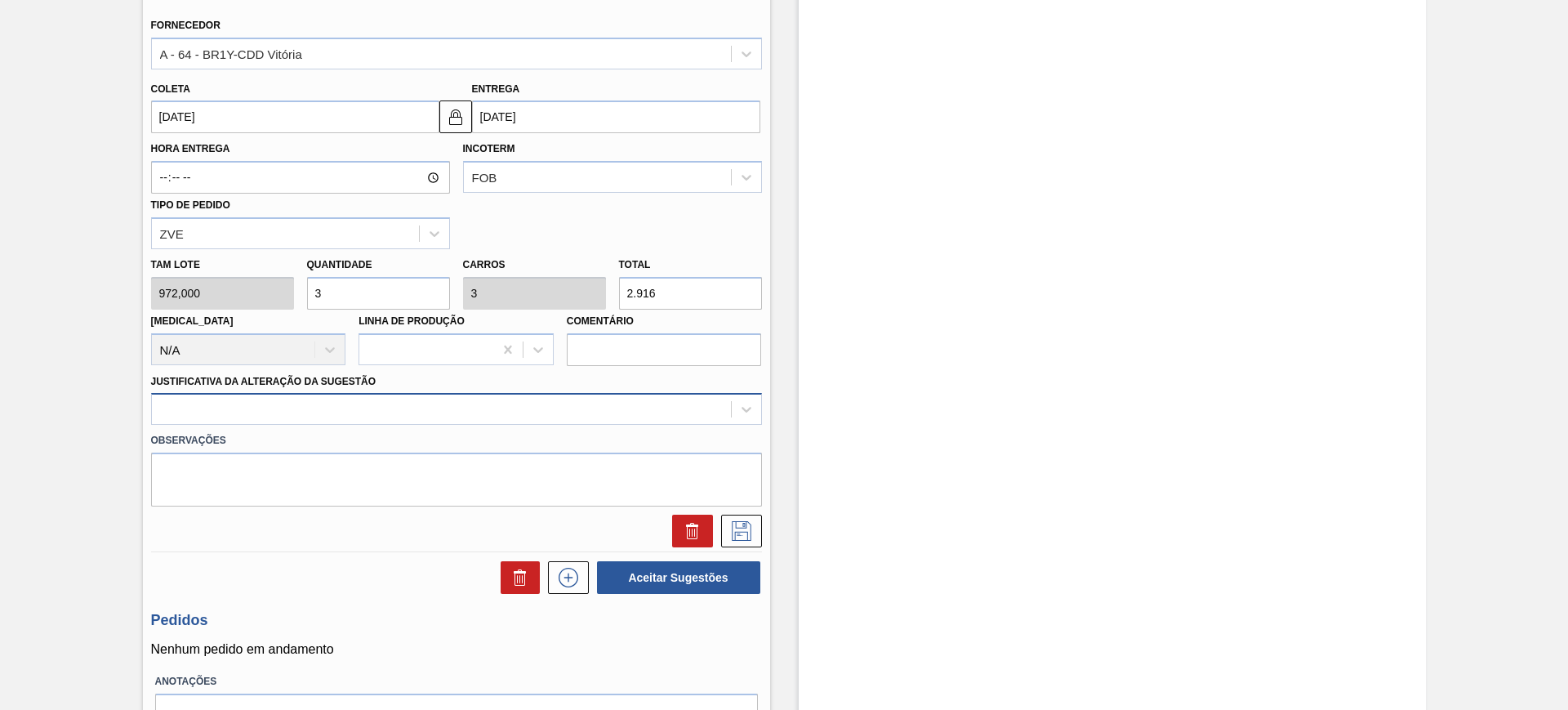
type input "3"
click at [337, 420] on div at bounding box center [442, 409] width 579 height 24
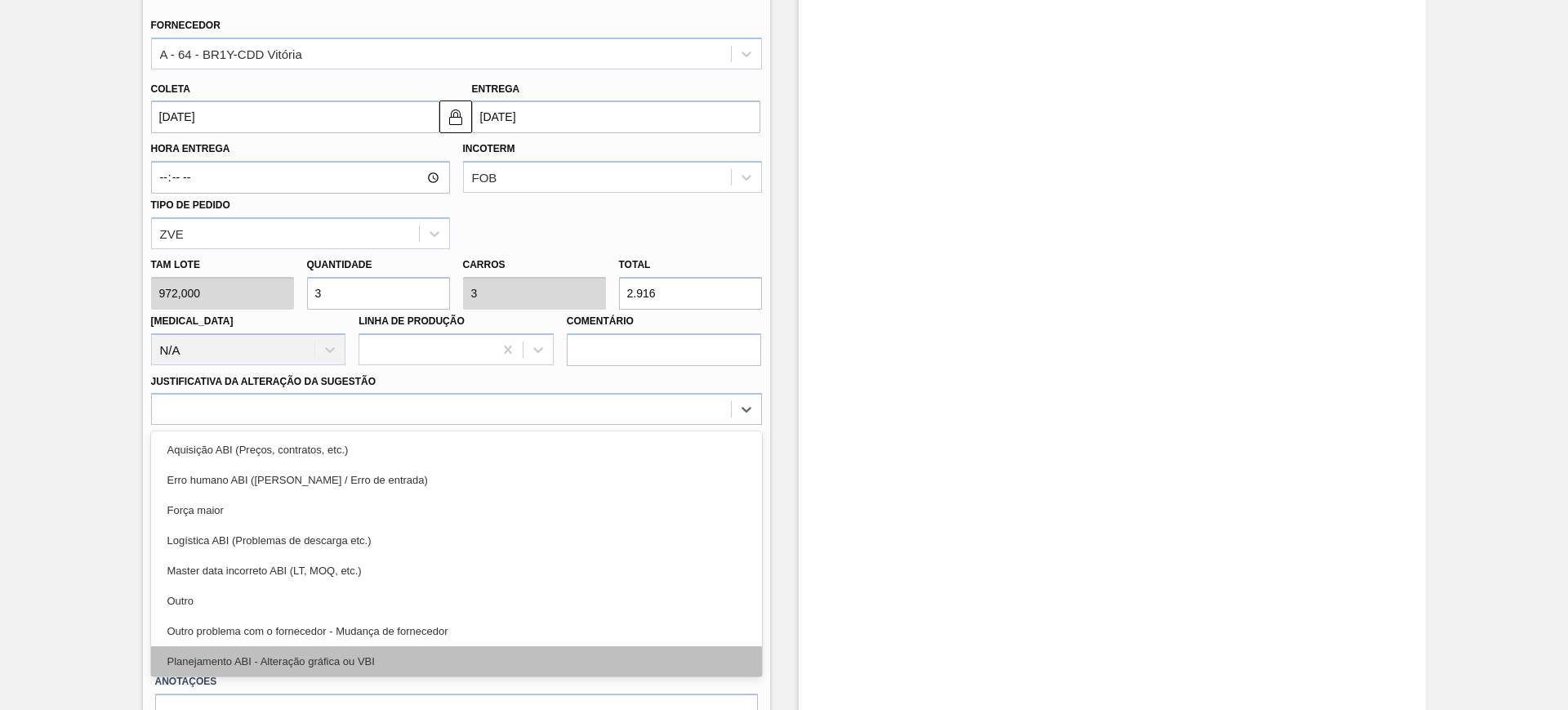
click div "Planejamento ABI - Alteração gráfica ou VBI"
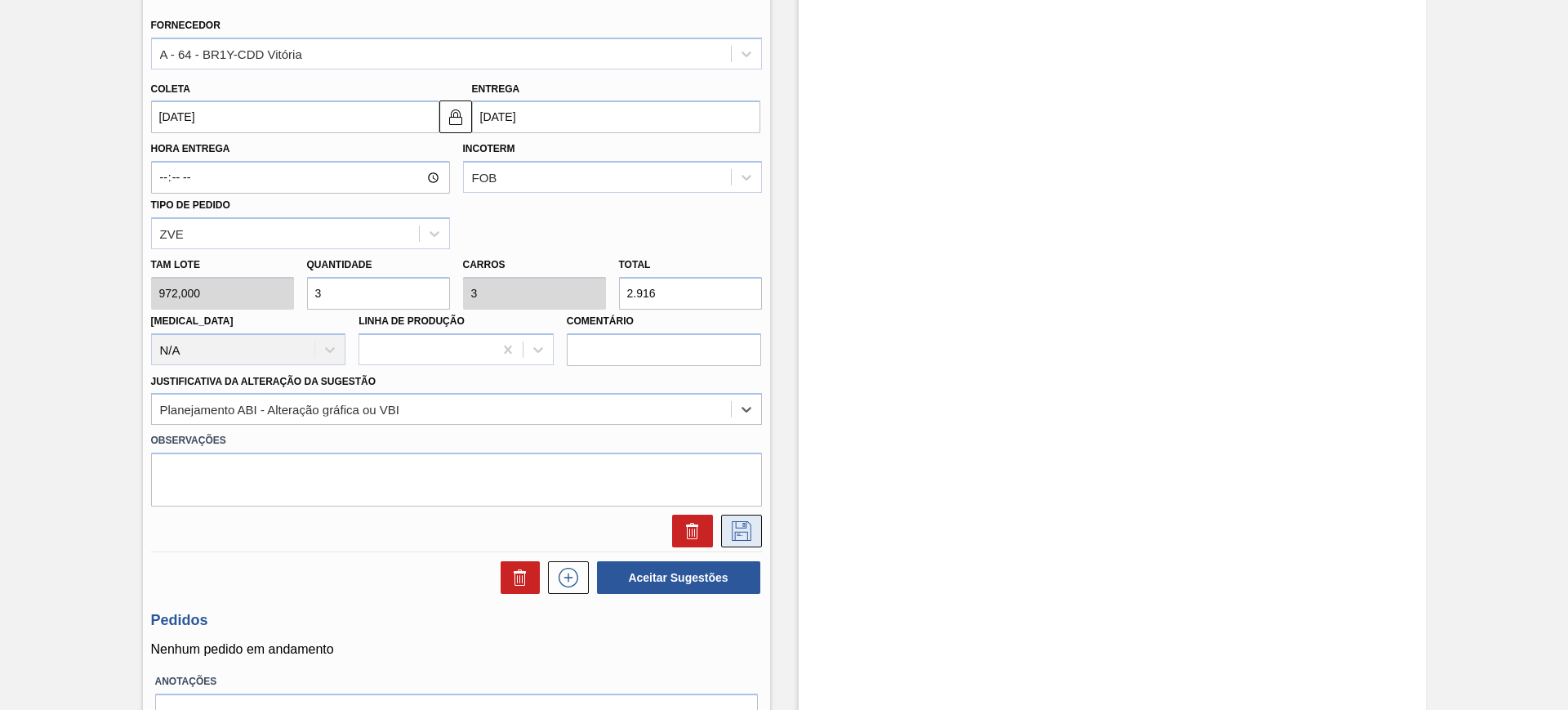
click button
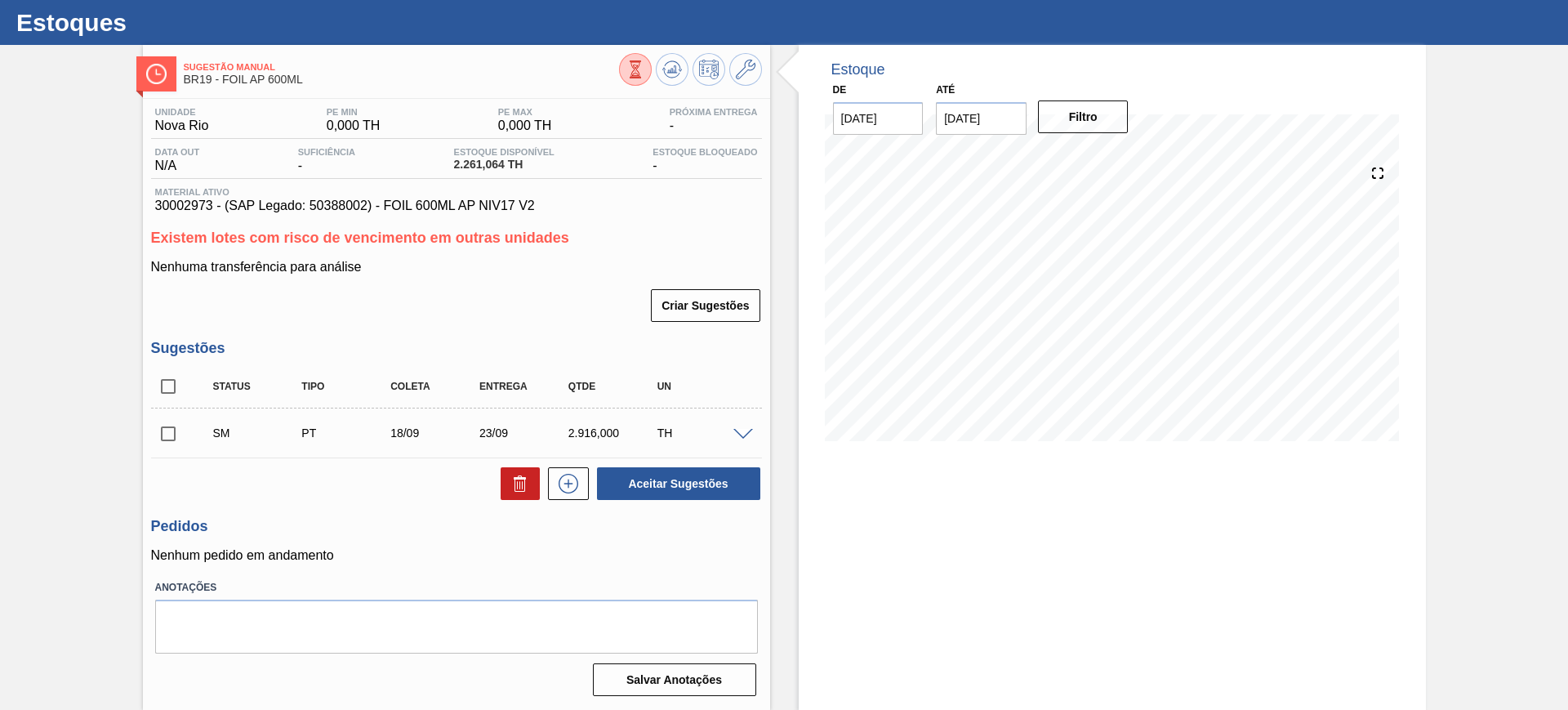
scroll to position [37, 0]
click input "checkbox"
checkbox input "true"
click button "Aceitar Sugestões"
checkbox input "false"
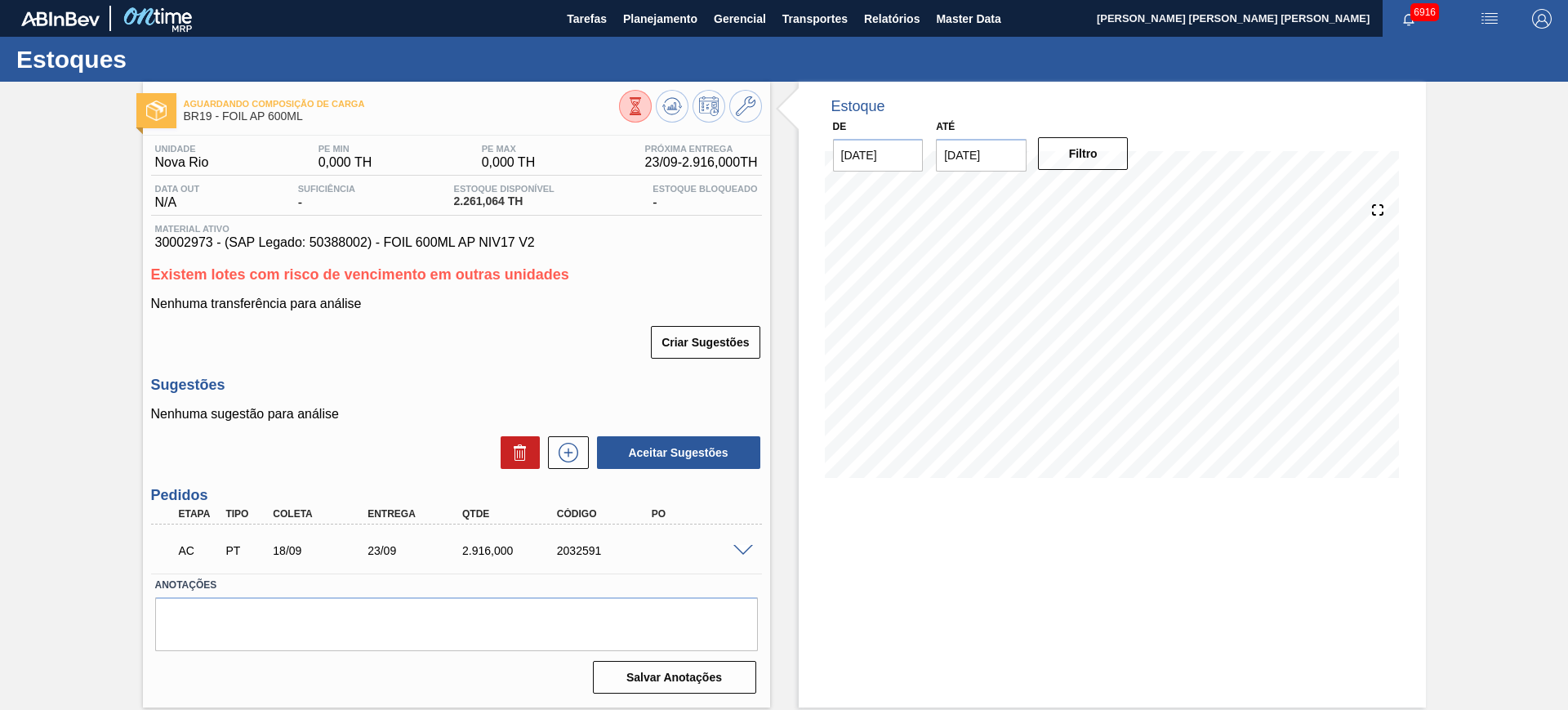
scroll to position [0, 0]
click span
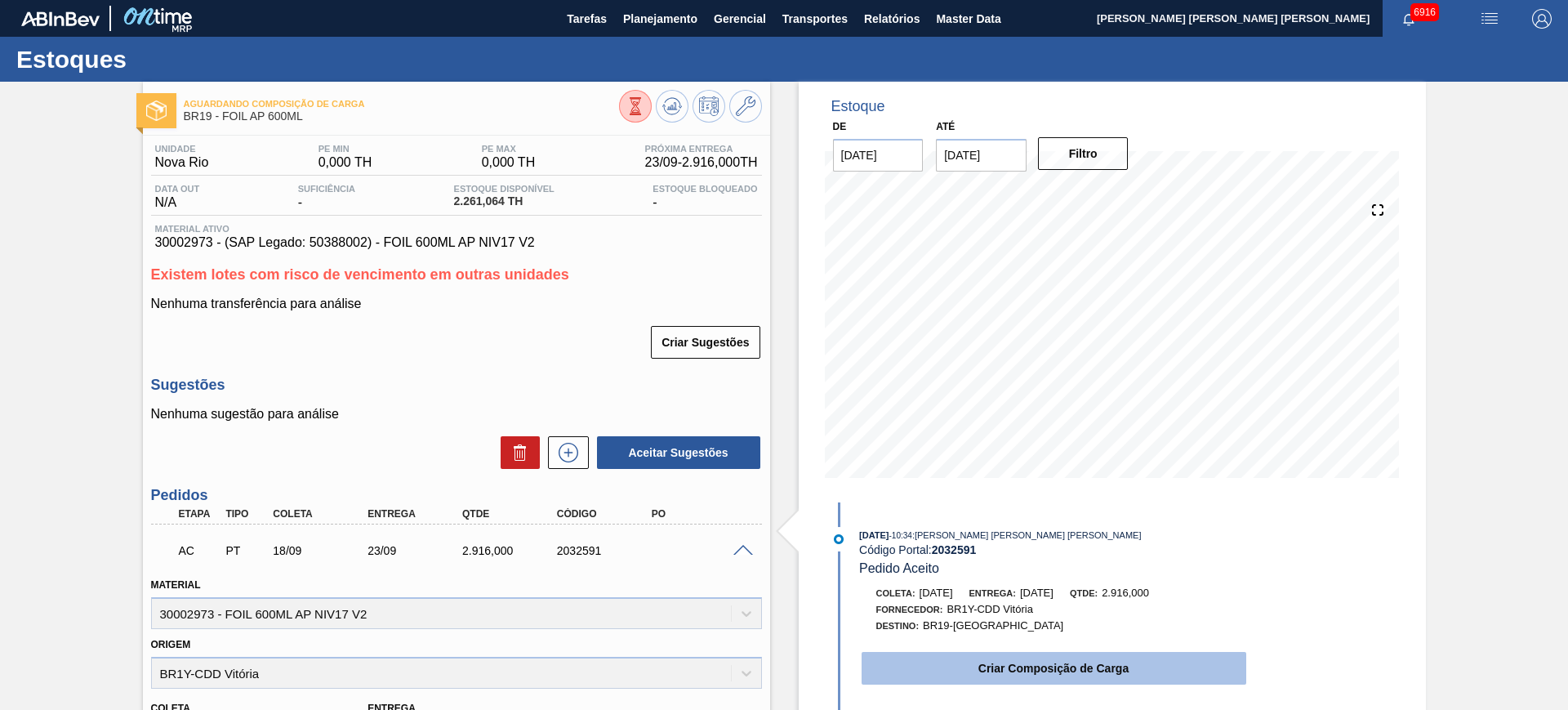
click button "Criar Composição de Carga"
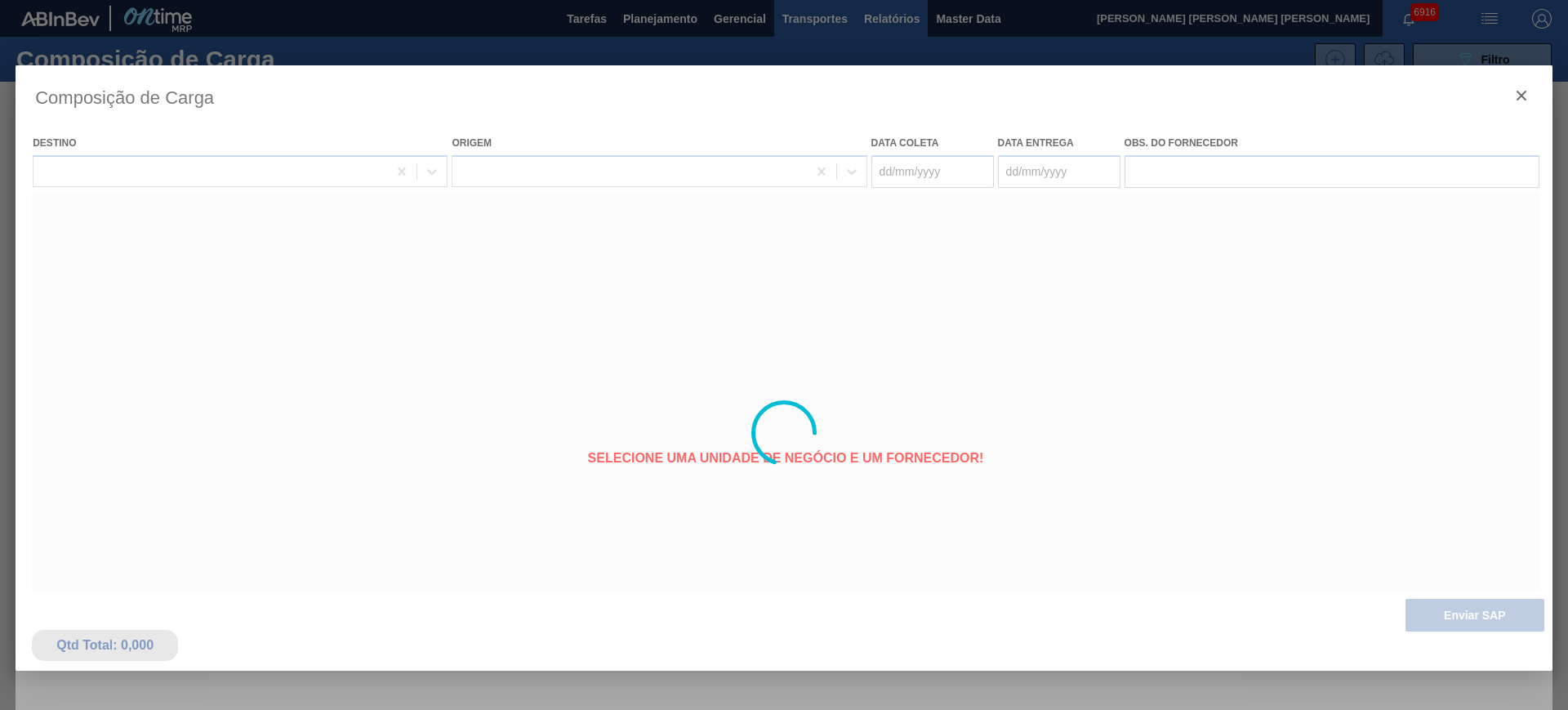
type coleta "[DATE]"
type entrega "23/09/2025"
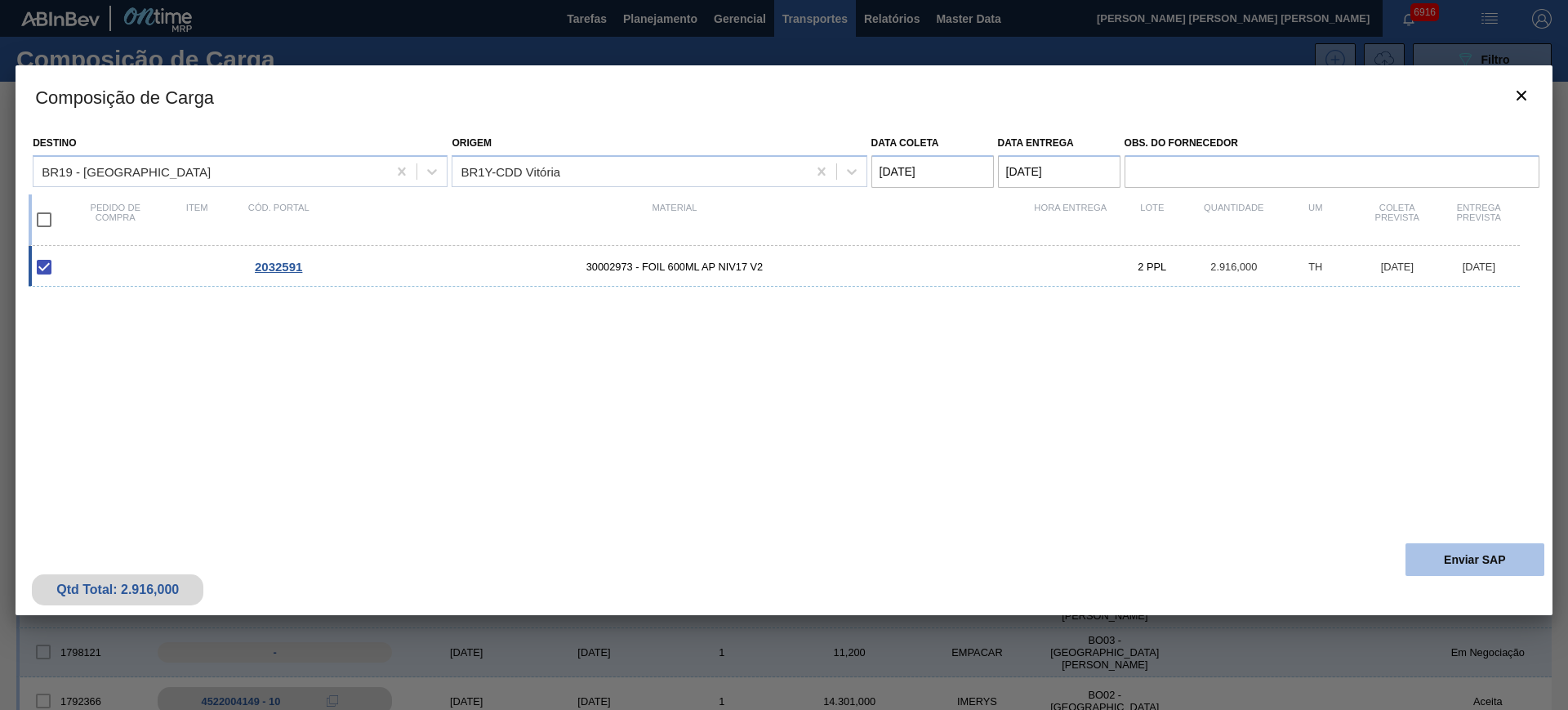
click button "Enviar SAP"
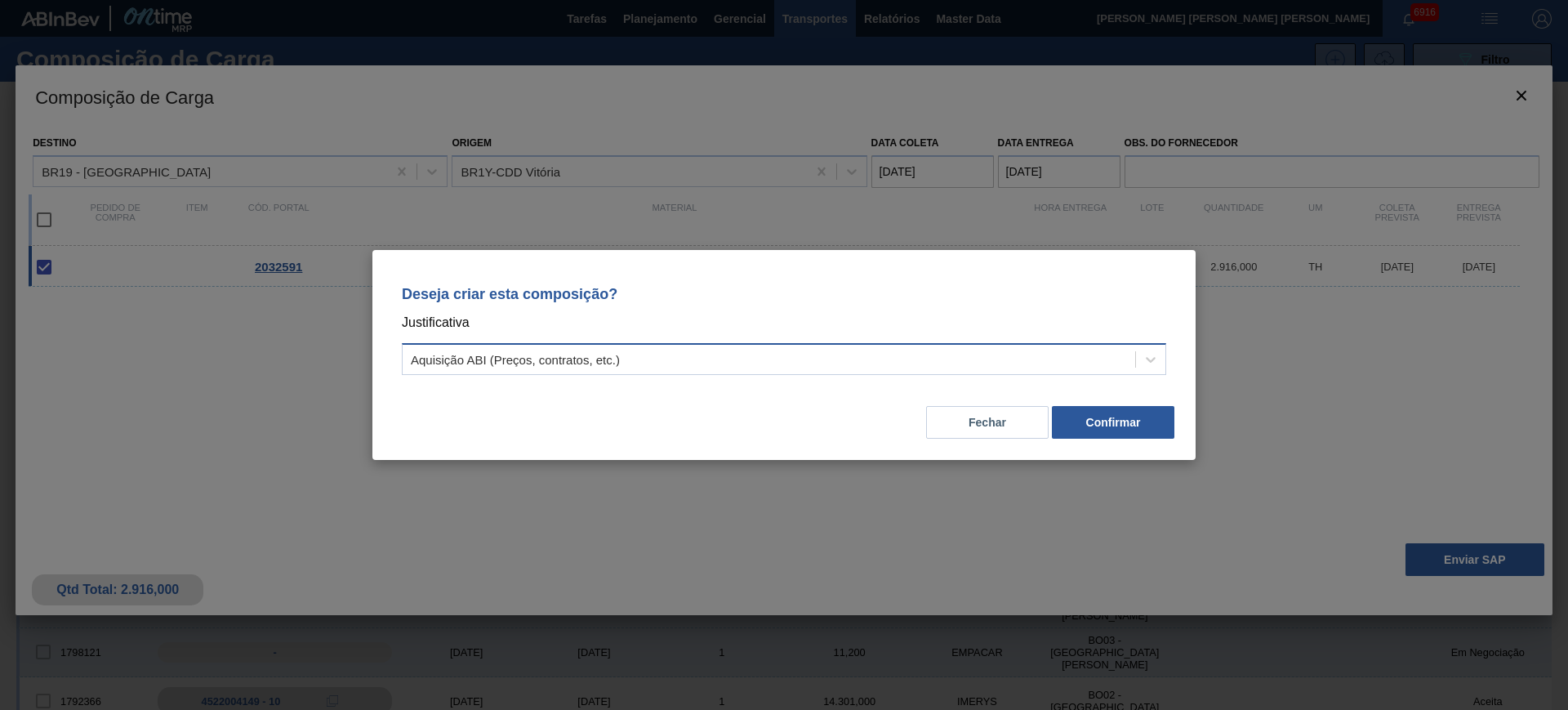
click div "Aquisição ABI (Preços, contratos, etc.)"
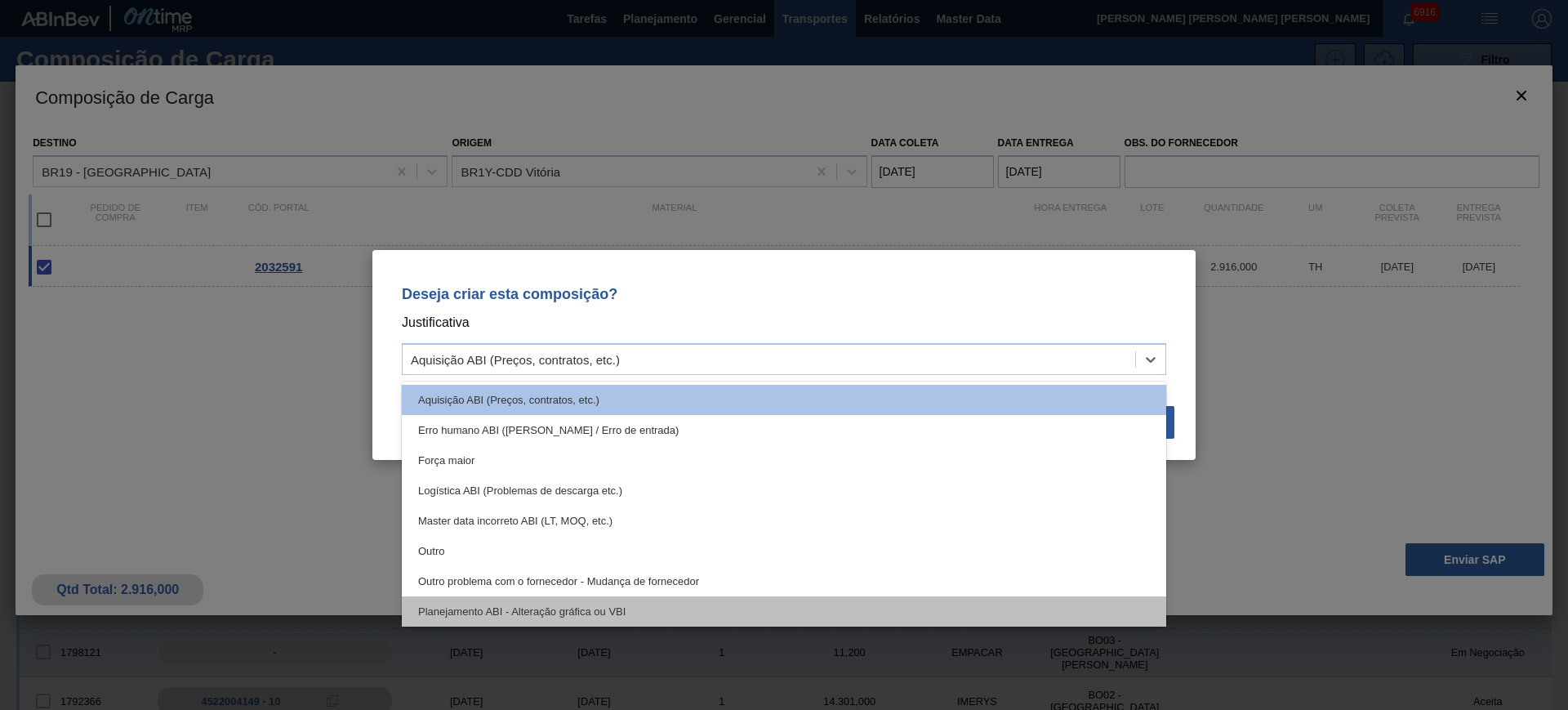
click div "Planejamento ABI - Alteração gráfica ou VBI"
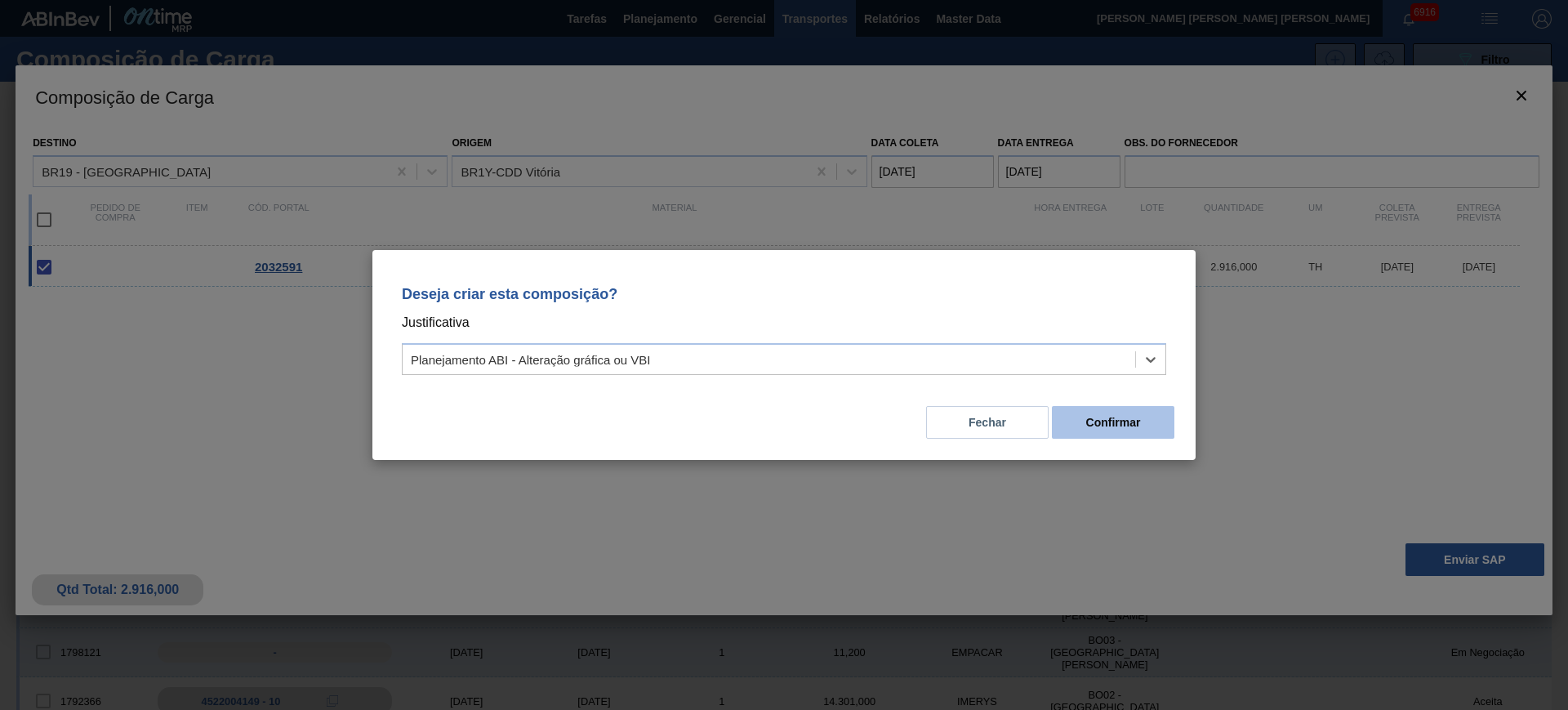
click button "Confirmar"
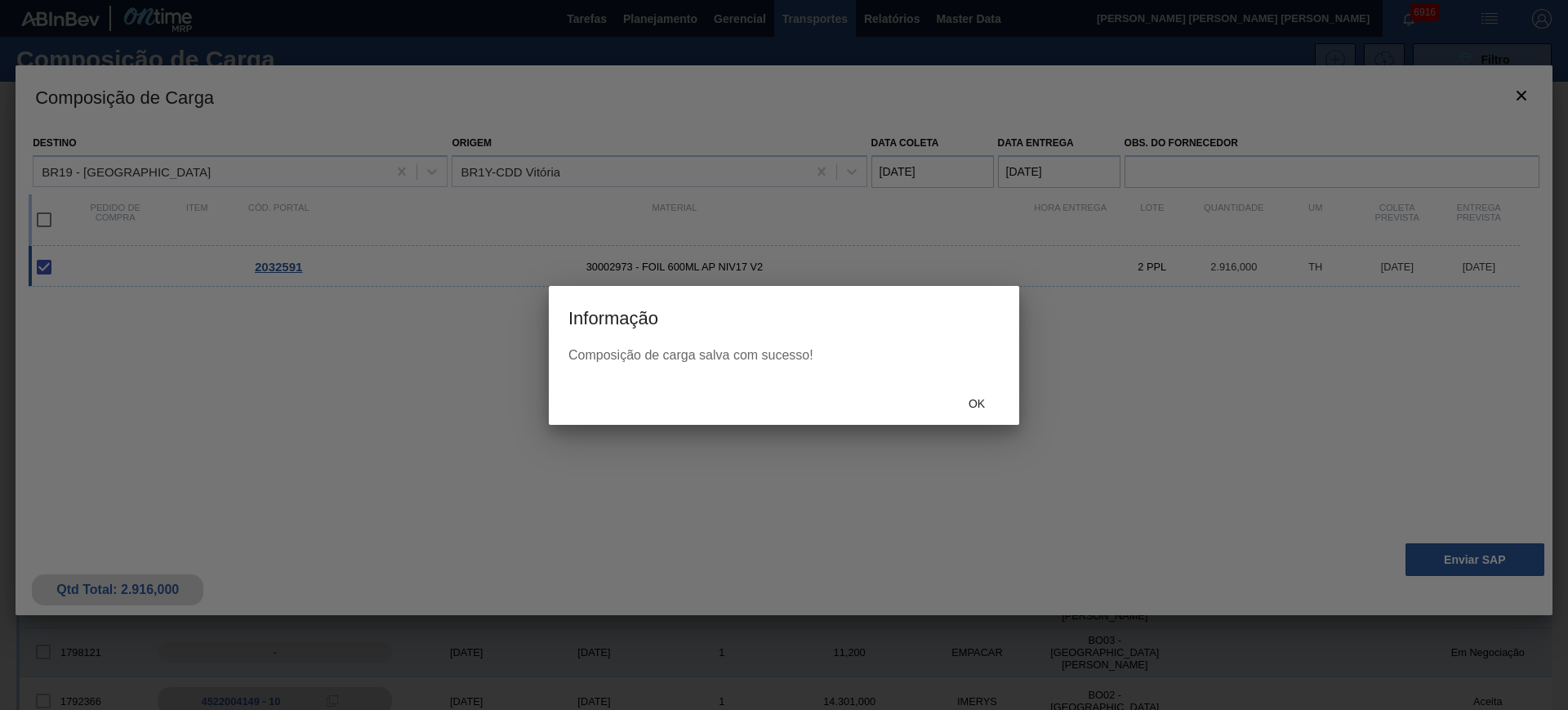
click div "Ok"
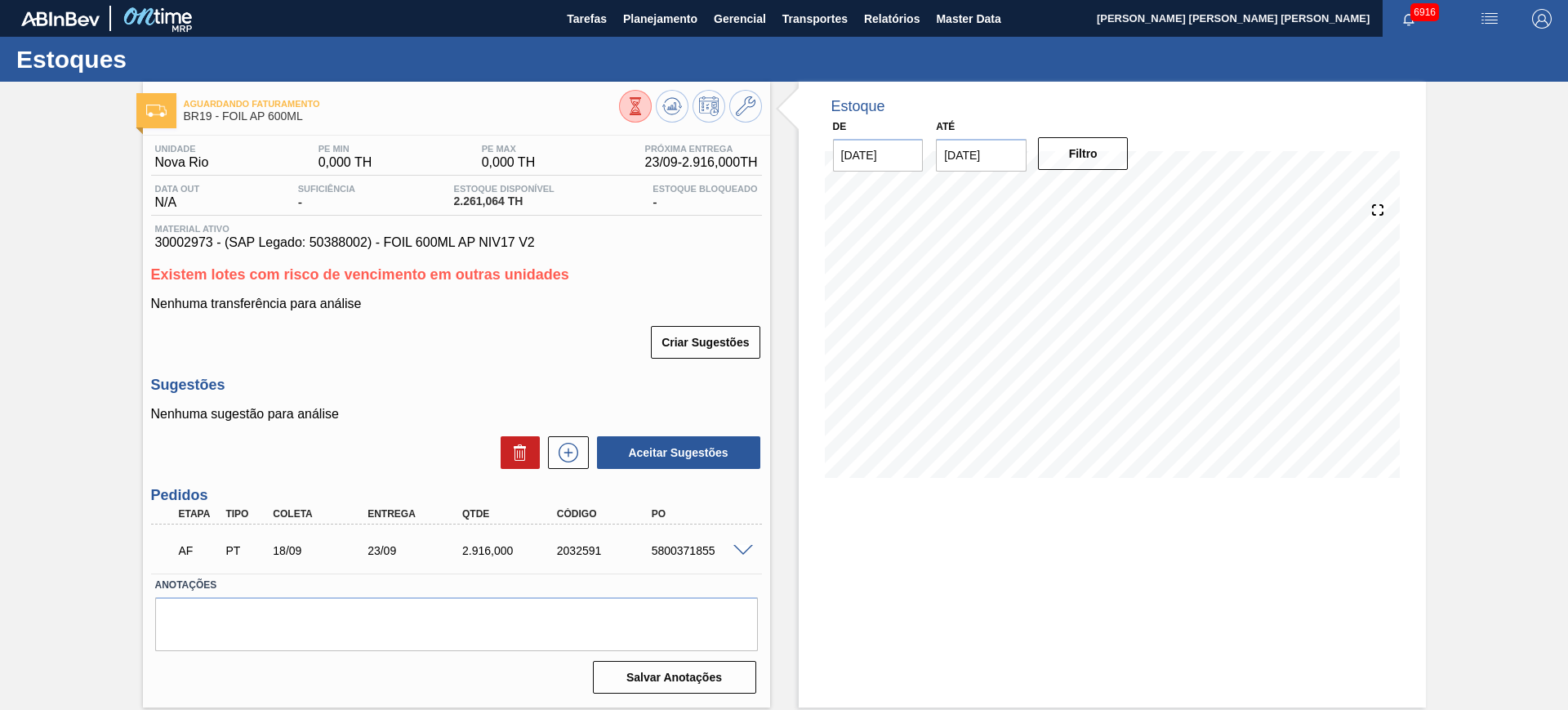
click div "5800371855"
copy div "5800371855"
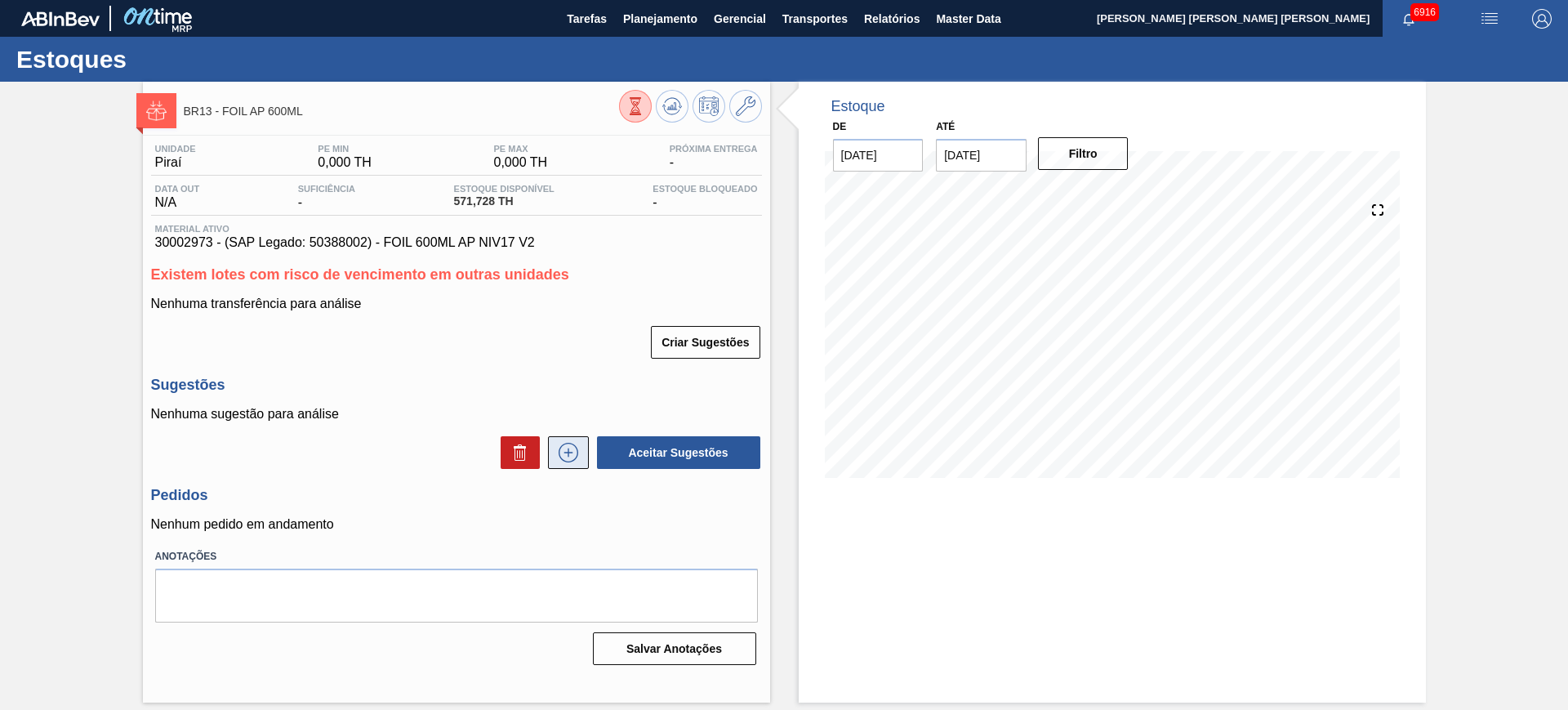
click at [572, 458] on icon at bounding box center [568, 452] width 26 height 20
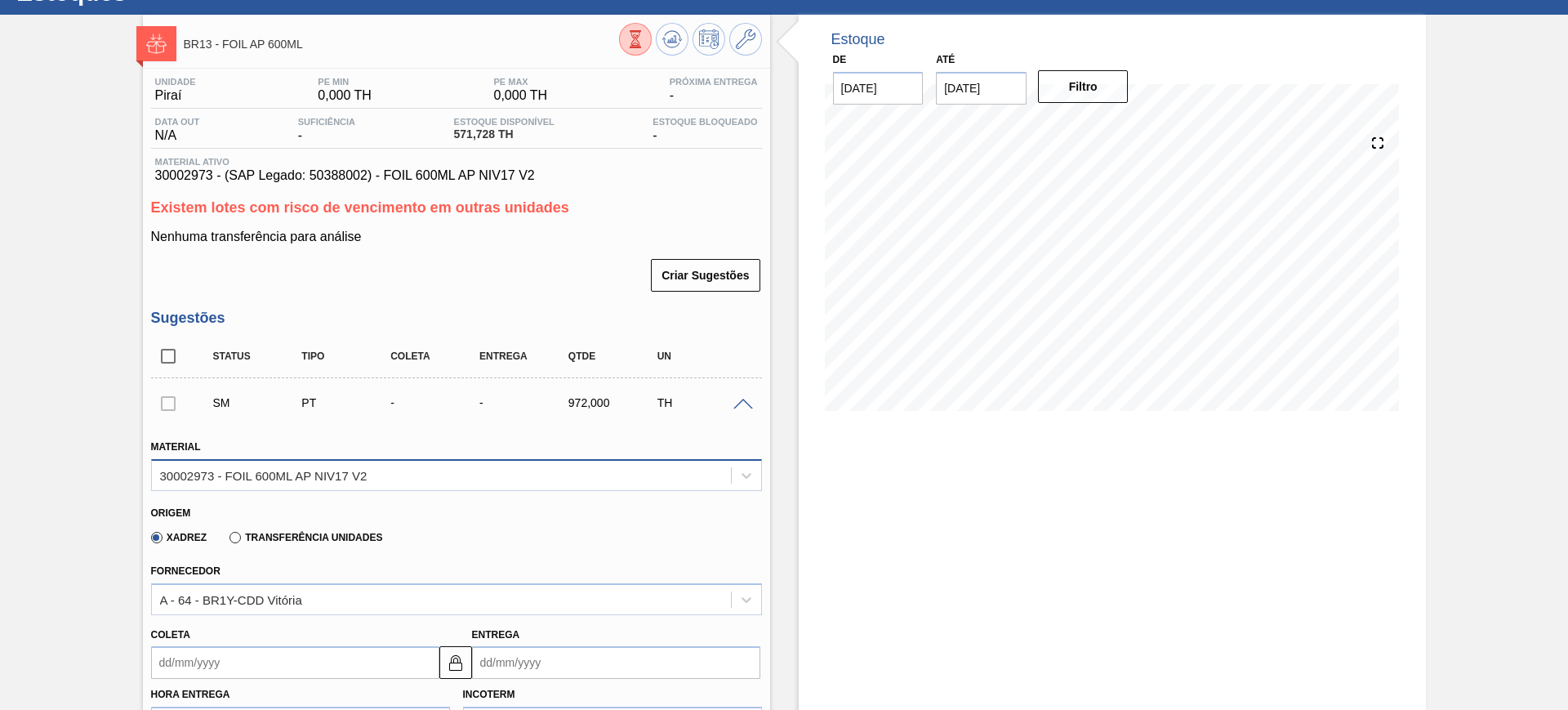
scroll to position [306, 0]
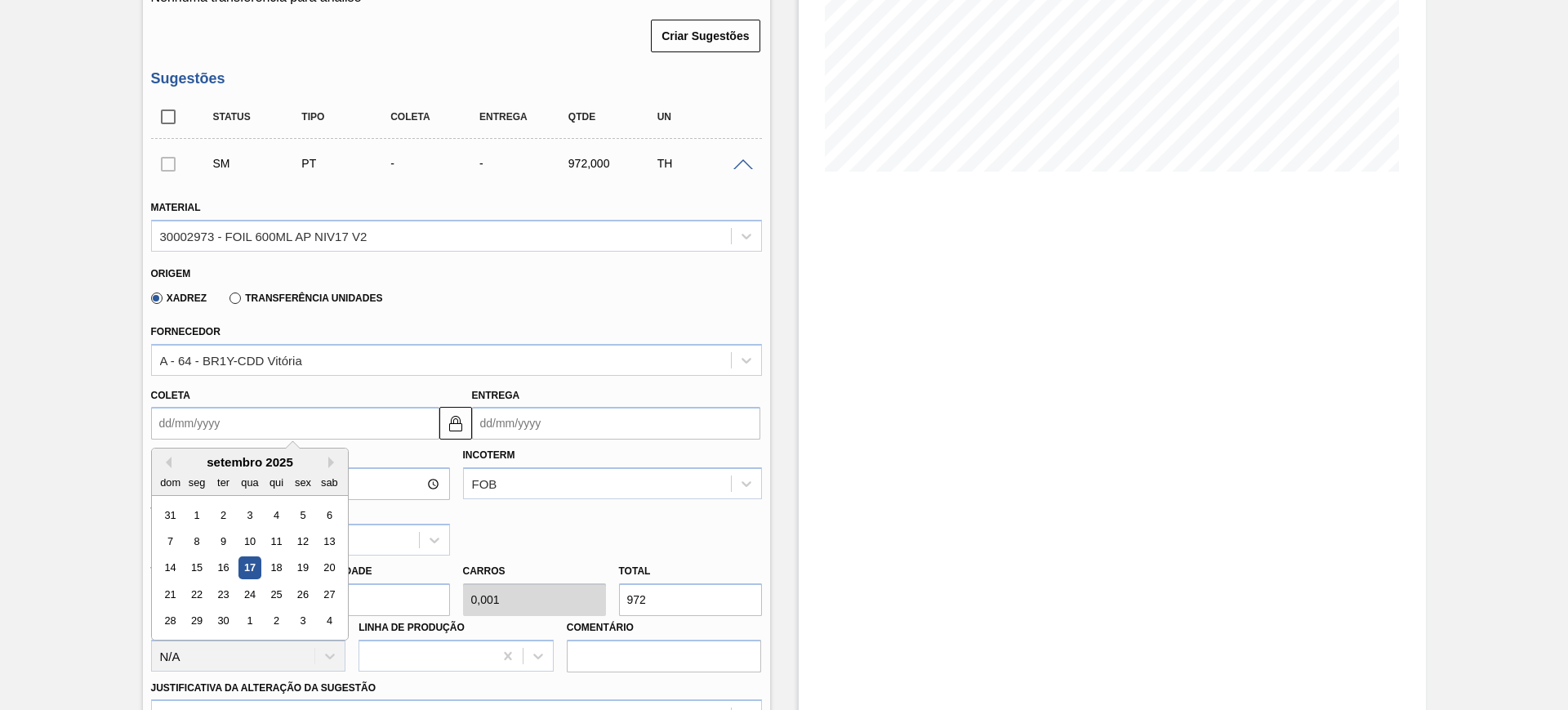
click at [284, 424] on input "Coleta" at bounding box center [295, 423] width 288 height 33
click at [330, 565] on div "20" at bounding box center [328, 568] width 22 height 22
type input "[DATE]"
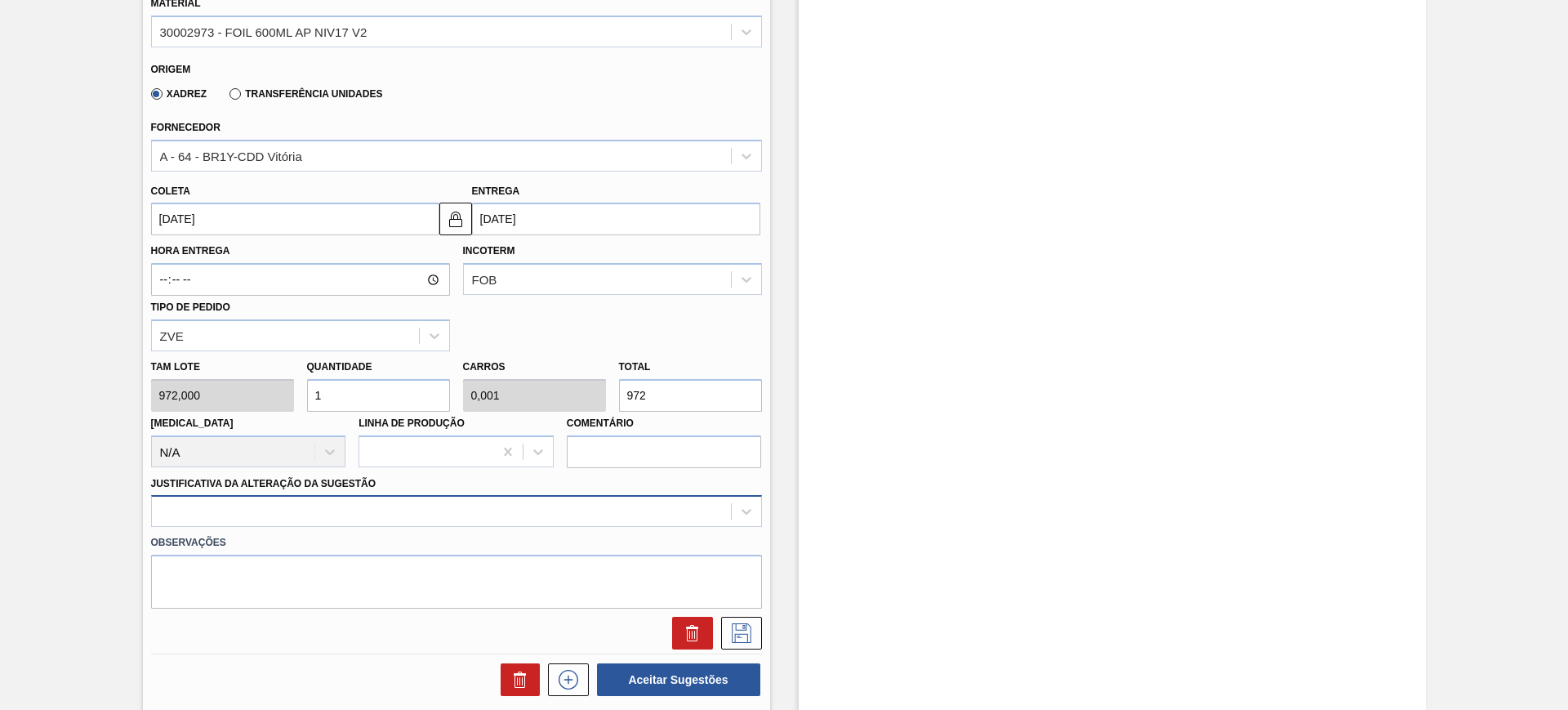
click at [498, 510] on div at bounding box center [457, 511] width 611 height 32
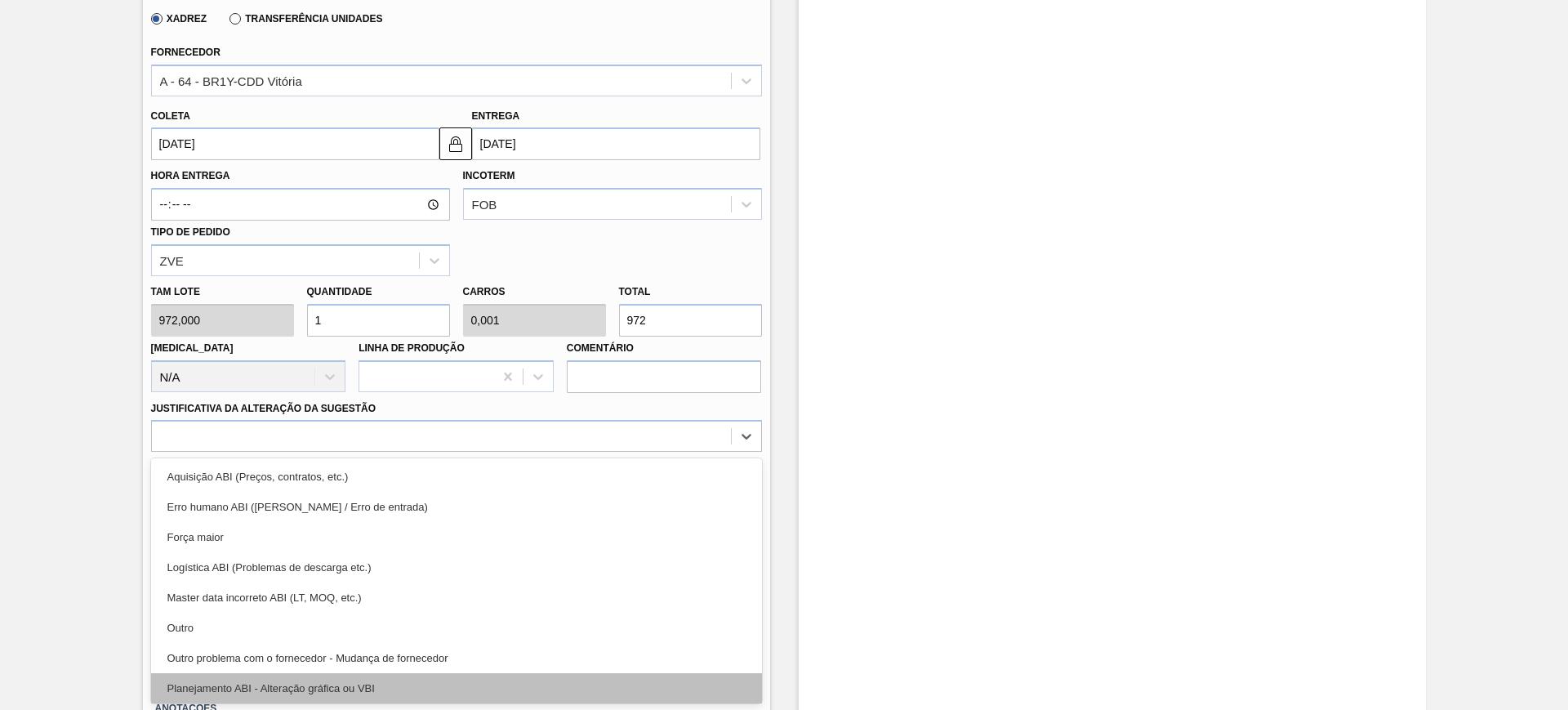
click at [469, 676] on div "Planejamento ABI - Alteração gráfica ou VBI" at bounding box center [457, 688] width 611 height 30
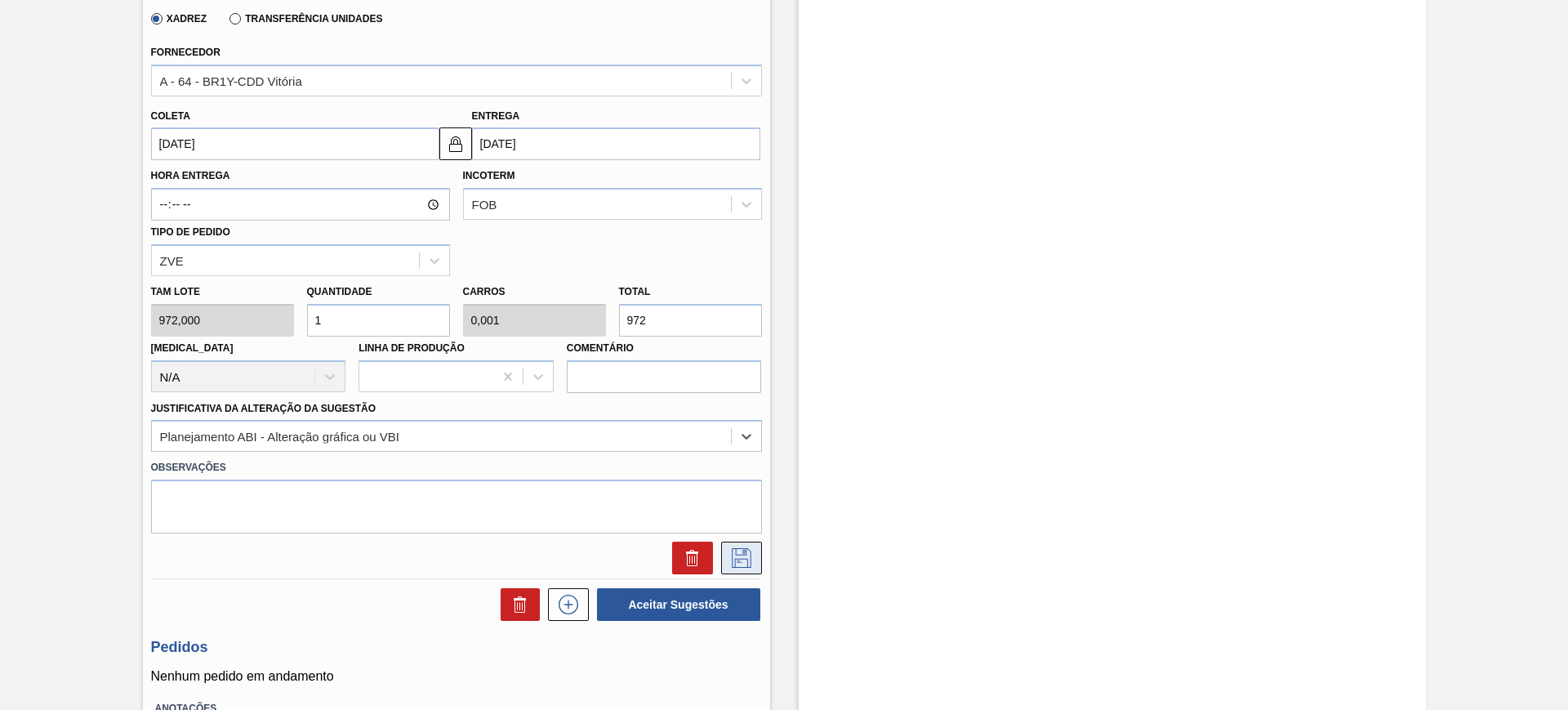
click at [749, 567] on icon at bounding box center [741, 558] width 26 height 20
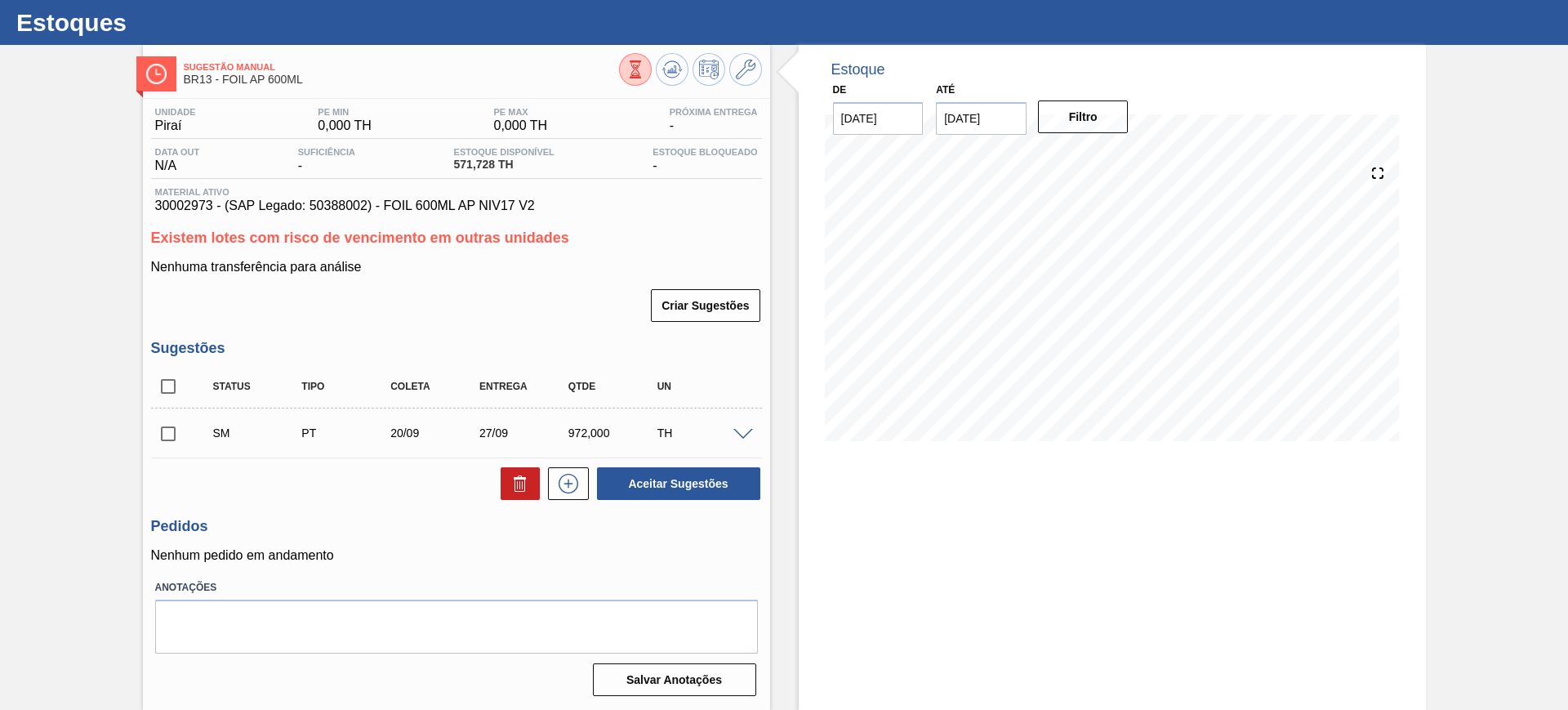
scroll to position [37, 0]
click at [169, 383] on input "checkbox" at bounding box center [169, 387] width 35 height 35
checkbox input "true"
click at [724, 487] on button "Aceitar Sugestões" at bounding box center [679, 484] width 164 height 33
checkbox input "false"
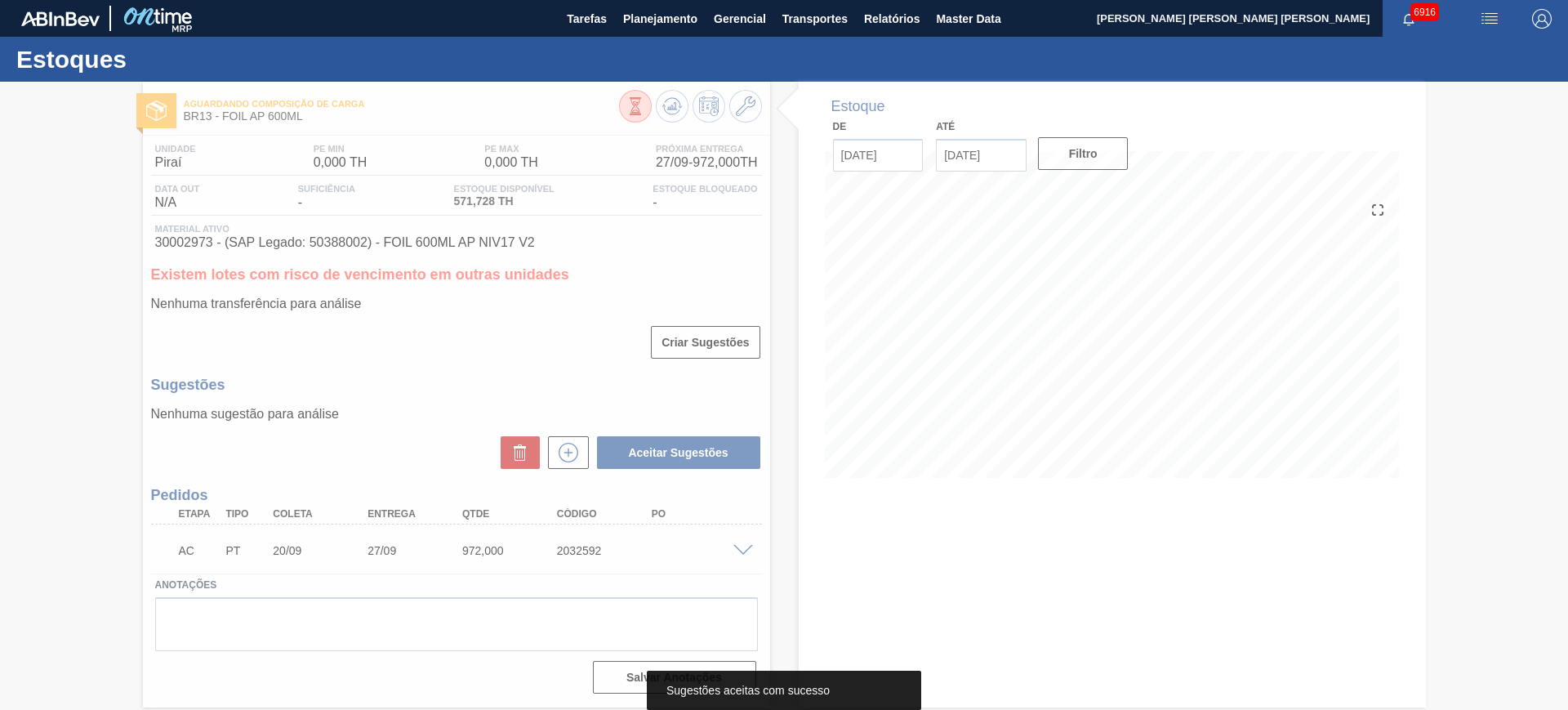
scroll to position [0, 0]
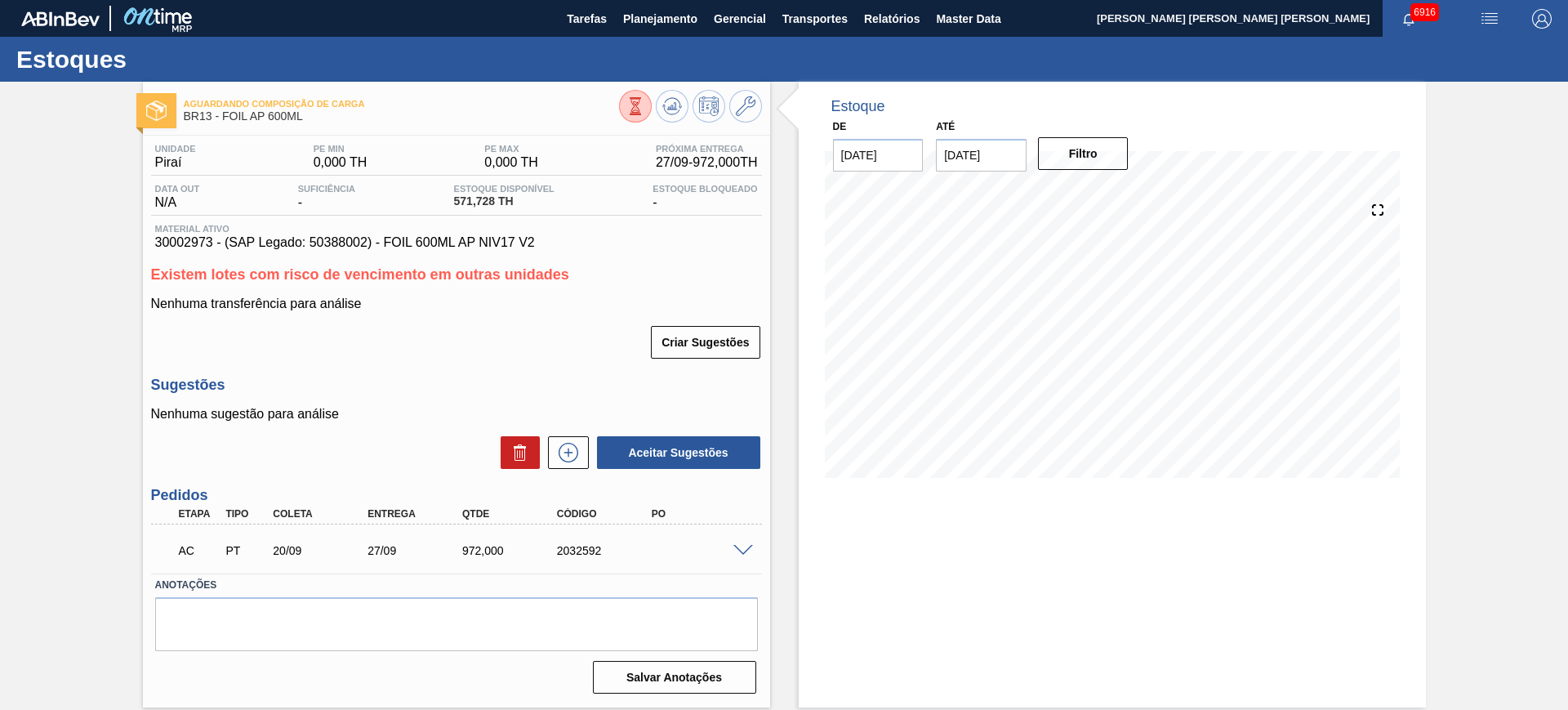
click at [738, 545] on span at bounding box center [743, 550] width 20 height 12
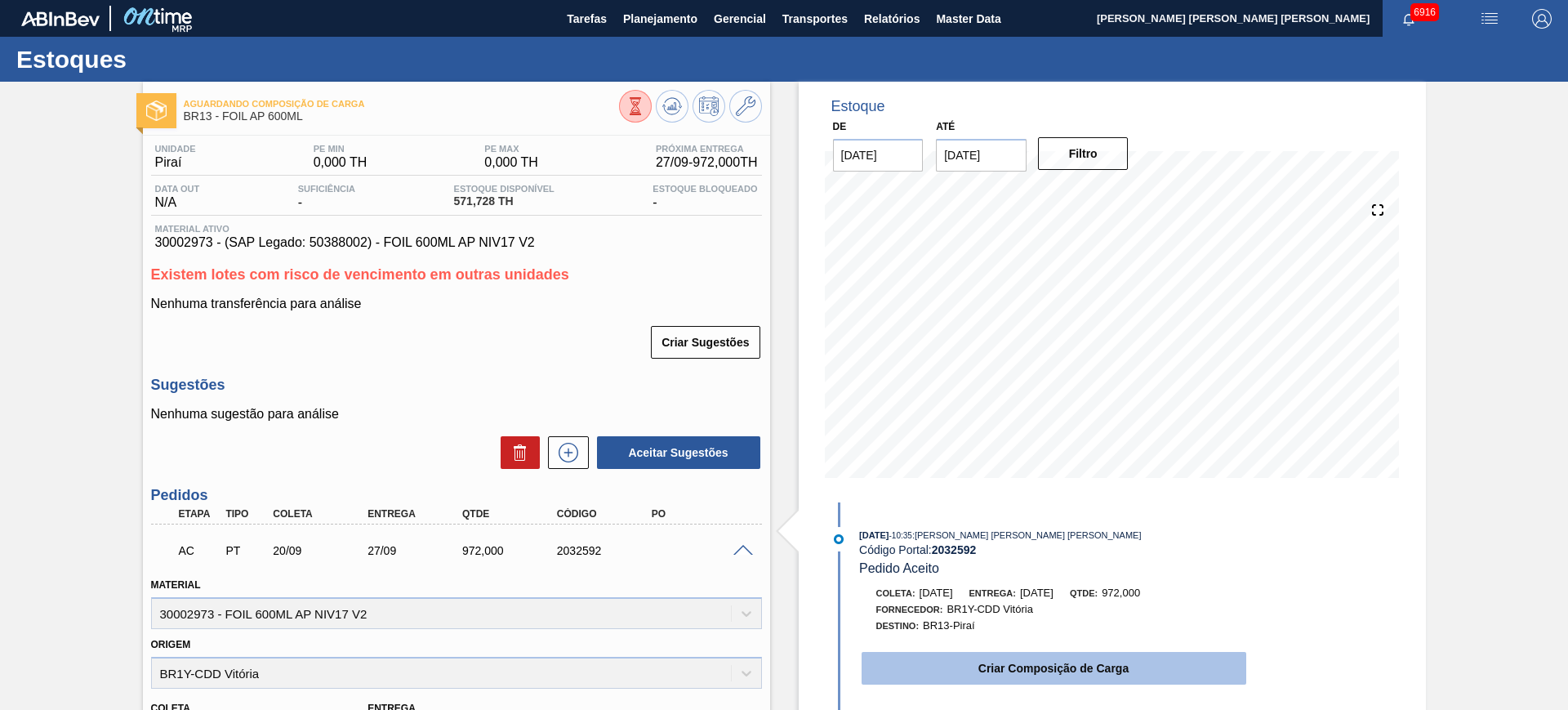
click at [1018, 659] on button "Criar Composição de Carga" at bounding box center [1054, 668] width 385 height 33
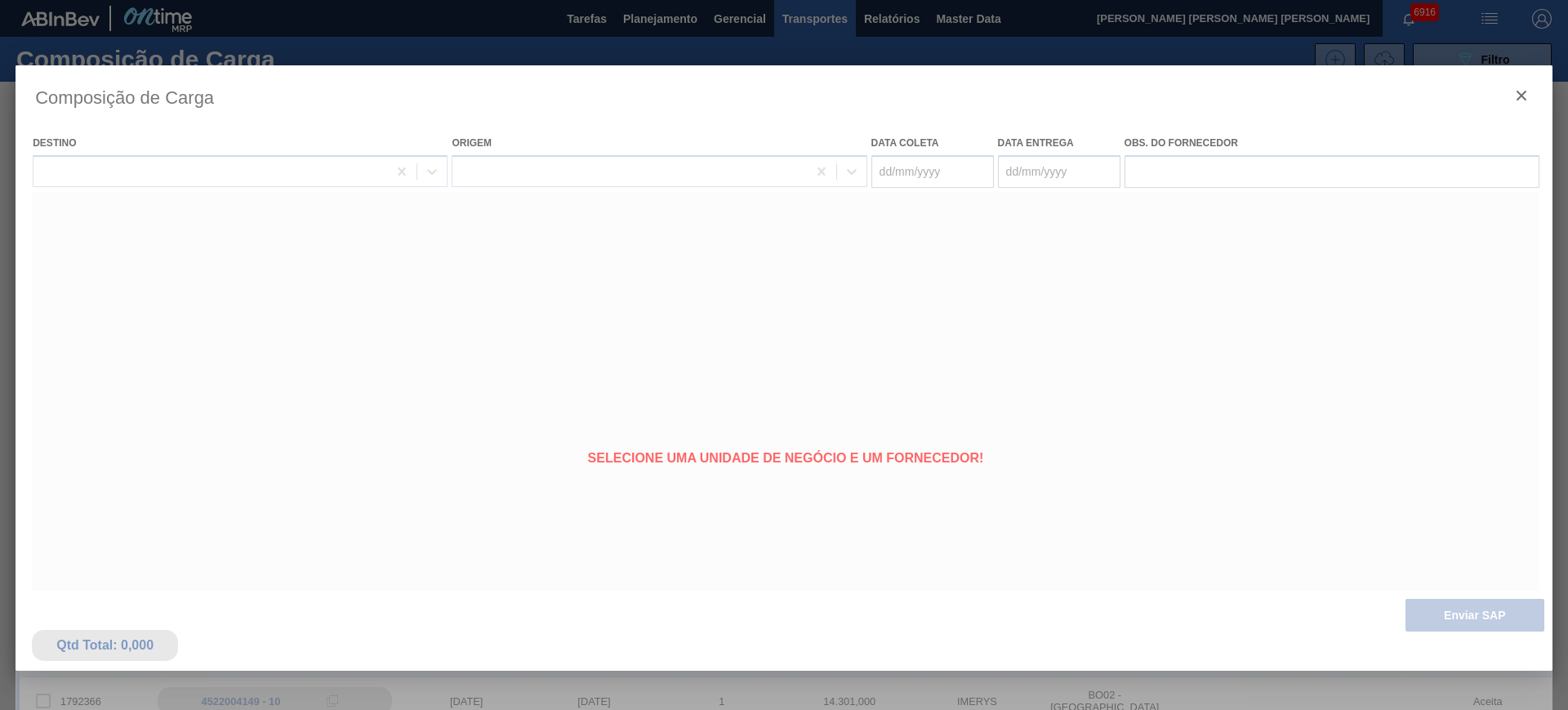
type coleta "[DATE]"
type entrega "[DATE]"
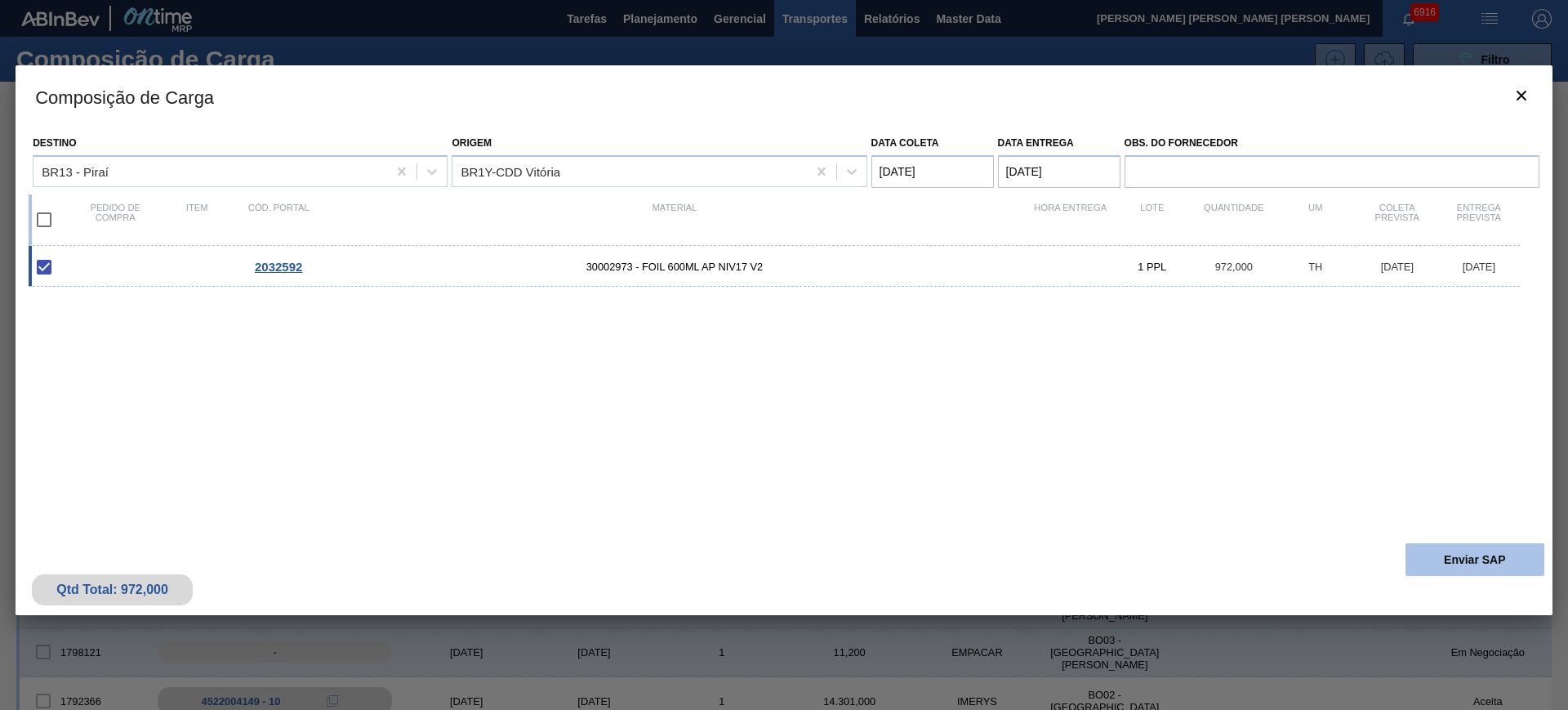
click at [1464, 555] on button "Enviar SAP" at bounding box center [1474, 559] width 139 height 33
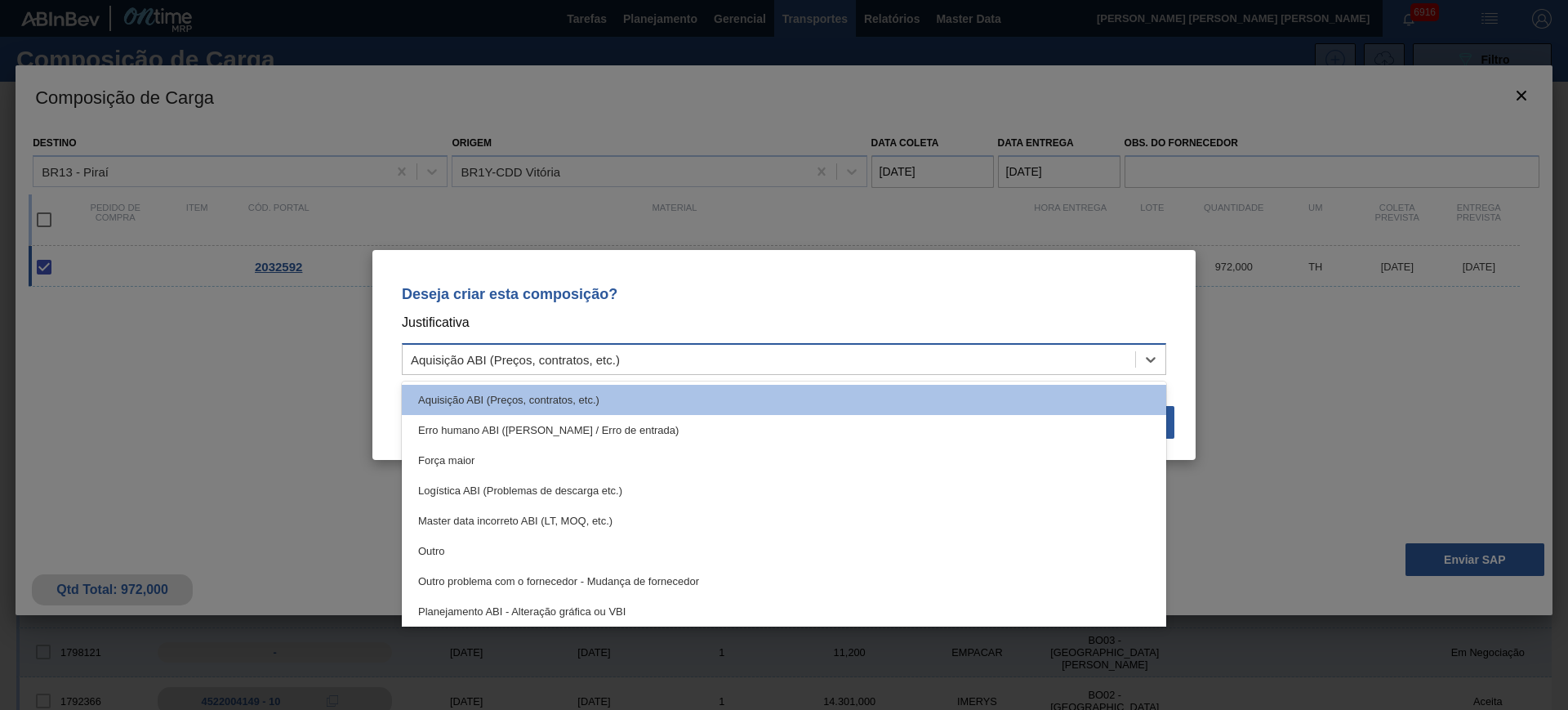
click at [918, 355] on div "Aquisição ABI (Preços, contratos, etc.)" at bounding box center [768, 360] width 732 height 24
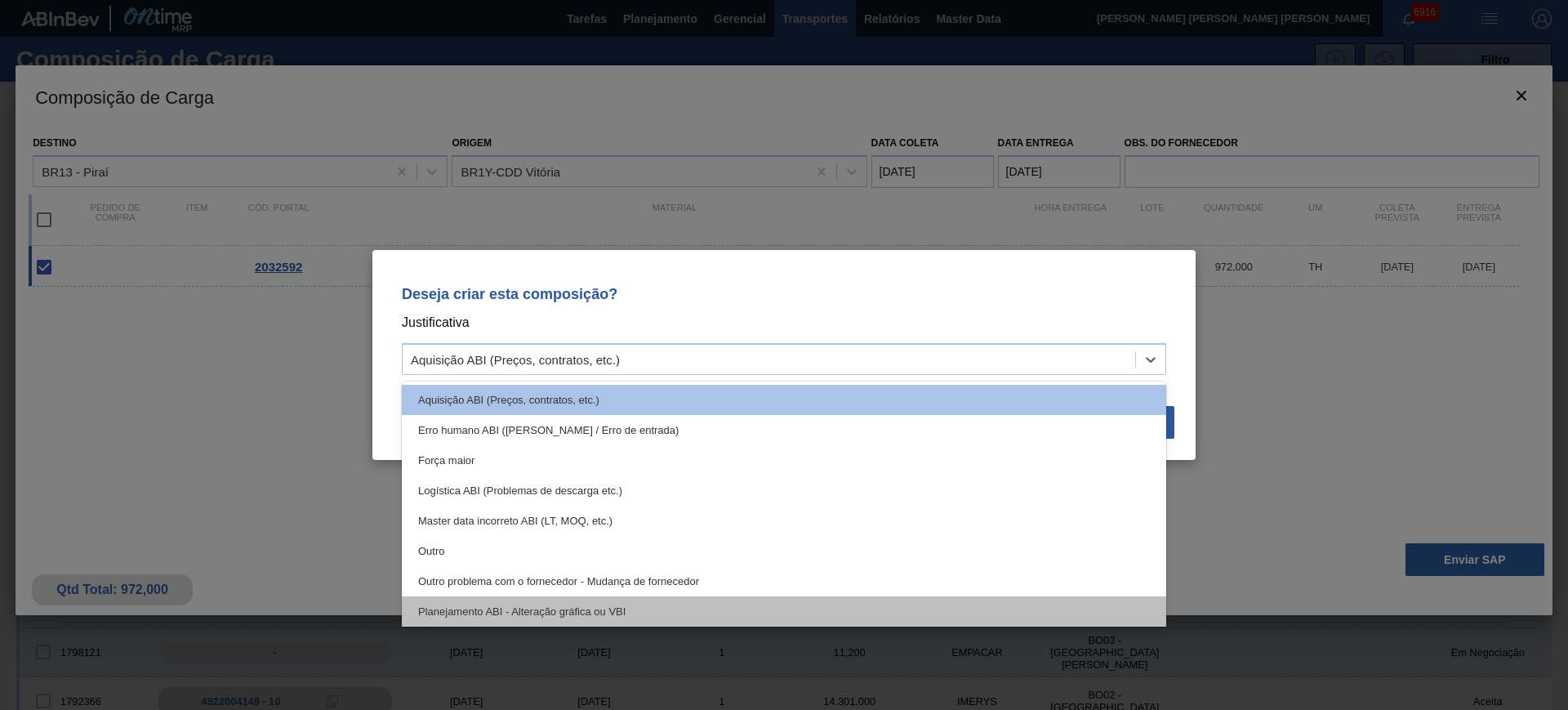
click at [819, 596] on div "Planejamento ABI - Alteração gráfica ou VBI" at bounding box center [783, 611] width 764 height 30
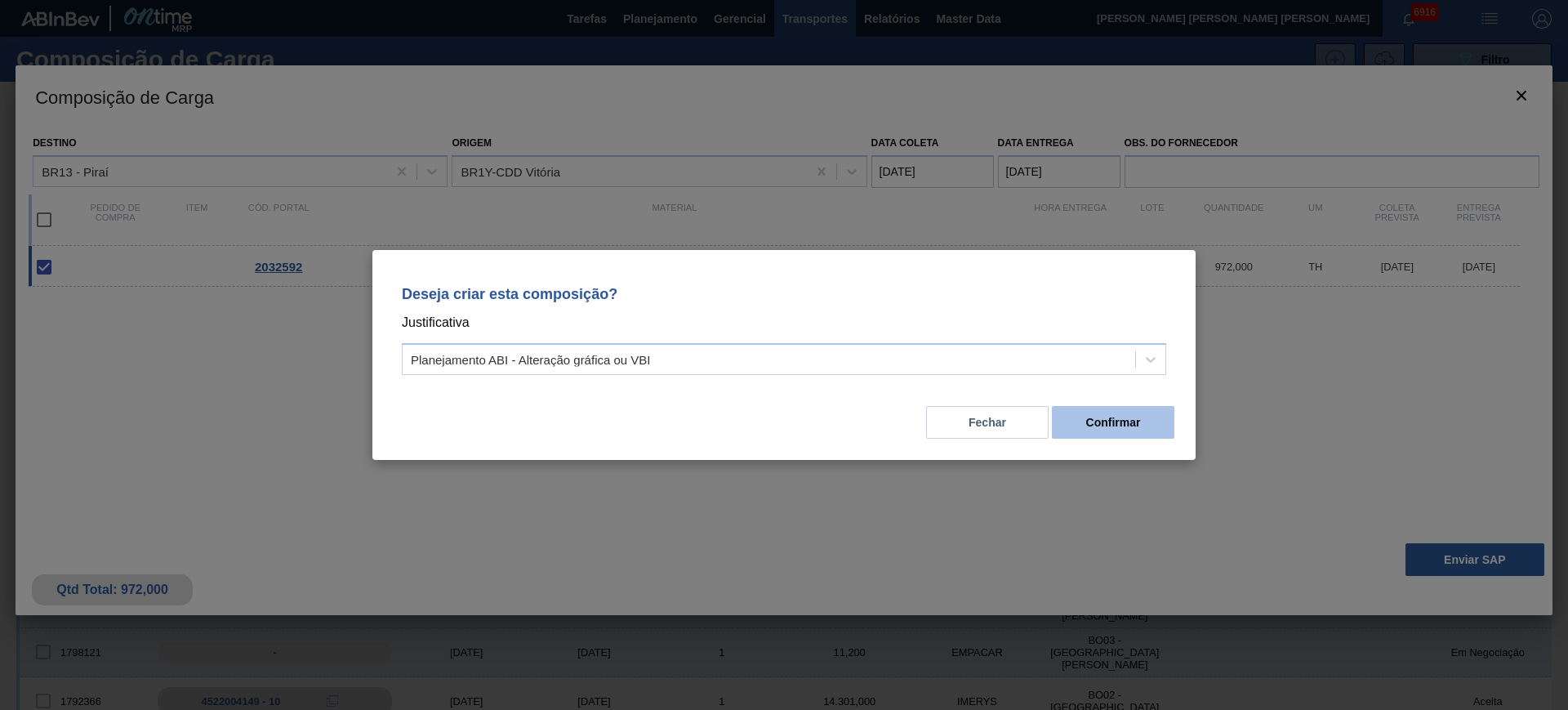
click at [1122, 411] on button "Confirmar" at bounding box center [1113, 422] width 123 height 33
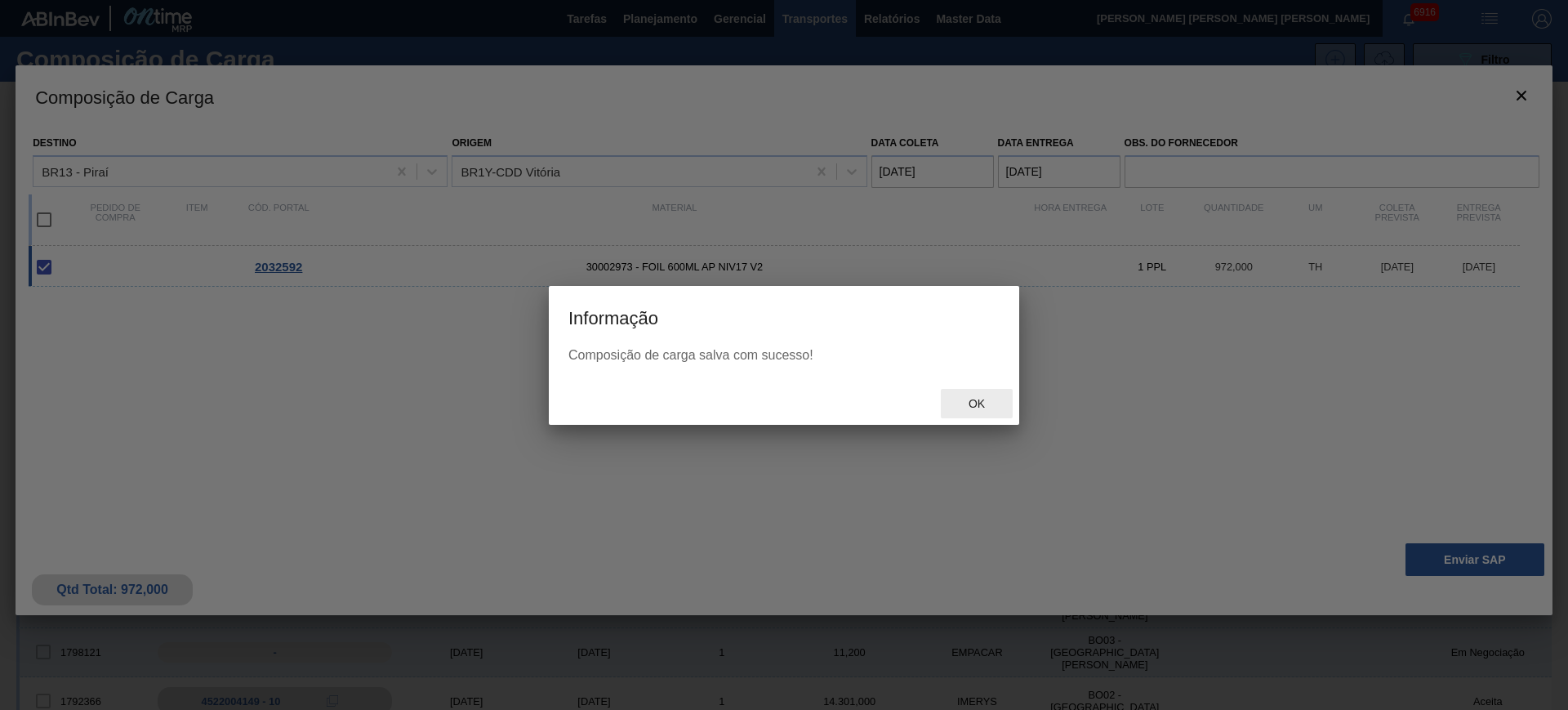
click at [972, 398] on span "Ok" at bounding box center [977, 403] width 43 height 13
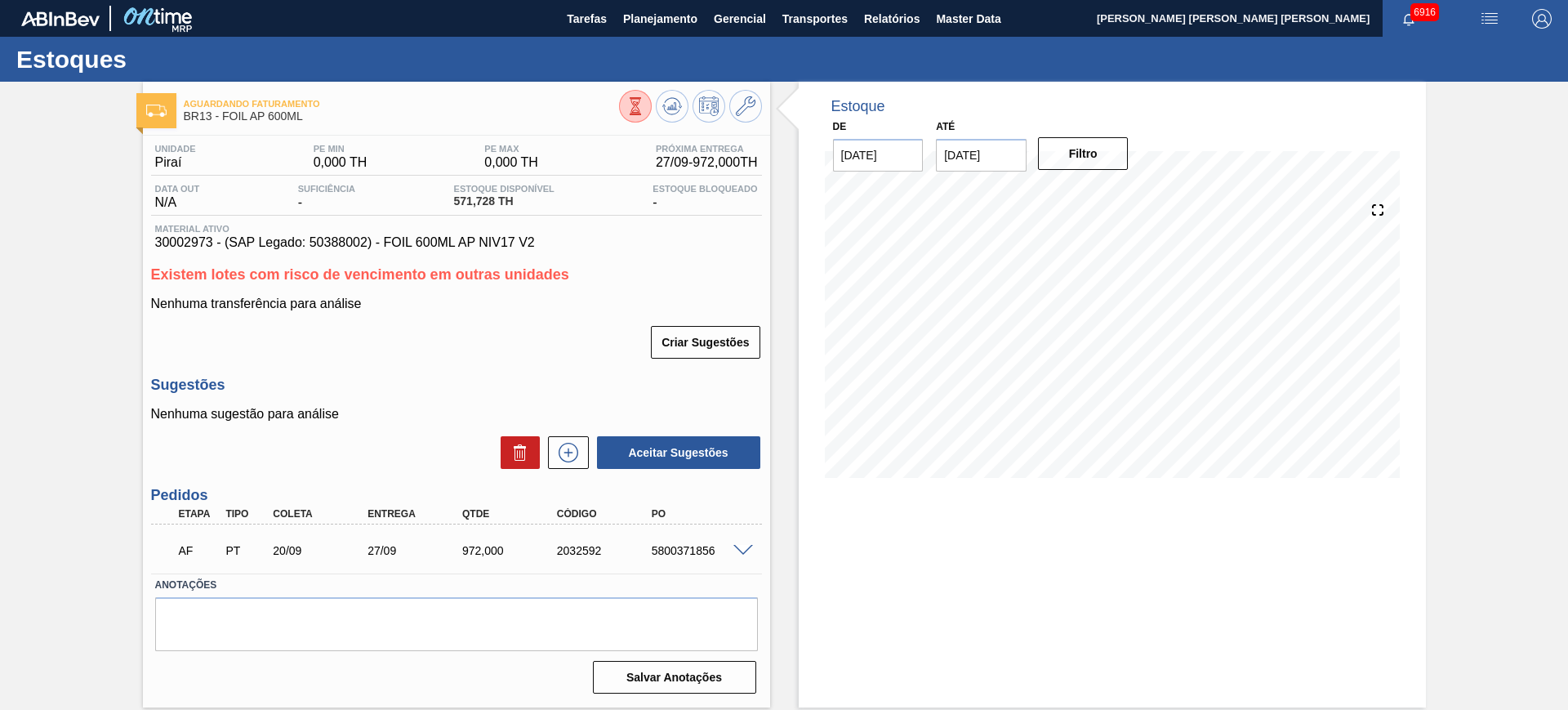
click at [669, 547] on div "5800371856" at bounding box center [700, 550] width 106 height 13
copy div "5800371856"
click at [579, 454] on icon at bounding box center [568, 452] width 26 height 20
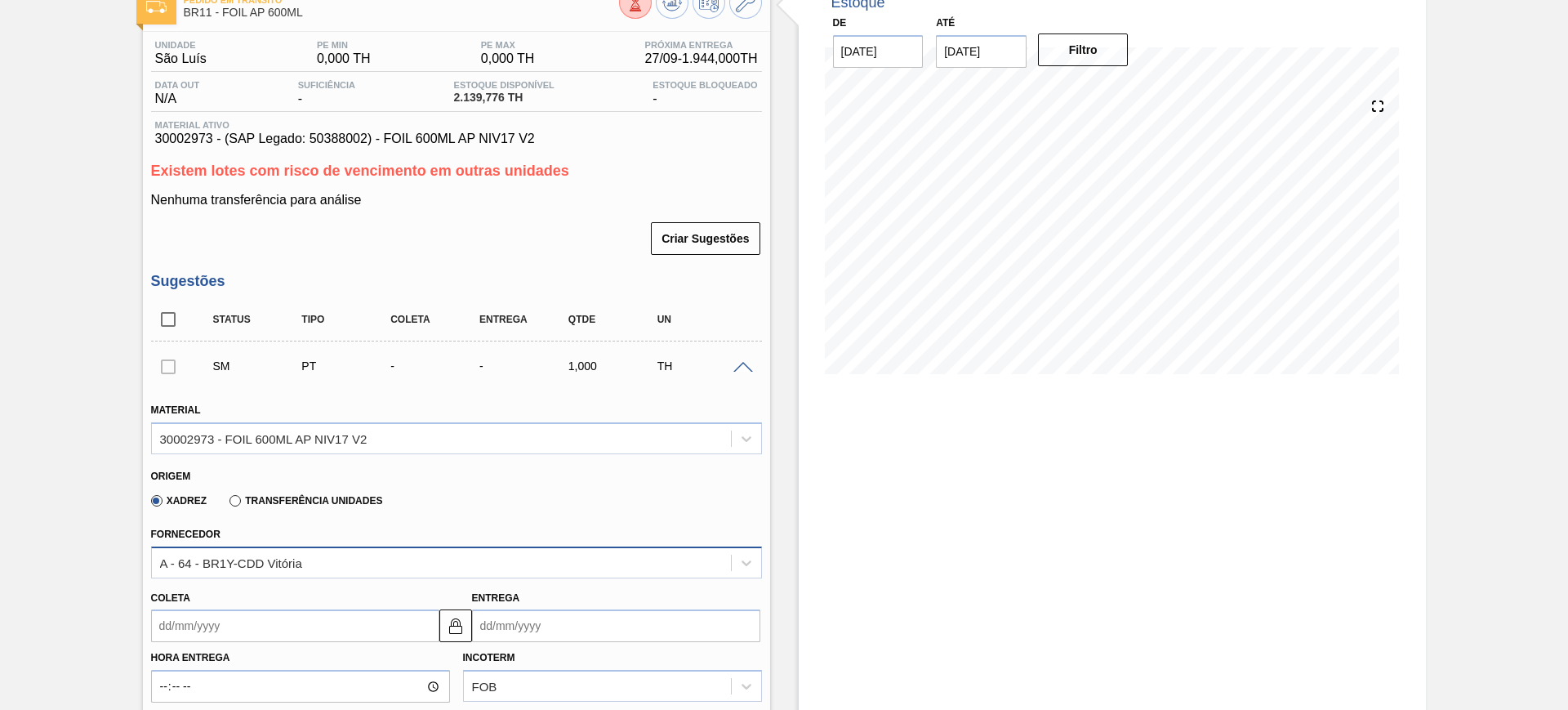
scroll to position [204, 0]
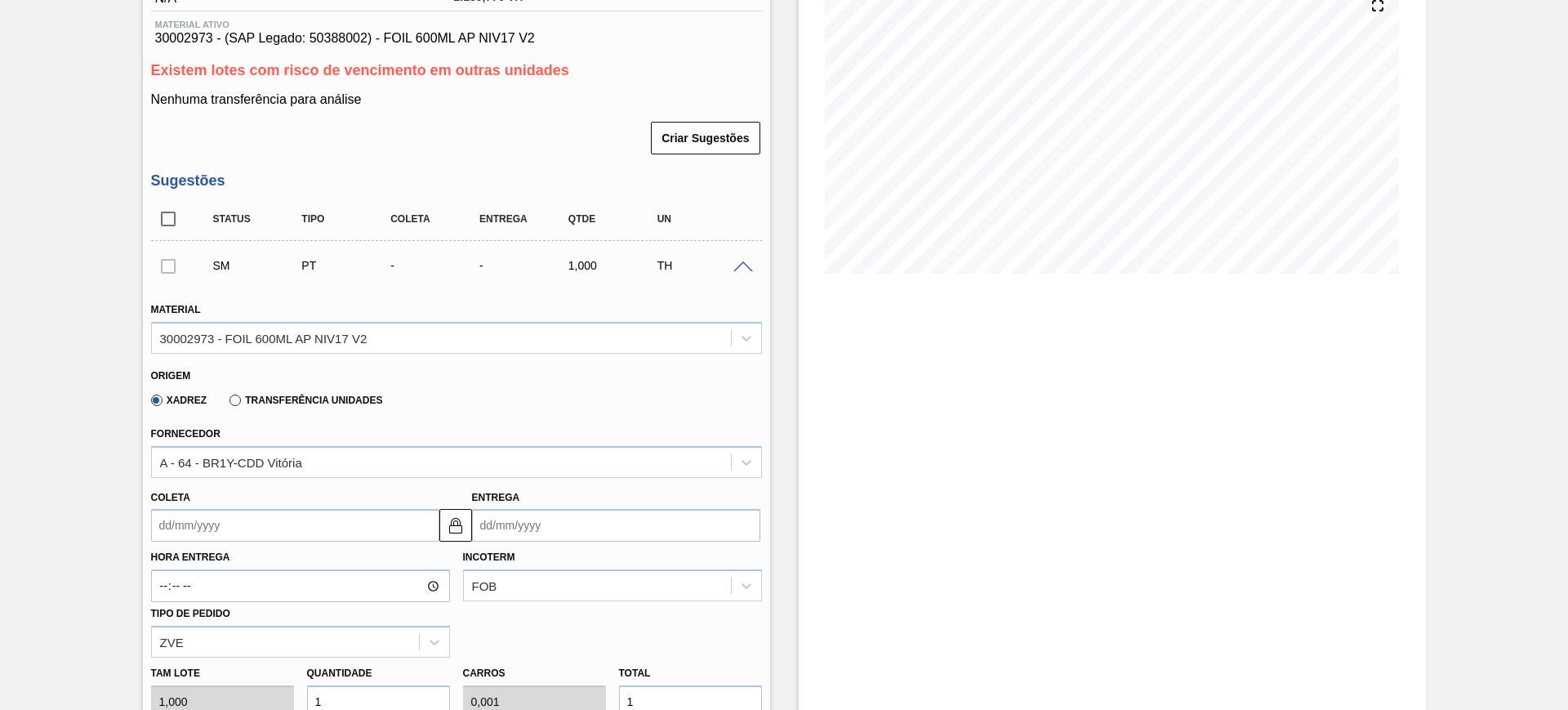
drag, startPoint x: 378, startPoint y: 524, endPoint x: 352, endPoint y: 533, distance: 27.5
click at [378, 524] on input "Coleta" at bounding box center [295, 525] width 288 height 33
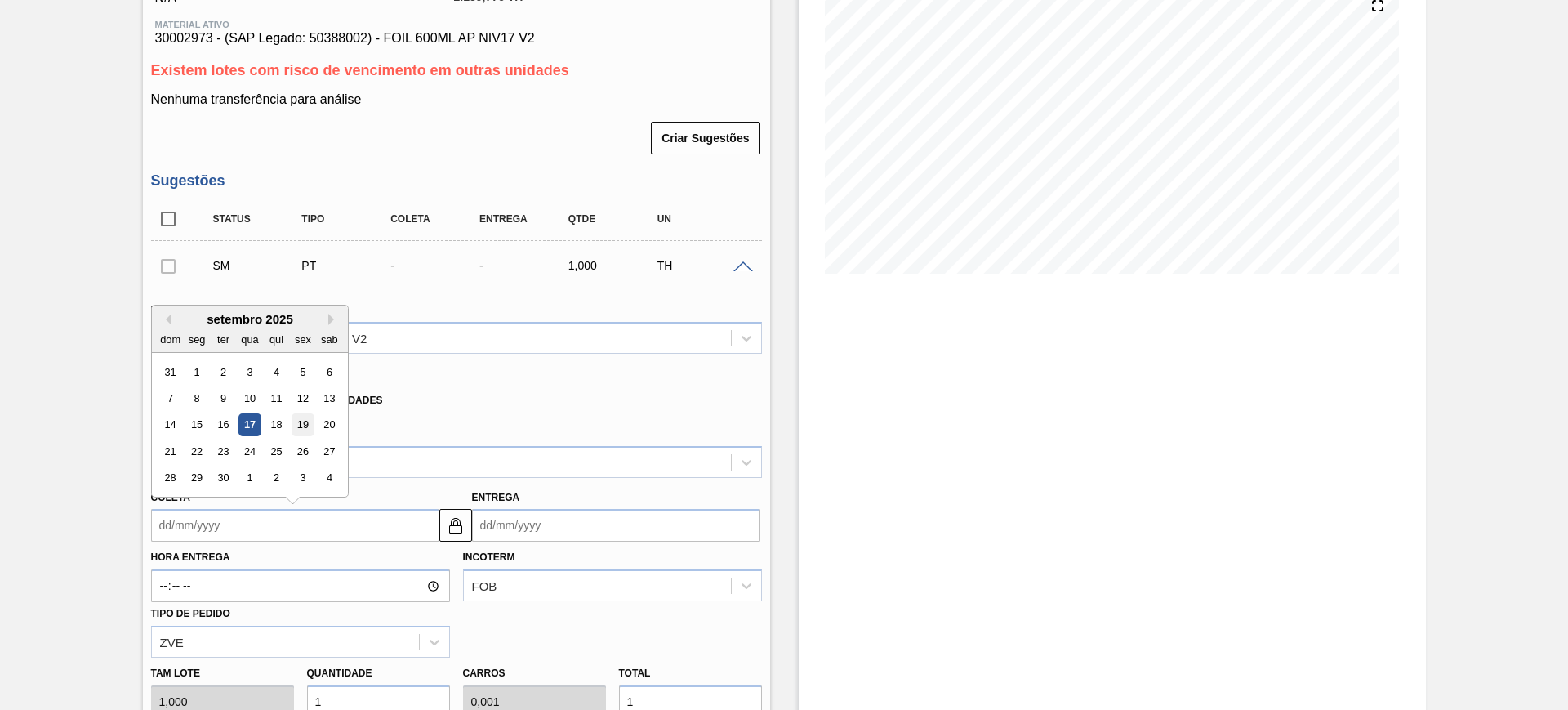
click at [309, 427] on div "19" at bounding box center [302, 425] width 22 height 22
type input "[DATE]"
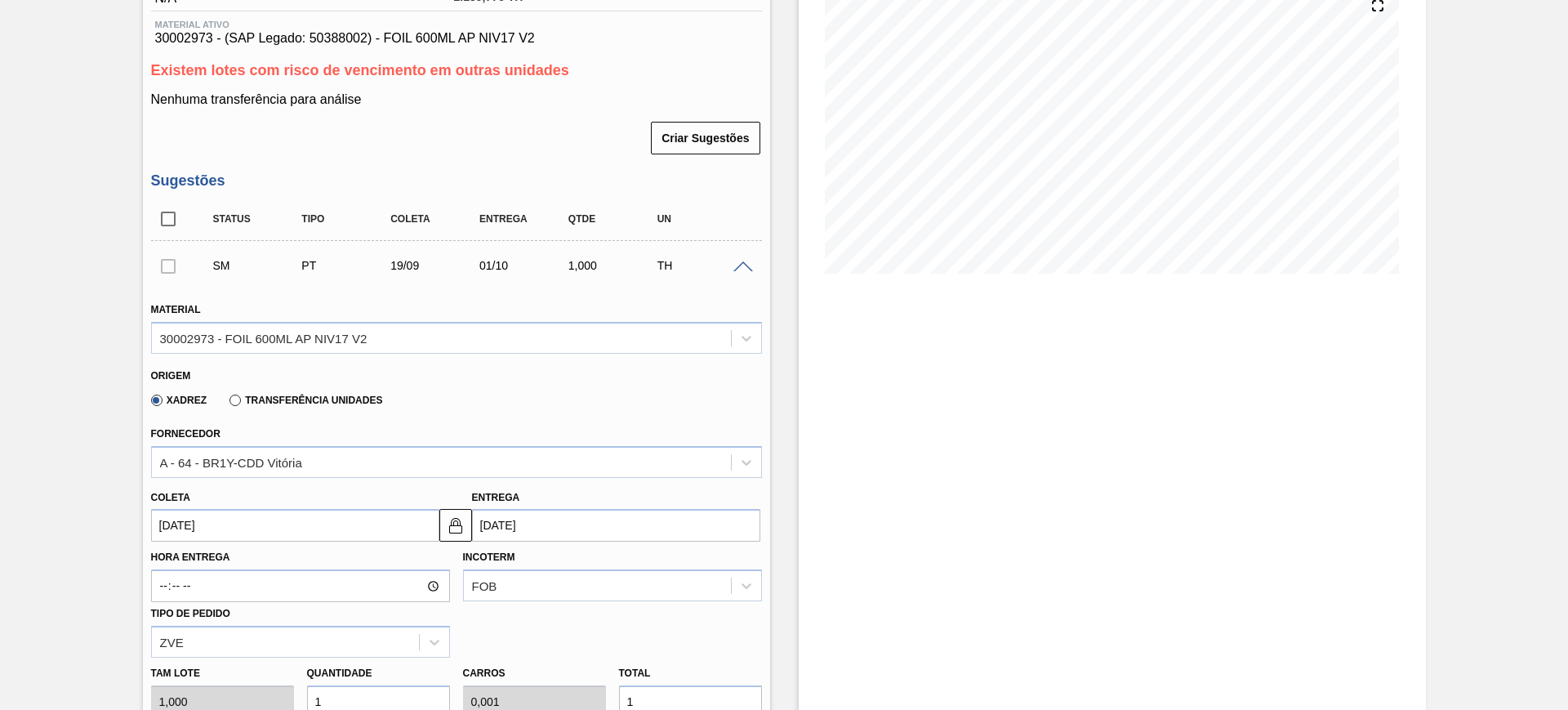
scroll to position [408, 0]
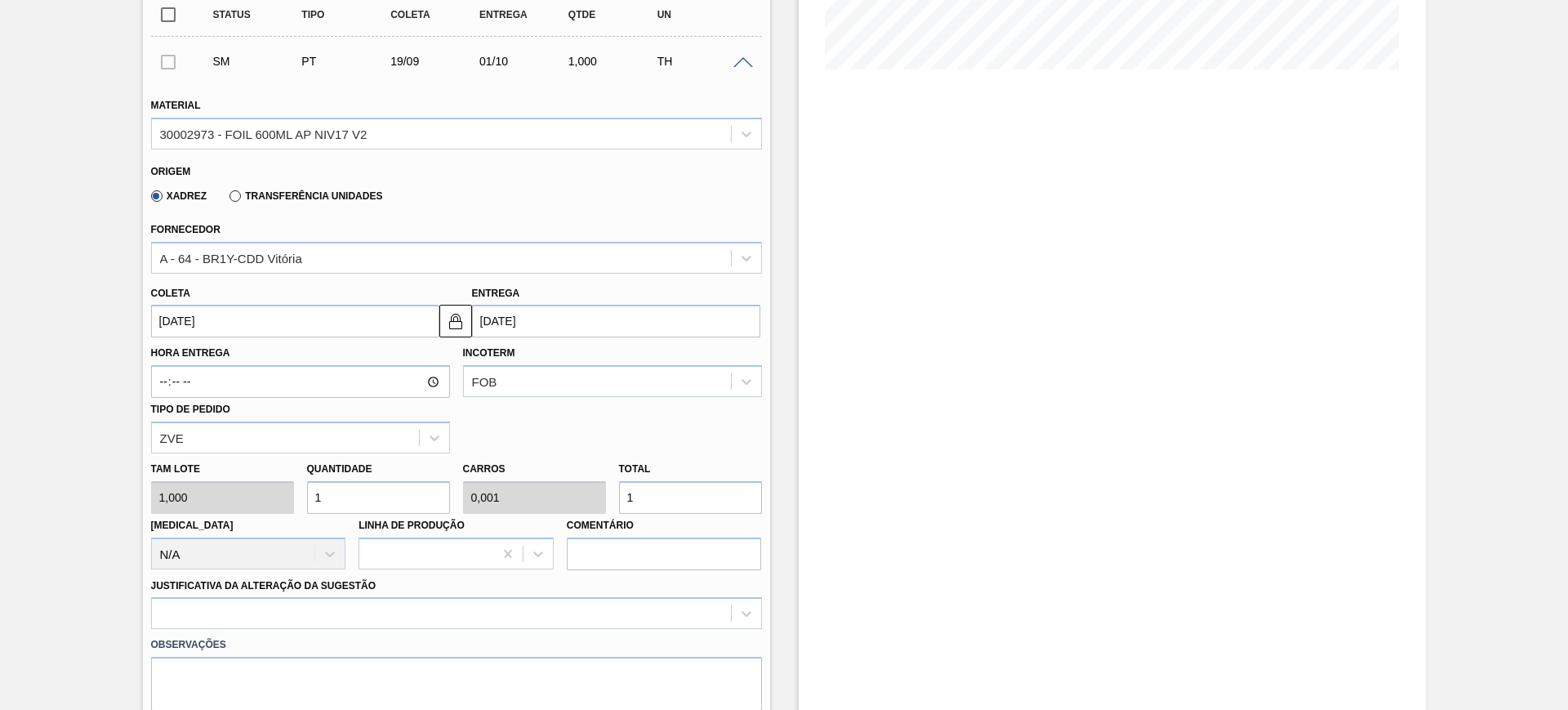
click at [419, 497] on input "1" at bounding box center [378, 498] width 143 height 33
type input "3"
type input "0,003"
type input "3"
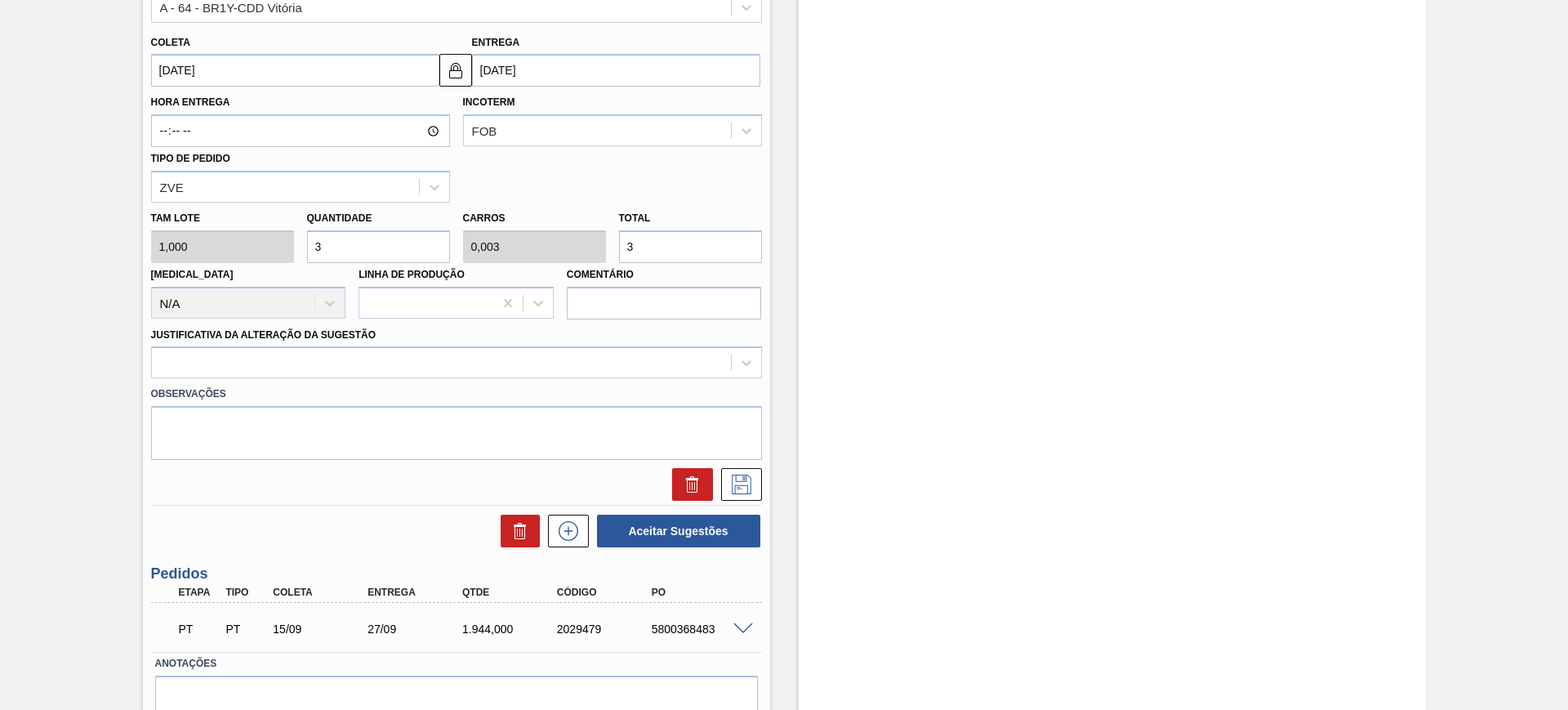
scroll to position [715, 0]
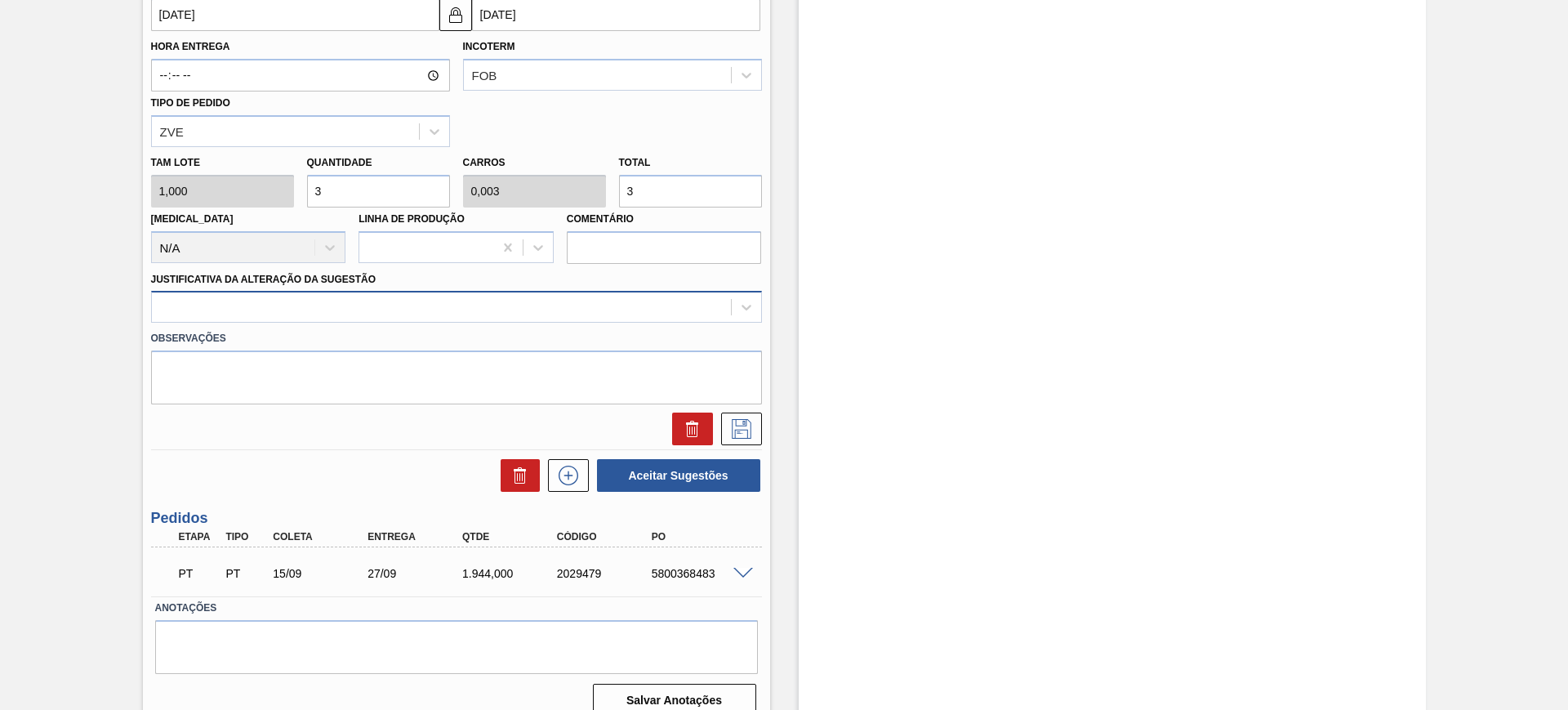
type input "3"
click at [431, 308] on div at bounding box center [442, 307] width 579 height 24
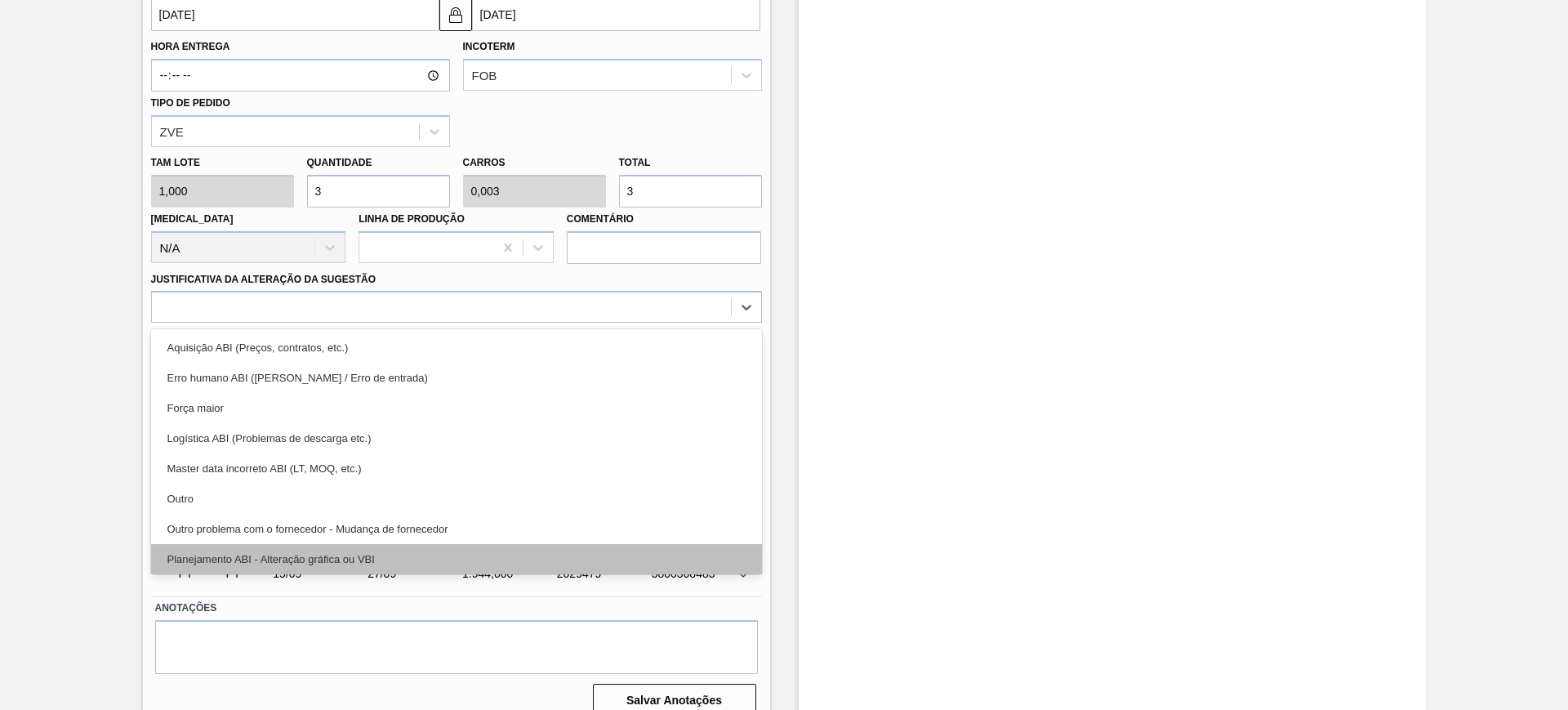
click at [444, 549] on div "Planejamento ABI - Alteração gráfica ou VBI" at bounding box center [457, 559] width 611 height 30
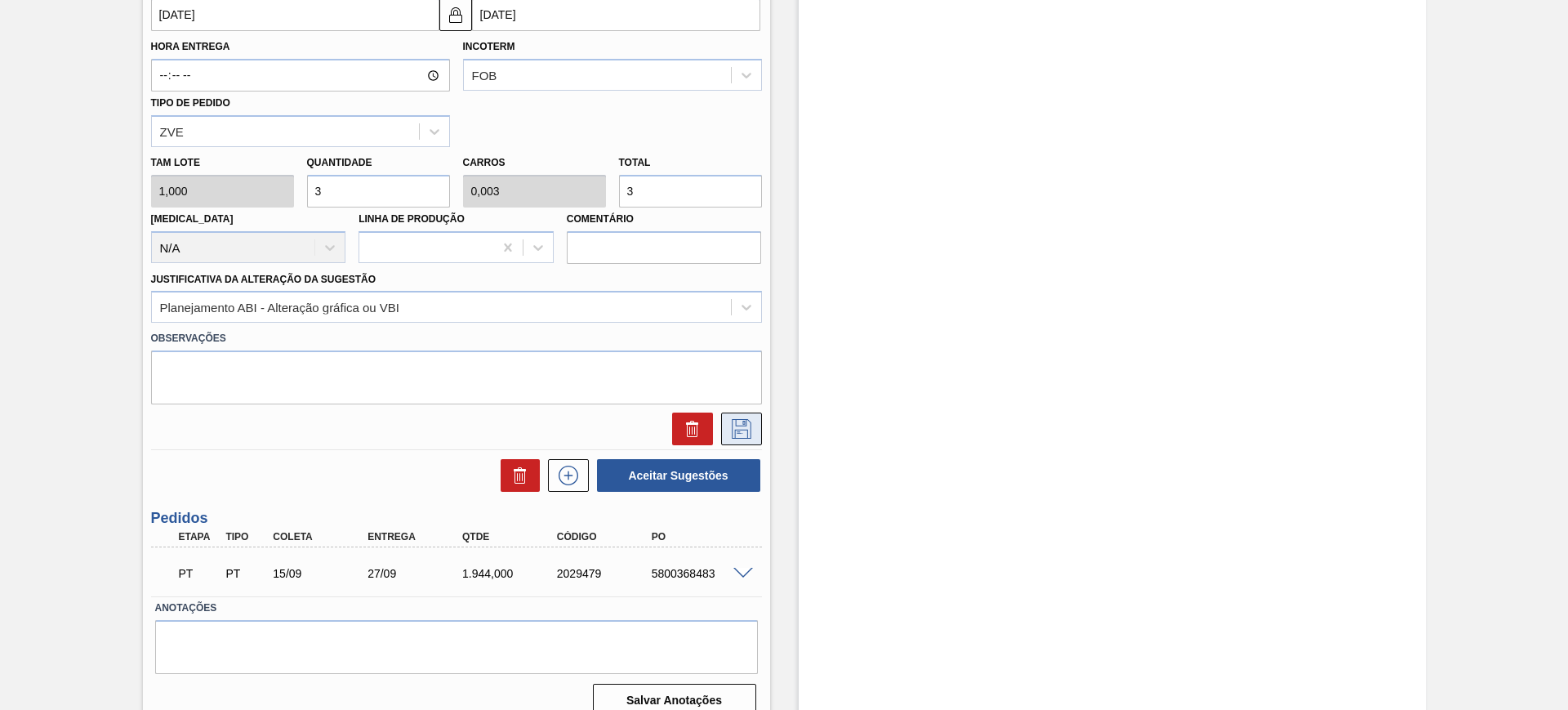
click at [731, 420] on icon at bounding box center [741, 429] width 26 height 20
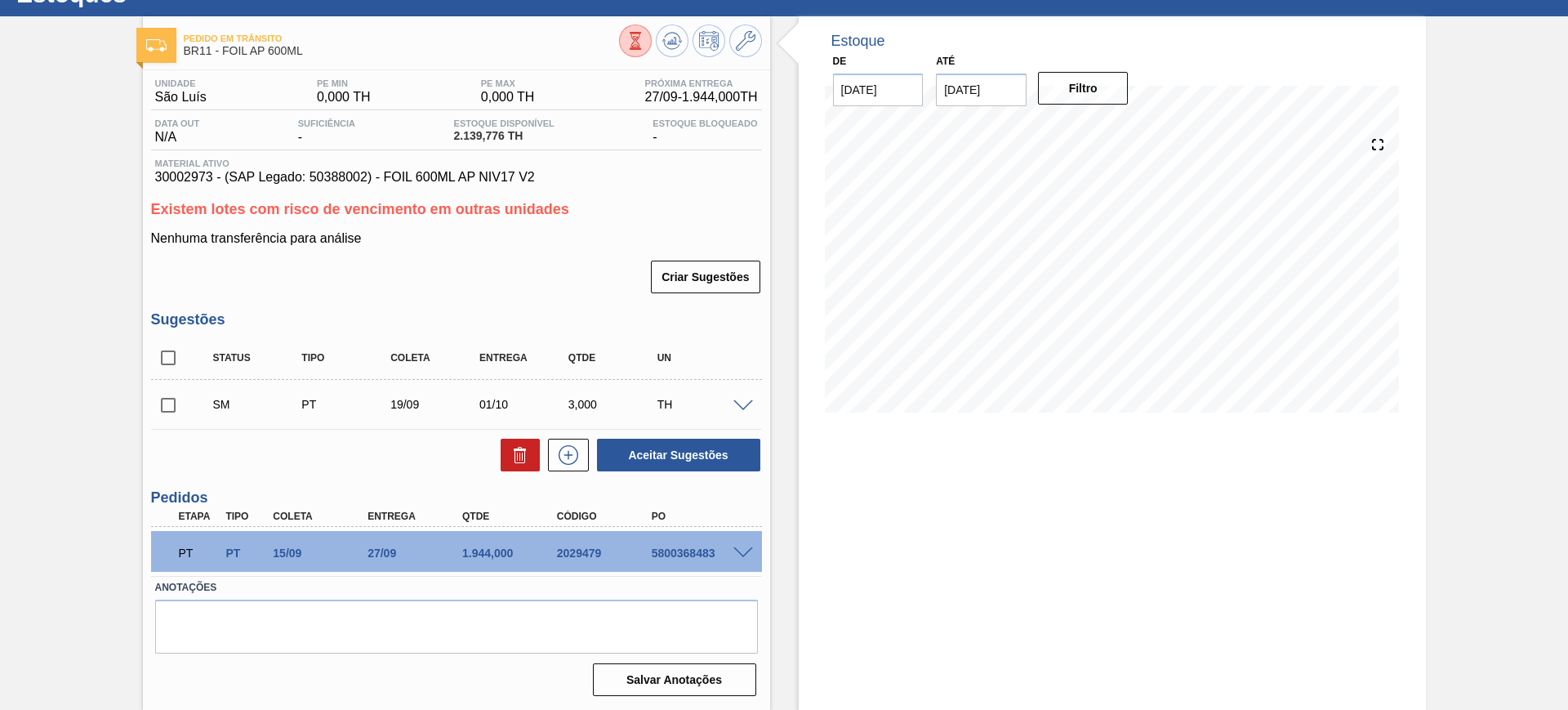
scroll to position [65, 0]
click at [172, 353] on input "checkbox" at bounding box center [169, 358] width 35 height 35
checkbox input "true"
click at [742, 403] on span at bounding box center [743, 406] width 20 height 12
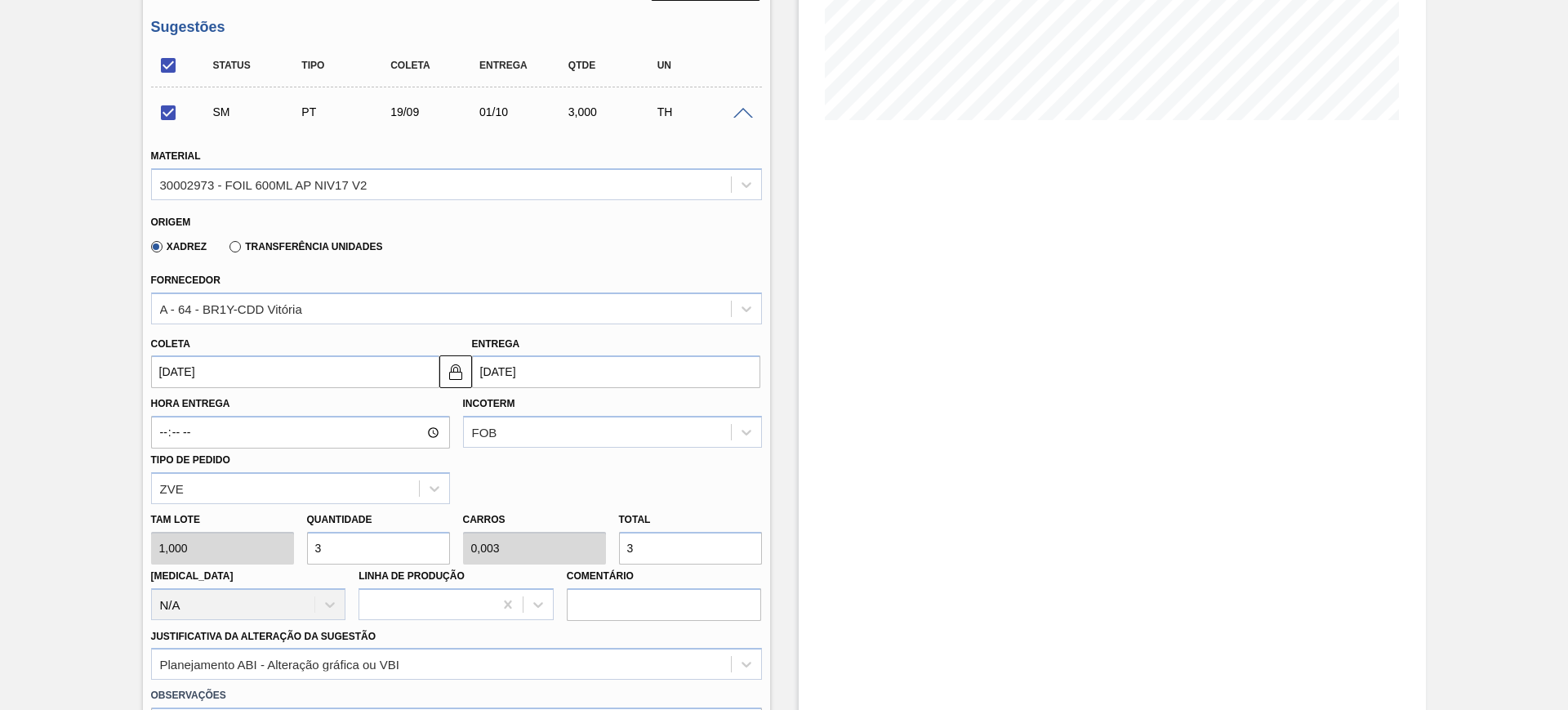
scroll to position [372, 0]
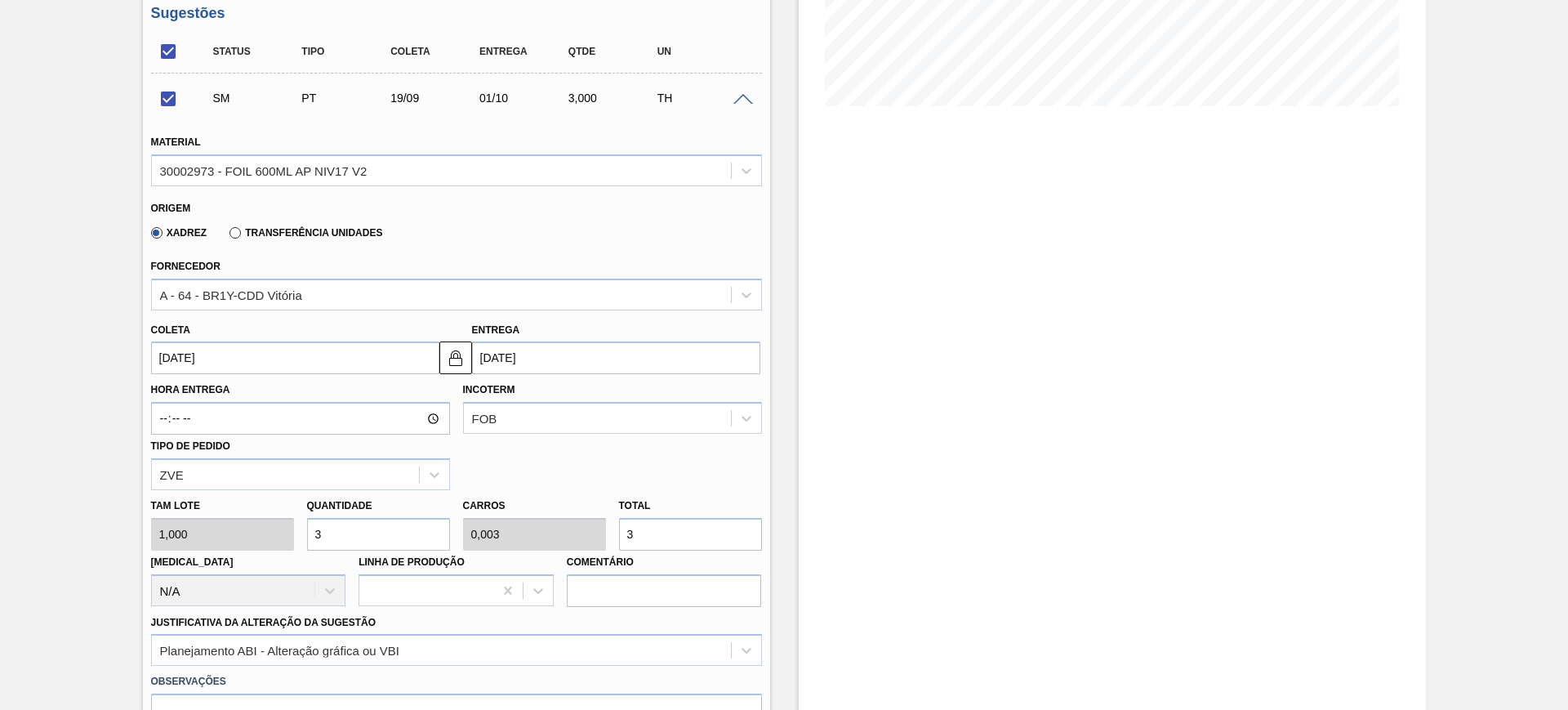
click at [712, 534] on input "3" at bounding box center [690, 534] width 143 height 33
checkbox input "false"
type input "2"
type input "0,002"
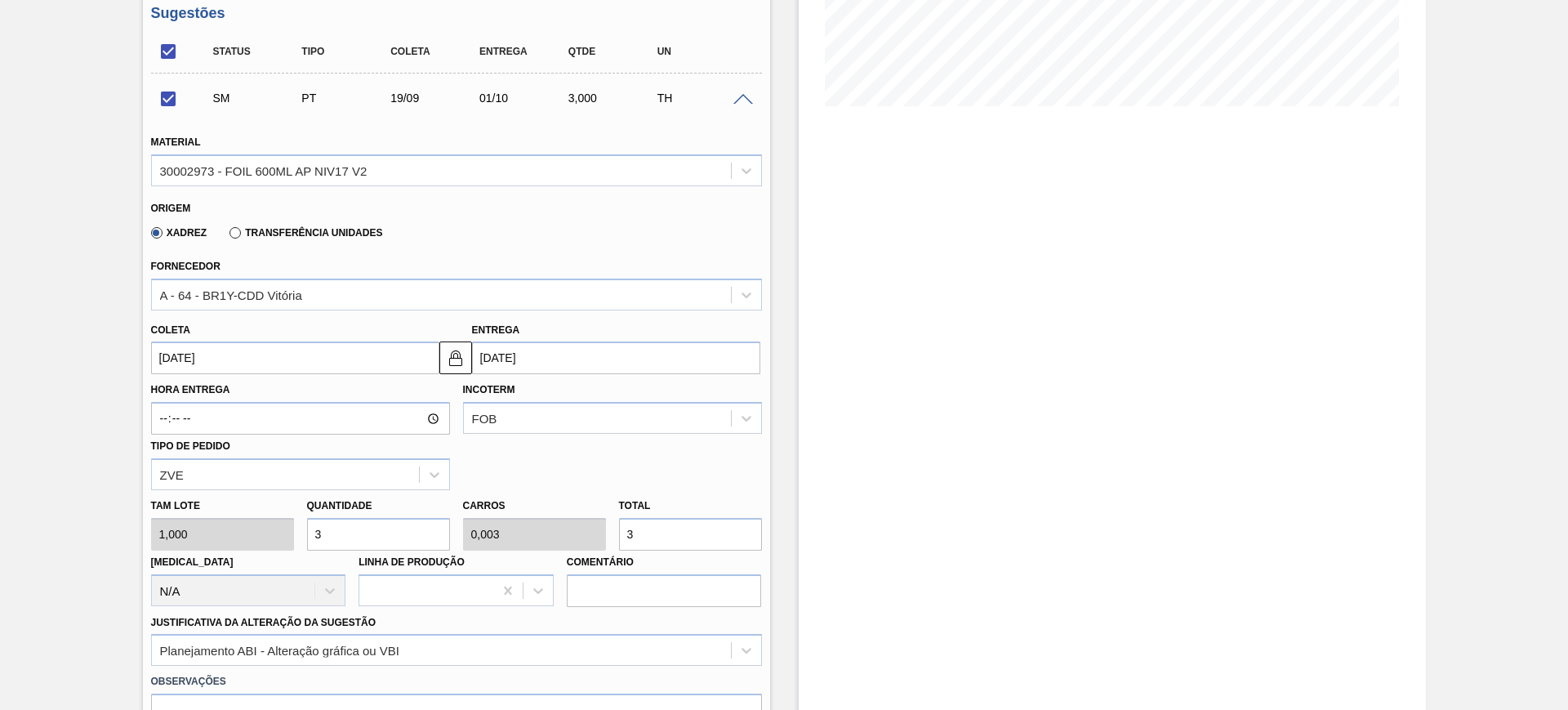
type input "2"
type input "29"
type input "0,03"
type input "29"
type input "291"
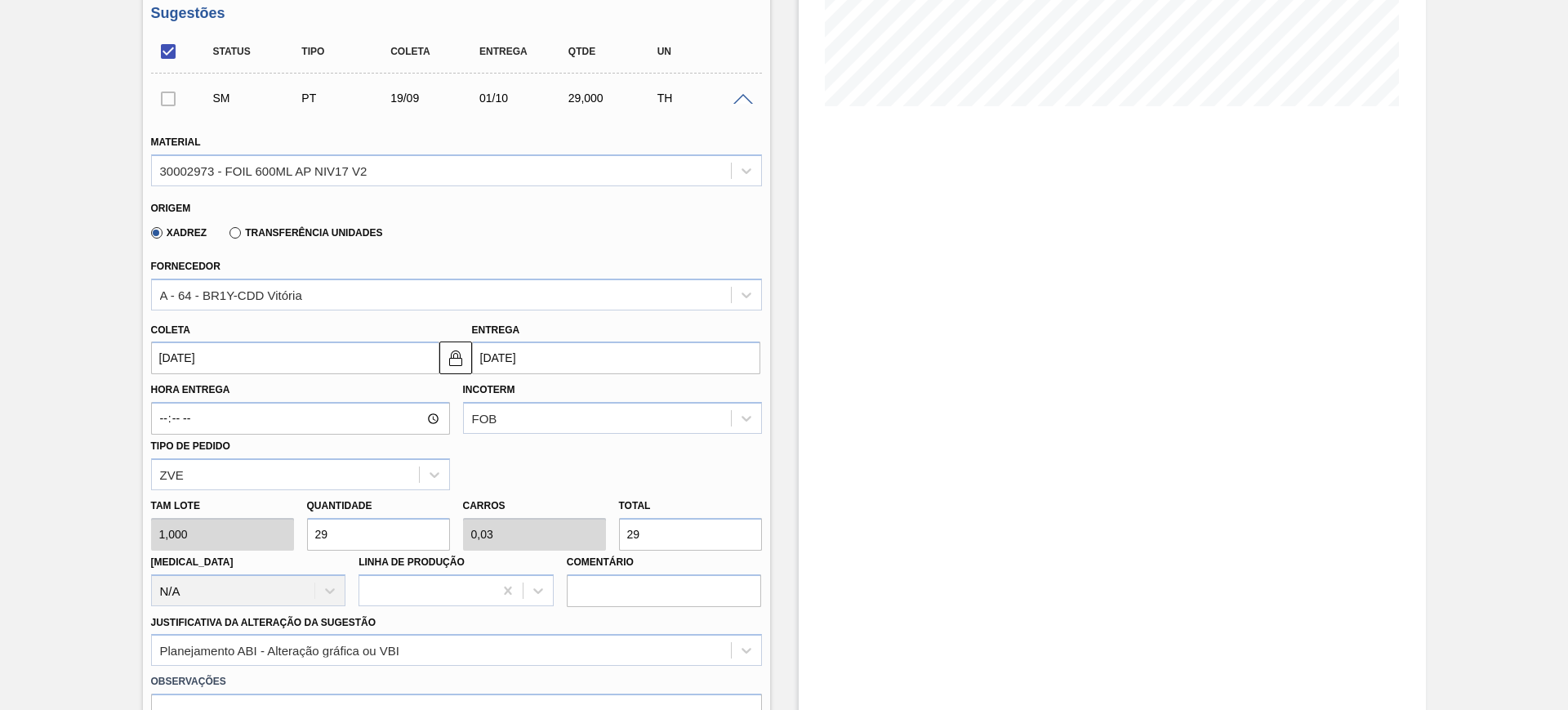
type input "0,299"
type input "291"
type input "2.916"
type input "3"
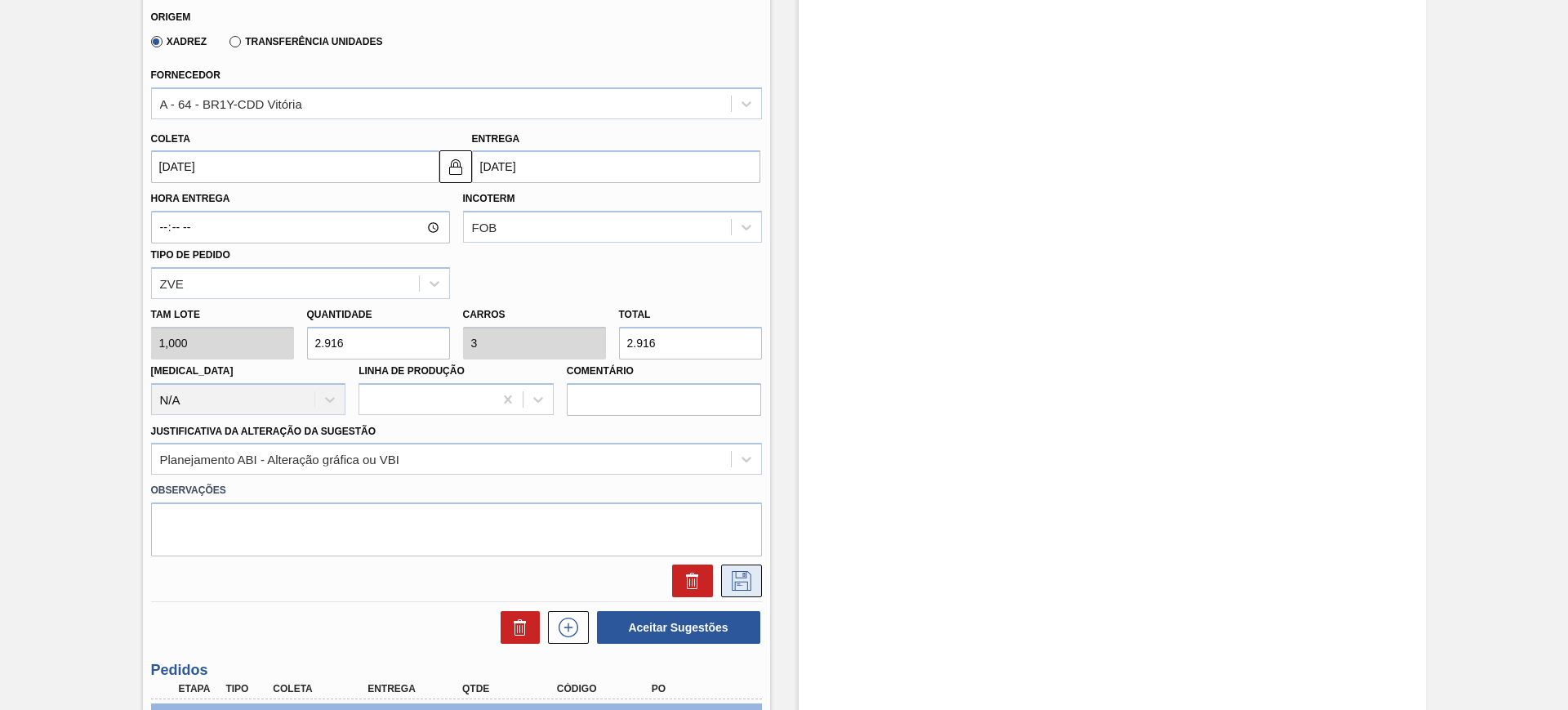
scroll to position [576, 0]
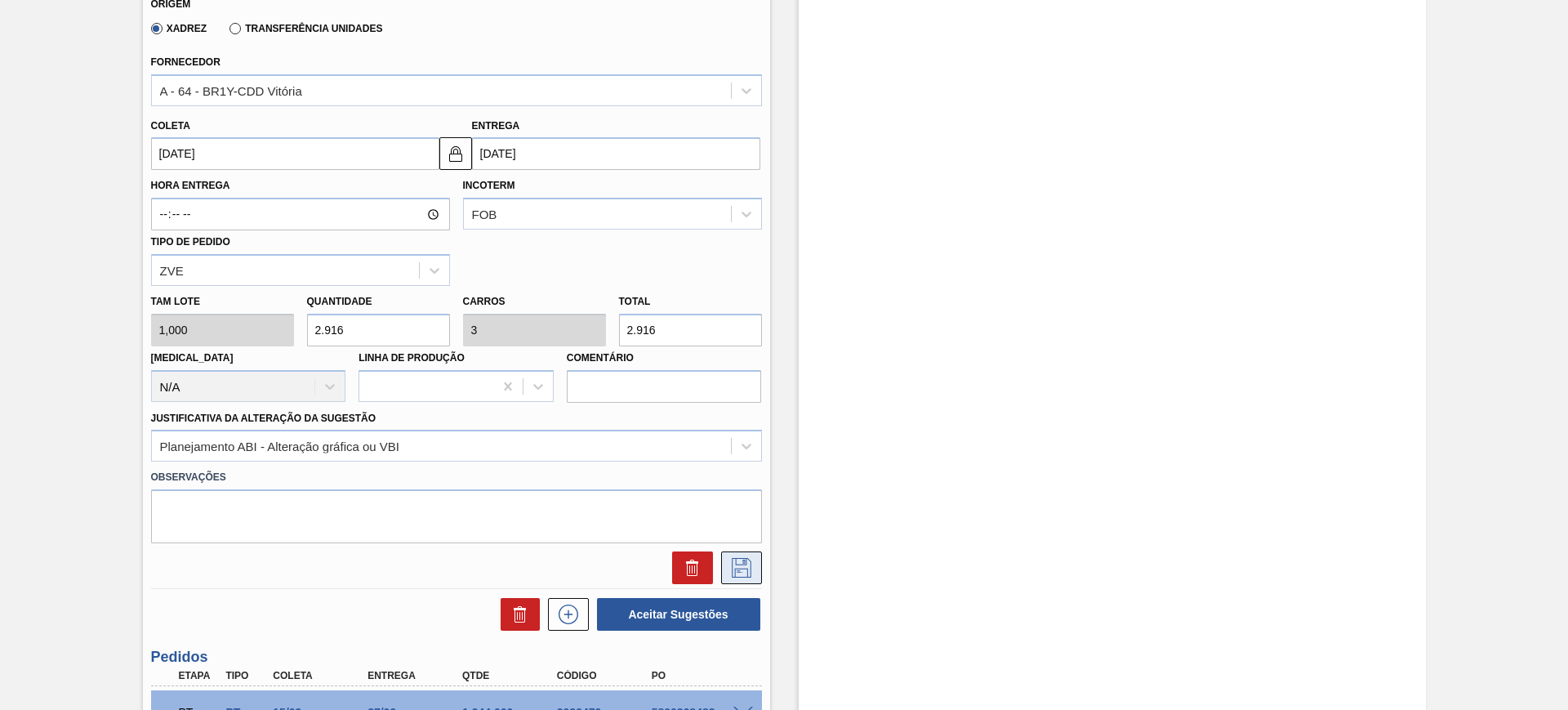
type input "2.916"
click at [748, 570] on icon at bounding box center [741, 568] width 26 height 20
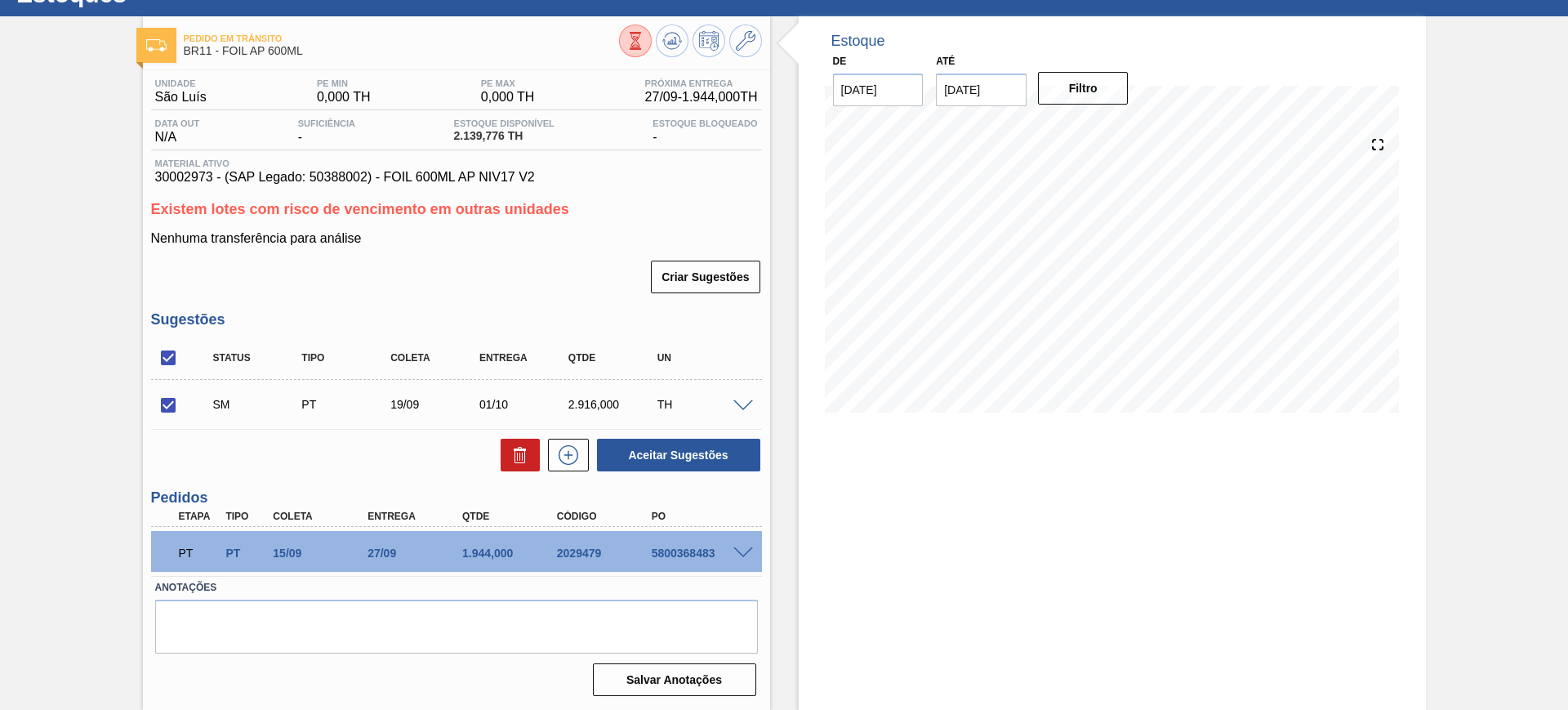
scroll to position [65, 0]
click at [681, 454] on button "Aceitar Sugestões" at bounding box center [679, 455] width 164 height 33
checkbox input "false"
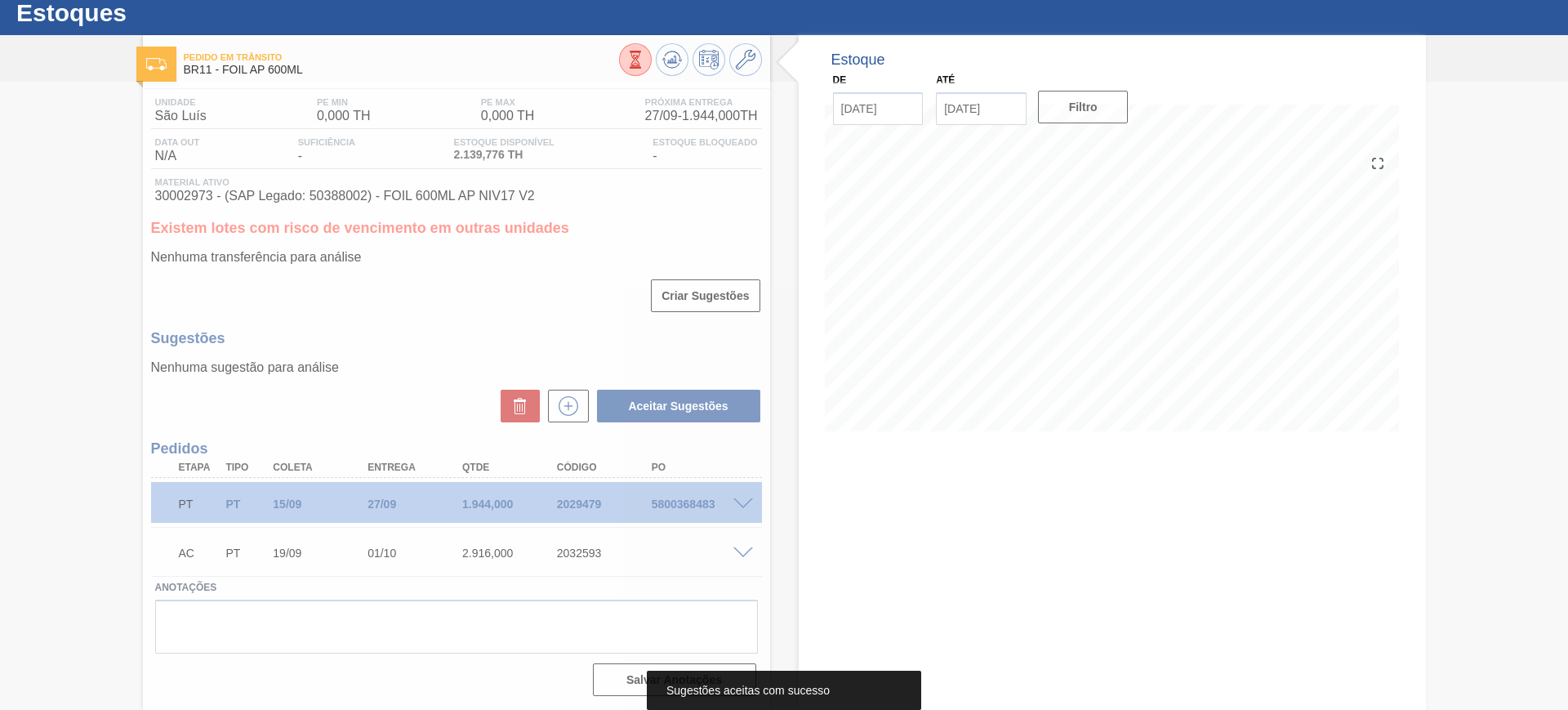
scroll to position [47, 0]
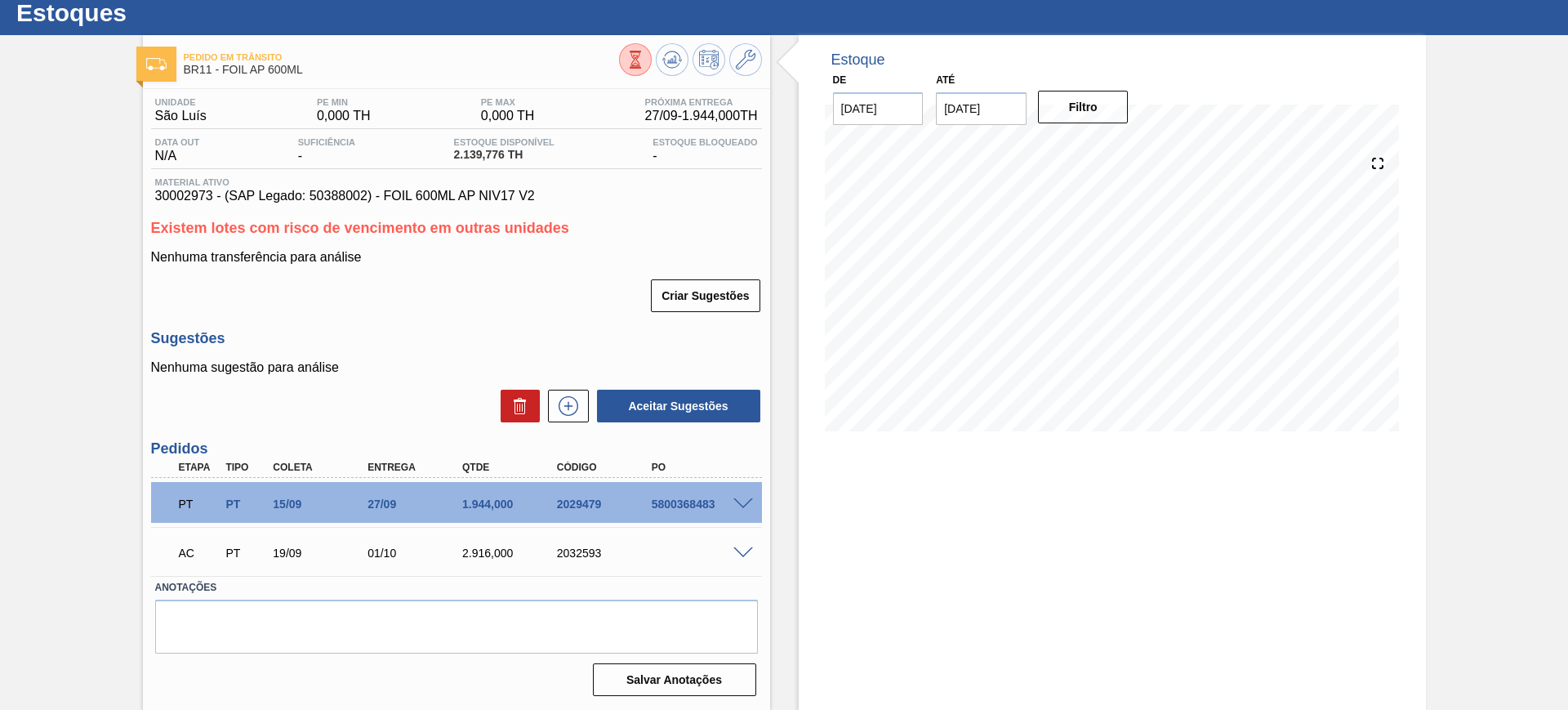
click at [740, 543] on div "AC PT 19/09 01/10 2.916,000 2032593" at bounding box center [457, 551] width 611 height 41
click at [740, 549] on span at bounding box center [743, 553] width 20 height 12
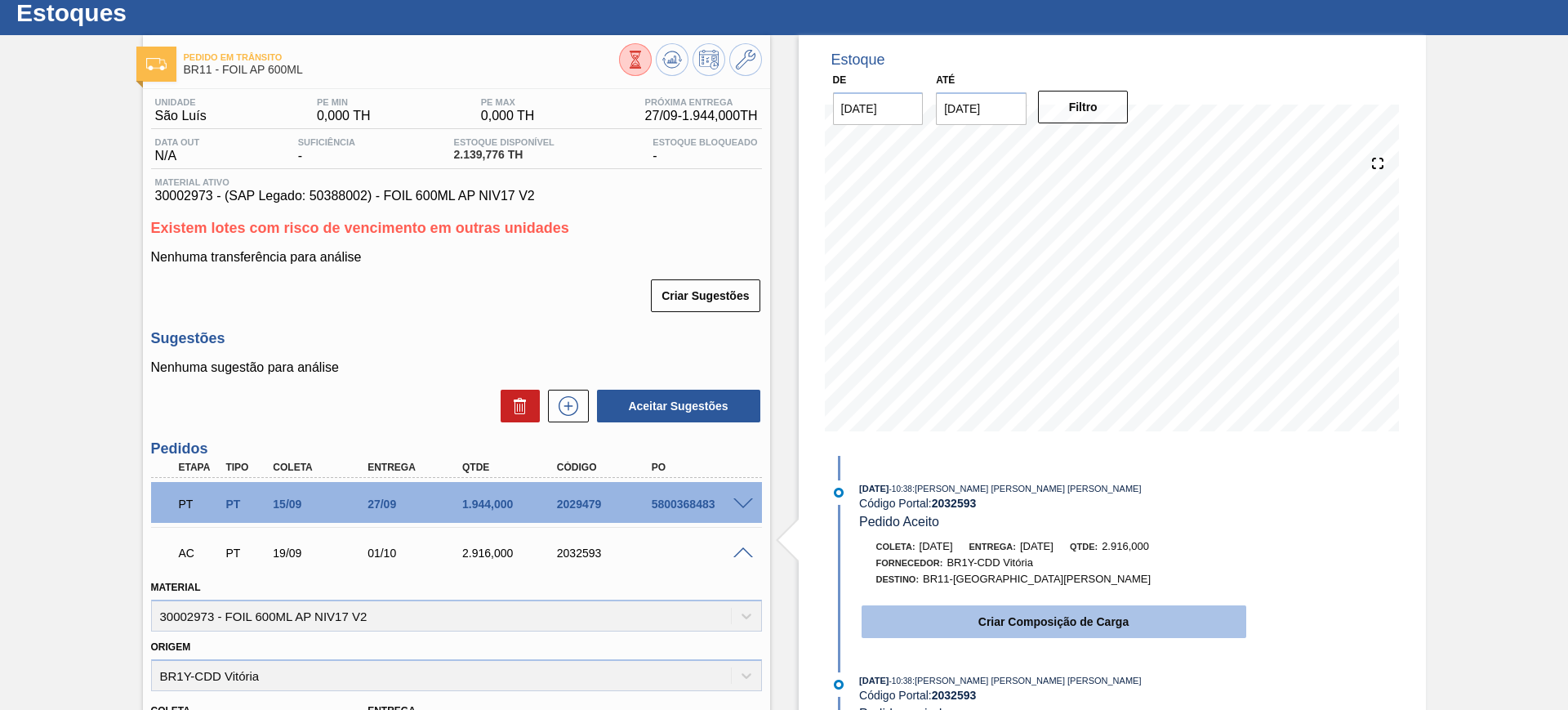
click at [1038, 616] on button "Criar Composição de Carga" at bounding box center [1054, 622] width 385 height 33
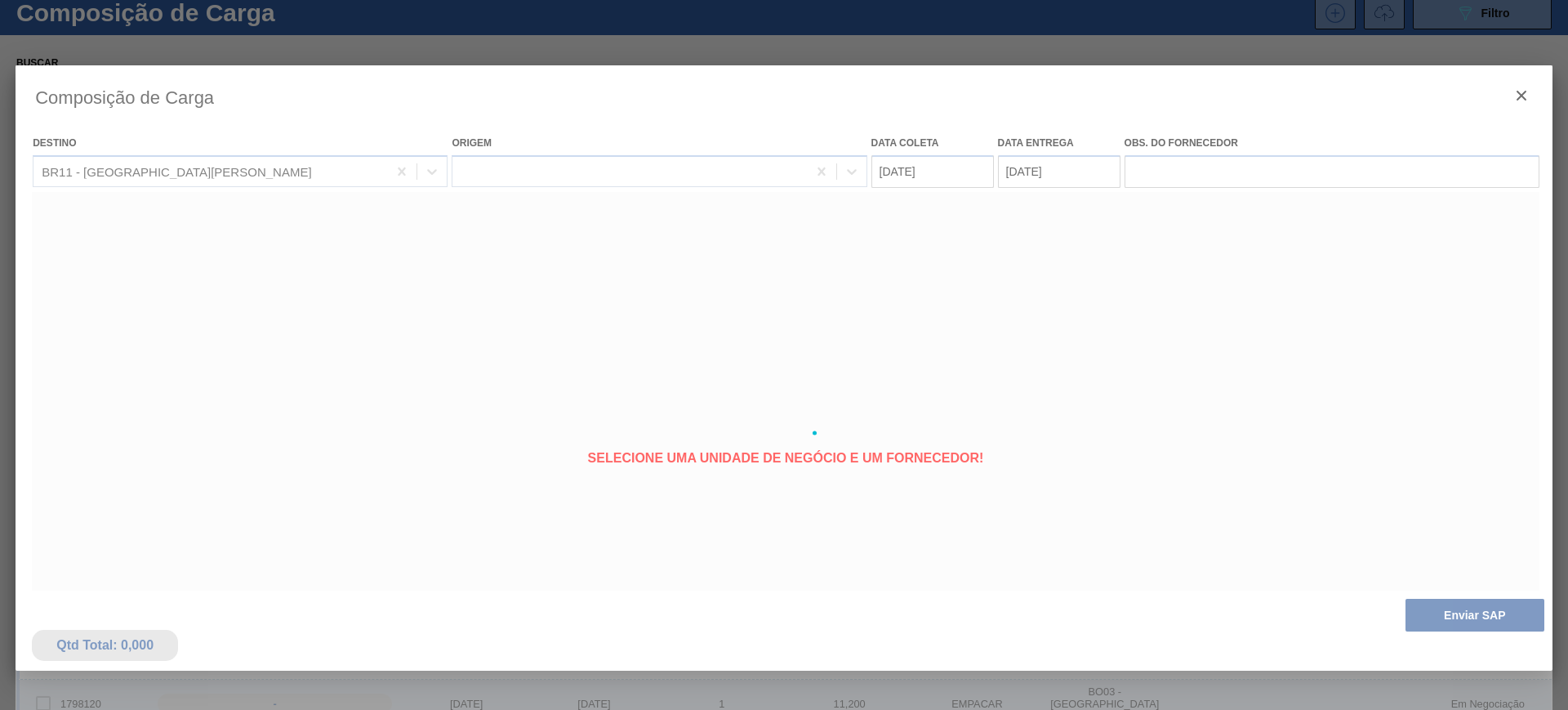
type coleta "19/09/2025"
type entrega "01/10/2025"
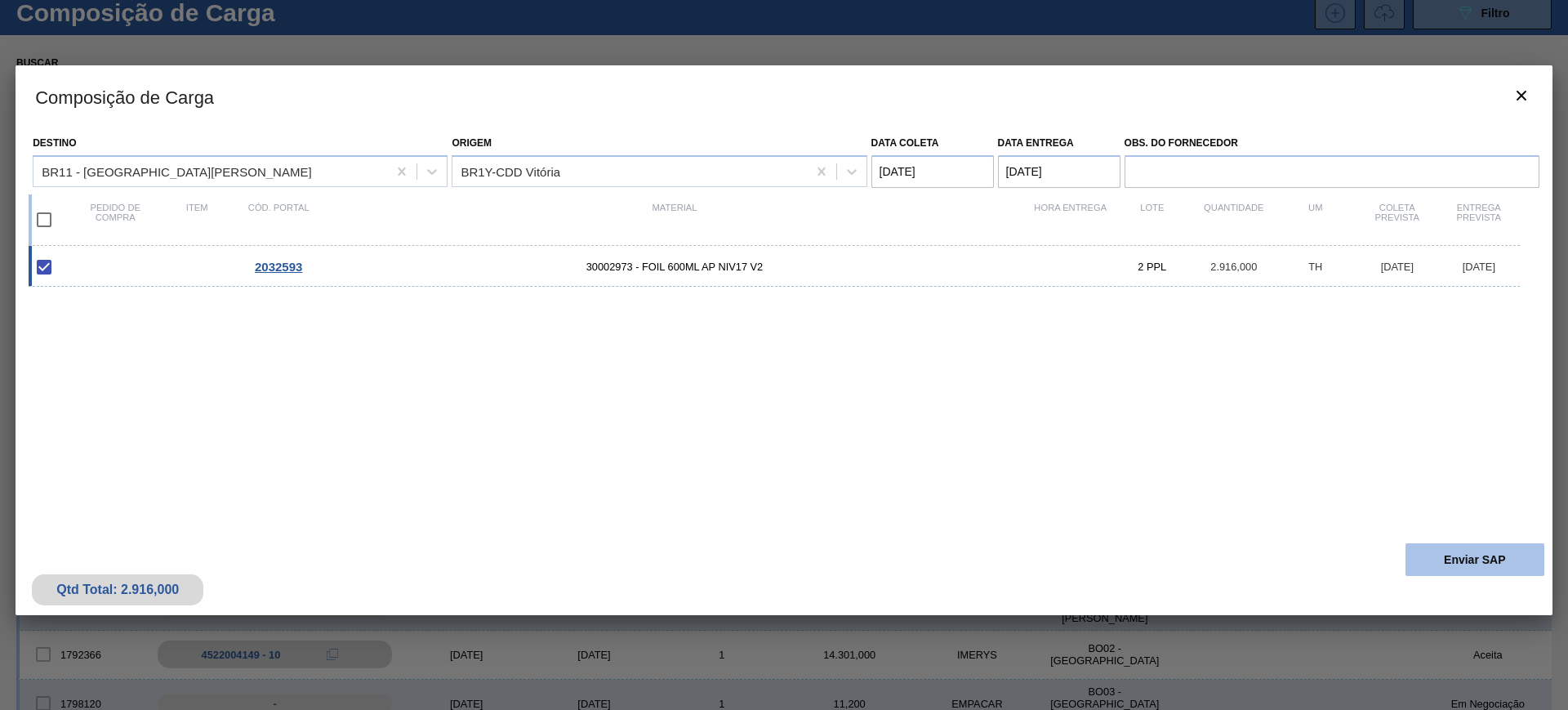
click at [1505, 551] on button "Enviar SAP" at bounding box center [1474, 559] width 139 height 33
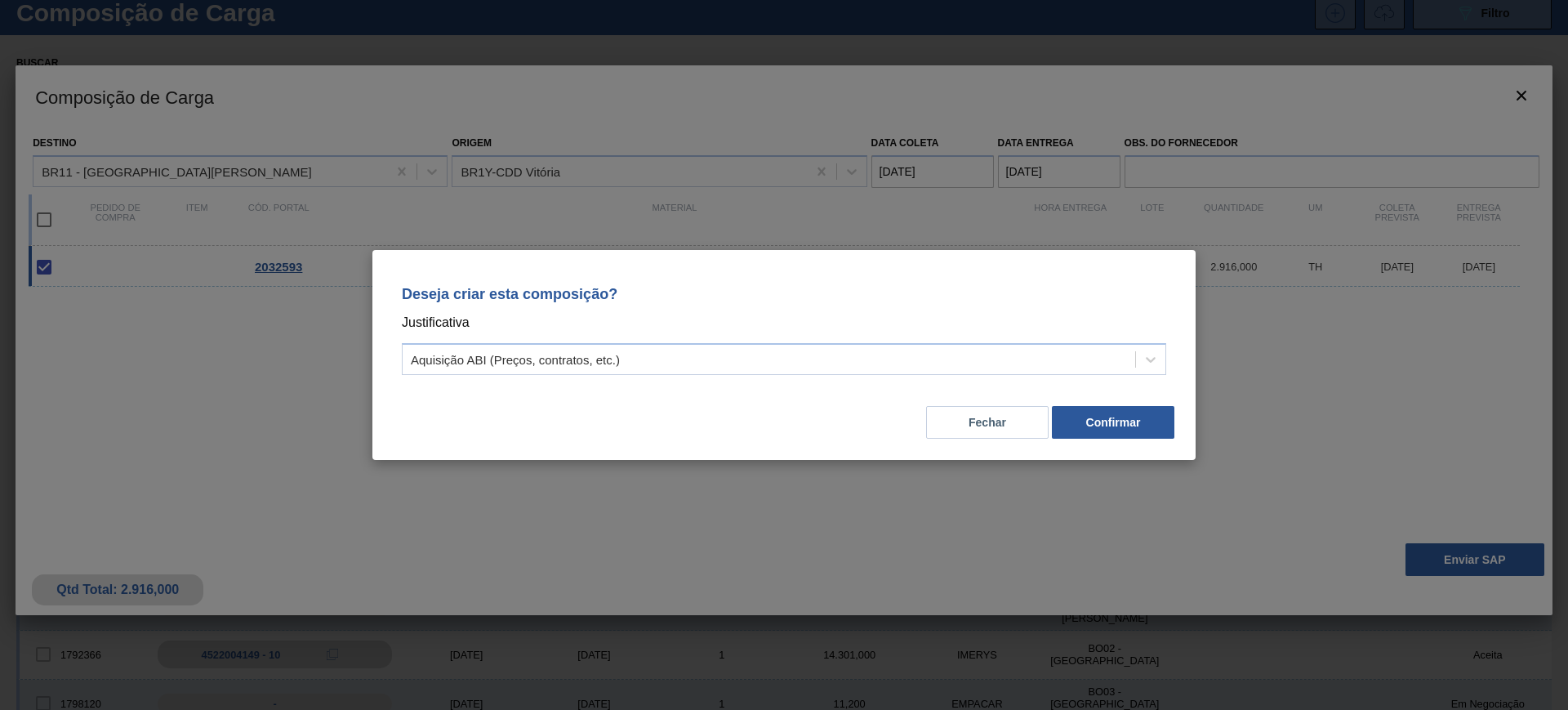
click at [968, 341] on div "Deseja criar esta composição? Justificativa Aquisição ABI (Preços, contratos, e…" at bounding box center [783, 327] width 784 height 115
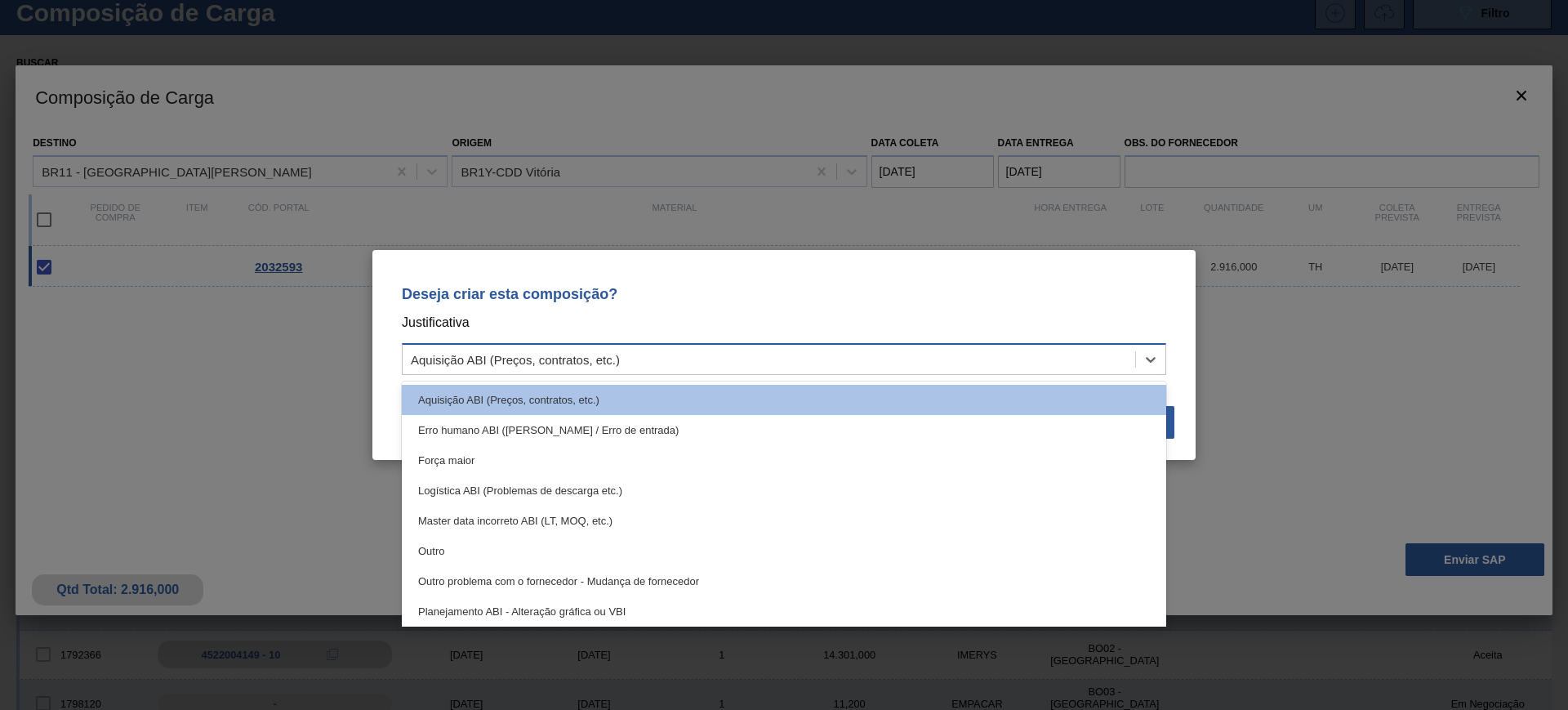
click at [952, 355] on div "Aquisição ABI (Preços, contratos, etc.)" at bounding box center [768, 360] width 732 height 24
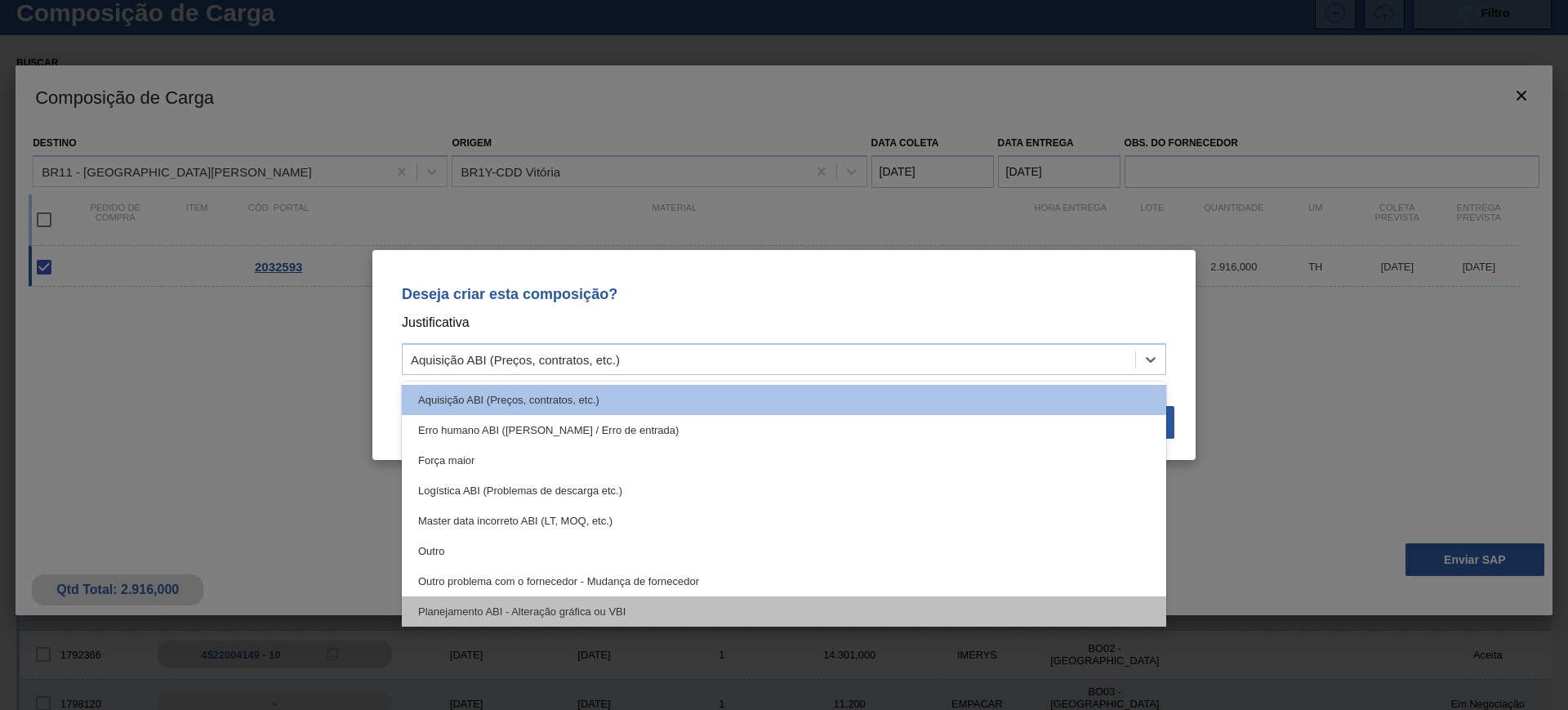
click at [702, 602] on div "Planejamento ABI - Alteração gráfica ou VBI" at bounding box center [783, 611] width 764 height 30
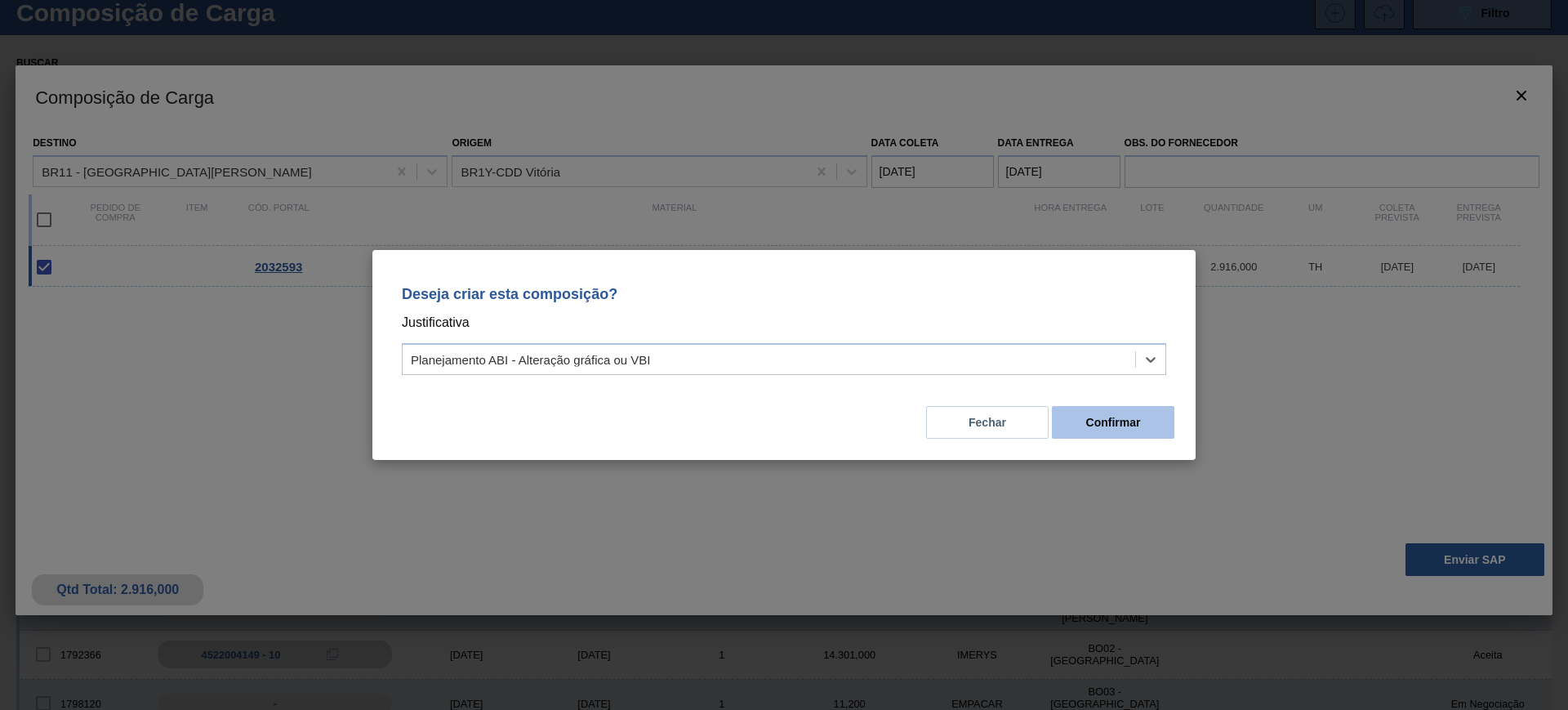
click at [1107, 430] on button "Confirmar" at bounding box center [1113, 422] width 123 height 33
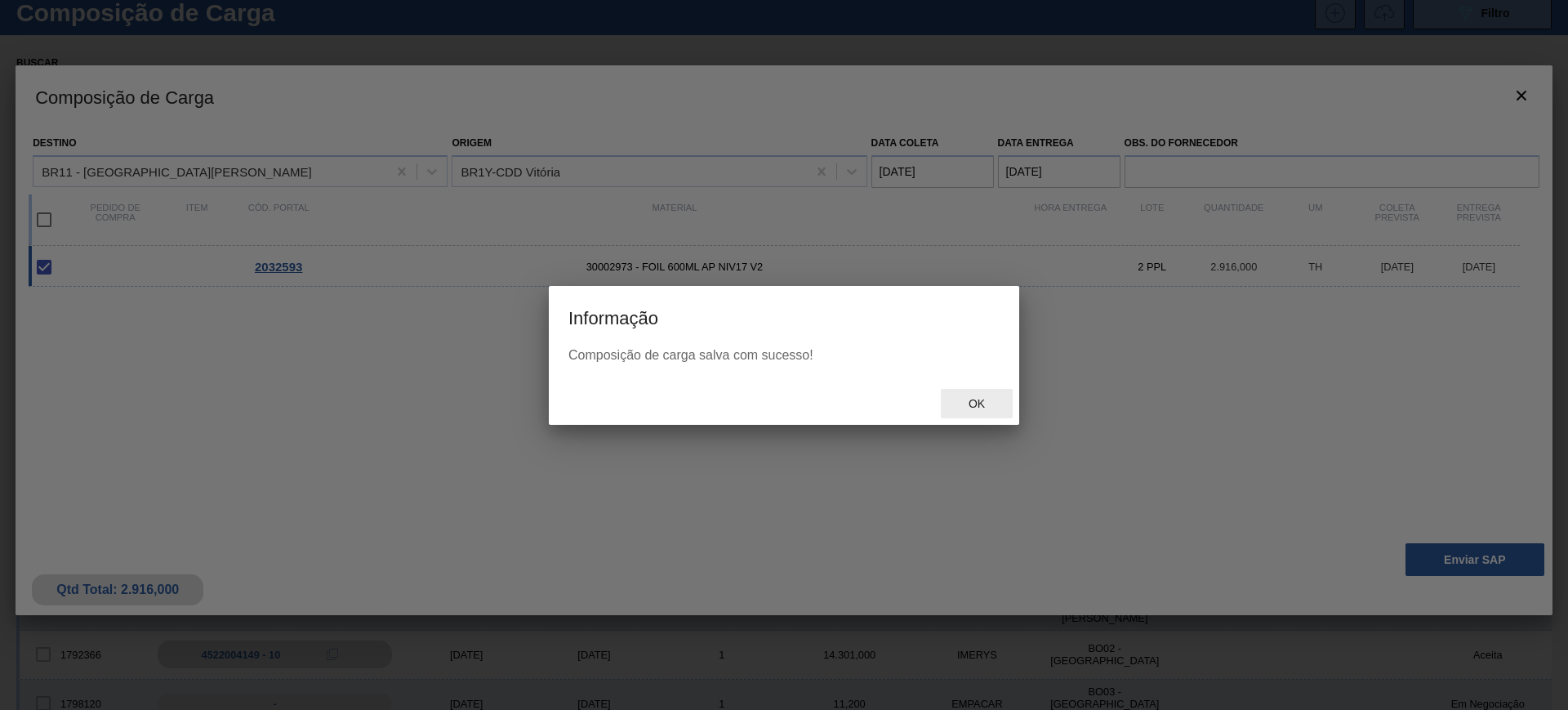
click at [961, 400] on span "Ok" at bounding box center [977, 403] width 43 height 13
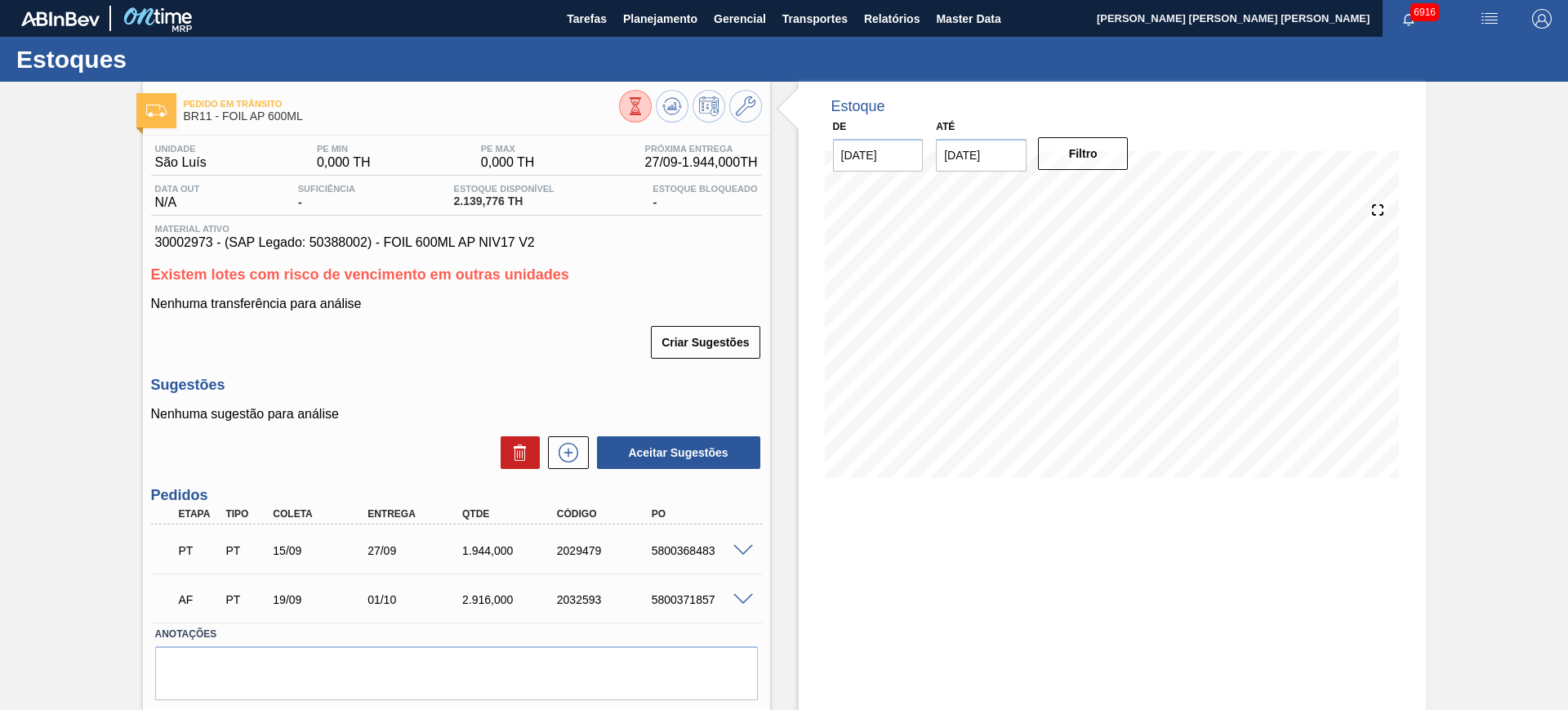
click at [678, 602] on div "5800371857" at bounding box center [700, 600] width 106 height 13
copy div "5800371857"
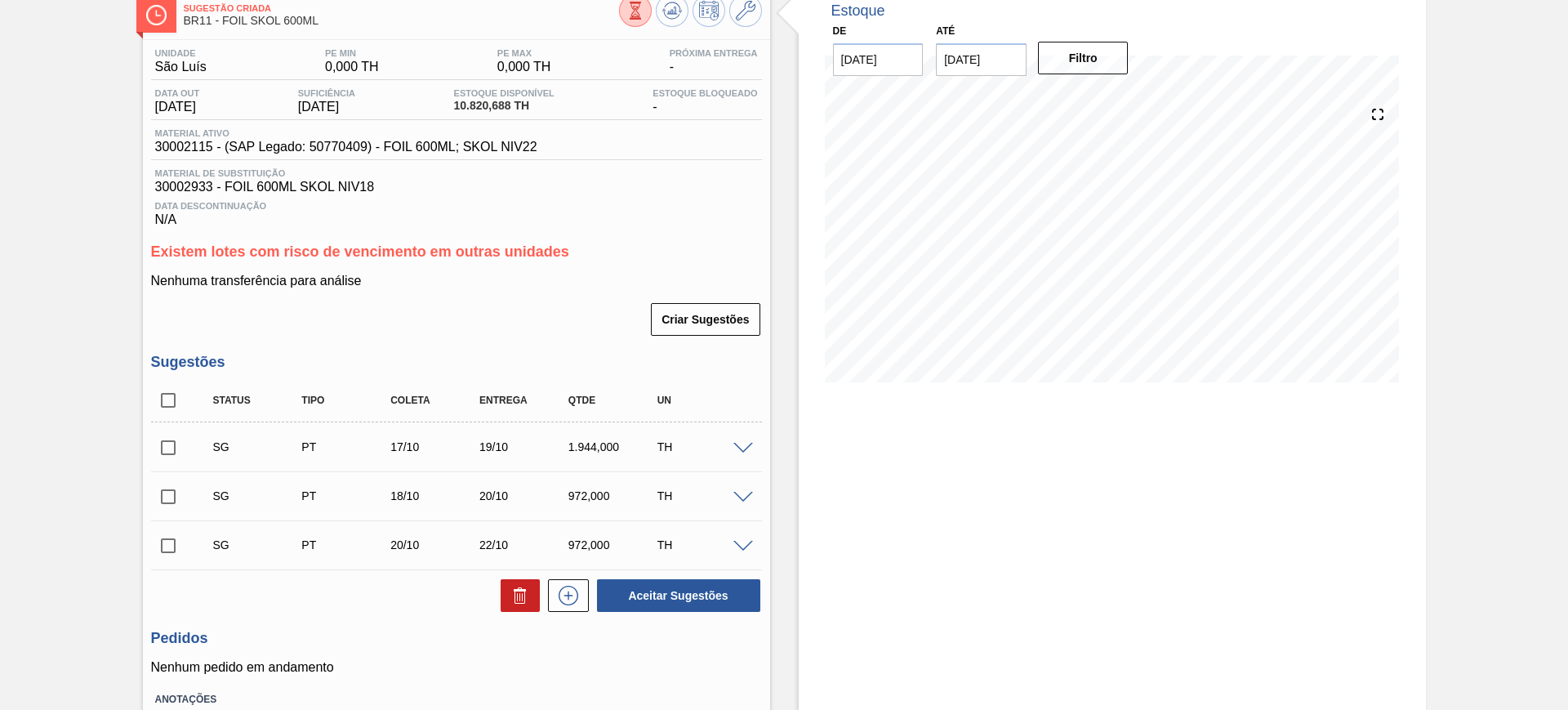
scroll to position [204, 0]
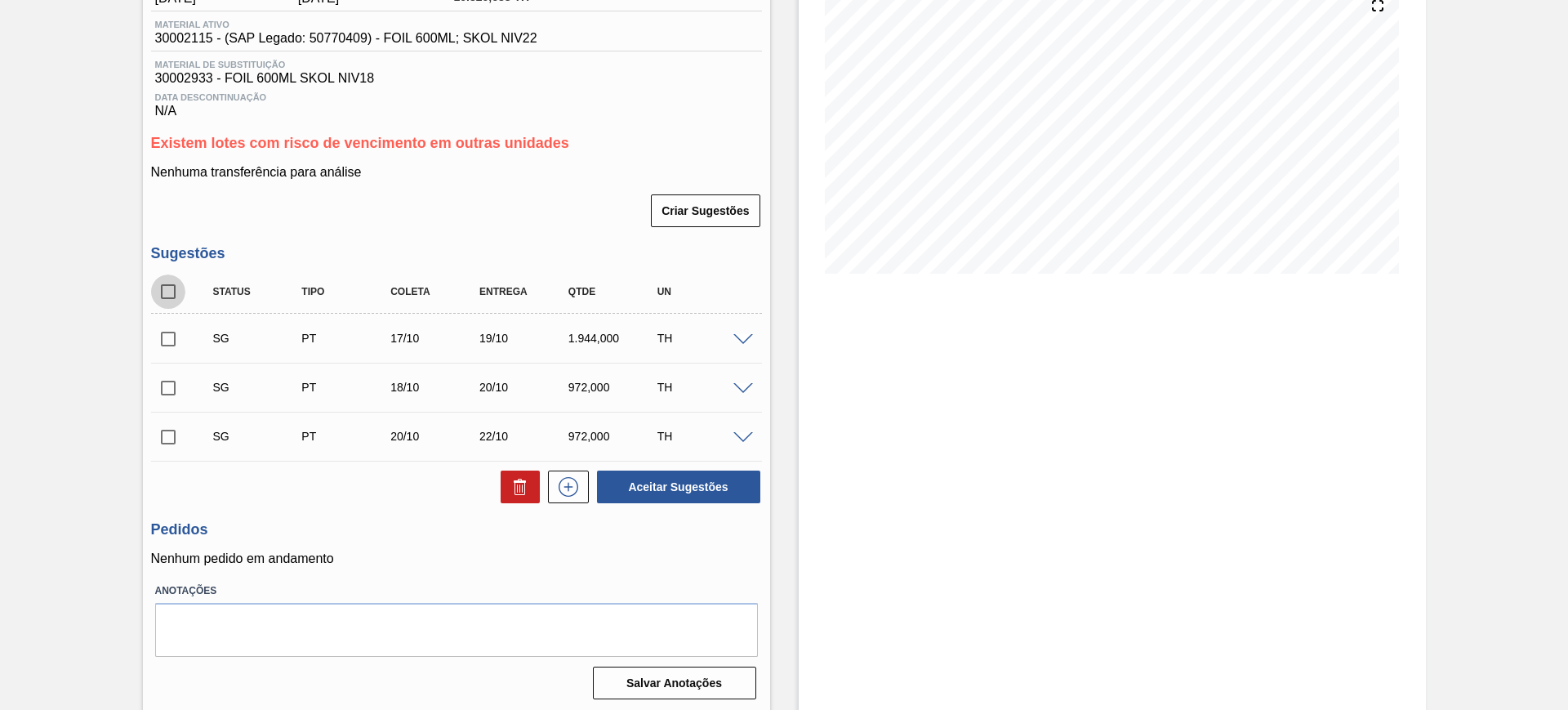
drag, startPoint x: 170, startPoint y: 297, endPoint x: 173, endPoint y: 317, distance: 20.2
click at [170, 296] on input "checkbox" at bounding box center [169, 292] width 35 height 35
checkbox input "true"
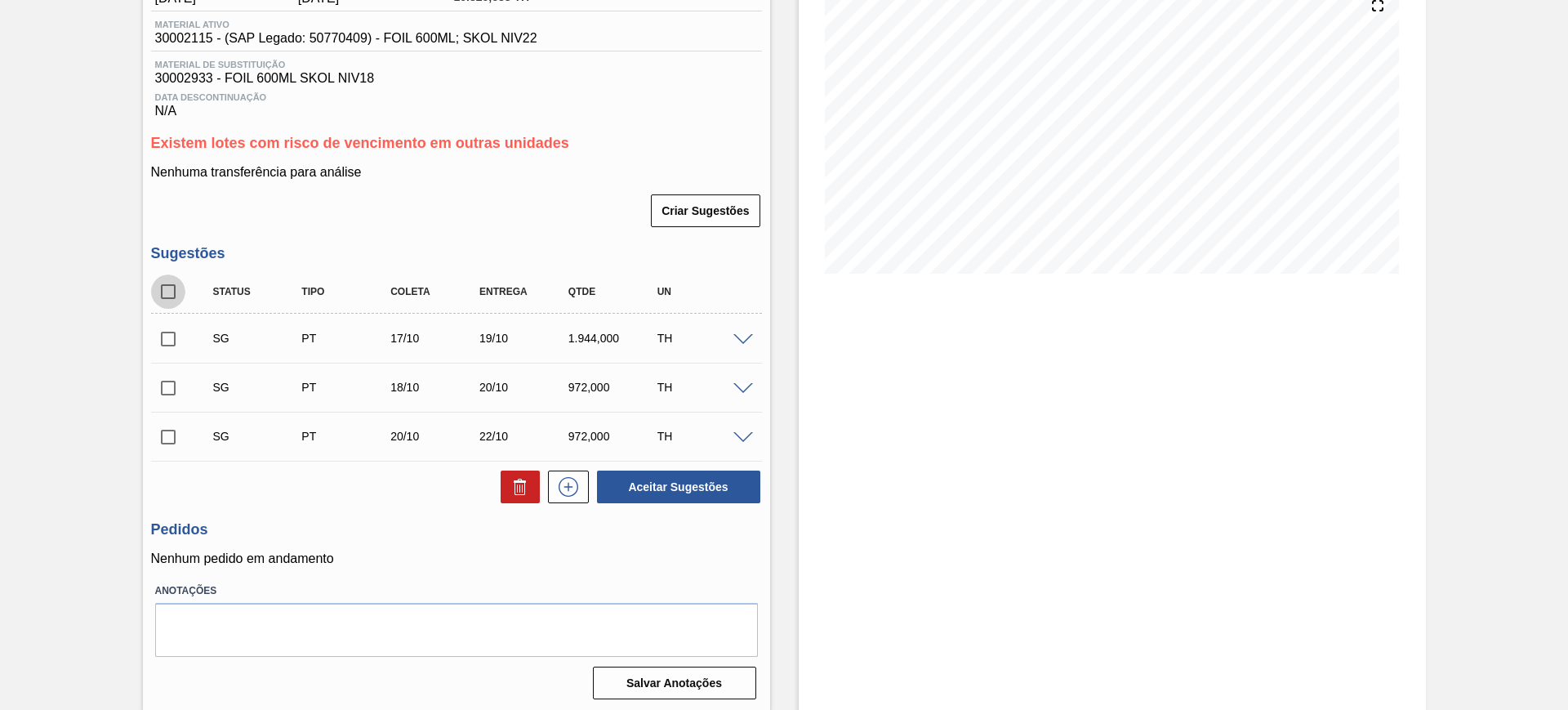
checkbox input "true"
click at [174, 340] on input "checkbox" at bounding box center [169, 339] width 35 height 35
checkbox input "false"
click at [506, 489] on button at bounding box center [521, 487] width 39 height 33
checkbox input "false"
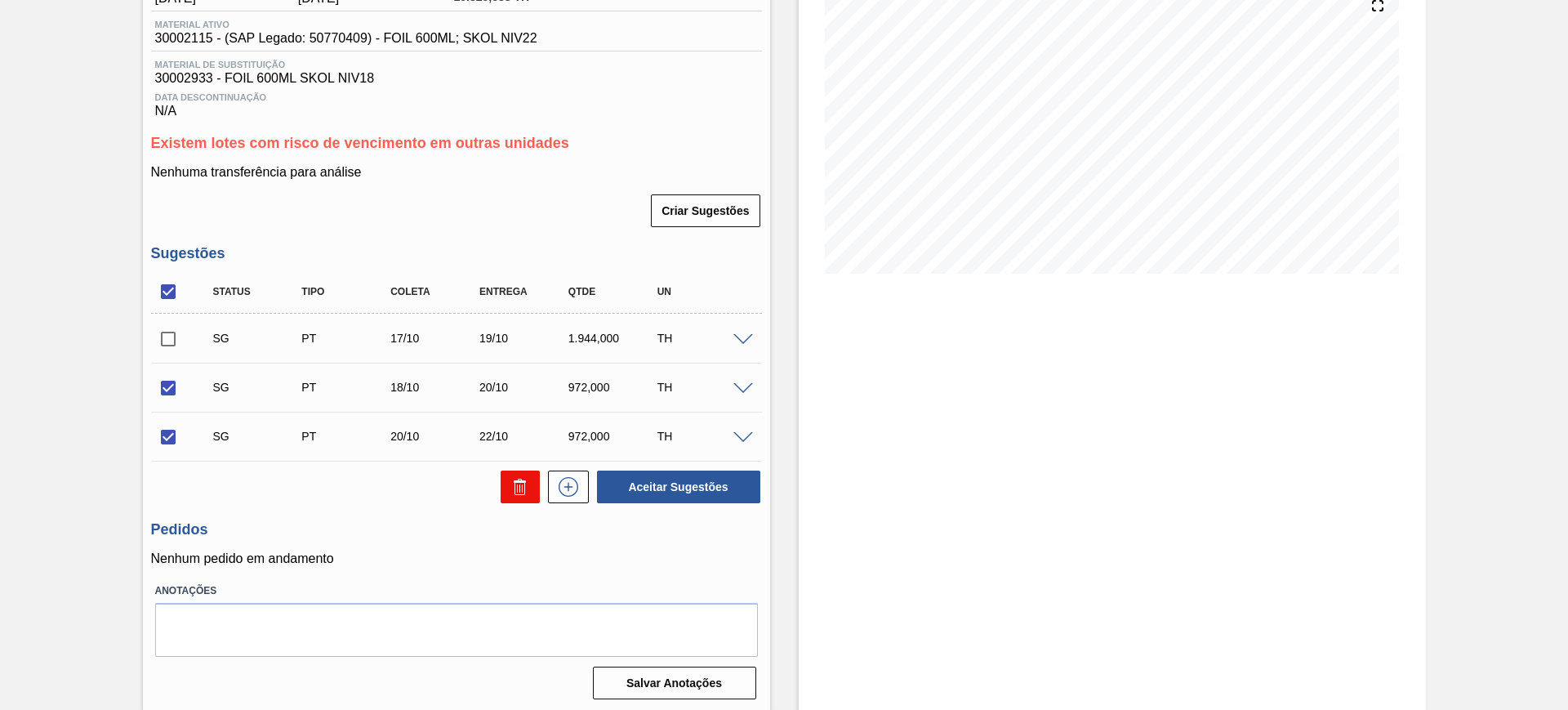
checkbox input "false"
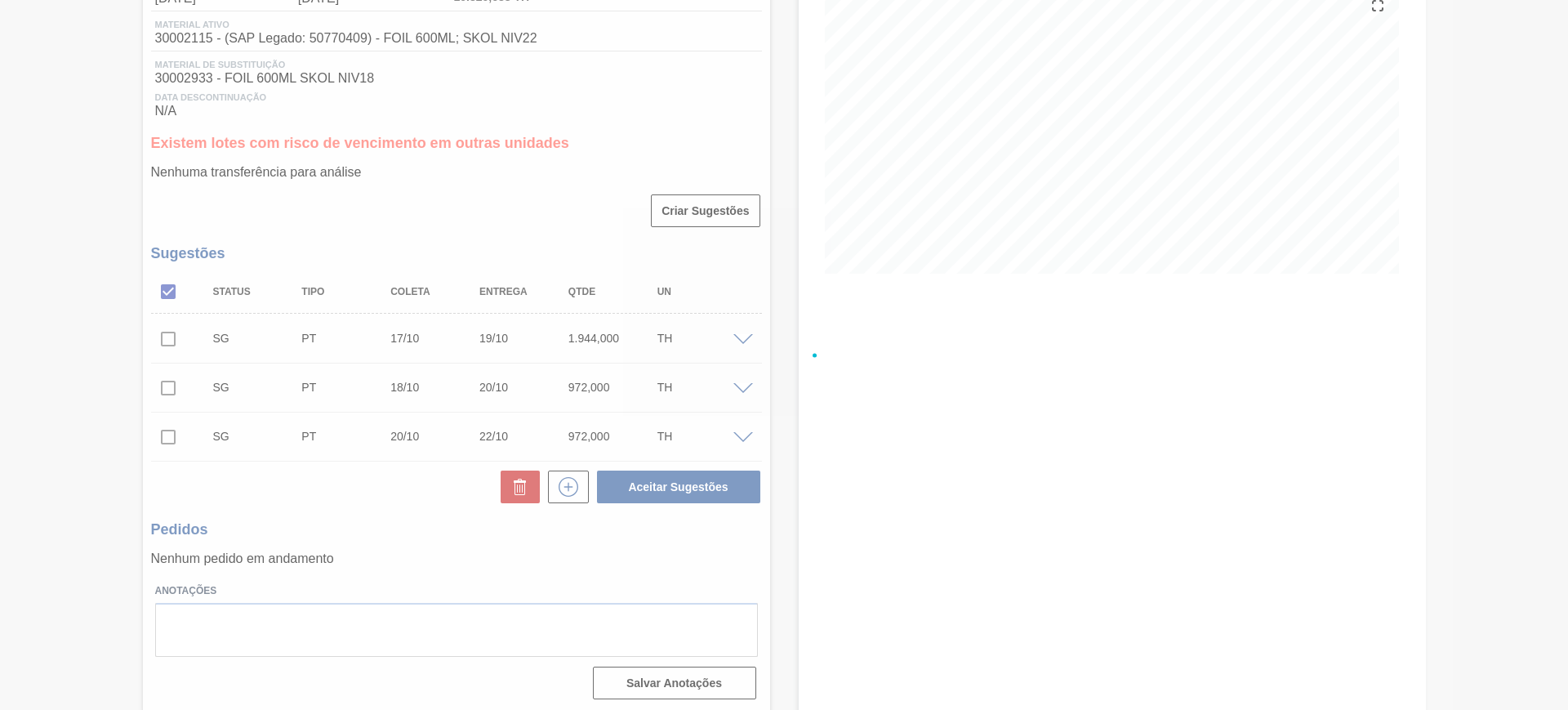
scroll to position [109, 0]
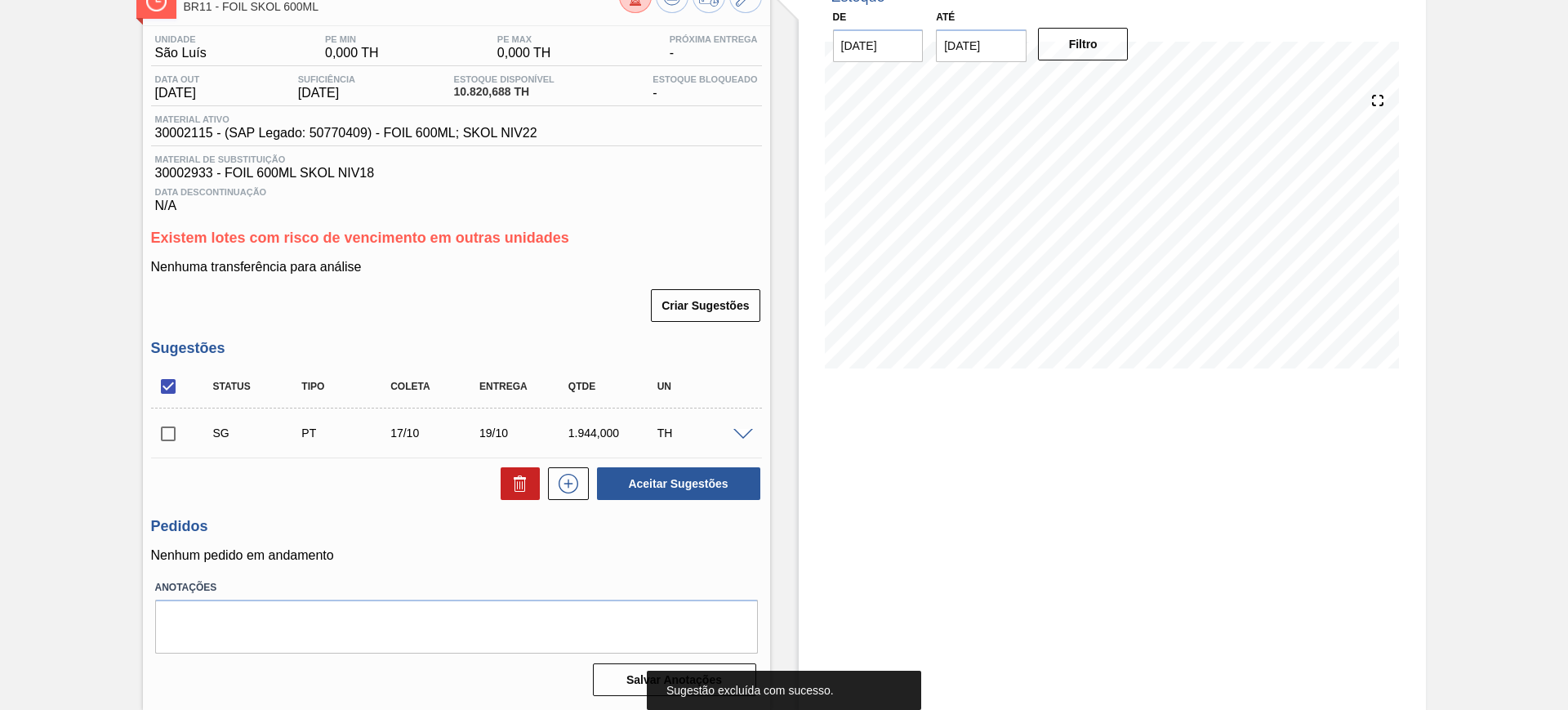
click at [738, 429] on span at bounding box center [743, 434] width 20 height 12
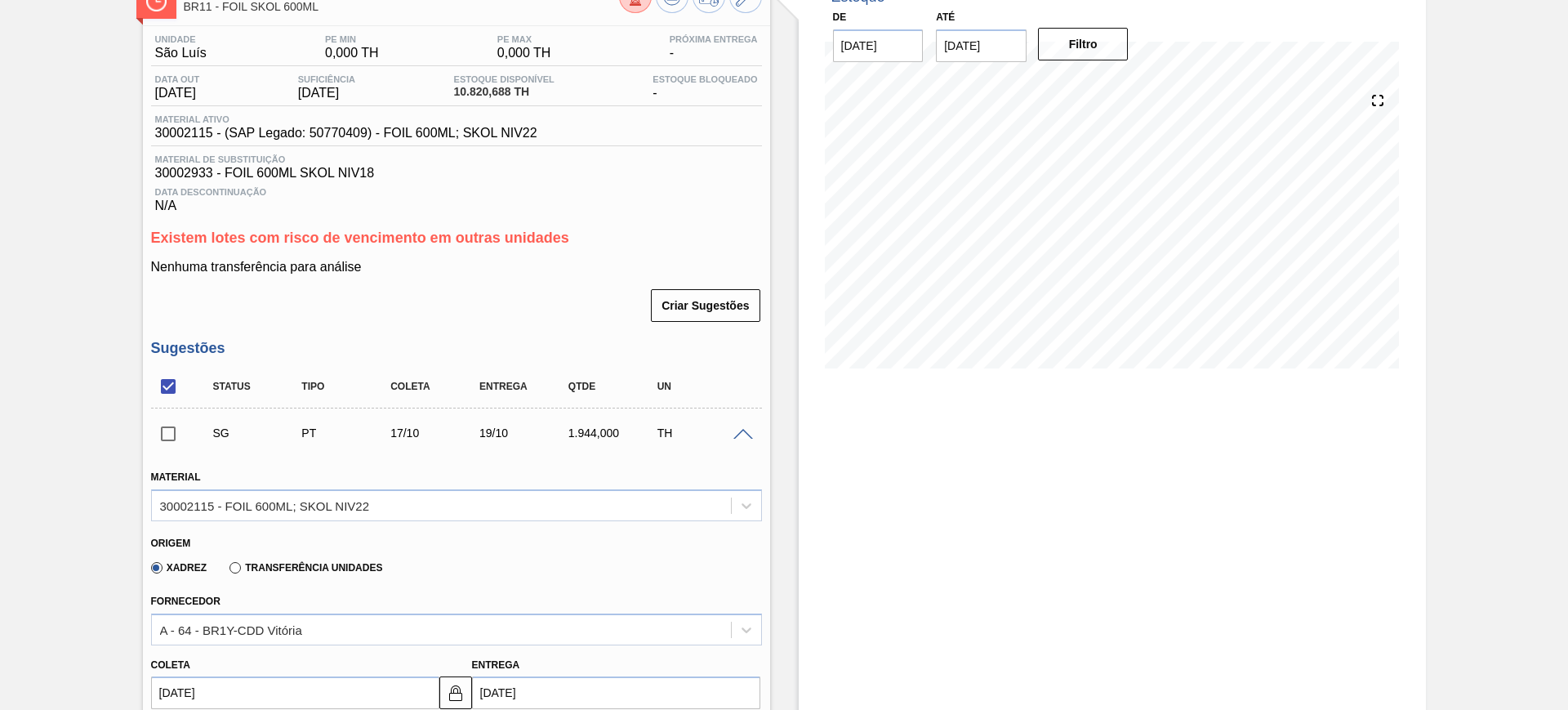
scroll to position [313, 0]
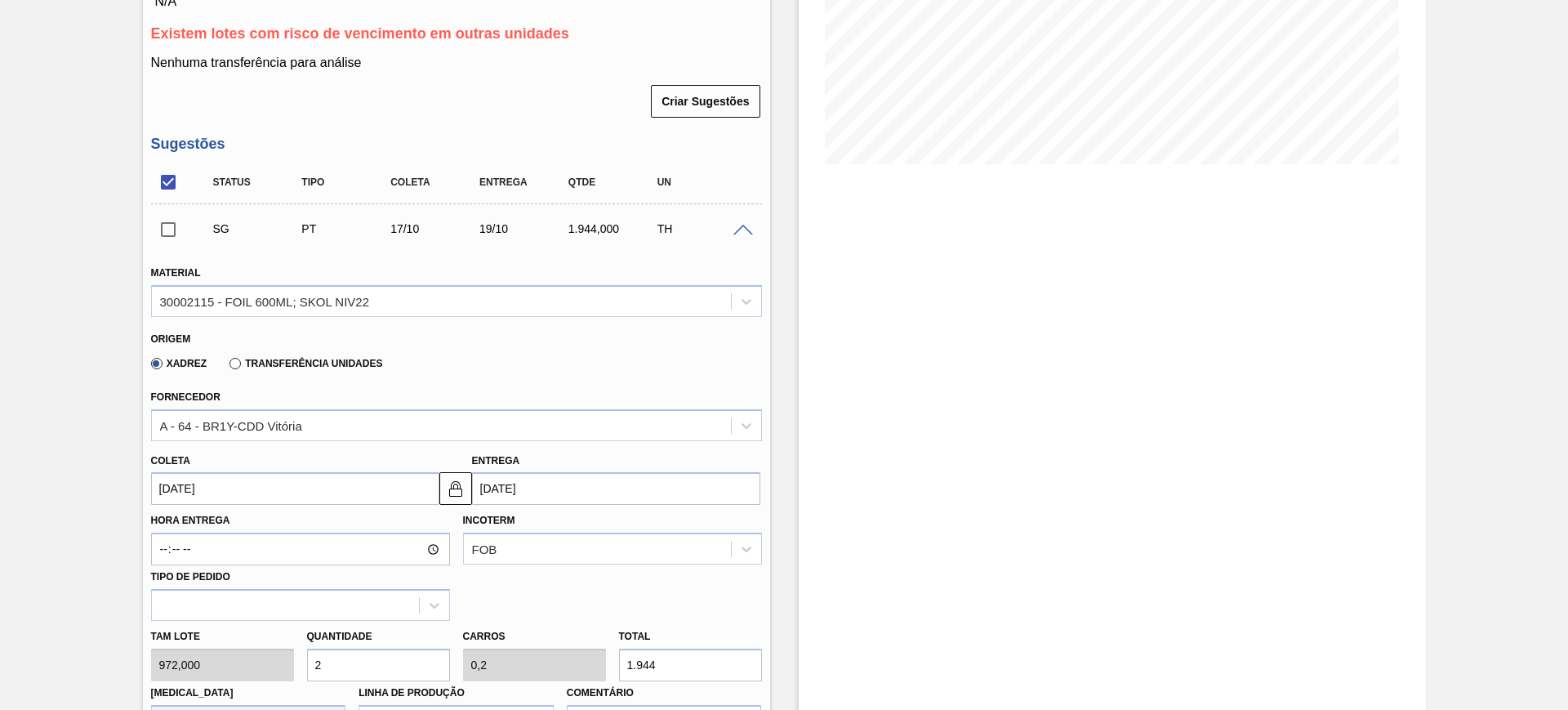
click at [344, 494] on input "17/10/2025" at bounding box center [295, 489] width 288 height 33
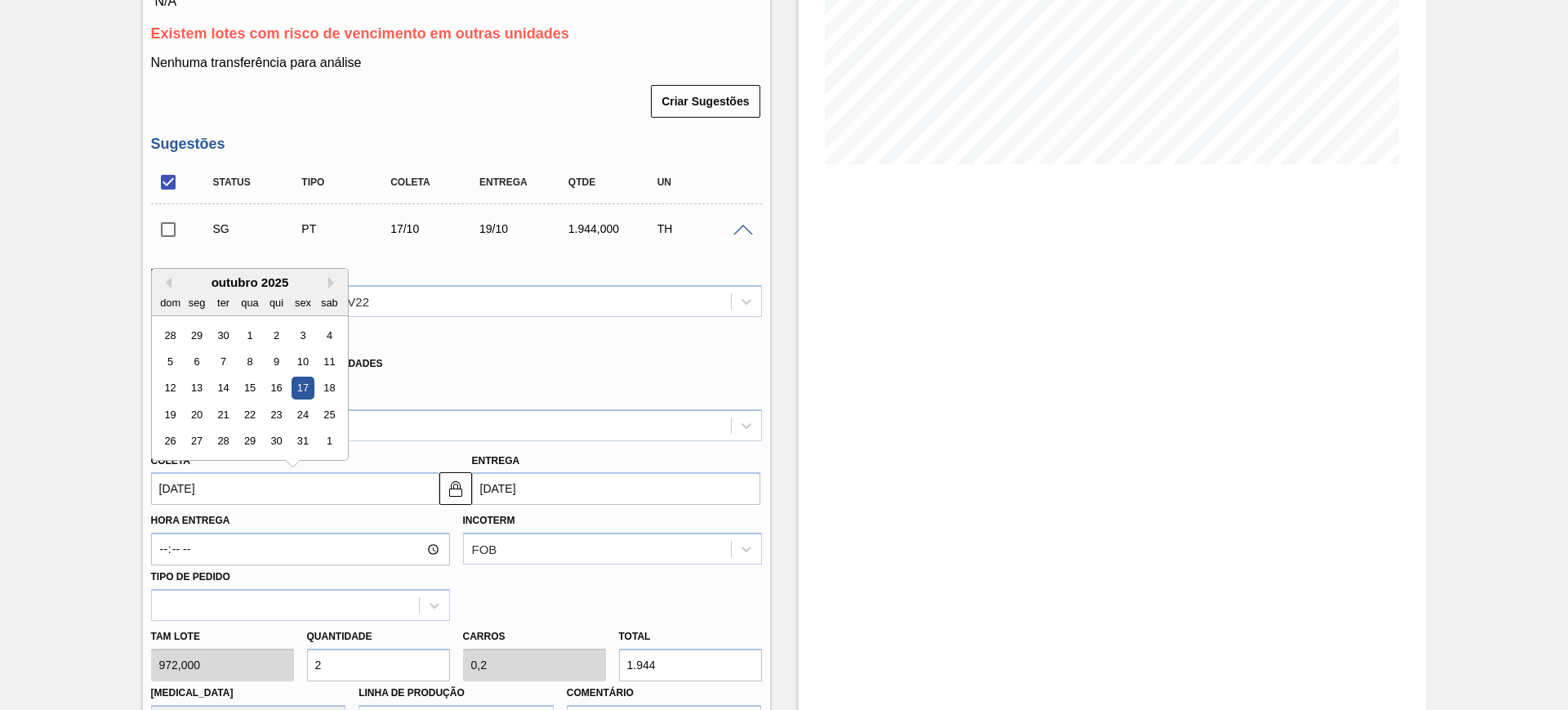
click at [167, 289] on div "dom seg ter qua qui sex sab" at bounding box center [250, 302] width 196 height 26
click at [168, 283] on button "Previous Month" at bounding box center [166, 283] width 12 height 12
click at [305, 383] on div "19" at bounding box center [302, 388] width 22 height 22
type input "19/09/2025"
type input "21/09/2025"
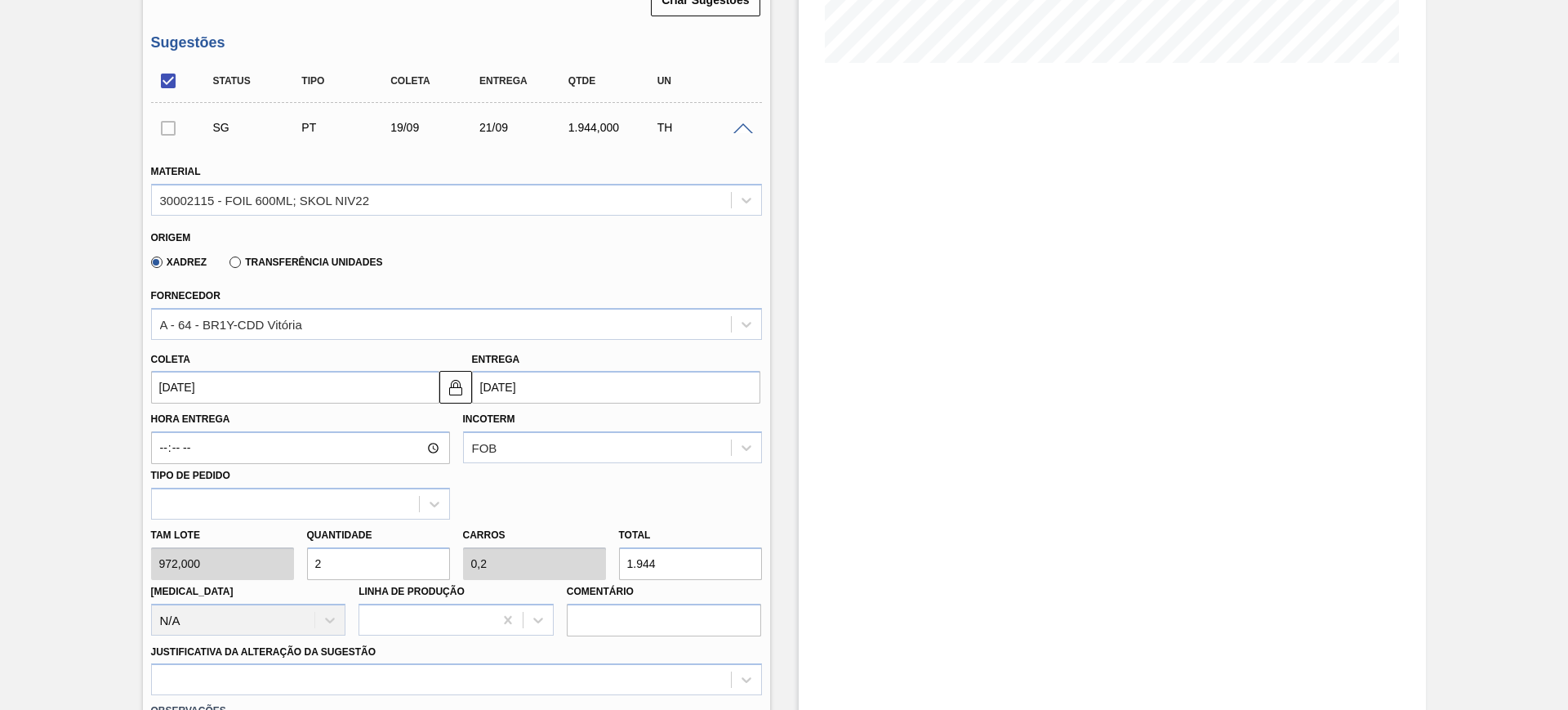
scroll to position [620, 0]
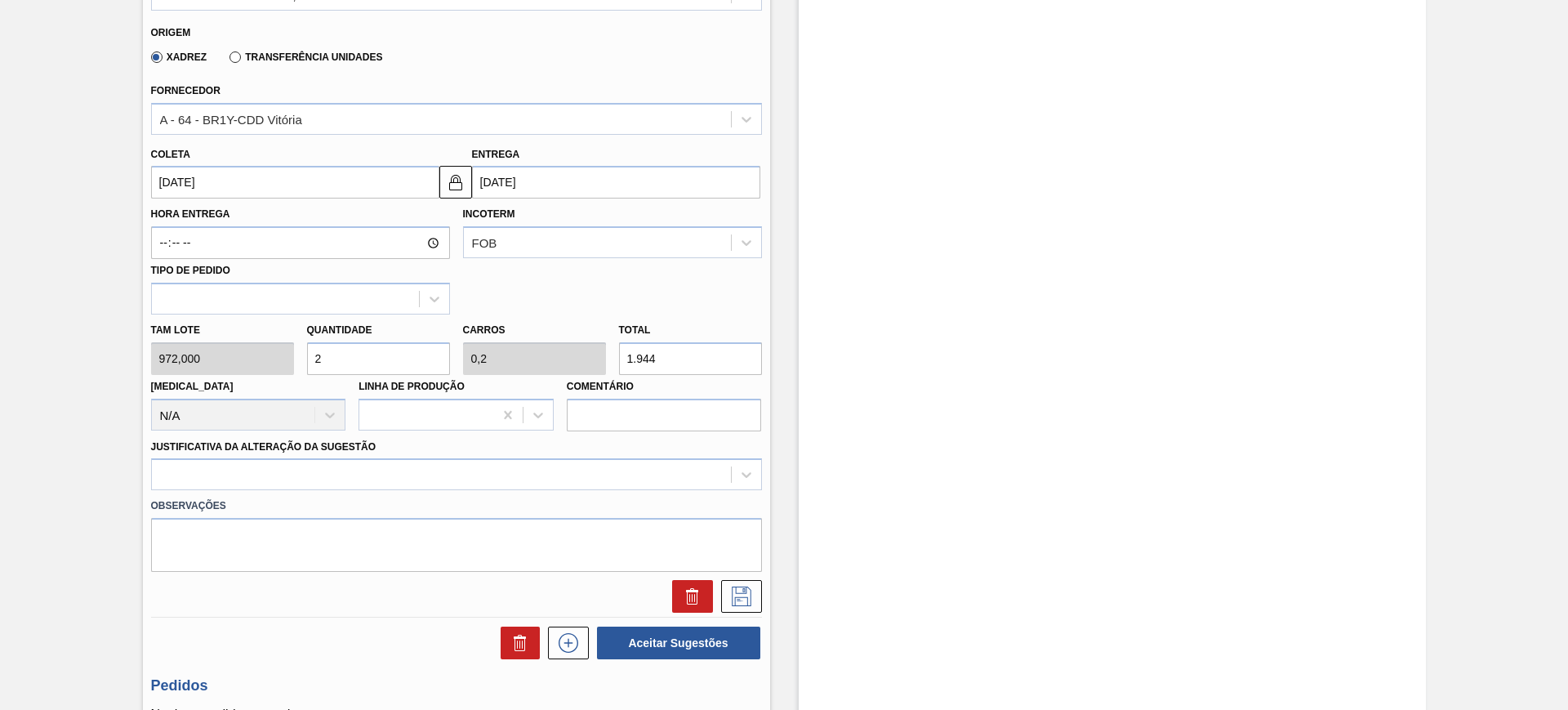
click at [342, 364] on input "2" at bounding box center [378, 359] width 143 height 33
type input "7"
type input "0,7"
type input "6.804"
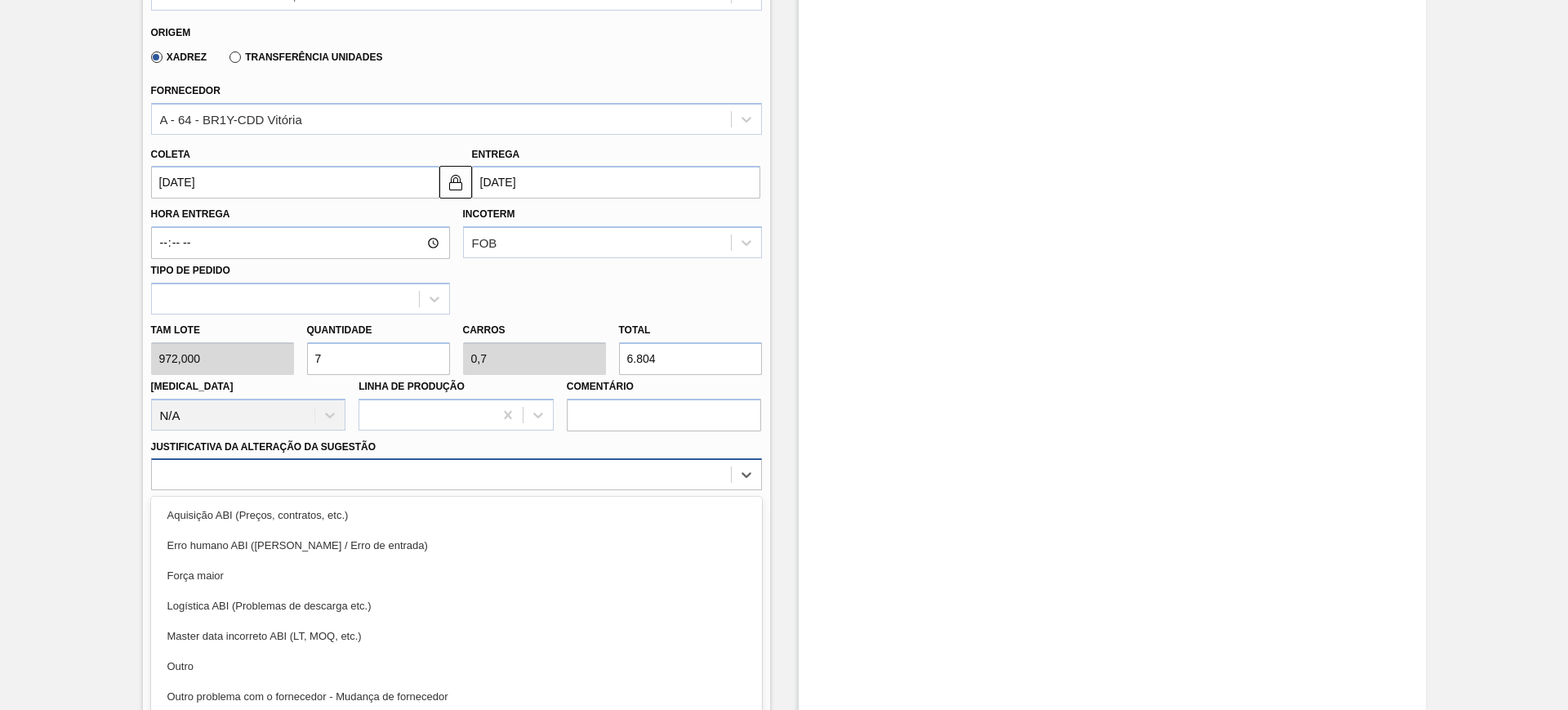
click at [320, 467] on div "option Aquisição ABI (Preços, contratos, etc.) focused, 1 of 18. 18 results ava…" at bounding box center [457, 474] width 611 height 32
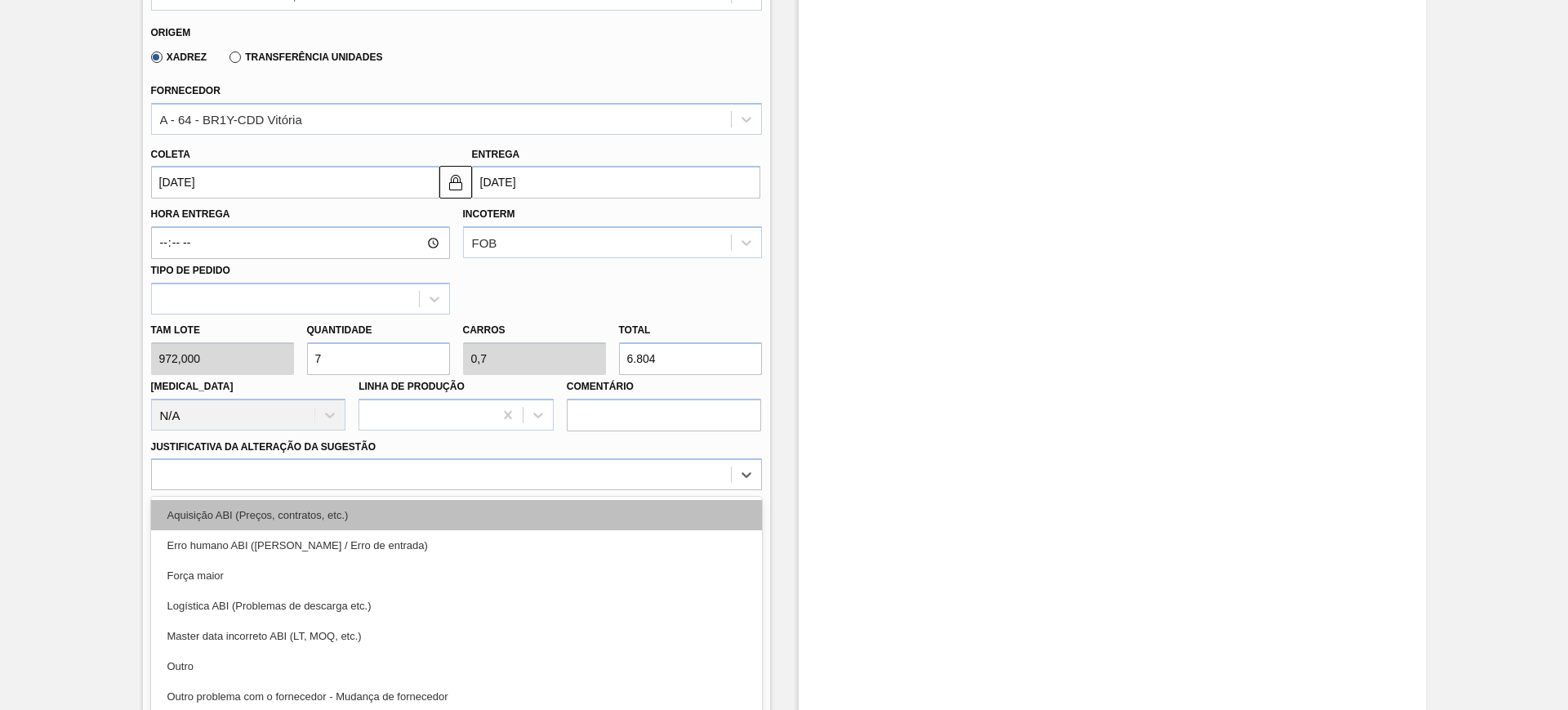
scroll to position [658, 0]
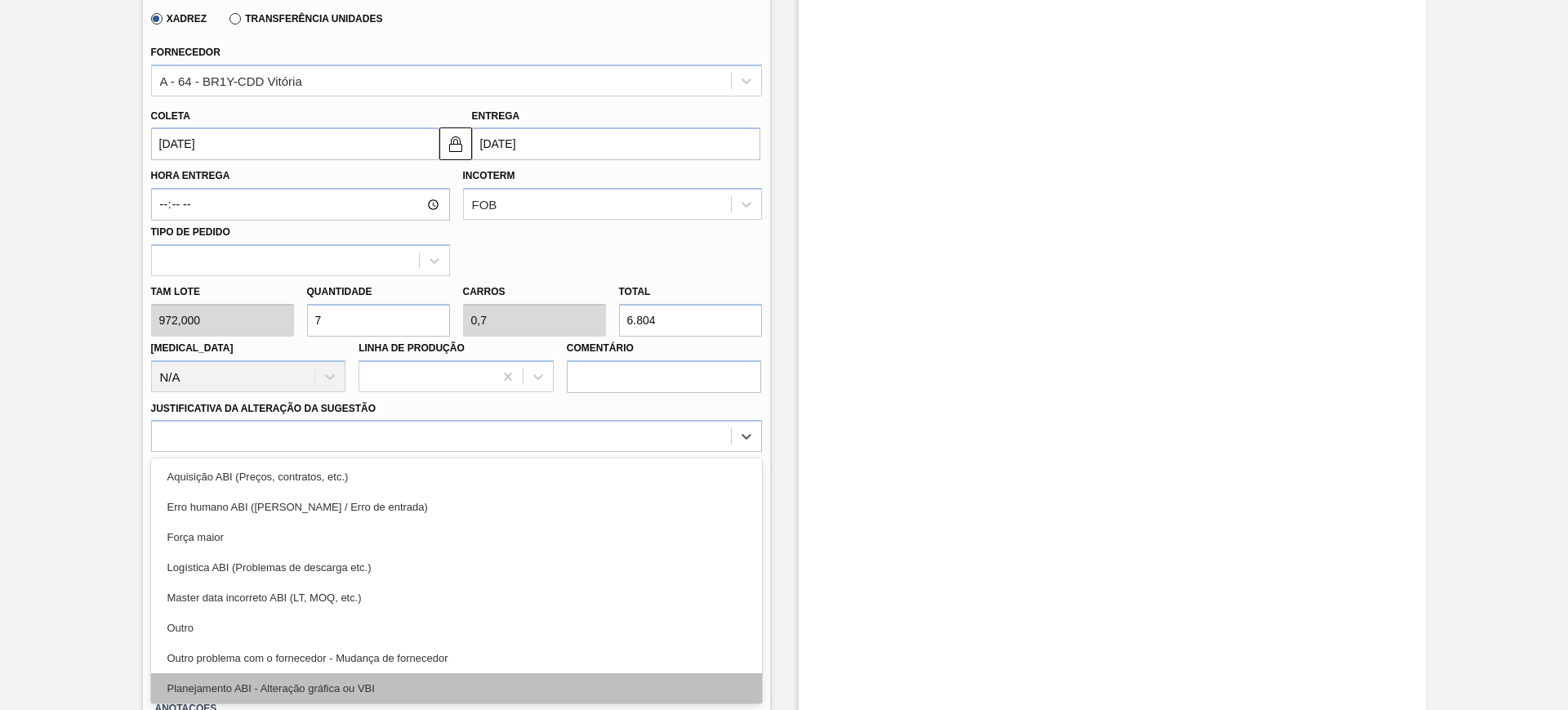
click at [403, 693] on div "Planejamento ABI - Alteração gráfica ou VBI" at bounding box center [457, 688] width 611 height 30
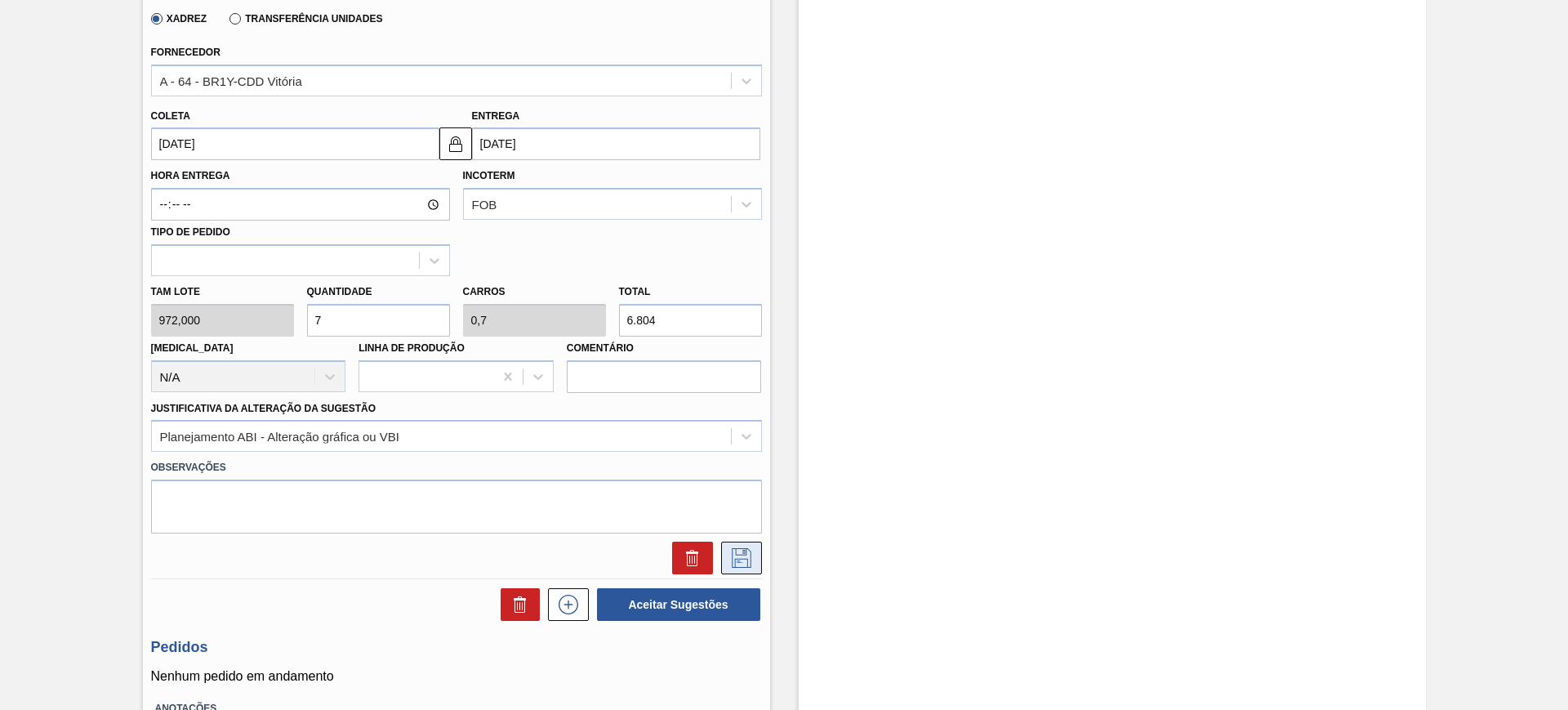
click at [749, 564] on icon at bounding box center [741, 558] width 26 height 20
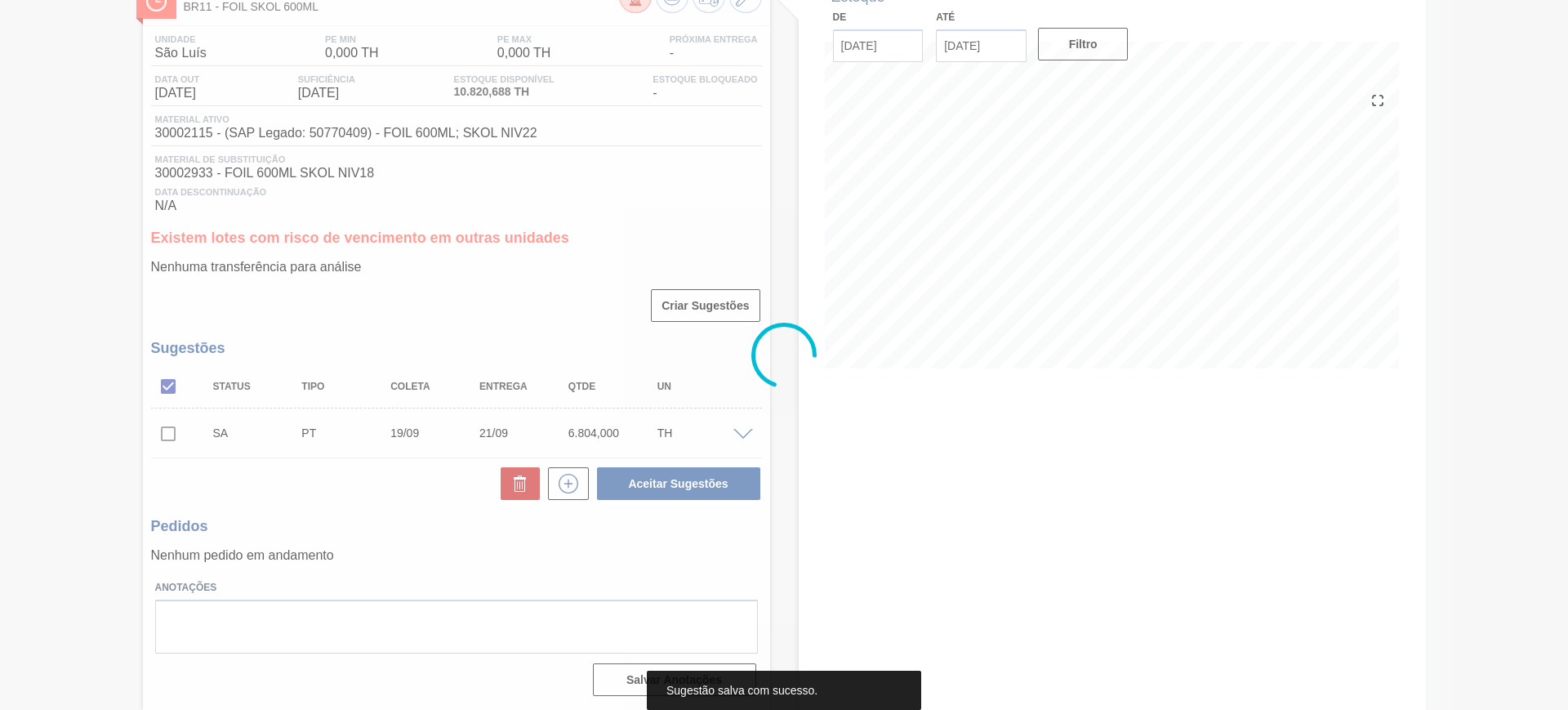
scroll to position [109, 0]
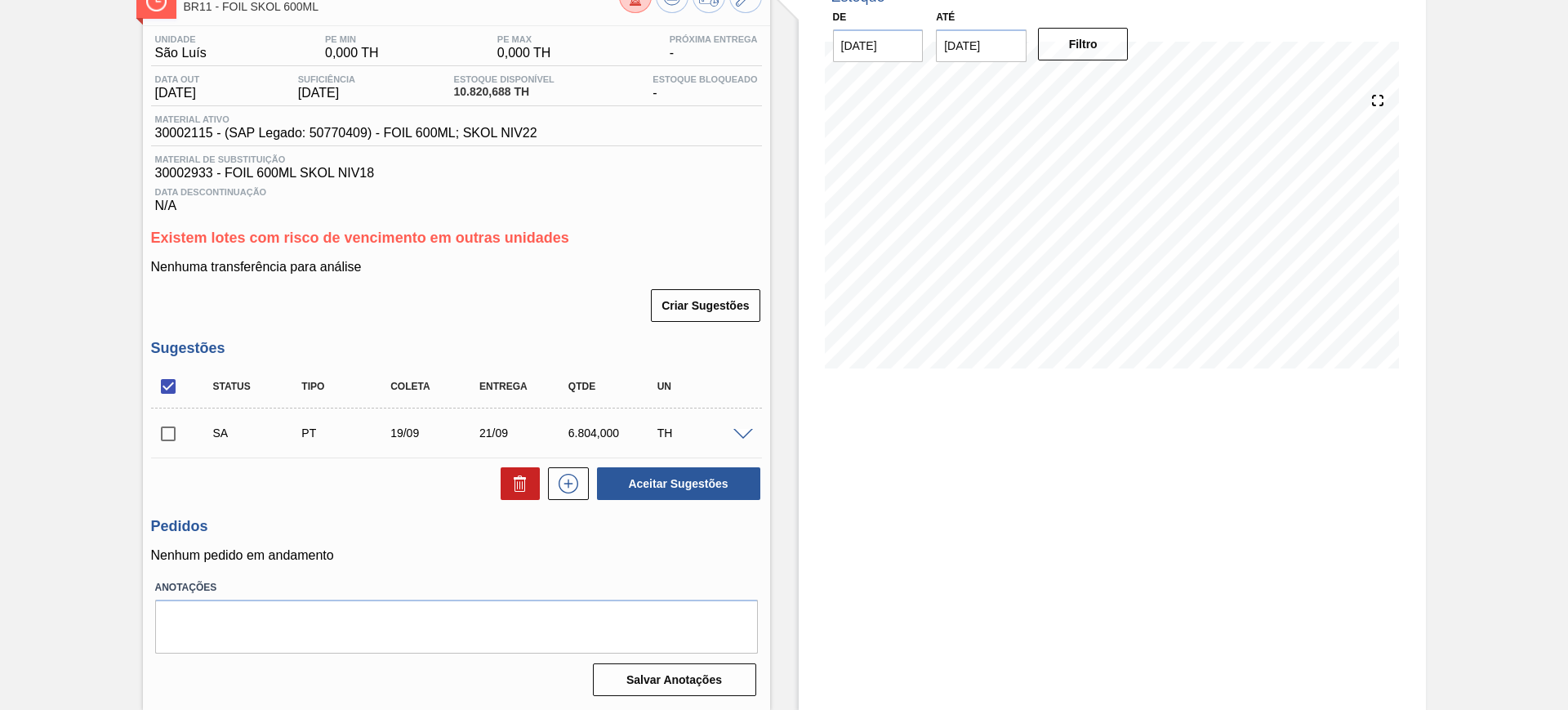
click at [740, 431] on span at bounding box center [743, 434] width 20 height 12
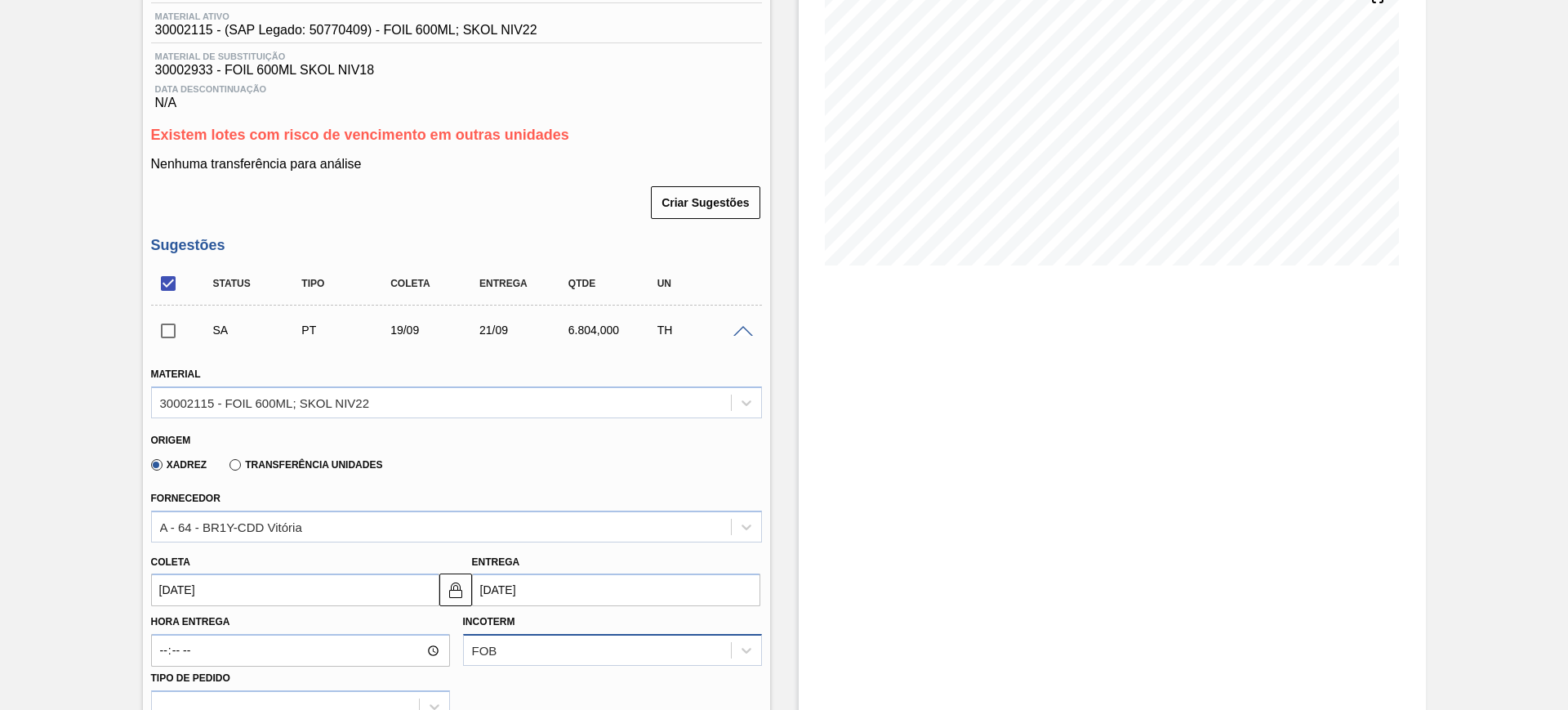
scroll to position [313, 0]
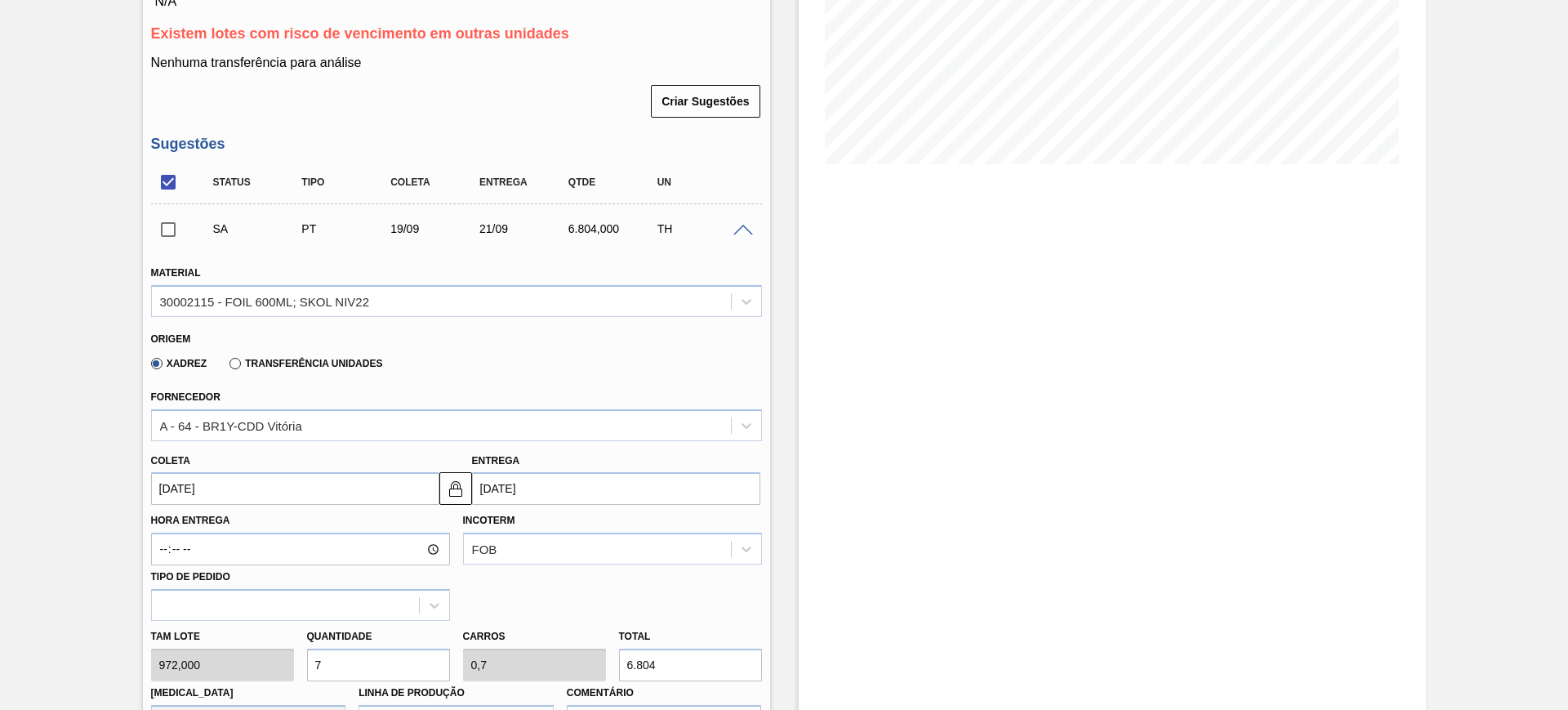
click at [414, 659] on input "7" at bounding box center [378, 665] width 143 height 33
type input "8"
type input "0,8"
type input "7.776"
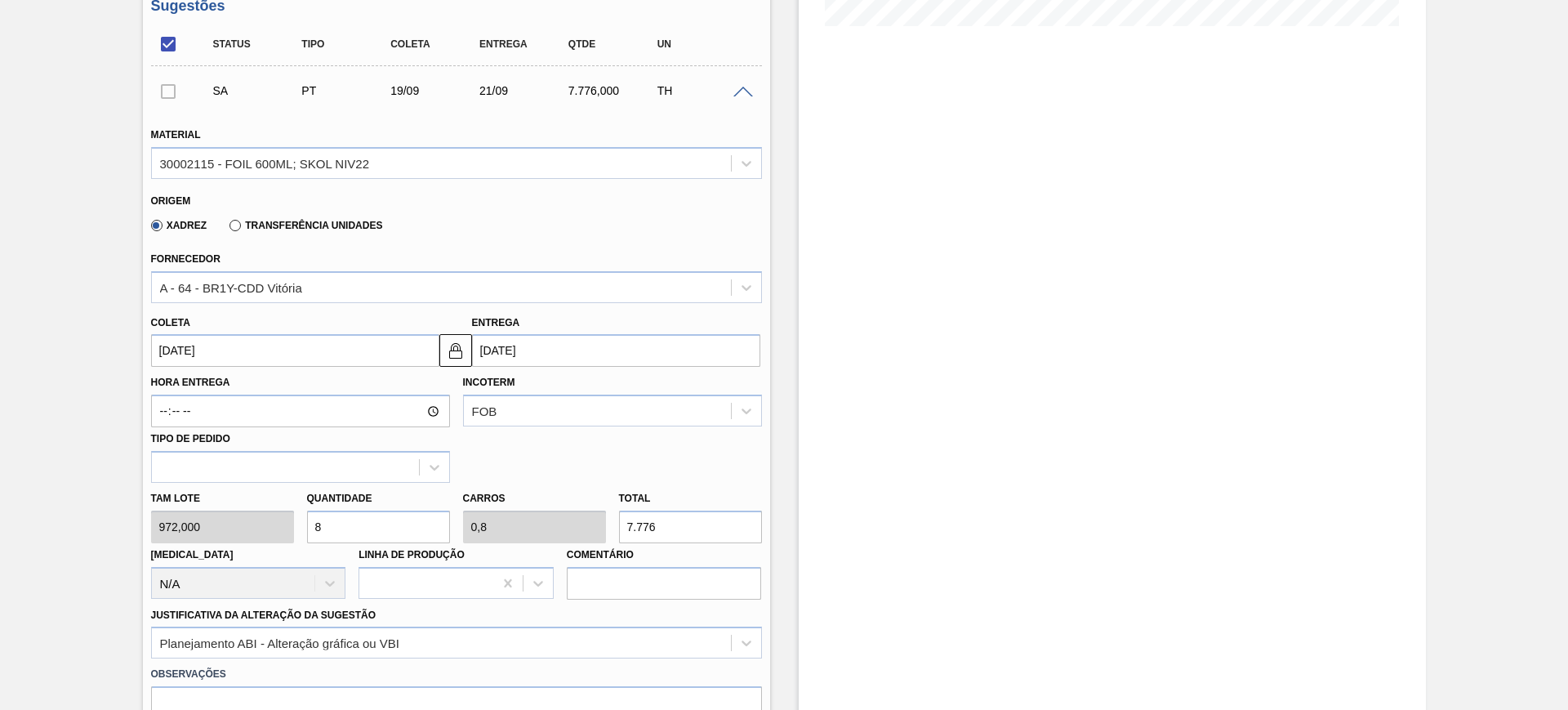
scroll to position [620, 0]
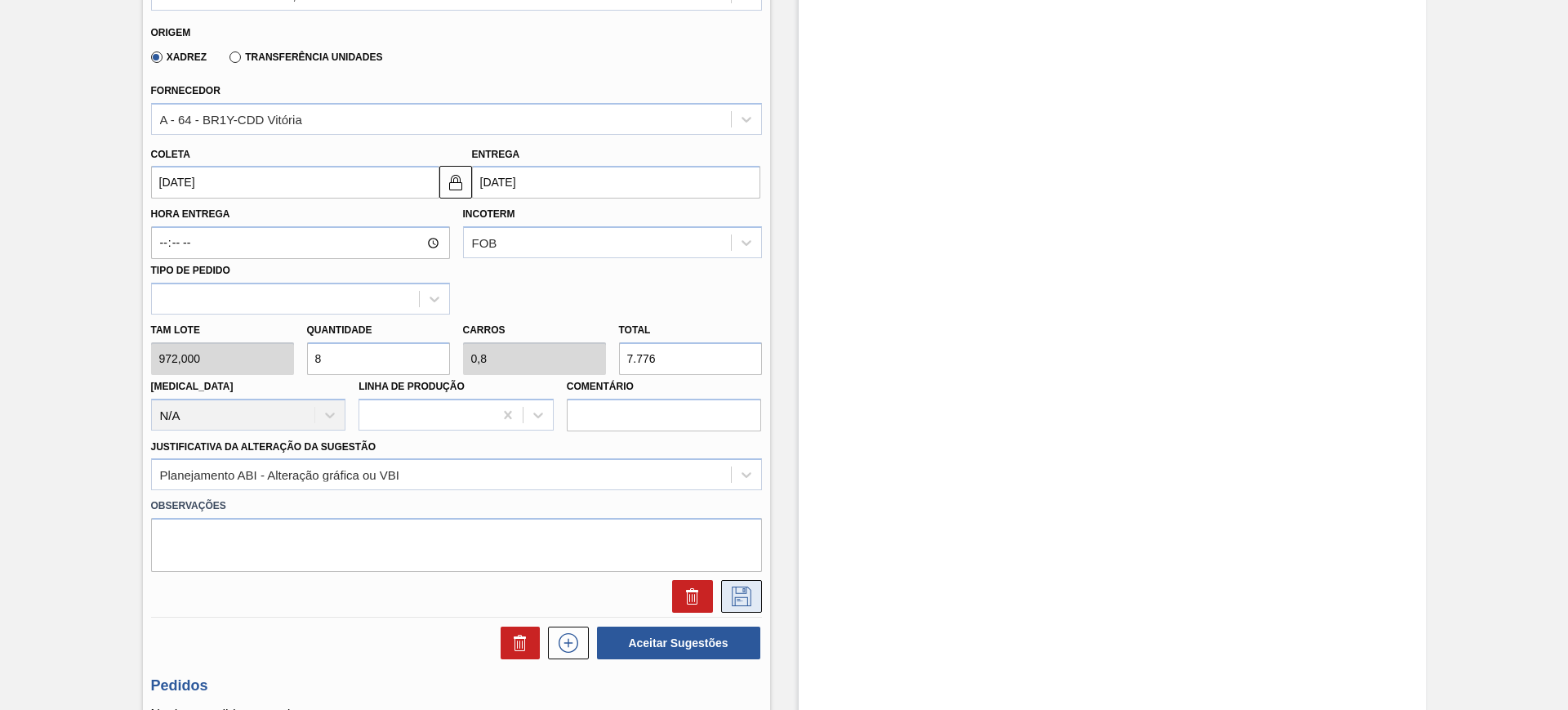
click at [745, 595] on icon at bounding box center [741, 596] width 26 height 20
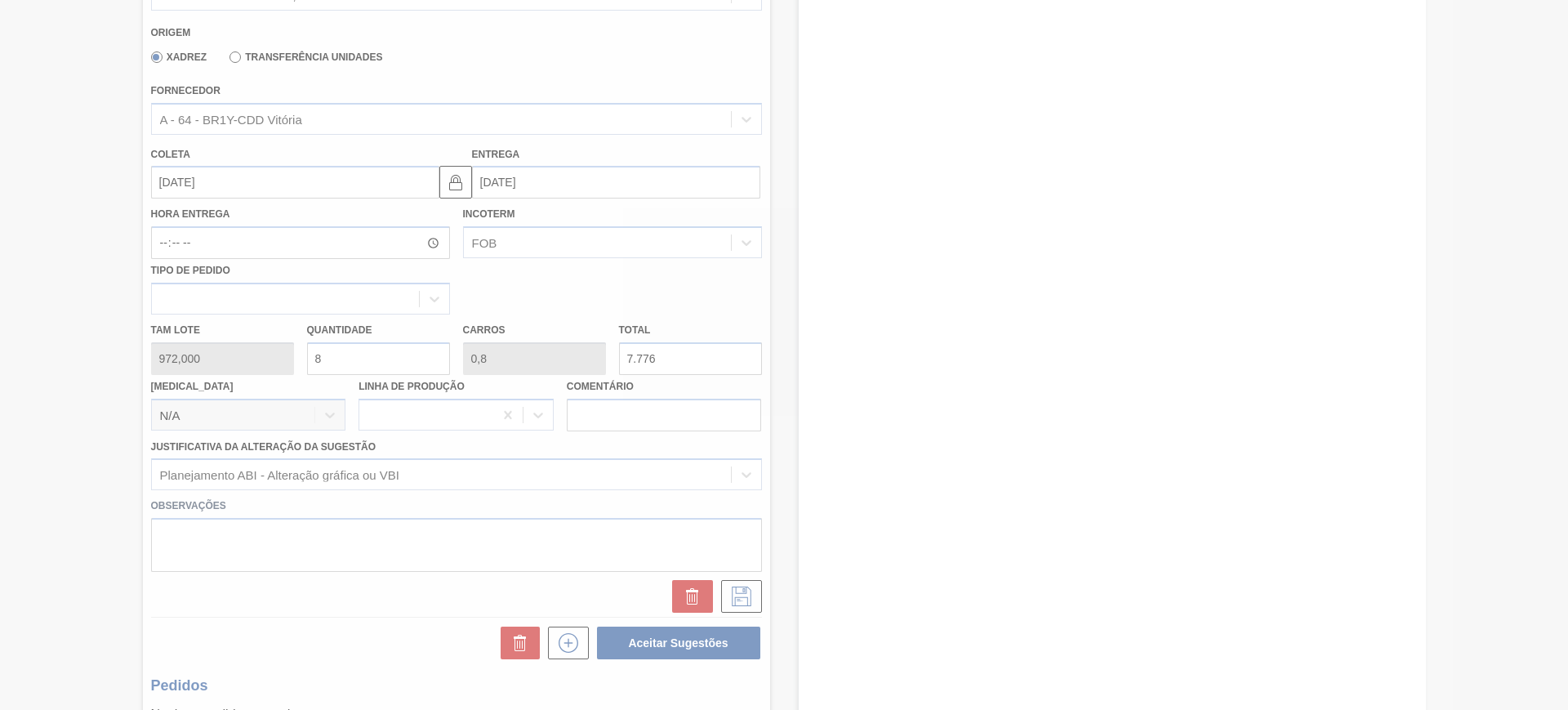
scroll to position [109, 0]
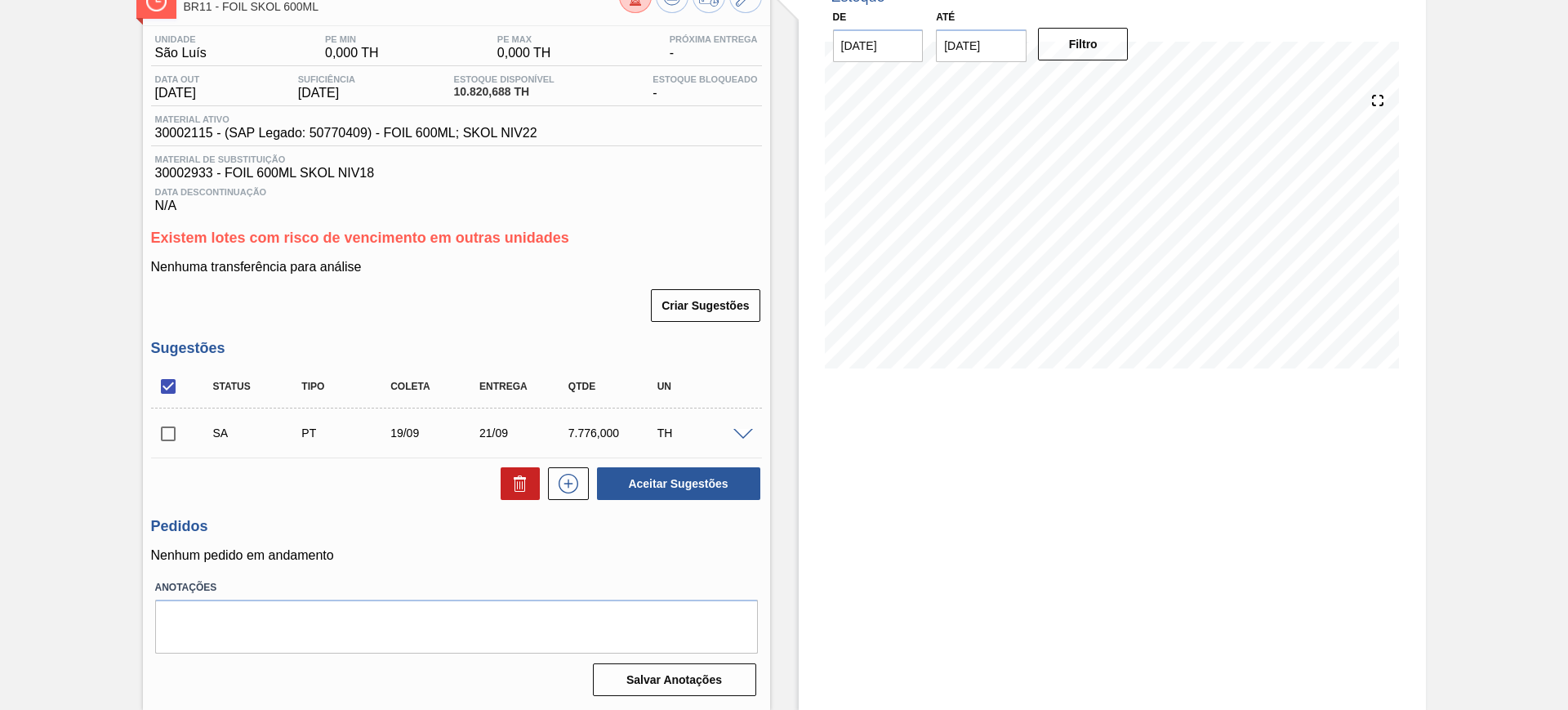
click at [736, 430] on span at bounding box center [743, 434] width 20 height 12
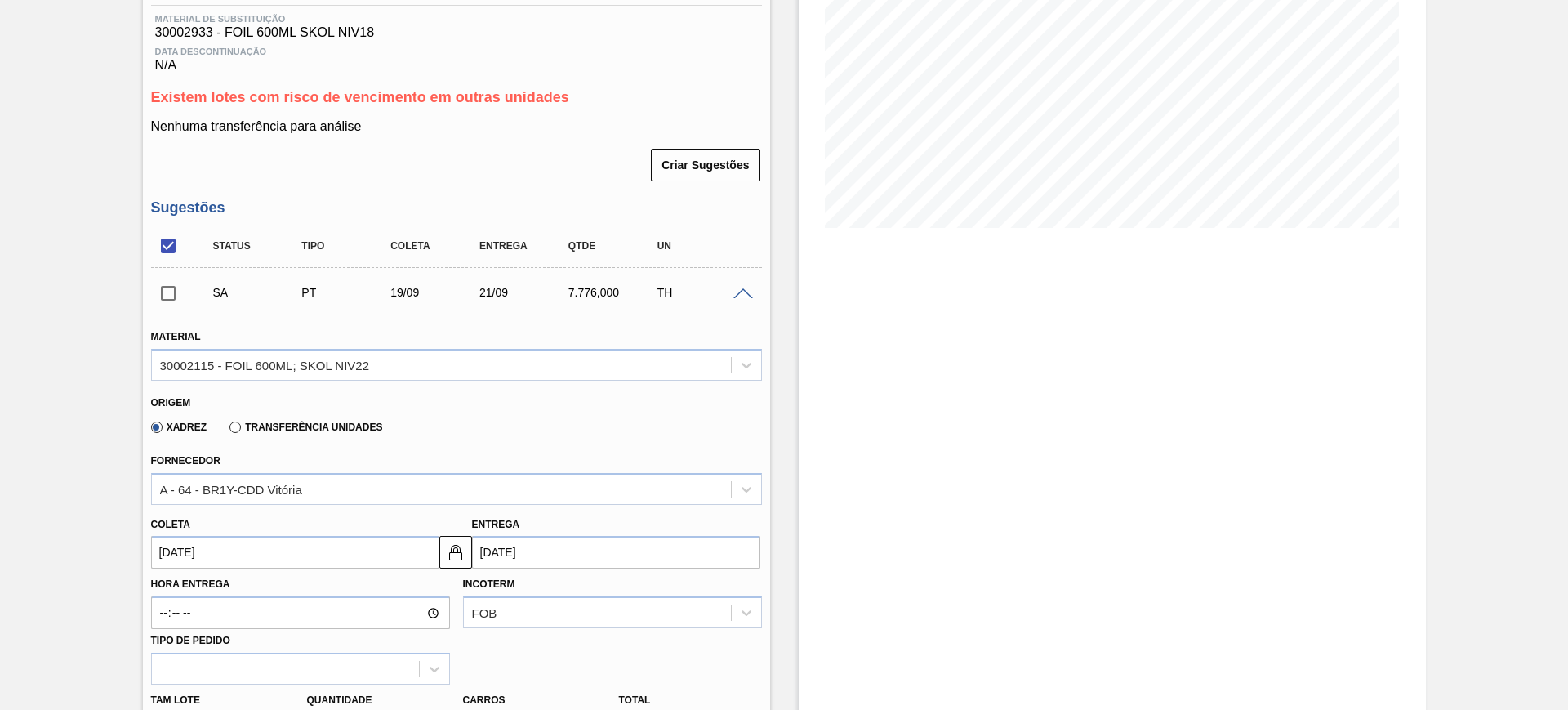
scroll to position [415, 0]
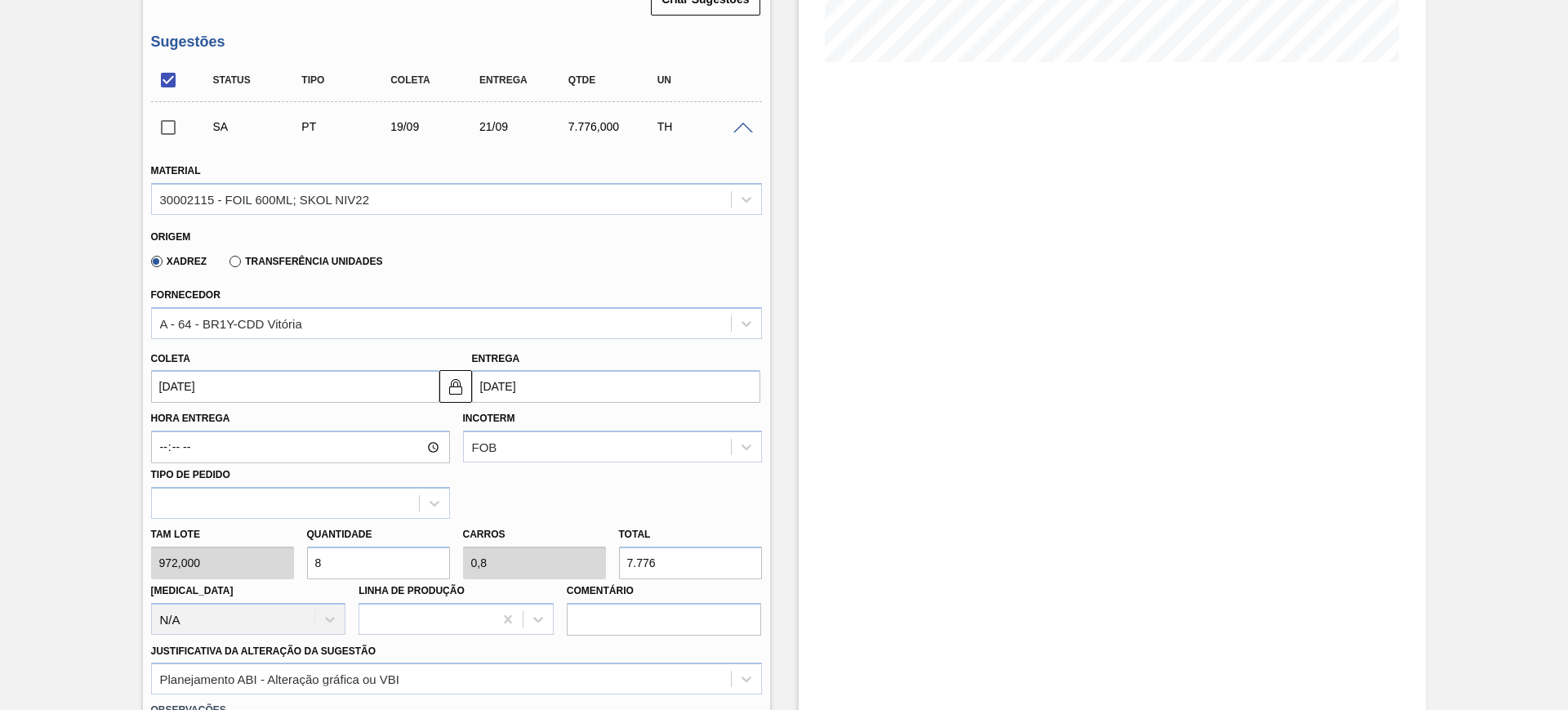
click at [355, 561] on input "8" at bounding box center [378, 563] width 143 height 33
type input "9"
type input "0,9"
type input "8.748"
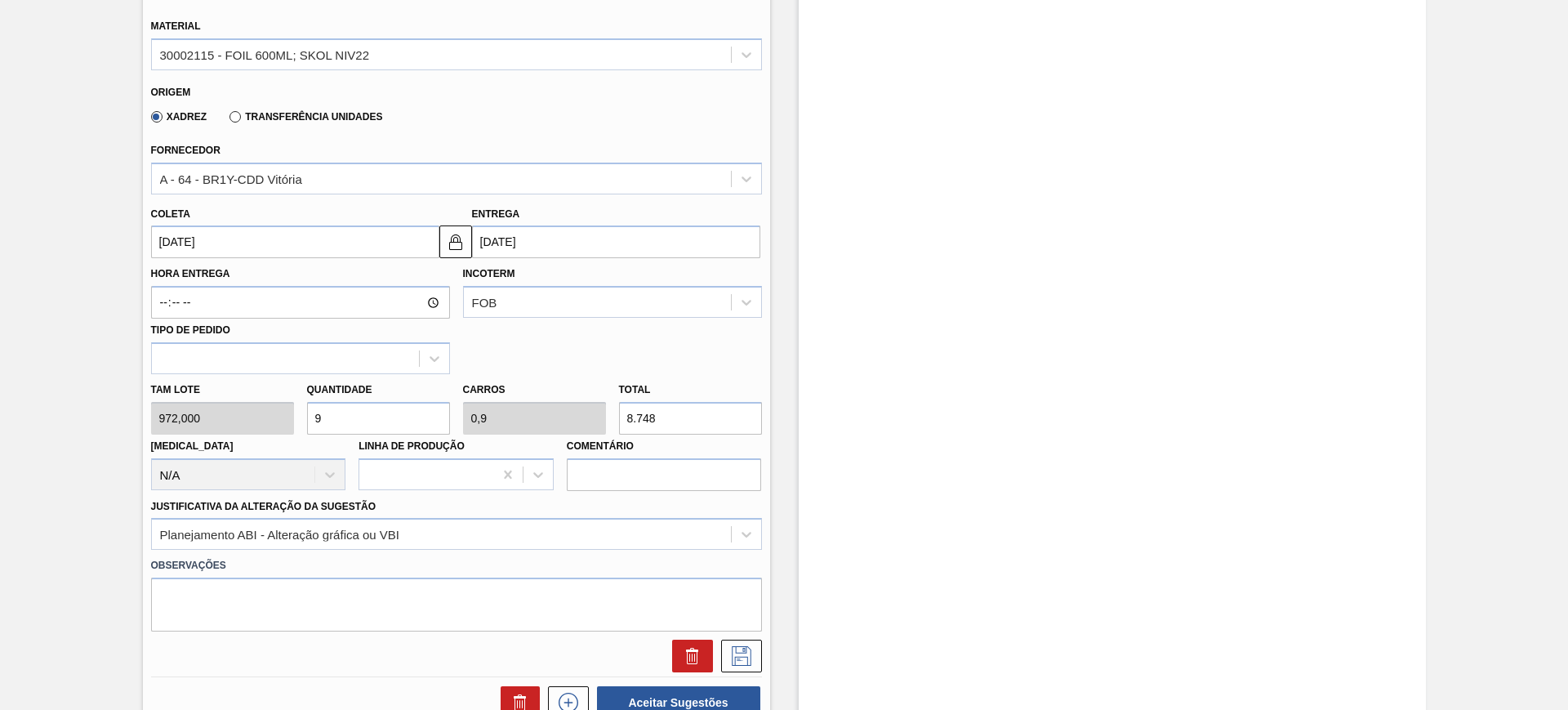
scroll to position [779, 0]
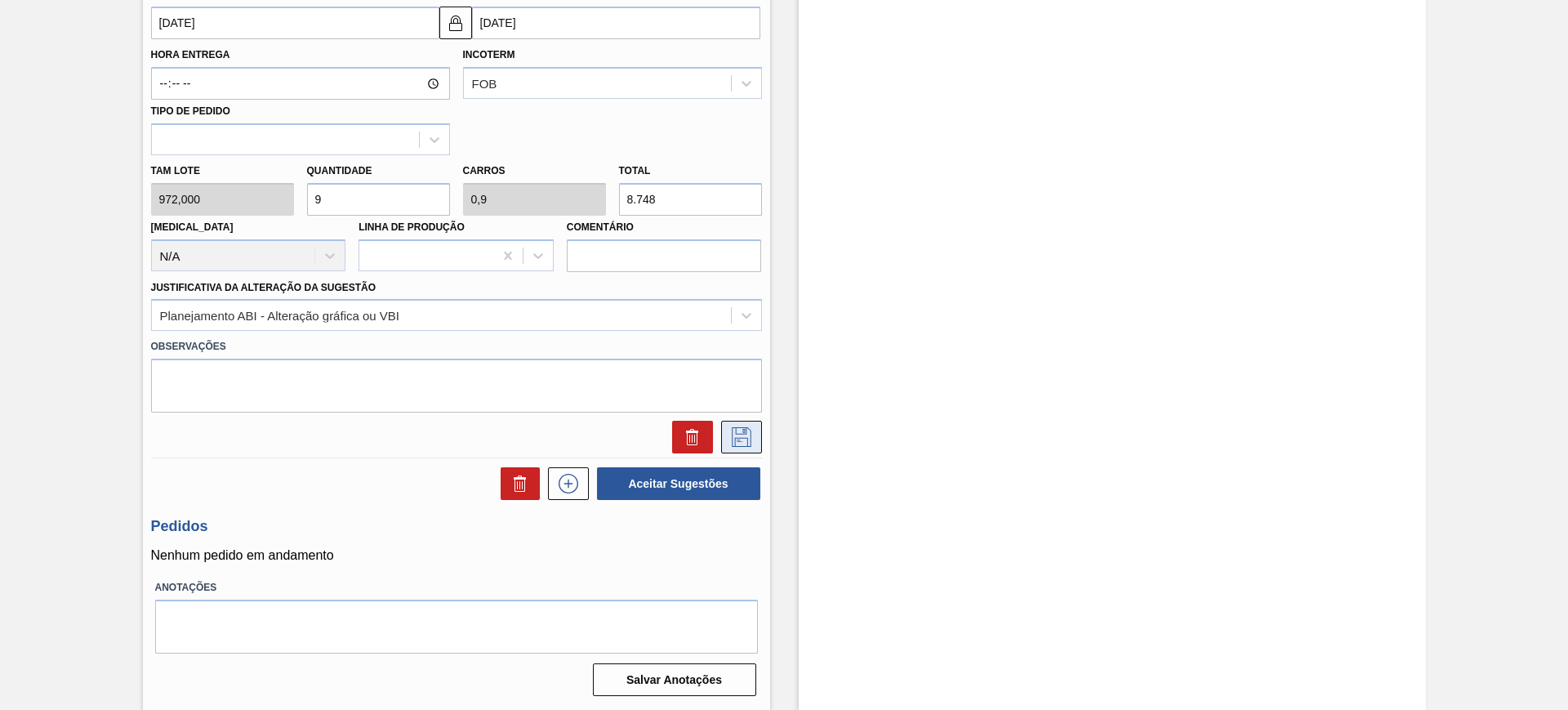
click at [743, 430] on icon at bounding box center [740, 435] width 8 height 13
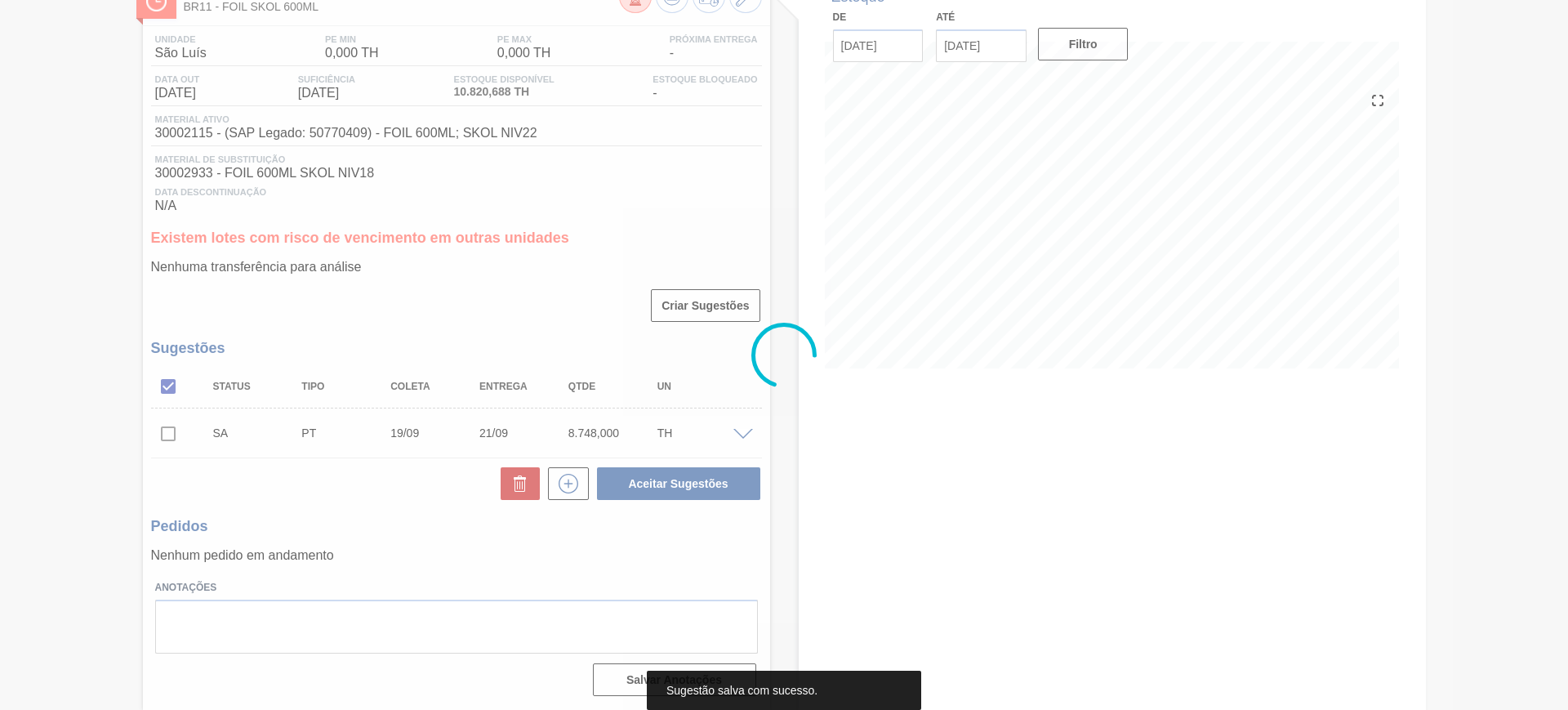
scroll to position [109, 0]
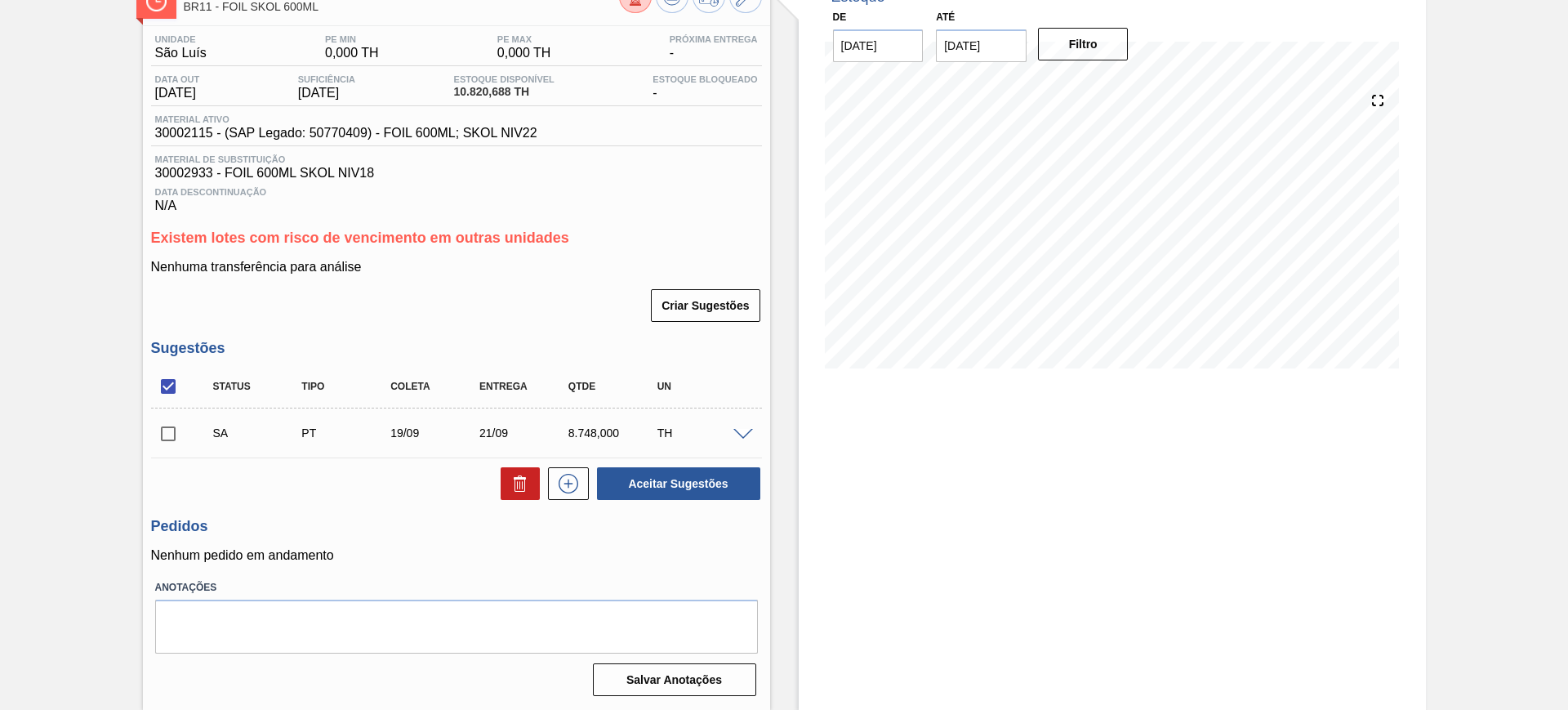
click at [749, 429] on span at bounding box center [743, 434] width 20 height 12
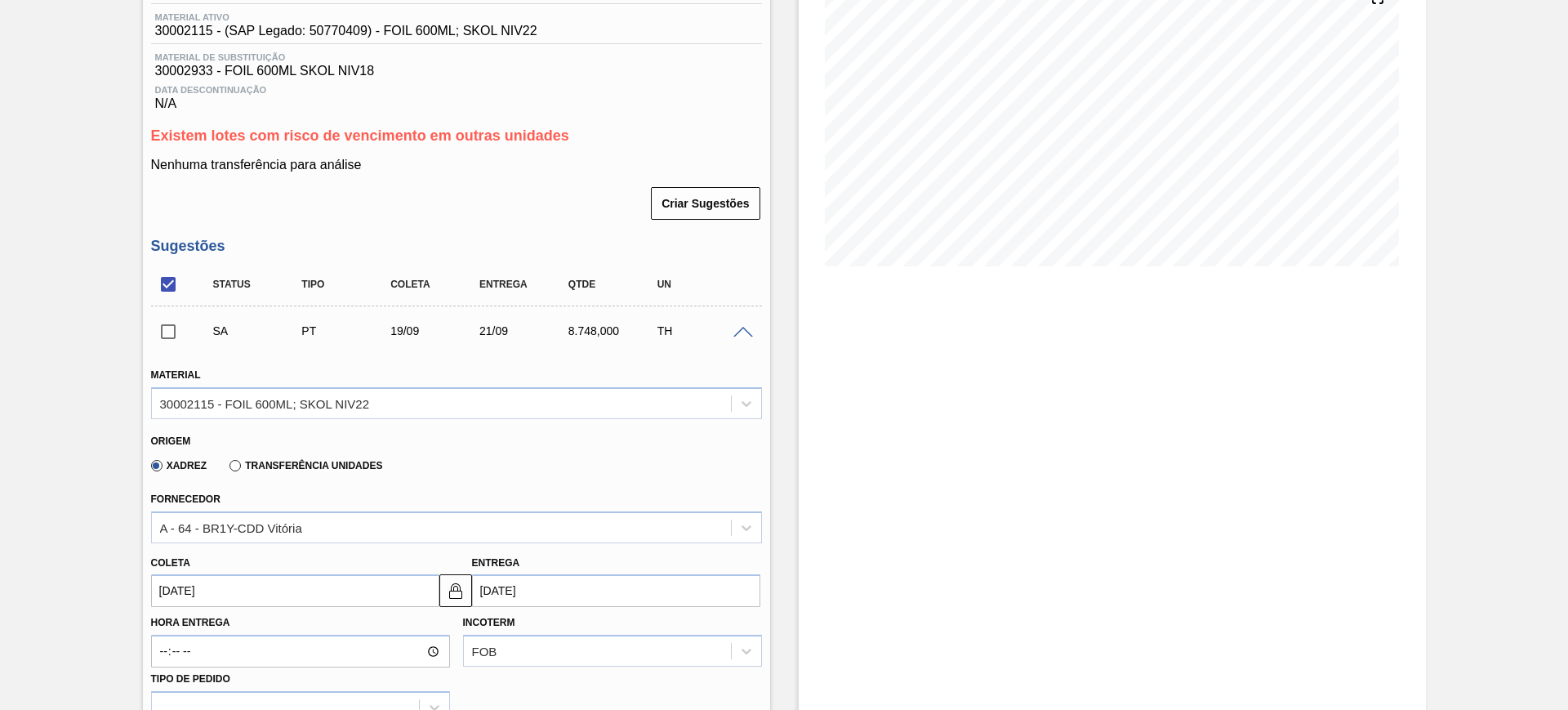
scroll to position [415, 0]
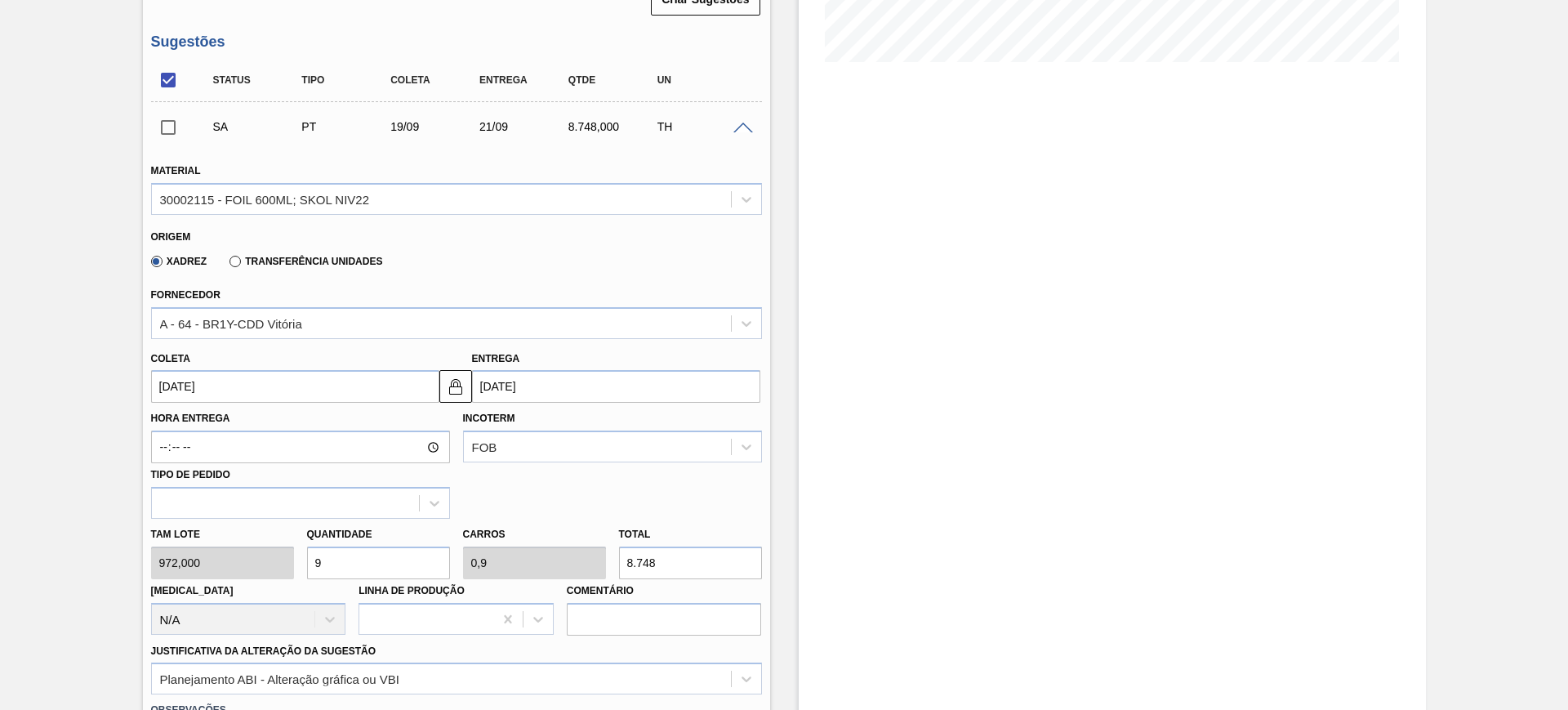
click at [392, 566] on input "9" at bounding box center [378, 563] width 143 height 33
click at [392, 565] on input "9" at bounding box center [378, 563] width 143 height 33
type input "1"
type input "0,1"
type input "972"
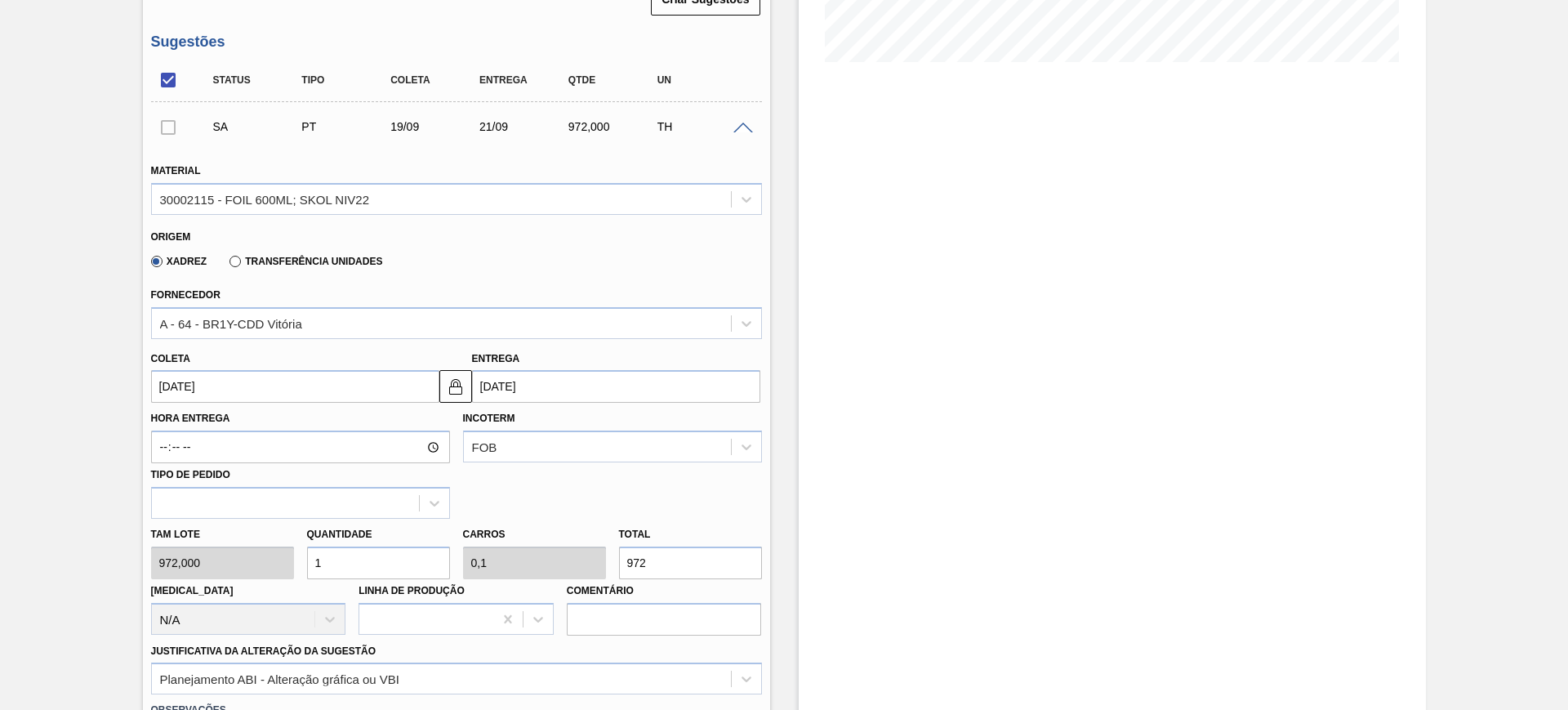
type input "10"
type input "1"
type input "9.720"
type input "10"
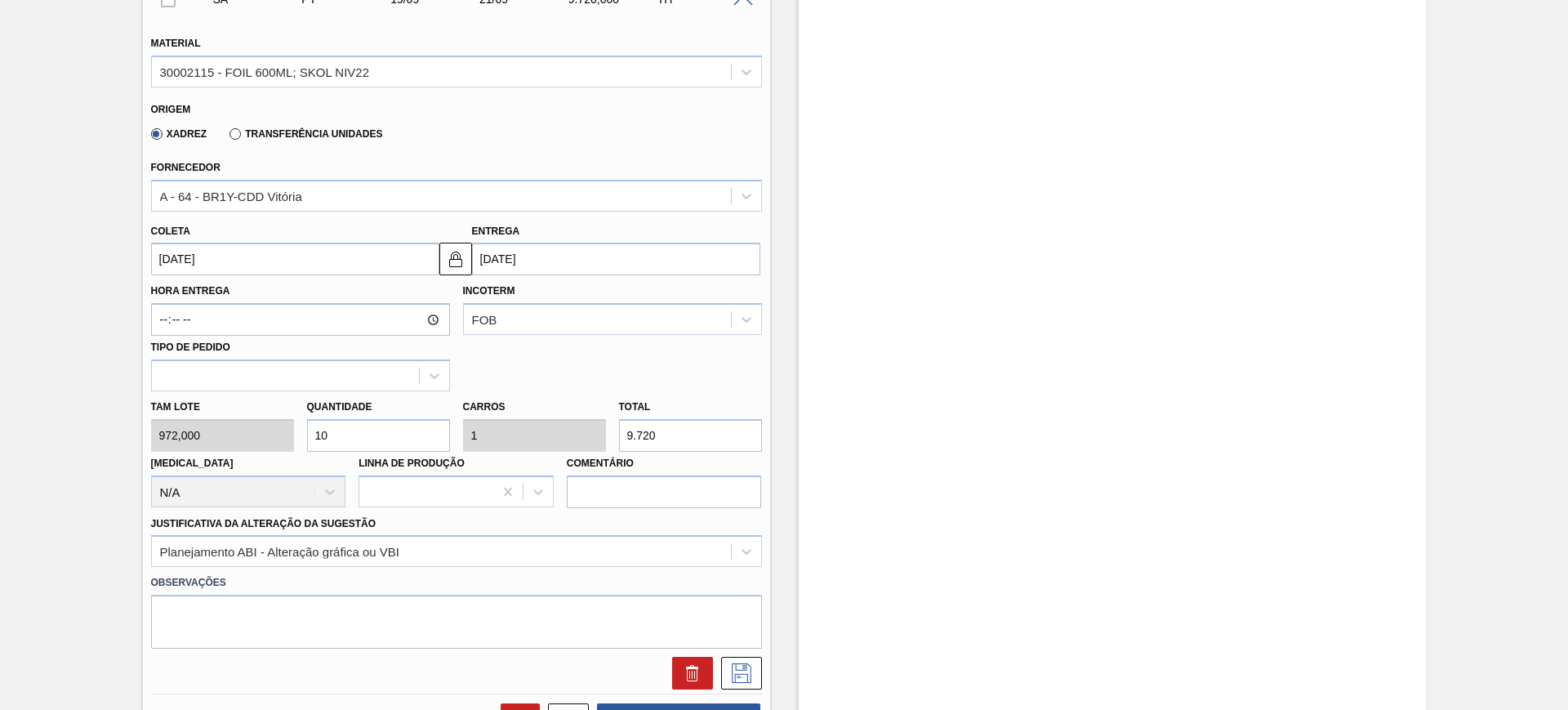
scroll to position [722, 0]
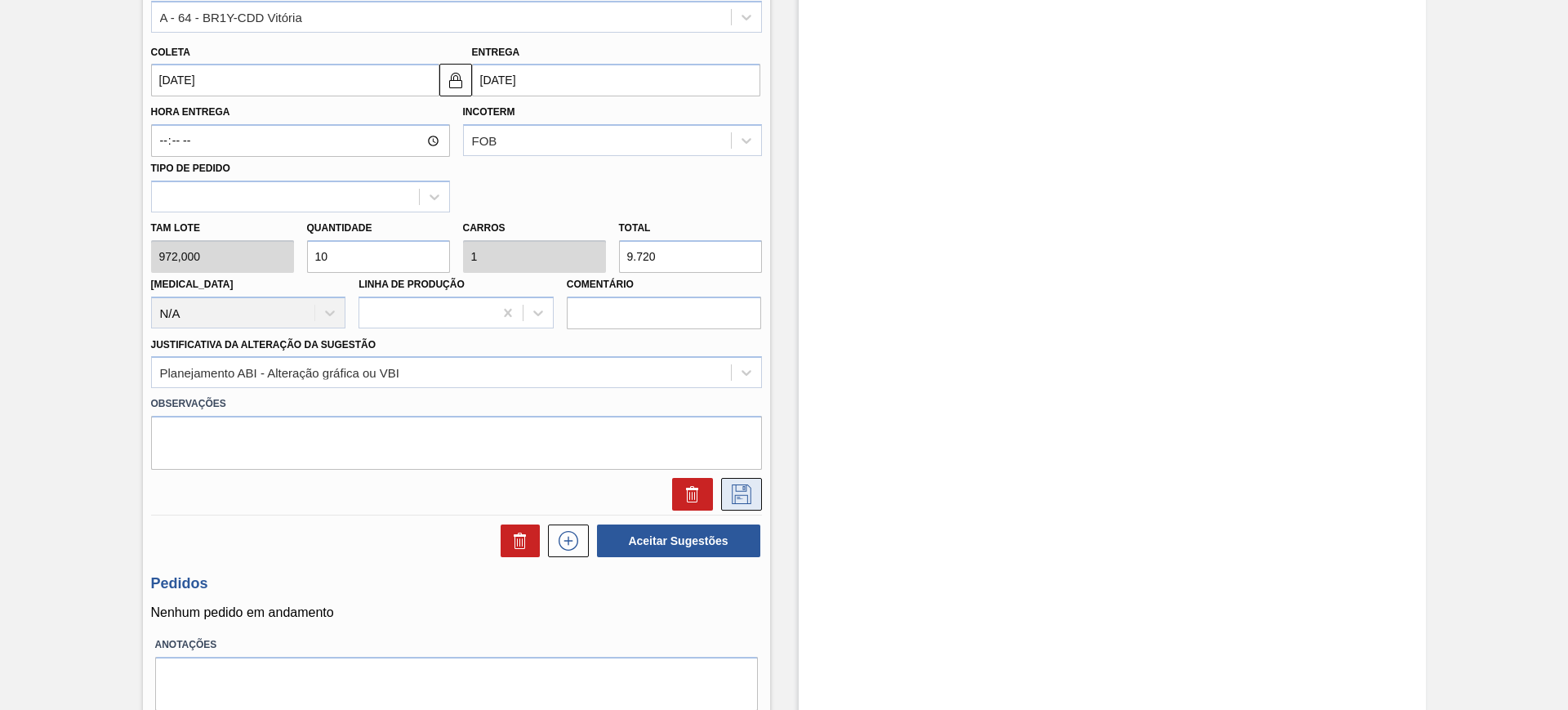
click at [733, 491] on icon at bounding box center [741, 494] width 26 height 20
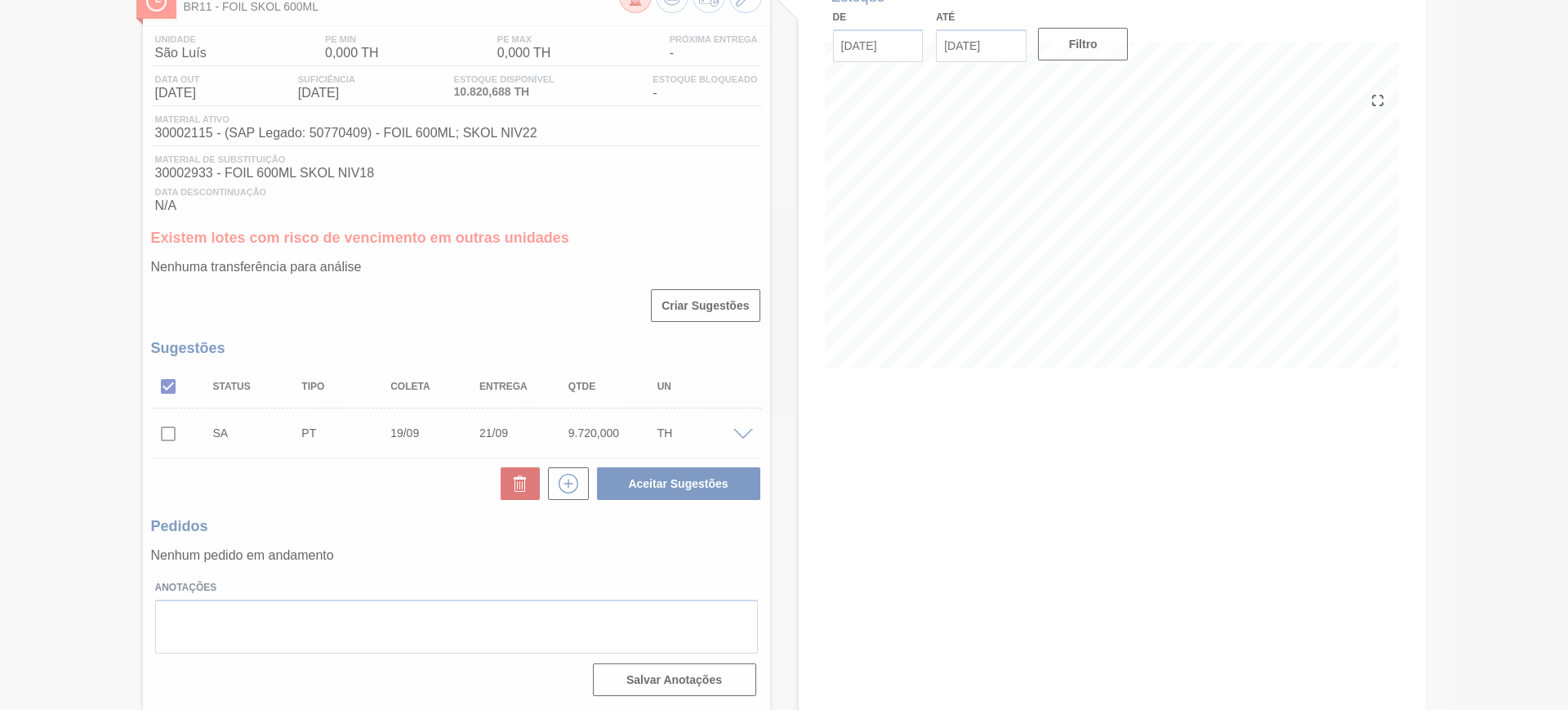
scroll to position [109, 0]
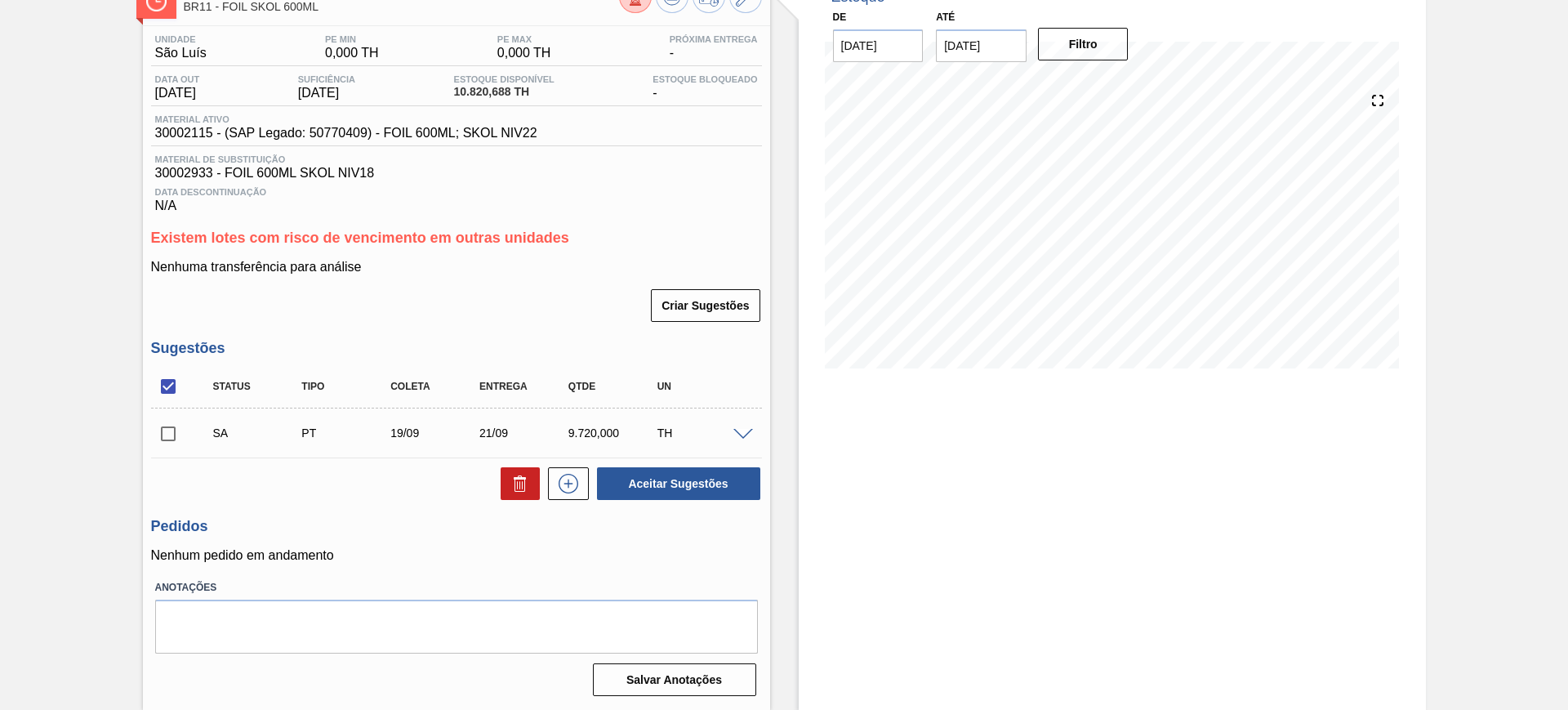
click at [175, 378] on input "checkbox" at bounding box center [169, 387] width 35 height 35
click at [174, 384] on input "checkbox" at bounding box center [169, 387] width 35 height 35
checkbox input "true"
click at [652, 482] on button "Aceitar Sugestões" at bounding box center [679, 484] width 164 height 33
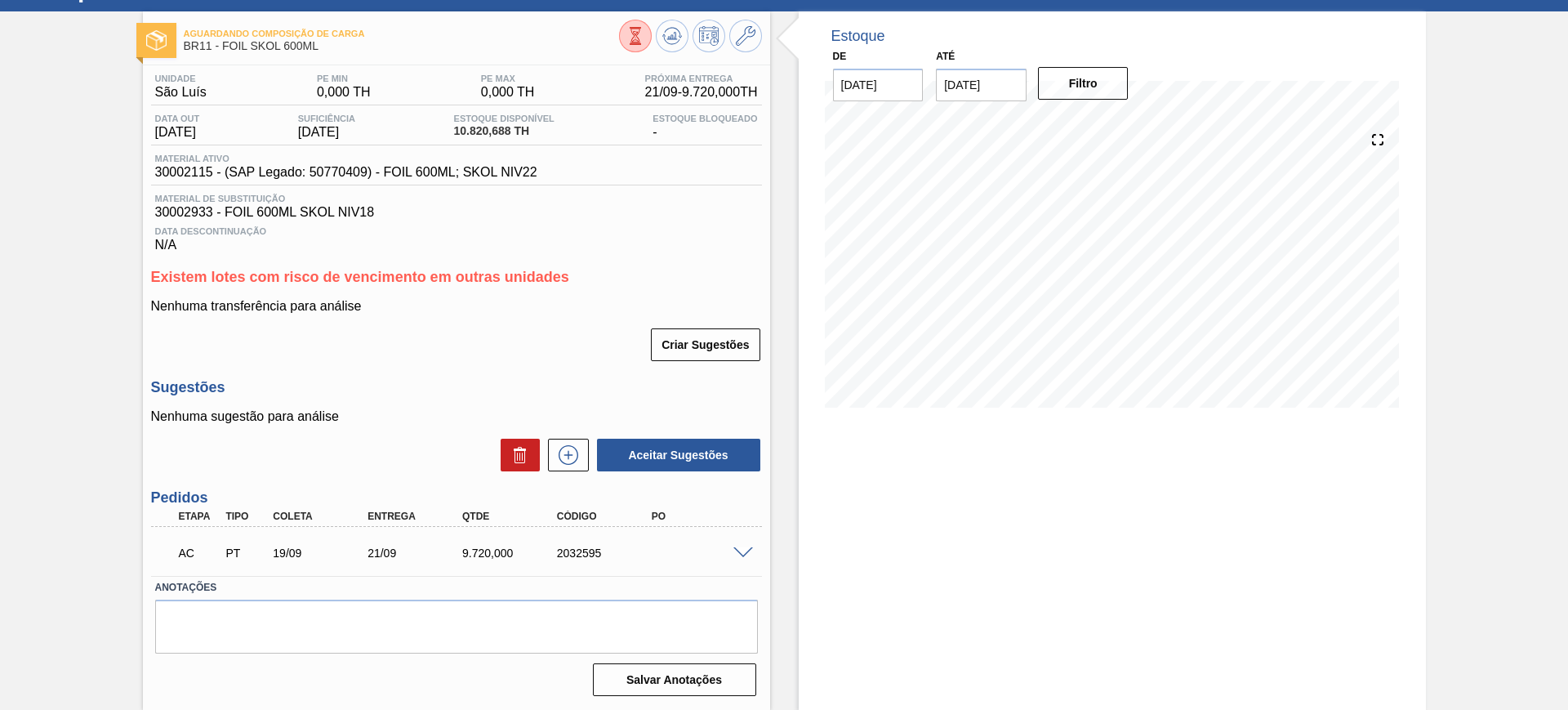
scroll to position [70, 0]
click at [746, 550] on span at bounding box center [743, 553] width 20 height 12
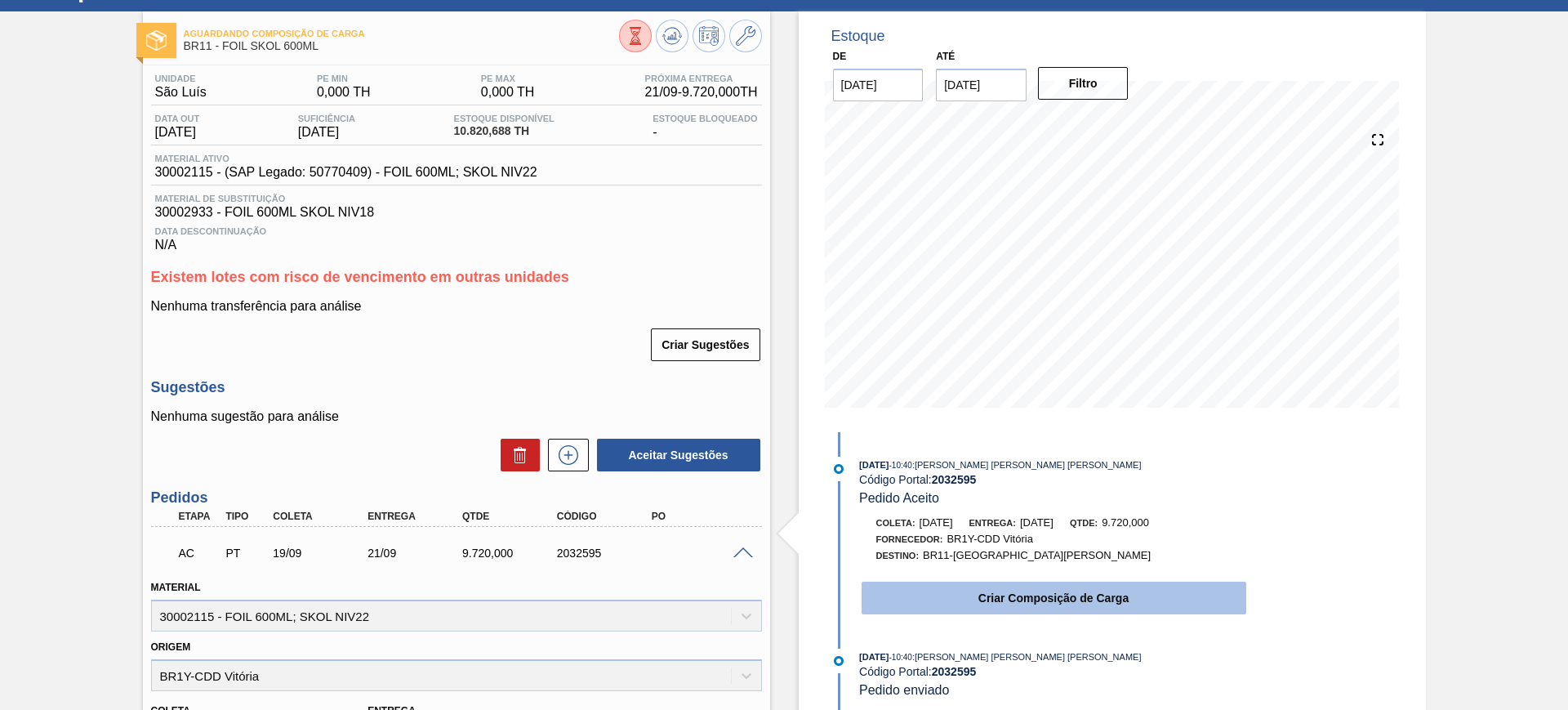
click at [968, 596] on button "Criar Composição de Carga" at bounding box center [1054, 598] width 385 height 33
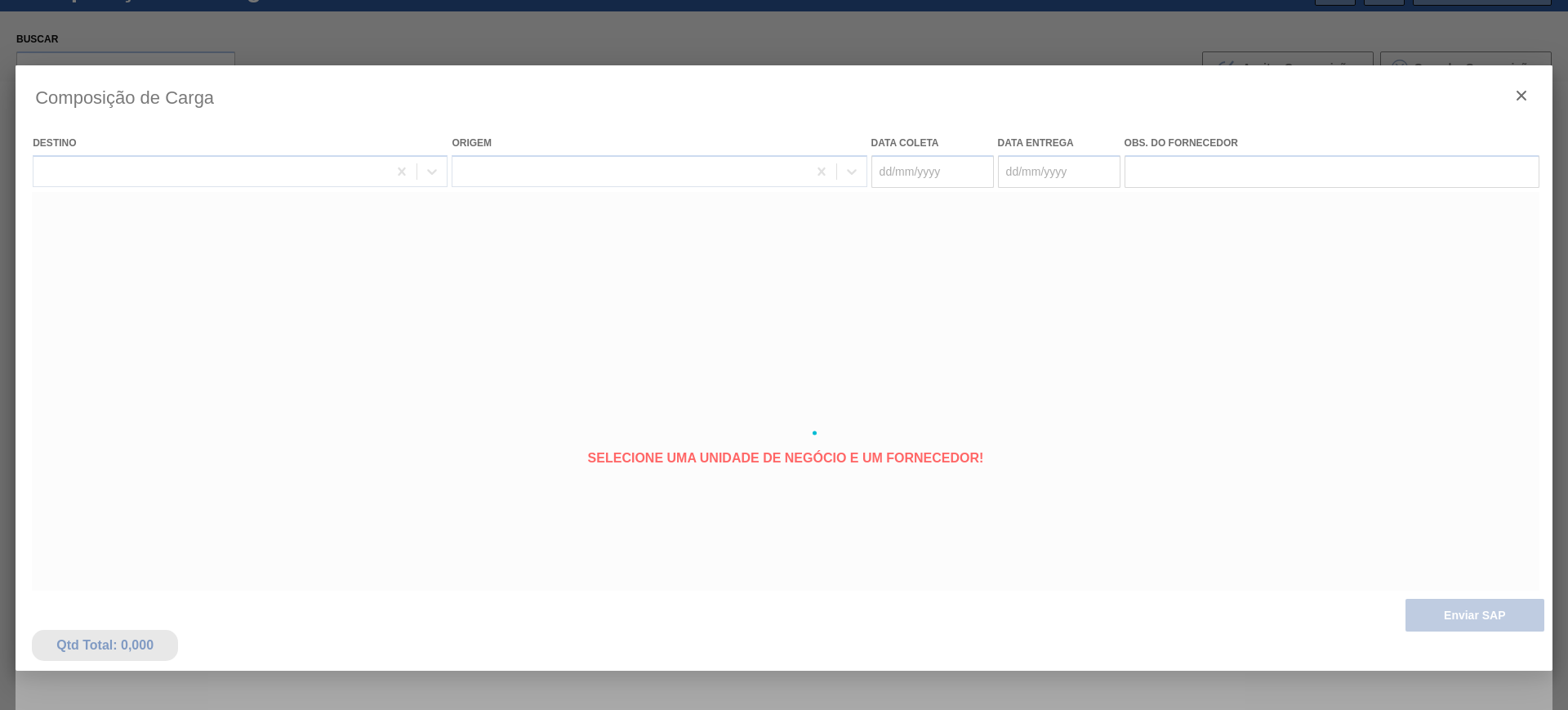
type coleta "19/09/2025"
type entrega "21/09/2025"
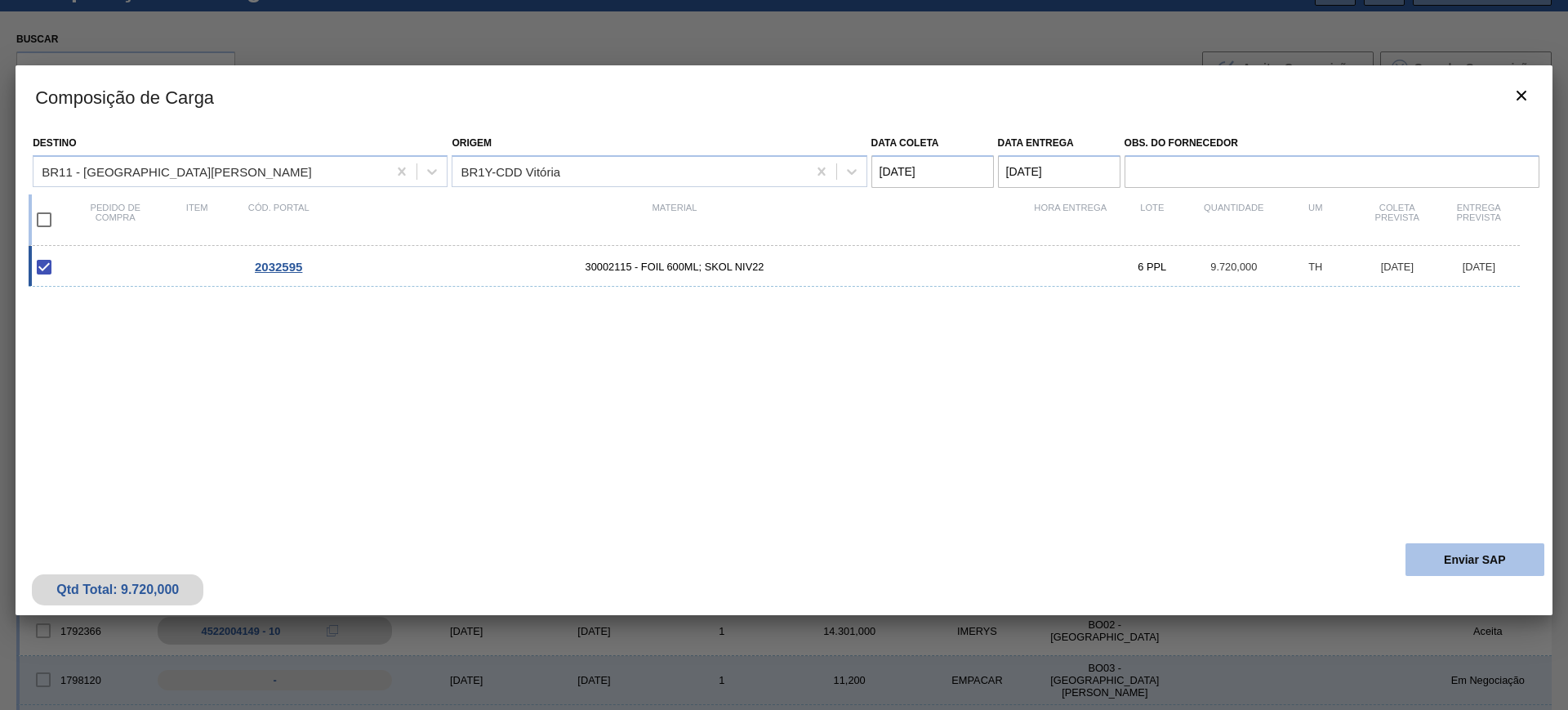
click at [1472, 546] on button "Enviar SAP" at bounding box center [1474, 559] width 139 height 33
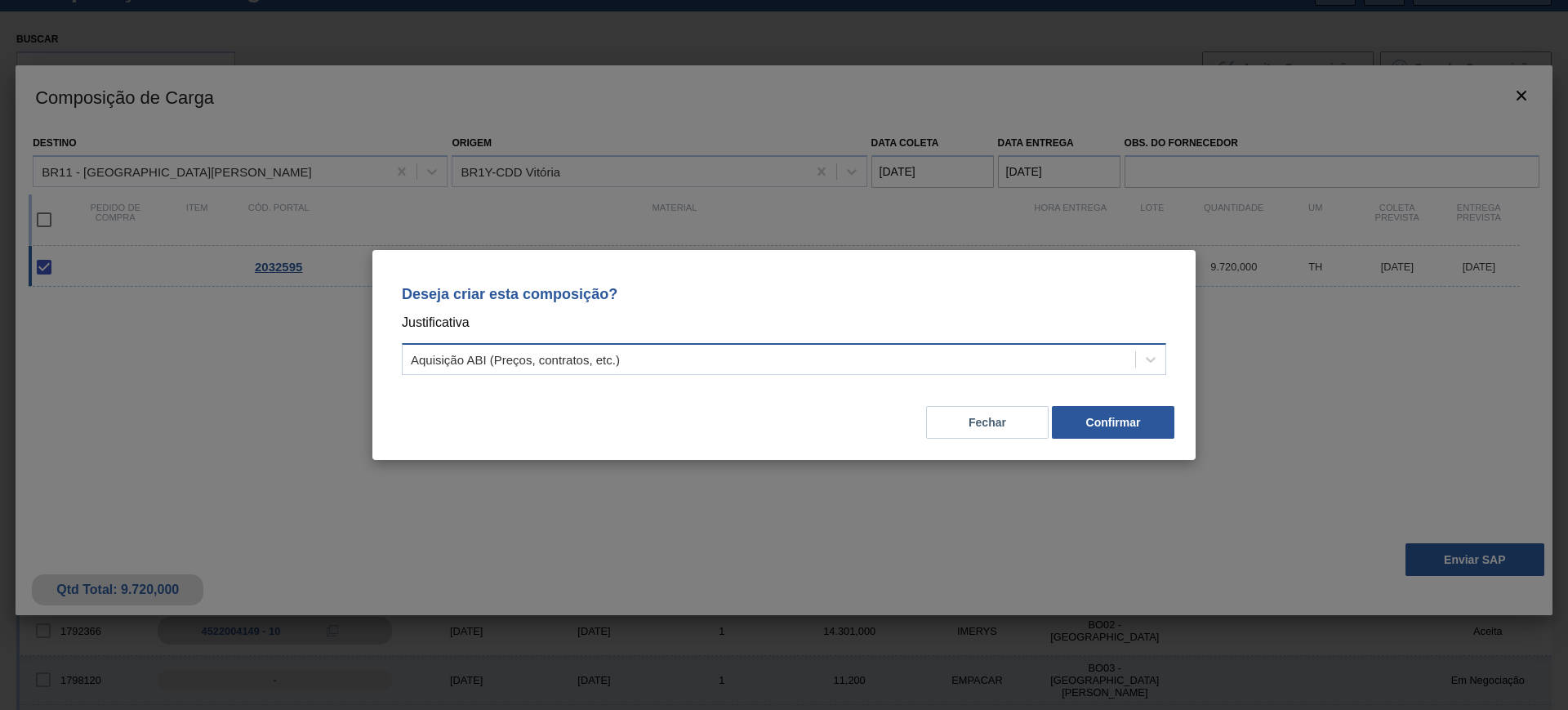
click at [980, 367] on div "Aquisição ABI (Preços, contratos, etc.)" at bounding box center [768, 360] width 732 height 24
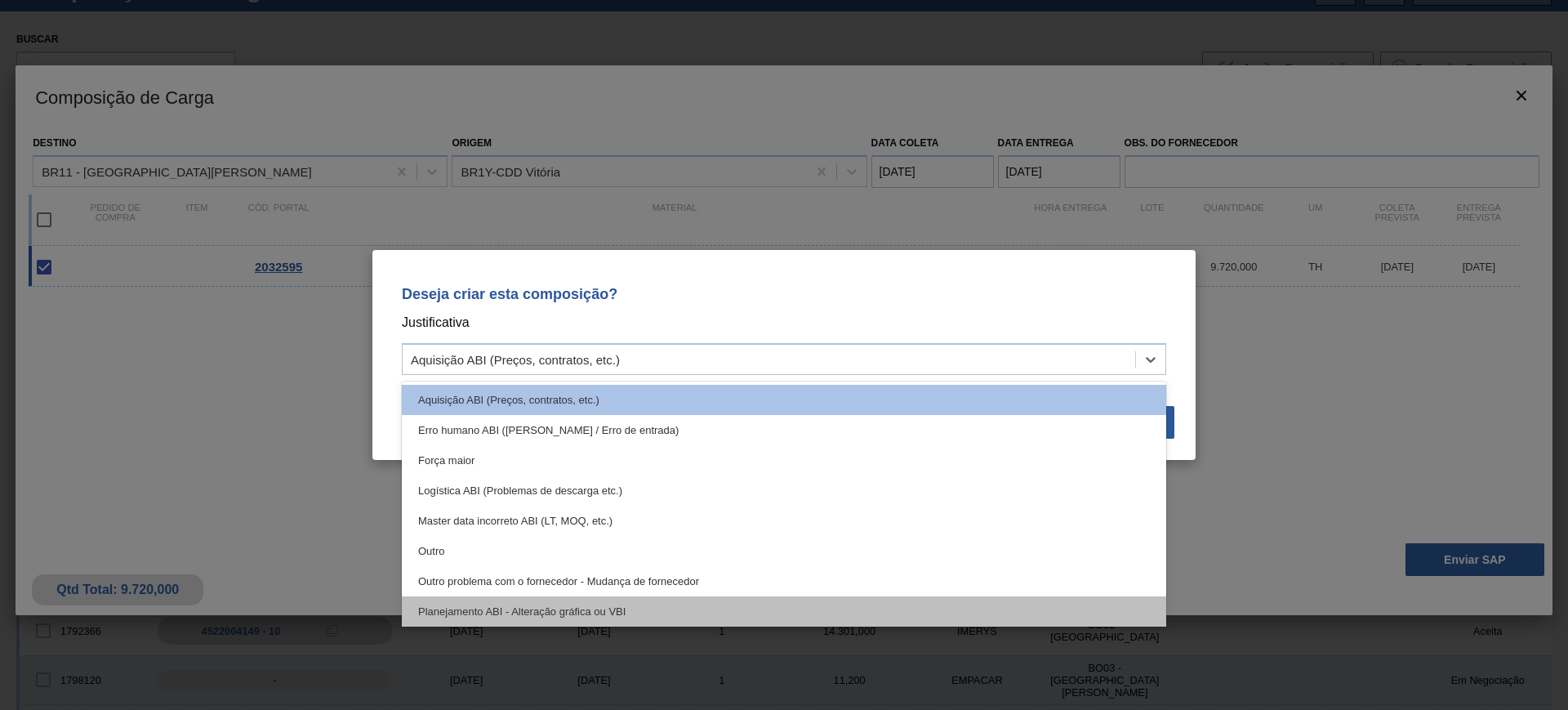
click at [749, 603] on div "Planejamento ABI - Alteração gráfica ou VBI" at bounding box center [783, 611] width 764 height 30
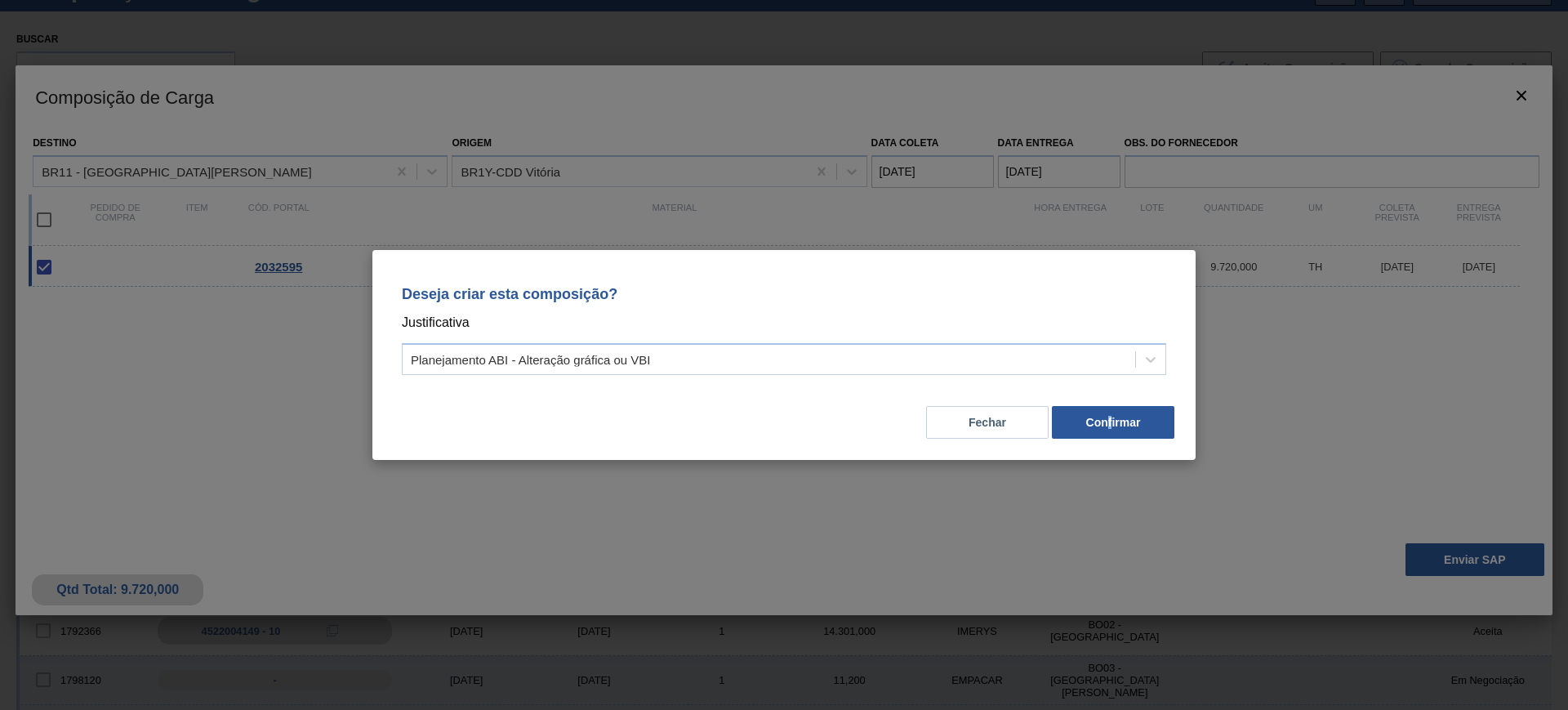
click at [1111, 398] on div "Fechar Confirmar" at bounding box center [783, 413] width 784 height 56
click at [1095, 426] on button "Confirmar" at bounding box center [1113, 422] width 123 height 33
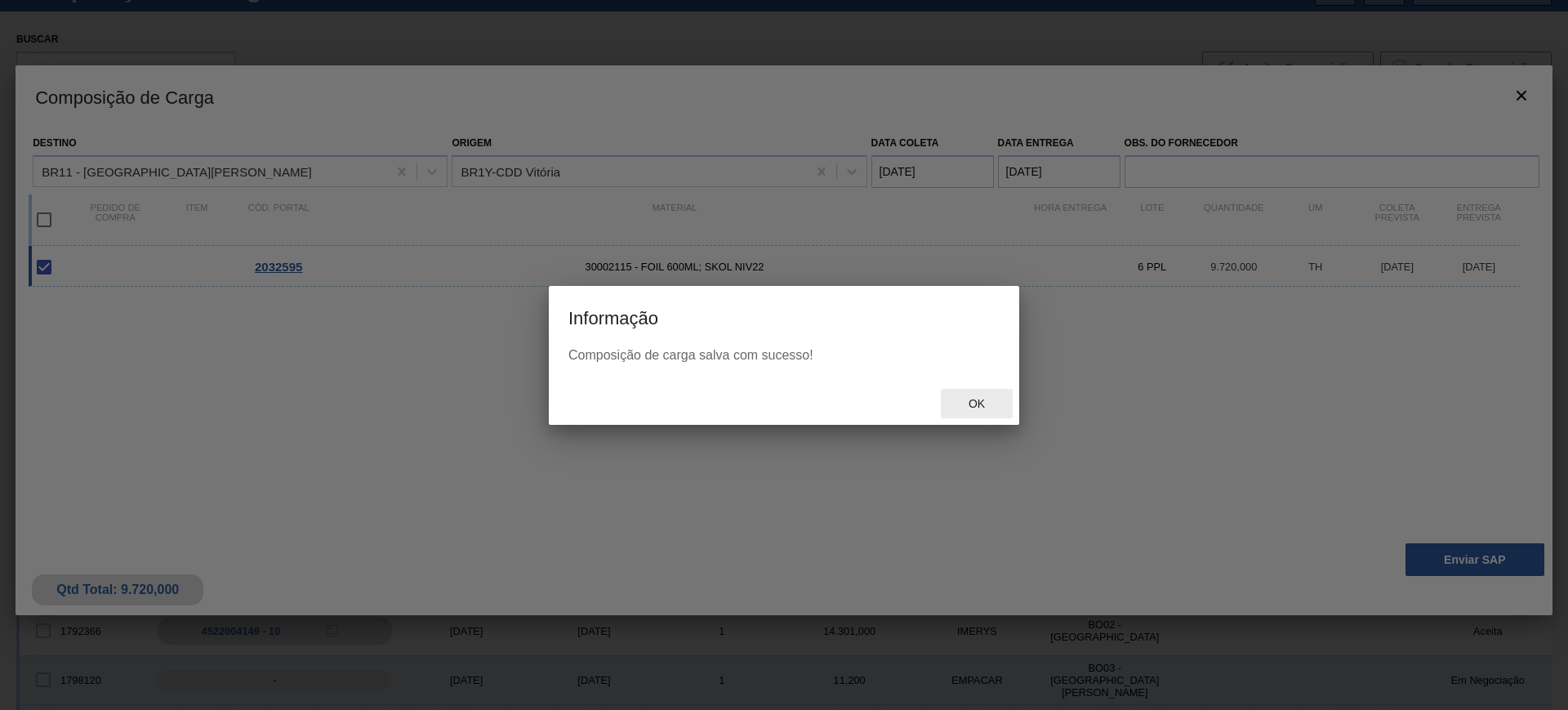
click at [984, 399] on span "Ok" at bounding box center [977, 403] width 43 height 13
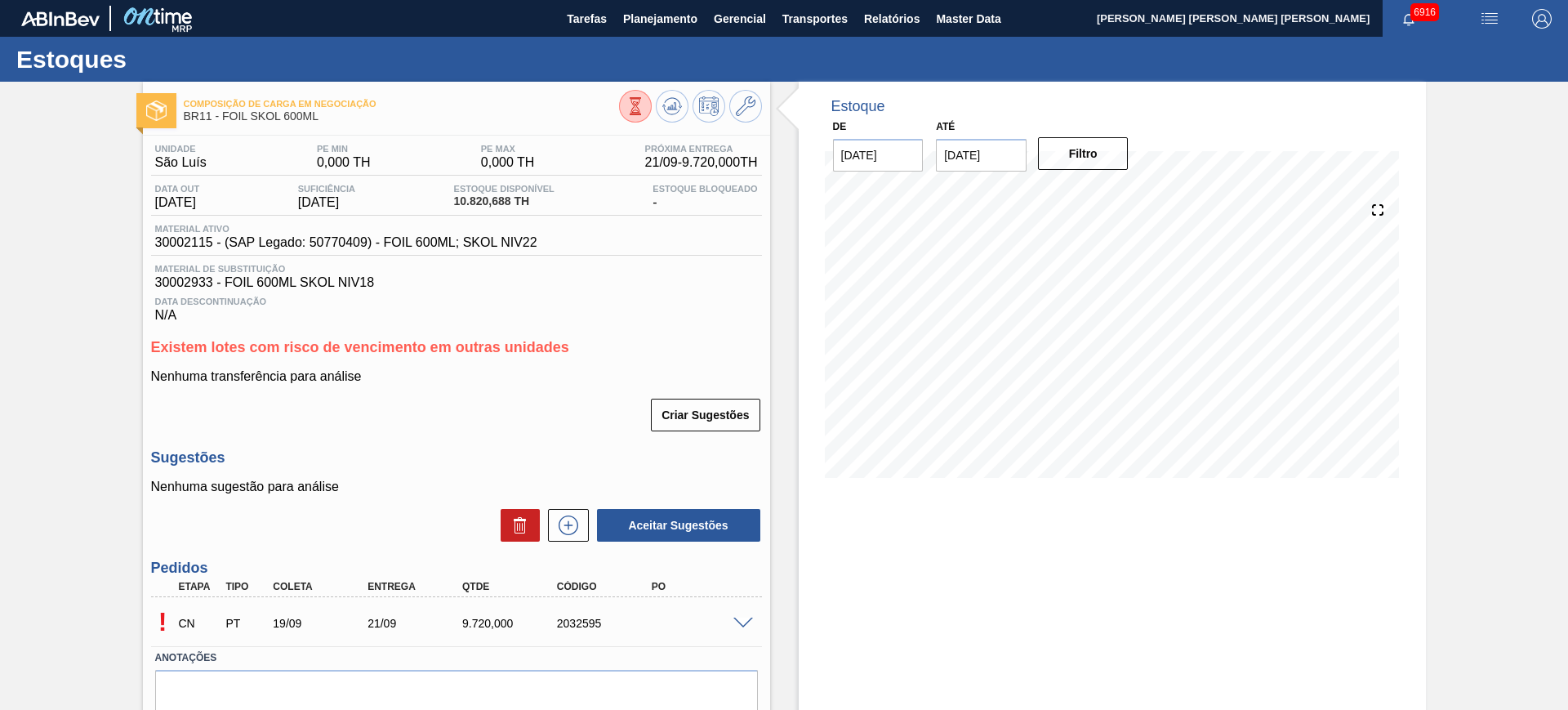
click at [736, 620] on span at bounding box center [743, 623] width 20 height 12
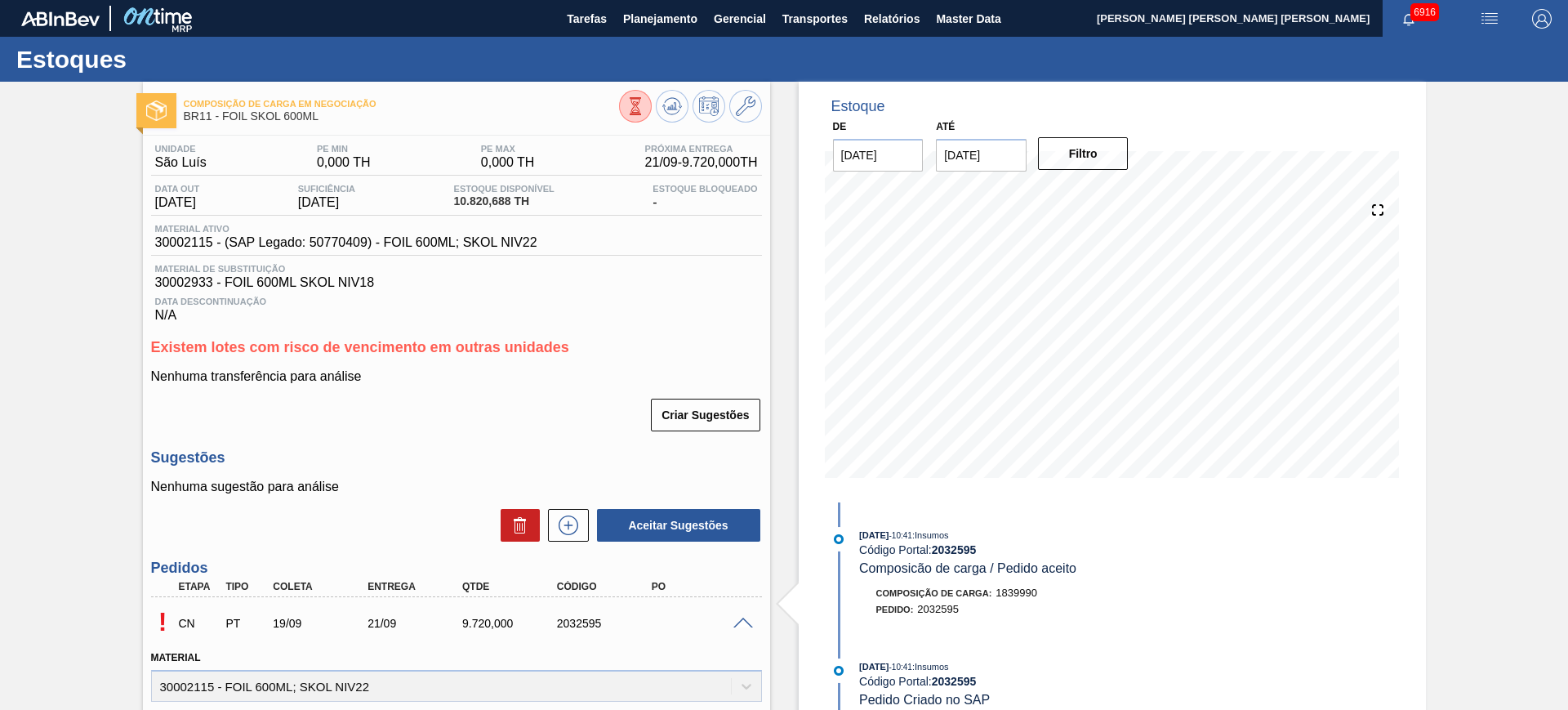
scroll to position [408, 0]
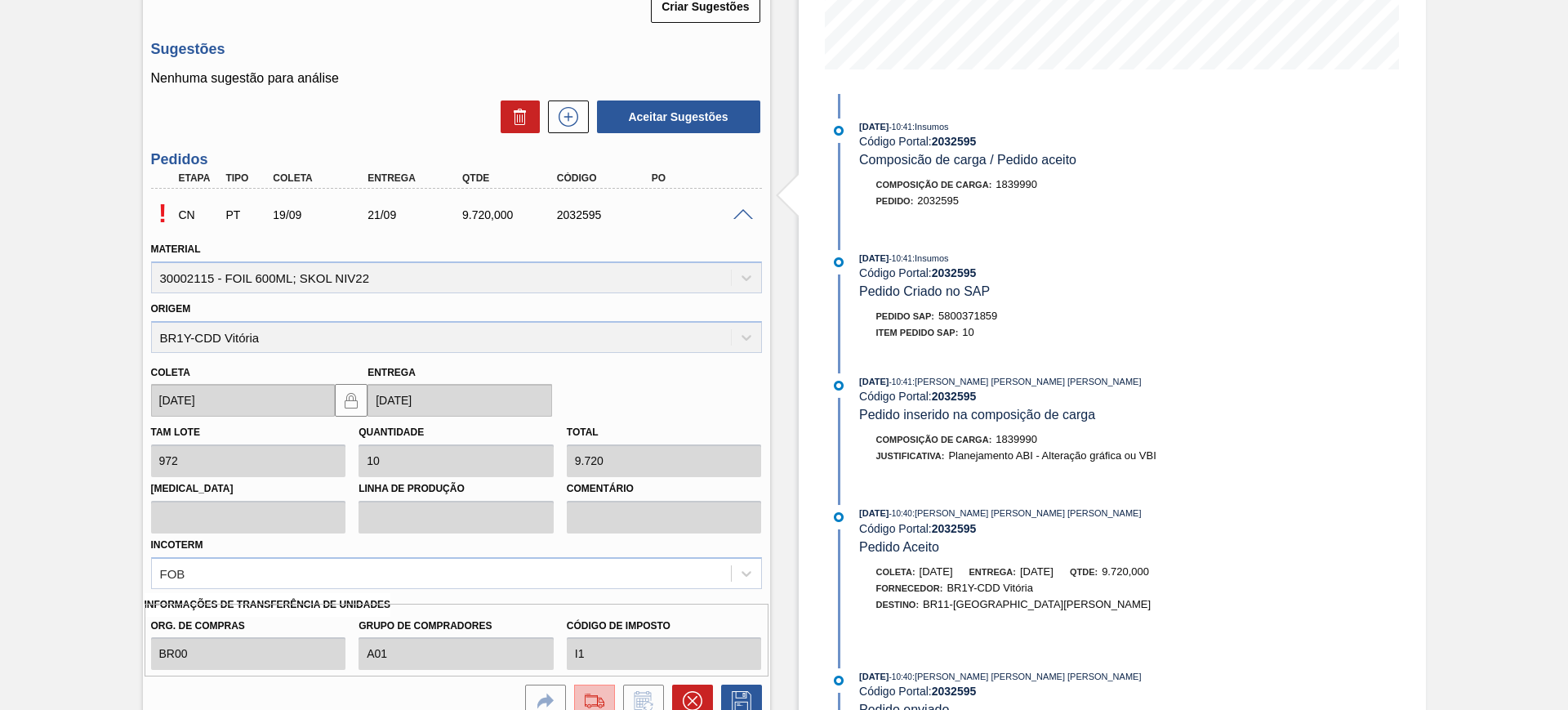
click at [596, 699] on img at bounding box center [595, 701] width 26 height 20
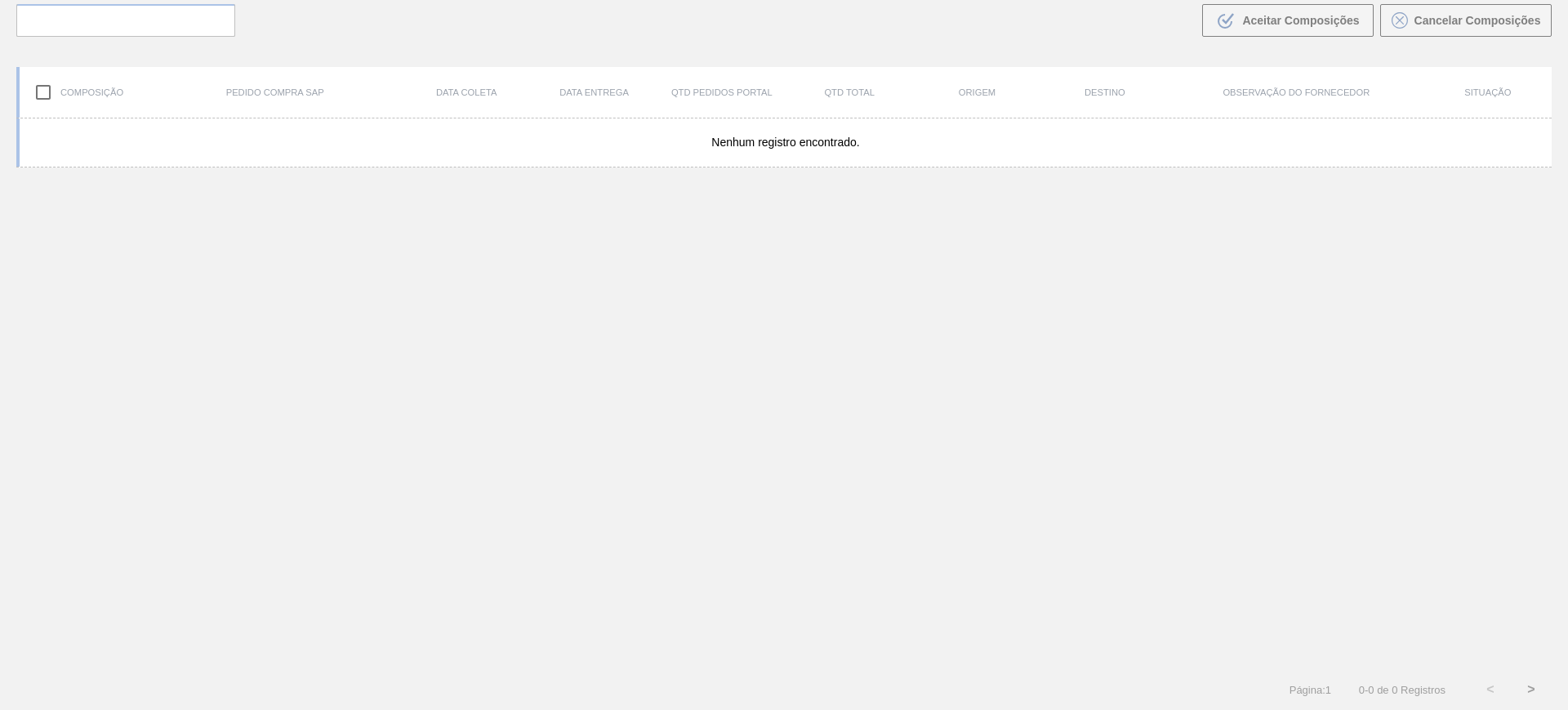
scroll to position [118, 0]
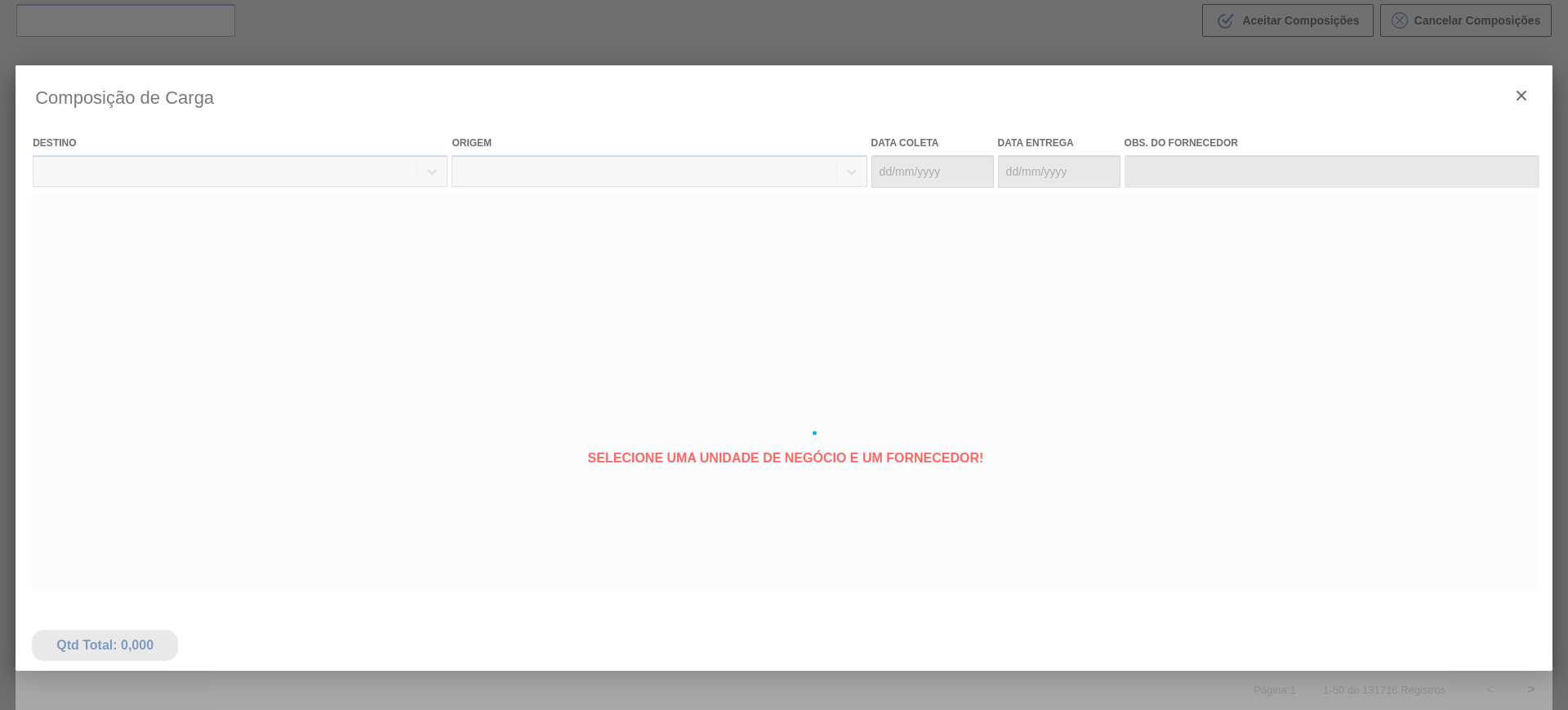
type coleta "19/09/2025"
type entrega "21/09/2025"
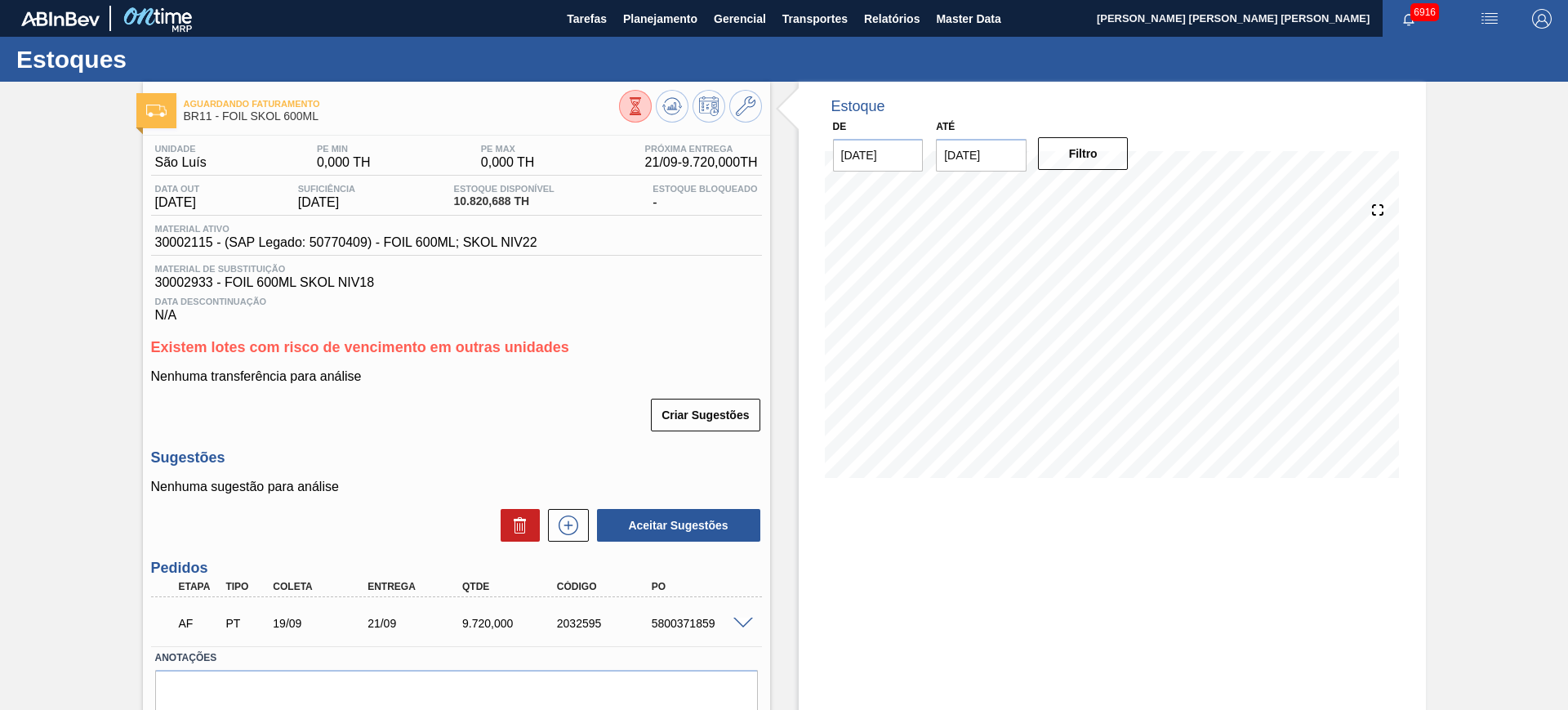
click at [676, 624] on div "5800371859" at bounding box center [700, 623] width 106 height 13
copy div "5800371859"
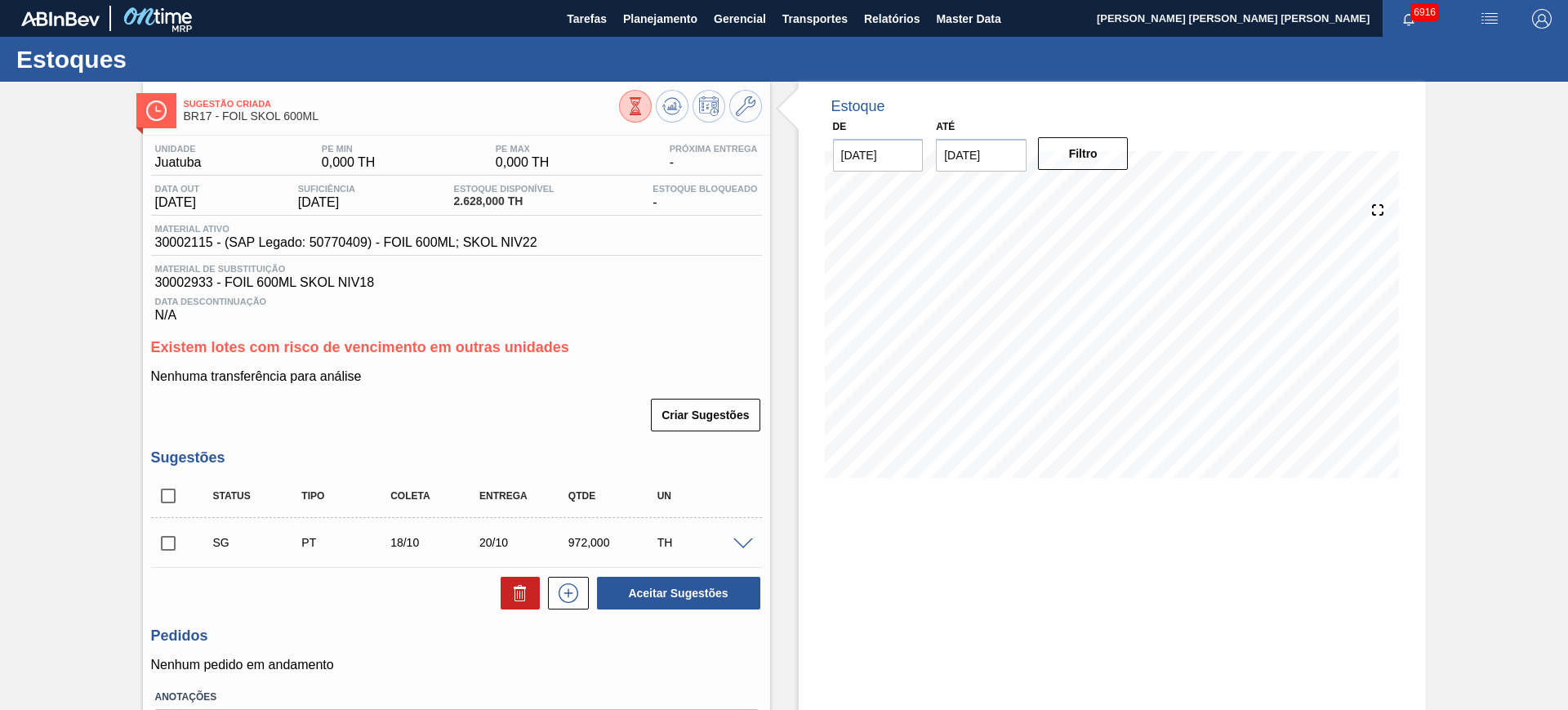
drag, startPoint x: 799, startPoint y: 220, endPoint x: 799, endPoint y: 231, distance: 11.0
click at [799, 231] on div "Estoque De [DATE] Até [DATE] Filtro" at bounding box center [1112, 291] width 627 height 420
click at [747, 541] on span at bounding box center [743, 544] width 20 height 12
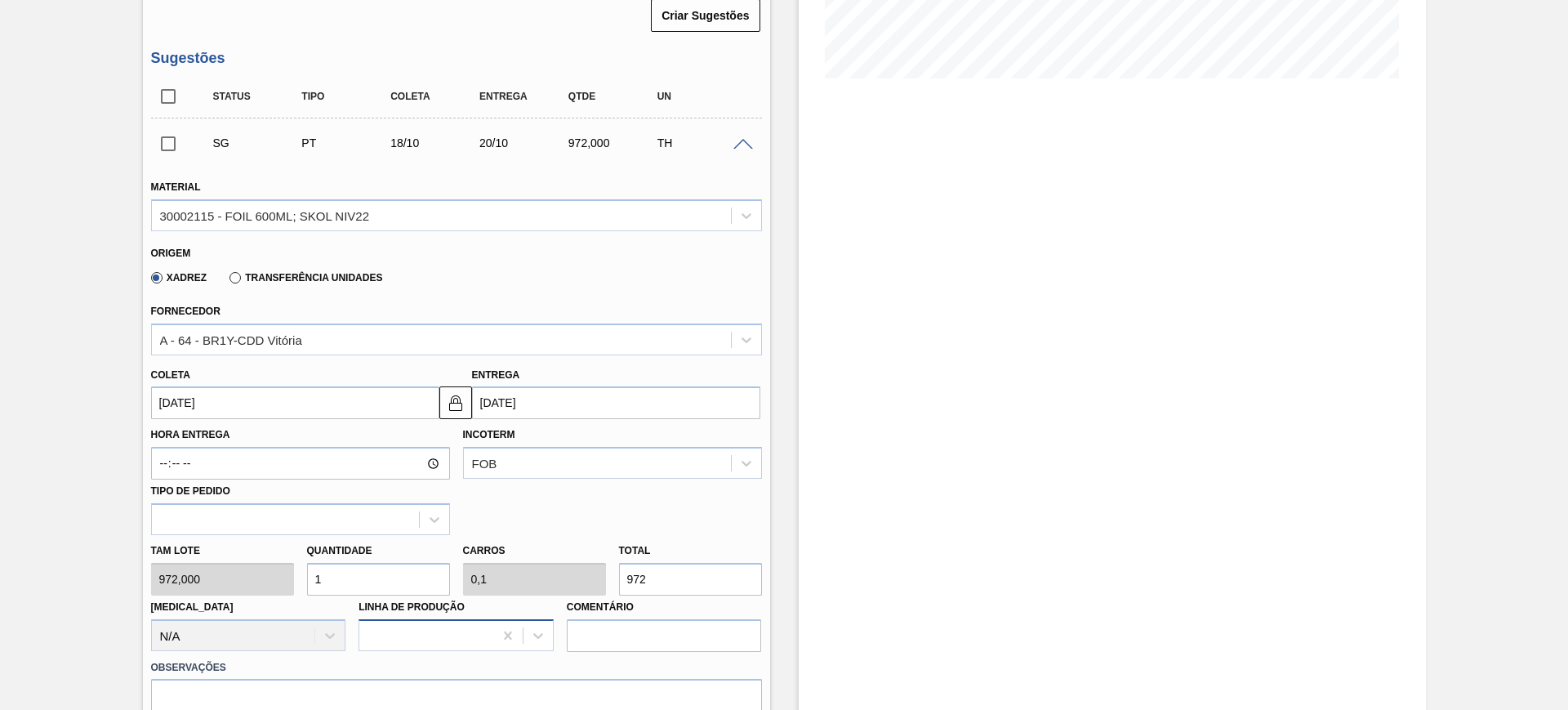
scroll to position [510, 0]
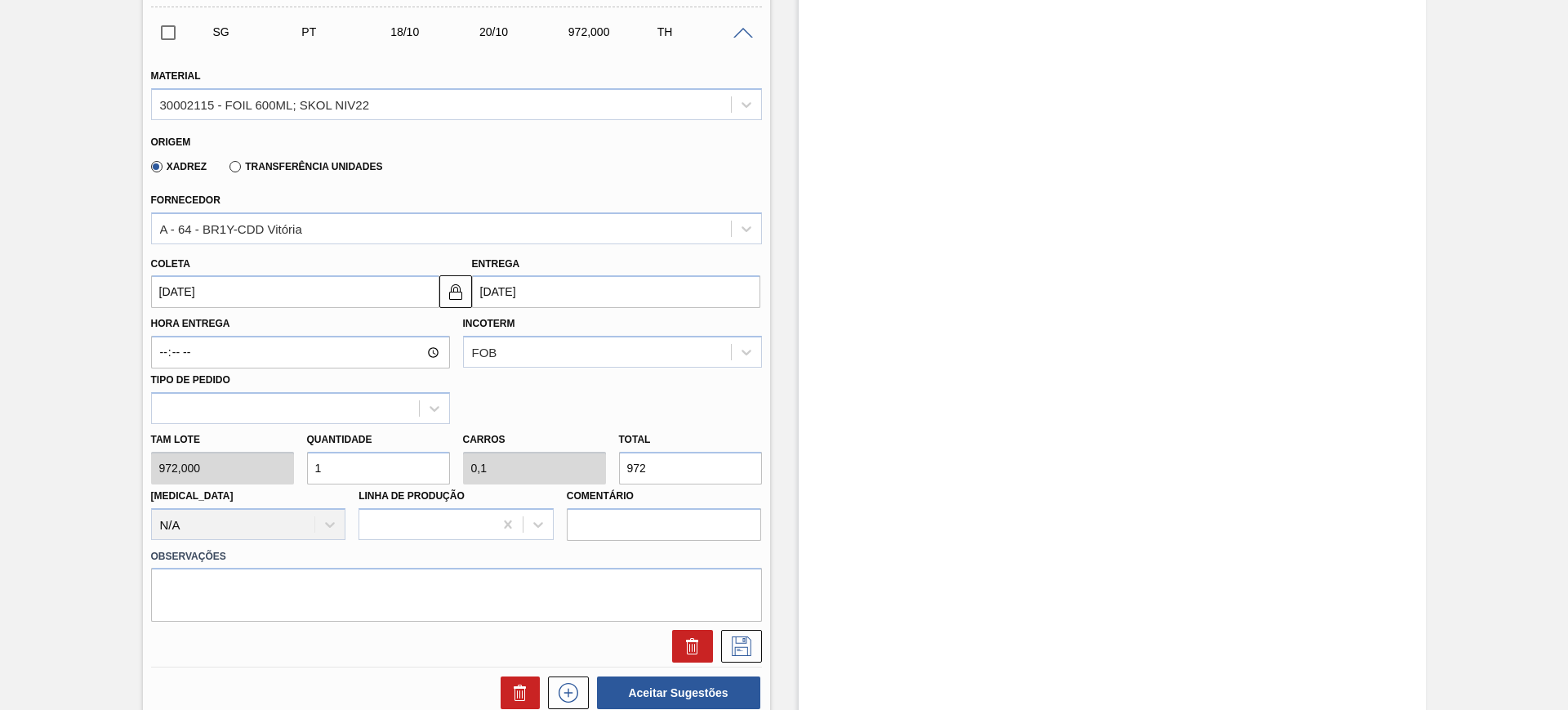
click at [348, 462] on input "1" at bounding box center [378, 468] width 143 height 33
type input "3"
type input "0,3"
type input "2.916"
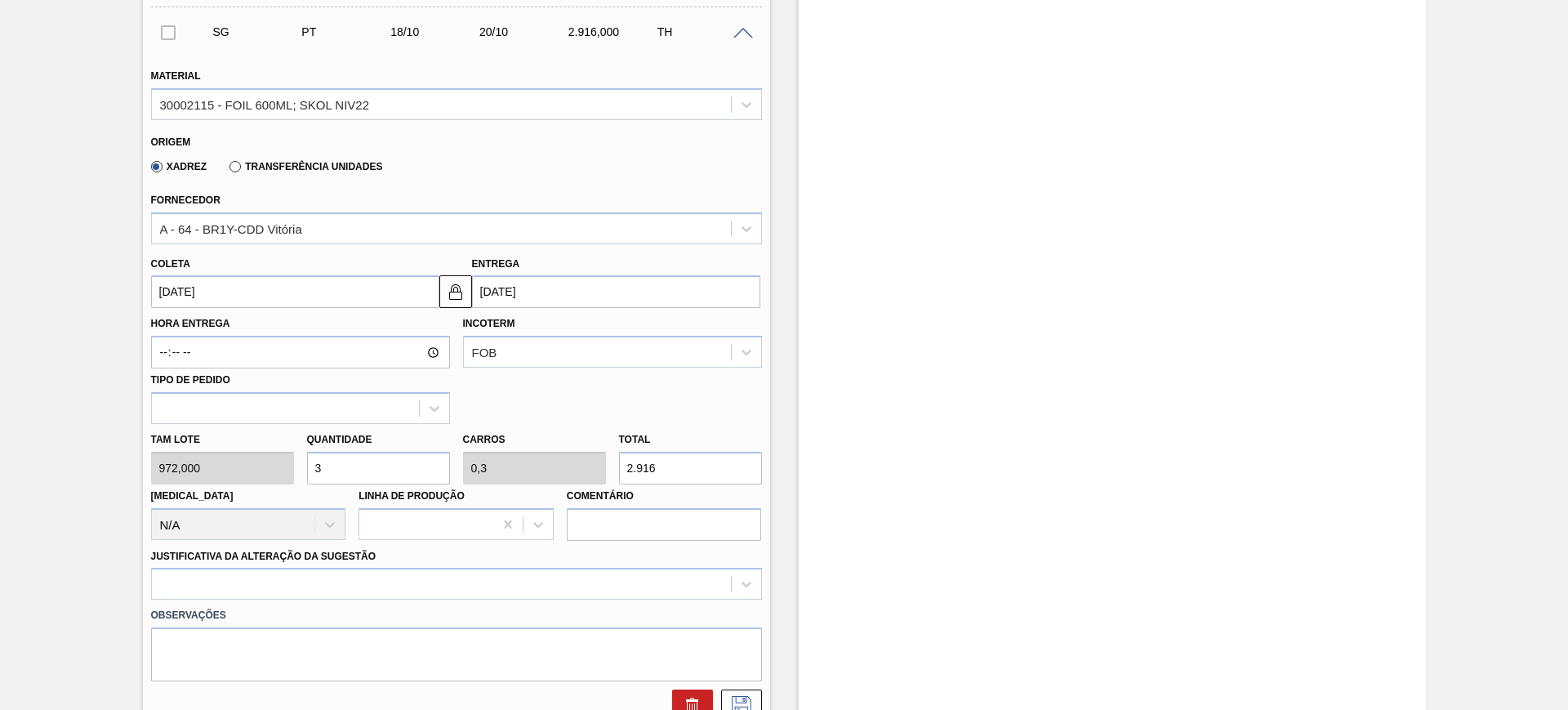
type input "3"
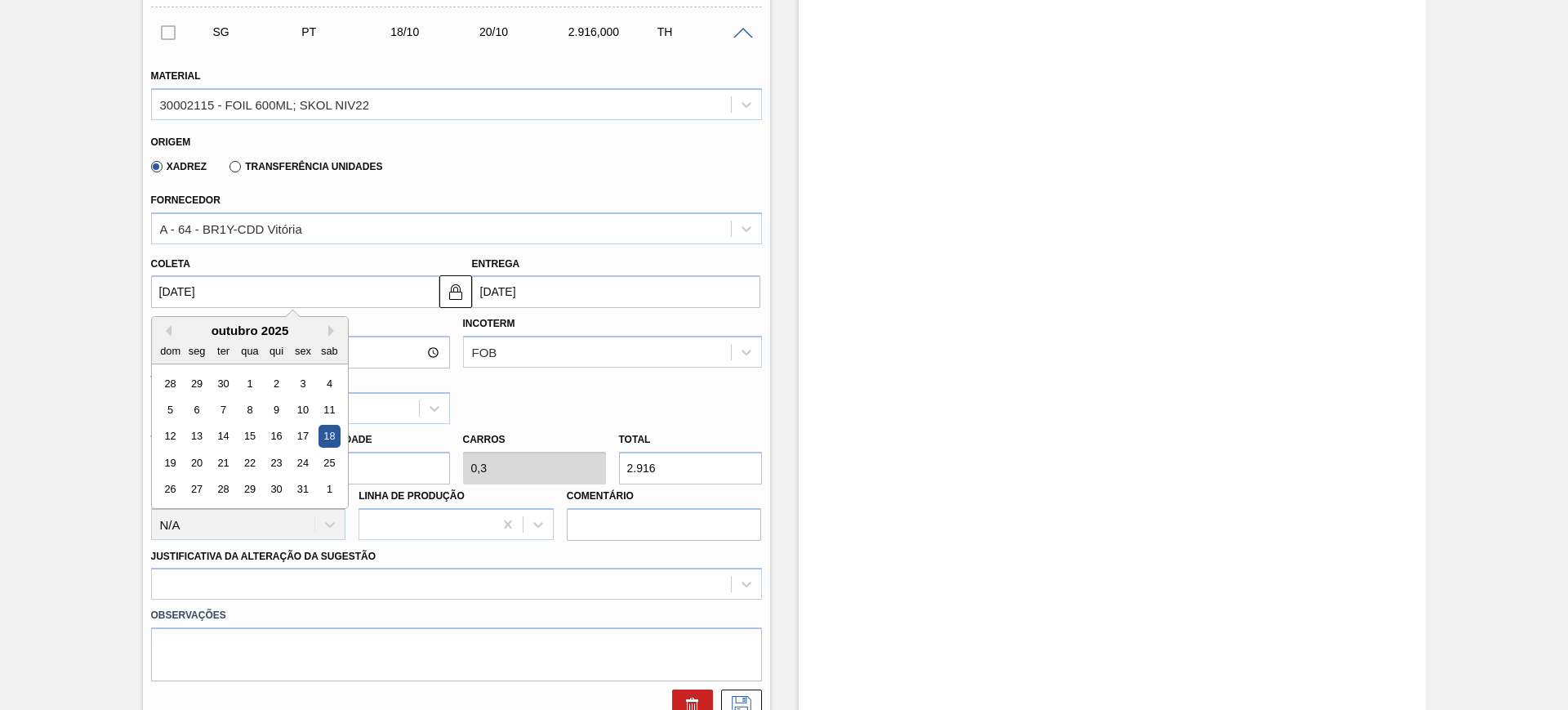
click at [367, 293] on input "[DATE]" at bounding box center [295, 292] width 288 height 33
click at [161, 331] on button "Previous Month" at bounding box center [166, 331] width 12 height 12
click at [278, 443] on div "18" at bounding box center [276, 436] width 22 height 22
type input "[DATE]"
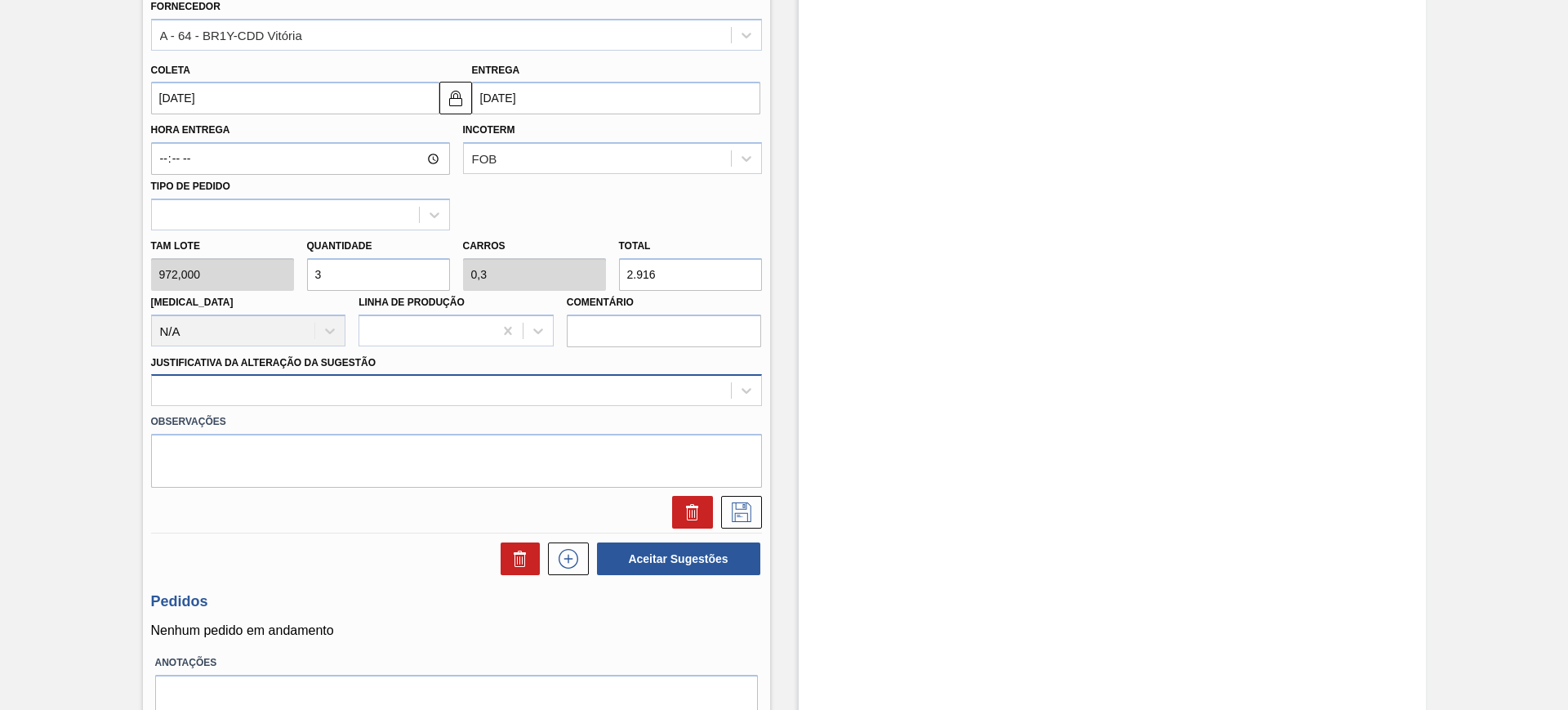
scroll to position [715, 0]
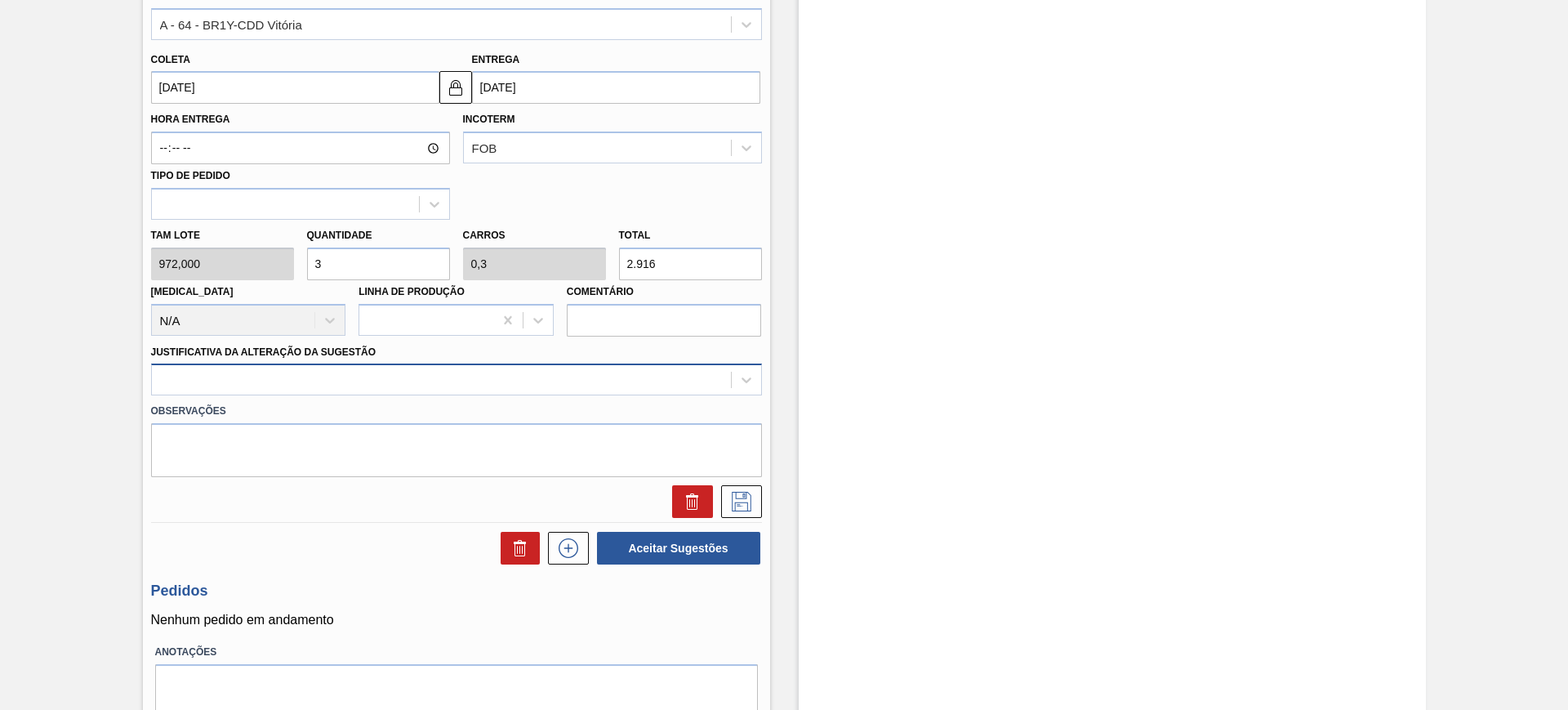
click at [481, 386] on div at bounding box center [442, 380] width 579 height 24
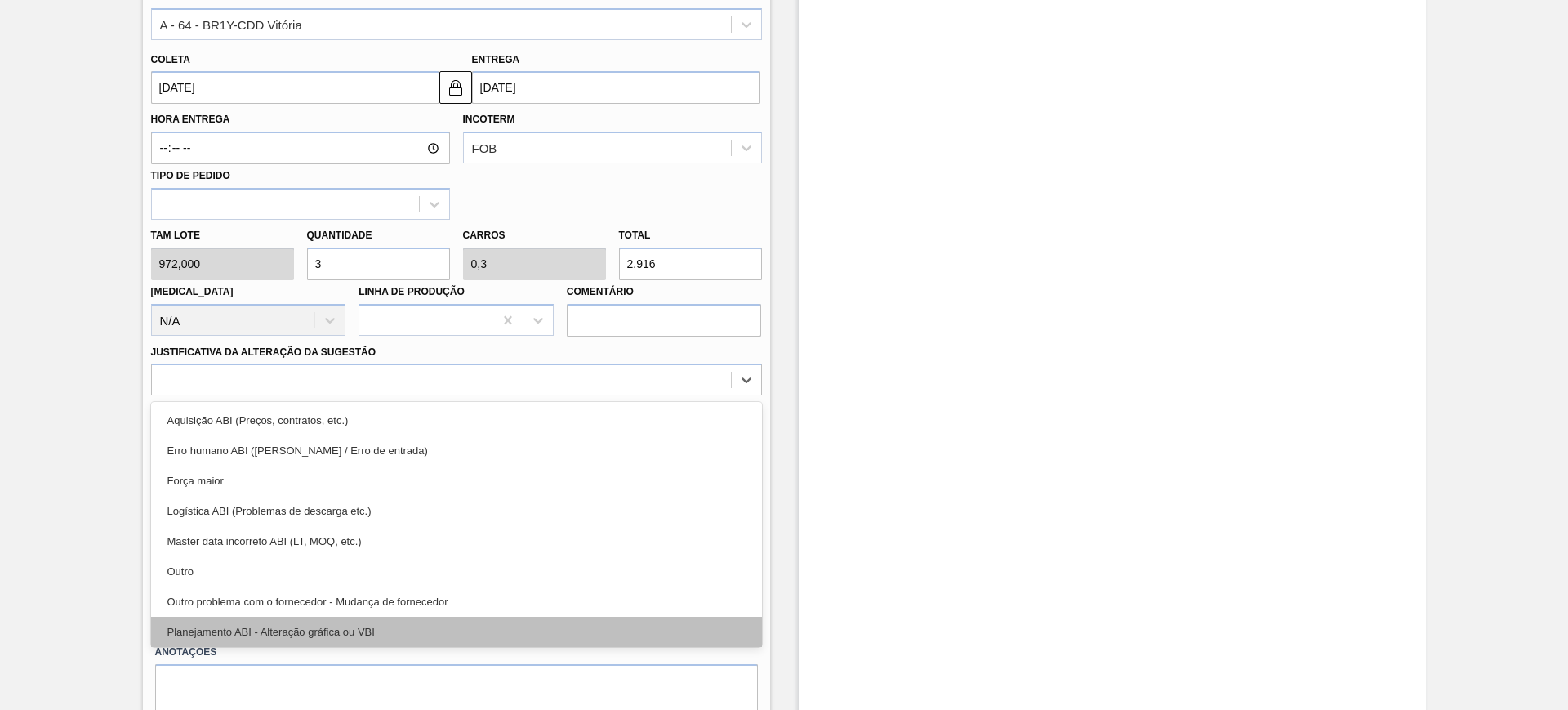
click at [463, 627] on div "Planejamento ABI - Alteração gráfica ou VBI" at bounding box center [457, 631] width 611 height 30
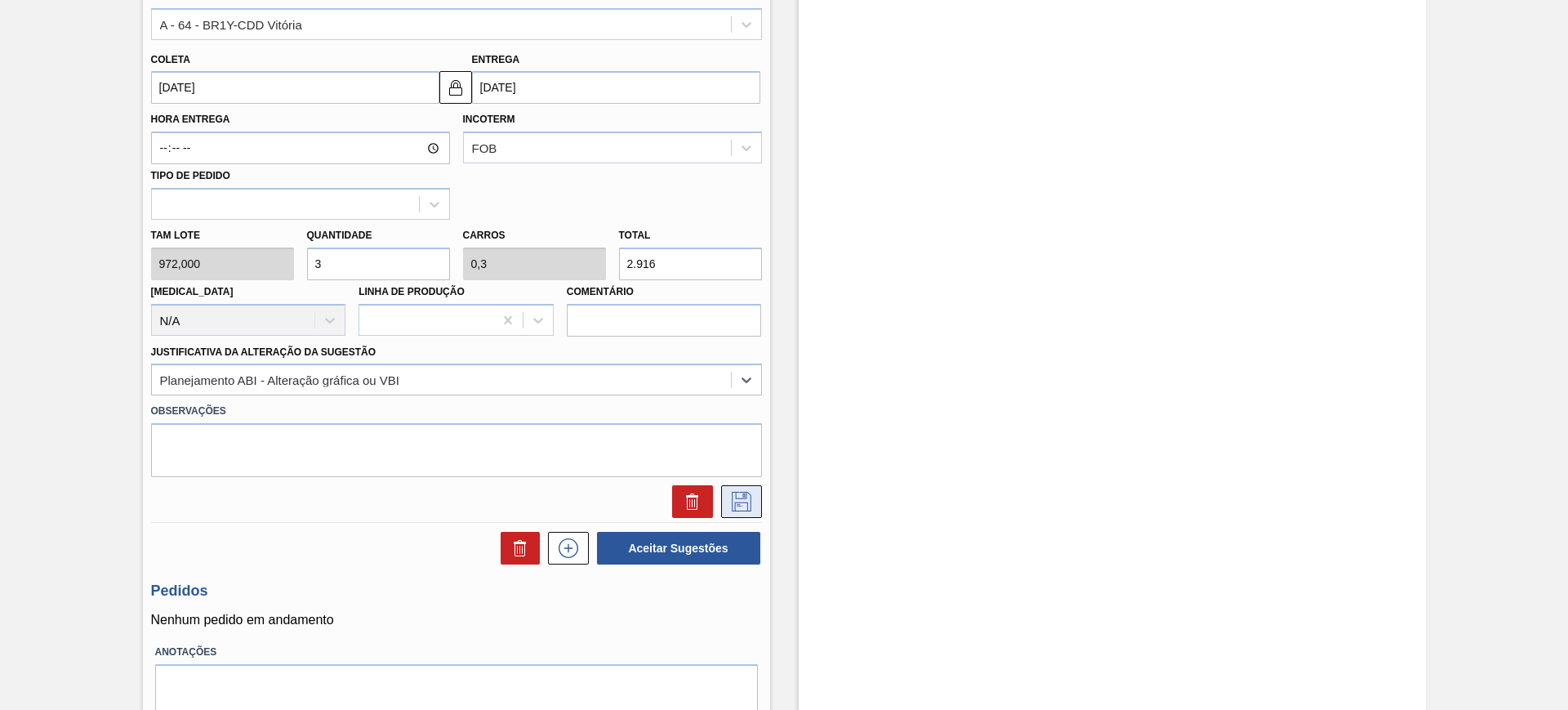
click at [740, 505] on icon at bounding box center [741, 502] width 26 height 20
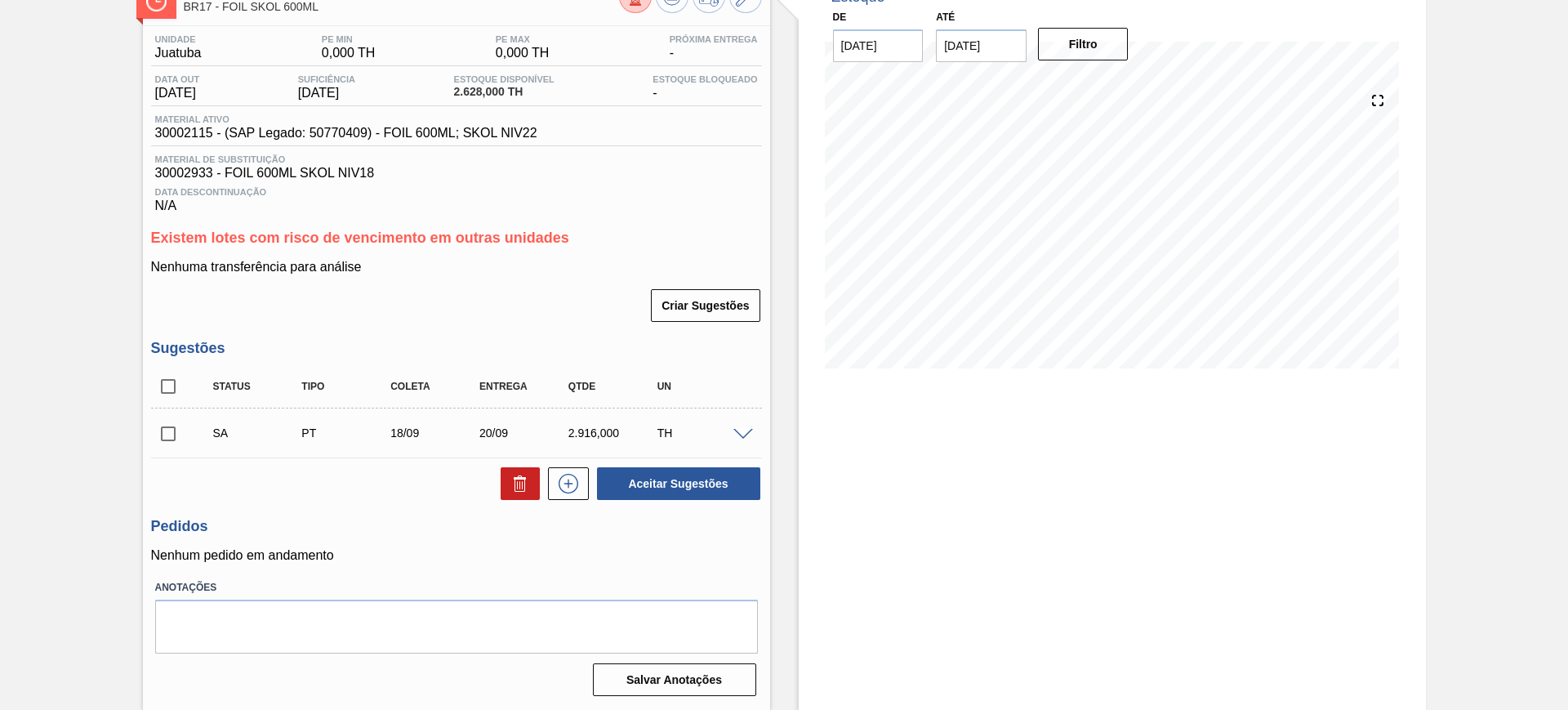
scroll to position [109, 0]
click at [736, 437] on span at bounding box center [743, 434] width 20 height 12
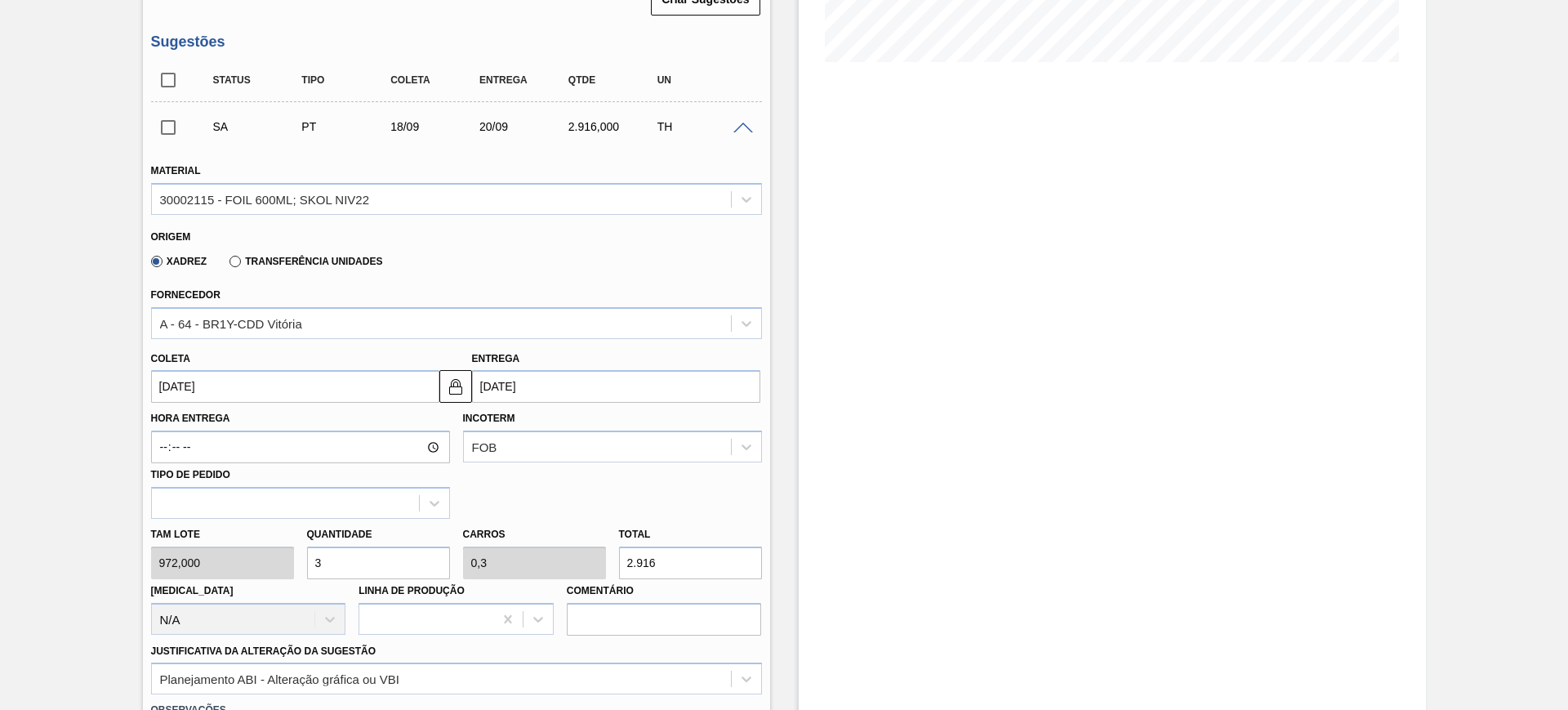
click at [737, 129] on span at bounding box center [743, 128] width 20 height 12
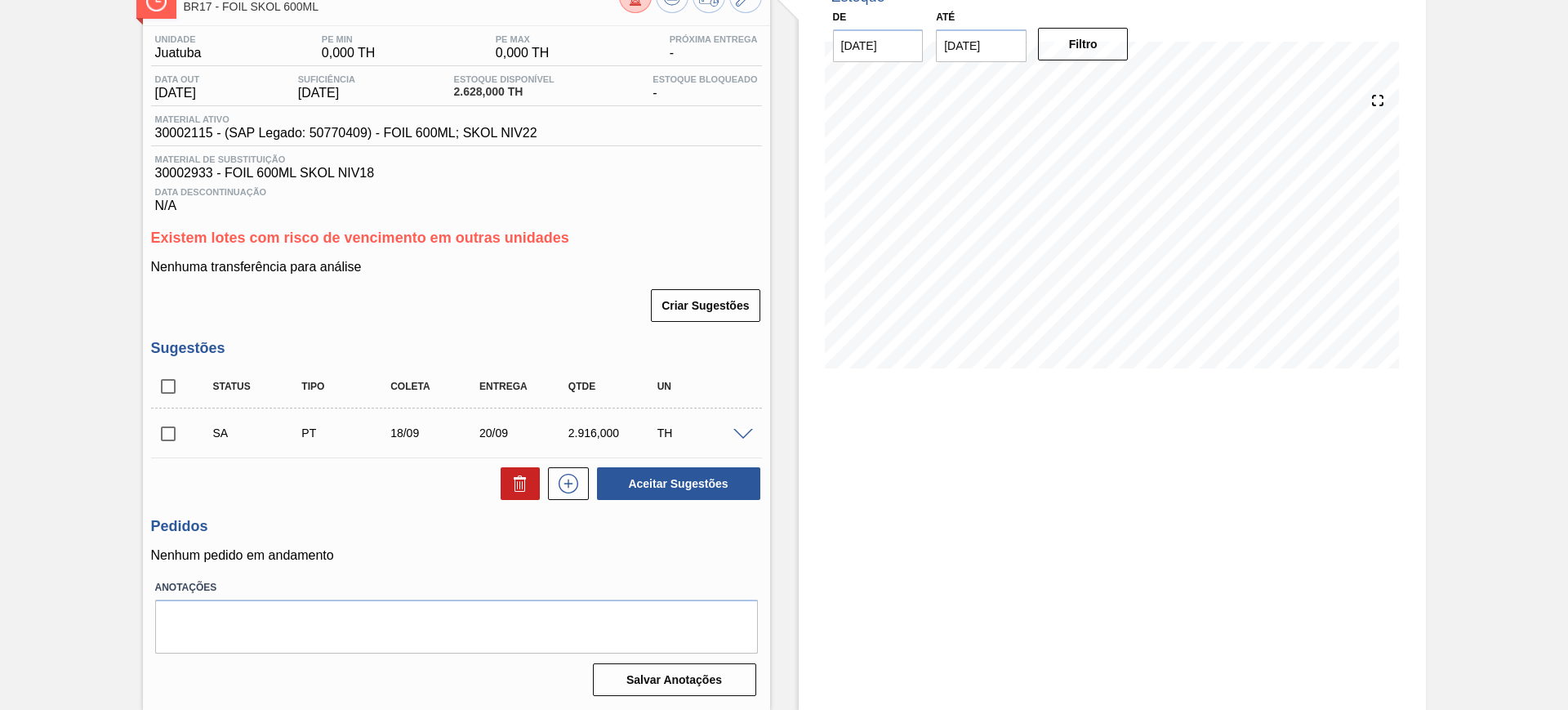
click at [173, 386] on input "checkbox" at bounding box center [169, 387] width 35 height 35
checkbox input "true"
click at [676, 482] on button "Aceitar Sugestões" at bounding box center [679, 484] width 164 height 33
checkbox input "false"
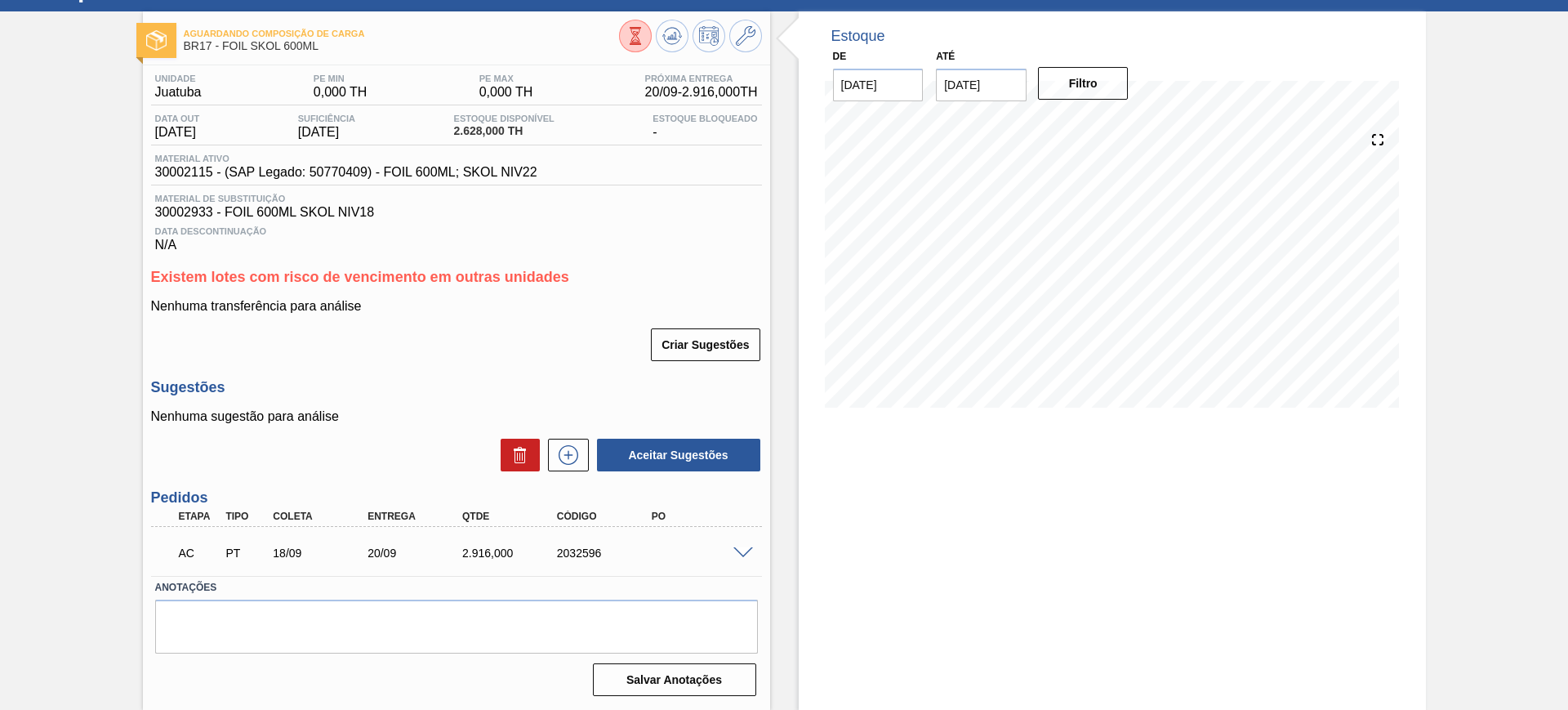
scroll to position [70, 0]
click at [745, 550] on span at bounding box center [743, 553] width 20 height 12
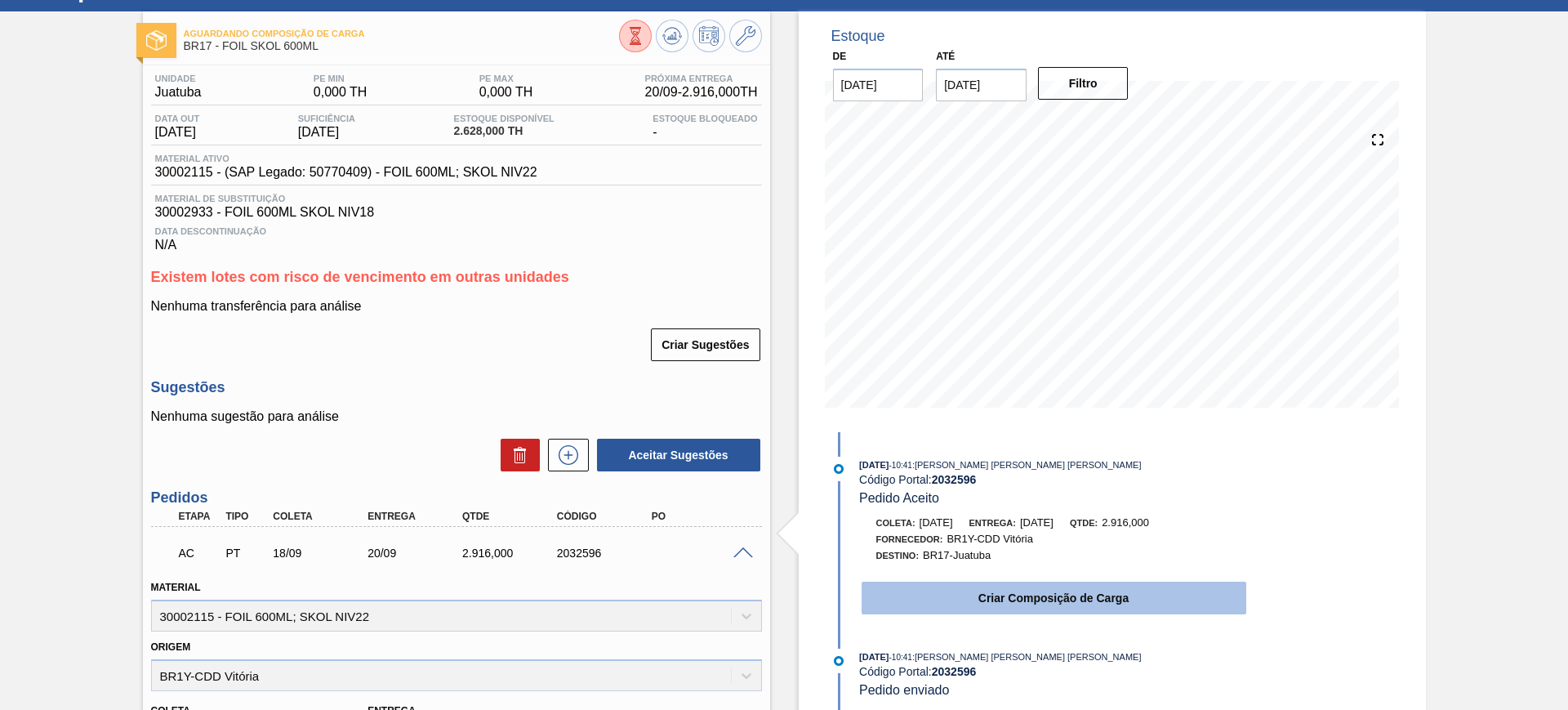
click at [1088, 605] on button "Criar Composição de Carga" at bounding box center [1054, 598] width 385 height 33
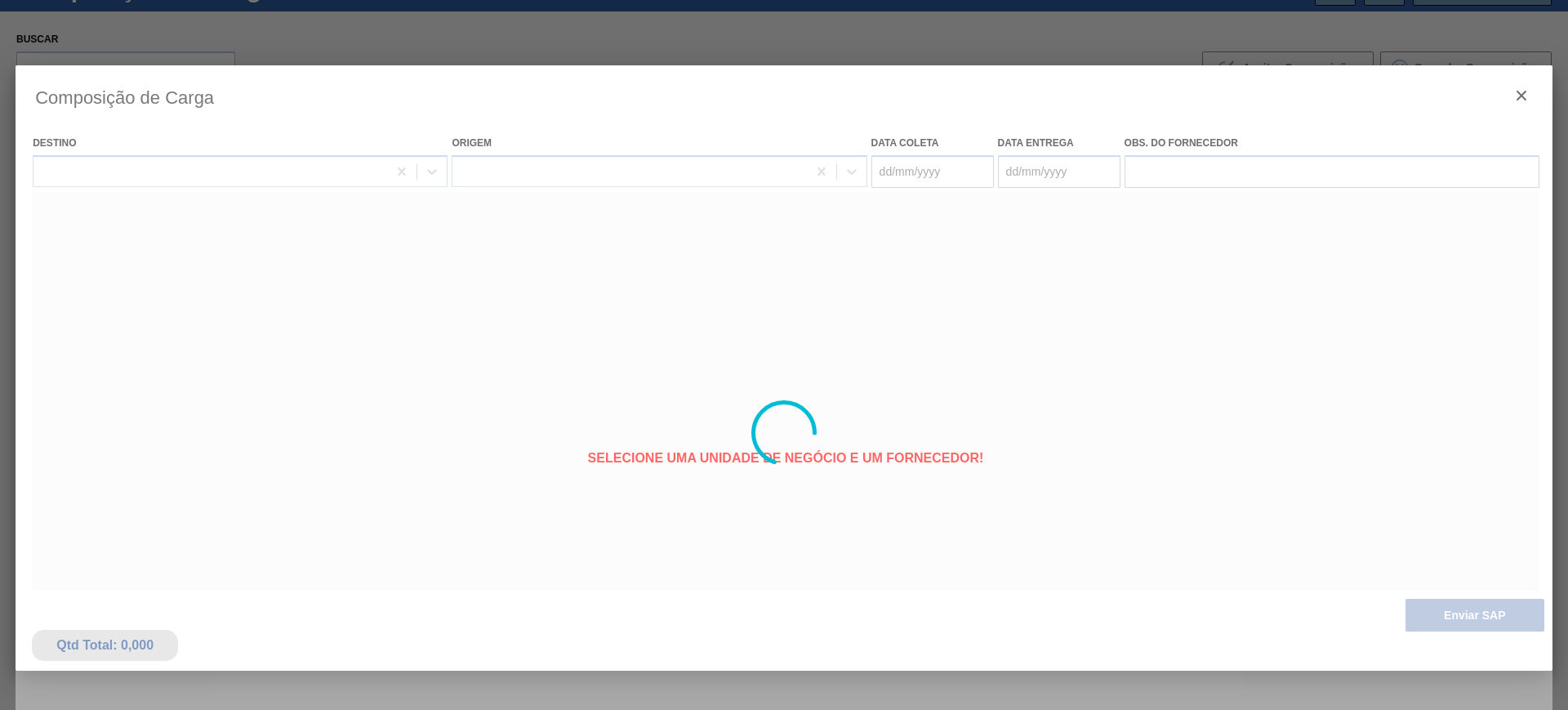
type coleta "18/09/2025"
type entrega "20/09/2025"
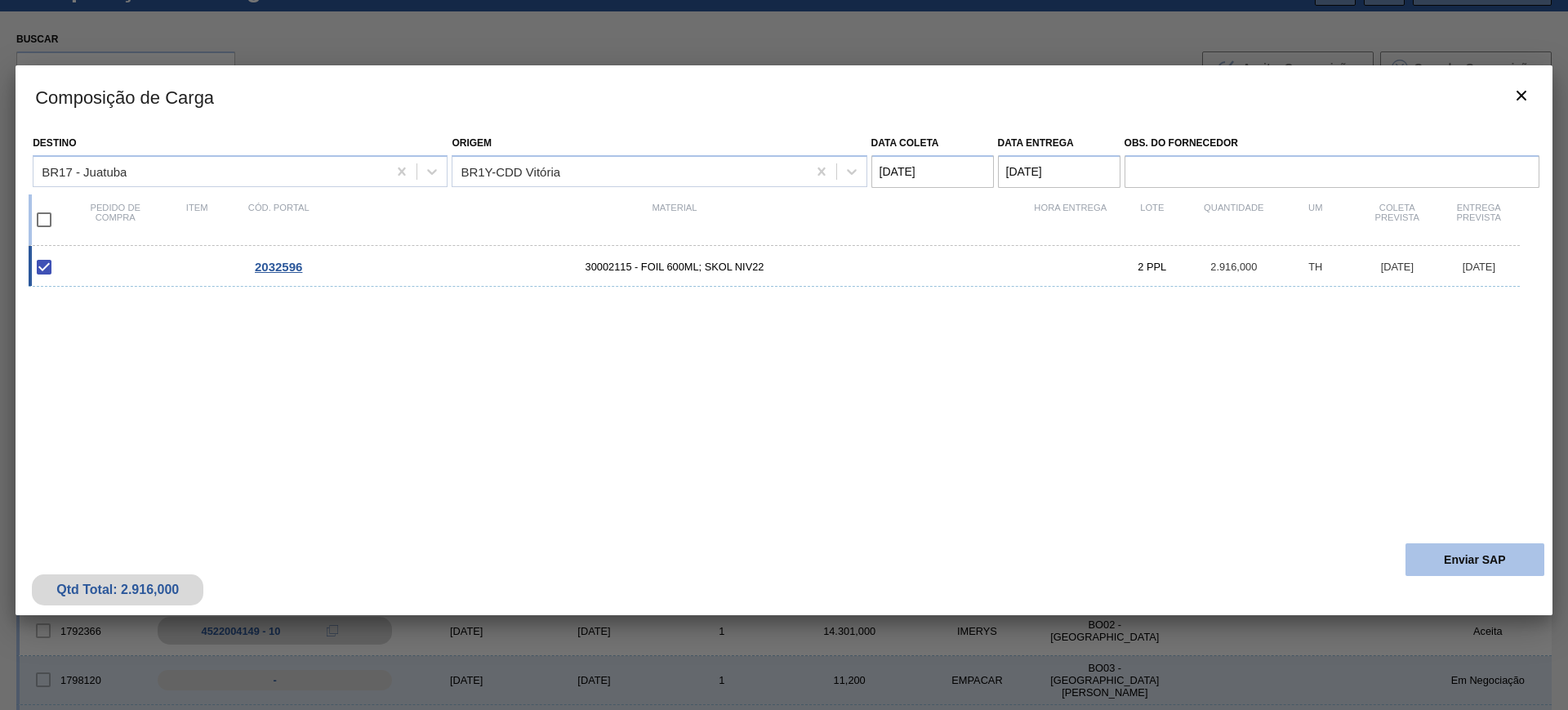
click at [1454, 550] on button "Enviar SAP" at bounding box center [1474, 559] width 139 height 33
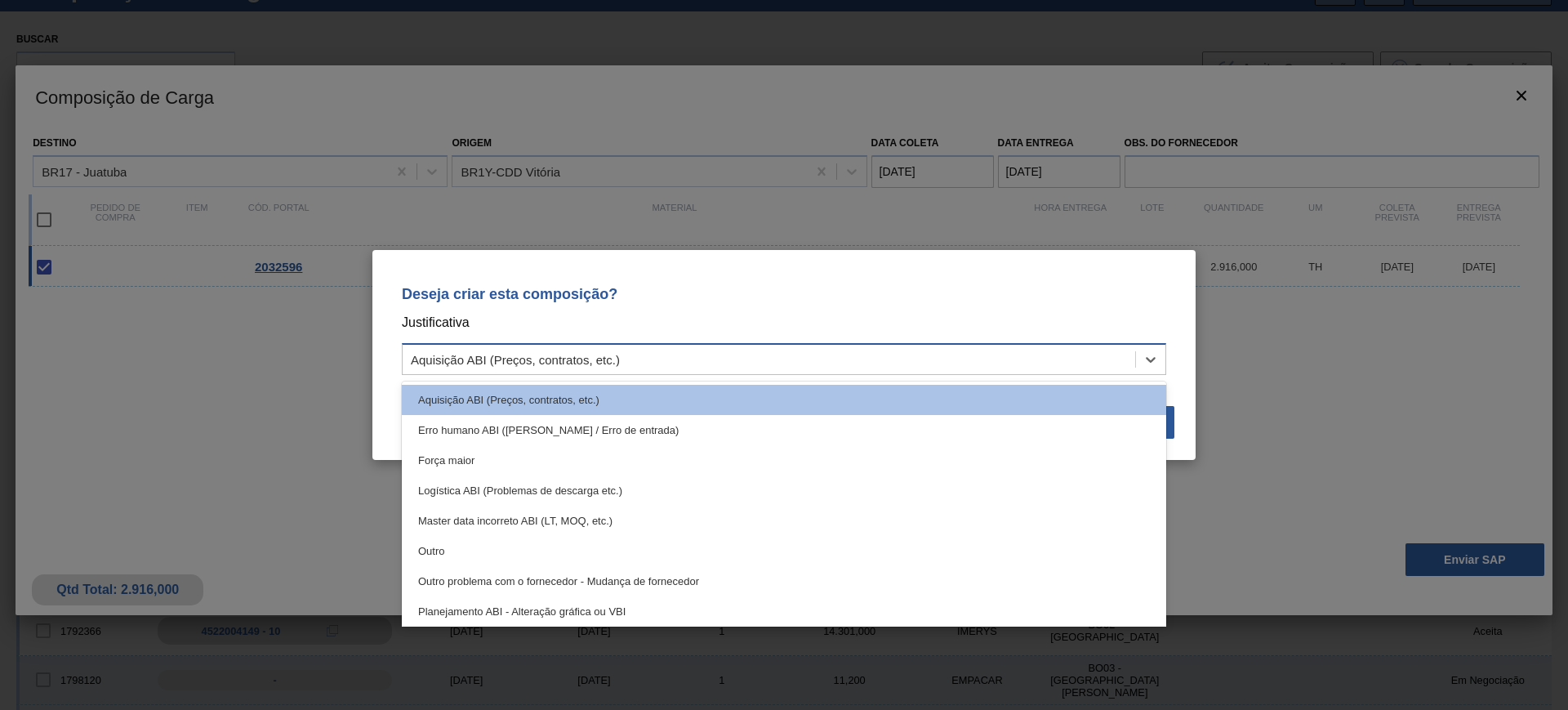
click at [933, 357] on div "Aquisição ABI (Preços, contratos, etc.)" at bounding box center [768, 360] width 732 height 24
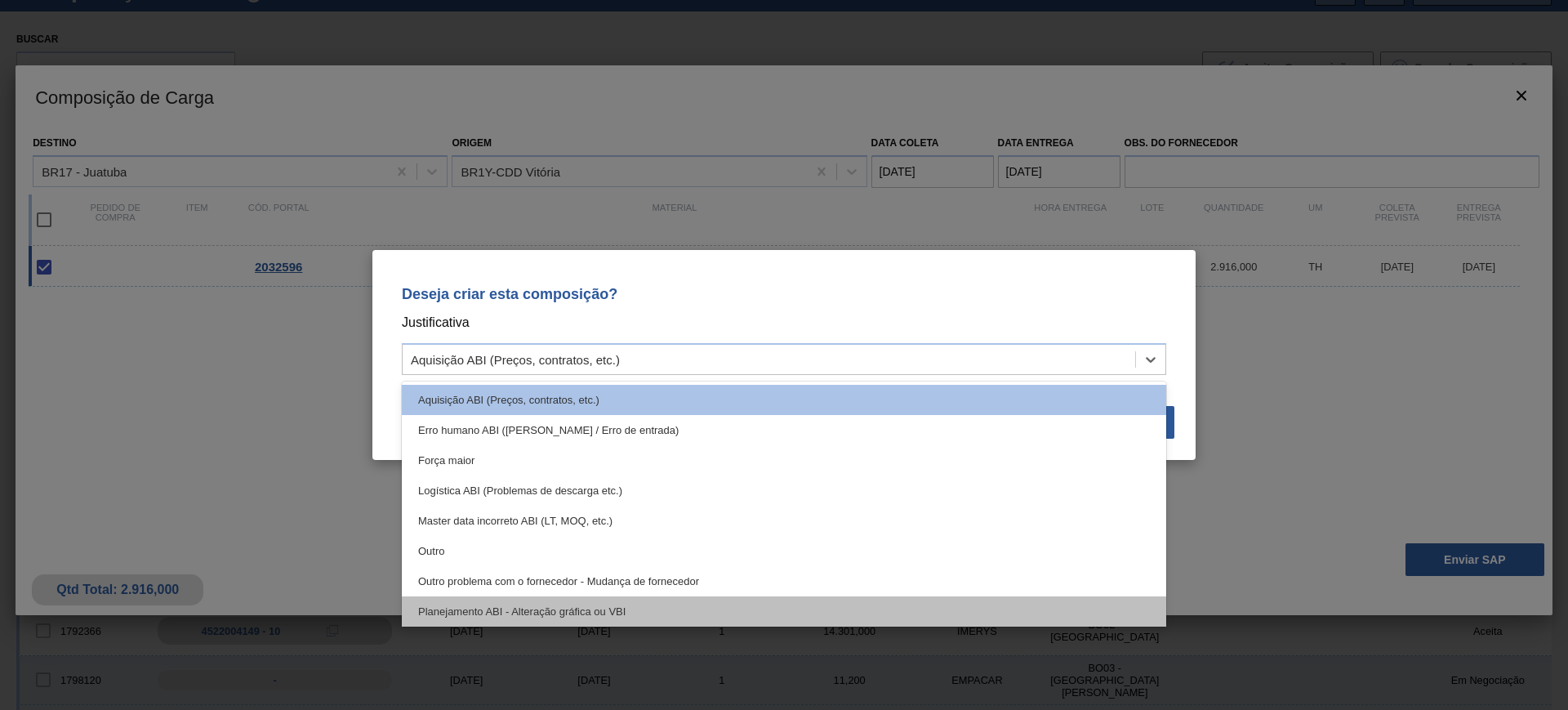
click at [710, 602] on div "Planejamento ABI - Alteração gráfica ou VBI" at bounding box center [783, 611] width 764 height 30
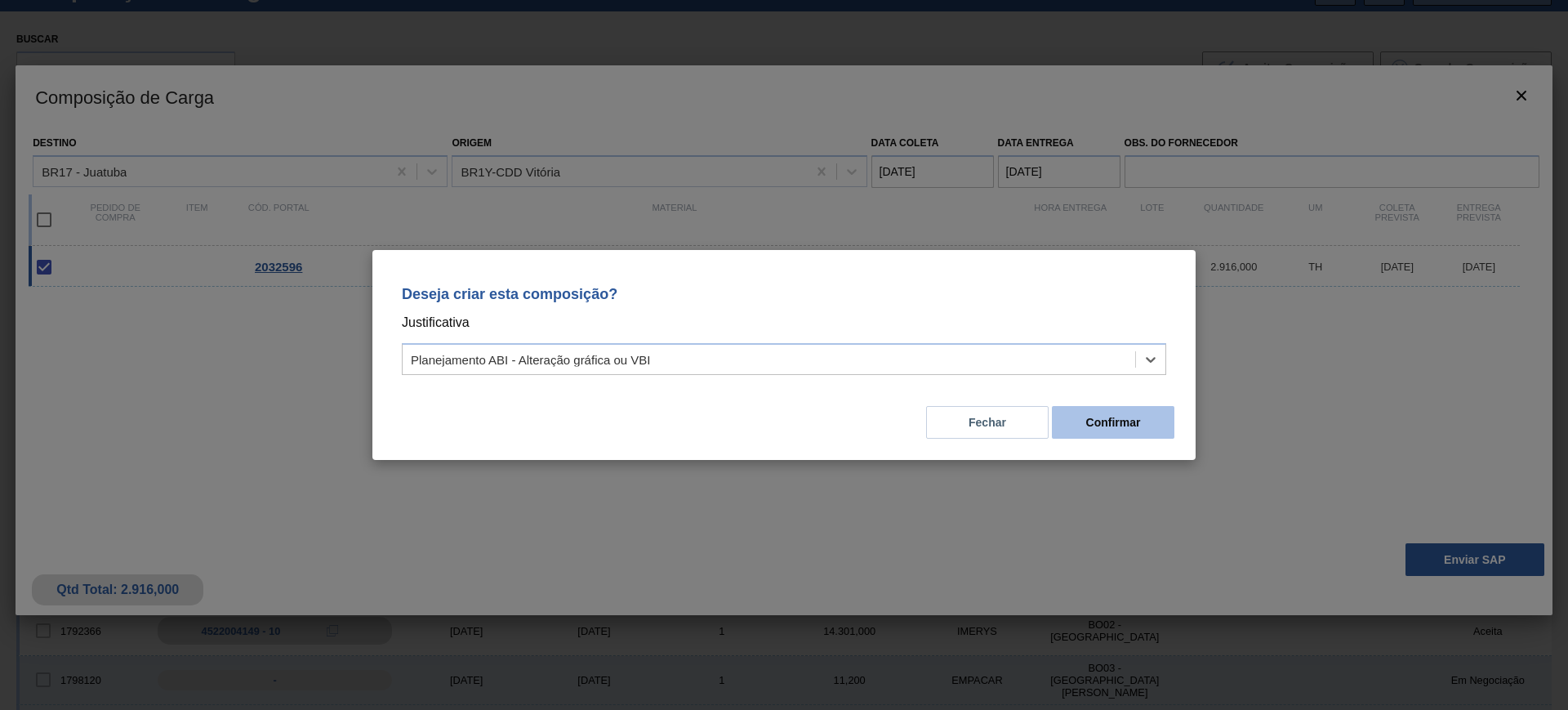
click at [1102, 416] on button "Confirmar" at bounding box center [1113, 422] width 123 height 33
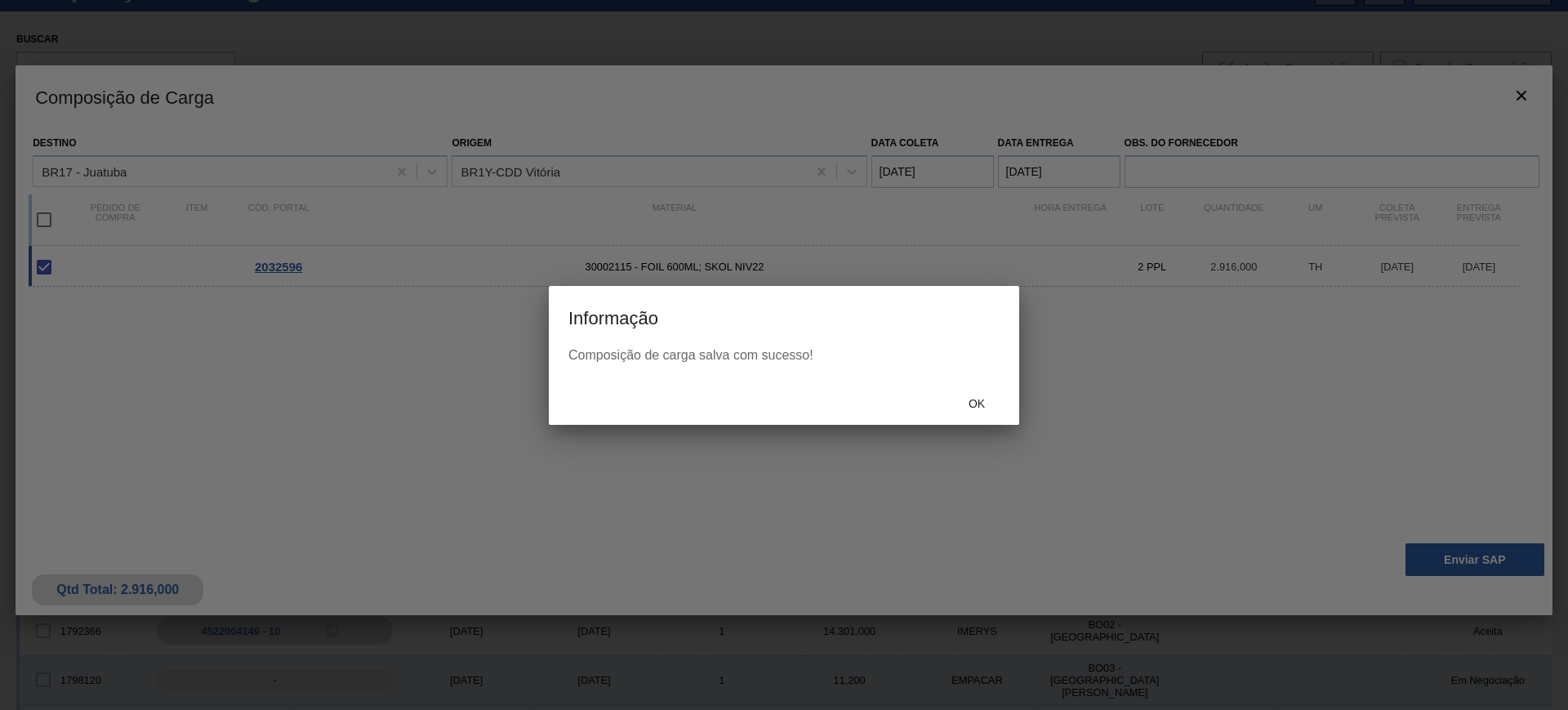
click at [949, 425] on div at bounding box center [784, 355] width 1568 height 710
click at [970, 395] on div "Ok" at bounding box center [977, 404] width 72 height 30
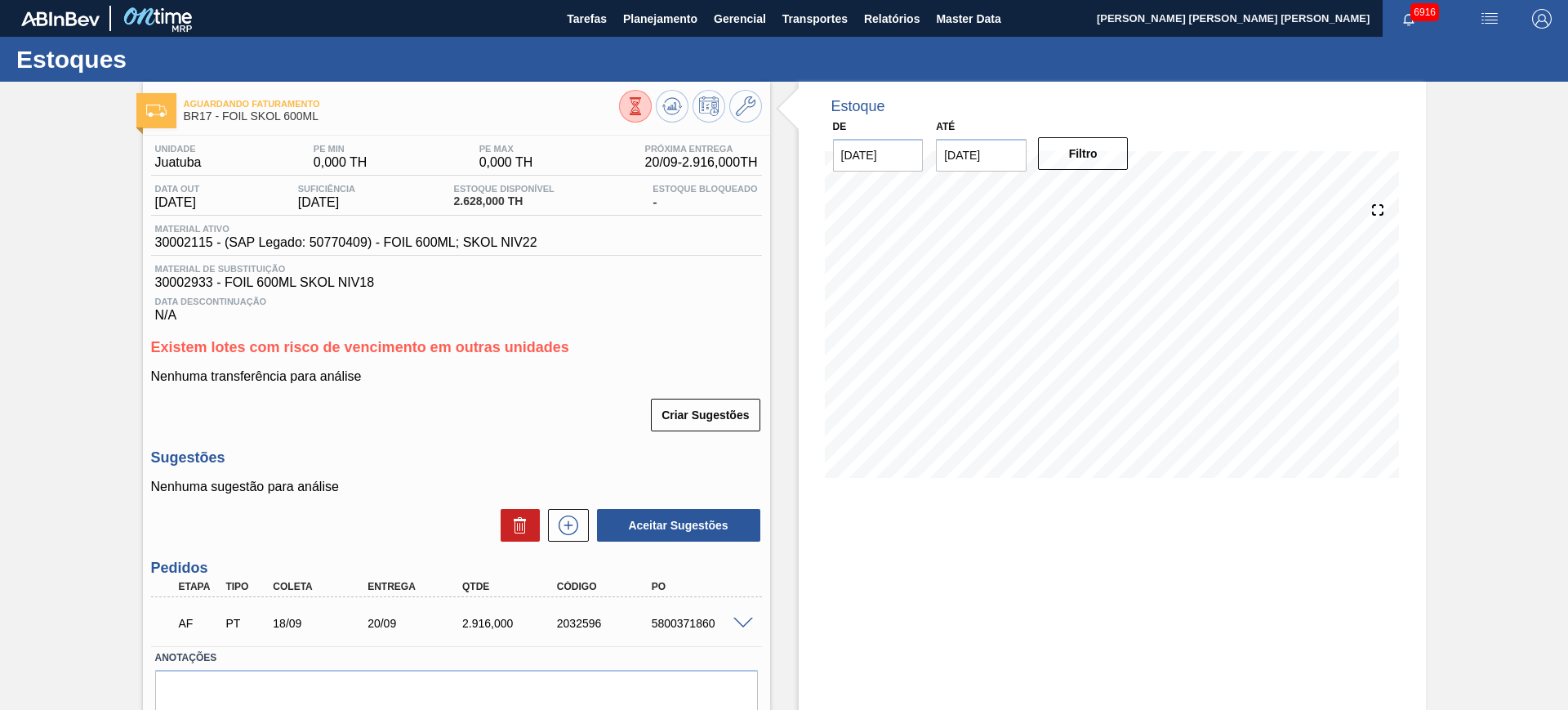
click at [683, 620] on div "5800371860" at bounding box center [700, 623] width 106 height 13
copy div "5800371860"
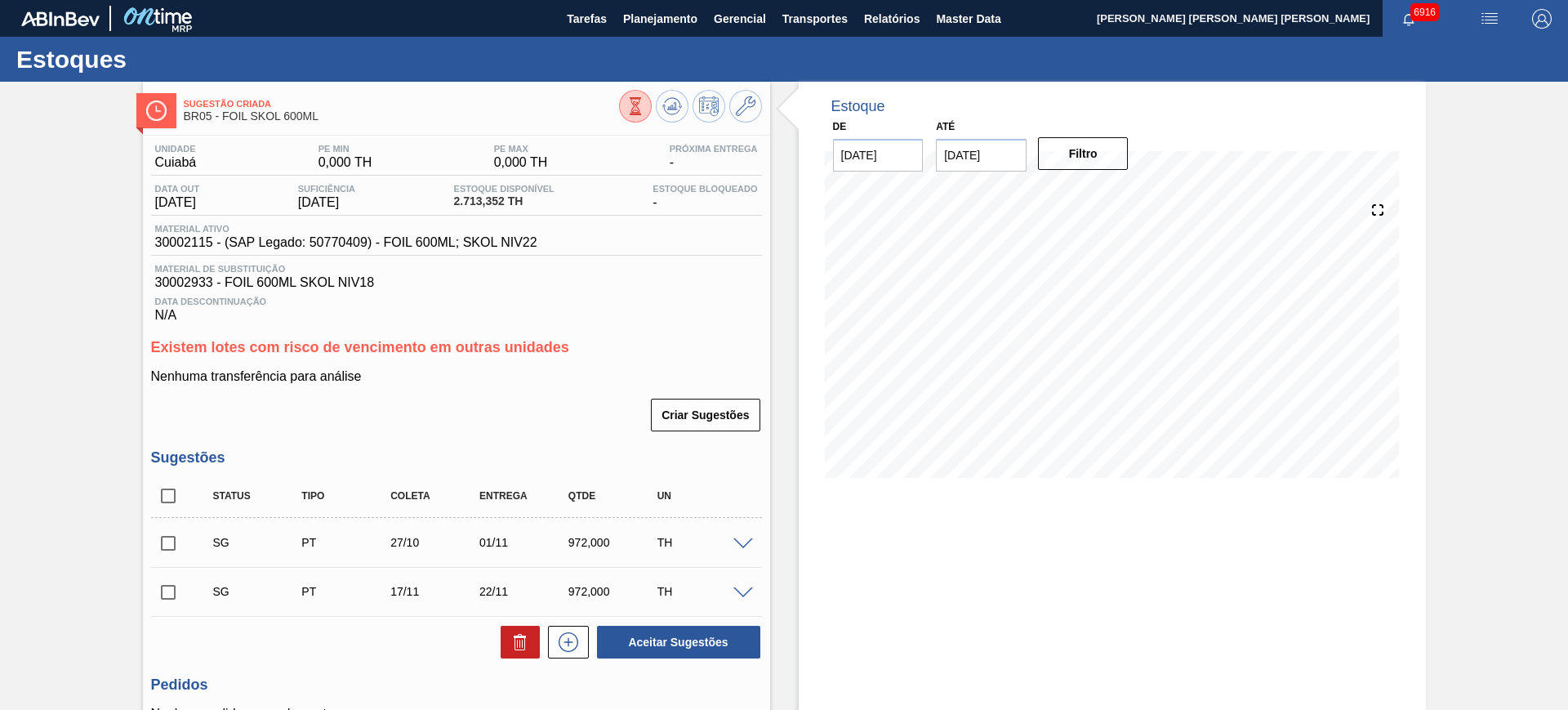
drag, startPoint x: 169, startPoint y: 490, endPoint x: 176, endPoint y: 504, distance: 15.7
click at [169, 490] on input "checkbox" at bounding box center [169, 496] width 35 height 35
checkbox input "true"
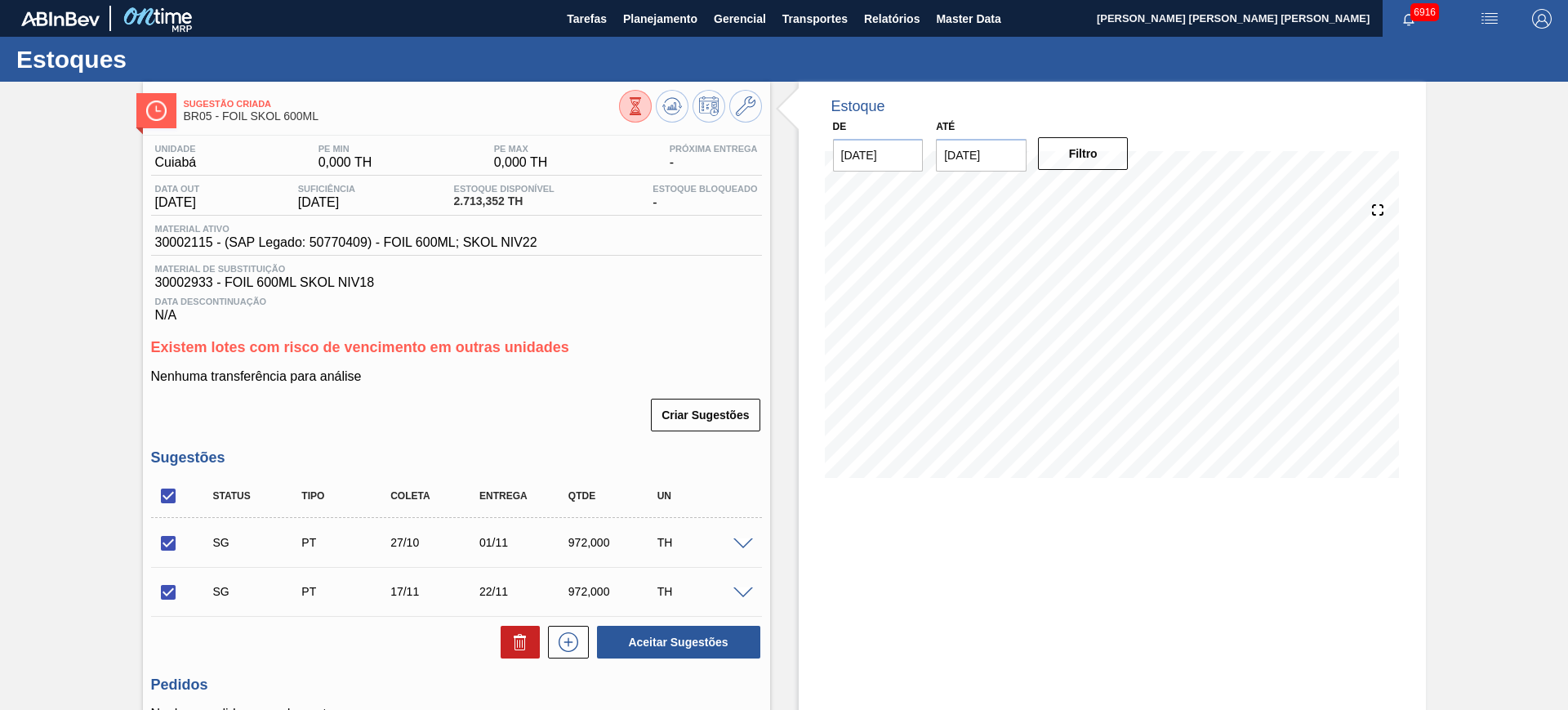
drag, startPoint x: 161, startPoint y: 549, endPoint x: 363, endPoint y: 578, distance: 204.1
click at [163, 548] on input "checkbox" at bounding box center [169, 543] width 35 height 35
checkbox input "false"
click at [517, 646] on icon at bounding box center [520, 642] width 20 height 20
checkbox input "false"
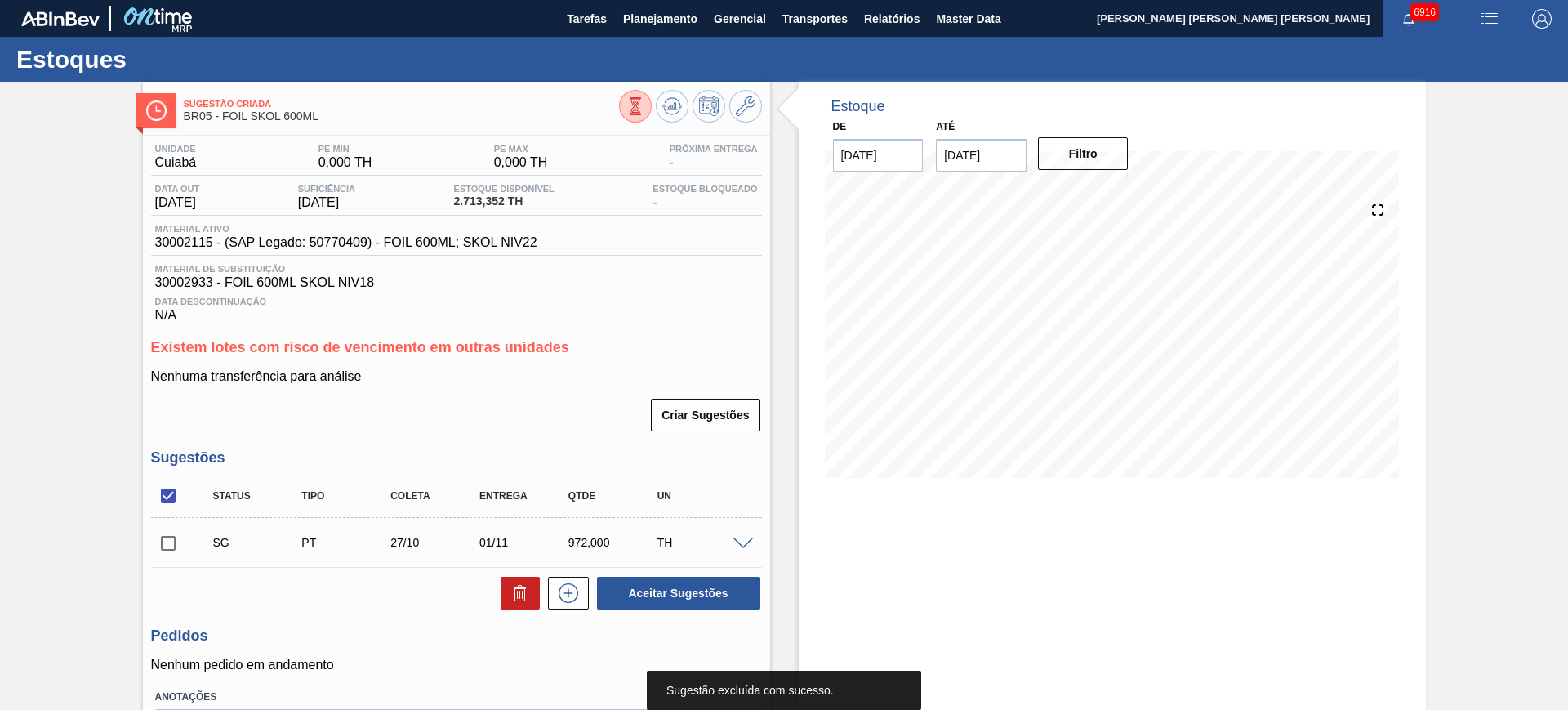
click at [735, 538] on span at bounding box center [743, 544] width 20 height 12
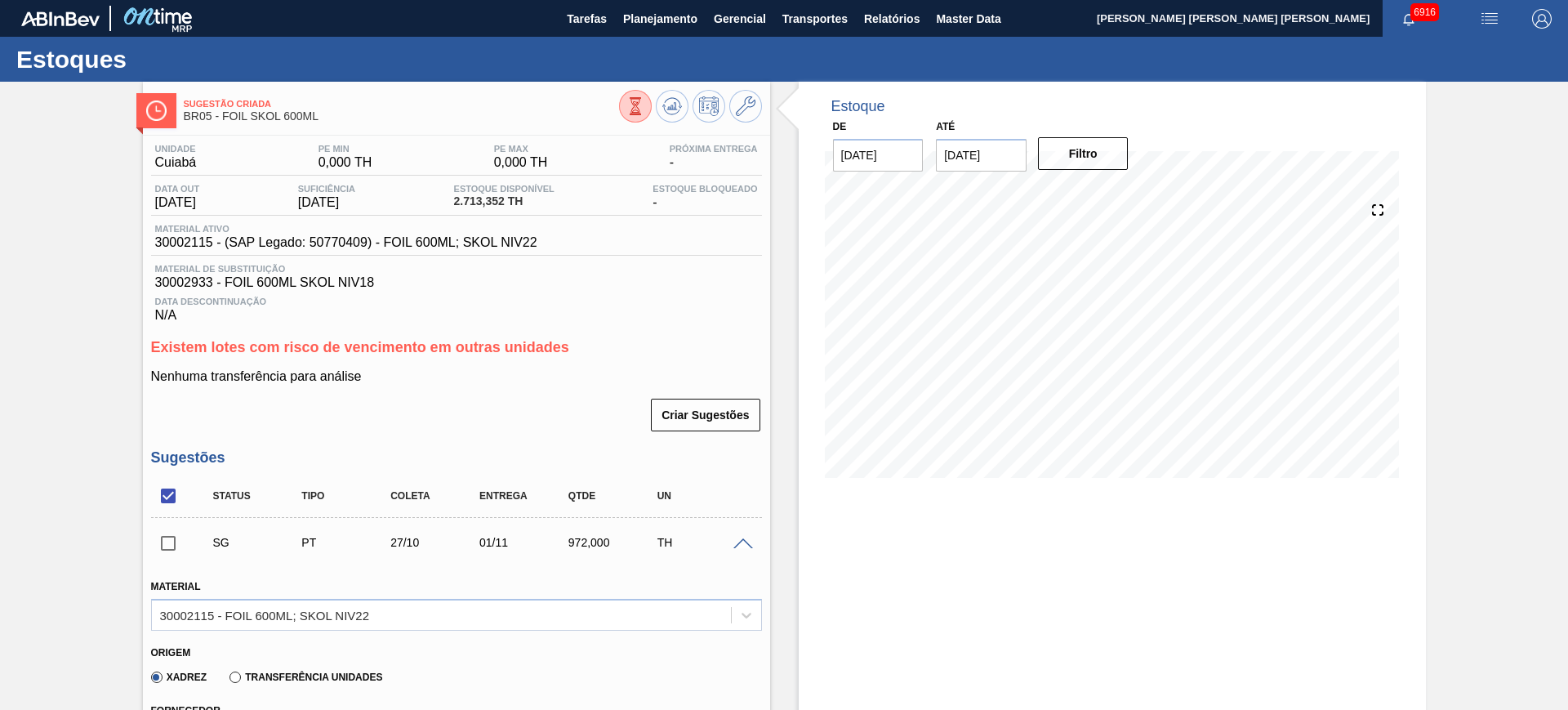
scroll to position [306, 0]
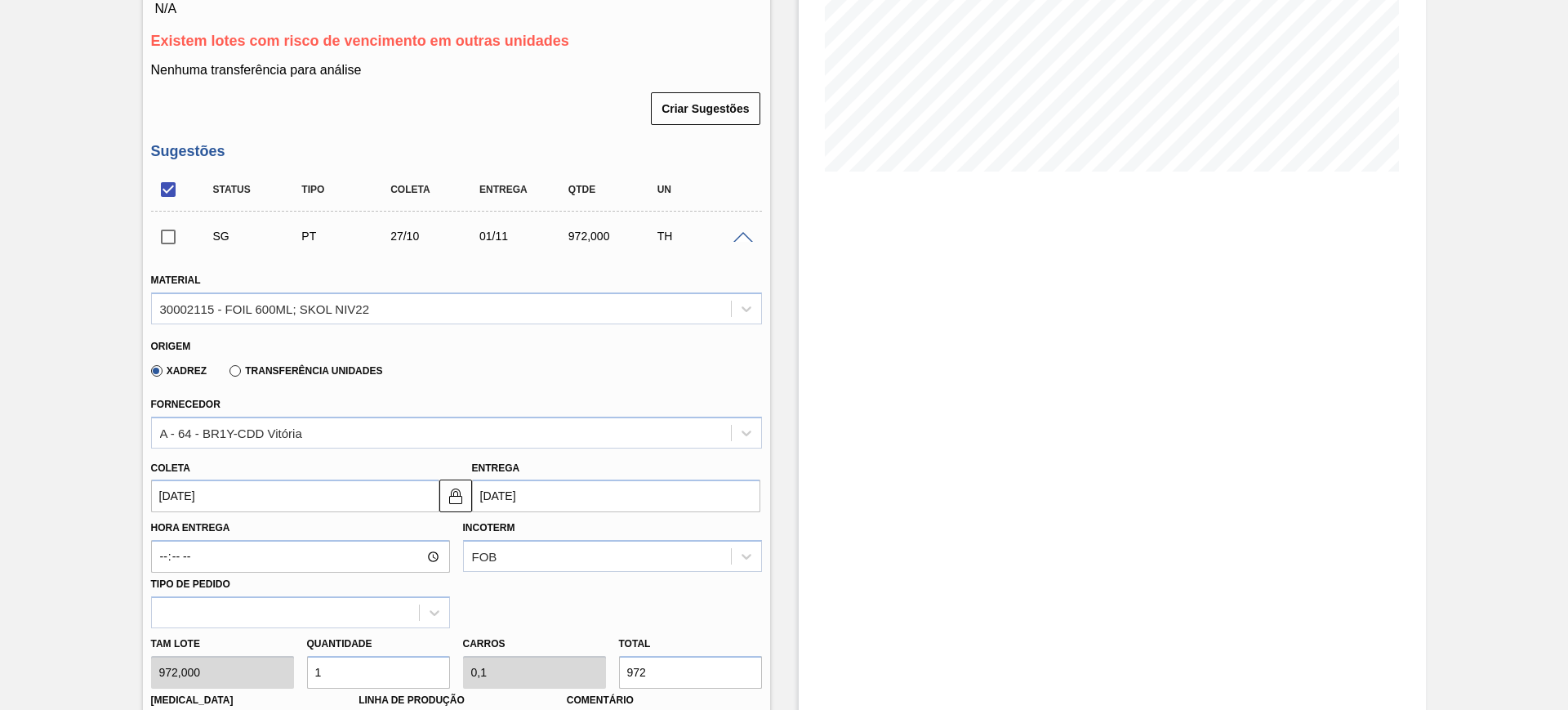
click at [387, 500] on input "[DATE]" at bounding box center [295, 496] width 288 height 33
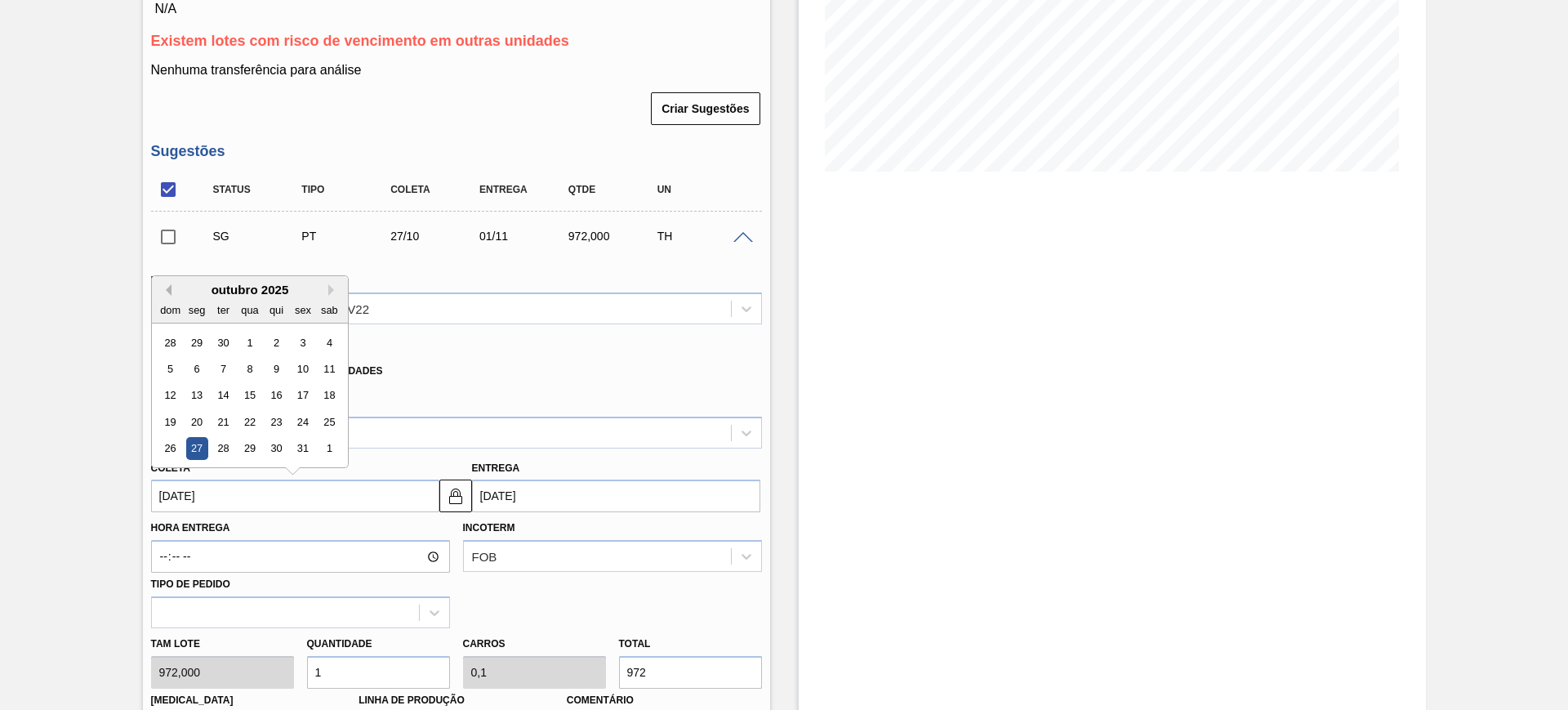
click at [167, 286] on button "Previous Month" at bounding box center [166, 290] width 12 height 12
click at [275, 396] on div "18" at bounding box center [276, 396] width 22 height 22
type input "[DATE]"
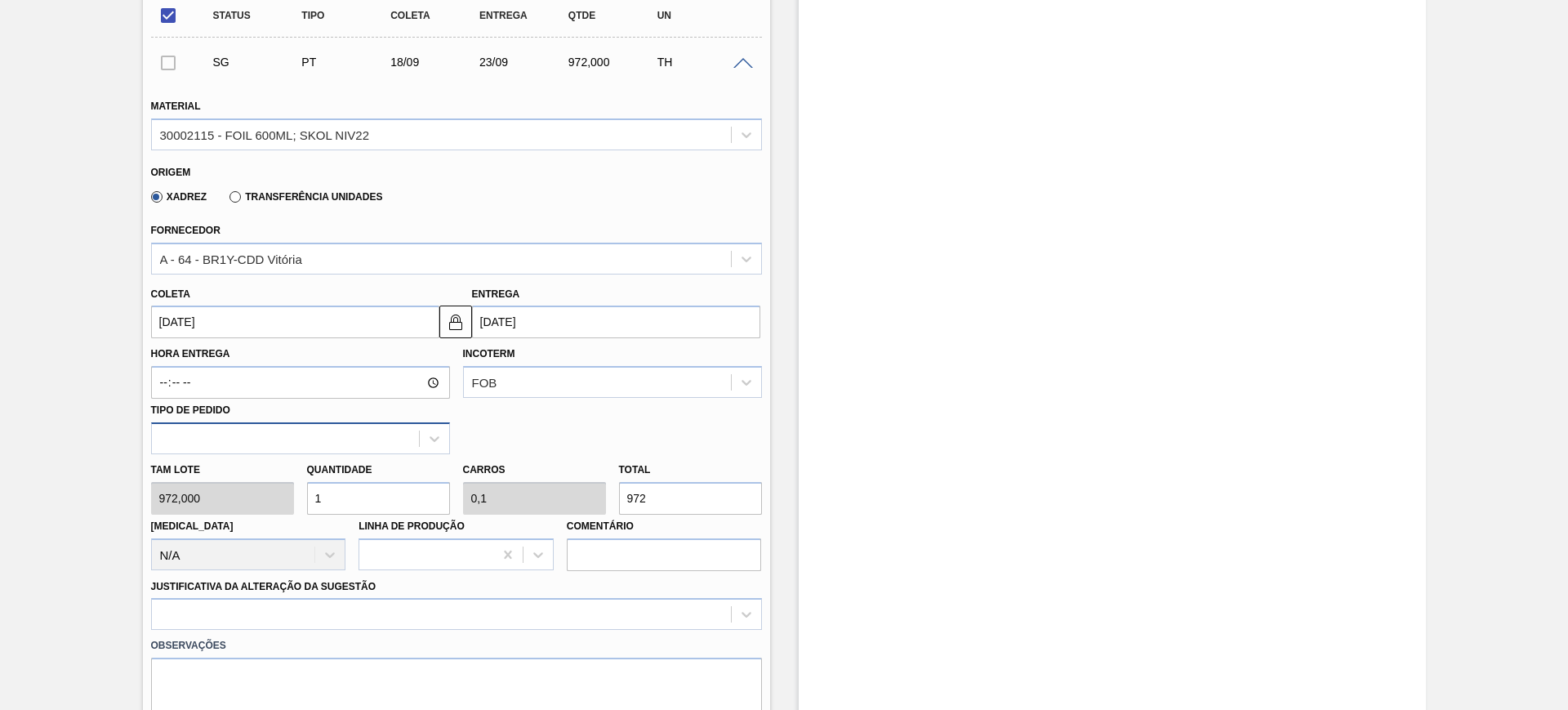
scroll to position [510, 0]
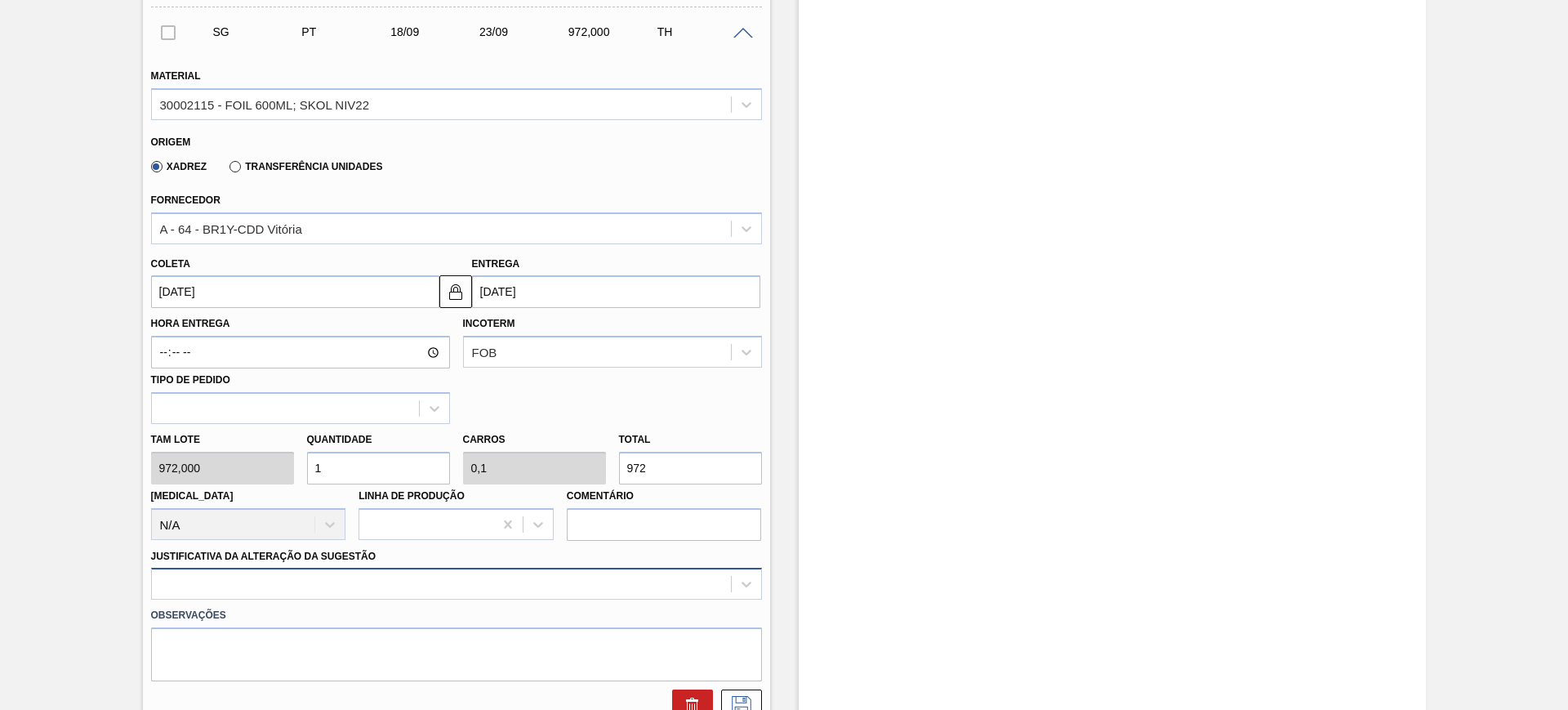
click at [465, 574] on div at bounding box center [457, 583] width 611 height 32
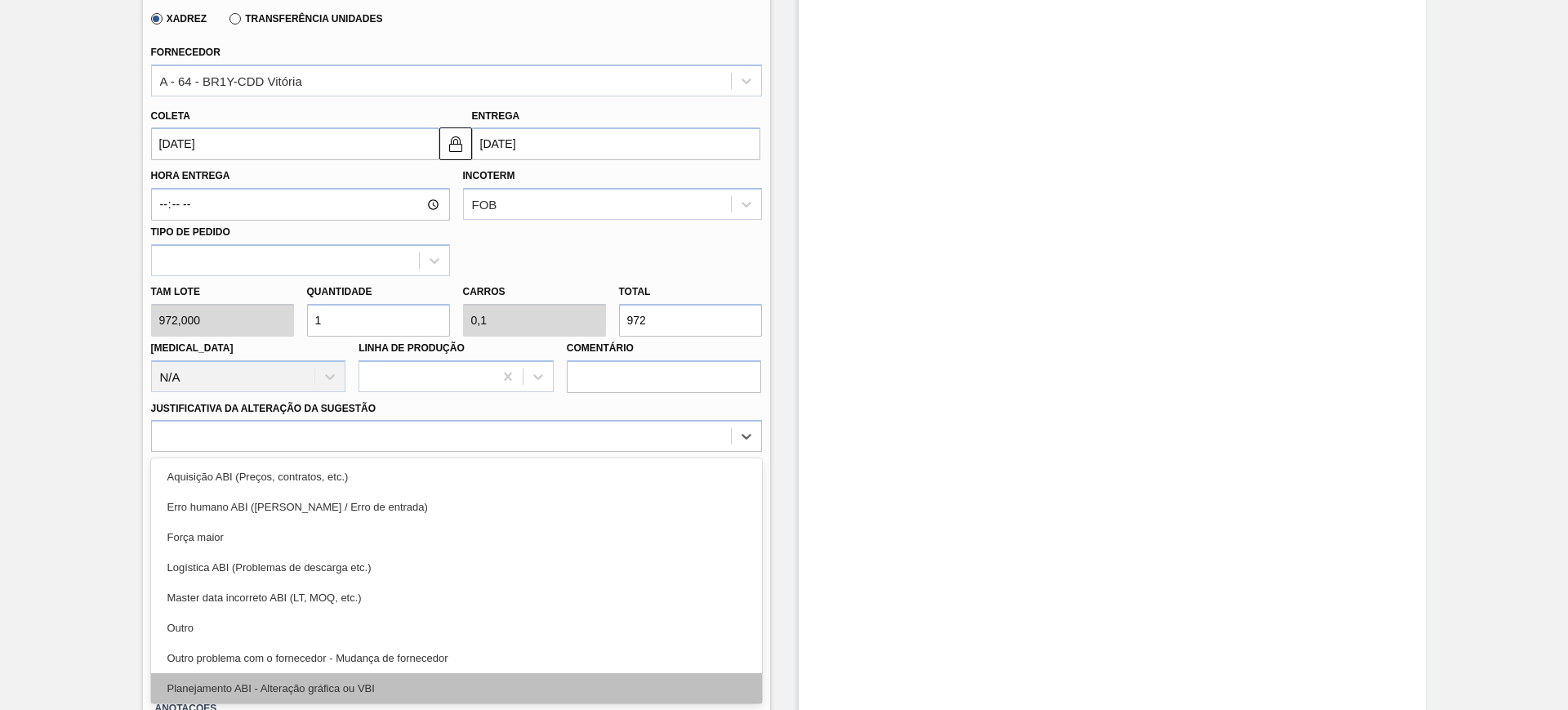
click at [434, 684] on div "Planejamento ABI - Alteração gráfica ou VBI" at bounding box center [457, 688] width 611 height 30
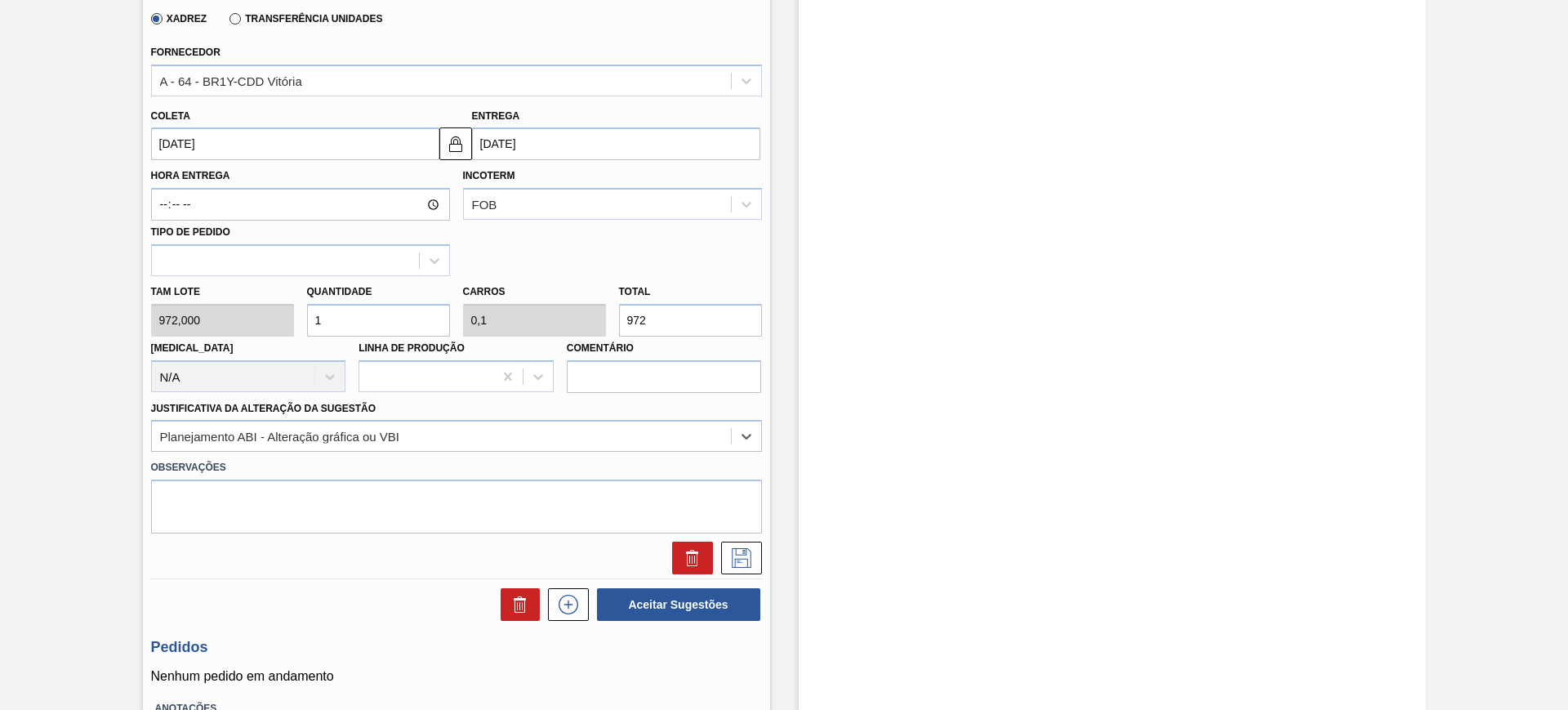
click at [414, 318] on input "1" at bounding box center [378, 320] width 143 height 33
type input "5"
type input "0,5"
type input "4.860"
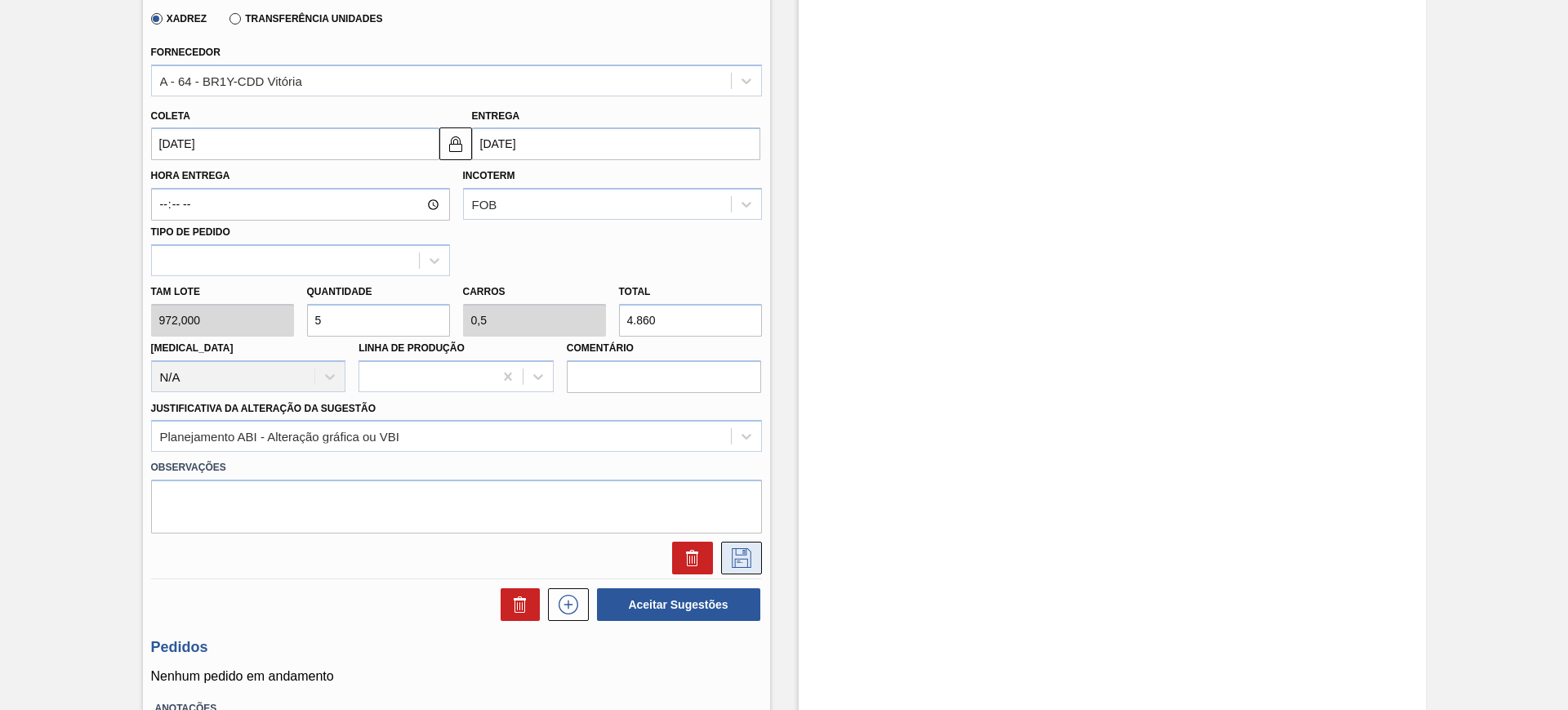
click at [745, 555] on icon at bounding box center [741, 558] width 26 height 20
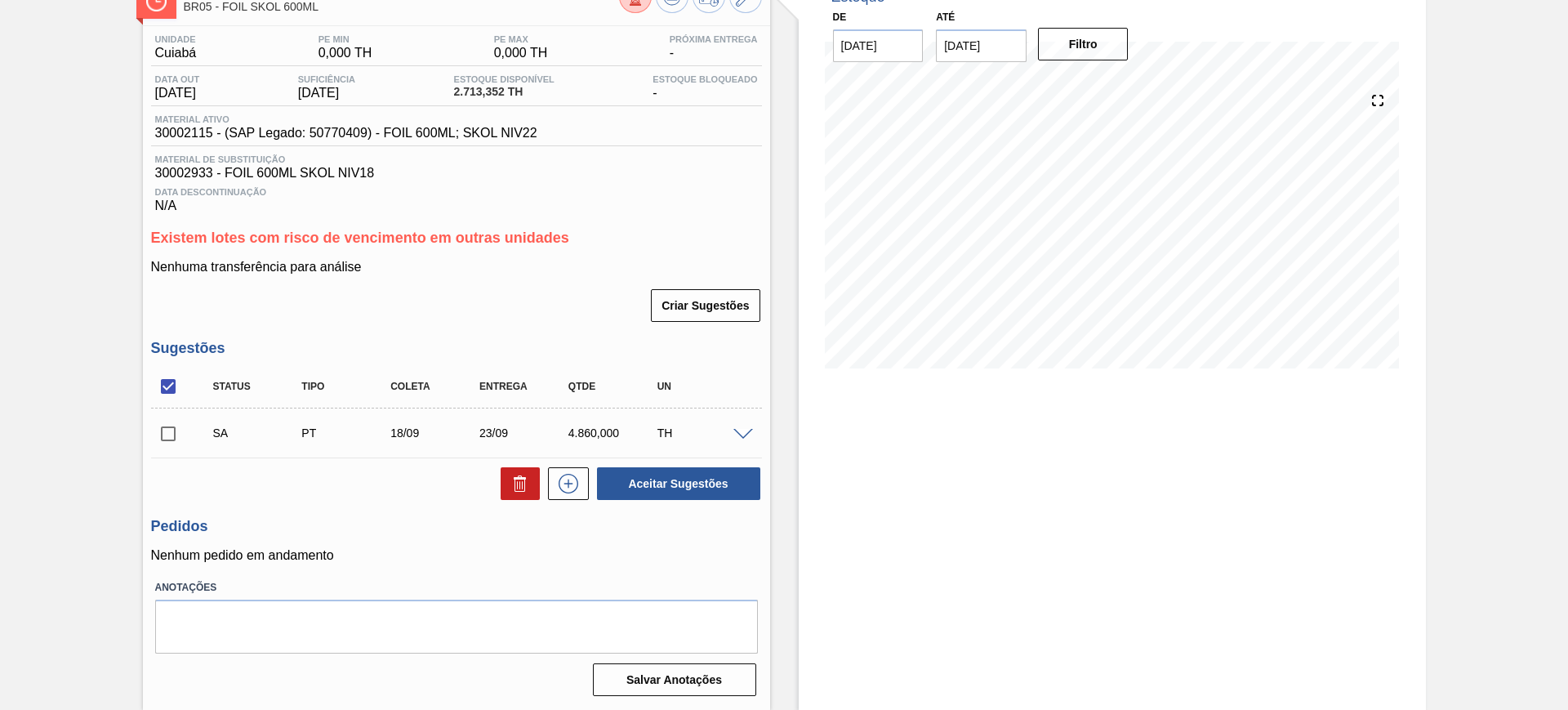
scroll to position [109, 0]
click at [751, 433] on div at bounding box center [745, 433] width 33 height 12
click at [747, 434] on span at bounding box center [743, 434] width 20 height 12
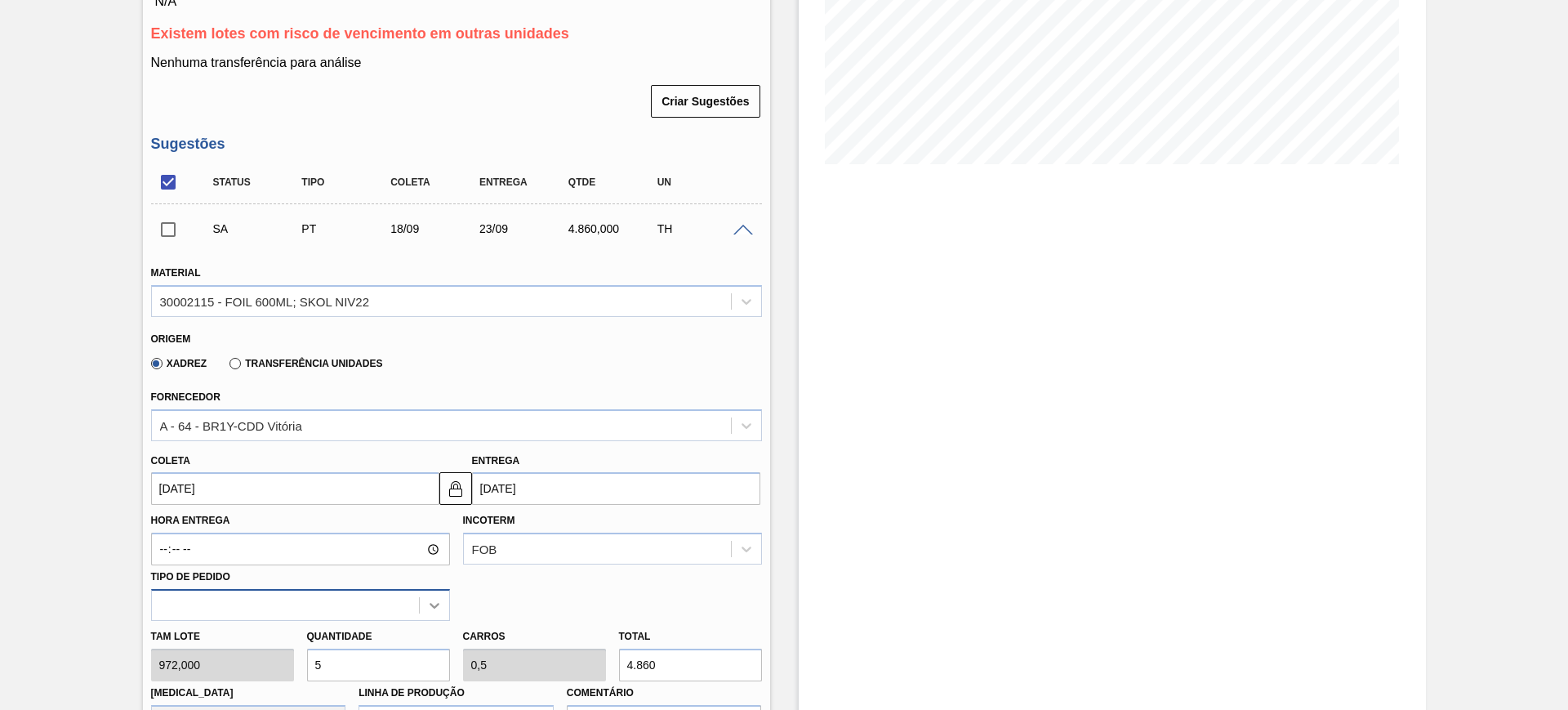
scroll to position [415, 0]
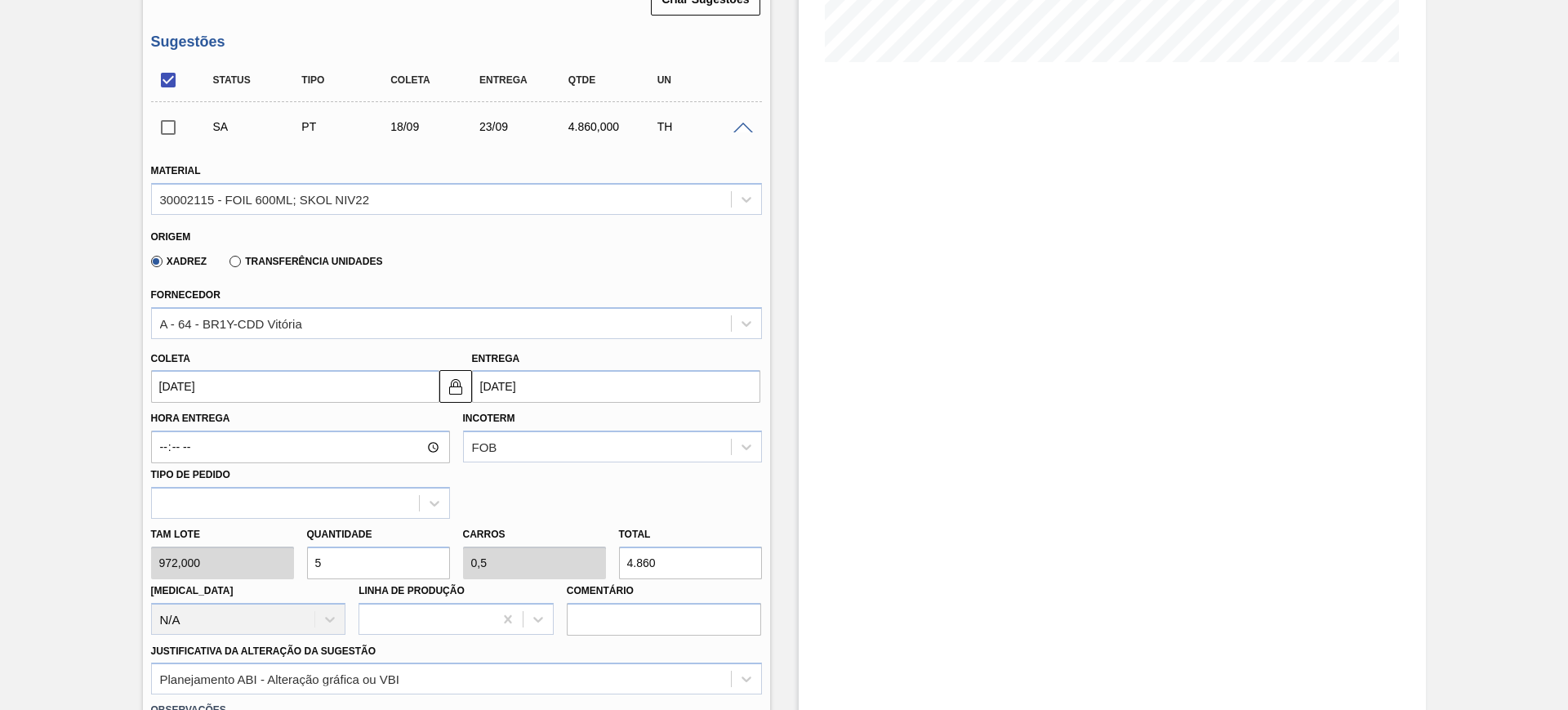
click at [408, 555] on input "5" at bounding box center [378, 563] width 143 height 33
type input "3"
type input "0,3"
type input "2.916"
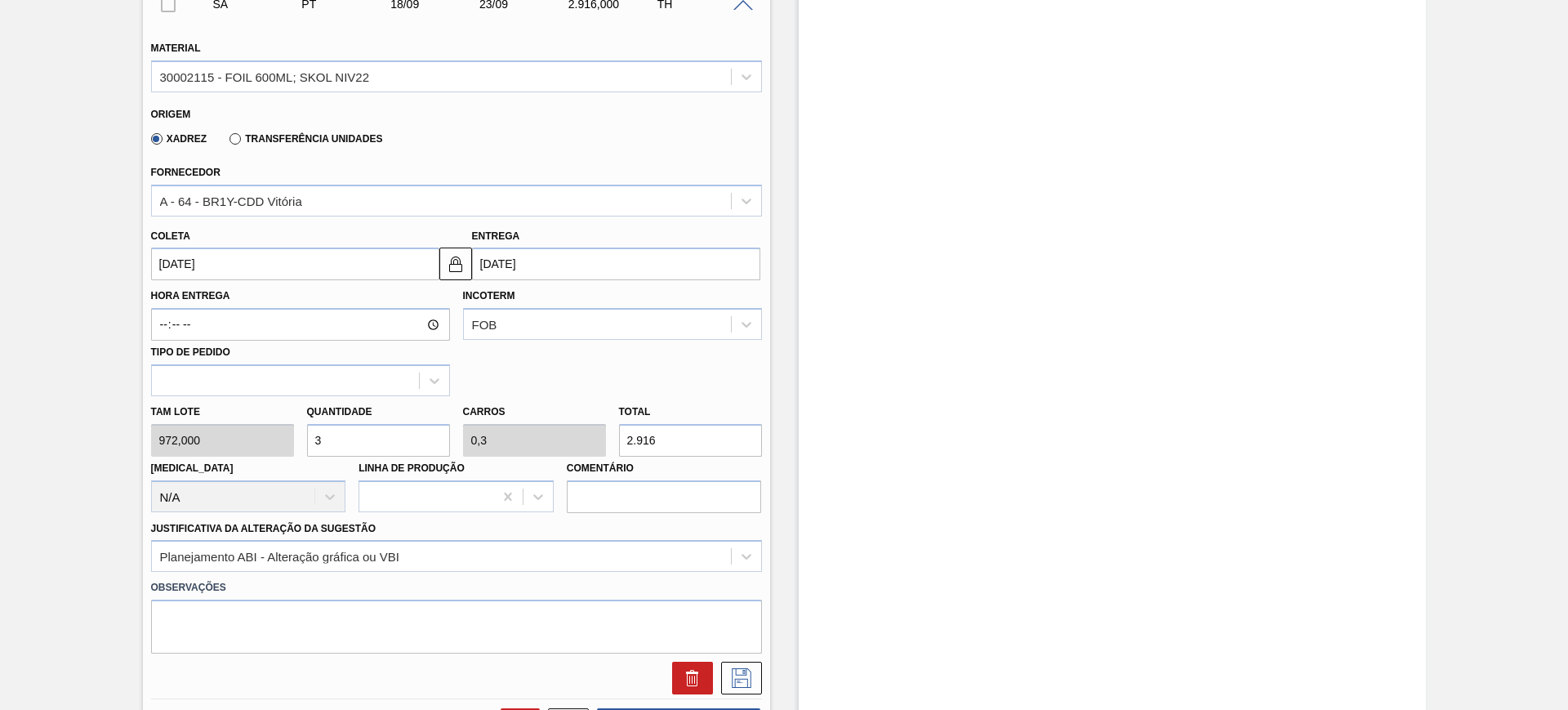
scroll to position [722, 0]
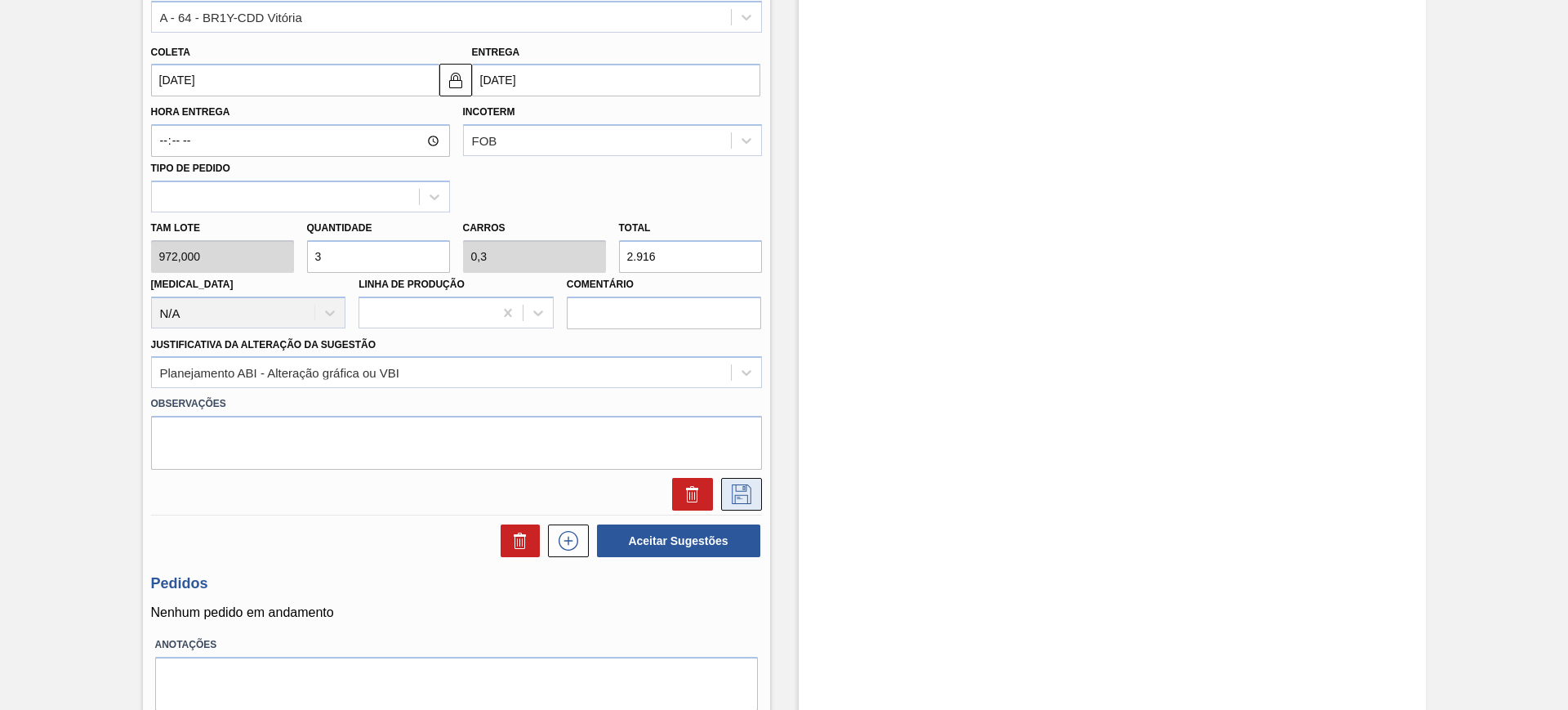
type input "3"
click at [733, 497] on icon at bounding box center [741, 494] width 20 height 20
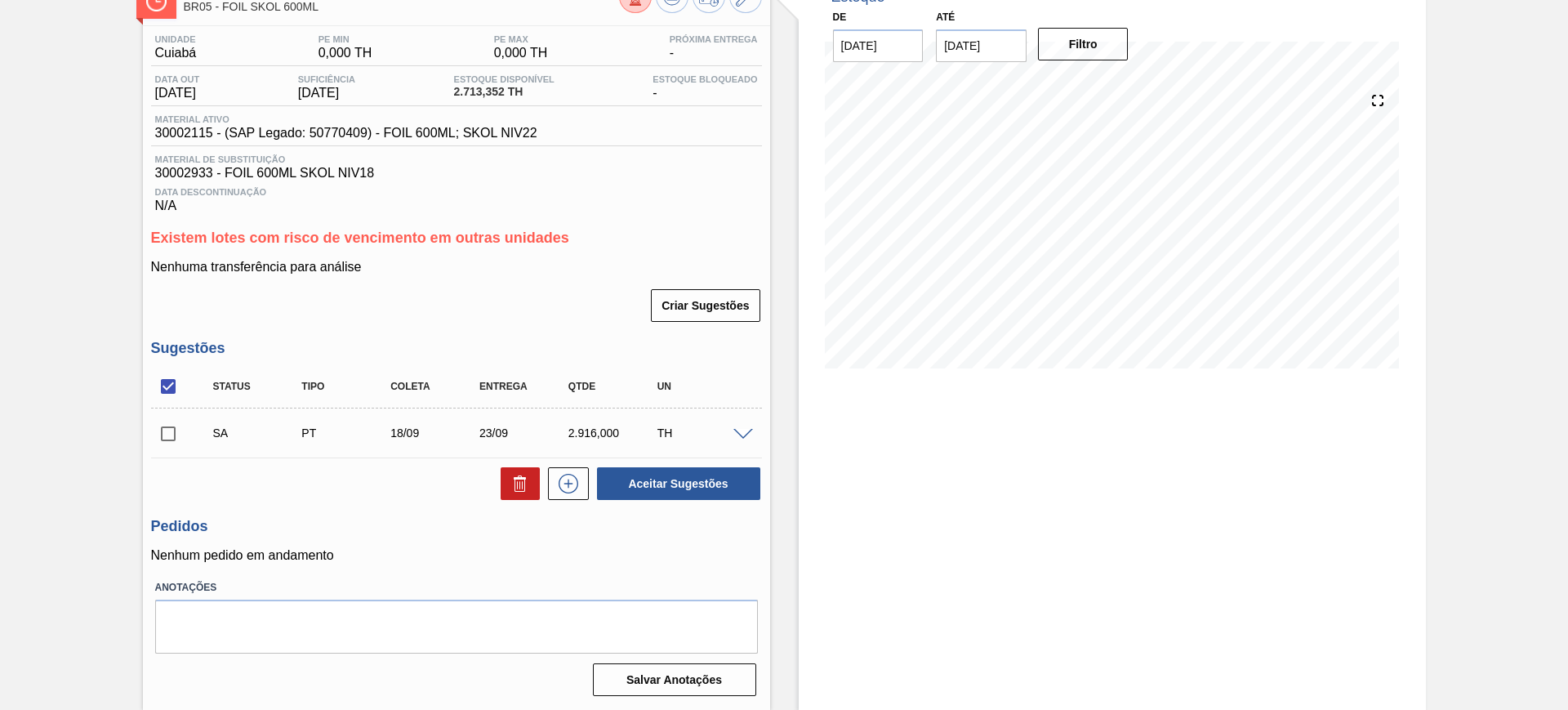
scroll to position [109, 0]
click at [167, 388] on input "checkbox" at bounding box center [169, 387] width 35 height 35
checkbox input "true"
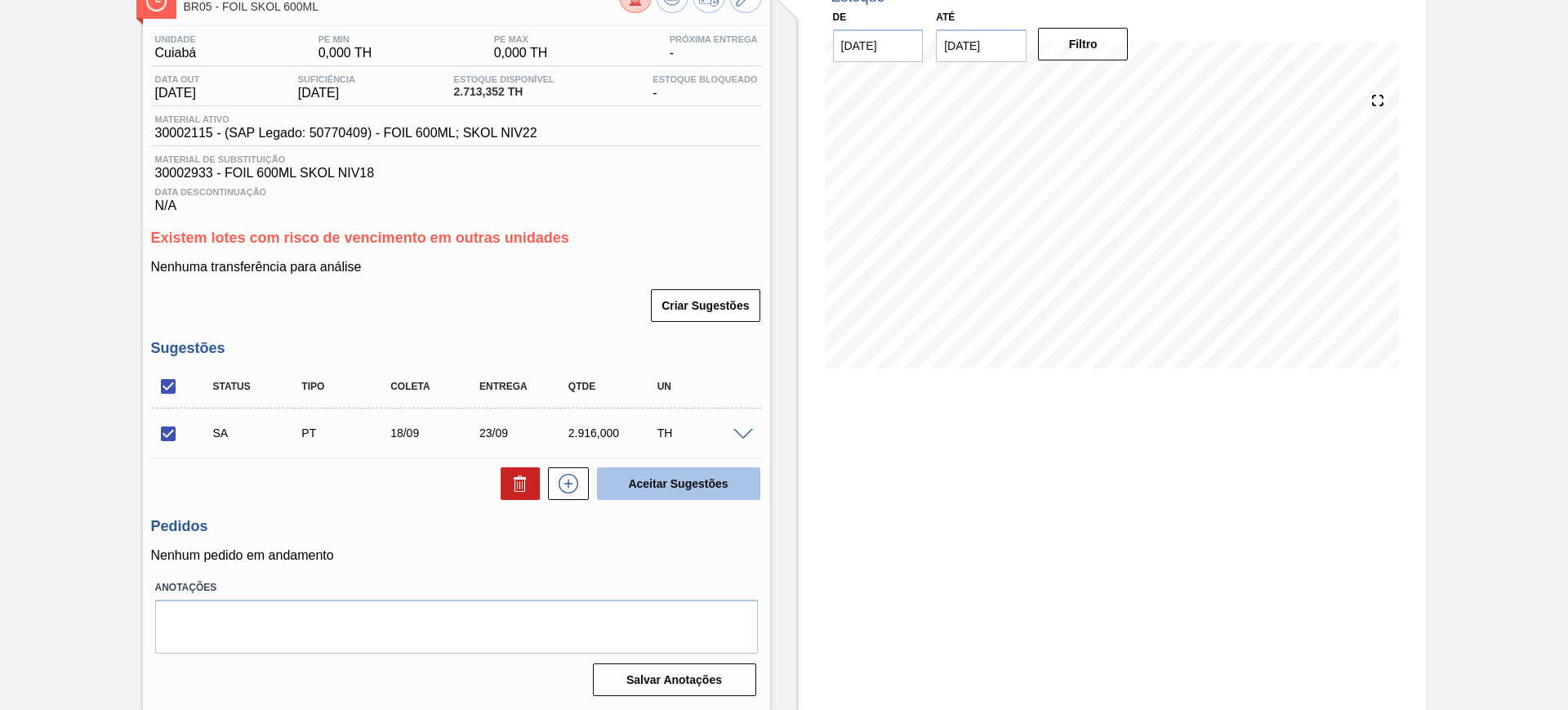
click at [683, 490] on button "Aceitar Sugestões" at bounding box center [679, 484] width 164 height 33
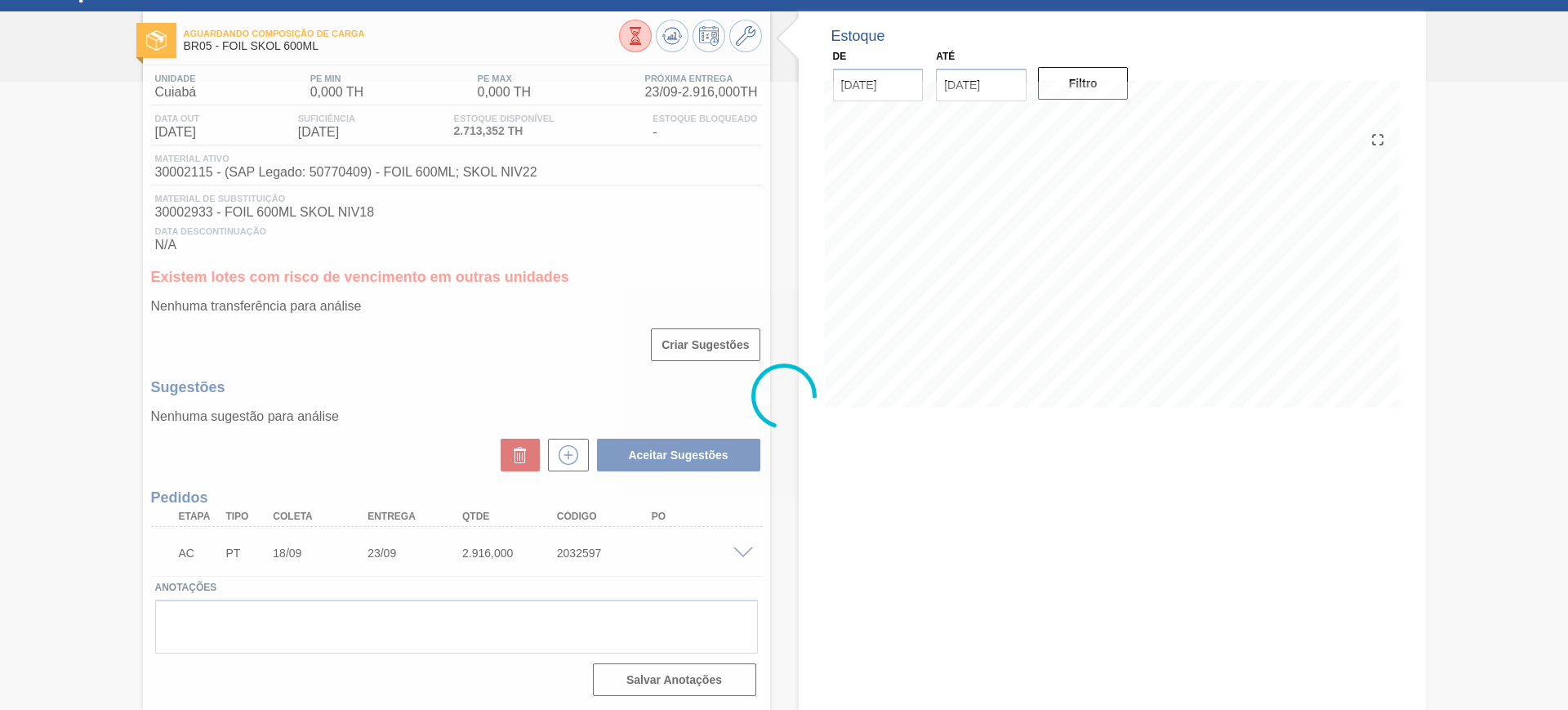
scroll to position [70, 0]
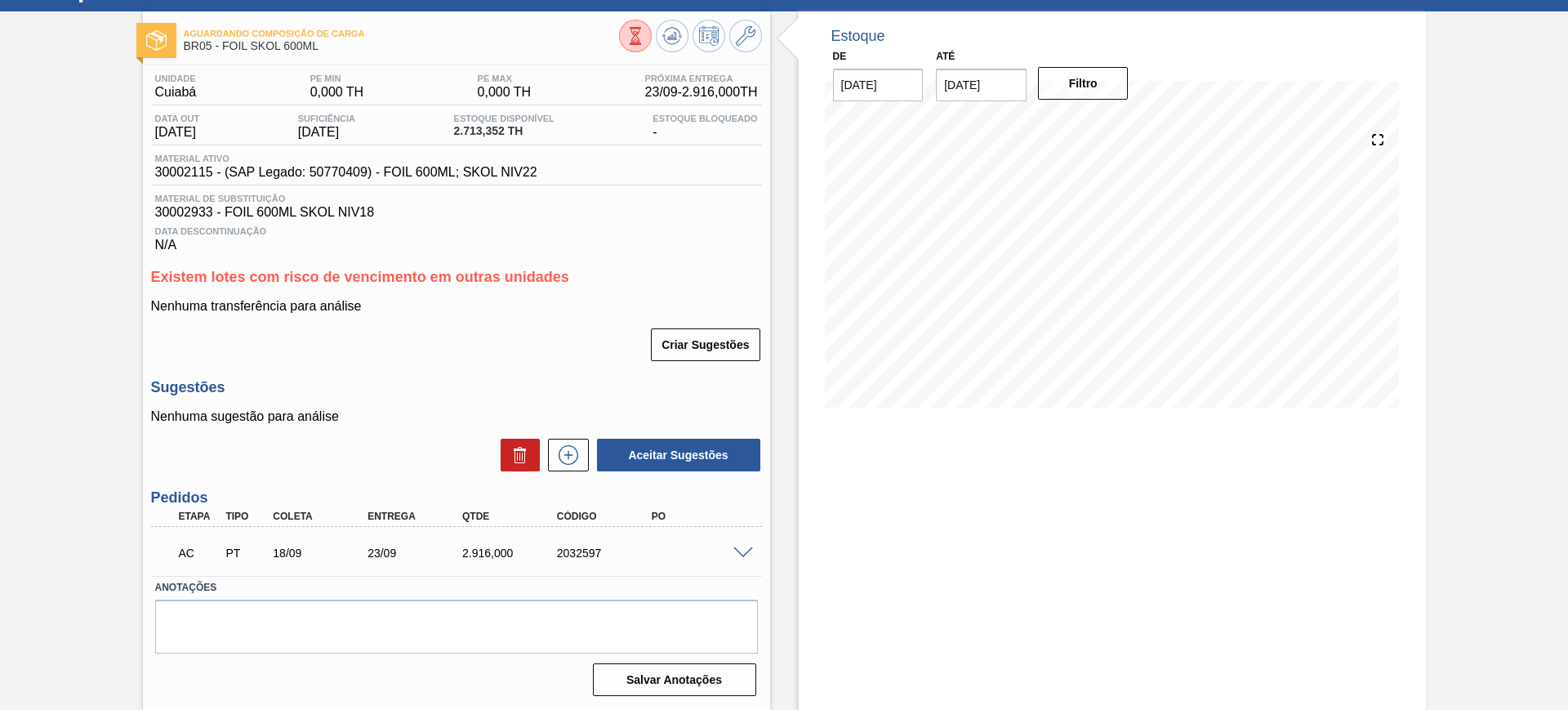
click at [741, 555] on span at bounding box center [743, 553] width 20 height 12
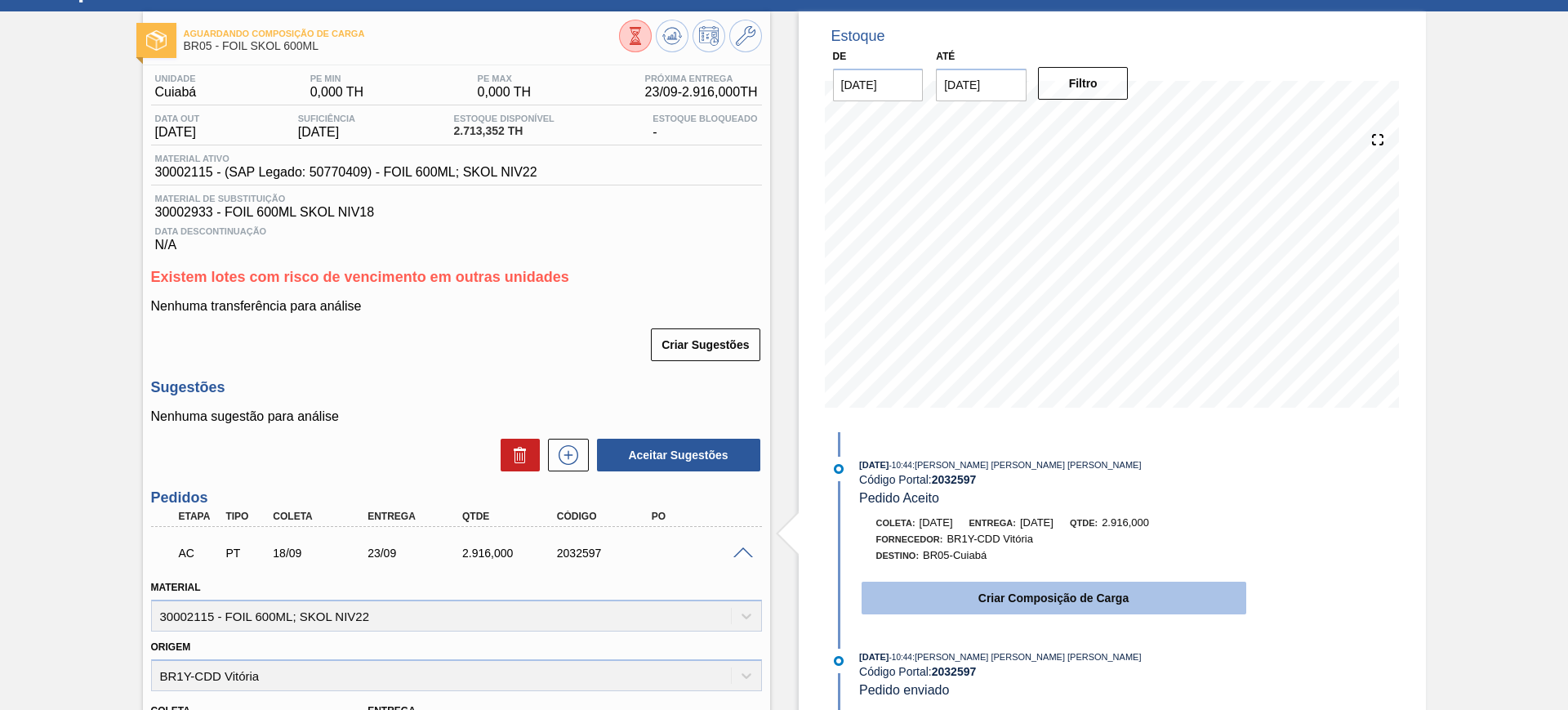
click at [1130, 590] on button "Criar Composição de Carga" at bounding box center [1054, 598] width 385 height 33
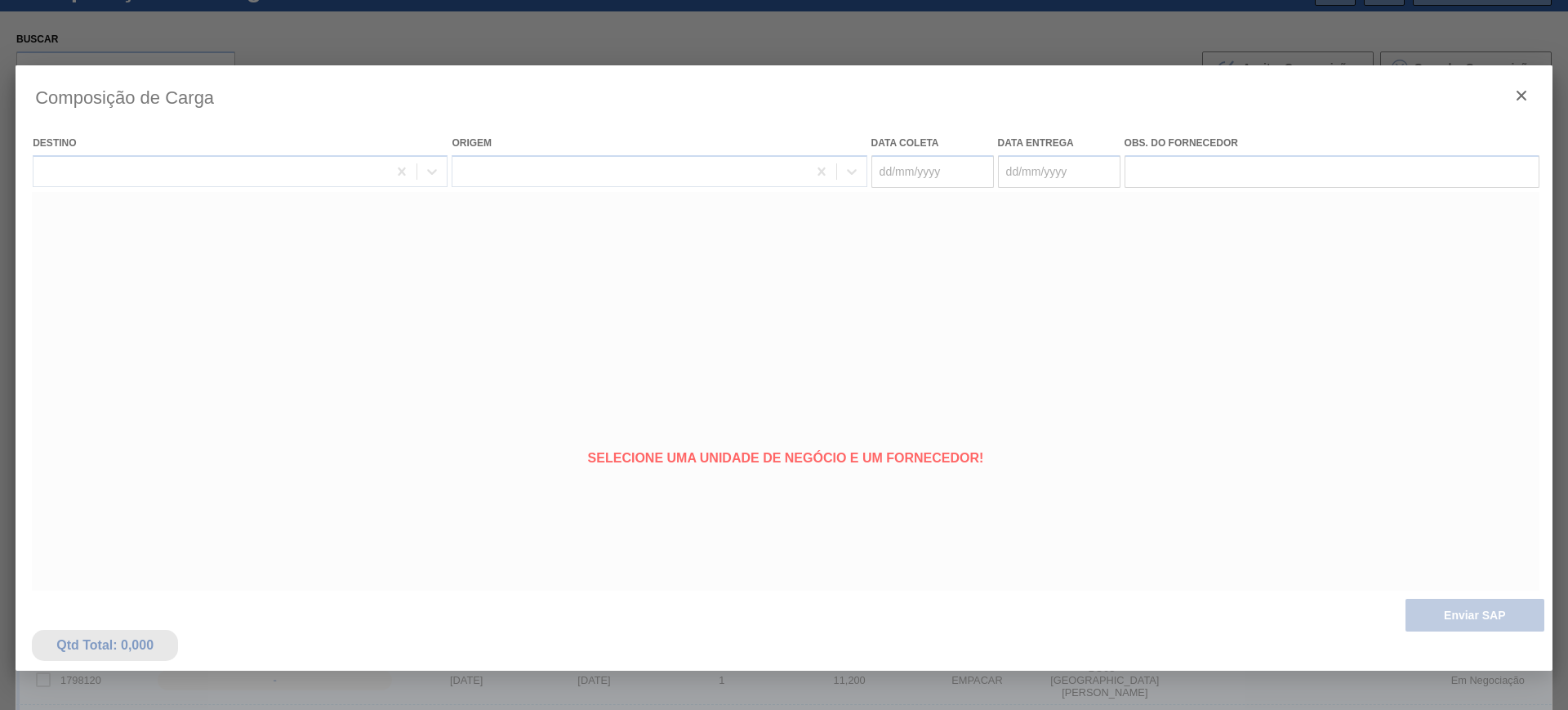
type coleta "18/09/2025"
type entrega "23/09/2025"
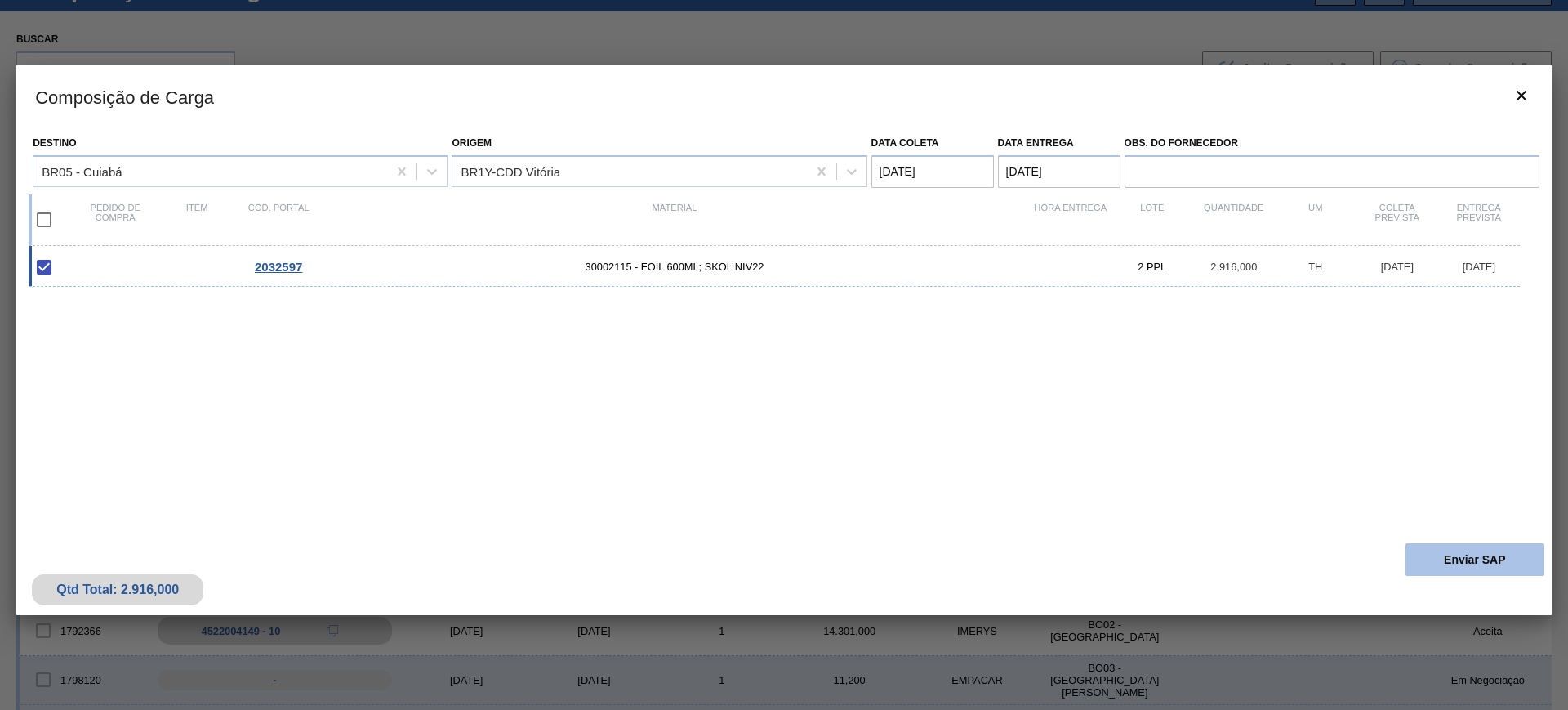
click at [1471, 568] on button "Enviar SAP" at bounding box center [1474, 559] width 139 height 33
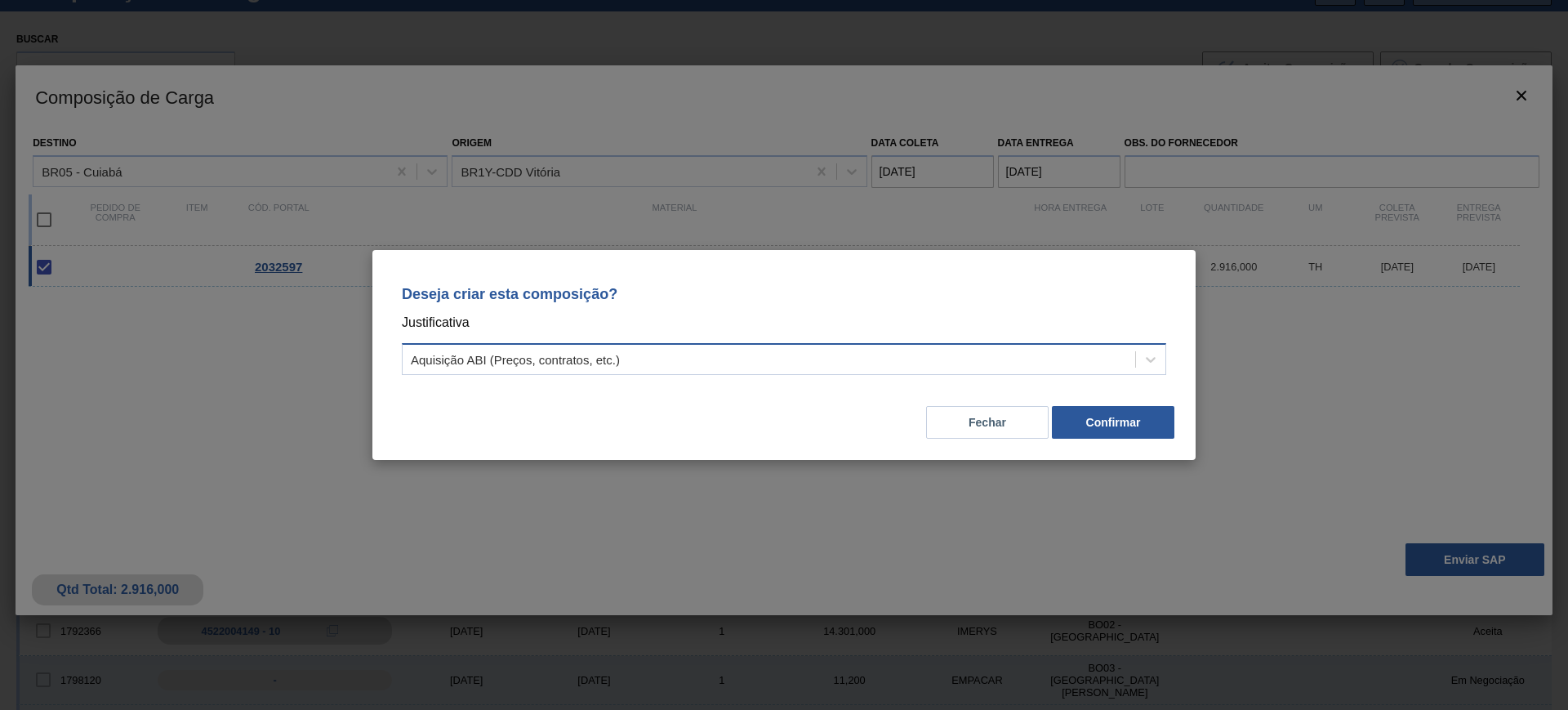
click at [1069, 365] on div "Aquisição ABI (Preços, contratos, etc.)" at bounding box center [768, 360] width 732 height 24
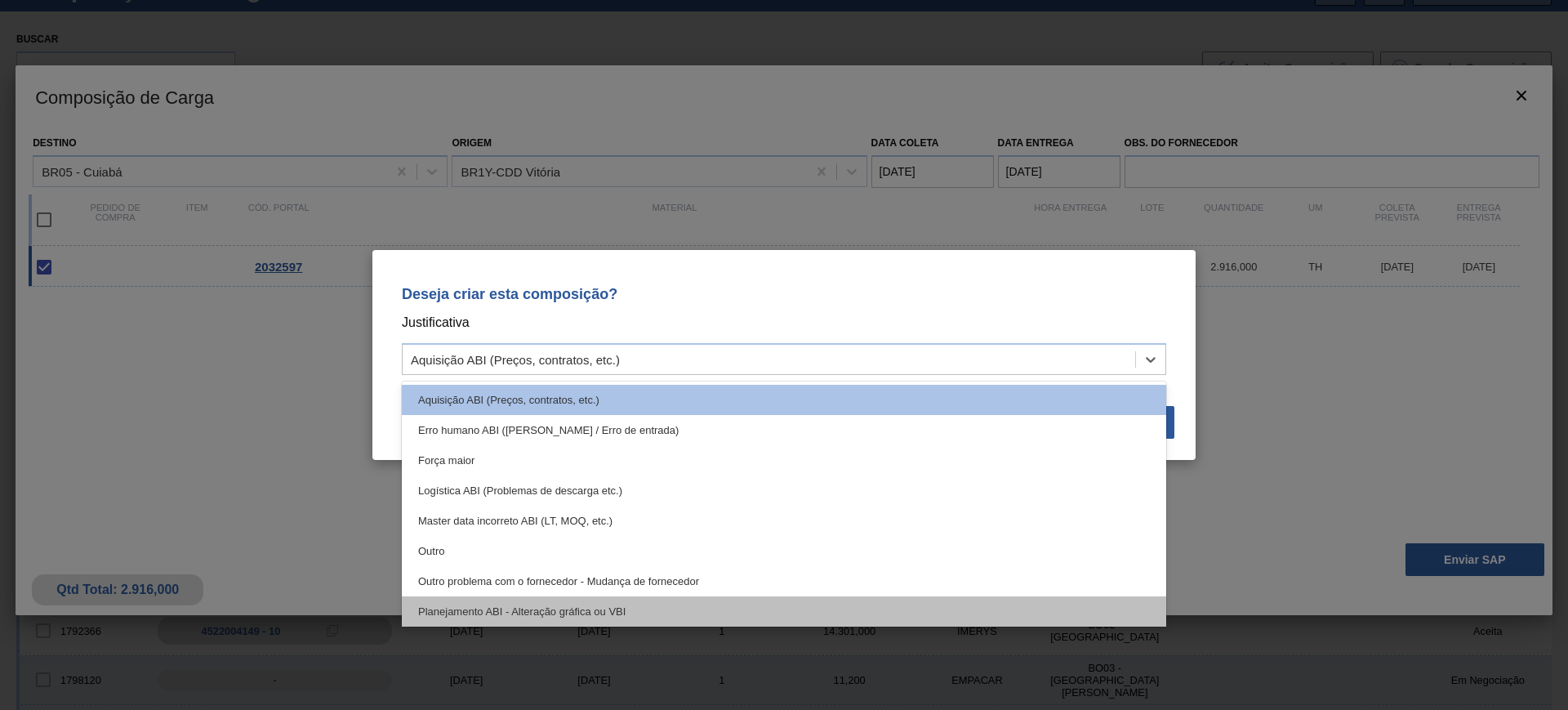
click at [824, 607] on div "Planejamento ABI - Alteração gráfica ou VBI" at bounding box center [783, 611] width 764 height 30
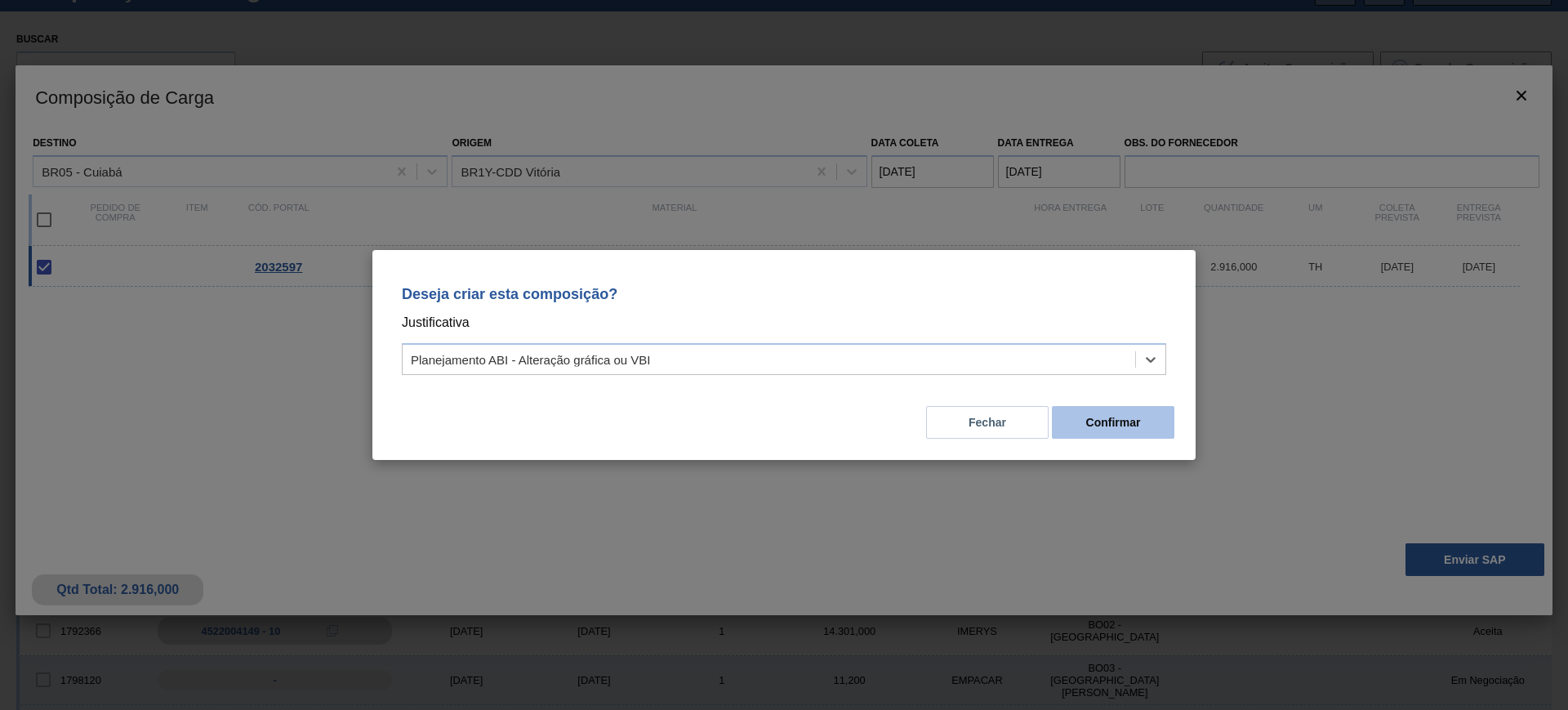
click at [1092, 419] on button "Confirmar" at bounding box center [1113, 422] width 123 height 33
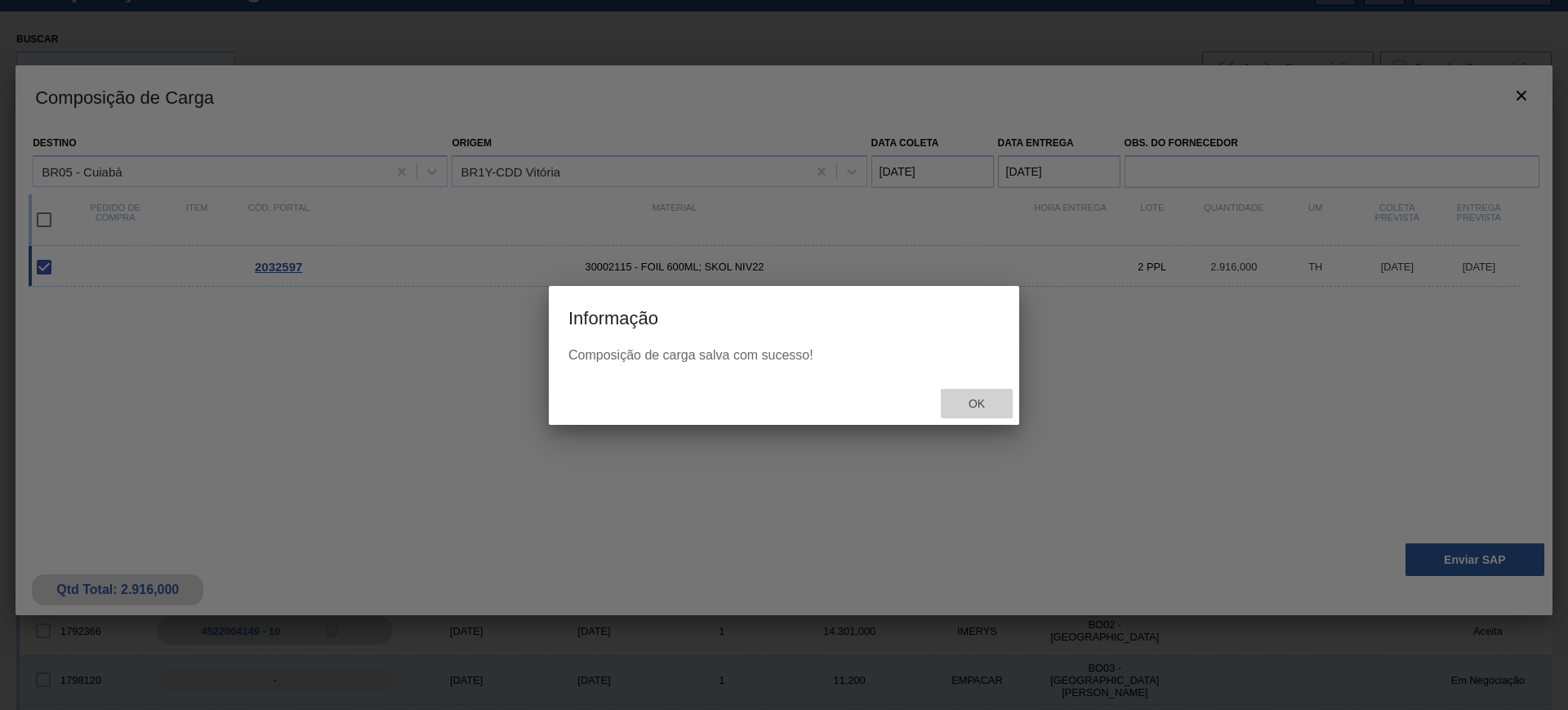
click at [971, 399] on span "Ok" at bounding box center [977, 403] width 43 height 13
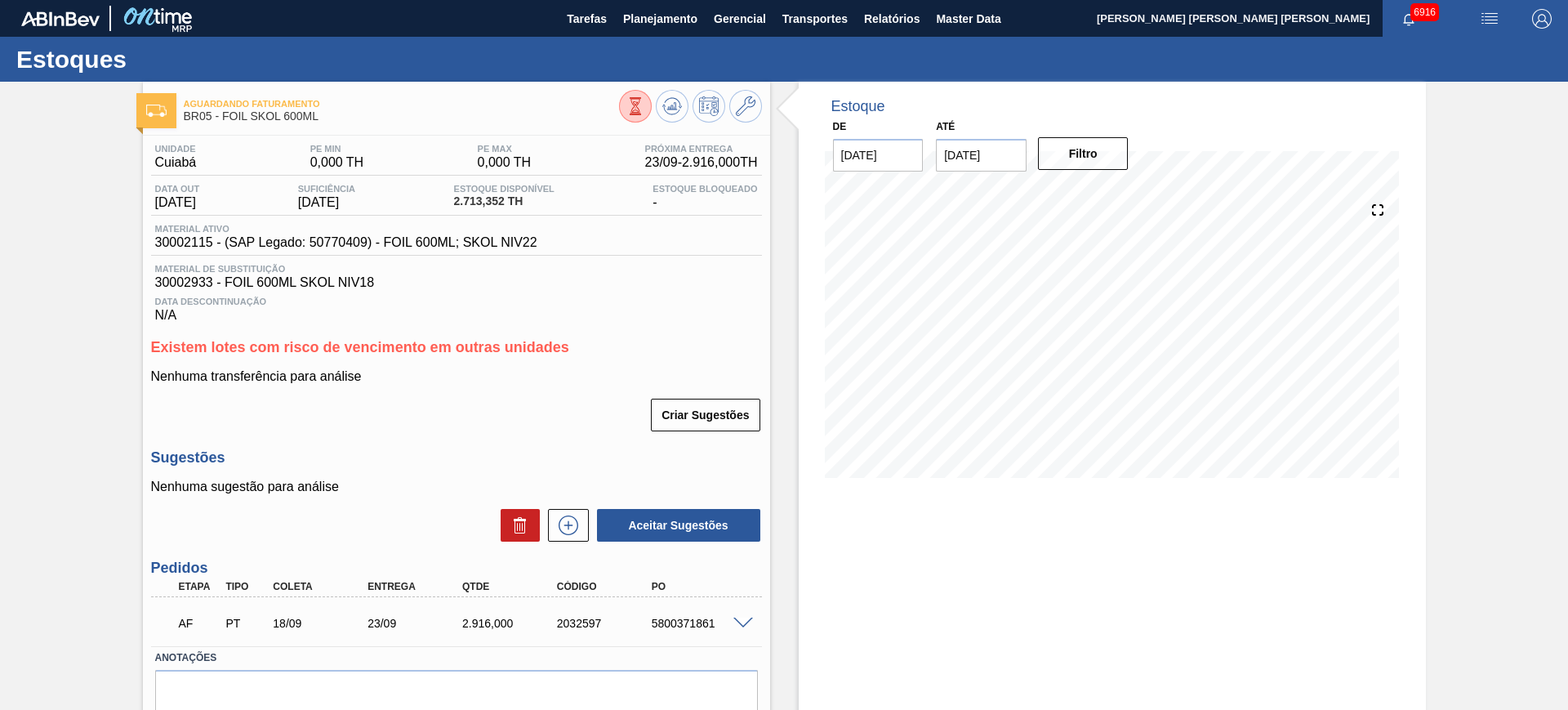
click at [679, 616] on div "5800371861" at bounding box center [700, 623] width 106 height 13
copy div "5800371861"
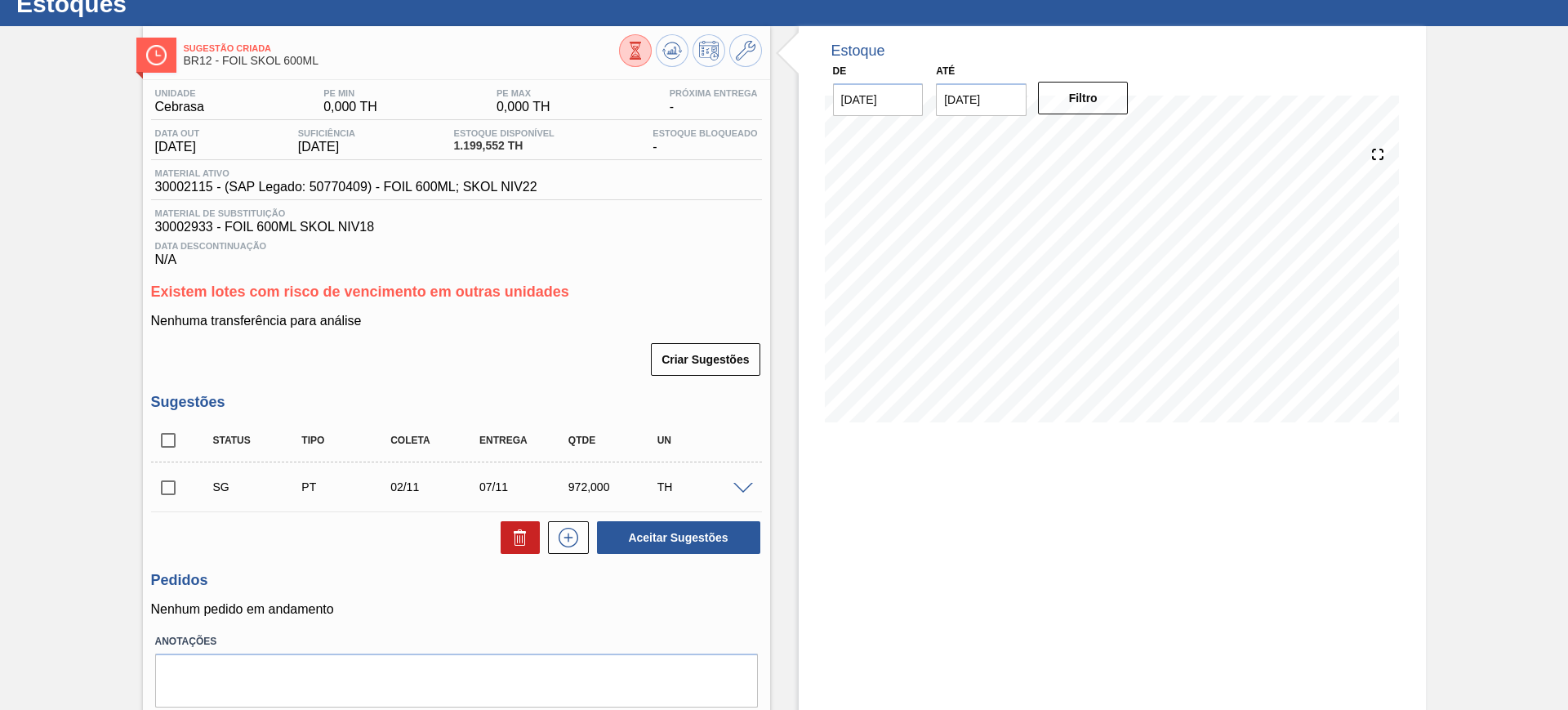
scroll to position [109, 0]
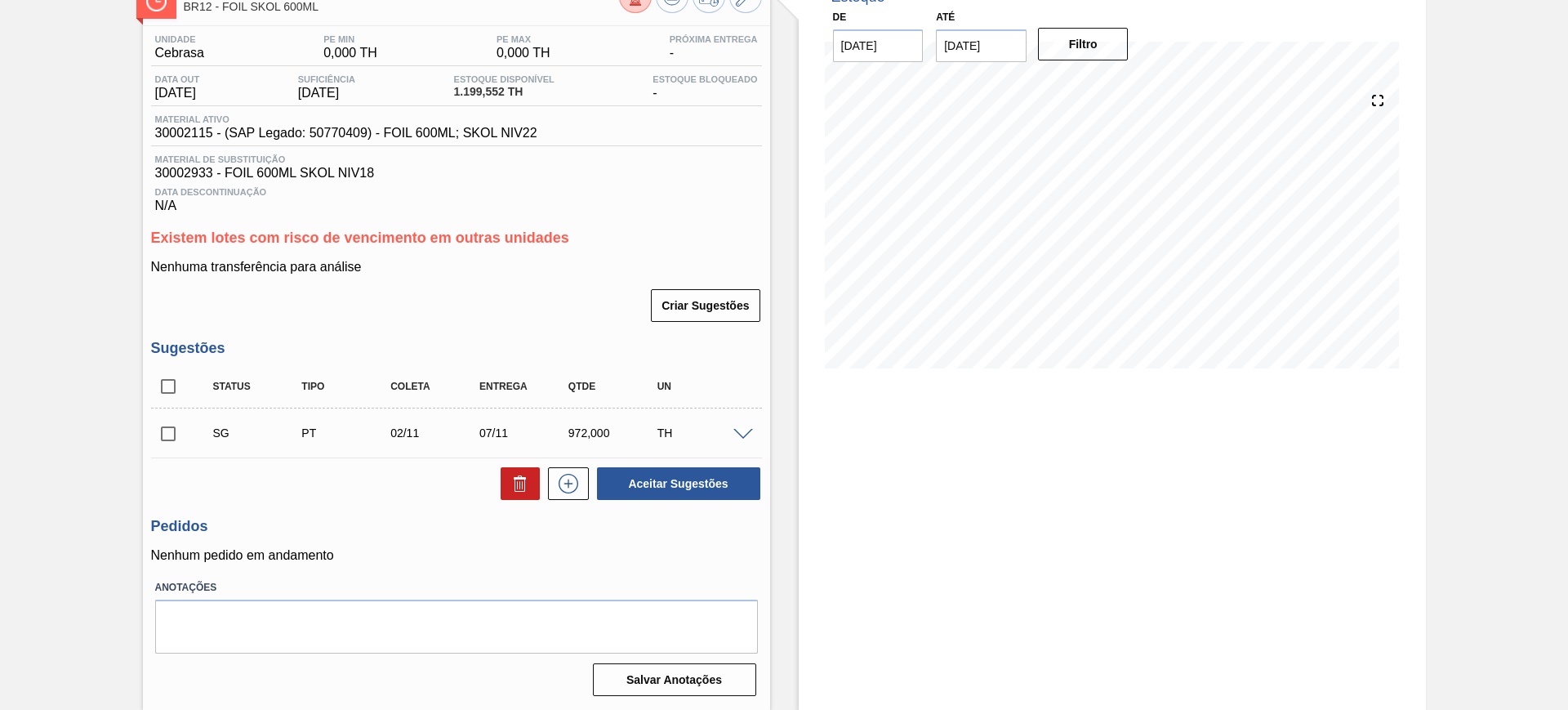
drag, startPoint x: 737, startPoint y: 432, endPoint x: 672, endPoint y: 436, distance: 65.1
click at [737, 432] on span at bounding box center [743, 434] width 20 height 12
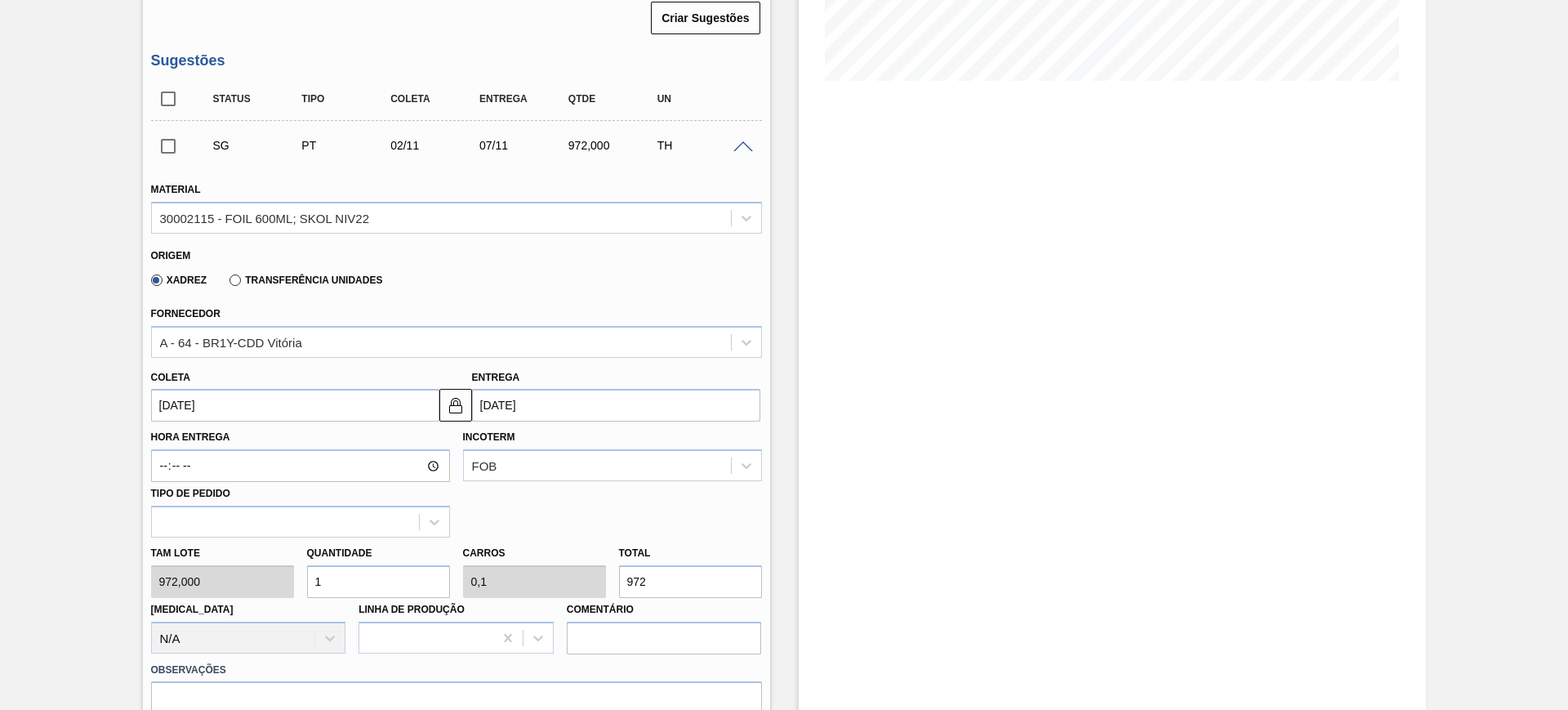
scroll to position [517, 0]
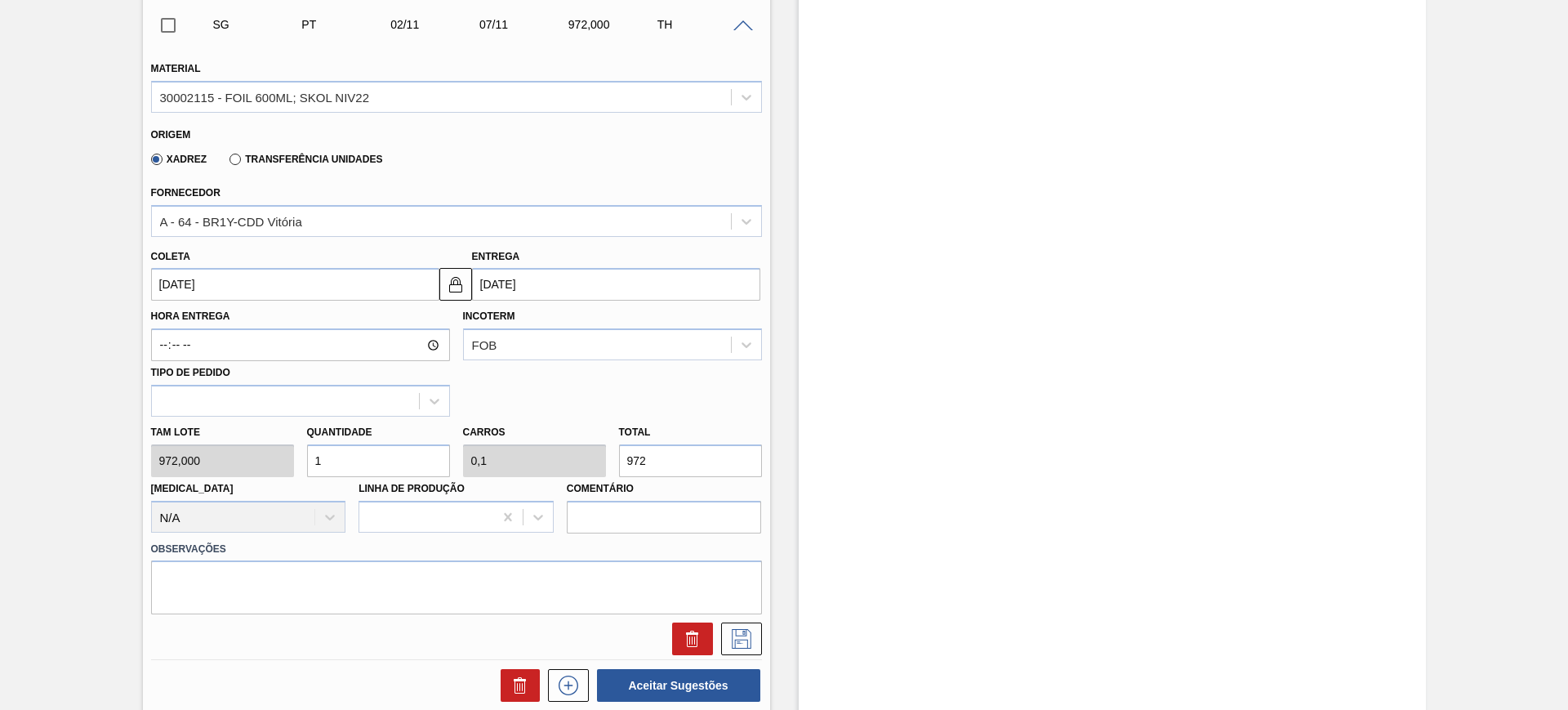
click at [361, 291] on input "[DATE]" at bounding box center [295, 285] width 288 height 33
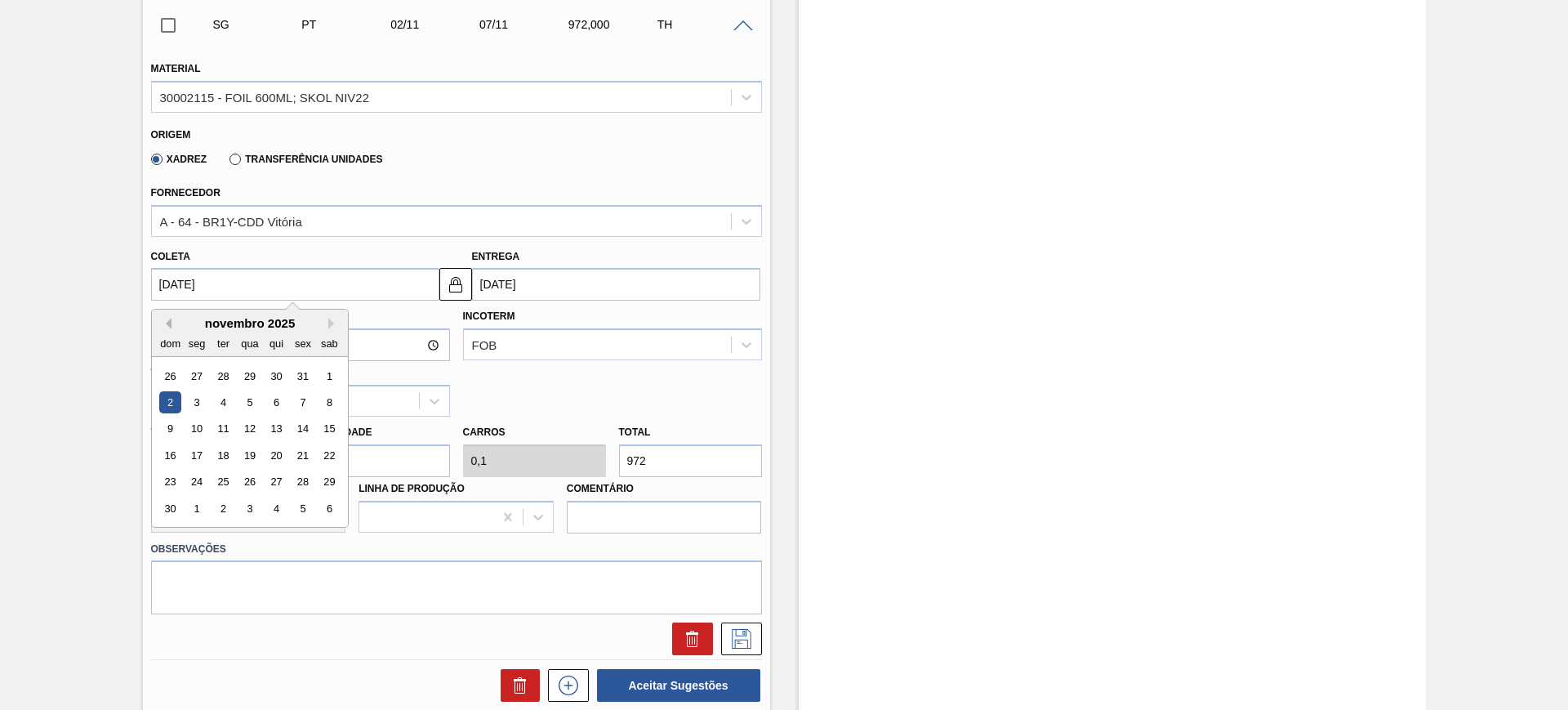
click at [169, 318] on button "Previous Month" at bounding box center [166, 323] width 12 height 12
click at [306, 425] on div "19" at bounding box center [302, 429] width 22 height 22
type input "[DATE]"
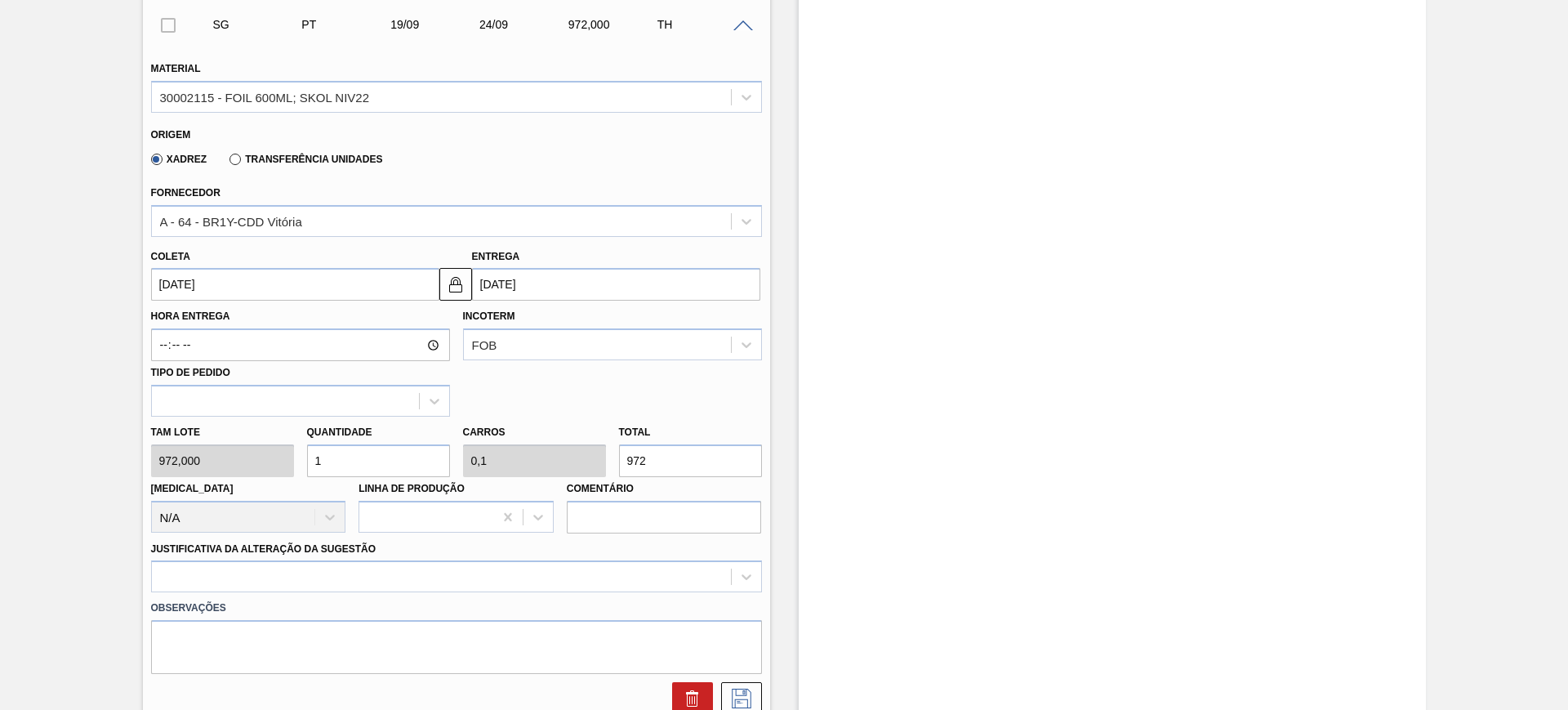
scroll to position [620, 0]
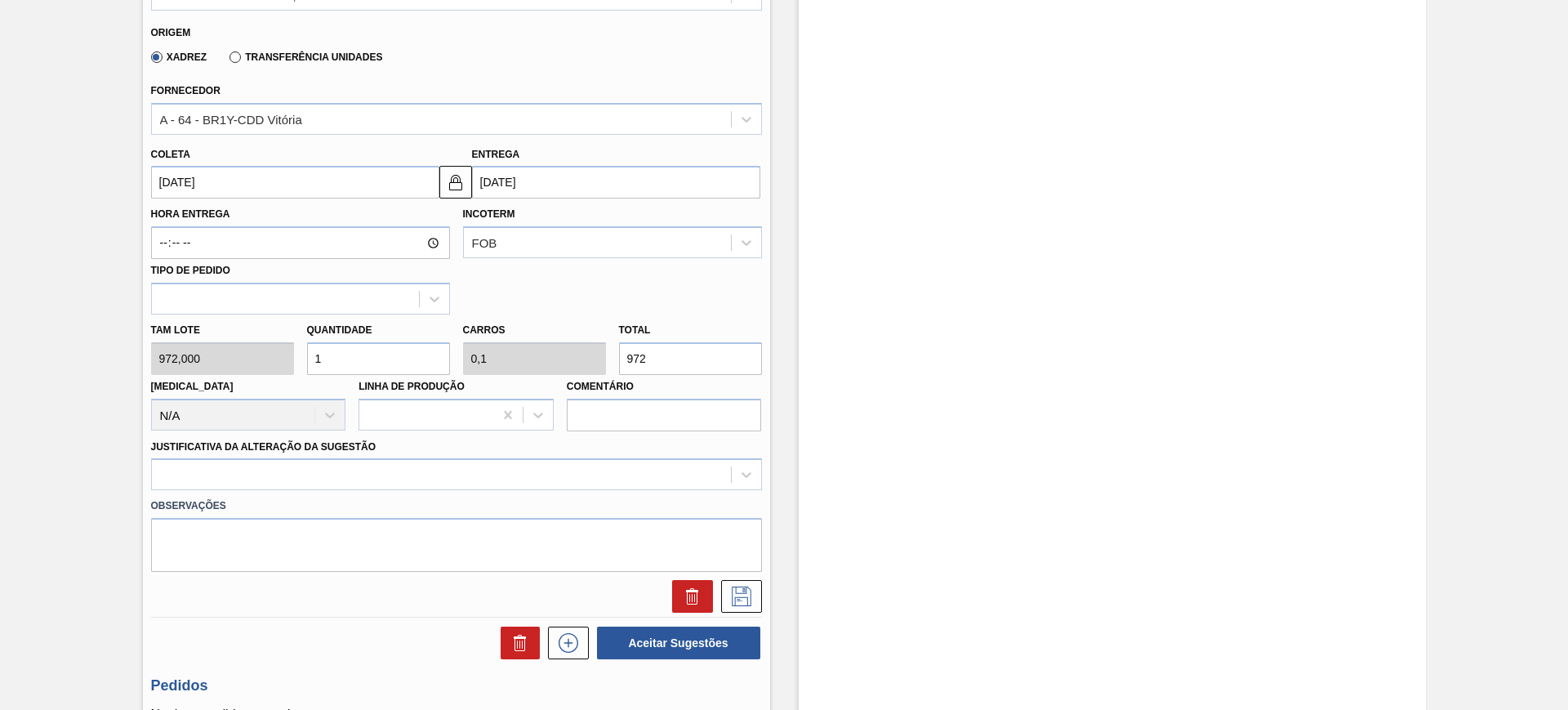
click at [648, 360] on input "972" at bounding box center [690, 359] width 143 height 33
click at [380, 349] on input "1" at bounding box center [378, 359] width 143 height 33
type input "2"
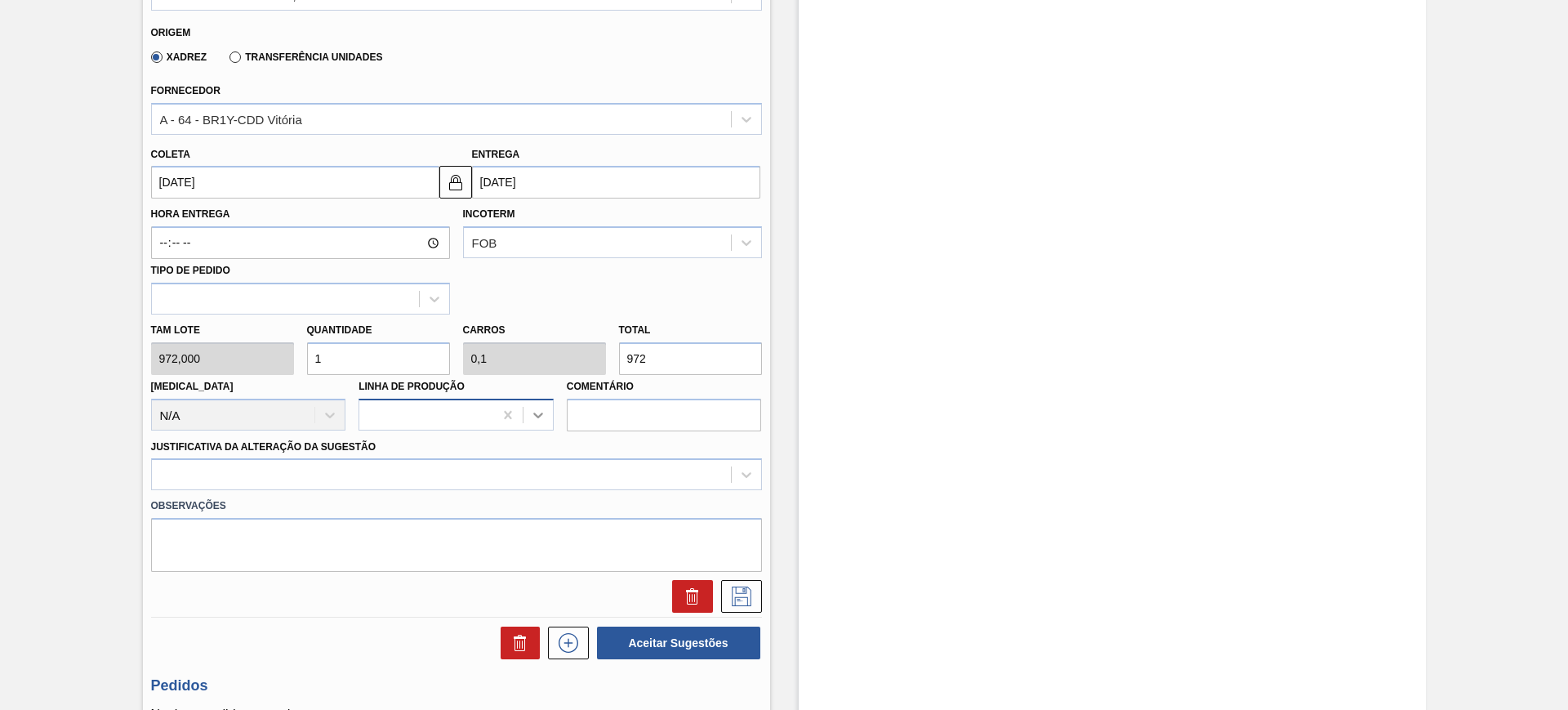
type input "0,2"
type input "1.944"
click at [527, 462] on div at bounding box center [457, 474] width 611 height 32
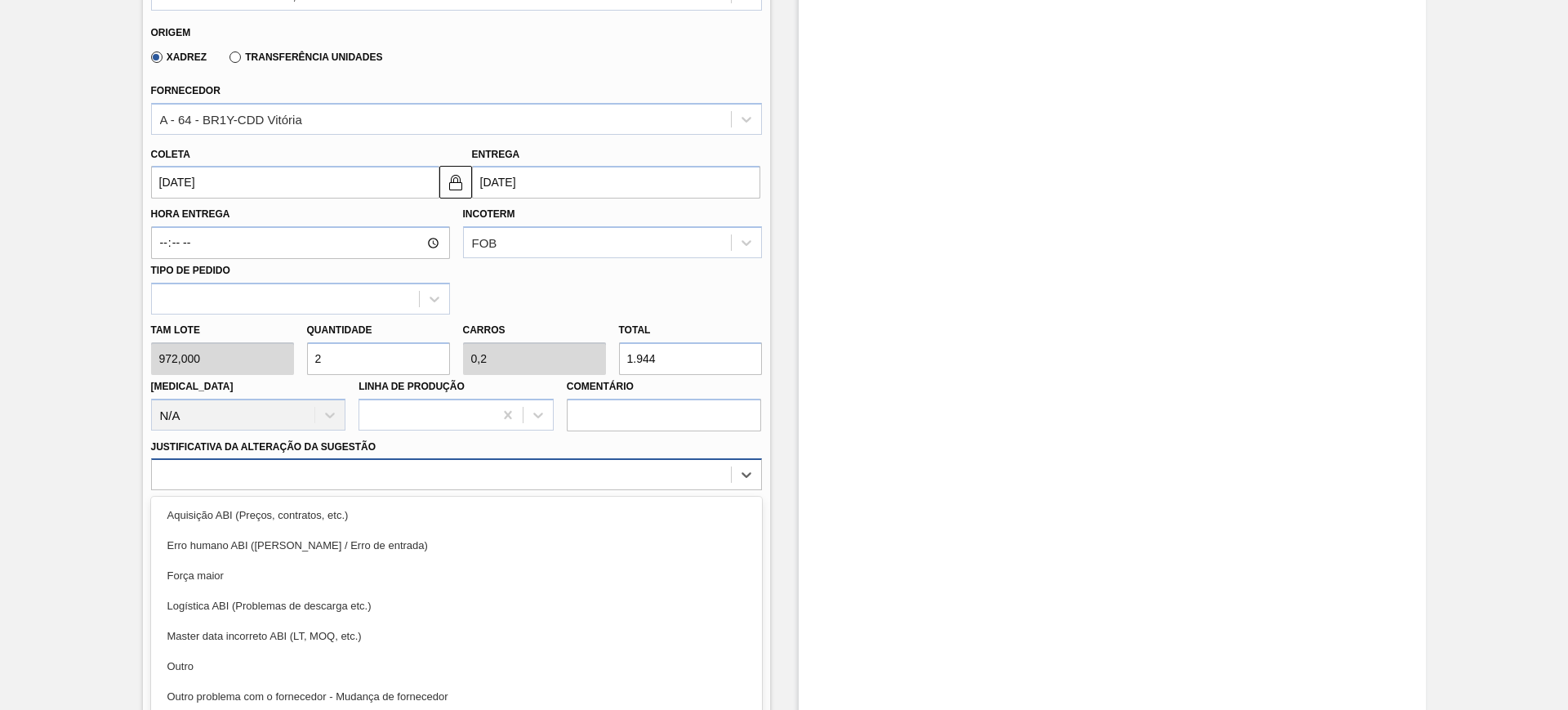
scroll to position [658, 0]
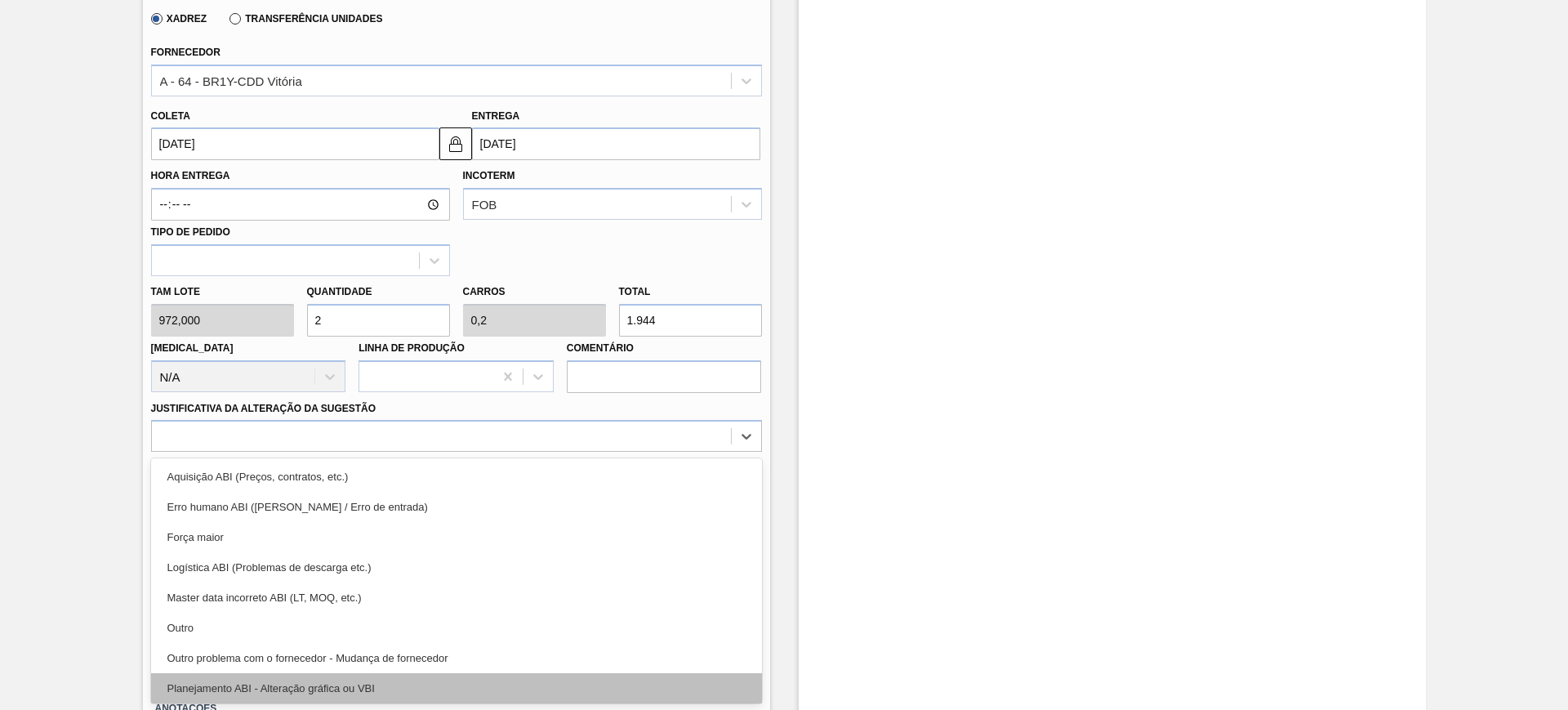
click at [503, 681] on div "Planejamento ABI - Alteração gráfica ou VBI" at bounding box center [457, 688] width 611 height 30
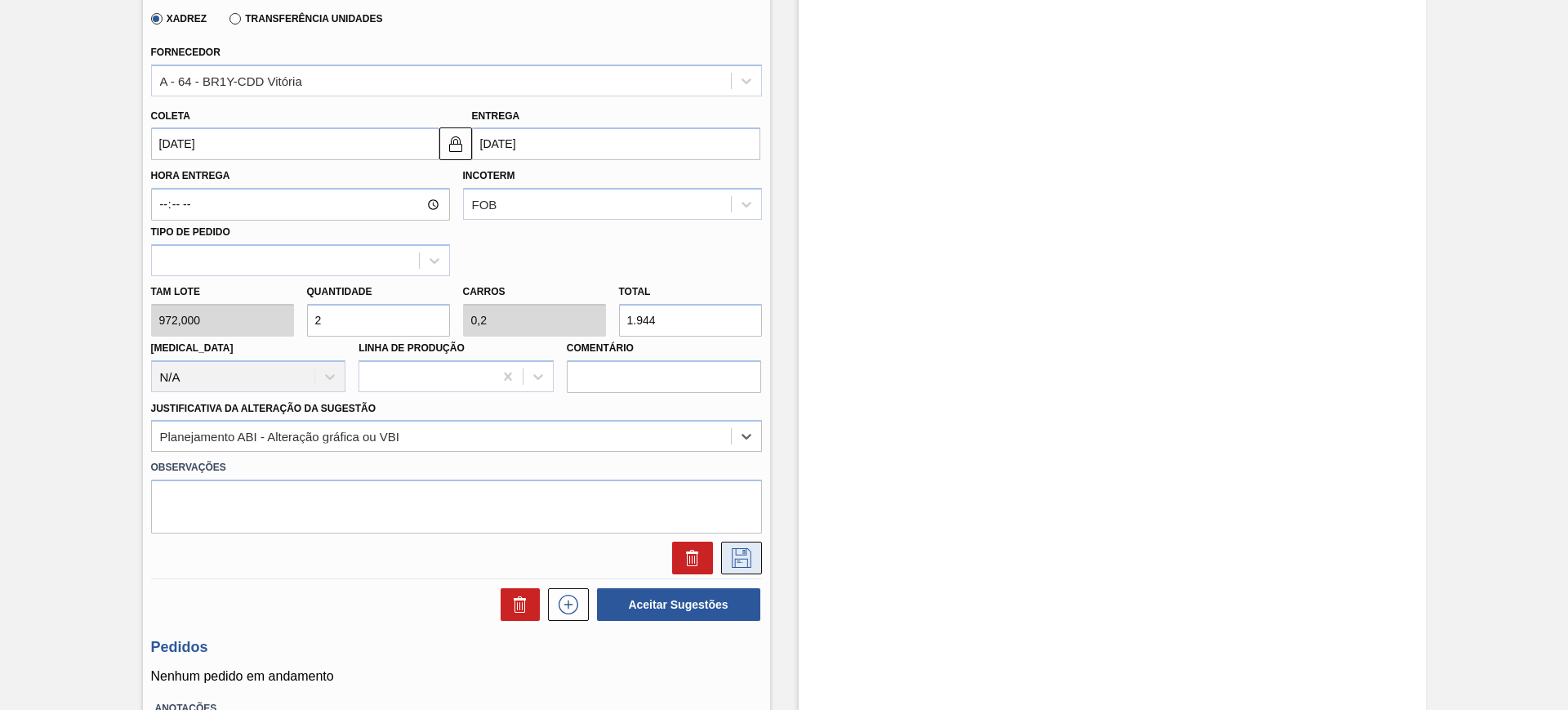
click at [735, 559] on icon at bounding box center [741, 558] width 26 height 20
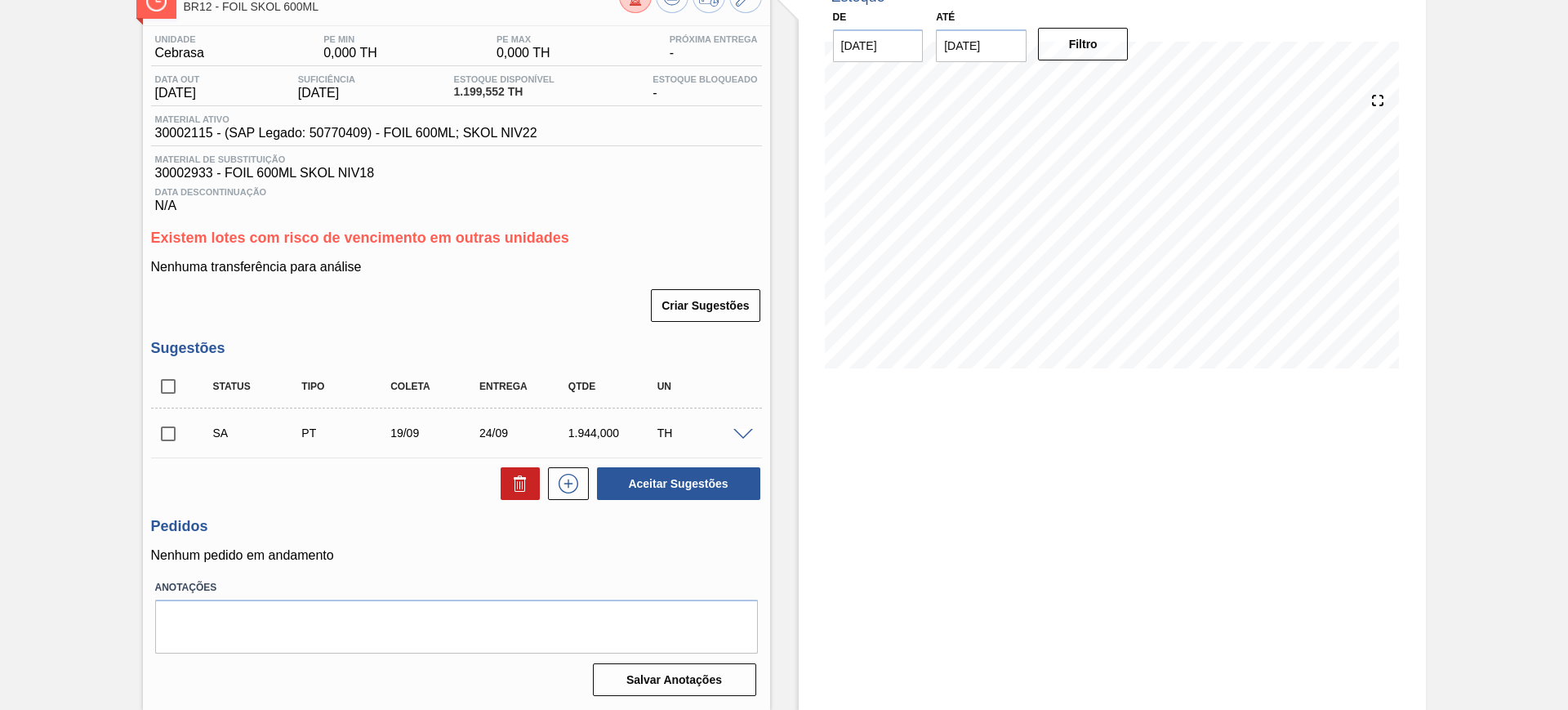
scroll to position [109, 0]
click at [740, 439] on div "TH" at bounding box center [703, 433] width 99 height 13
click at [740, 435] on span at bounding box center [743, 434] width 20 height 12
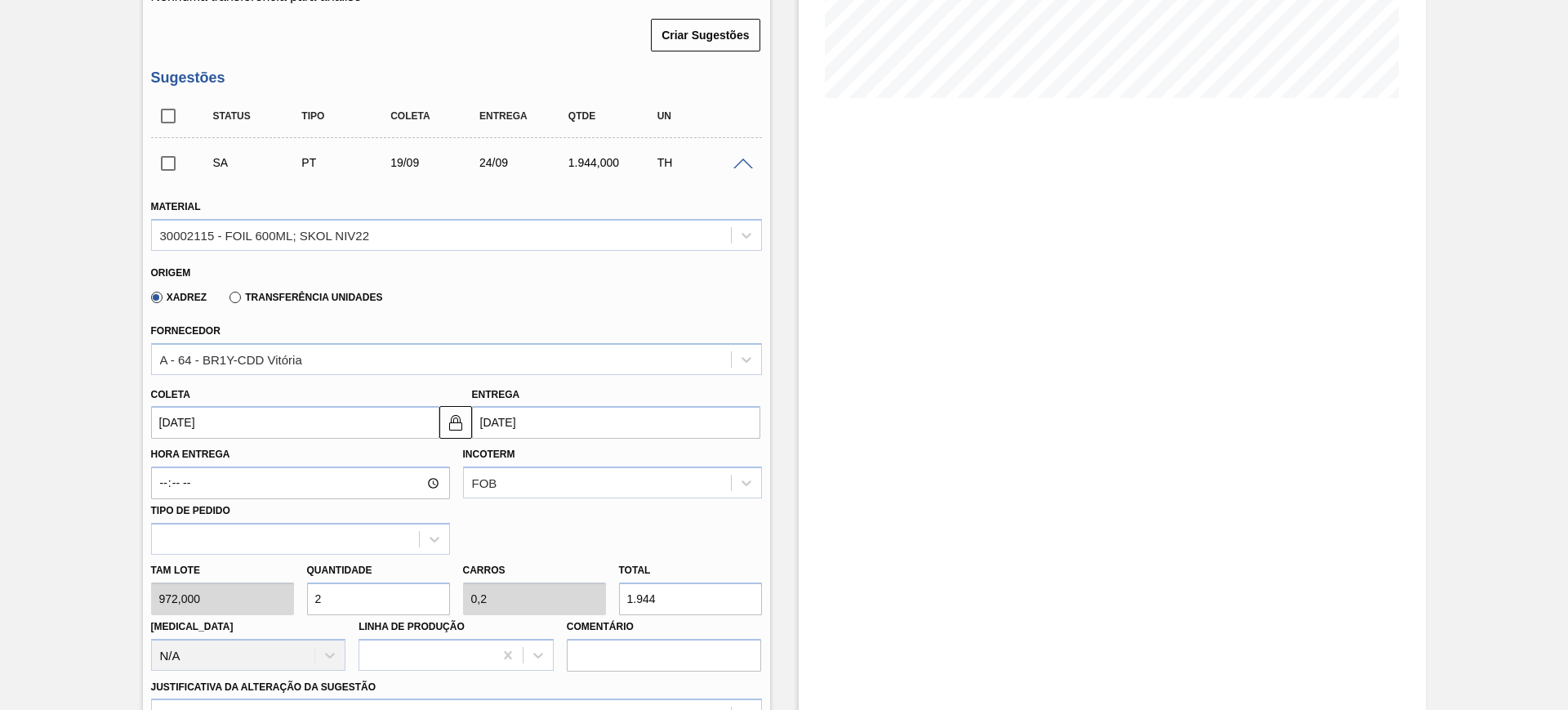
scroll to position [415, 0]
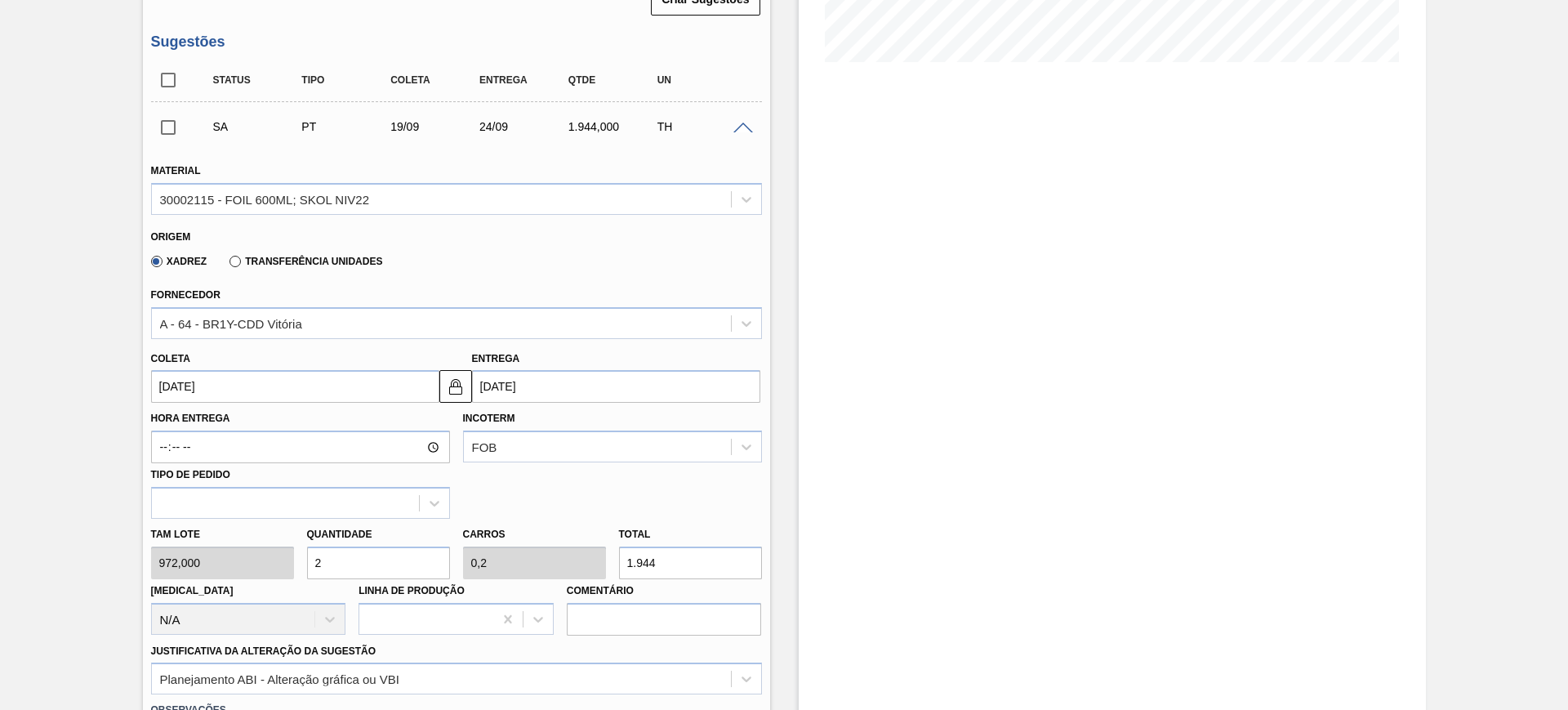
click at [428, 555] on input "2" at bounding box center [378, 563] width 143 height 33
type input "1"
type input "0,1"
type input "972"
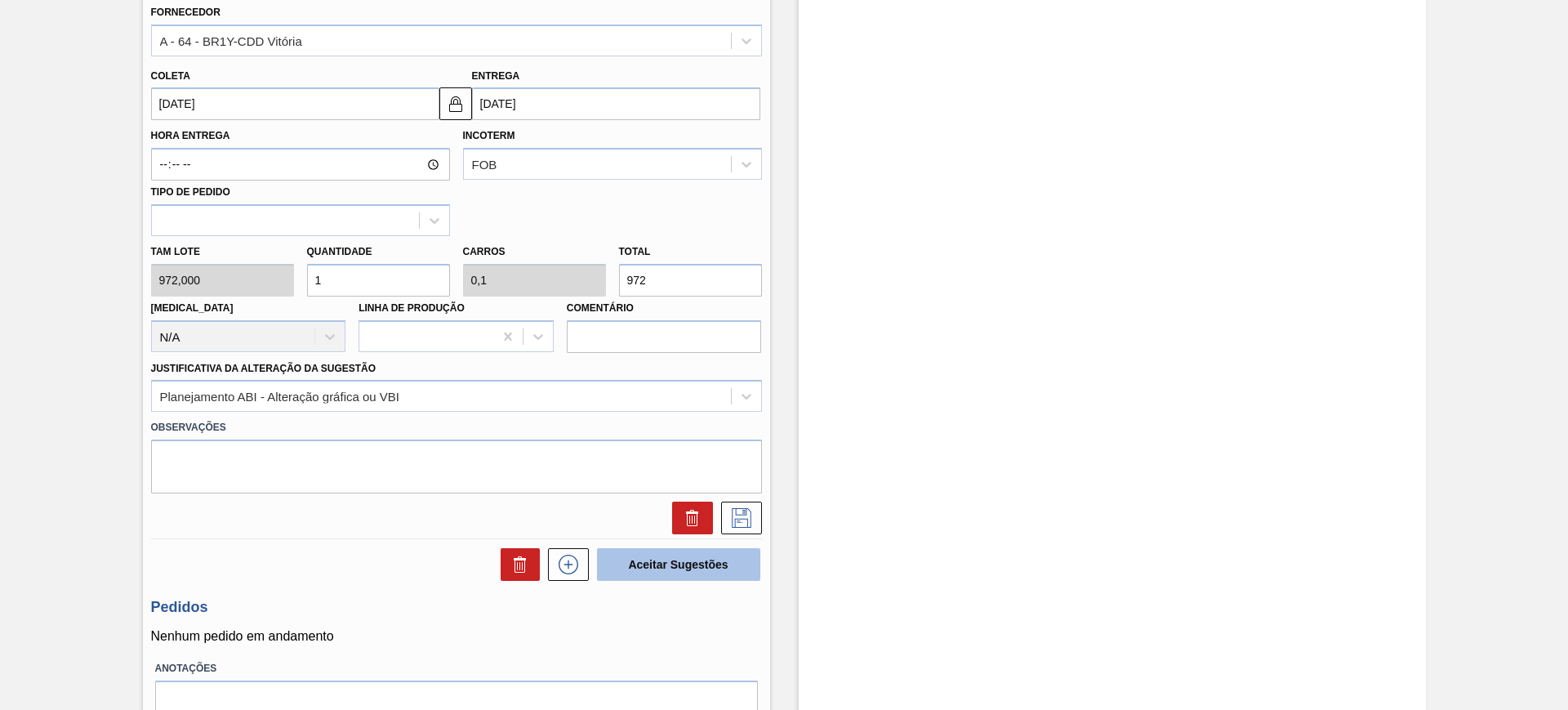
scroll to position [722, 0]
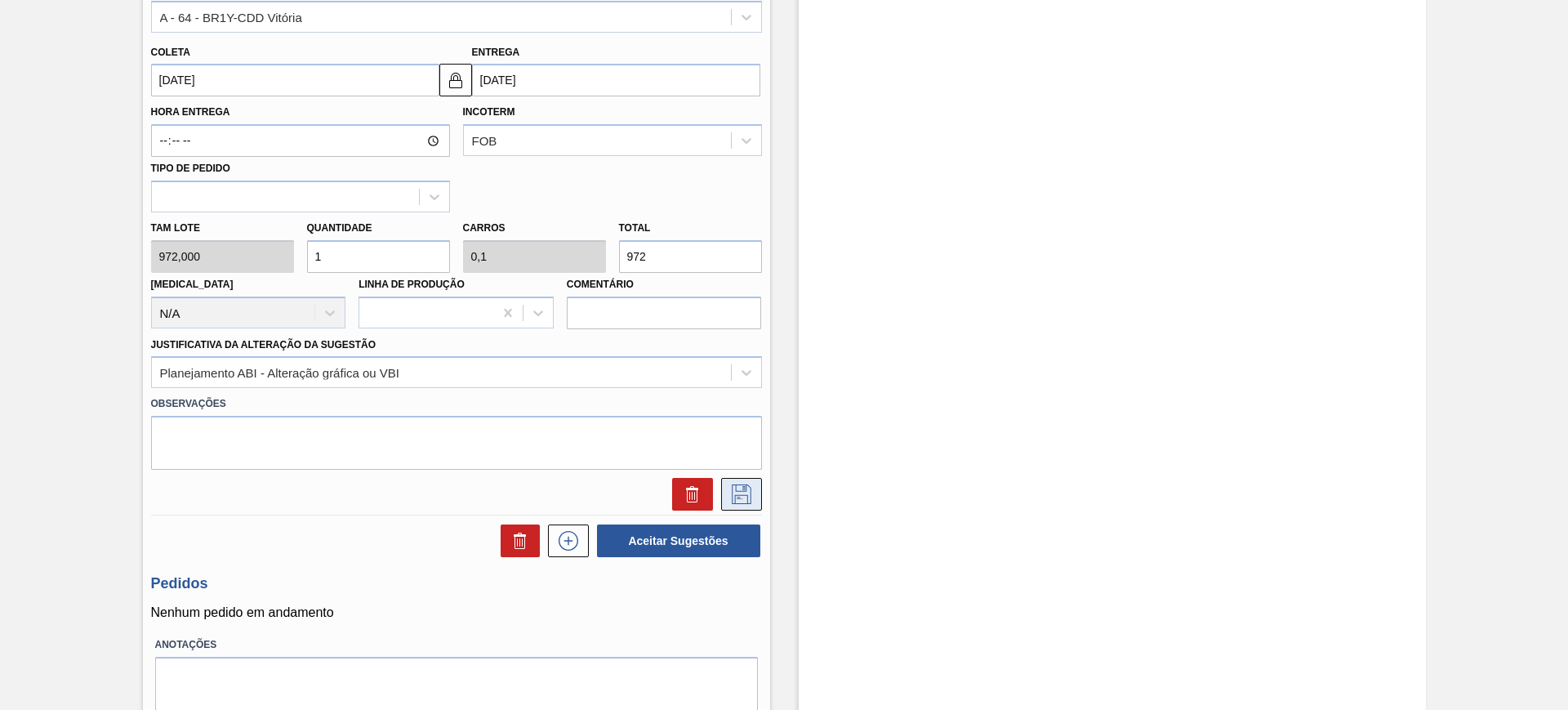
type input "1"
click at [744, 488] on icon at bounding box center [741, 494] width 26 height 20
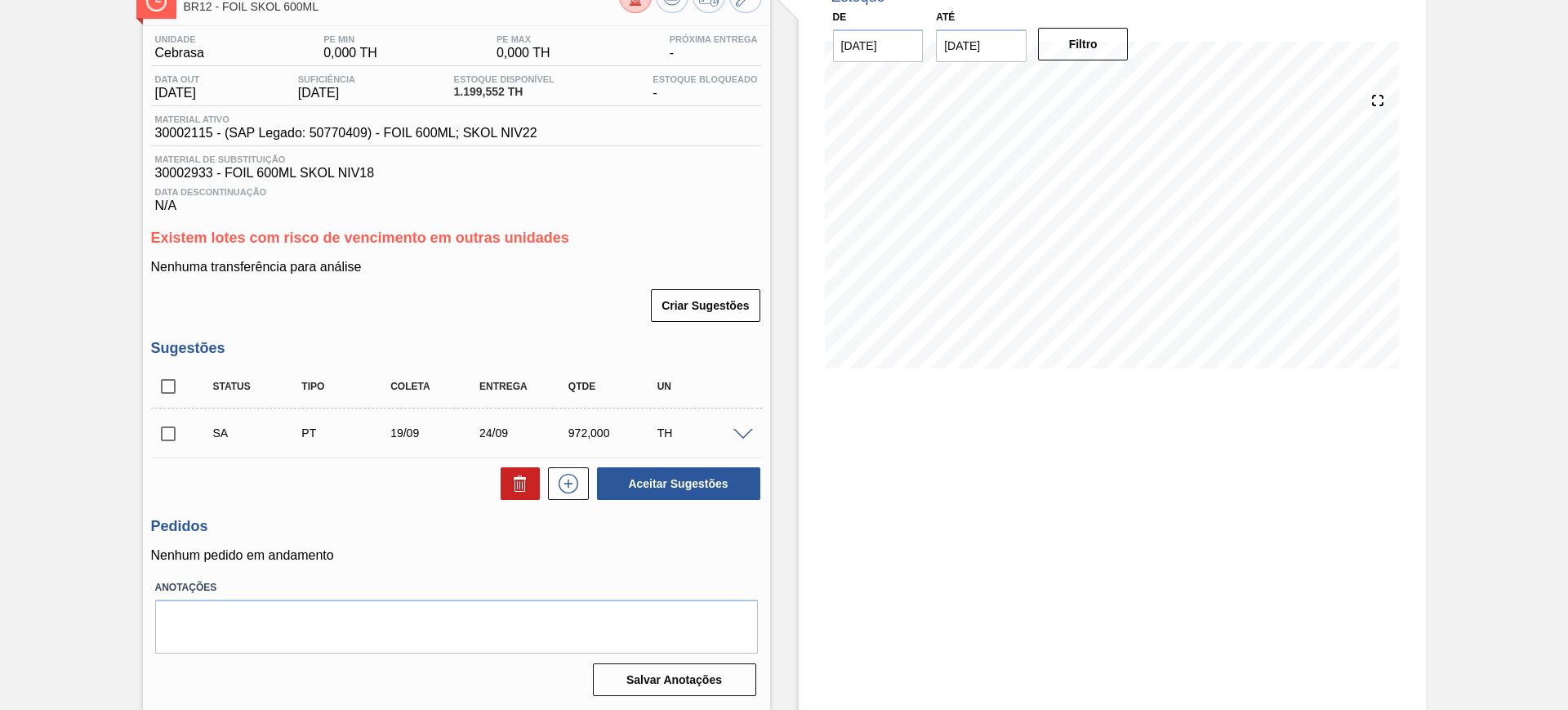
scroll to position [109, 0]
click at [162, 387] on input "checkbox" at bounding box center [169, 387] width 35 height 35
checkbox input "true"
click at [698, 487] on button "Aceitar Sugestões" at bounding box center [679, 484] width 164 height 33
checkbox input "false"
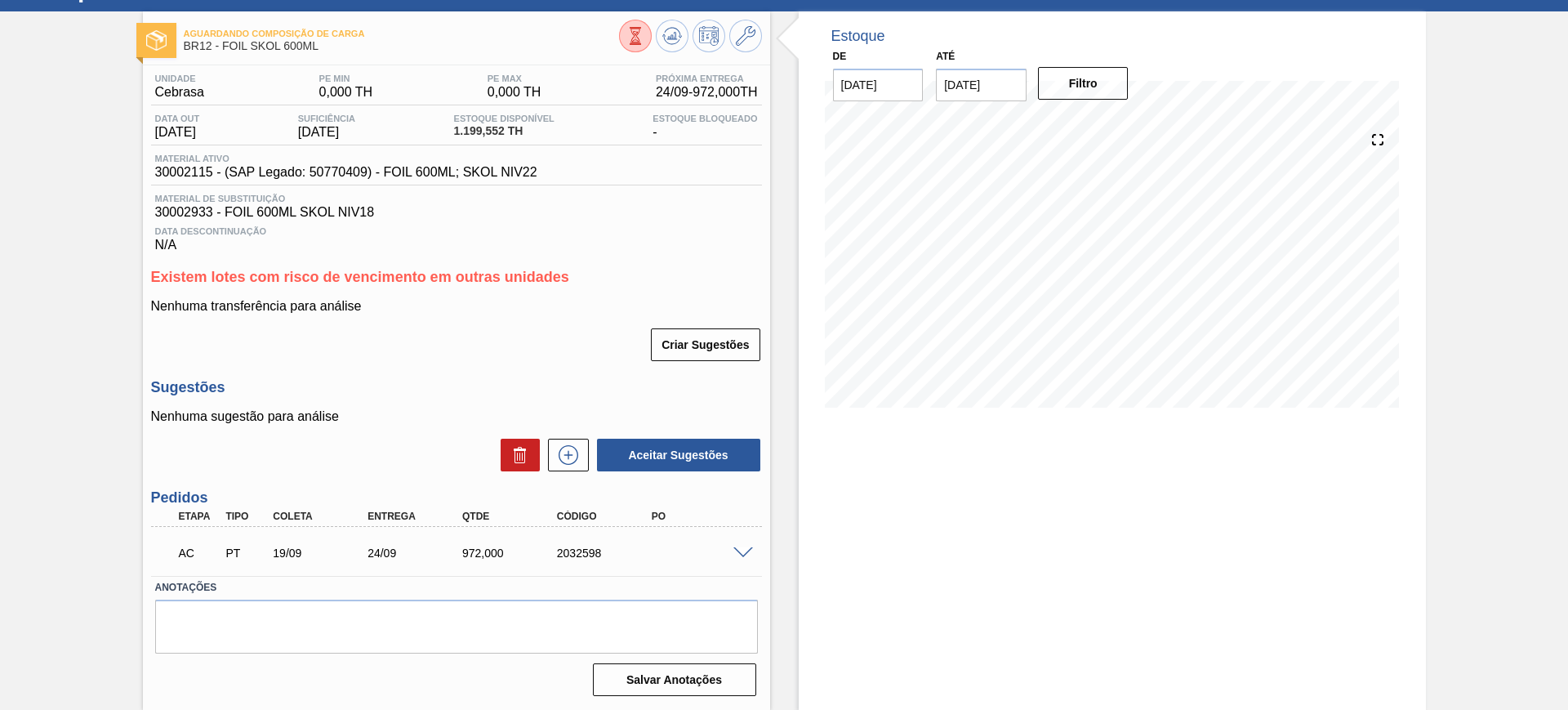
scroll to position [70, 0]
click at [748, 550] on span at bounding box center [743, 553] width 20 height 12
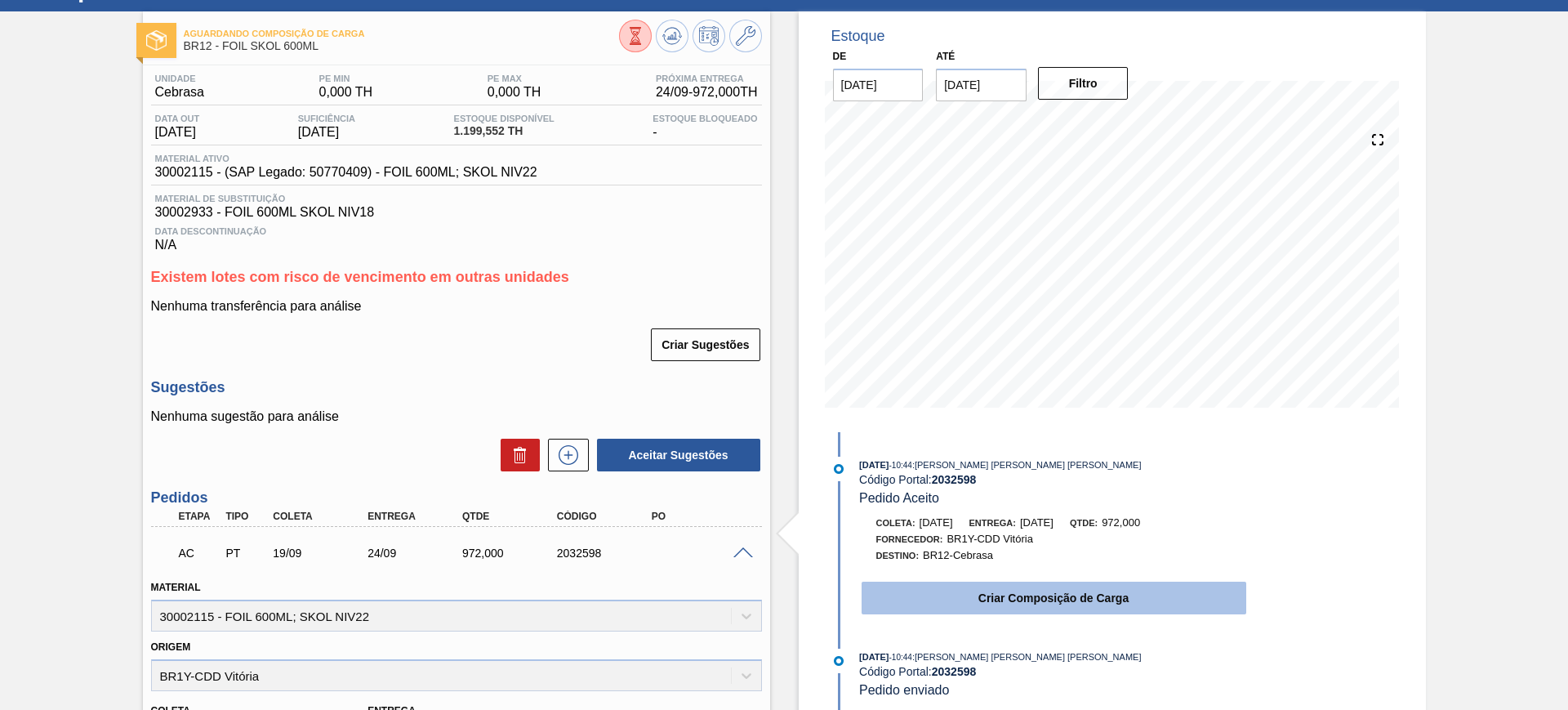
click at [1117, 612] on button "Criar Composição de Carga" at bounding box center [1054, 598] width 385 height 33
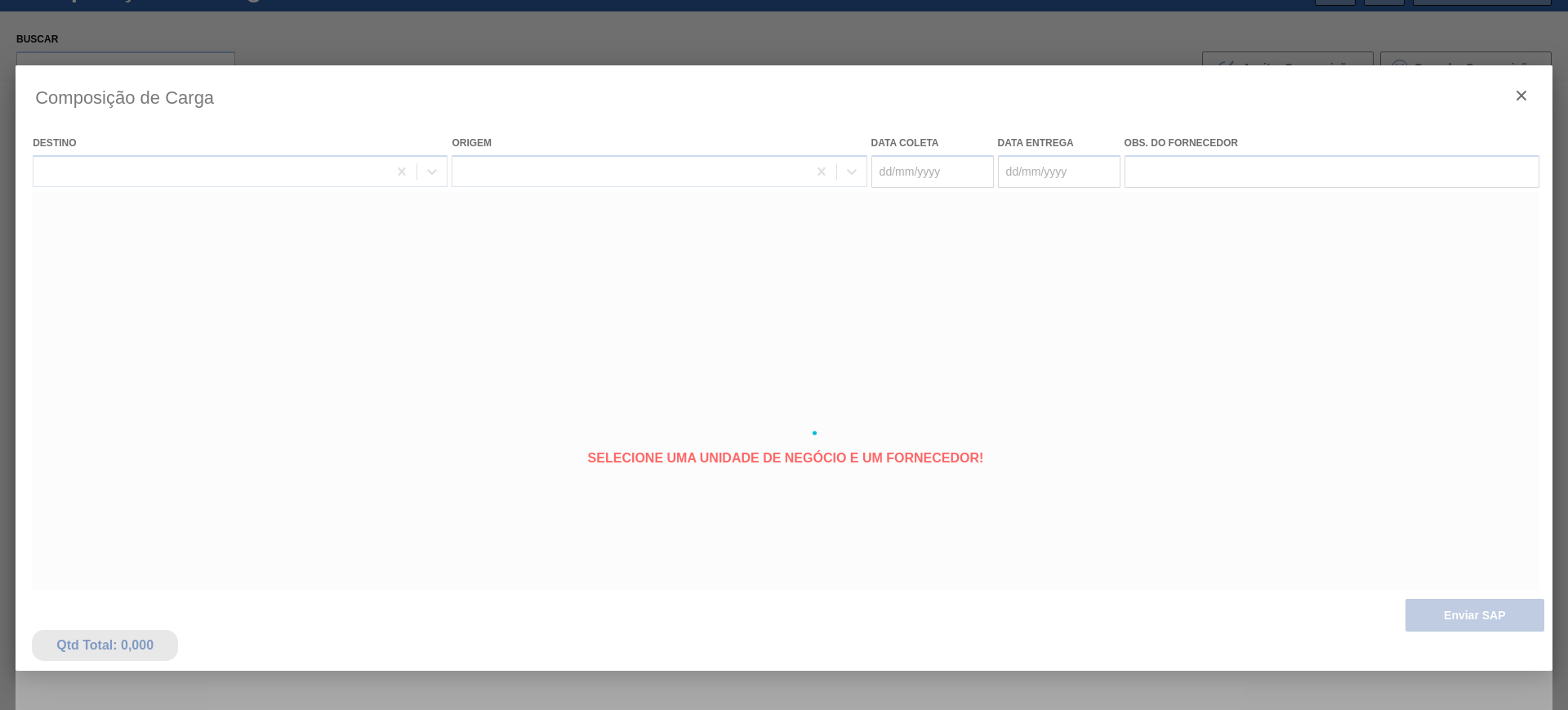
type coleta "19/09/2025"
type entrega "24/09/2025"
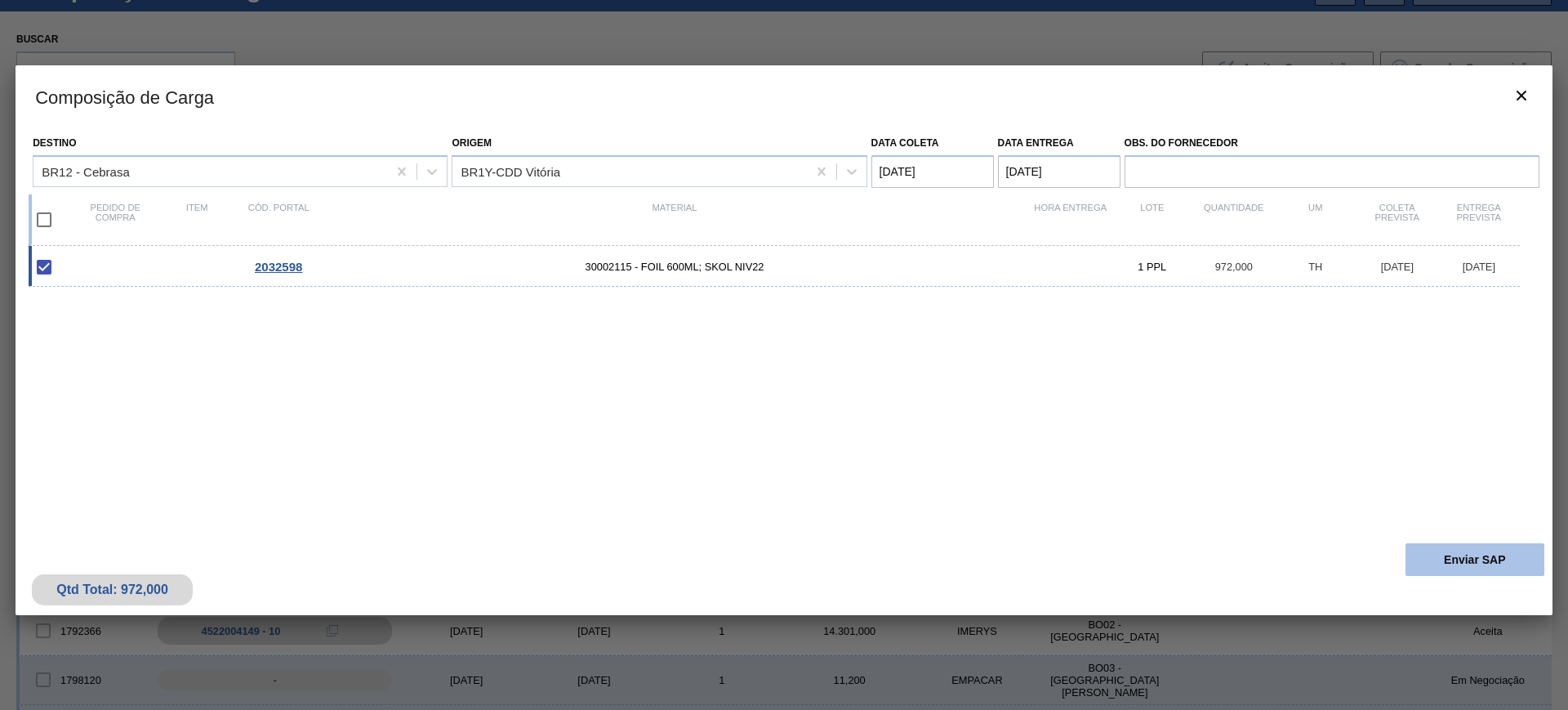
click at [1453, 548] on button "Enviar SAP" at bounding box center [1474, 559] width 139 height 33
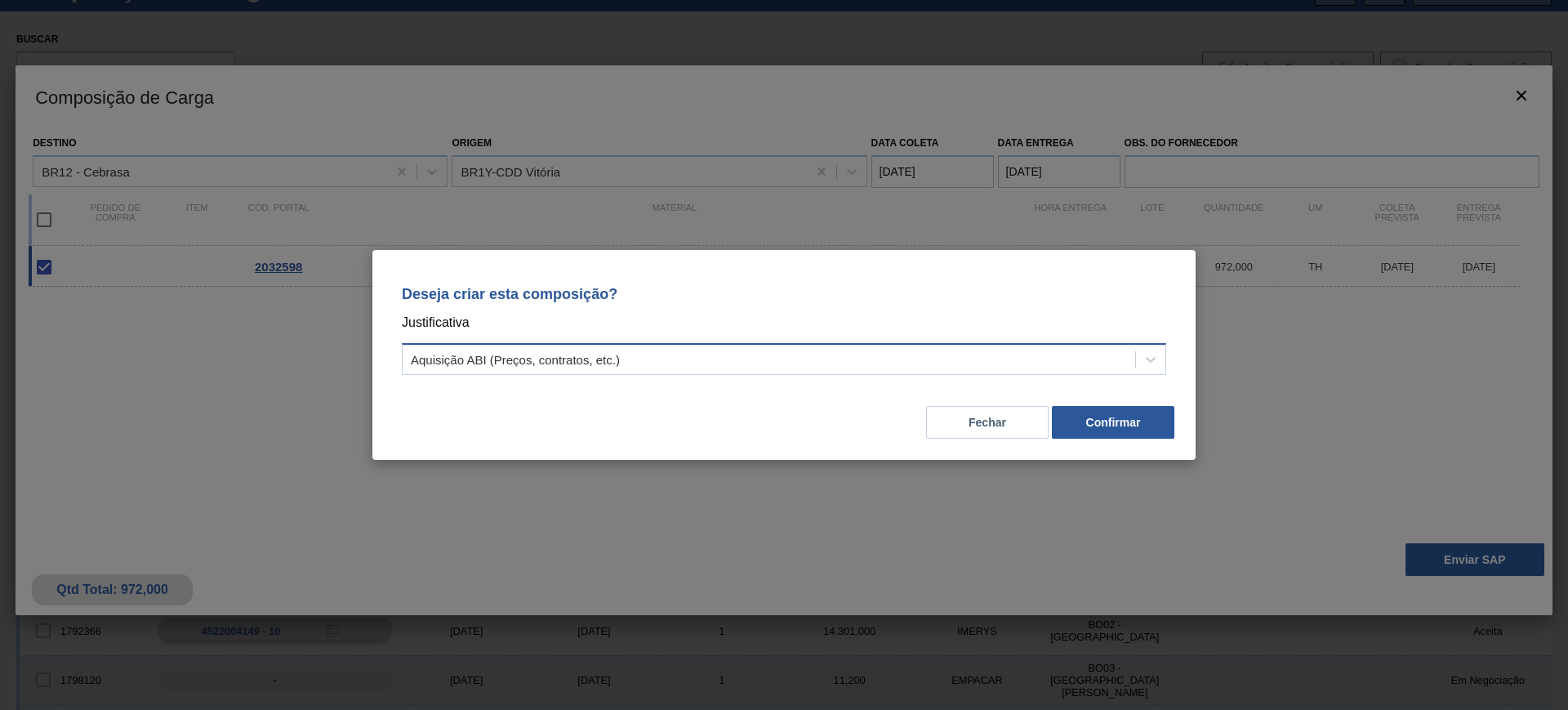
click at [993, 366] on div "Aquisição ABI (Preços, contratos, etc.)" at bounding box center [768, 360] width 732 height 24
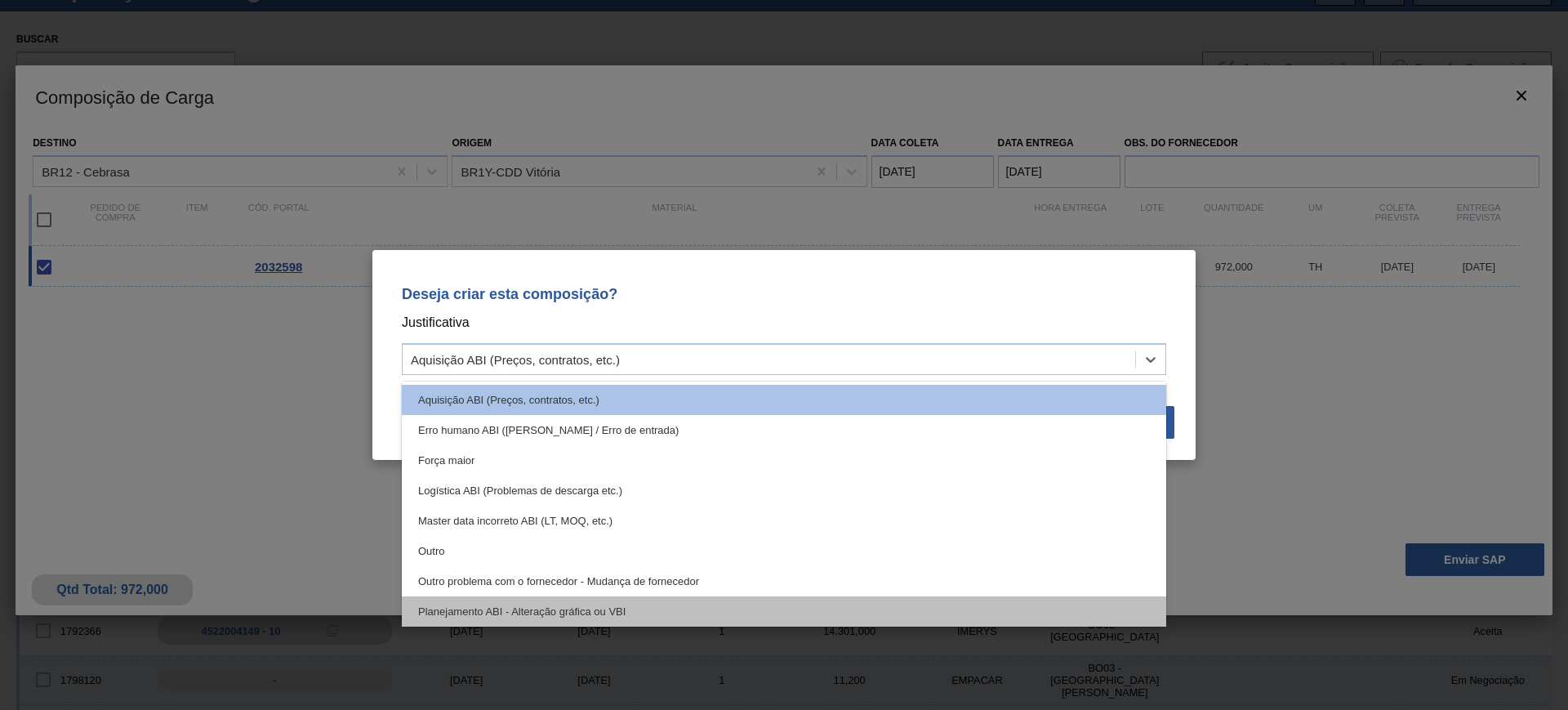
click at [795, 614] on div "Planejamento ABI - Alteração gráfica ou VBI" at bounding box center [783, 611] width 764 height 30
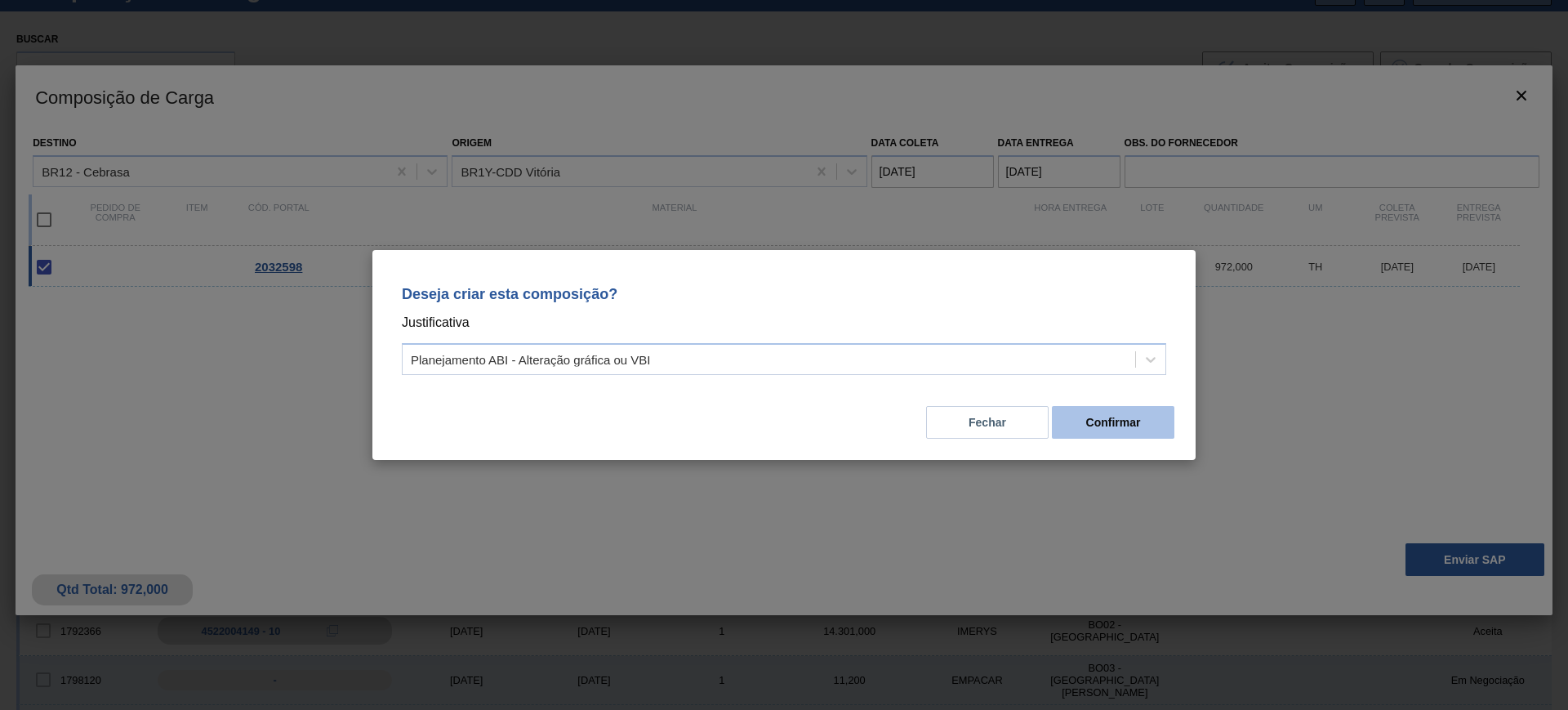
click at [1115, 425] on button "Confirmar" at bounding box center [1113, 422] width 123 height 33
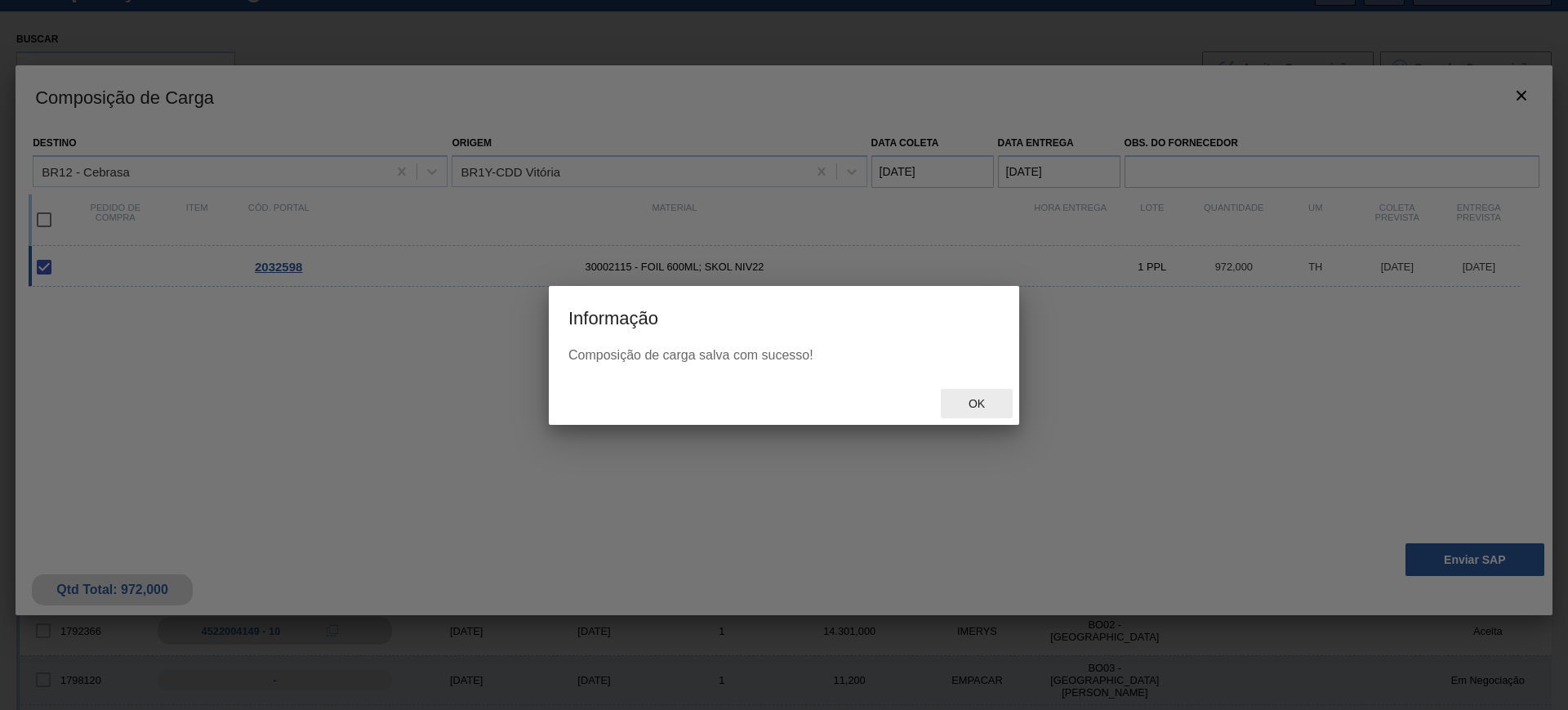
click at [986, 406] on span "Ok" at bounding box center [977, 403] width 43 height 13
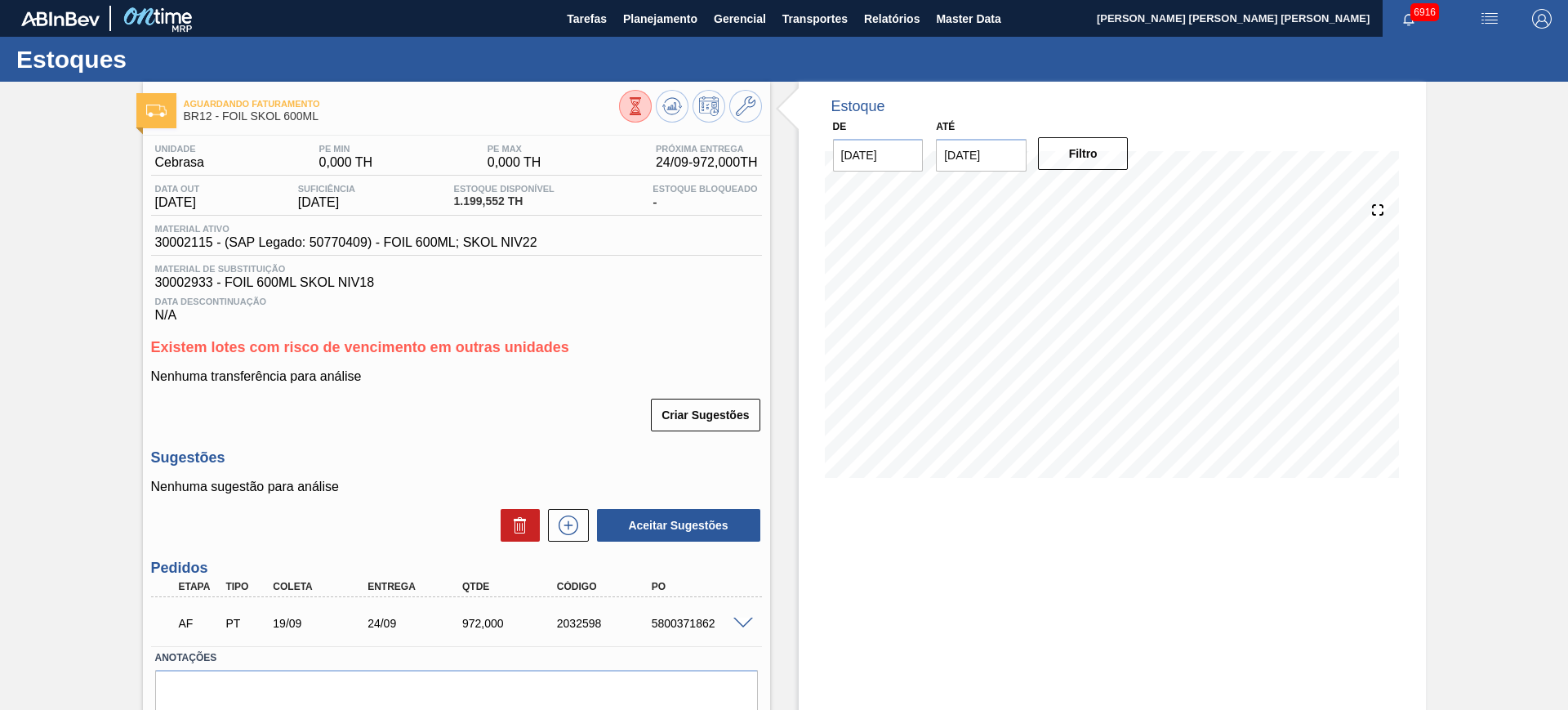
click at [706, 620] on div "5800371862" at bounding box center [700, 623] width 106 height 13
copy div "5800371862"
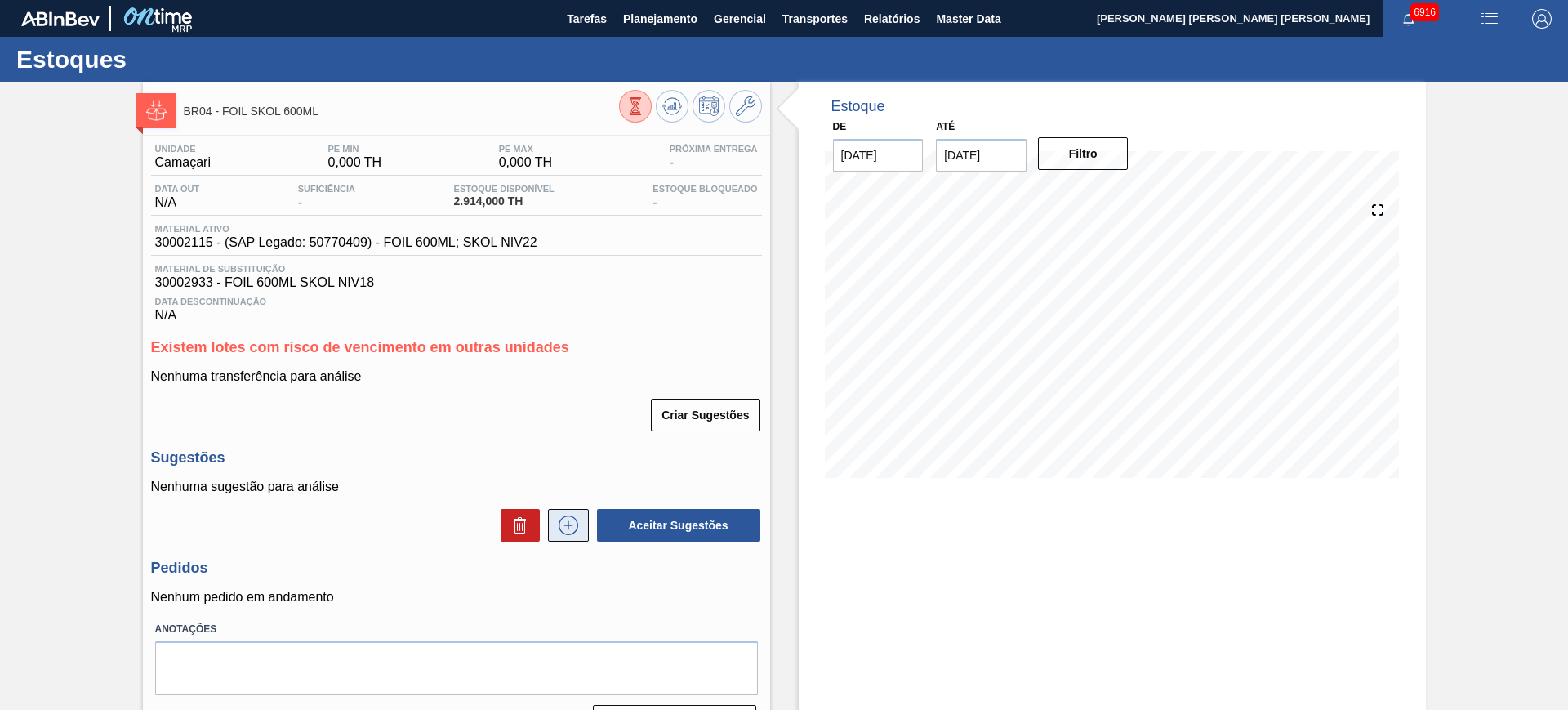
click at [585, 519] on button at bounding box center [568, 525] width 41 height 33
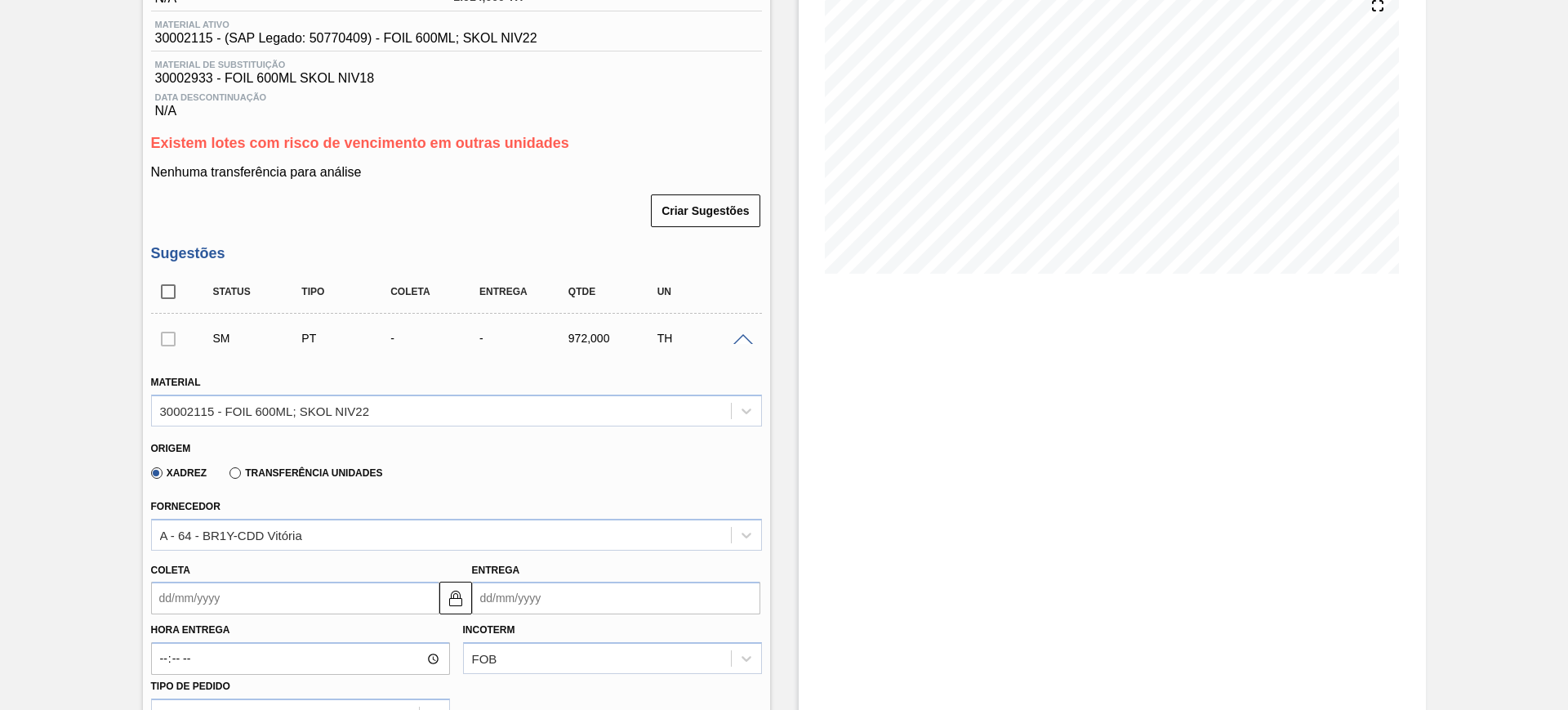
scroll to position [306, 0]
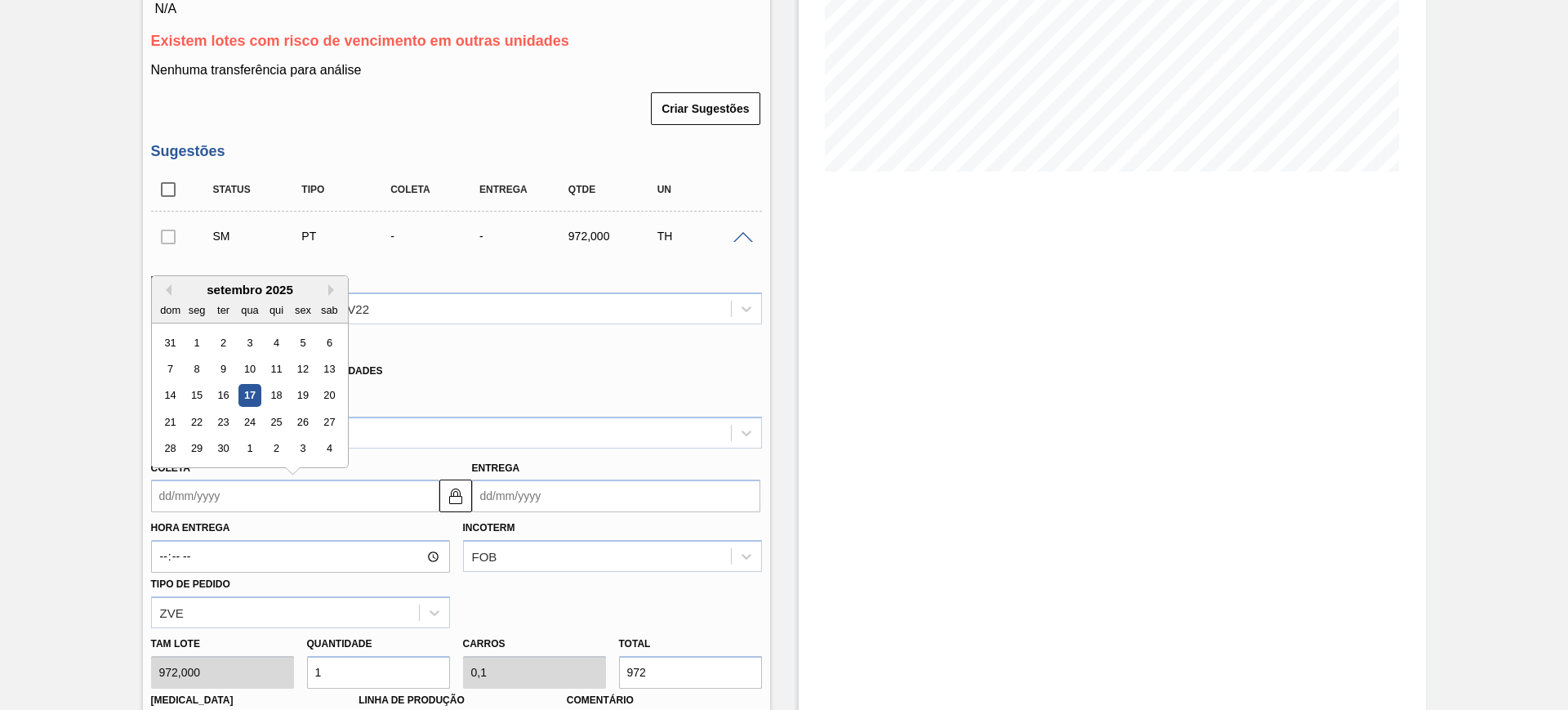
click at [252, 494] on input "Coleta" at bounding box center [295, 496] width 288 height 33
click at [247, 397] on div "17" at bounding box center [249, 396] width 22 height 22
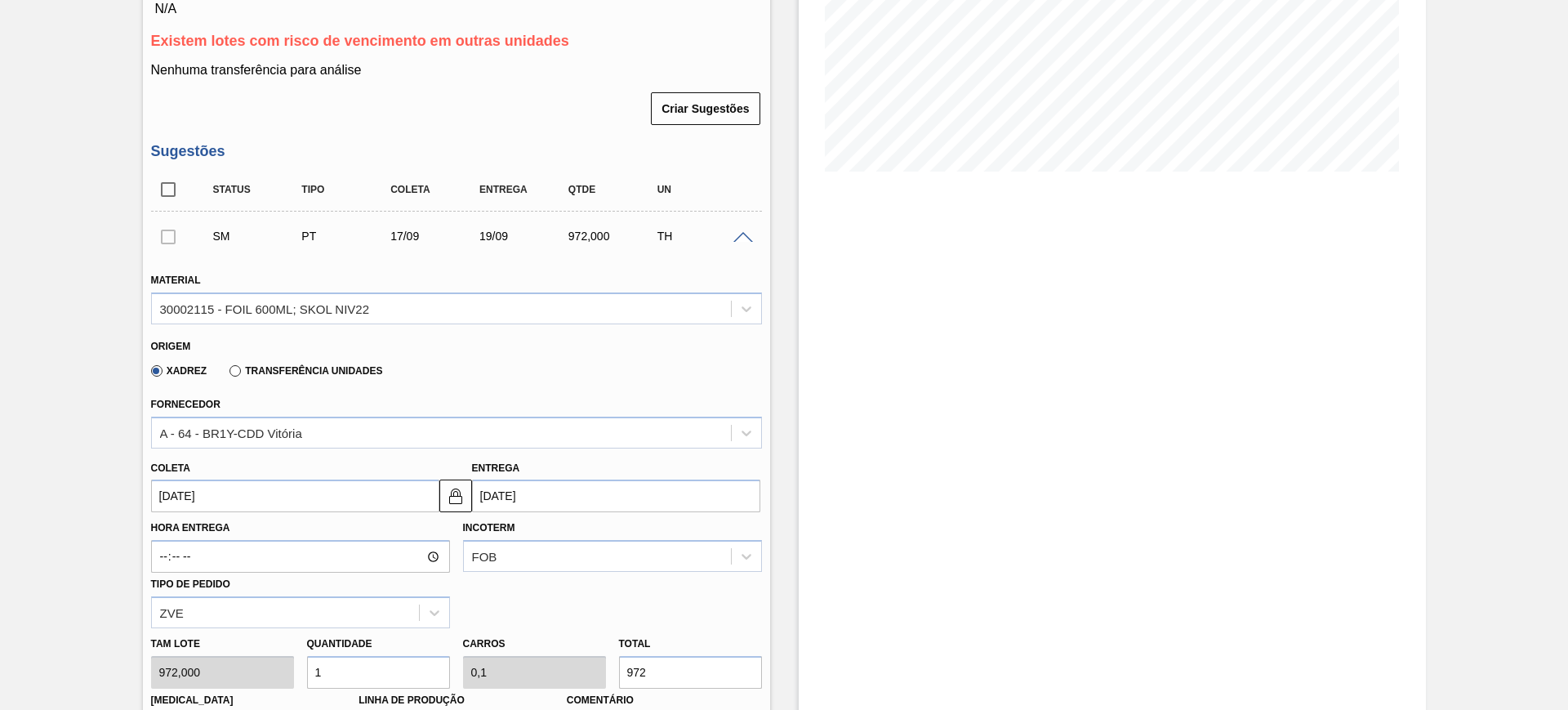
type input "[DATE]"
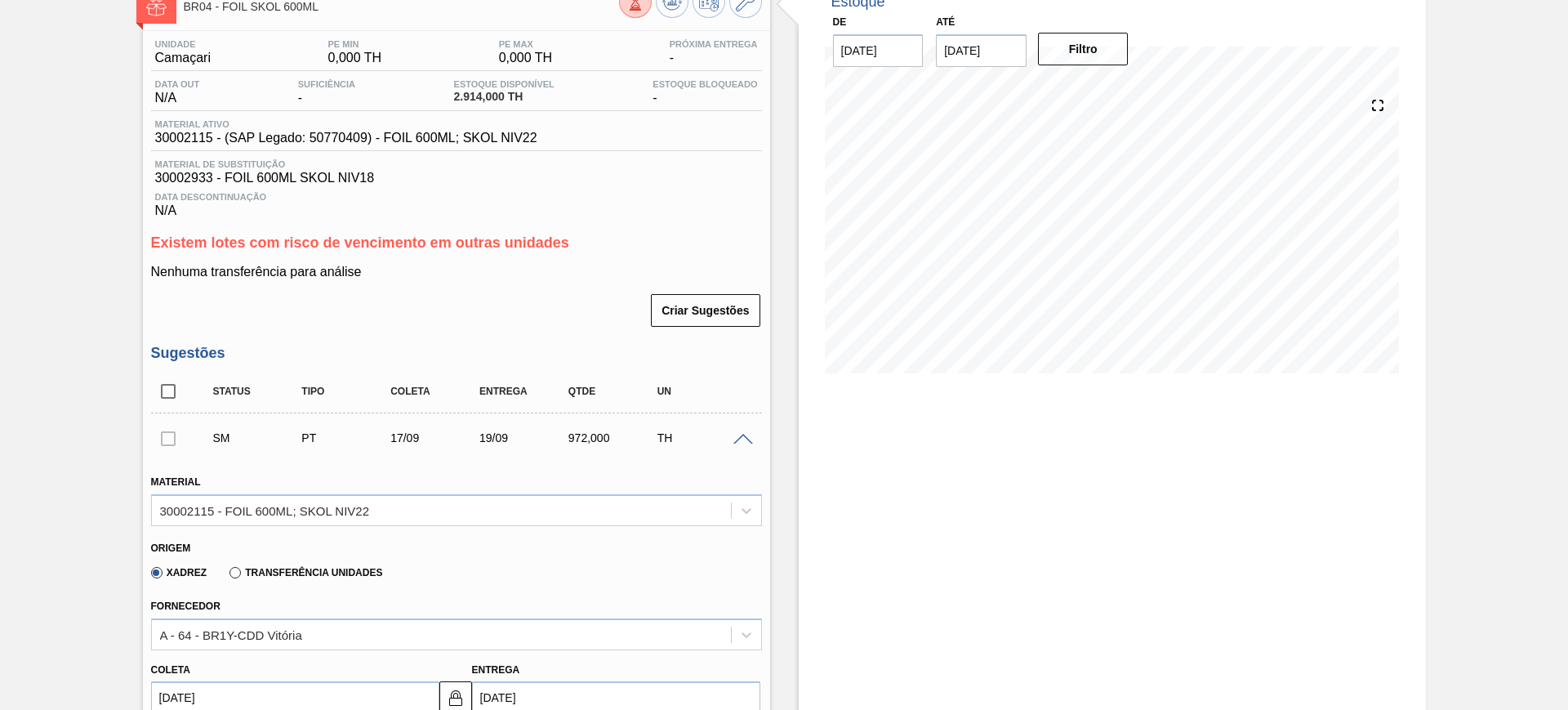
scroll to position [0, 0]
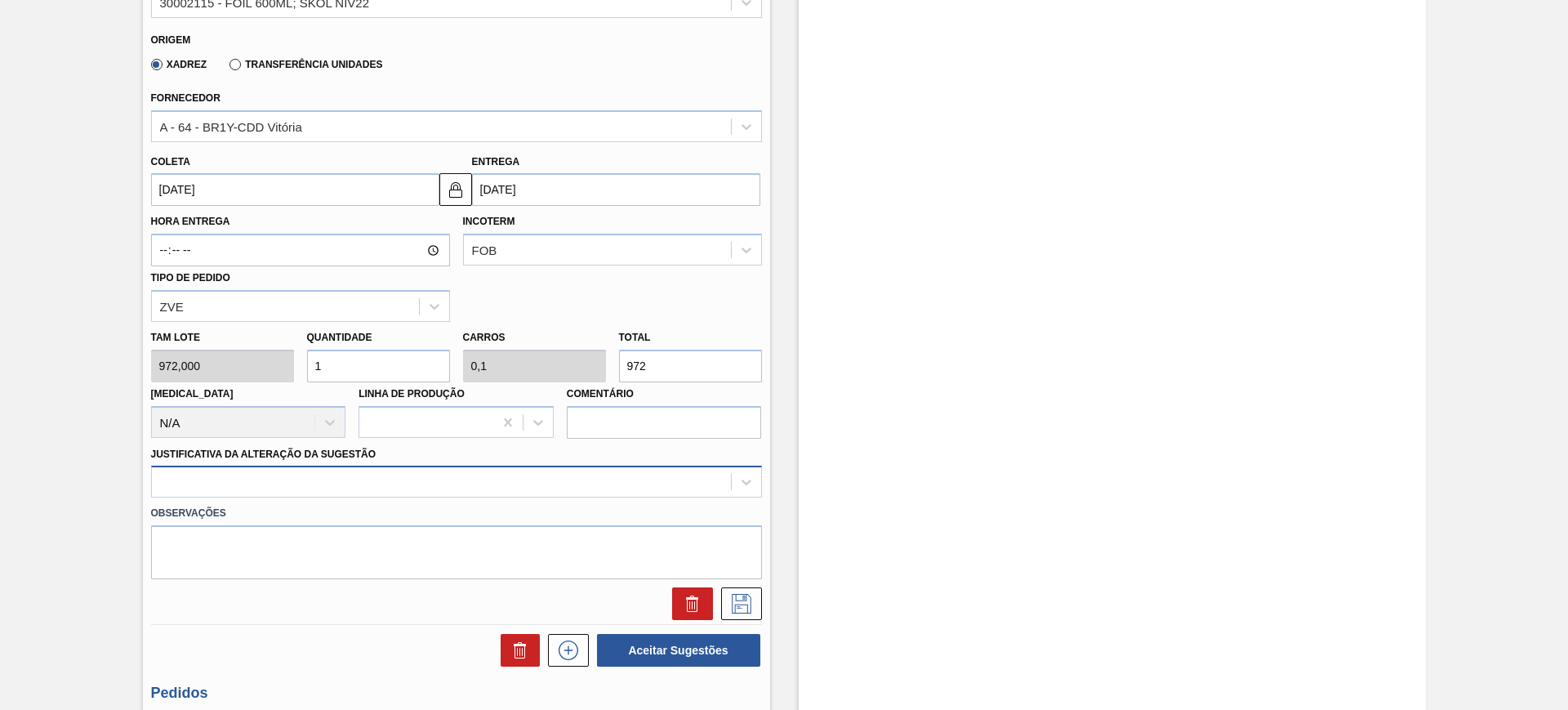
click at [317, 482] on div at bounding box center [457, 481] width 611 height 32
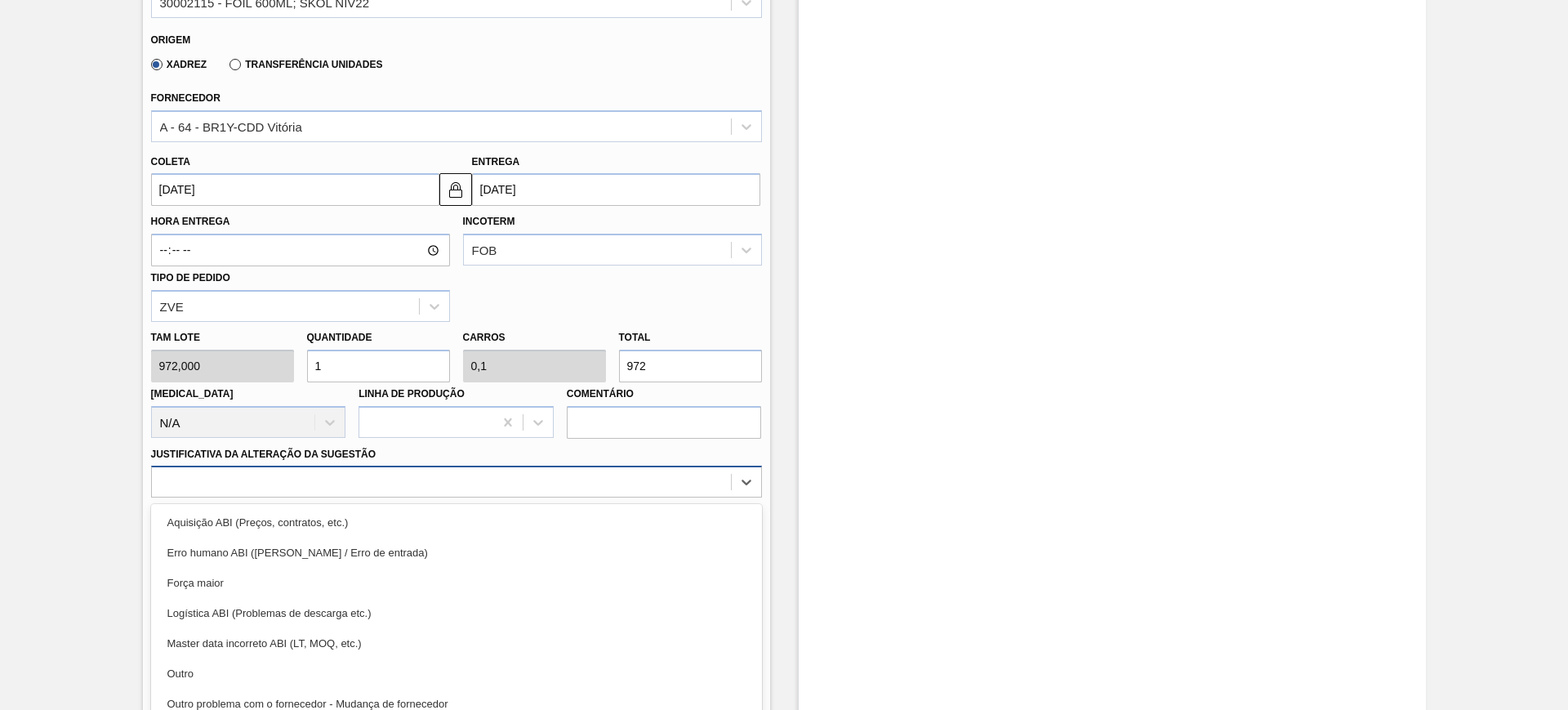
scroll to position [658, 0]
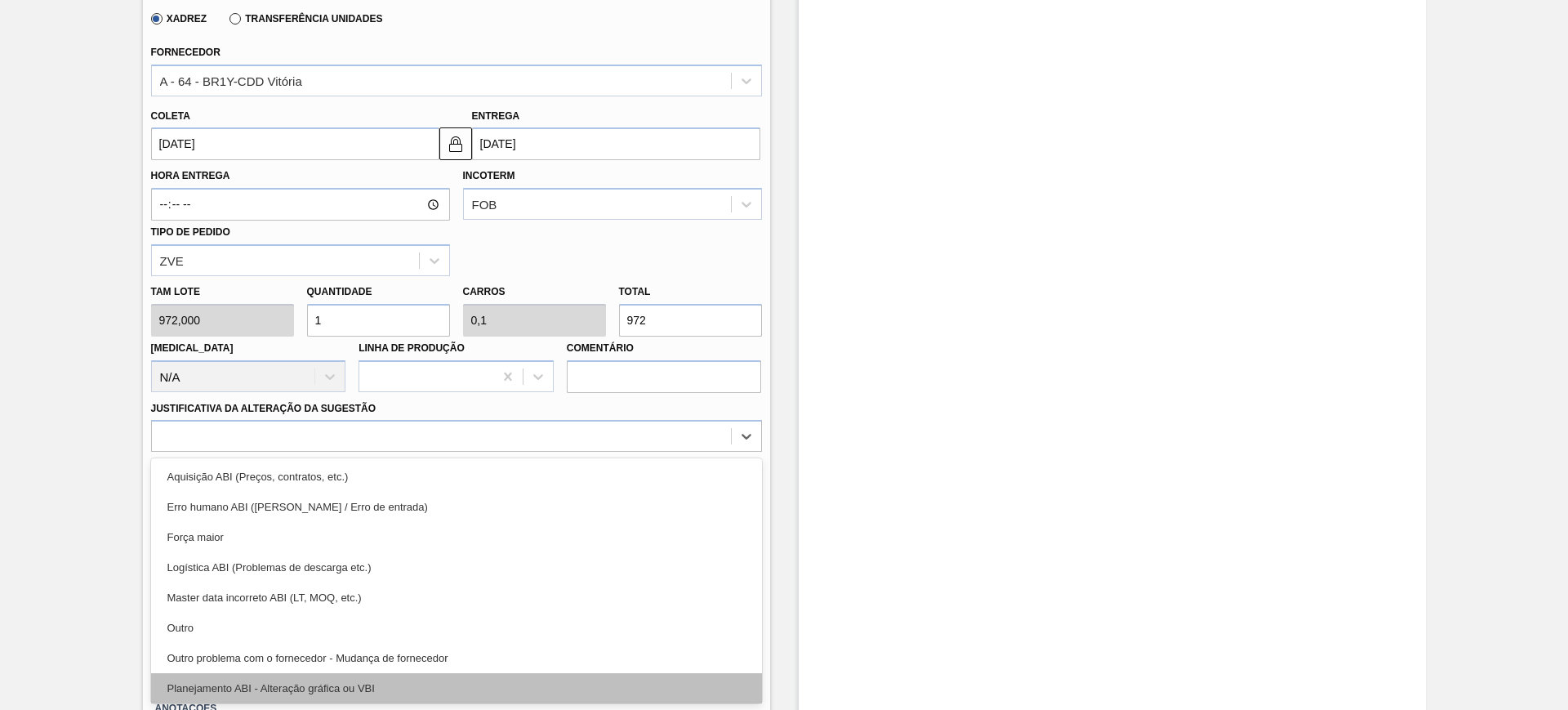
click at [364, 675] on div "Planejamento ABI - Alteração gráfica ou VBI" at bounding box center [457, 688] width 611 height 30
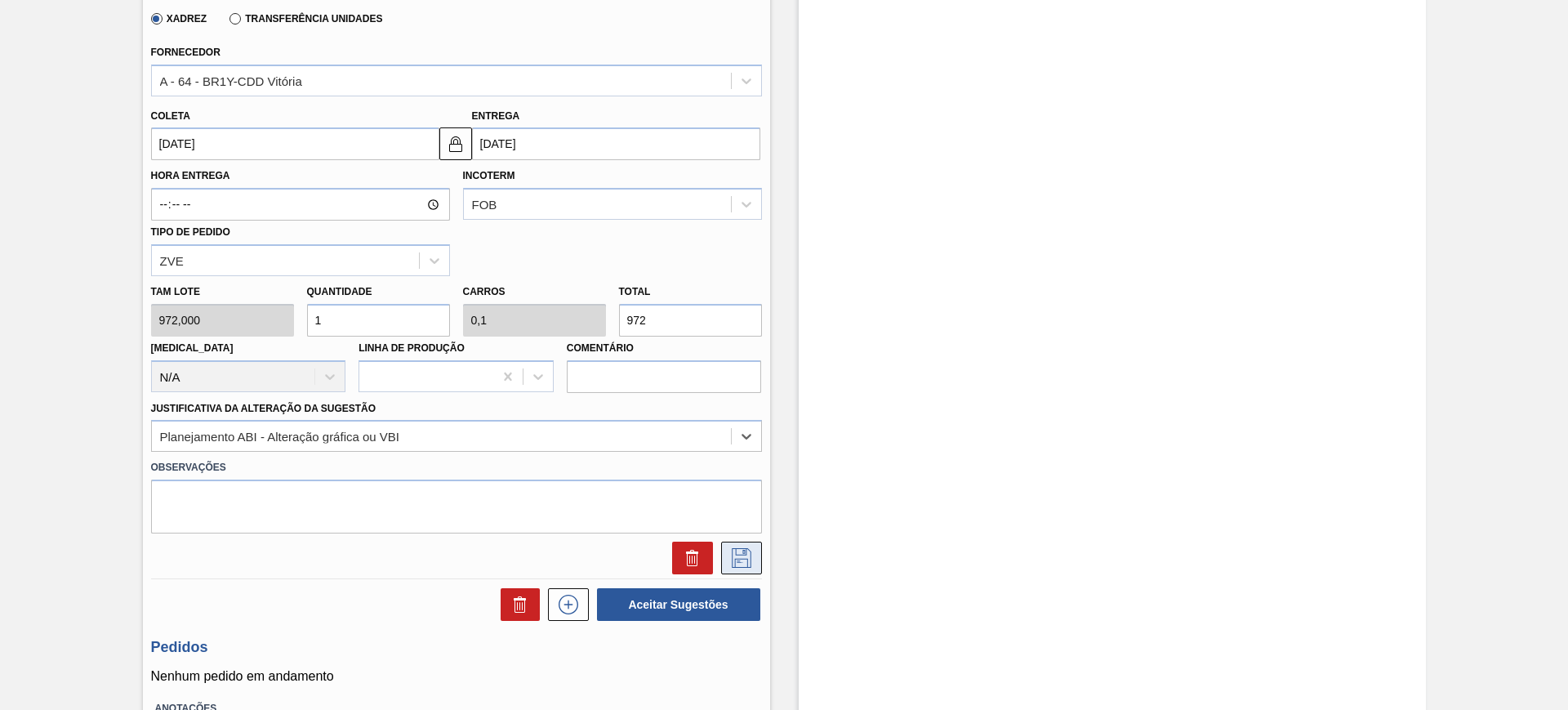
click at [744, 554] on icon at bounding box center [741, 558] width 26 height 20
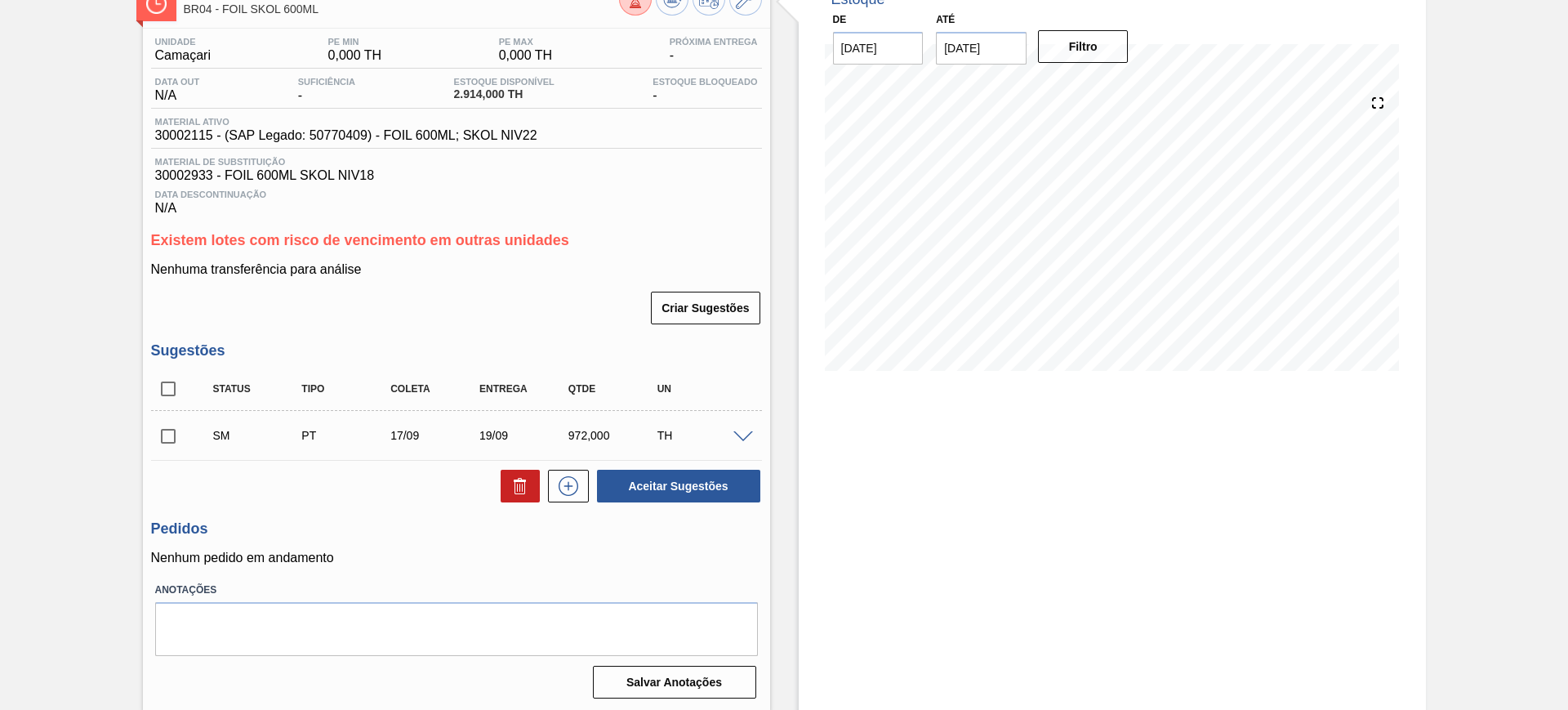
scroll to position [109, 0]
click at [179, 376] on input "checkbox" at bounding box center [169, 387] width 35 height 35
checkbox input "true"
click at [680, 482] on button "Aceitar Sugestões" at bounding box center [679, 484] width 164 height 33
checkbox input "false"
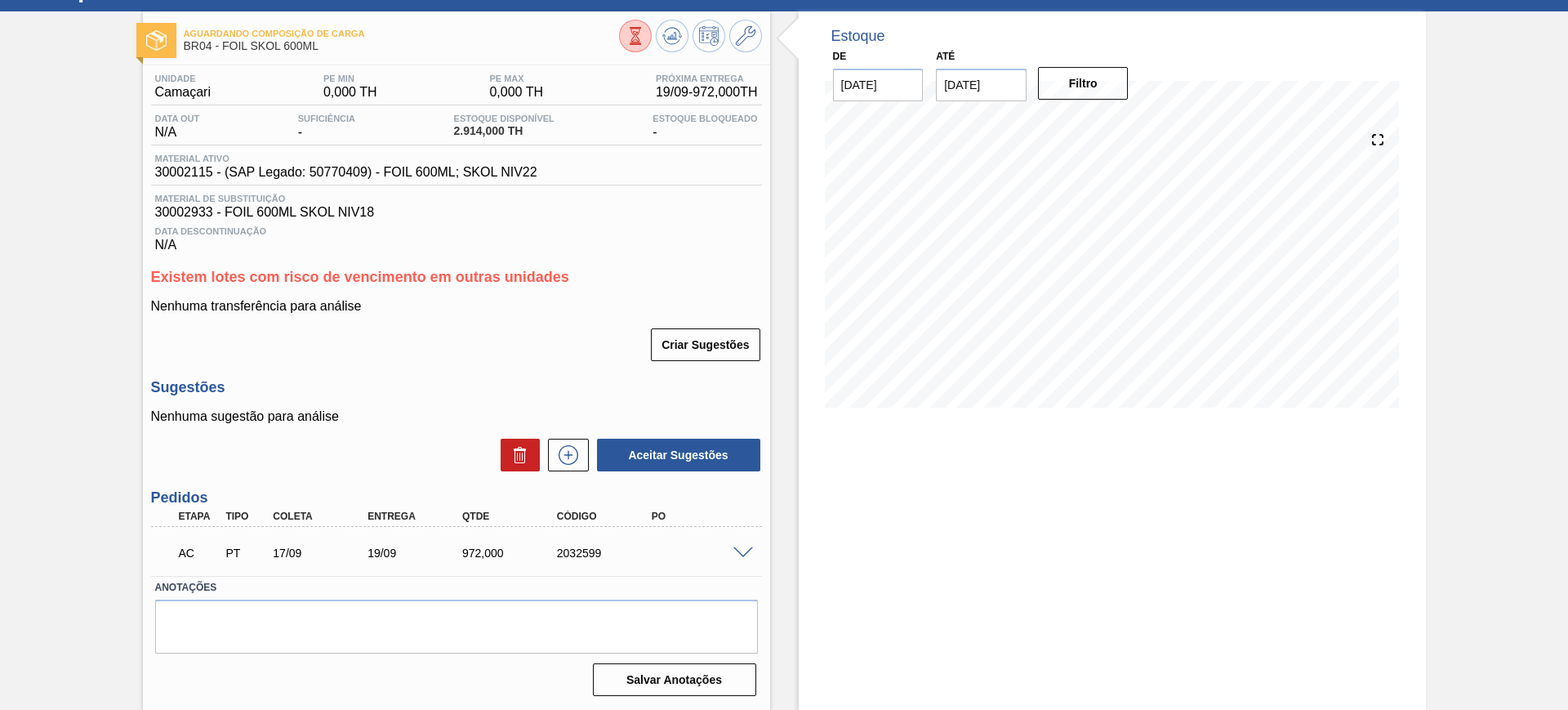
scroll to position [70, 0]
click at [733, 551] on span at bounding box center [743, 553] width 20 height 12
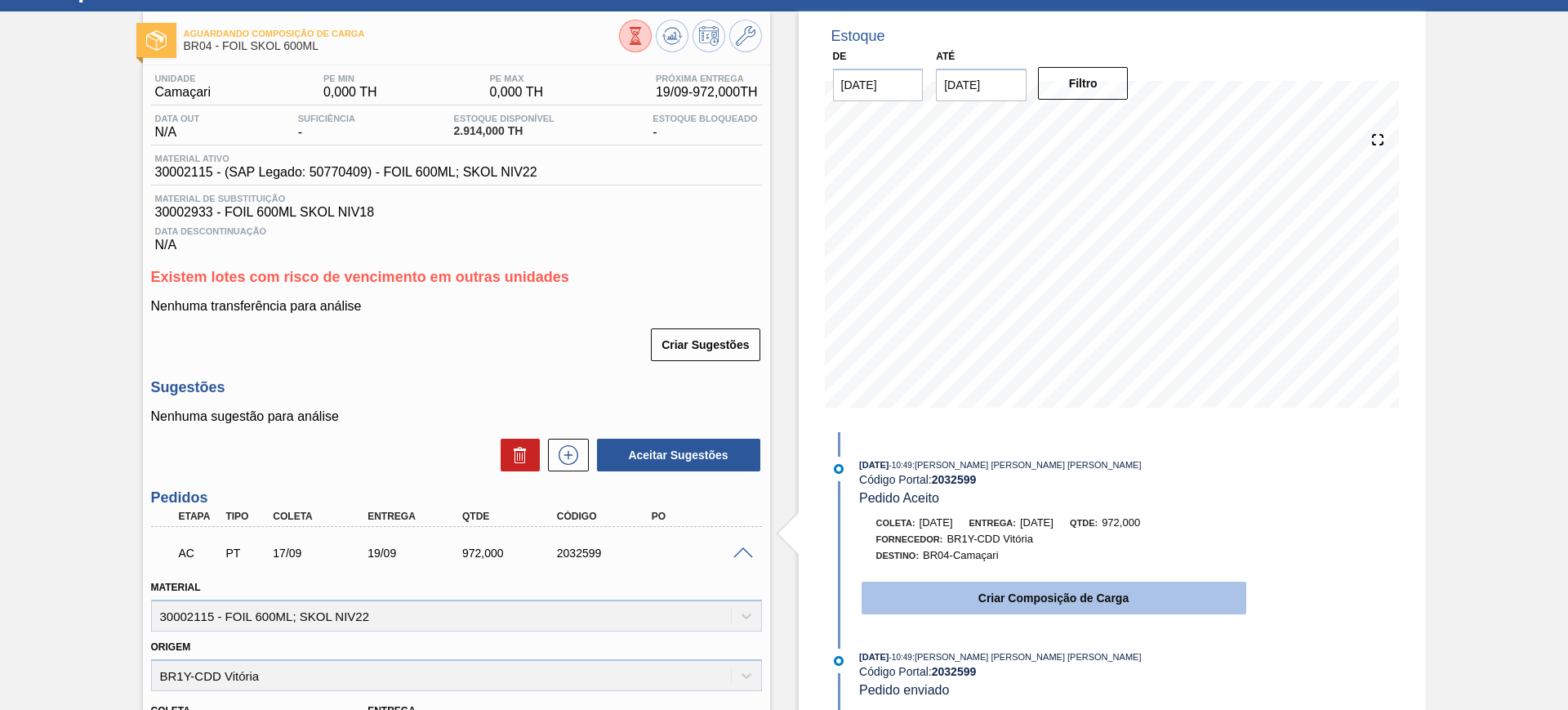
click at [1038, 590] on button "Criar Composição de Carga" at bounding box center [1054, 598] width 385 height 33
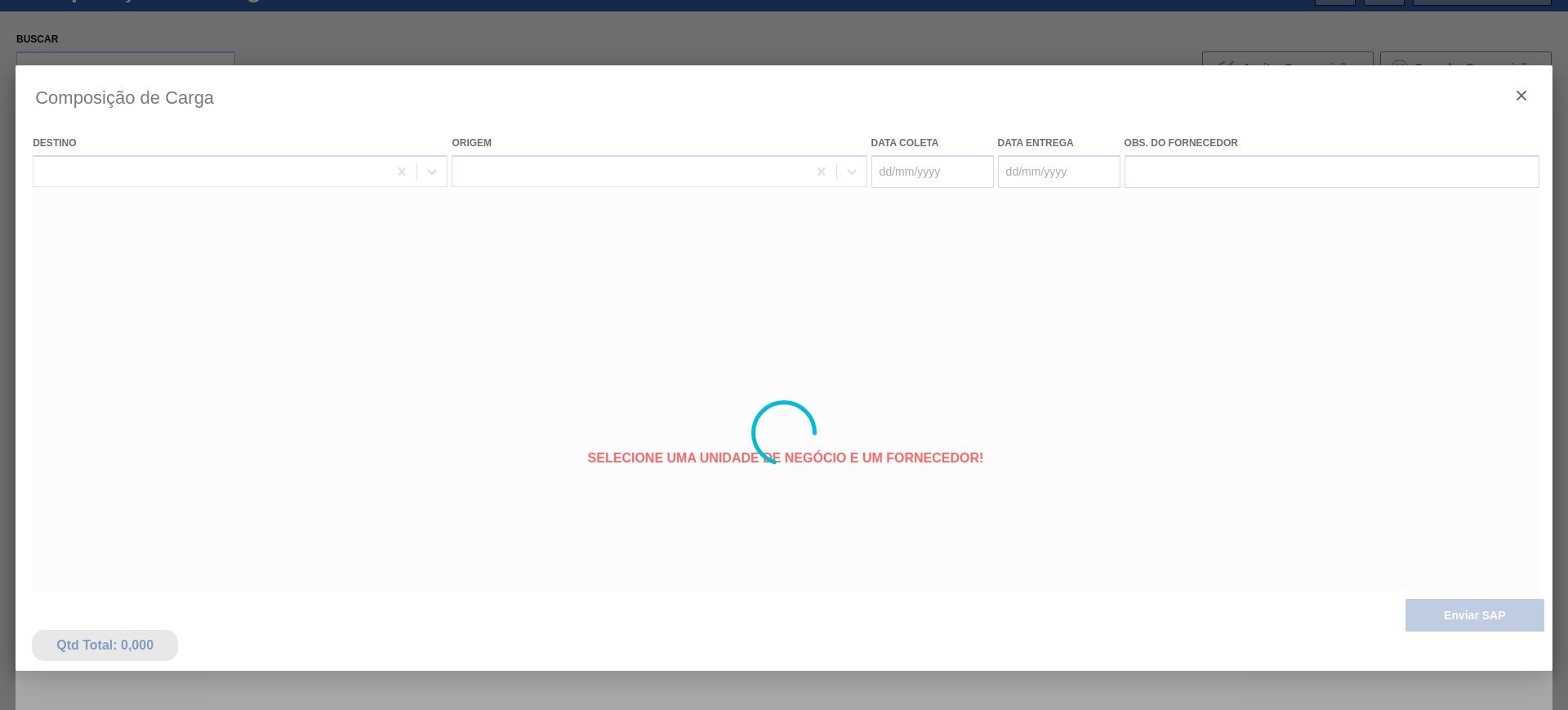
type coleta "[DATE]"
type entrega "19/09/2025"
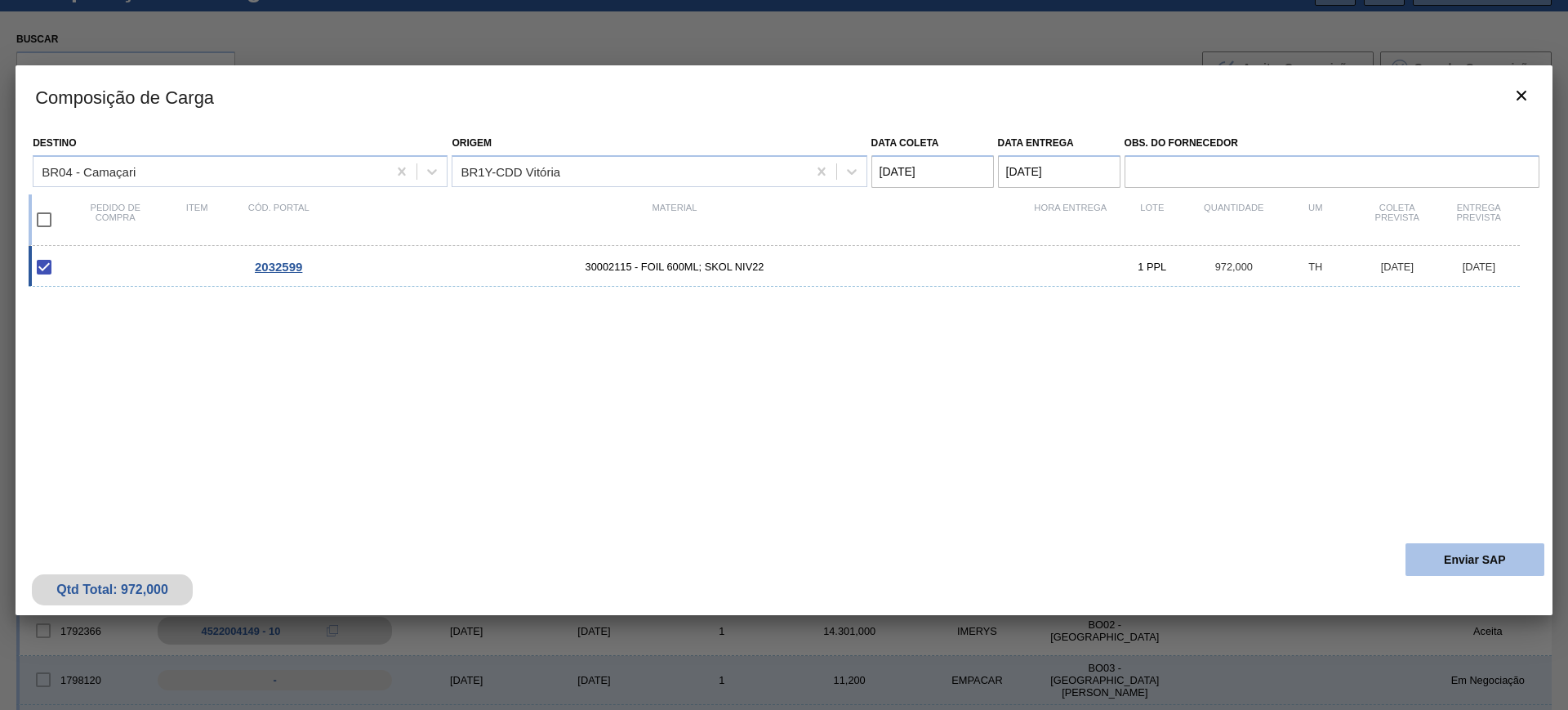
click at [1454, 566] on button "Enviar SAP" at bounding box center [1474, 559] width 139 height 33
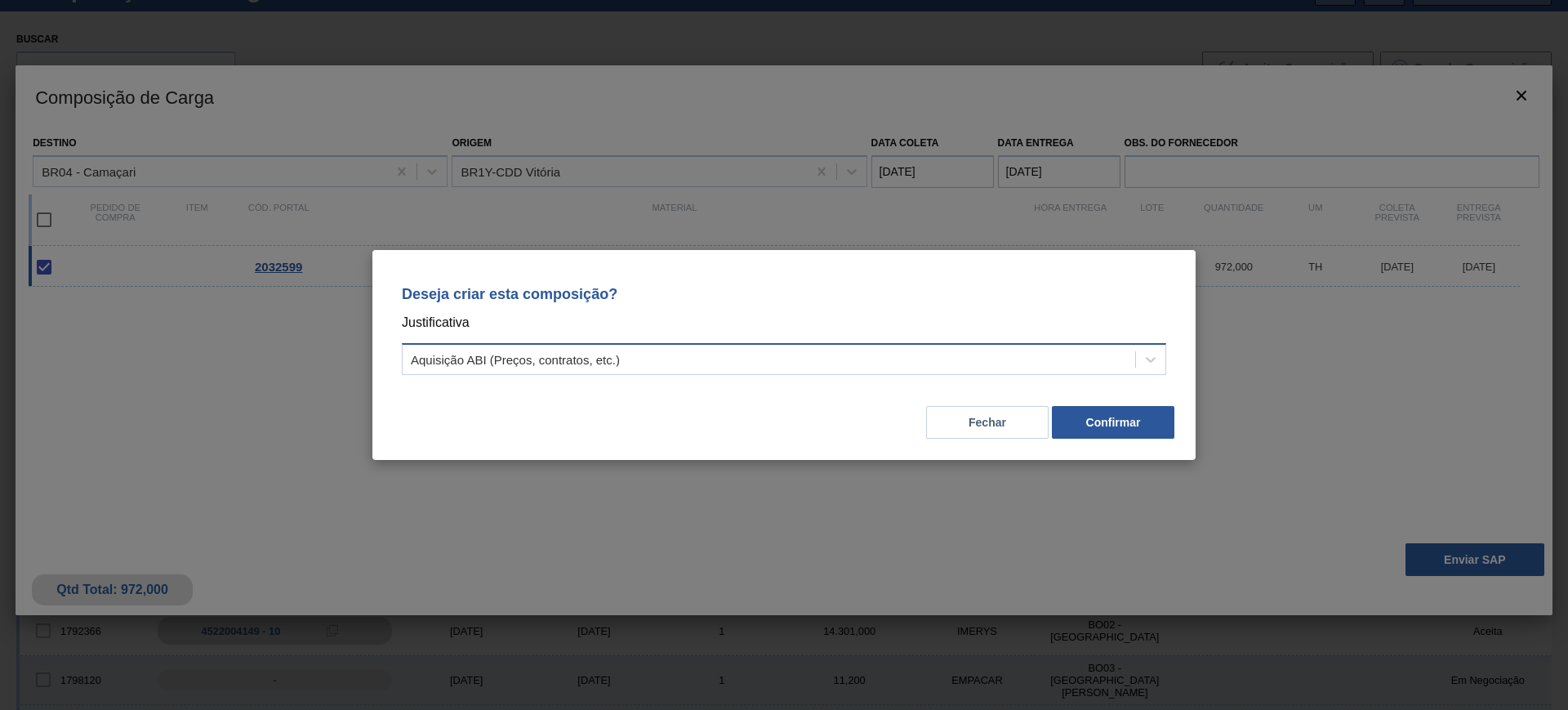
click at [1073, 360] on div "Aquisição ABI (Preços, contratos, etc.)" at bounding box center [768, 360] width 732 height 24
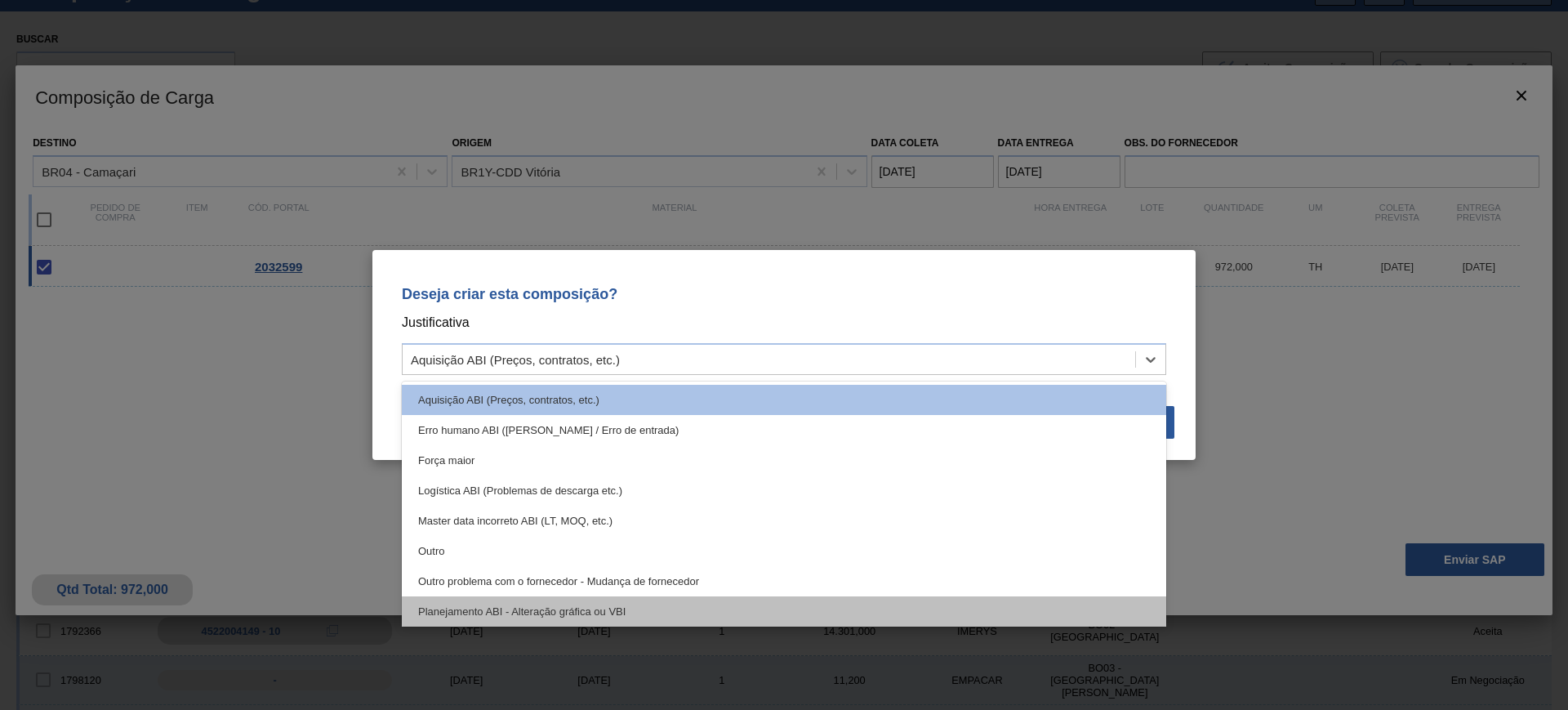
click at [791, 608] on div "Planejamento ABI - Alteração gráfica ou VBI" at bounding box center [783, 611] width 764 height 30
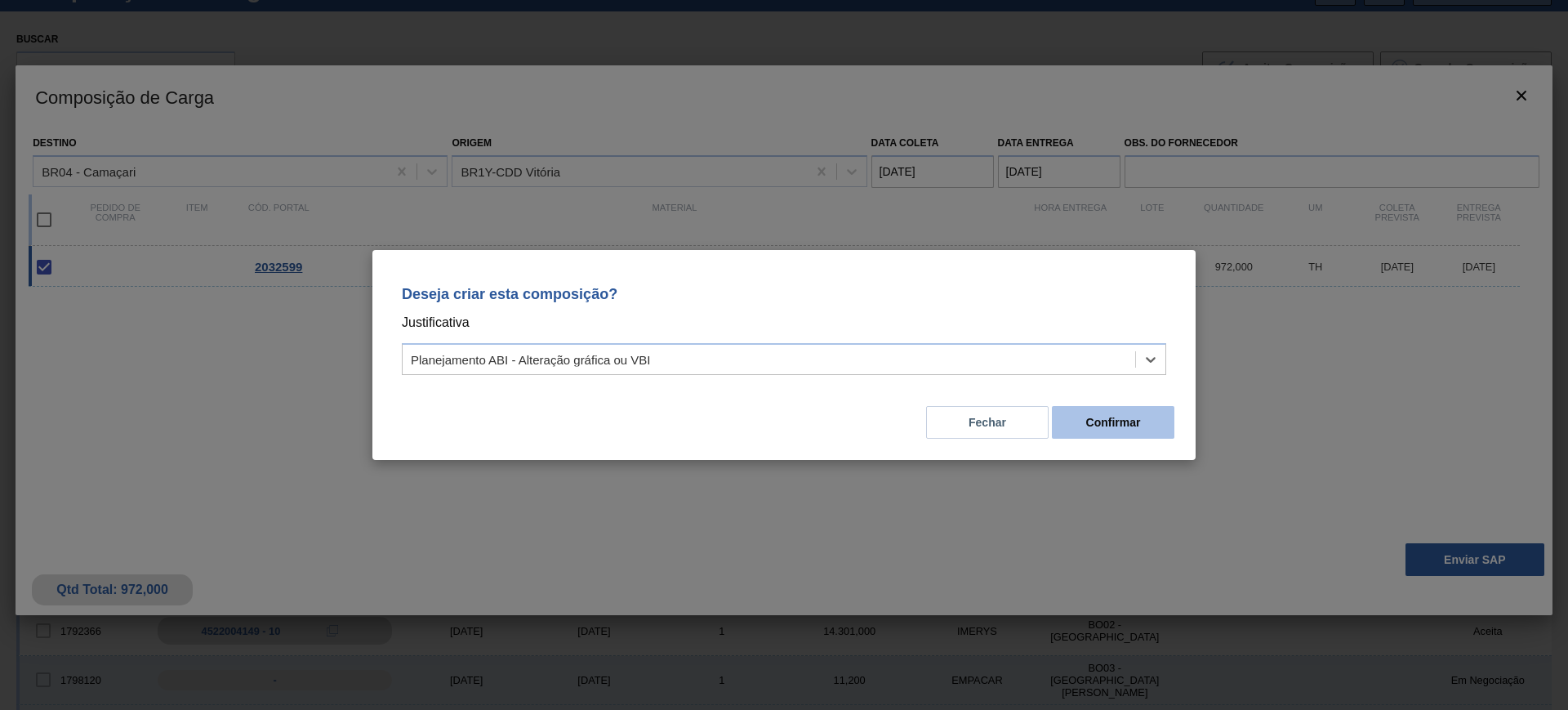
click at [1097, 425] on button "Confirmar" at bounding box center [1113, 422] width 123 height 33
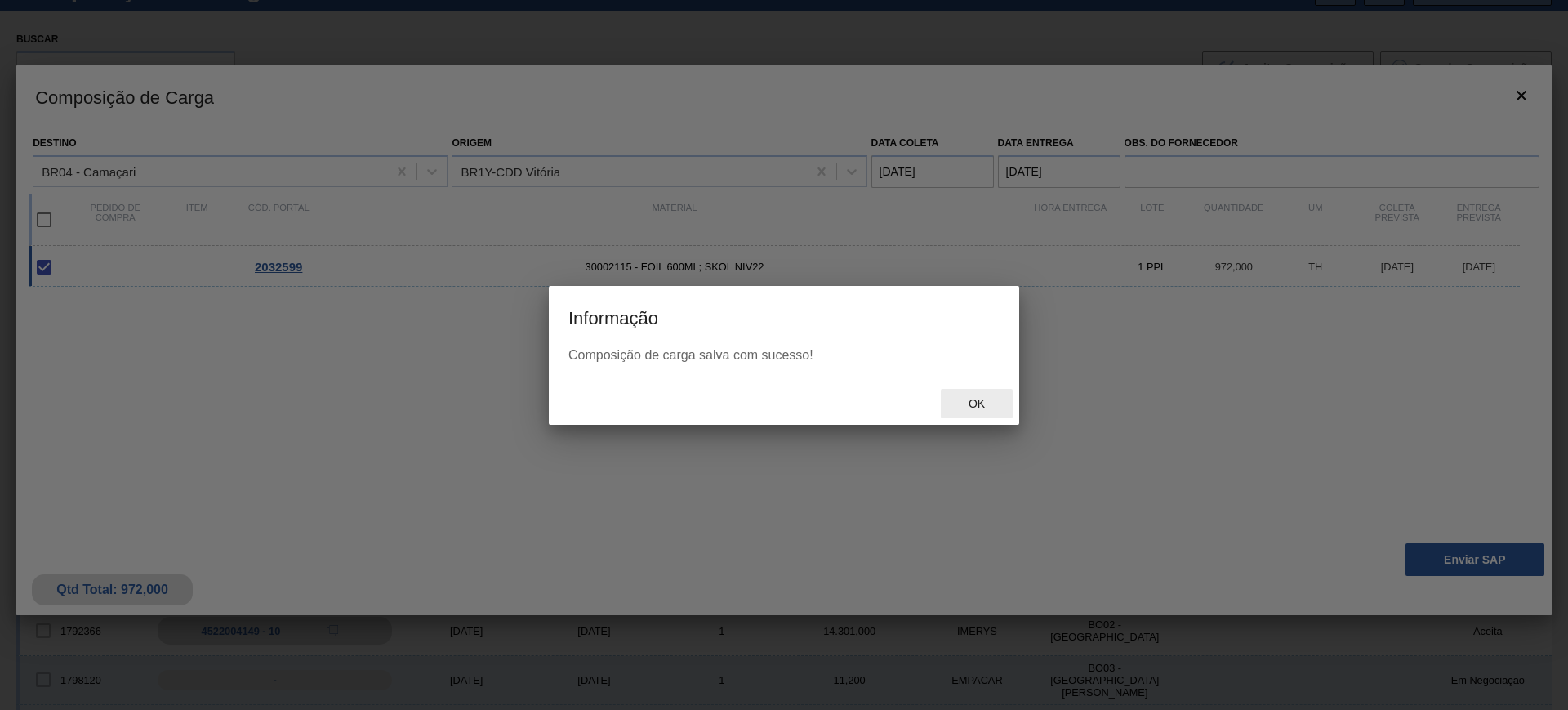
click at [969, 403] on span "Ok" at bounding box center [977, 403] width 43 height 13
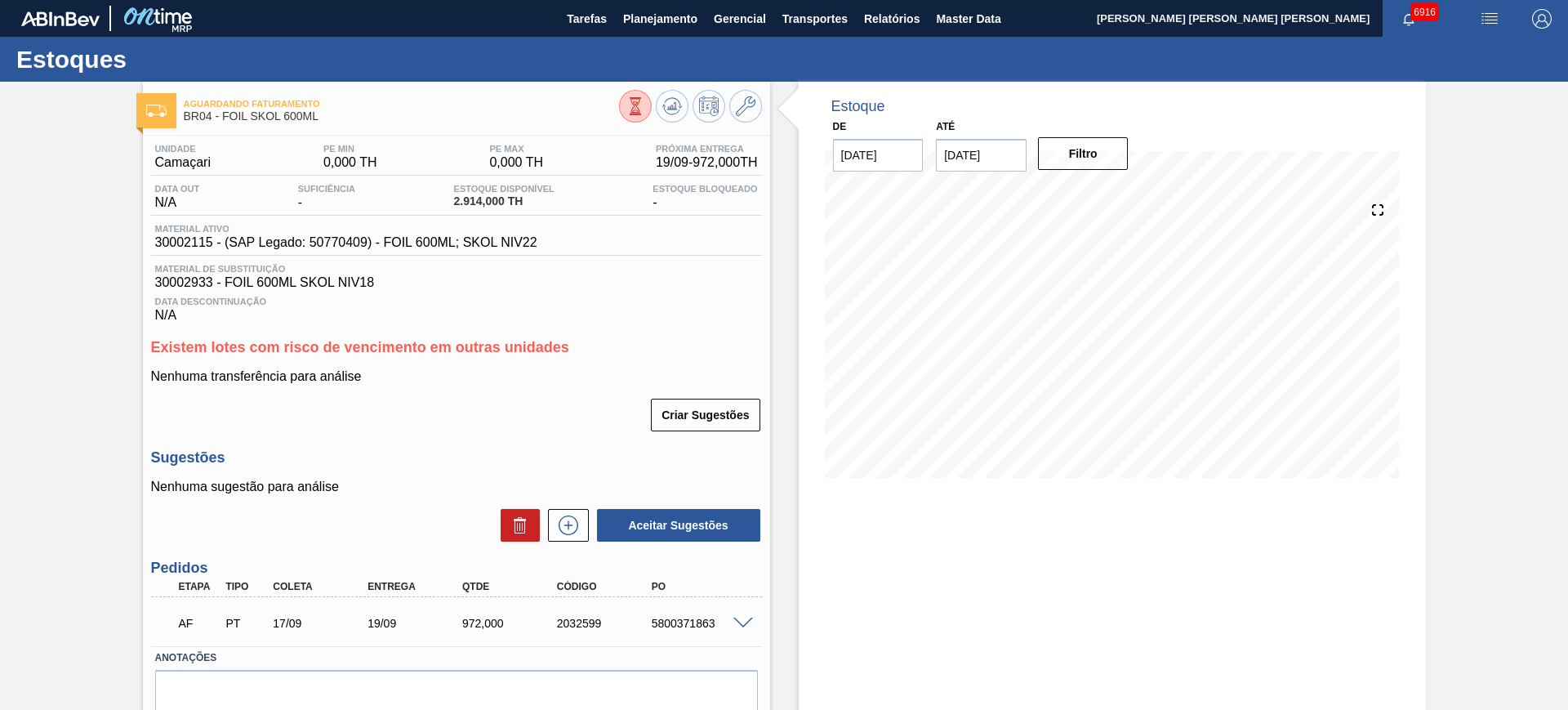
click at [687, 623] on div "5800371863" at bounding box center [700, 623] width 106 height 13
click at [686, 623] on div "5800371863" at bounding box center [700, 623] width 106 height 13
copy div "5800371863"
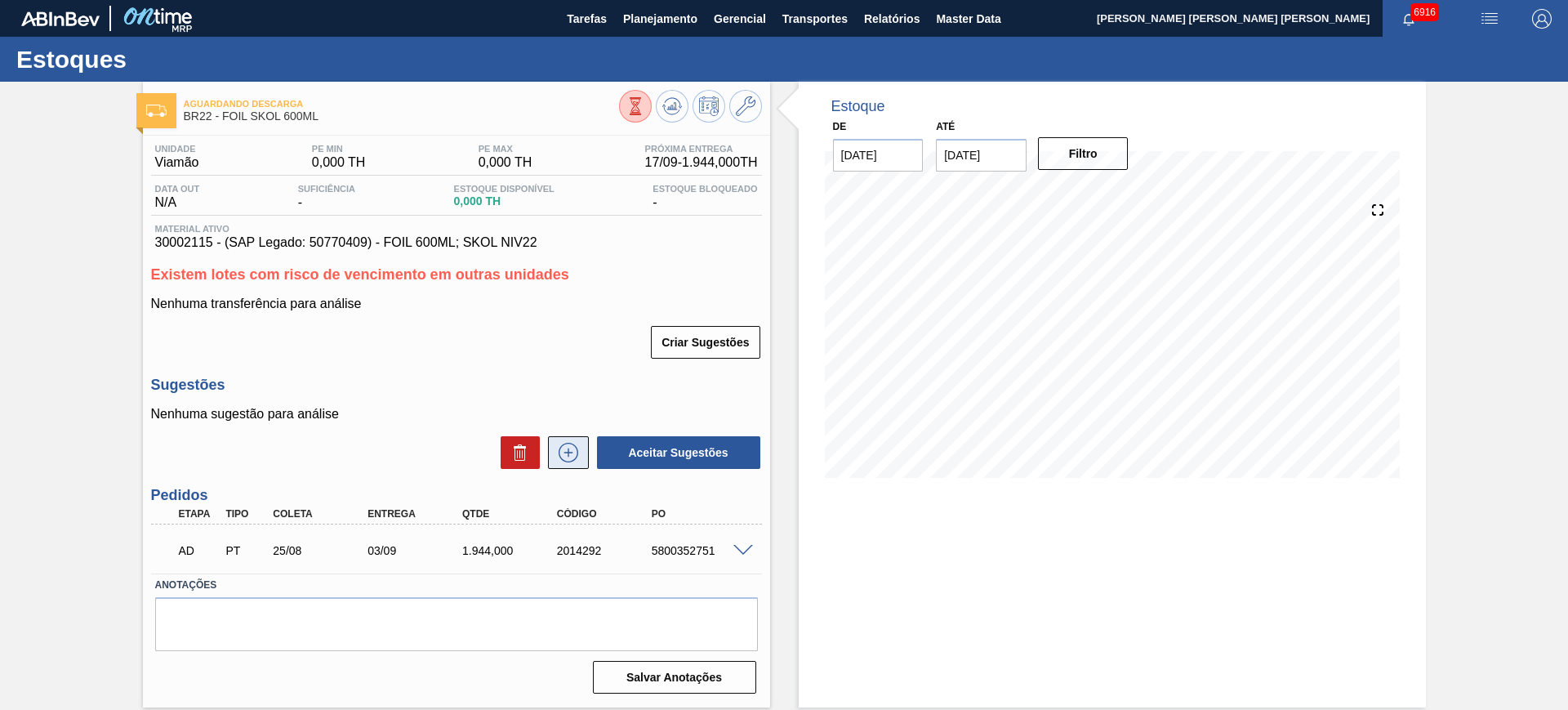
click at [565, 444] on icon at bounding box center [568, 452] width 26 height 20
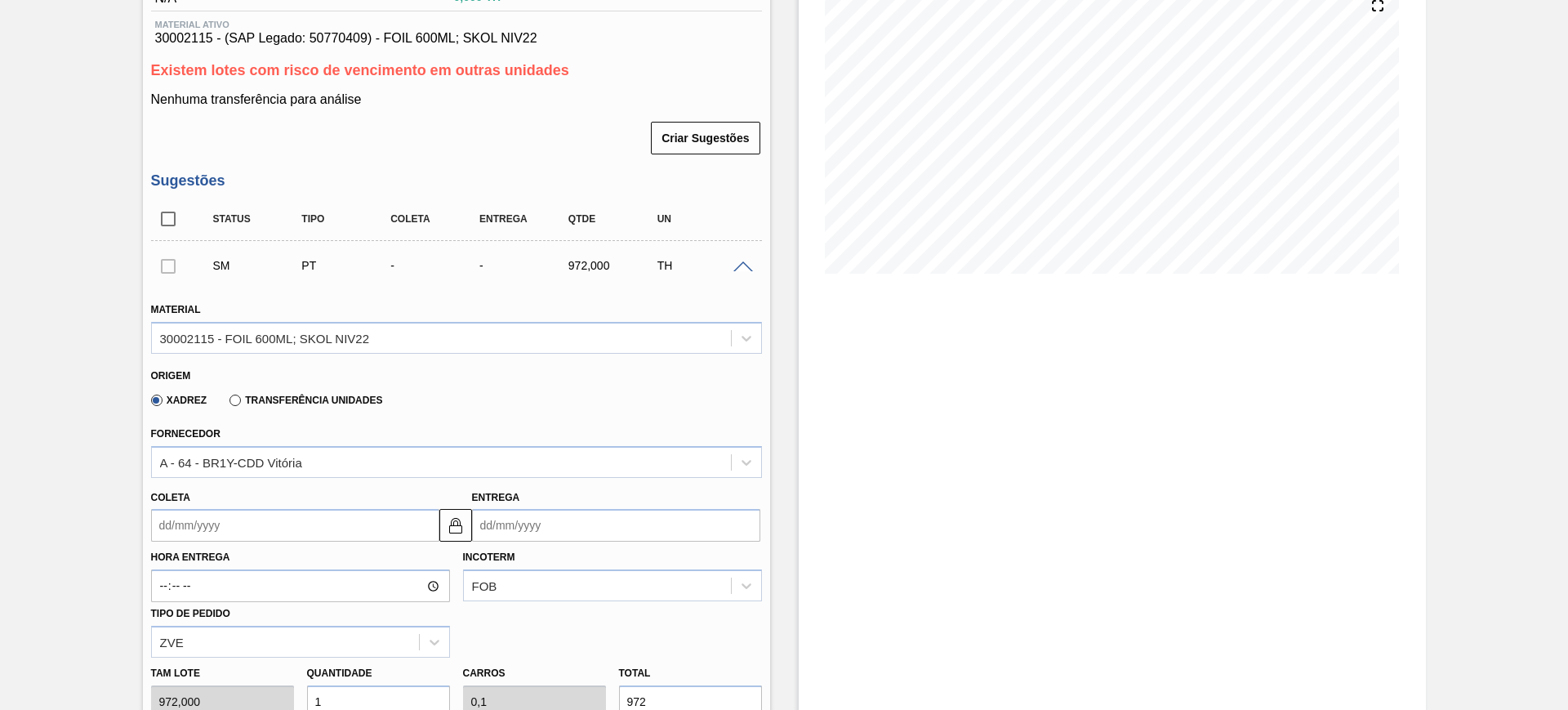
scroll to position [408, 0]
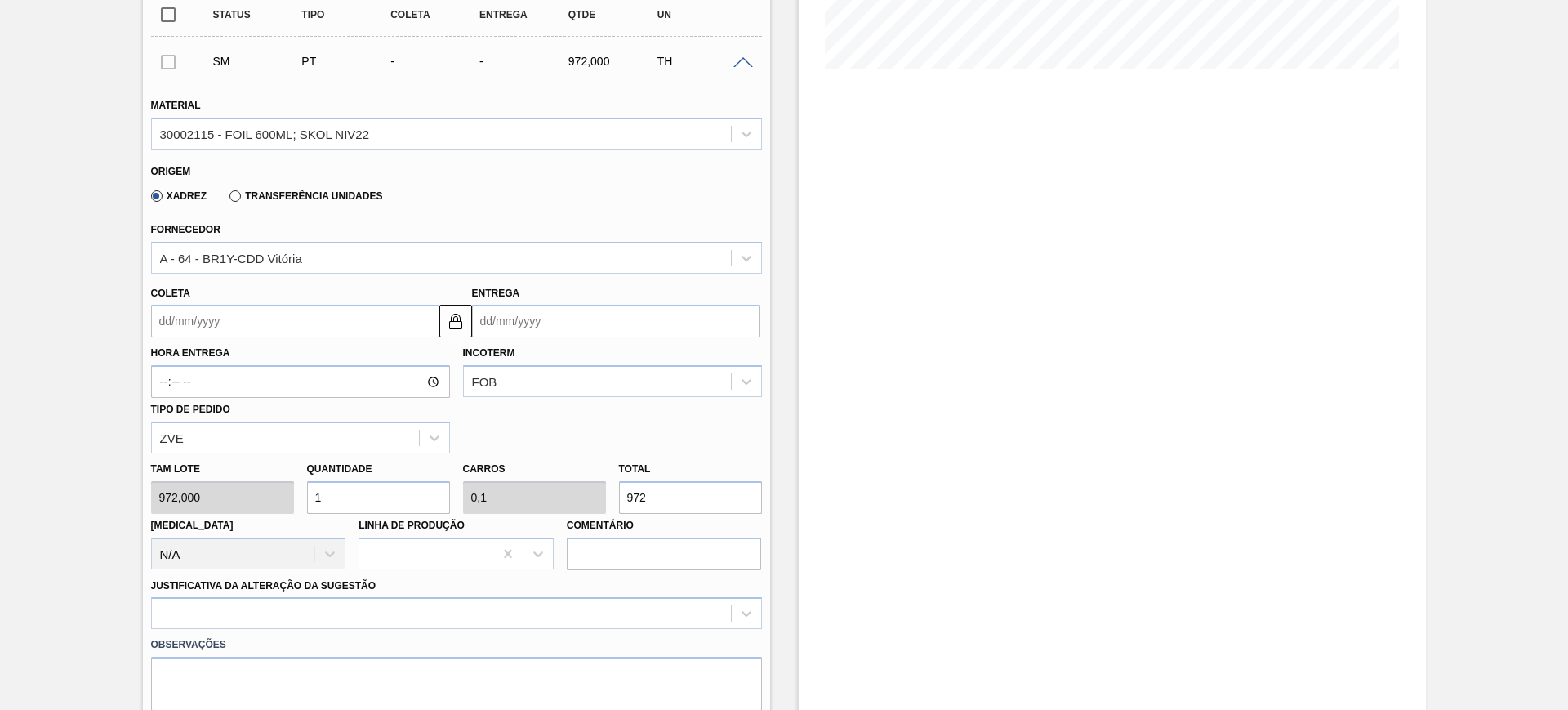
click at [307, 324] on input "Coleta" at bounding box center [295, 321] width 288 height 33
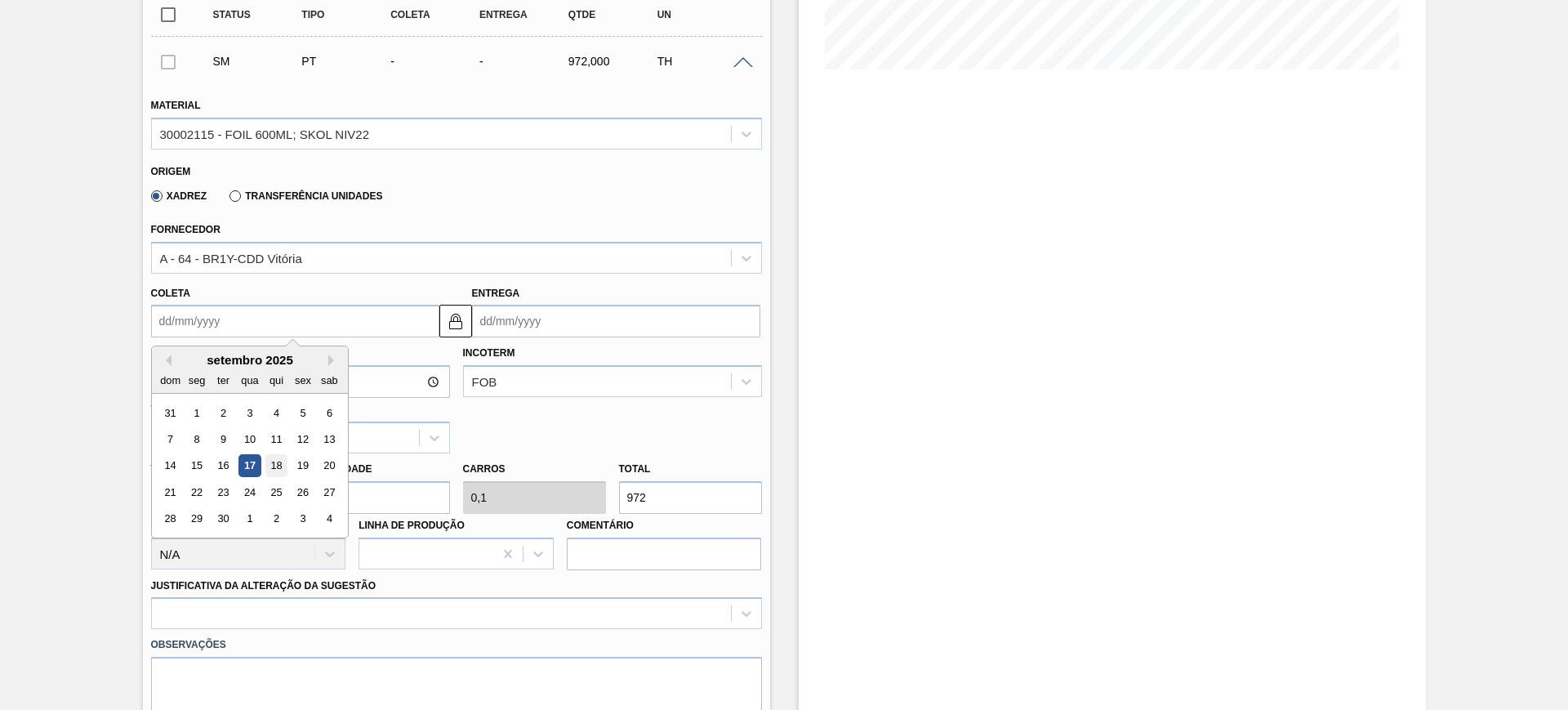
click at [274, 465] on div "18" at bounding box center [276, 466] width 22 height 22
type input "[DATE]"
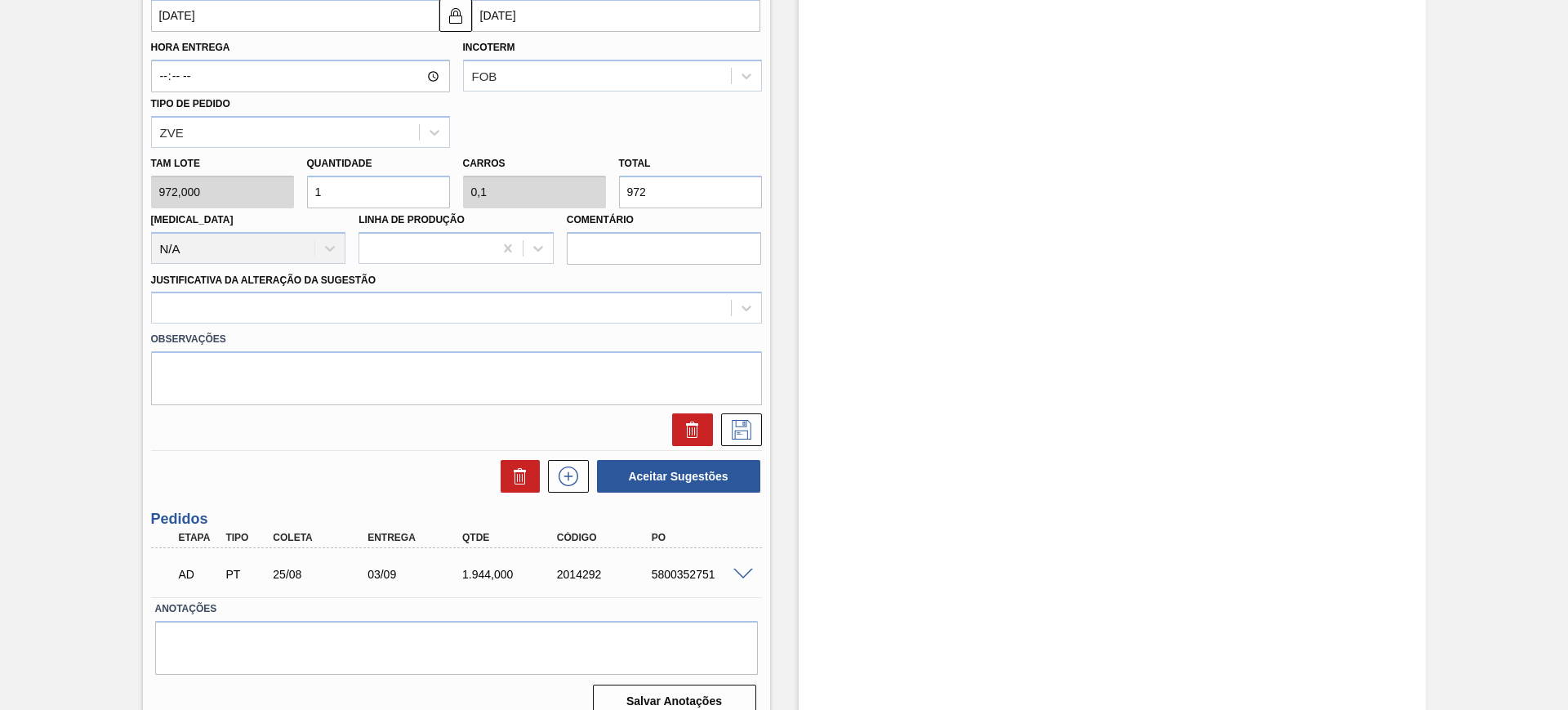
scroll to position [715, 0]
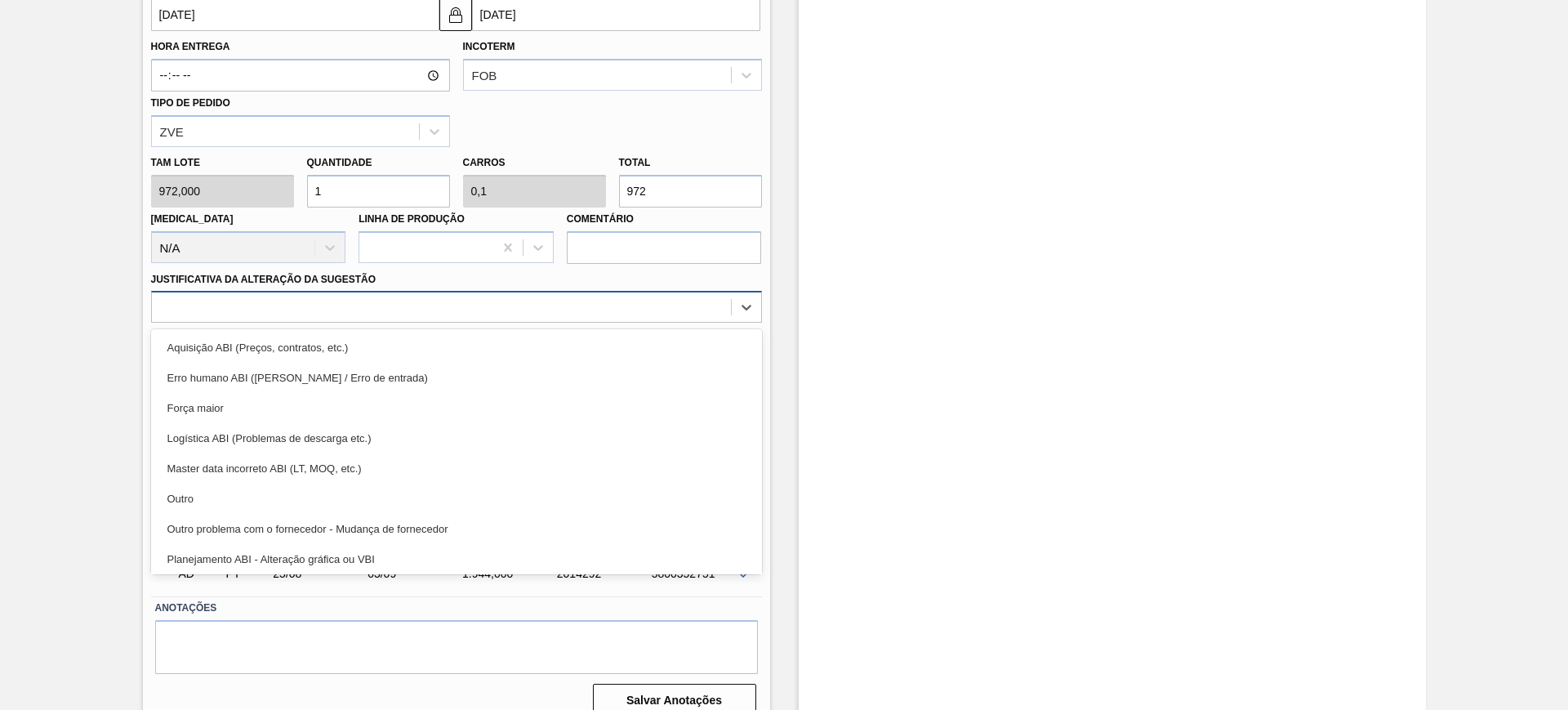
click at [347, 317] on div at bounding box center [442, 307] width 579 height 24
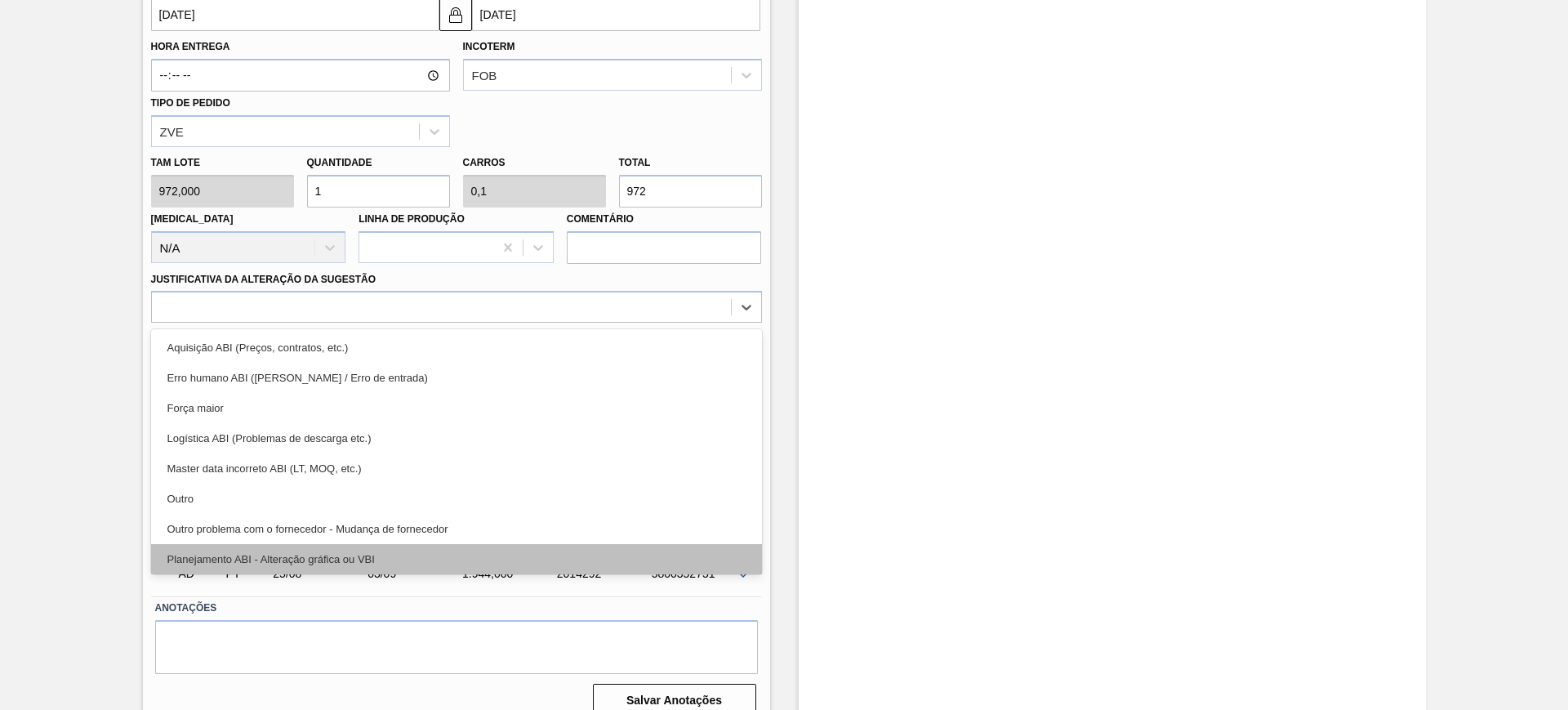
click at [402, 551] on div "Planejamento ABI - Alteração gráfica ou VBI" at bounding box center [457, 559] width 611 height 30
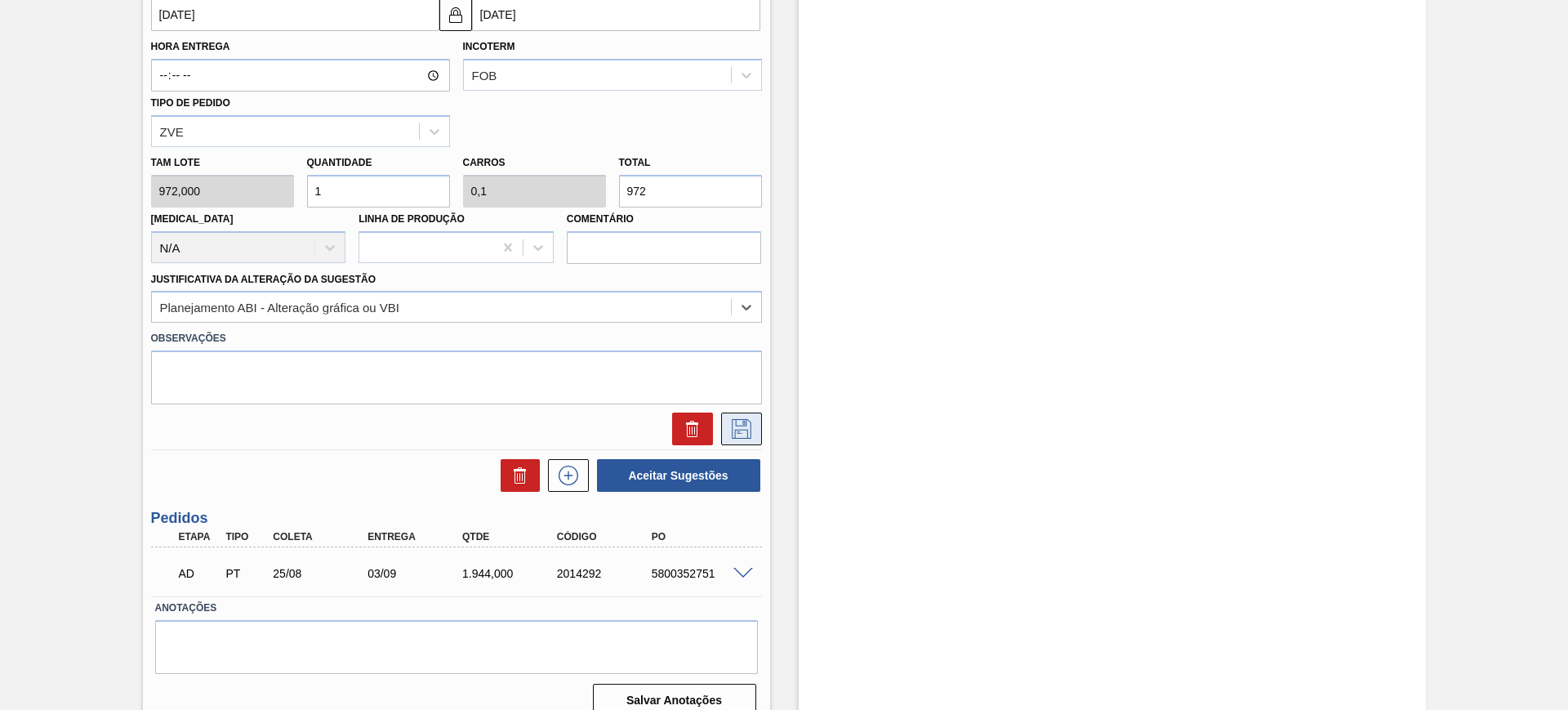
click at [740, 423] on icon at bounding box center [741, 429] width 26 height 20
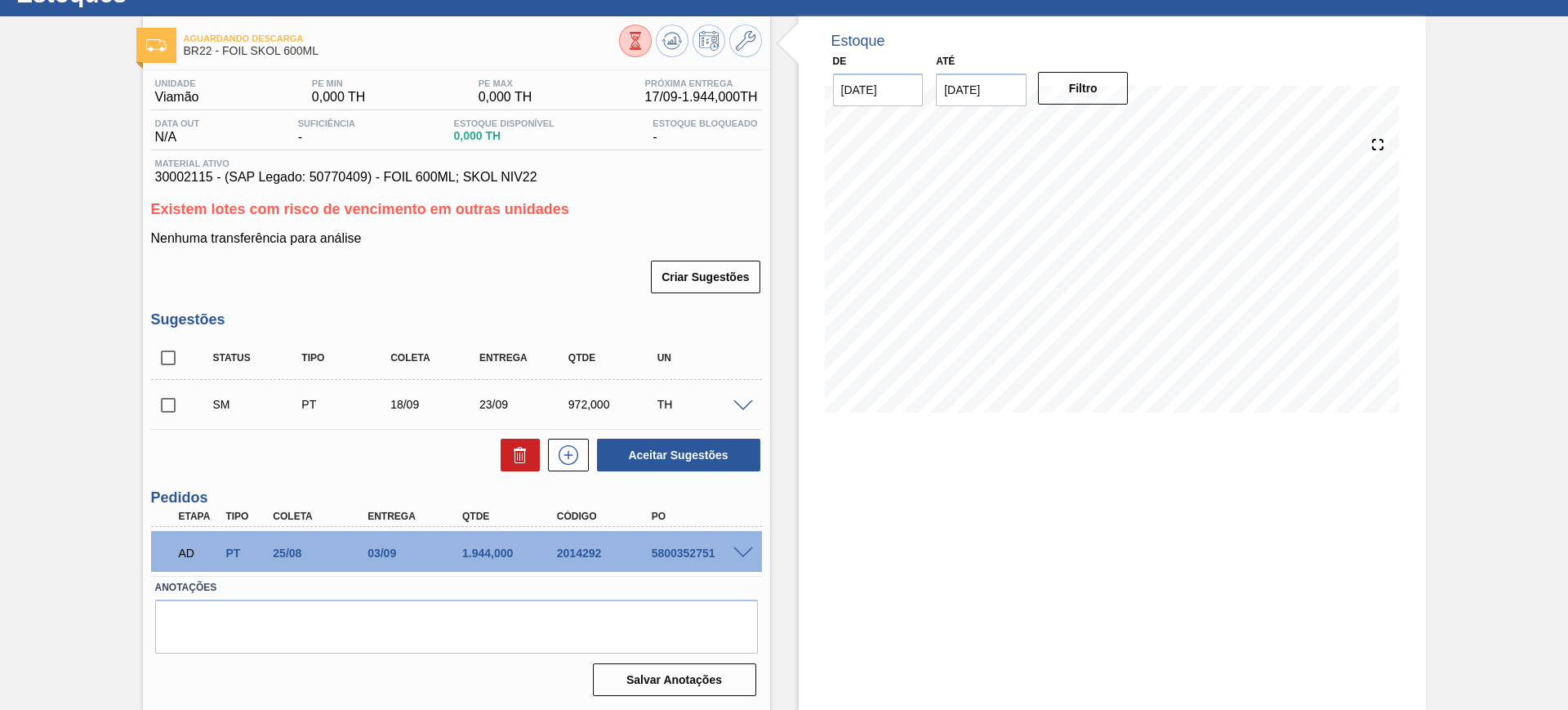
scroll to position [65, 0]
click at [172, 355] on input "checkbox" at bounding box center [169, 358] width 35 height 35
checkbox input "true"
click at [638, 452] on button "Aceitar Sugestões" at bounding box center [679, 455] width 164 height 33
checkbox input "false"
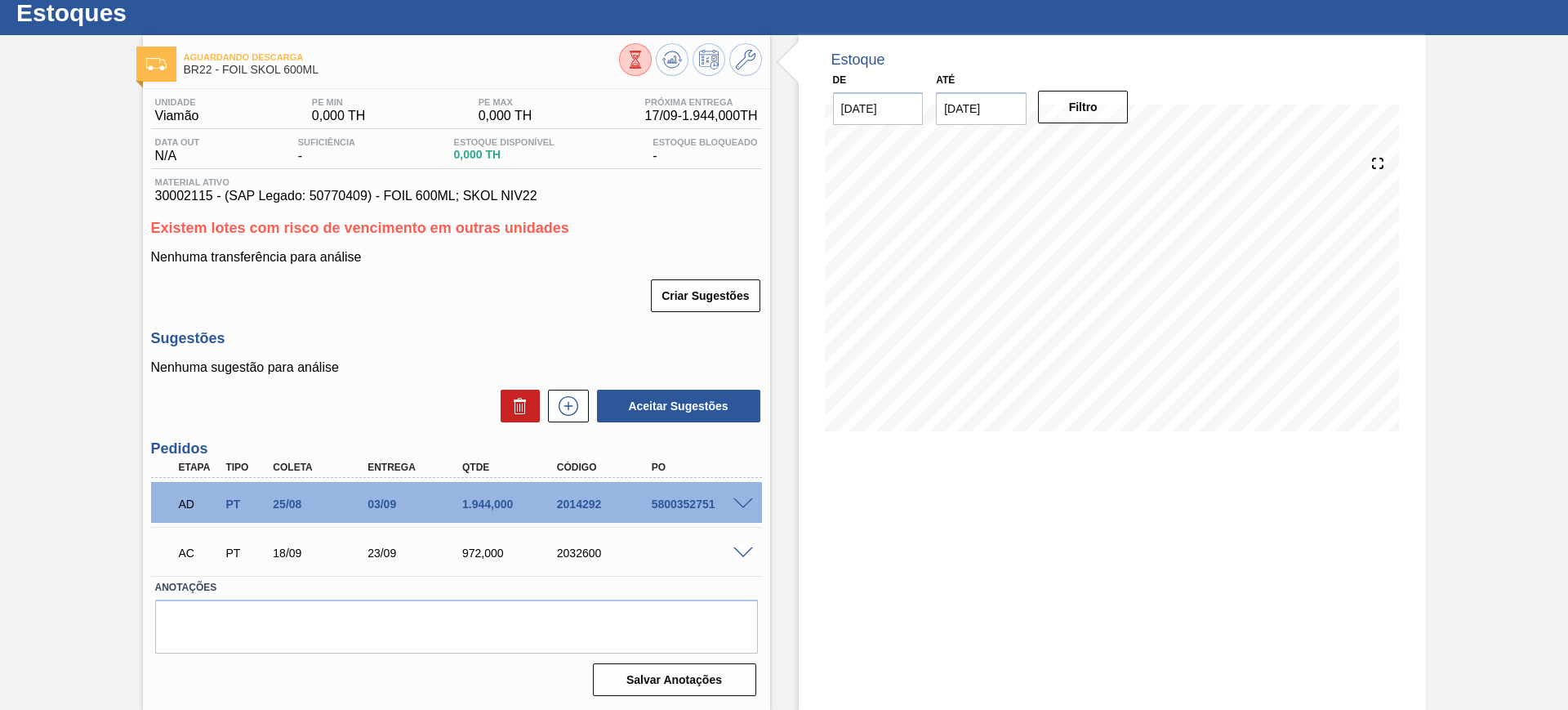
scroll to position [47, 0]
click at [745, 548] on span at bounding box center [743, 553] width 20 height 12
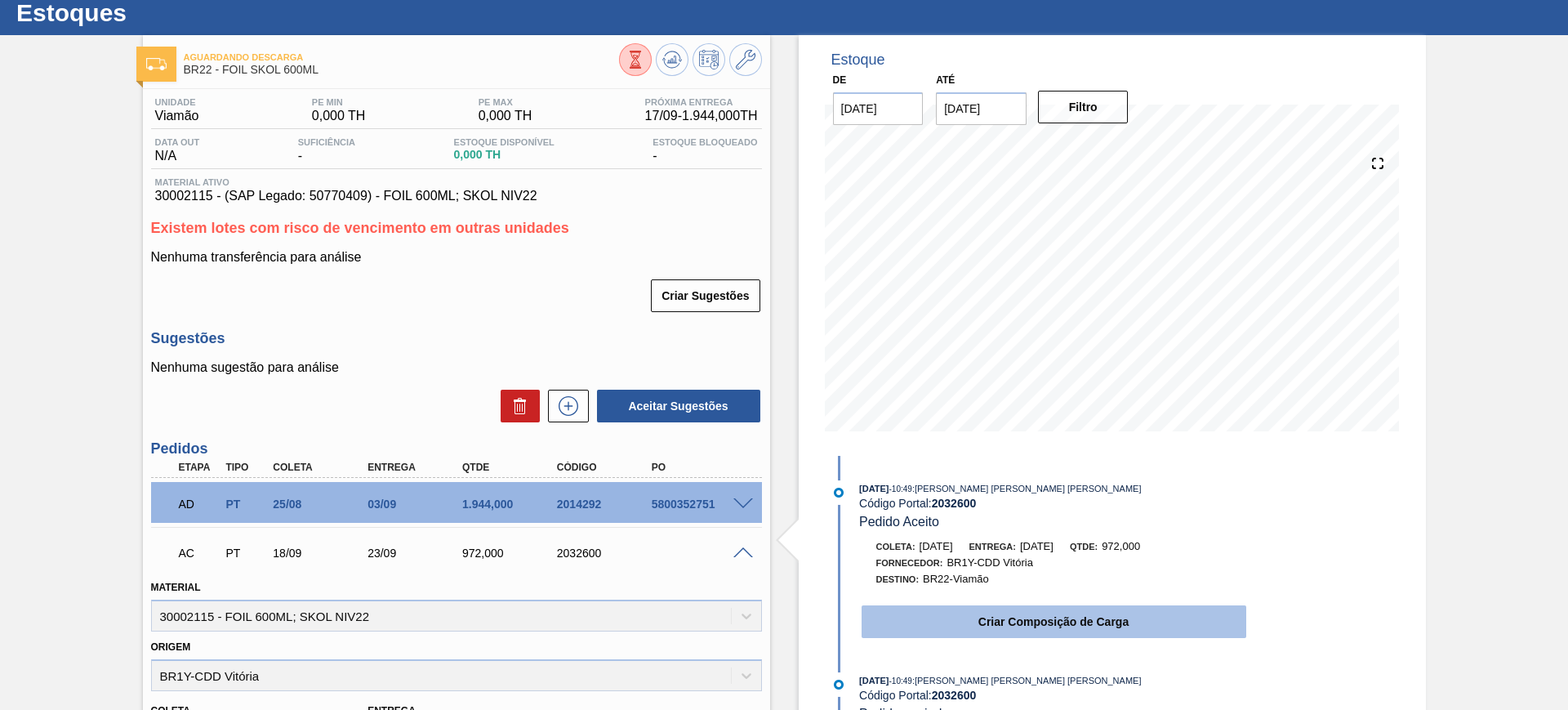
click at [1102, 619] on button "Criar Composição de Carga" at bounding box center [1054, 622] width 385 height 33
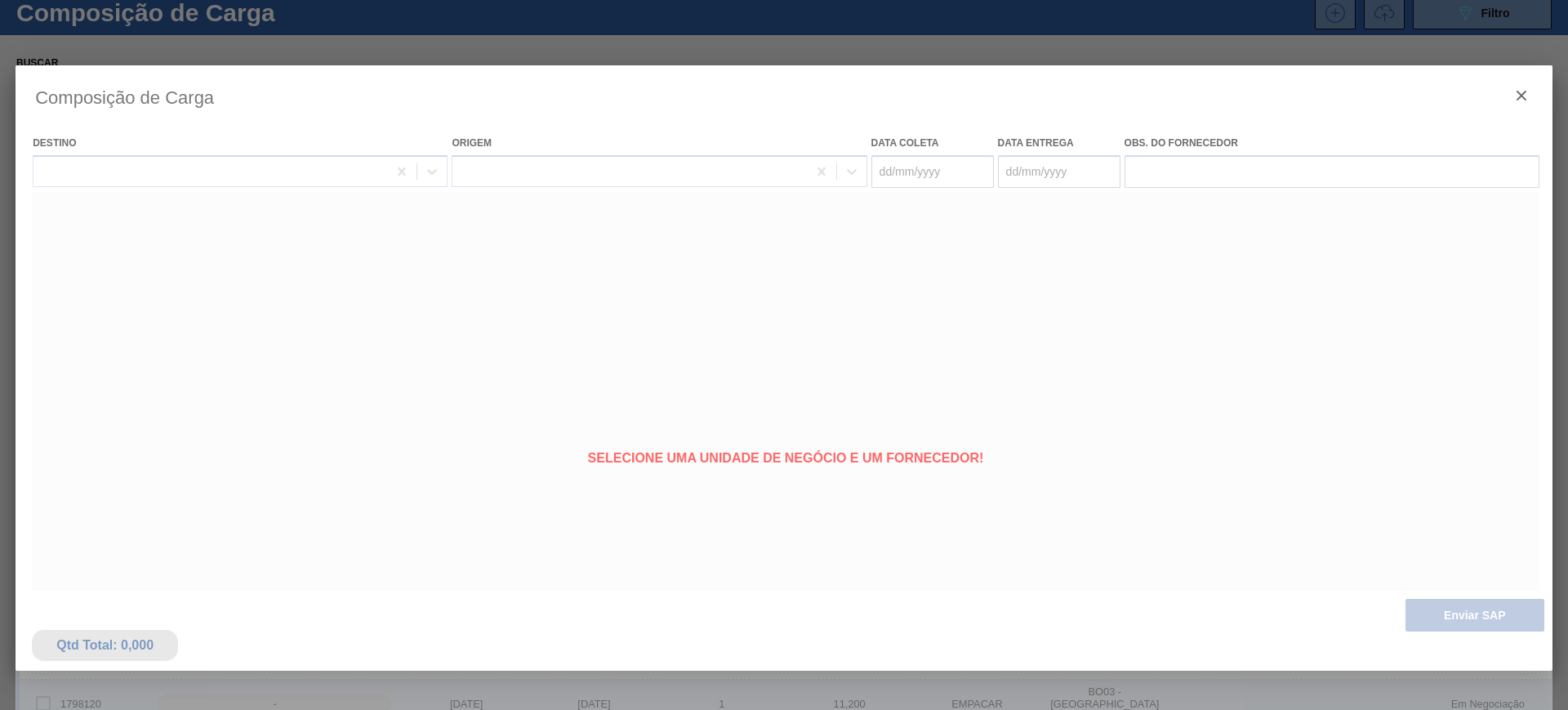
type coleta "18/09/2025"
type entrega "23/09/2025"
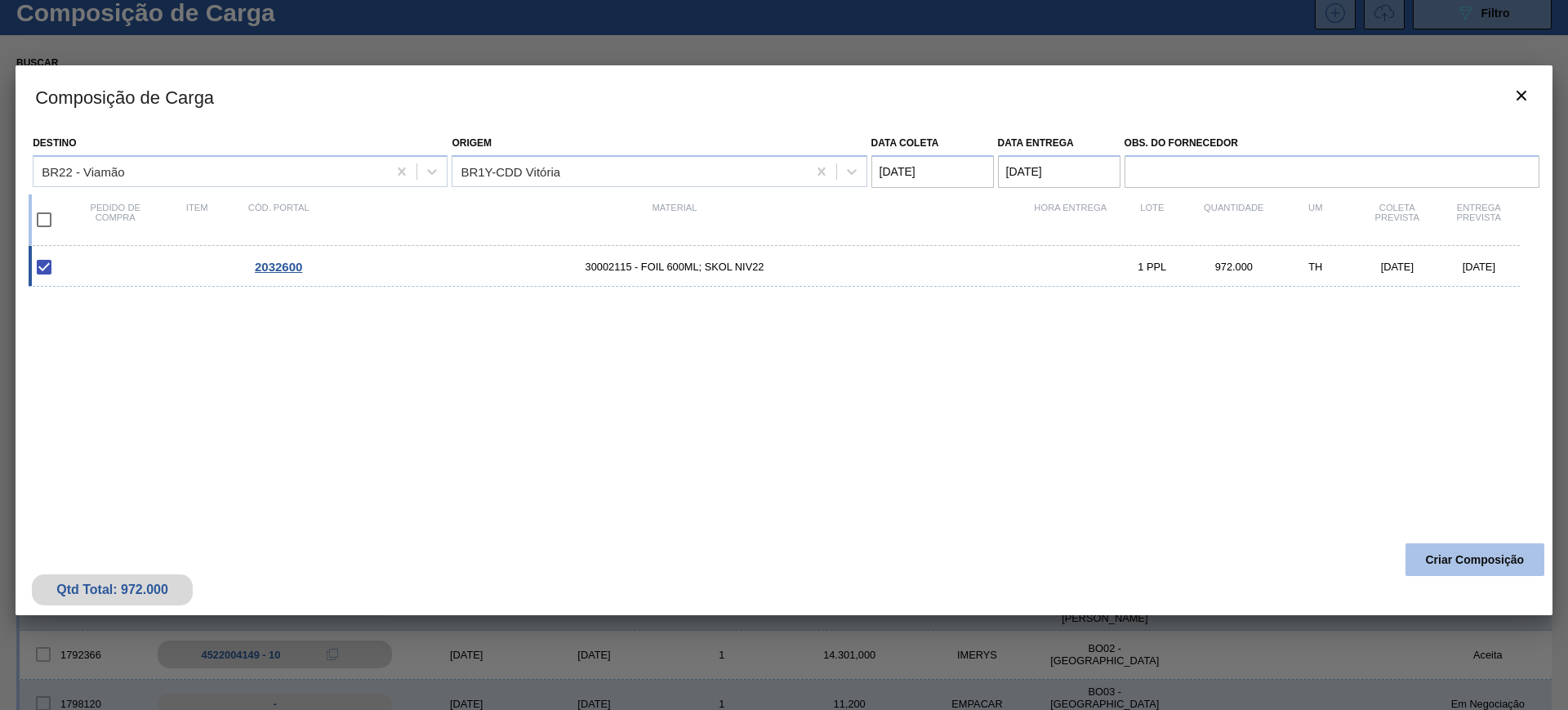
click at [1429, 562] on button "Criar Composição" at bounding box center [1474, 559] width 139 height 33
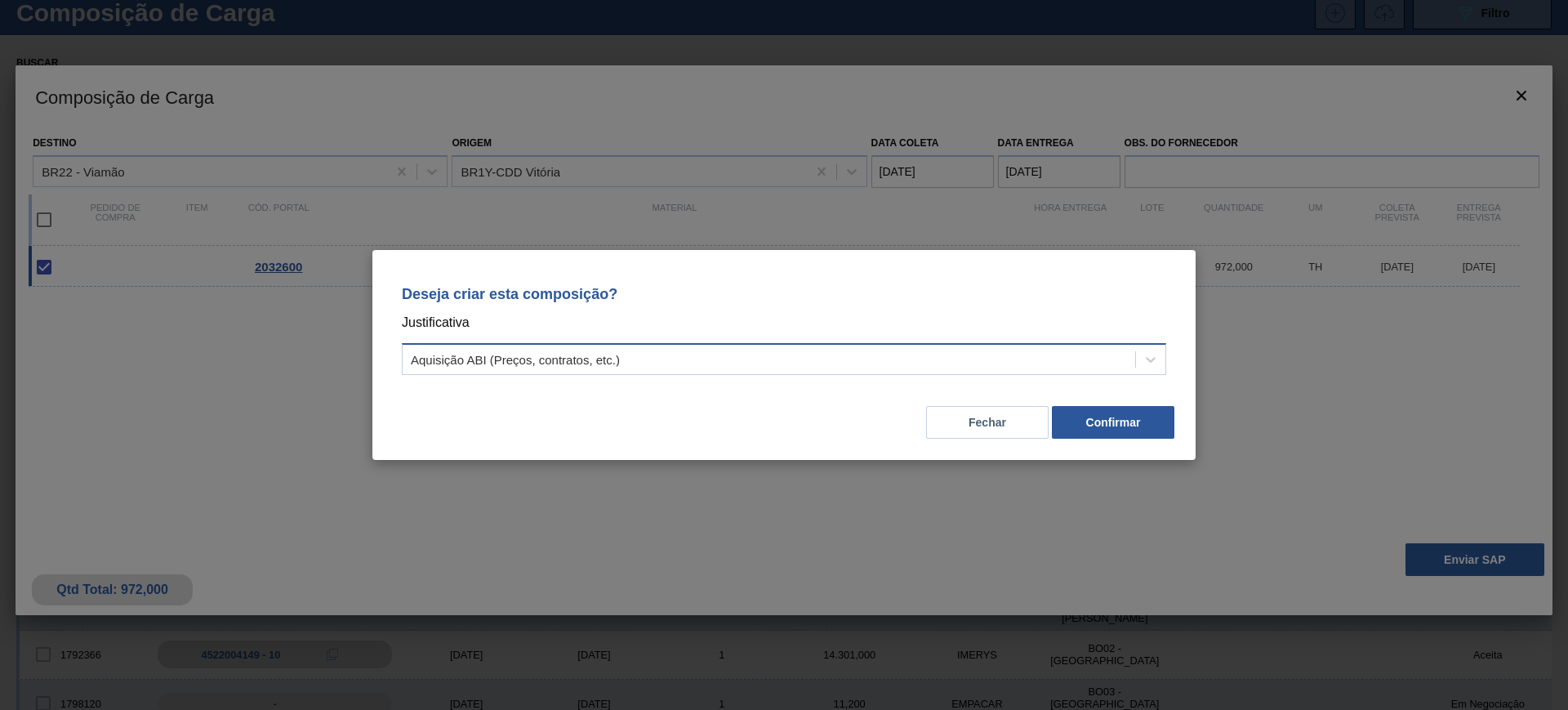
click at [937, 362] on div "Aquisição ABI (Preços, contratos, etc.)" at bounding box center [768, 360] width 732 height 24
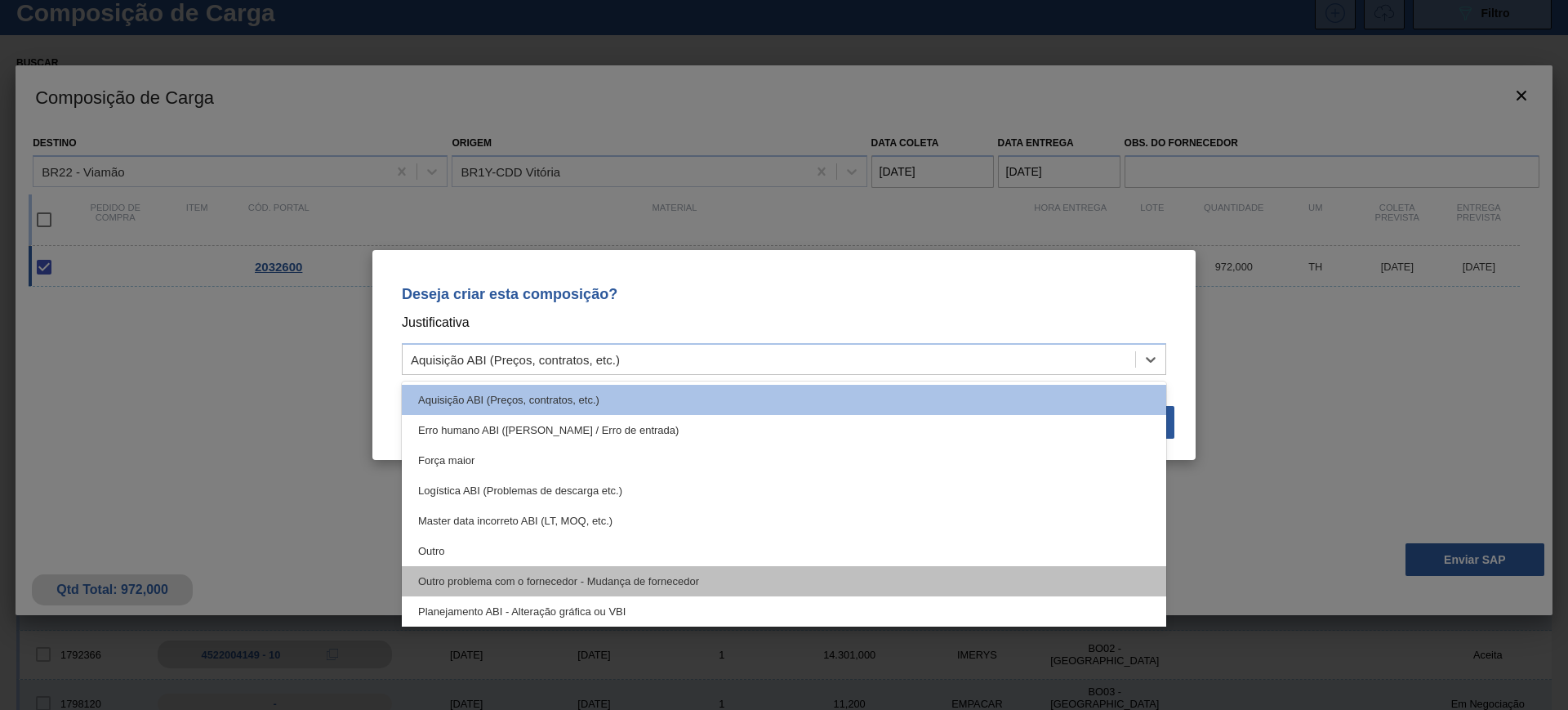
click at [827, 593] on div "Outro problema com o fornecedor - Mudança de fornecedor" at bounding box center [783, 581] width 764 height 30
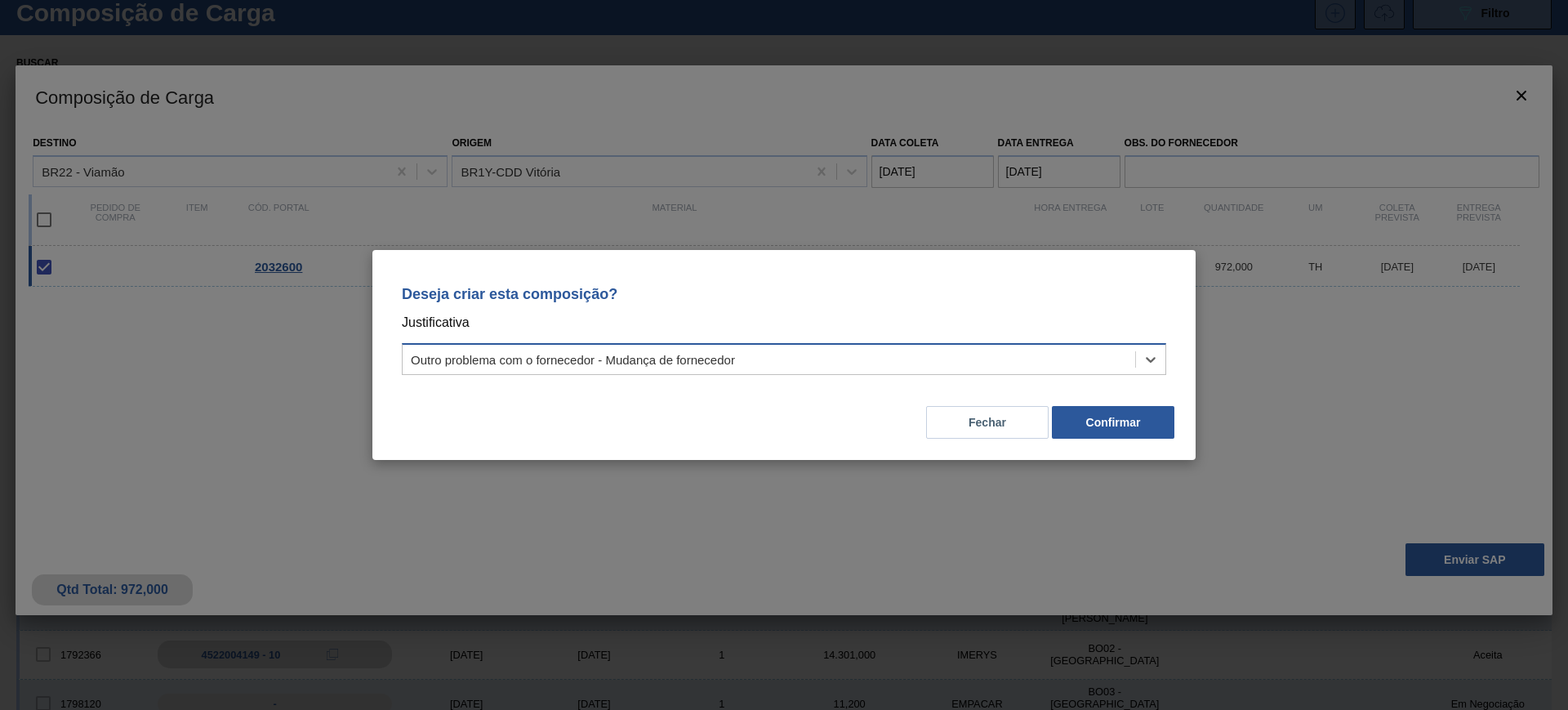
click at [818, 354] on div "Outro problema com o fornecedor - Mudança de fornecedor" at bounding box center [768, 360] width 732 height 24
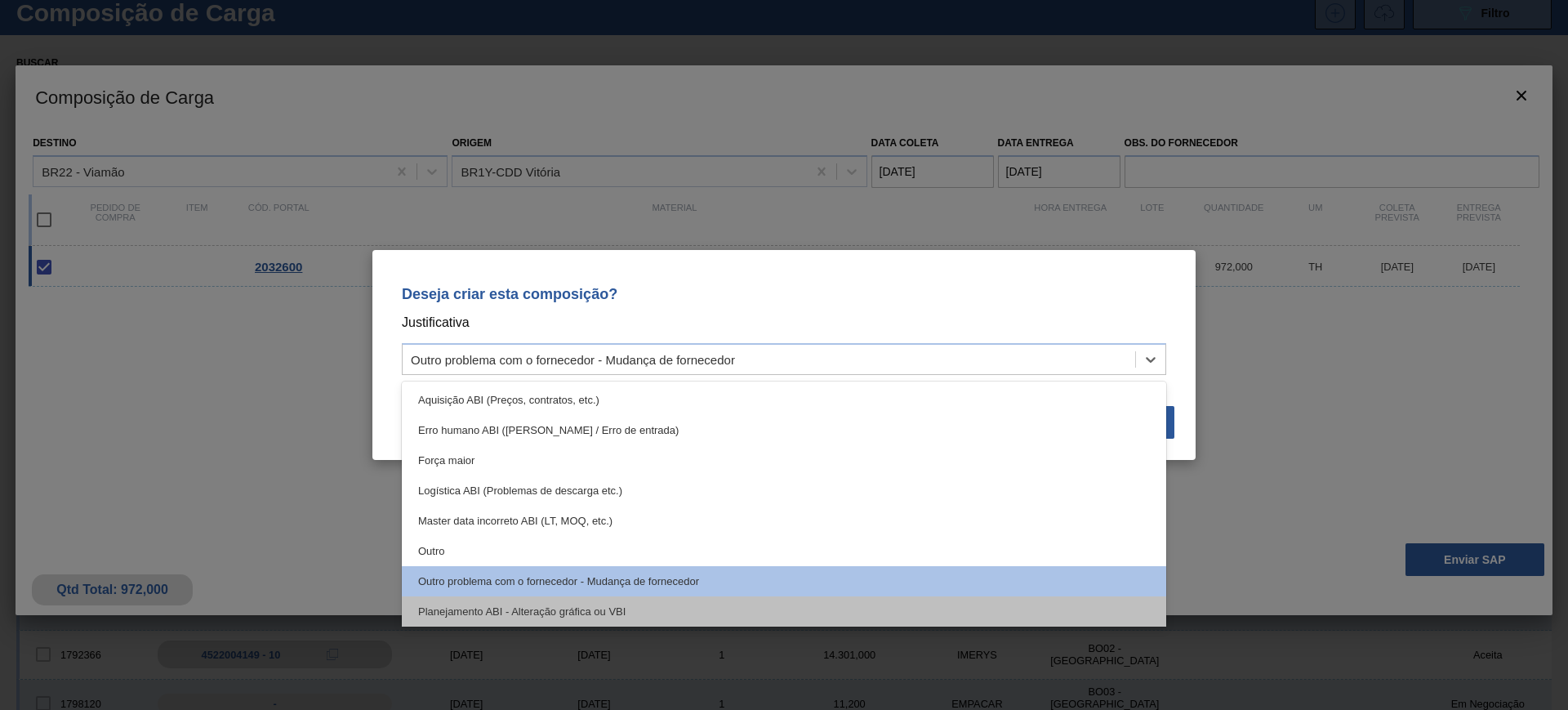
click at [698, 608] on div "Planejamento ABI - Alteração gráfica ou VBI" at bounding box center [783, 611] width 764 height 30
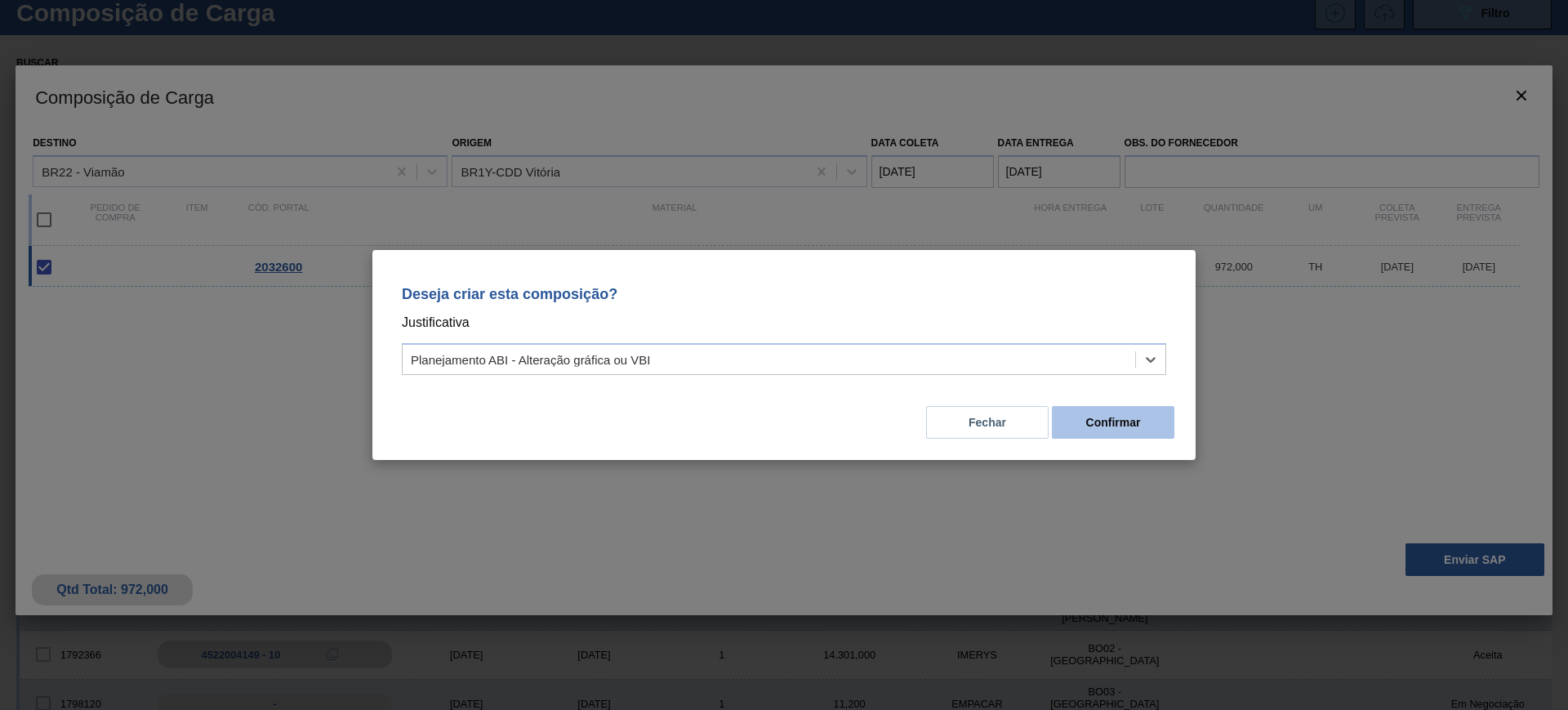
click at [1125, 427] on button "Confirmar" at bounding box center [1113, 422] width 123 height 33
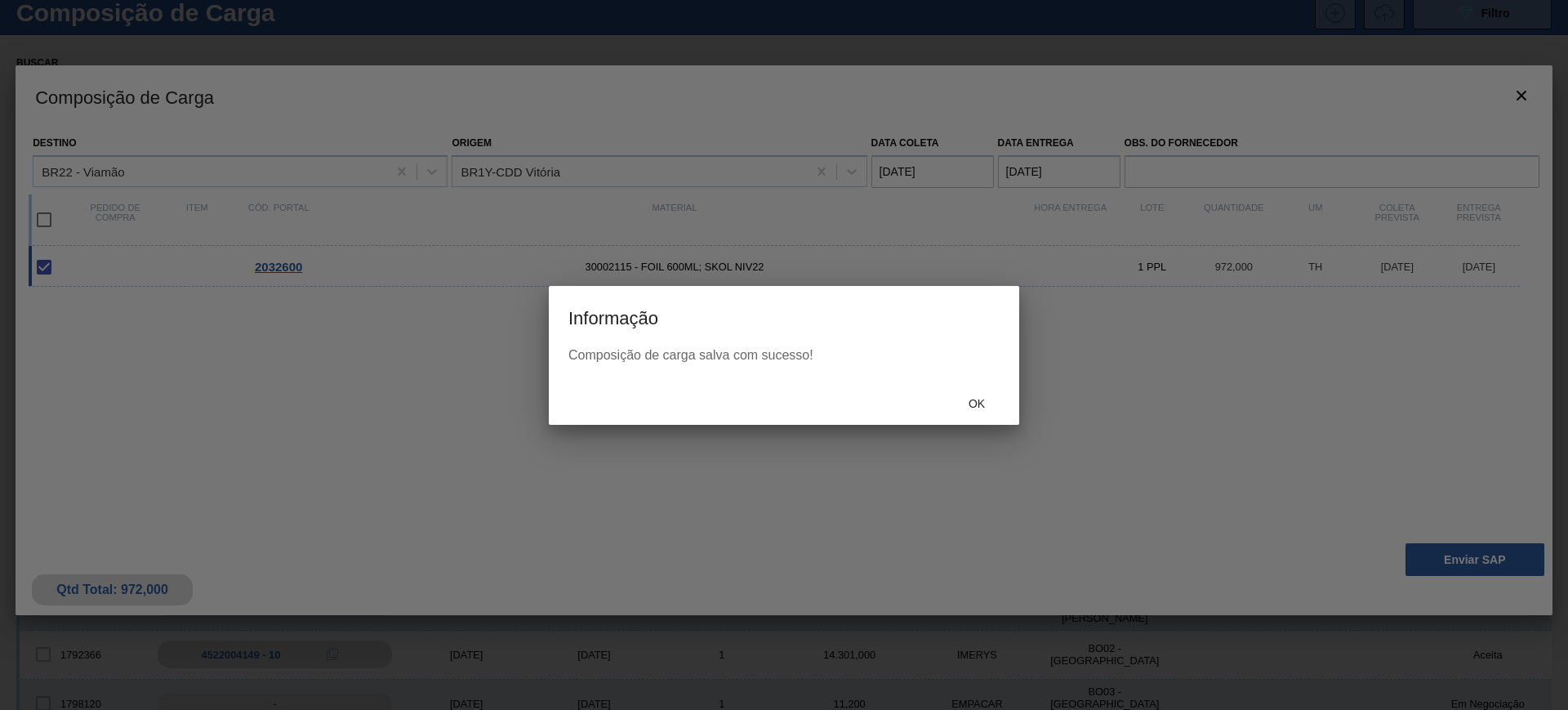
click at [972, 388] on div "Ok" at bounding box center [784, 404] width 471 height 43
click at [1004, 411] on div "Ok" at bounding box center [977, 404] width 72 height 30
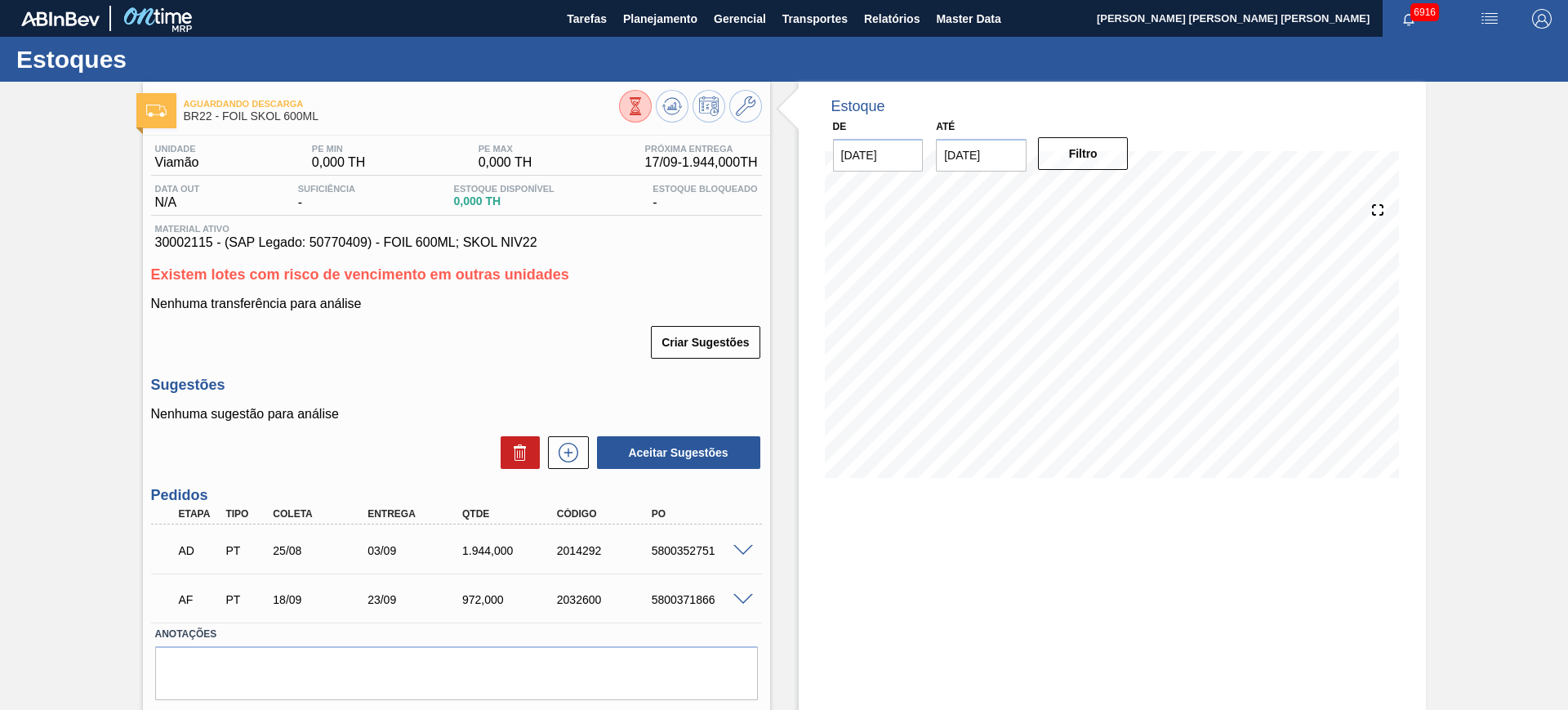
click at [695, 599] on div "5800371866" at bounding box center [700, 600] width 106 height 13
copy div "5800371866"
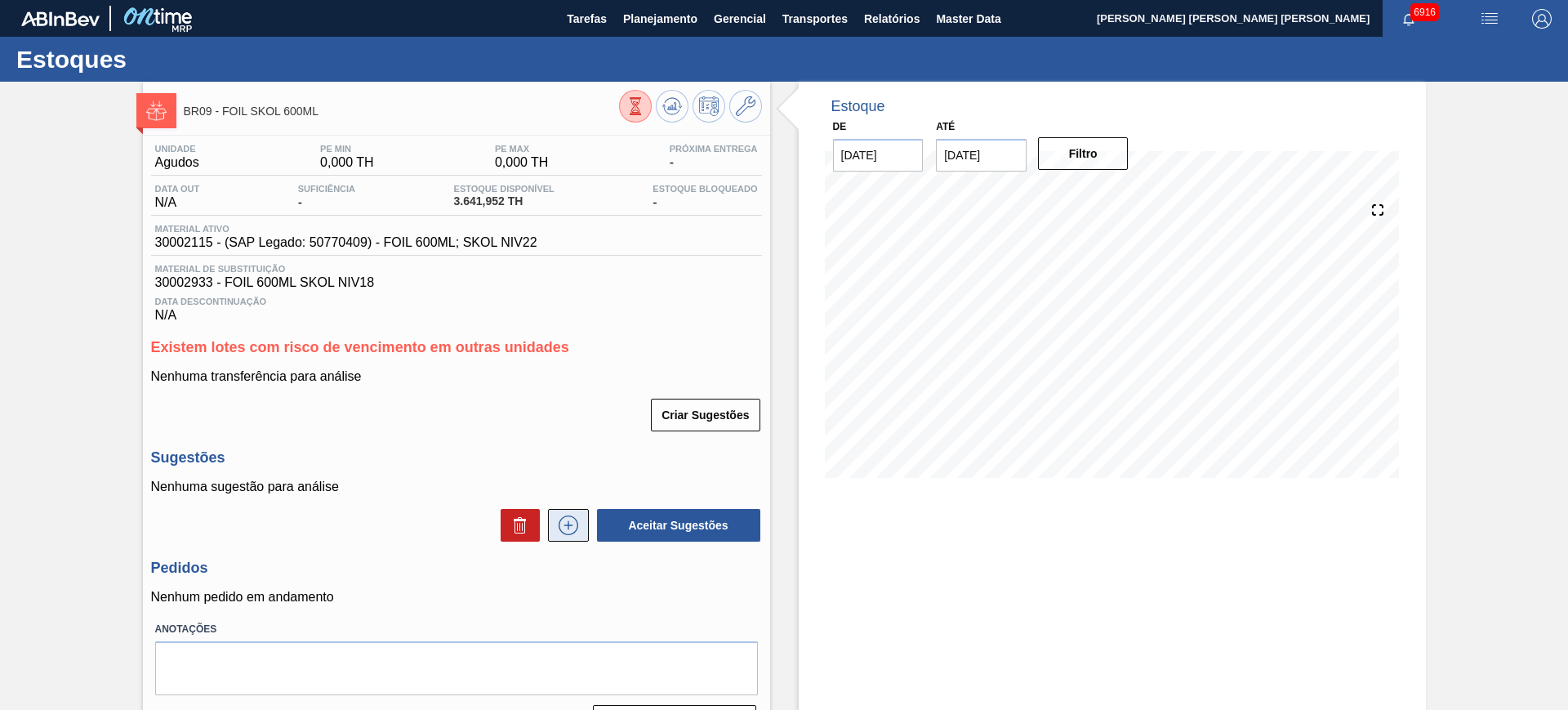
click at [572, 528] on icon at bounding box center [568, 525] width 26 height 20
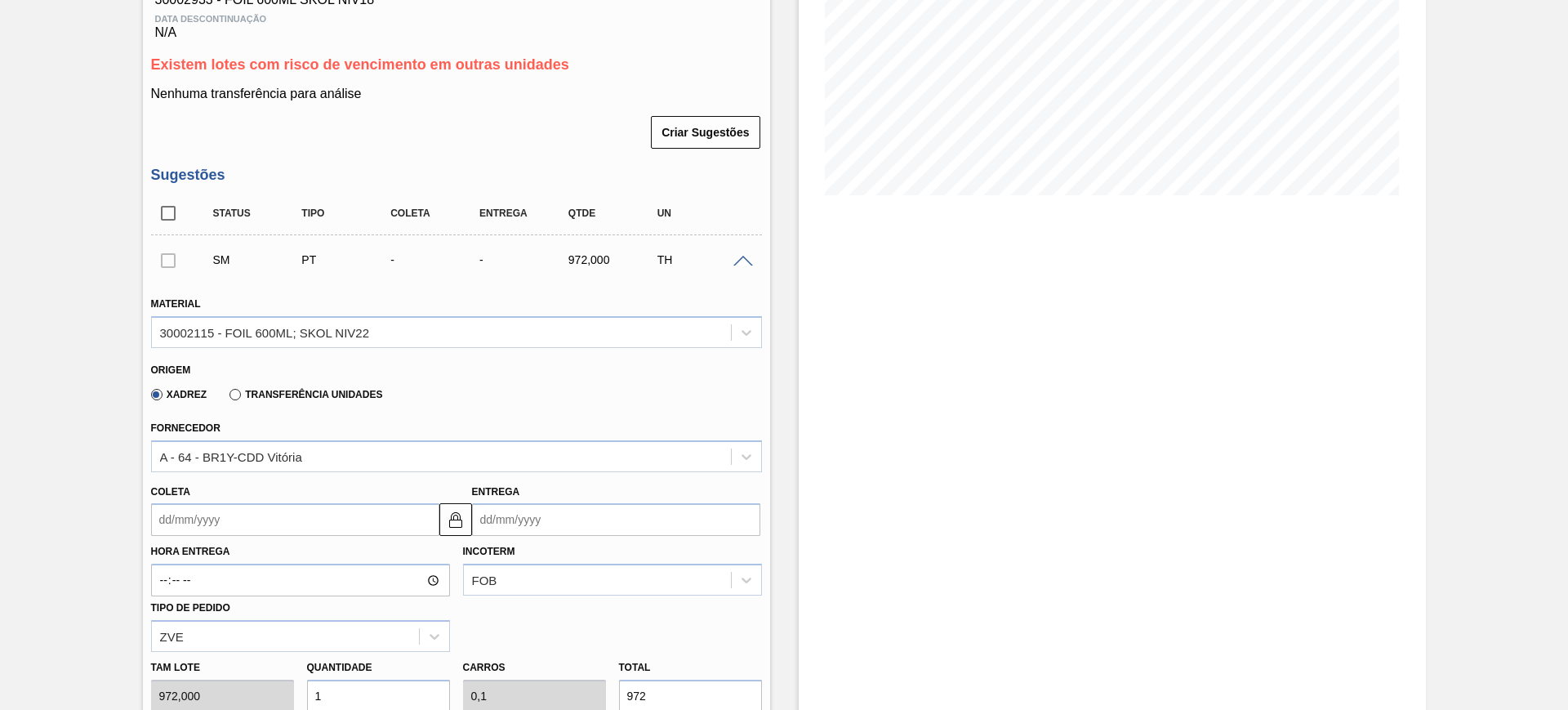
scroll to position [408, 0]
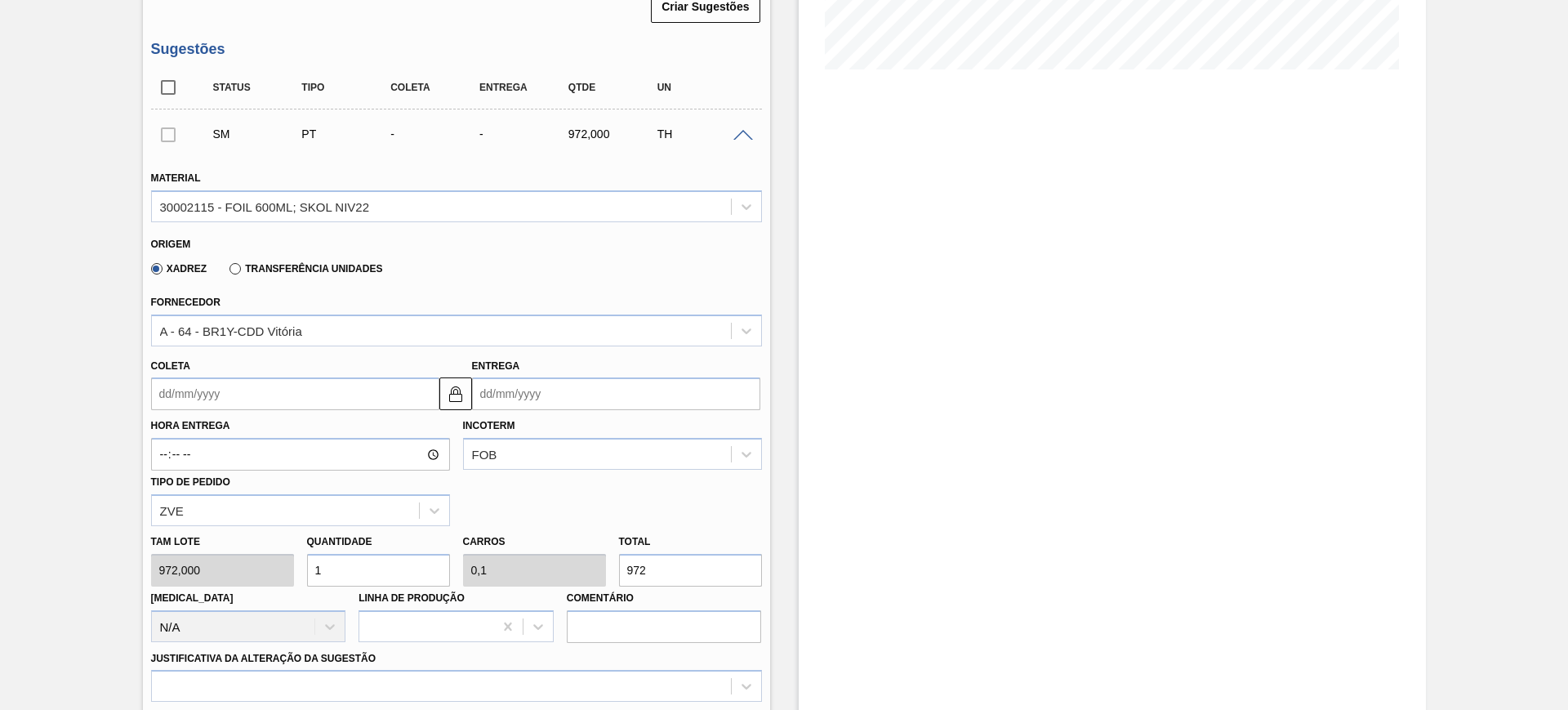
click at [253, 392] on input "Coleta" at bounding box center [295, 394] width 288 height 33
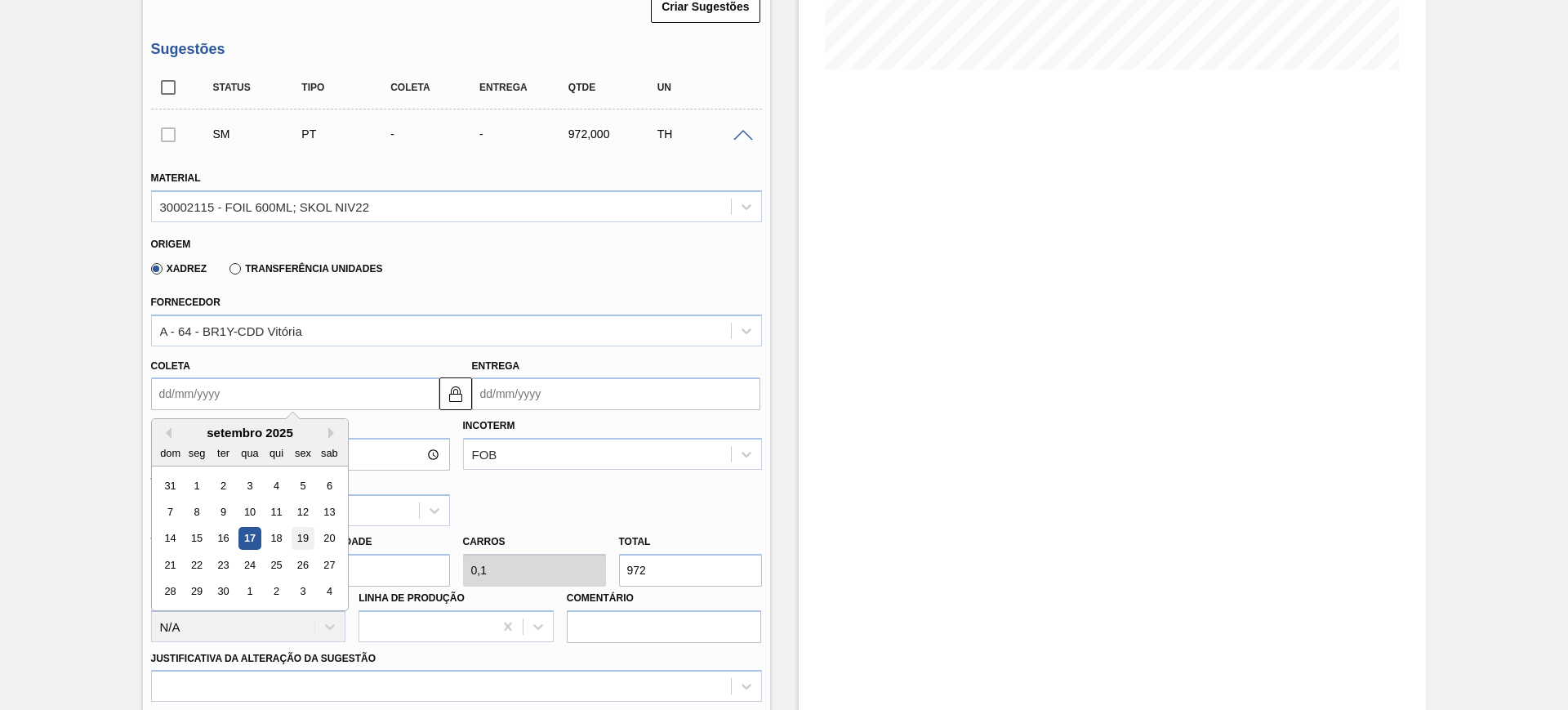
click at [299, 529] on div "19" at bounding box center [302, 538] width 22 height 22
type input "19/09/2025"
type input "21/09/2025"
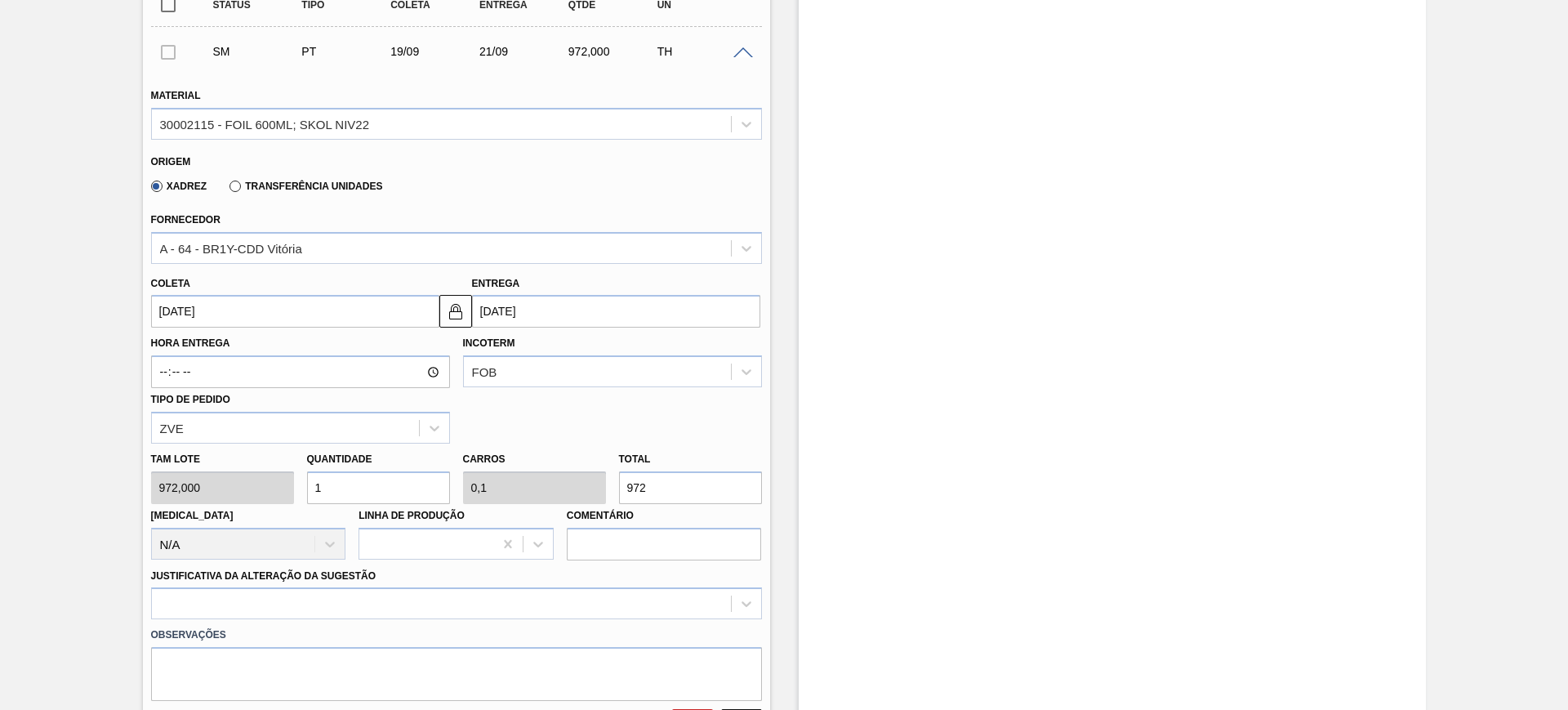
scroll to position [613, 0]
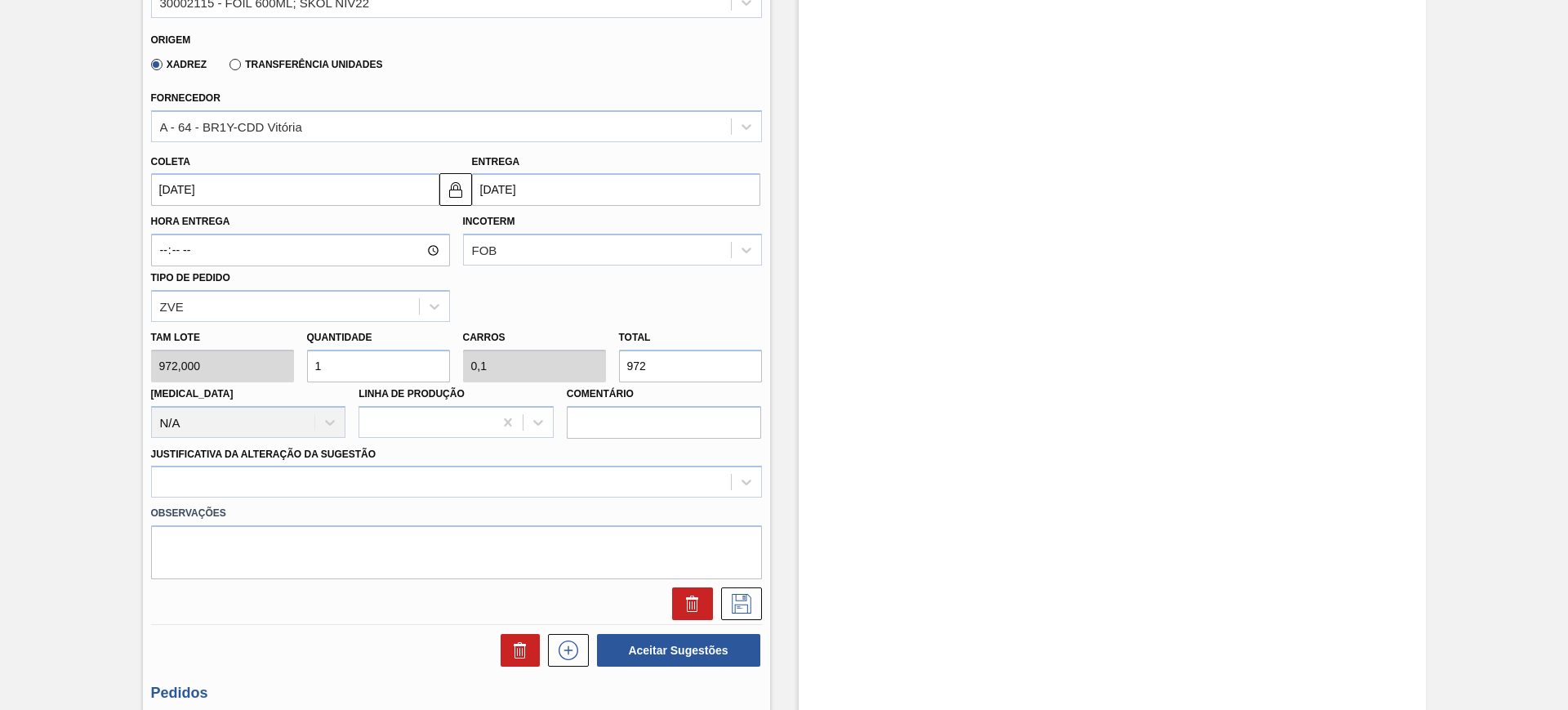
click at [400, 361] on input "1" at bounding box center [378, 366] width 143 height 33
type input "15"
type input "1,5"
type input "14.580"
click at [399, 360] on input "15" at bounding box center [378, 366] width 143 height 33
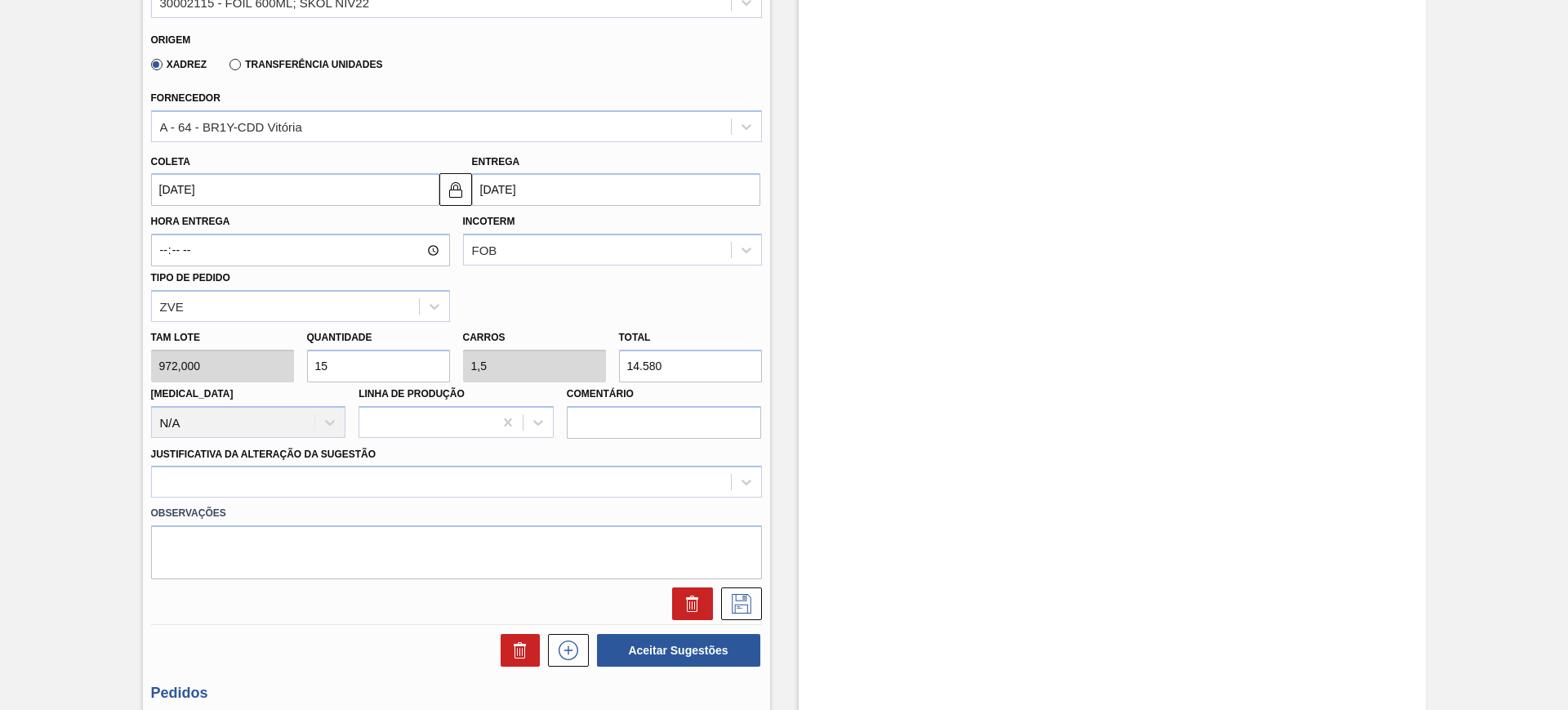
click at [399, 360] on input "15" at bounding box center [378, 366] width 143 height 33
type input "5"
type input "0,5"
type input "4.860"
type input "5"
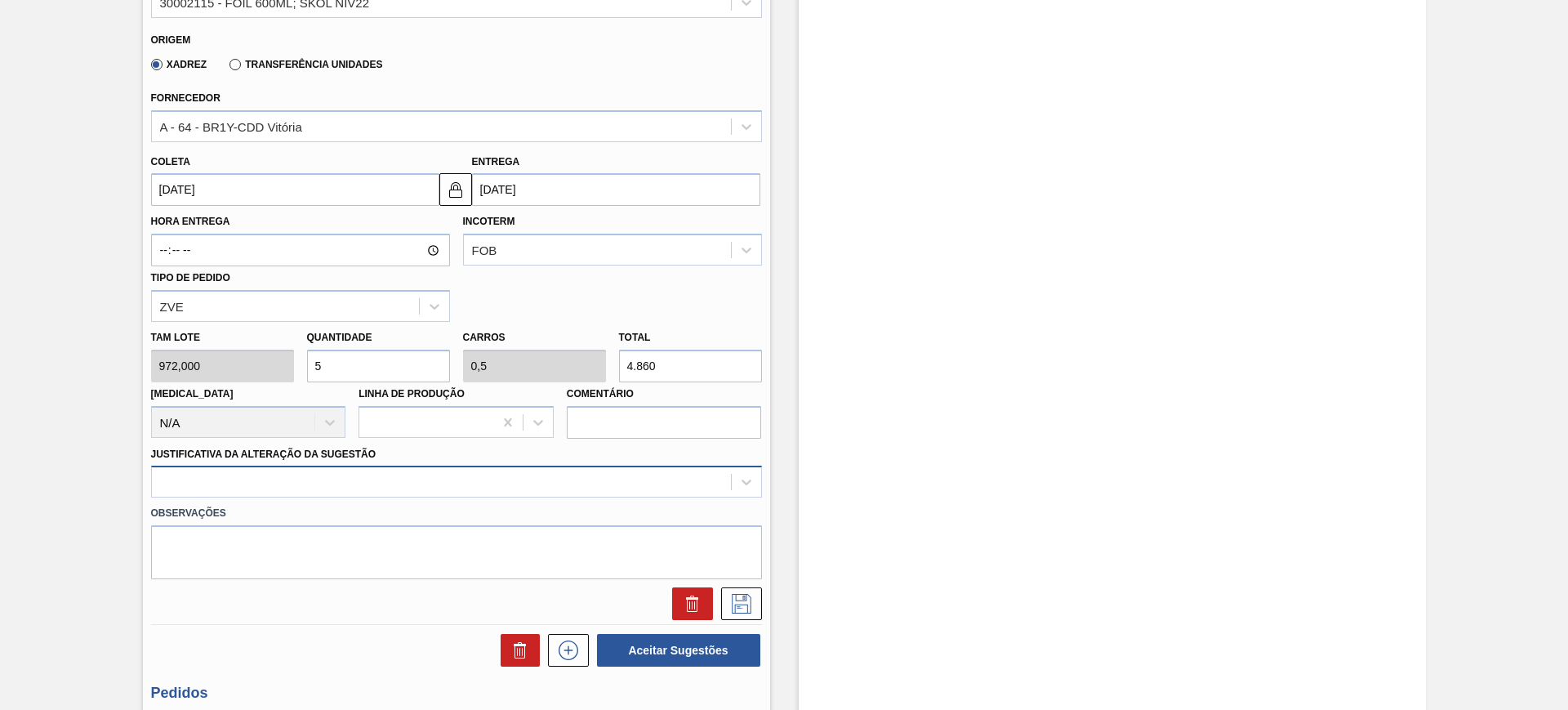
click at [447, 491] on div at bounding box center [457, 481] width 611 height 32
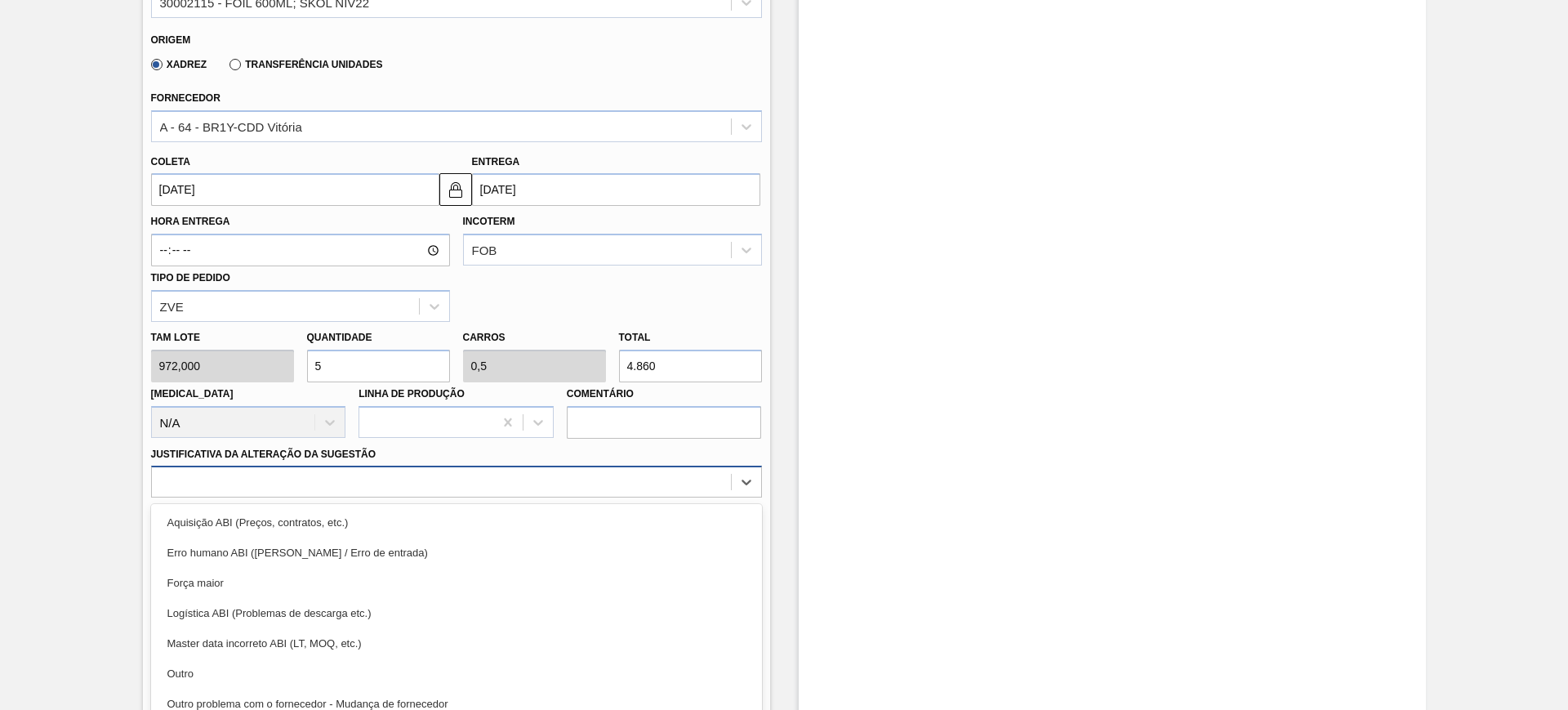
scroll to position [658, 0]
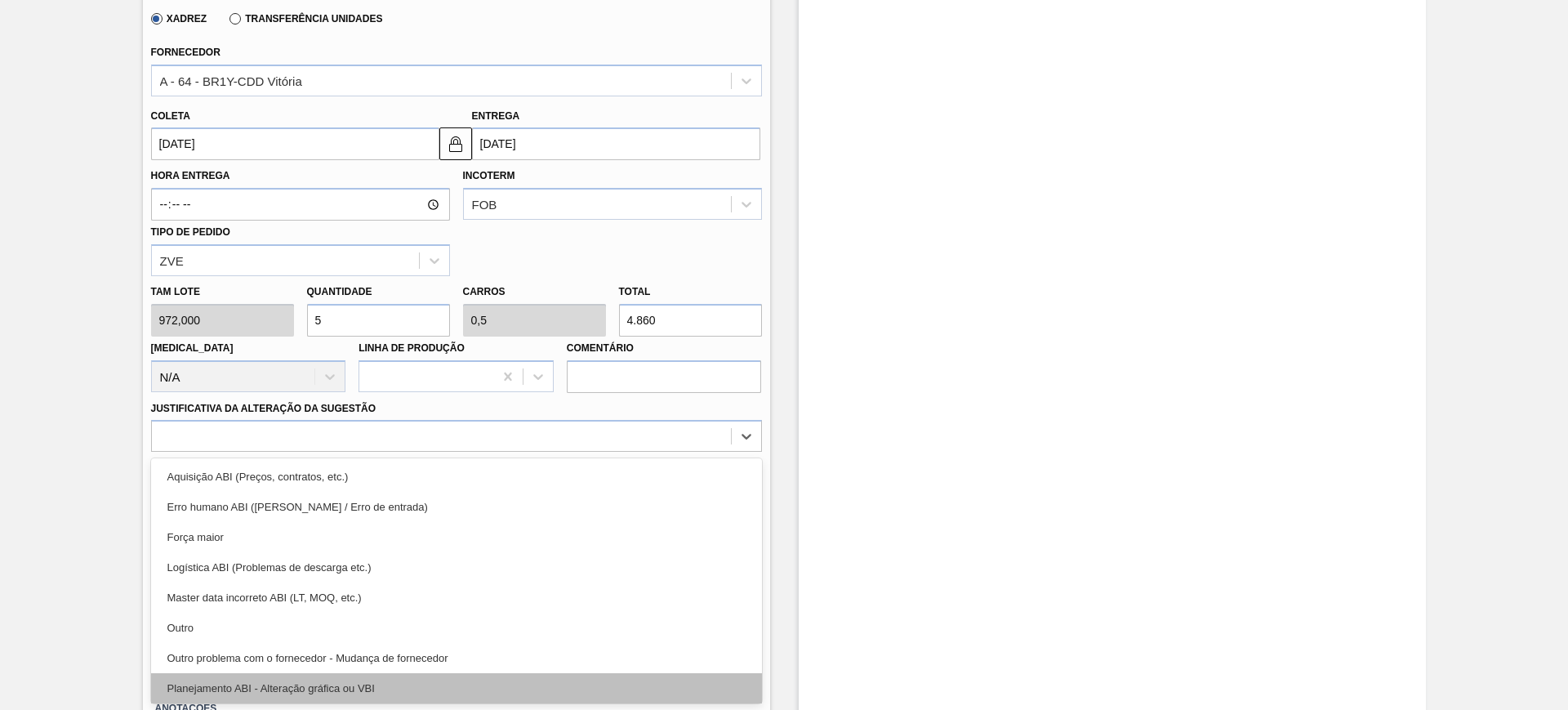
click at [447, 675] on div "Planejamento ABI - Alteração gráfica ou VBI" at bounding box center [457, 688] width 611 height 30
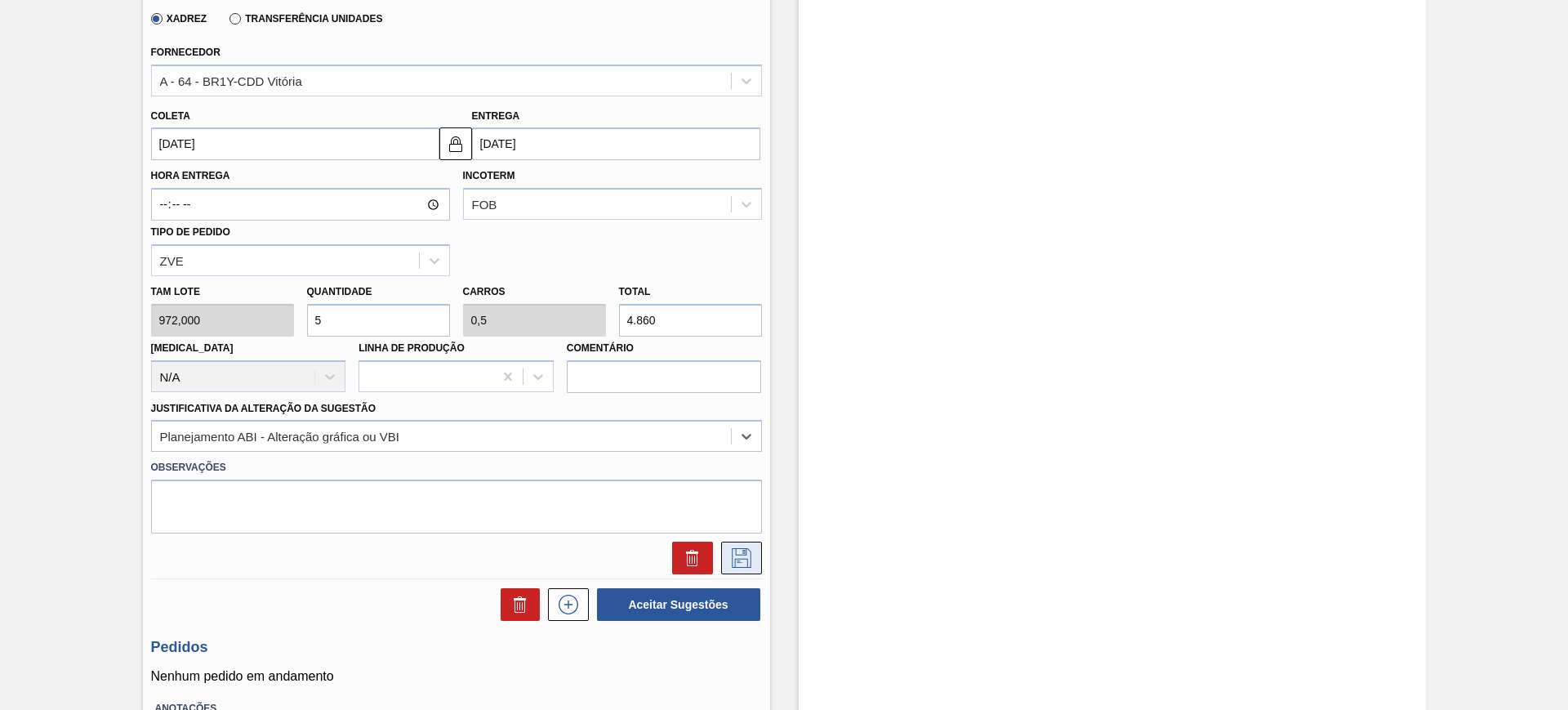
click at [731, 562] on icon at bounding box center [741, 558] width 26 height 20
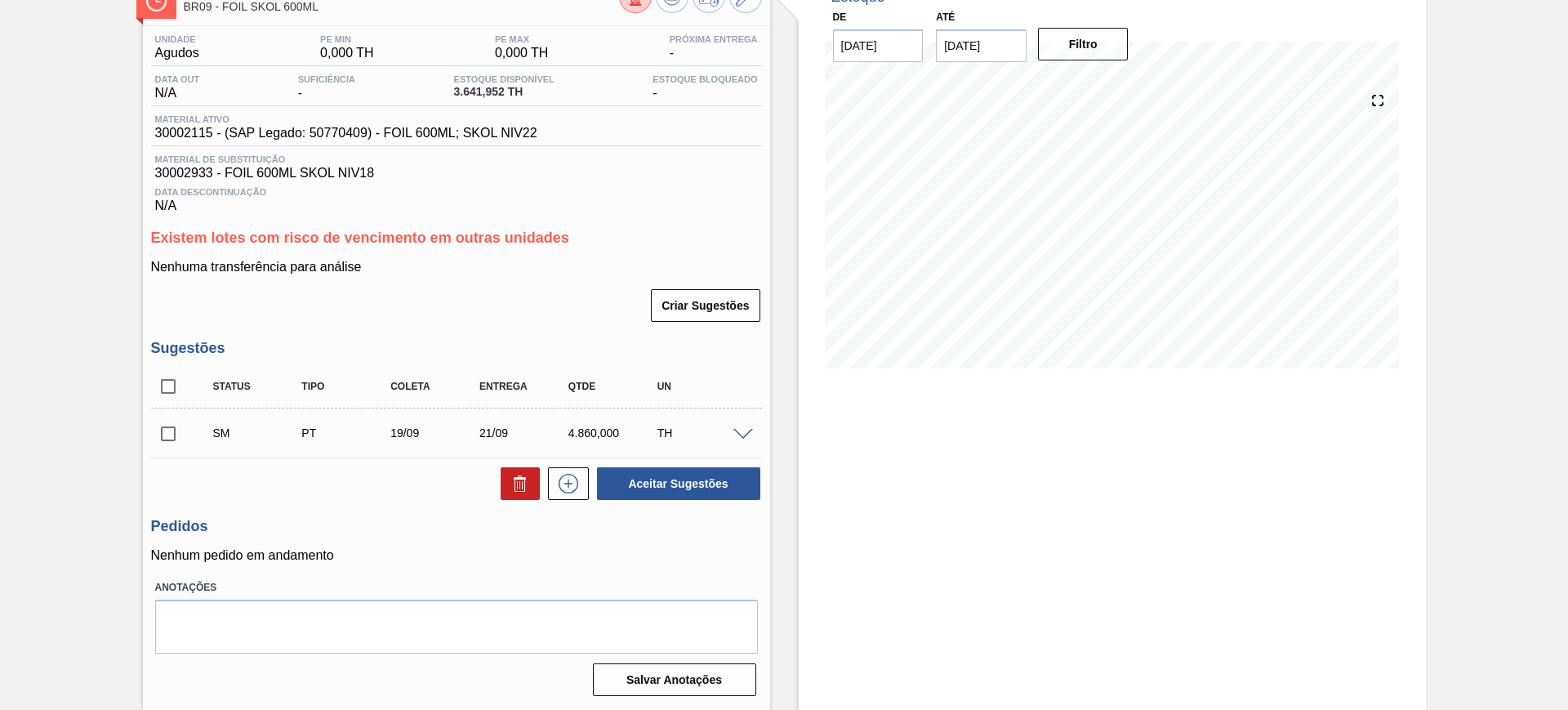
scroll to position [109, 0]
click at [178, 392] on input "checkbox" at bounding box center [169, 387] width 35 height 35
checkbox input "true"
click at [656, 478] on button "Aceitar Sugestões" at bounding box center [679, 484] width 164 height 33
checkbox input "false"
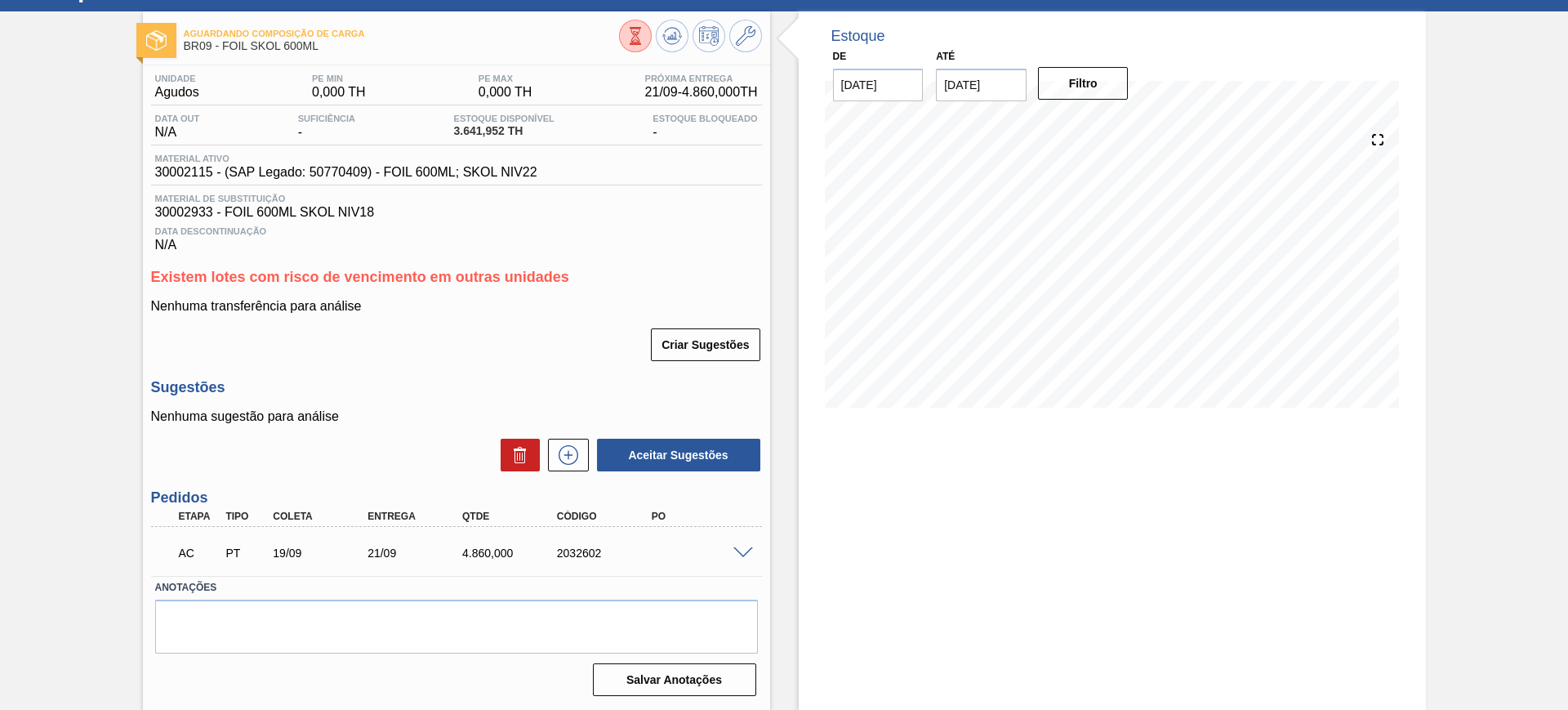
scroll to position [70, 0]
click at [757, 550] on div at bounding box center [745, 551] width 33 height 12
click at [751, 550] on div at bounding box center [745, 551] width 33 height 12
click at [745, 550] on span at bounding box center [743, 553] width 20 height 12
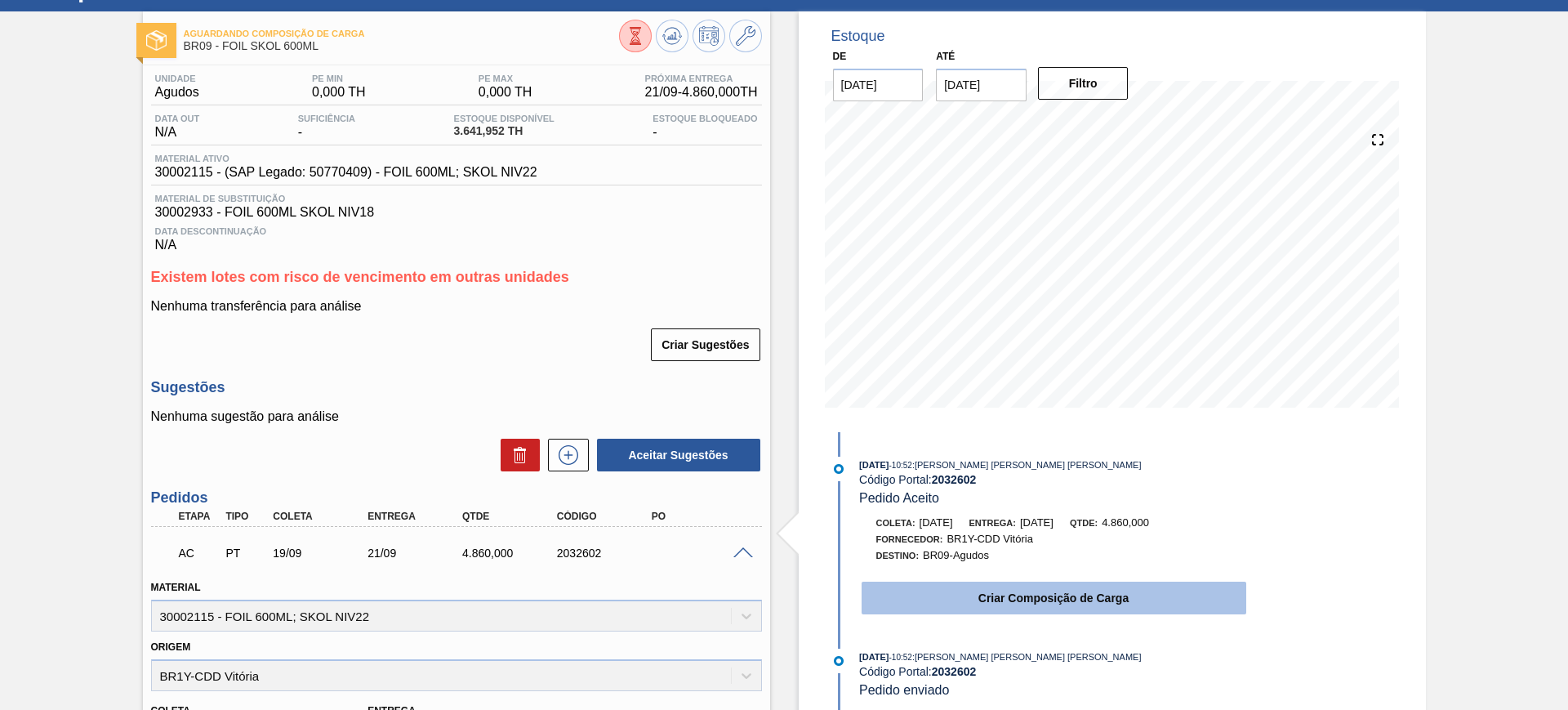
click at [957, 582] on button "Criar Composição de Carga" at bounding box center [1054, 598] width 385 height 33
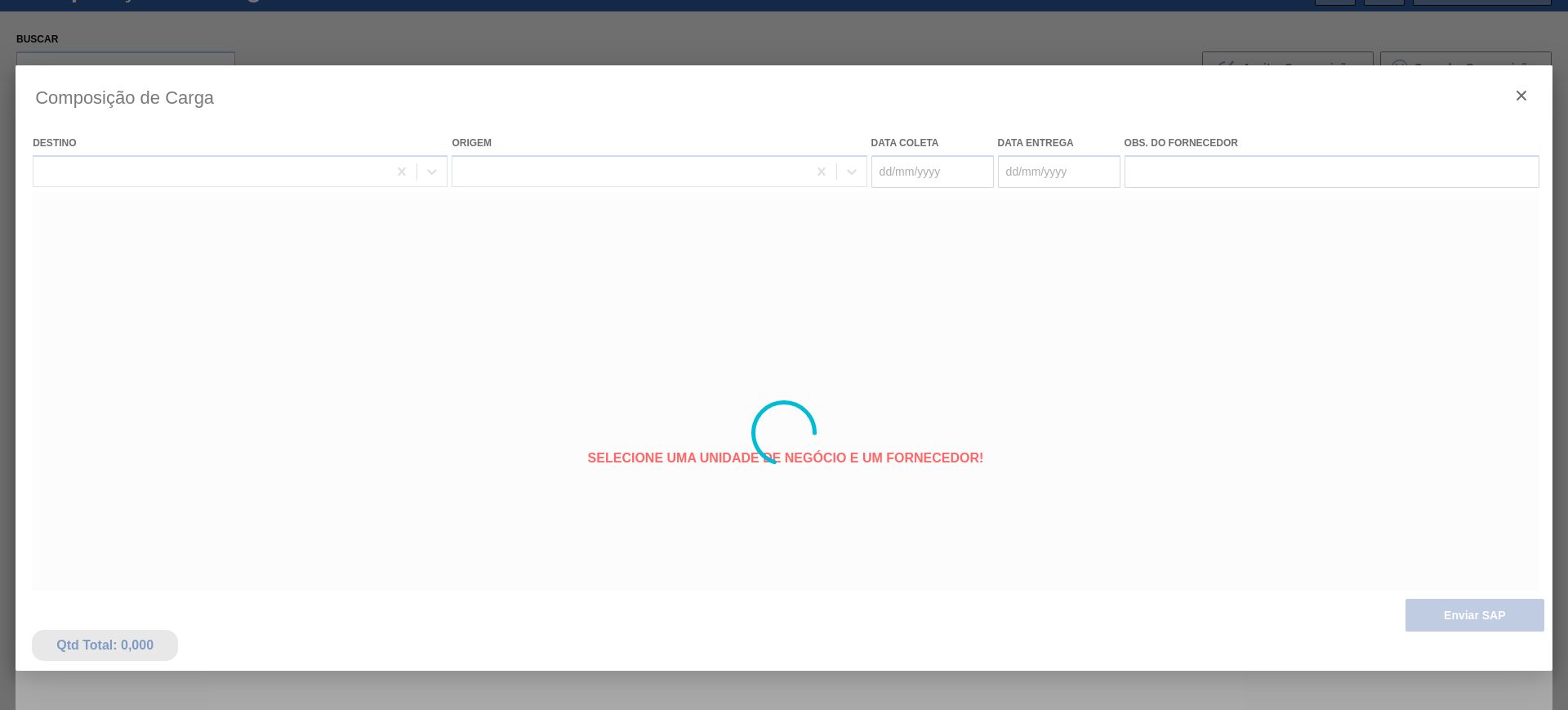
type coleta "19/09/2025"
type entrega "21/09/2025"
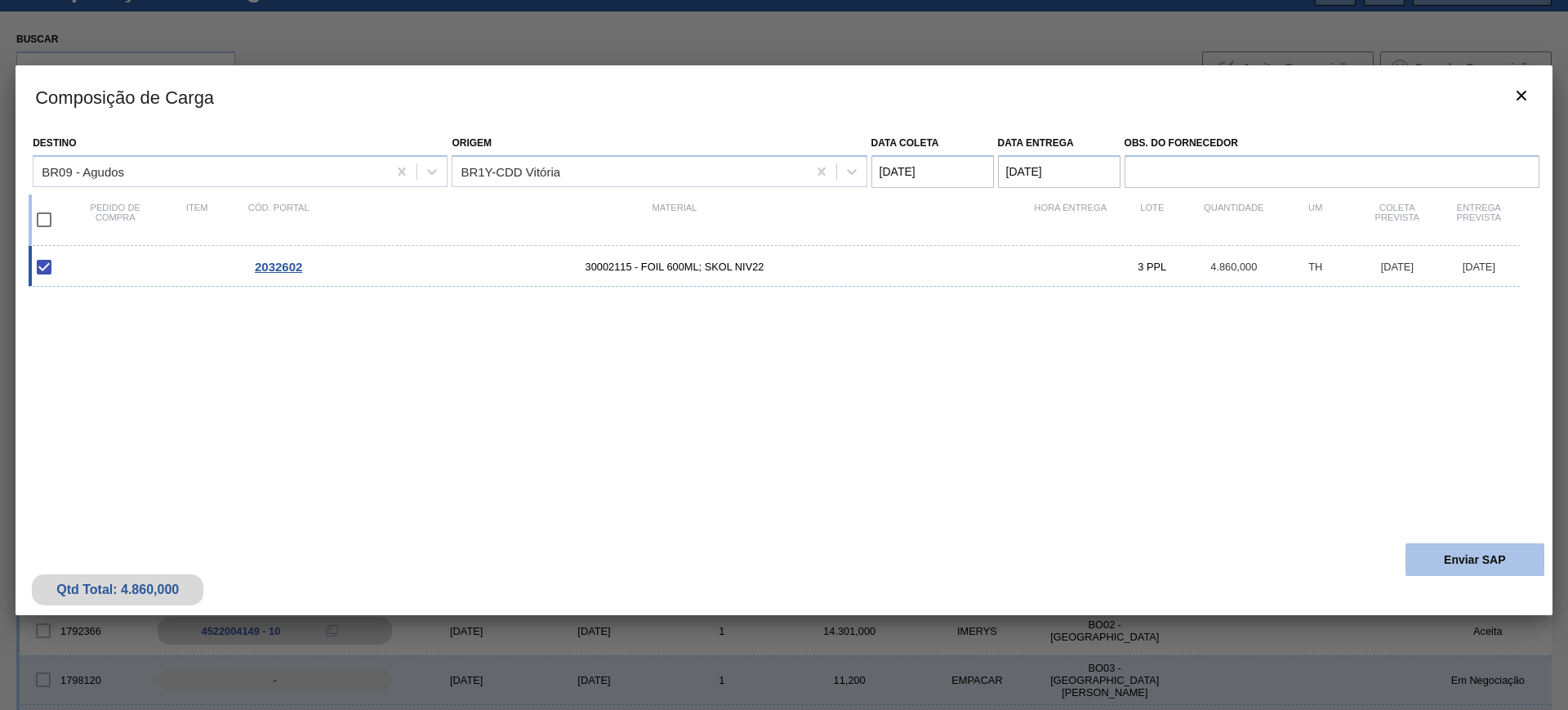
click at [1464, 553] on button "Enviar SAP" at bounding box center [1474, 559] width 139 height 33
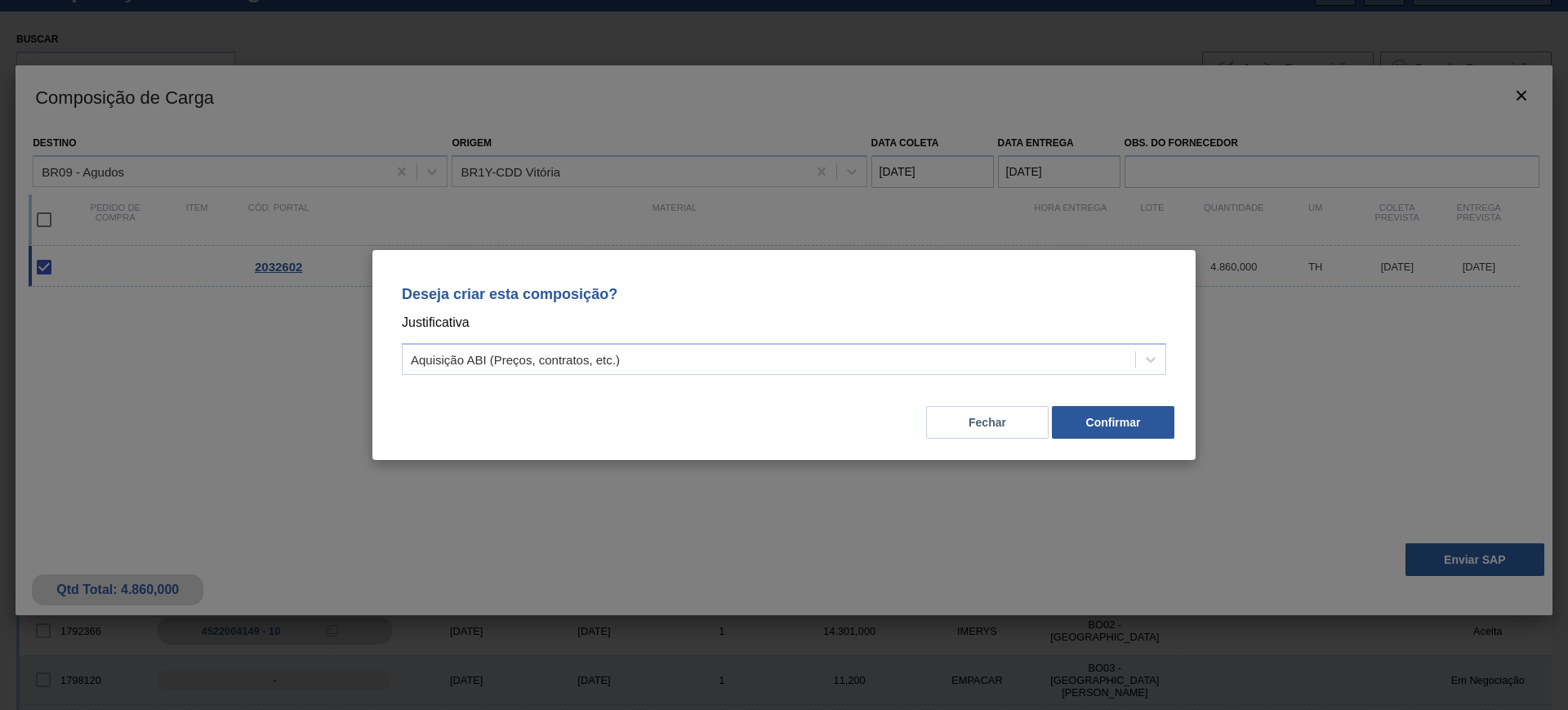
click at [1023, 380] on div "Deseja criar esta composição? Justificativa Aquisição ABI (Preços, contratos, e…" at bounding box center [783, 327] width 784 height 115
drag, startPoint x: 883, startPoint y: 376, endPoint x: 865, endPoint y: 378, distance: 18.1
click at [881, 376] on div "Deseja criar esta composição? Justificativa Aquisição ABI (Preços, contratos, e…" at bounding box center [783, 327] width 784 height 115
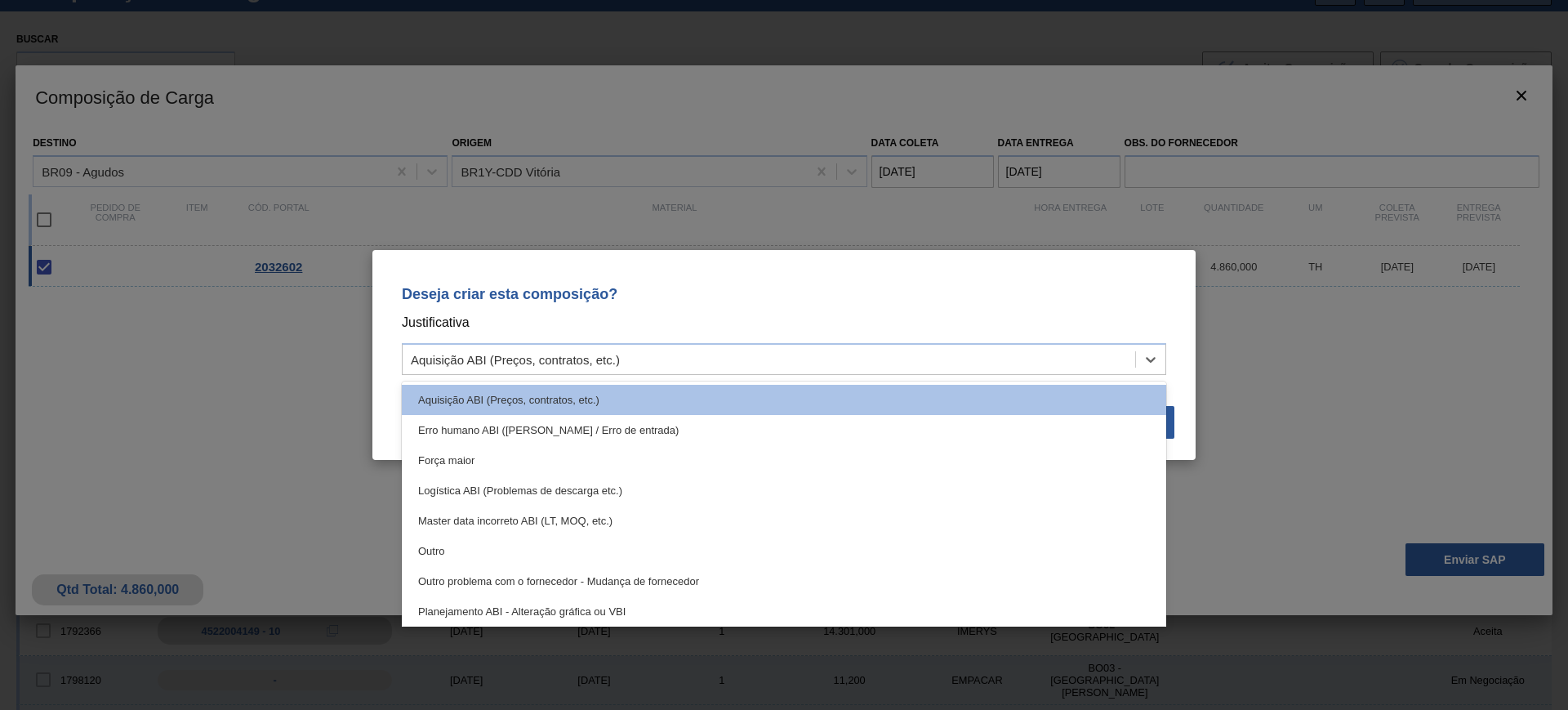
drag, startPoint x: 832, startPoint y: 364, endPoint x: 794, endPoint y: 382, distance: 42.0
click at [814, 364] on div "Aquisição ABI (Preços, contratos, etc.)" at bounding box center [768, 360] width 732 height 24
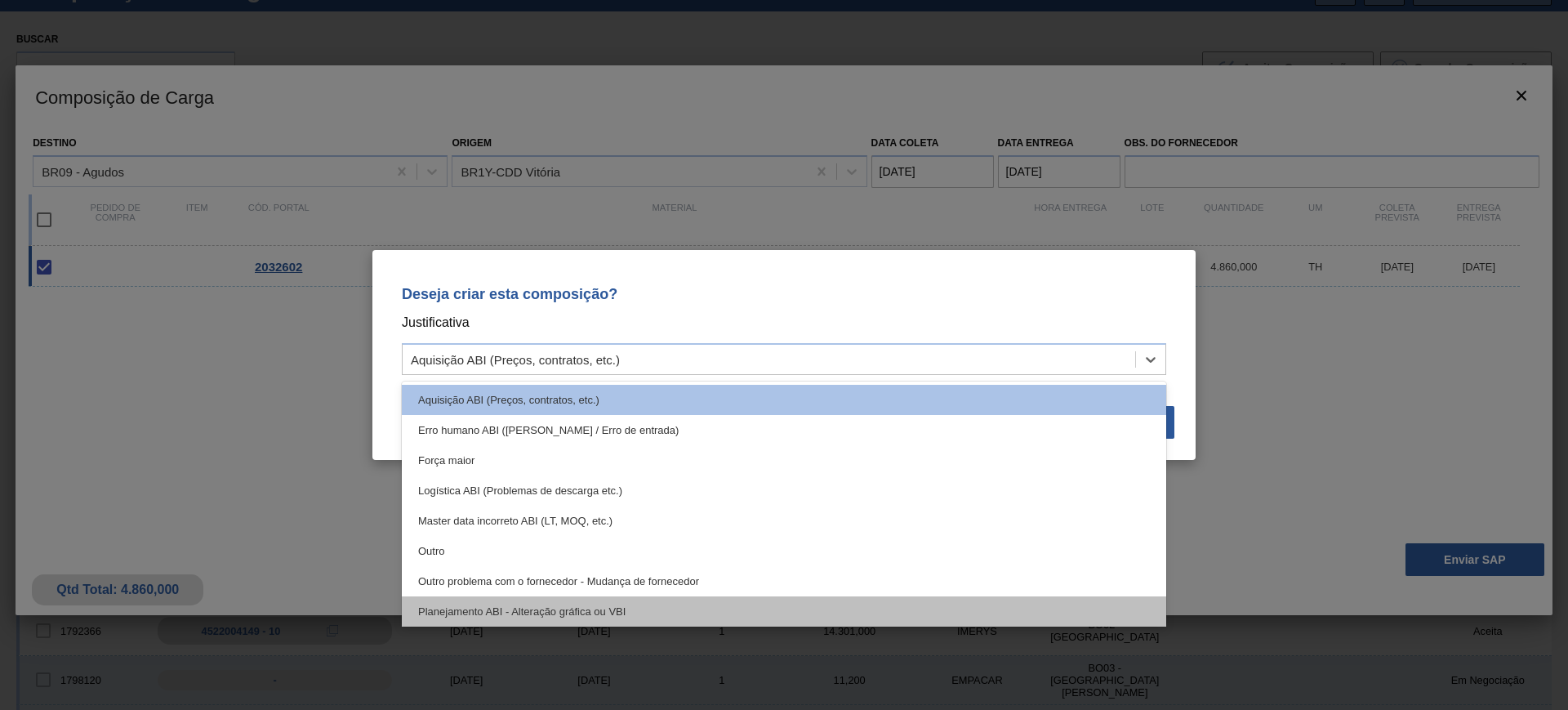
click at [785, 612] on div "Planejamento ABI - Alteração gráfica ou VBI" at bounding box center [783, 611] width 764 height 30
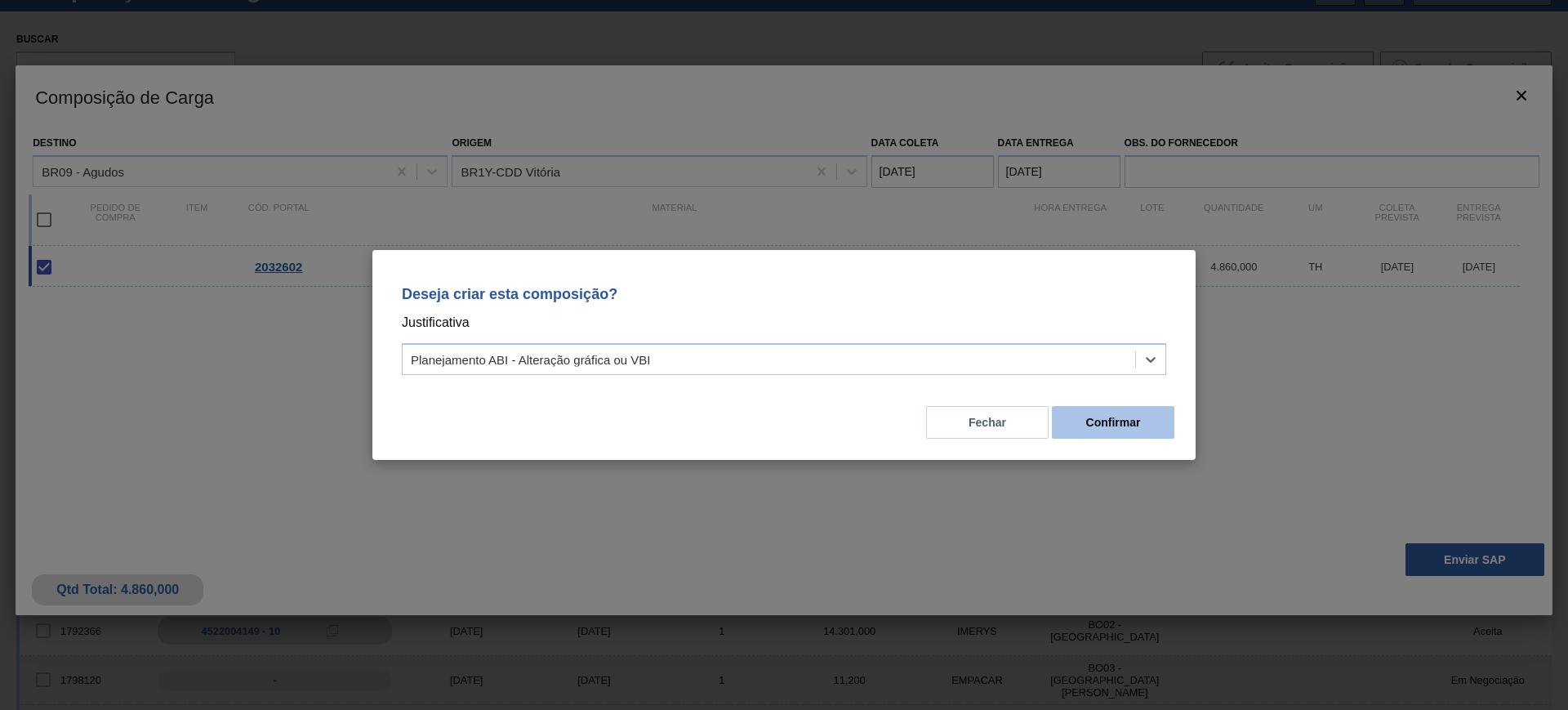
click at [1122, 407] on button "Confirmar" at bounding box center [1113, 422] width 123 height 33
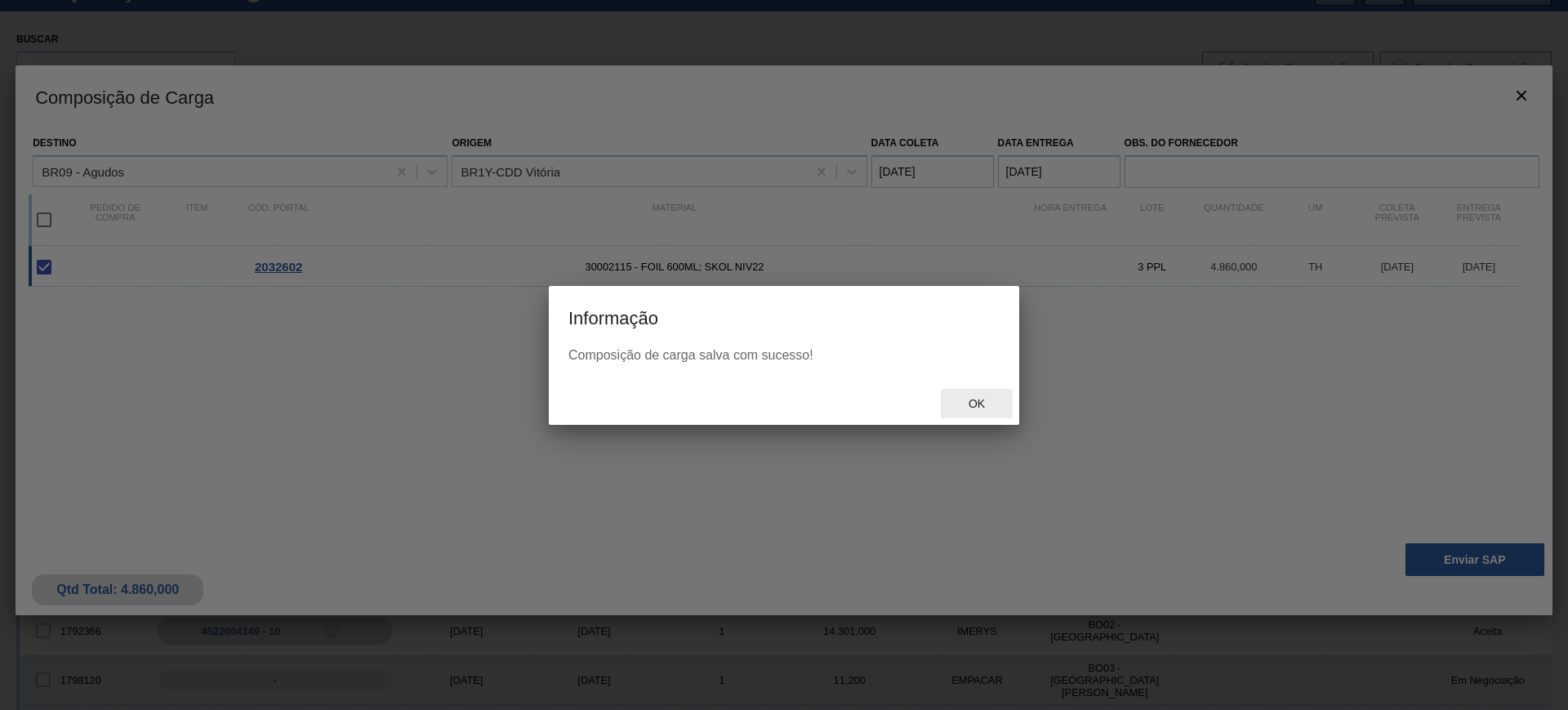
click at [972, 401] on span "Ok" at bounding box center [977, 403] width 43 height 13
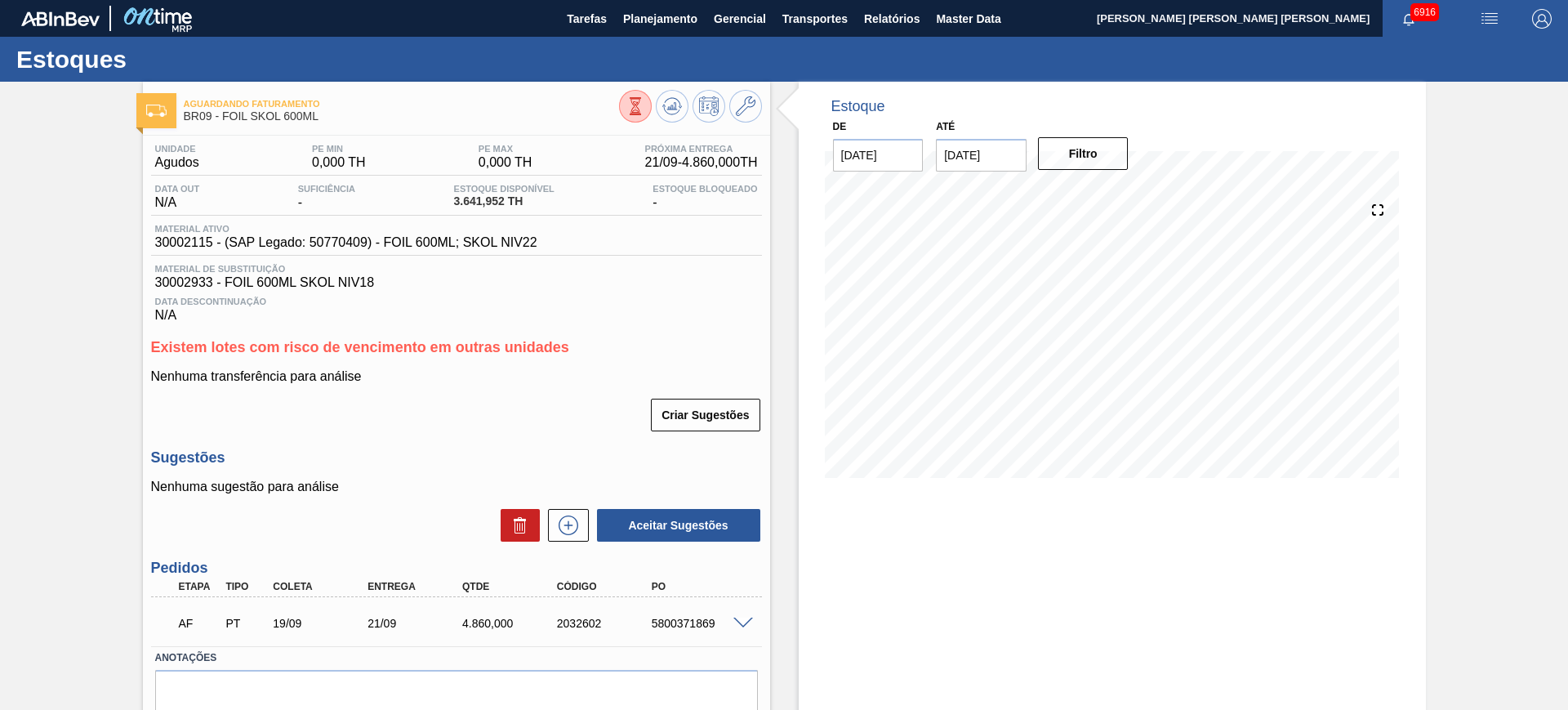
click at [689, 624] on div "5800371869" at bounding box center [700, 623] width 106 height 13
click at [694, 624] on div "5800371869" at bounding box center [700, 623] width 106 height 13
click at [683, 629] on div "AF PT 19/09 21/09 4.860,000 2032602 5800371869" at bounding box center [452, 622] width 568 height 33
click at [670, 617] on div "5800371869" at bounding box center [700, 623] width 106 height 13
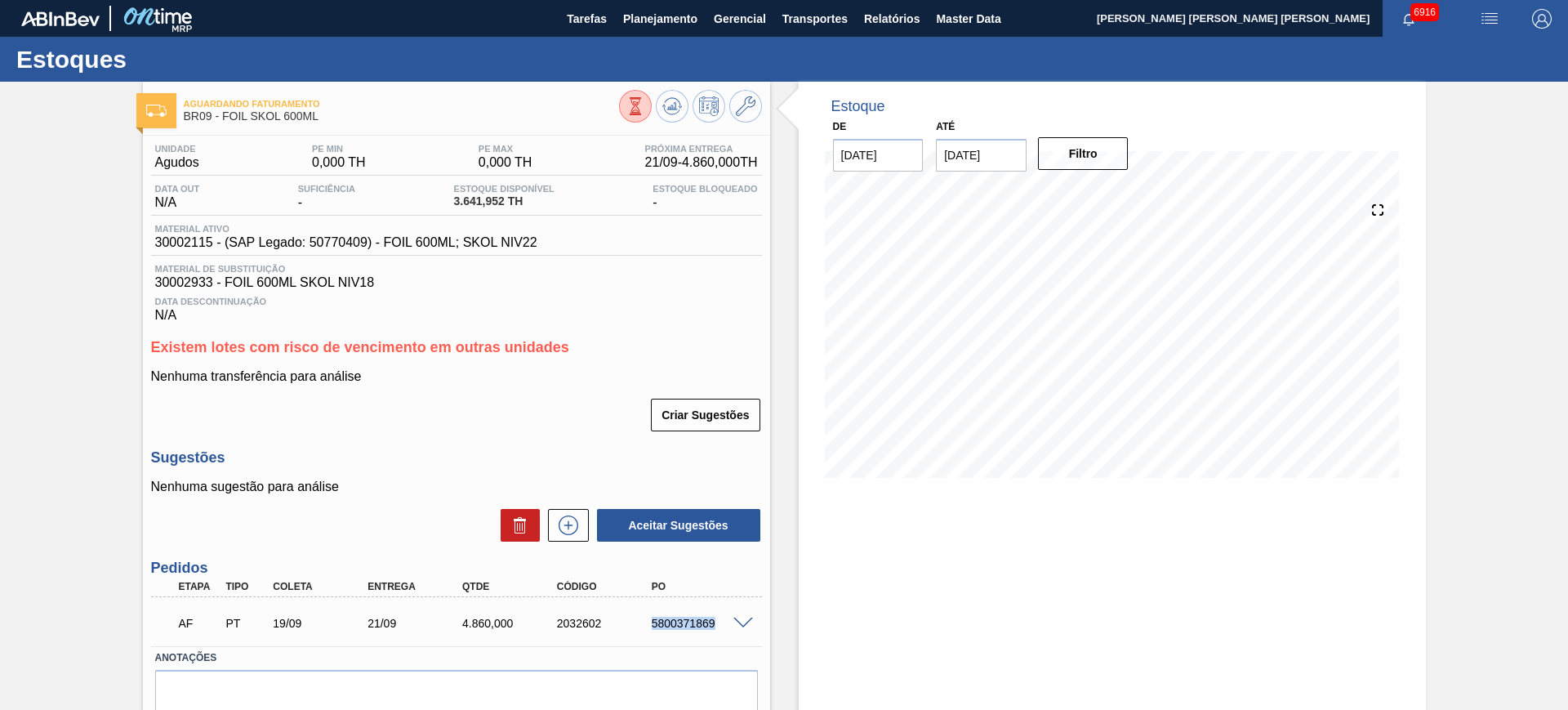
copy div "5800371869"
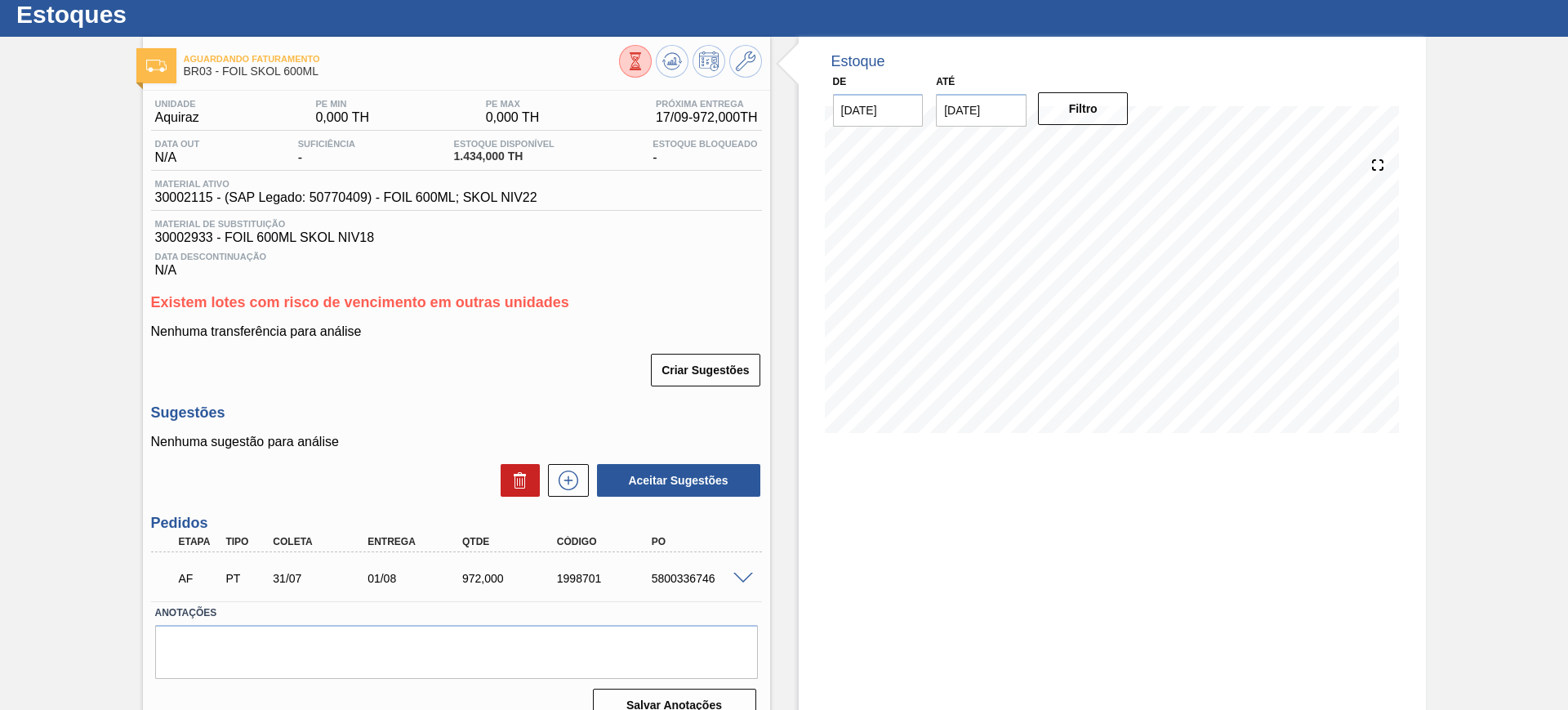
scroll to position [70, 0]
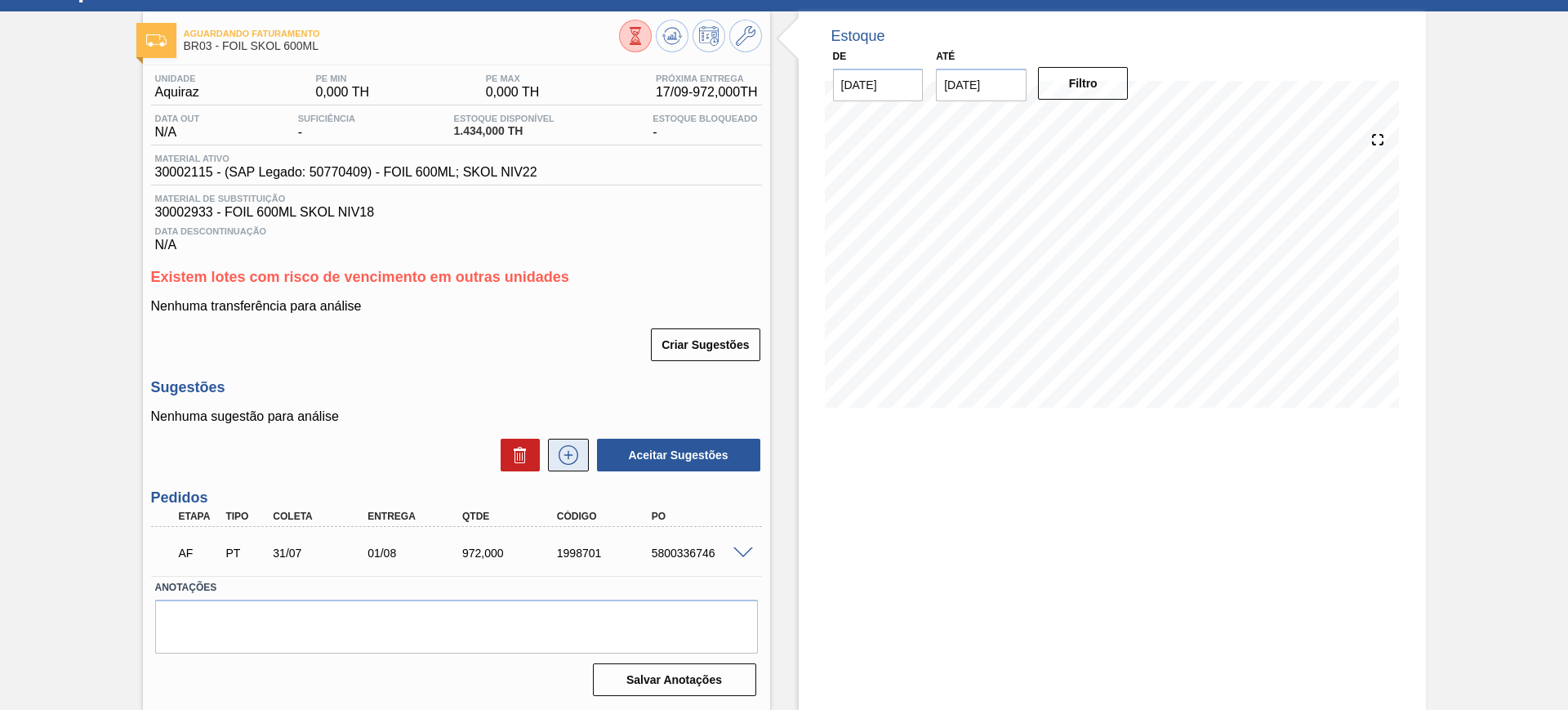
click at [548, 452] on button at bounding box center [568, 455] width 41 height 33
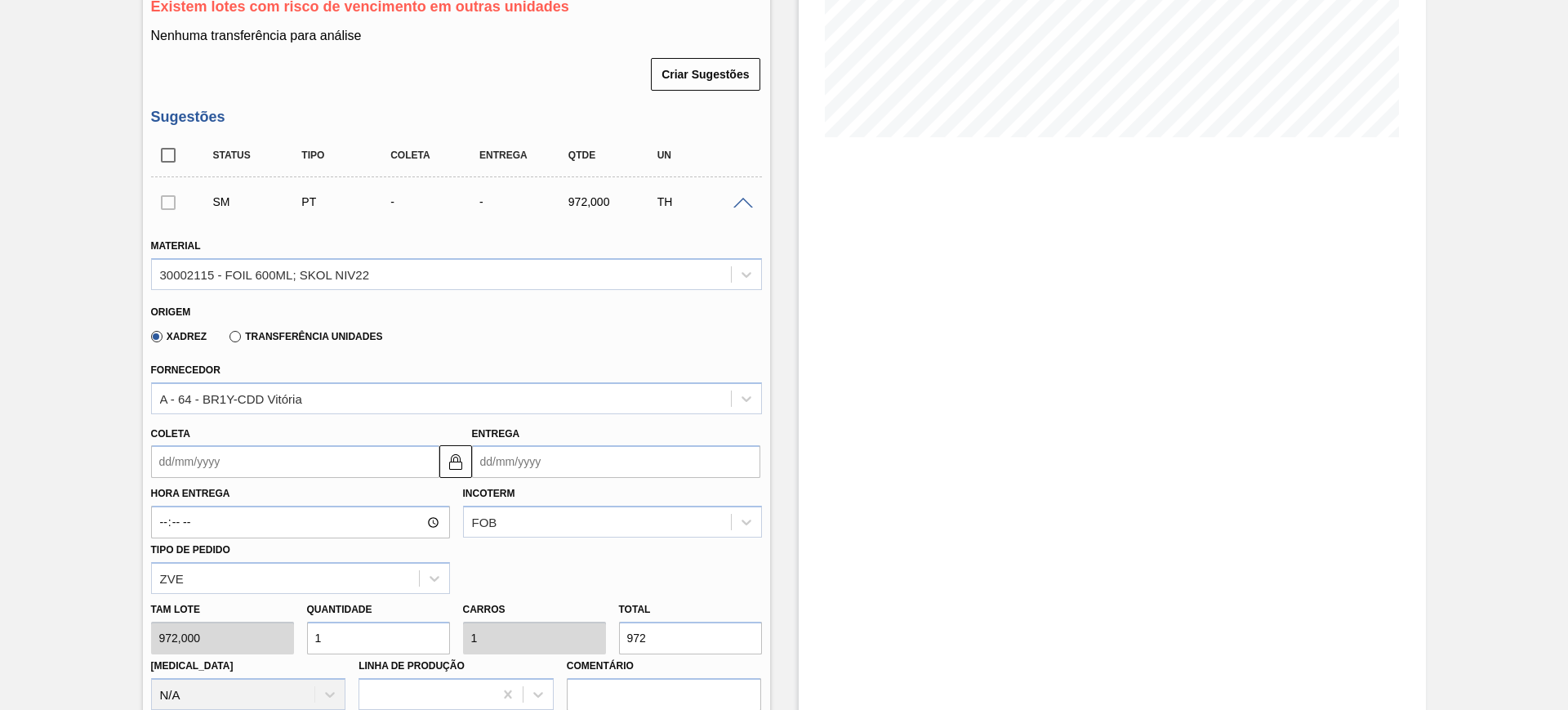
scroll to position [377, 0]
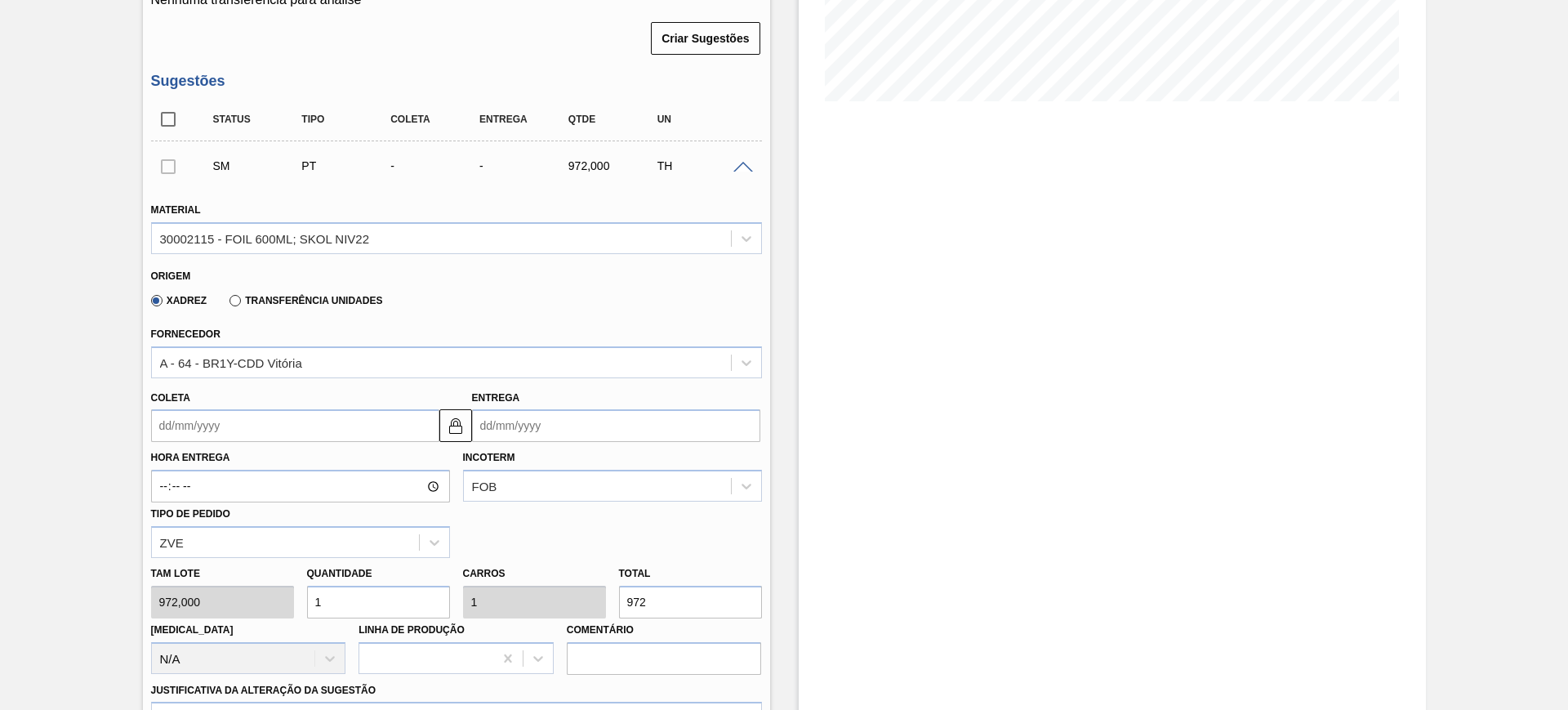
click at [322, 434] on input "Coleta" at bounding box center [295, 425] width 288 height 33
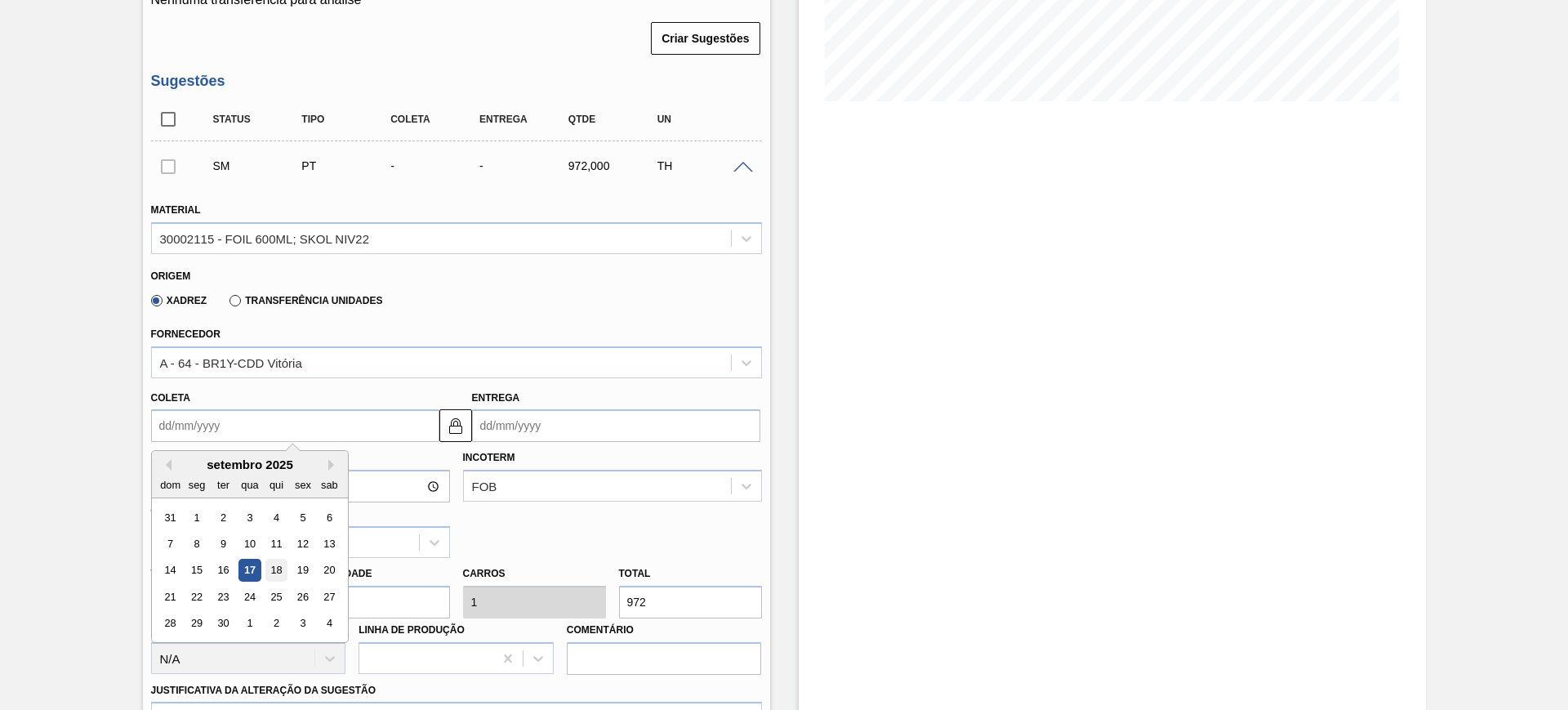
click at [276, 572] on div "18" at bounding box center [276, 570] width 22 height 22
type input "[DATE]"
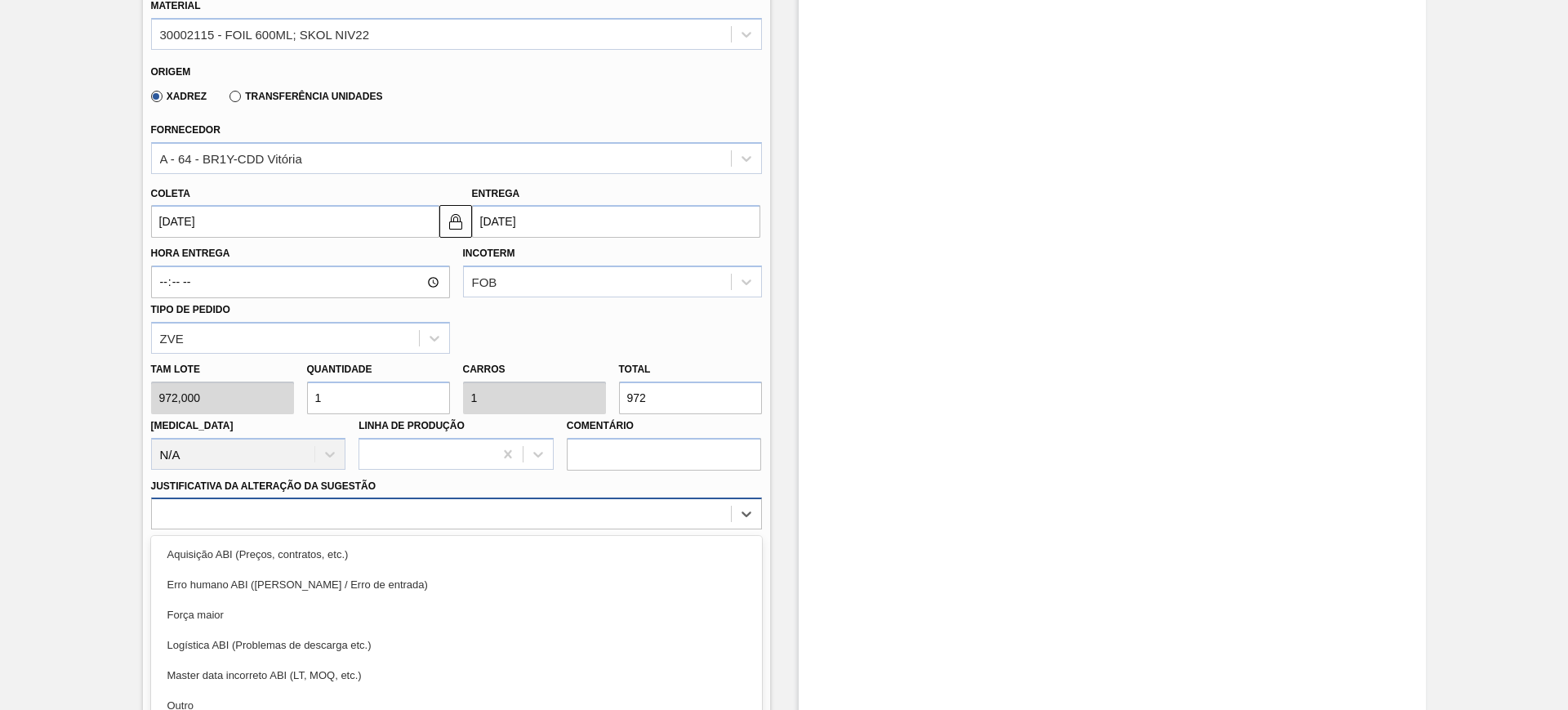
click at [406, 504] on div "option Erro humano ABI (Cálculo / Erro de entrada) focused, 2 of 18. 18 results…" at bounding box center [457, 513] width 611 height 32
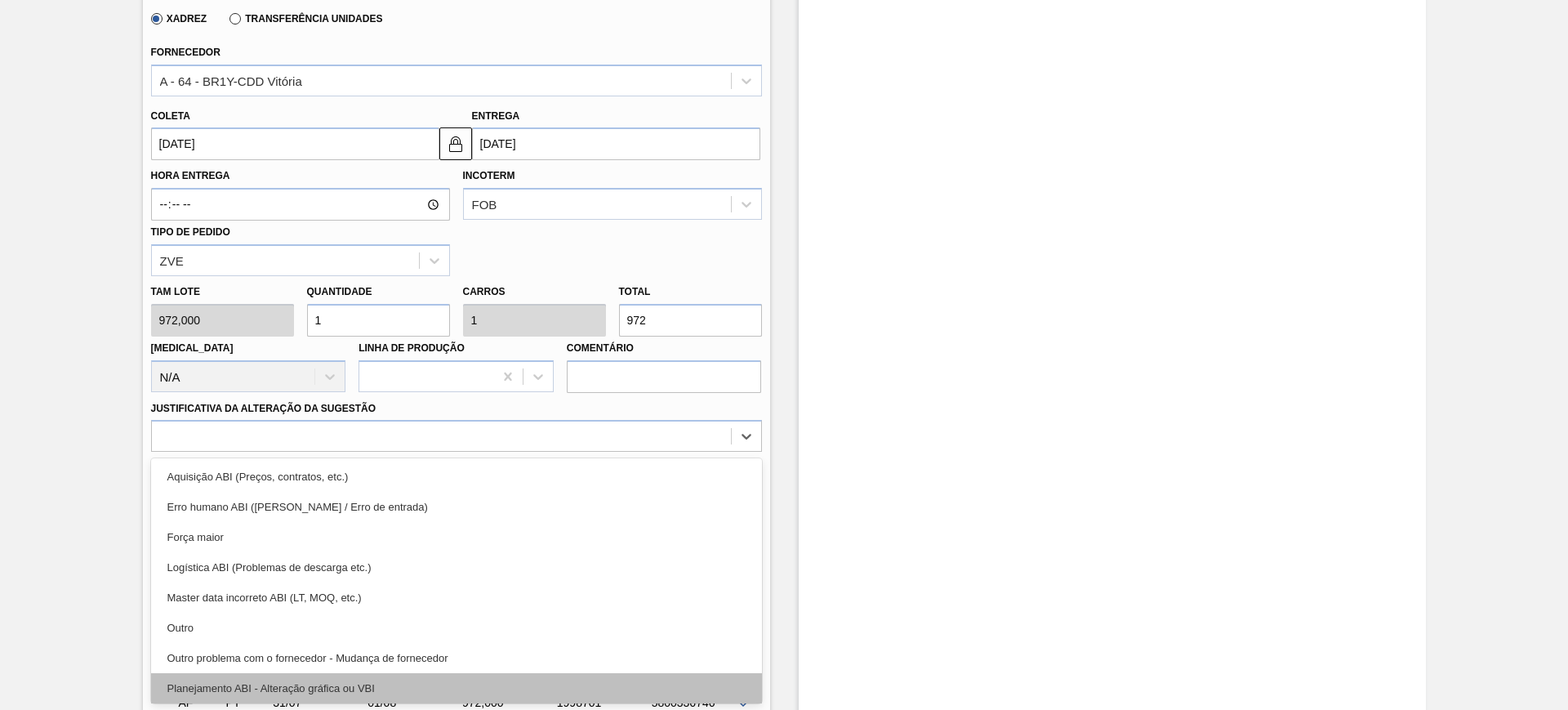
click at [410, 679] on div "Planejamento ABI - Alteração gráfica ou VBI" at bounding box center [457, 688] width 611 height 30
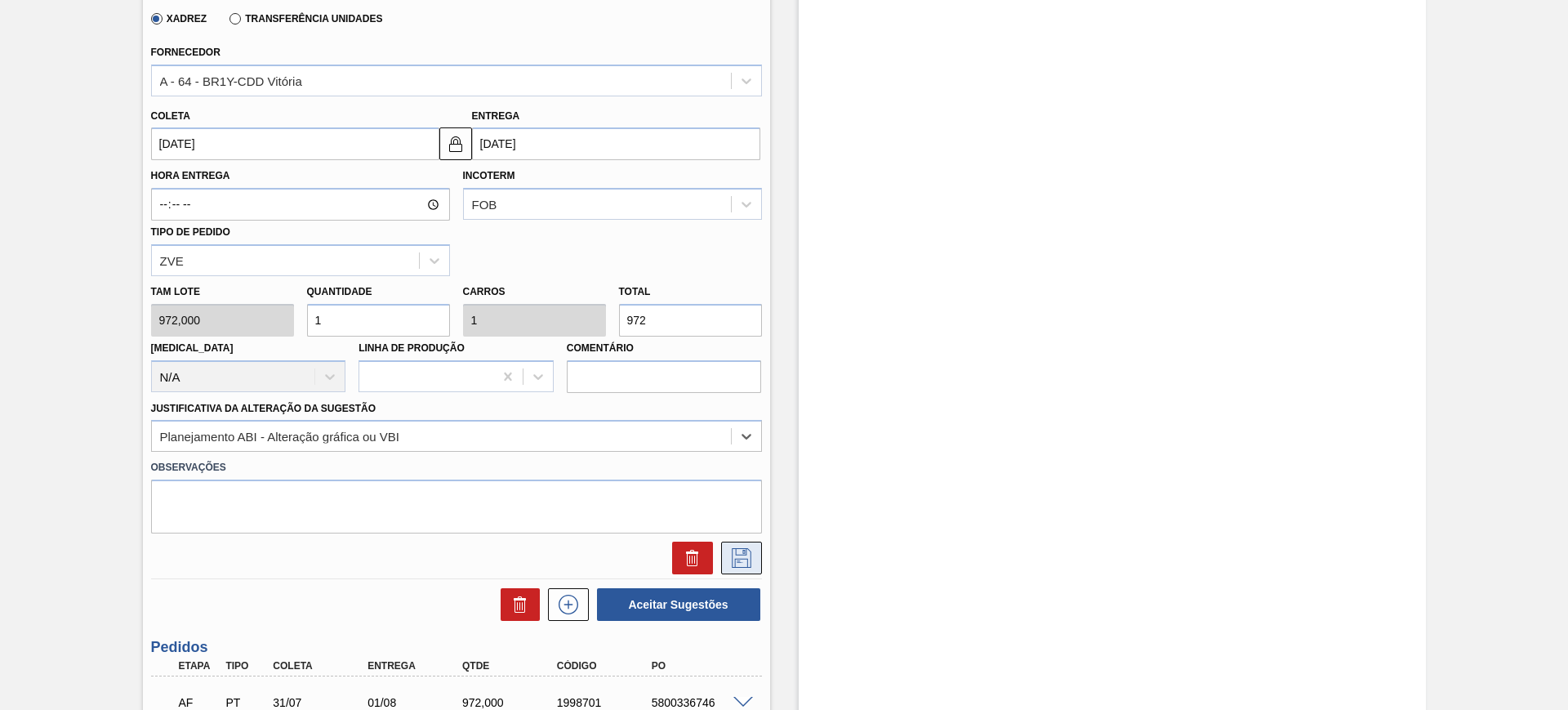
click at [747, 556] on icon at bounding box center [741, 558] width 26 height 20
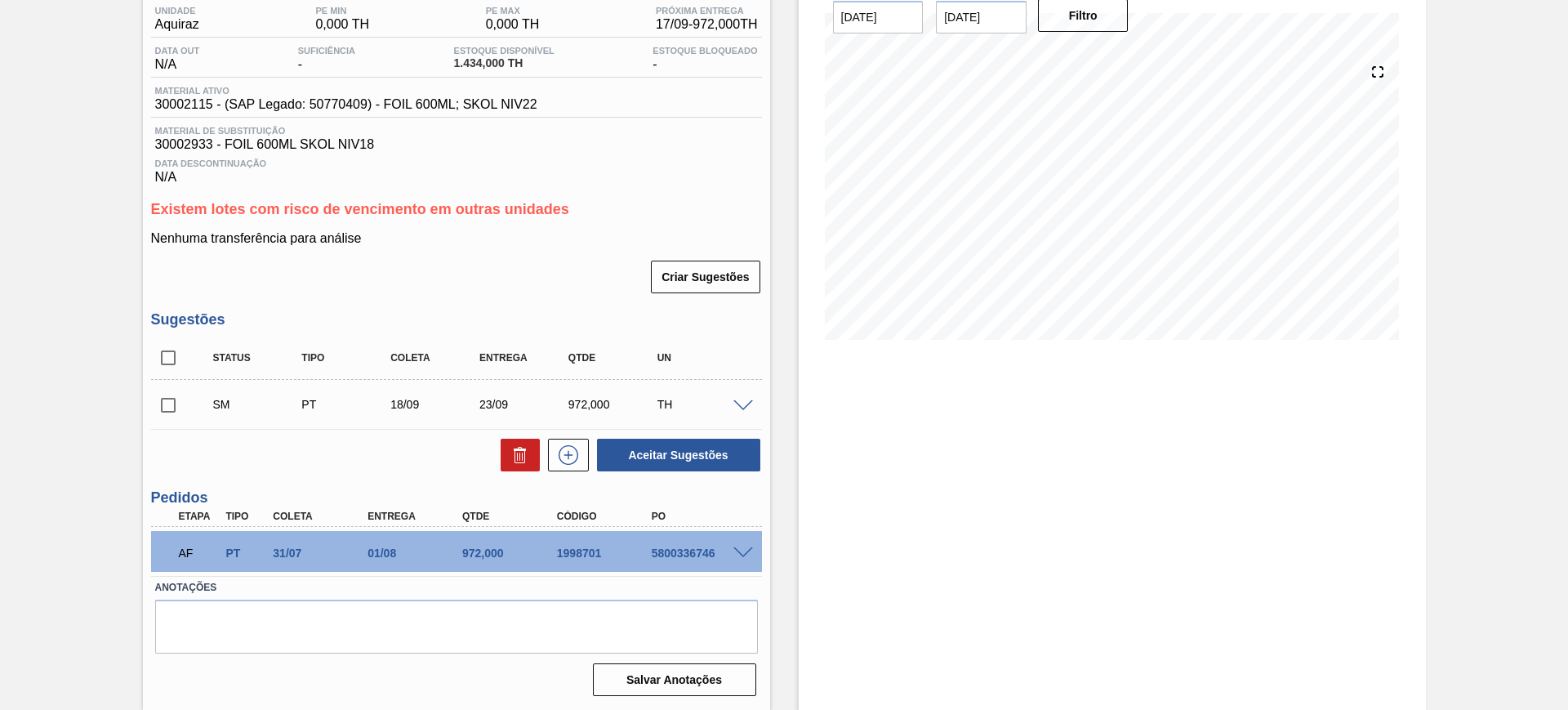
scroll to position [138, 0]
click at [172, 364] on input "checkbox" at bounding box center [169, 358] width 35 height 35
checkbox input "true"
click at [673, 433] on div "Status Tipo Coleta Entrega Qtde UN SM PT 18/09 23/09 972,000 TH Material 300021…" at bounding box center [457, 405] width 611 height 137
click at [683, 446] on button "Aceitar Sugestões" at bounding box center [679, 455] width 164 height 33
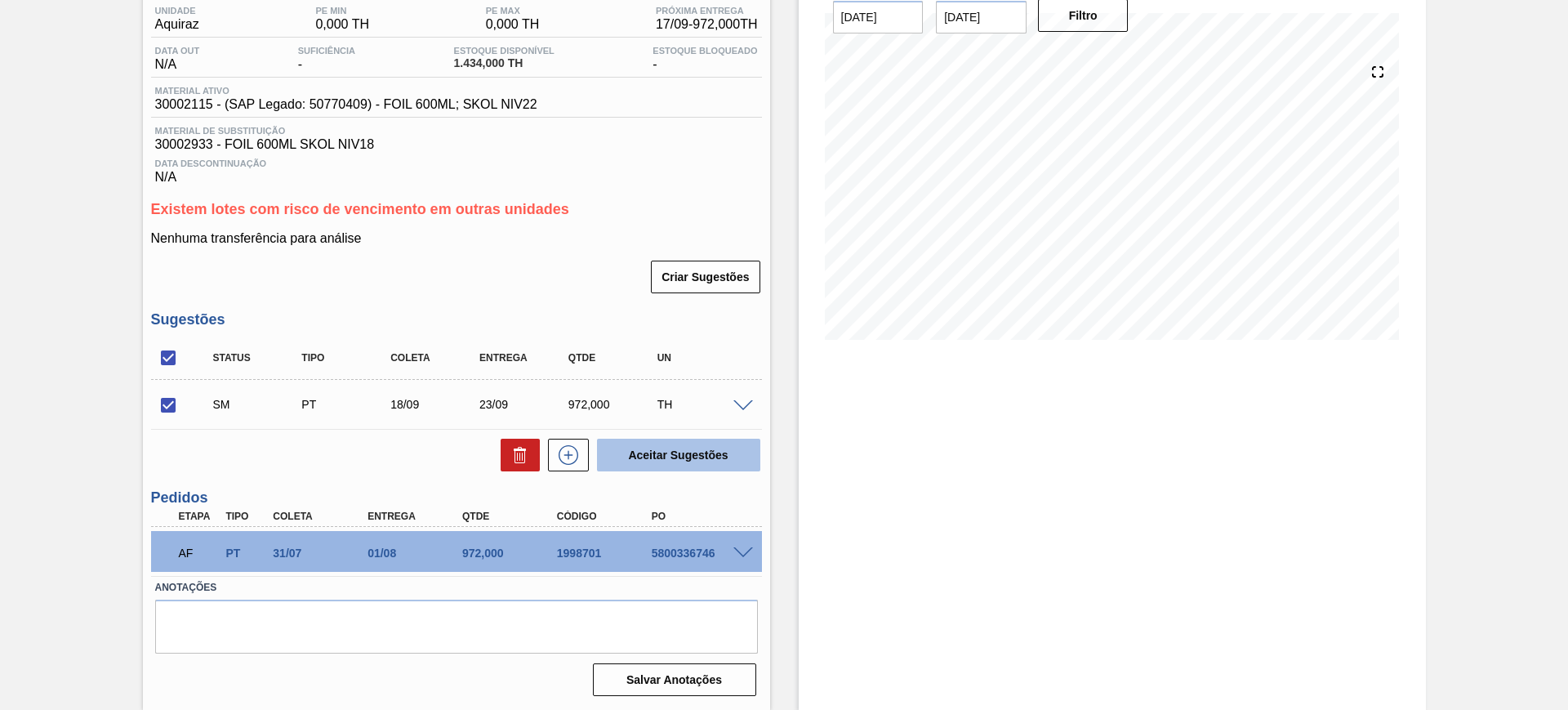
checkbox input "false"
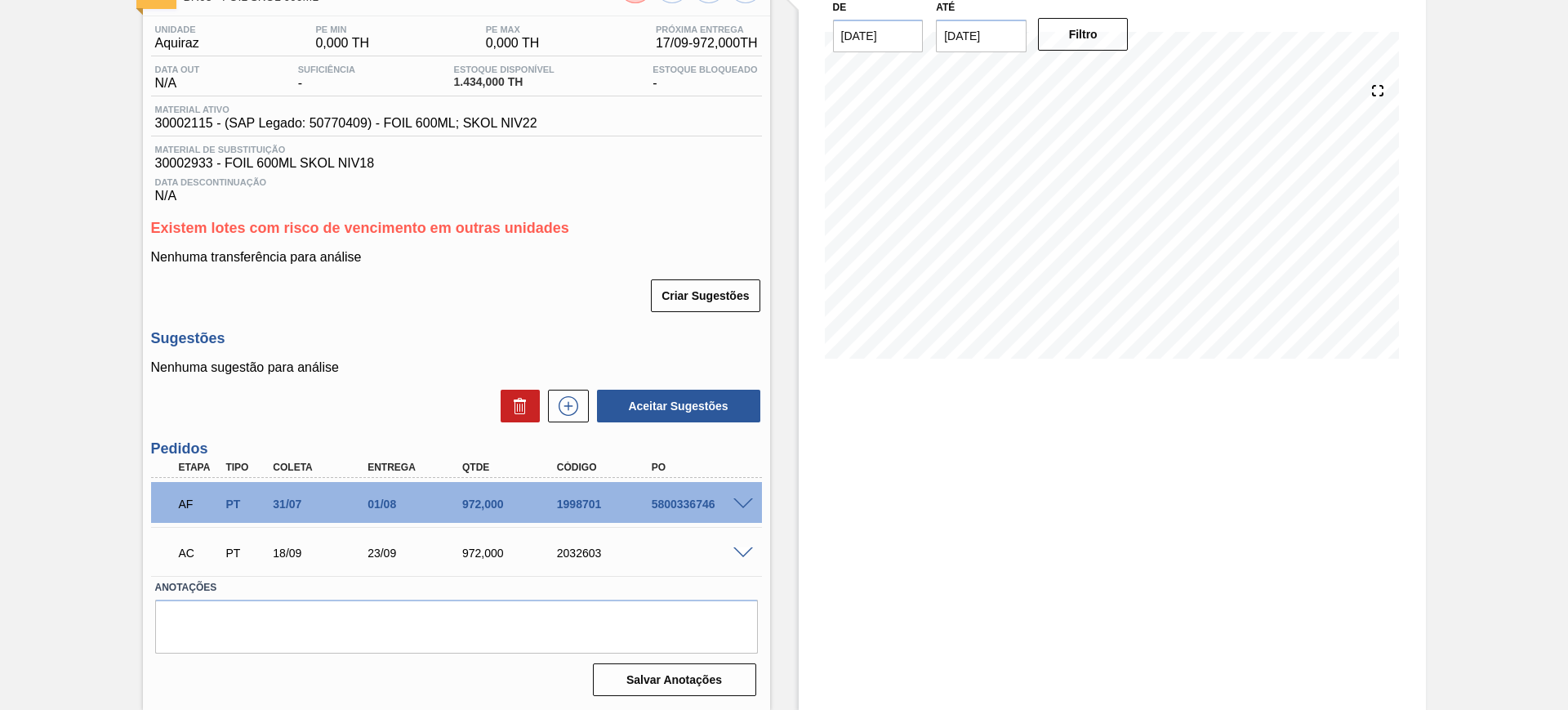
scroll to position [119, 0]
click at [744, 548] on span at bounding box center [743, 553] width 20 height 12
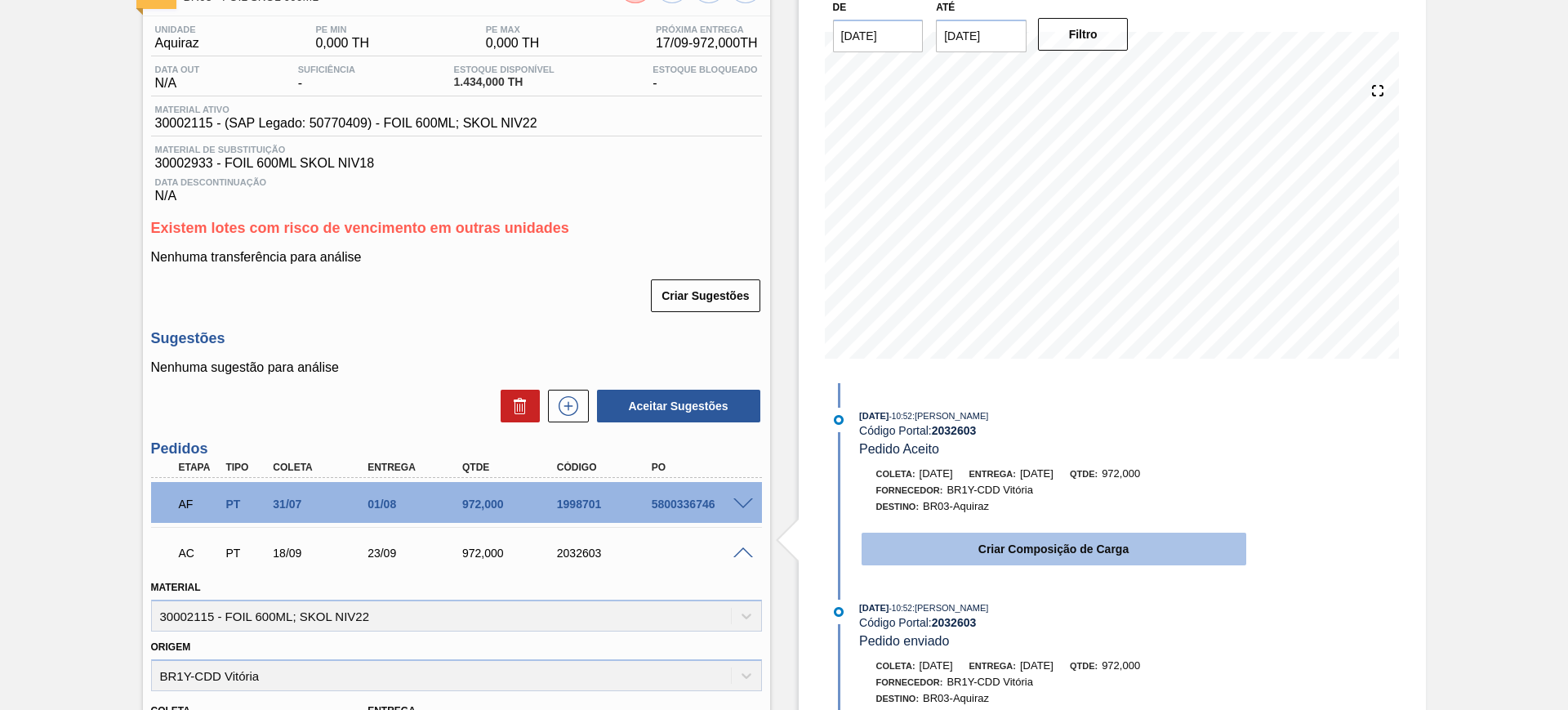
click at [986, 545] on button "Criar Composição de Carga" at bounding box center [1054, 549] width 385 height 33
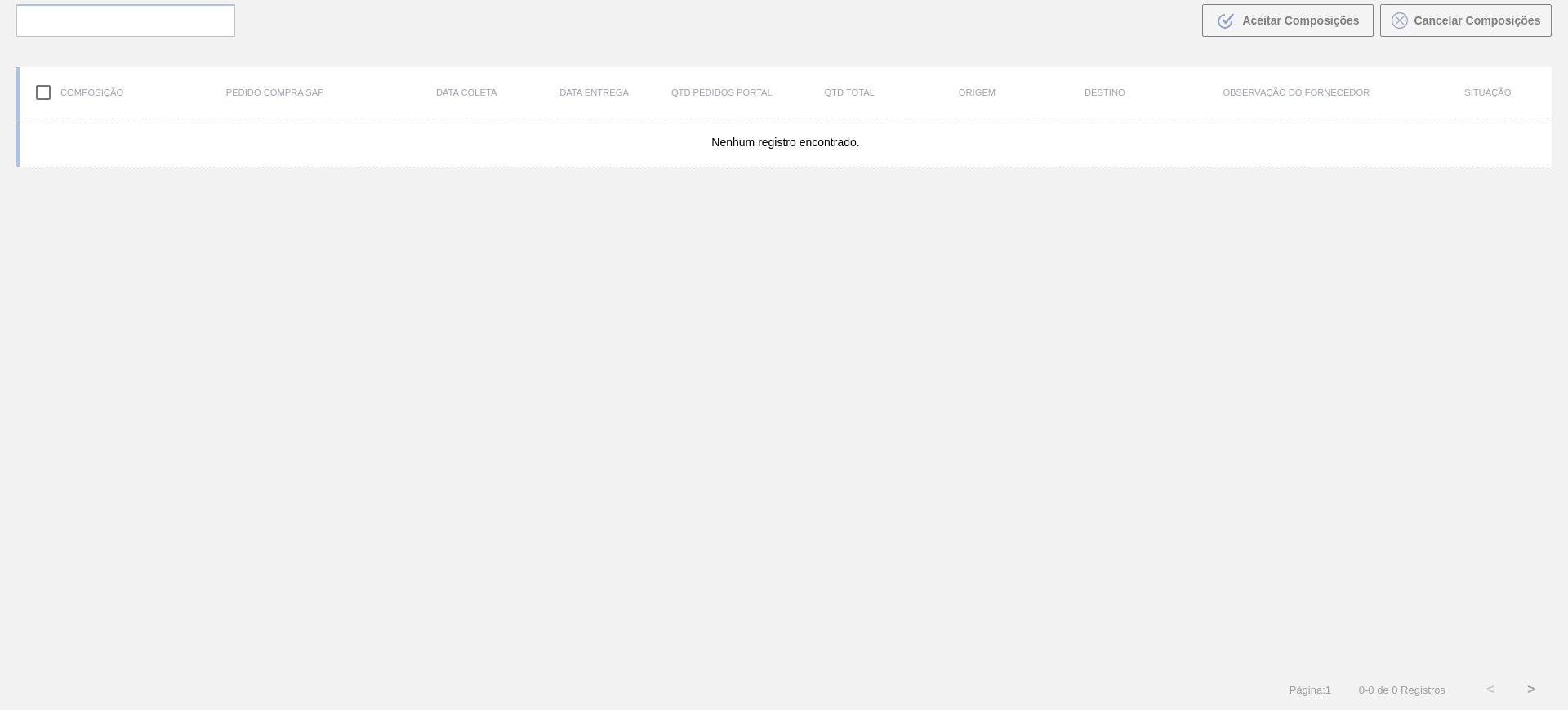
scroll to position [118, 0]
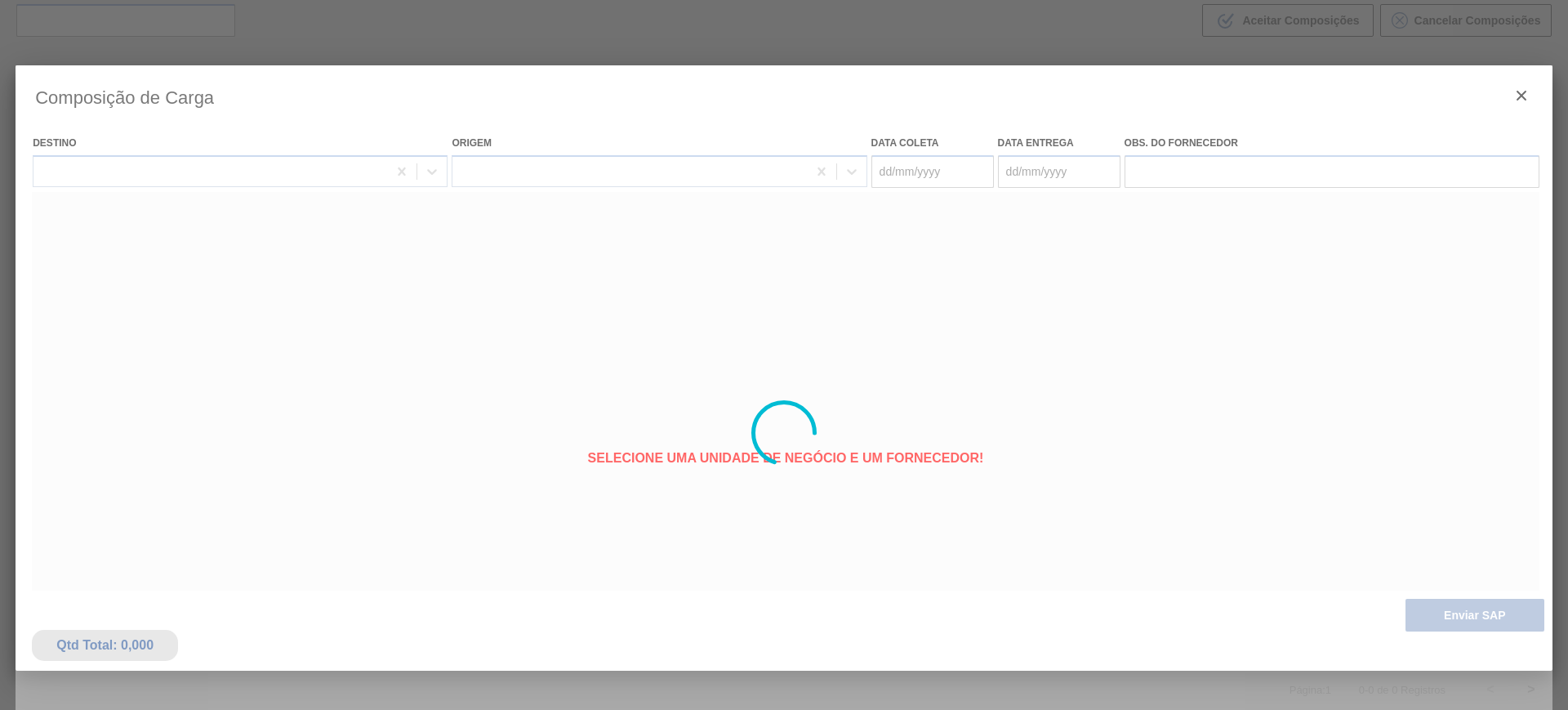
type coleta "[DATE]"
type entrega "[DATE]"
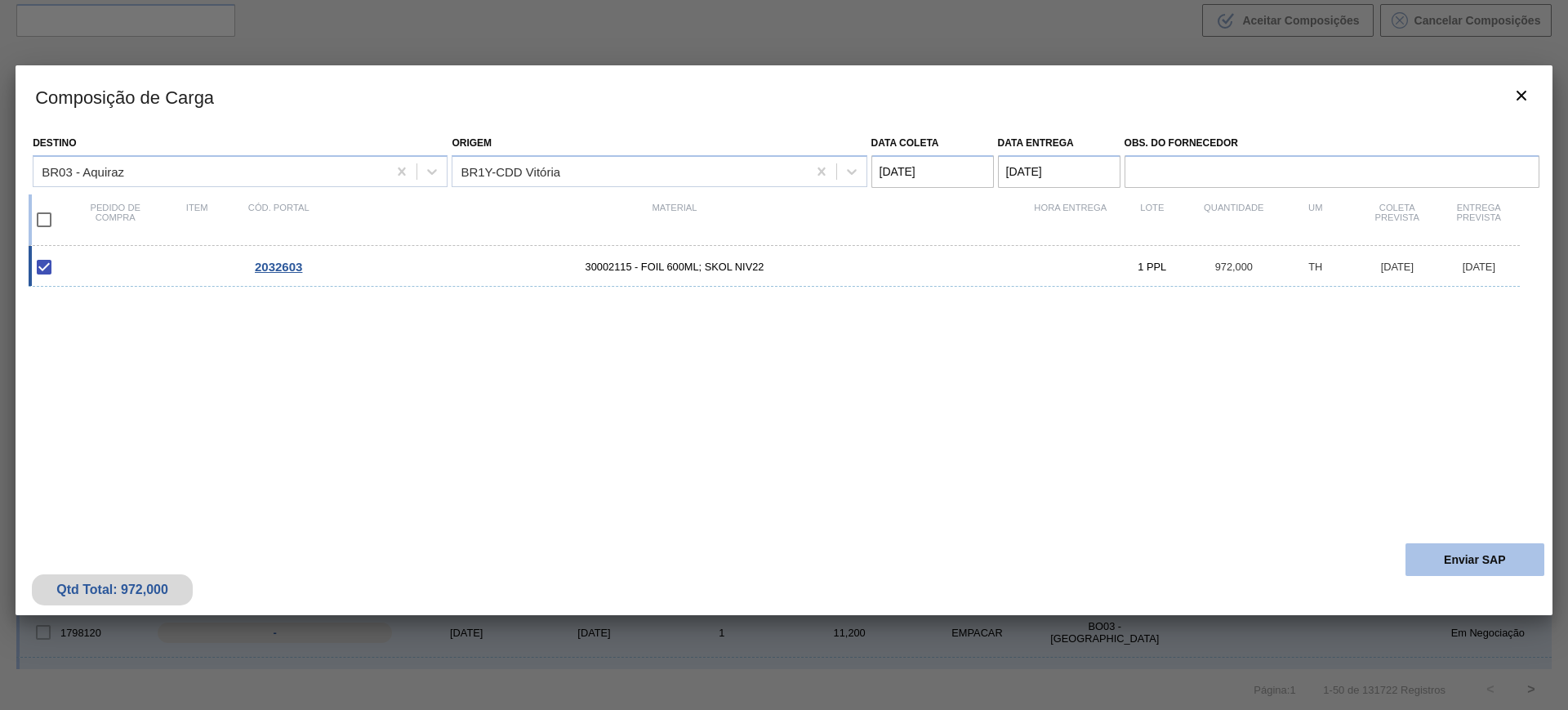
click at [1441, 553] on button "Enviar SAP" at bounding box center [1474, 559] width 139 height 33
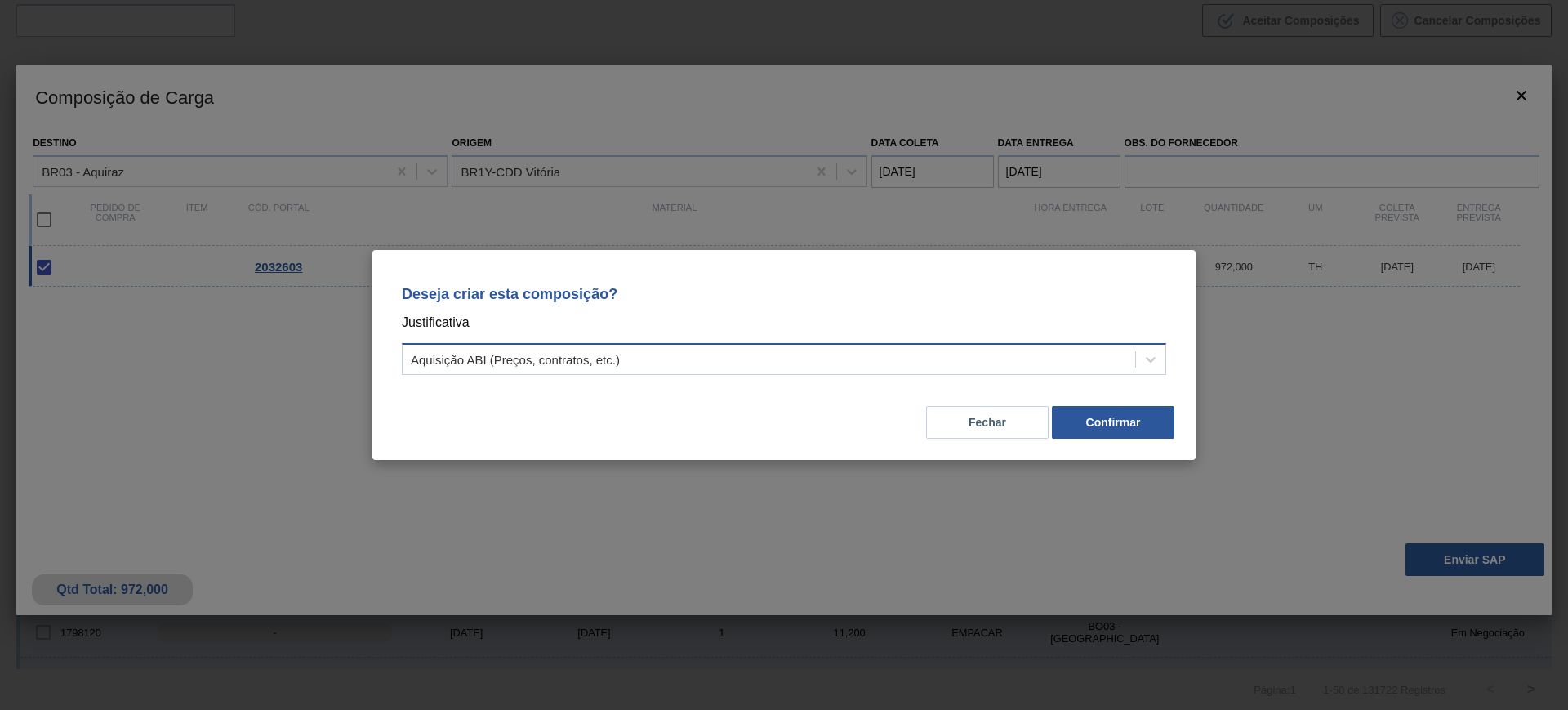
click at [919, 360] on div "Aquisição ABI (Preços, contratos, etc.)" at bounding box center [768, 360] width 732 height 24
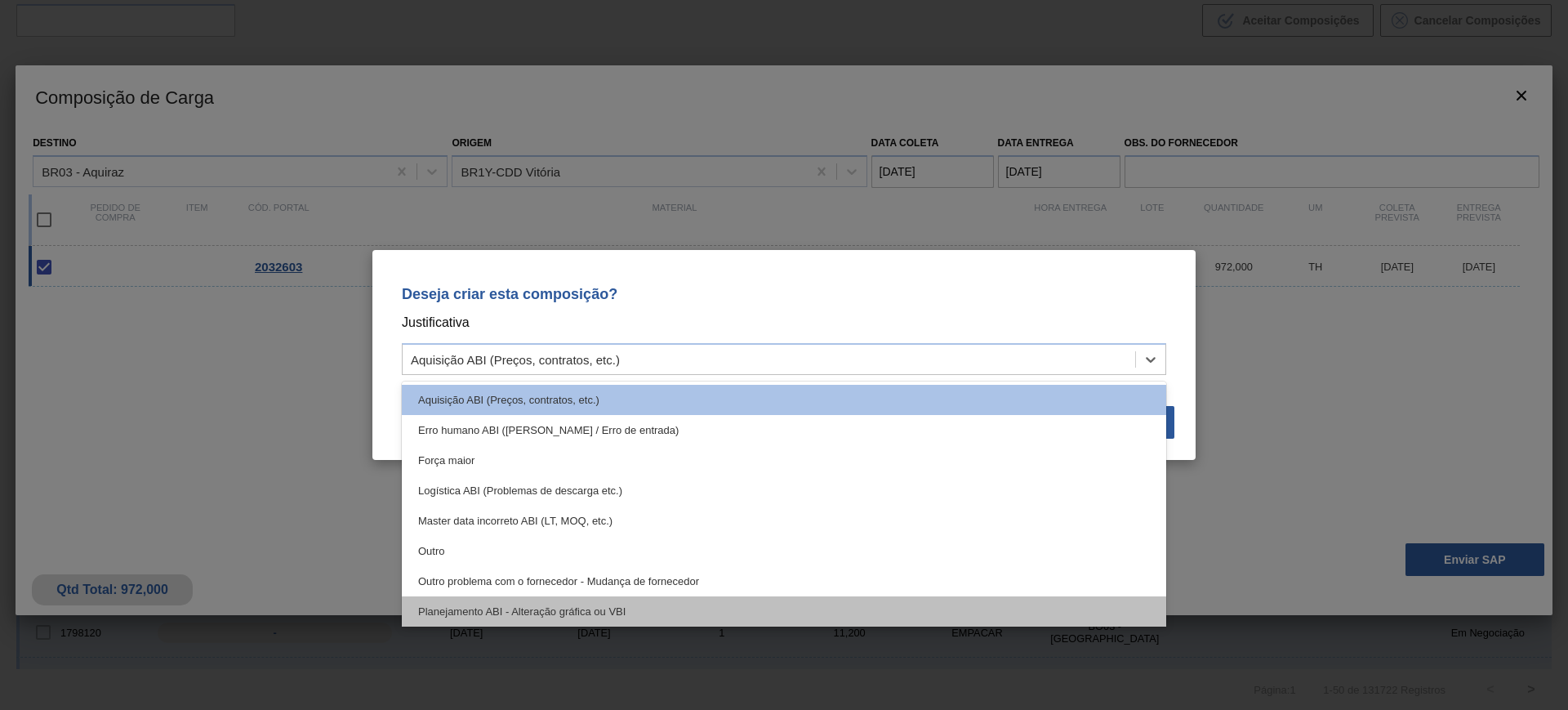
click at [756, 607] on div "Planejamento ABI - Alteração gráfica ou VBI" at bounding box center [783, 611] width 764 height 30
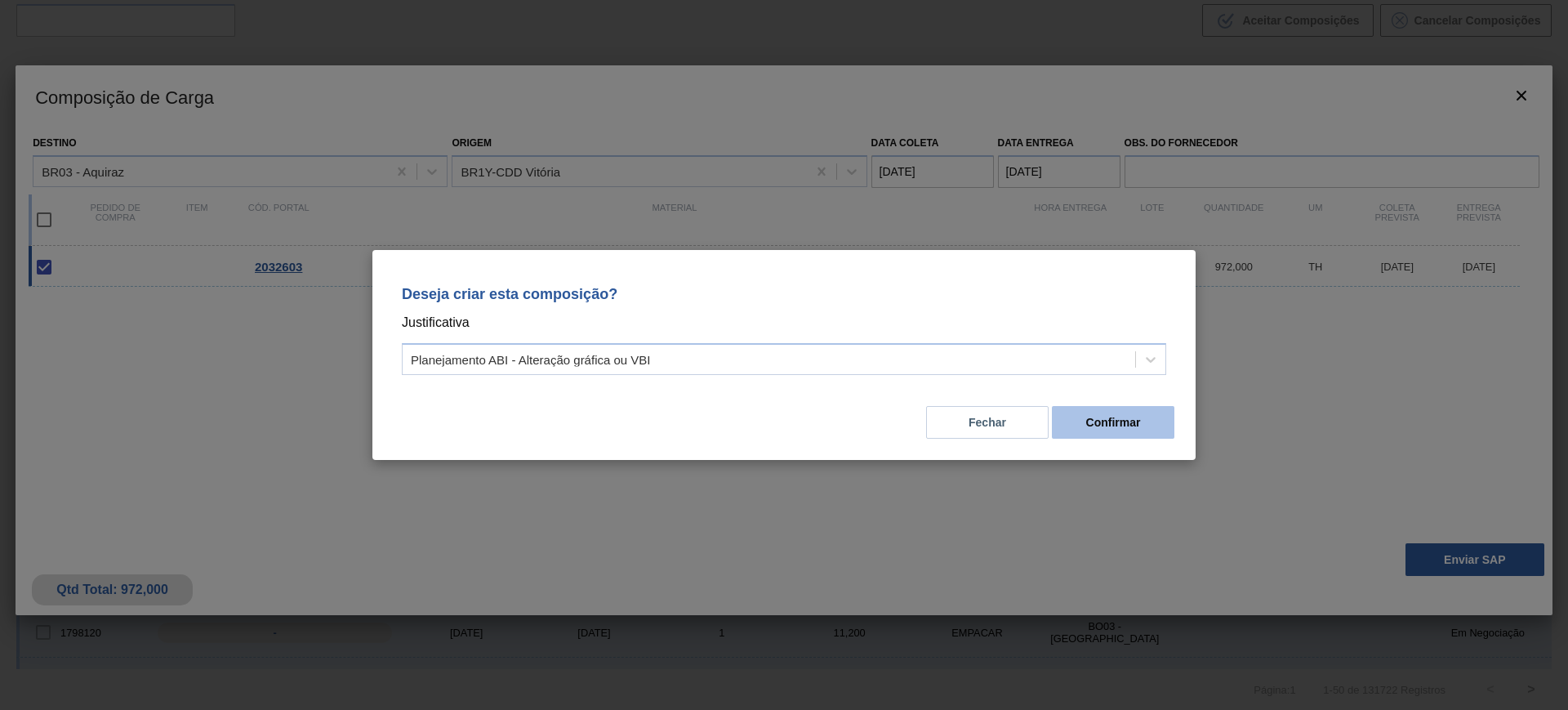
click at [1092, 429] on button "Confirmar" at bounding box center [1113, 422] width 123 height 33
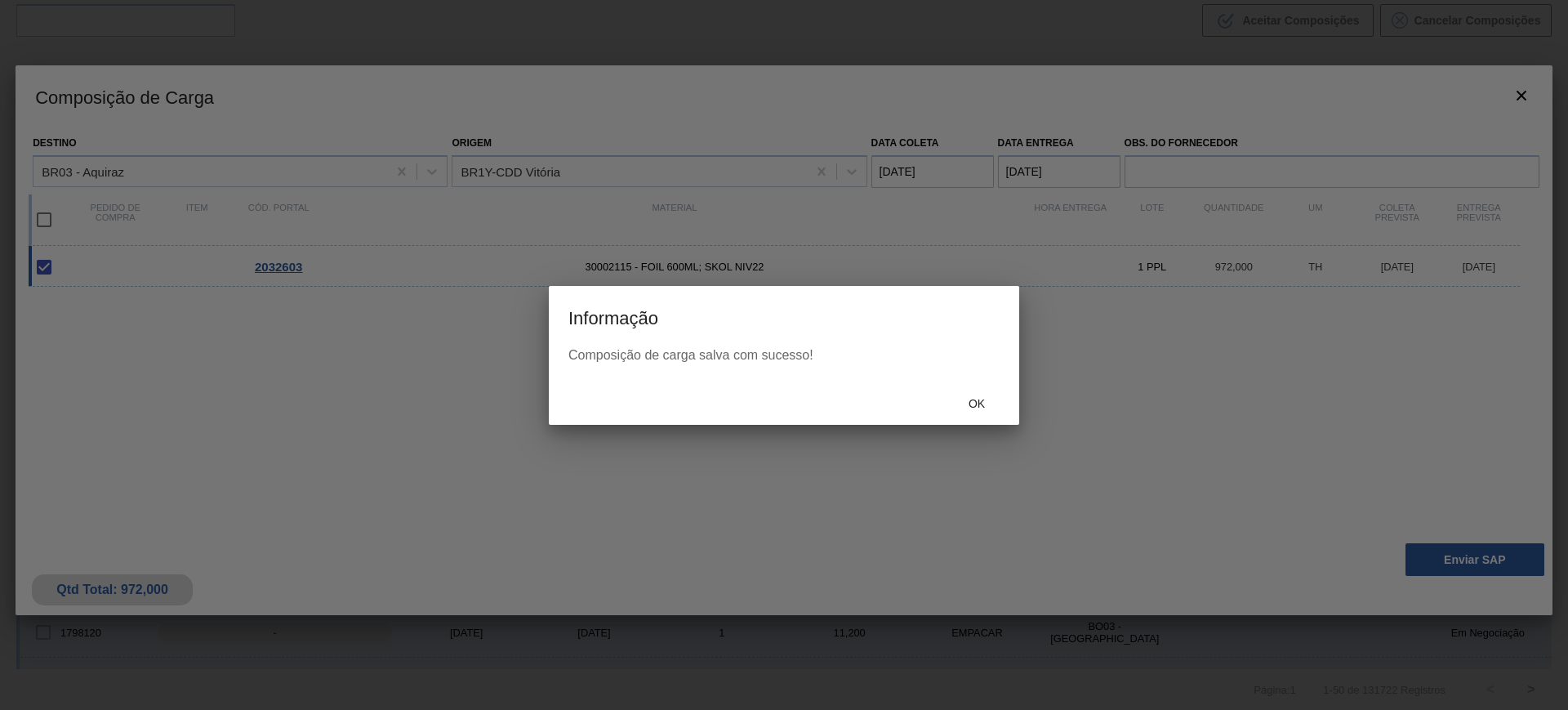
click at [977, 404] on span "Ok" at bounding box center [977, 403] width 43 height 13
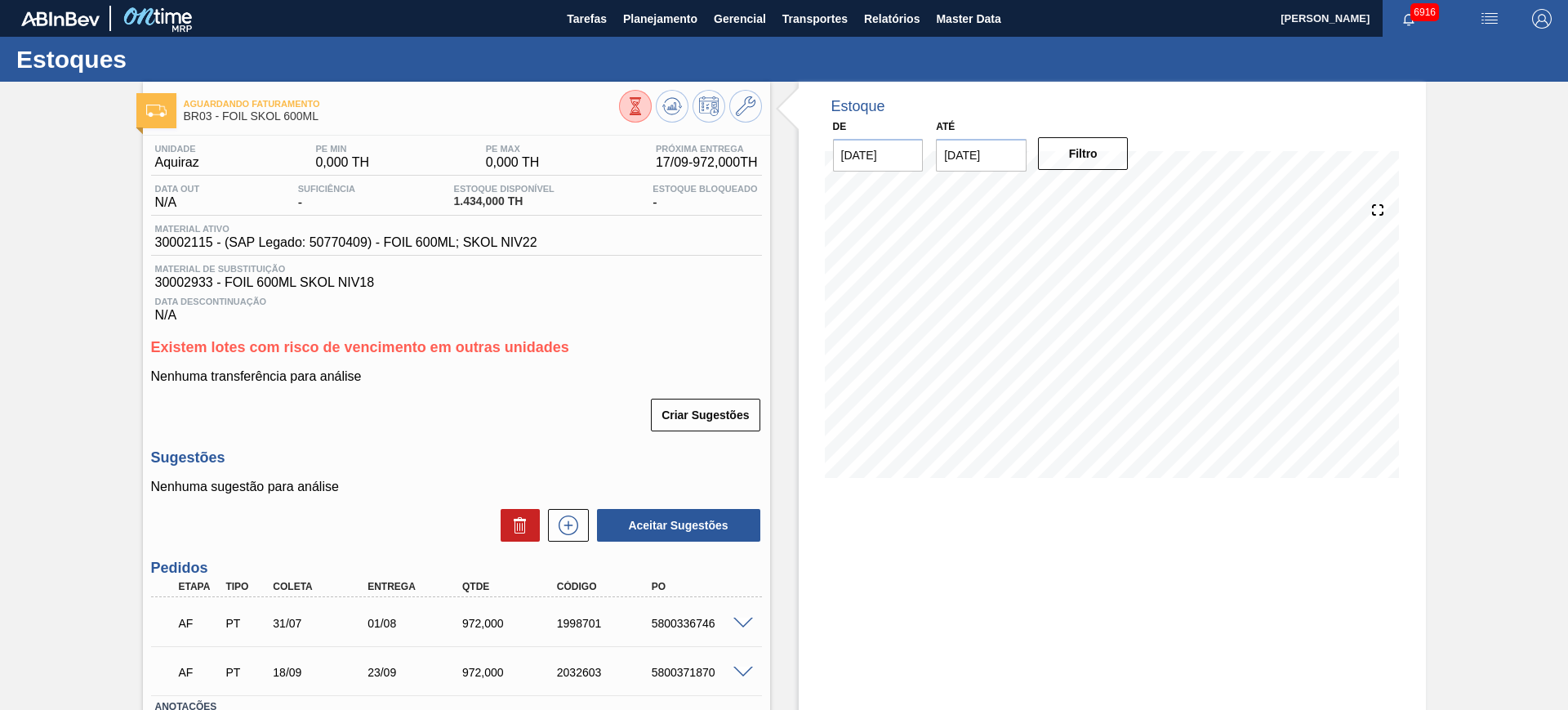
scroll to position [102, 0]
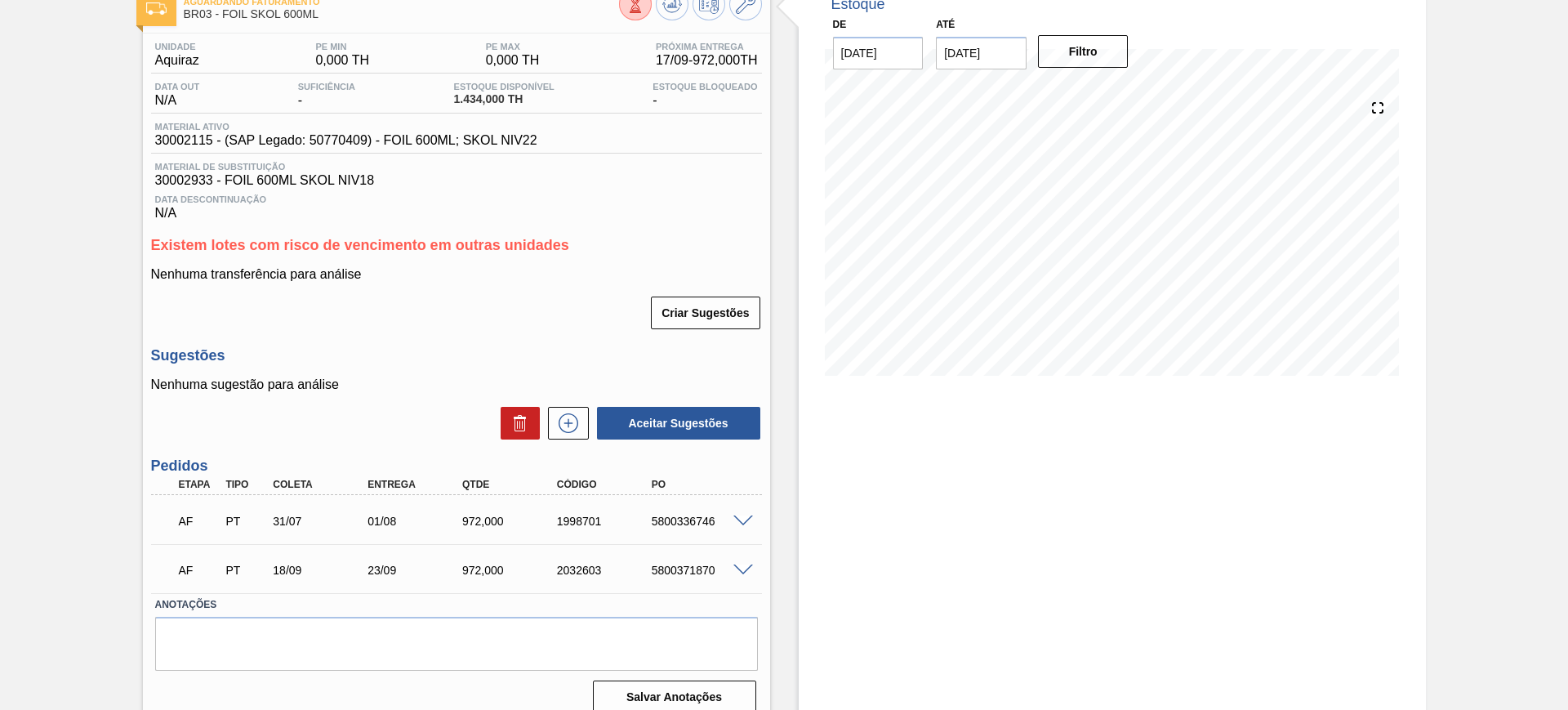
click at [691, 575] on div "5800371870" at bounding box center [700, 570] width 106 height 13
copy div "5800371870"
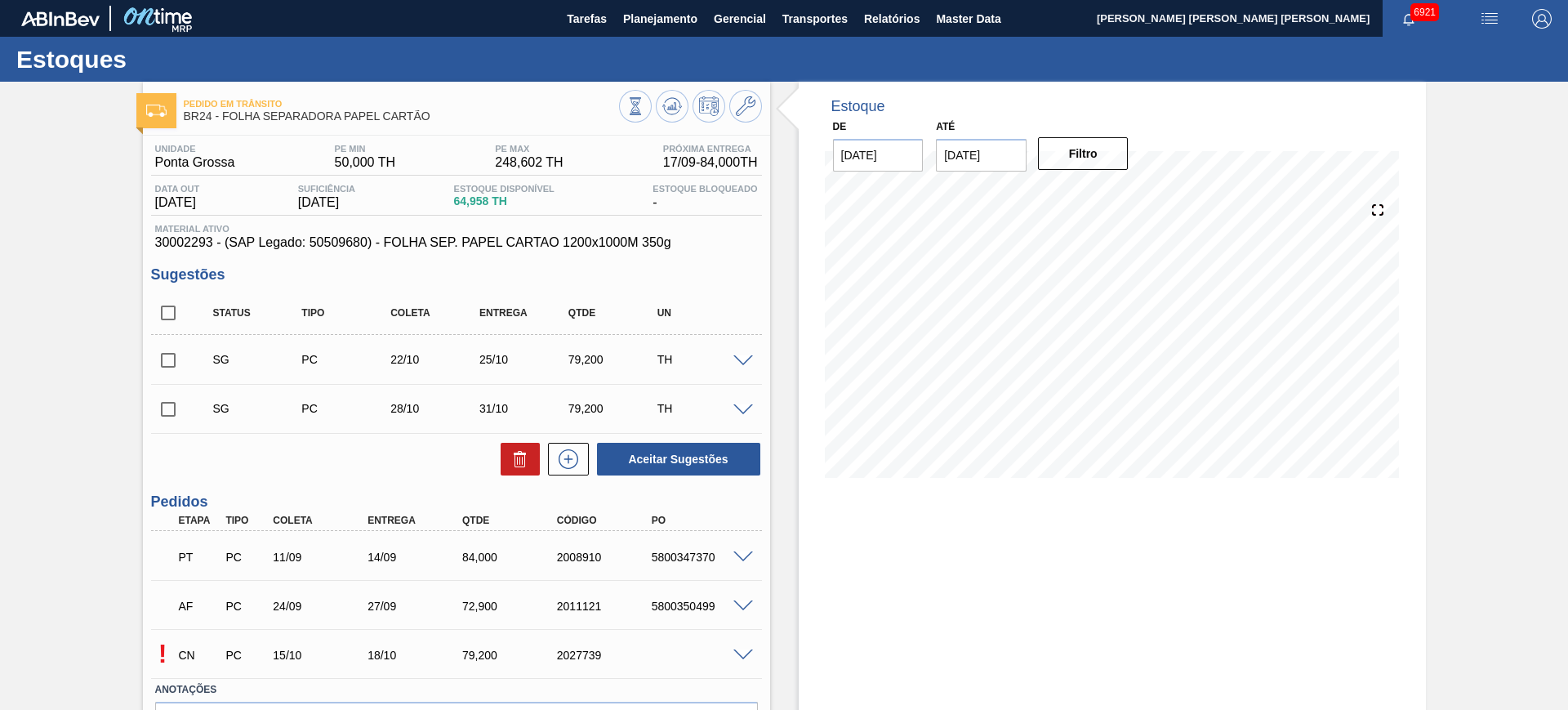
click at [172, 308] on input "checkbox" at bounding box center [169, 313] width 35 height 35
checkbox input "true"
click at [628, 447] on button "Aceitar Sugestões" at bounding box center [679, 459] width 164 height 33
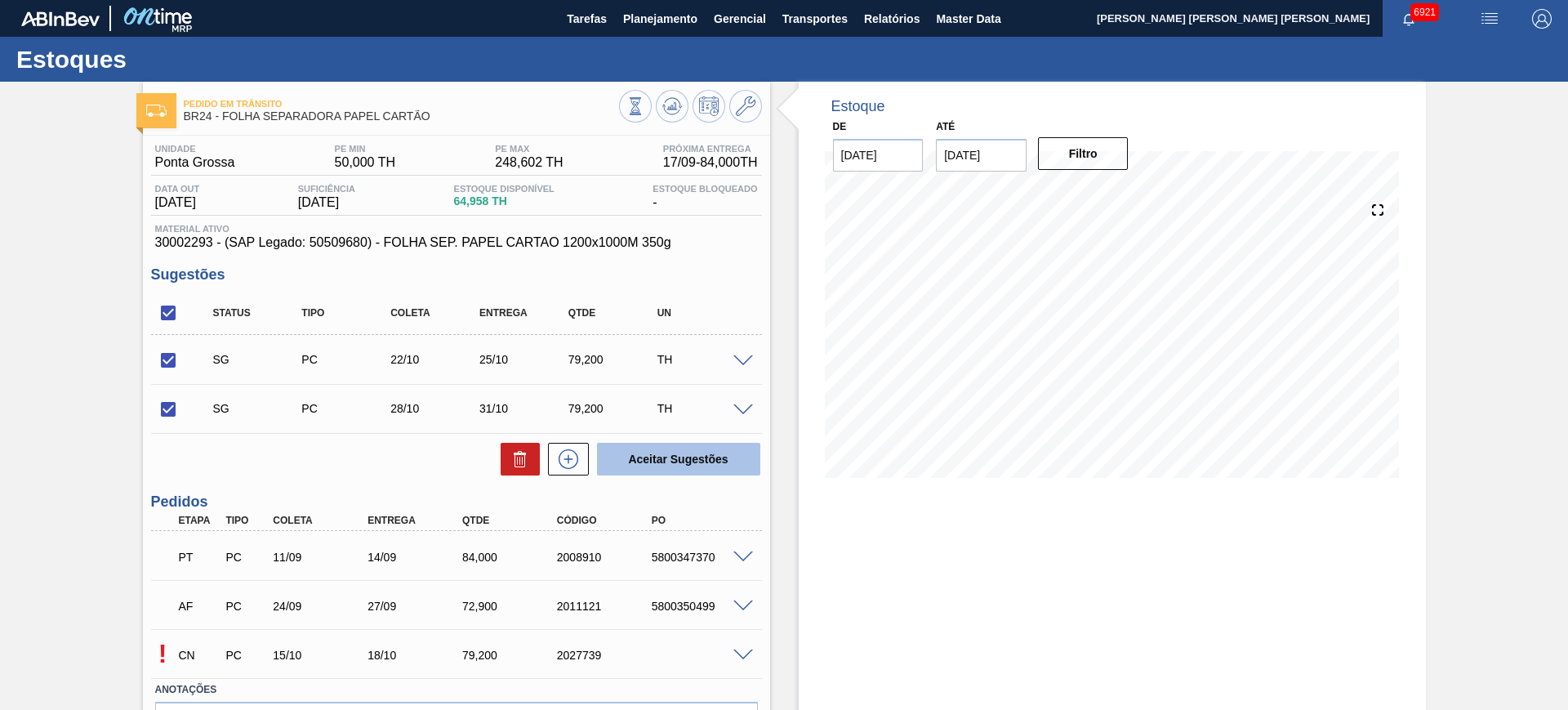
checkbox input "false"
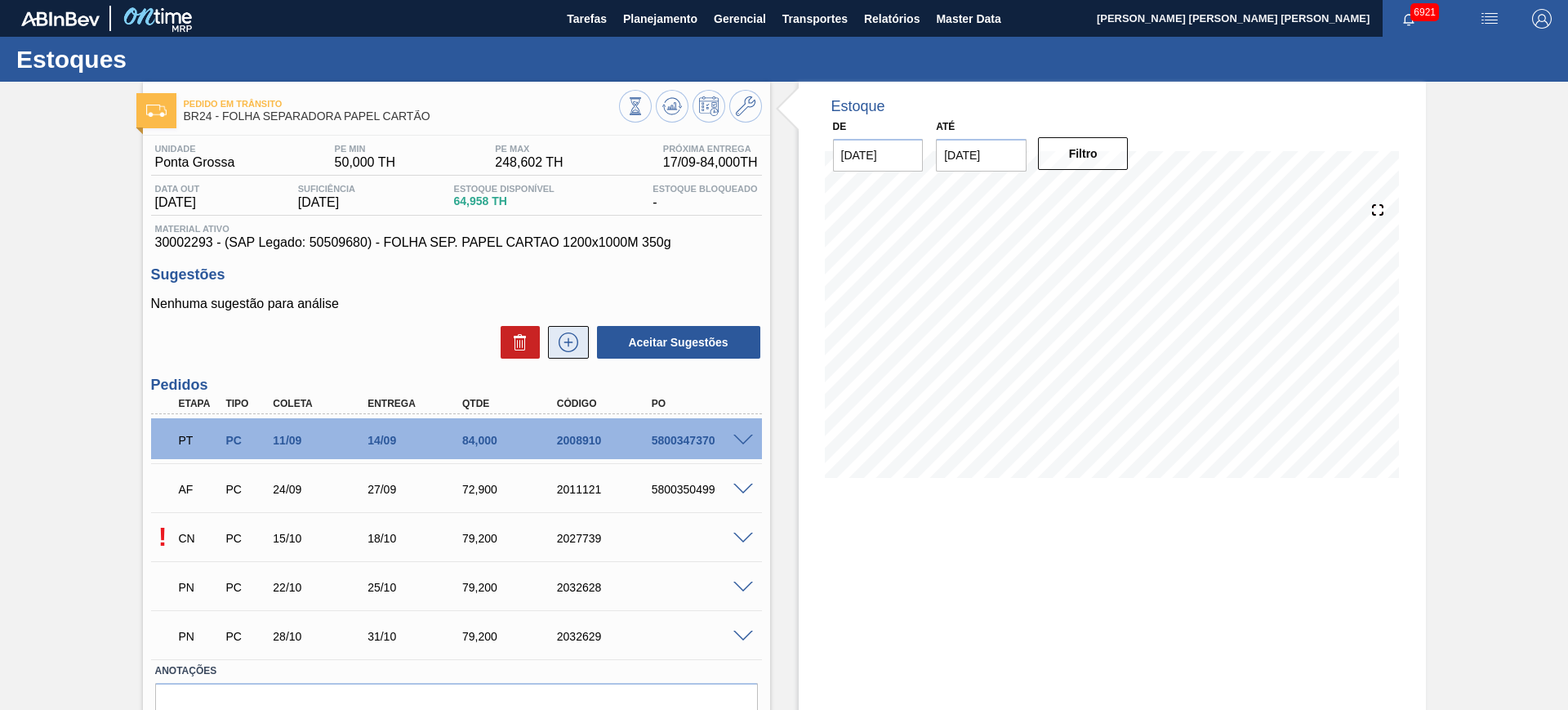
click at [580, 335] on button at bounding box center [568, 342] width 41 height 33
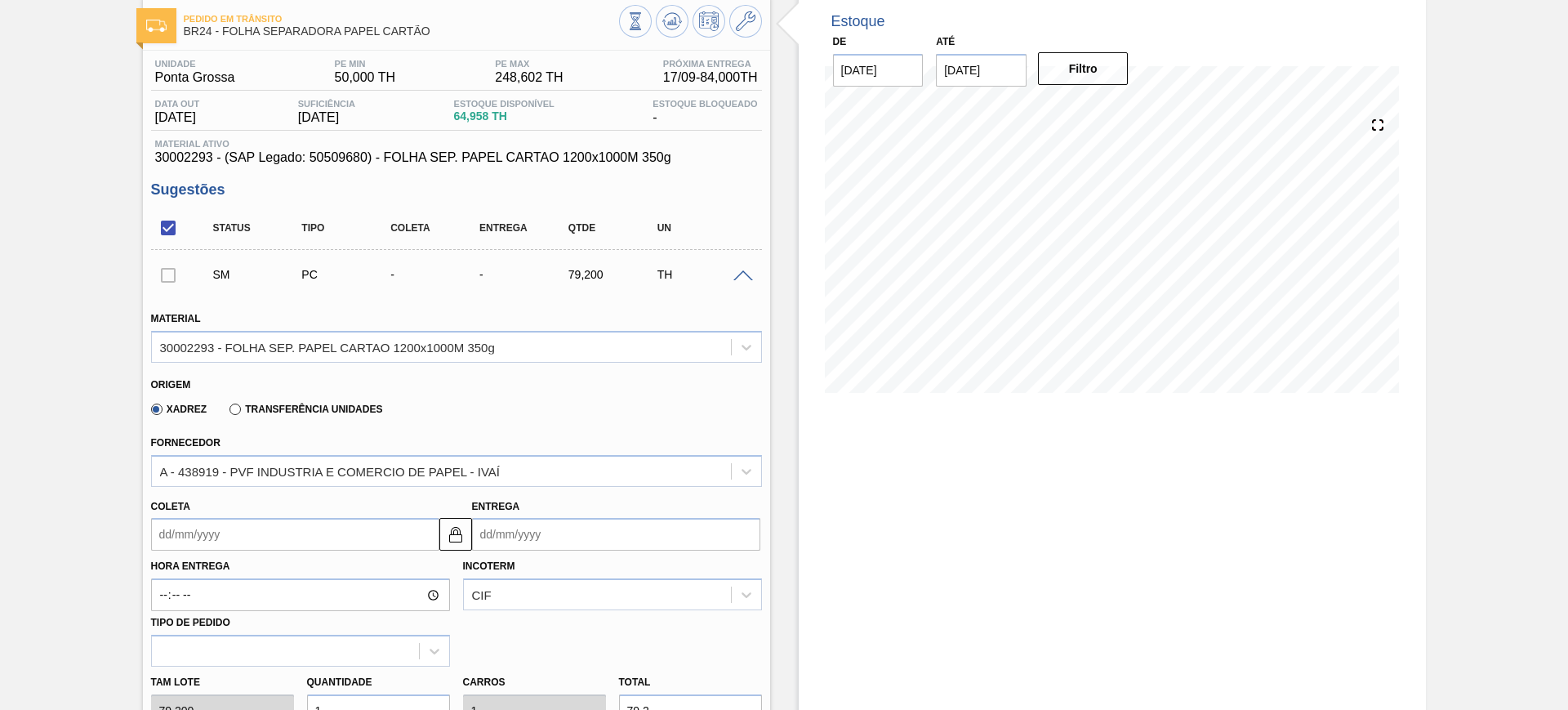
scroll to position [204, 0]
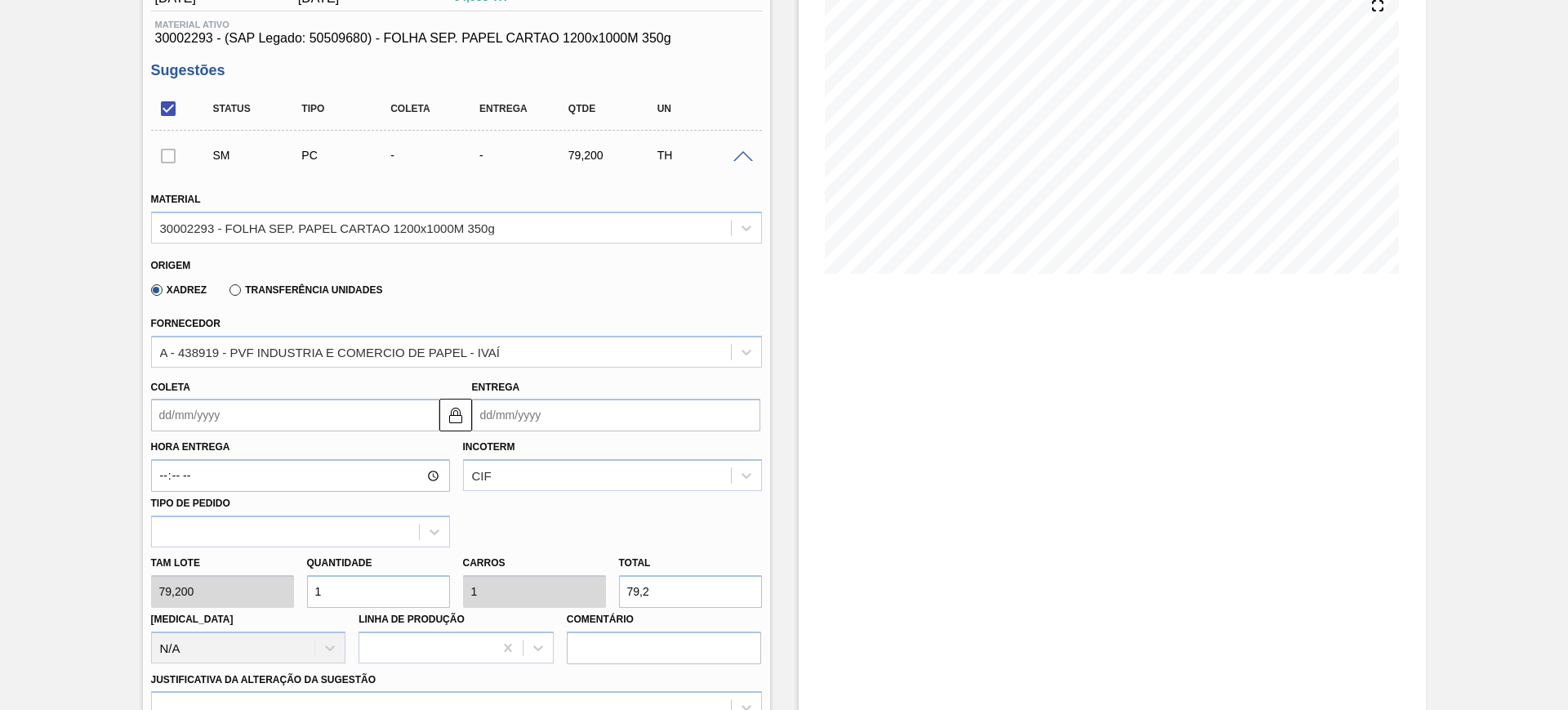
click at [531, 415] on input "Entrega" at bounding box center [616, 415] width 288 height 33
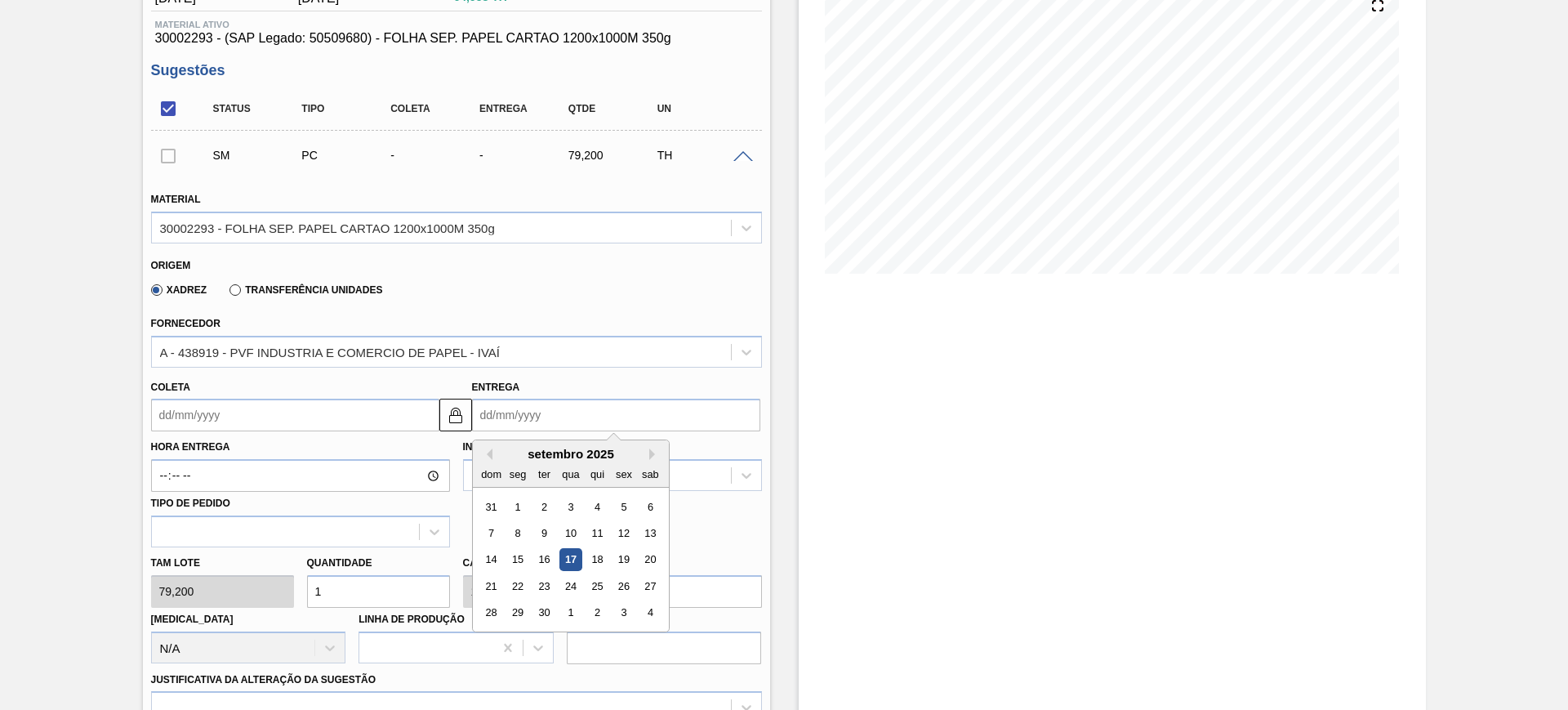
click at [622, 608] on div "3" at bounding box center [624, 613] width 22 height 22
type input "30/09/2025"
type input "03/10/2025"
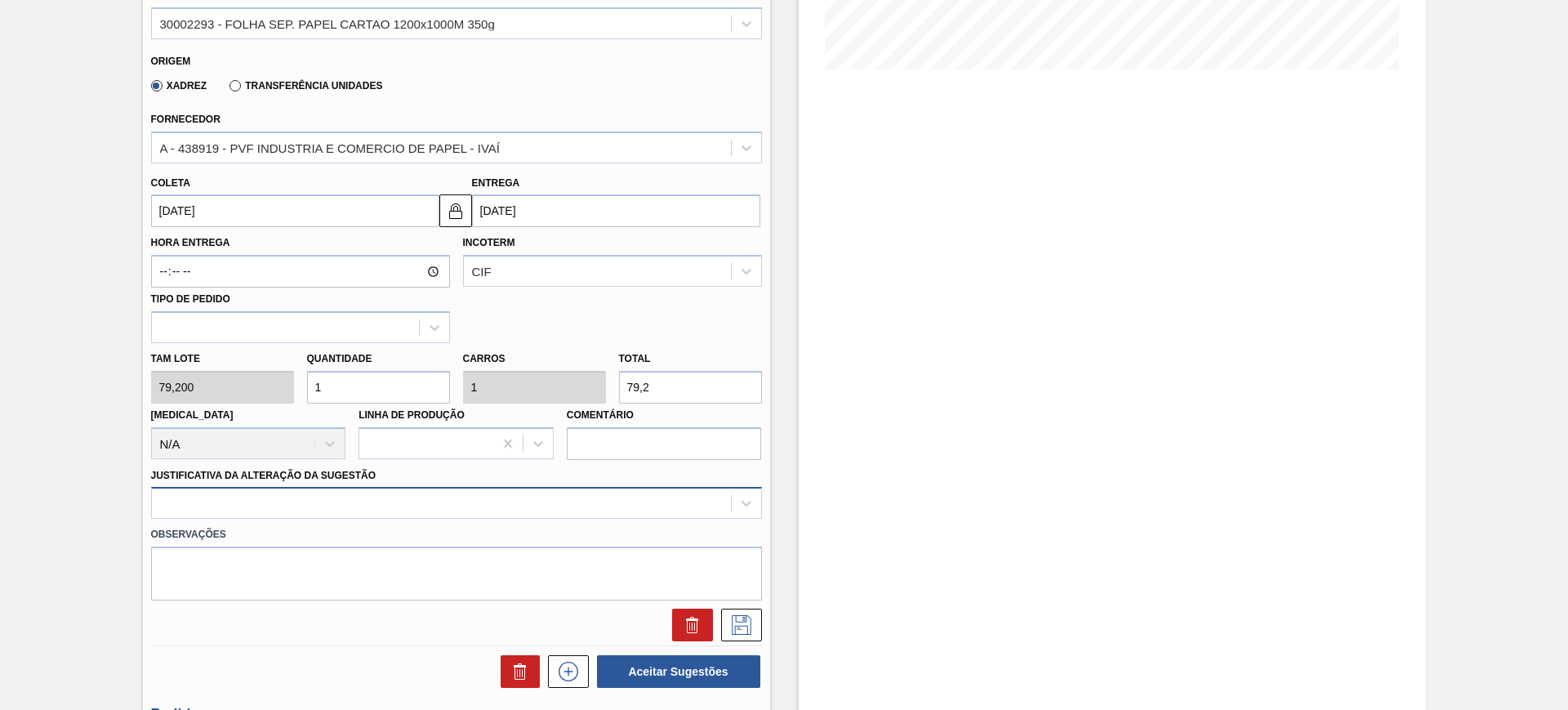
click at [584, 505] on div at bounding box center [457, 503] width 611 height 32
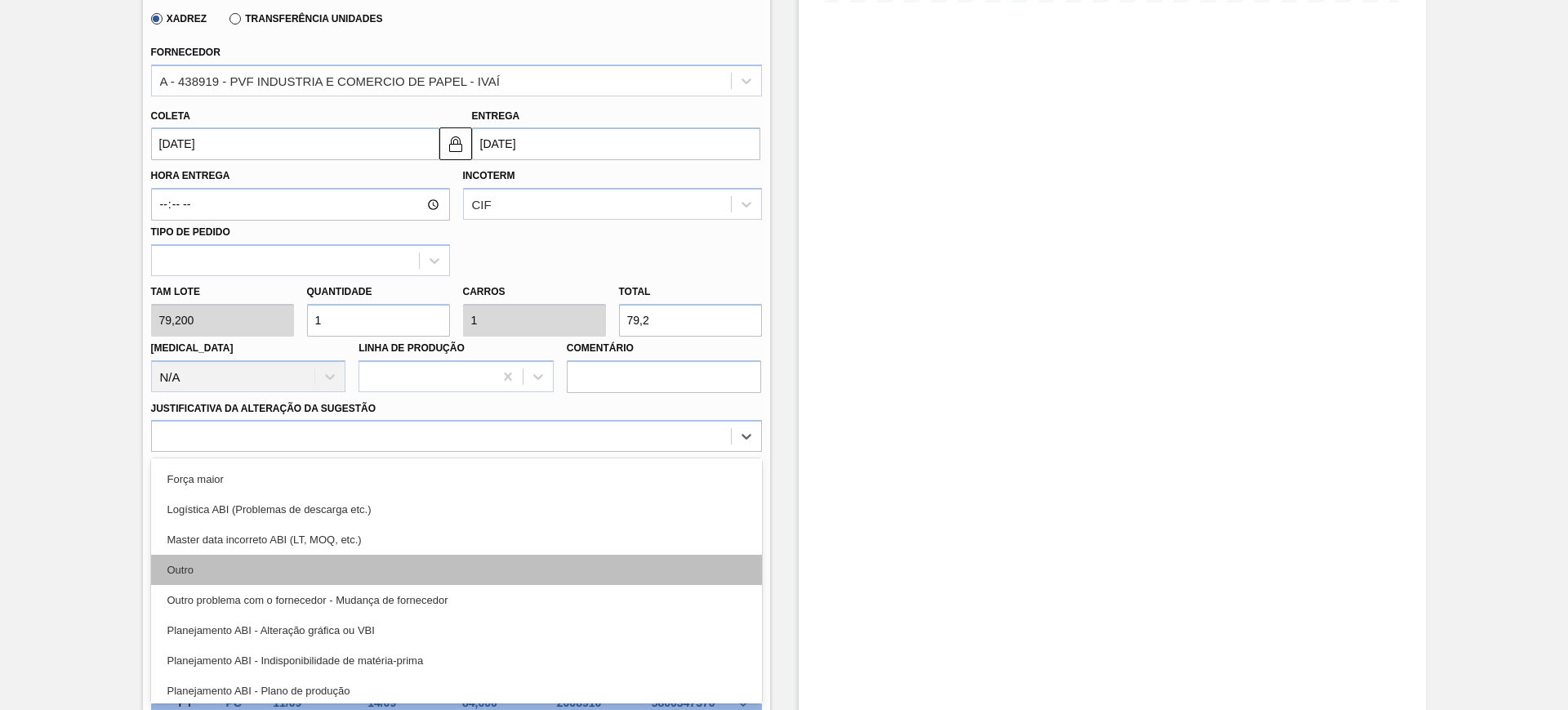
scroll to position [102, 0]
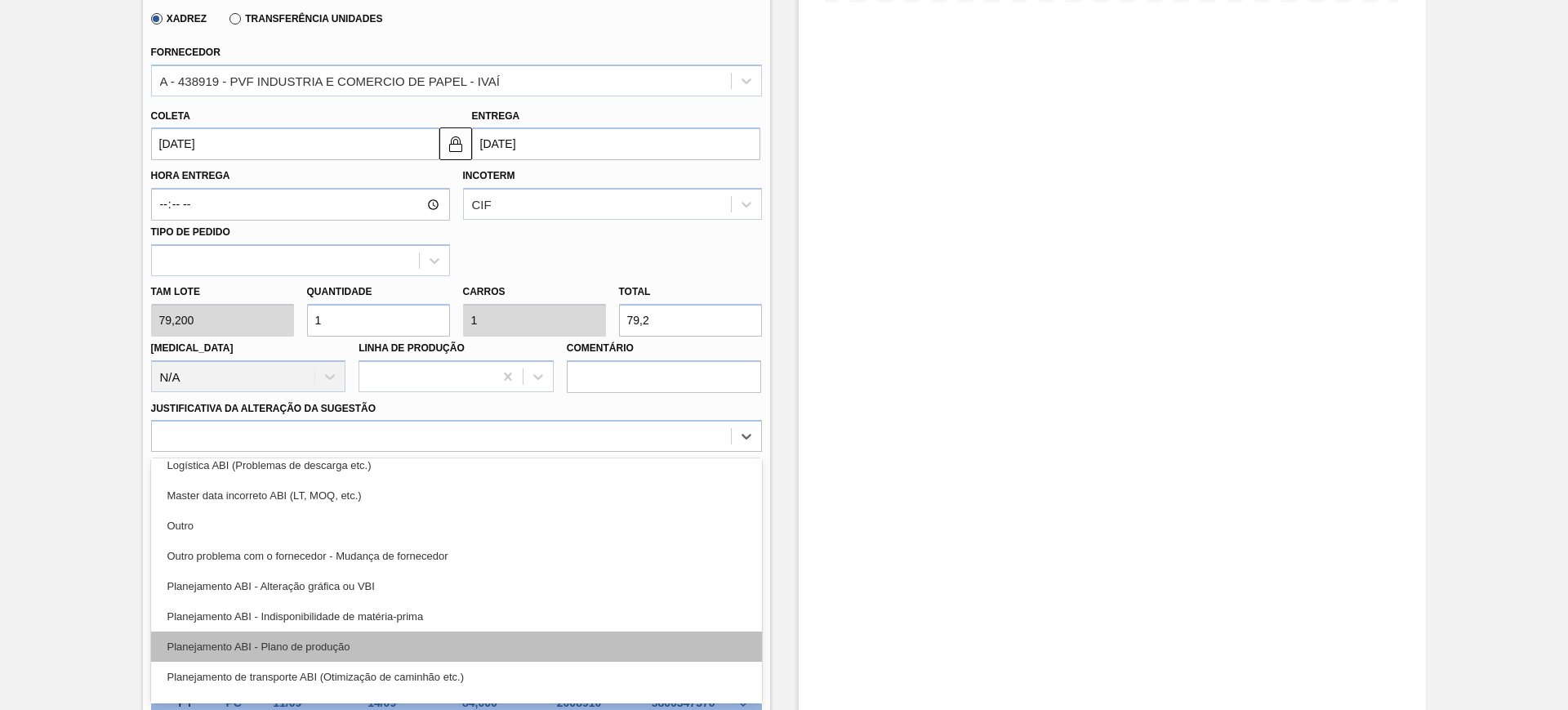
click at [502, 648] on div "Planejamento ABI - Plano de produção" at bounding box center [457, 646] width 611 height 30
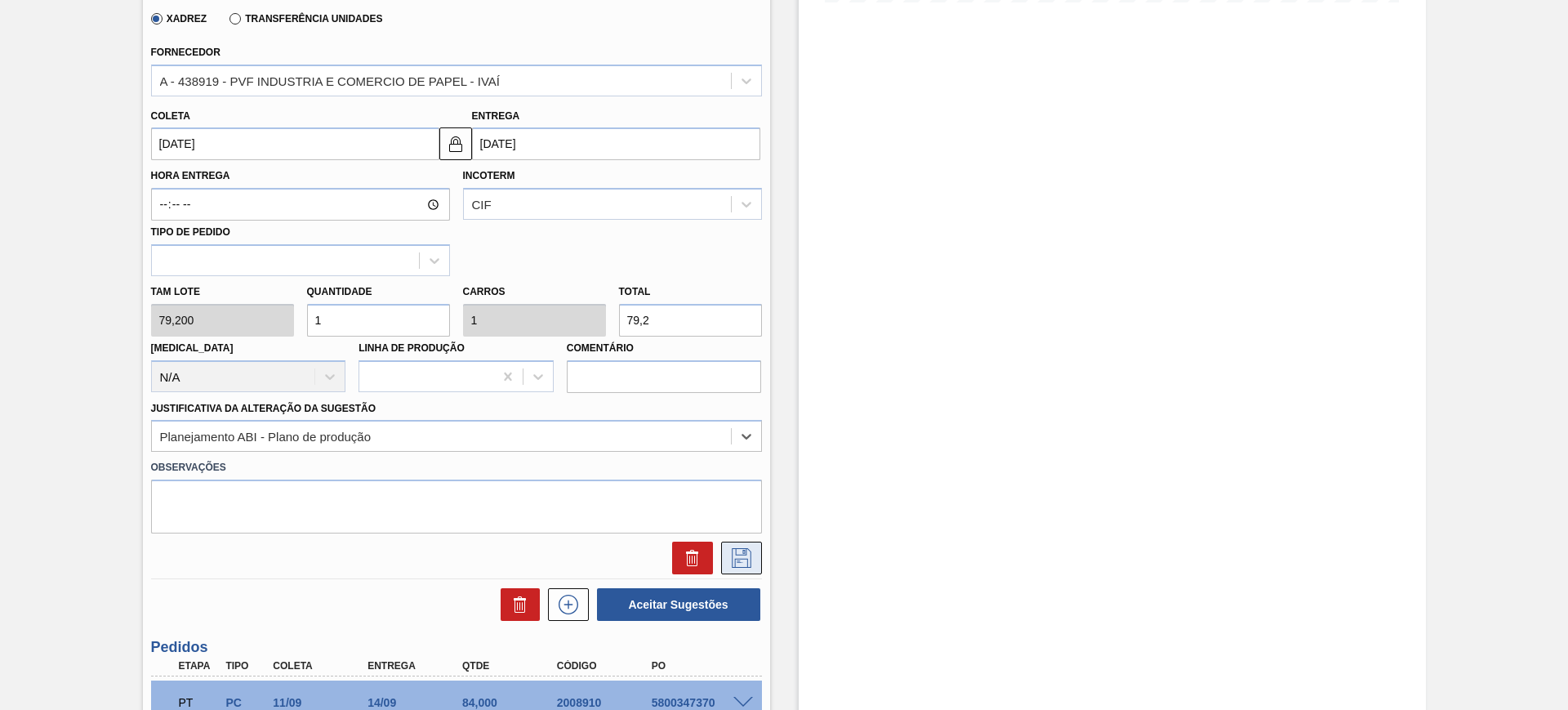
click at [736, 552] on icon at bounding box center [741, 558] width 26 height 20
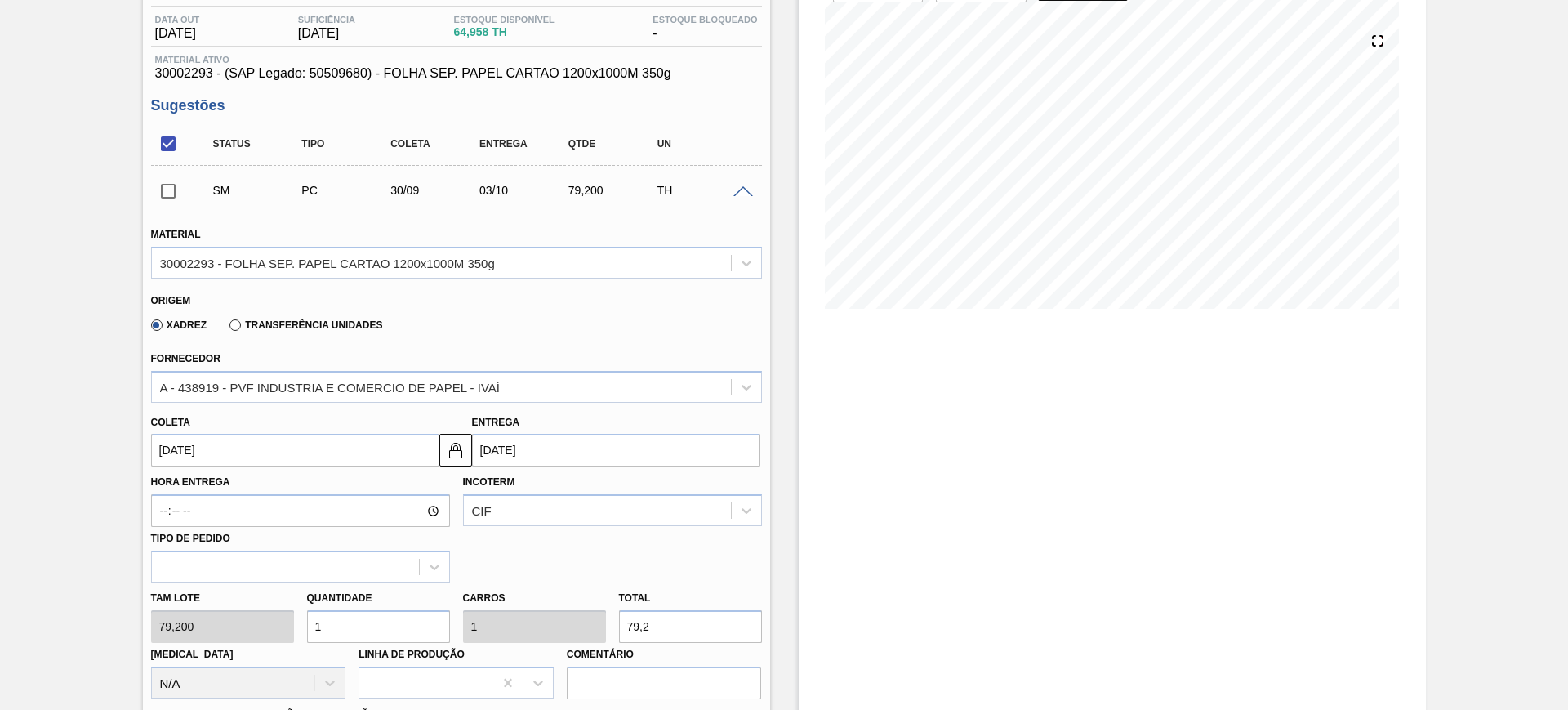
scroll to position [0, 0]
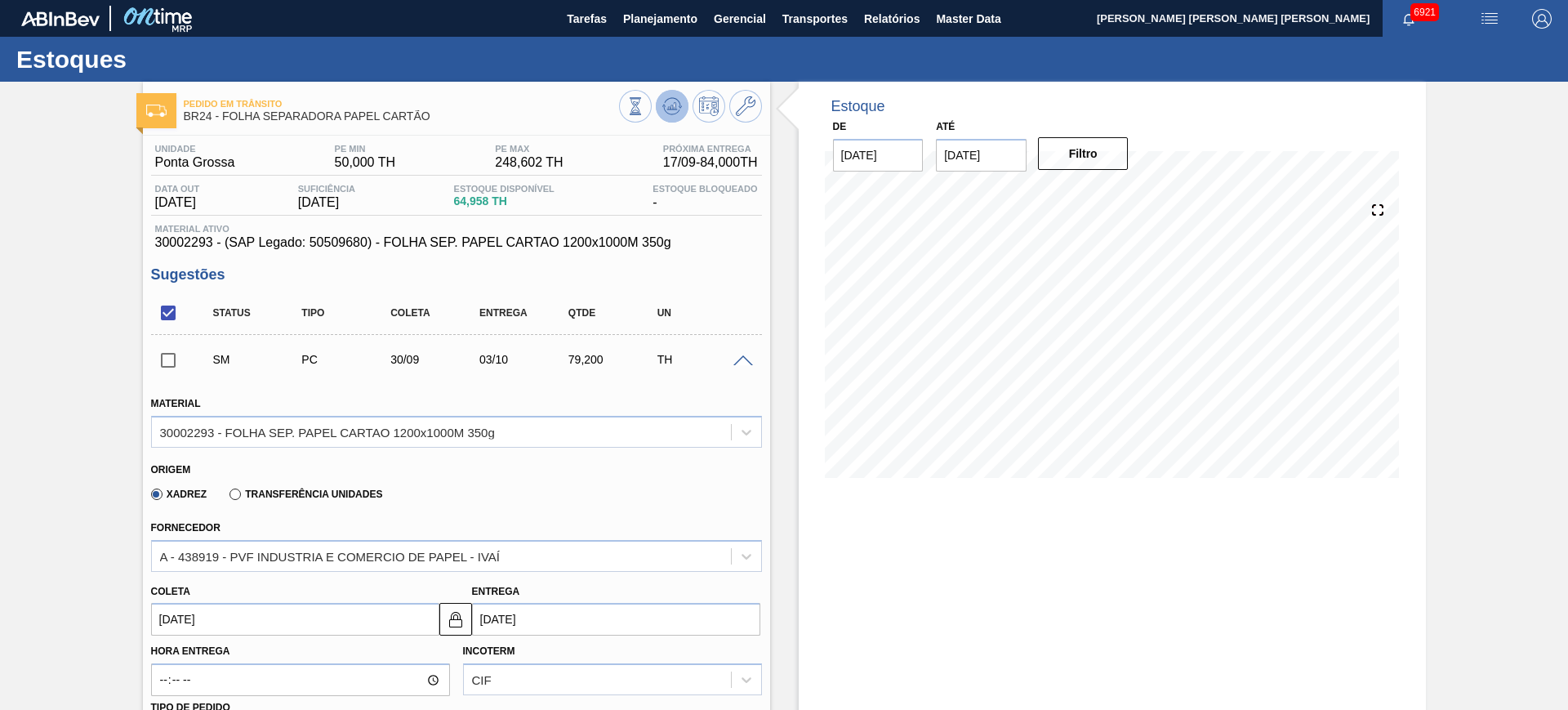
click at [666, 107] on icon at bounding box center [671, 105] width 11 height 7
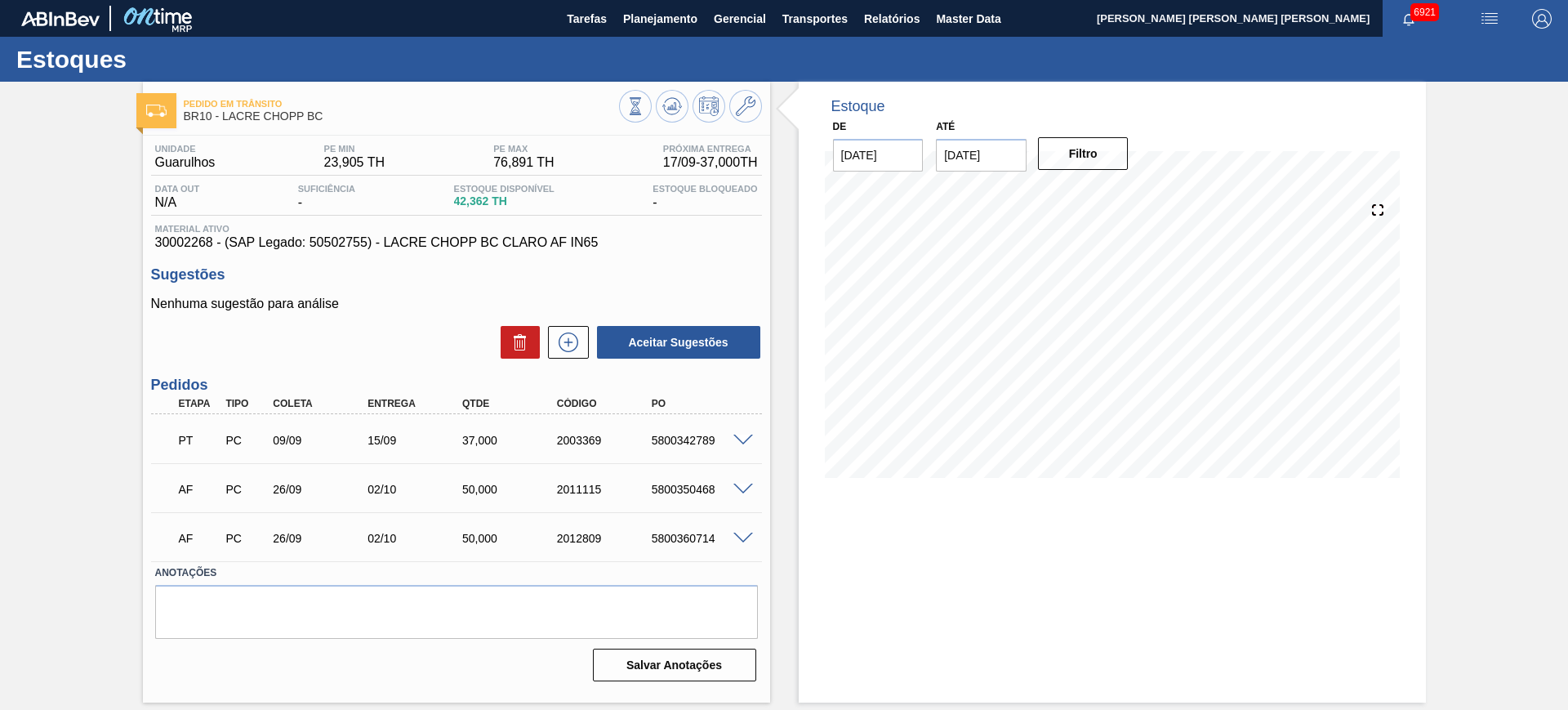
drag, startPoint x: 685, startPoint y: 451, endPoint x: 678, endPoint y: 428, distance: 24.0
click at [685, 451] on div "PT PC 09/09 15/09 37,000 2003369 5800342789" at bounding box center [452, 439] width 568 height 33
click at [677, 424] on div "PT PC 09/09 15/09 37,000 2003369 5800342789" at bounding box center [452, 439] width 568 height 33
click at [676, 423] on div "PT PC 09/09 15/09 37,000 2003369 5800342789" at bounding box center [452, 439] width 568 height 33
copy div "5800342789"
